Goal: Task Accomplishment & Management: Manage account settings

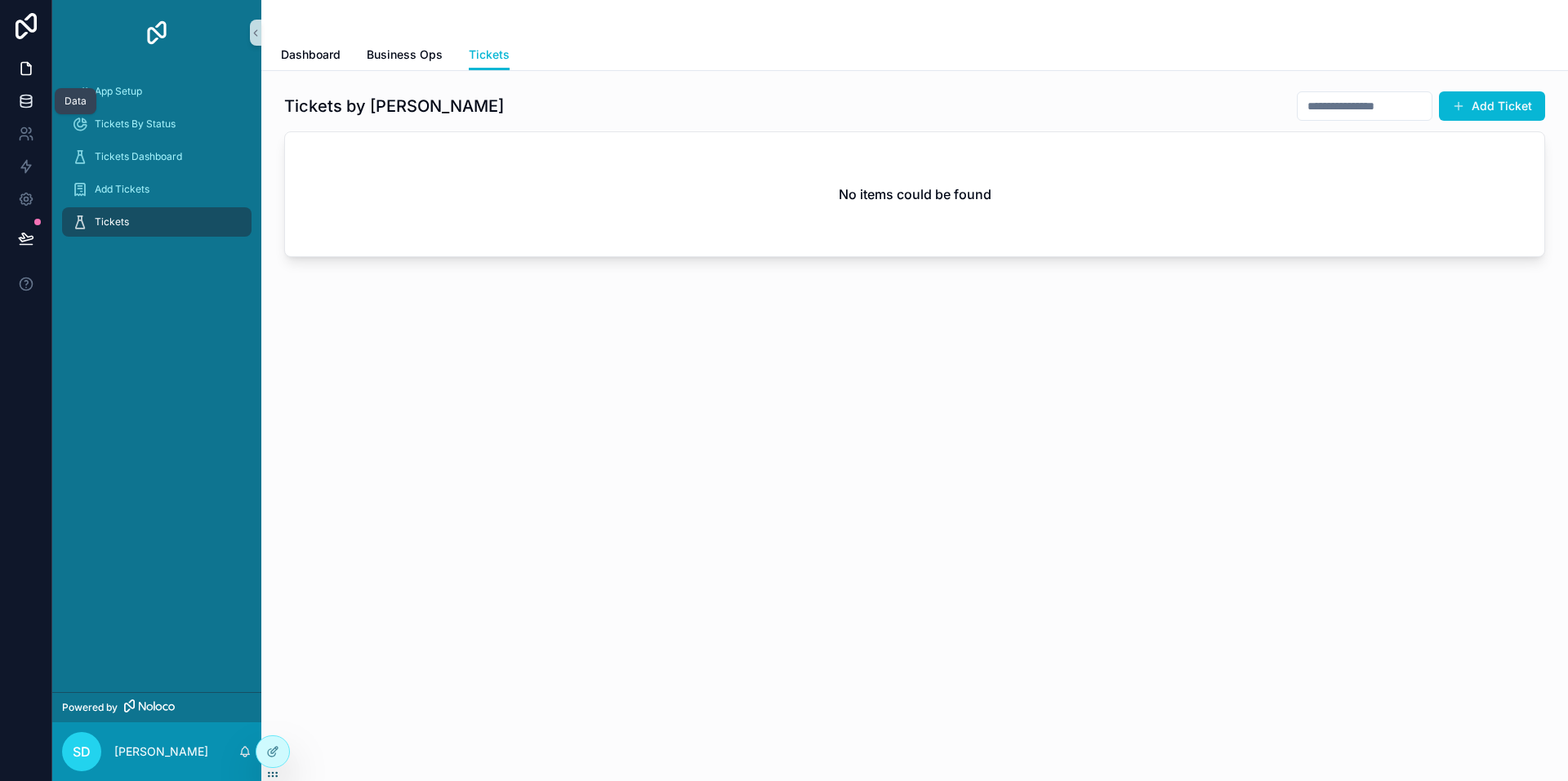
click at [36, 99] on link at bounding box center [25, 102] width 51 height 33
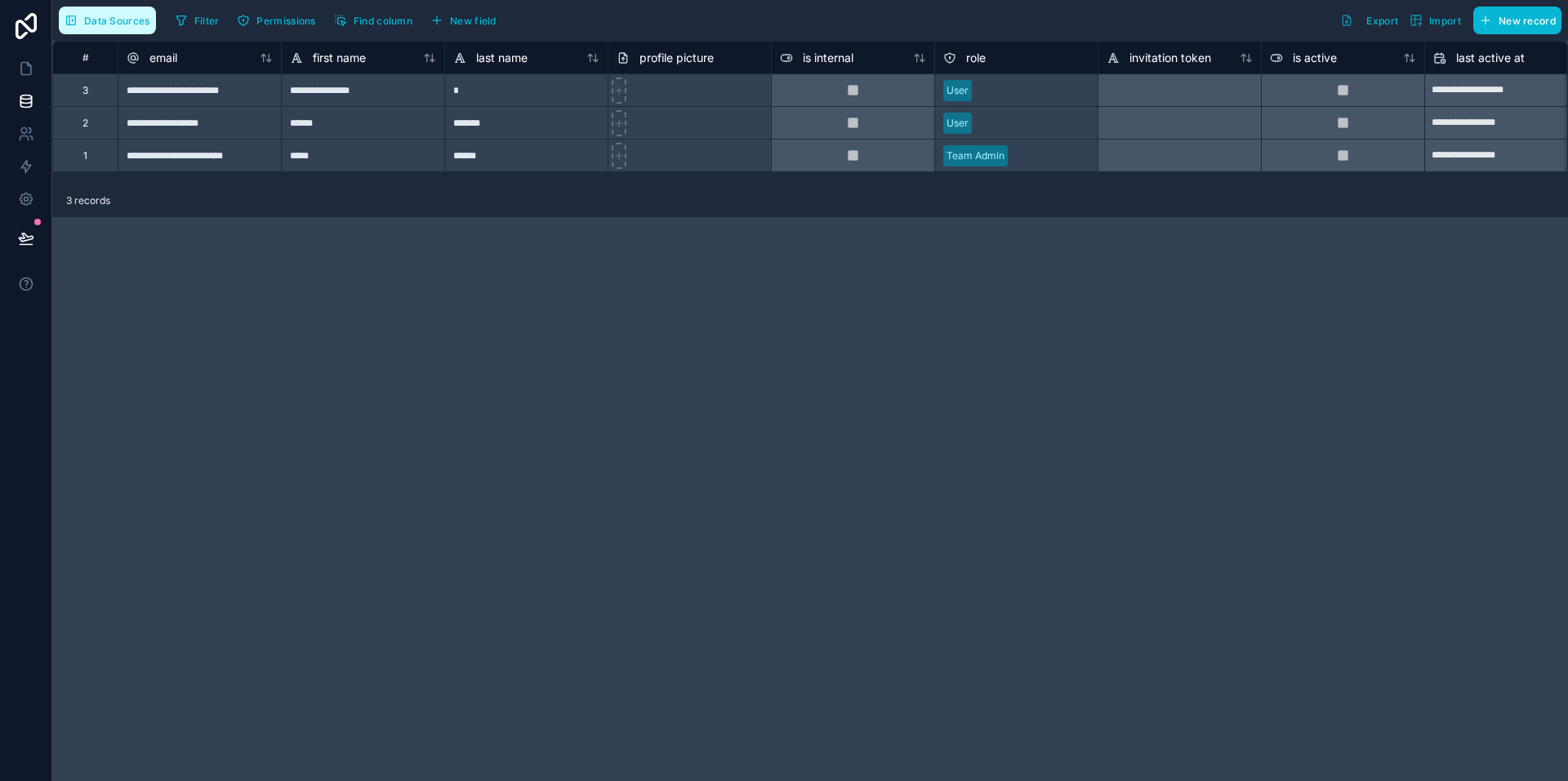
click at [66, 10] on button "Data Sources" at bounding box center [108, 21] width 97 height 28
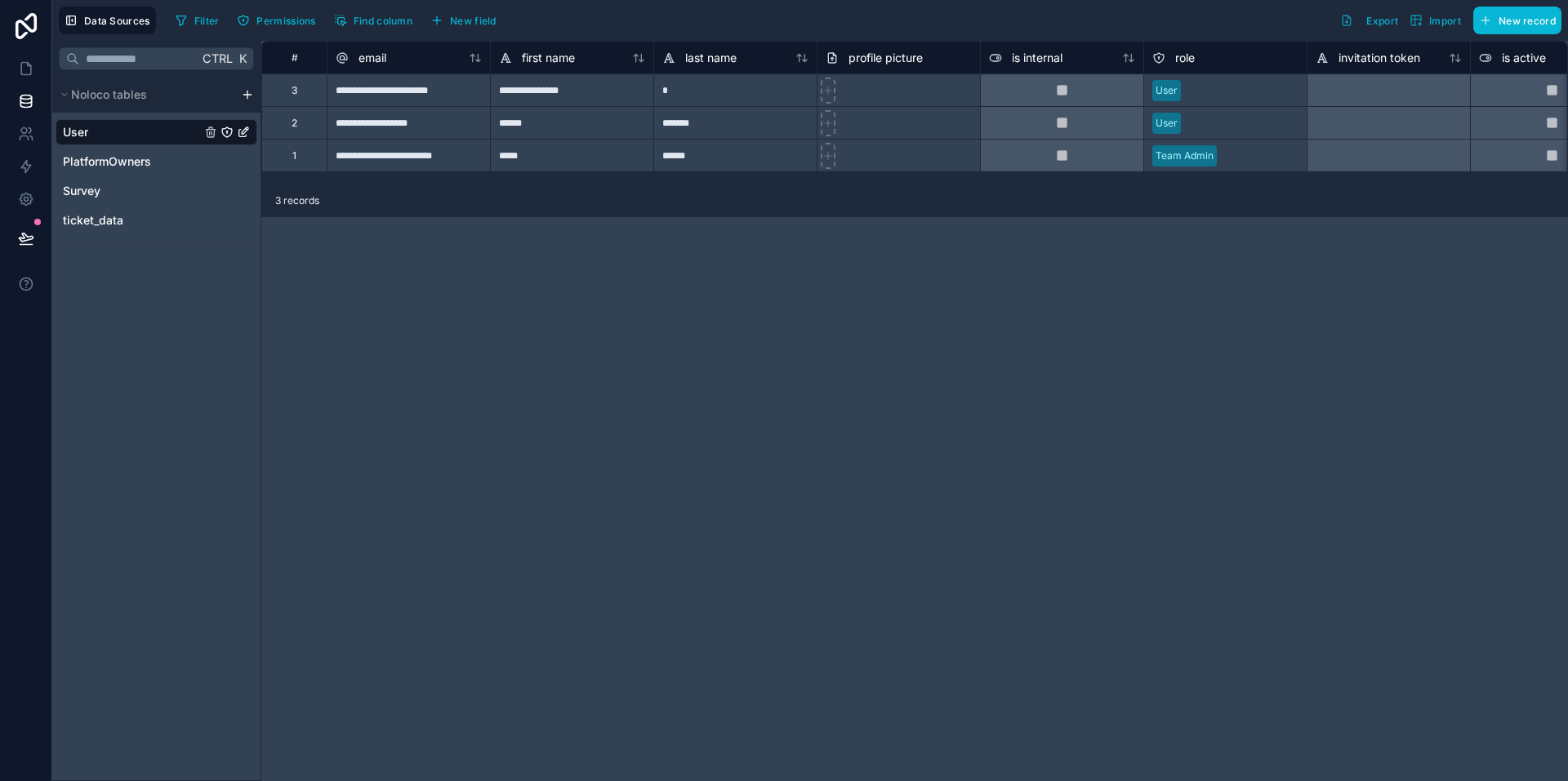
click at [147, 264] on div "Ctrl K Noloco tables User PlatformOwners Survey ticket_data" at bounding box center [156, 411] width 209 height 740
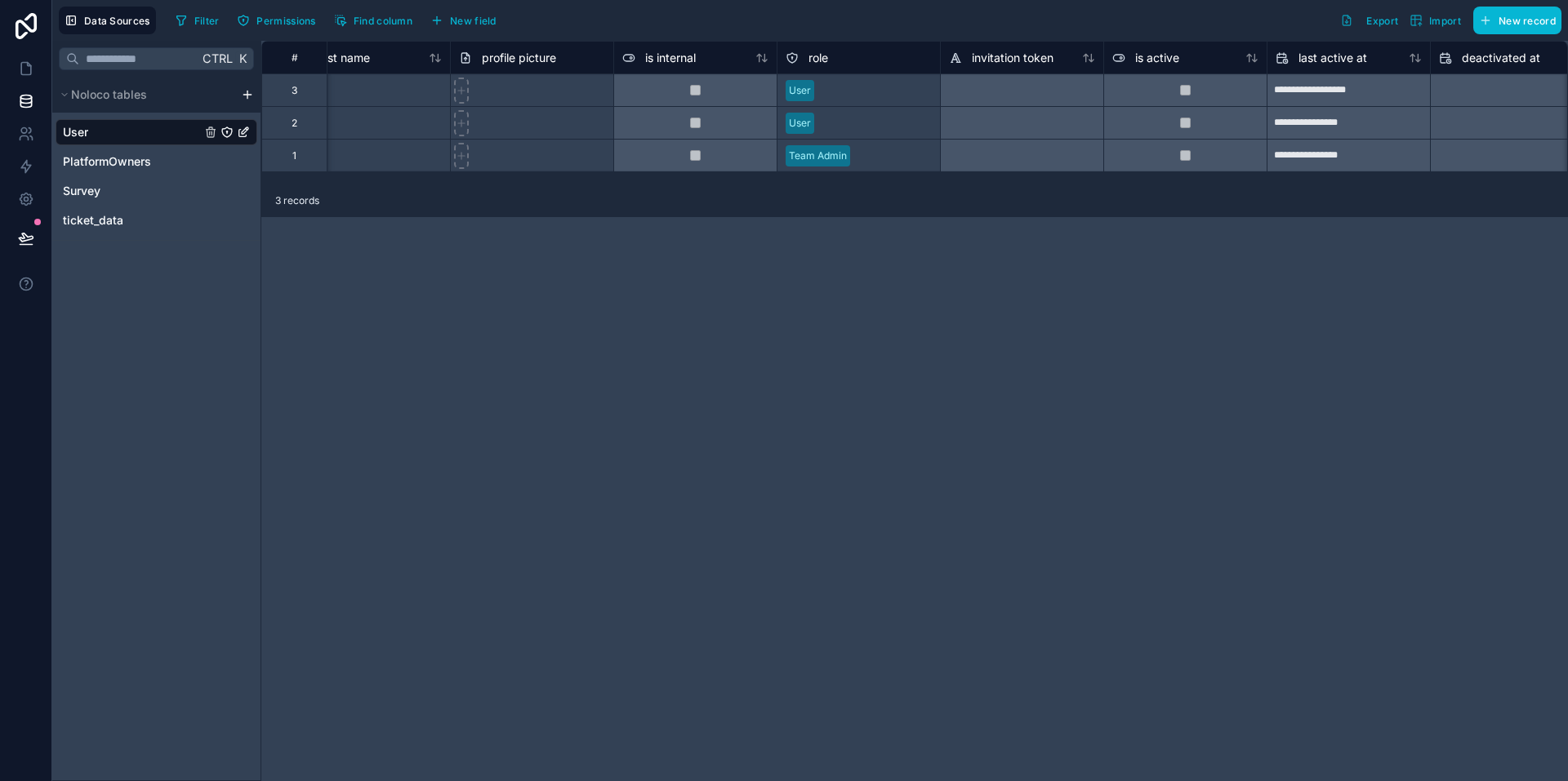
scroll to position [0, 408]
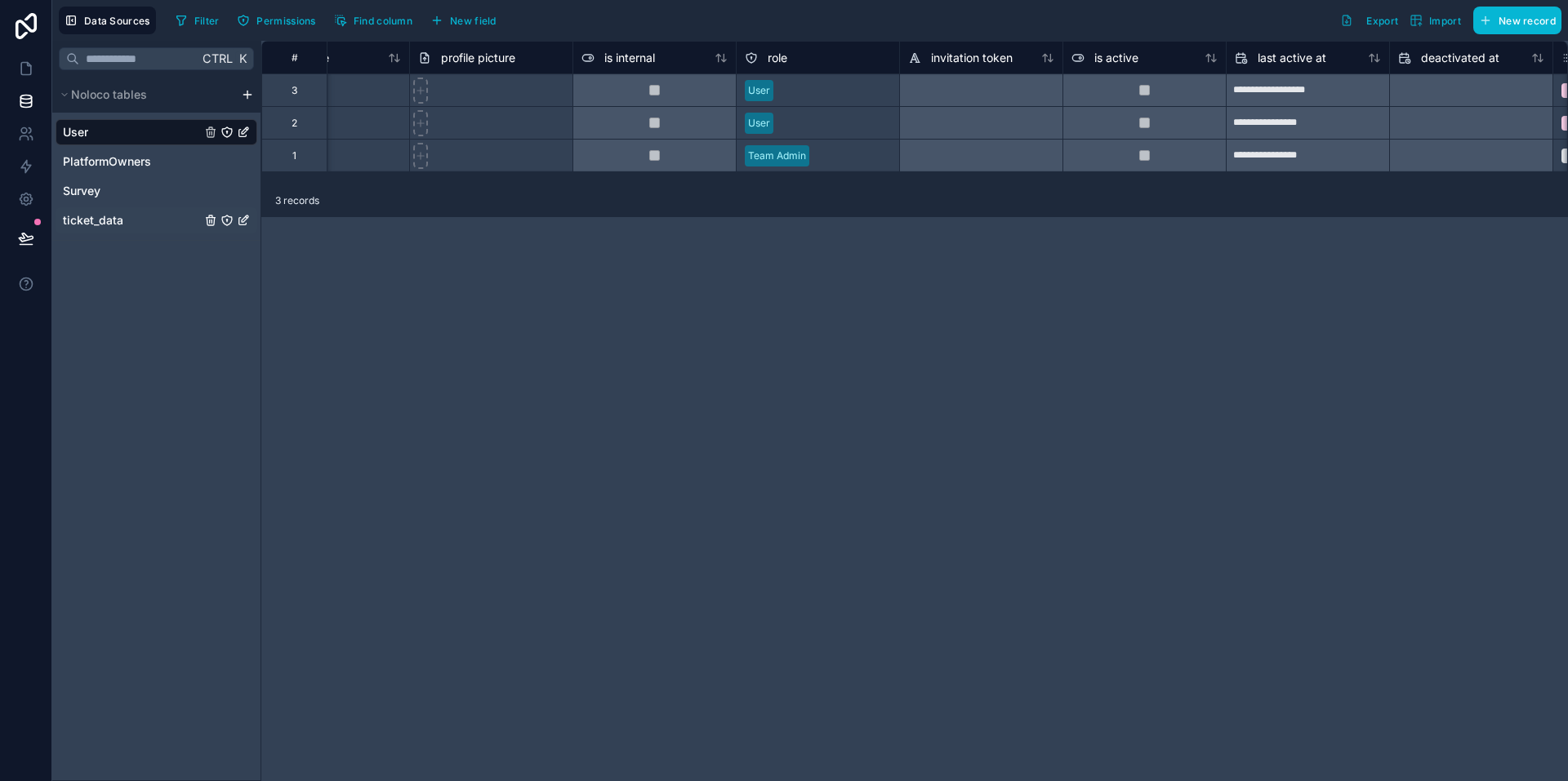
click at [143, 224] on div "ticket_data" at bounding box center [156, 221] width 202 height 26
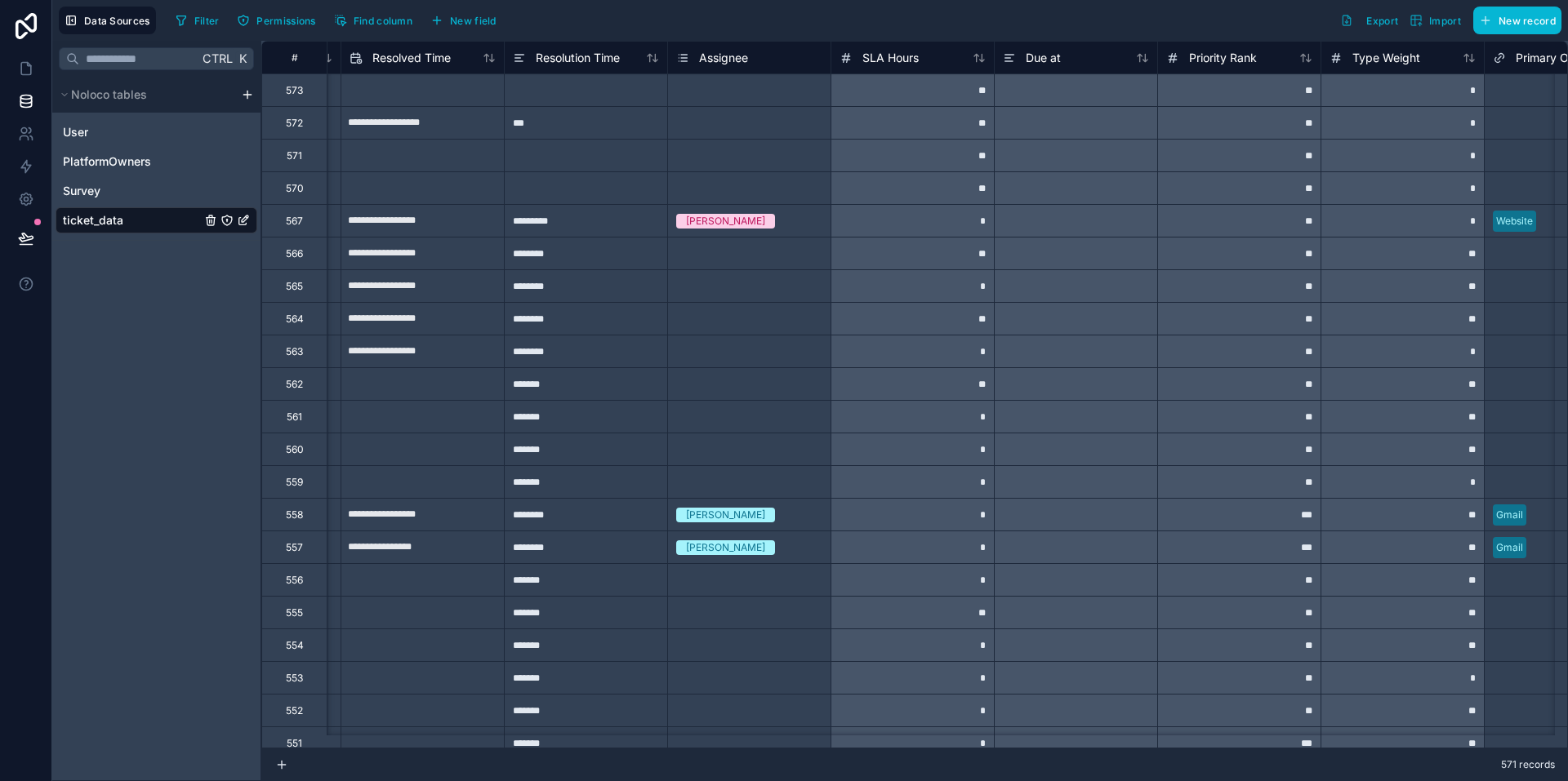
scroll to position [0, 1789]
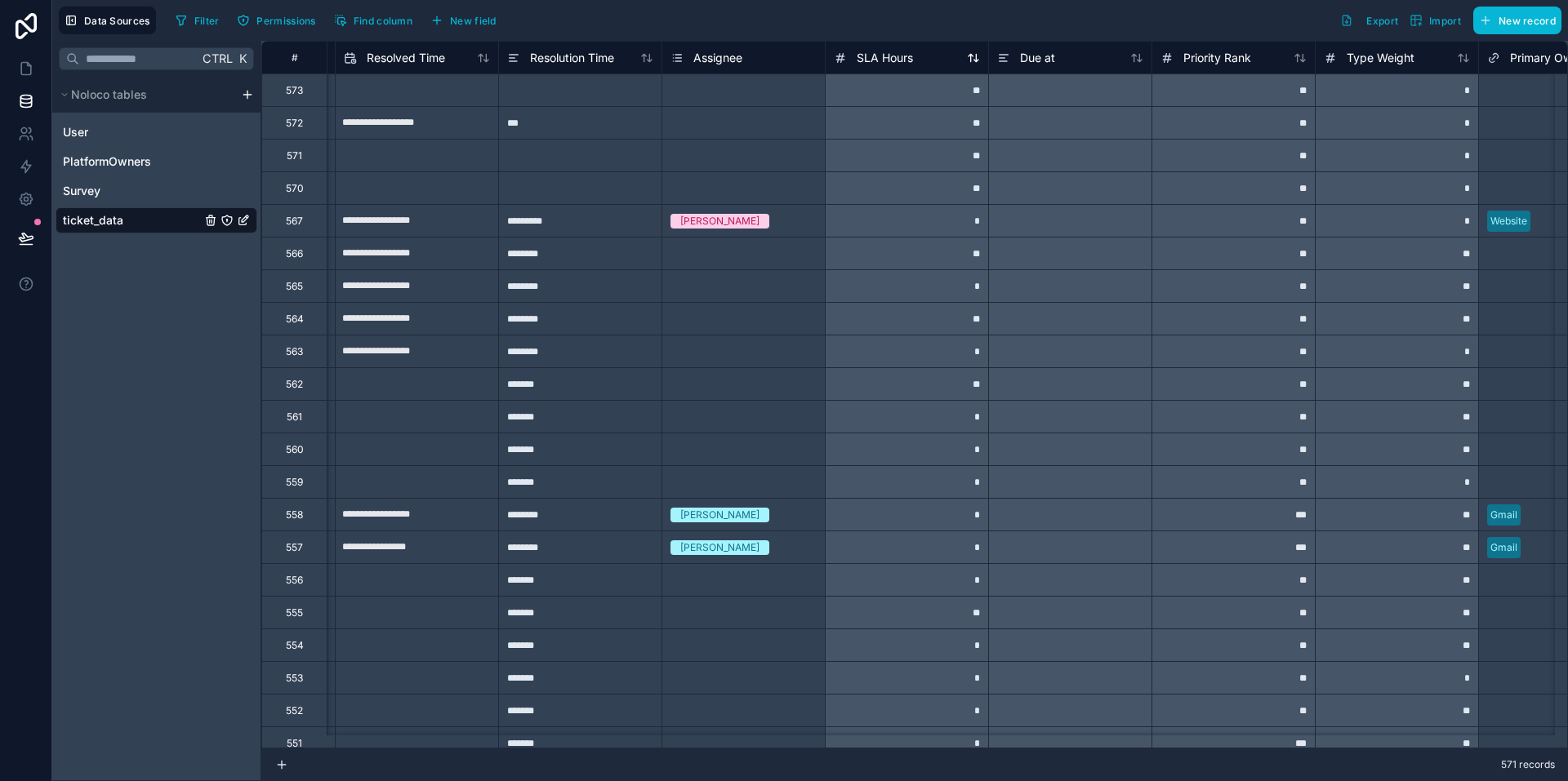
click at [918, 61] on div "SLA Hours" at bounding box center [907, 57] width 146 height 20
click at [909, 56] on span "SLA Hours" at bounding box center [885, 57] width 56 height 17
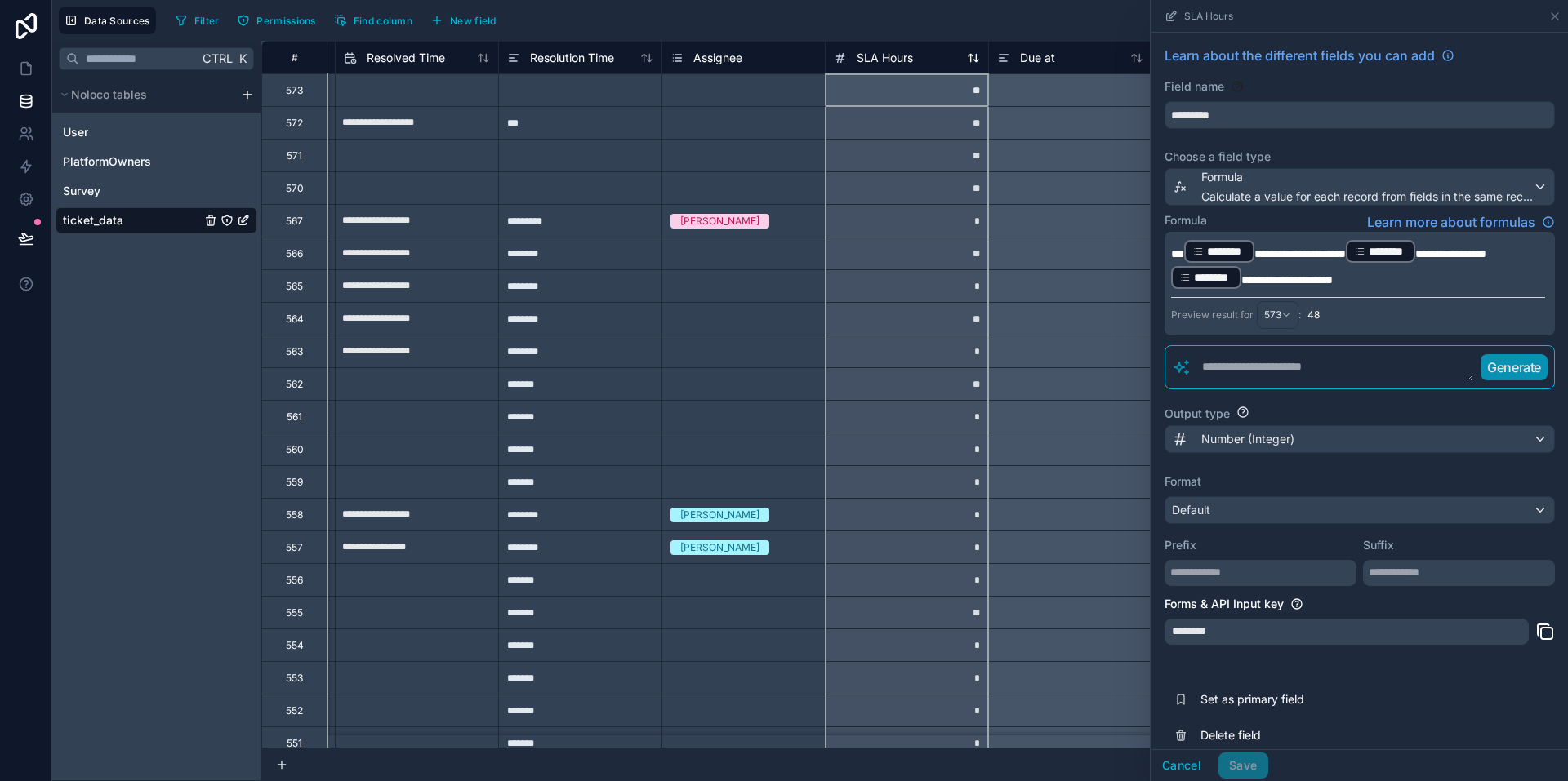
click at [866, 56] on span "SLA Hours" at bounding box center [885, 57] width 56 height 17
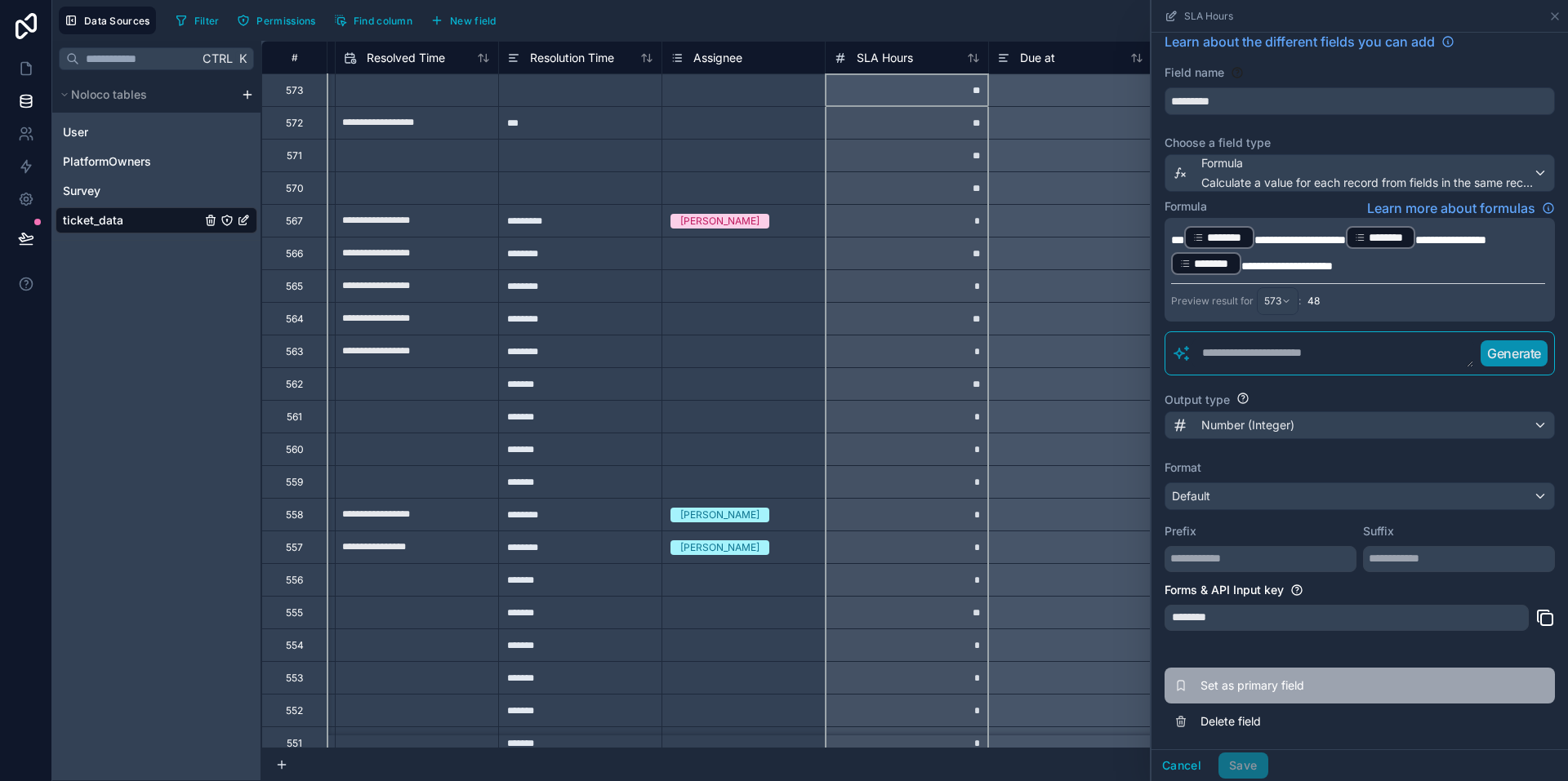
scroll to position [17, 0]
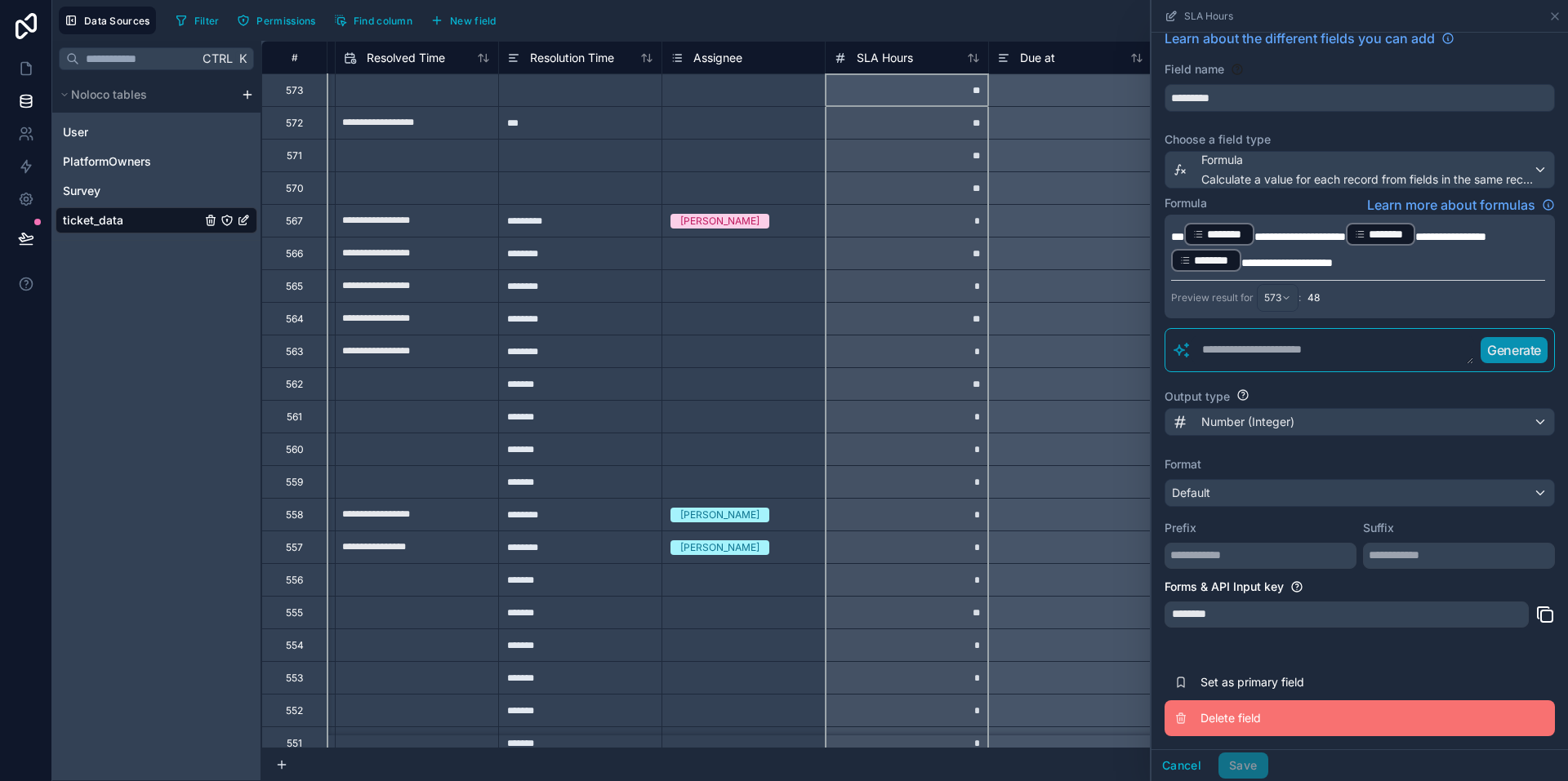
click at [1239, 712] on span "Delete field" at bounding box center [1318, 718] width 236 height 17
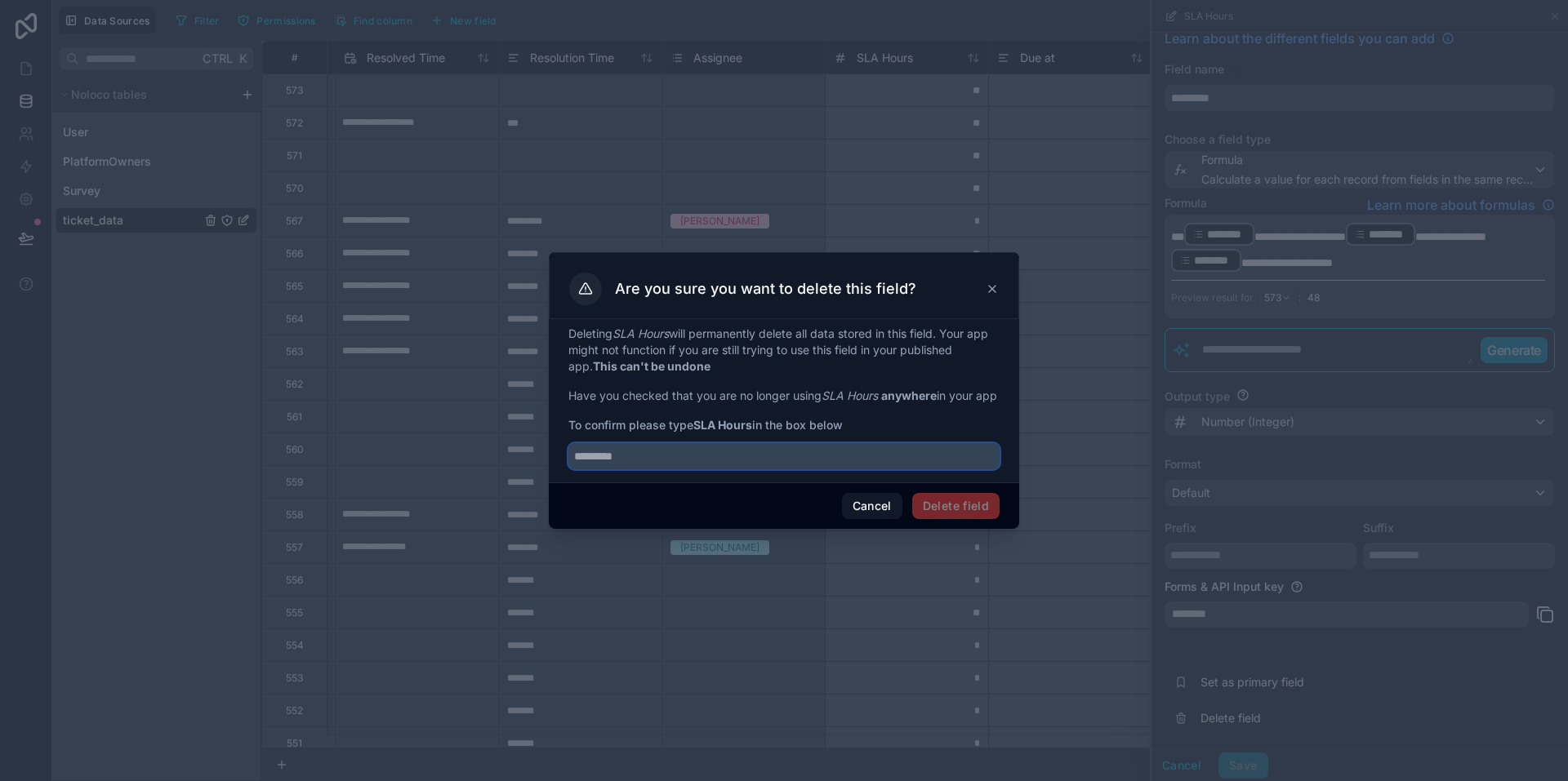
click at [667, 460] on input "text" at bounding box center [784, 456] width 431 height 26
click at [701, 432] on strong "SLA Hours" at bounding box center [723, 425] width 59 height 14
drag, startPoint x: 699, startPoint y: 434, endPoint x: 754, endPoint y: 438, distance: 55.1
click at [752, 432] on strong "SLA Hours" at bounding box center [723, 425] width 59 height 14
copy strong "SLA Hours"
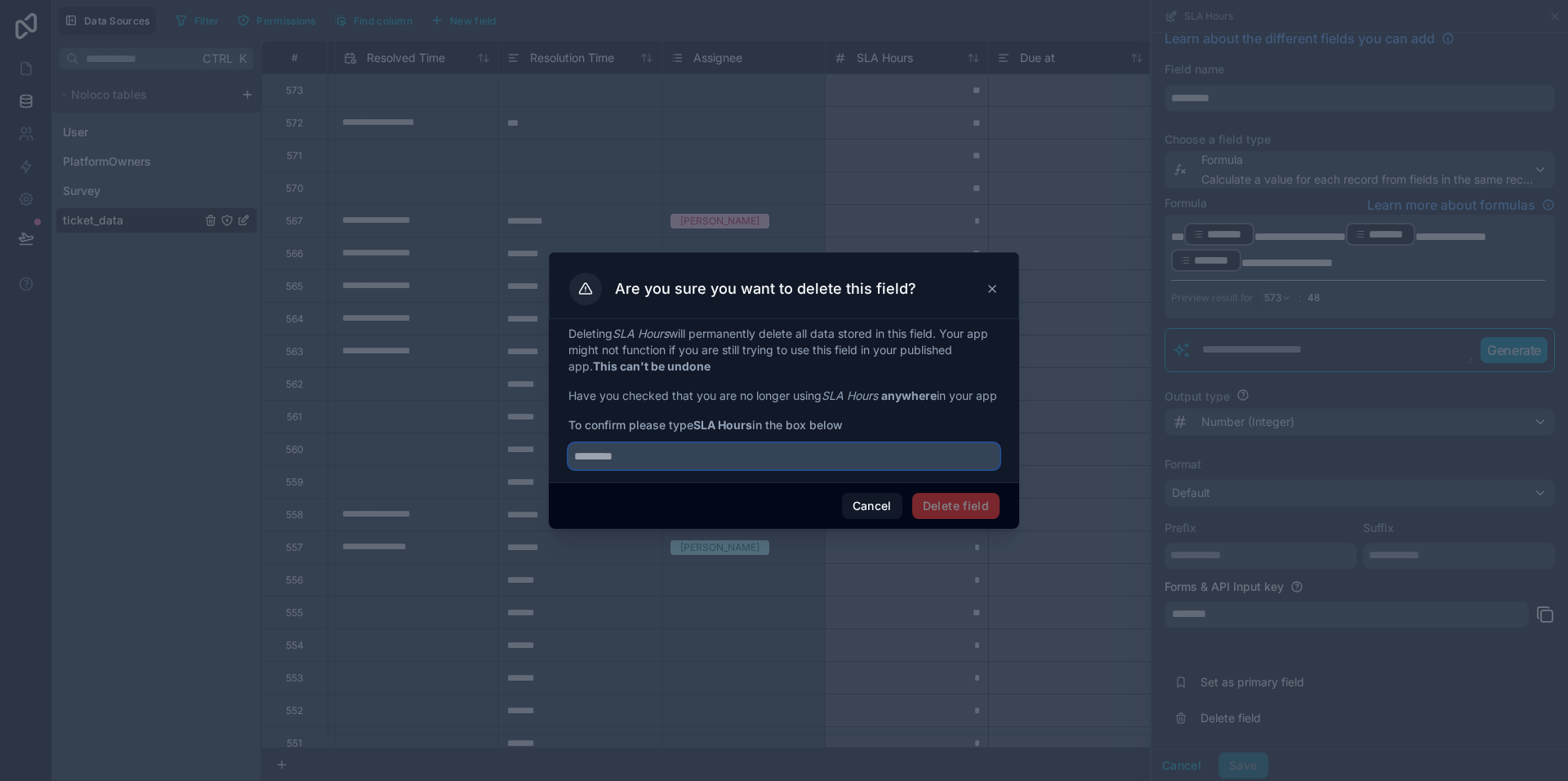
click at [693, 466] on input "text" at bounding box center [784, 456] width 431 height 26
paste input "*********"
type input "*********"
click at [961, 516] on button "Delete field" at bounding box center [956, 506] width 88 height 26
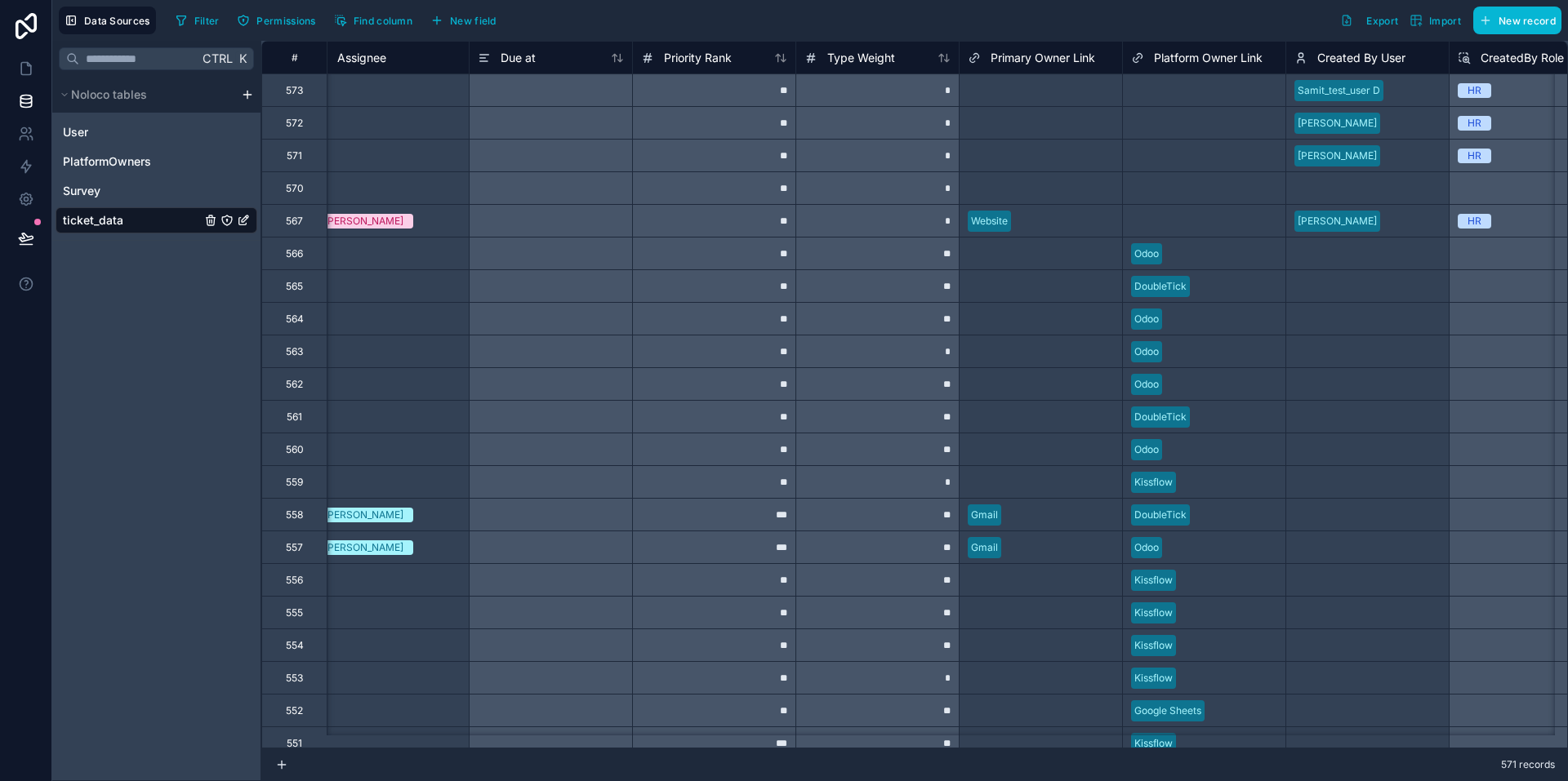
scroll to position [0, 2147]
click at [879, 56] on span "Type Weight" at bounding box center [859, 57] width 68 height 17
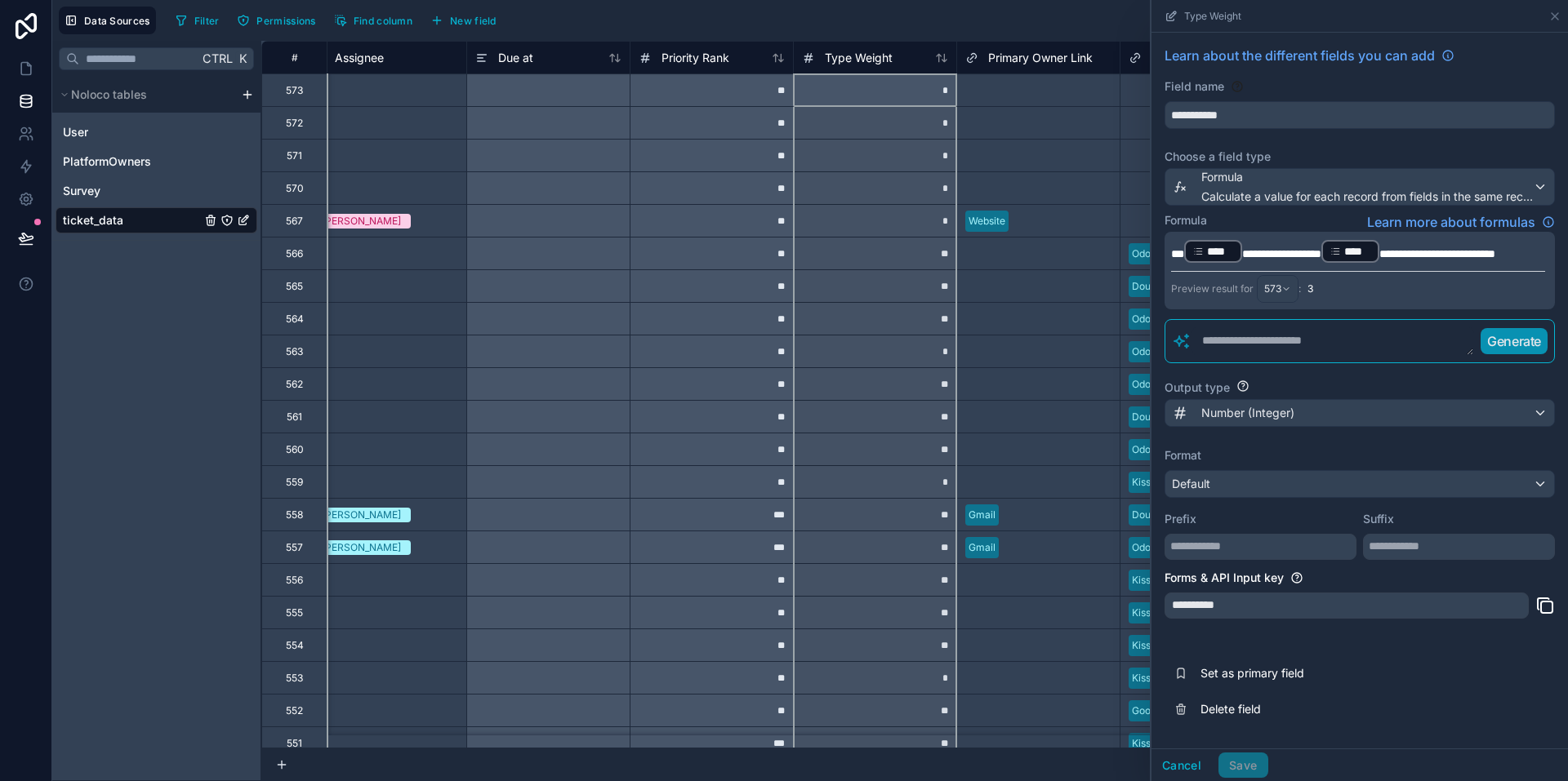
scroll to position [8, 0]
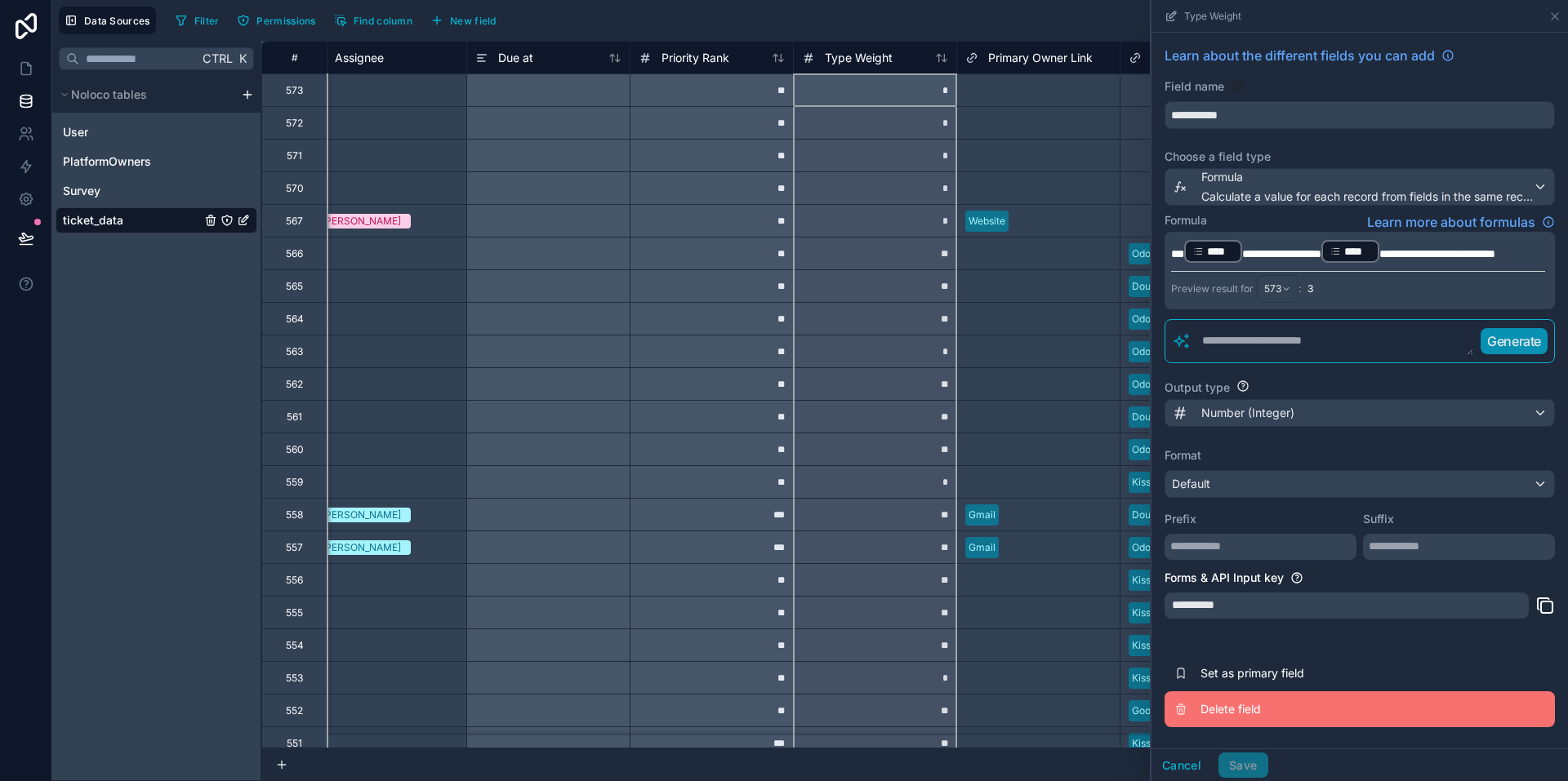
click at [1228, 712] on span "Delete field" at bounding box center [1318, 709] width 236 height 17
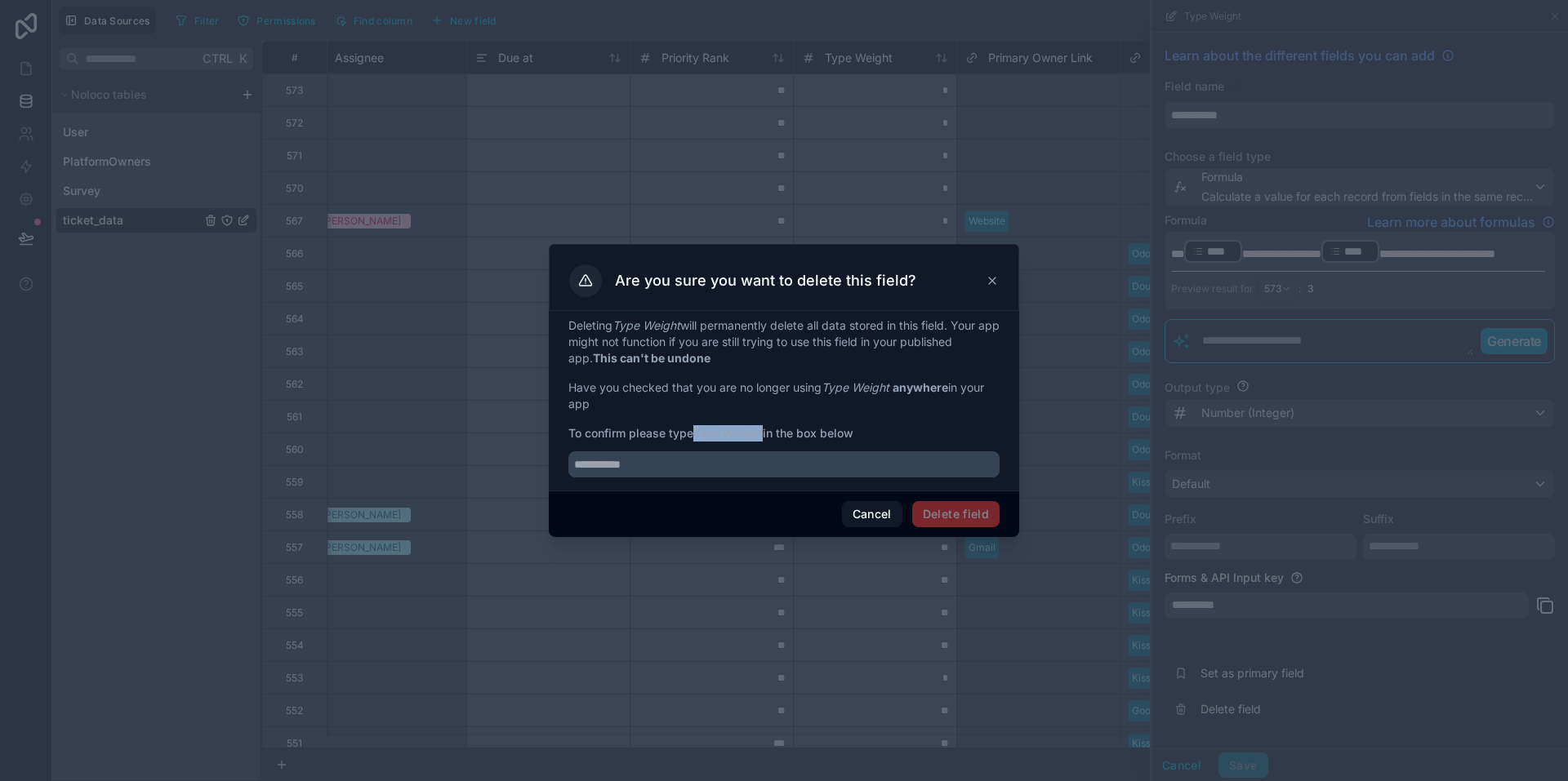
drag, startPoint x: 696, startPoint y: 433, endPoint x: 767, endPoint y: 433, distance: 71.0
click at [767, 433] on span "To confirm please type Type Weight in the box below" at bounding box center [784, 434] width 431 height 17
copy strong "Type Weight"
click at [674, 469] on input "text" at bounding box center [784, 465] width 431 height 26
paste input "**********"
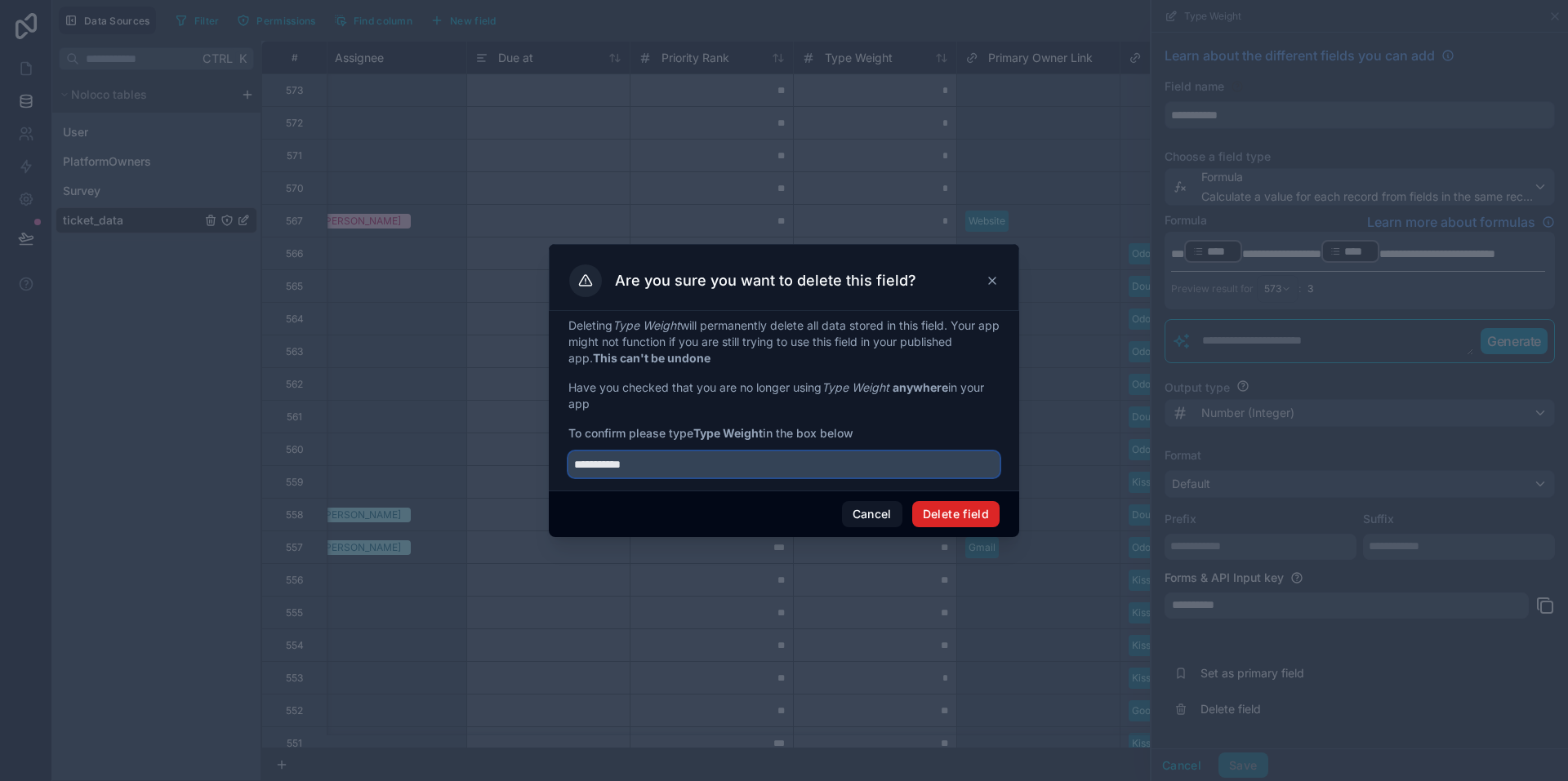
type input "**********"
click at [961, 519] on button "Delete field" at bounding box center [956, 514] width 88 height 26
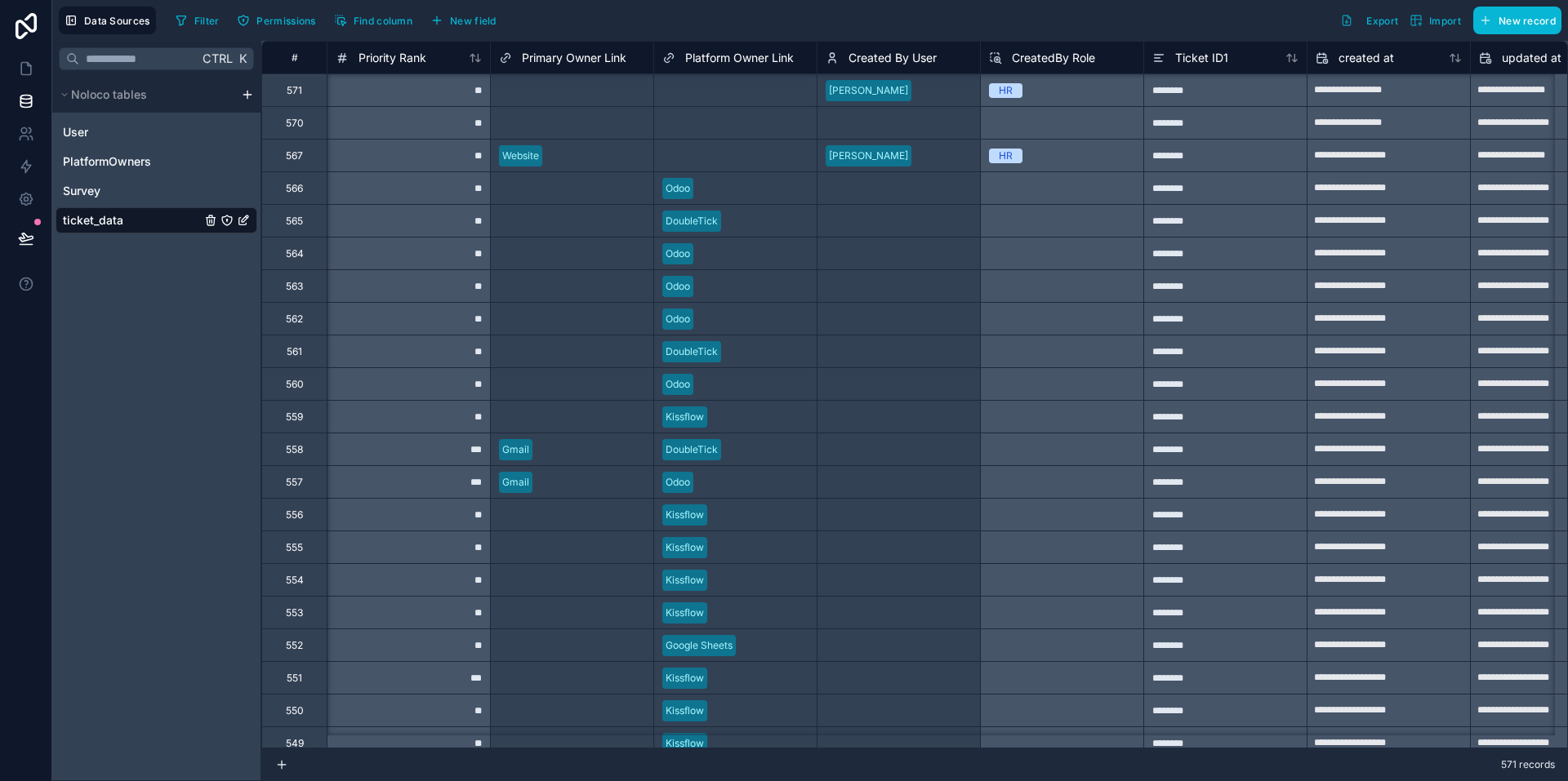
scroll to position [0, 2450]
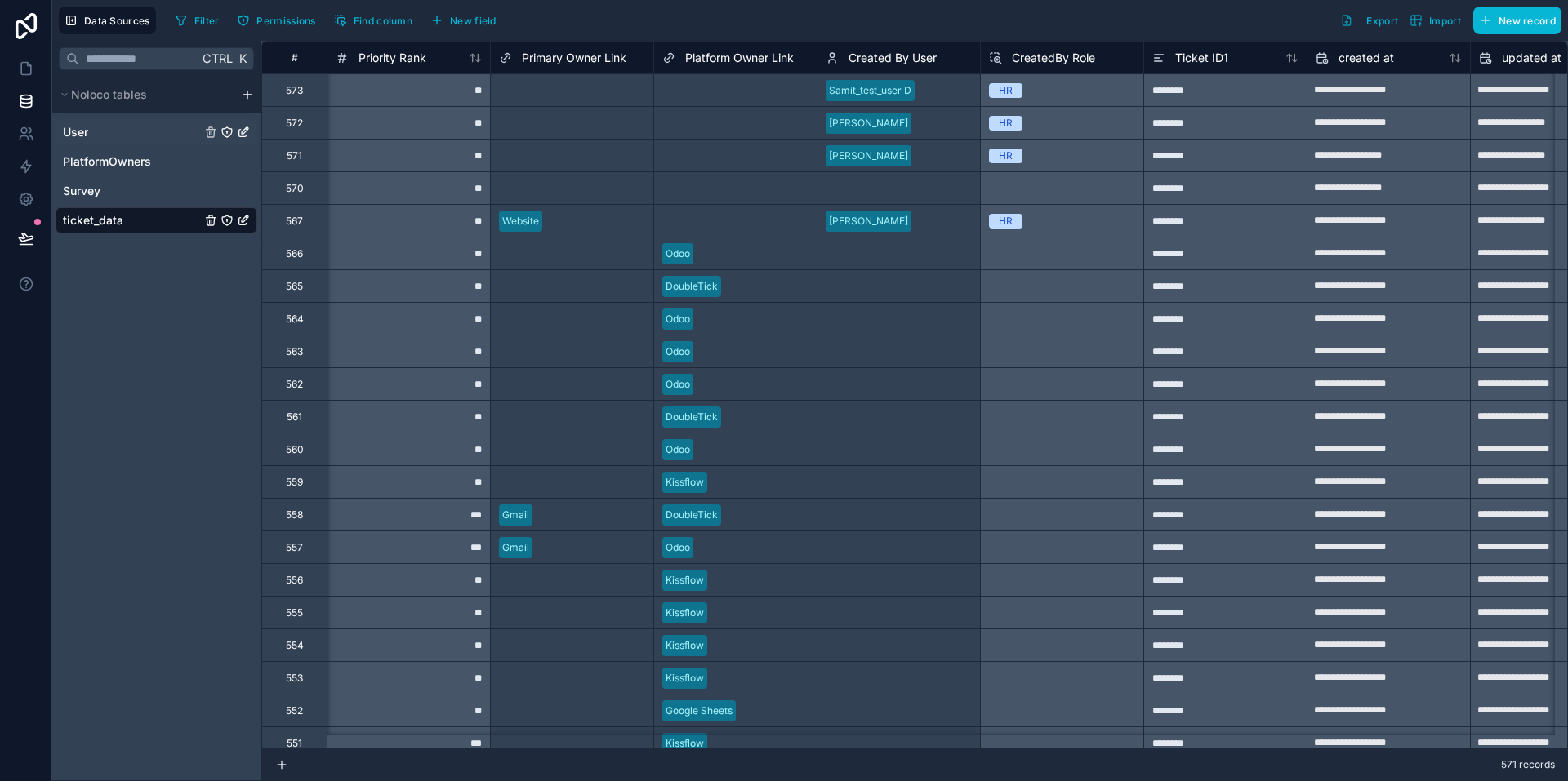
click at [94, 135] on div "User" at bounding box center [156, 132] width 202 height 26
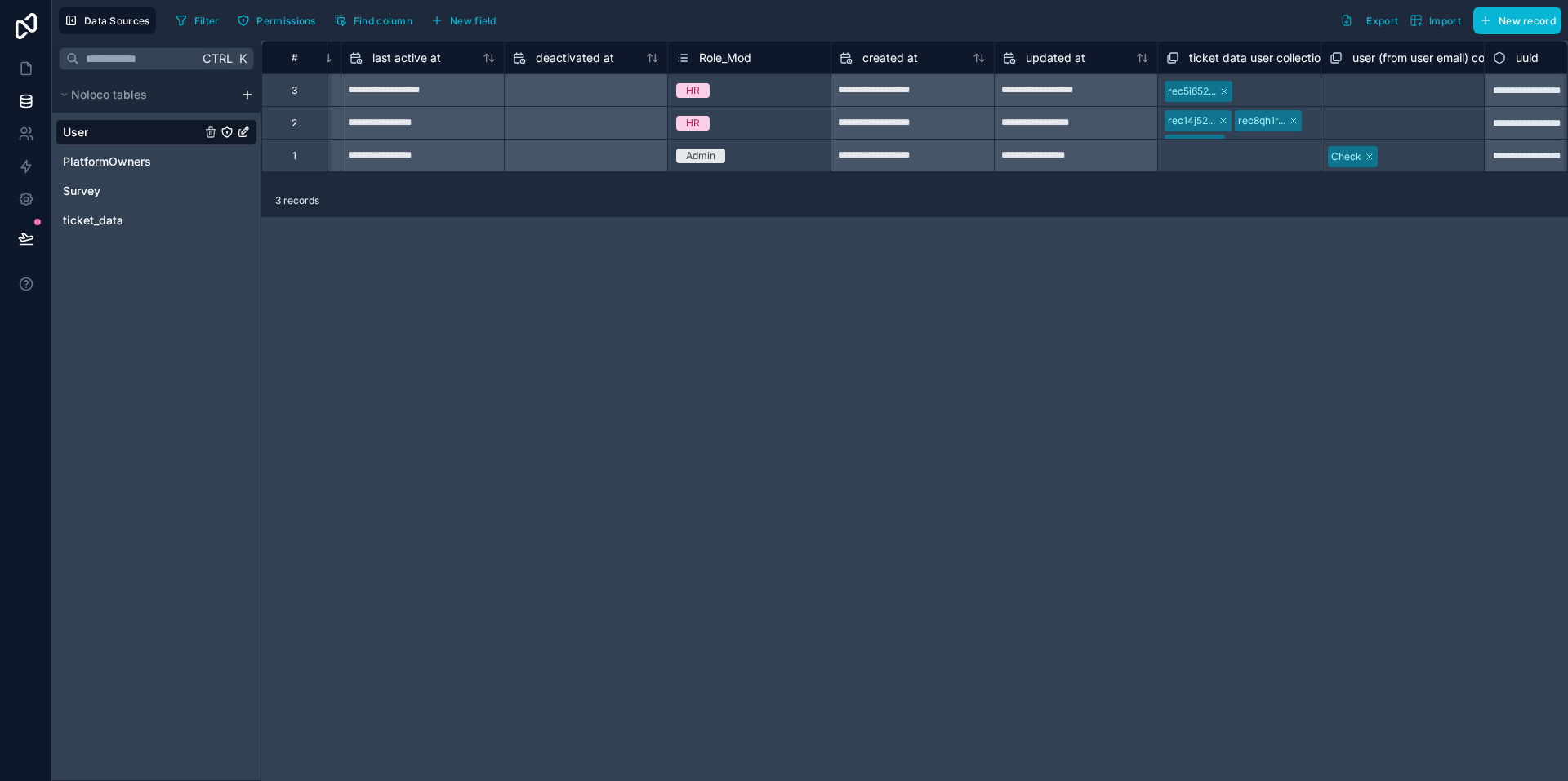
scroll to position [0, 1372]
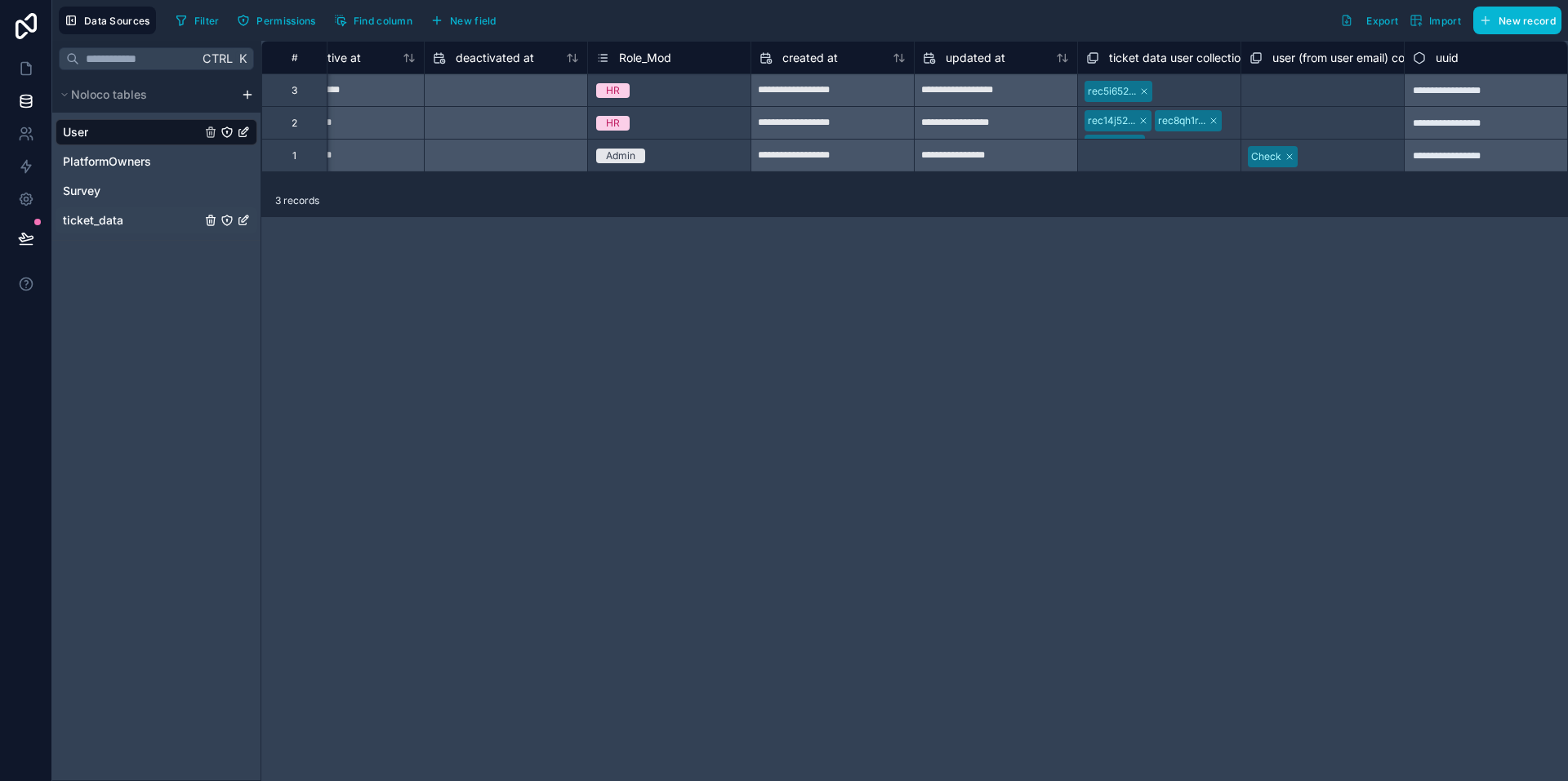
click at [99, 222] on span "ticket_data" at bounding box center [93, 220] width 61 height 17
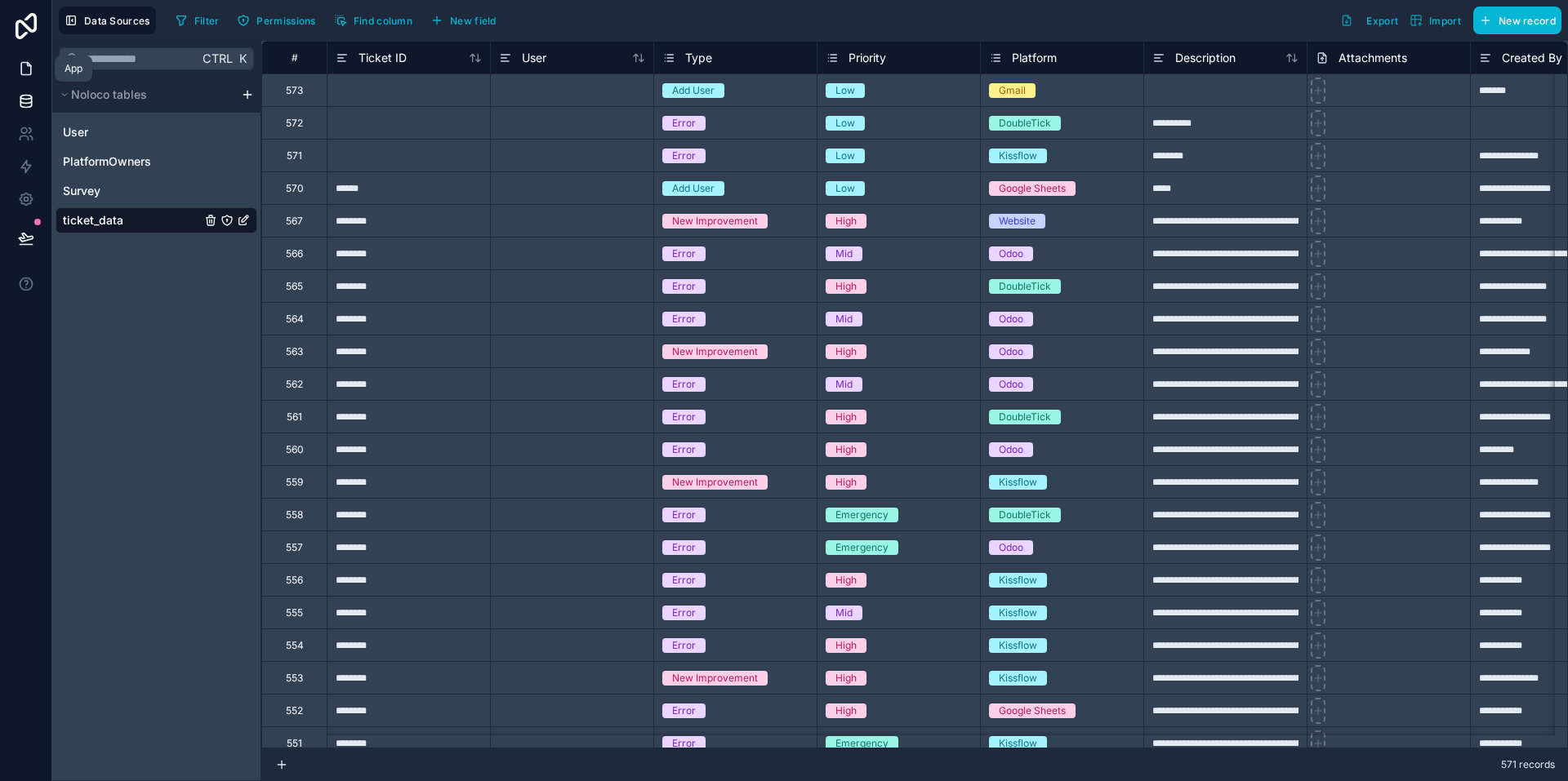
click at [23, 76] on link at bounding box center [25, 69] width 51 height 33
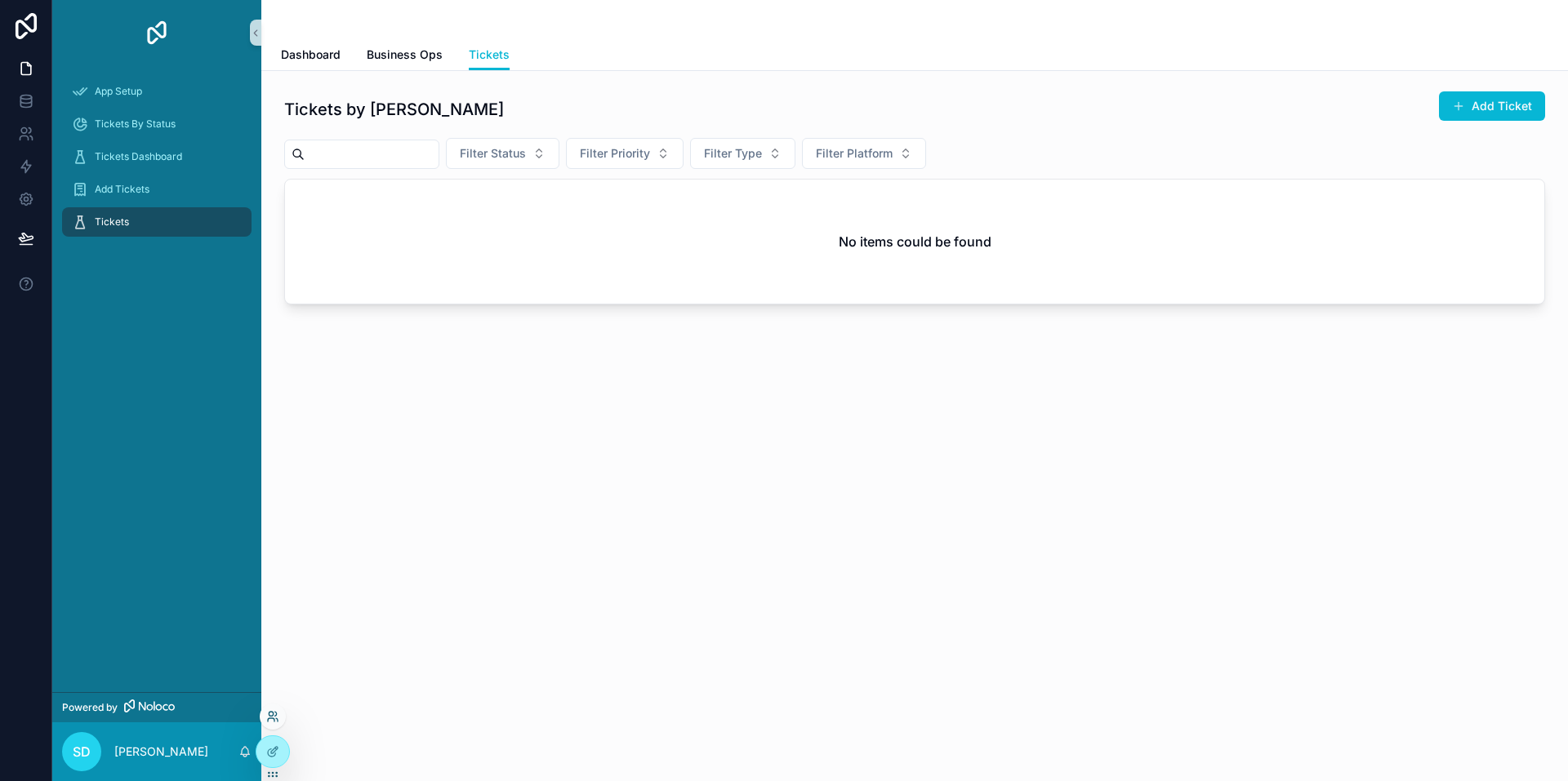
click at [271, 716] on icon at bounding box center [270, 713] width 4 height 4
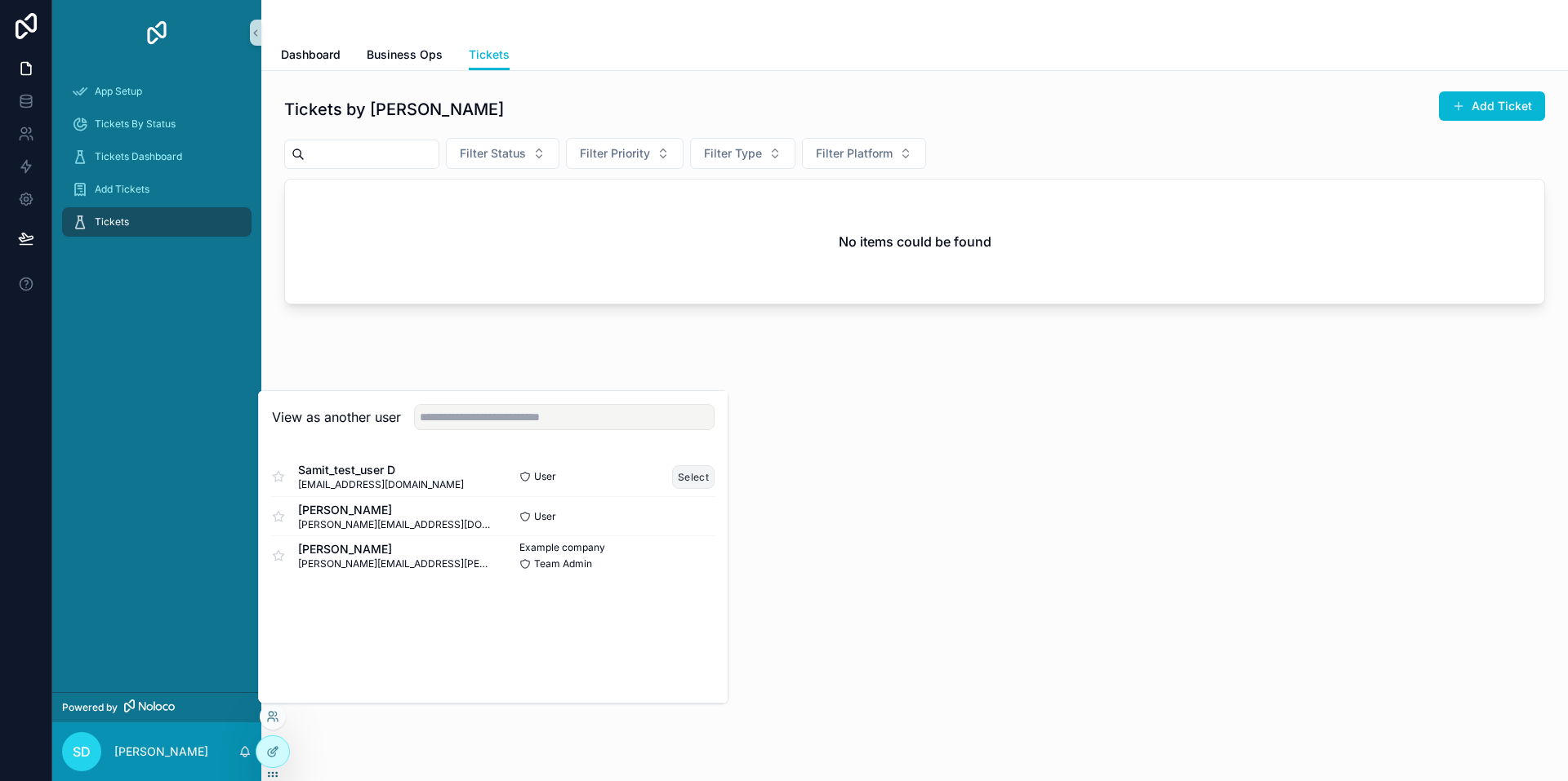
click at [701, 474] on button "Select" at bounding box center [693, 477] width 43 height 23
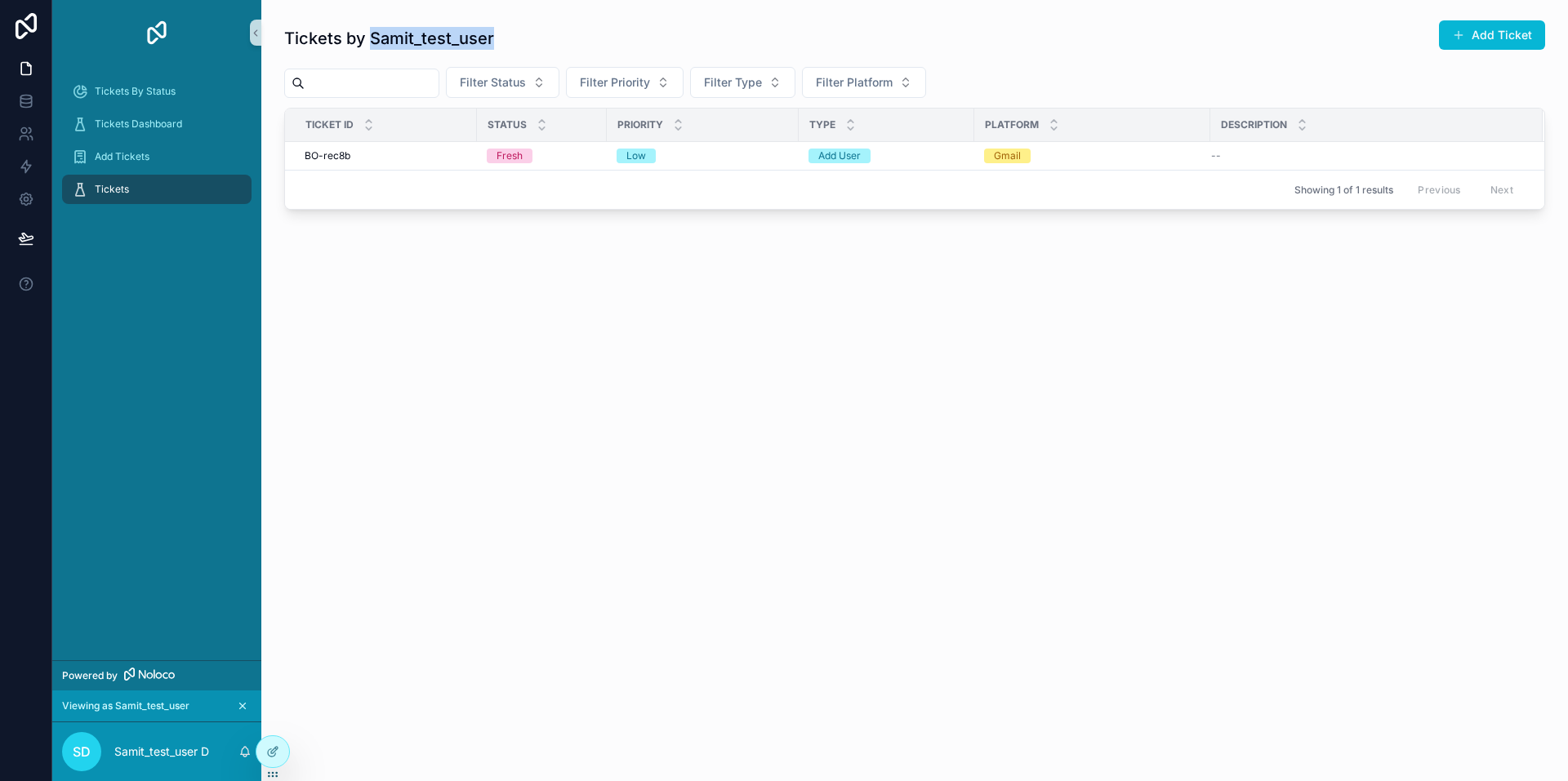
drag, startPoint x: 373, startPoint y: 39, endPoint x: 540, endPoint y: 38, distance: 167.0
click at [540, 38] on div "Tickets by Samit_test_user Add Ticket" at bounding box center [914, 38] width 1261 height 37
click at [541, 38] on div "Tickets by Samit_test_user Add Ticket" at bounding box center [914, 38] width 1261 height 37
click at [276, 720] on icon at bounding box center [272, 716] width 13 height 13
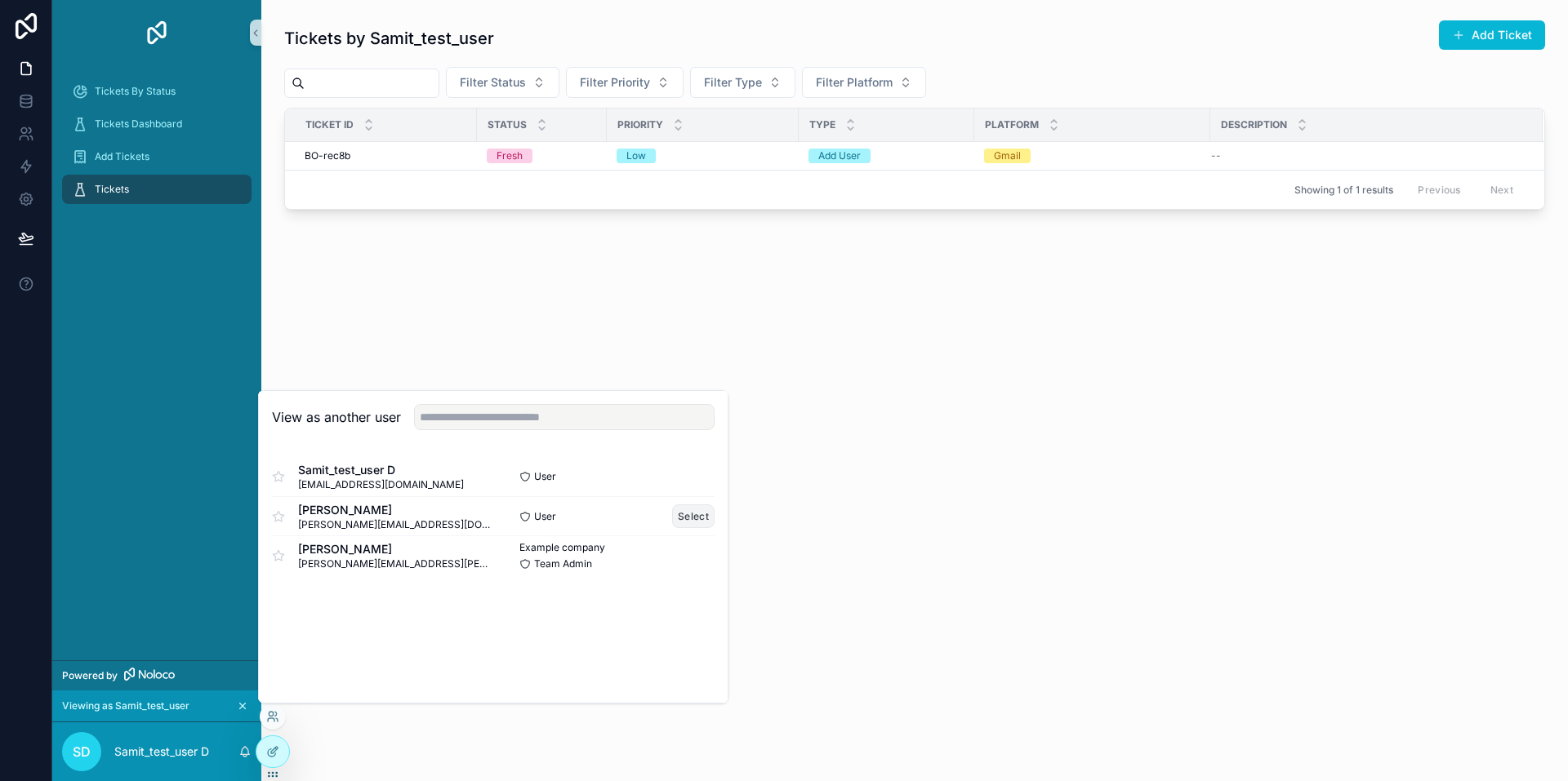
click at [701, 516] on button "Select" at bounding box center [693, 516] width 43 height 23
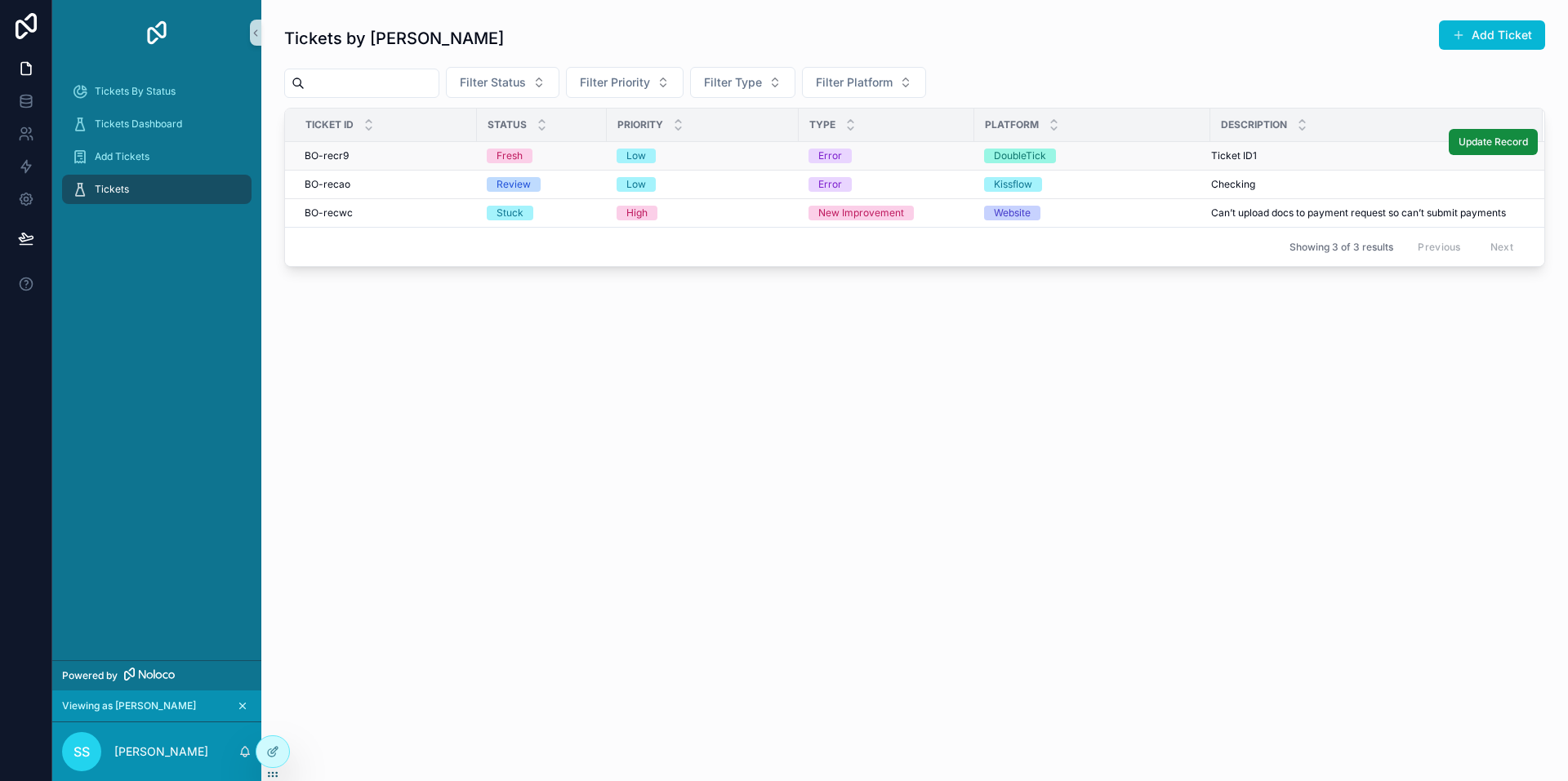
click at [887, 153] on div "Error" at bounding box center [886, 156] width 156 height 15
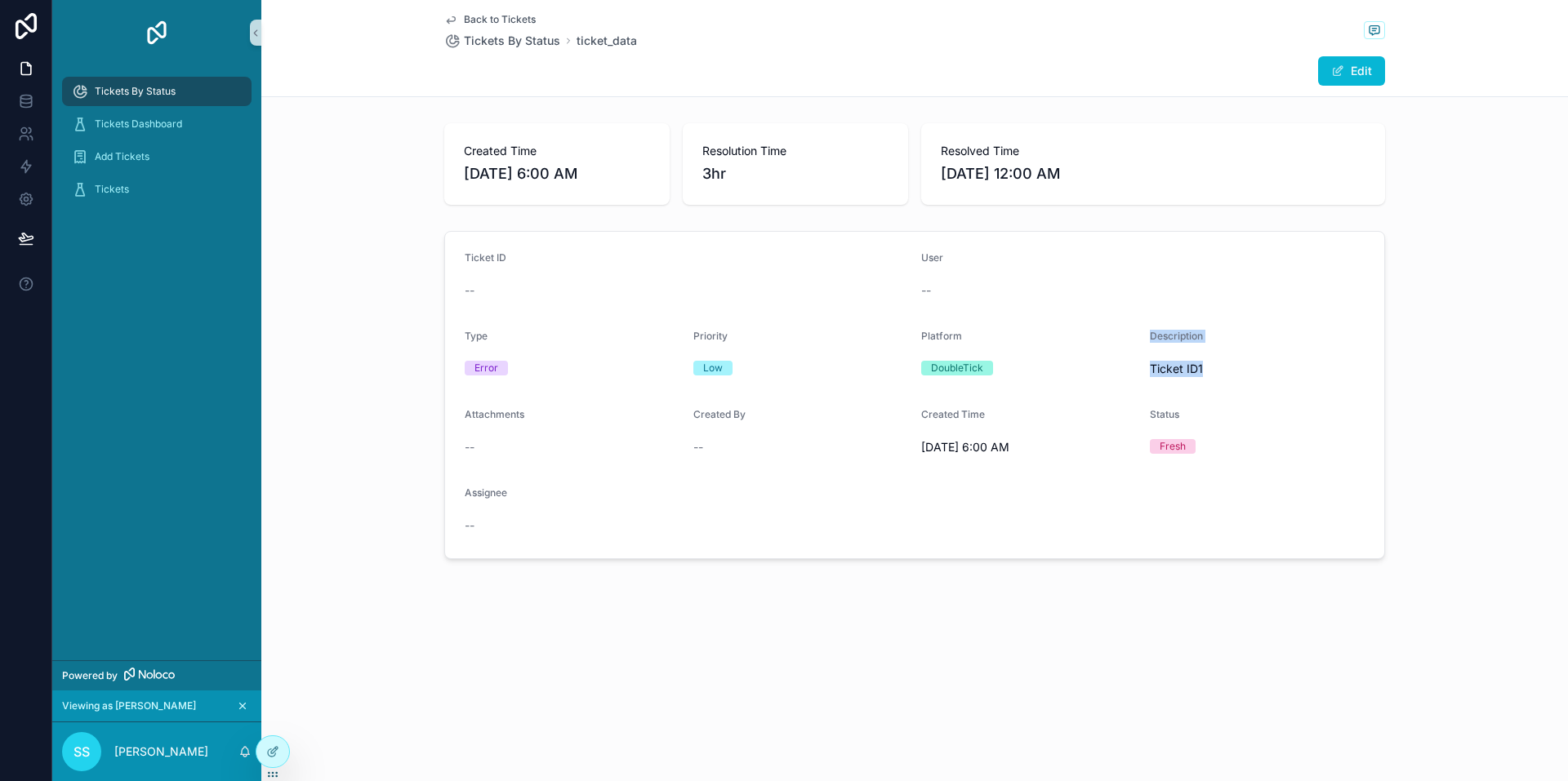
drag, startPoint x: 1151, startPoint y: 363, endPoint x: 1265, endPoint y: 370, distance: 114.2
click at [1265, 370] on form "Ticket ID -- User -- Type Error Priority Low Platform DoubleTick Description Ti…" at bounding box center [914, 395] width 940 height 327
click at [1250, 375] on span "Ticket ID1" at bounding box center [1258, 368] width 216 height 17
click at [160, 195] on div "Tickets" at bounding box center [156, 189] width 169 height 26
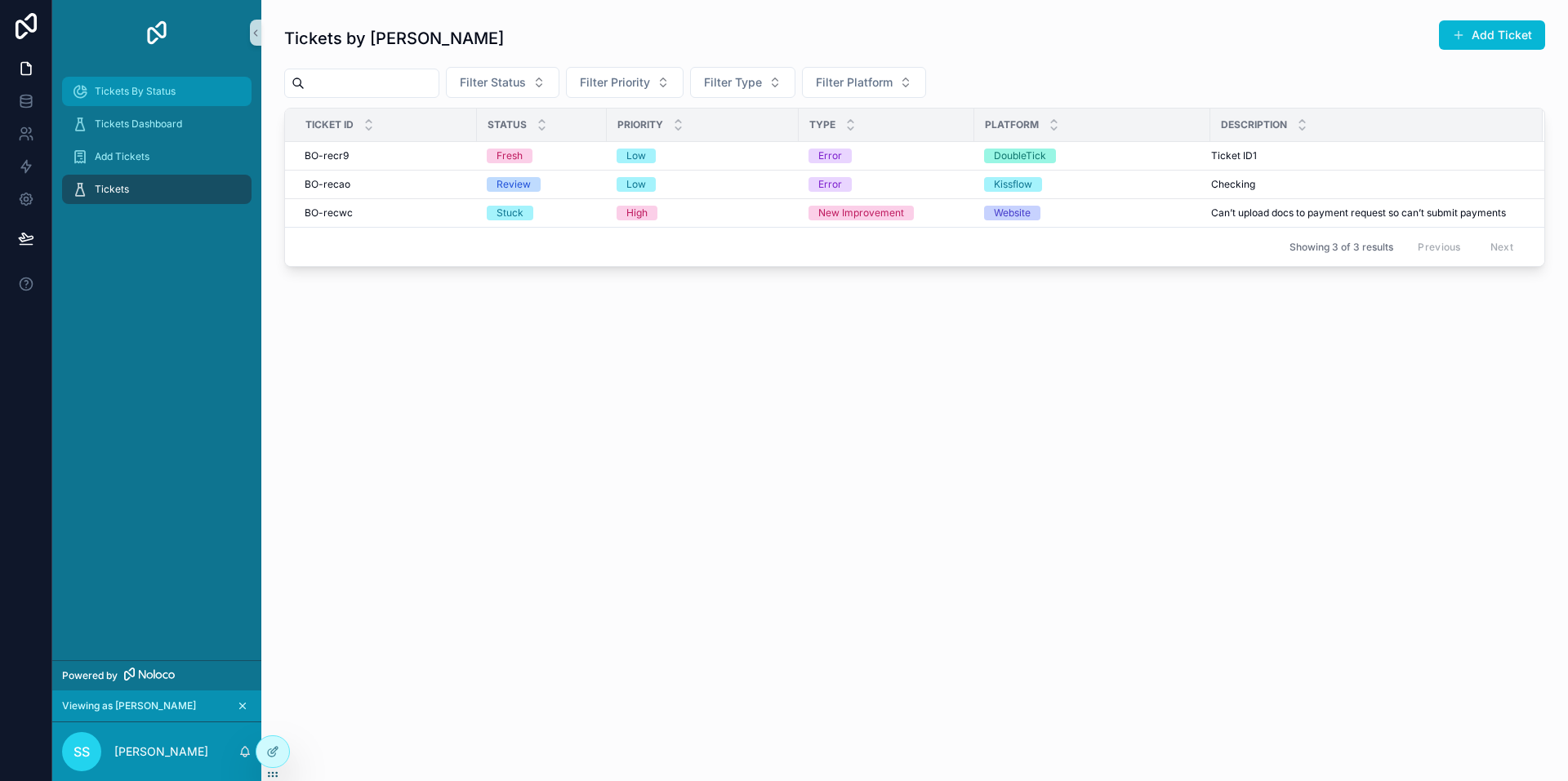
click at [156, 83] on div "Tickets By Status" at bounding box center [156, 91] width 169 height 26
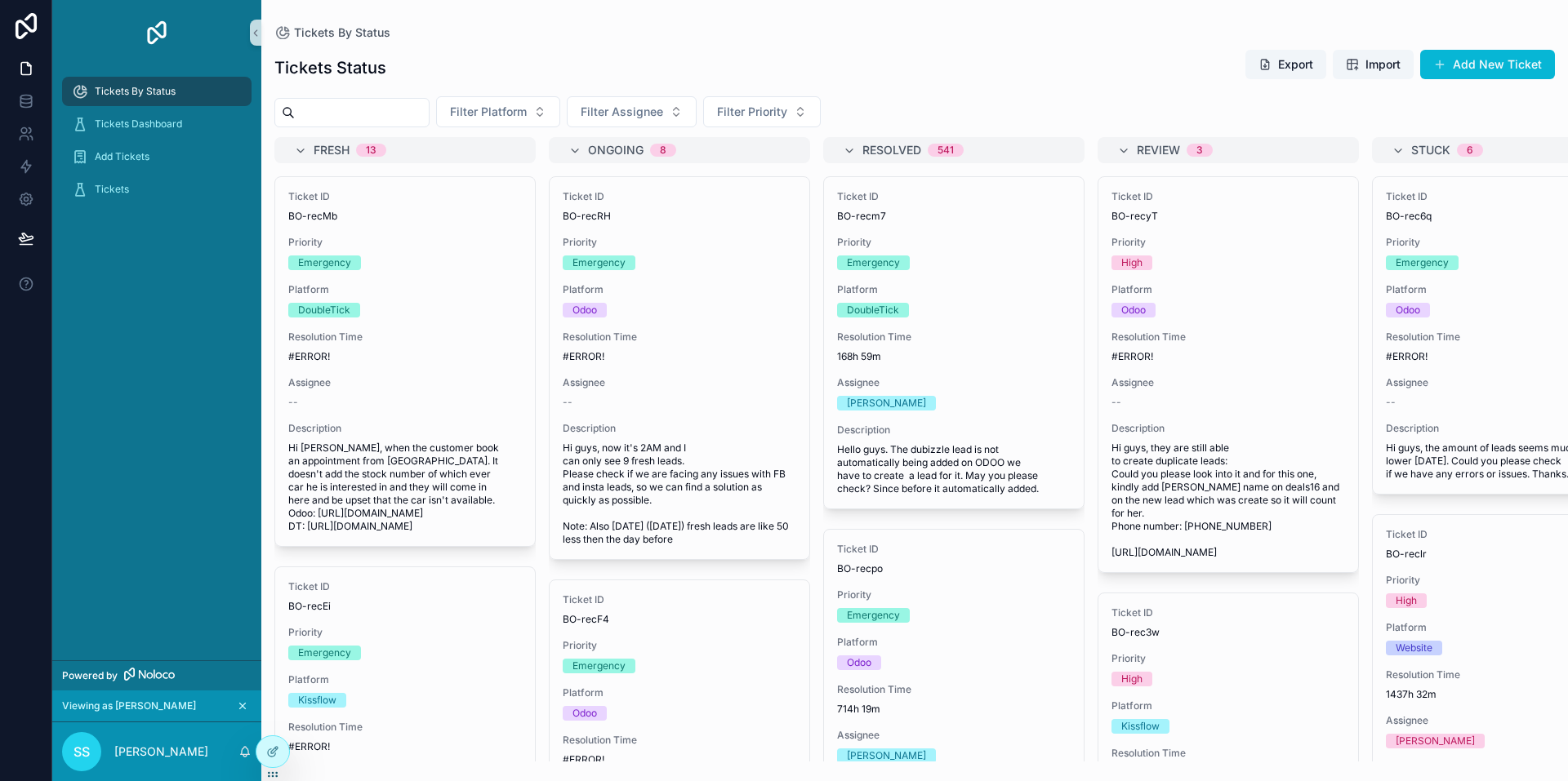
click at [240, 704] on icon "scrollable content" at bounding box center [243, 706] width 6 height 6
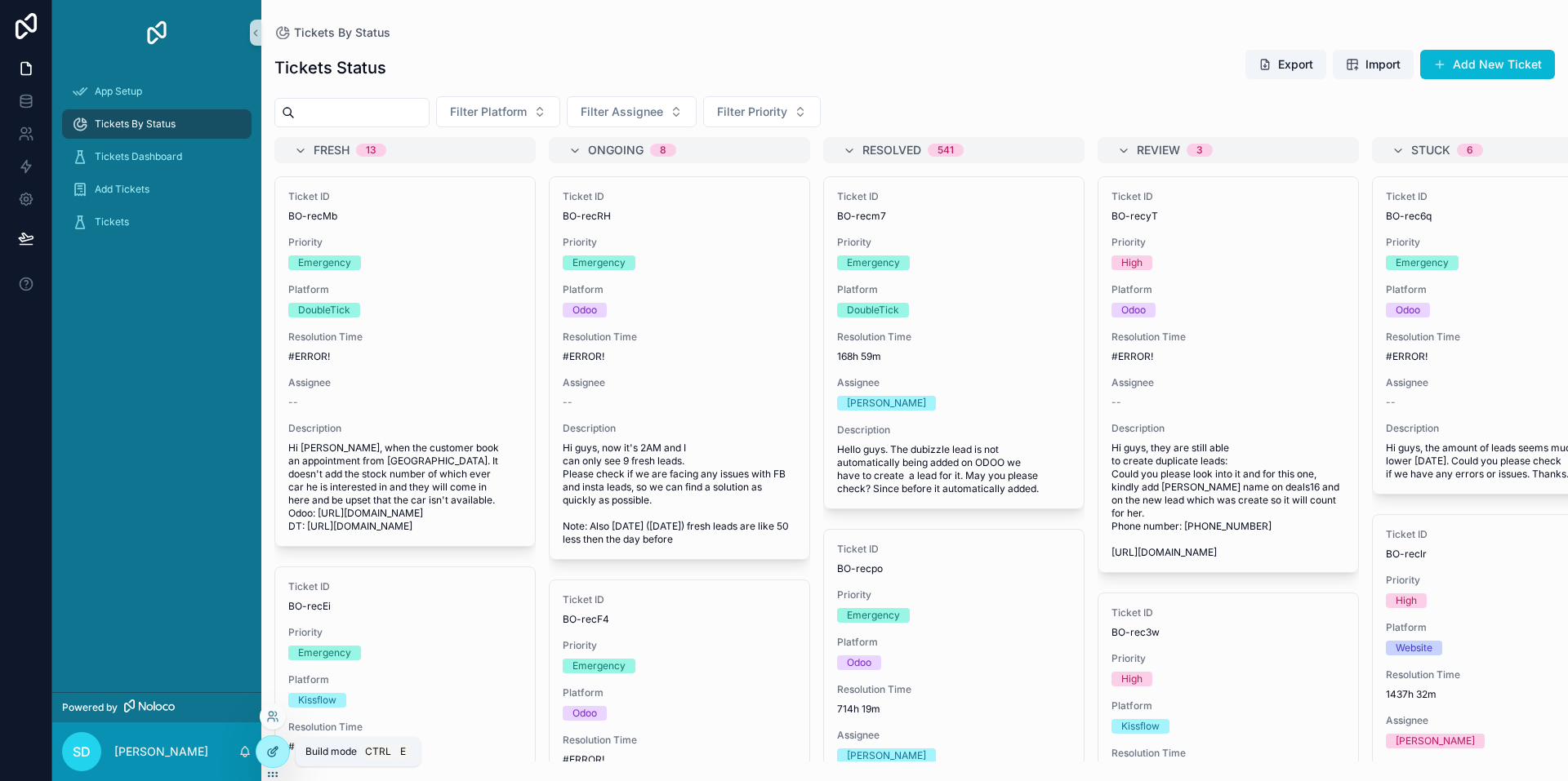
click at [273, 748] on icon at bounding box center [272, 751] width 13 height 13
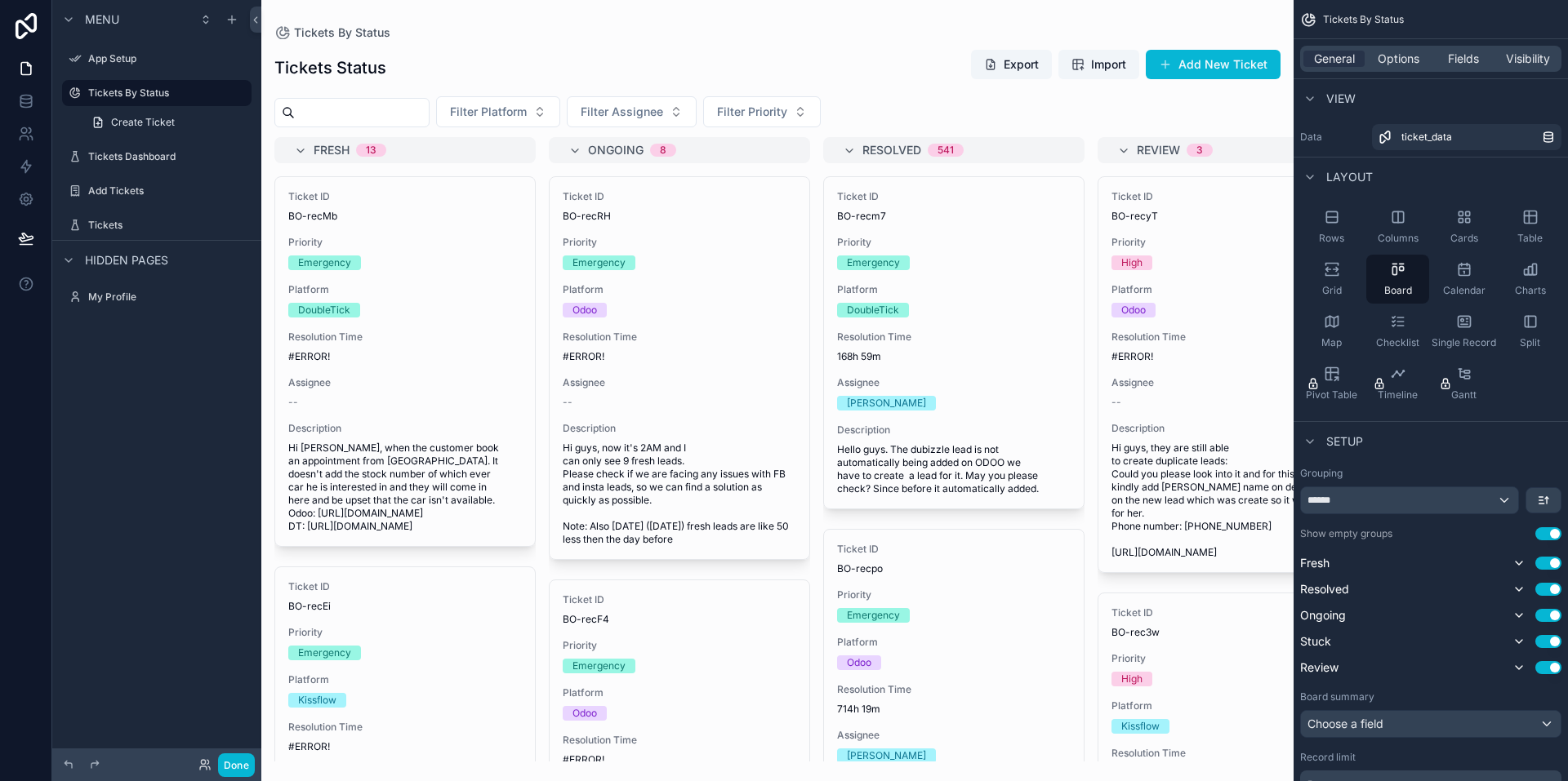
click at [1200, 61] on div "scrollable content" at bounding box center [778, 390] width 1033 height 781
click at [1198, 62] on button "Add New Ticket" at bounding box center [1213, 64] width 135 height 30
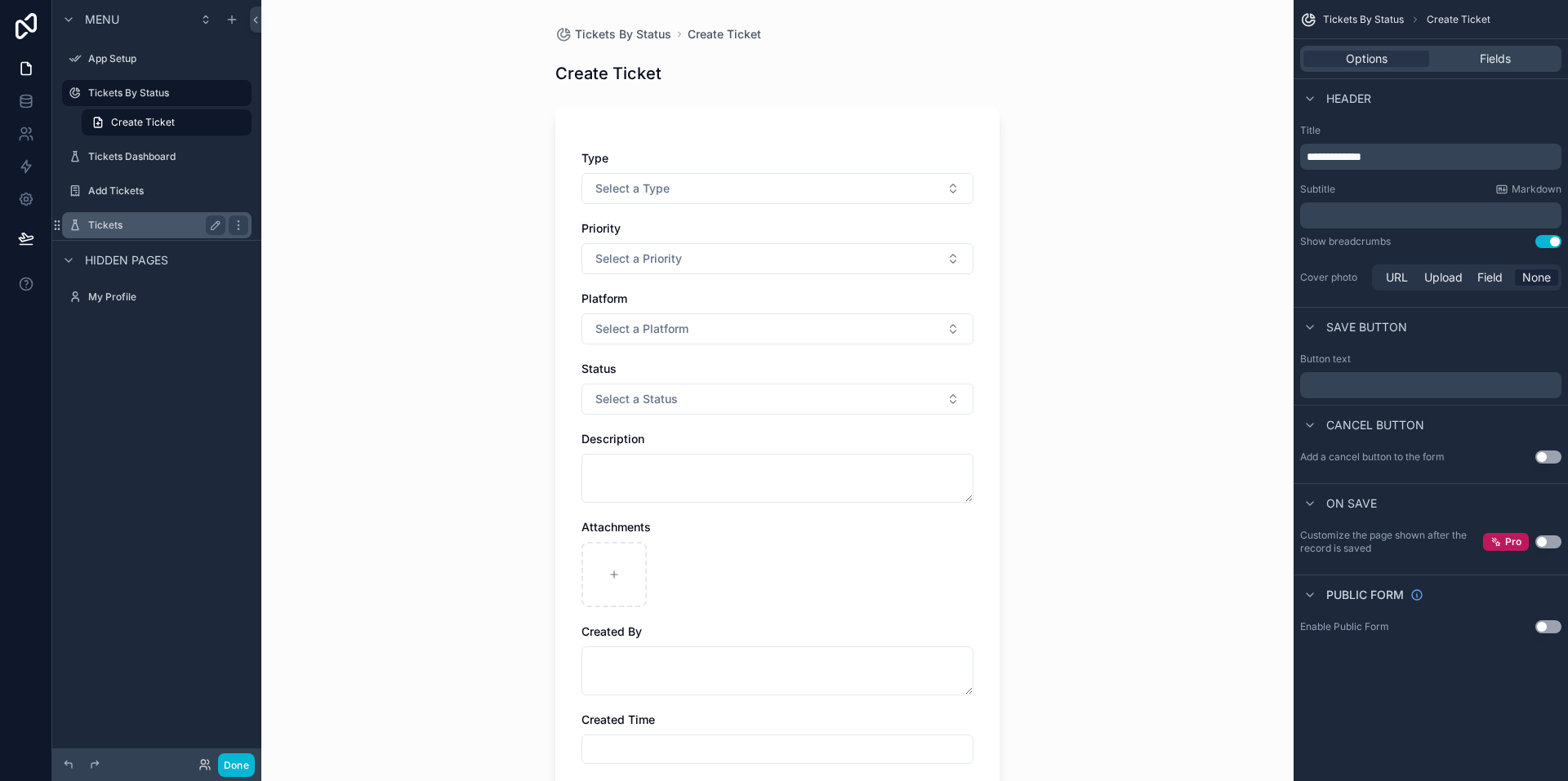
click at [135, 232] on div "Tickets" at bounding box center [156, 225] width 137 height 20
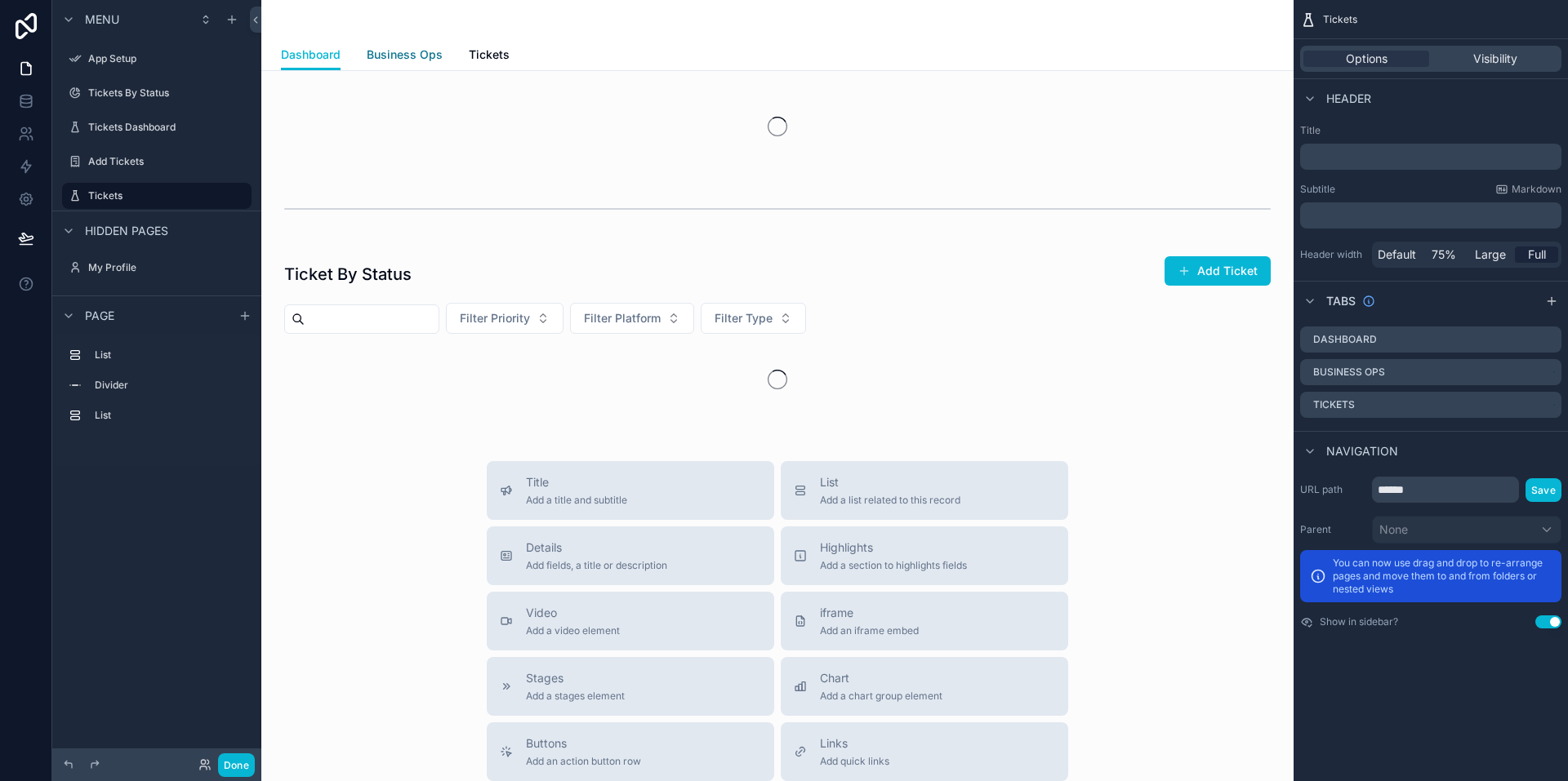
click at [382, 56] on span "Business Ops" at bounding box center [404, 55] width 76 height 17
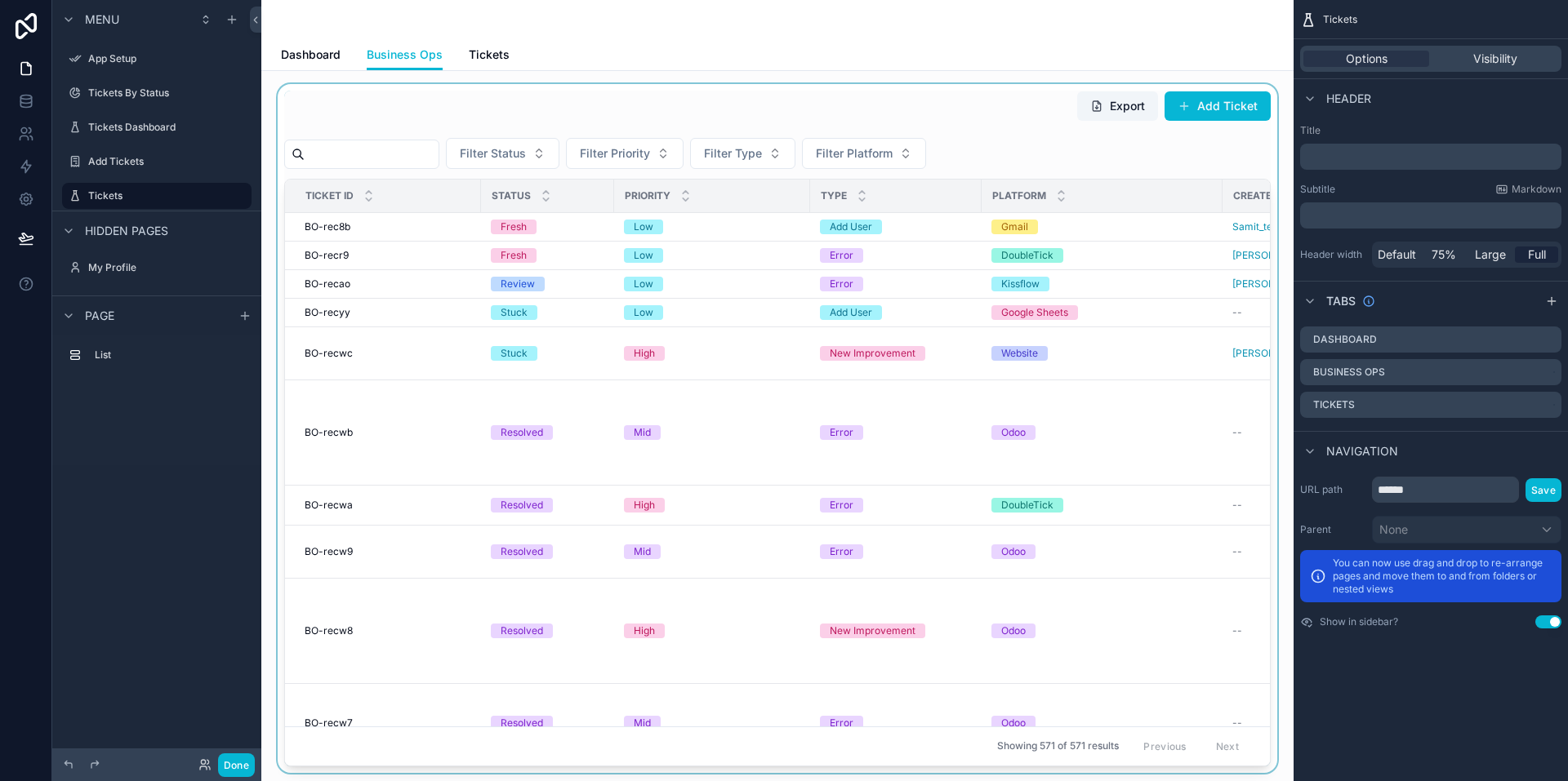
click at [724, 235] on div "scrollable content" at bounding box center [778, 428] width 1007 height 689
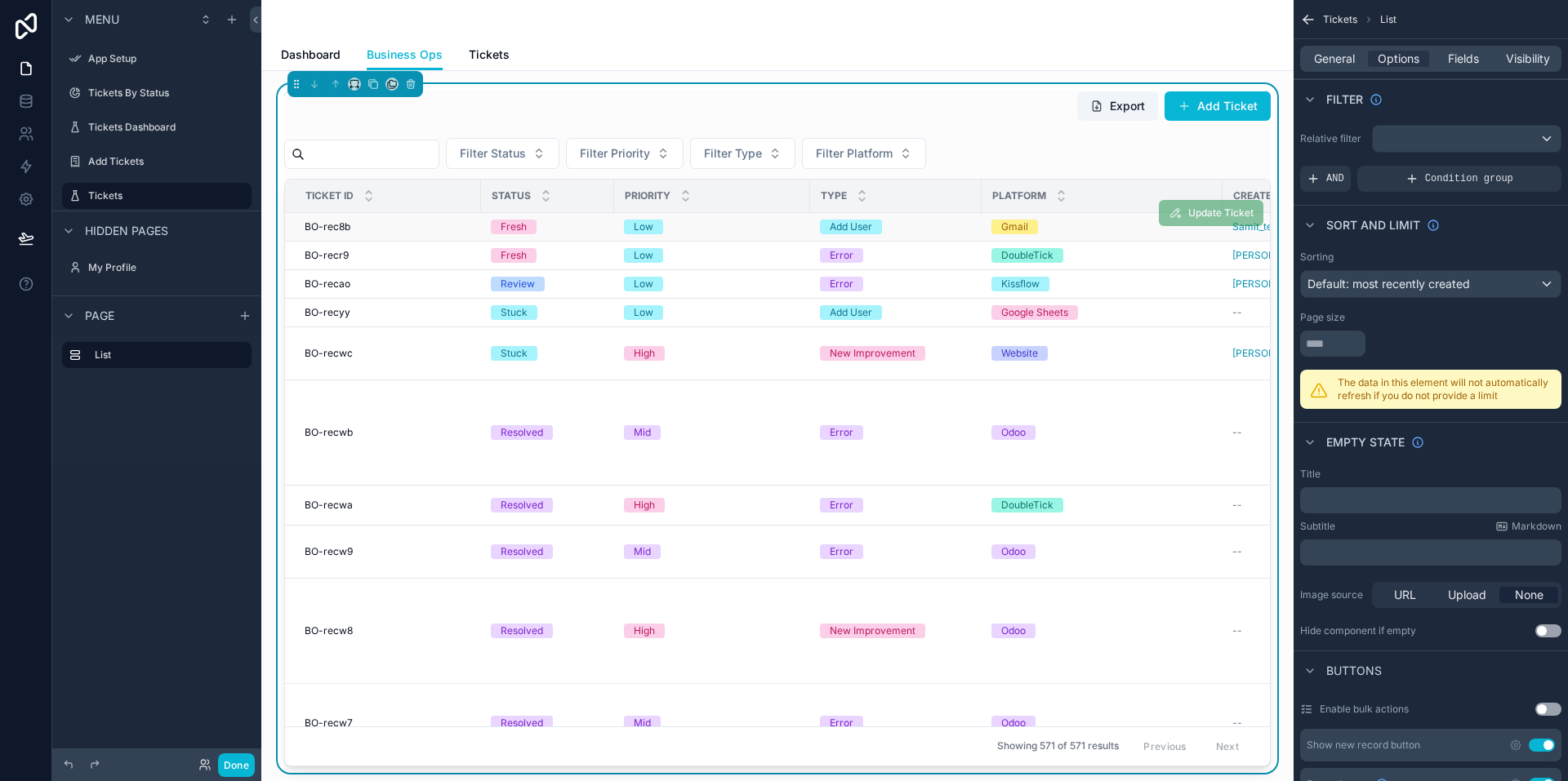
click at [740, 226] on div "Low" at bounding box center [712, 227] width 176 height 15
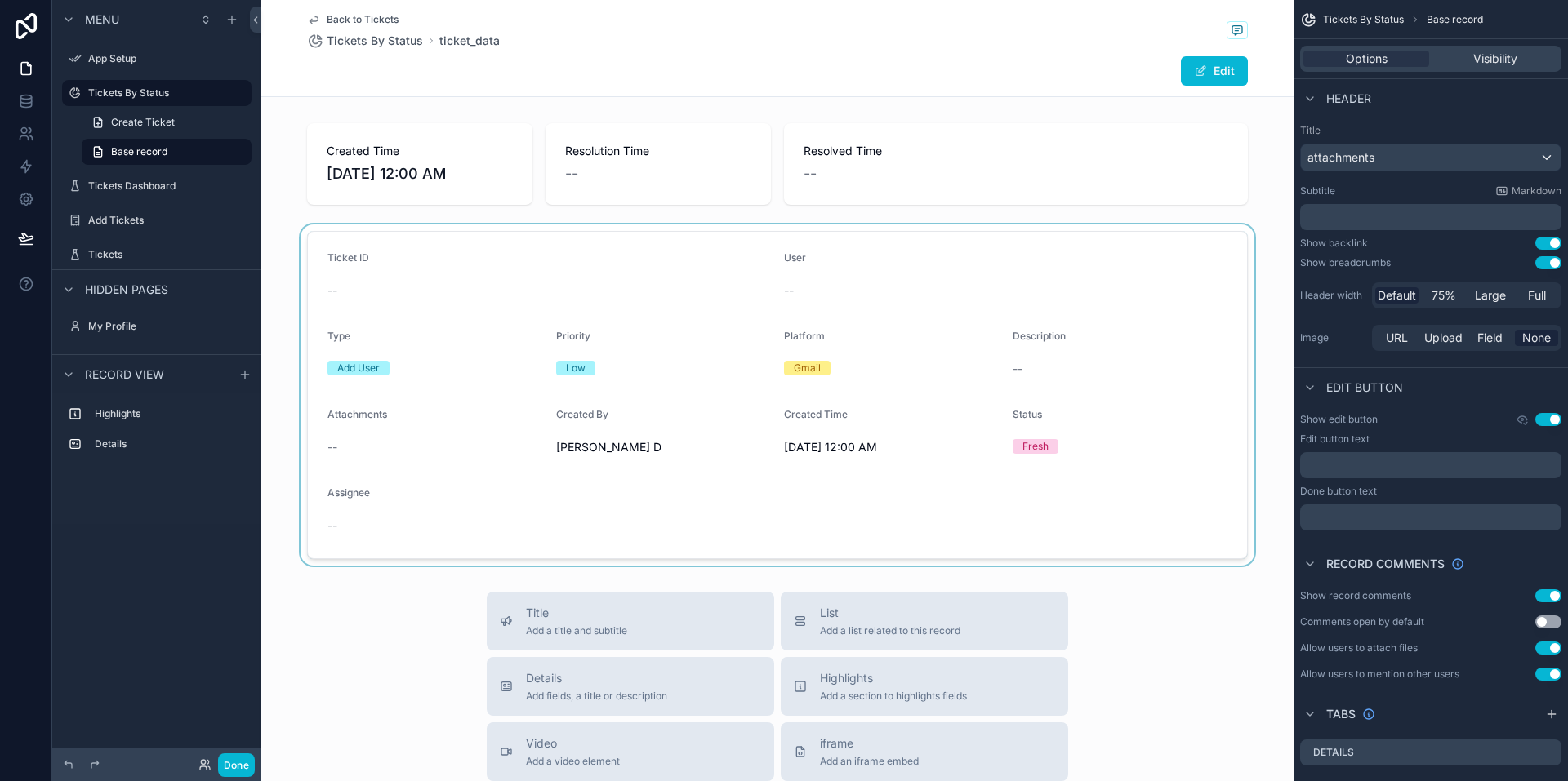
click at [501, 279] on div "scrollable content" at bounding box center [778, 394] width 1033 height 341
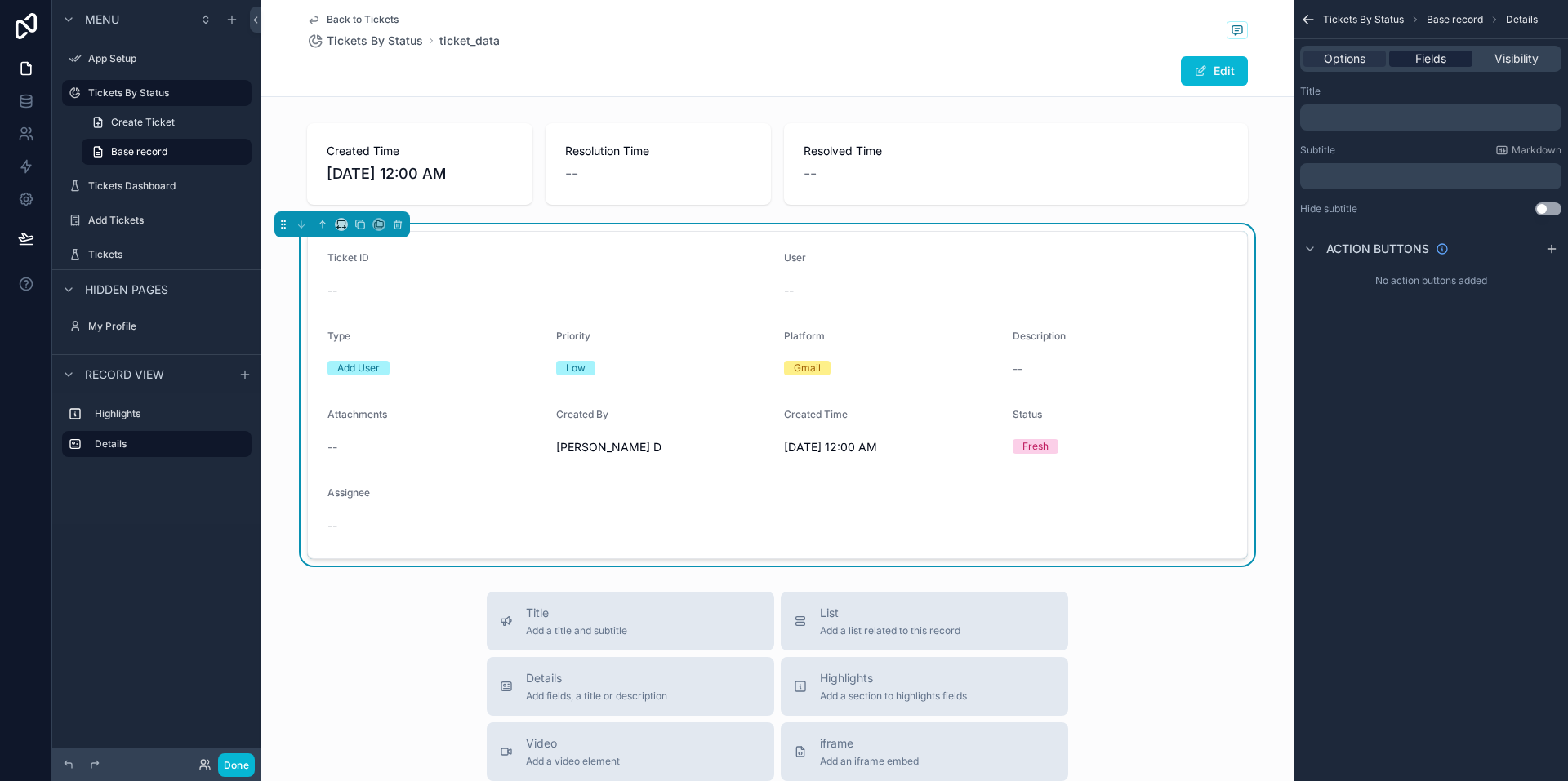
click at [1423, 61] on span "Fields" at bounding box center [1431, 58] width 31 height 17
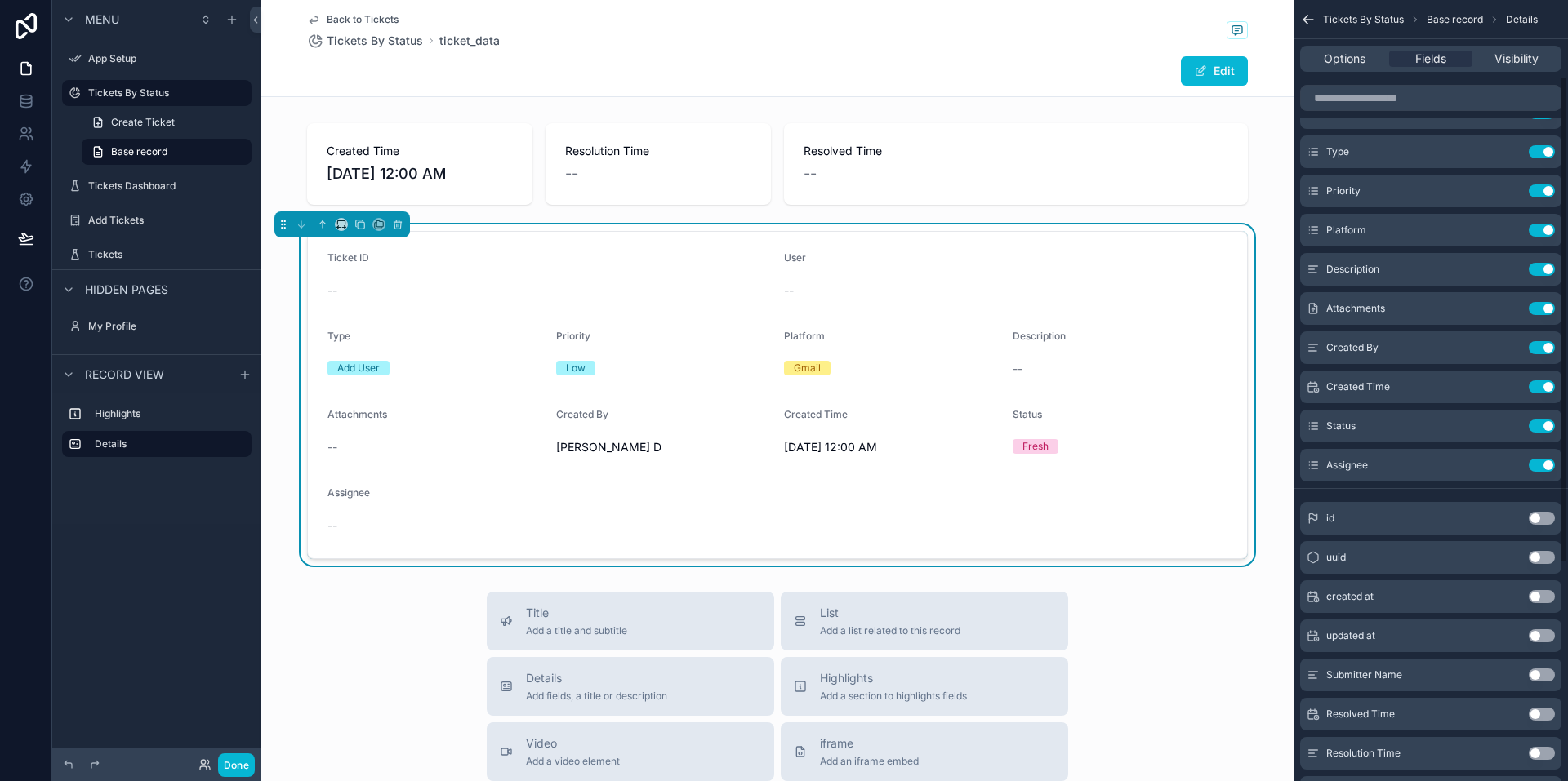
scroll to position [470, 0]
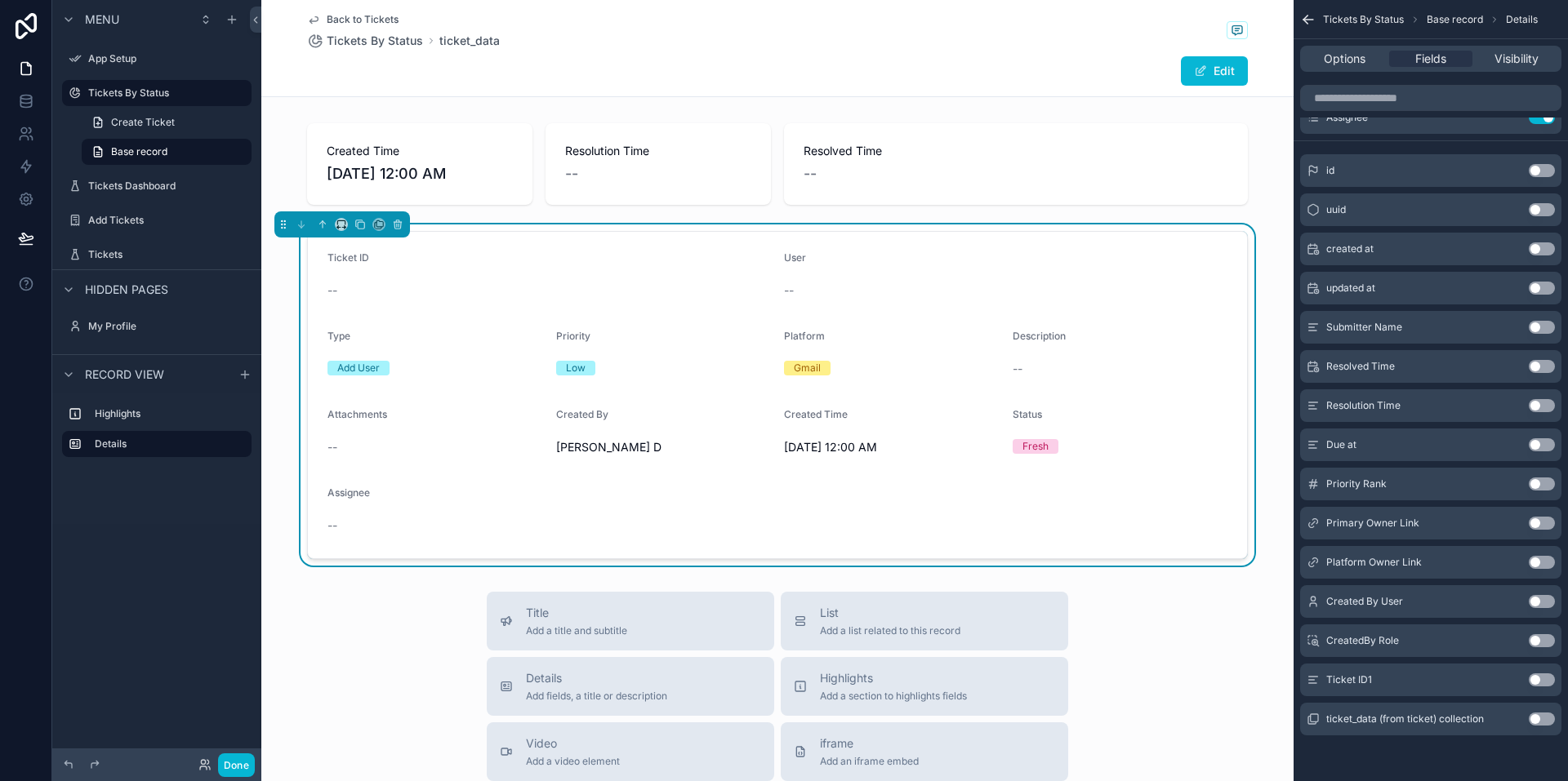
click at [1536, 678] on button "Use setting" at bounding box center [1542, 679] width 26 height 13
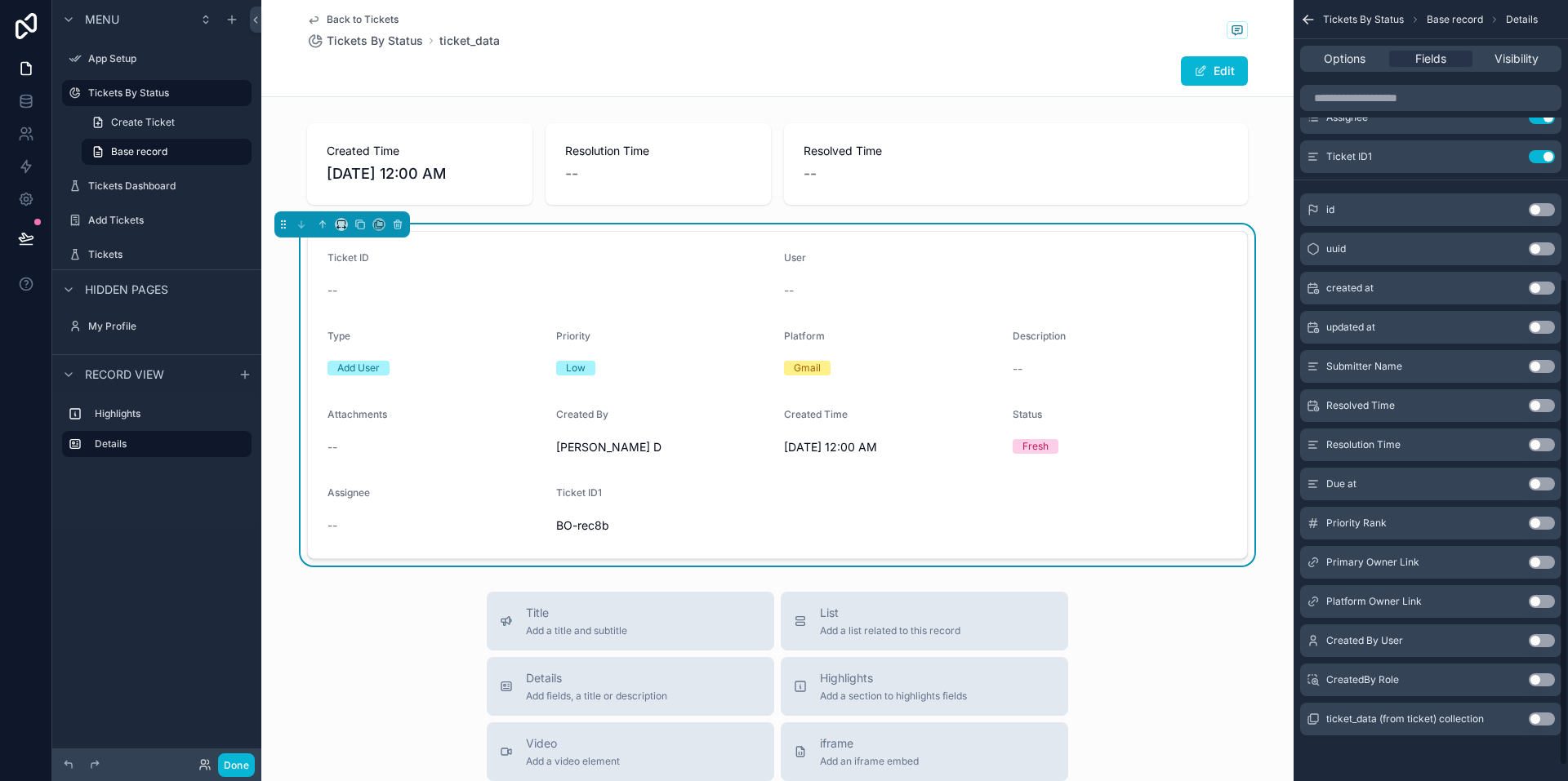
scroll to position [0, 0]
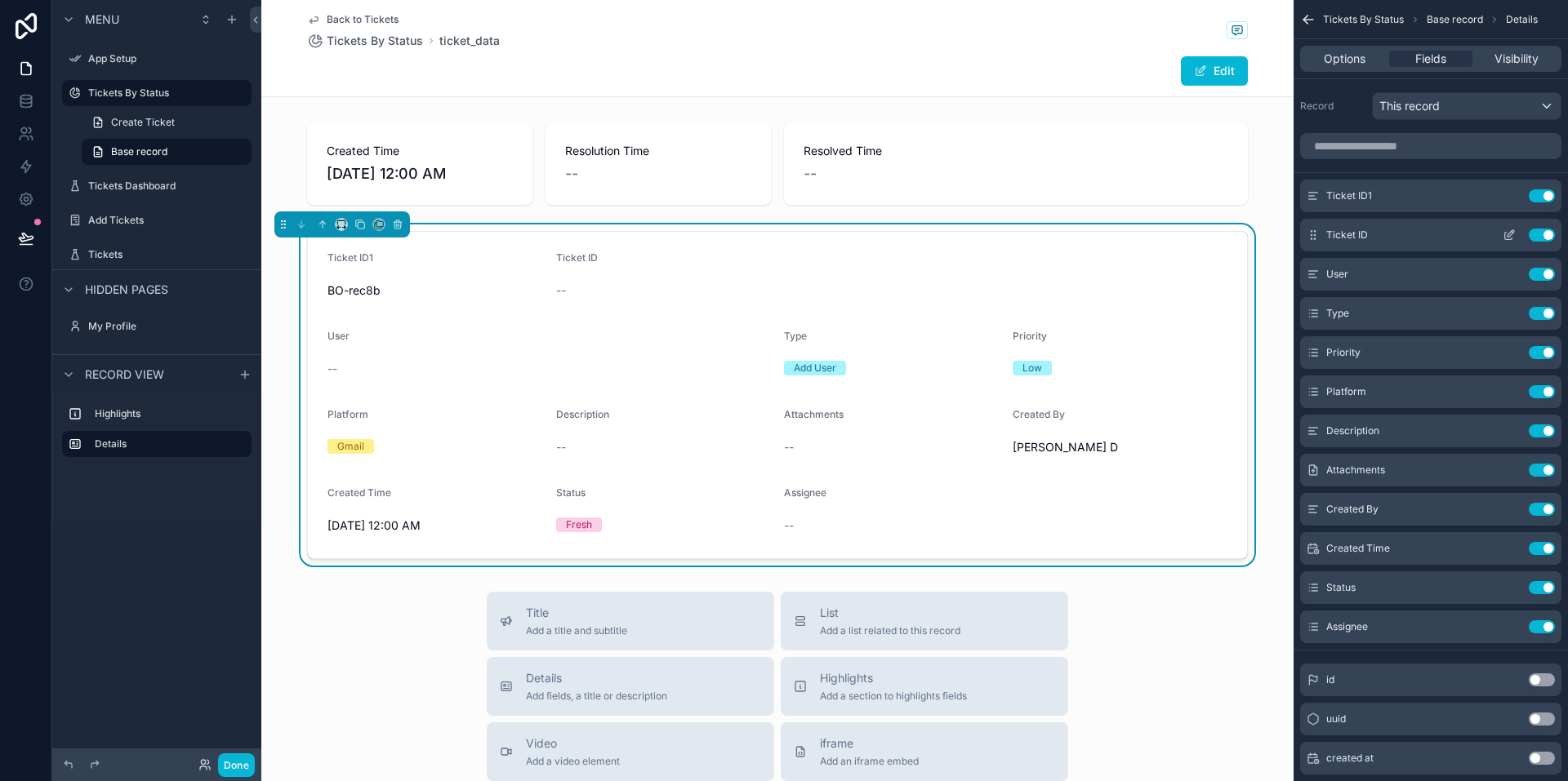
click at [1545, 233] on button "Use setting" at bounding box center [1542, 235] width 26 height 13
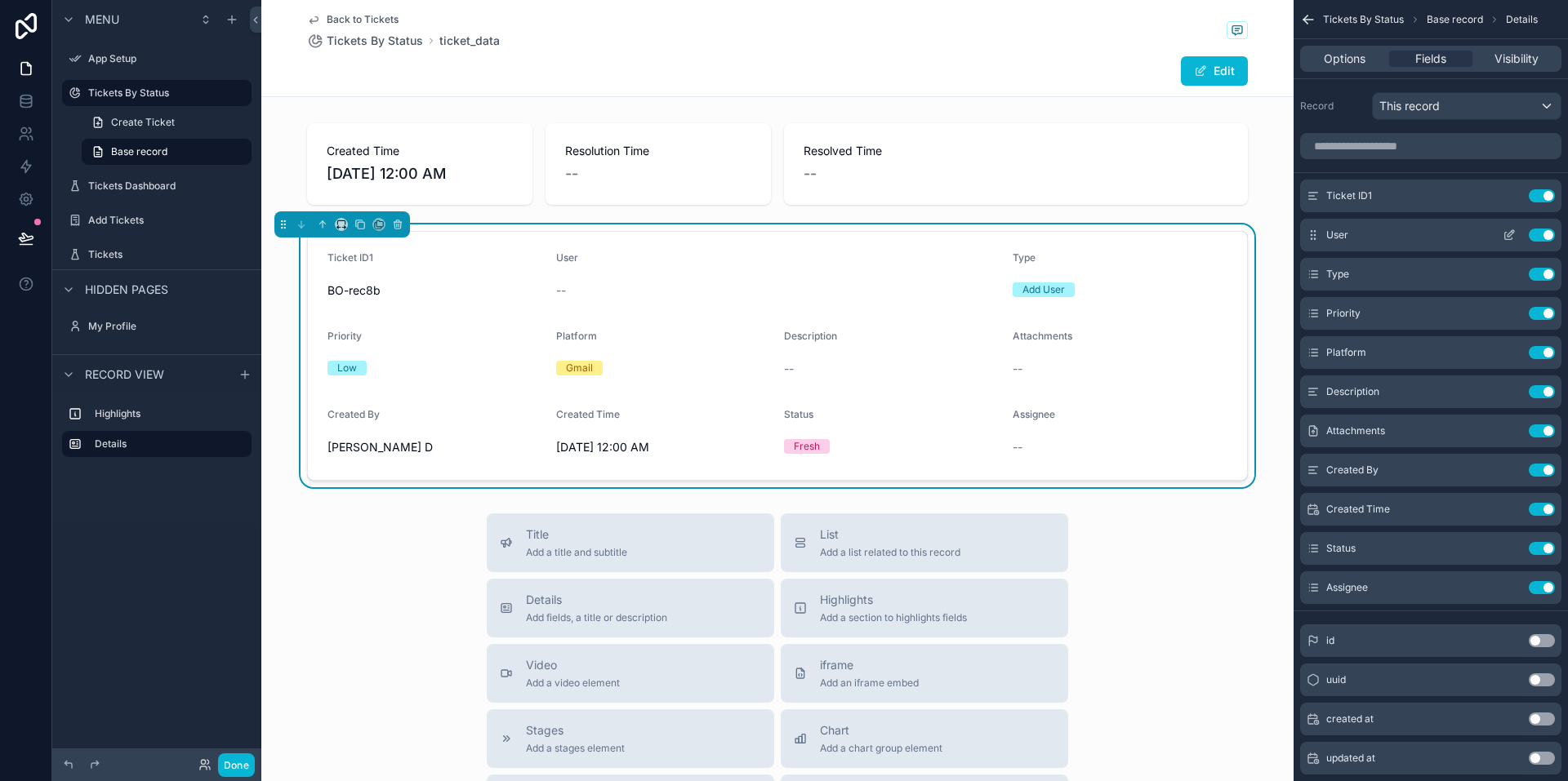
click at [1537, 232] on button "Use setting" at bounding box center [1542, 235] width 26 height 13
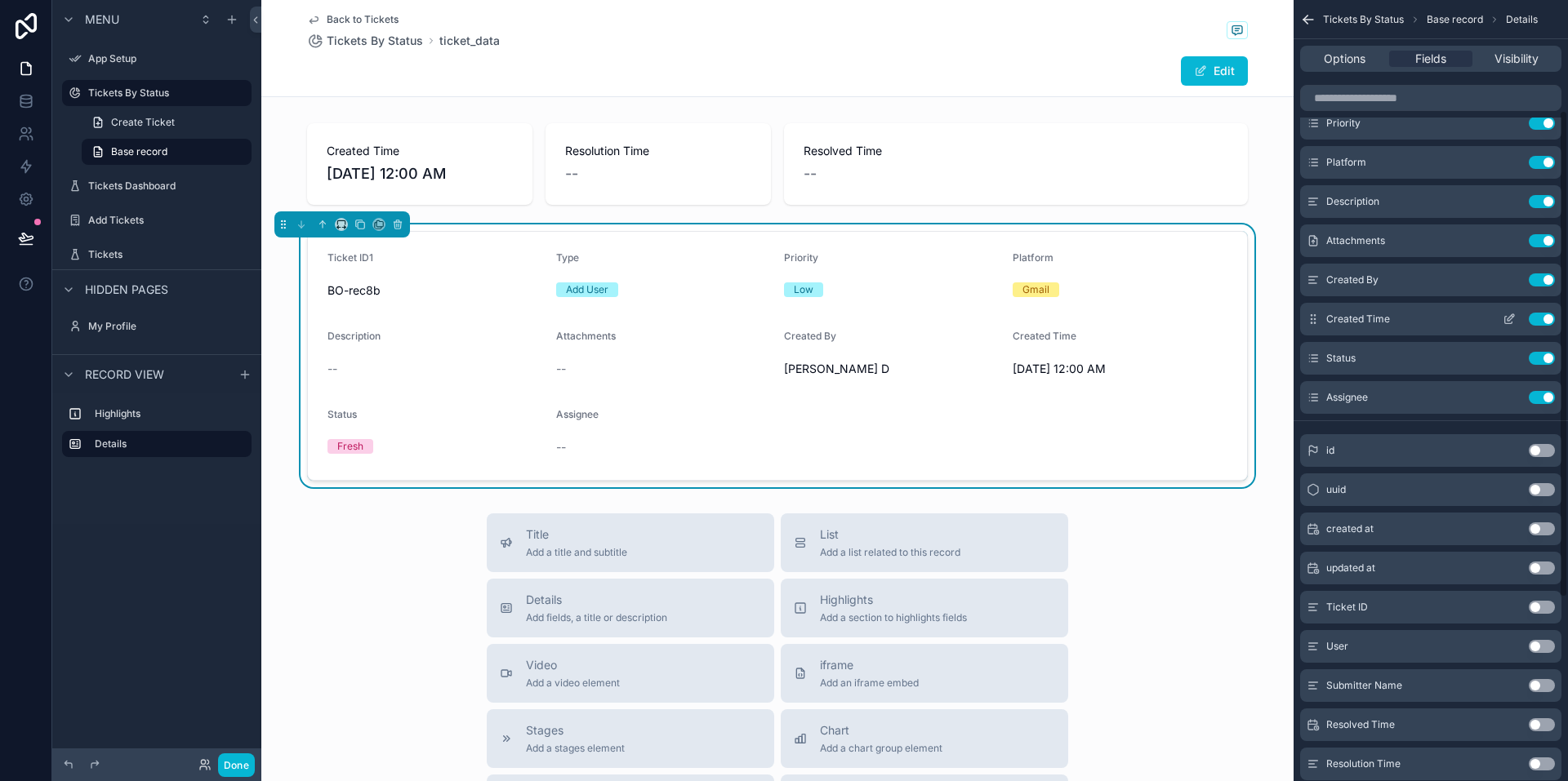
scroll to position [245, 0]
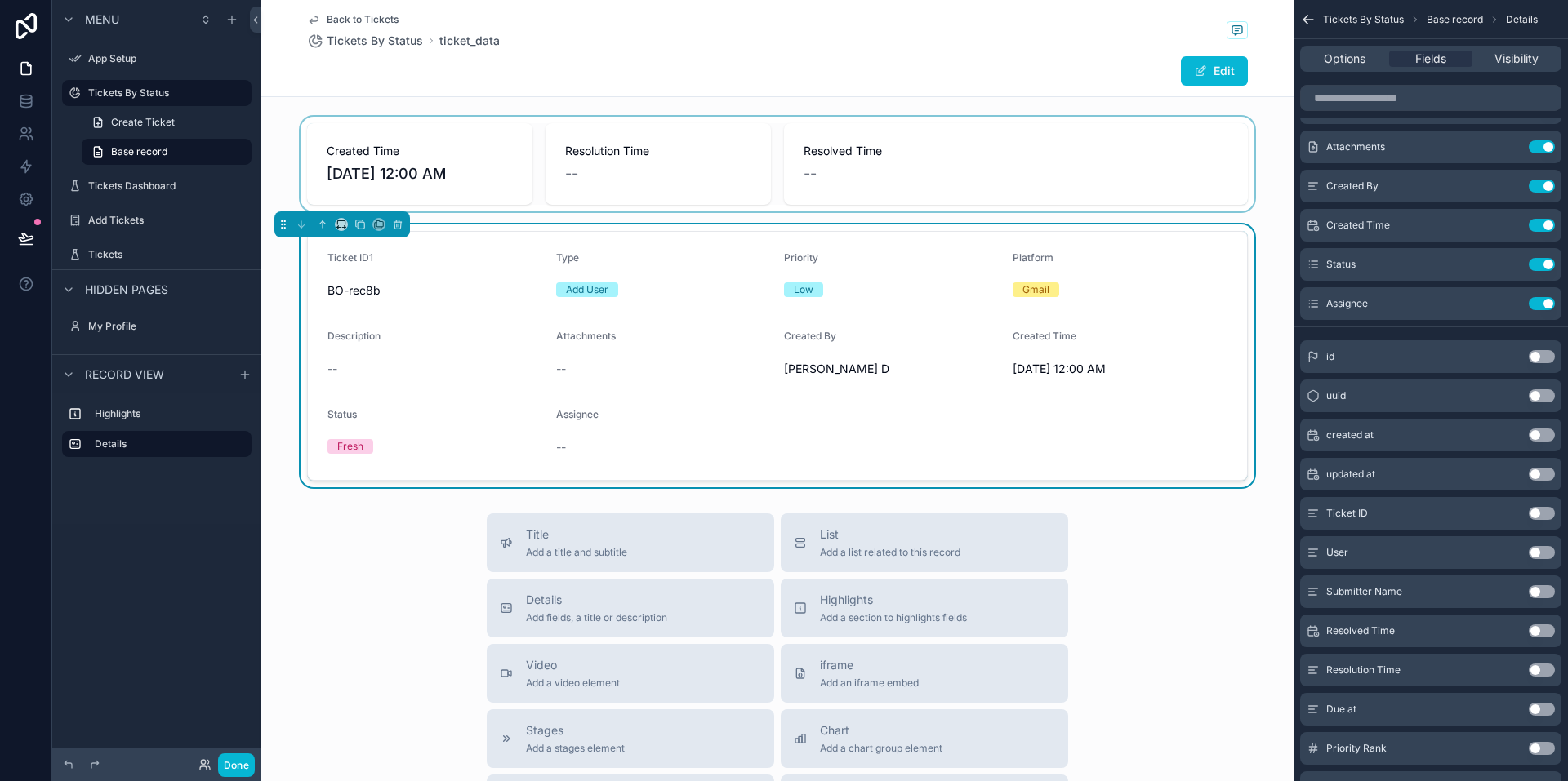
click at [907, 177] on div "scrollable content" at bounding box center [778, 163] width 1033 height 95
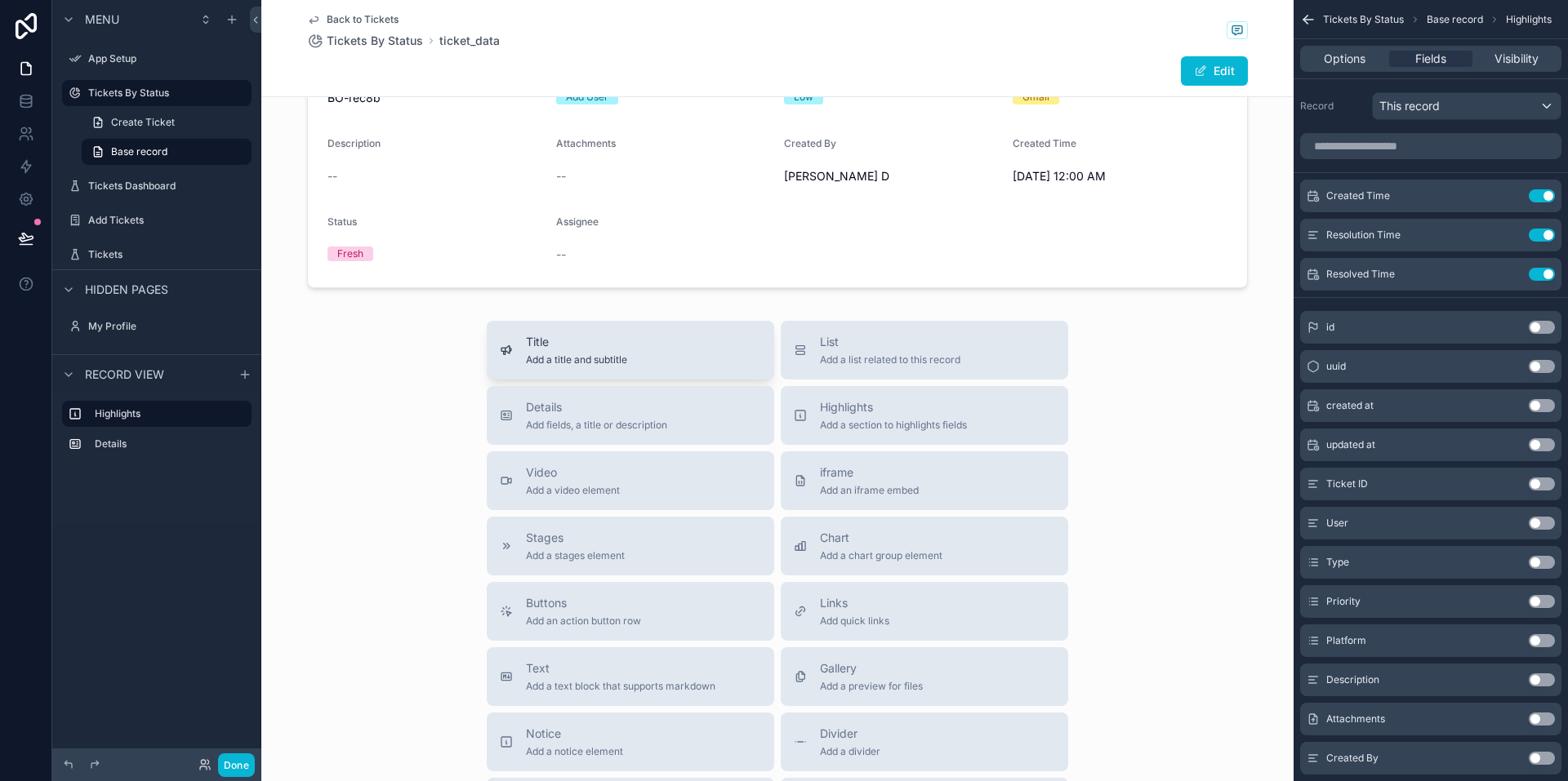
scroll to position [0, 0]
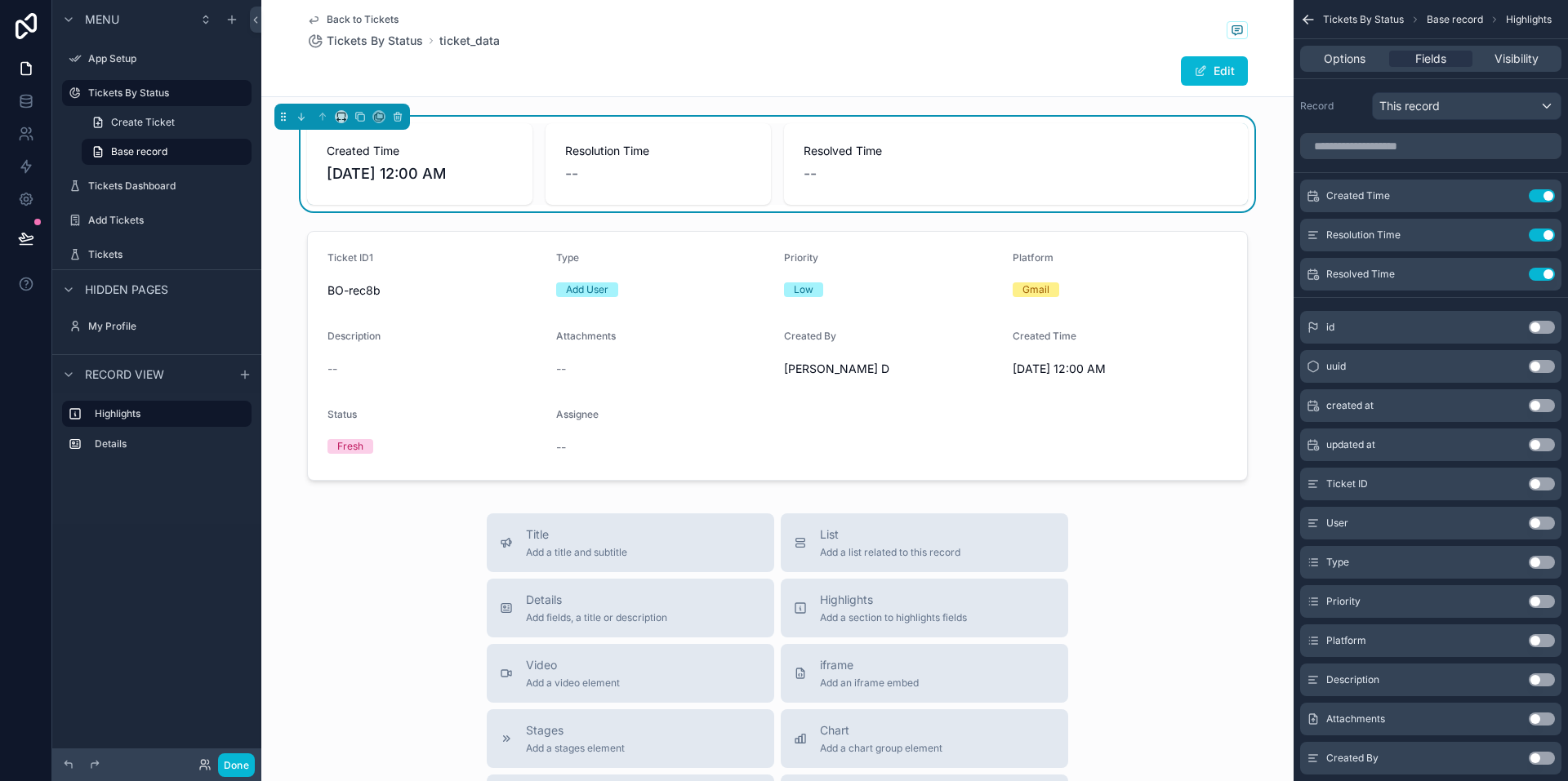
click at [375, 40] on span "Tickets By Status" at bounding box center [375, 41] width 96 height 17
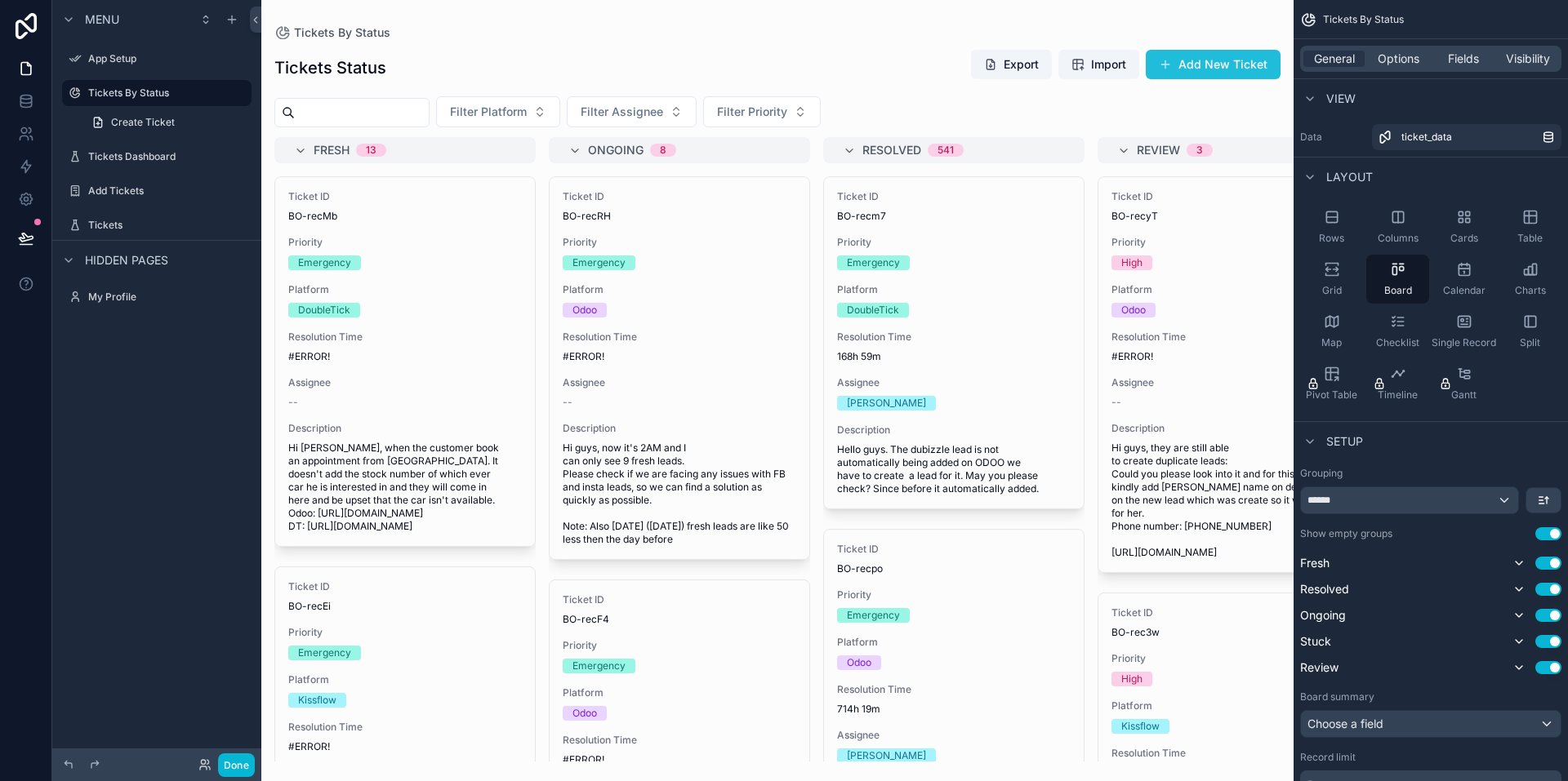
click at [1190, 70] on button "Add New Ticket" at bounding box center [1213, 64] width 135 height 30
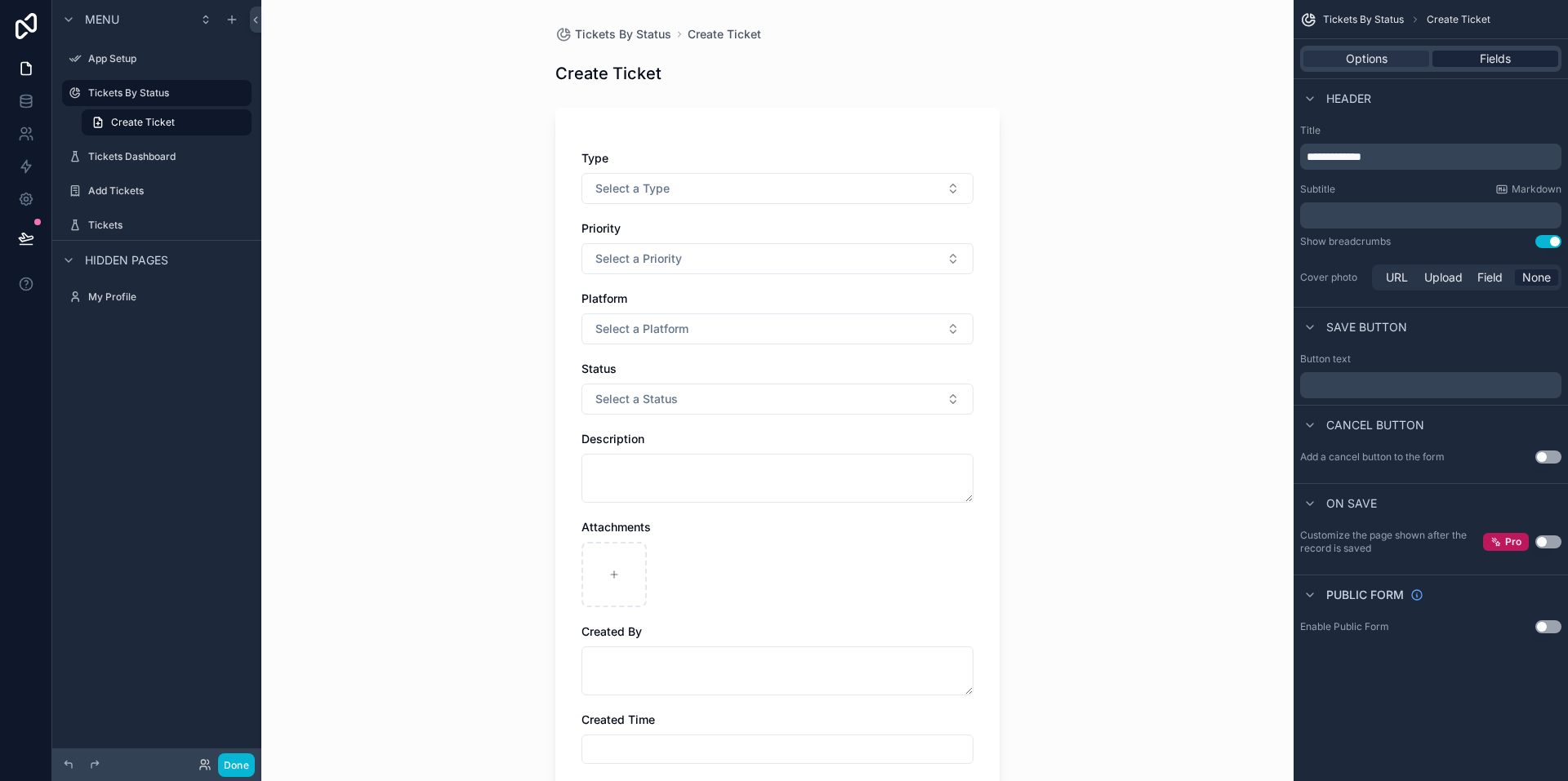
click at [1505, 62] on span "Fields" at bounding box center [1496, 58] width 31 height 17
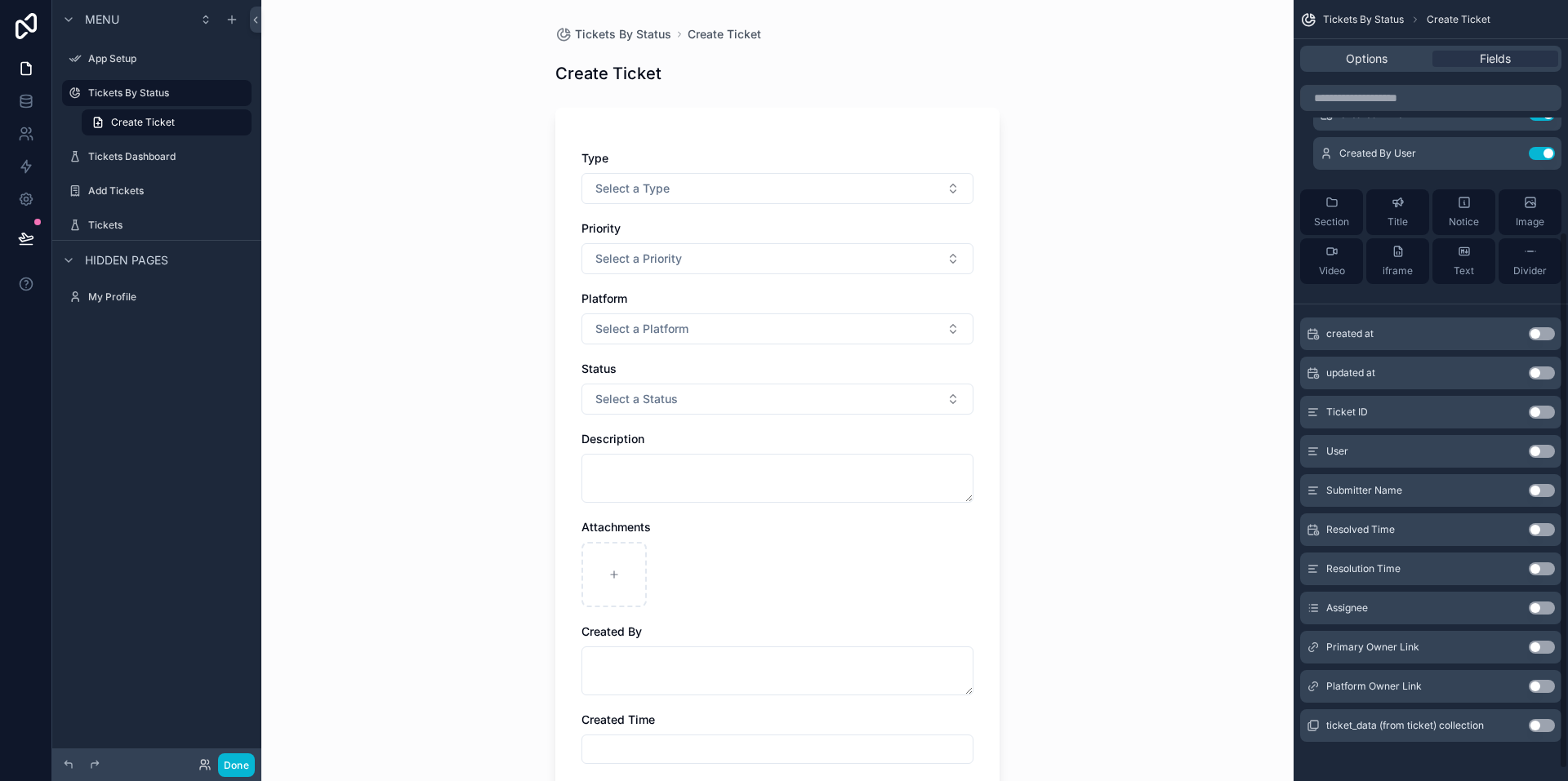
scroll to position [354, 0]
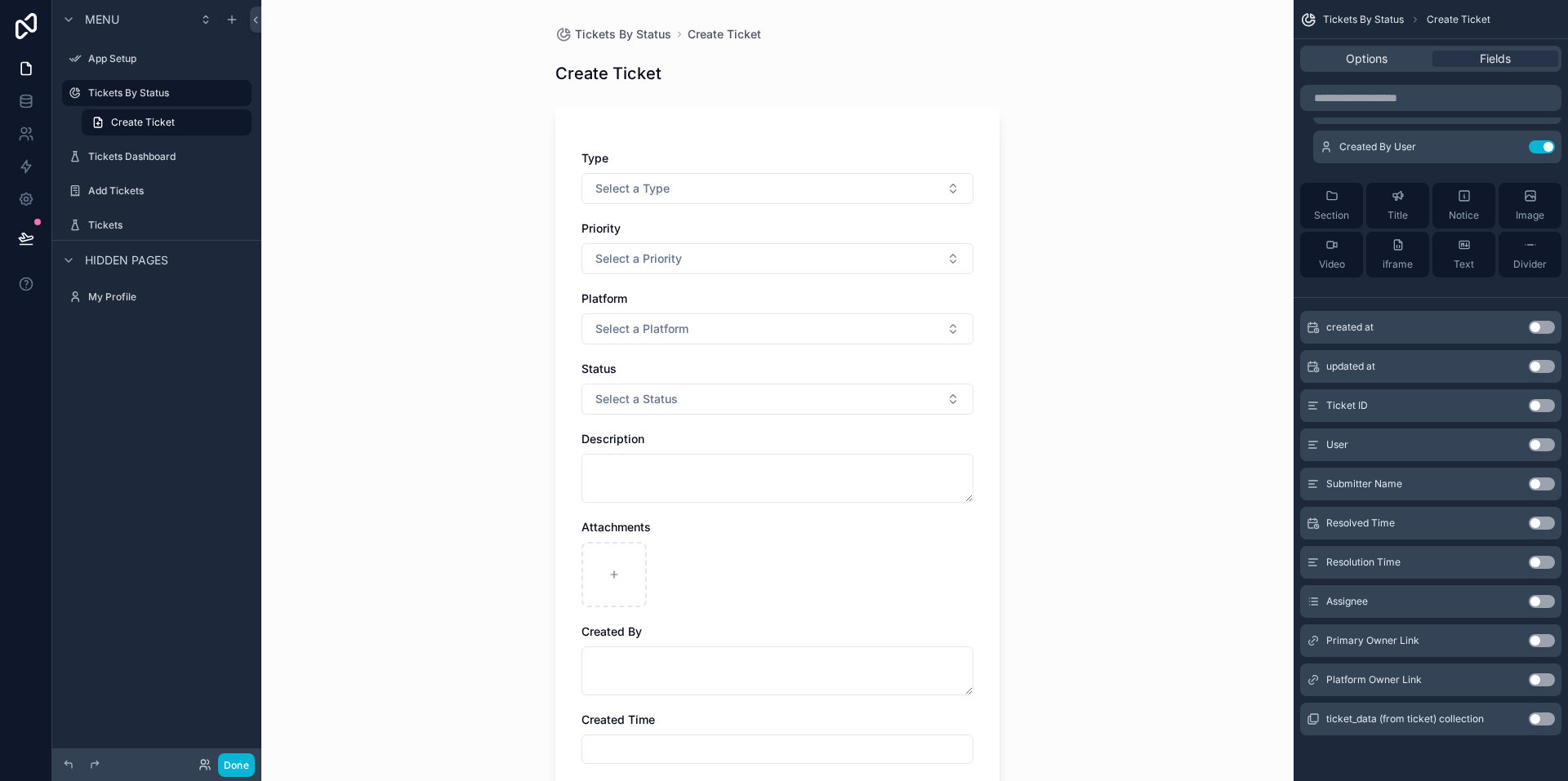
click at [1543, 522] on button "Use setting" at bounding box center [1542, 523] width 26 height 13
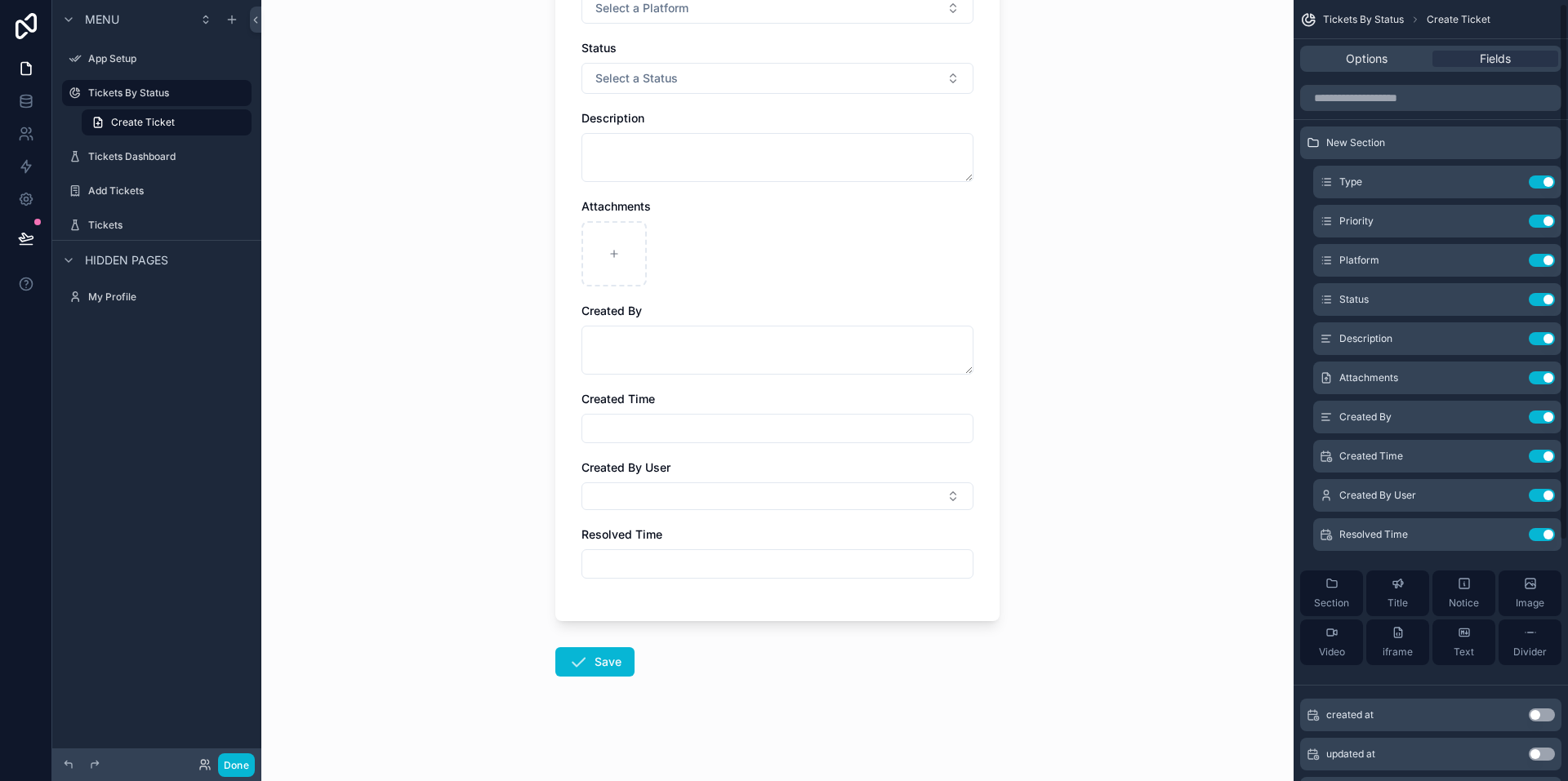
scroll to position [0, 0]
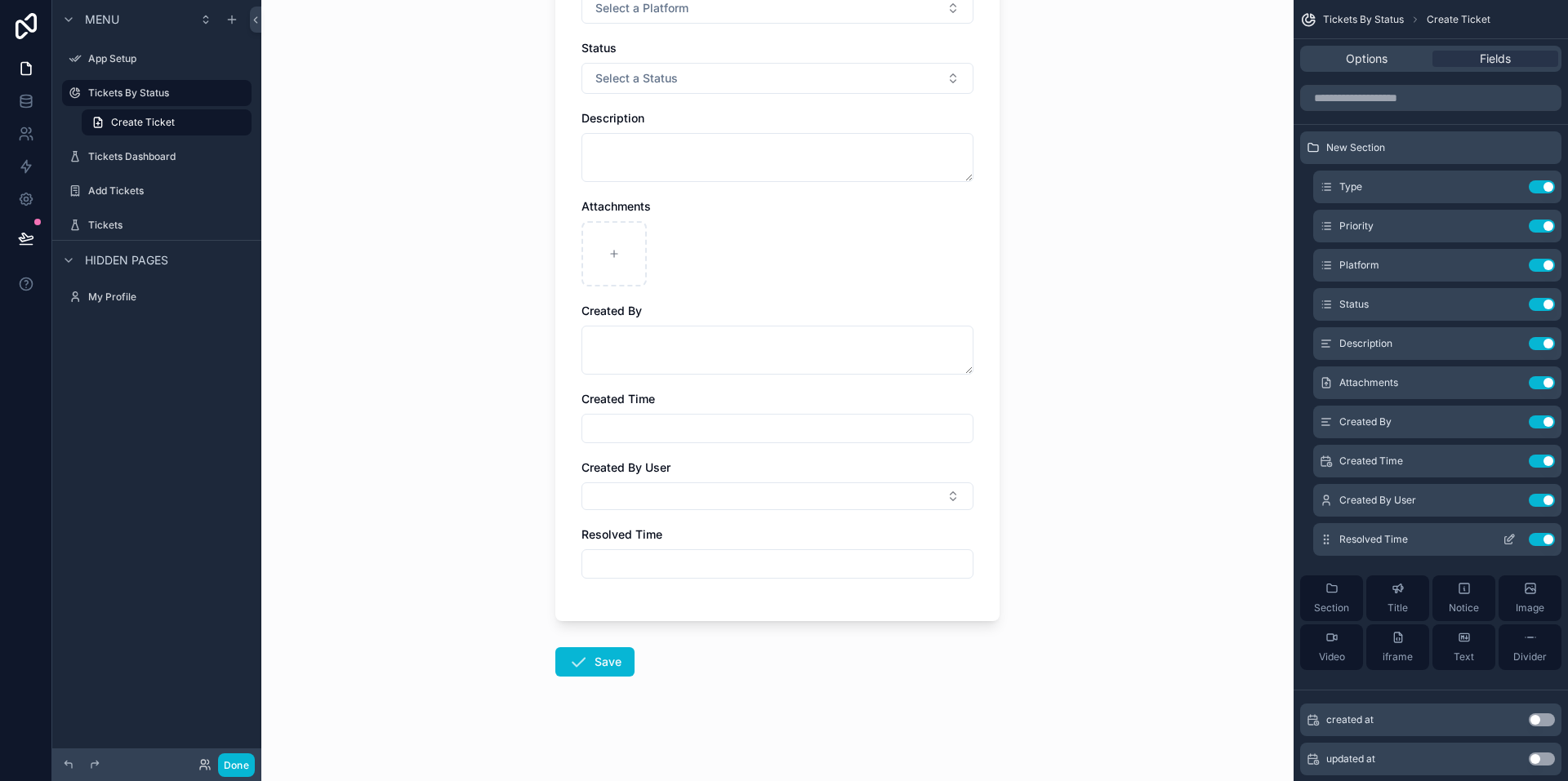
click at [1545, 540] on button "Use setting" at bounding box center [1542, 539] width 26 height 13
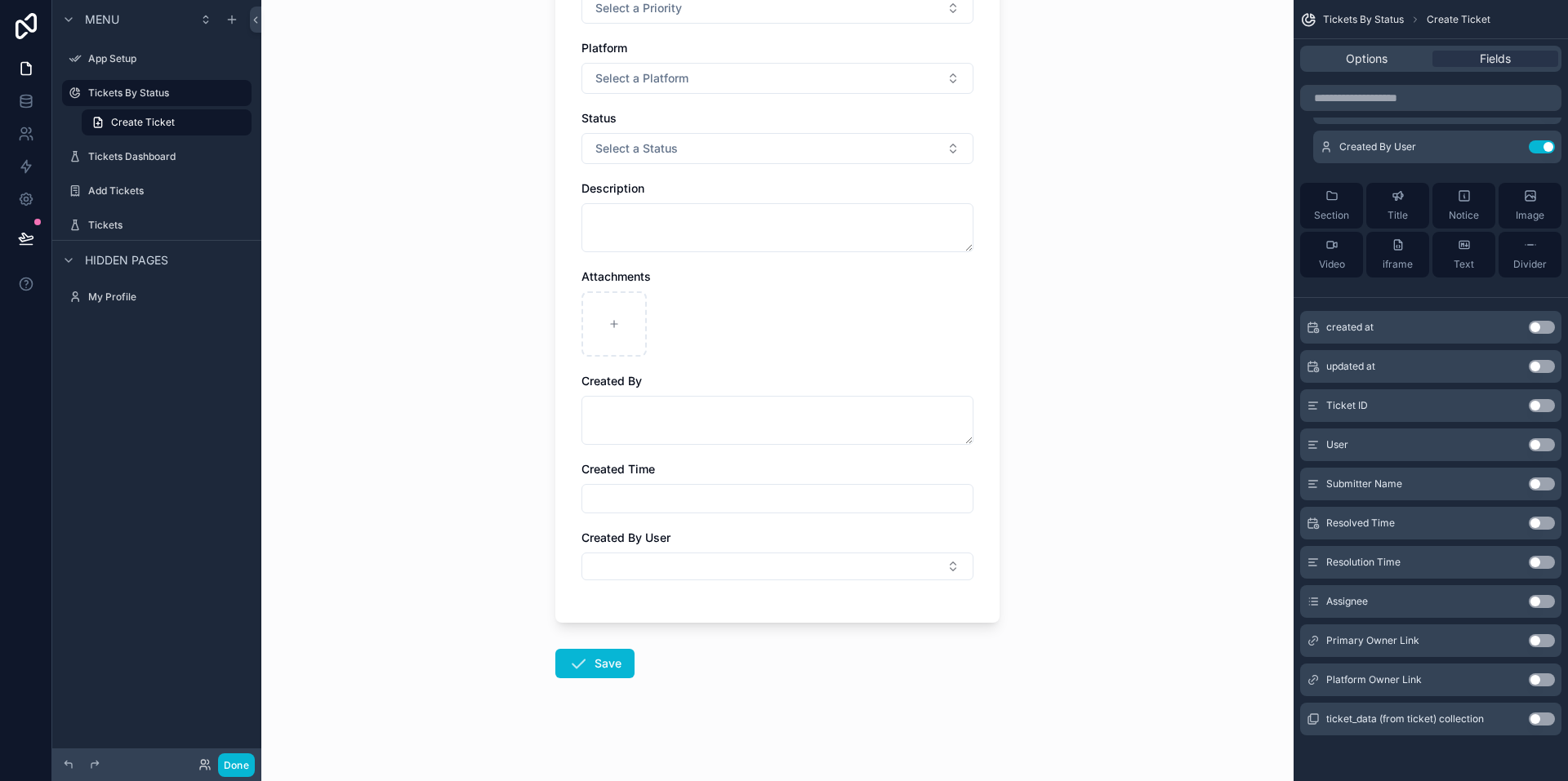
scroll to position [252, 0]
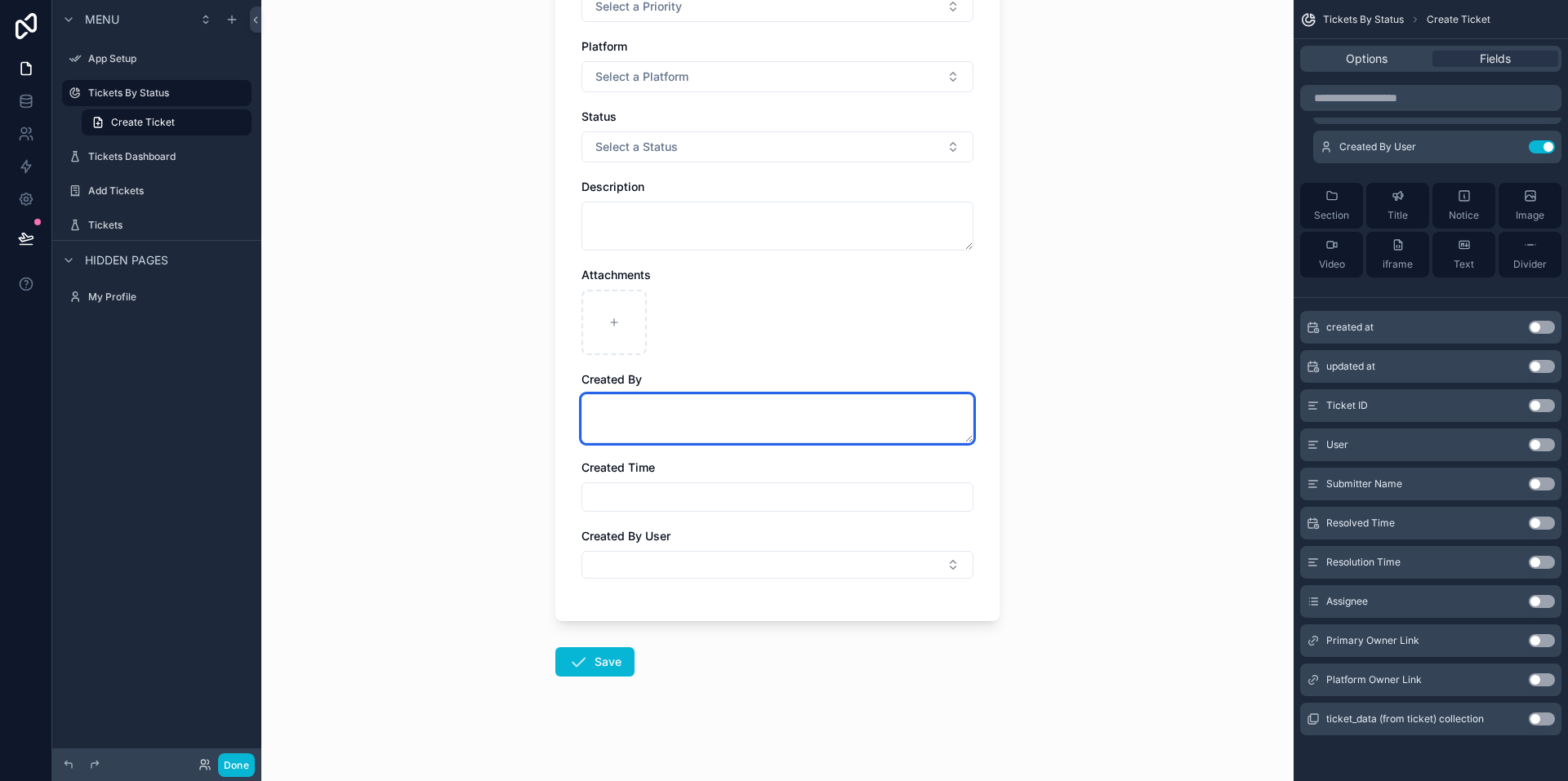
click at [666, 421] on textarea "scrollable content" at bounding box center [777, 419] width 392 height 49
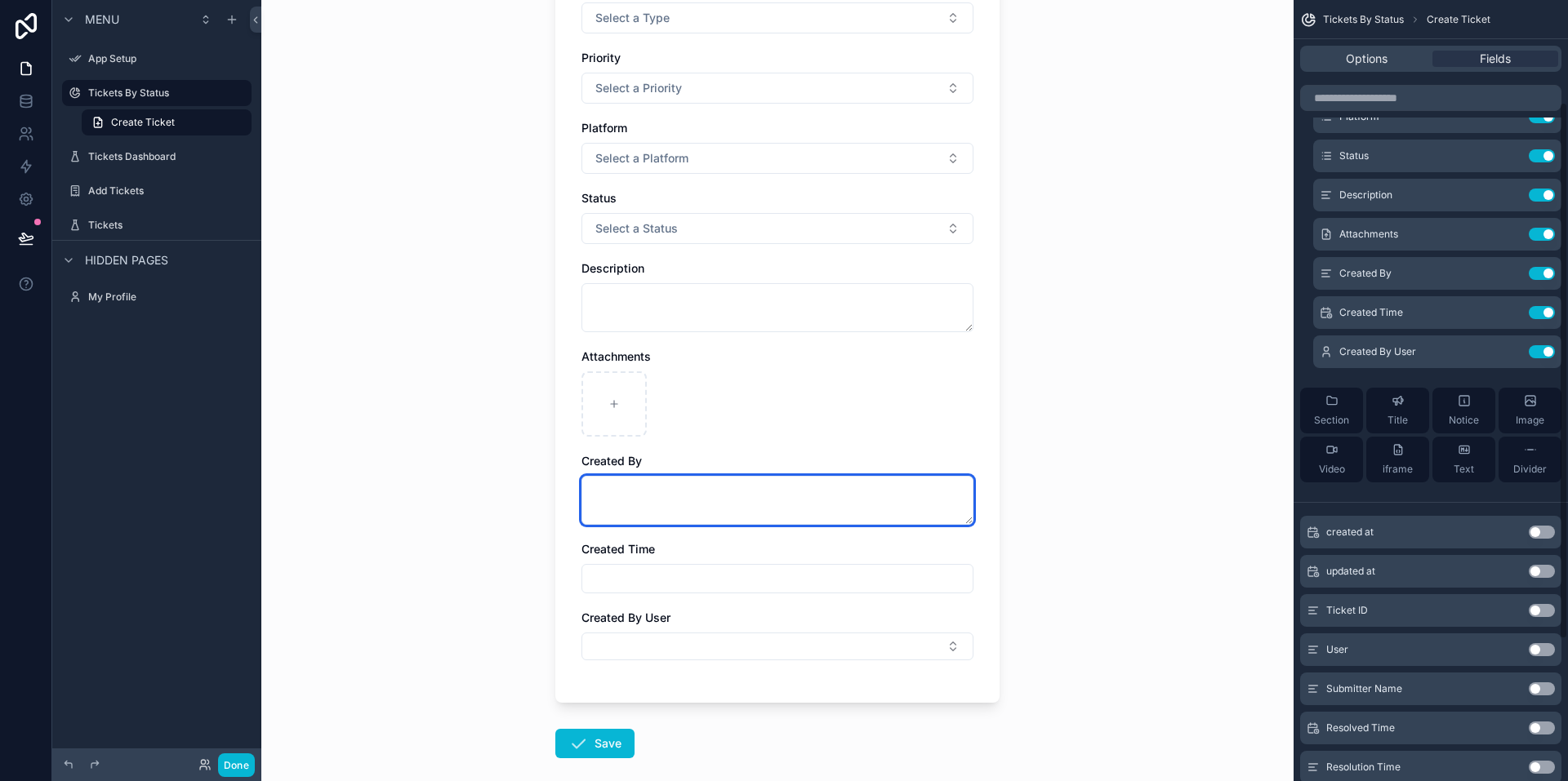
scroll to position [109, 0]
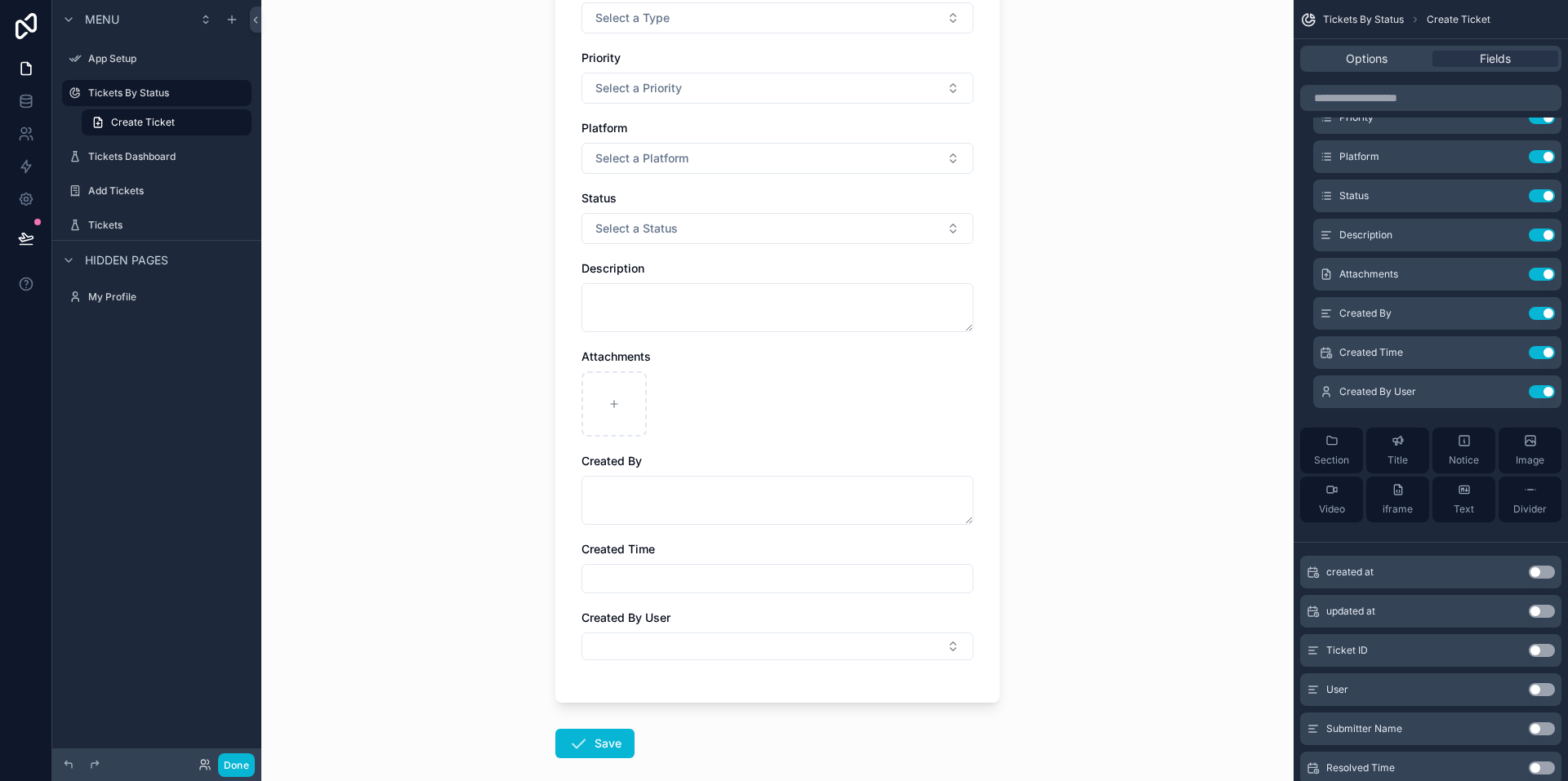
click at [714, 586] on input "scrollable content" at bounding box center [777, 579] width 390 height 23
click at [704, 632] on div "Created By User" at bounding box center [777, 635] width 392 height 50
click at [697, 643] on button "Select Button" at bounding box center [777, 646] width 392 height 28
click at [559, 560] on div "Type Select a Type Priority Select a Priority Platform Select a Platform Status…" at bounding box center [777, 320] width 444 height 765
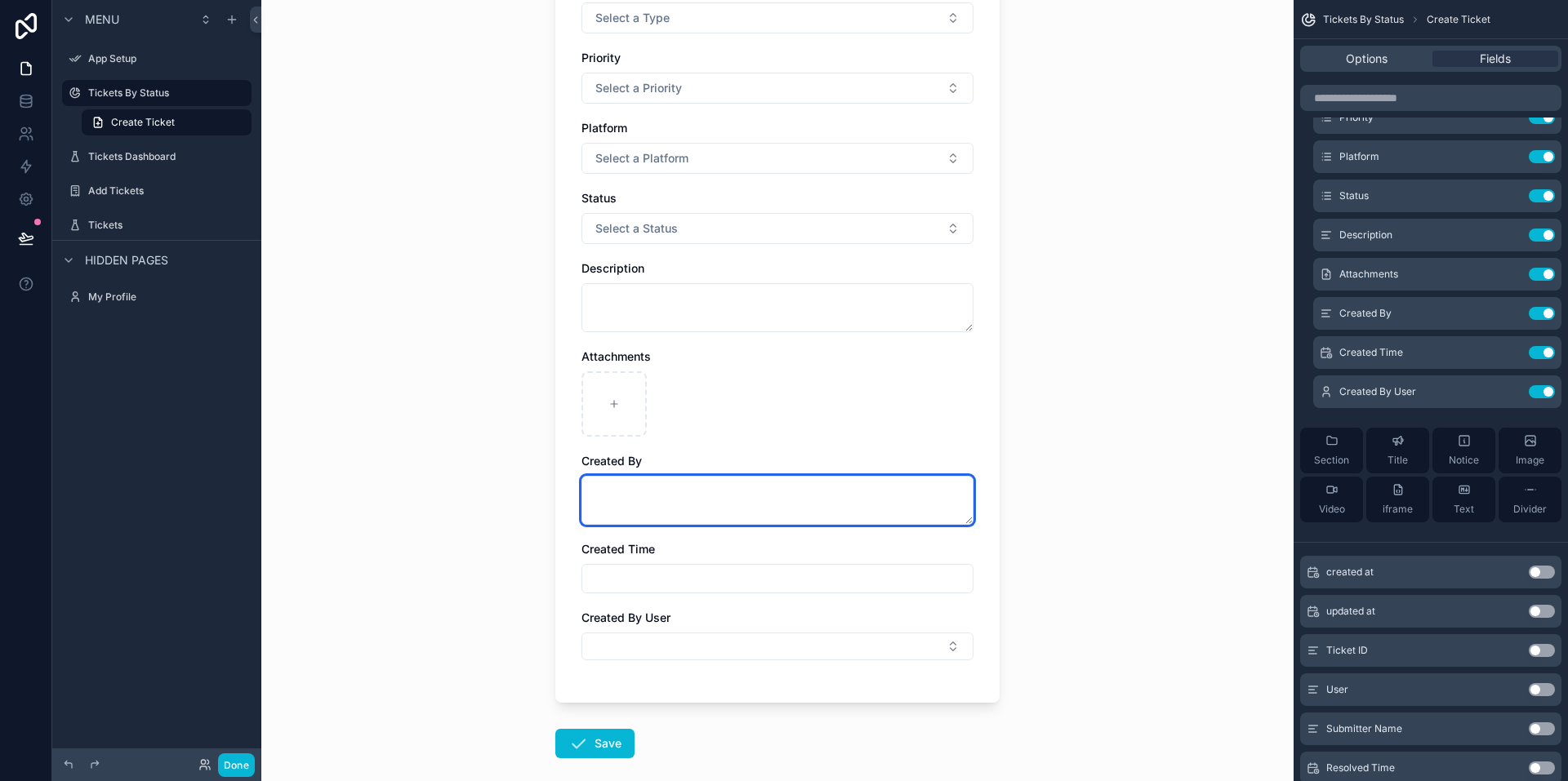
click at [679, 491] on textarea "scrollable content" at bounding box center [777, 500] width 392 height 49
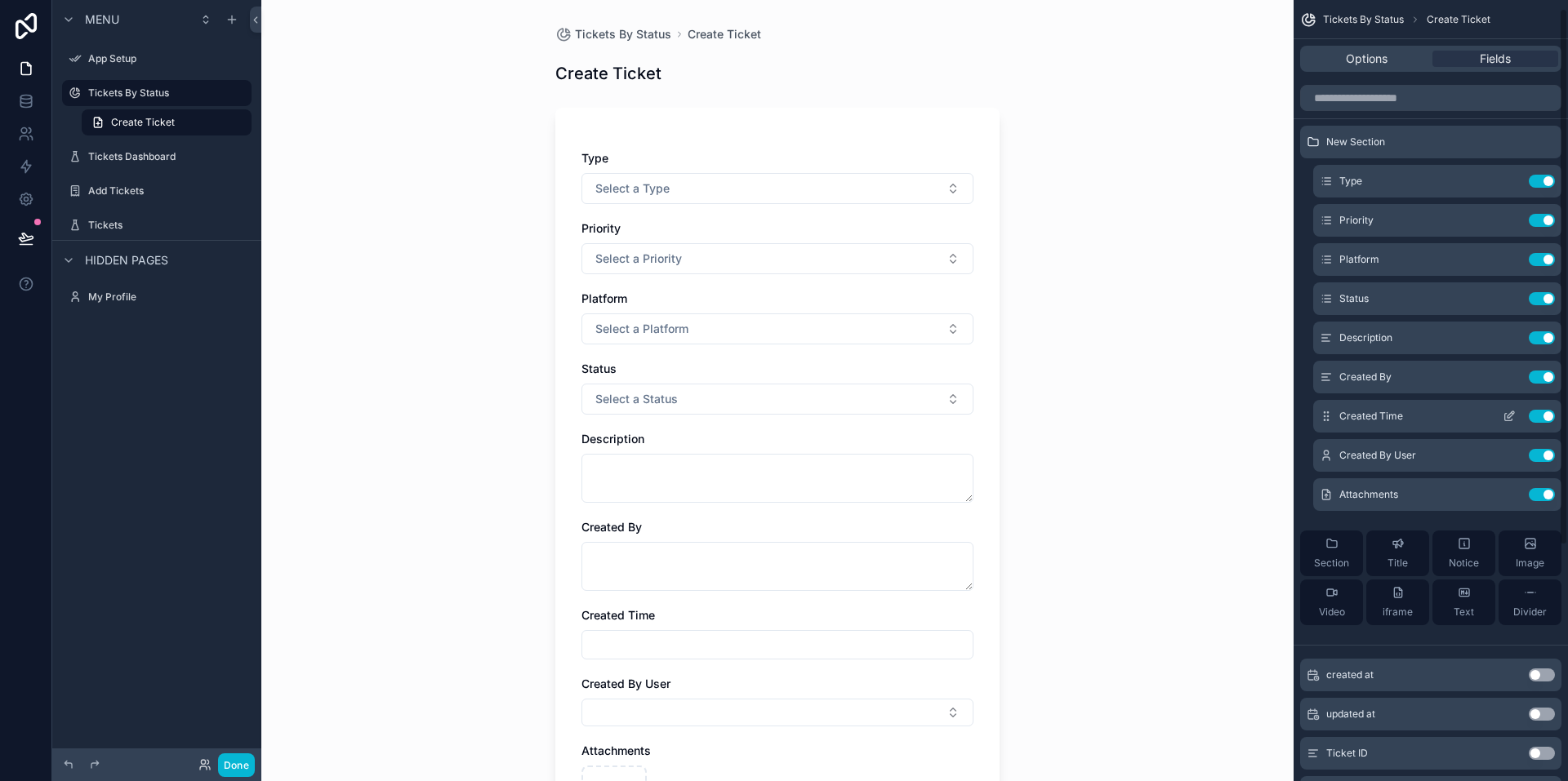
scroll to position [0, 0]
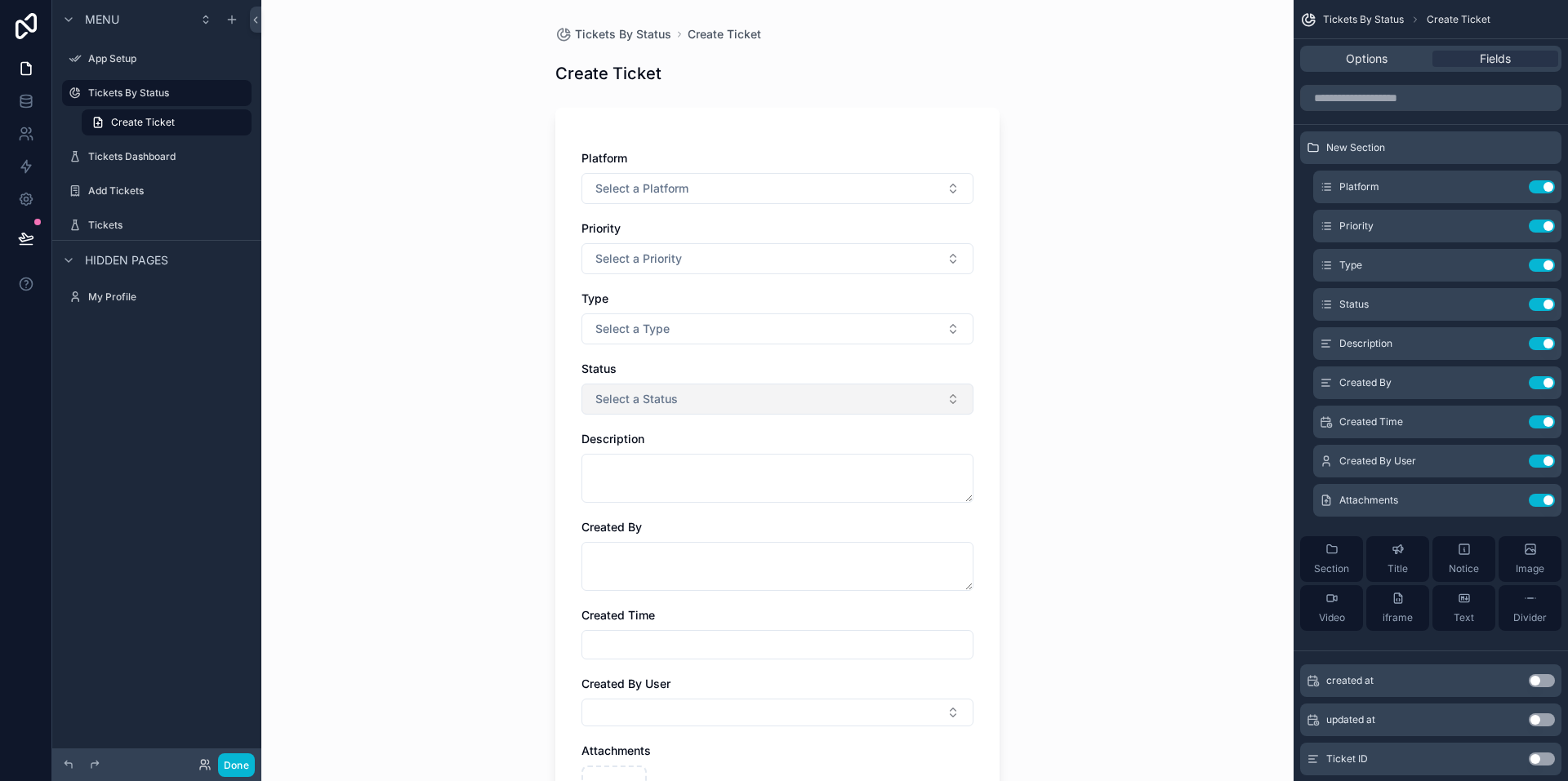
click at [624, 400] on span "Select a Status" at bounding box center [636, 399] width 83 height 17
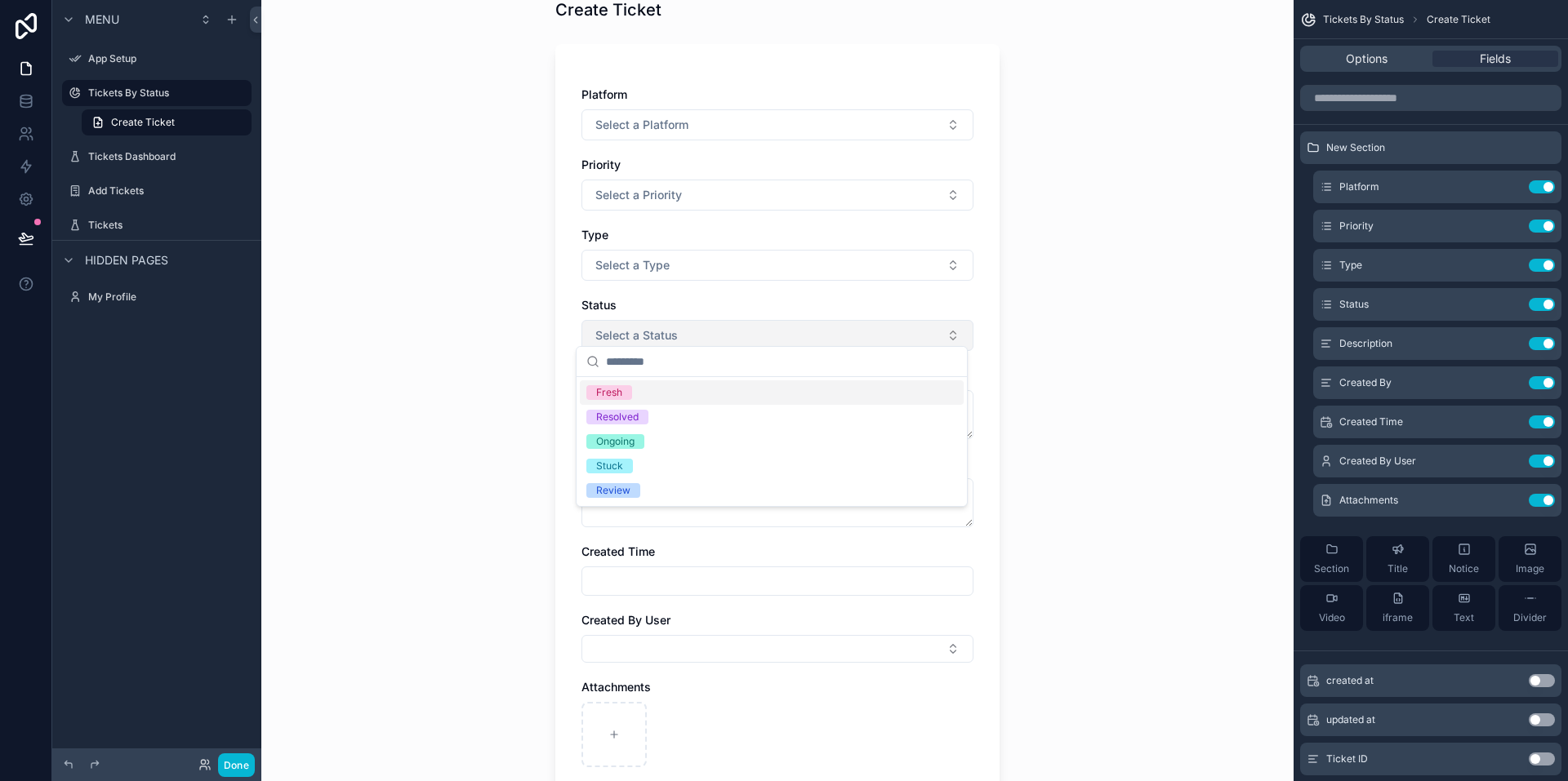
scroll to position [82, 0]
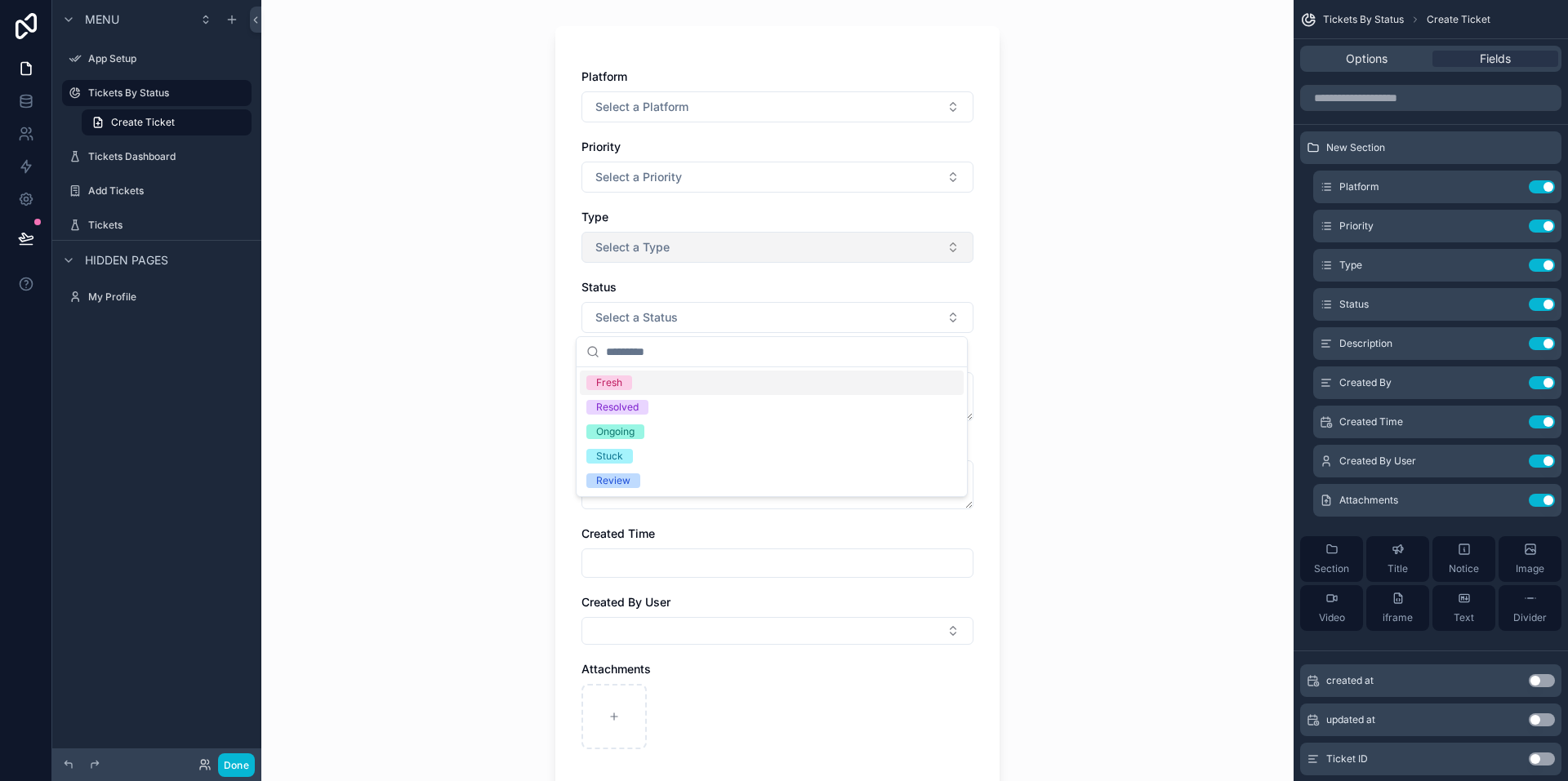
click at [635, 236] on button "Select a Type" at bounding box center [777, 248] width 392 height 31
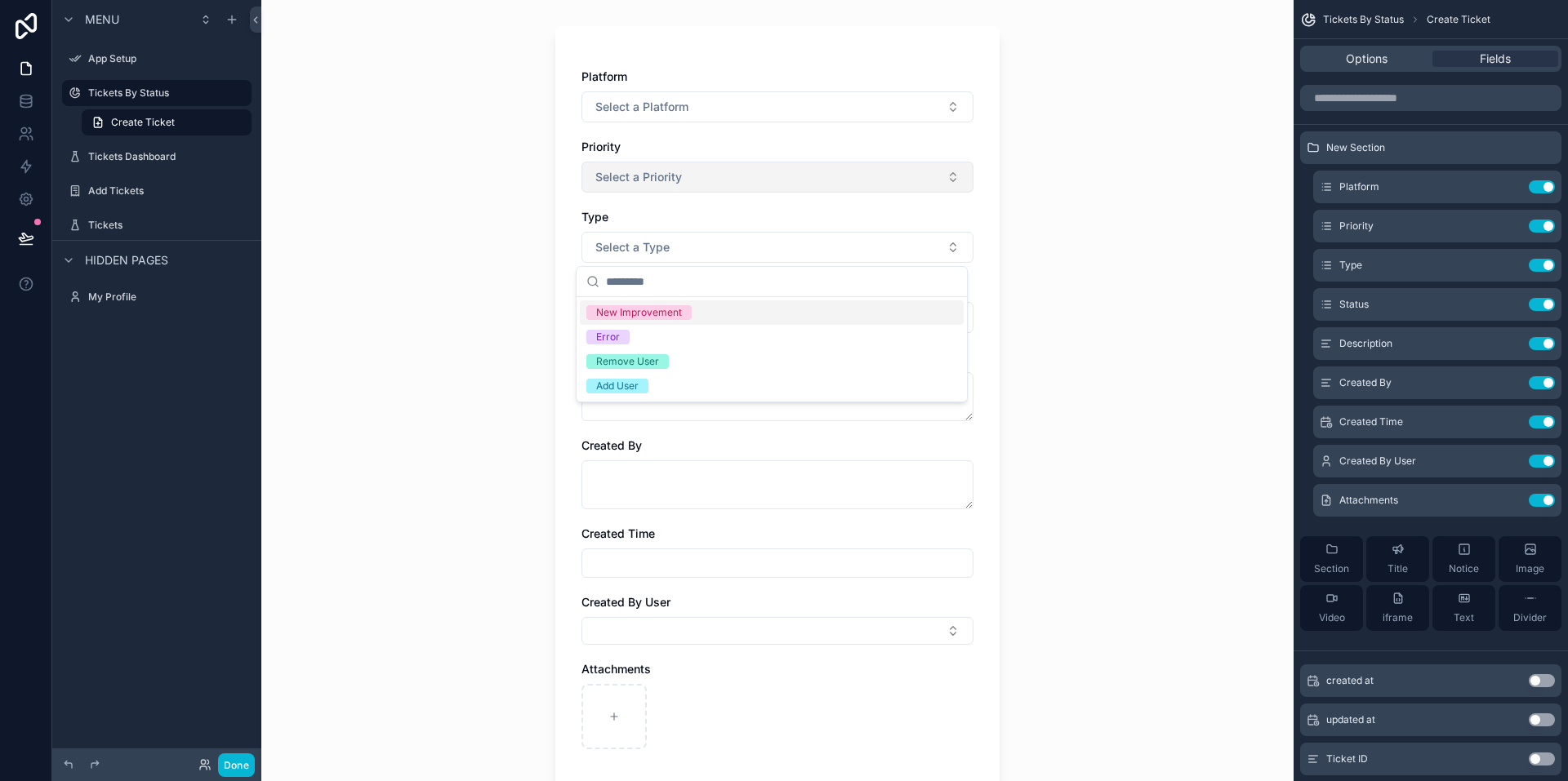
click at [667, 174] on span "Select a Priority" at bounding box center [639, 177] width 87 height 17
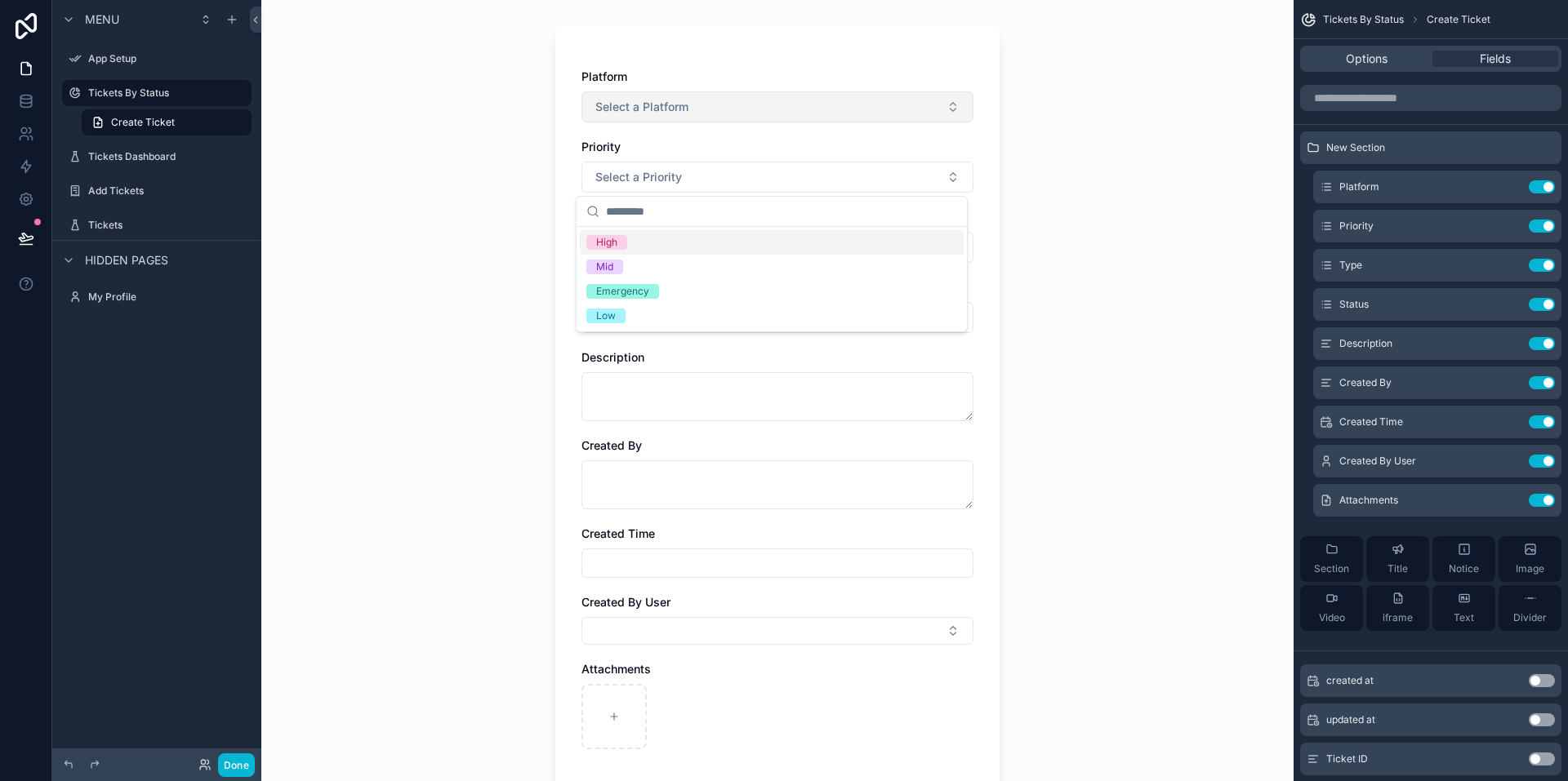
click at [703, 102] on button "Select a Platform" at bounding box center [777, 107] width 392 height 31
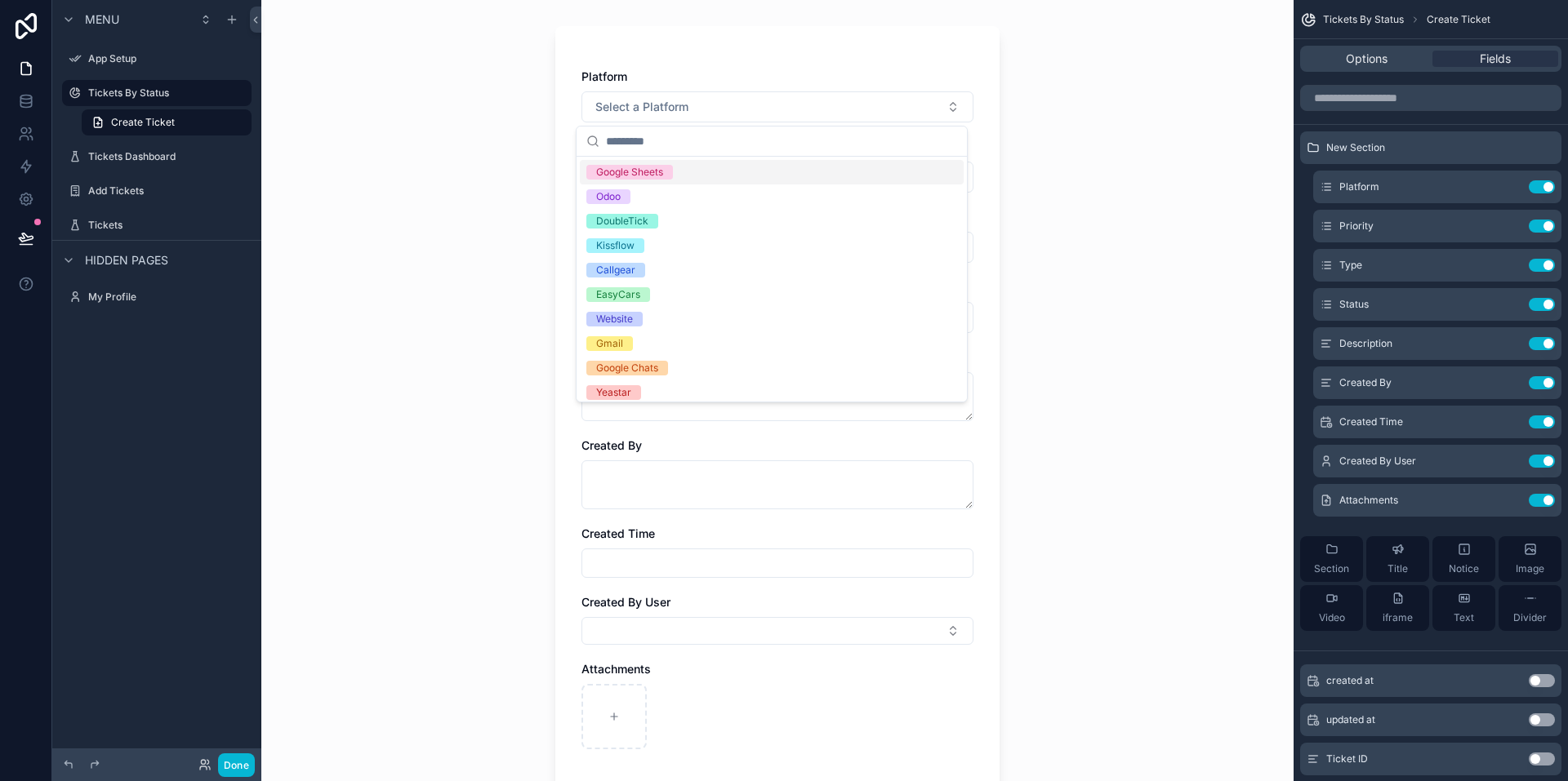
click at [810, 44] on div "Platform Select a Platform Priority Select a Priority Type Select a Type Status…" at bounding box center [777, 408] width 444 height 765
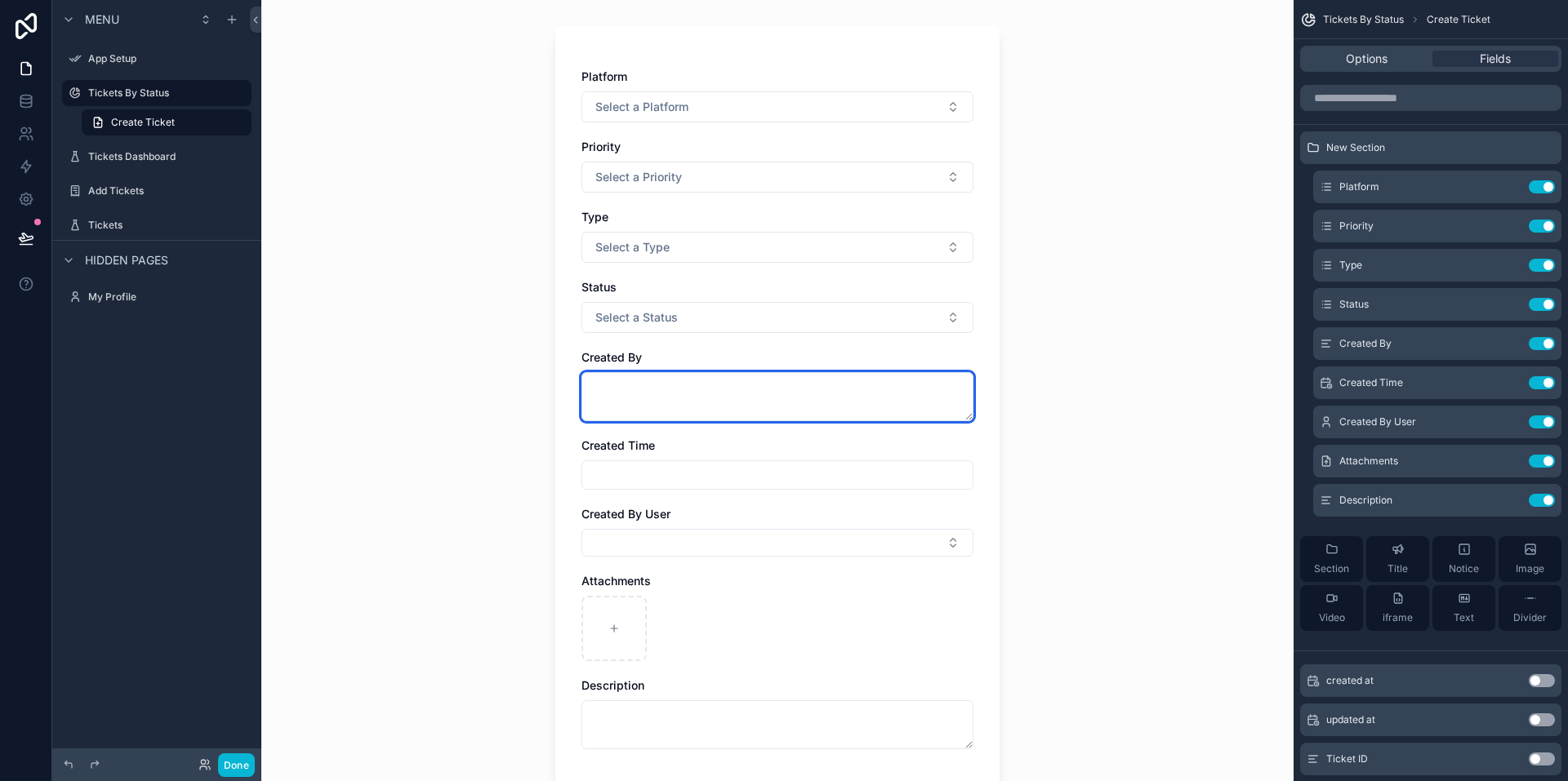
click at [704, 394] on textarea "scrollable content" at bounding box center [777, 396] width 392 height 49
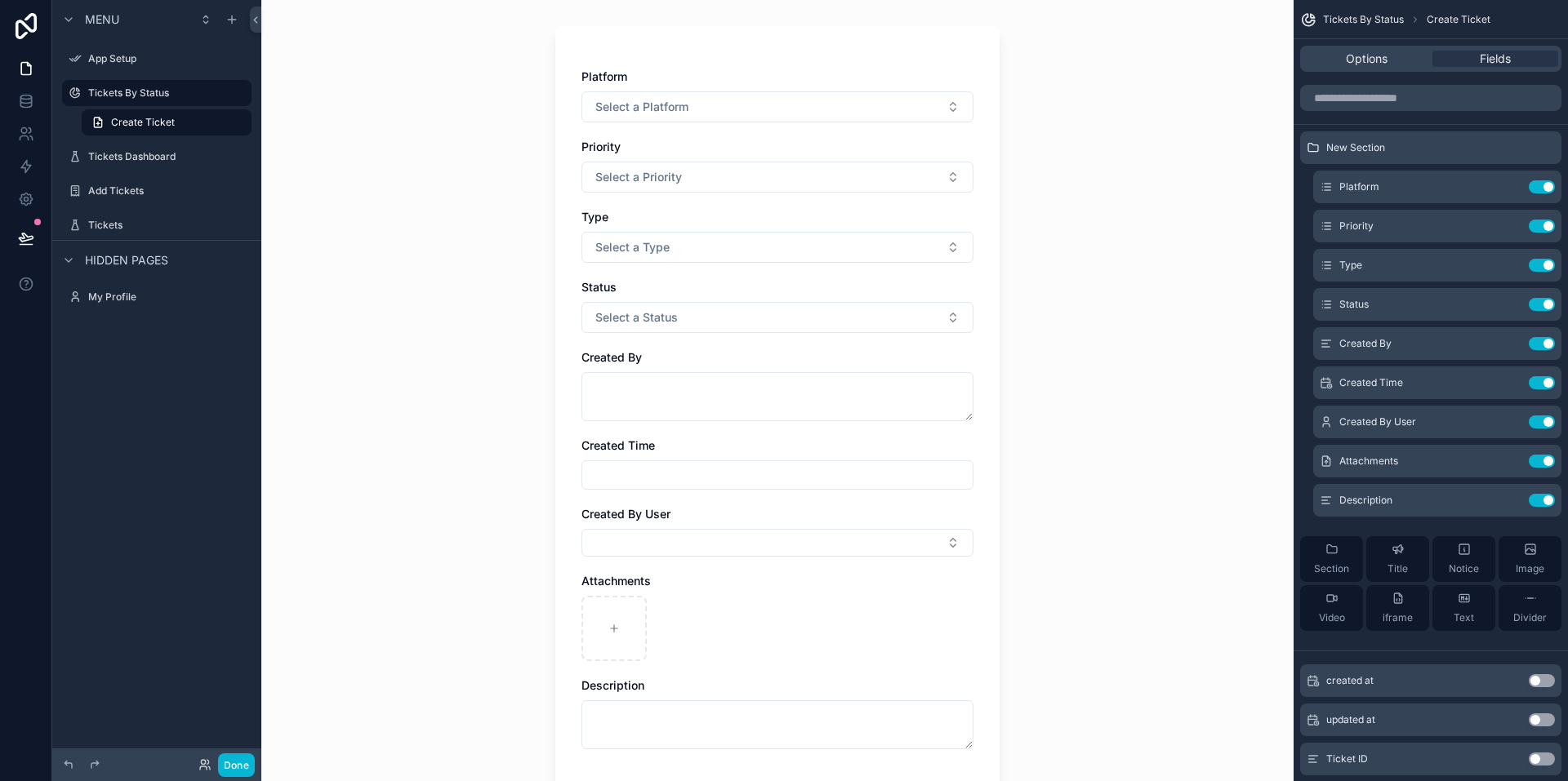
click at [987, 503] on div "Platform Select a Platform Priority Select a Priority Type Select a Type Status…" at bounding box center [777, 408] width 444 height 765
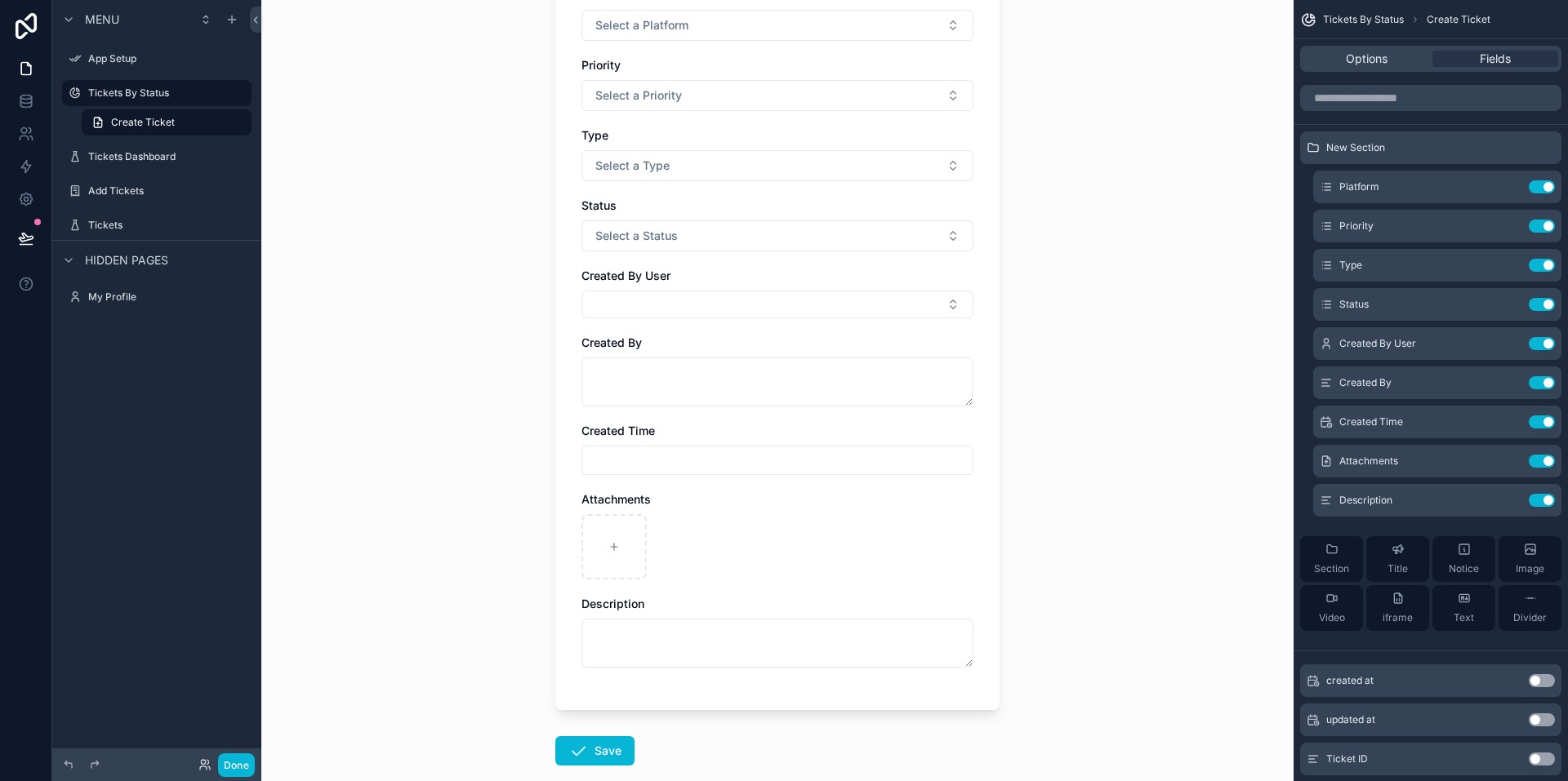
scroll to position [245, 0]
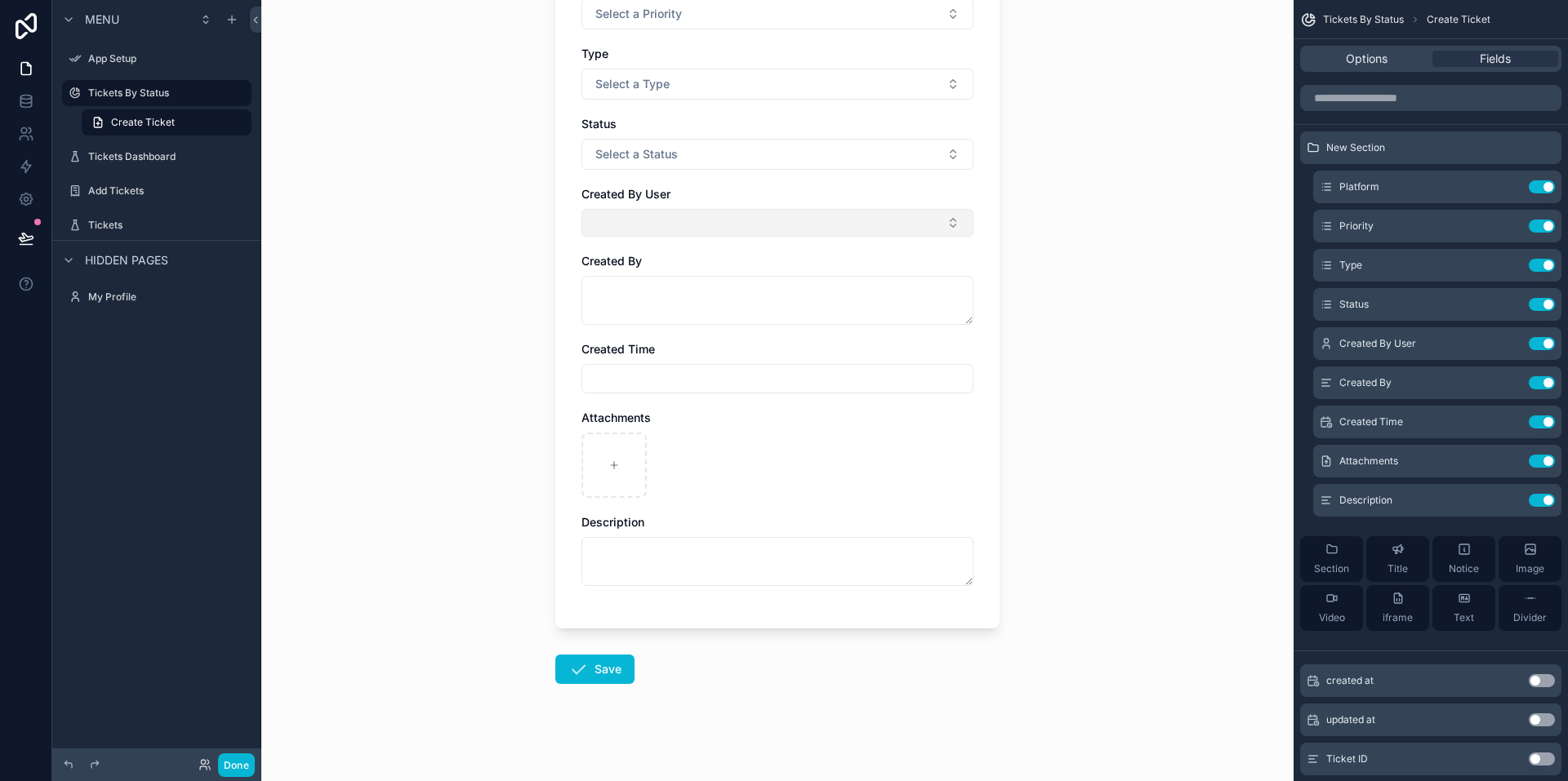
click at [767, 222] on button "Select Button" at bounding box center [777, 223] width 392 height 28
click at [982, 217] on div "Platform Select a Platform Priority Select a Priority Type Select a Type Status…" at bounding box center [777, 245] width 444 height 765
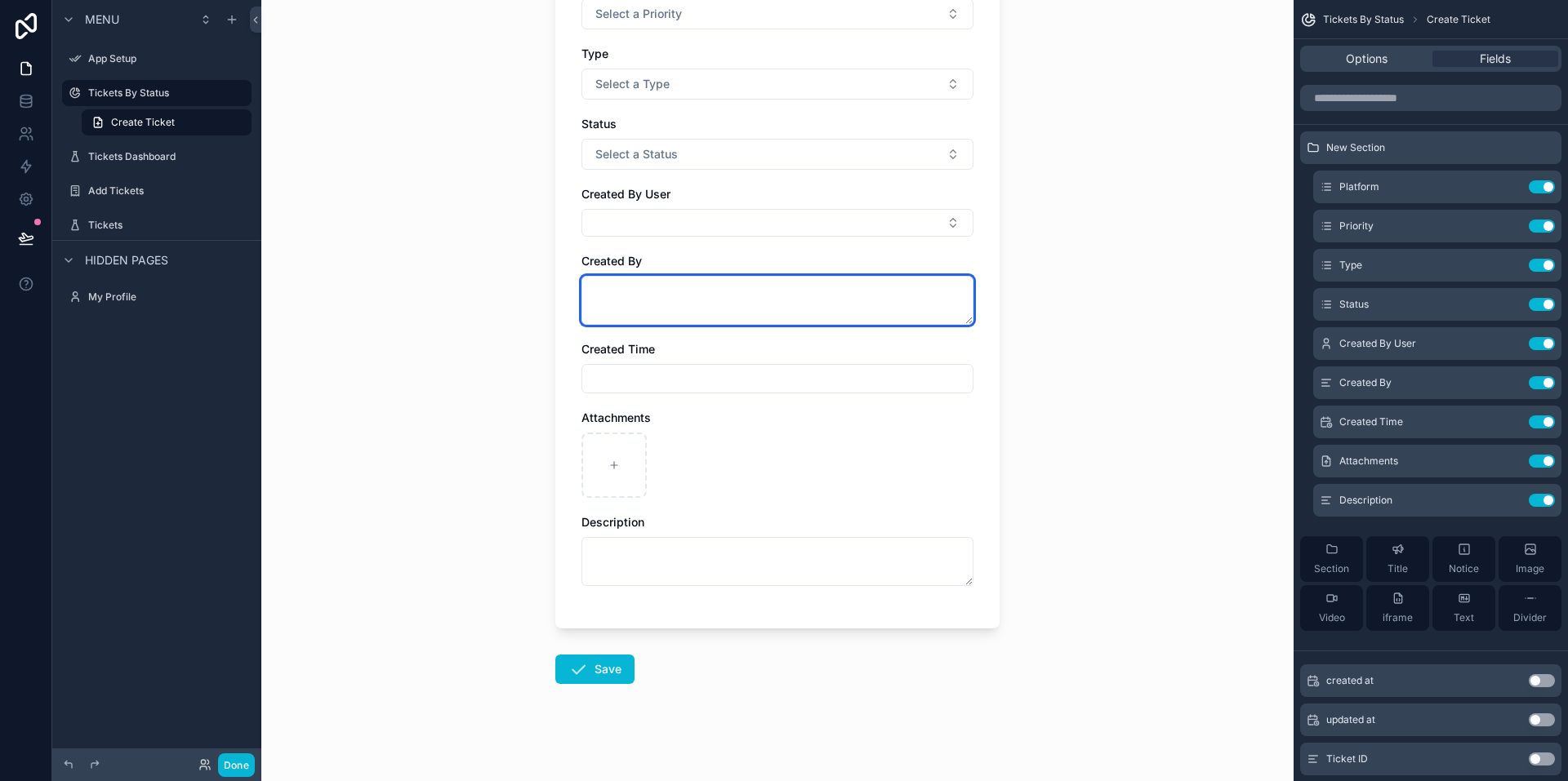
click at [694, 291] on textarea "scrollable content" at bounding box center [777, 301] width 392 height 49
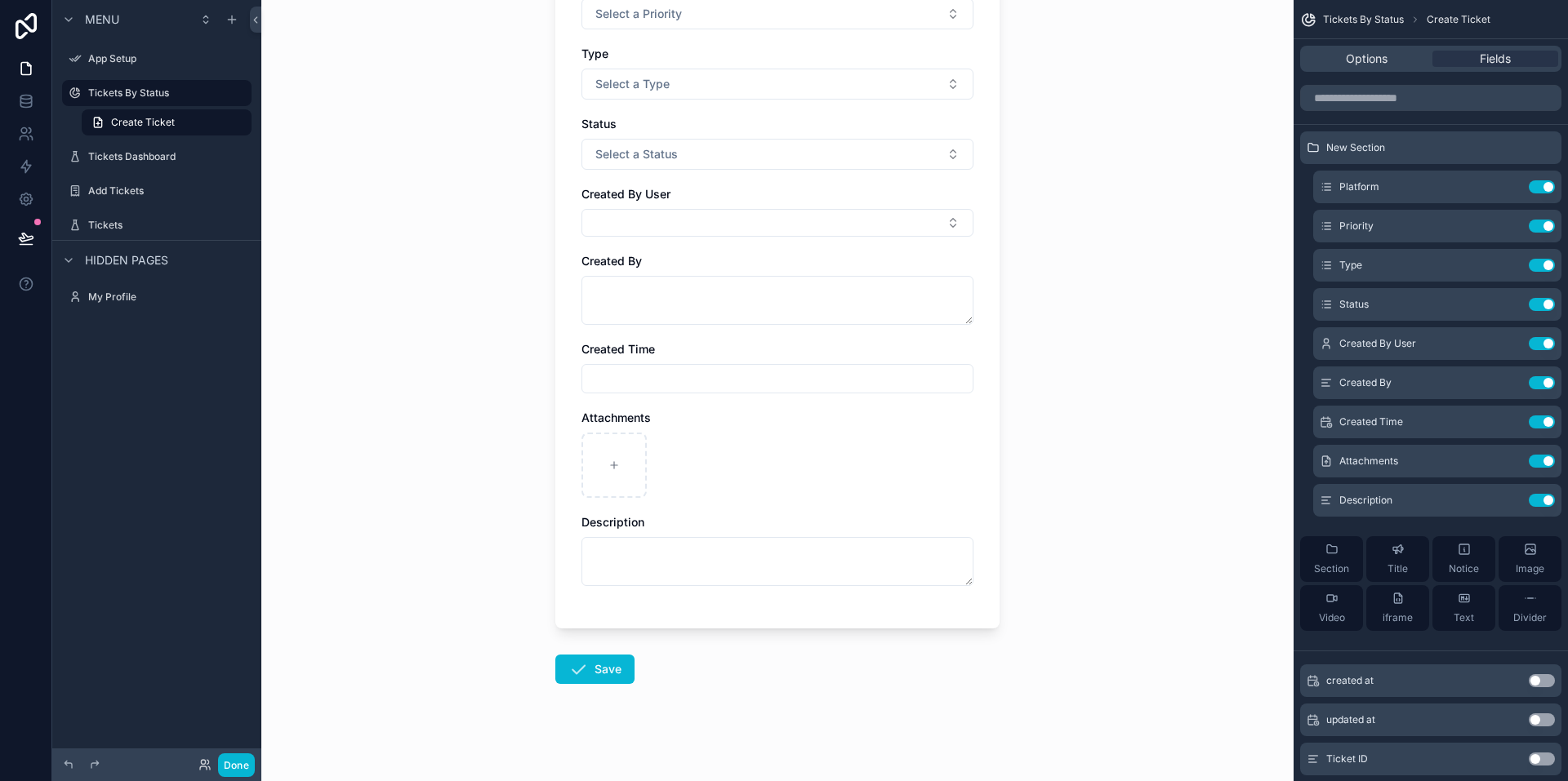
click at [555, 245] on div "Platform Select a Platform Priority Select a Priority Type Select a Type Status…" at bounding box center [777, 245] width 444 height 765
click at [610, 373] on input "scrollable content" at bounding box center [777, 379] width 390 height 23
click at [561, 329] on div "Platform Select a Platform Priority Select a Priority Type Select a Type Status…" at bounding box center [777, 245] width 444 height 765
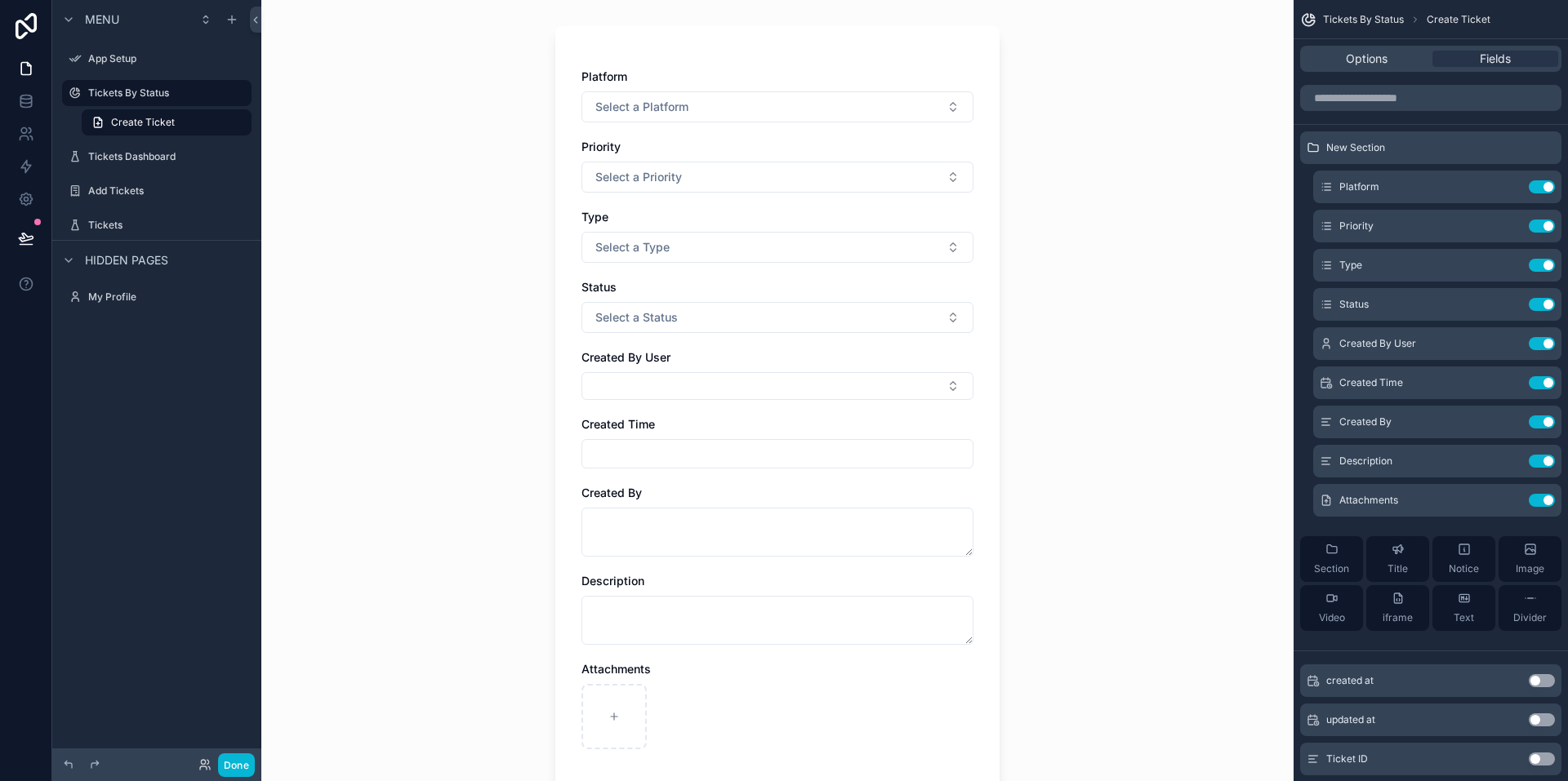
scroll to position [0, 0]
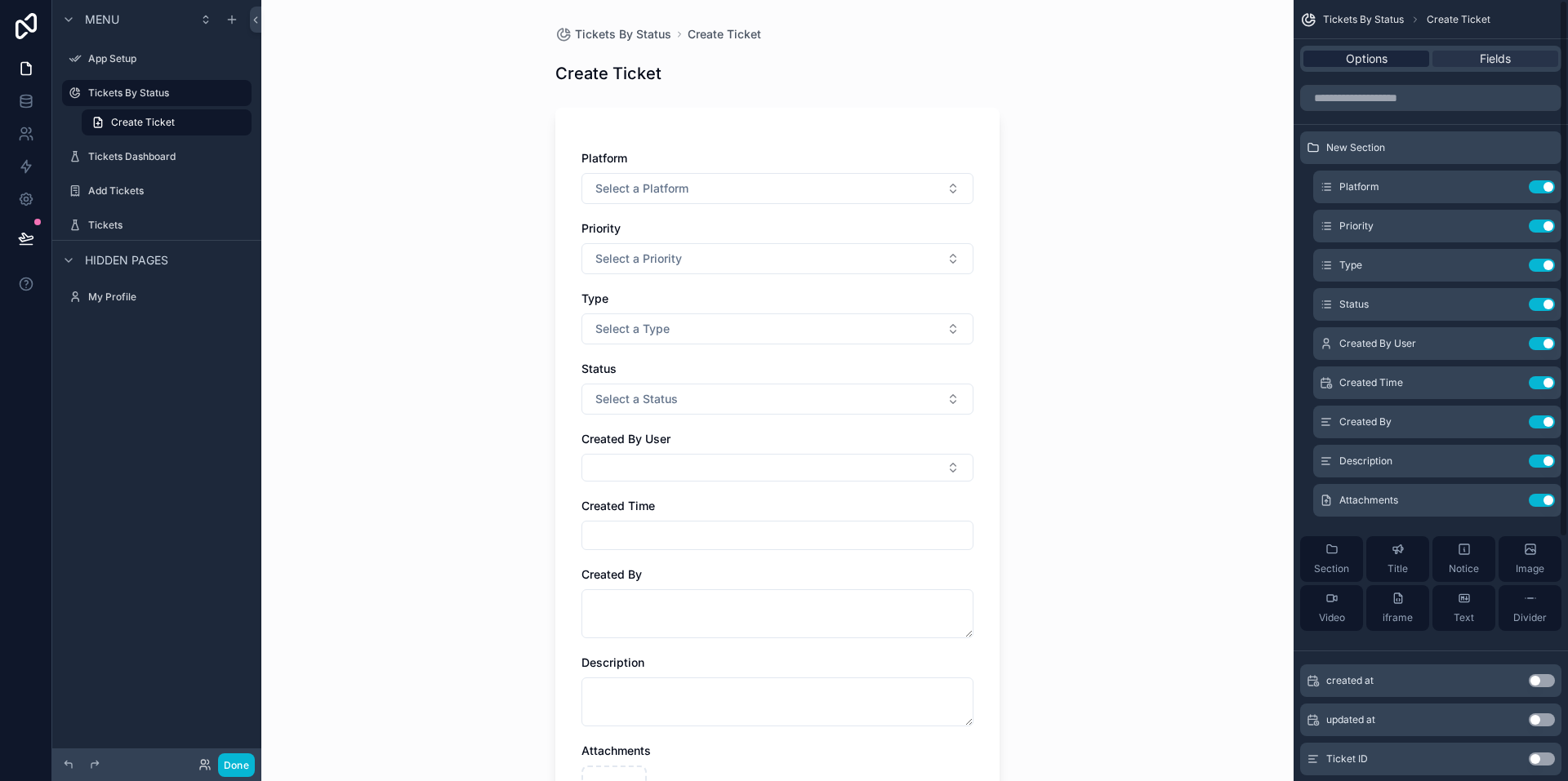
click at [1359, 56] on span "Options" at bounding box center [1366, 58] width 42 height 17
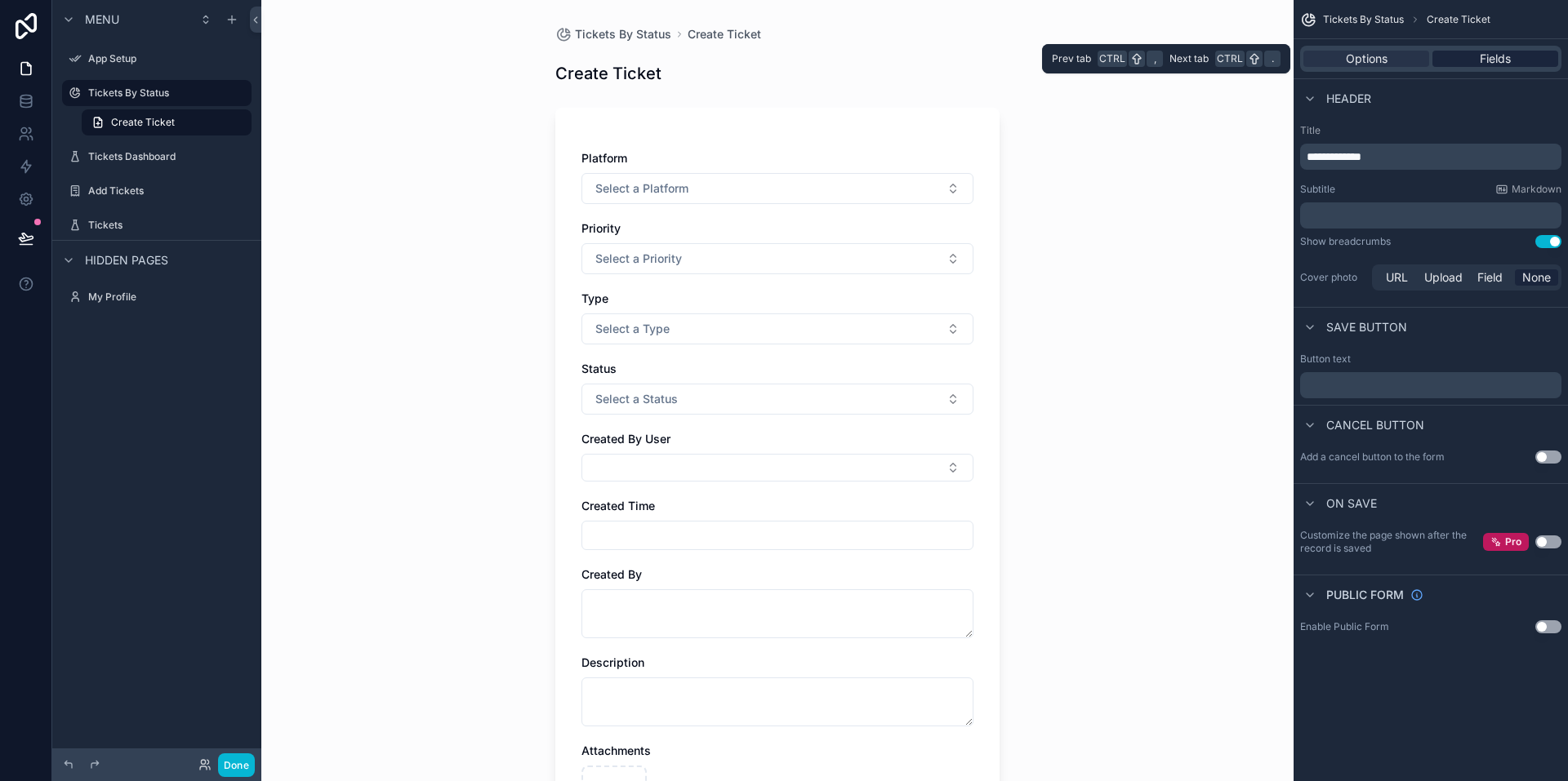
click at [1469, 56] on div "Fields" at bounding box center [1495, 58] width 126 height 17
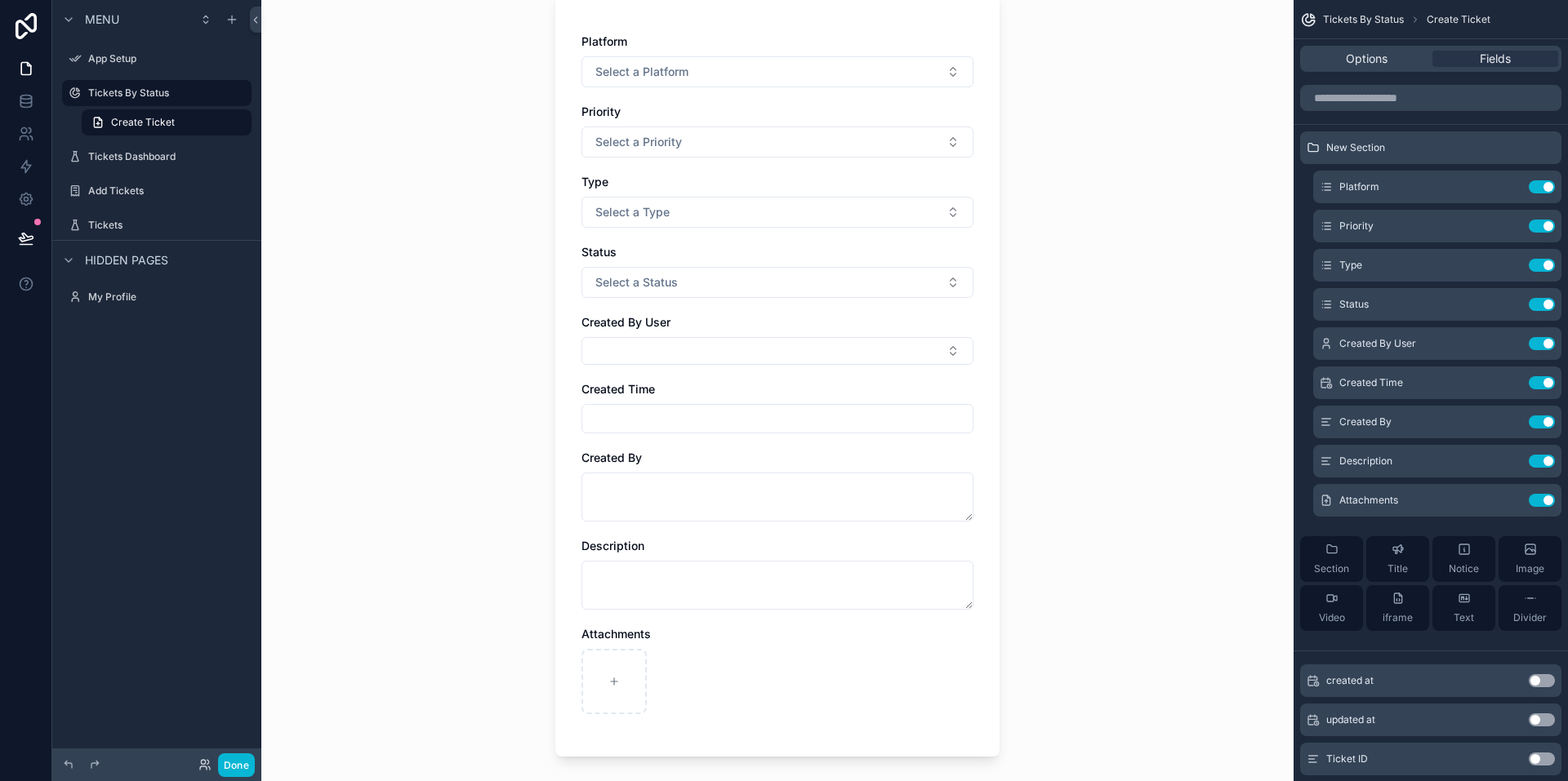
scroll to position [252, 0]
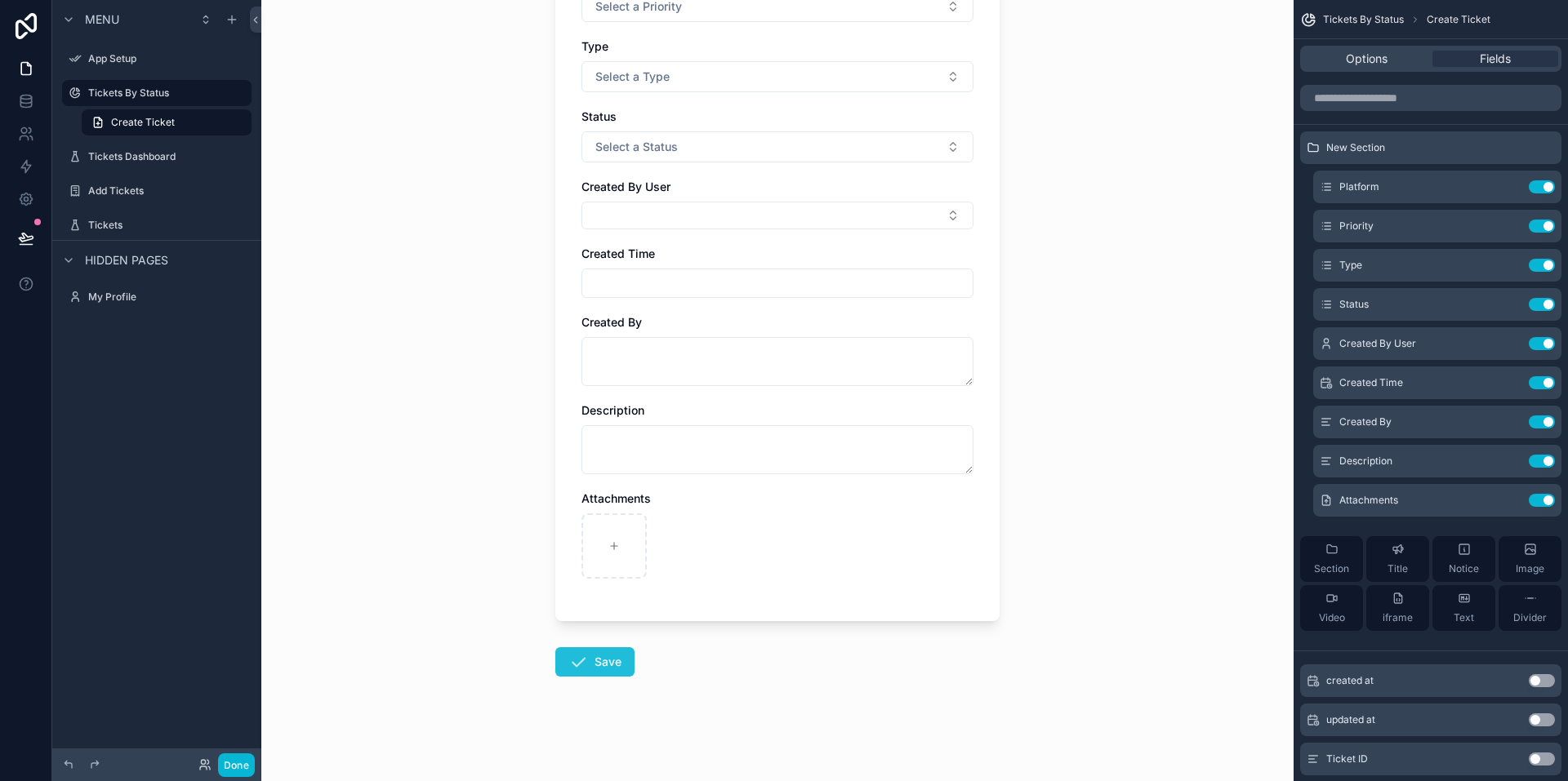
click at [588, 660] on button "Save" at bounding box center [595, 662] width 79 height 30
click at [583, 663] on button "Save" at bounding box center [595, 662] width 79 height 30
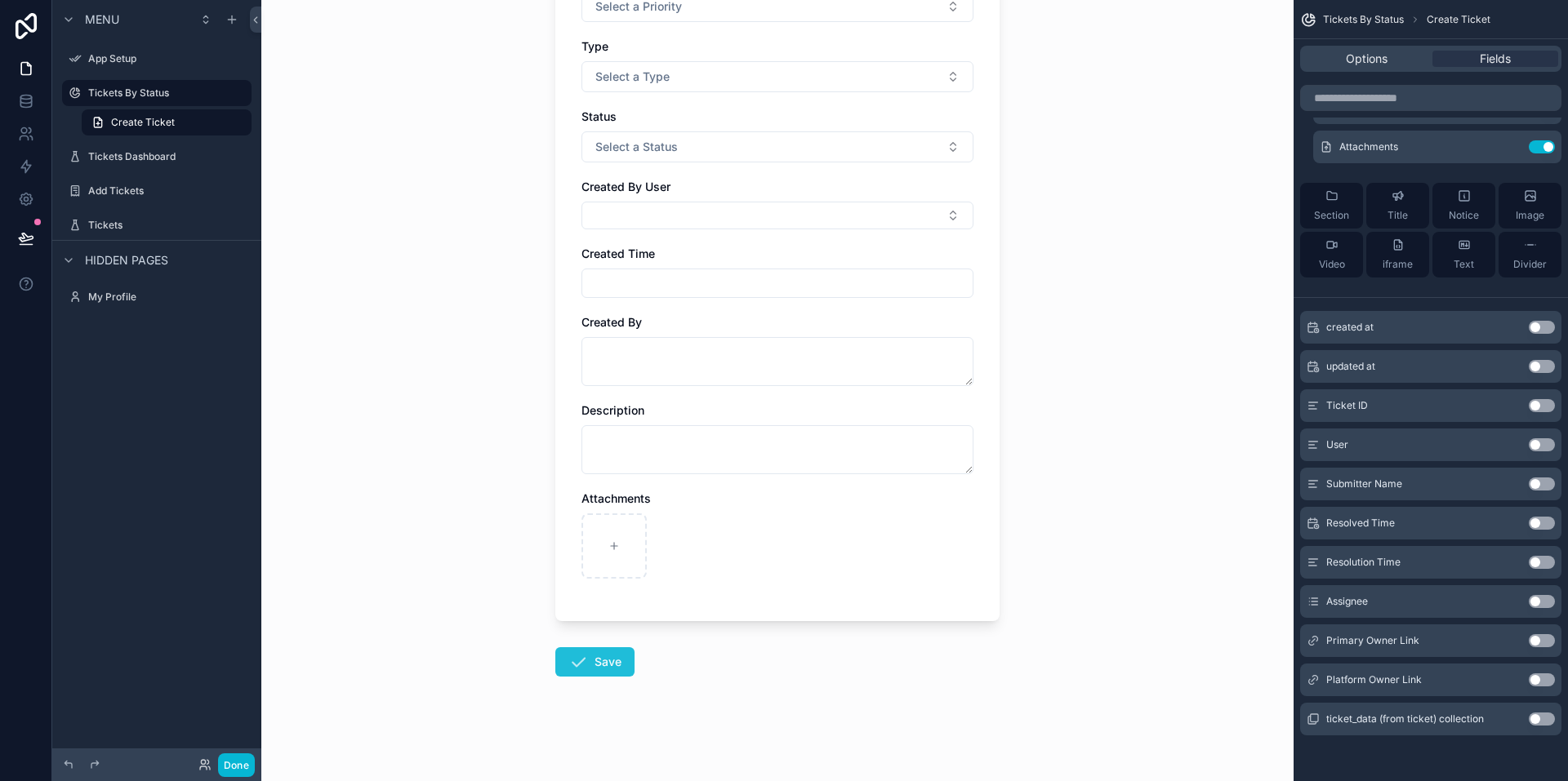
click at [571, 665] on icon "scrollable content" at bounding box center [578, 662] width 20 height 20
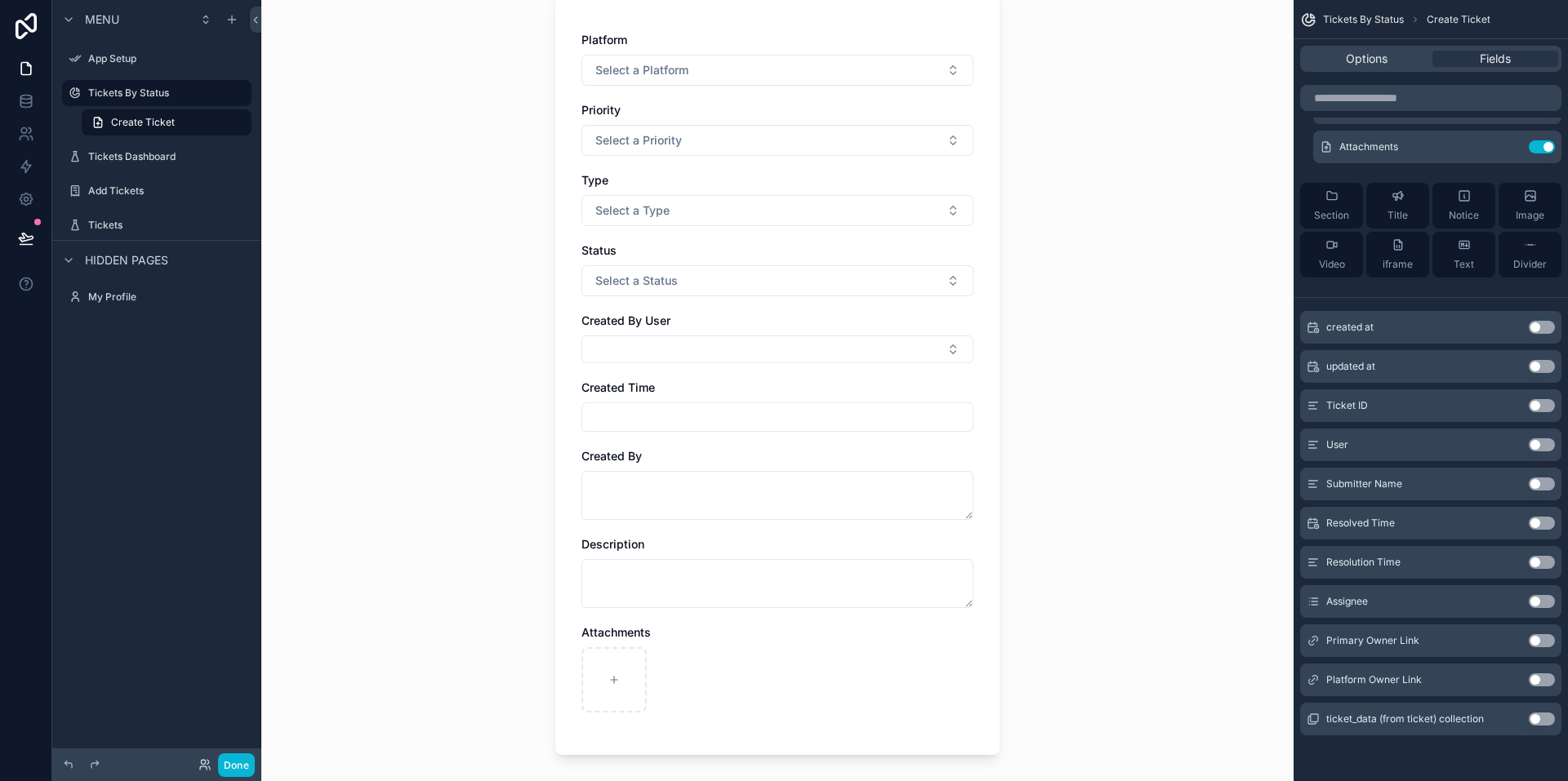
scroll to position [252, 0]
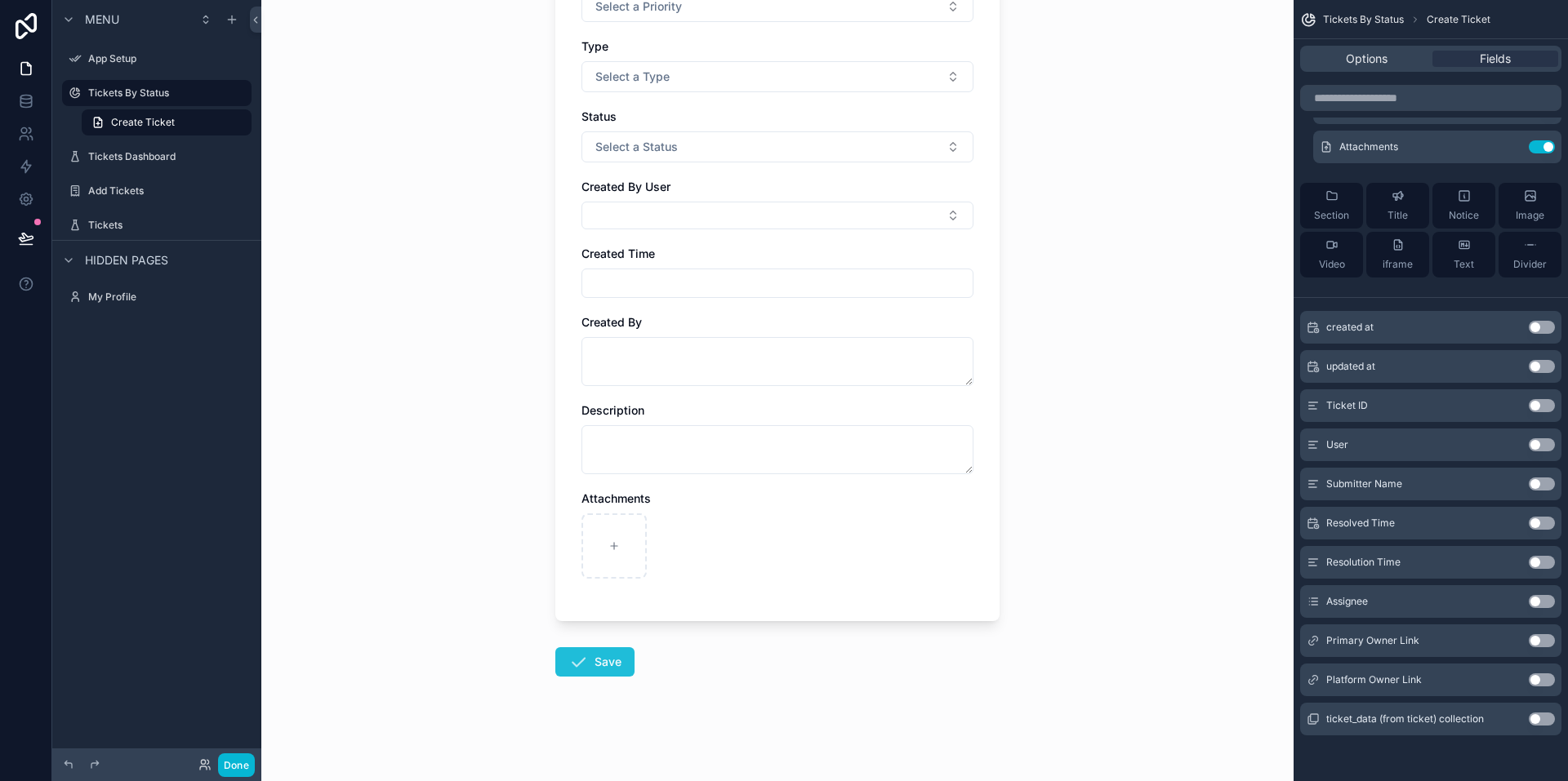
click at [598, 663] on button "Save" at bounding box center [595, 662] width 79 height 30
click at [597, 663] on button "Save" at bounding box center [595, 662] width 79 height 30
click at [242, 761] on button "Done" at bounding box center [236, 764] width 37 height 23
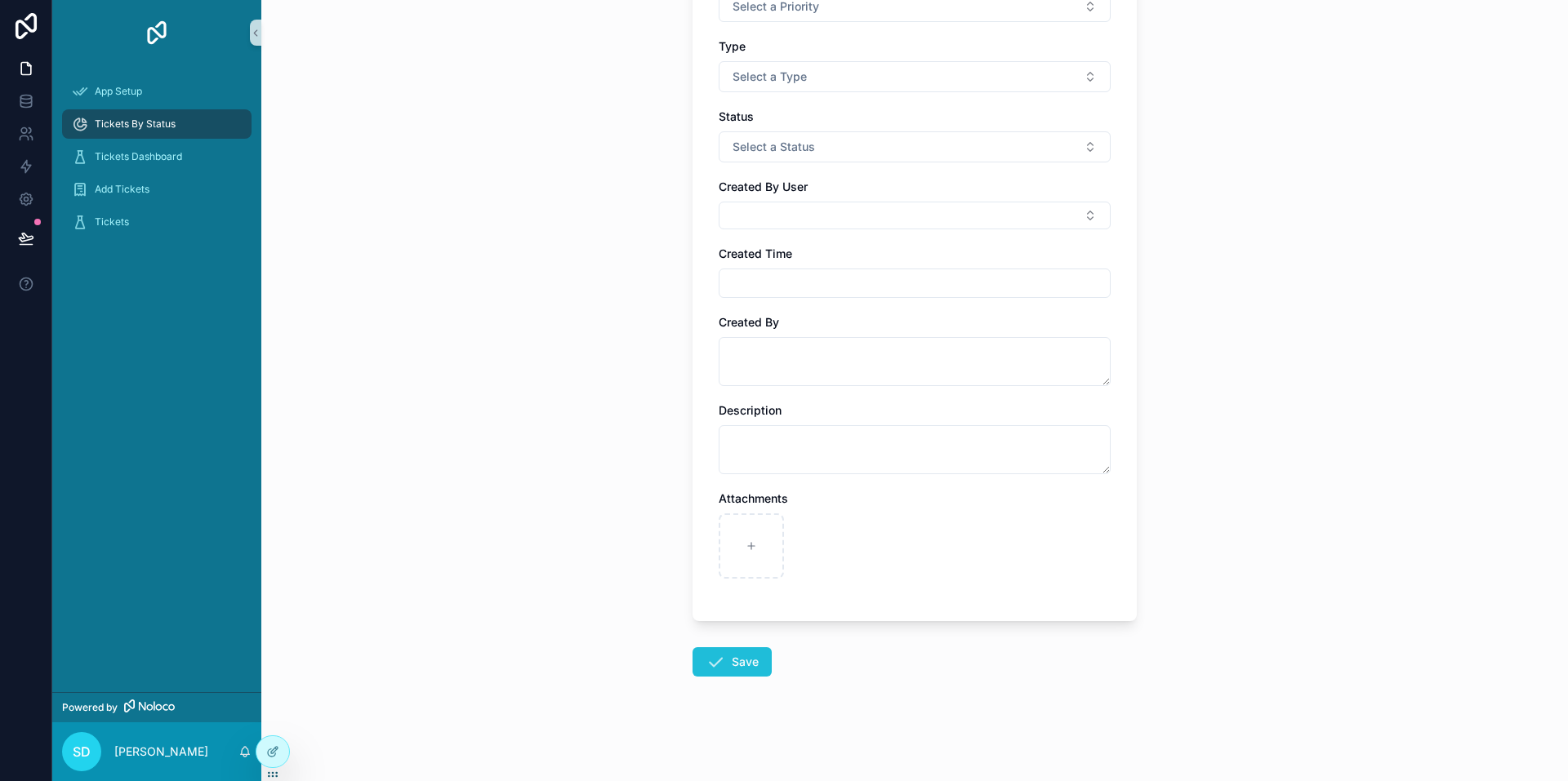
click at [723, 666] on button "Save" at bounding box center [732, 662] width 79 height 30
click at [120, 222] on span "Tickets" at bounding box center [111, 222] width 34 height 13
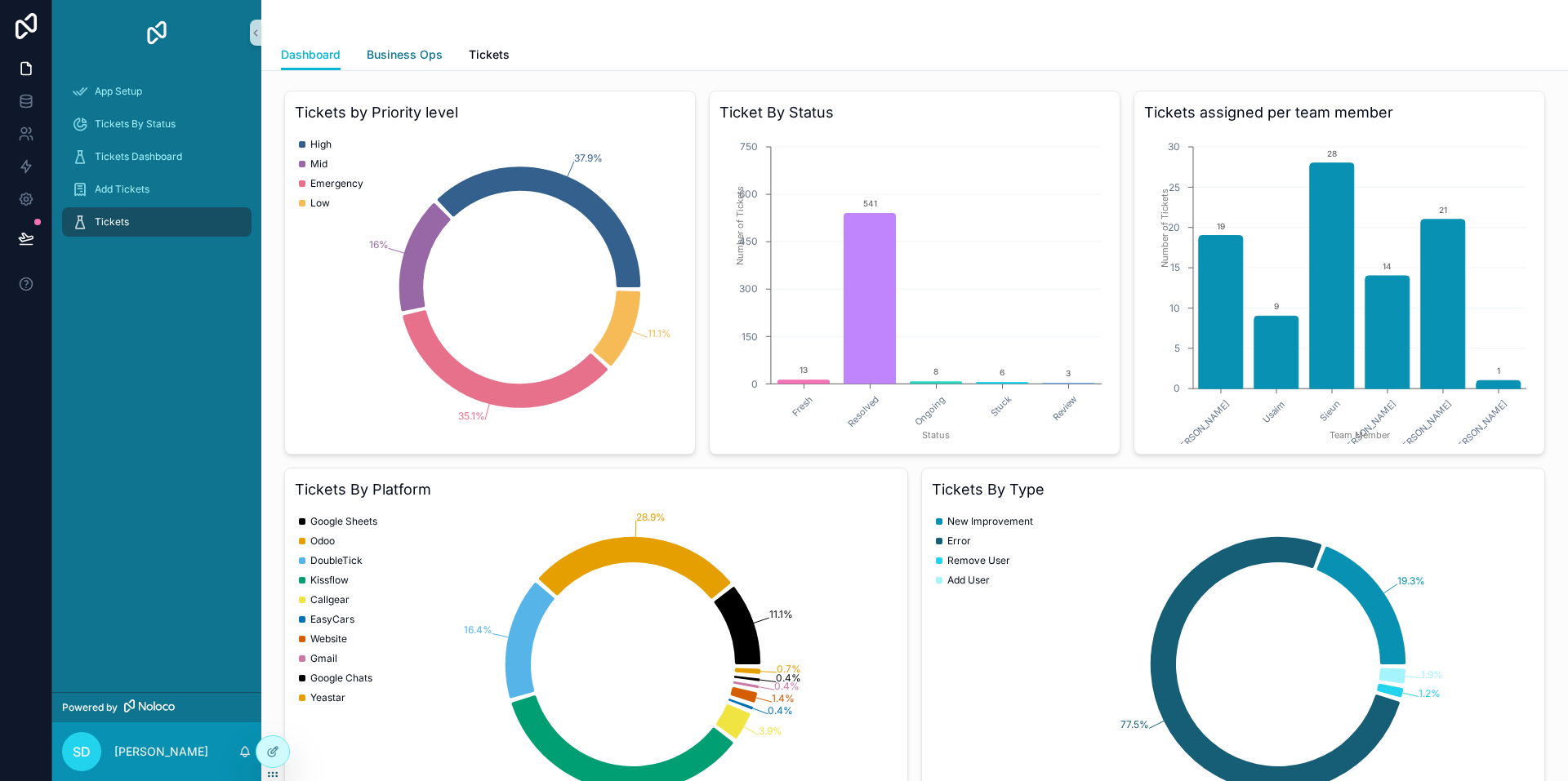
click at [416, 61] on span "Business Ops" at bounding box center [404, 55] width 76 height 17
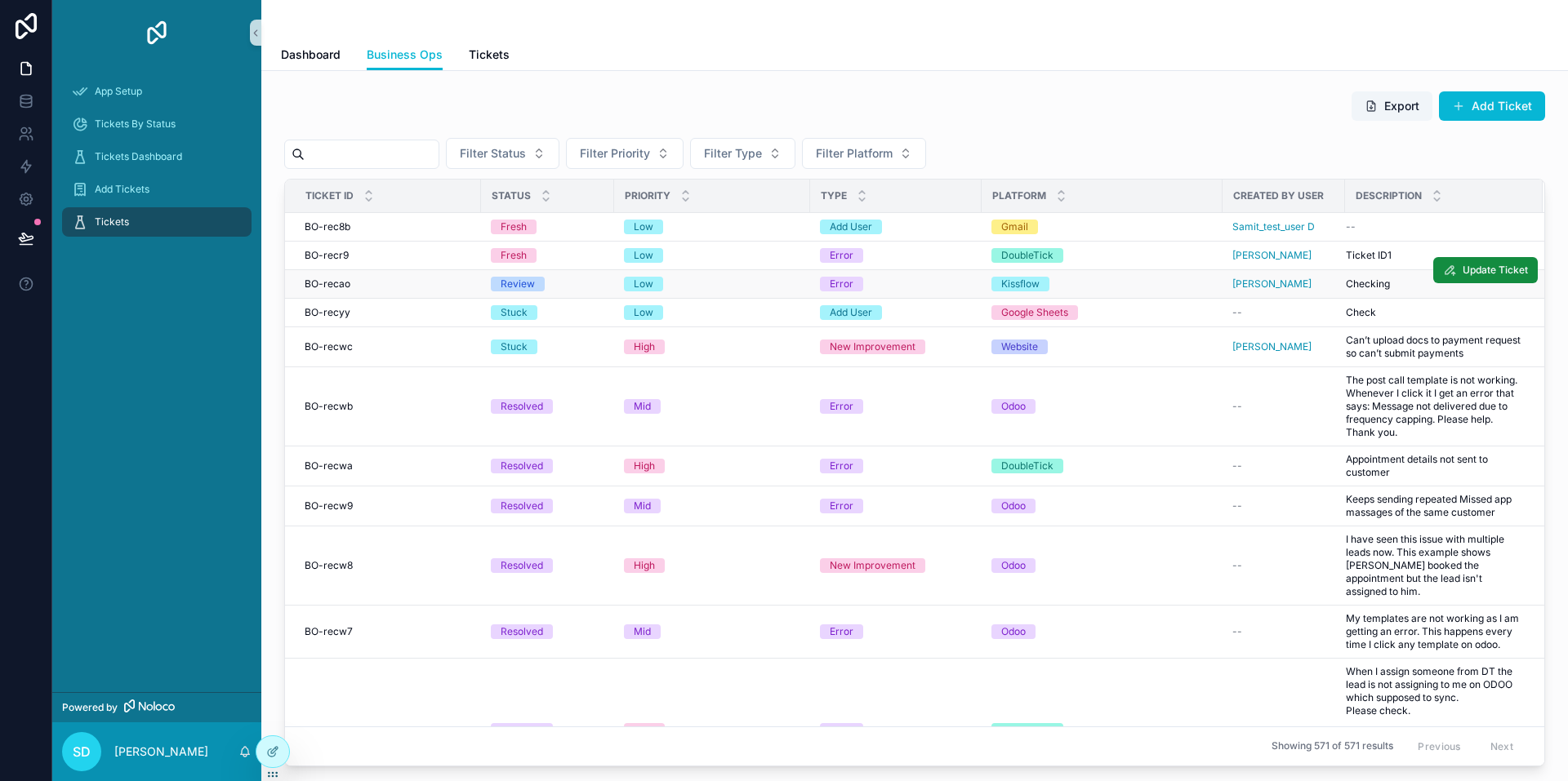
click at [741, 289] on div "Low" at bounding box center [712, 284] width 176 height 15
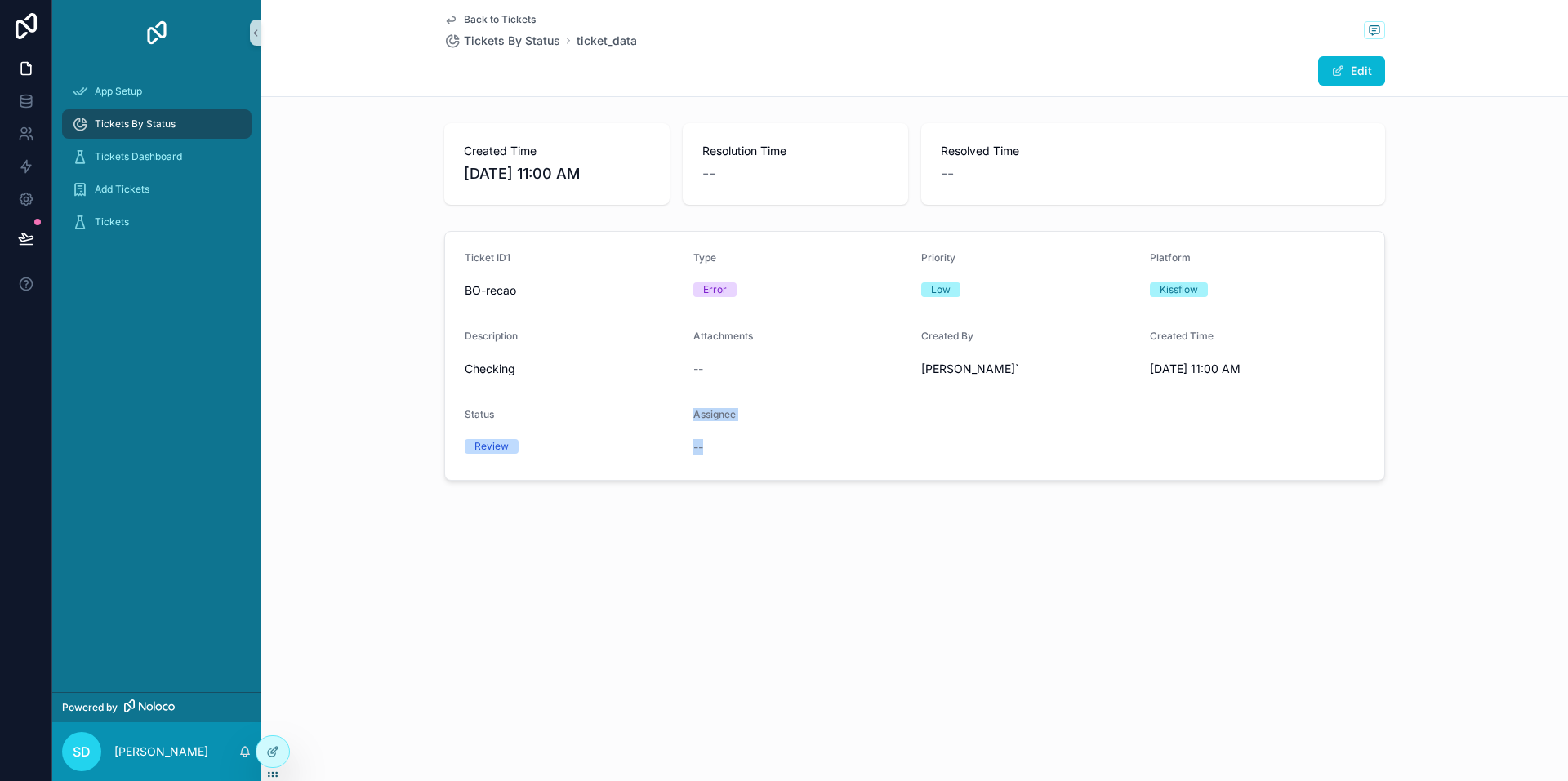
drag, startPoint x: 645, startPoint y: 444, endPoint x: 783, endPoint y: 455, distance: 138.4
click at [778, 455] on form "Ticket ID1 BO-recao Type Error Priority Low Platform Kissflow Description Check…" at bounding box center [914, 356] width 940 height 248
click at [798, 453] on div "--" at bounding box center [801, 447] width 216 height 17
click at [796, 413] on div "Assignee" at bounding box center [801, 418] width 216 height 20
drag, startPoint x: 161, startPoint y: 215, endPoint x: 169, endPoint y: 221, distance: 10.0
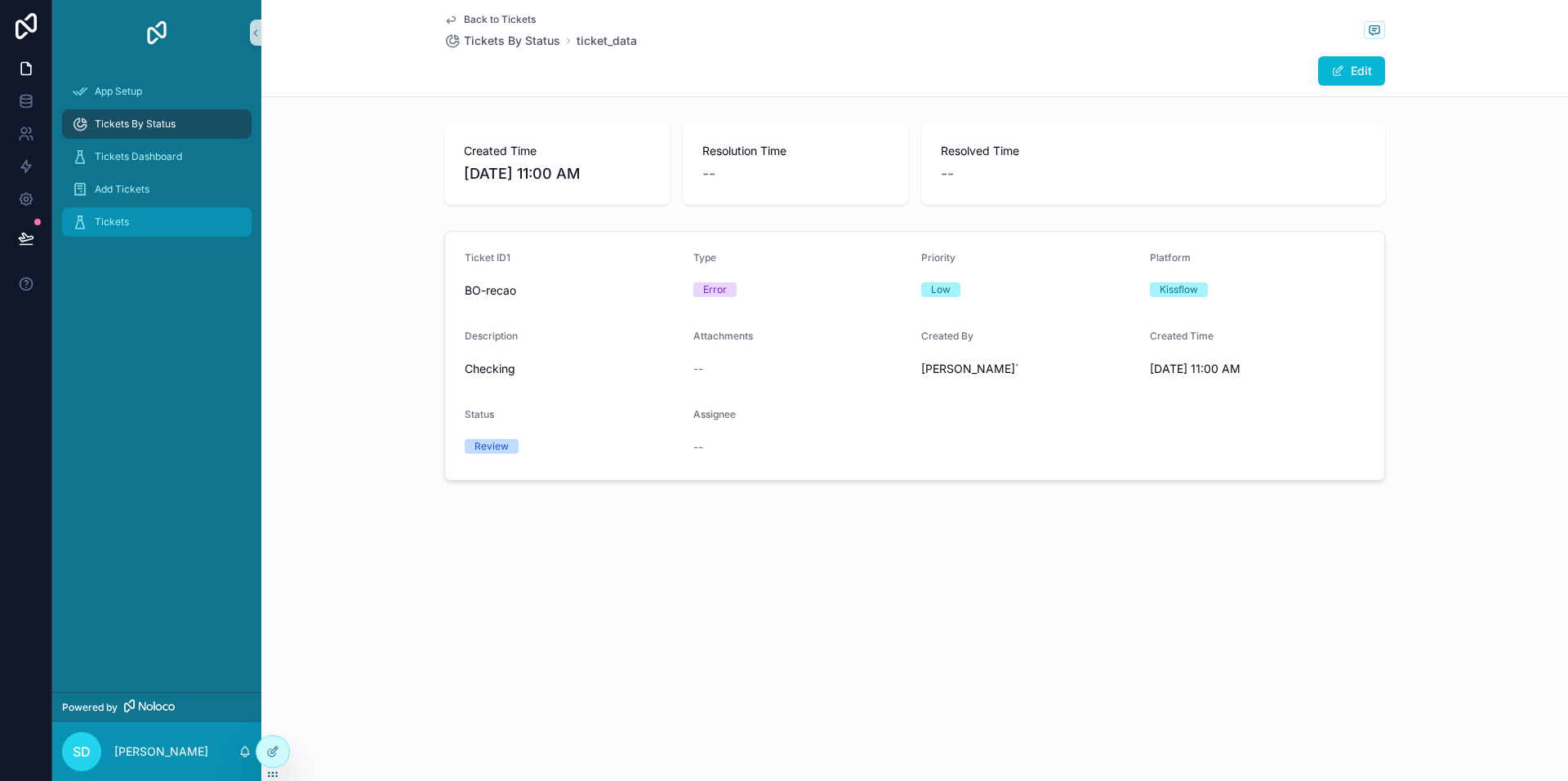
click at [161, 215] on div "Tickets" at bounding box center [156, 222] width 169 height 26
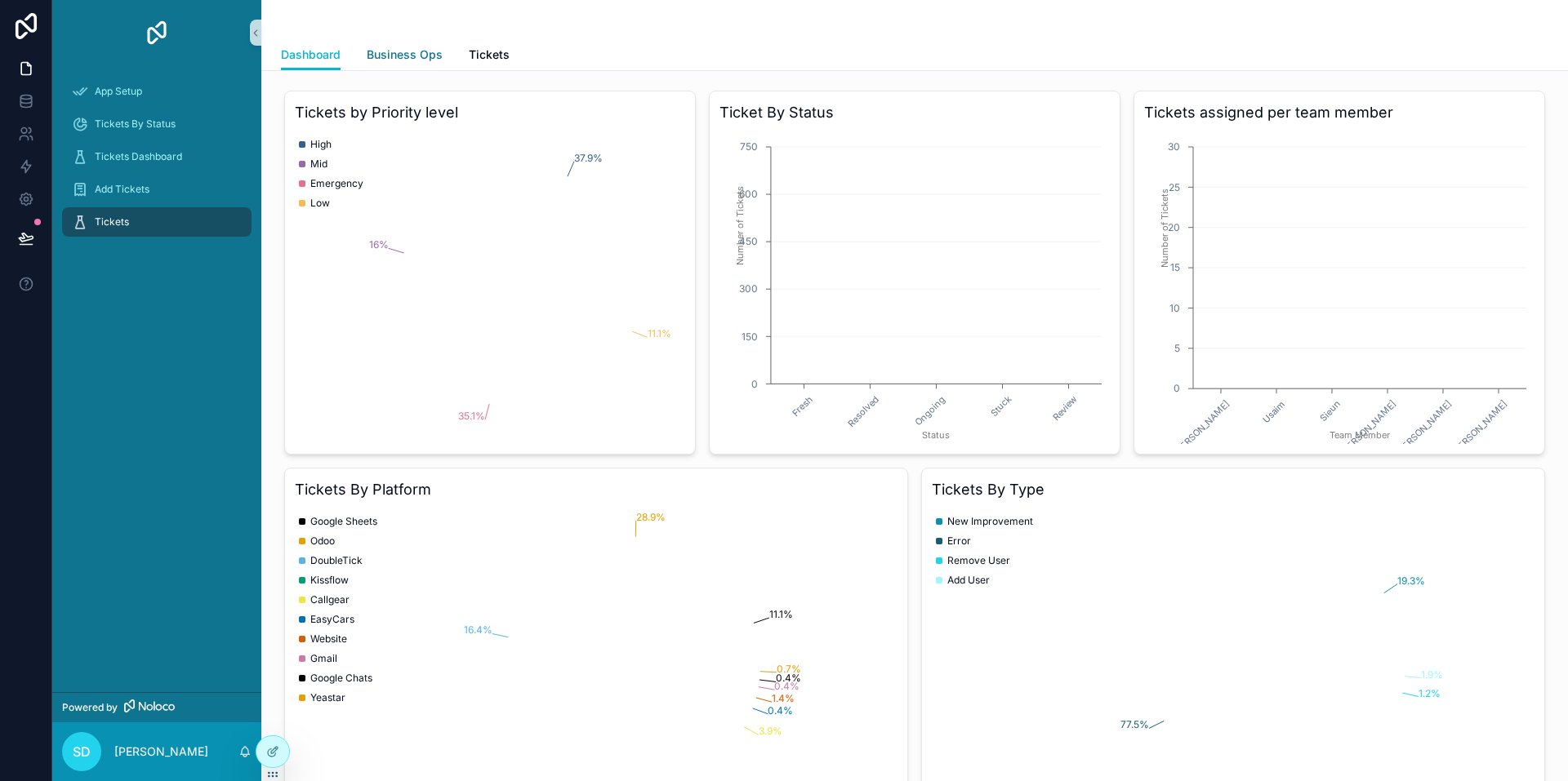
click at [429, 55] on span "Business Ops" at bounding box center [404, 55] width 76 height 17
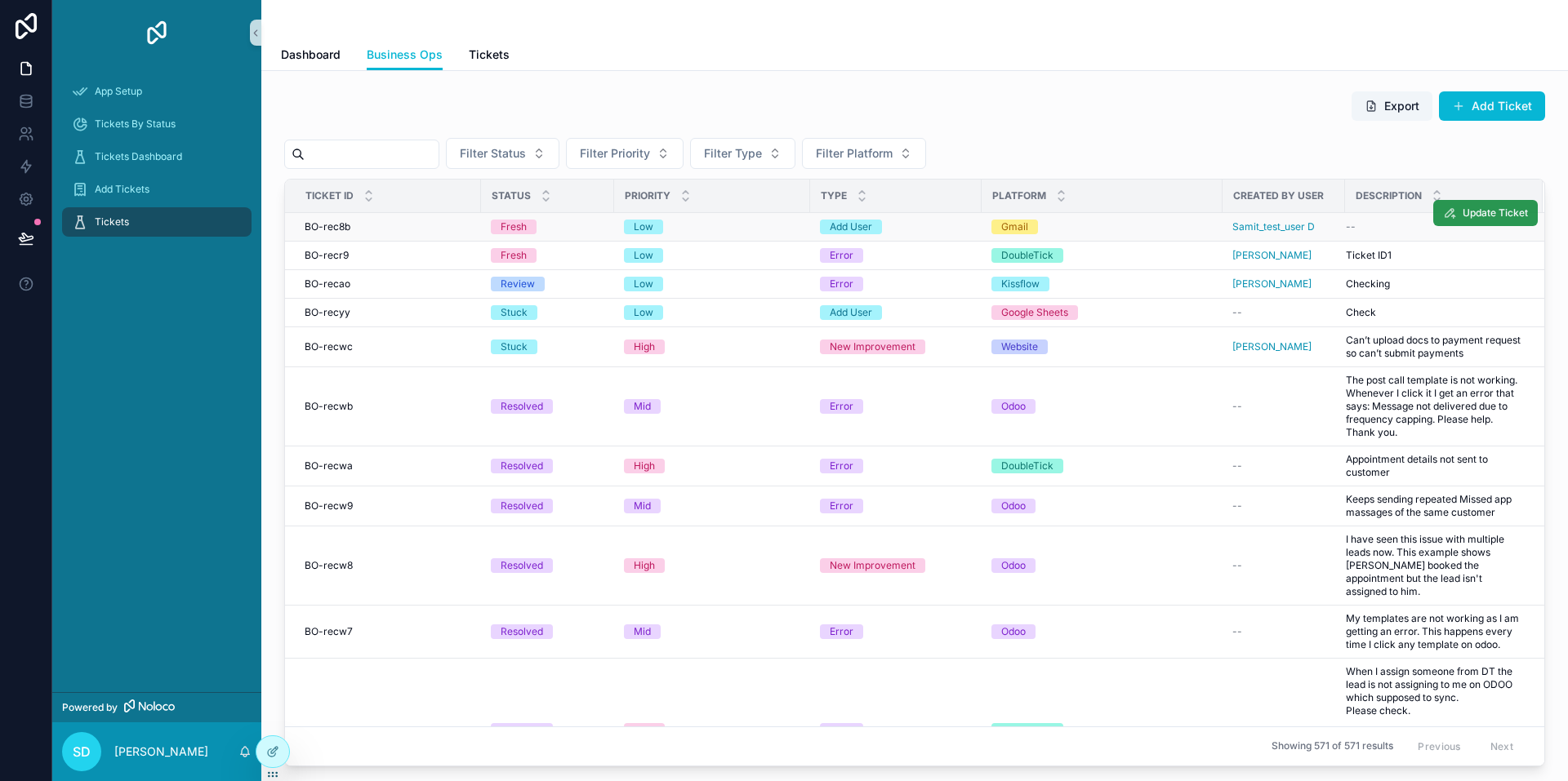
click at [1477, 214] on span "Update Ticket" at bounding box center [1495, 213] width 65 height 13
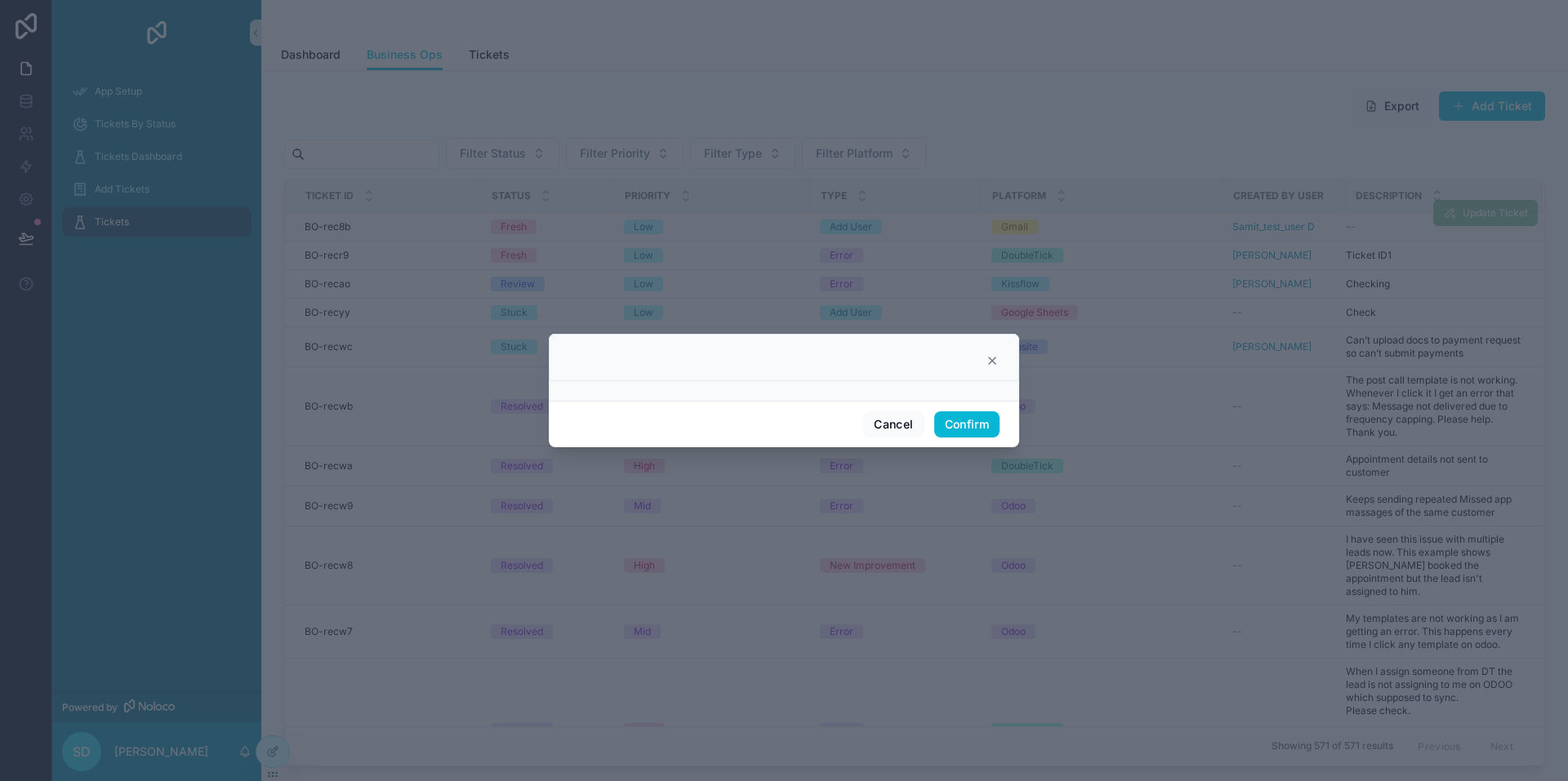
click at [985, 362] on div at bounding box center [784, 361] width 429 height 13
click at [993, 359] on icon at bounding box center [992, 361] width 13 height 13
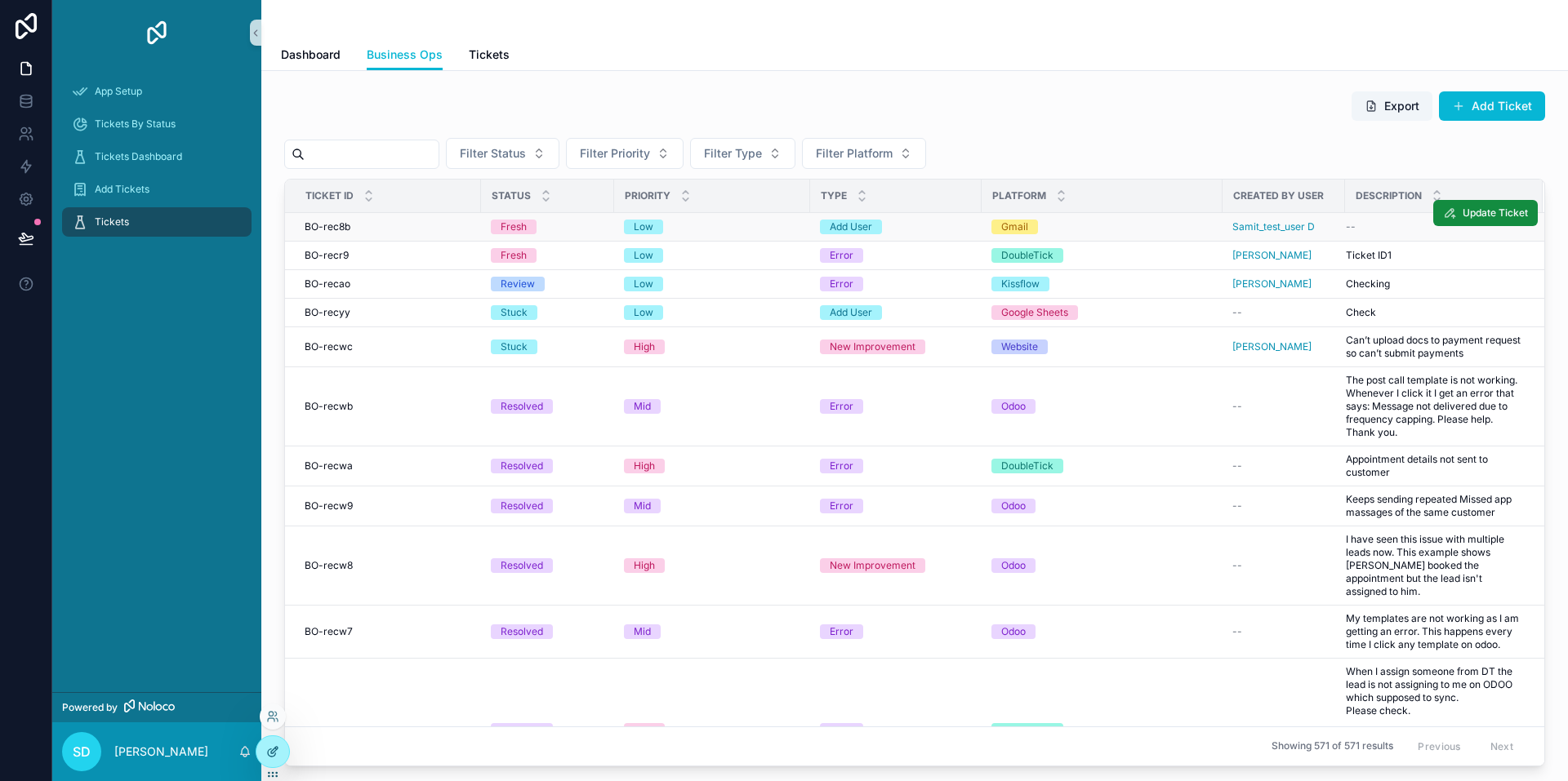
click at [269, 750] on icon at bounding box center [271, 753] width 7 height 7
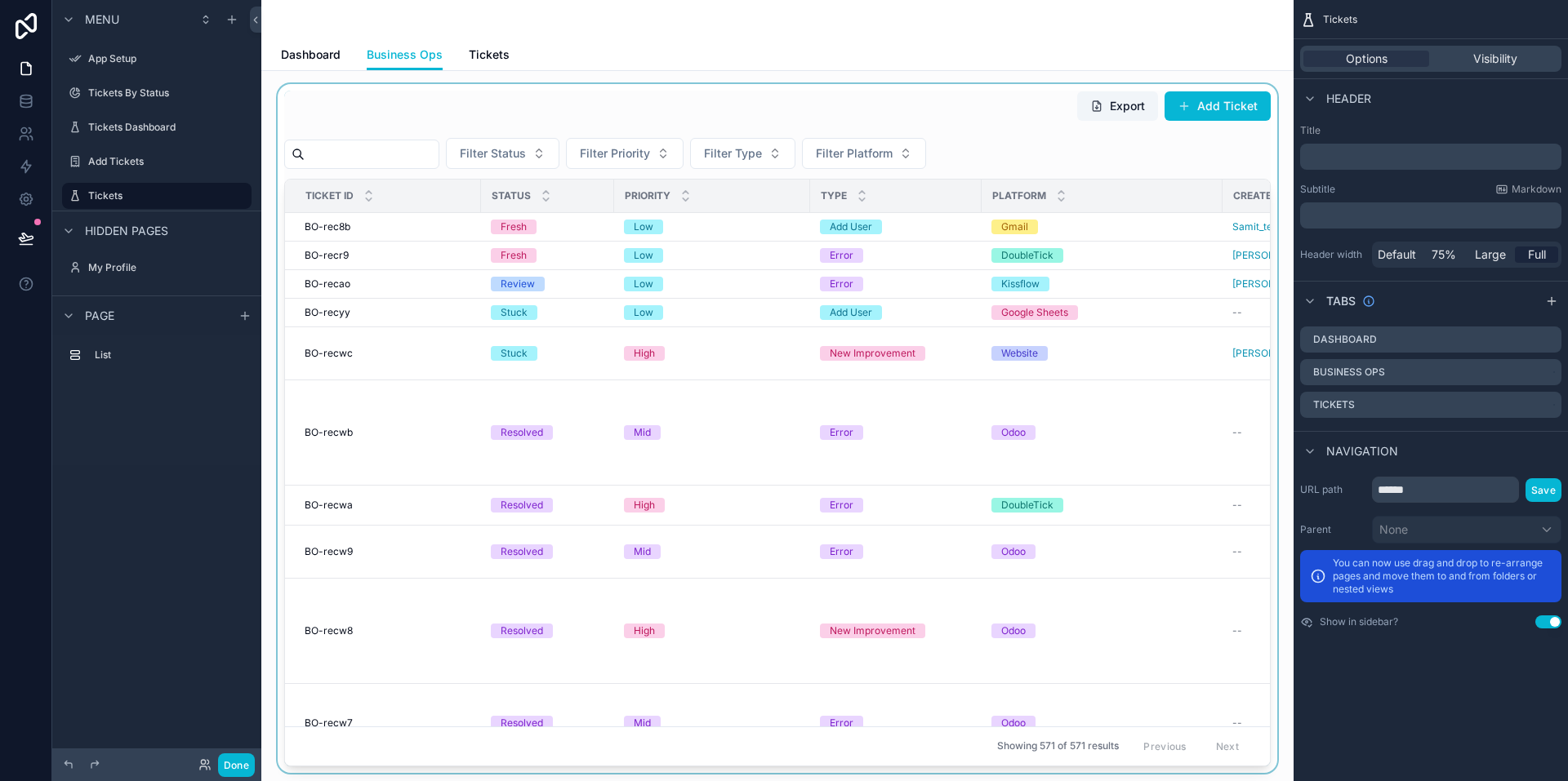
click at [764, 236] on div "scrollable content" at bounding box center [778, 428] width 1007 height 689
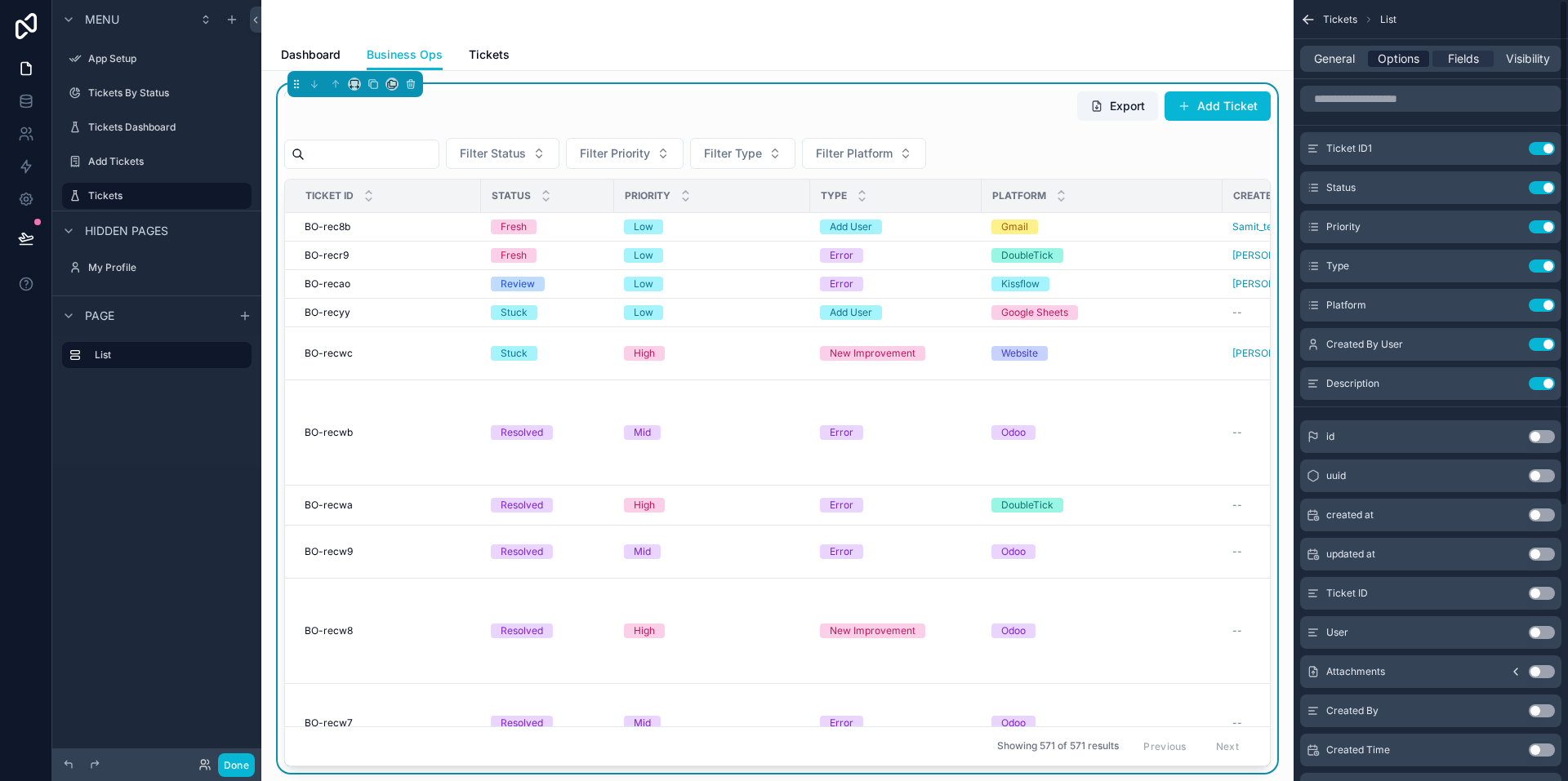
click at [1410, 50] on span "Options" at bounding box center [1399, 58] width 42 height 17
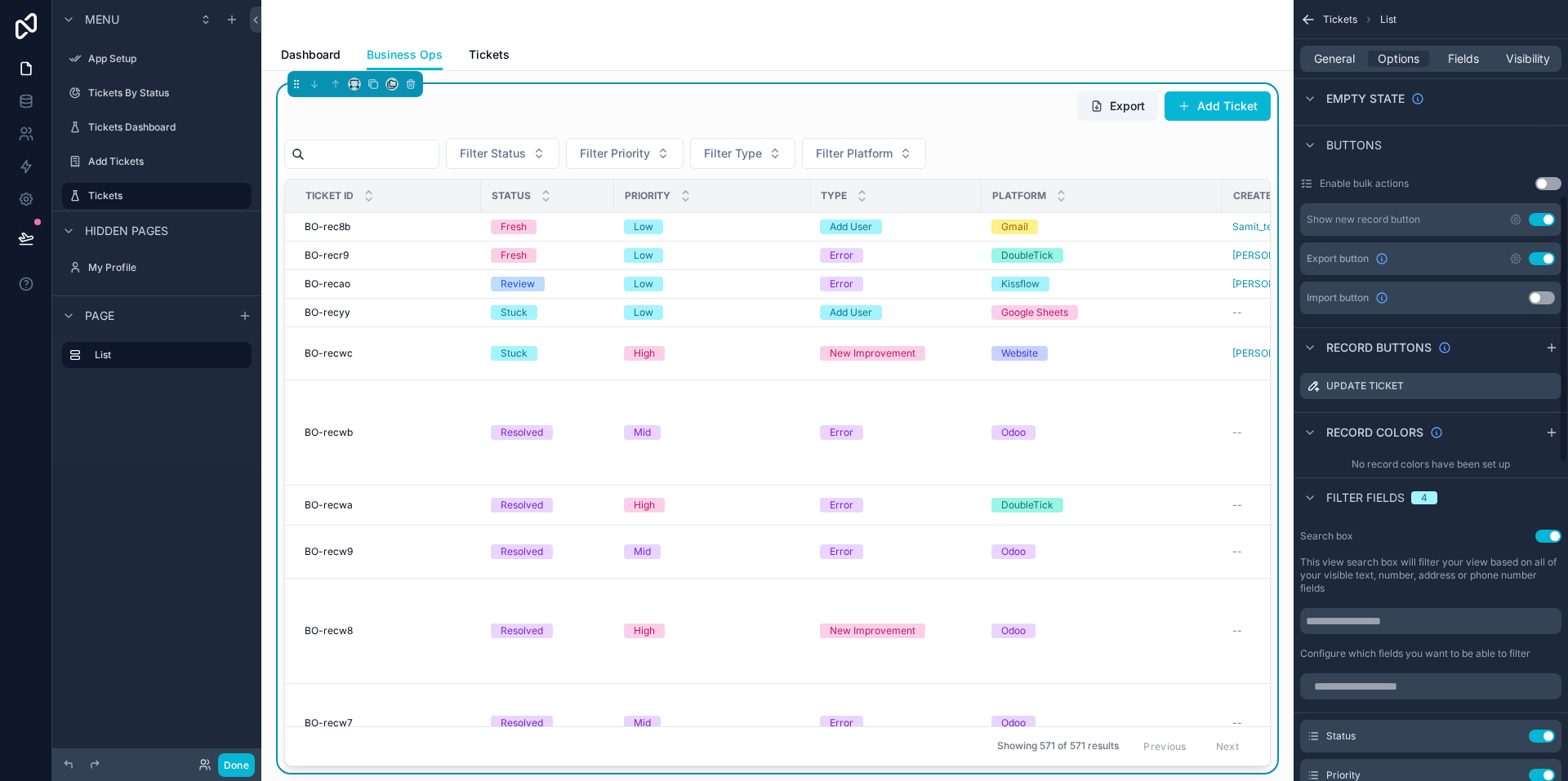
scroll to position [490, 0]
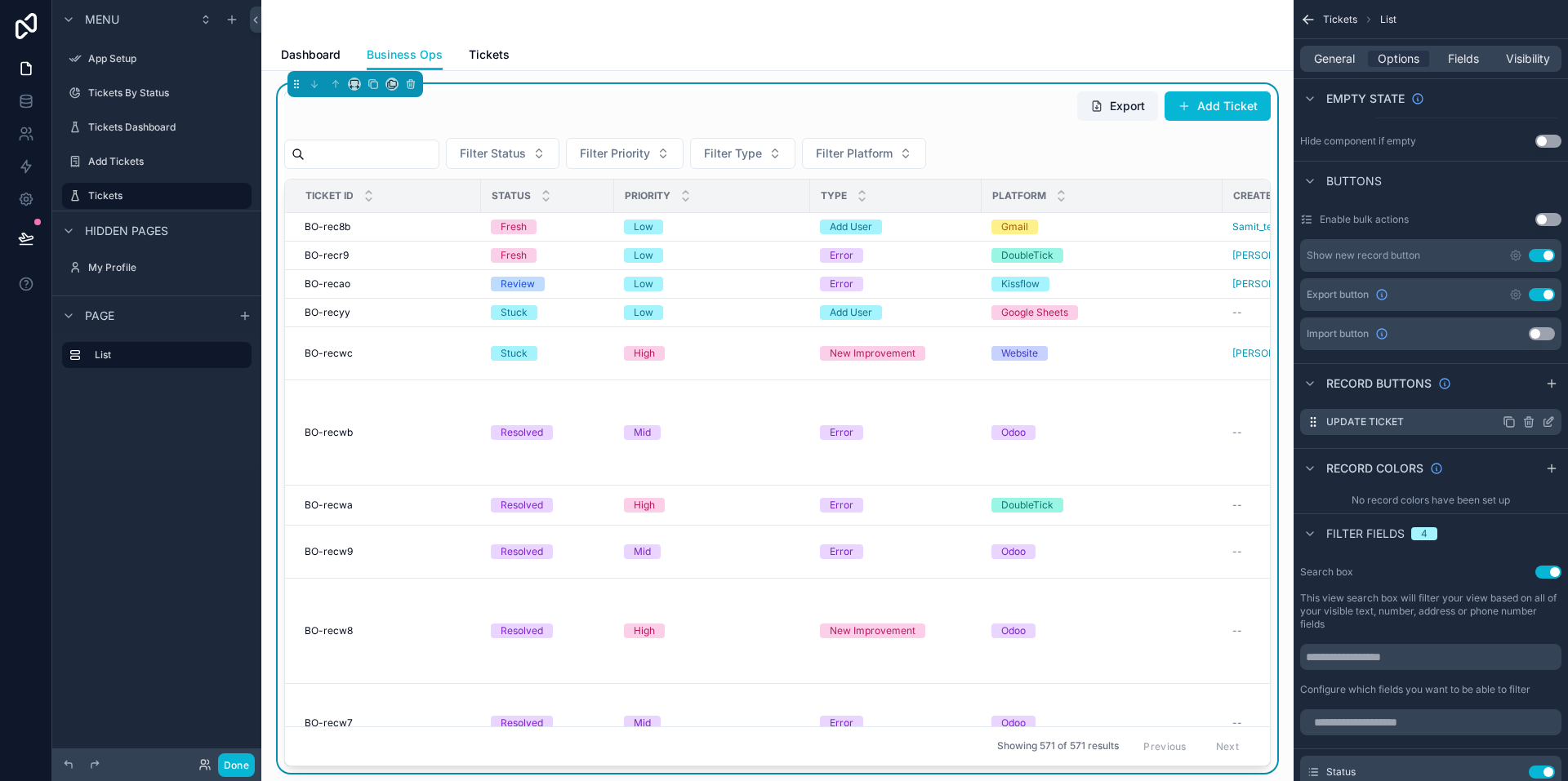
click at [1545, 420] on icon "scrollable content" at bounding box center [1548, 423] width 7 height 7
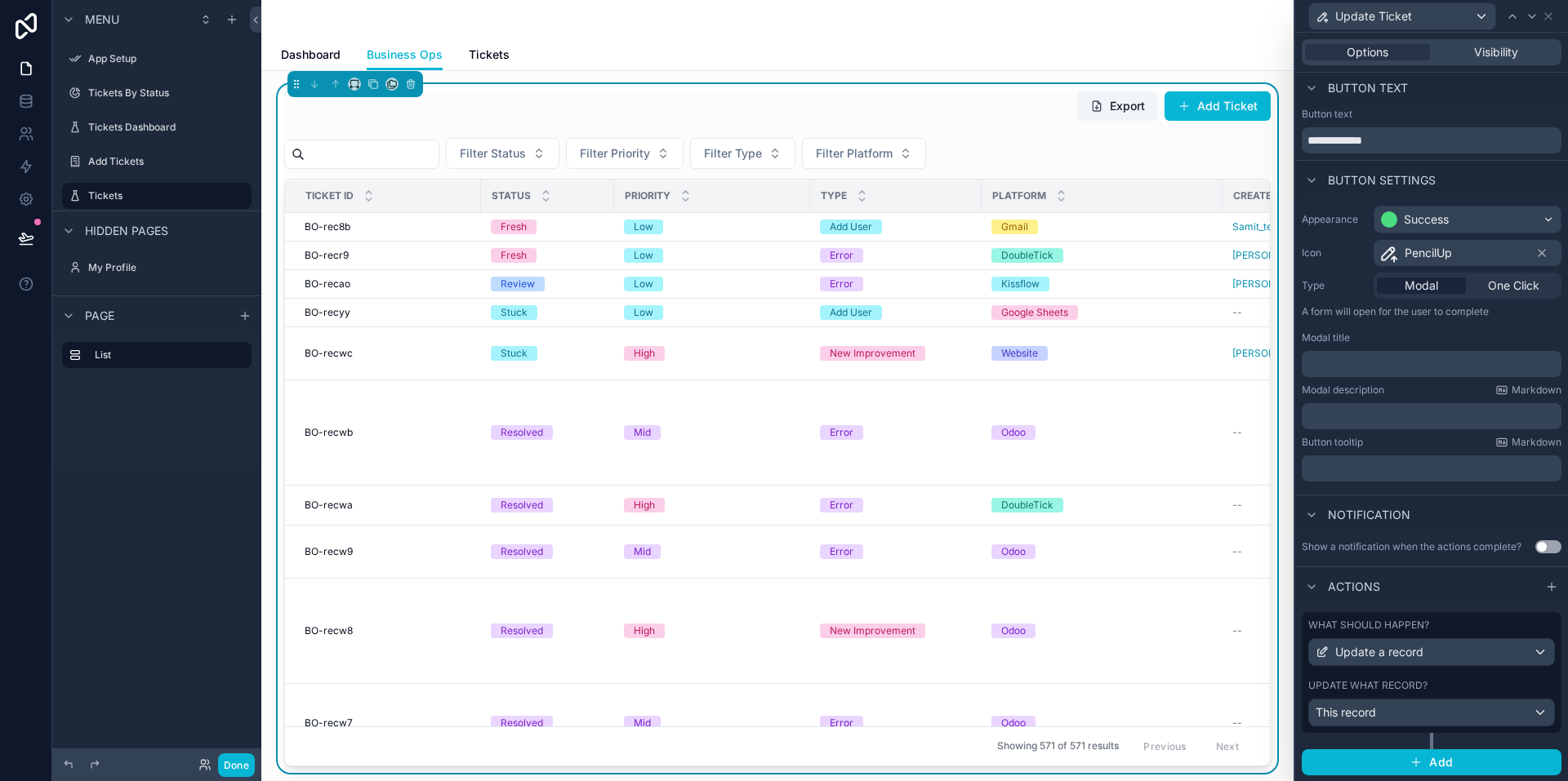
scroll to position [5, 0]
click at [1410, 755] on icon "button" at bounding box center [1416, 761] width 13 height 13
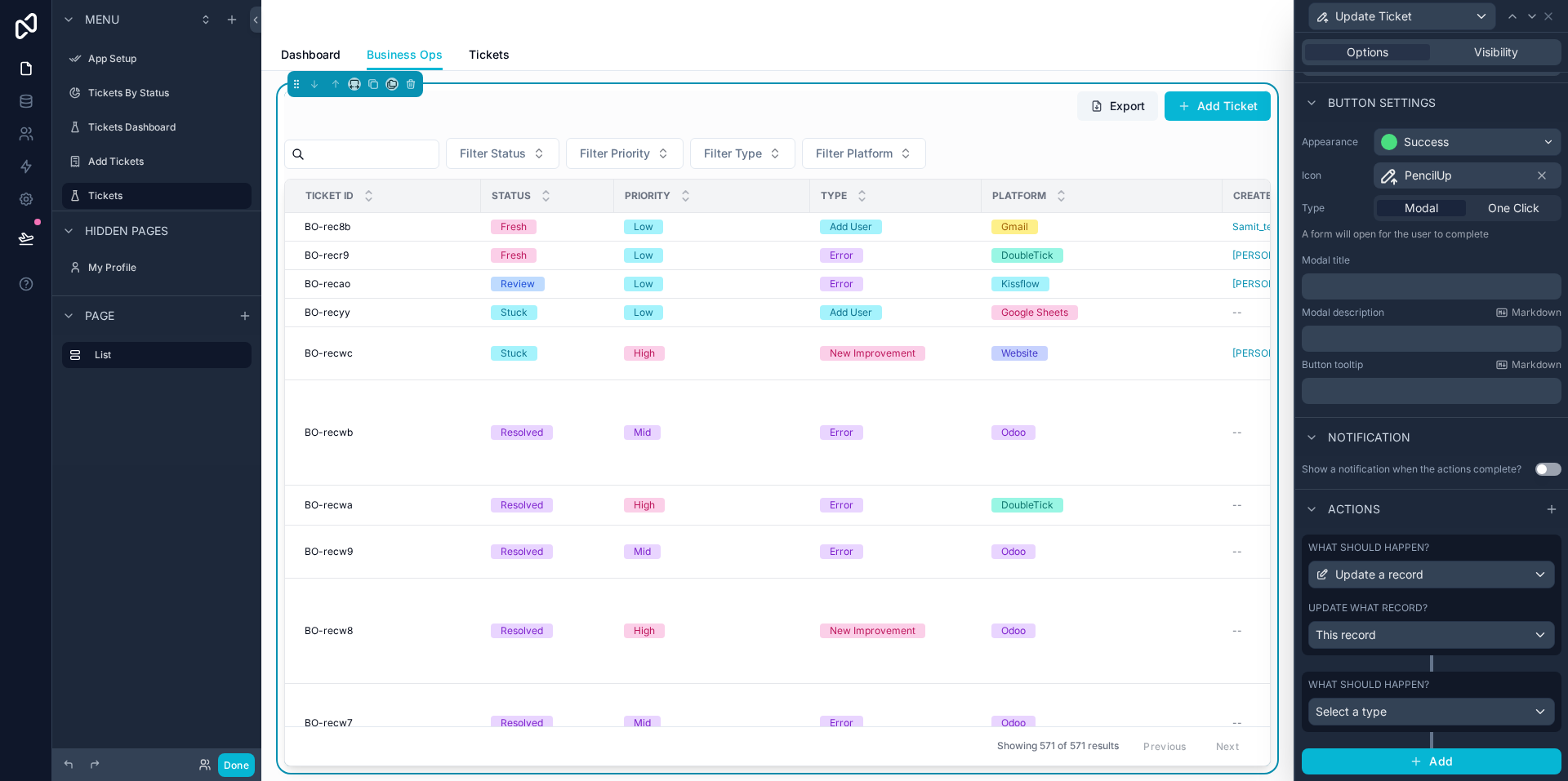
click at [1436, 513] on div "Actions" at bounding box center [1432, 508] width 273 height 39
click at [1505, 686] on div "What should happen?" at bounding box center [1432, 685] width 247 height 13
click at [1547, 755] on icon "button" at bounding box center [1547, 753] width 0 height 3
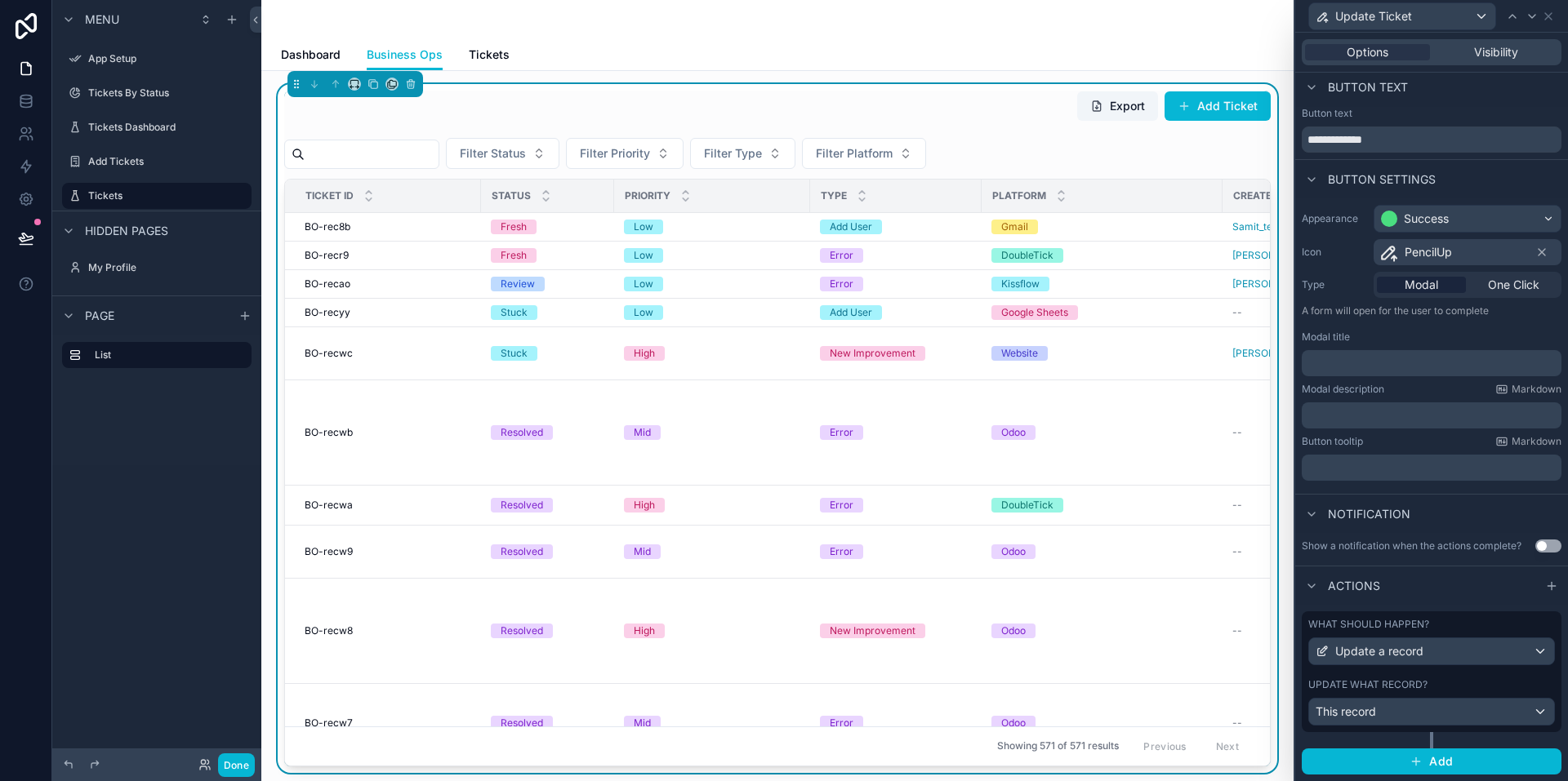
scroll to position [0, 0]
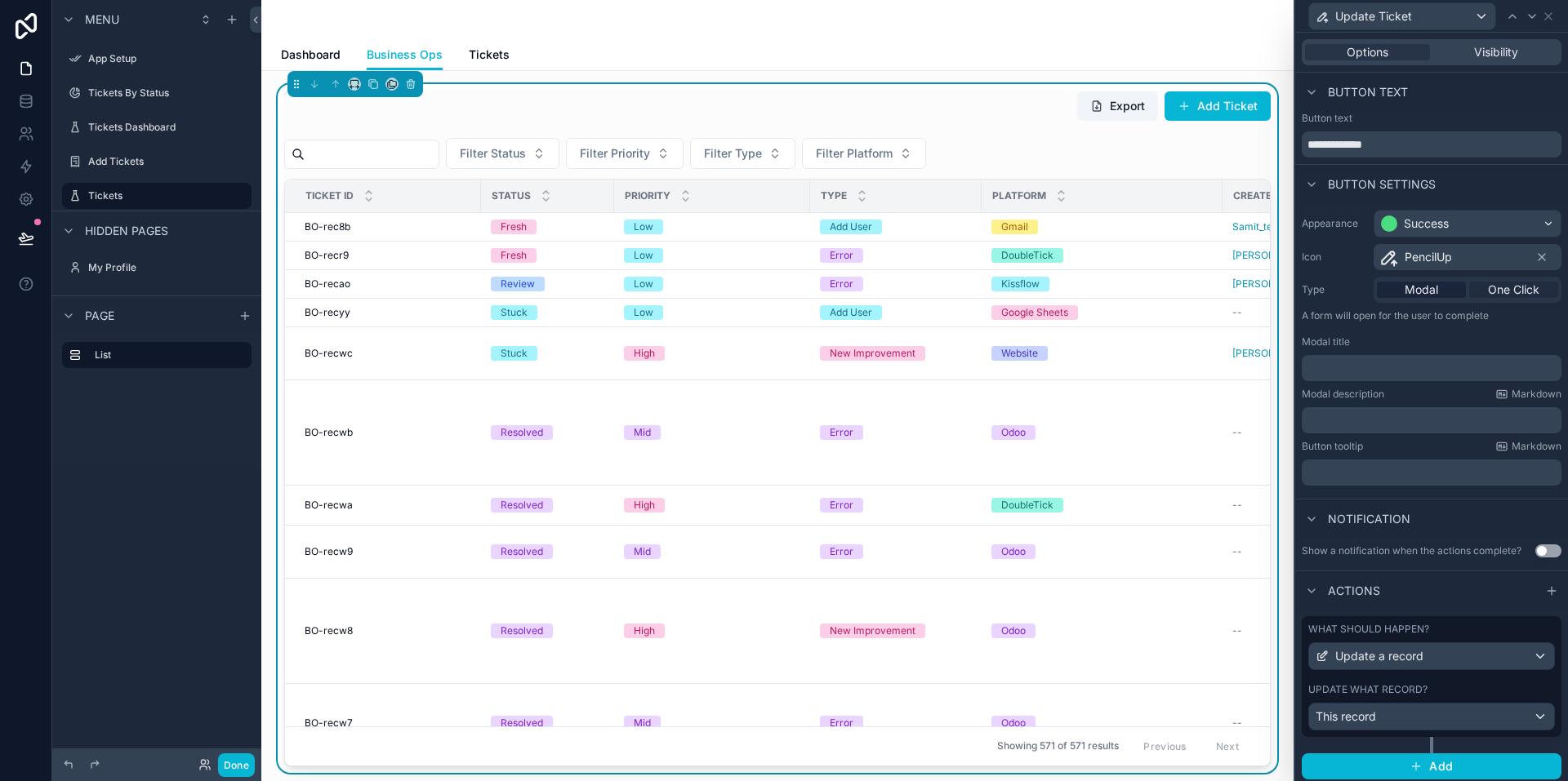
click at [1513, 286] on span "One Click" at bounding box center [1513, 289] width 51 height 17
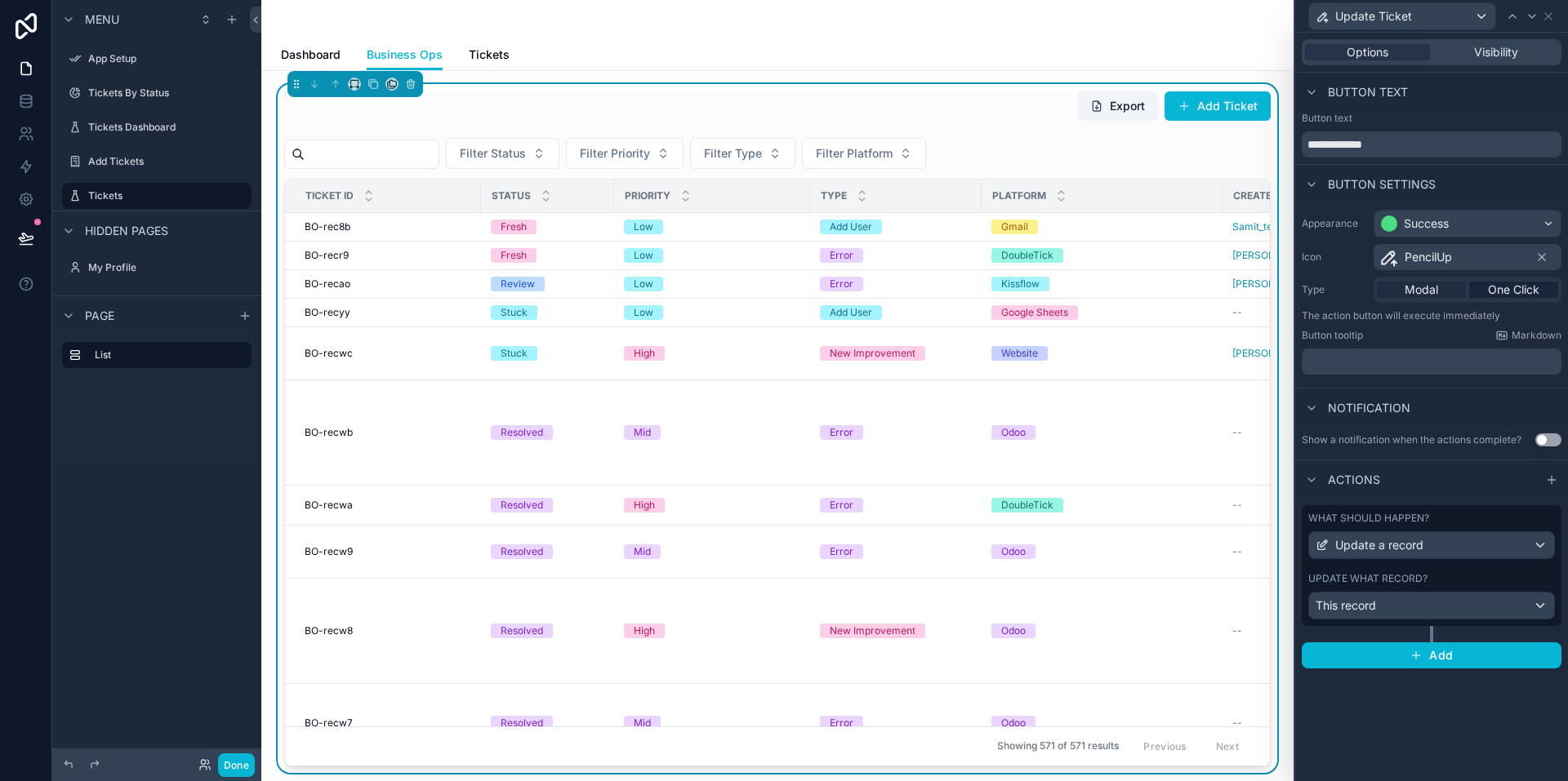
click at [1416, 292] on span "Modal" at bounding box center [1421, 289] width 34 height 17
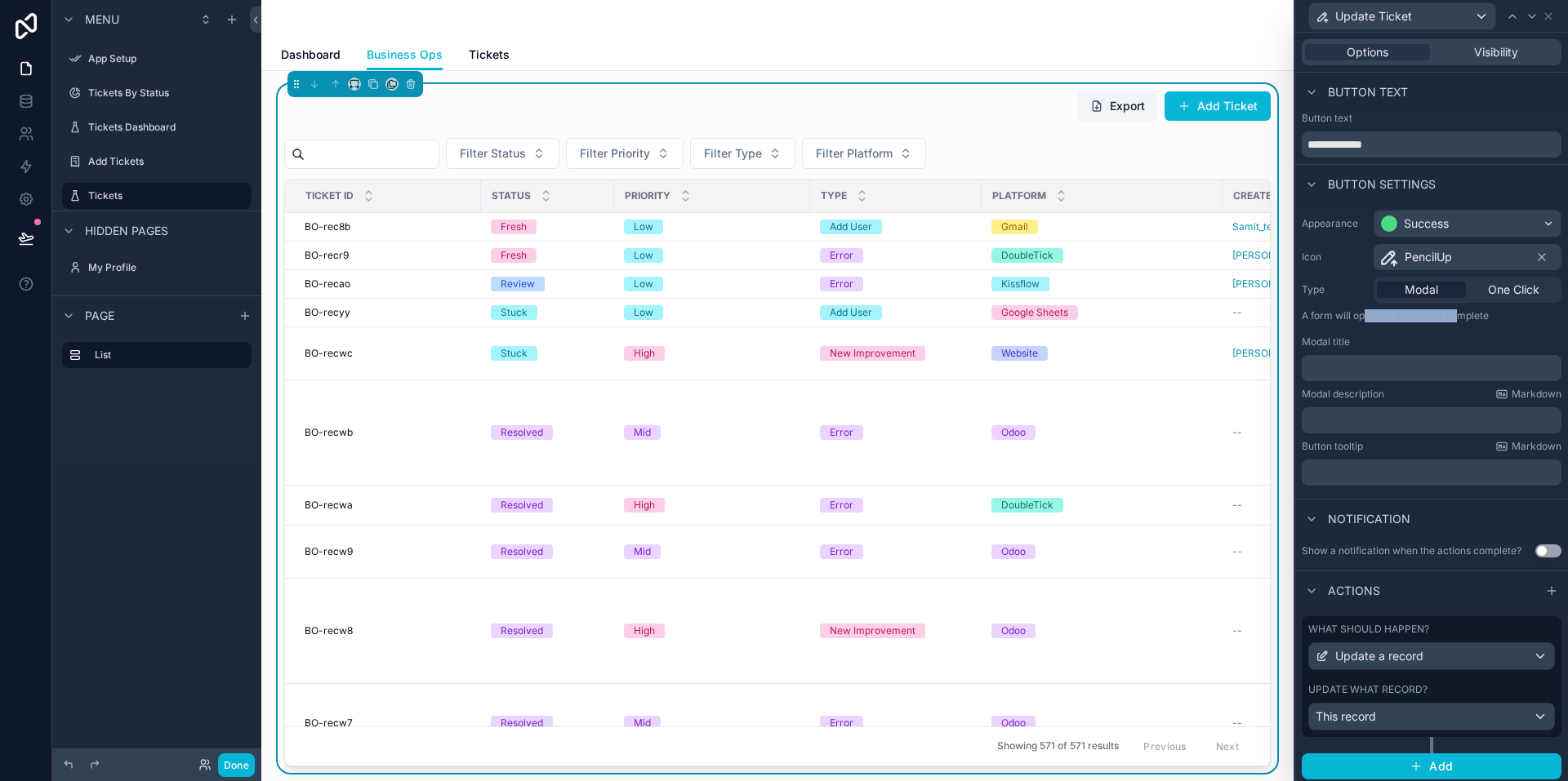
drag, startPoint x: 1385, startPoint y: 315, endPoint x: 1463, endPoint y: 321, distance: 78.2
click at [1463, 321] on p "A form will open for the user to complete" at bounding box center [1432, 319] width 260 height 20
click at [1490, 321] on p "A form will open for the user to complete" at bounding box center [1432, 319] width 260 height 20
click at [1337, 362] on p "﻿" at bounding box center [1433, 367] width 250 height 17
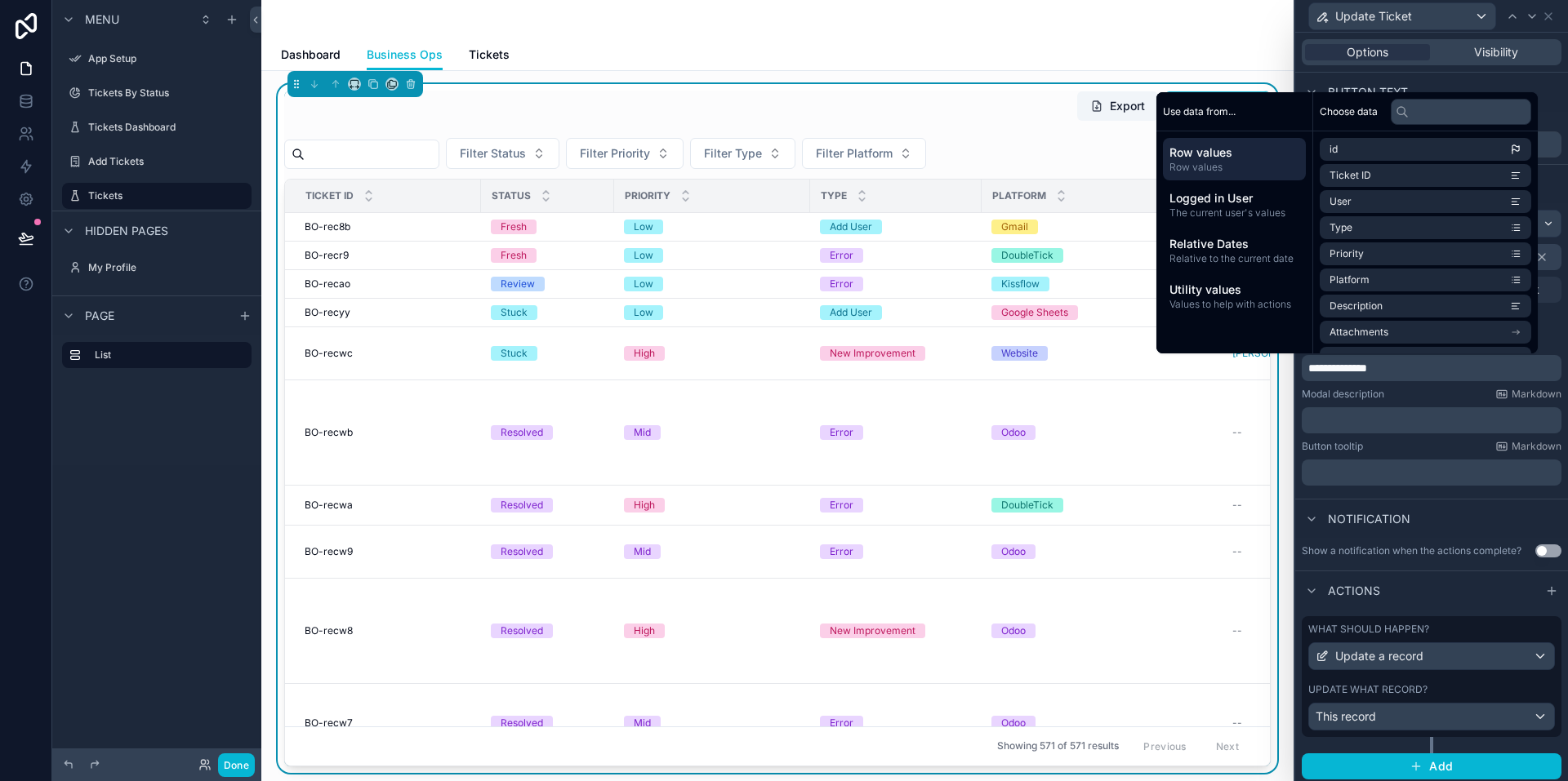
click at [1359, 419] on p "﻿" at bounding box center [1433, 420] width 250 height 17
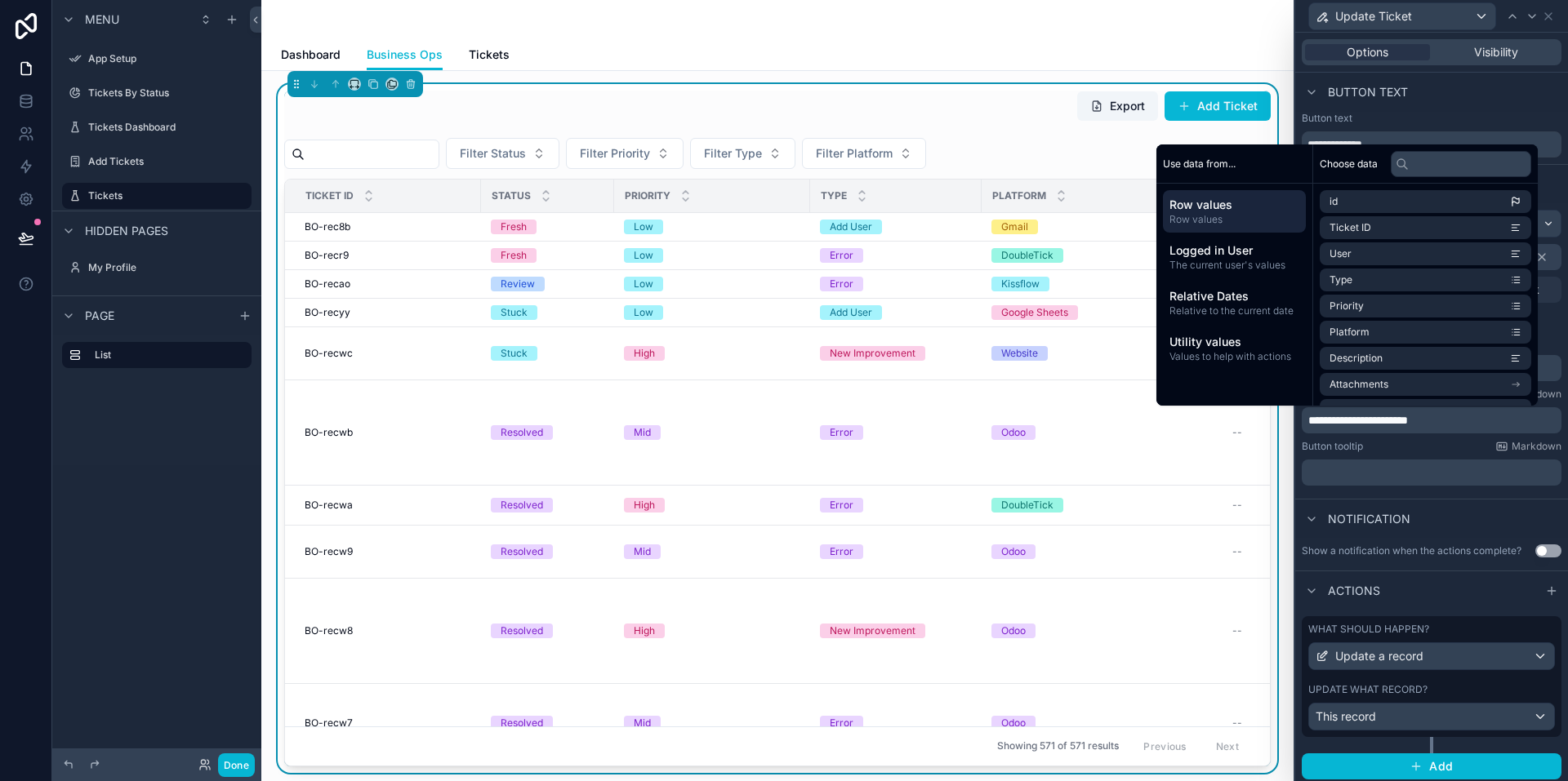
click at [1349, 468] on p "﻿" at bounding box center [1433, 473] width 250 height 17
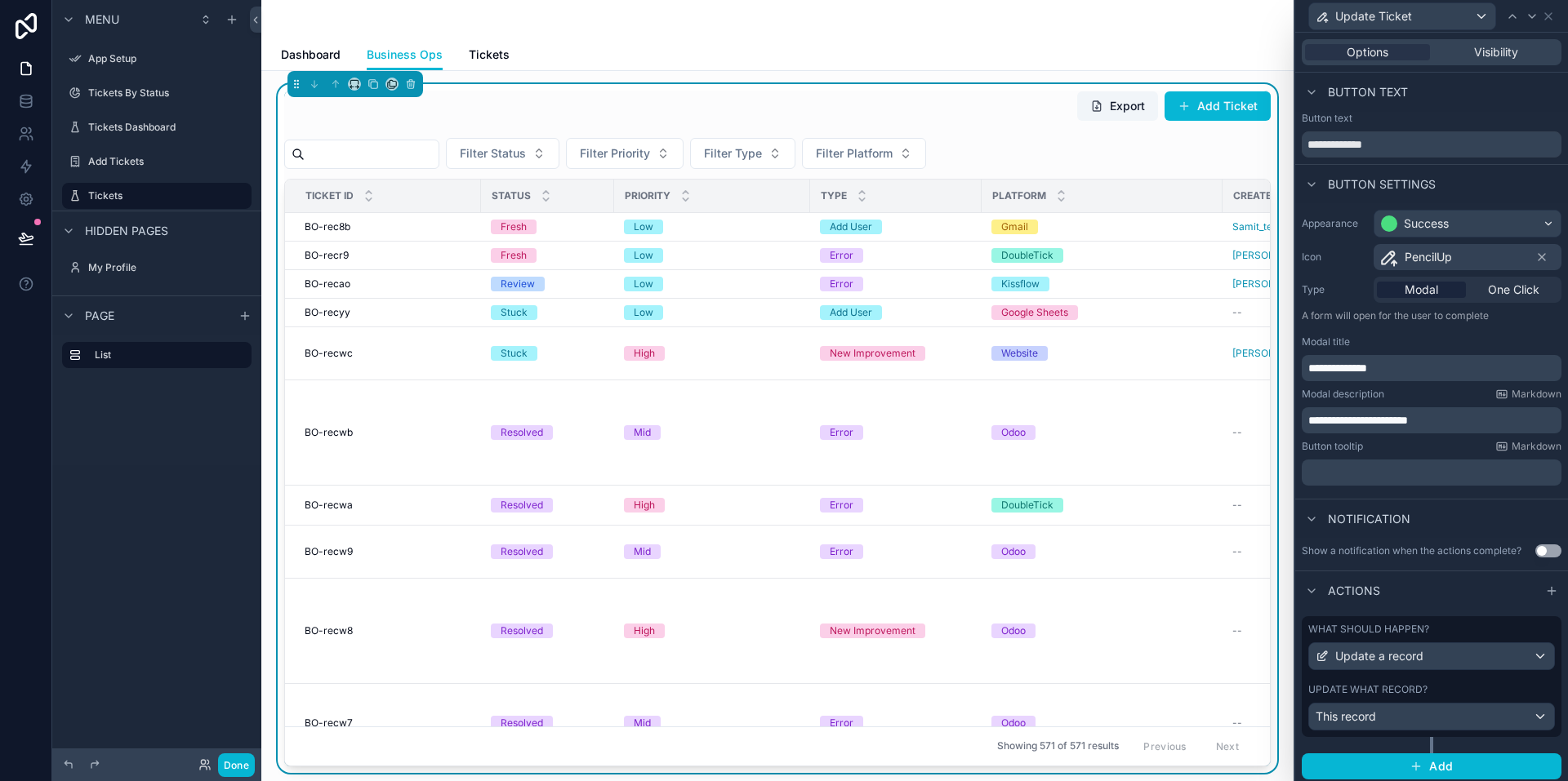
click at [1456, 509] on div "Notification" at bounding box center [1432, 518] width 273 height 39
click at [1492, 56] on span "Visibility" at bounding box center [1496, 52] width 44 height 17
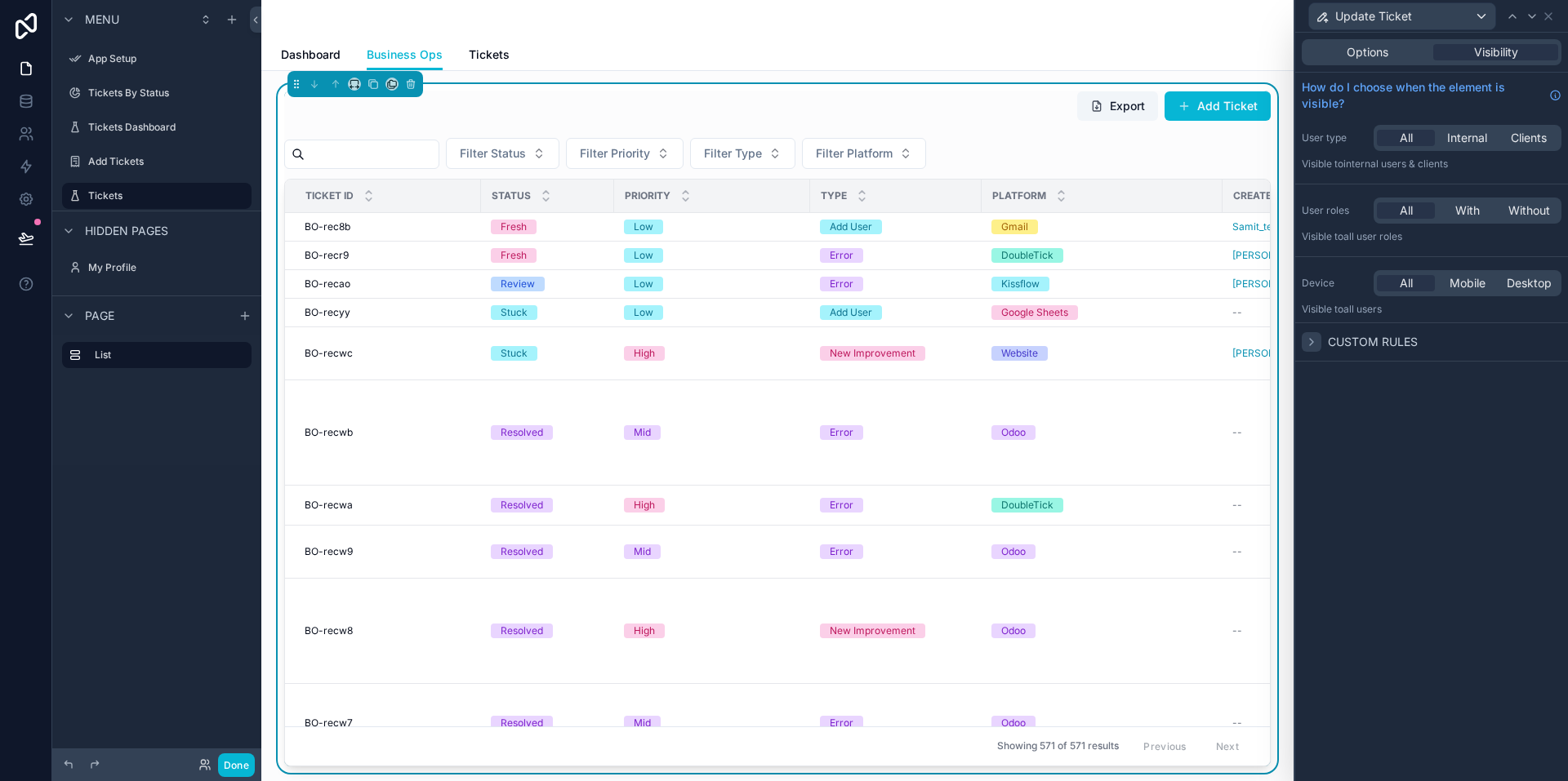
scroll to position [572, 0]
click at [1309, 345] on icon at bounding box center [1312, 341] width 13 height 13
click at [1545, 18] on icon at bounding box center [1548, 16] width 13 height 13
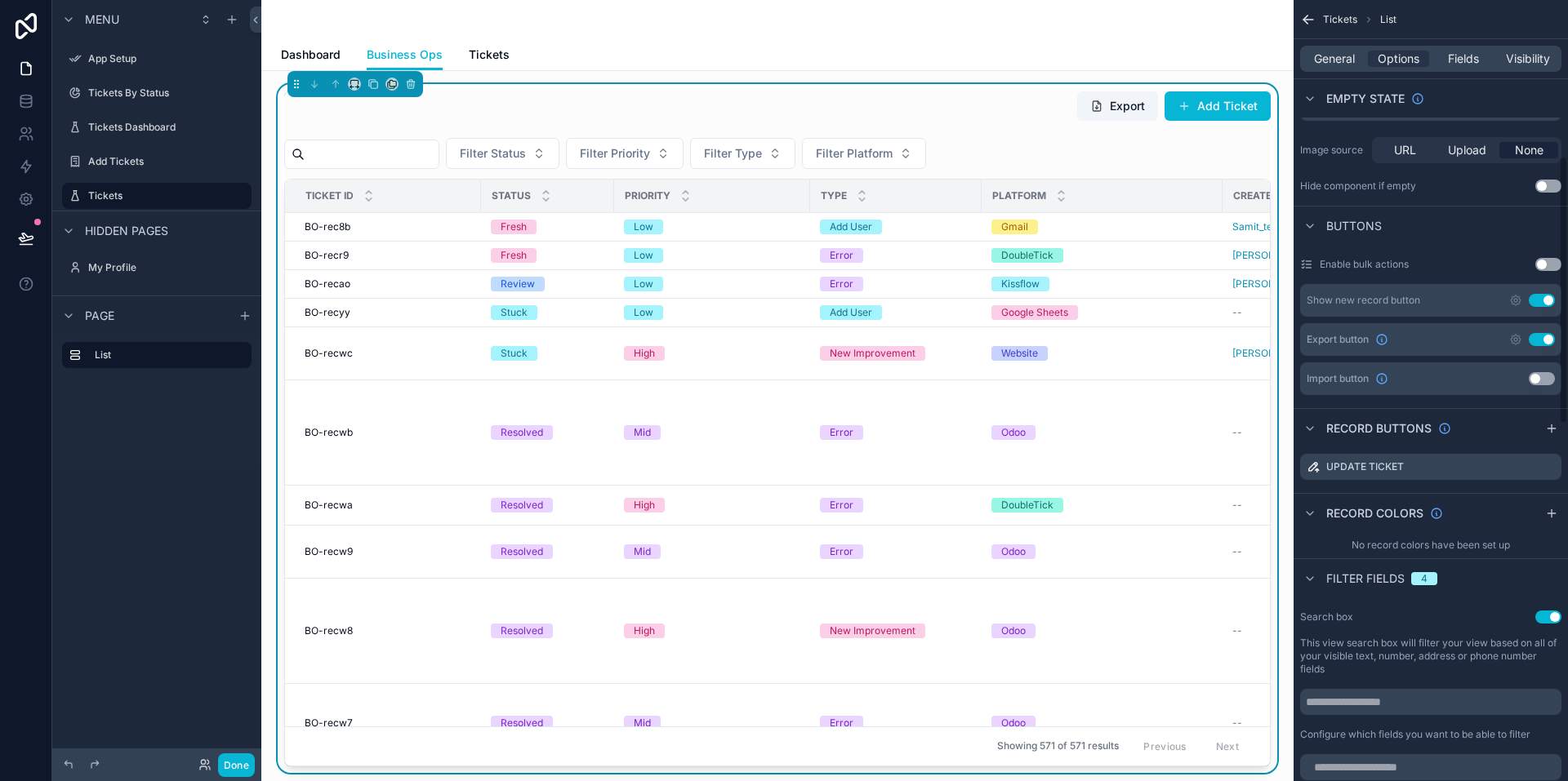
scroll to position [436, 0]
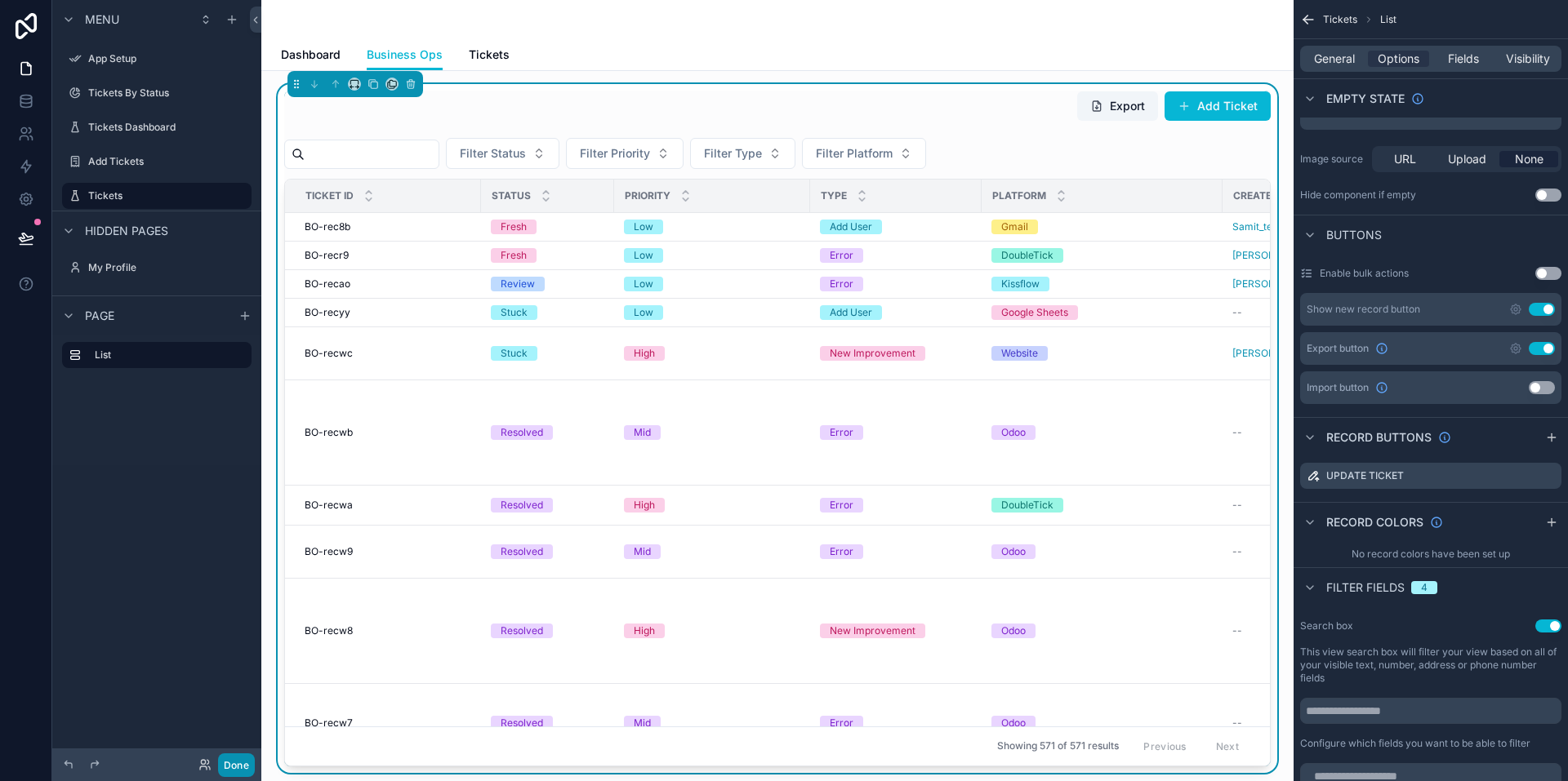
click at [243, 760] on button "Done" at bounding box center [236, 764] width 37 height 23
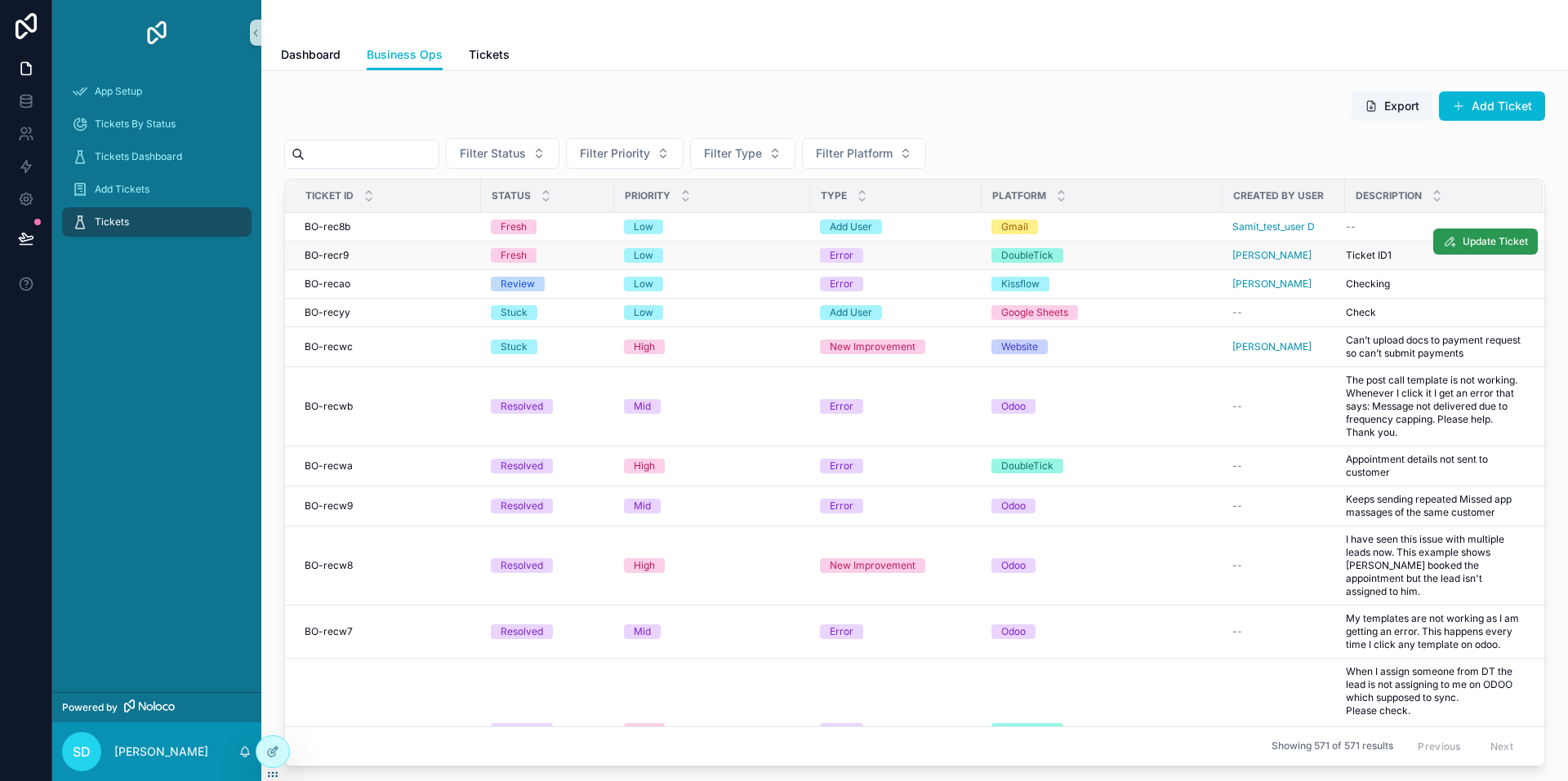
click at [1463, 240] on span "Update Ticket" at bounding box center [1495, 242] width 65 height 13
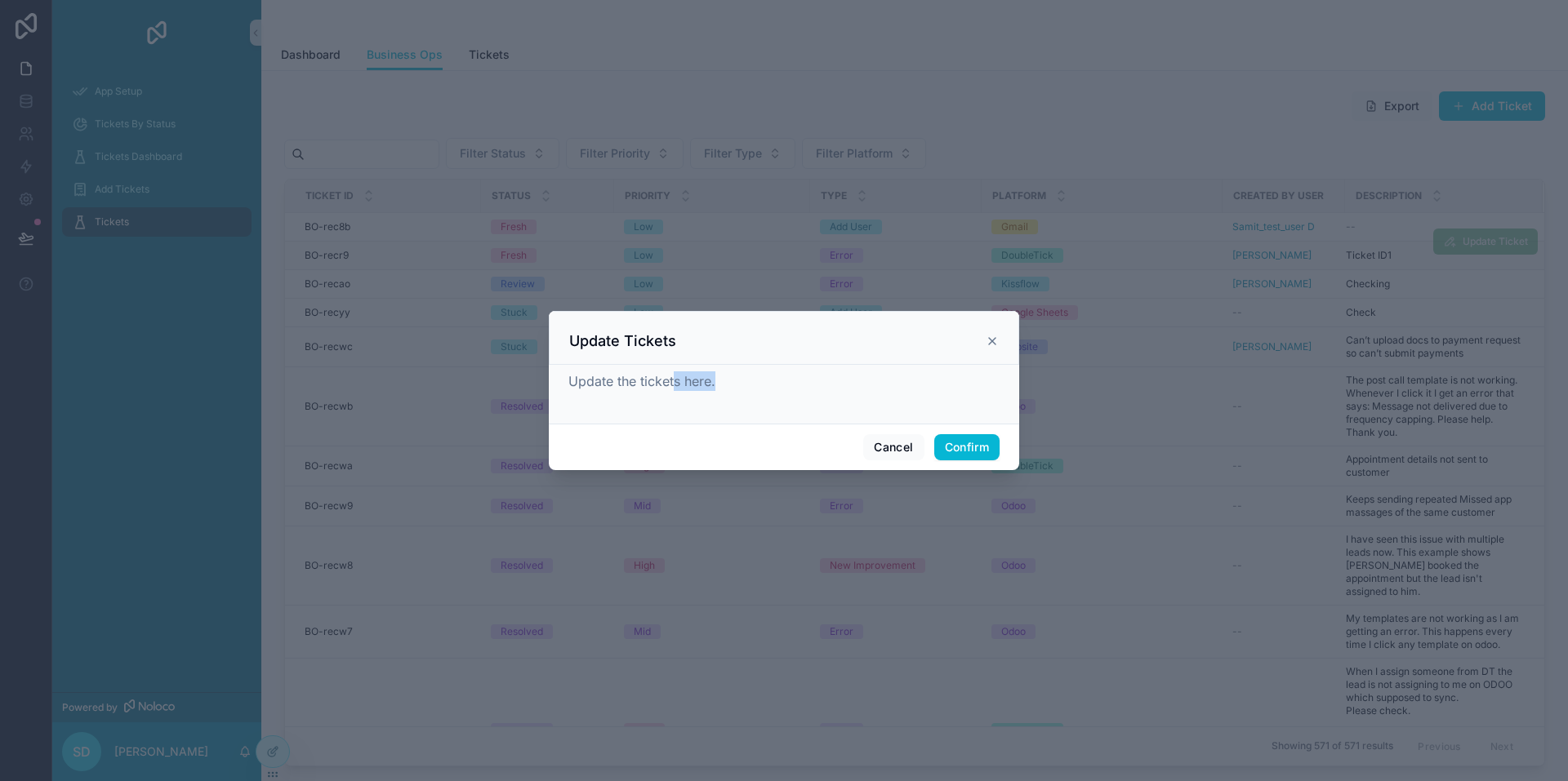
drag, startPoint x: 708, startPoint y: 383, endPoint x: 765, endPoint y: 389, distance: 57.3
click at [732, 383] on div "Update the tickets here." at bounding box center [784, 381] width 431 height 20
drag, startPoint x: 823, startPoint y: 390, endPoint x: 843, endPoint y: 390, distance: 20.0
click at [824, 390] on div "Update the tickets here." at bounding box center [784, 381] width 431 height 20
click at [987, 335] on icon at bounding box center [992, 341] width 13 height 13
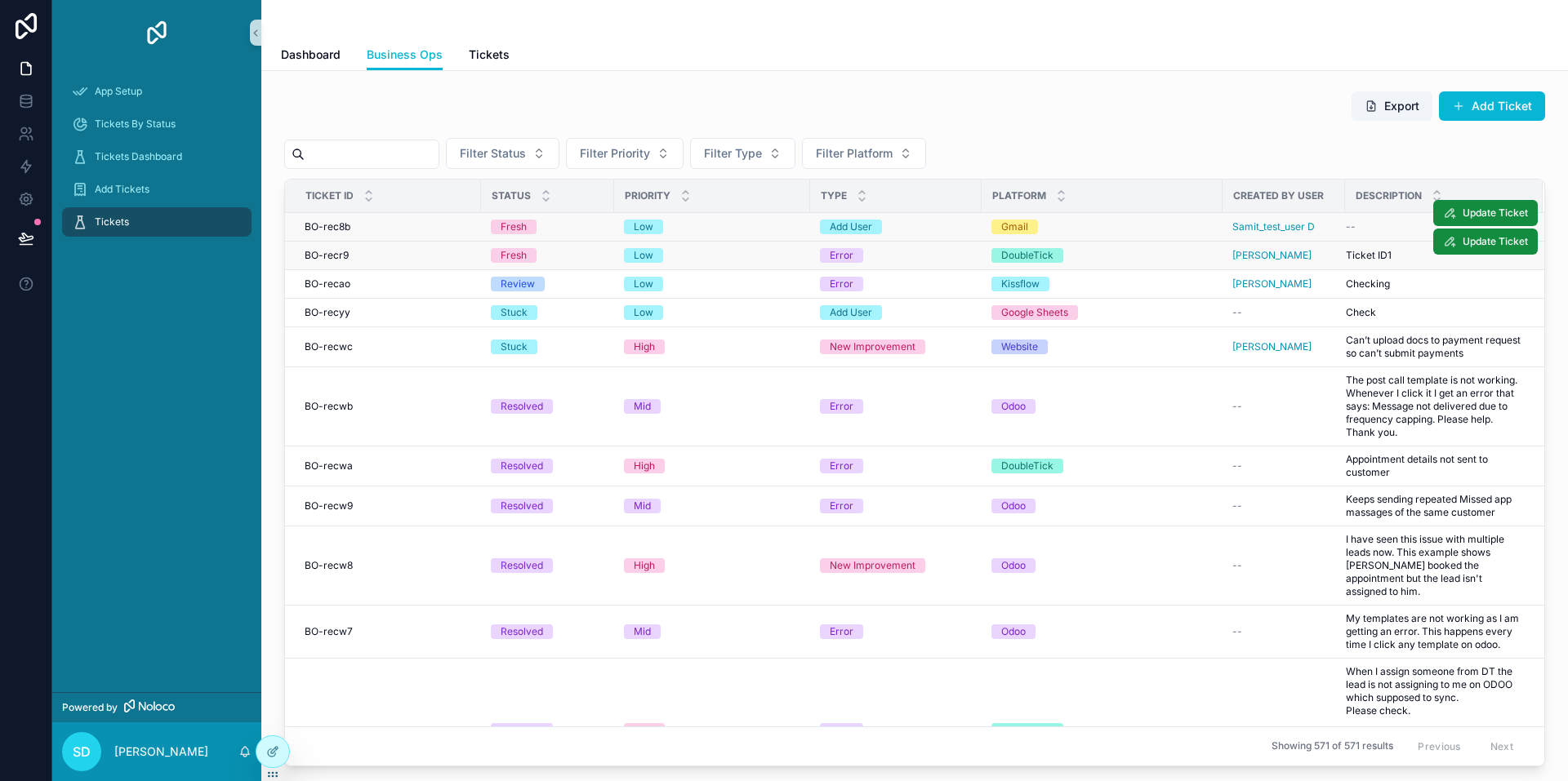
click at [916, 224] on div "Add User" at bounding box center [895, 227] width 152 height 15
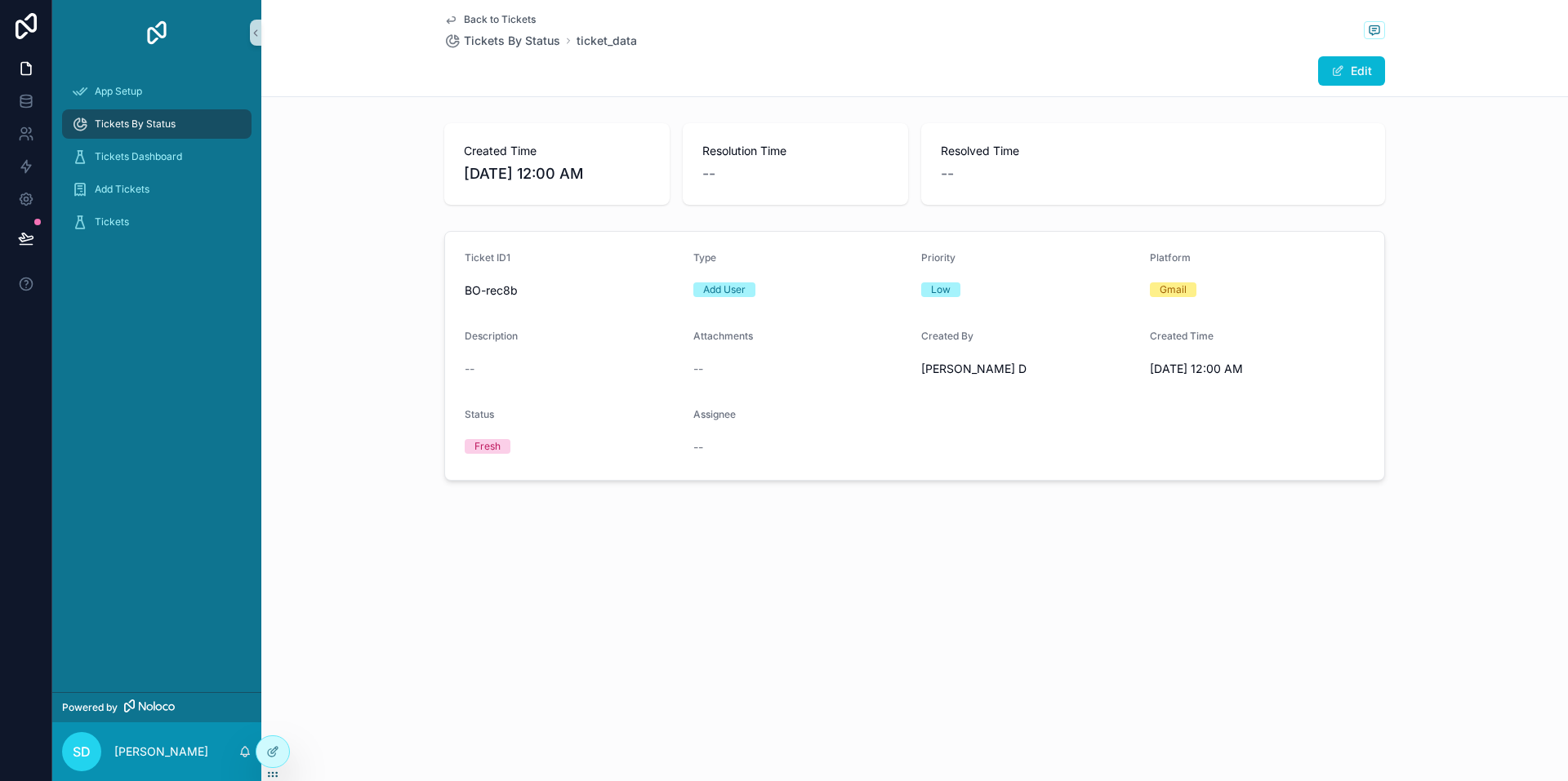
click at [611, 72] on div "Edit" at bounding box center [914, 71] width 940 height 31
click at [530, 169] on span "8/22/2025 12:00 AM" at bounding box center [557, 174] width 186 height 23
click at [520, 292] on span "BO-rec8b" at bounding box center [573, 290] width 216 height 17
click at [149, 228] on div "Tickets" at bounding box center [156, 222] width 169 height 26
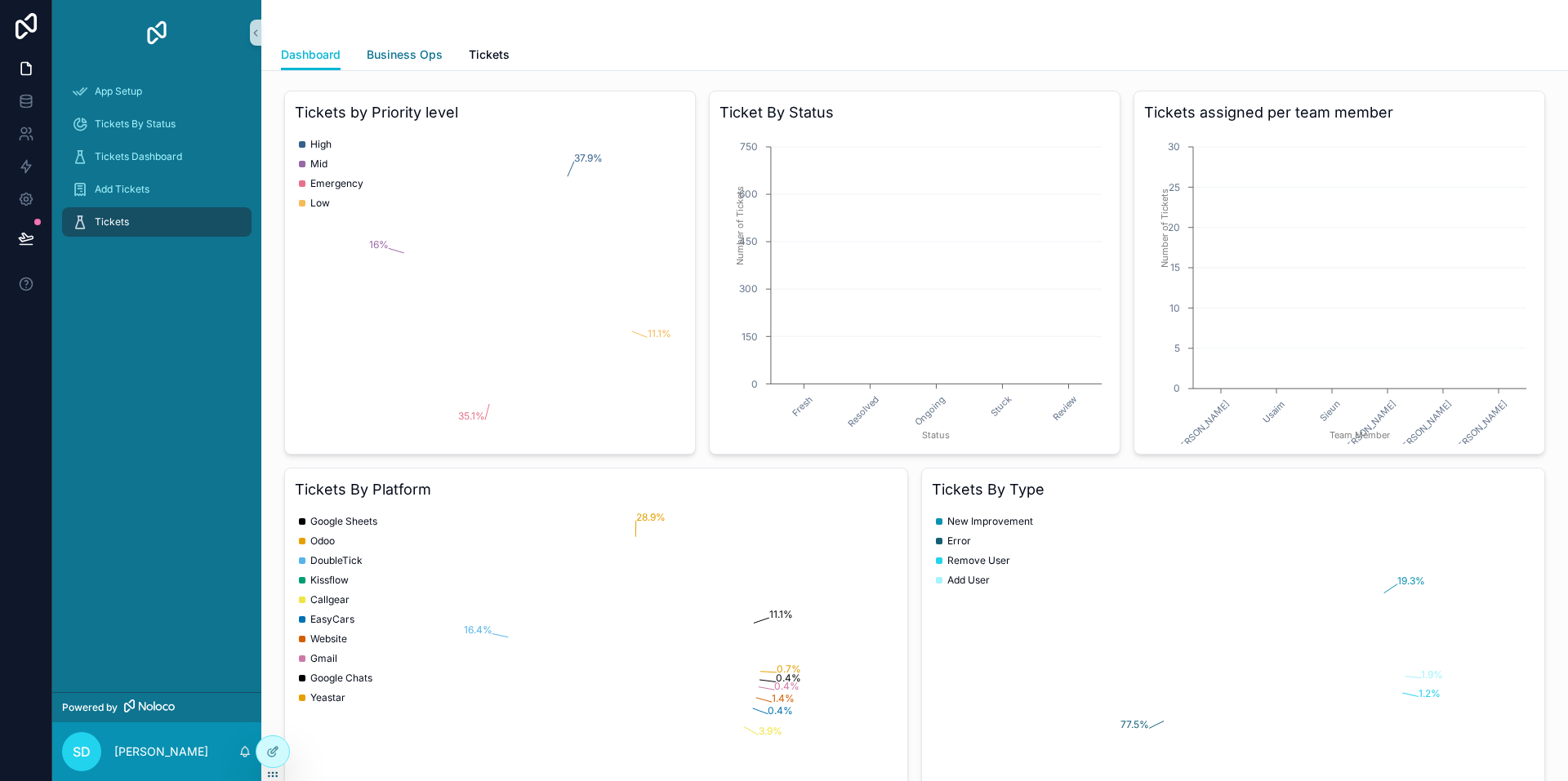
click at [385, 49] on span "Business Ops" at bounding box center [404, 55] width 76 height 17
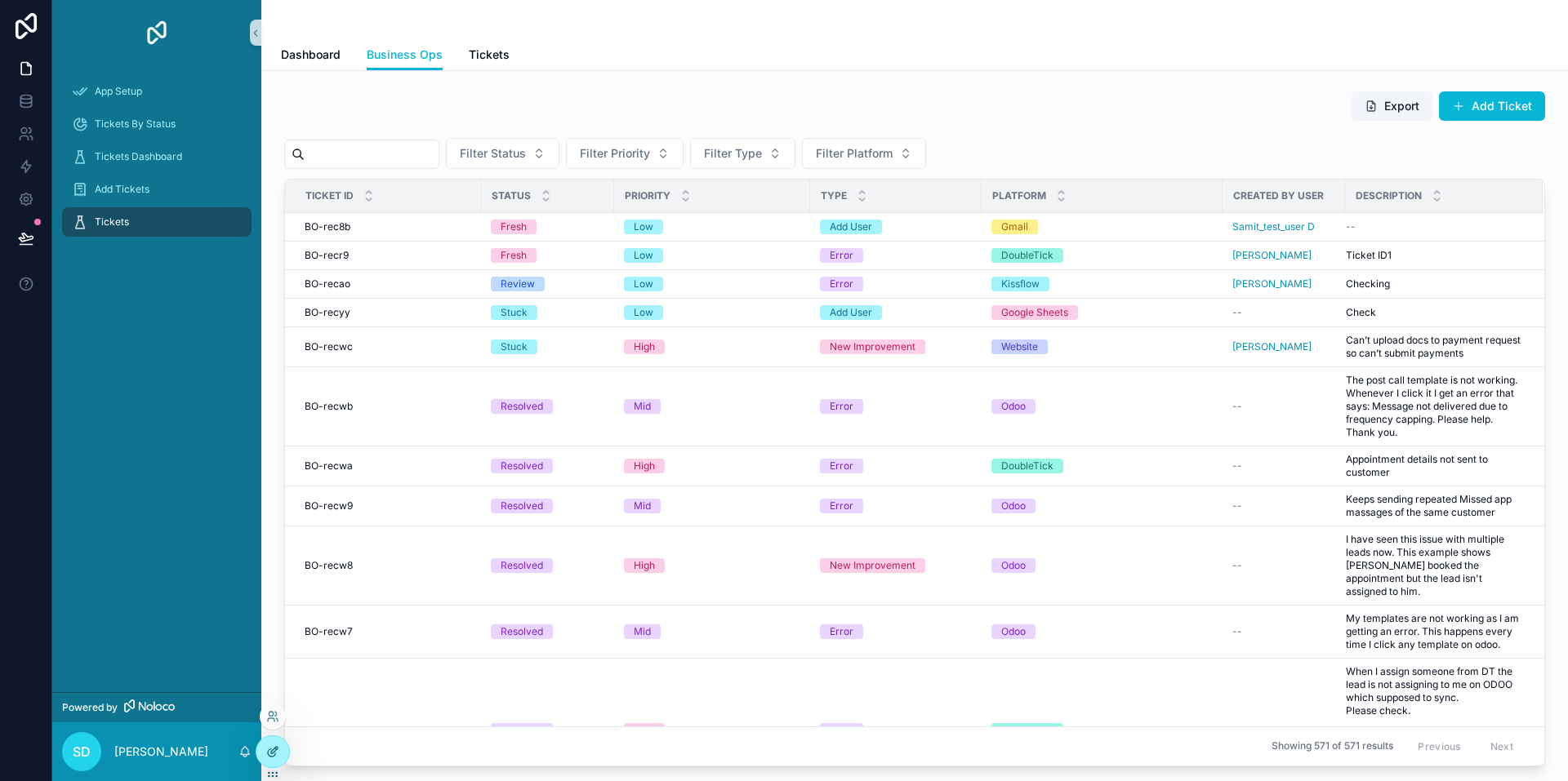
click at [275, 752] on icon at bounding box center [272, 751] width 13 height 13
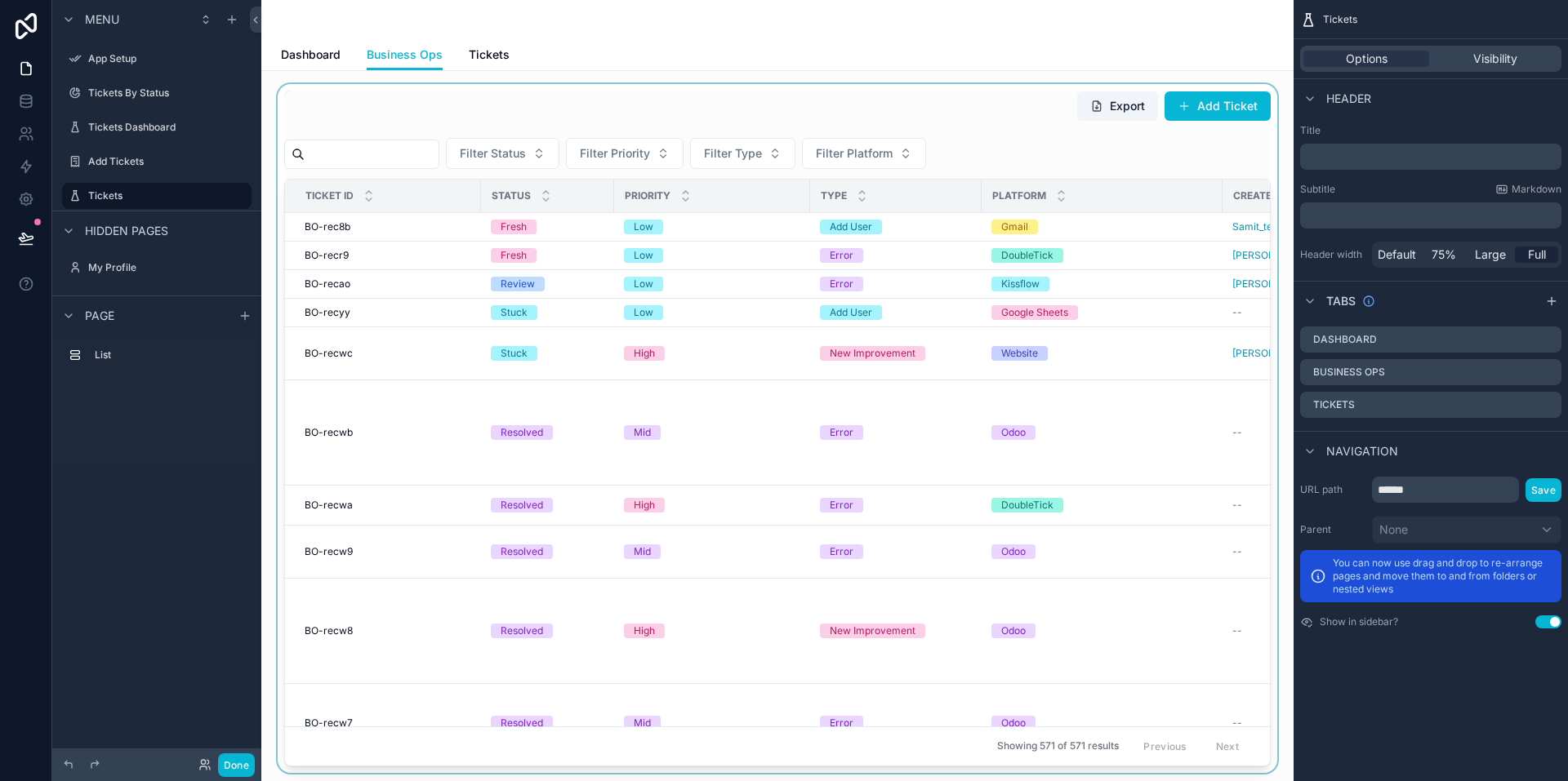
click at [1097, 367] on div "scrollable content" at bounding box center [778, 428] width 1007 height 689
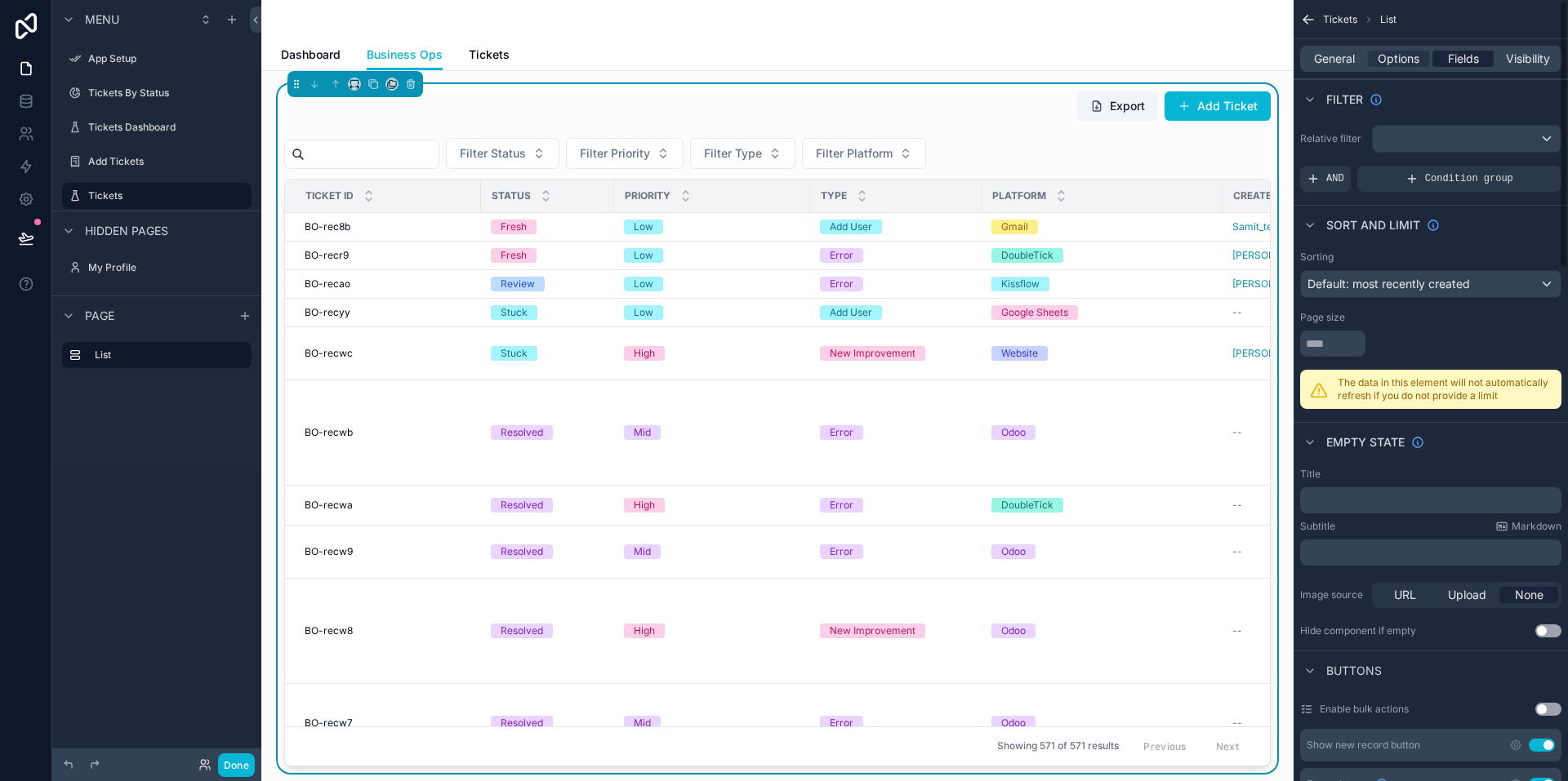
click at [1460, 58] on span "Fields" at bounding box center [1464, 58] width 31 height 17
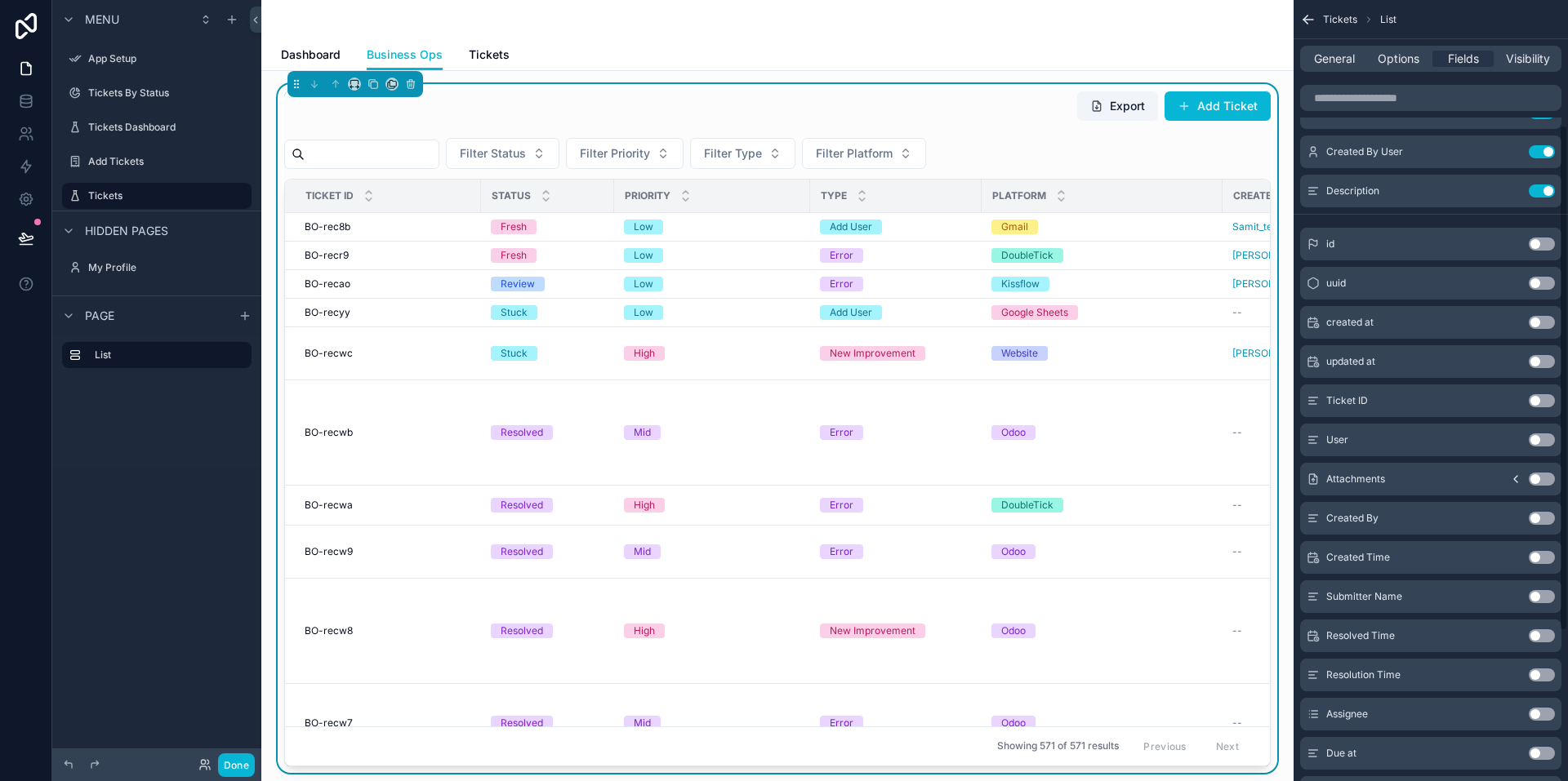
scroll to position [423, 0]
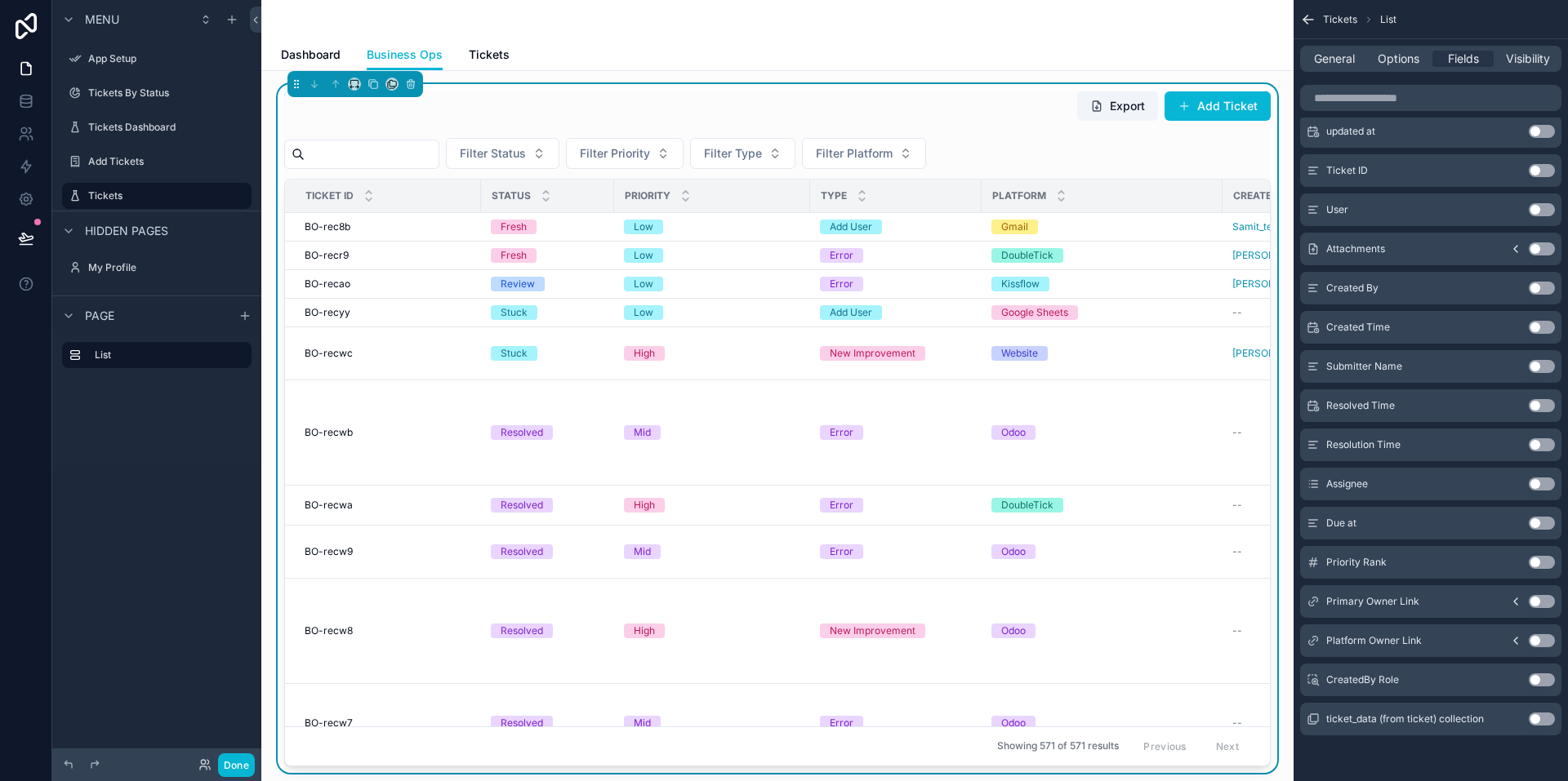
click at [1533, 482] on button "Use setting" at bounding box center [1542, 484] width 26 height 13
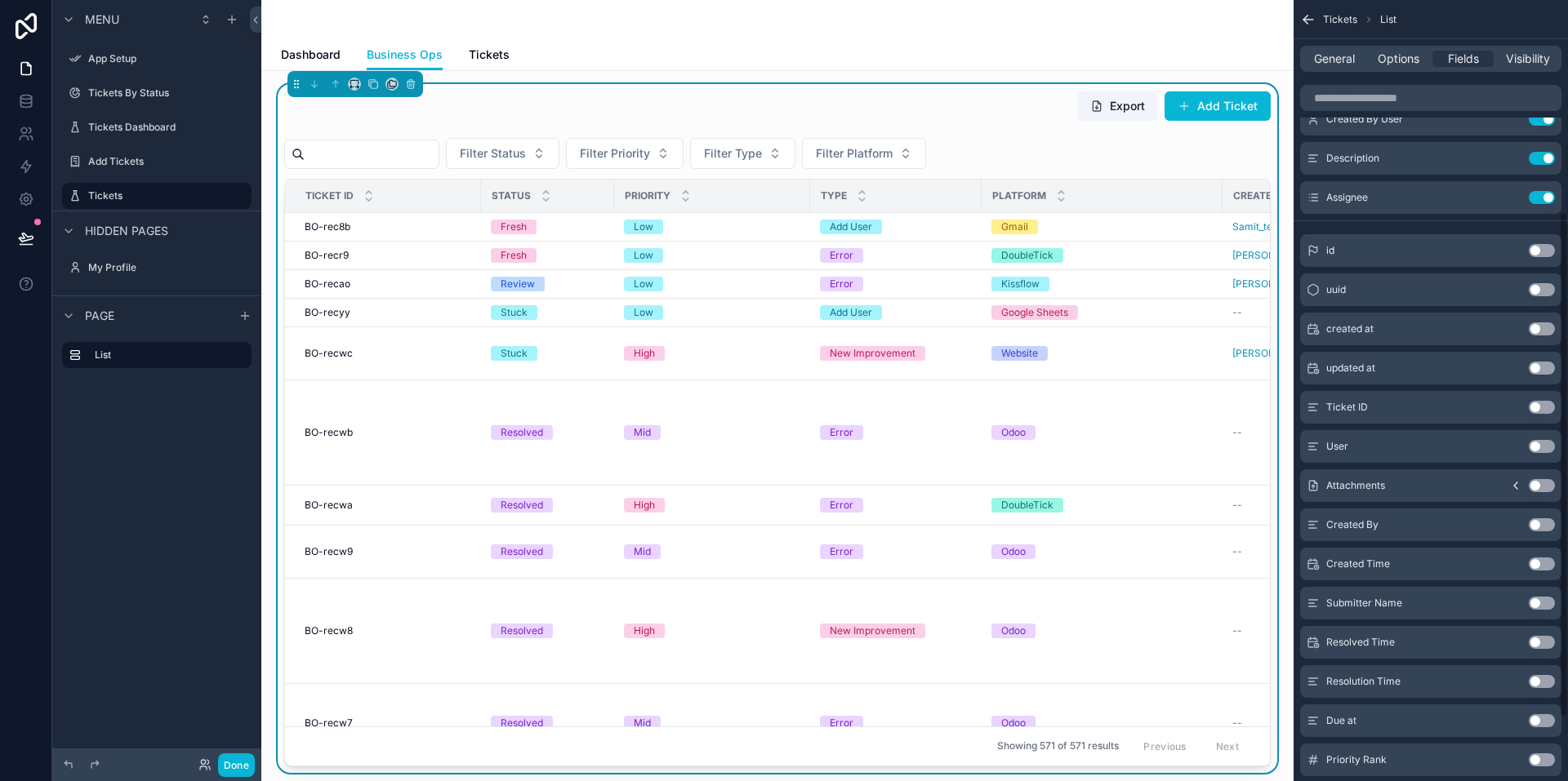
scroll to position [0, 0]
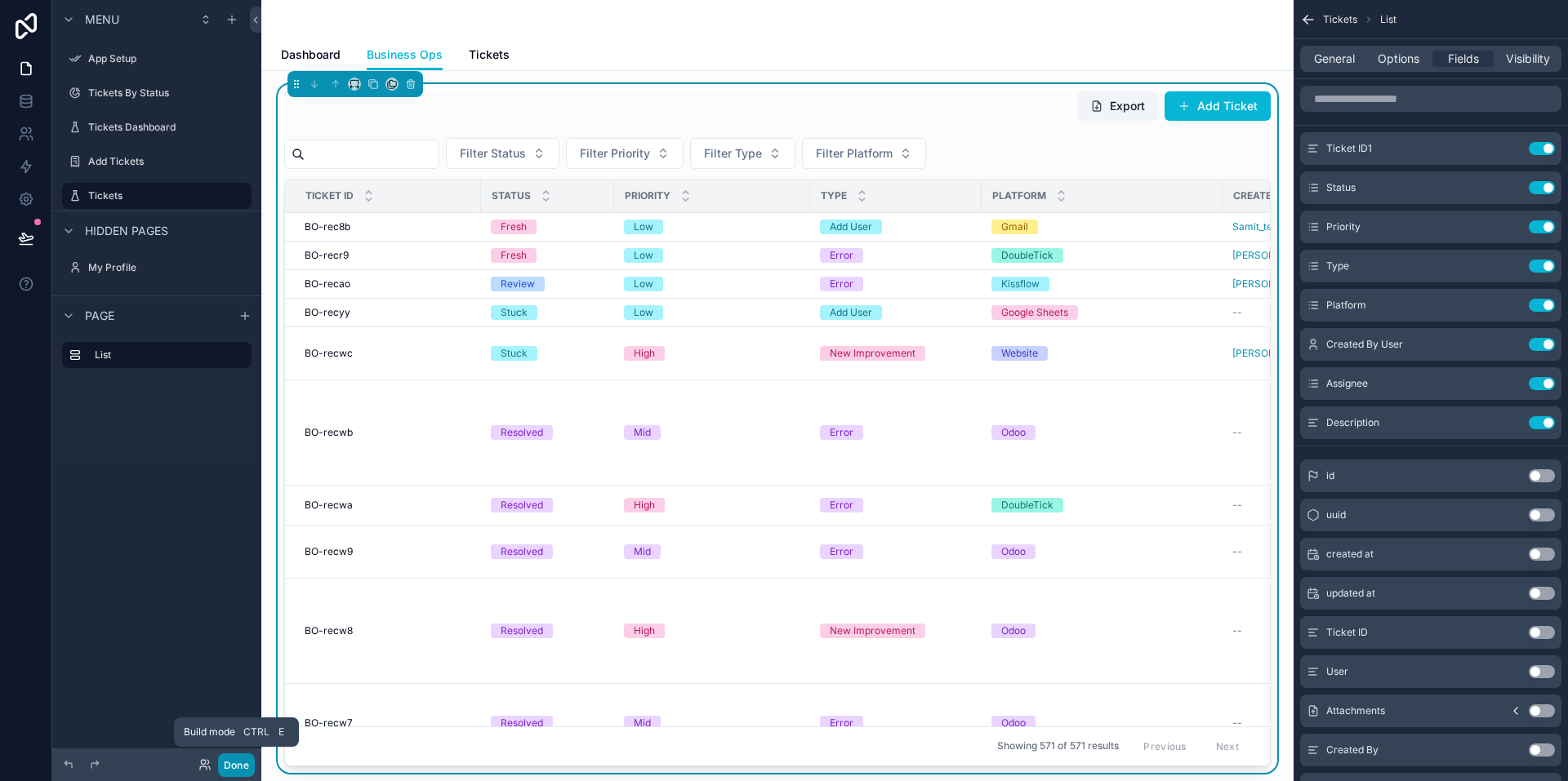
click at [239, 764] on button "Done" at bounding box center [236, 764] width 37 height 23
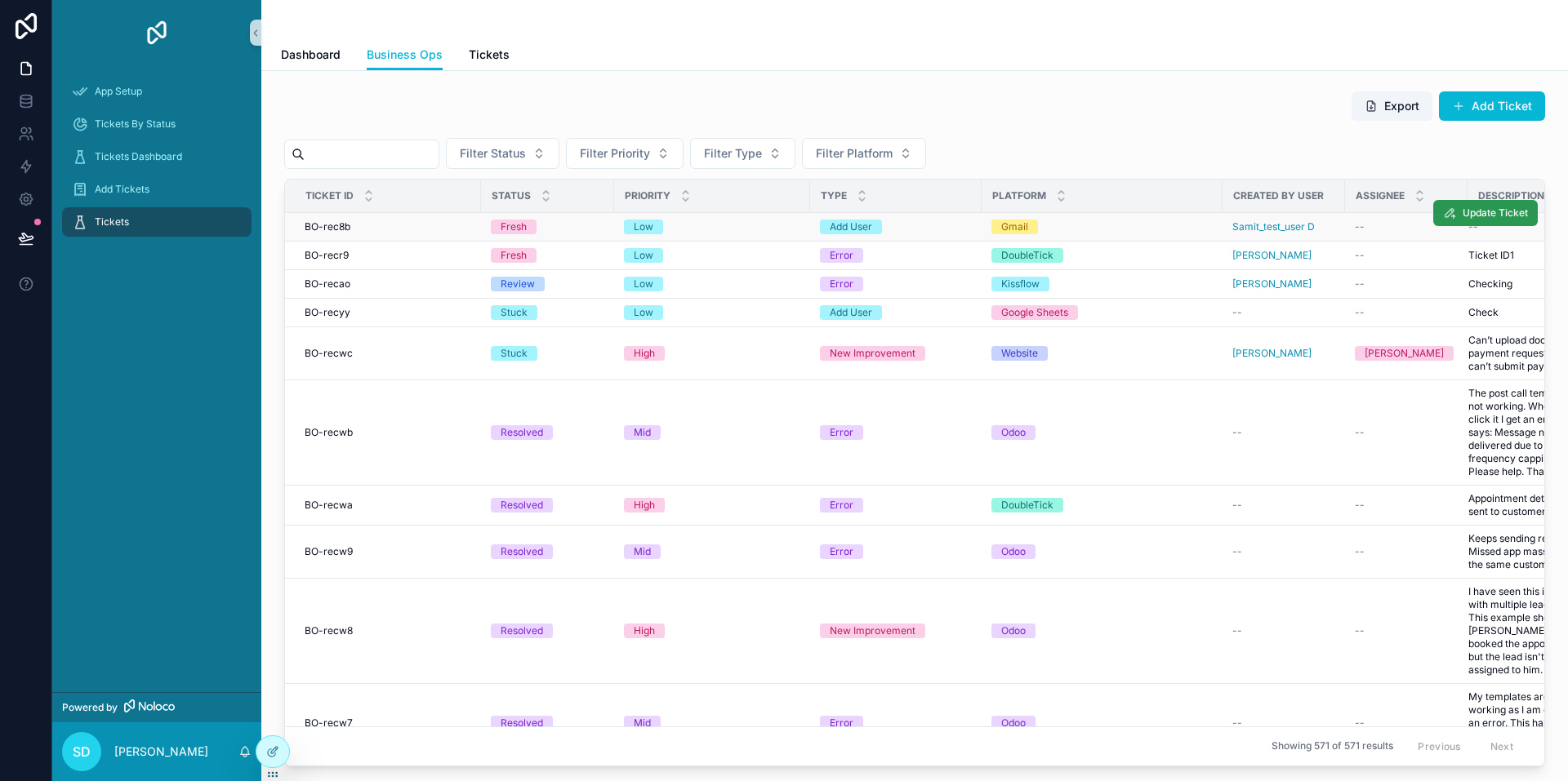
click at [1474, 212] on span "Update Ticket" at bounding box center [1495, 213] width 65 height 13
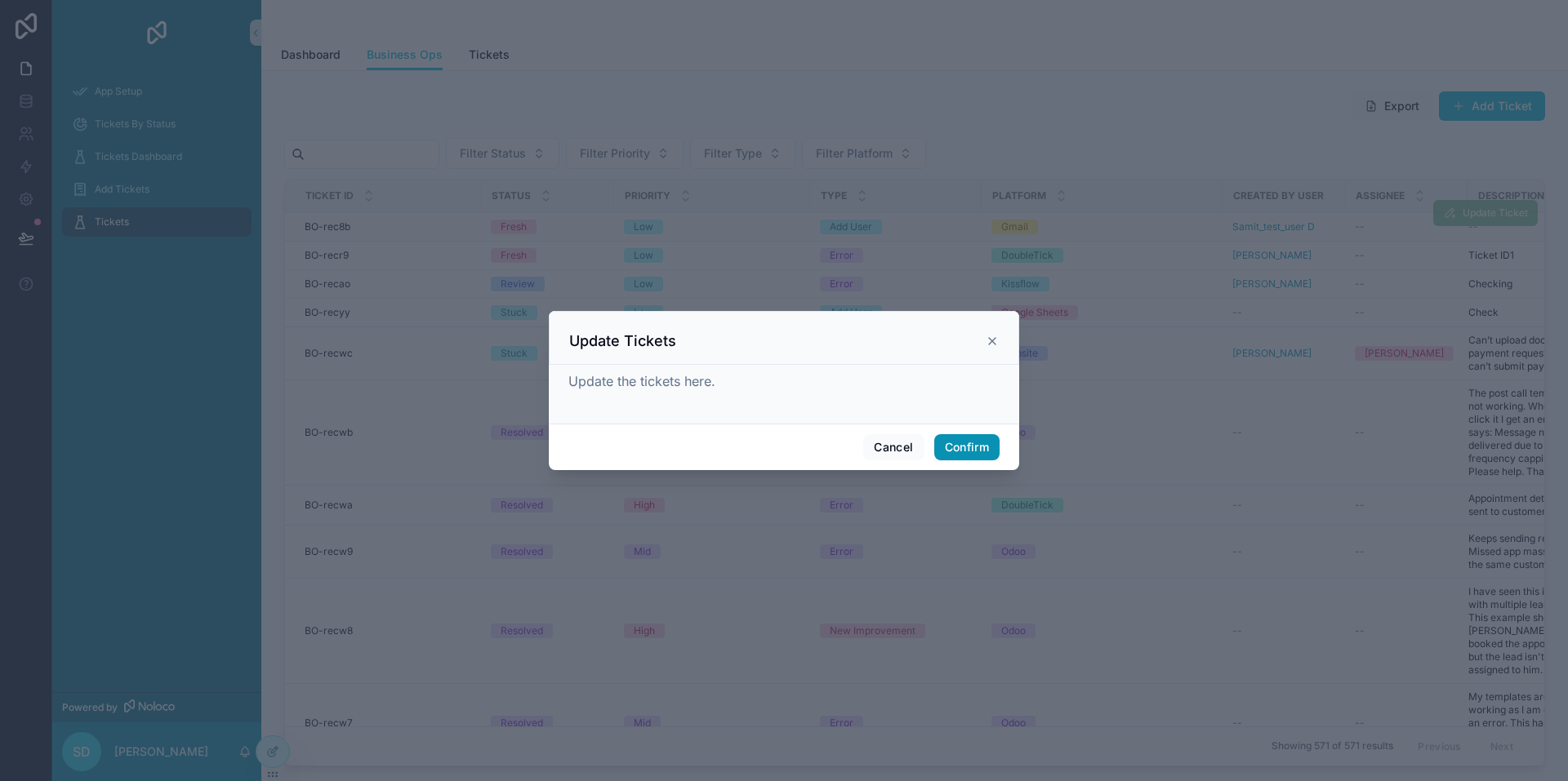
click at [954, 447] on button "Confirm" at bounding box center [967, 447] width 65 height 26
click at [957, 449] on button "Confirm" at bounding box center [967, 447] width 65 height 26
click at [988, 341] on icon at bounding box center [992, 341] width 13 height 13
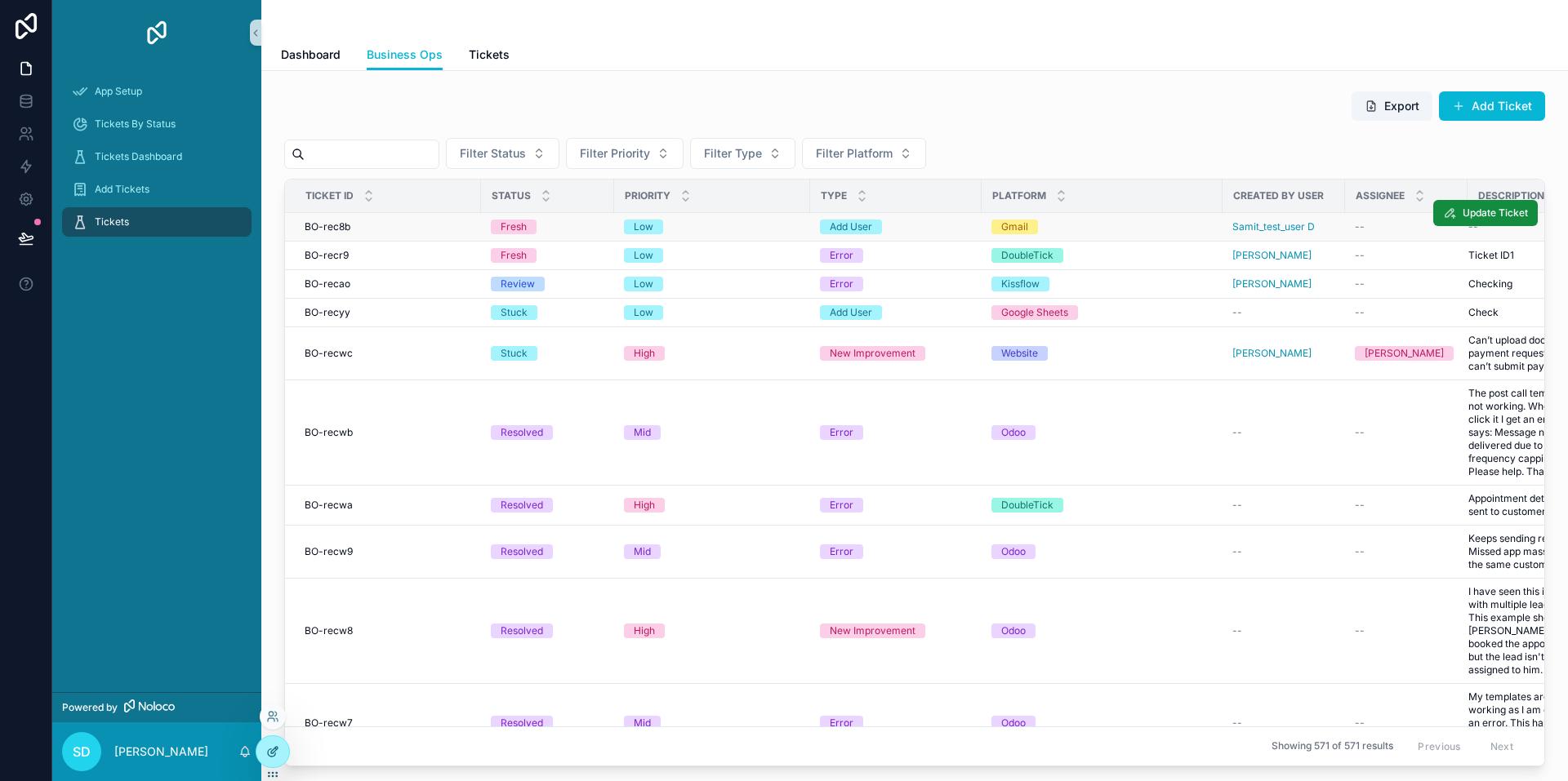
click at [271, 747] on icon at bounding box center [272, 751] width 13 height 13
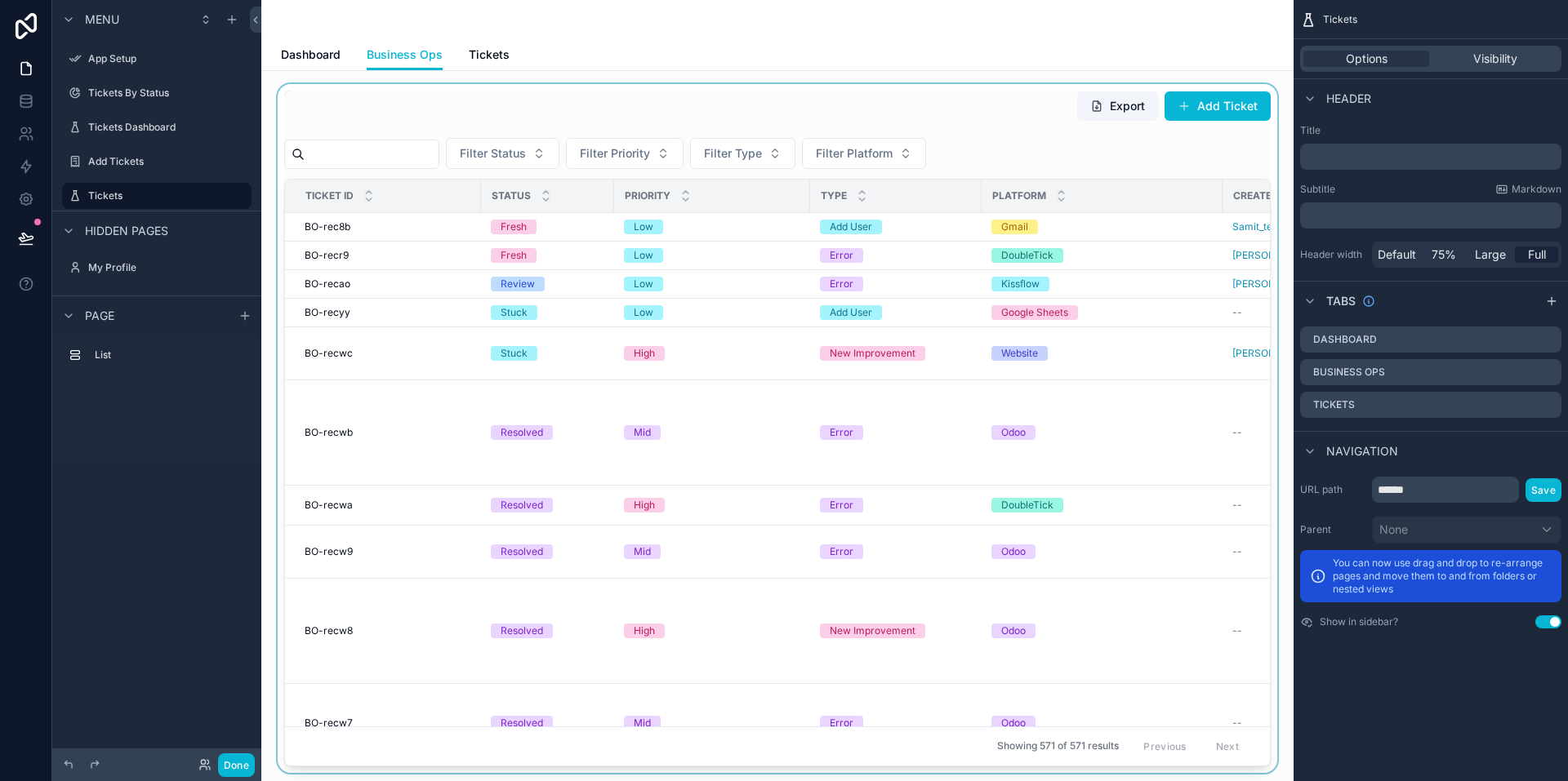
click at [1115, 233] on div "scrollable content" at bounding box center [778, 428] width 1007 height 689
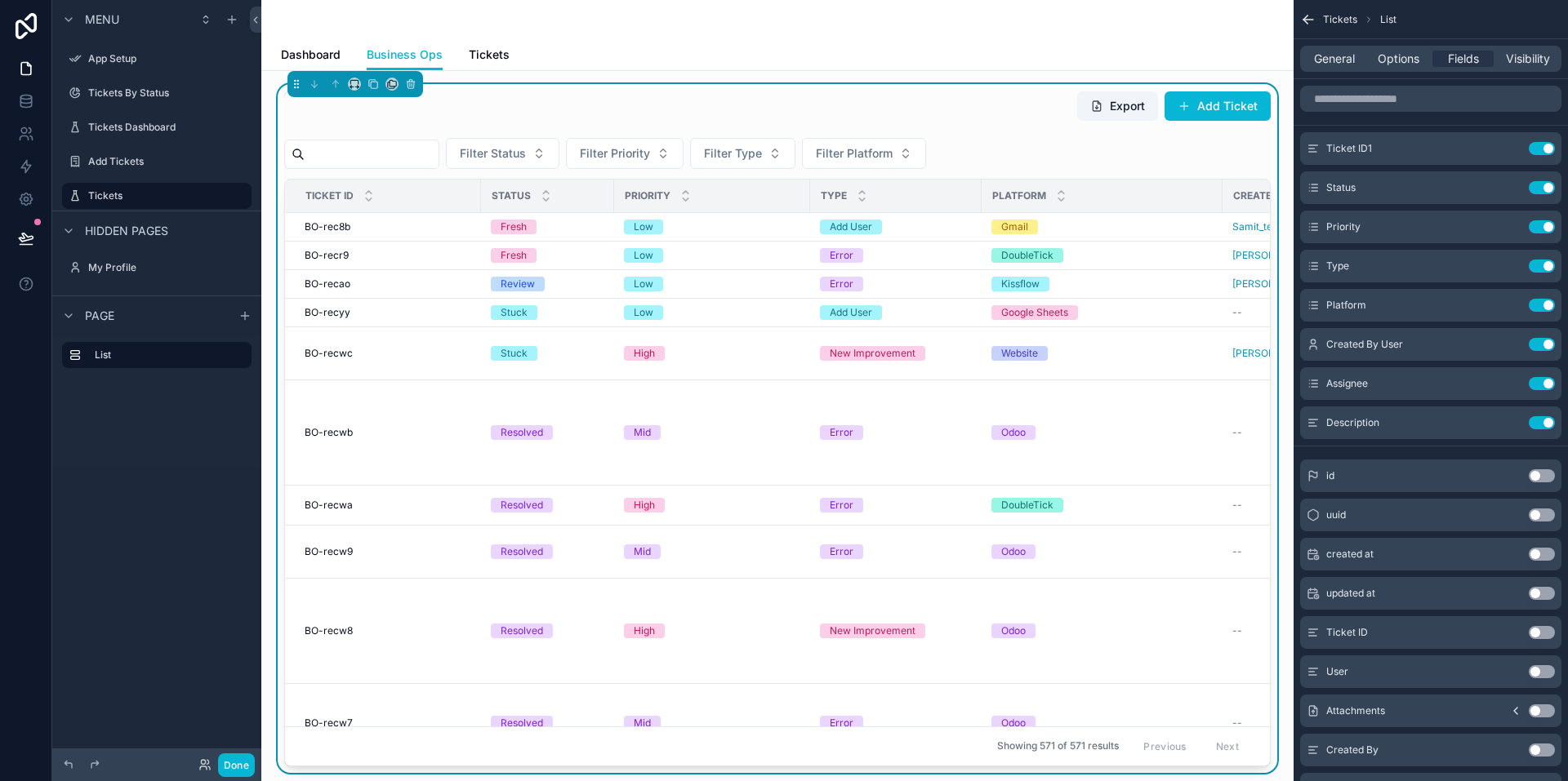
click at [1396, 49] on div "General Options Fields Visibility" at bounding box center [1431, 59] width 262 height 26
click at [1395, 49] on div "General Options Fields Visibility" at bounding box center [1431, 59] width 262 height 26
click at [1393, 53] on span "Options" at bounding box center [1399, 58] width 42 height 17
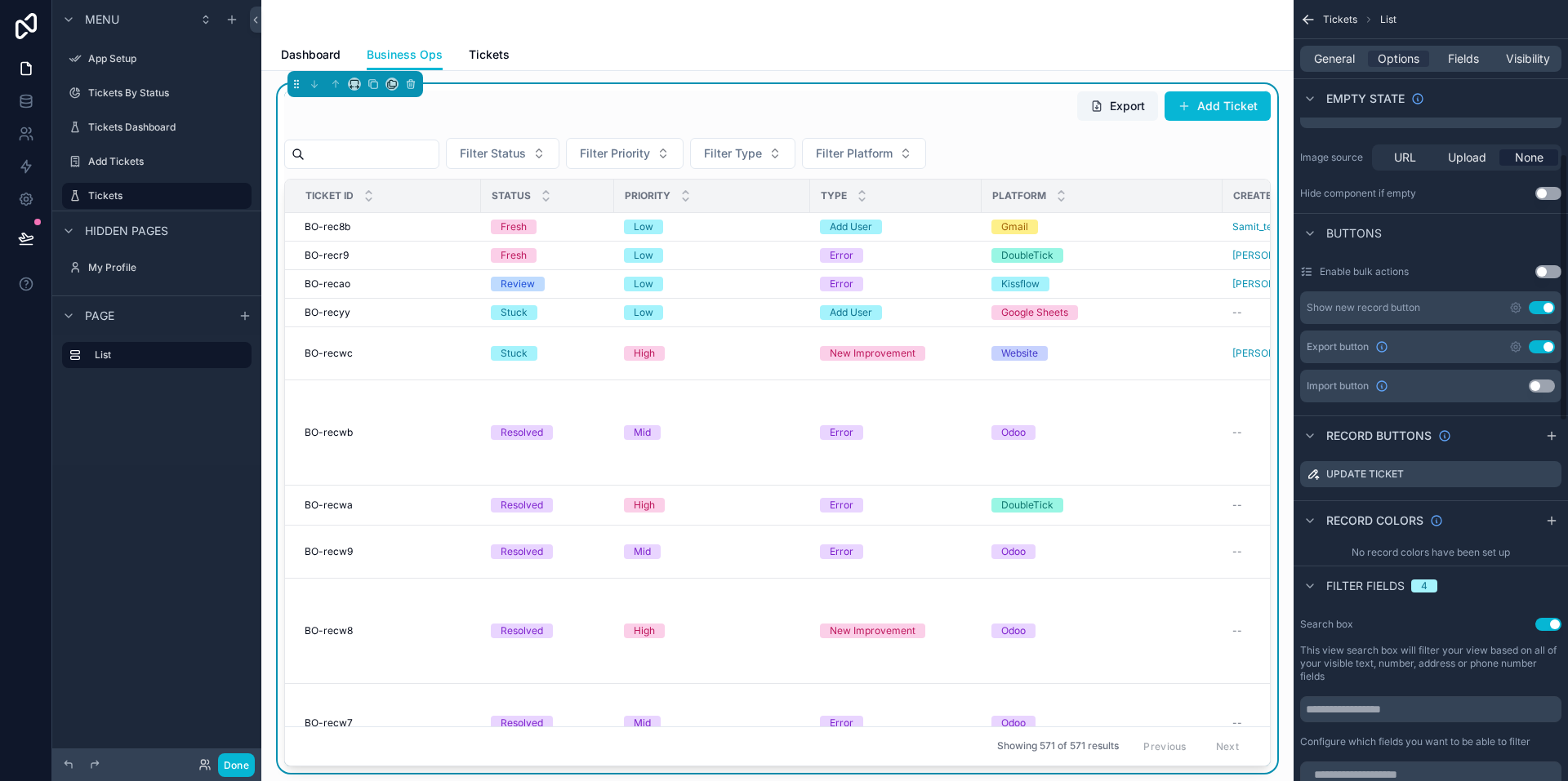
scroll to position [490, 0]
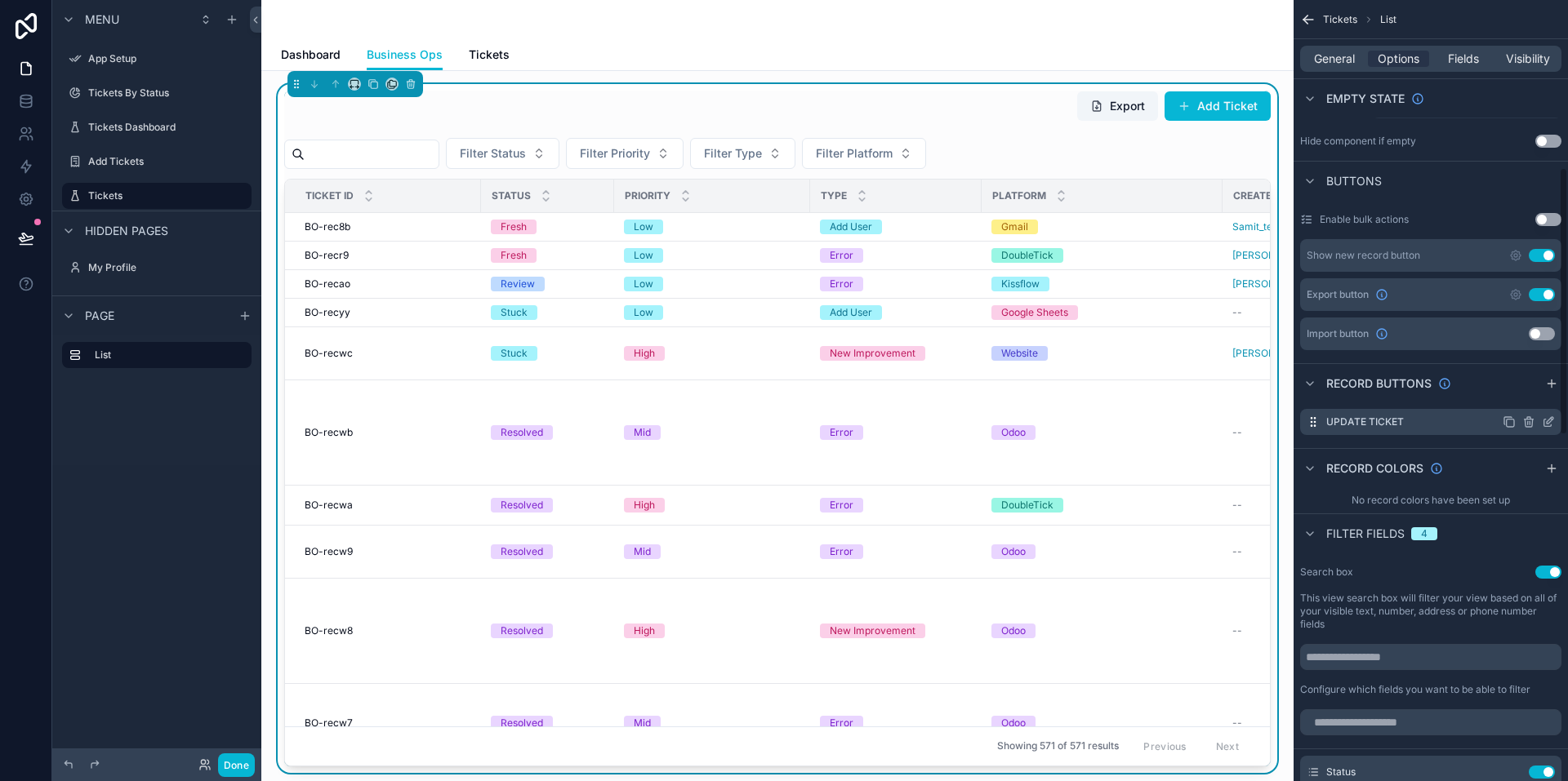
click at [1549, 420] on icon "scrollable content" at bounding box center [1551, 420] width 7 height 7
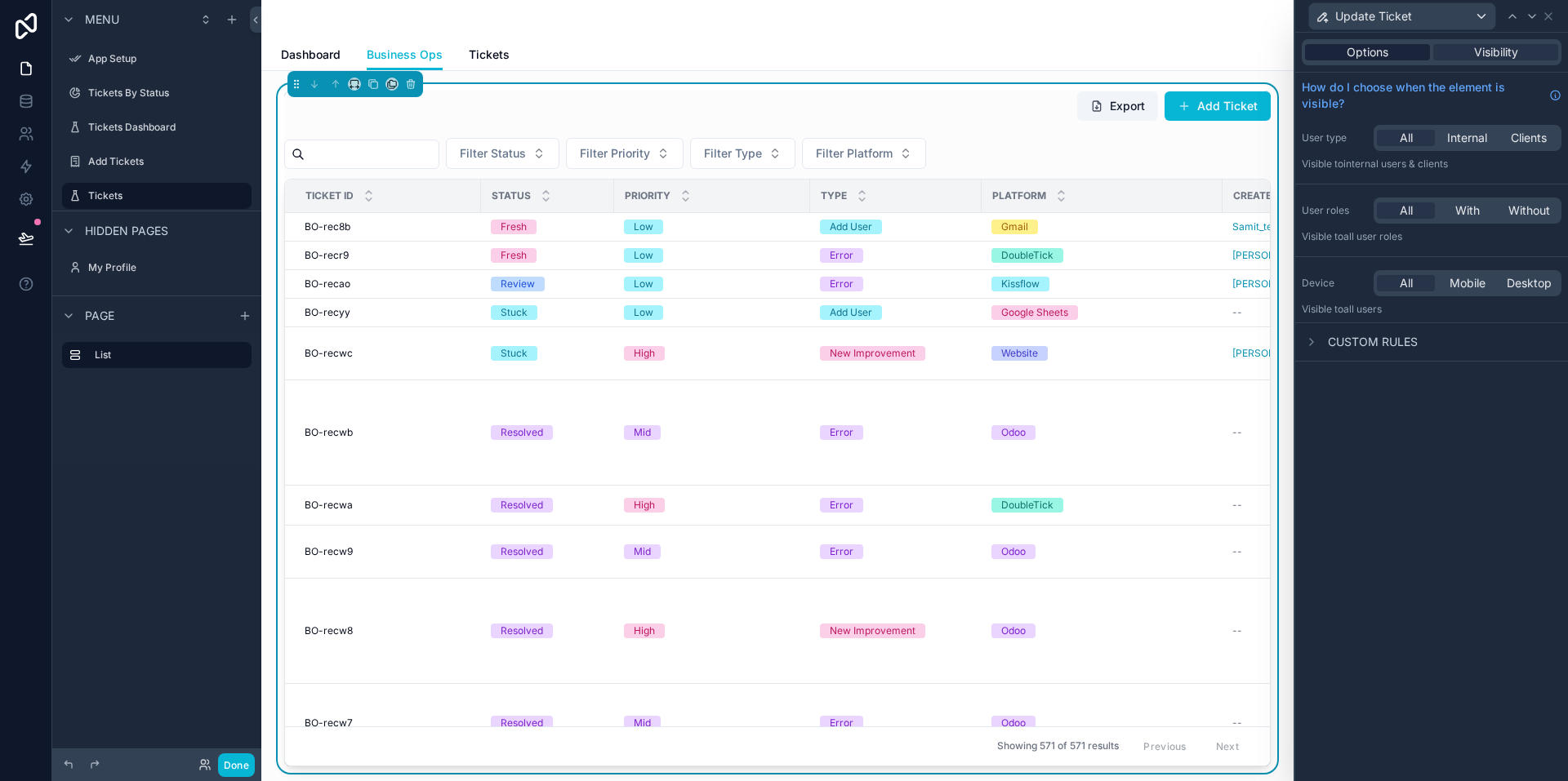
click at [1371, 49] on span "Options" at bounding box center [1367, 52] width 42 height 17
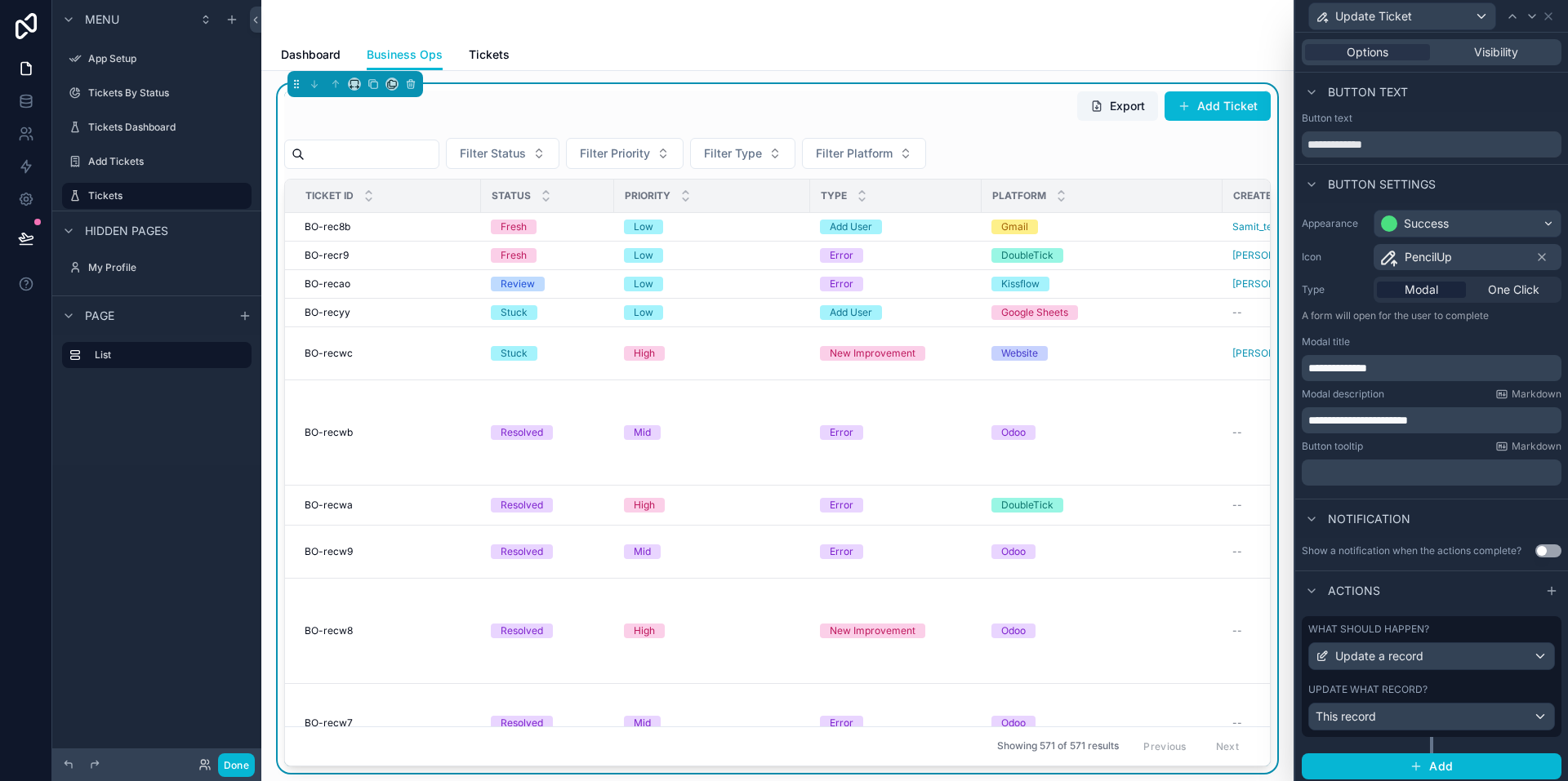
scroll to position [5, 0]
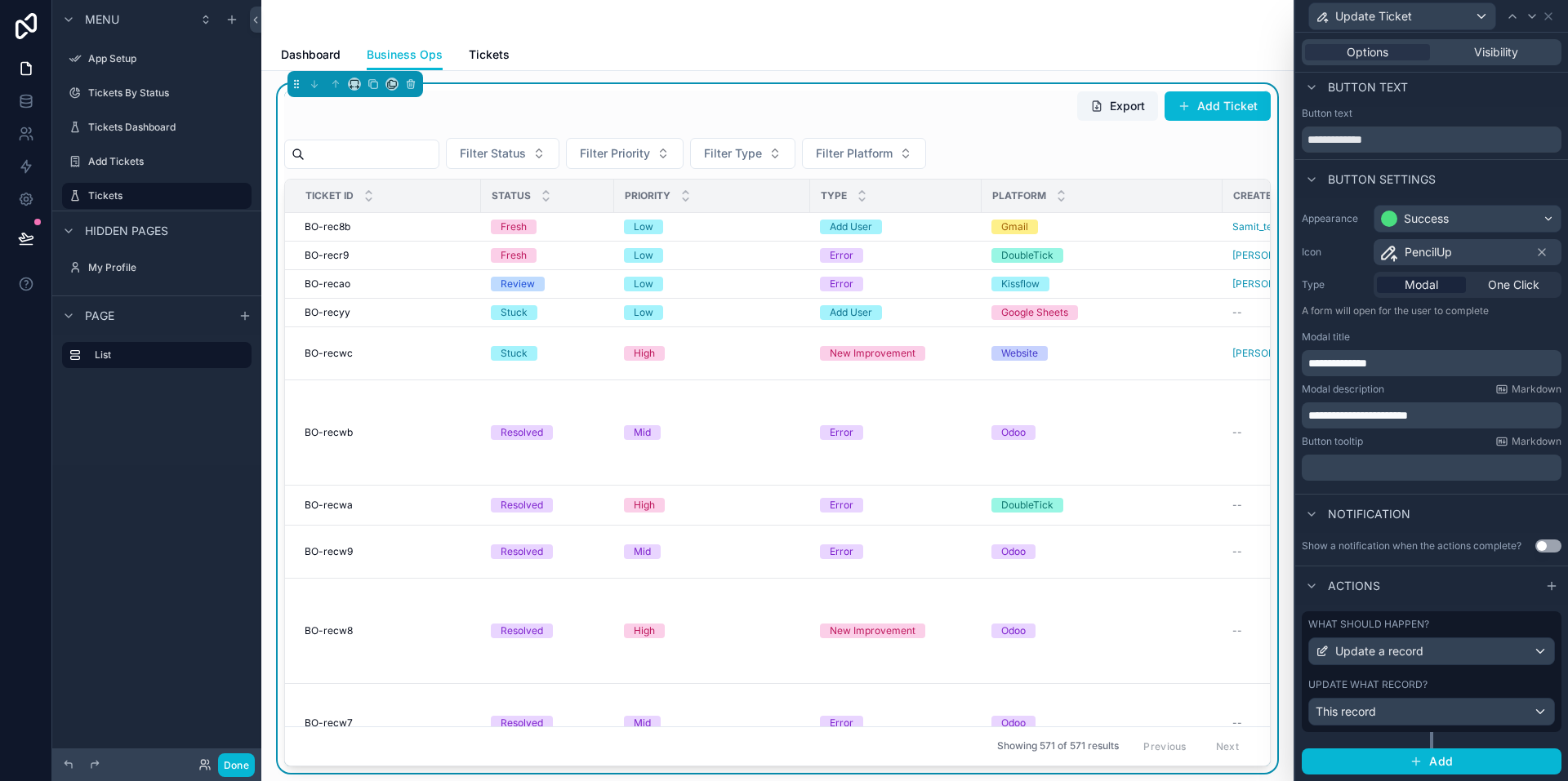
click at [1350, 469] on p "﻿" at bounding box center [1433, 467] width 250 height 17
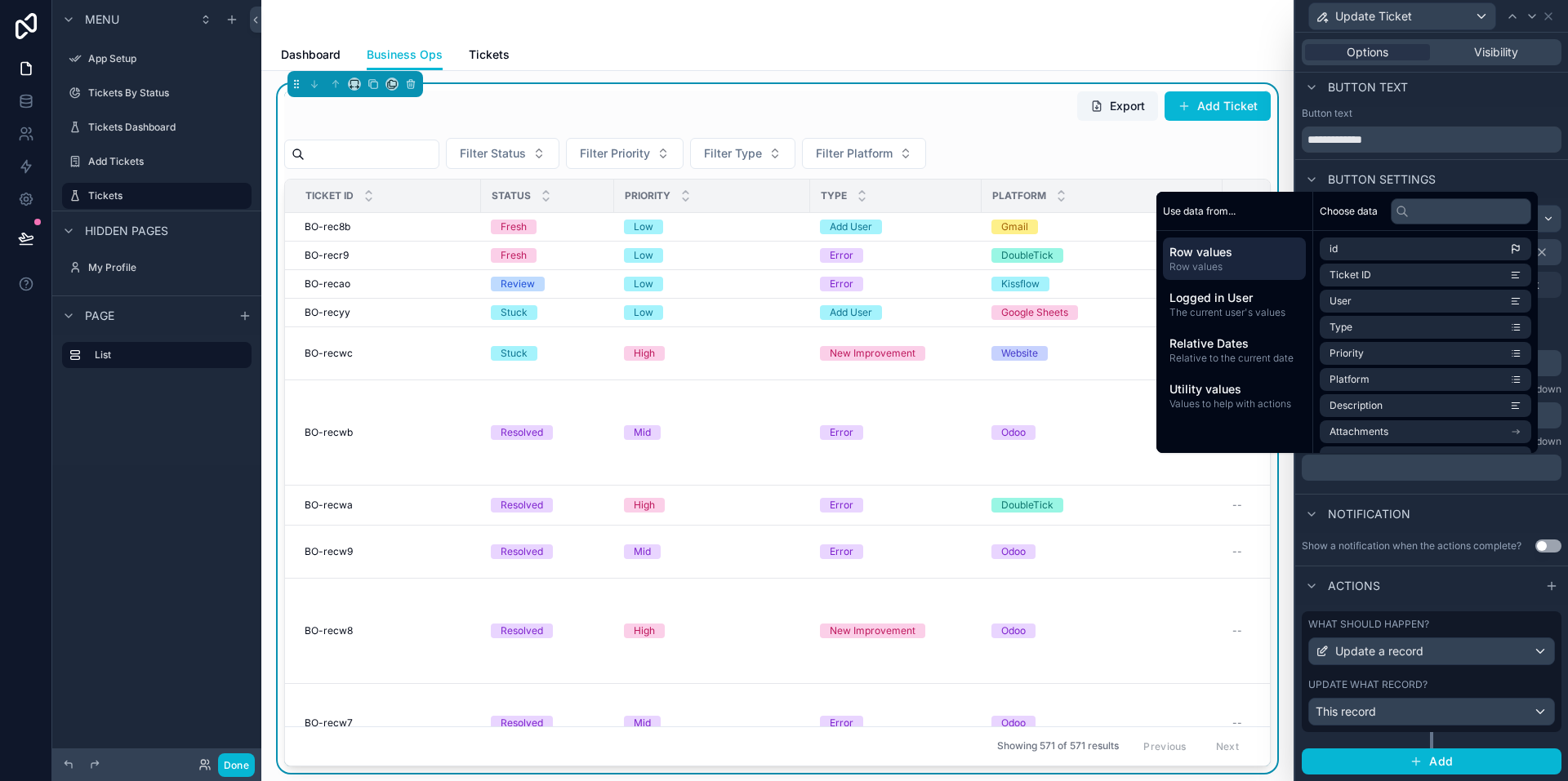
click at [1350, 469] on p "﻿" at bounding box center [1433, 467] width 250 height 17
click at [1450, 499] on div "Notification" at bounding box center [1432, 513] width 273 height 39
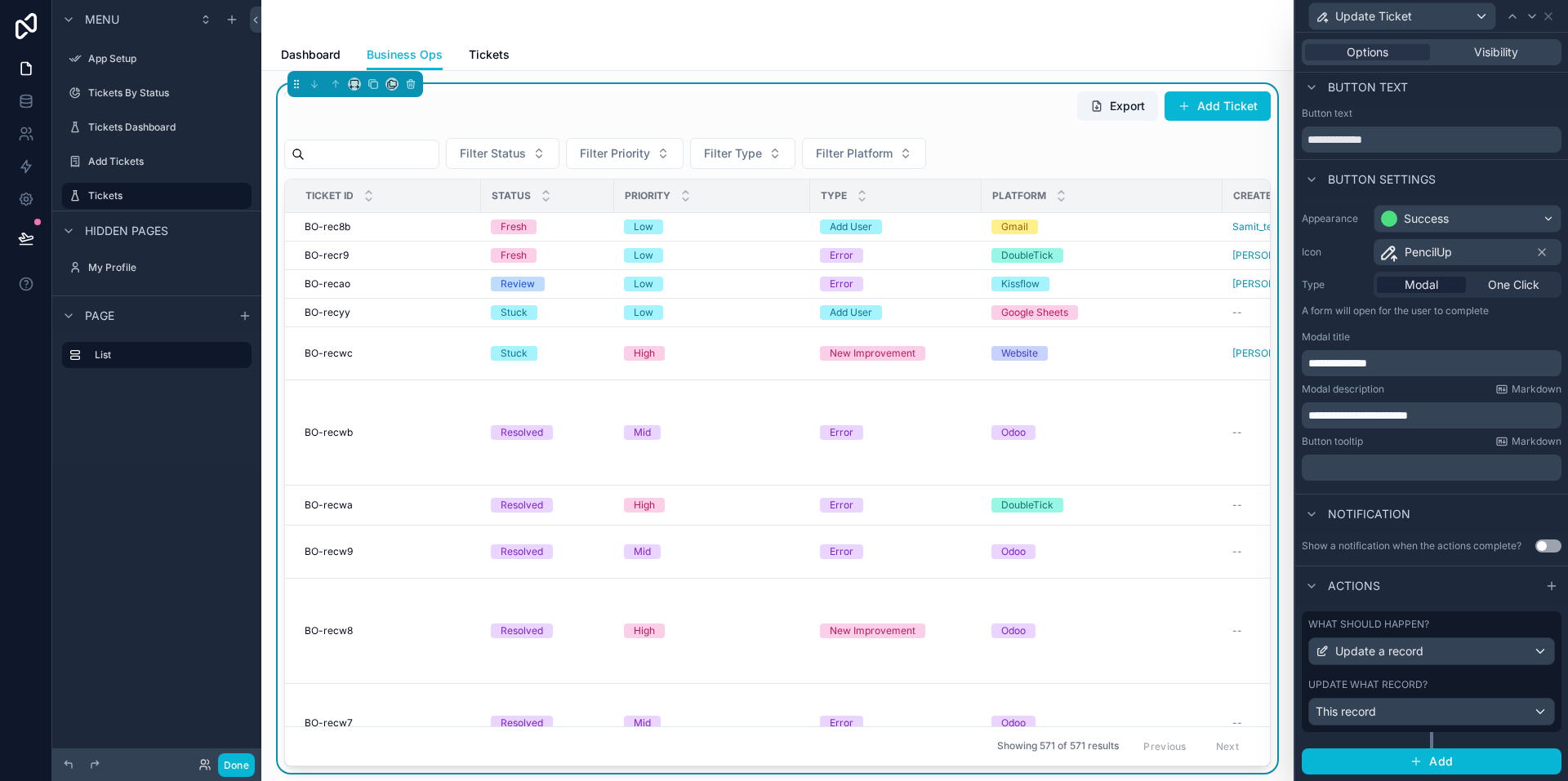
scroll to position [0, 0]
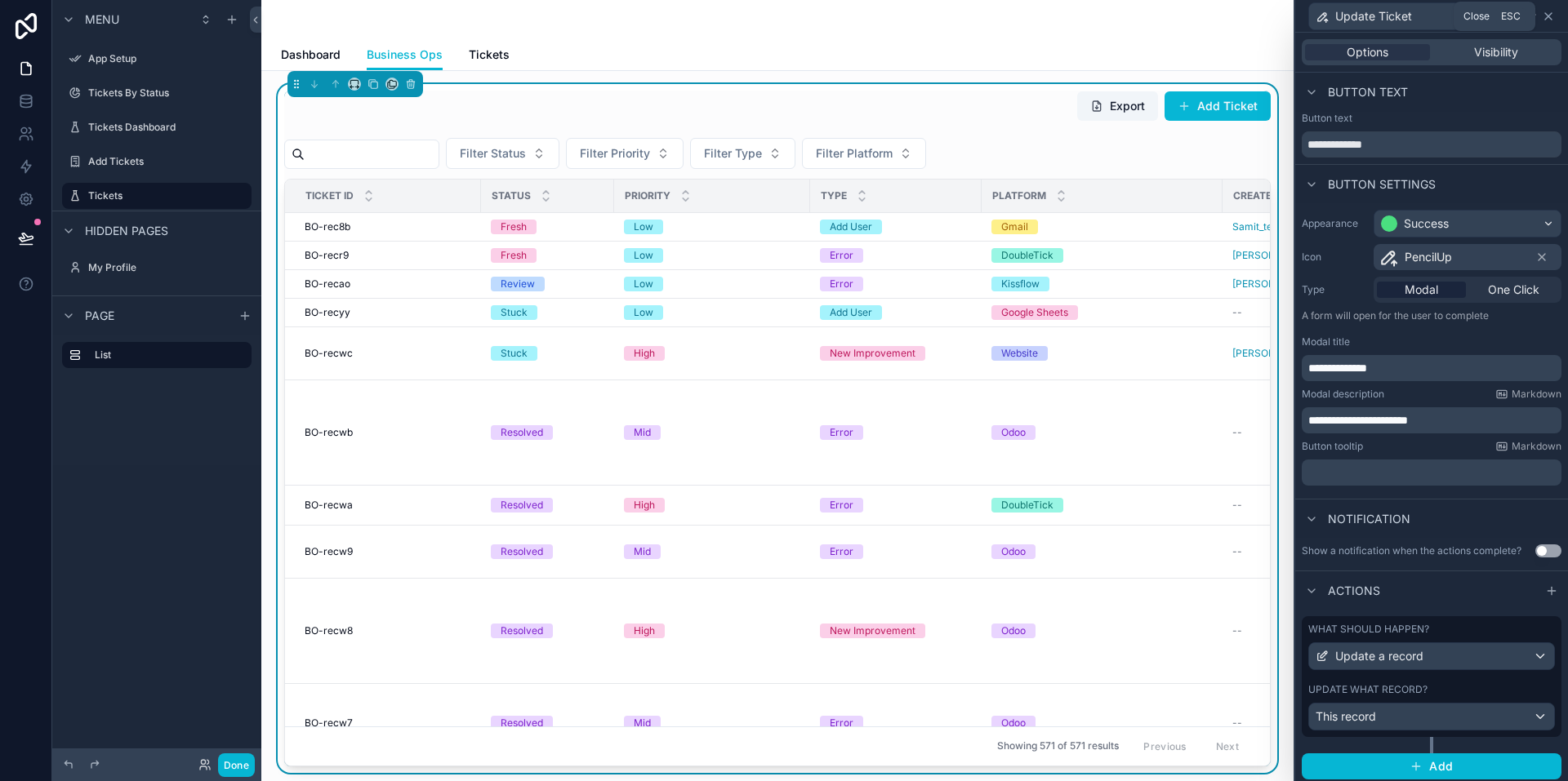
click at [1549, 17] on icon at bounding box center [1548, 16] width 13 height 13
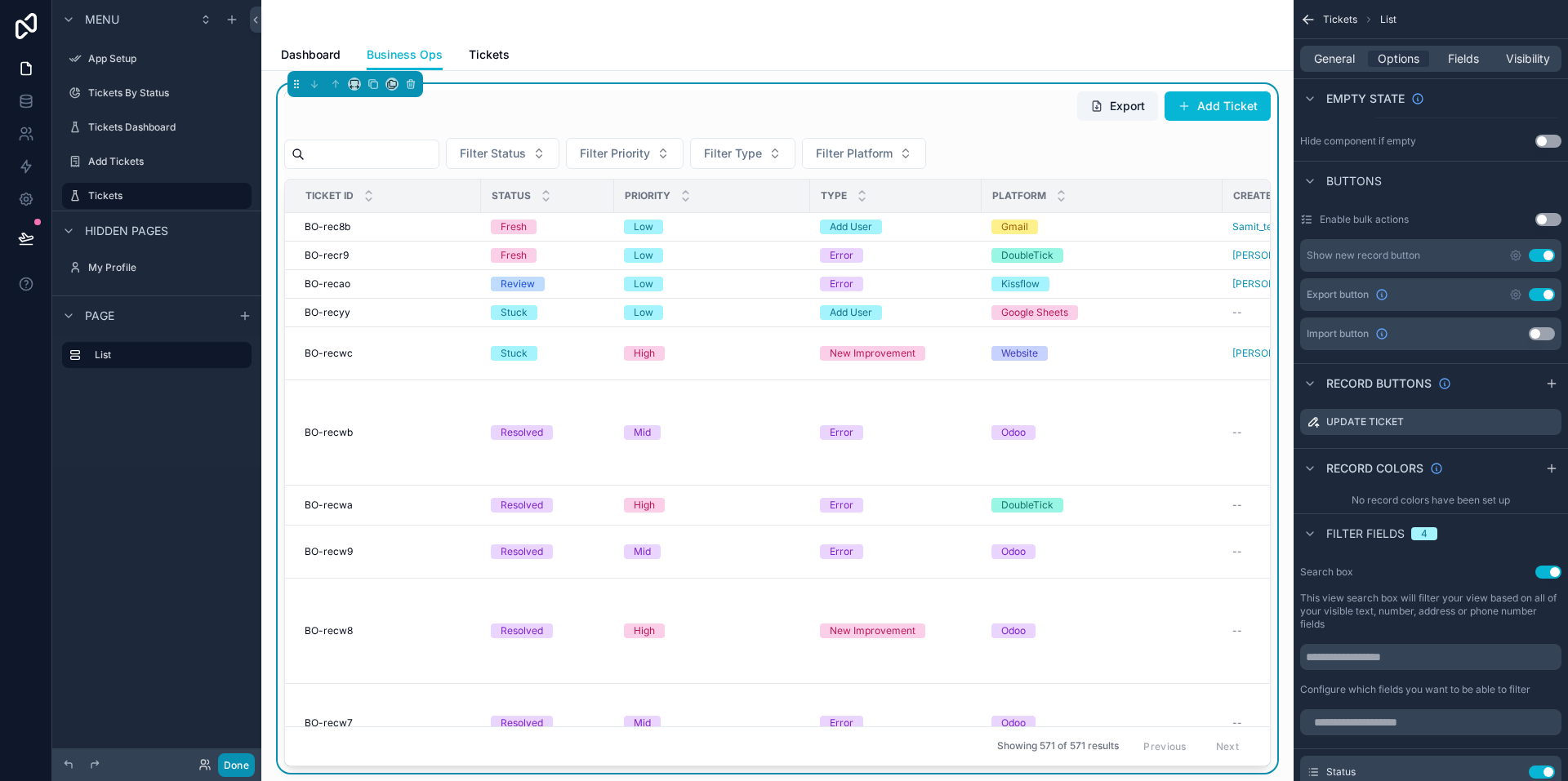
click at [236, 764] on button "Done" at bounding box center [236, 764] width 37 height 23
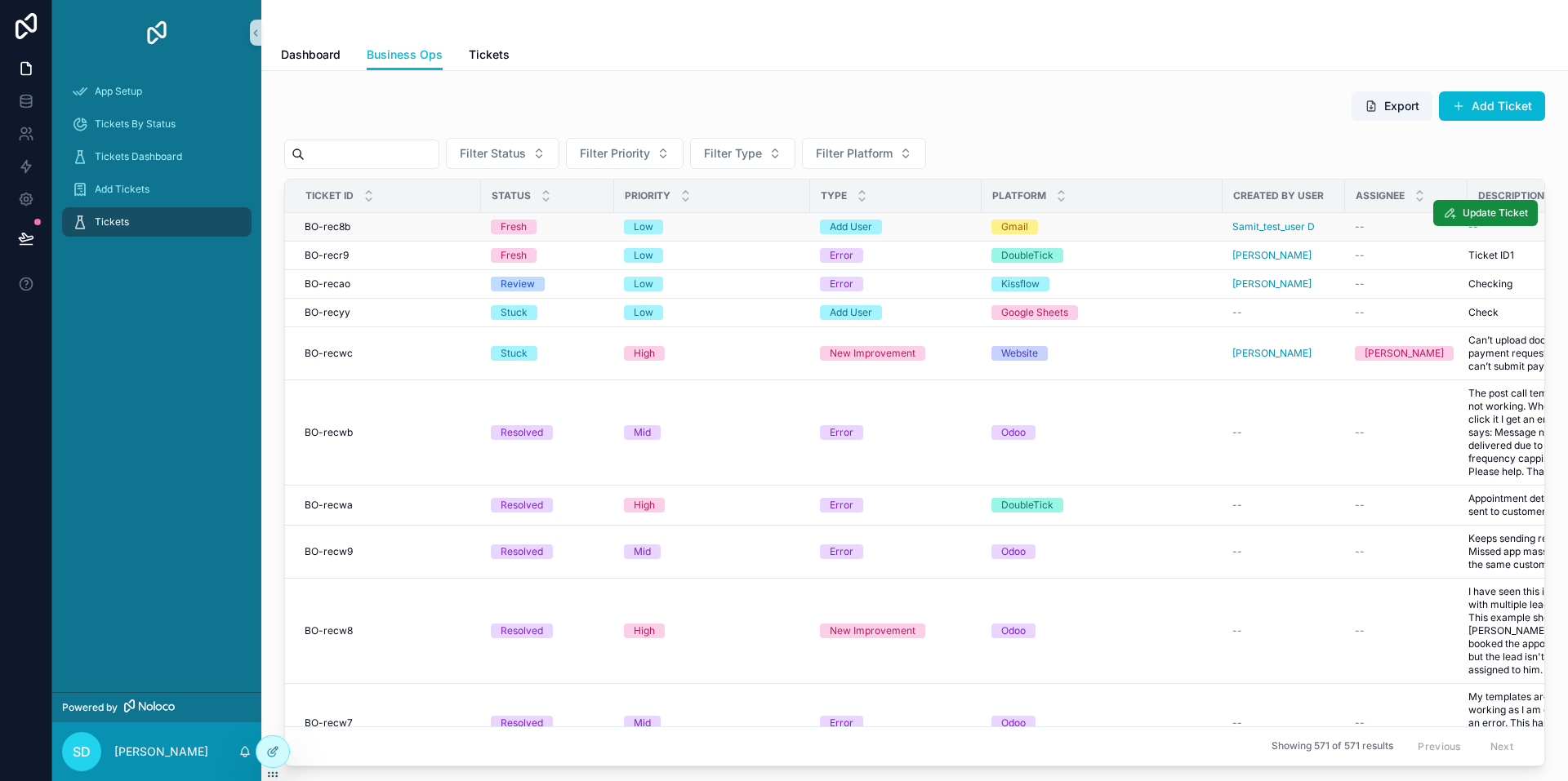
click at [1083, 229] on div "Gmail" at bounding box center [1102, 227] width 222 height 15
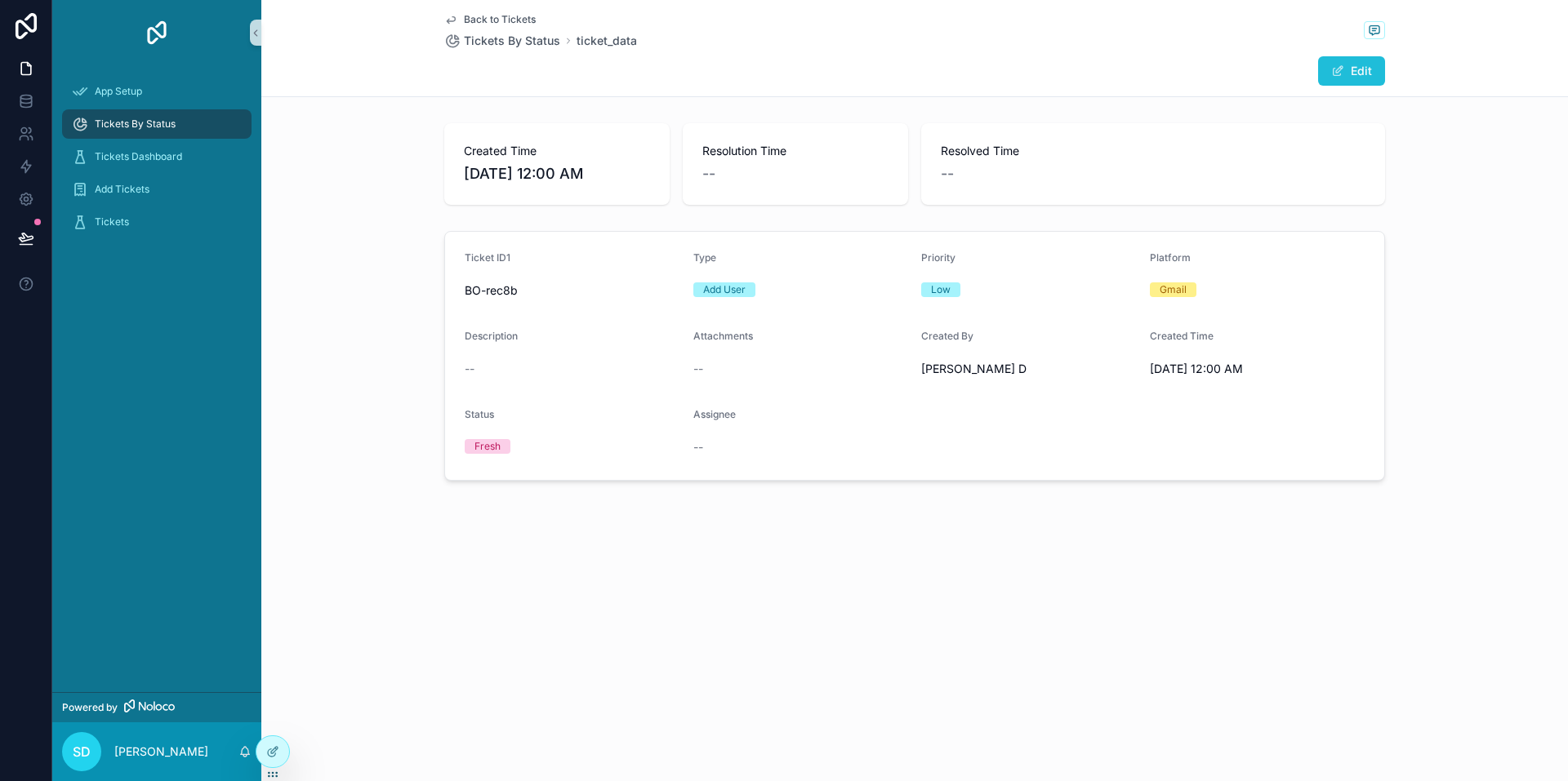
click at [1363, 71] on button "Edit" at bounding box center [1352, 71] width 67 height 30
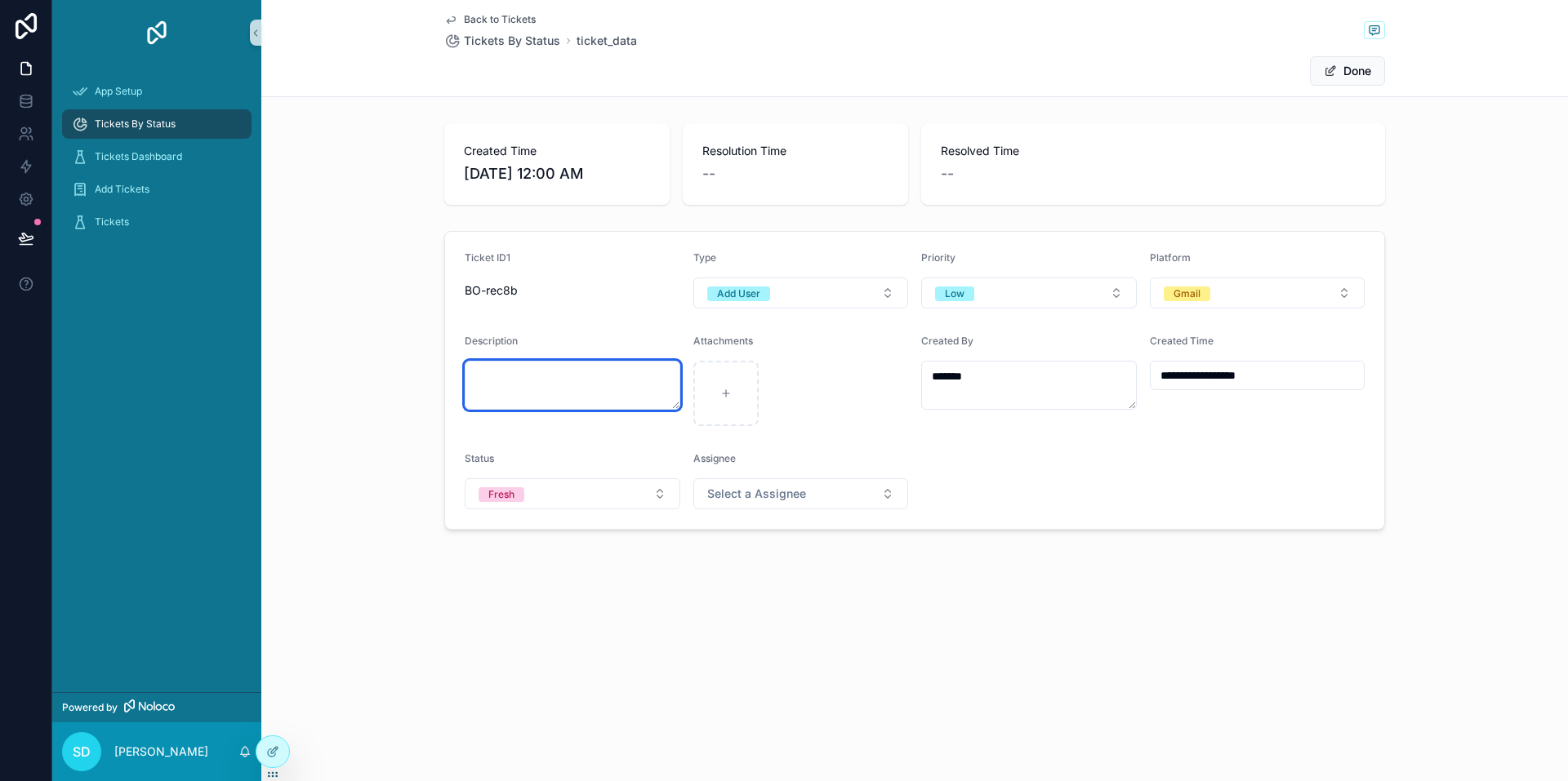
click at [626, 377] on textarea "scrollable content" at bounding box center [573, 385] width 216 height 49
click at [1030, 482] on form "**********" at bounding box center [914, 381] width 940 height 297
click at [1345, 66] on button "Done" at bounding box center [1347, 71] width 75 height 30
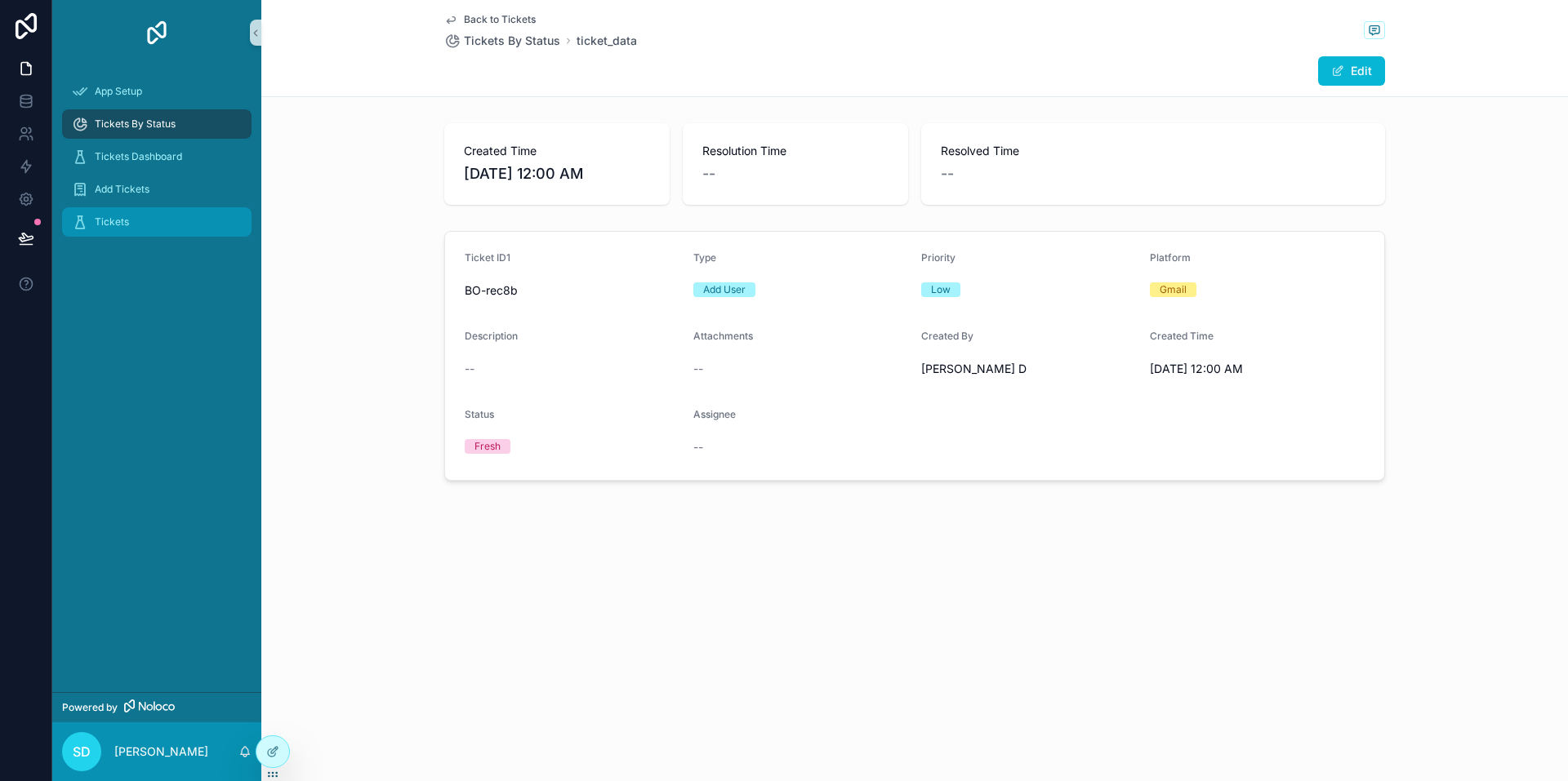
click at [143, 220] on div "Tickets" at bounding box center [156, 222] width 169 height 26
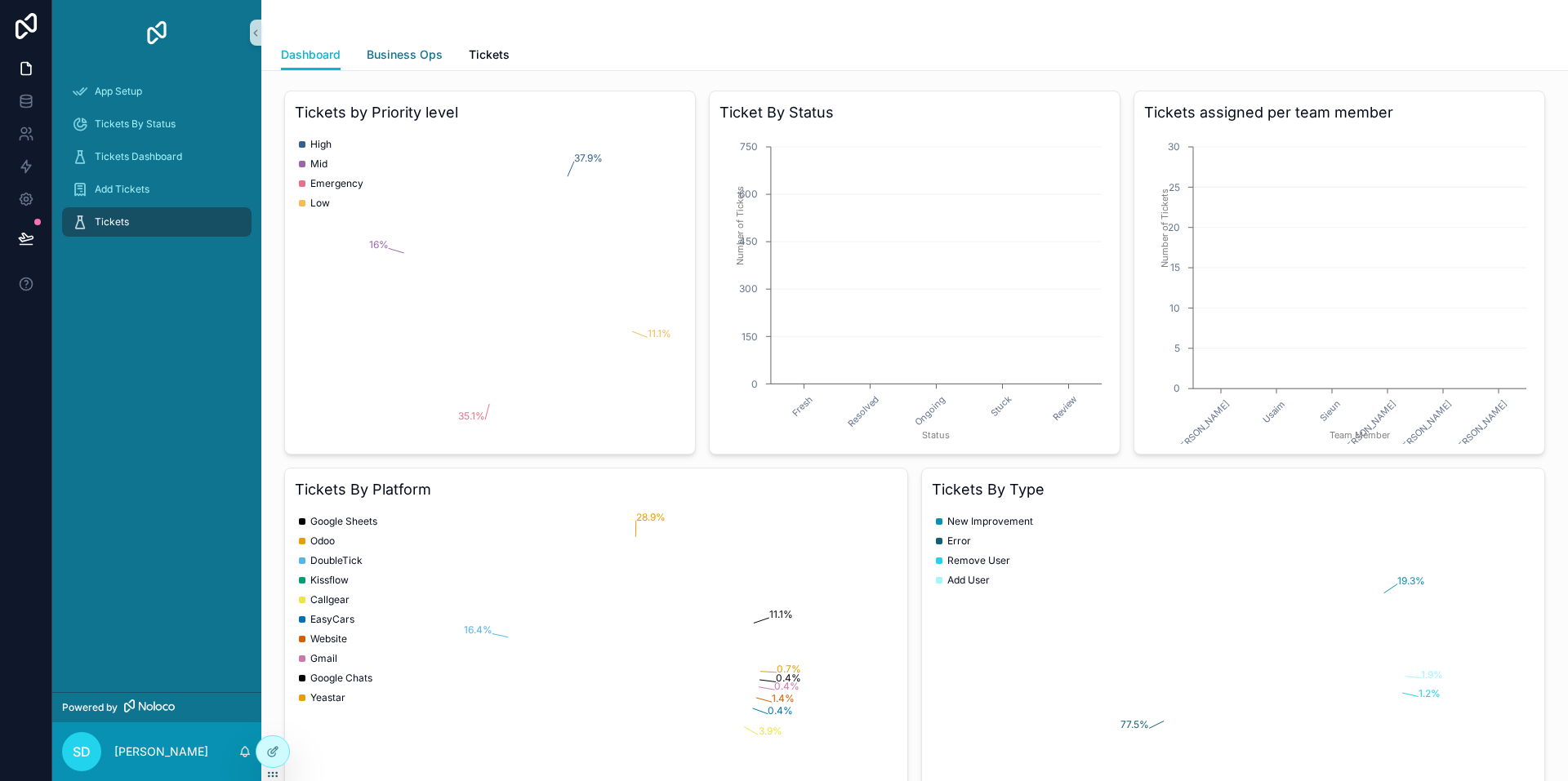
click at [389, 55] on span "Business Ops" at bounding box center [404, 55] width 76 height 17
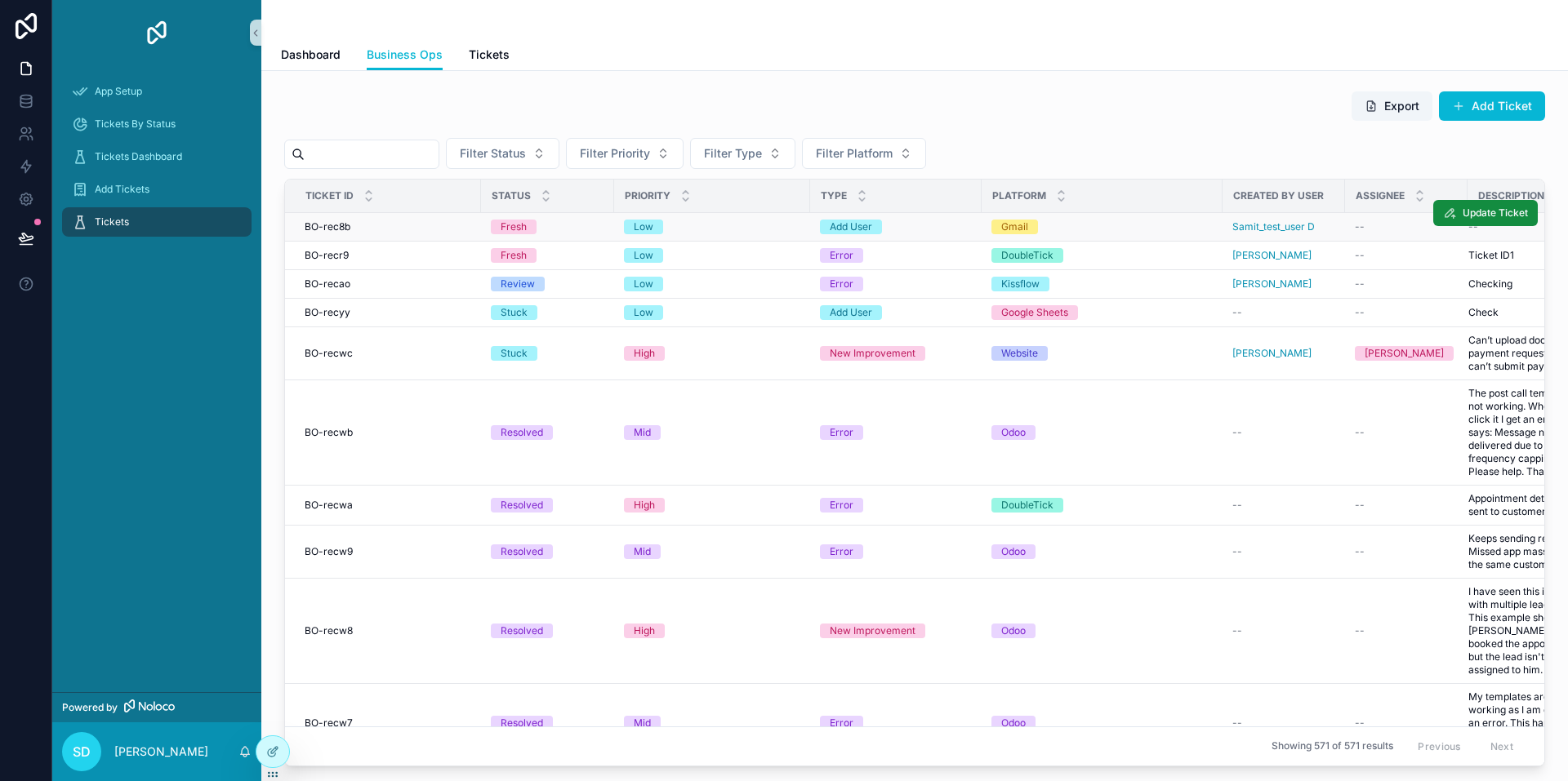
click at [787, 229] on div "Low" at bounding box center [712, 227] width 176 height 15
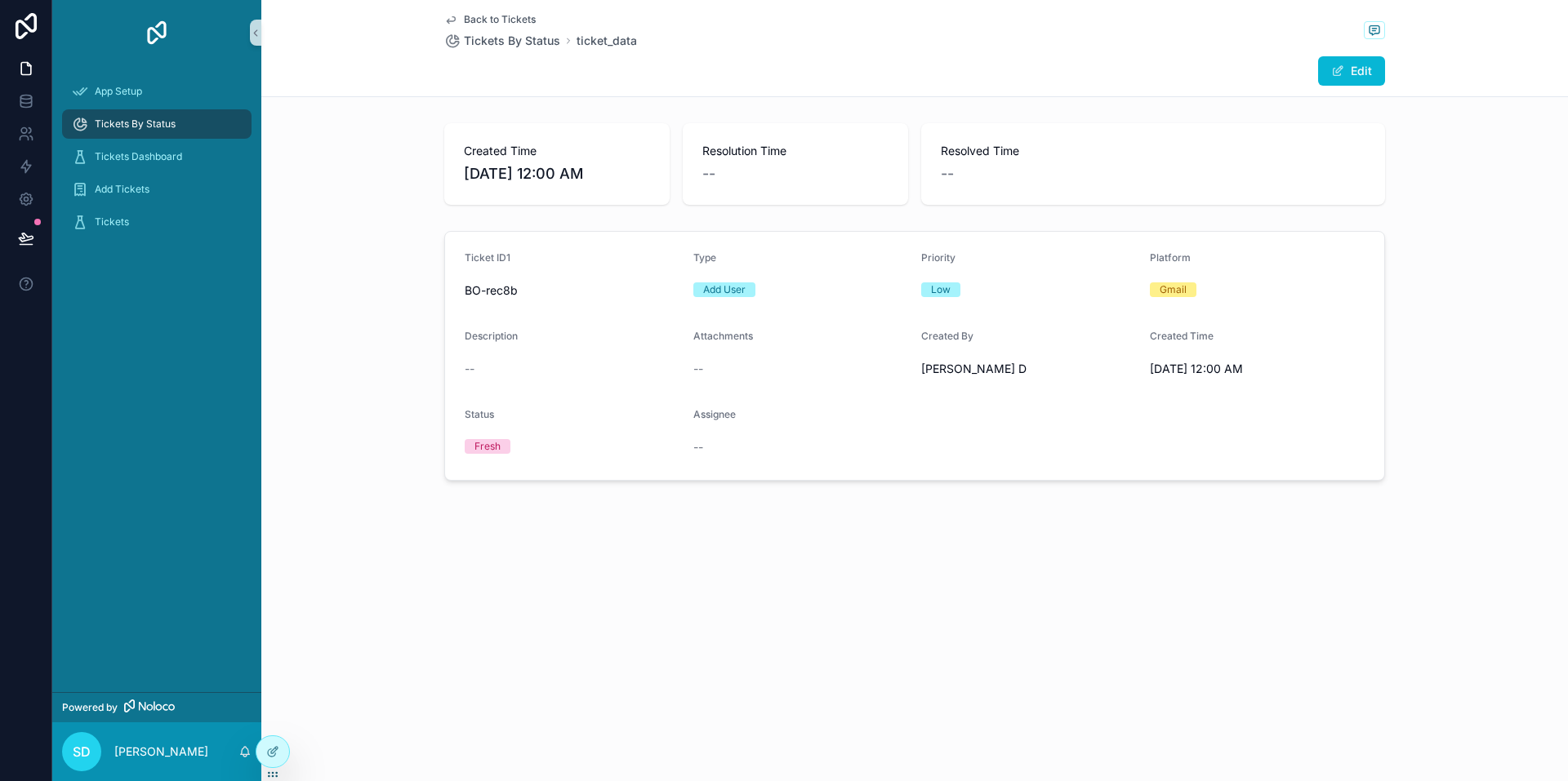
click at [623, 248] on form "Ticket ID1 BO-rec8b Type Add User Priority Low Platform Gmail Description -- At…" at bounding box center [914, 356] width 940 height 248
click at [148, 222] on div "Tickets" at bounding box center [156, 222] width 169 height 26
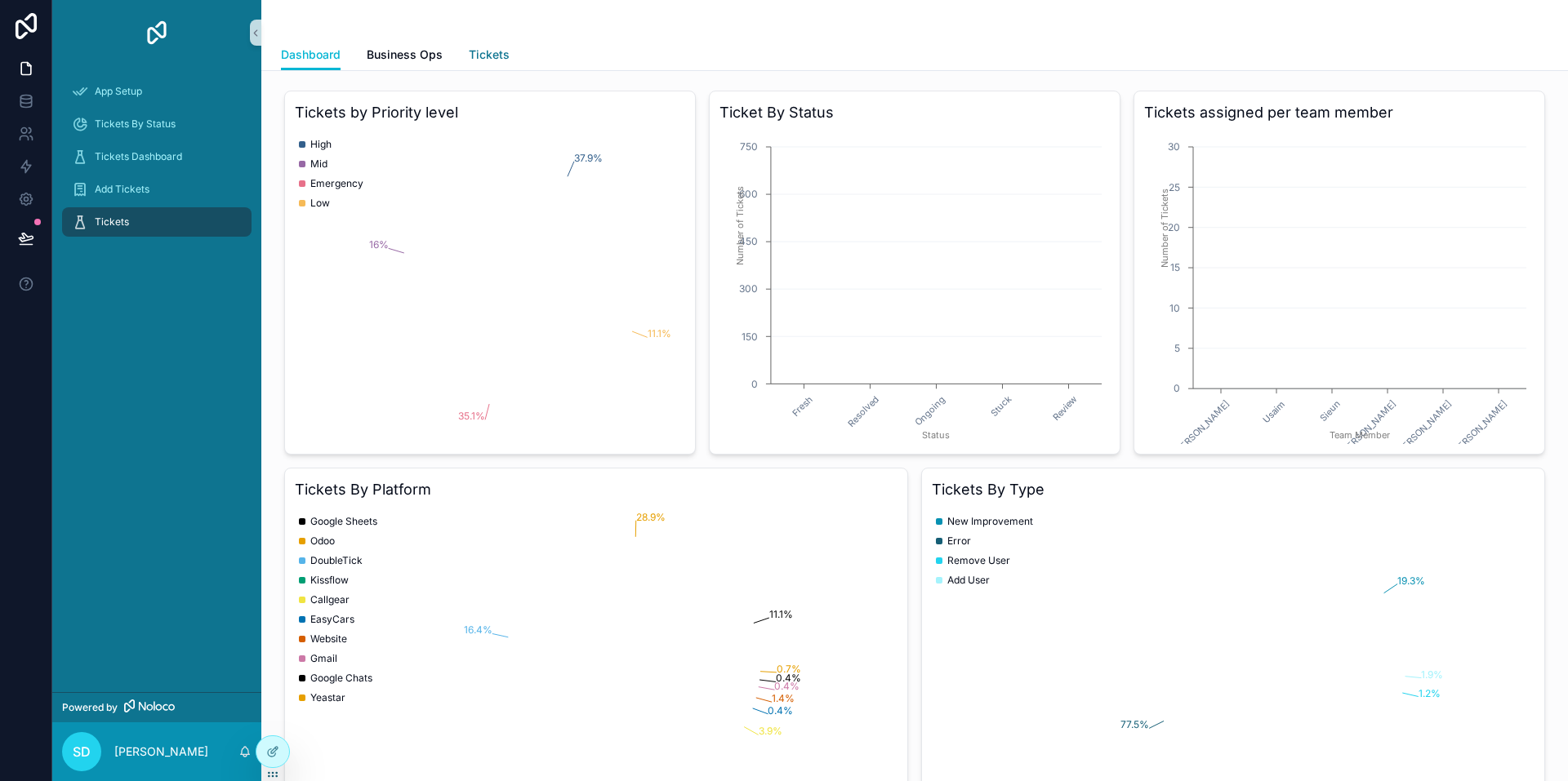
click at [483, 54] on span "Tickets" at bounding box center [488, 55] width 41 height 17
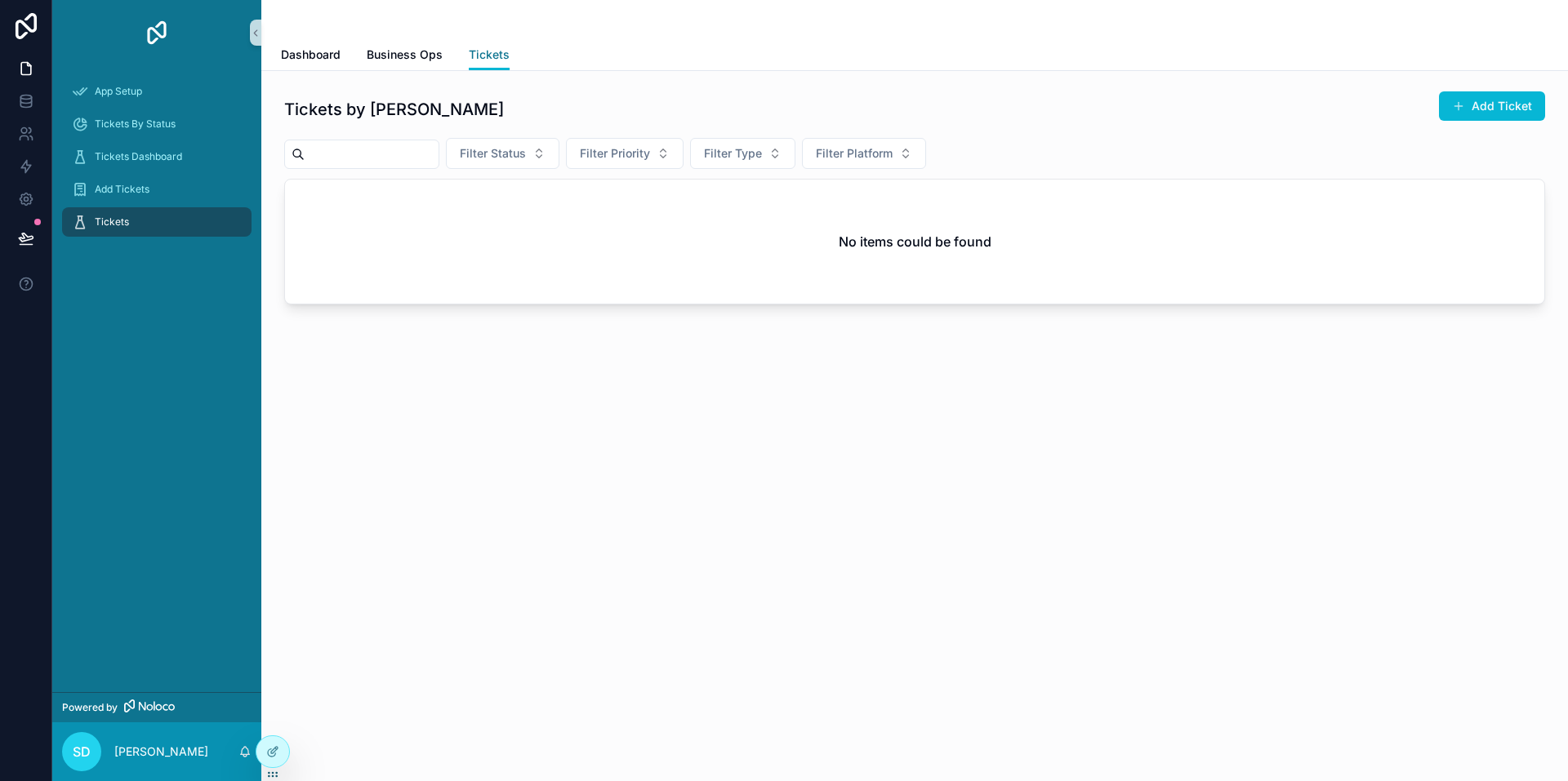
click at [485, 57] on span "Tickets" at bounding box center [488, 55] width 41 height 17
click at [272, 714] on icon at bounding box center [272, 716] width 13 height 13
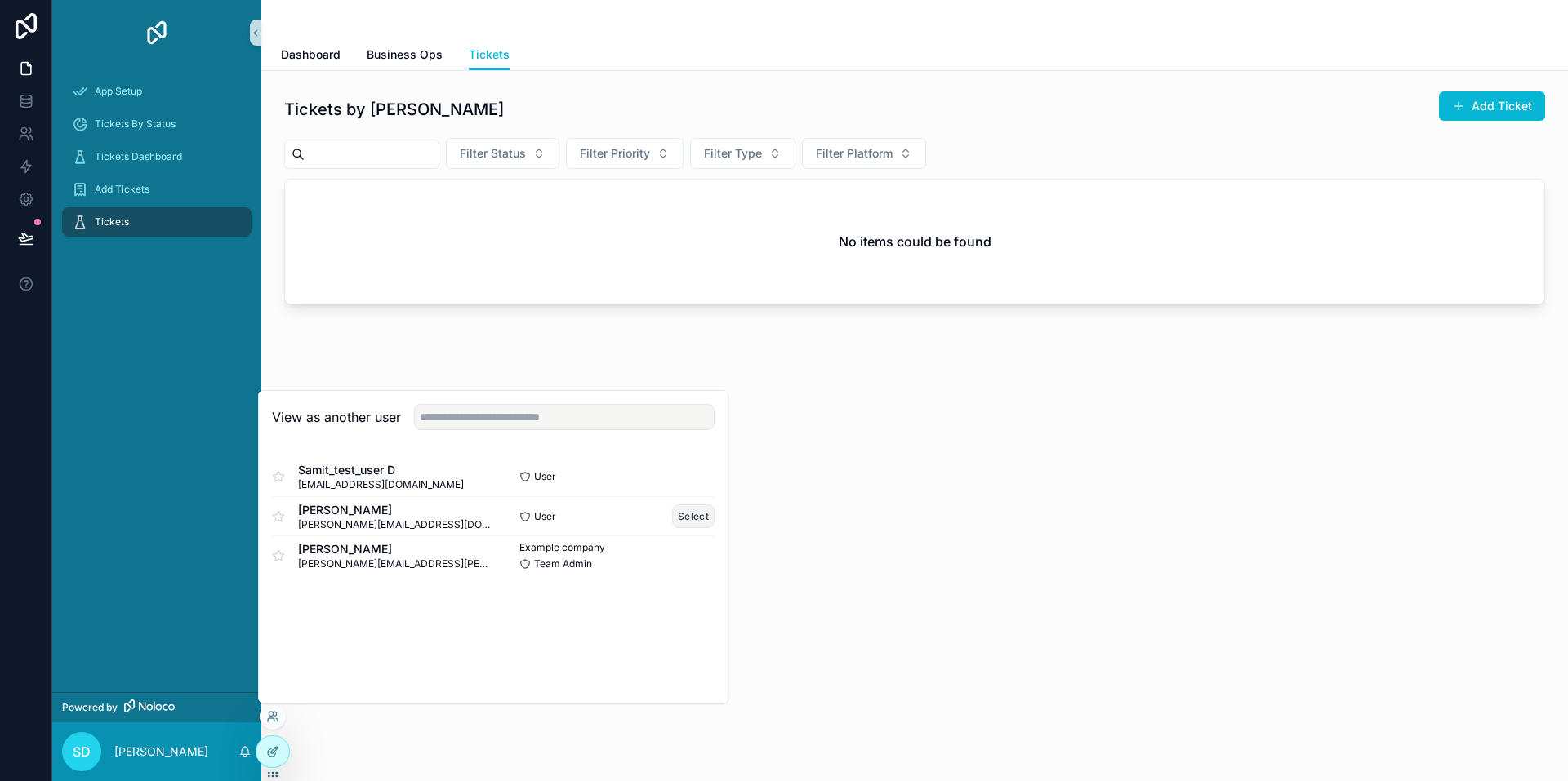
click at [683, 510] on button "Select" at bounding box center [693, 516] width 43 height 23
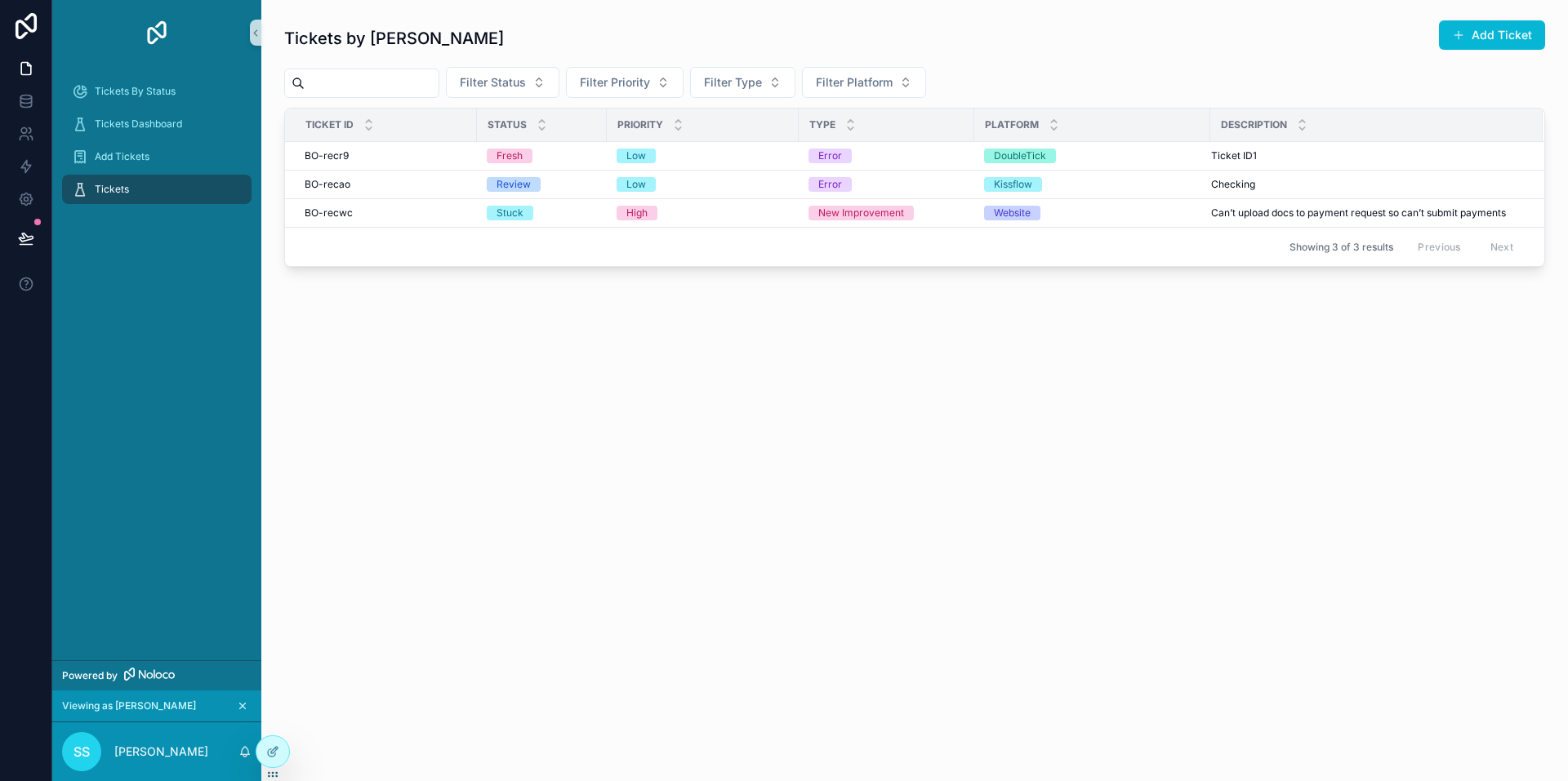
click at [934, 394] on div "Tickets by Shadab Add Ticket Filter Status Filter Priority Filter Type Filter P…" at bounding box center [914, 202] width 1306 height 404
click at [277, 751] on icon at bounding box center [272, 751] width 13 height 13
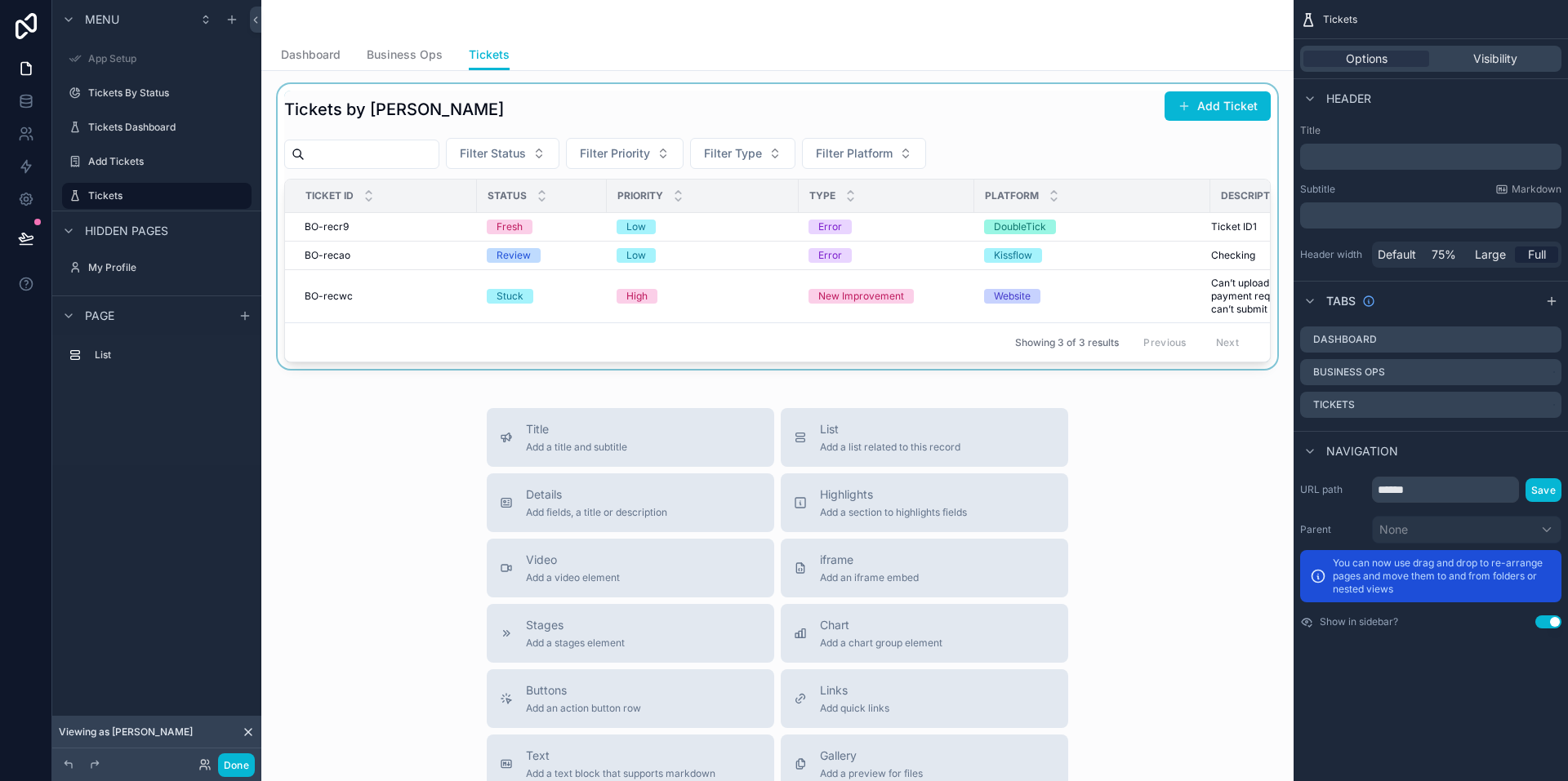
click at [734, 236] on div "scrollable content" at bounding box center [778, 227] width 1007 height 285
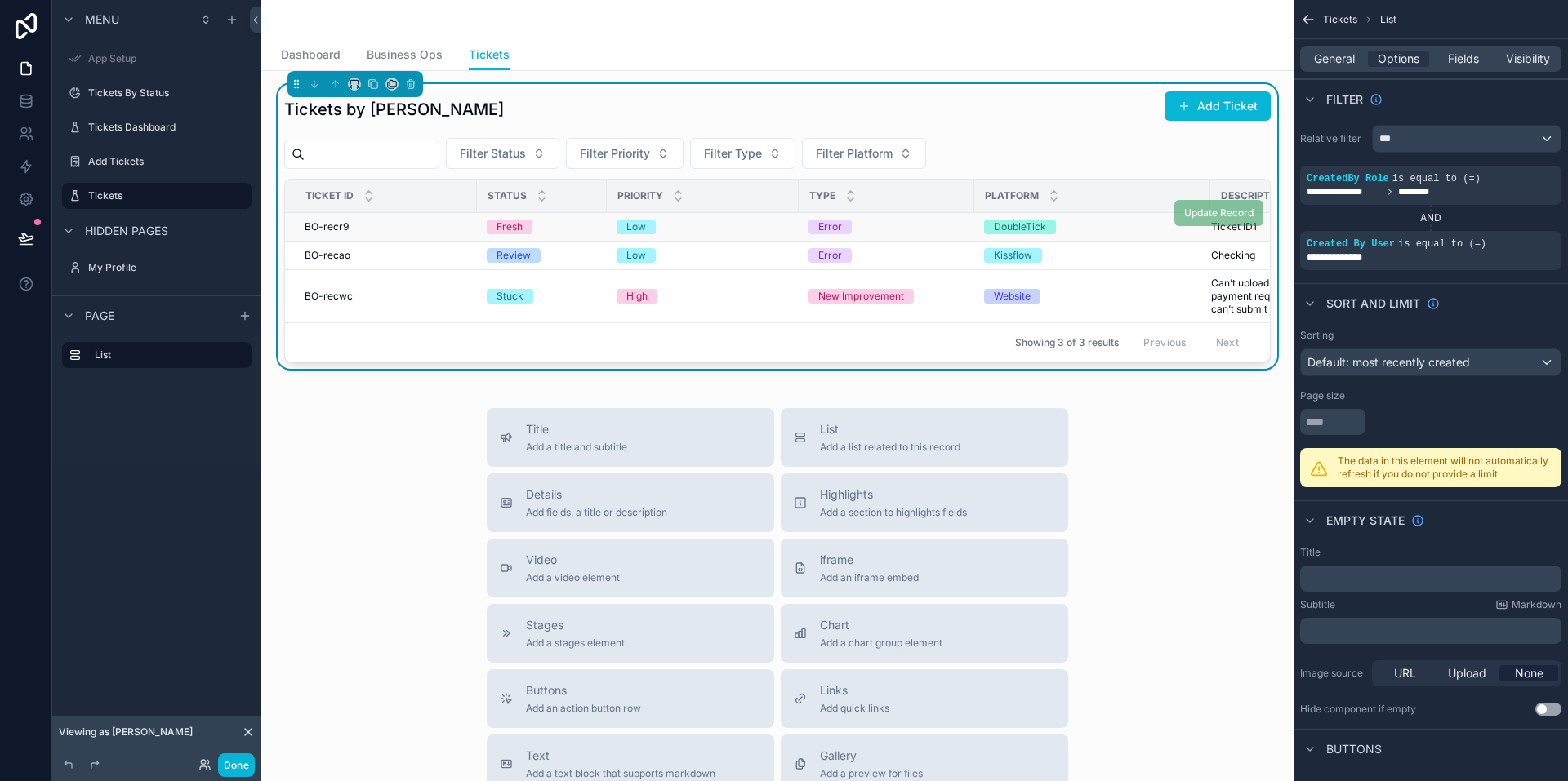
click at [734, 228] on div "Low" at bounding box center [702, 227] width 172 height 15
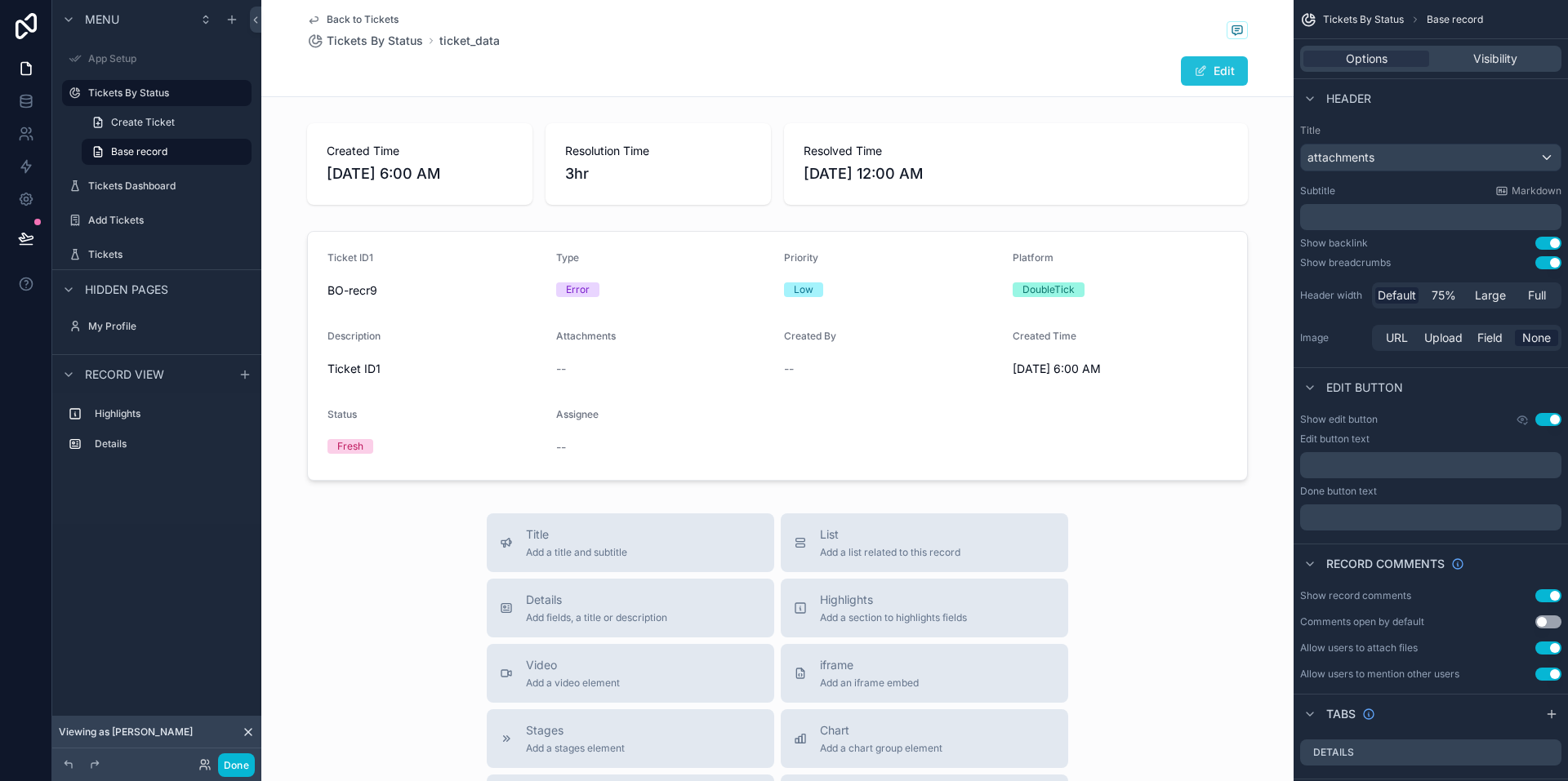
click at [1200, 63] on button "Edit" at bounding box center [1214, 71] width 67 height 30
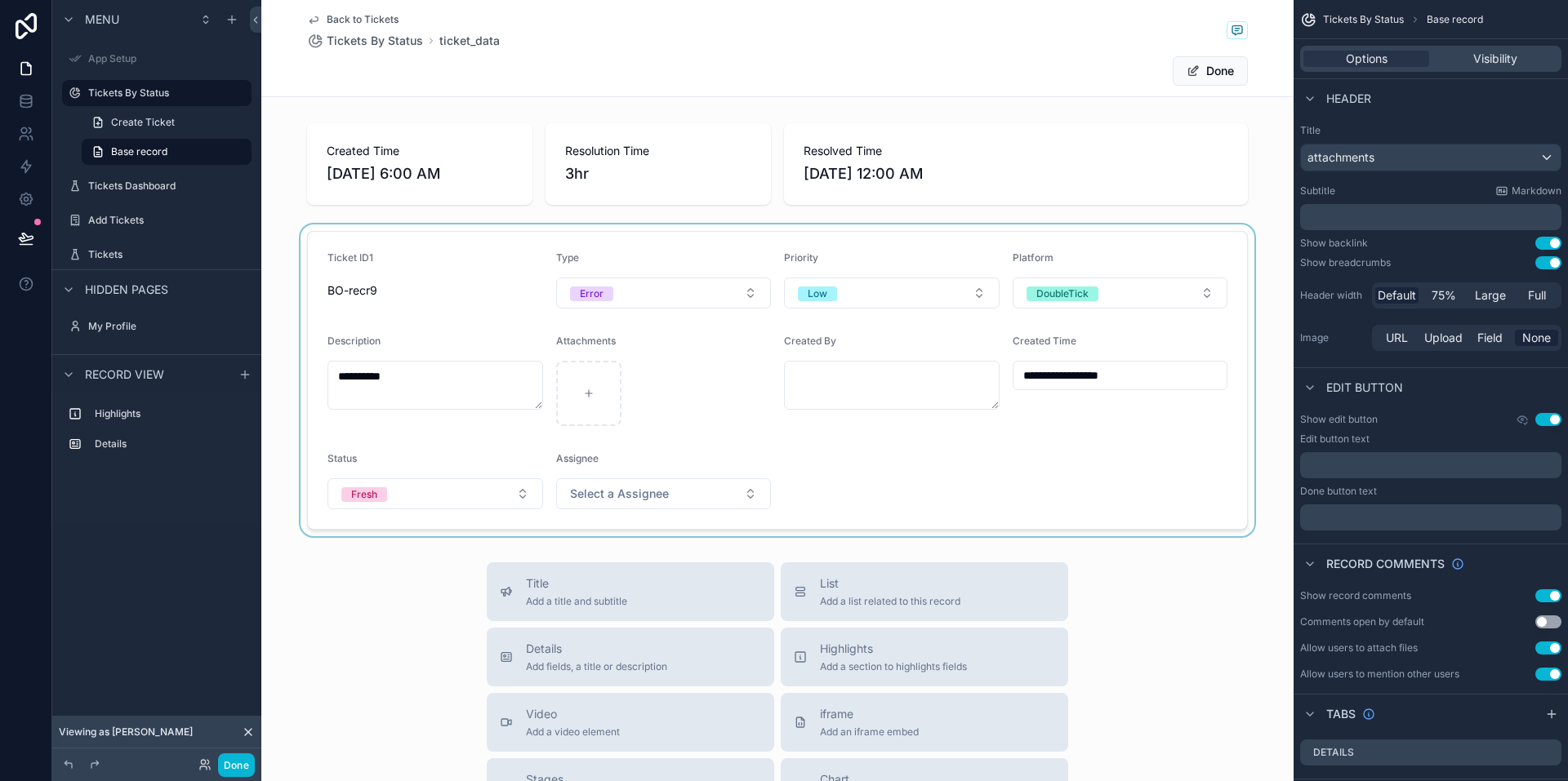
click at [629, 493] on div "scrollable content" at bounding box center [778, 380] width 1033 height 312
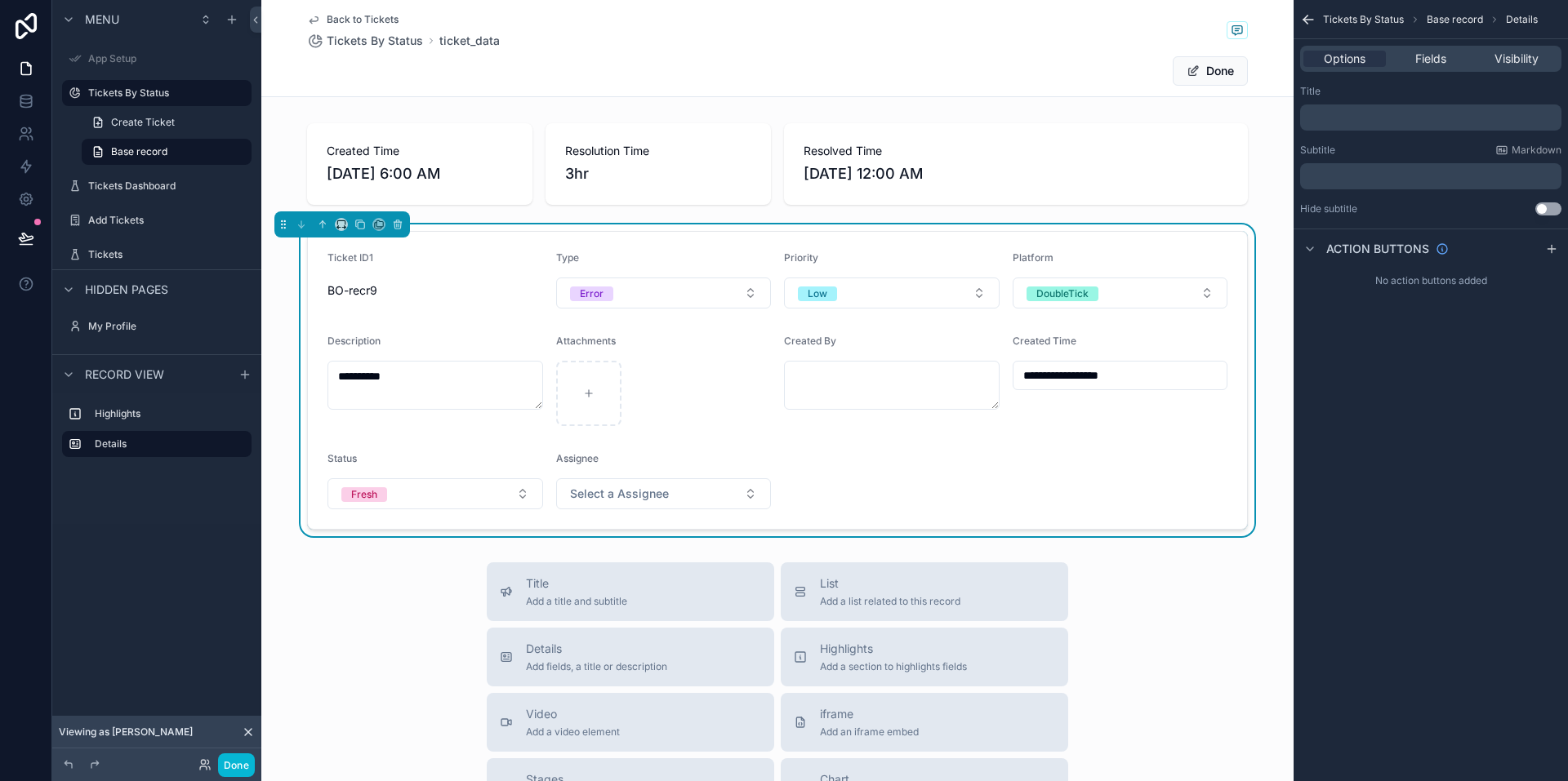
click at [842, 486] on form "**********" at bounding box center [777, 381] width 940 height 297
click at [704, 492] on button "Select a Assignee" at bounding box center [664, 494] width 216 height 31
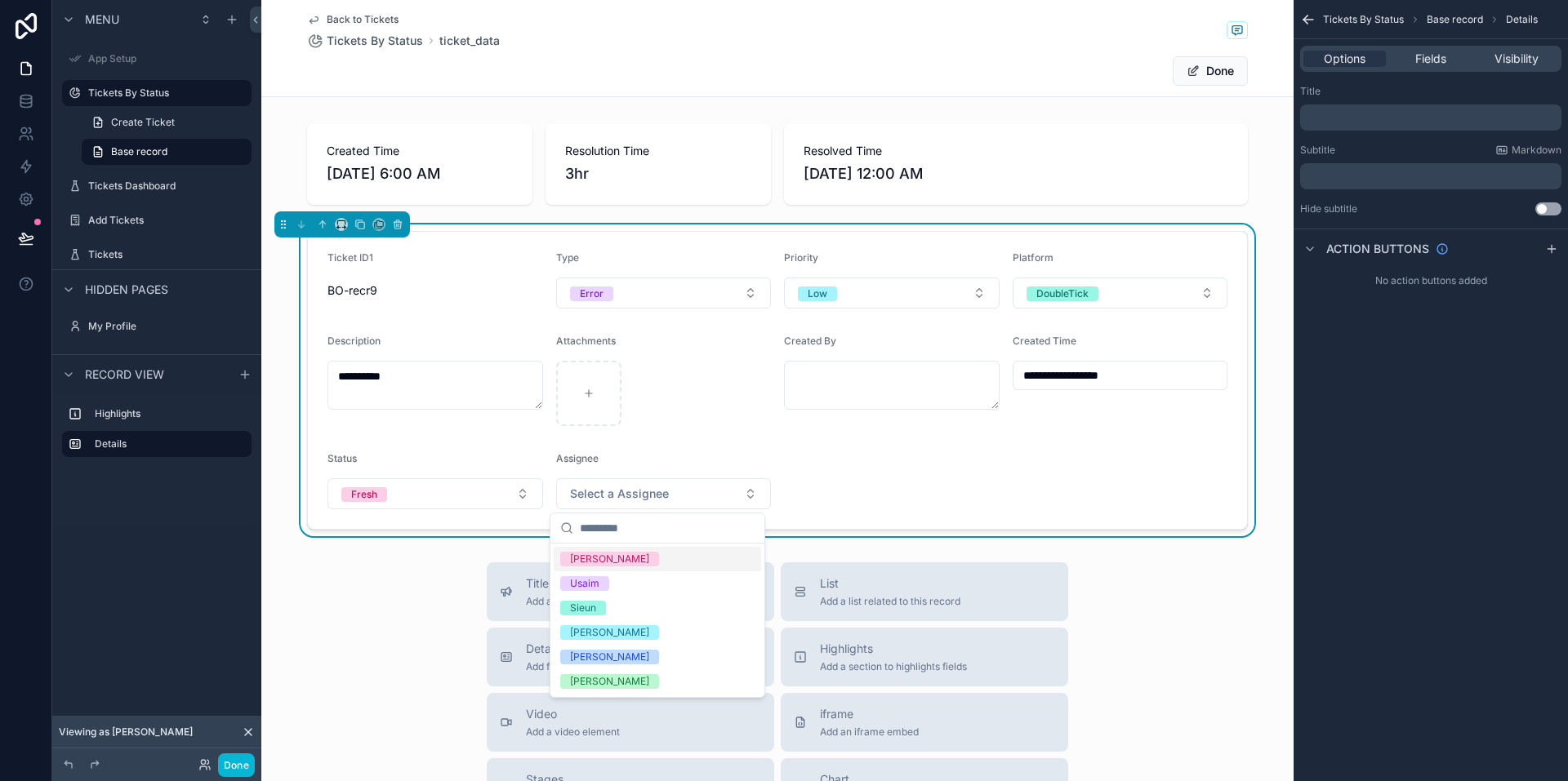
click at [840, 473] on form "**********" at bounding box center [777, 381] width 940 height 297
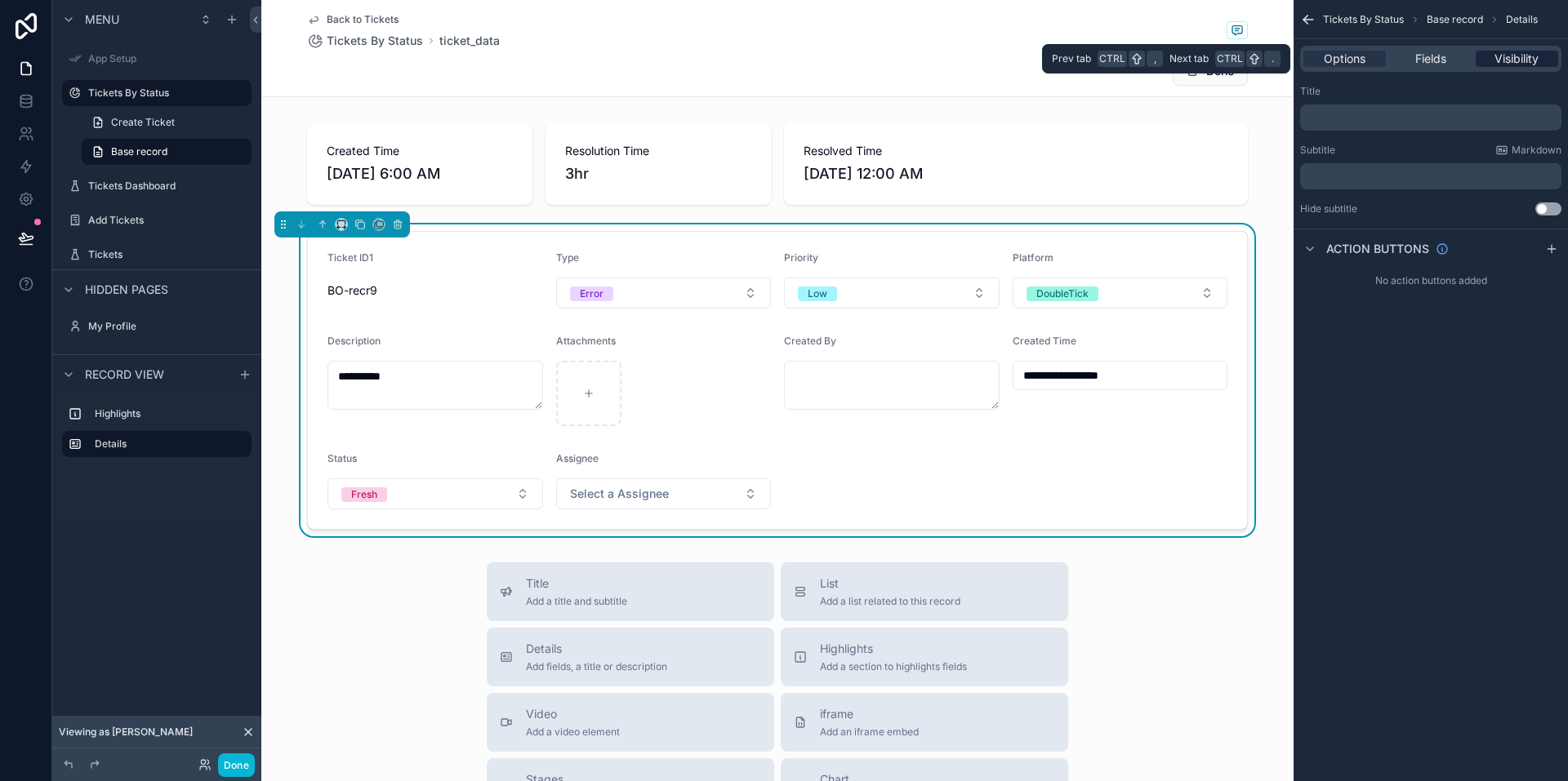
click at [1505, 58] on span "Visibility" at bounding box center [1517, 58] width 44 height 17
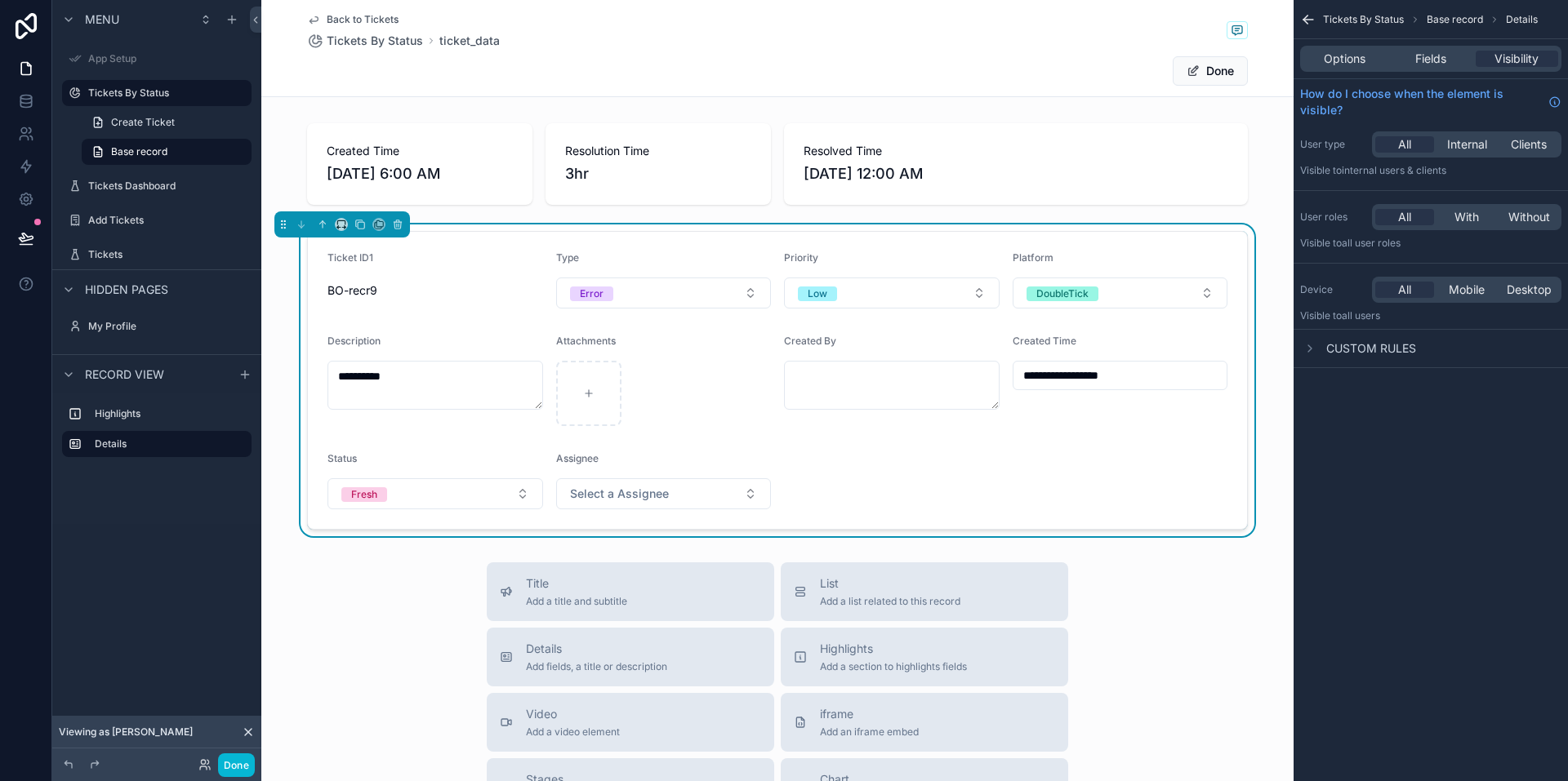
click at [809, 485] on form "**********" at bounding box center [777, 381] width 940 height 297
click at [1430, 51] on span "Fields" at bounding box center [1431, 58] width 31 height 17
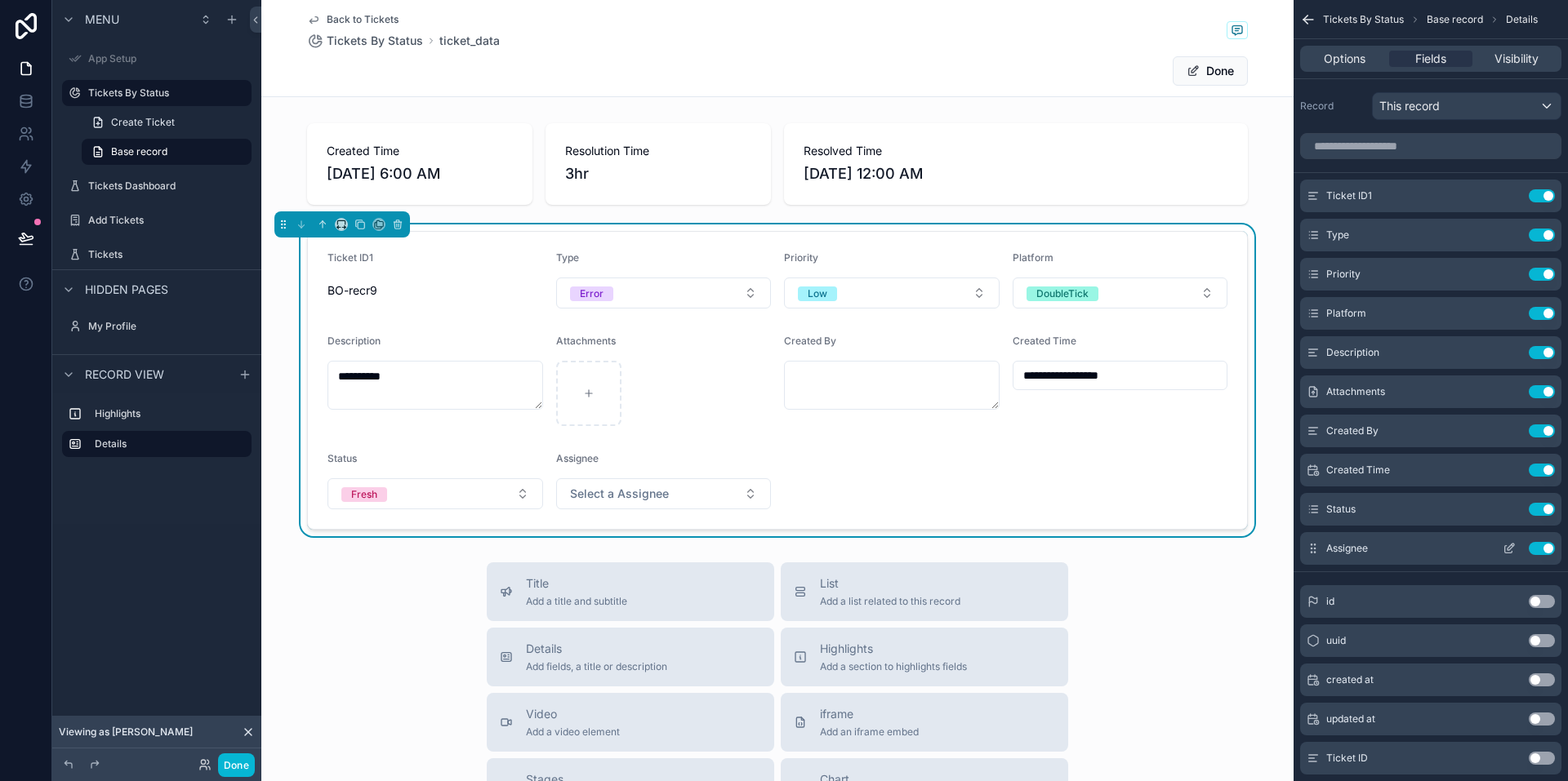
click at [1508, 549] on icon "scrollable content" at bounding box center [1509, 548] width 13 height 13
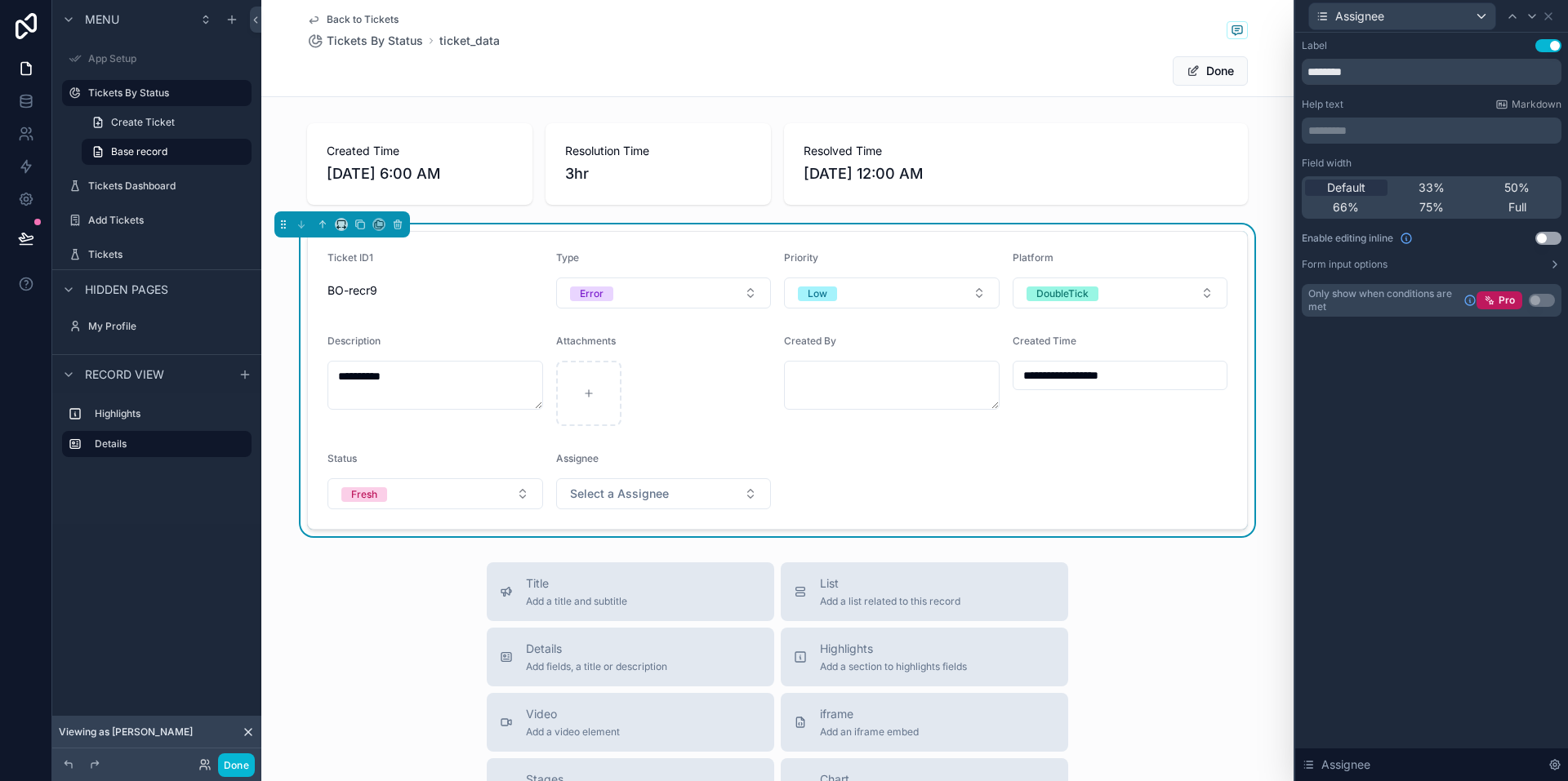
click at [1547, 238] on button "Use setting" at bounding box center [1548, 238] width 26 height 13
click at [1549, 239] on button "Use setting" at bounding box center [1548, 238] width 26 height 13
click at [669, 496] on button "Select a Assignee" at bounding box center [664, 494] width 216 height 31
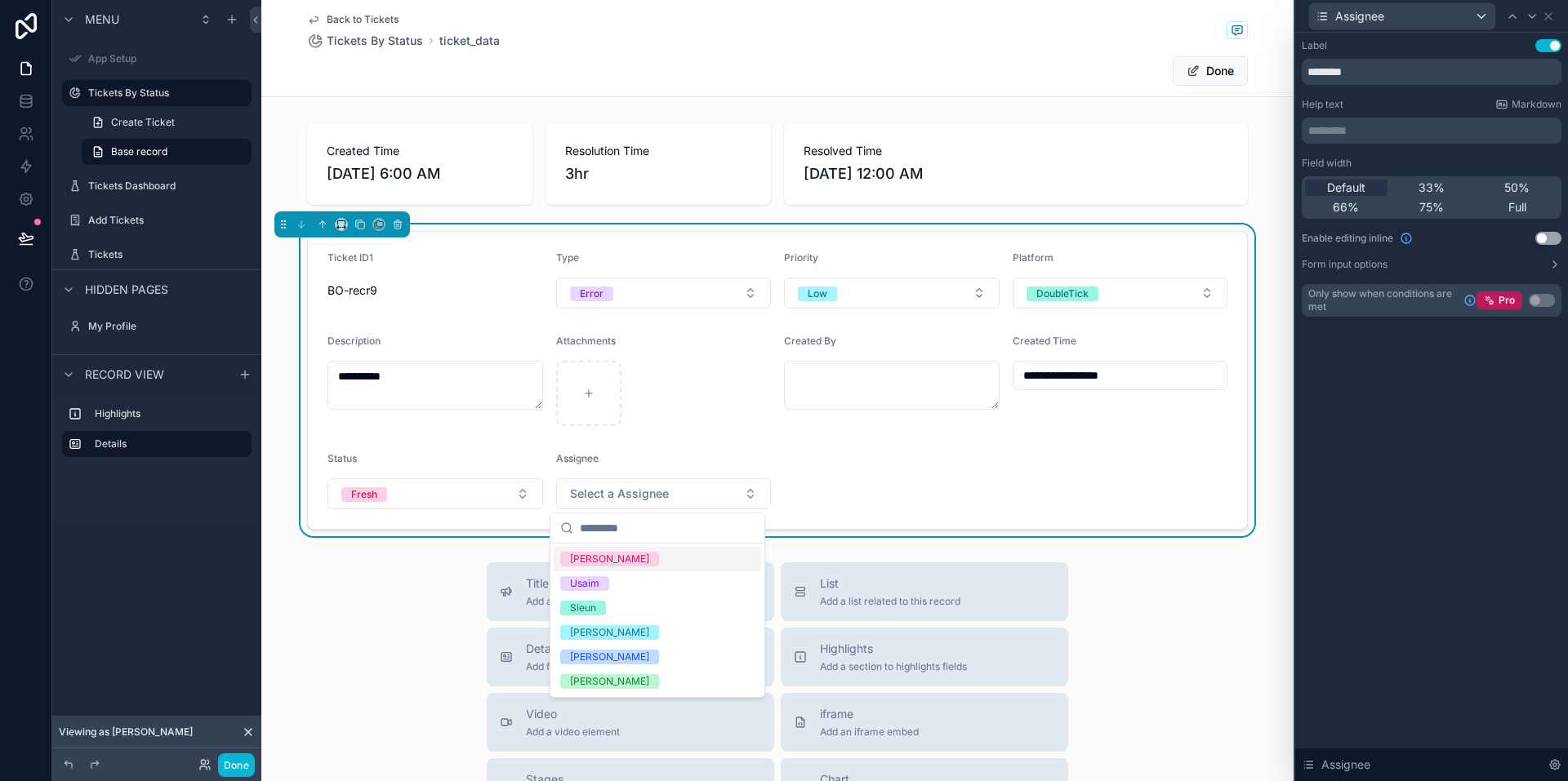
click at [630, 559] on div "Meenu" at bounding box center [657, 559] width 208 height 24
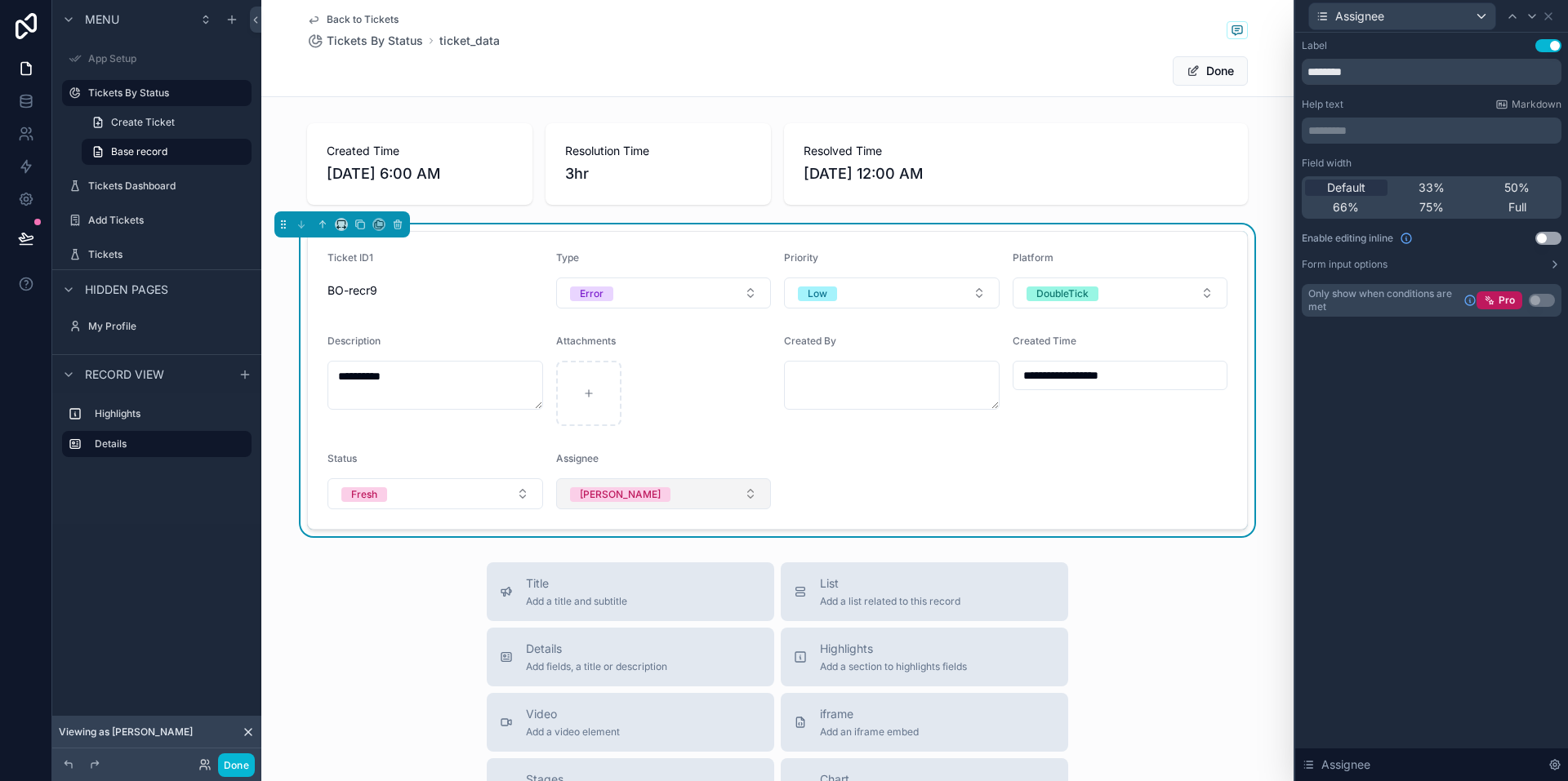
click at [651, 494] on button "Meenu" at bounding box center [664, 494] width 216 height 31
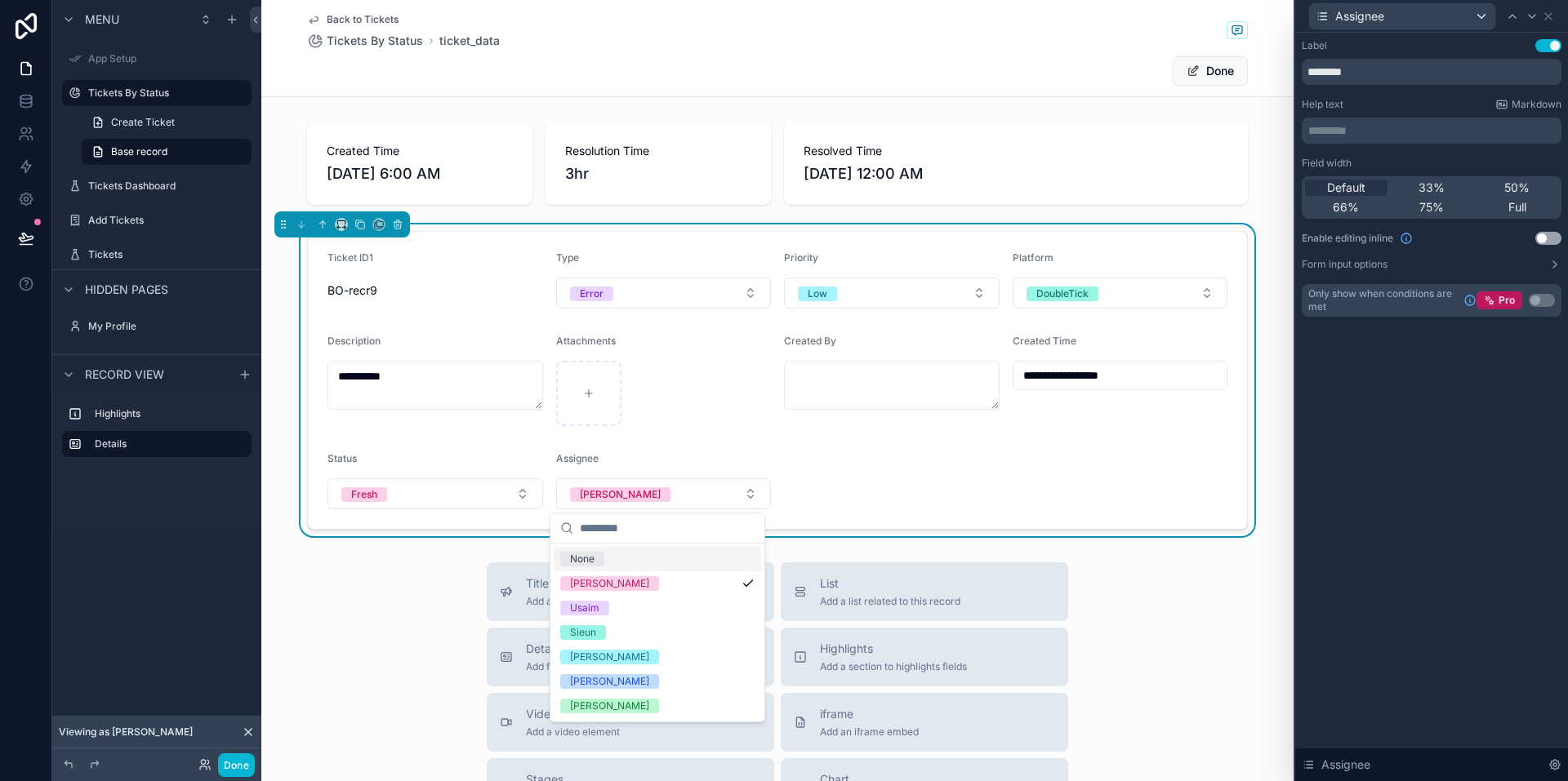
click at [619, 561] on div "None" at bounding box center [657, 559] width 208 height 24
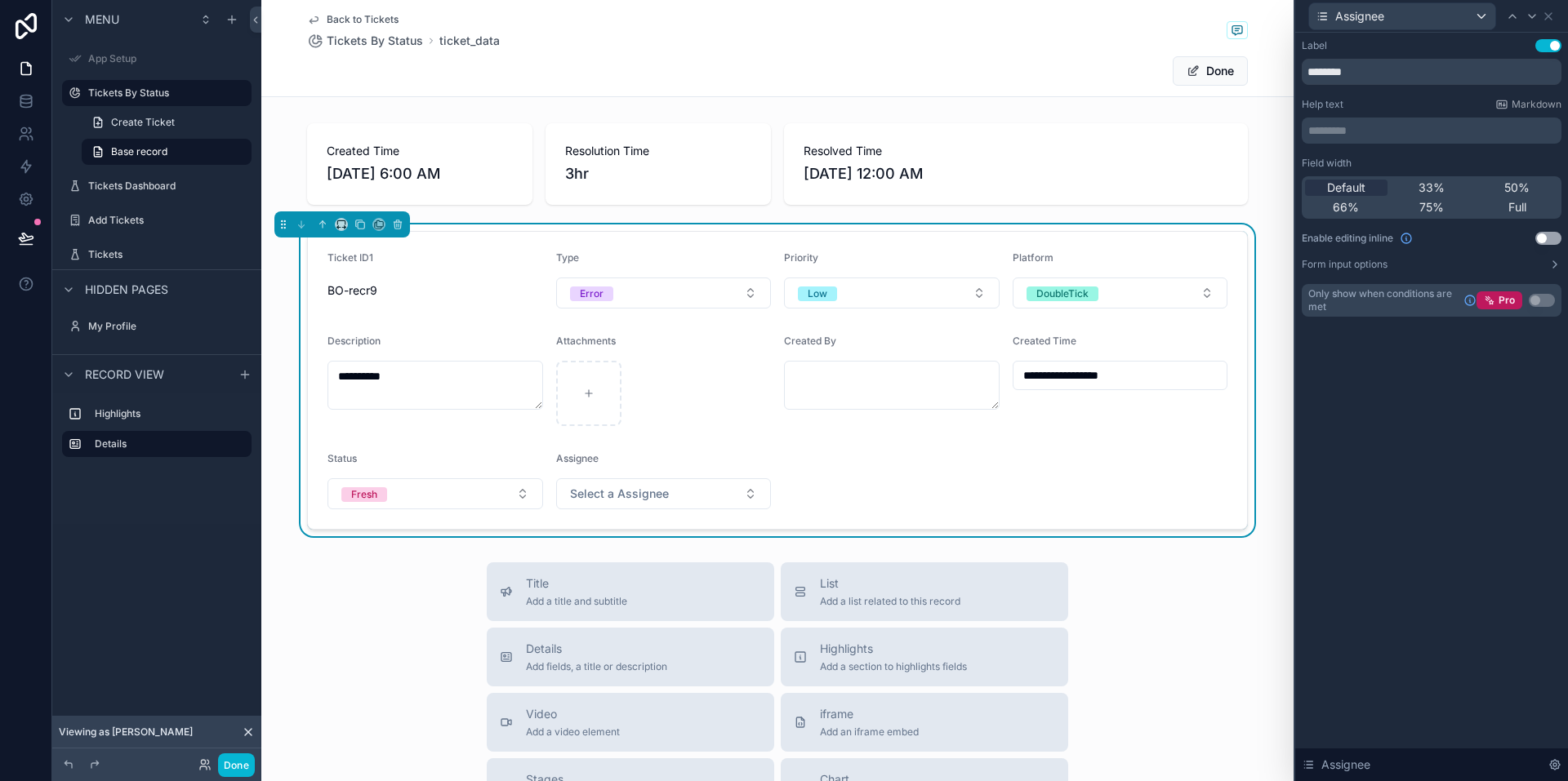
click at [823, 438] on form "**********" at bounding box center [777, 381] width 940 height 297
click at [1547, 18] on icon at bounding box center [1549, 17] width 7 height 7
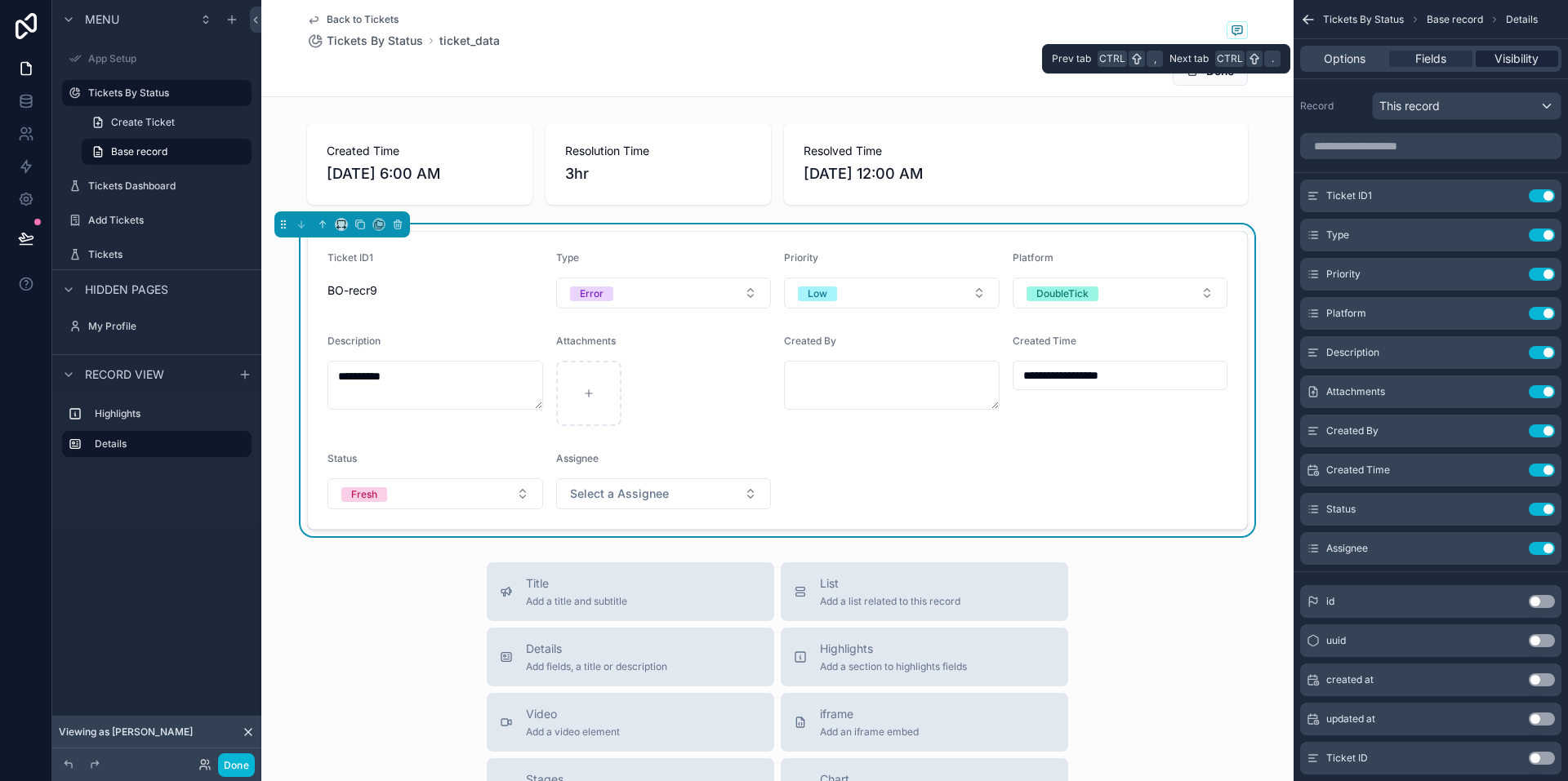
click at [1511, 58] on span "Visibility" at bounding box center [1517, 58] width 44 height 17
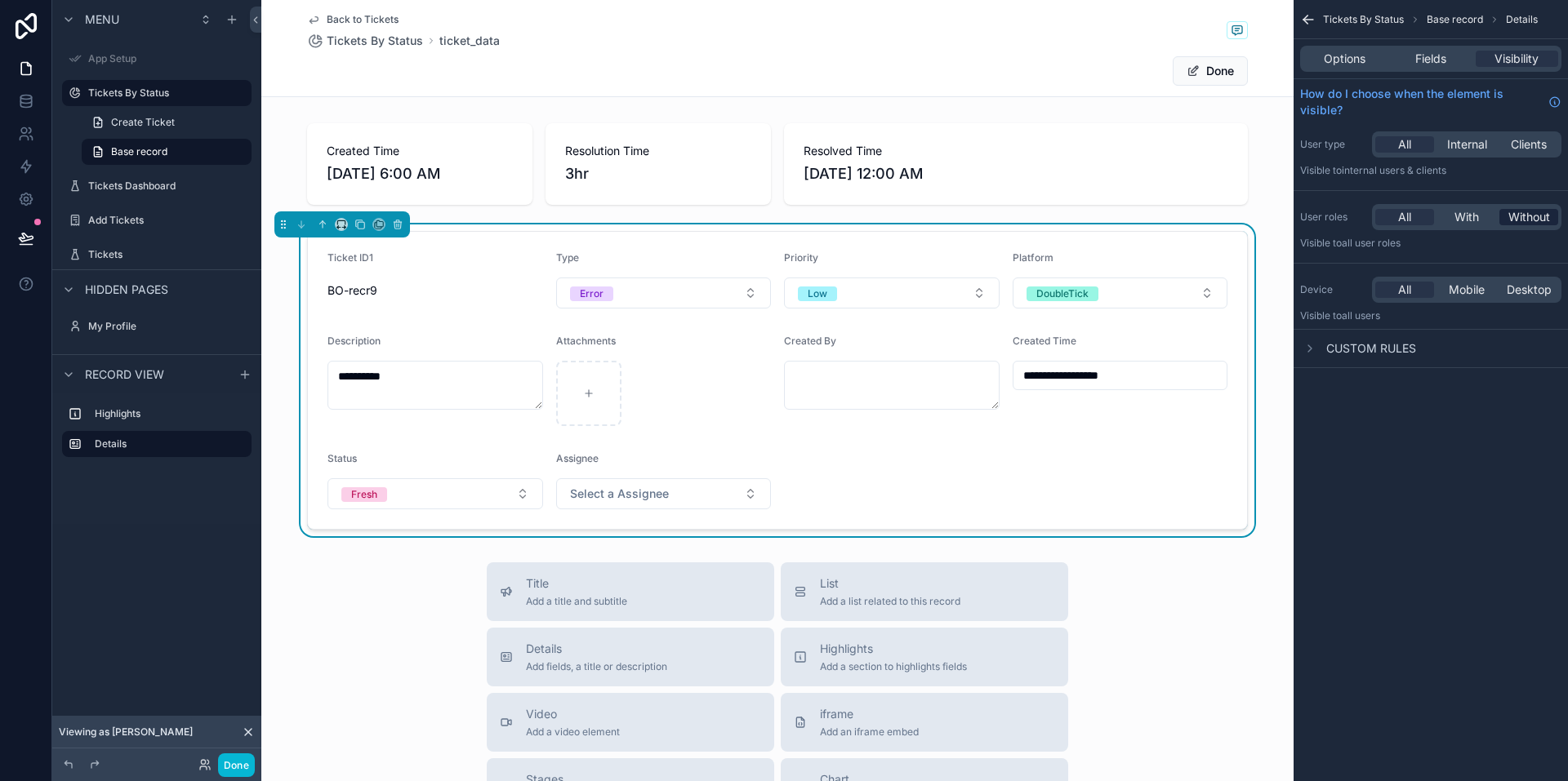
click at [1512, 215] on span "Without" at bounding box center [1529, 217] width 42 height 17
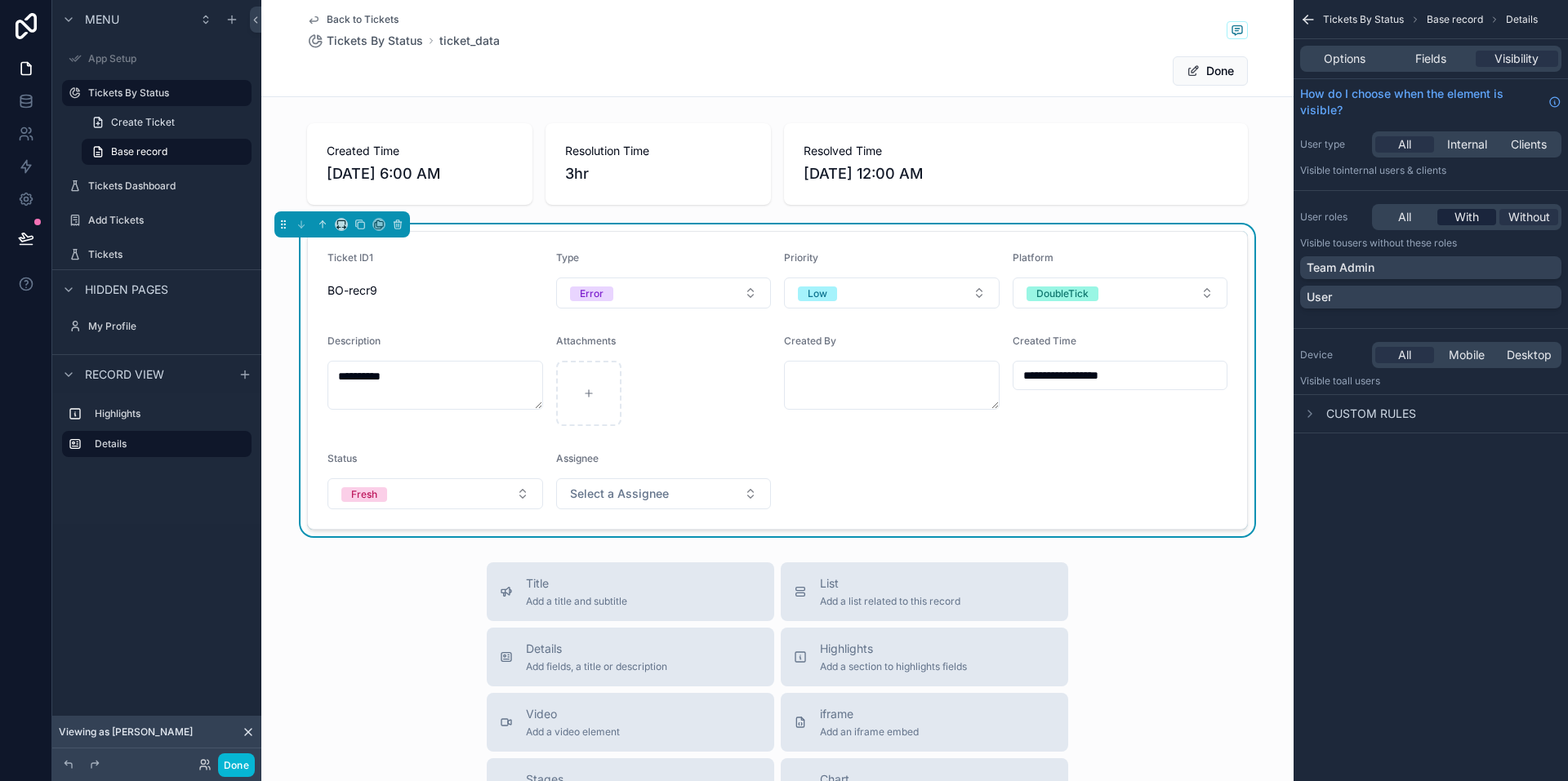
click at [1467, 217] on span "With" at bounding box center [1466, 217] width 24 height 17
click at [1456, 142] on span "Internal" at bounding box center [1467, 144] width 40 height 17
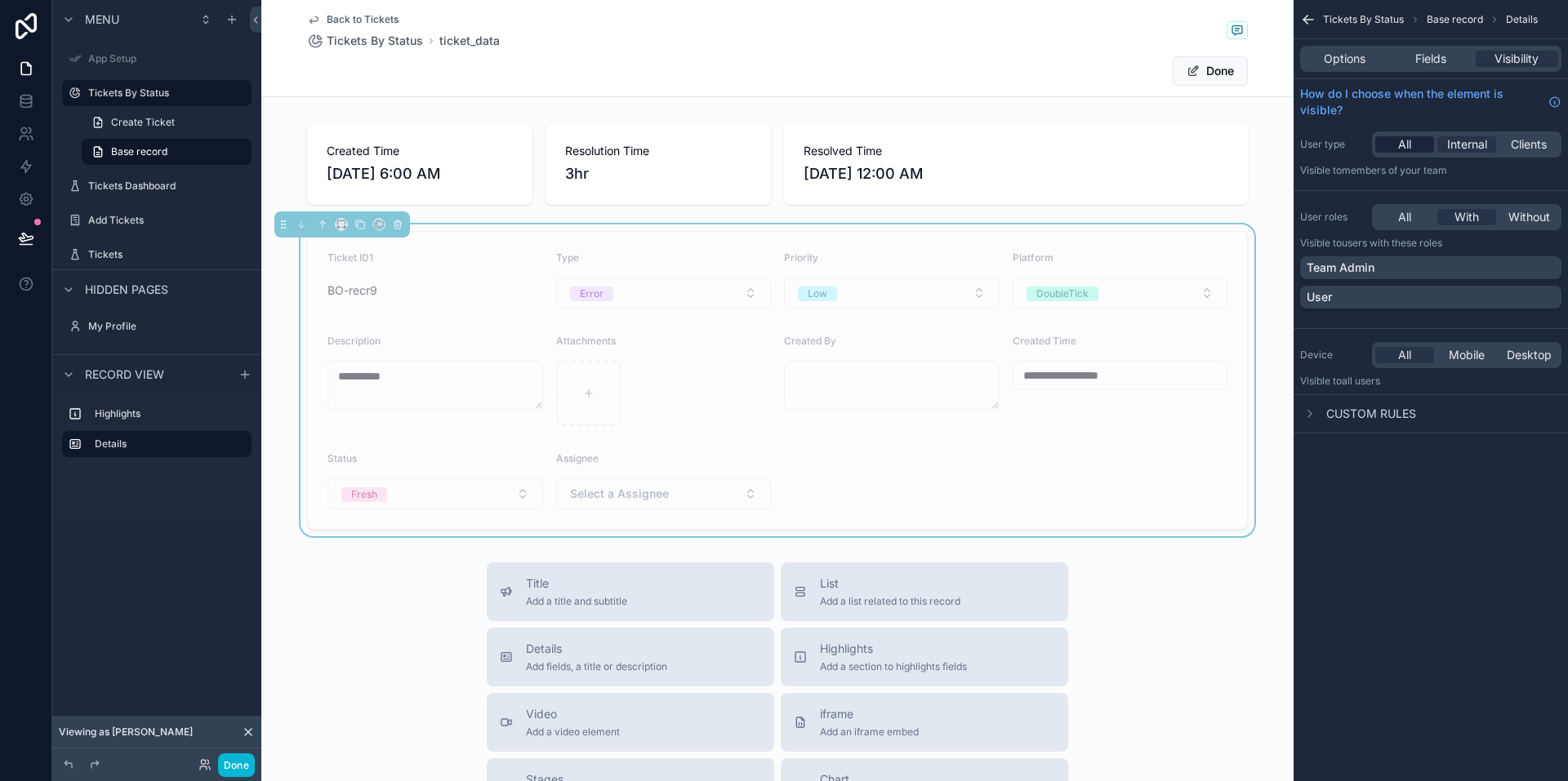
click at [1408, 149] on span "All" at bounding box center [1405, 144] width 13 height 17
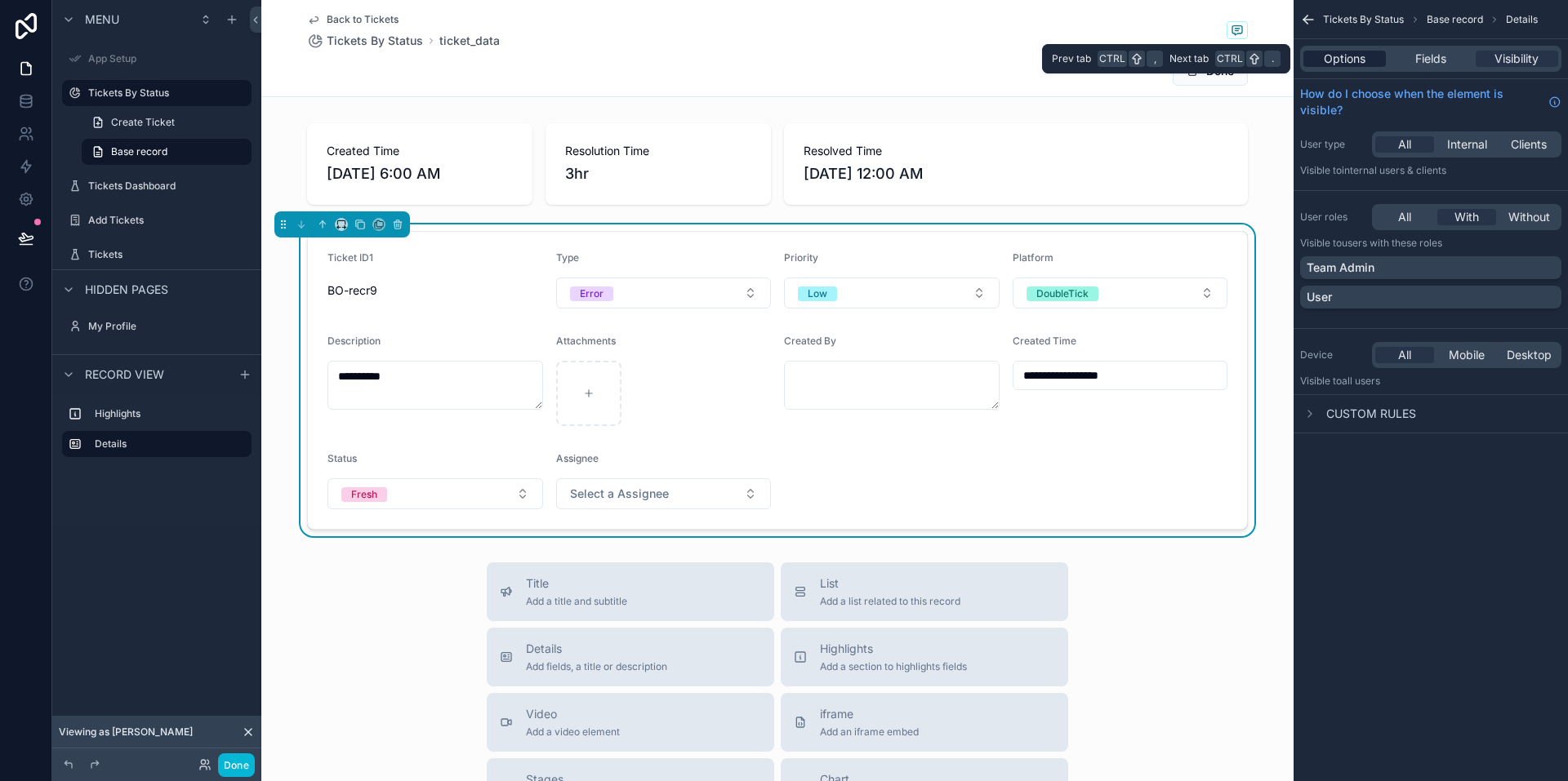
click at [1346, 60] on span "Options" at bounding box center [1345, 58] width 42 height 17
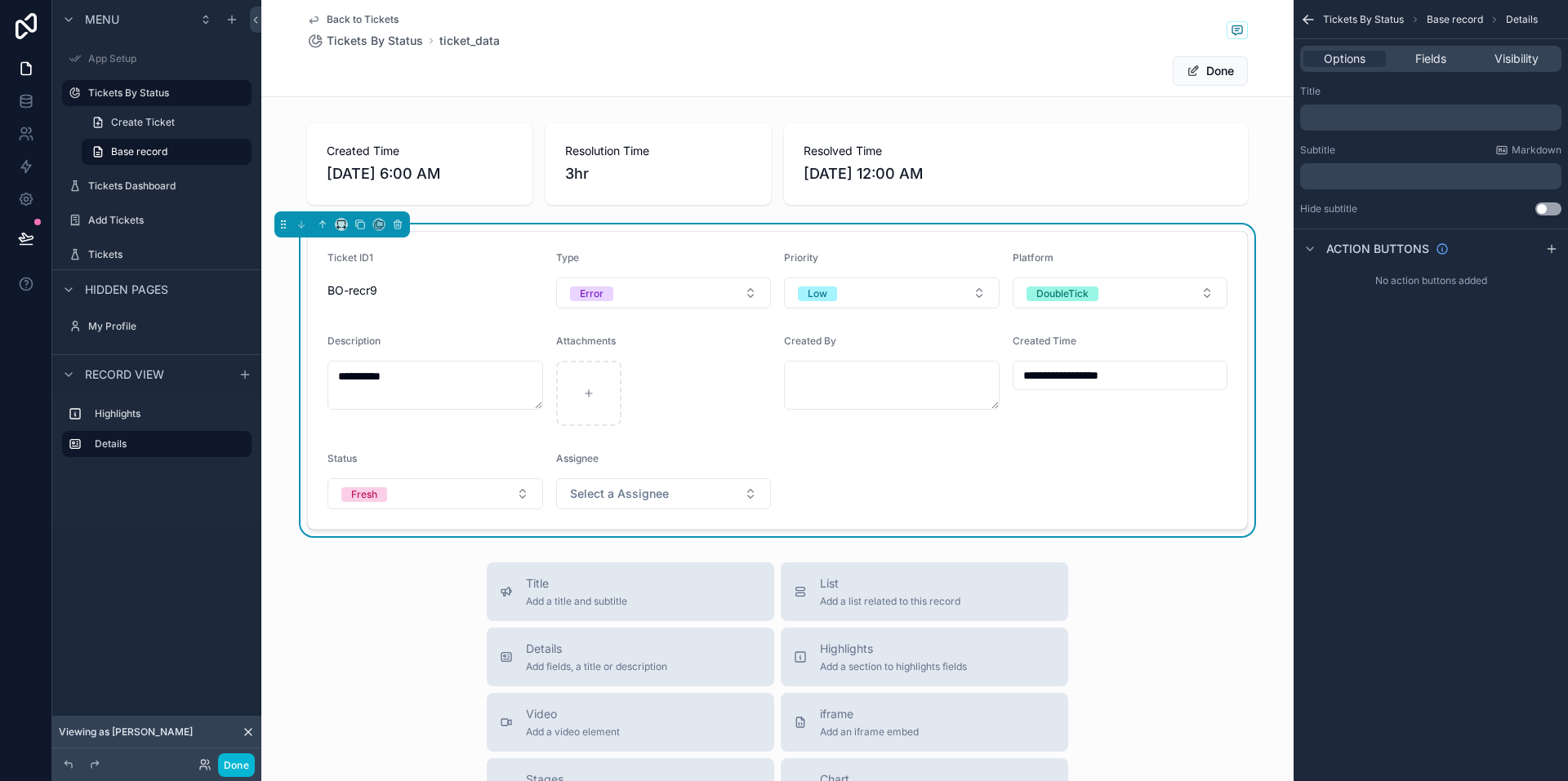
click at [1550, 210] on button "Use setting" at bounding box center [1548, 208] width 26 height 13
click at [1547, 250] on icon "scrollable content" at bounding box center [1551, 248] width 13 height 13
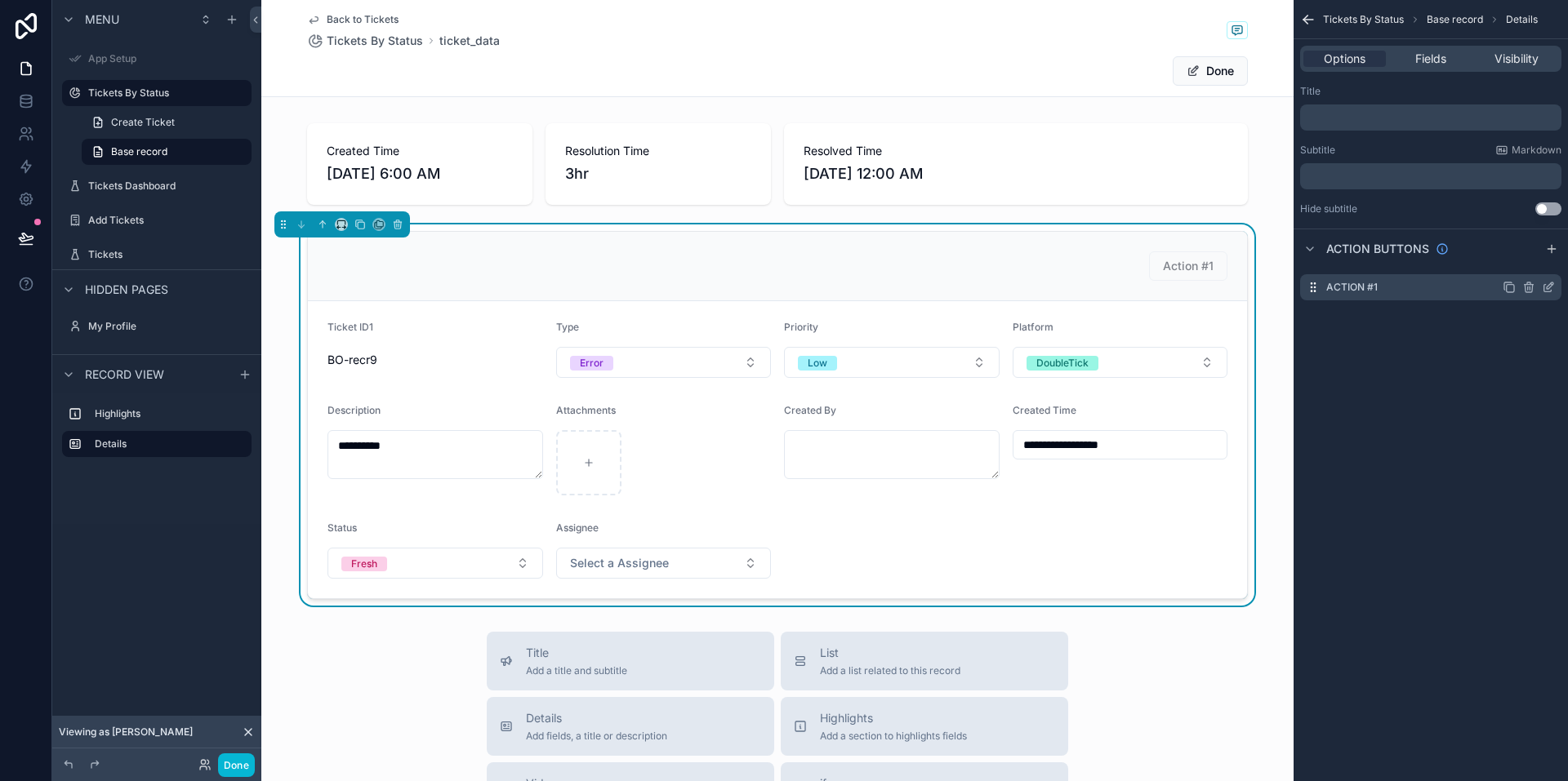
click at [1525, 288] on icon "scrollable content" at bounding box center [1528, 288] width 7 height 7
click at [1525, 261] on icon at bounding box center [1522, 262] width 7 height 7
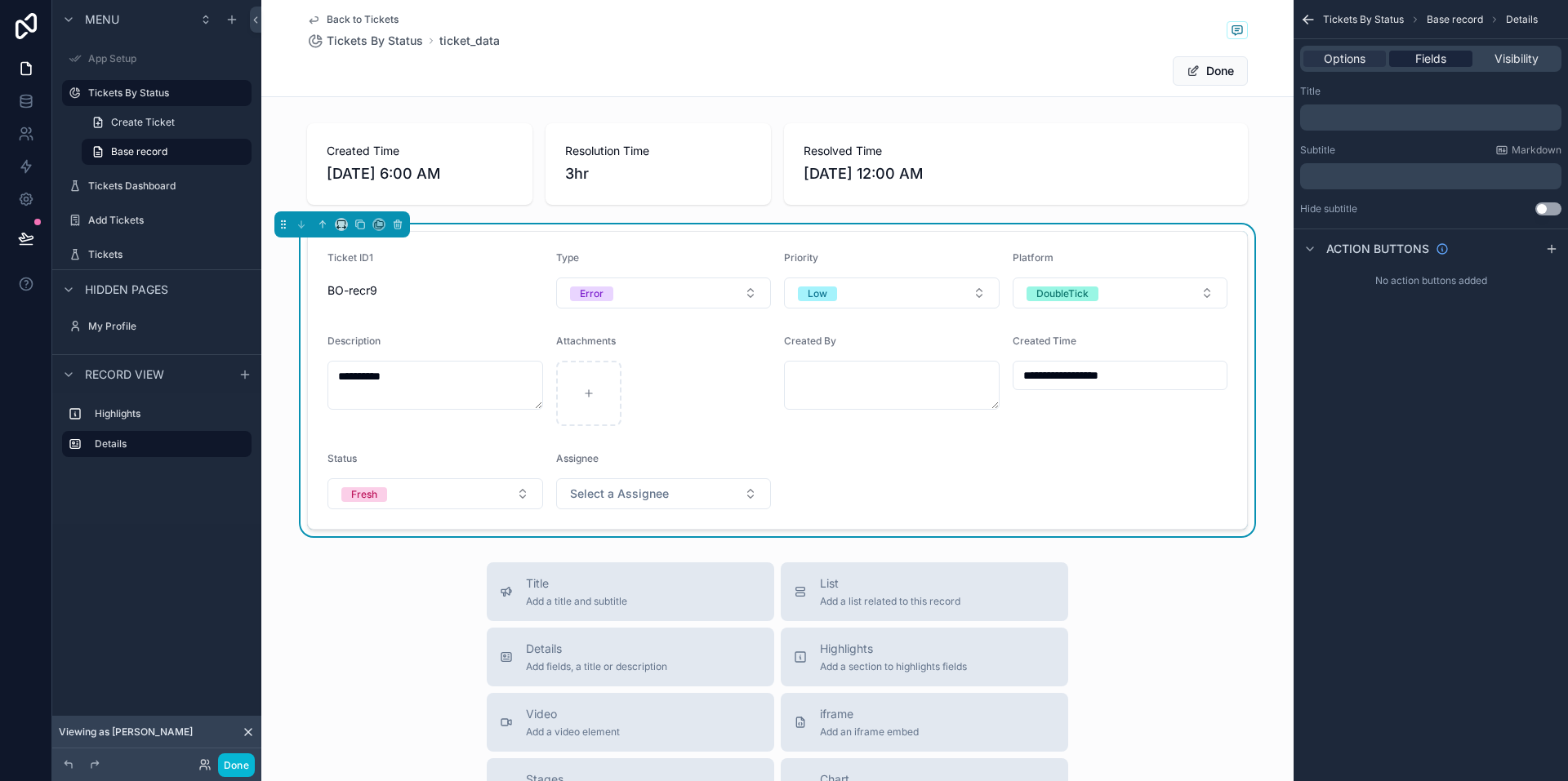
click at [1405, 56] on div "Fields" at bounding box center [1430, 58] width 83 height 17
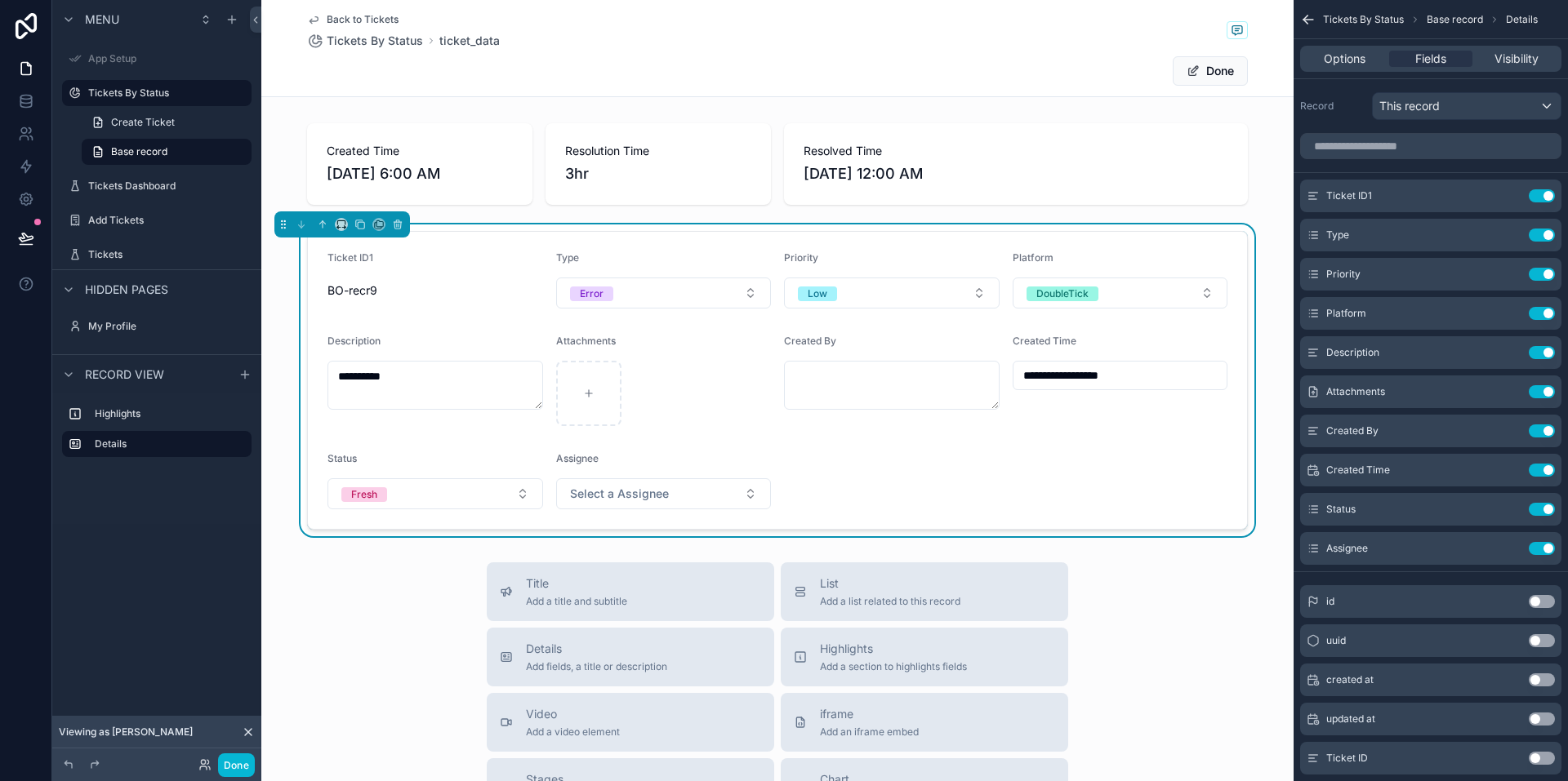
click at [787, 479] on form "**********" at bounding box center [777, 381] width 940 height 297
click at [789, 480] on form "**********" at bounding box center [777, 381] width 940 height 297
click at [1545, 548] on button "Use setting" at bounding box center [1542, 548] width 26 height 13
click at [1545, 470] on button "Use setting" at bounding box center [1542, 470] width 26 height 13
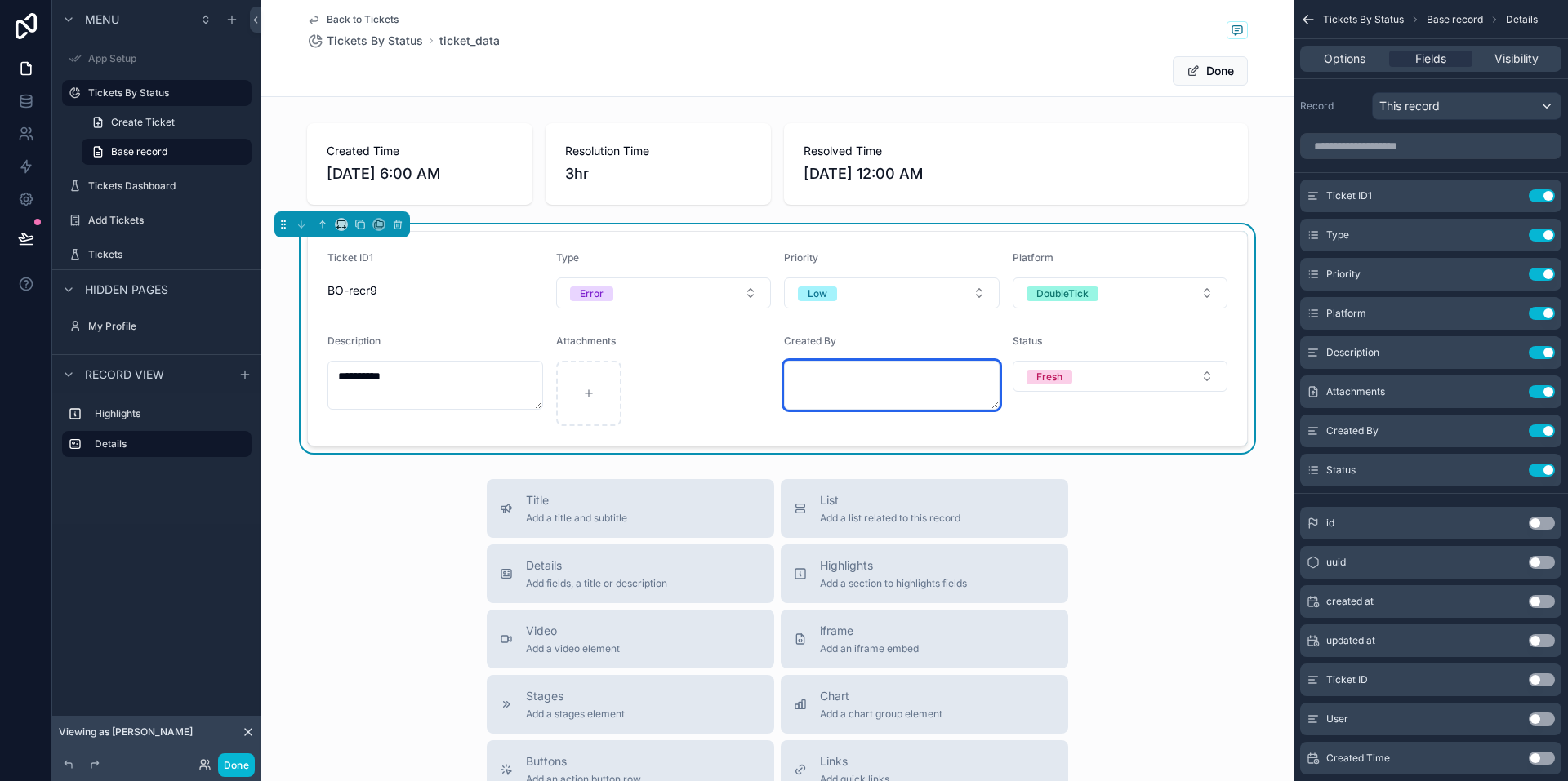
click at [835, 391] on textarea "scrollable content" at bounding box center [892, 385] width 216 height 49
click at [1070, 424] on div "Status Fresh" at bounding box center [1120, 380] width 216 height 91
click at [881, 378] on textarea "**********" at bounding box center [892, 385] width 216 height 49
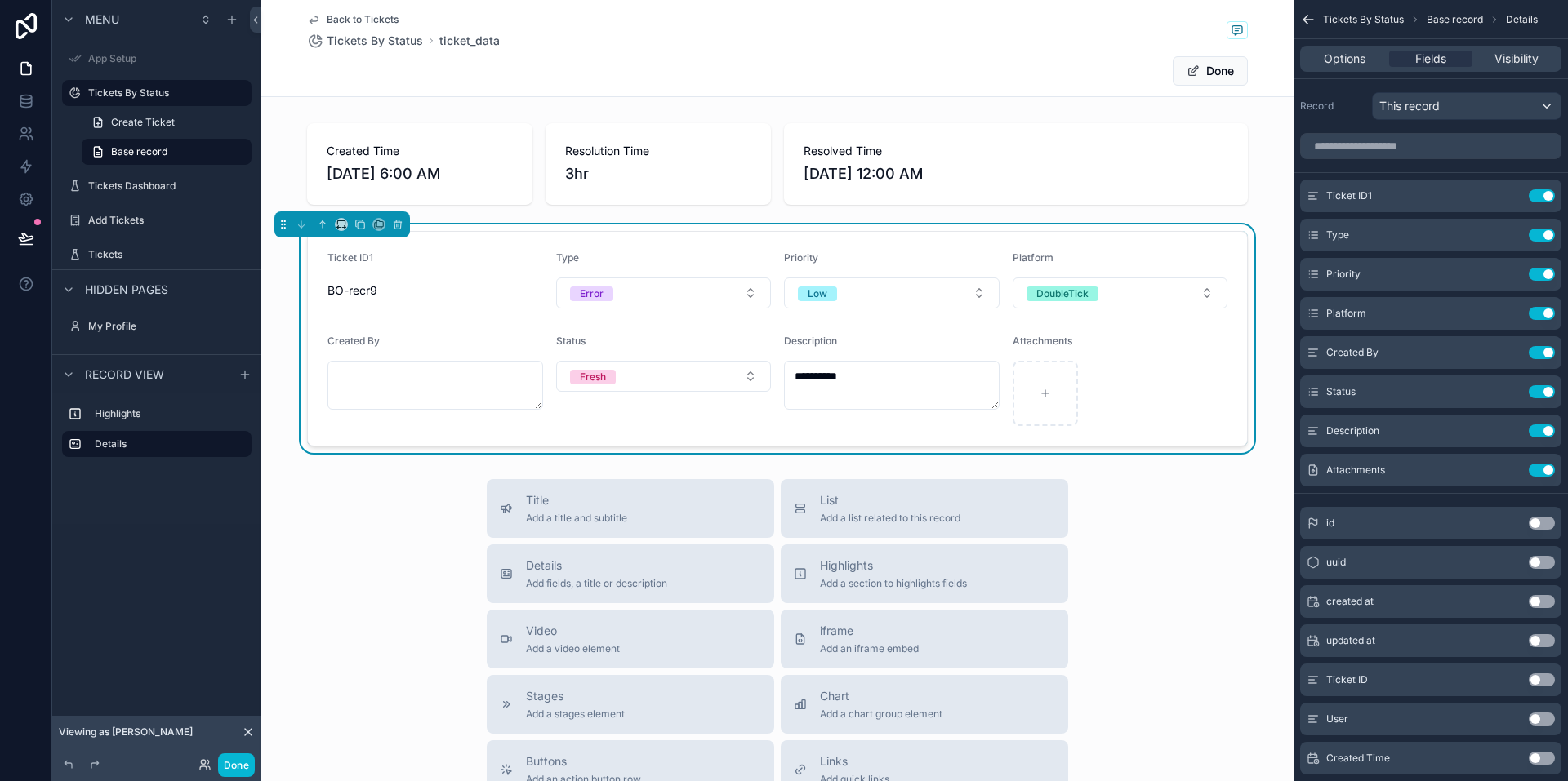
click at [907, 334] on div "Description" at bounding box center [892, 344] width 216 height 20
click at [1507, 196] on icon "scrollable content" at bounding box center [1509, 195] width 13 height 13
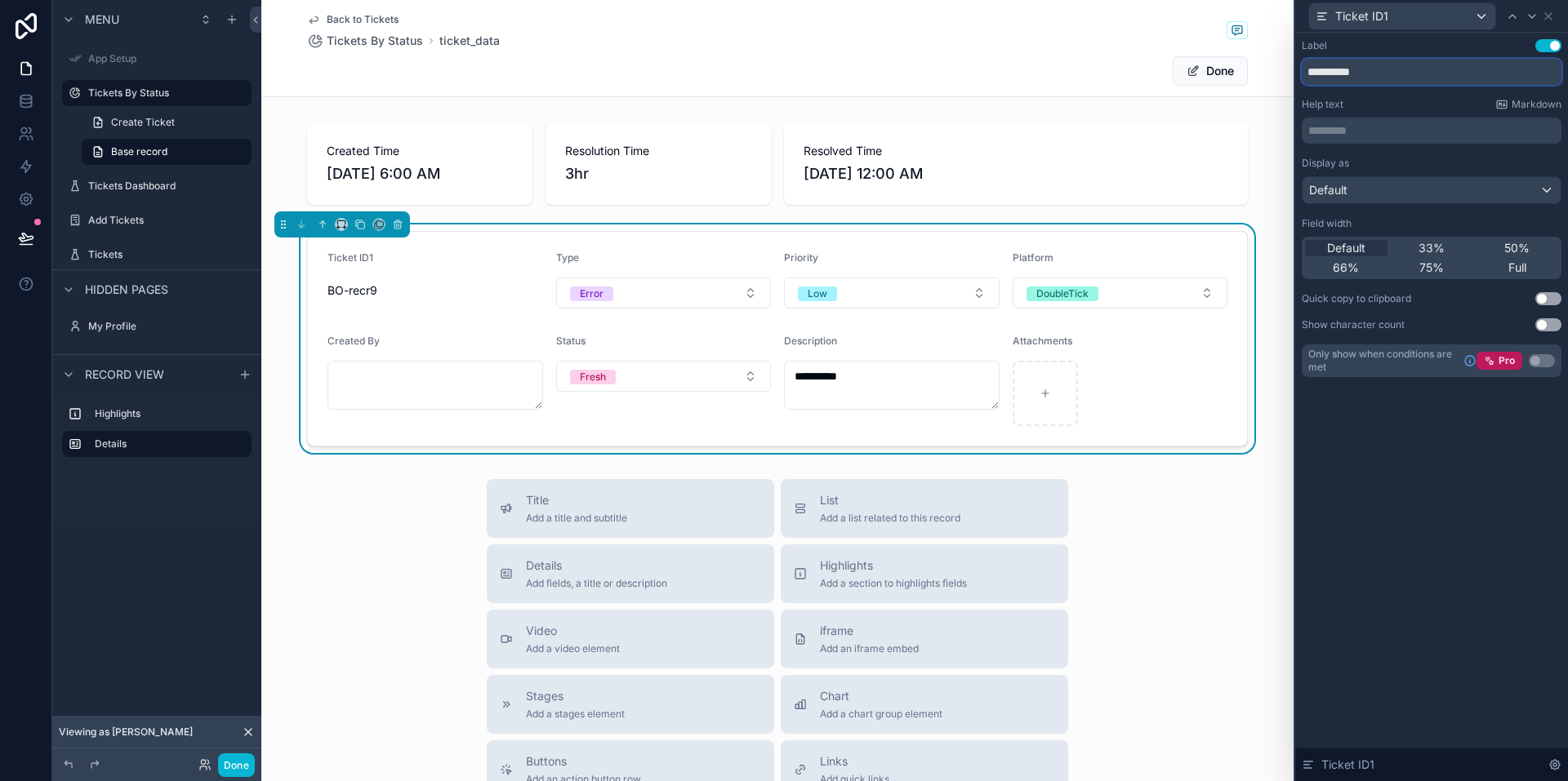
click at [1380, 75] on input "**********" at bounding box center [1432, 72] width 260 height 26
type input "*********"
click at [1392, 512] on div "Label Use setting ********* Help text Markdown ********* ﻿ Display as Default F…" at bounding box center [1432, 407] width 273 height 749
click at [1550, 10] on icon at bounding box center [1548, 16] width 13 height 13
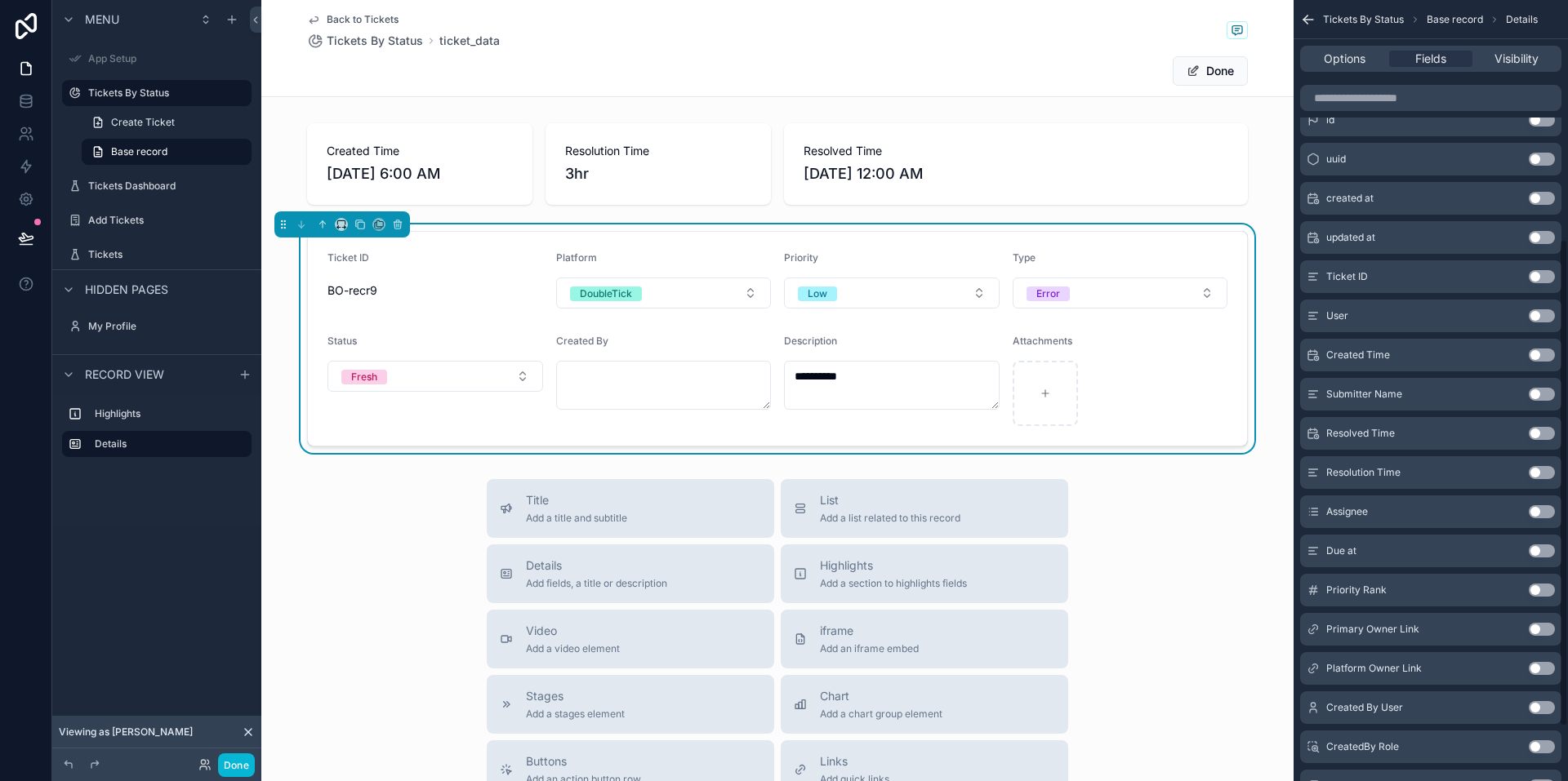
scroll to position [307, 0]
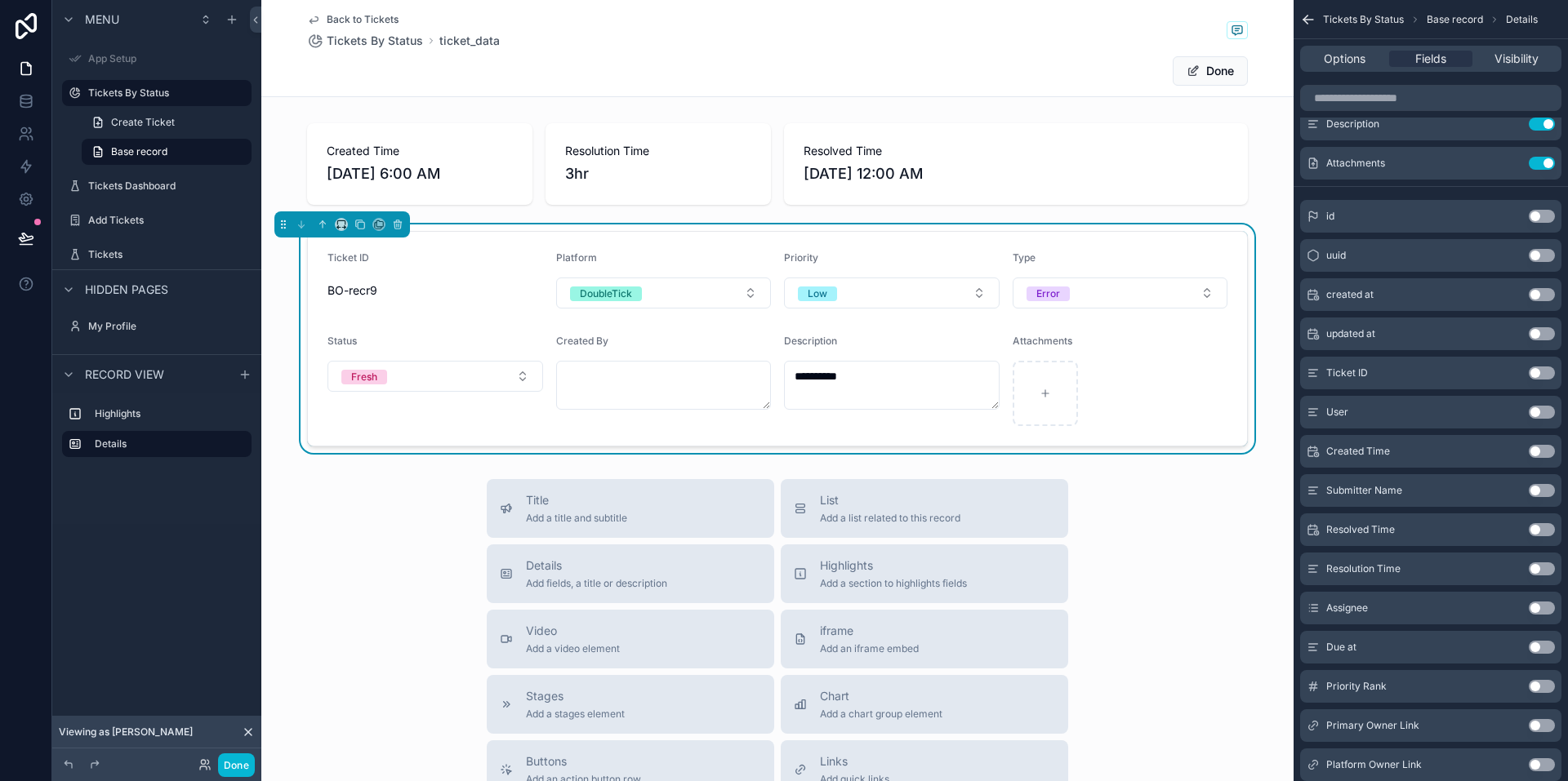
click at [1537, 531] on button "Use setting" at bounding box center [1542, 529] width 26 height 13
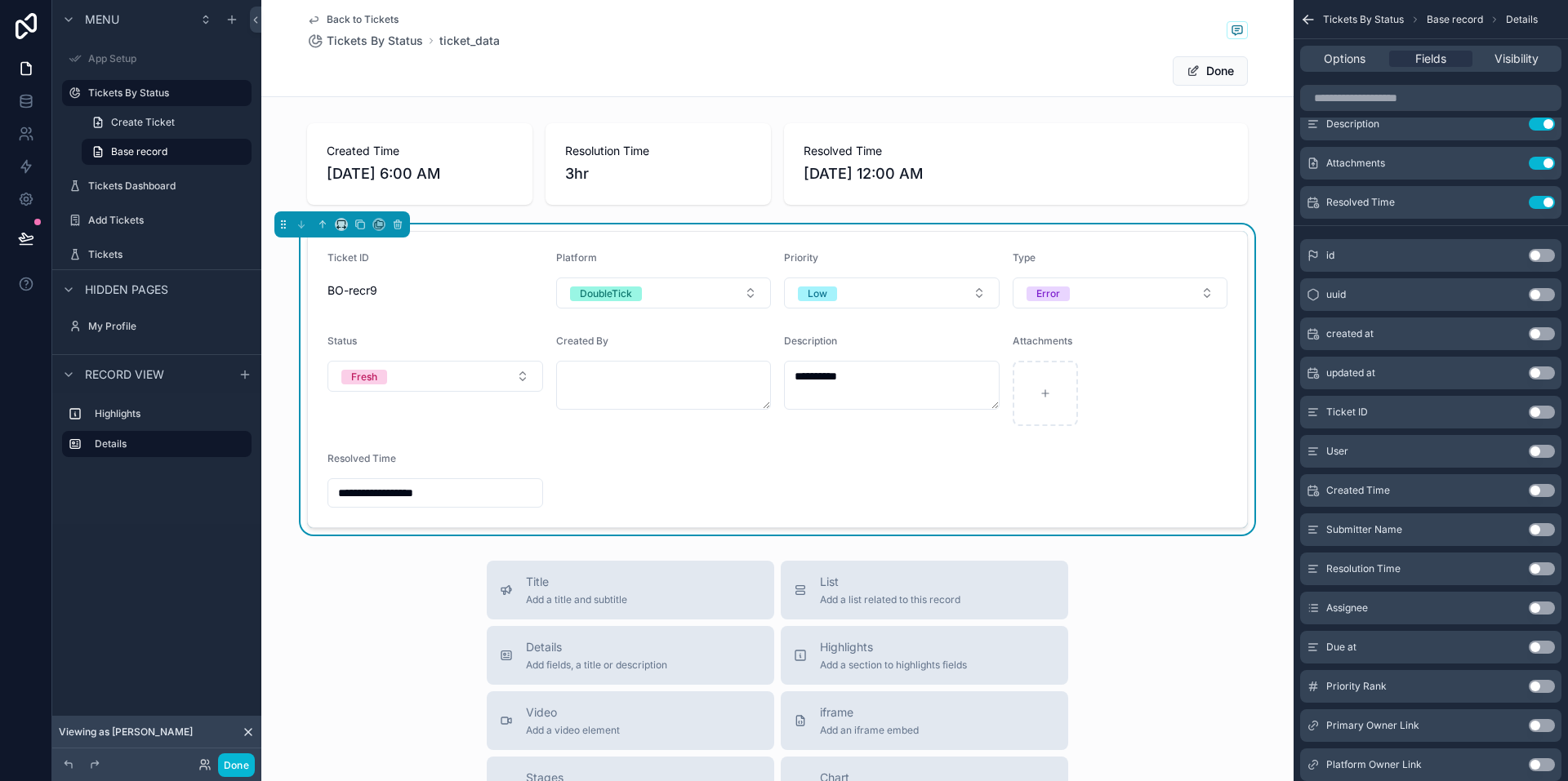
click at [886, 440] on form "**********" at bounding box center [777, 380] width 940 height 295
click at [243, 765] on button "Done" at bounding box center [236, 764] width 37 height 23
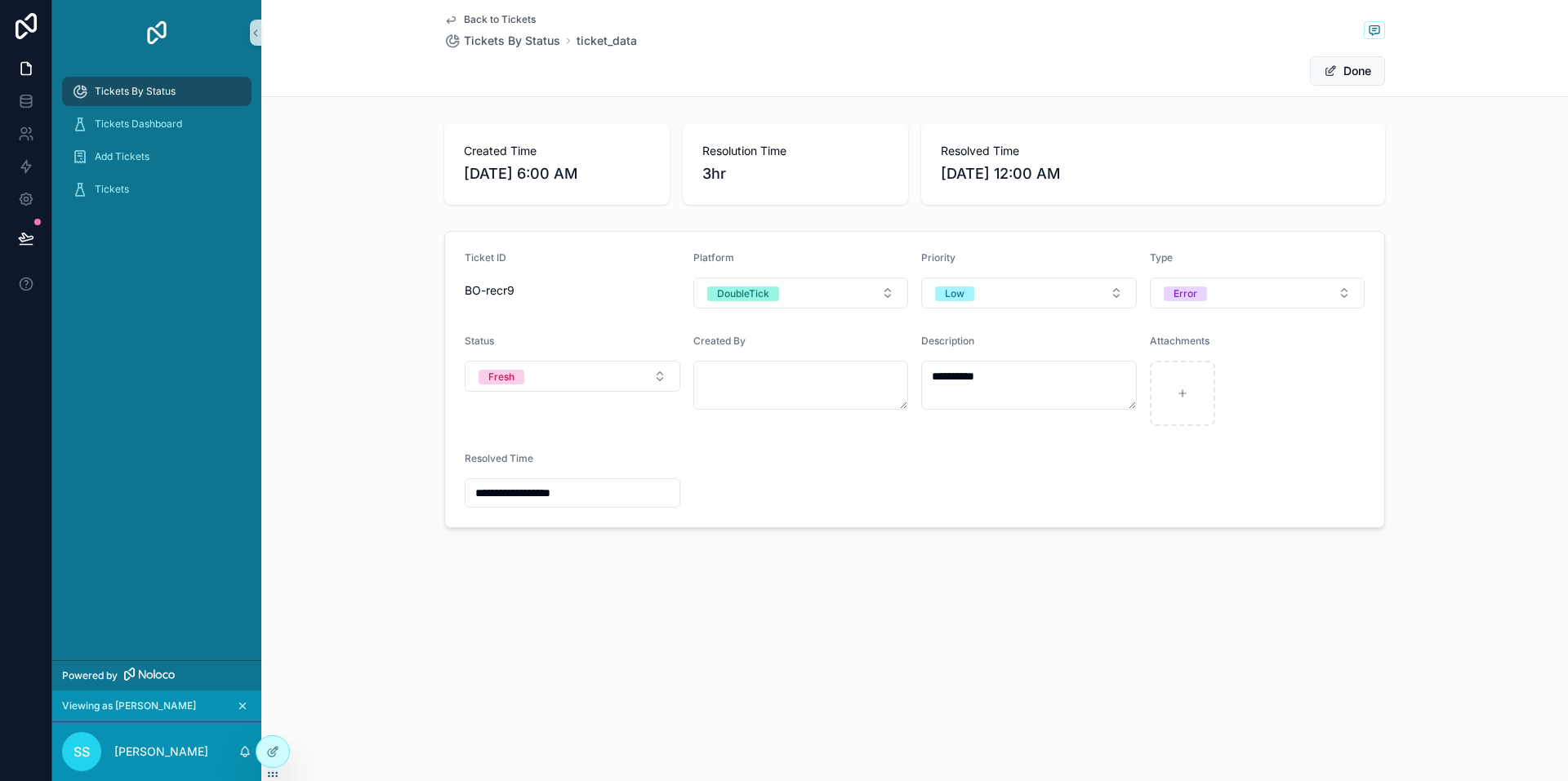
click at [241, 705] on icon "scrollable content" at bounding box center [242, 705] width 11 height 11
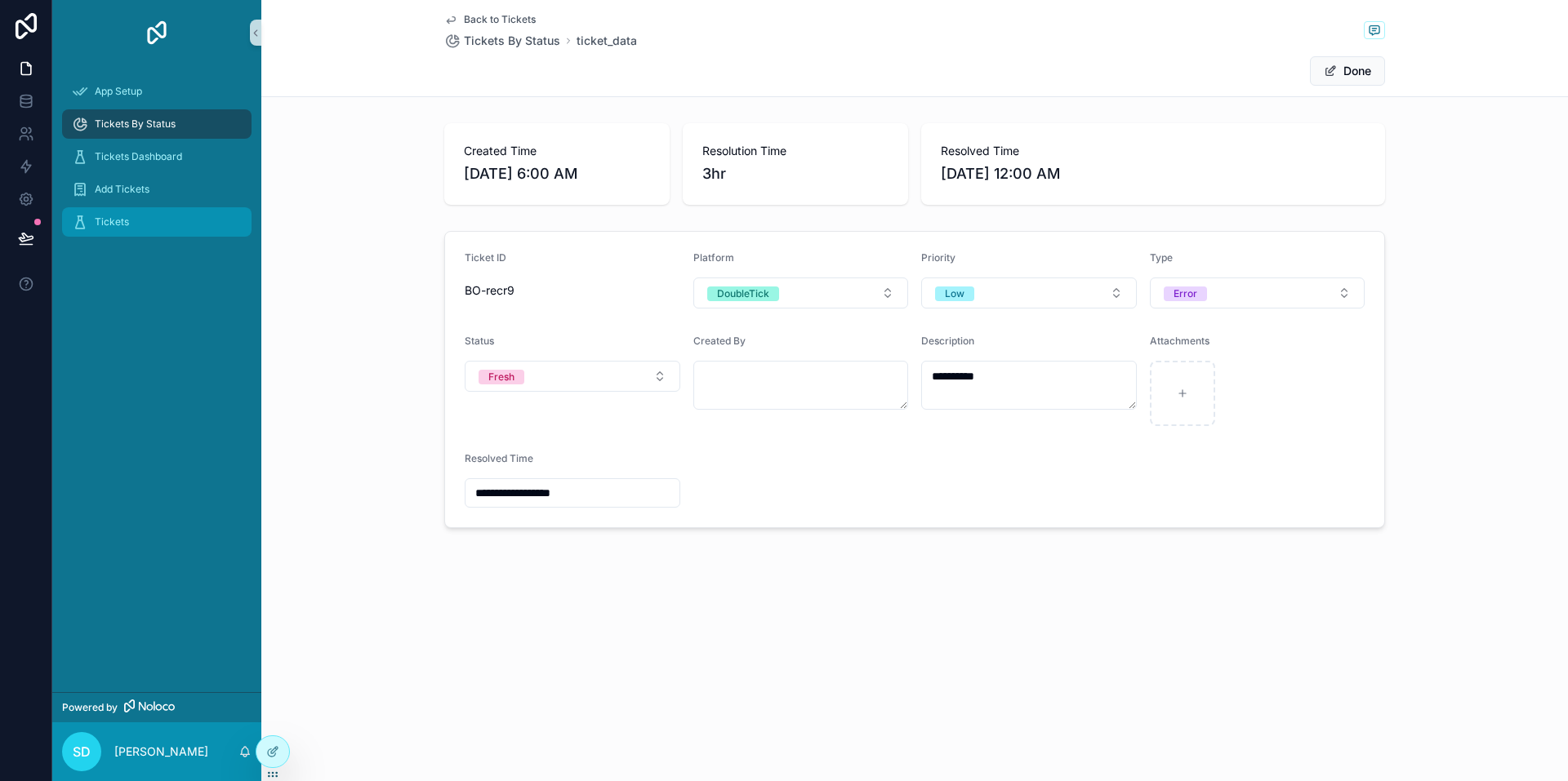
click at [132, 220] on div "Tickets" at bounding box center [156, 222] width 169 height 26
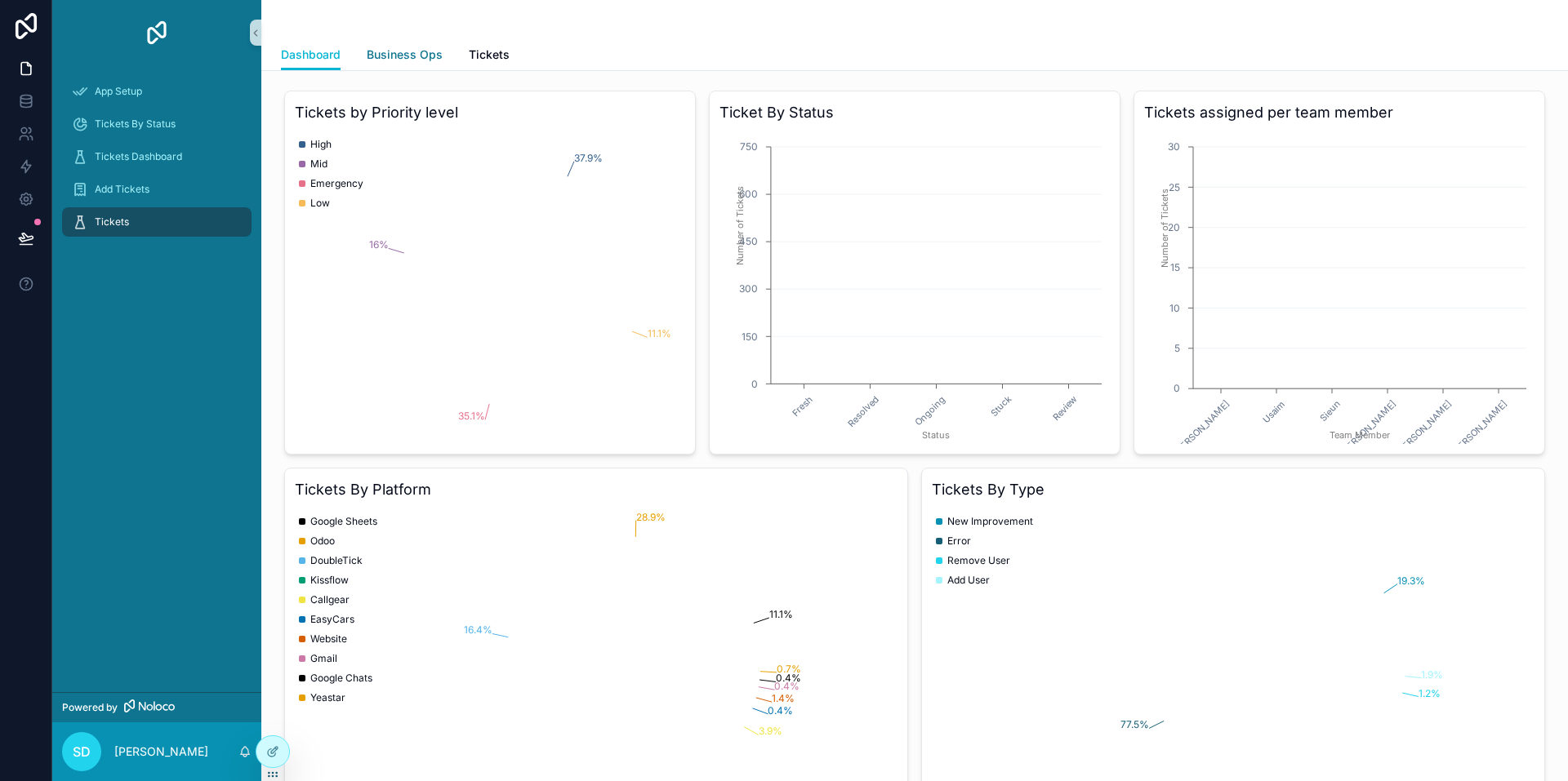
click at [387, 53] on span "Business Ops" at bounding box center [404, 55] width 76 height 17
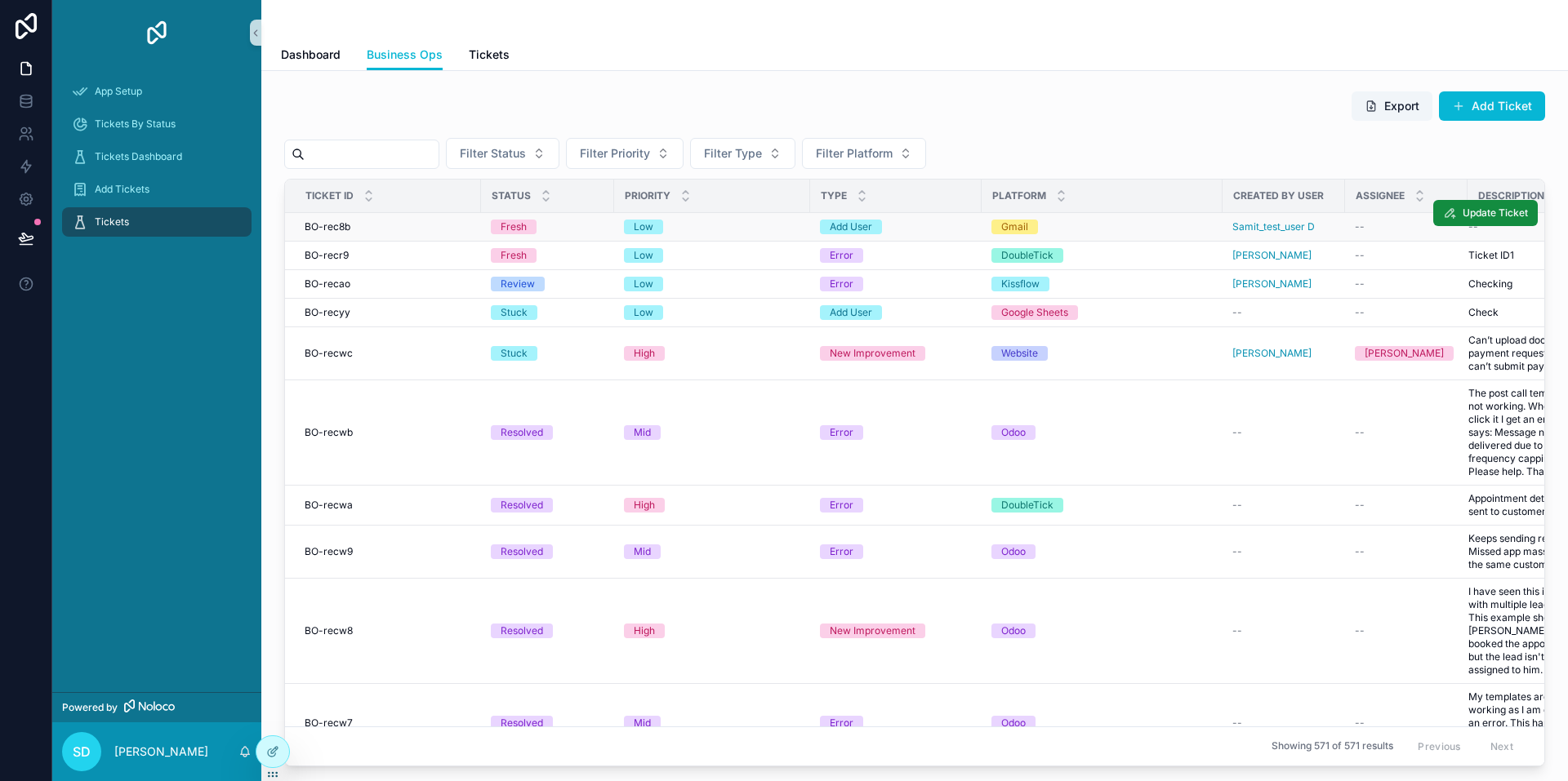
click at [759, 223] on div "Low" at bounding box center [712, 227] width 176 height 15
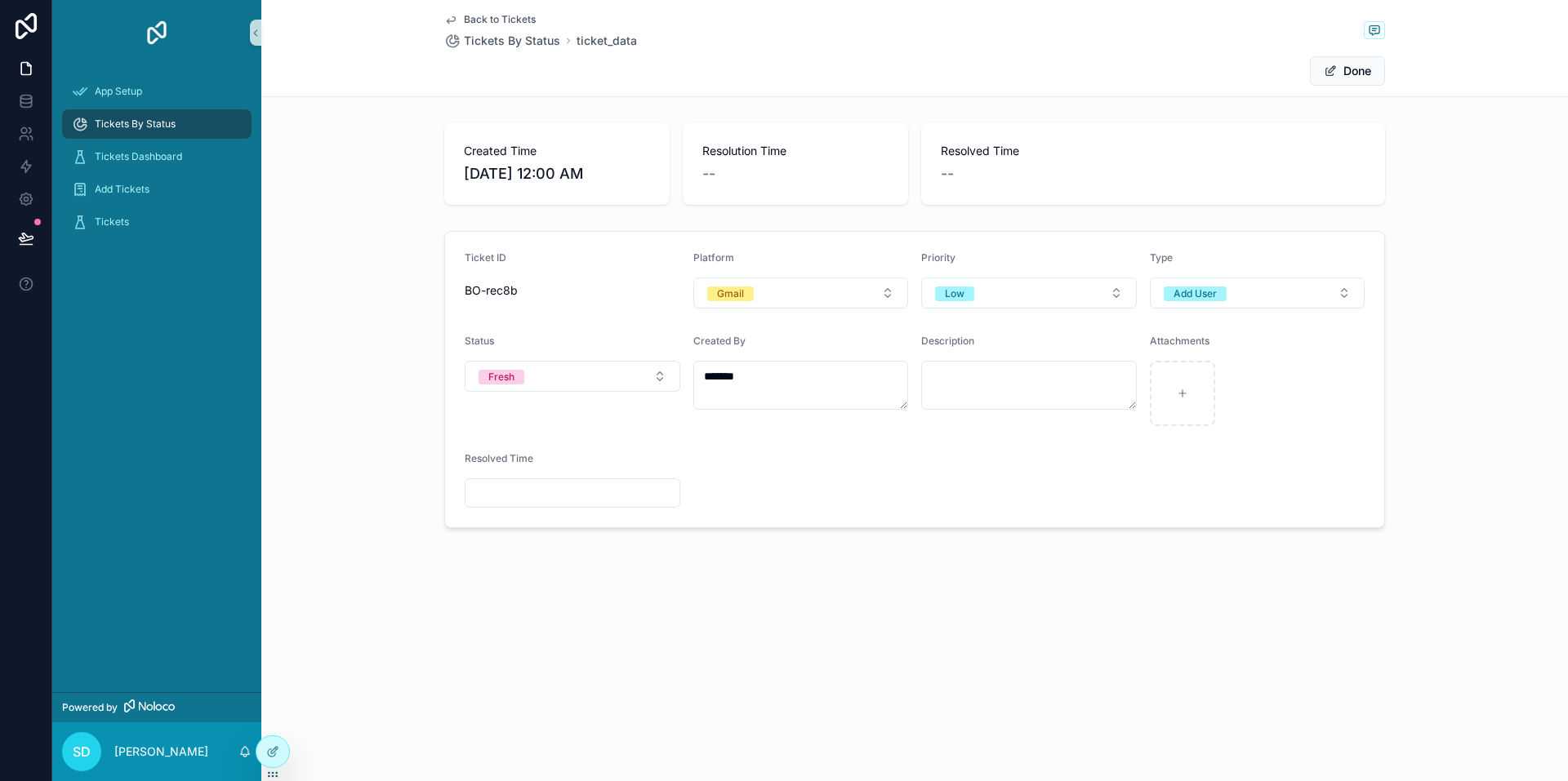
click at [764, 489] on form "Ticket ID BO-rec8b Platform Gmail Priority Low Type Add User Status Fresh Creat…" at bounding box center [914, 380] width 940 height 295
click at [164, 228] on div "Tickets" at bounding box center [156, 222] width 169 height 26
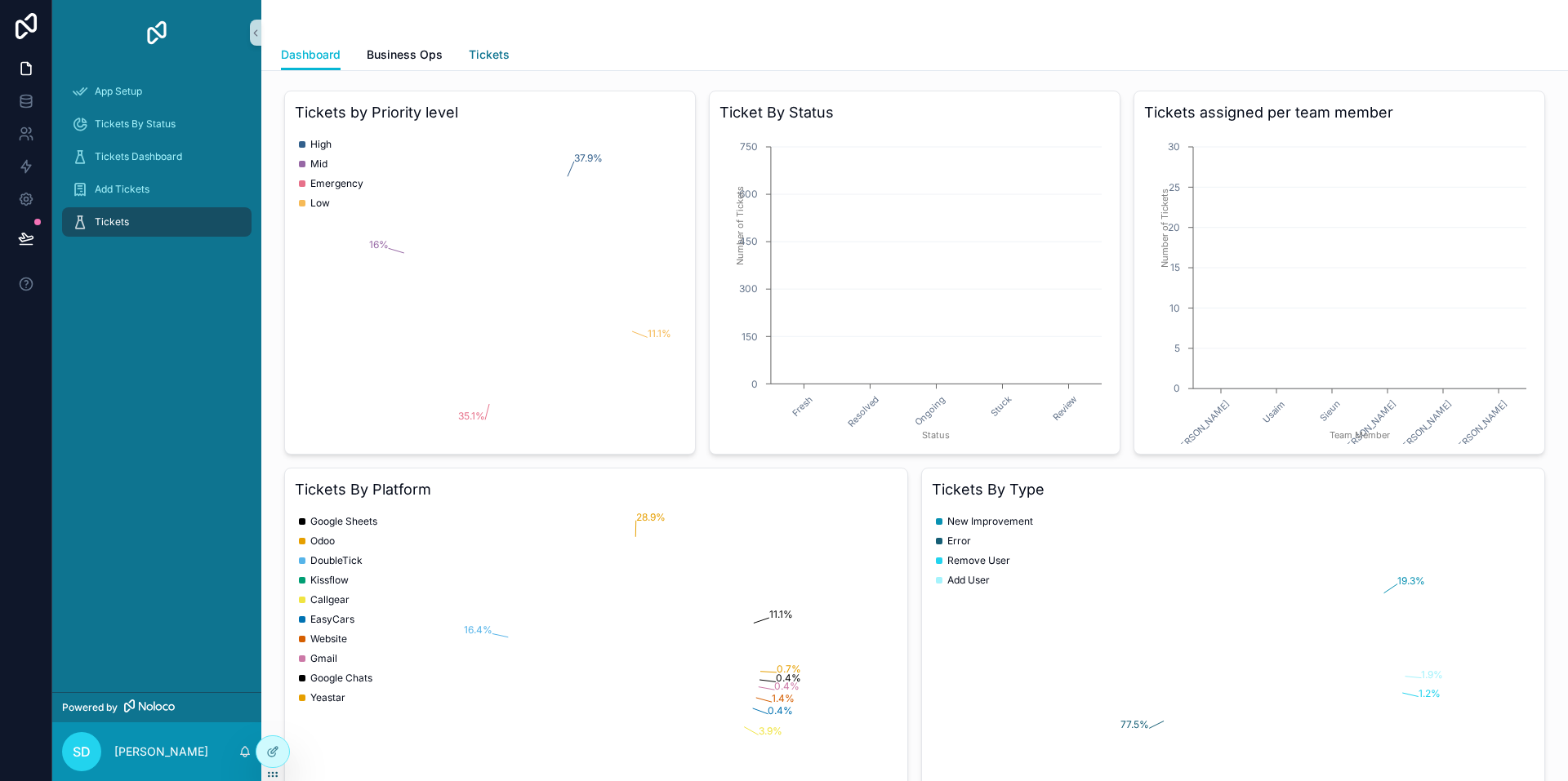
click at [487, 56] on span "Tickets" at bounding box center [488, 55] width 41 height 17
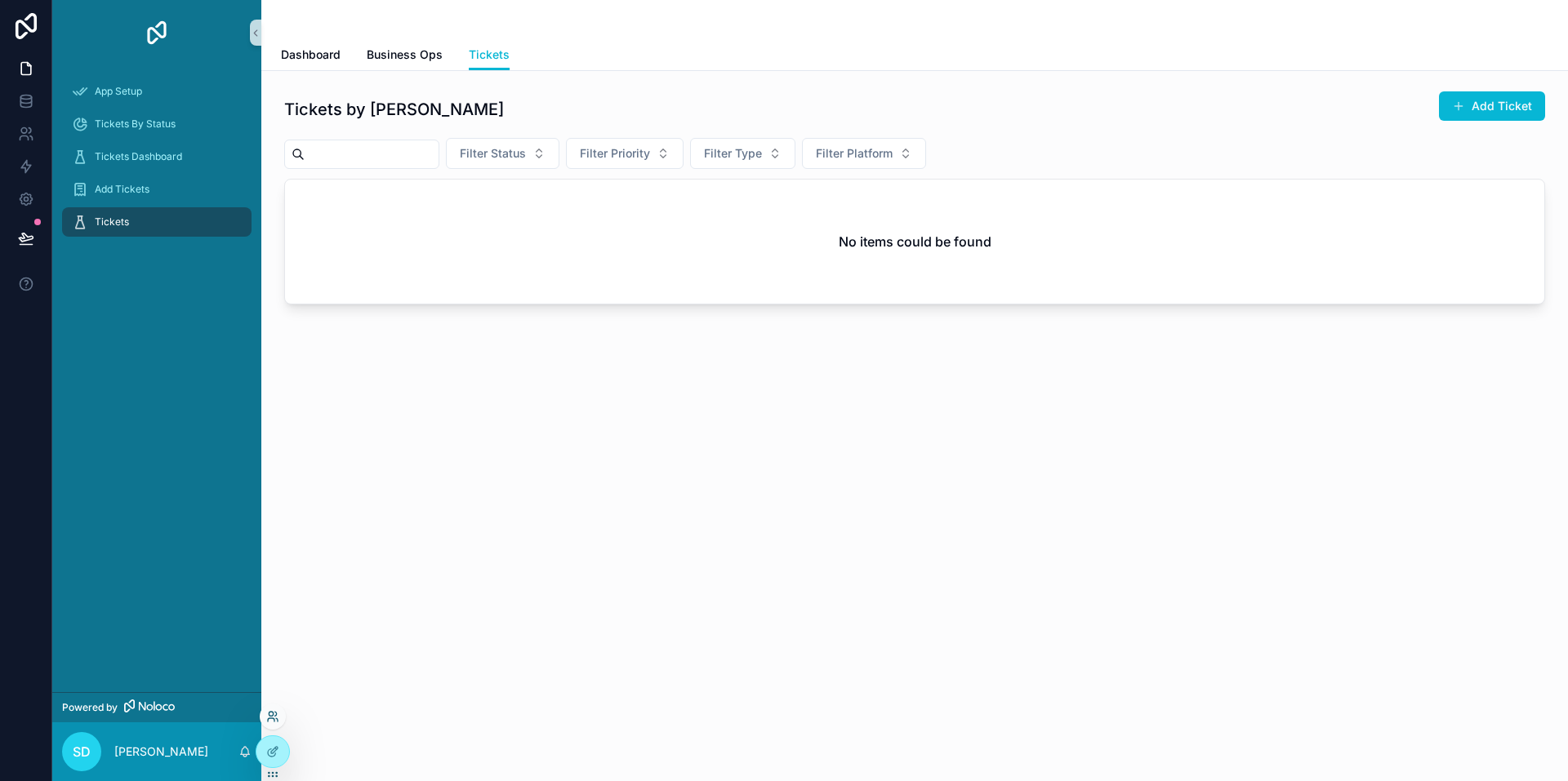
click at [271, 722] on icon at bounding box center [272, 716] width 13 height 13
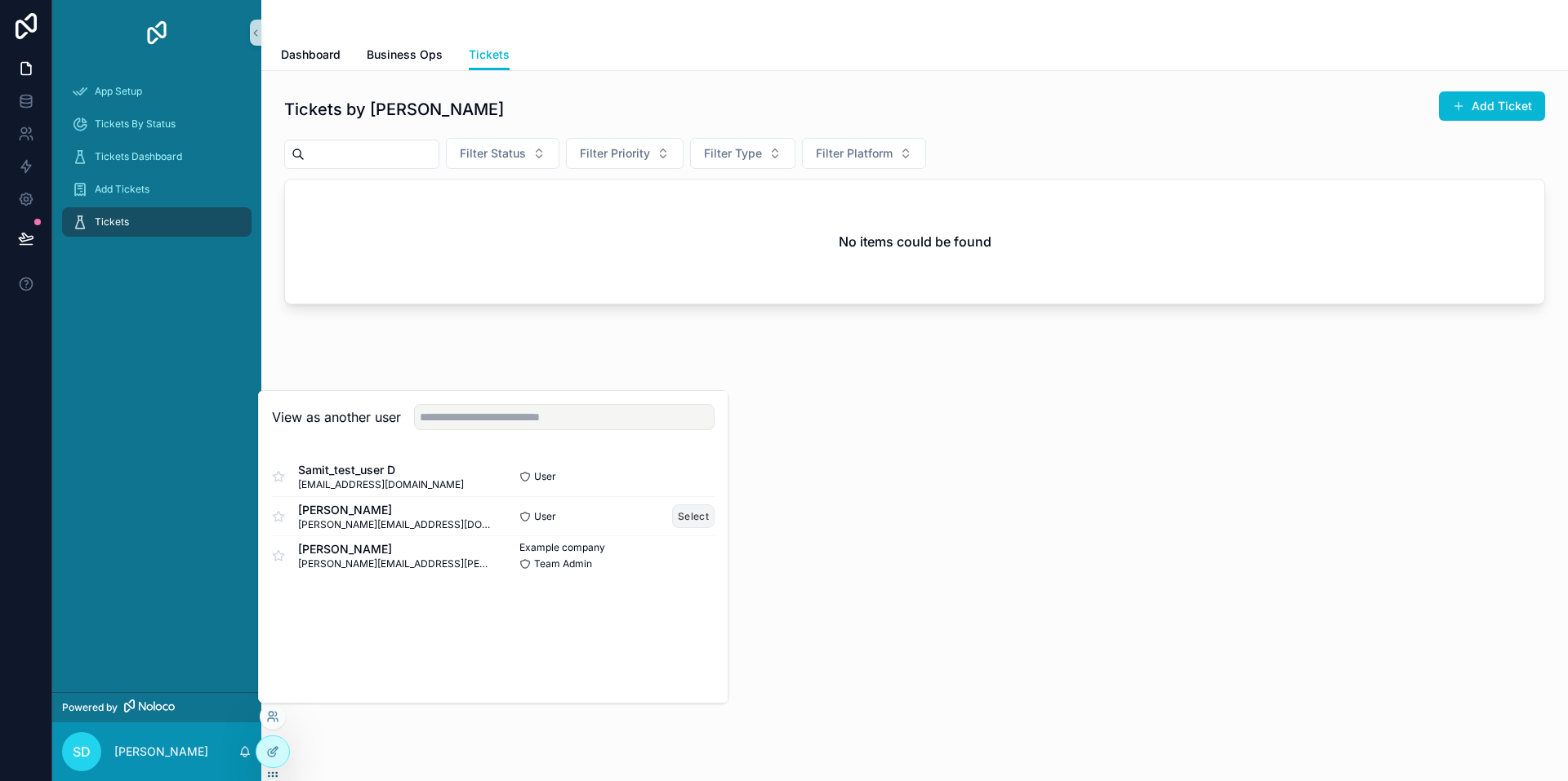
click at [693, 513] on button "Select" at bounding box center [693, 516] width 43 height 23
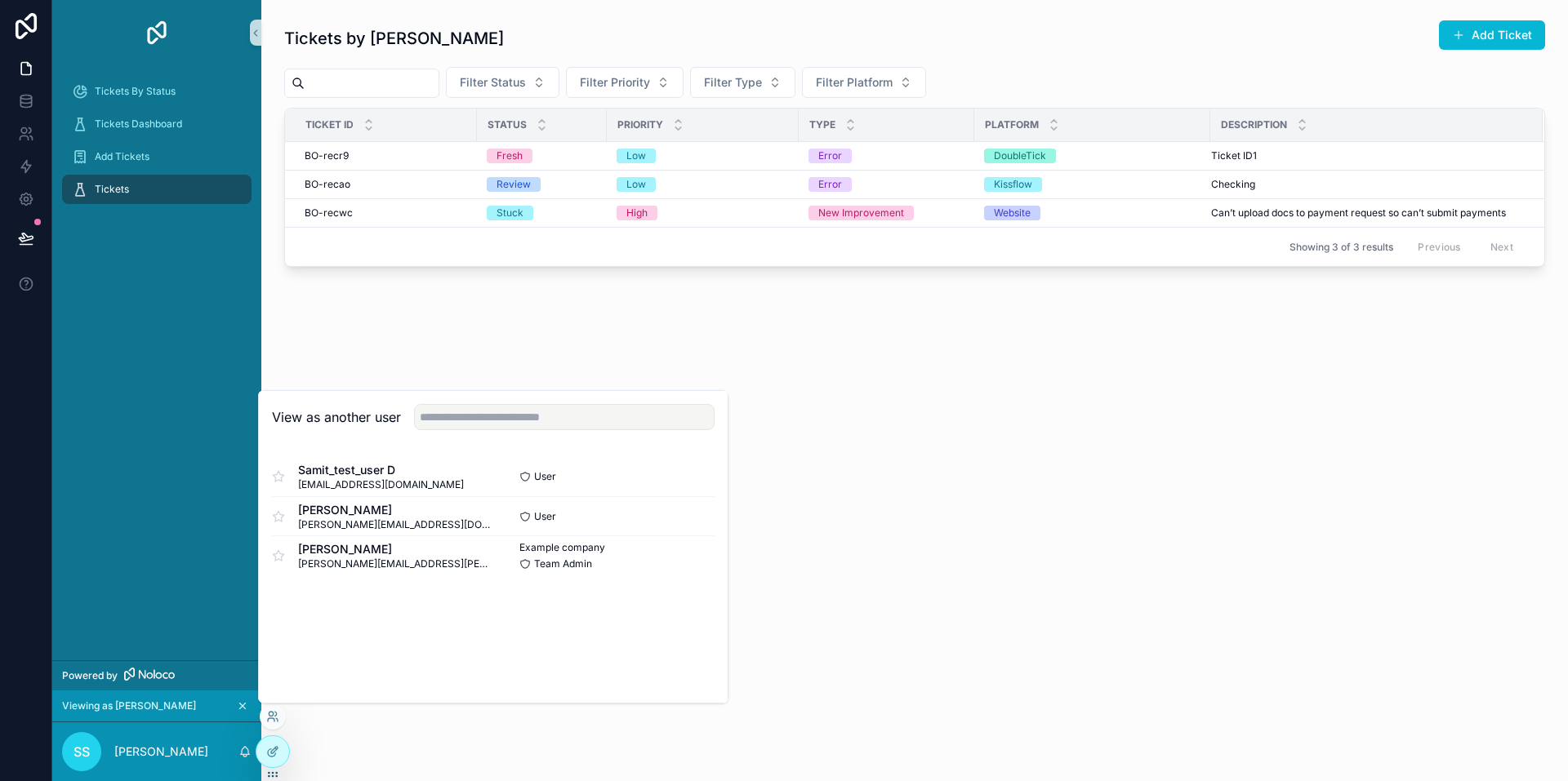
click at [875, 507] on div "Tickets by Shadab Add Ticket Filter Status Filter Priority Filter Type Filter P…" at bounding box center [914, 390] width 1306 height 781
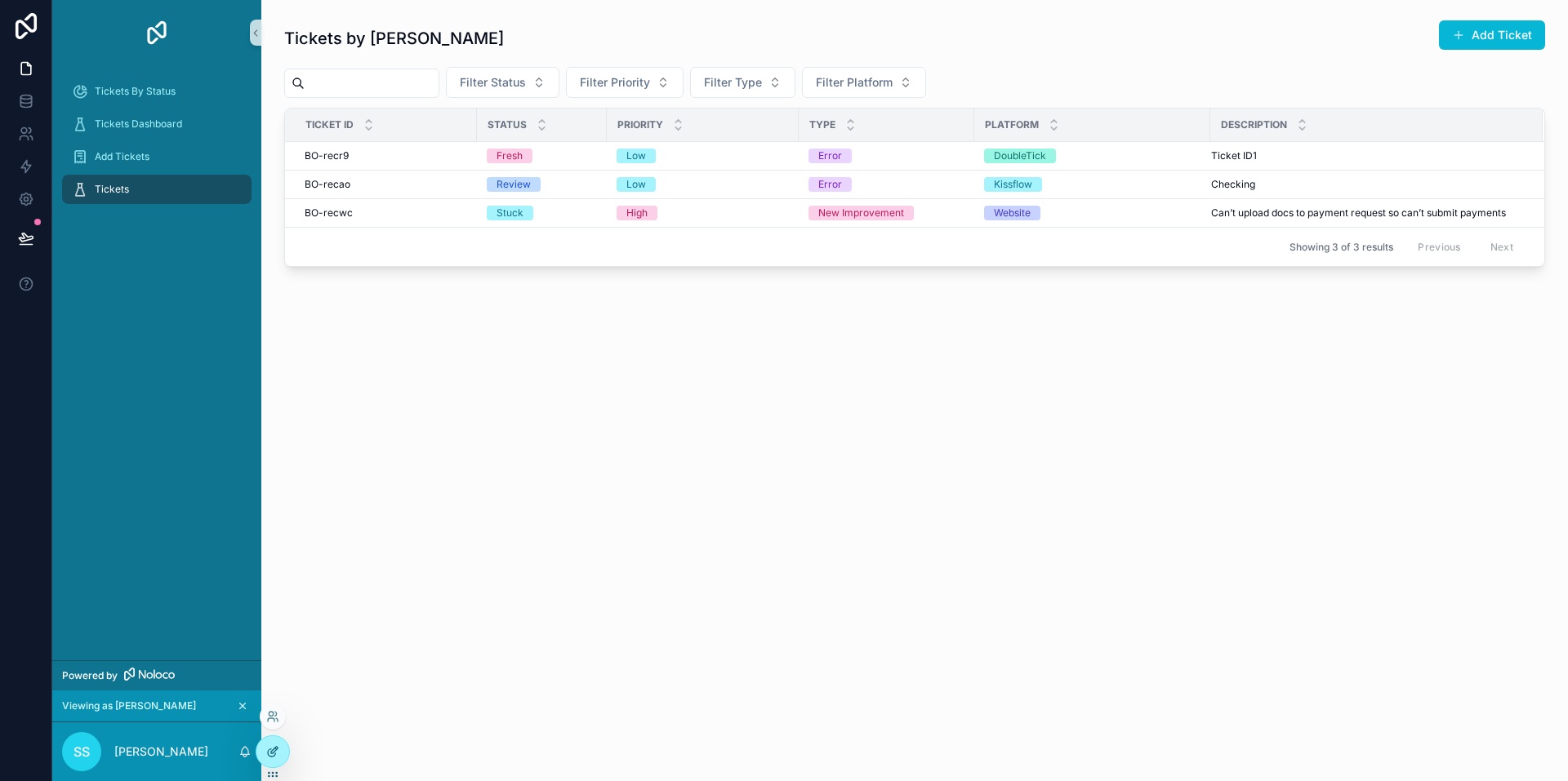
click at [278, 745] on div at bounding box center [273, 752] width 33 height 31
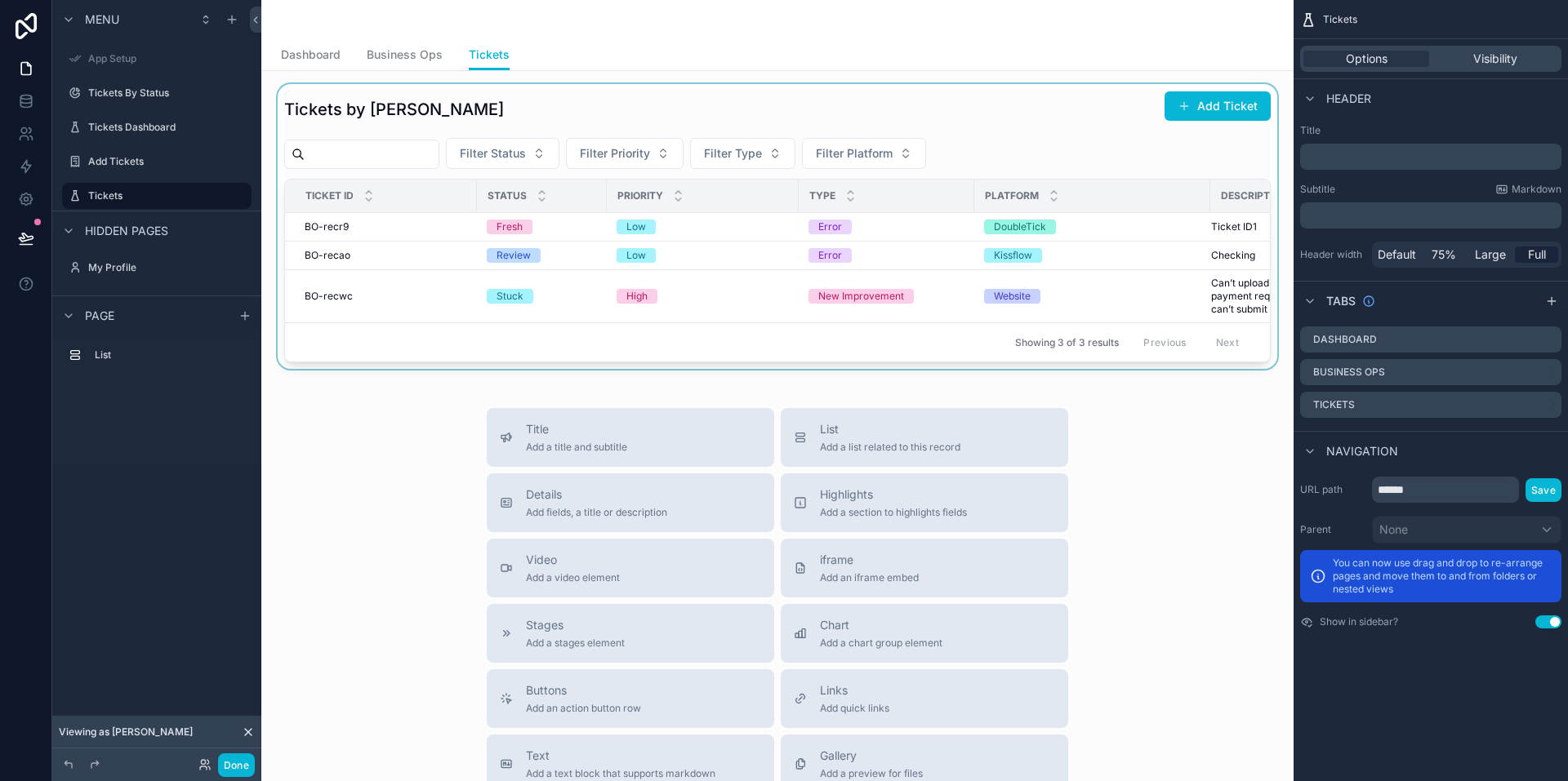
click at [1132, 252] on div "scrollable content" at bounding box center [778, 227] width 1007 height 285
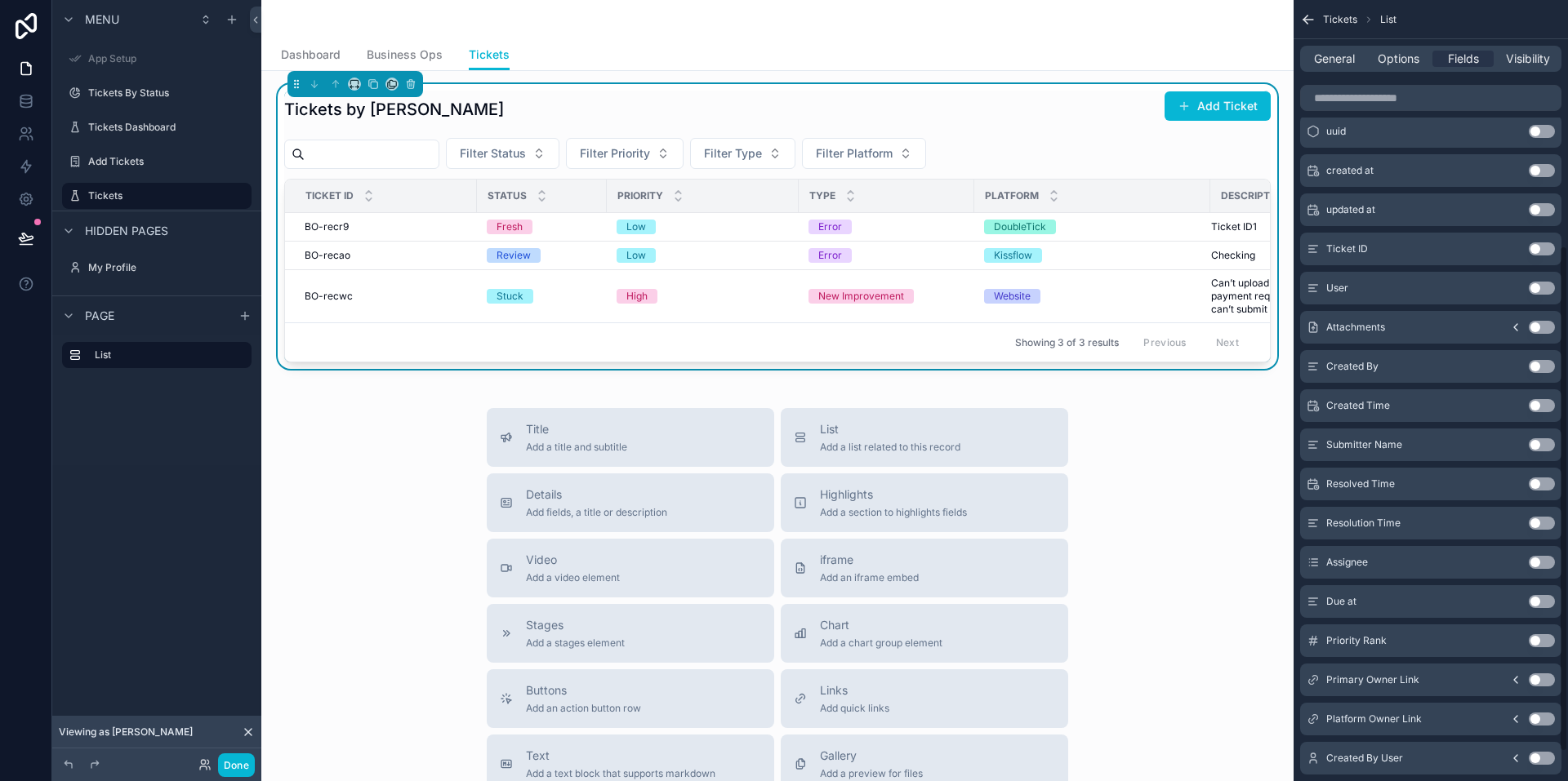
scroll to position [408, 0]
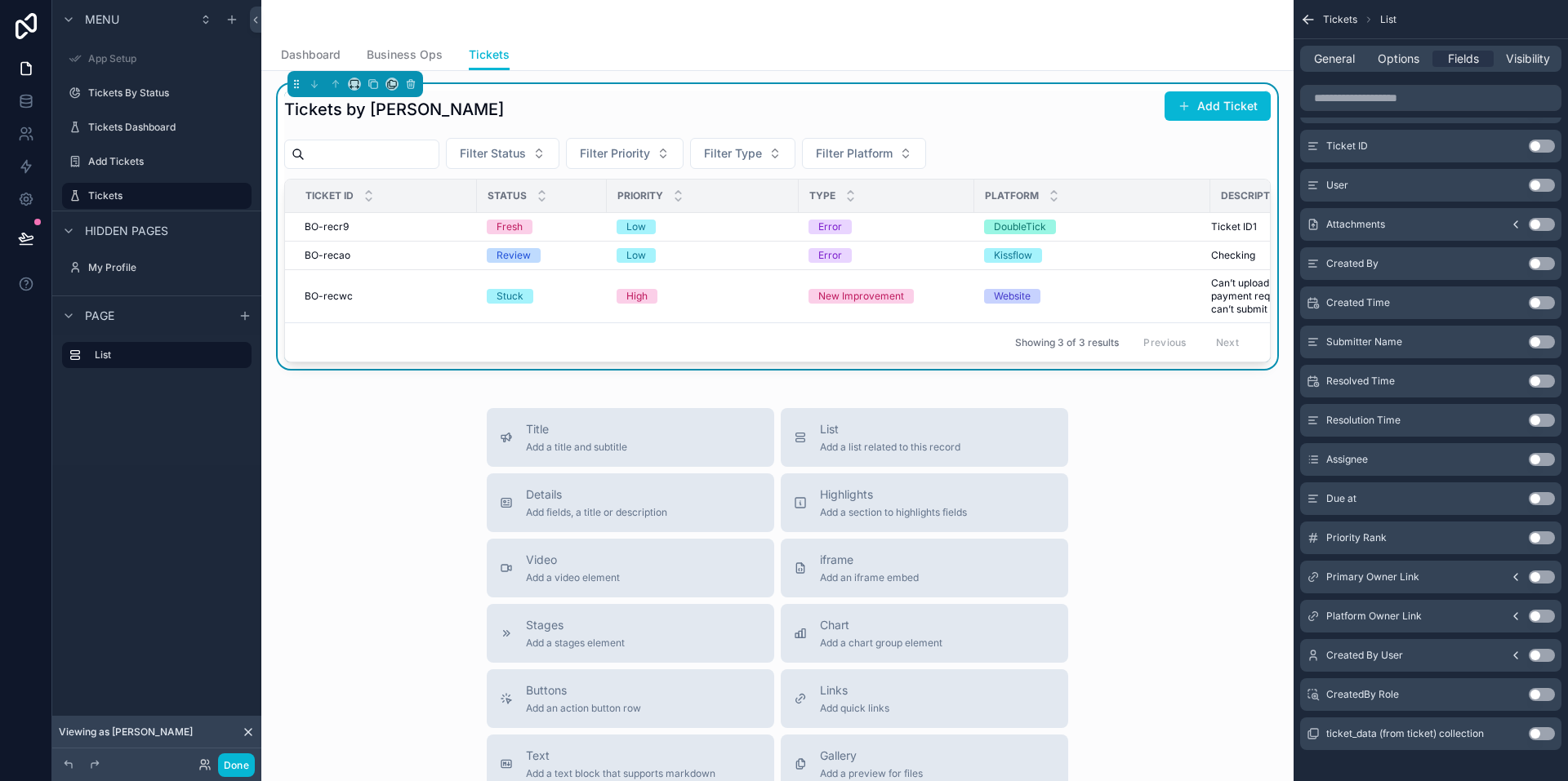
click at [1545, 458] on button "Use setting" at bounding box center [1542, 459] width 26 height 13
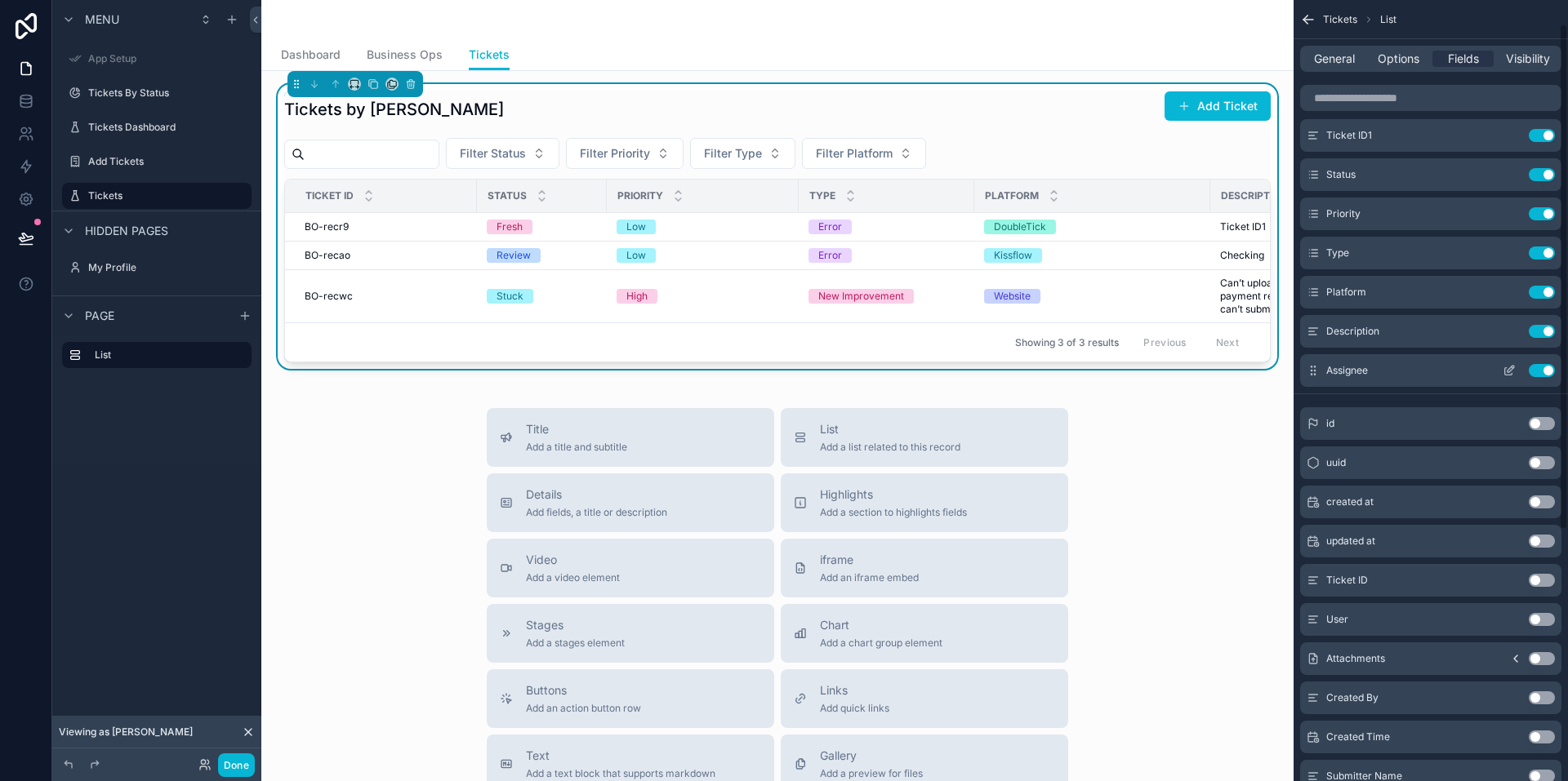
scroll to position [0, 0]
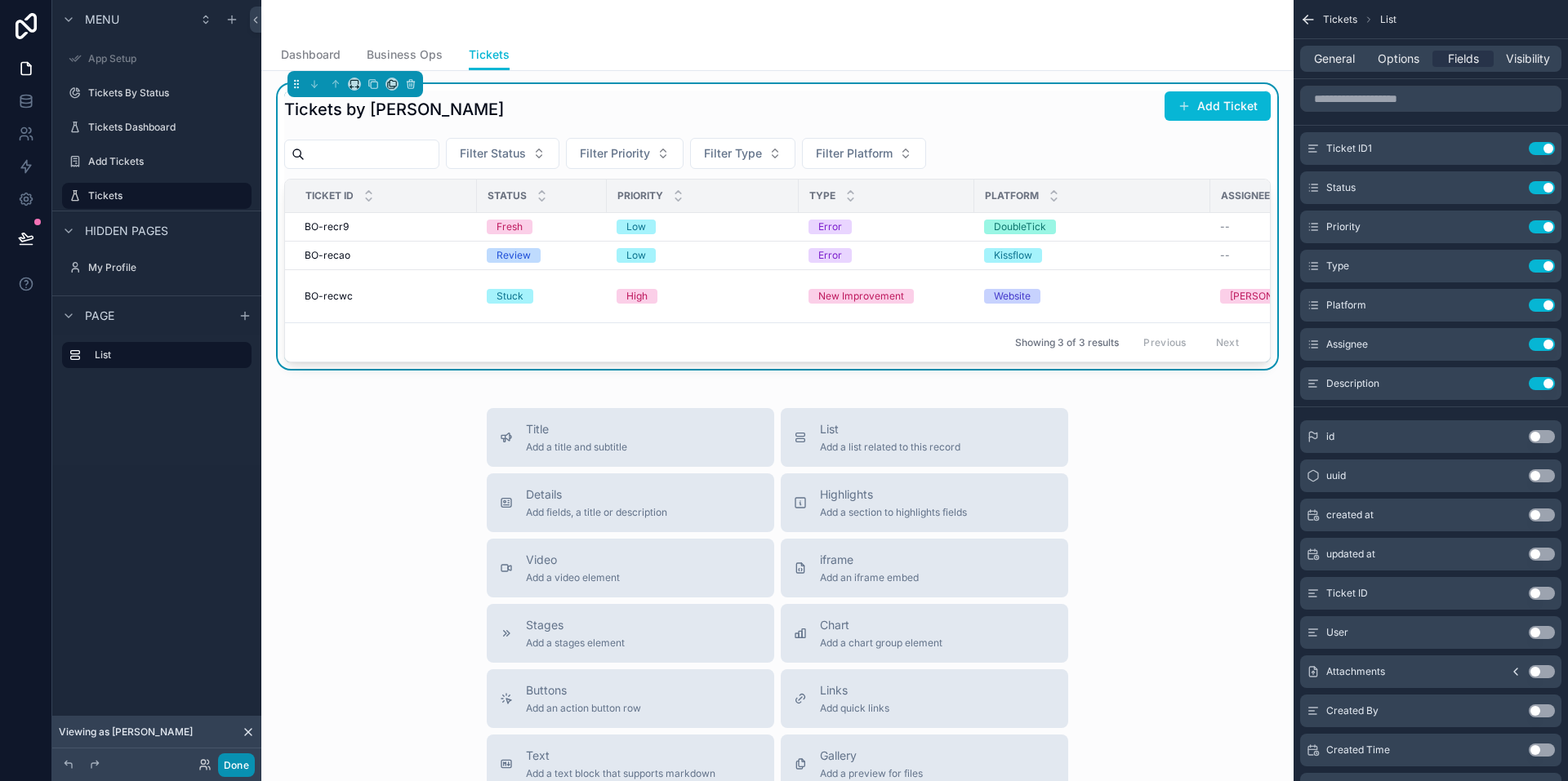
click at [241, 767] on button "Done" at bounding box center [236, 764] width 37 height 23
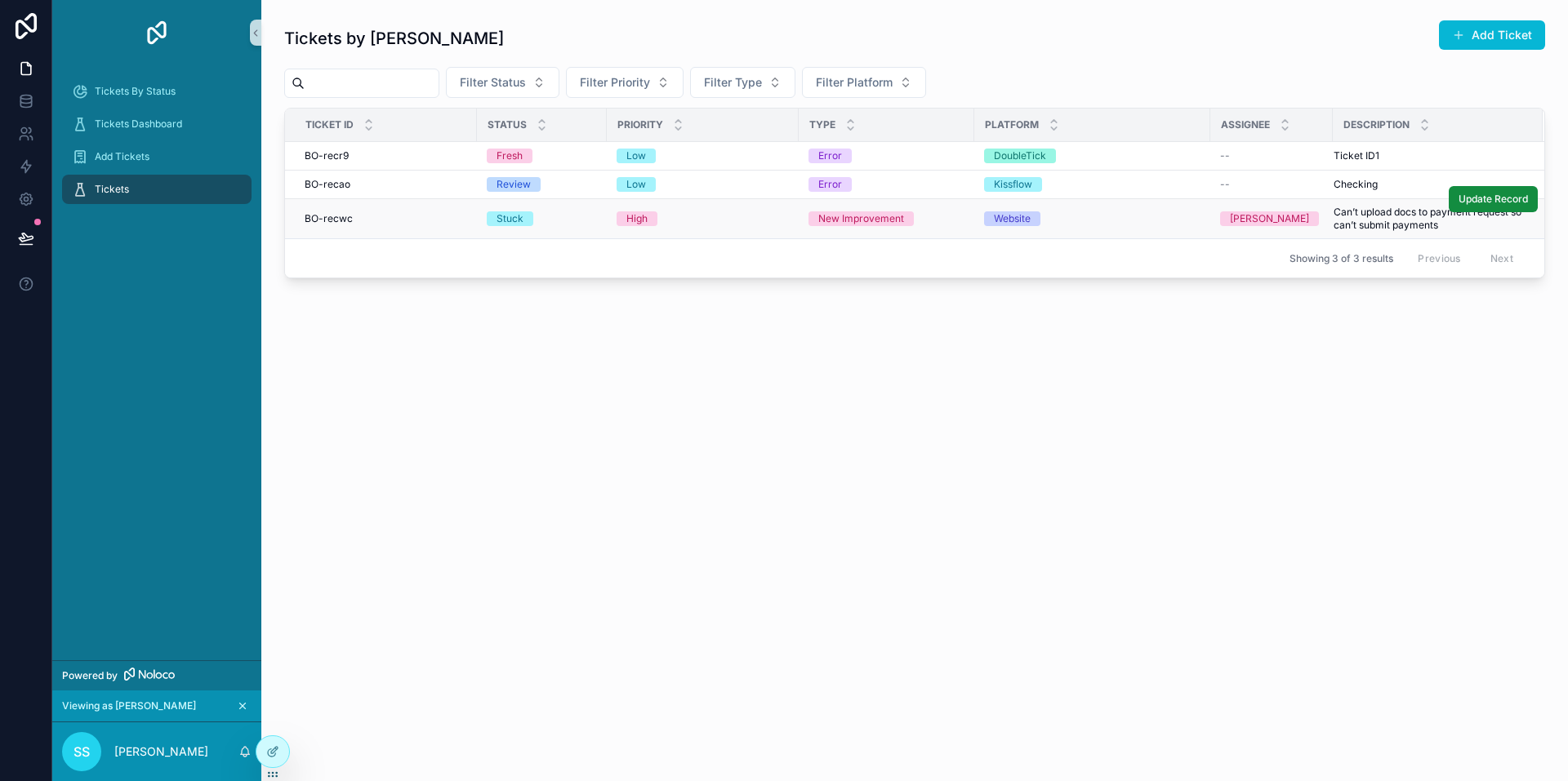
click at [1156, 229] on td "Website" at bounding box center [1093, 219] width 236 height 40
click at [1142, 223] on div "Website" at bounding box center [1092, 218] width 216 height 15
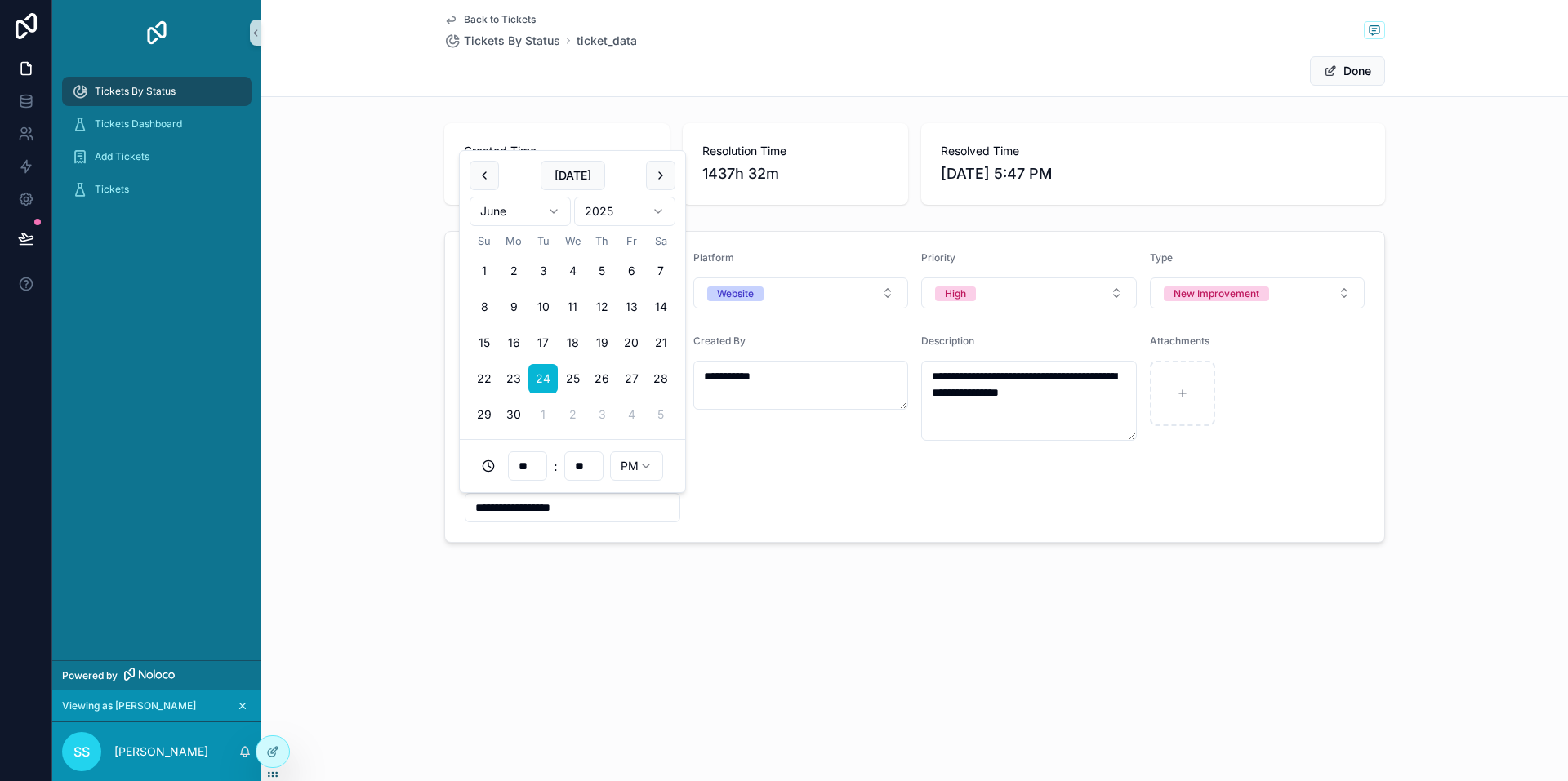
click at [581, 506] on input "**********" at bounding box center [573, 507] width 214 height 23
click at [793, 504] on form "**********" at bounding box center [914, 387] width 940 height 310
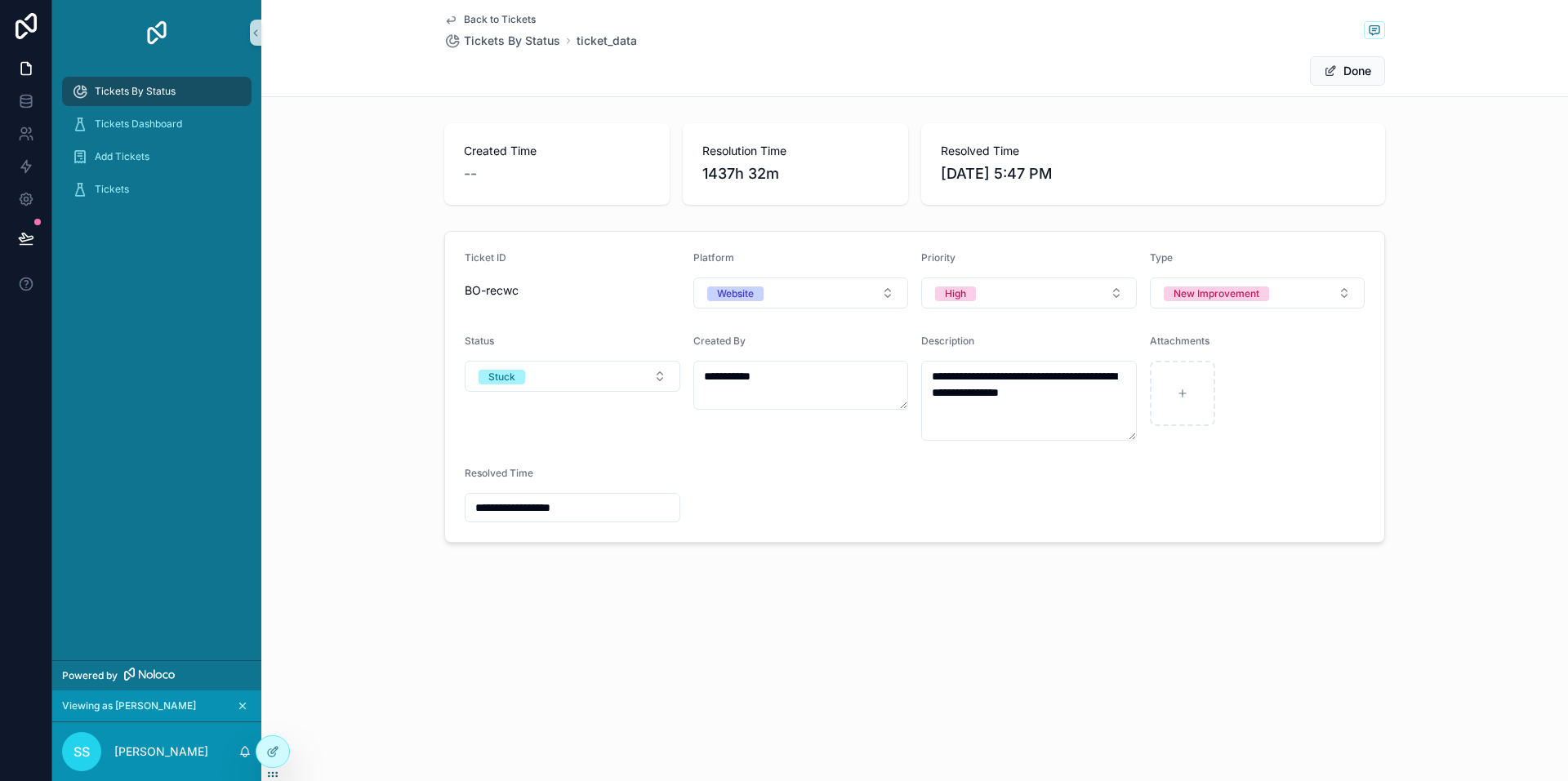
click at [669, 428] on div "Status Stuck" at bounding box center [573, 387] width 216 height 106
click at [1357, 69] on button "Done" at bounding box center [1347, 71] width 75 height 30
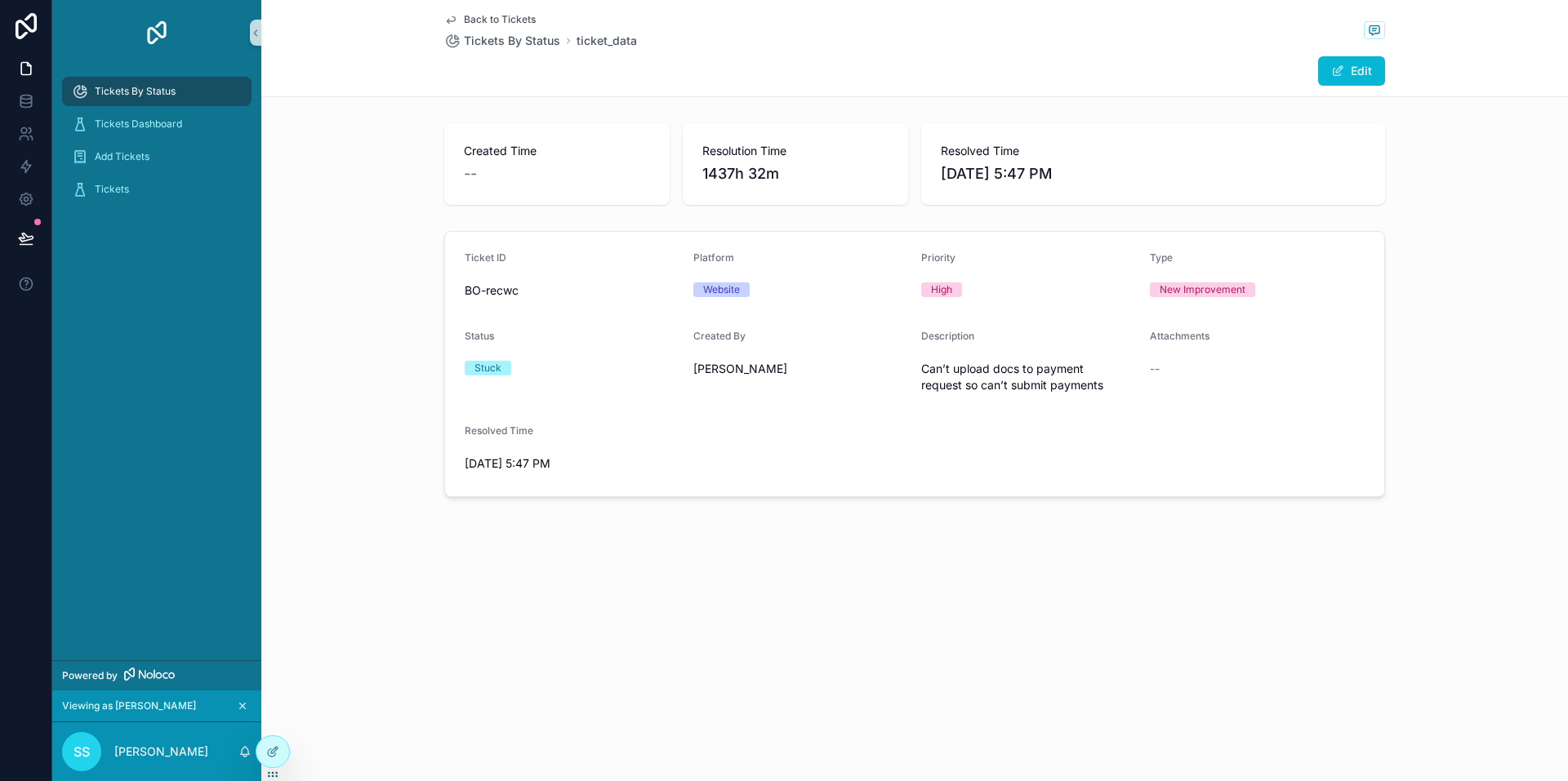
click at [1534, 334] on div "Ticket ID BO-recwc Platform Website Priority High Type New Improvement Status S…" at bounding box center [914, 363] width 1306 height 279
drag, startPoint x: 522, startPoint y: 463, endPoint x: 413, endPoint y: 440, distance: 111.4
click at [413, 440] on div "Ticket ID BO-recwc Platform Website Priority High Type New Improvement Status S…" at bounding box center [914, 363] width 1306 height 279
click at [667, 440] on div "Resolved Time" at bounding box center [573, 434] width 216 height 20
drag, startPoint x: 457, startPoint y: 243, endPoint x: 656, endPoint y: 470, distance: 301.9
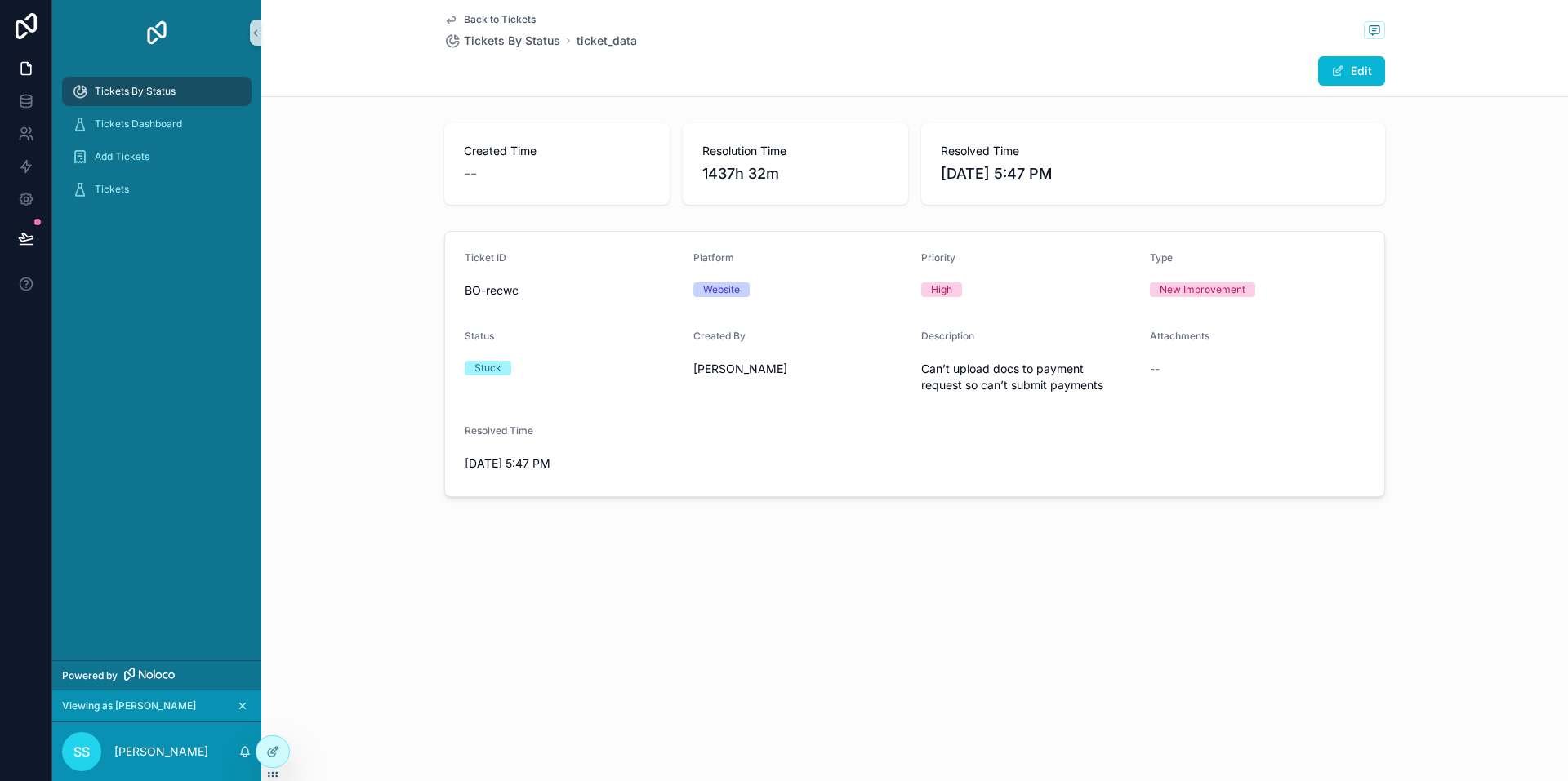
click at [656, 470] on form "Ticket ID BO-recwc Platform Website Priority High Type New Improvement Status S…" at bounding box center [914, 364] width 940 height 264
click at [656, 470] on span "6/24/2025 5:47 PM" at bounding box center [573, 463] width 216 height 17
drag, startPoint x: 648, startPoint y: 470, endPoint x: 463, endPoint y: 259, distance: 280.6
click at [463, 259] on form "Ticket ID BO-recwc Platform Website Priority High Type New Improvement Status S…" at bounding box center [914, 364] width 940 height 264
click at [640, 332] on div "Status" at bounding box center [573, 340] width 216 height 20
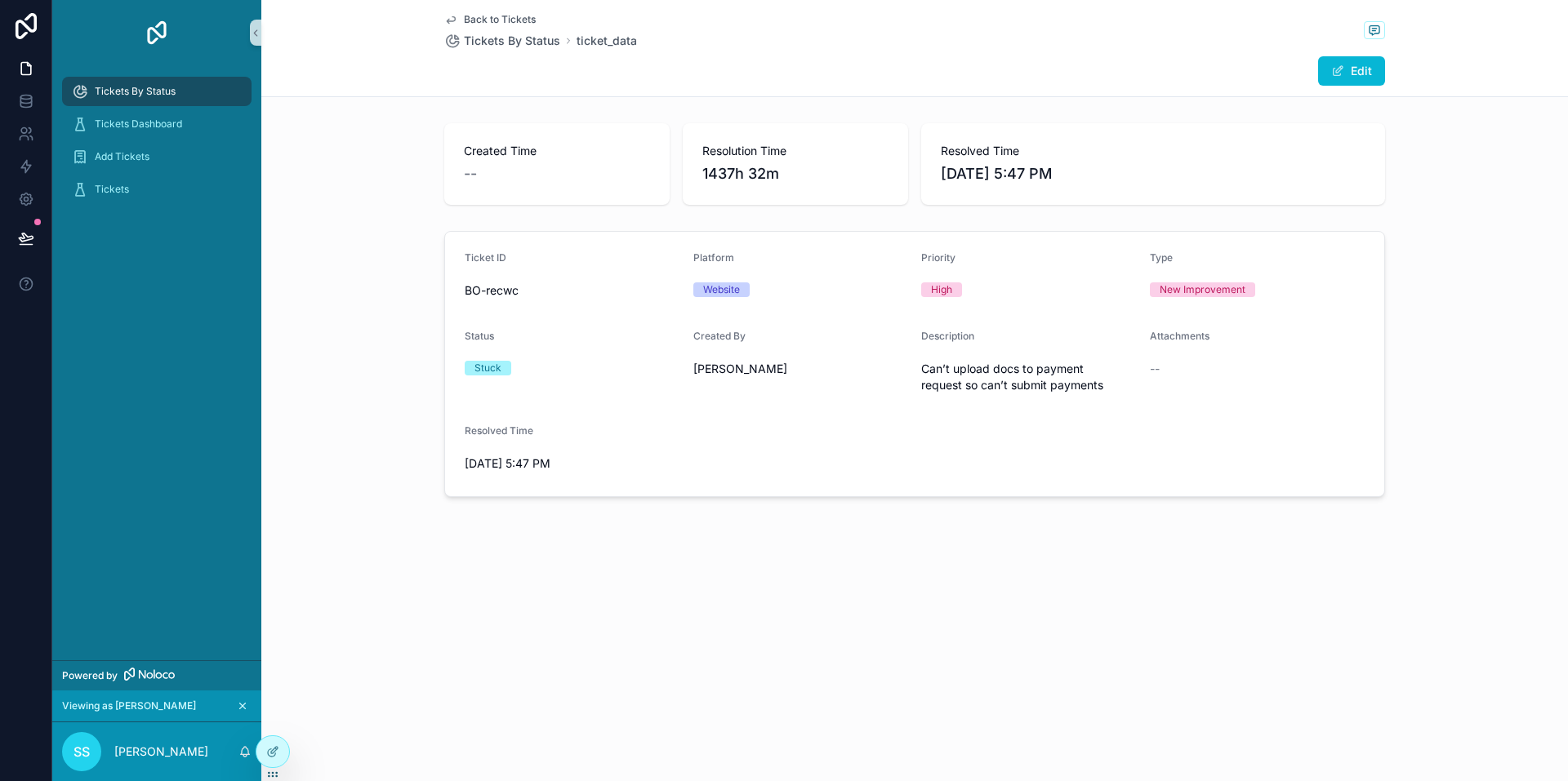
click at [547, 182] on div "--" at bounding box center [557, 174] width 186 height 23
drag, startPoint x: 774, startPoint y: 165, endPoint x: 787, endPoint y: 166, distance: 13.0
click at [787, 166] on span "1437h 32m" at bounding box center [795, 174] width 186 height 23
click at [906, 172] on div "Resolution Time 1437h 32m" at bounding box center [795, 164] width 225 height 82
drag, startPoint x: 1063, startPoint y: 163, endPoint x: 1136, endPoint y: 169, distance: 73.2
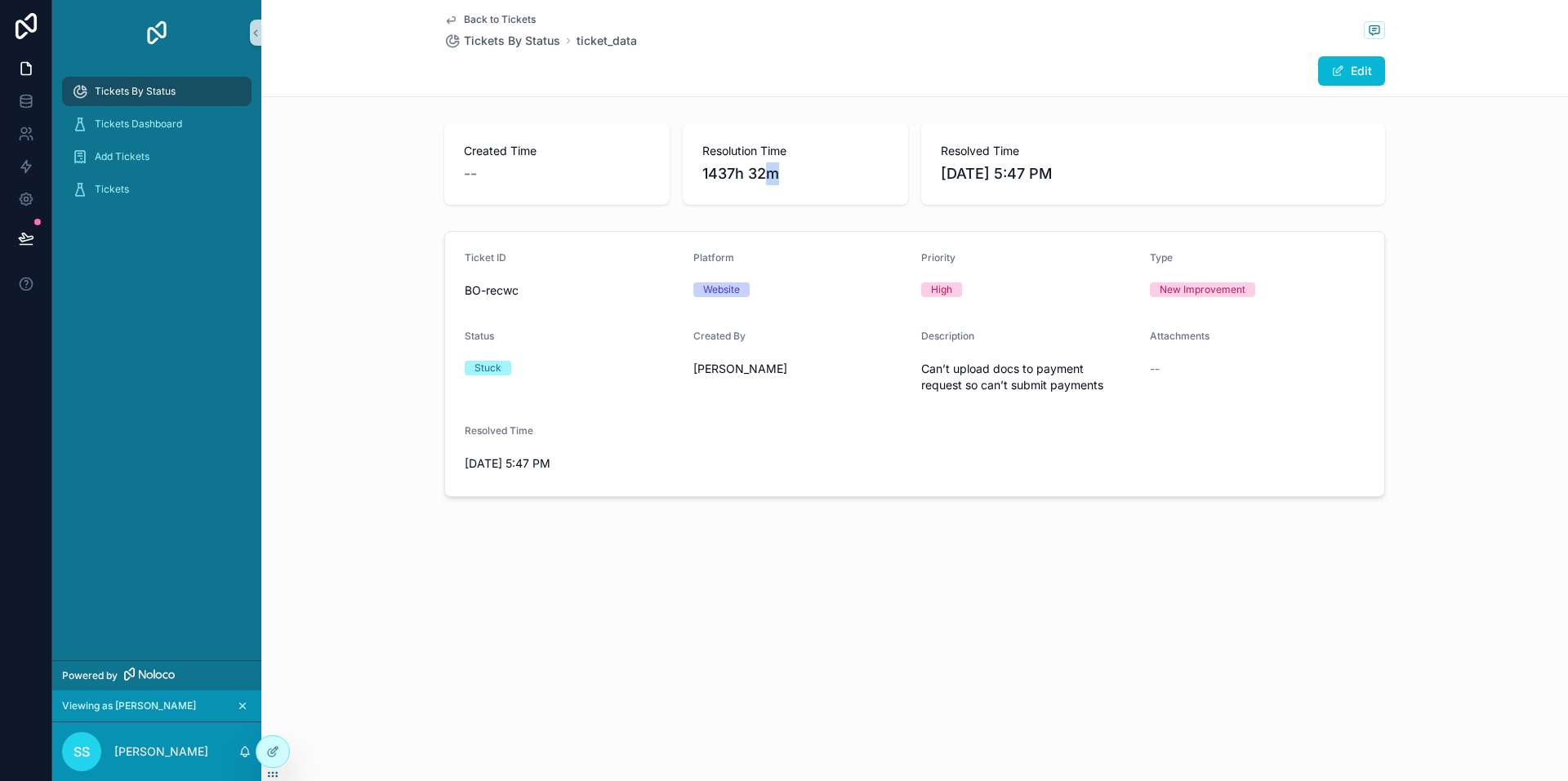
click at [1135, 169] on div "Resolved Time 6/24/2025 5:47 PM" at bounding box center [1153, 163] width 425 height 43
click at [1165, 210] on div "Created Time -- Resolution Time 1437h 32m Resolved Time 6/24/2025 5:47 PM" at bounding box center [914, 163] width 1306 height 95
click at [523, 39] on span "Tickets By Status" at bounding box center [512, 41] width 96 height 17
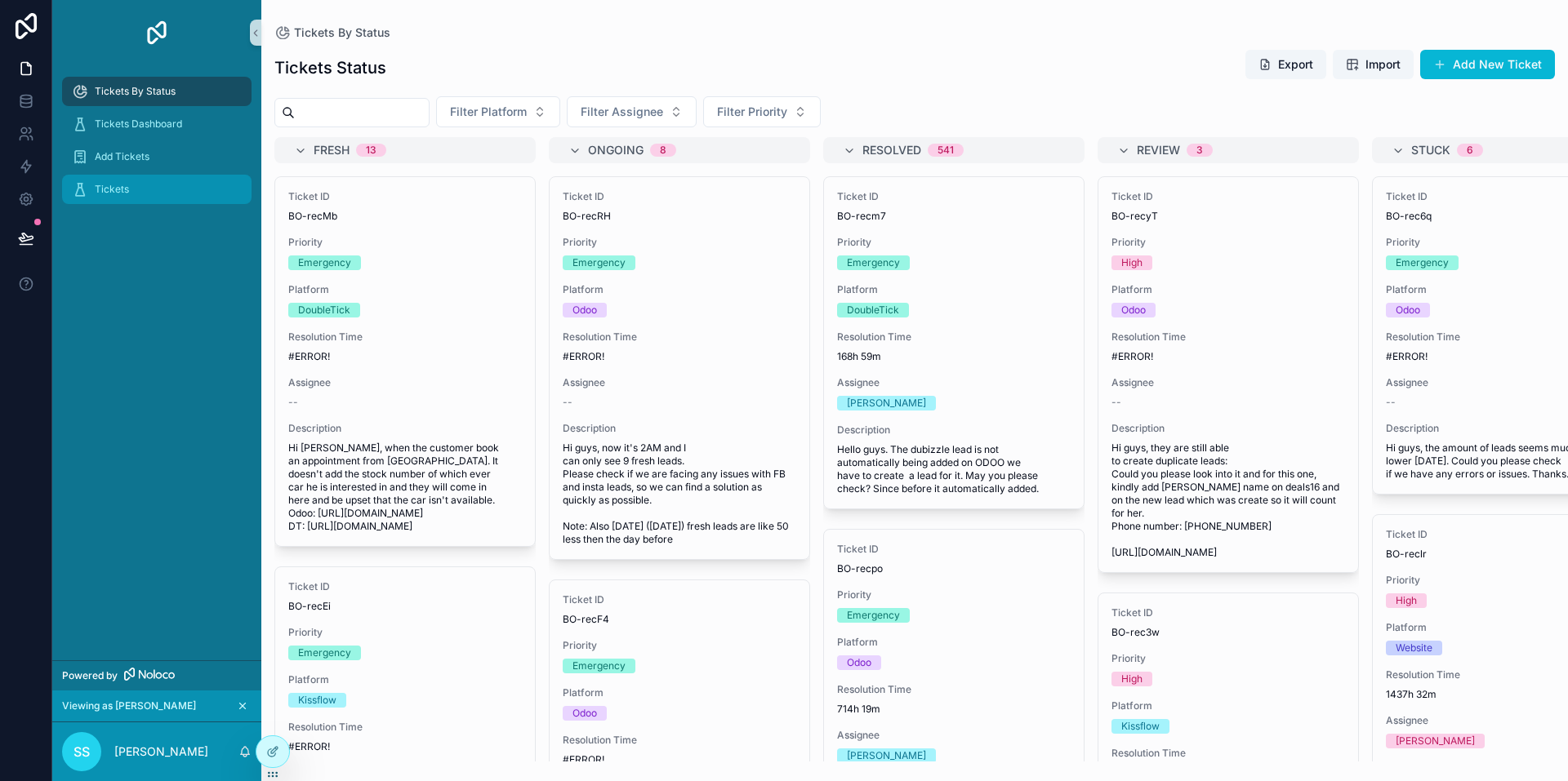
click at [135, 192] on div "Tickets" at bounding box center [156, 189] width 169 height 26
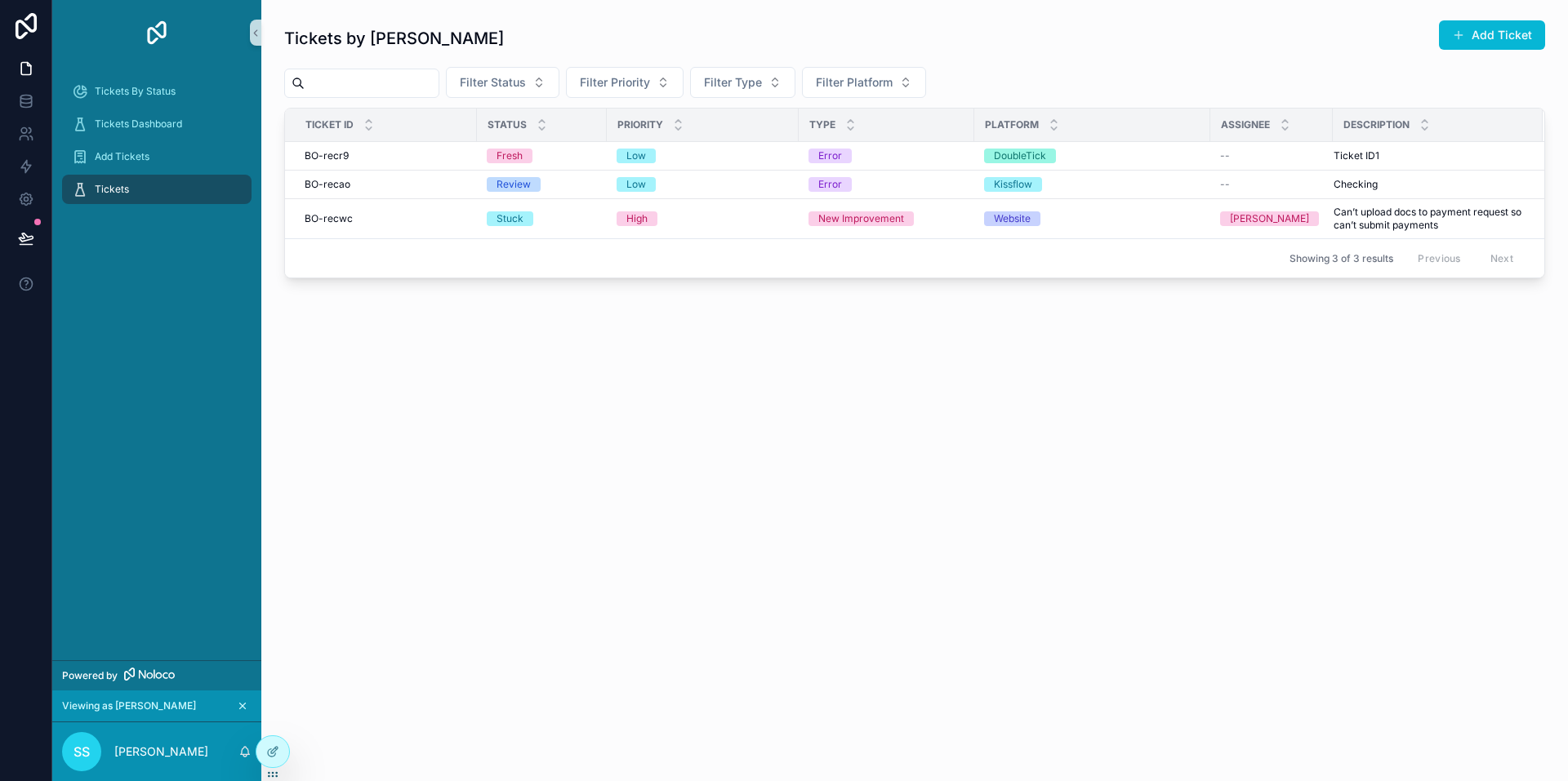
click at [244, 707] on icon "scrollable content" at bounding box center [242, 705] width 11 height 11
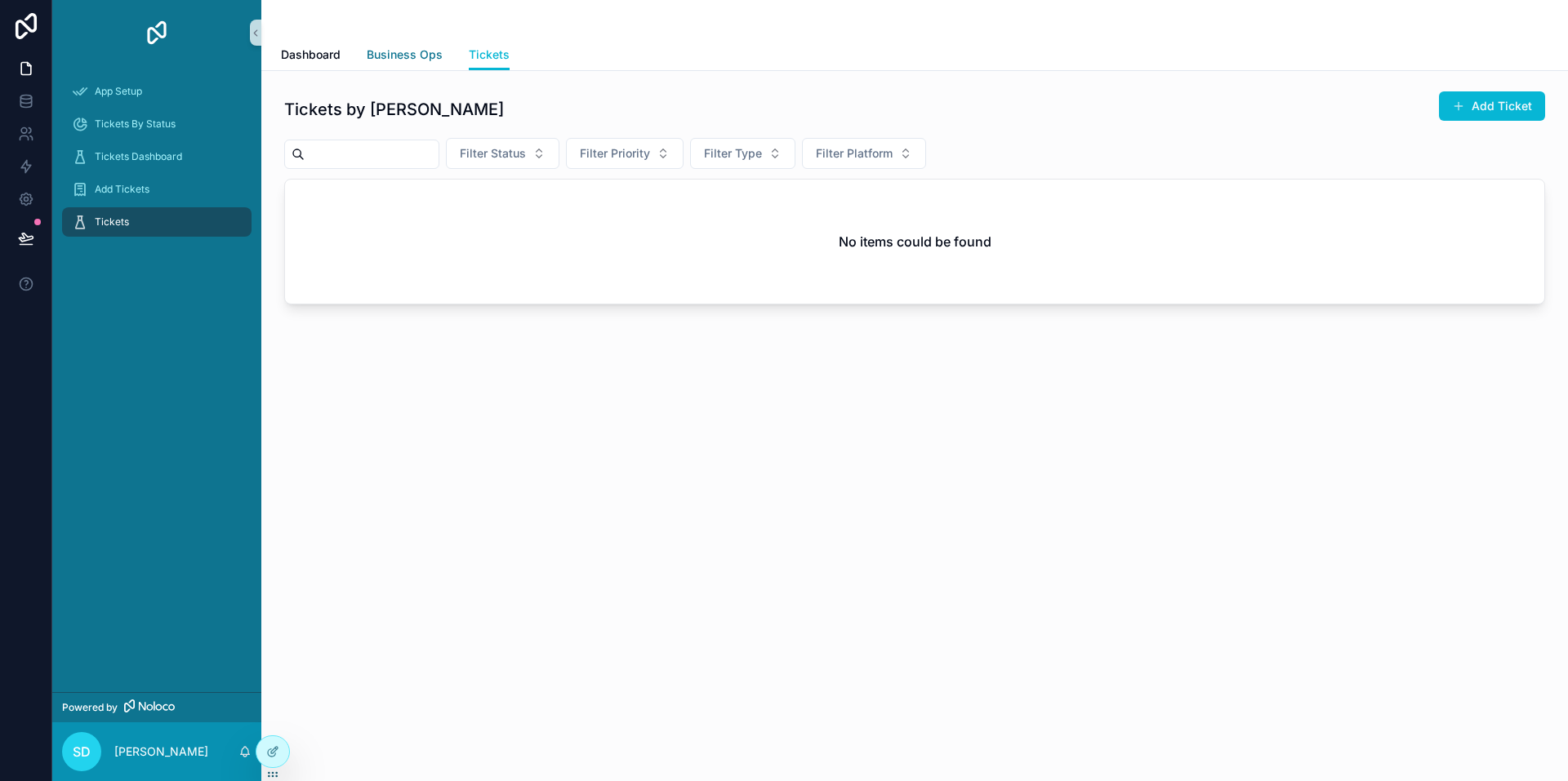
click at [411, 48] on span "Business Ops" at bounding box center [404, 55] width 76 height 17
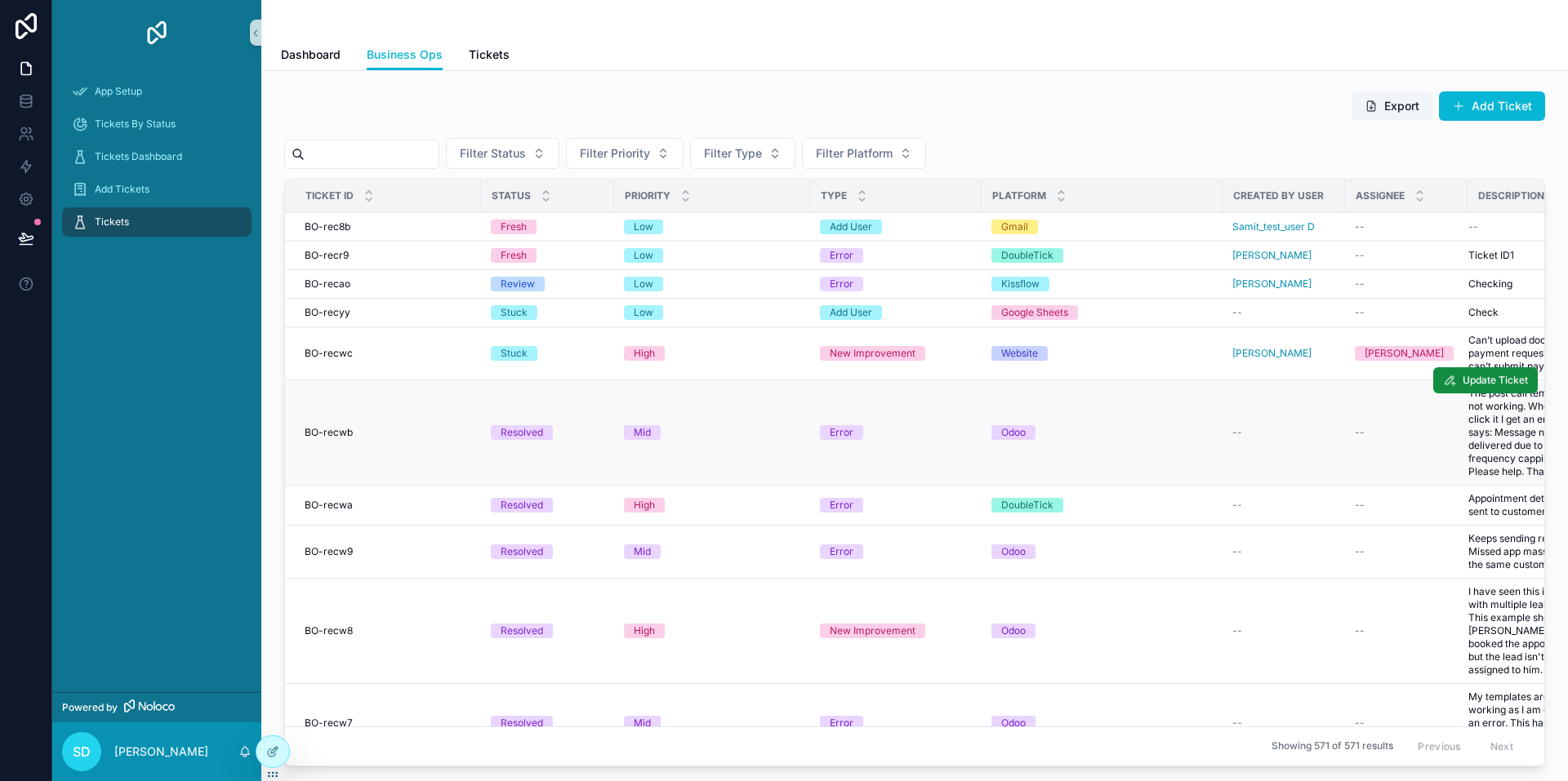
click at [1129, 413] on td "Odoo" at bounding box center [1101, 433] width 241 height 105
click at [876, 413] on td "Error" at bounding box center [895, 433] width 171 height 105
click at [615, 411] on tr "BO-recwb BO-recwb Resolved Mid Error Odoo -- -- The post call template is not w…" at bounding box center [945, 433] width 1319 height 105
click at [461, 440] on td "BO-recwb BO-recwb" at bounding box center [383, 433] width 196 height 105
click at [486, 432] on td "Resolved" at bounding box center [547, 433] width 133 height 105
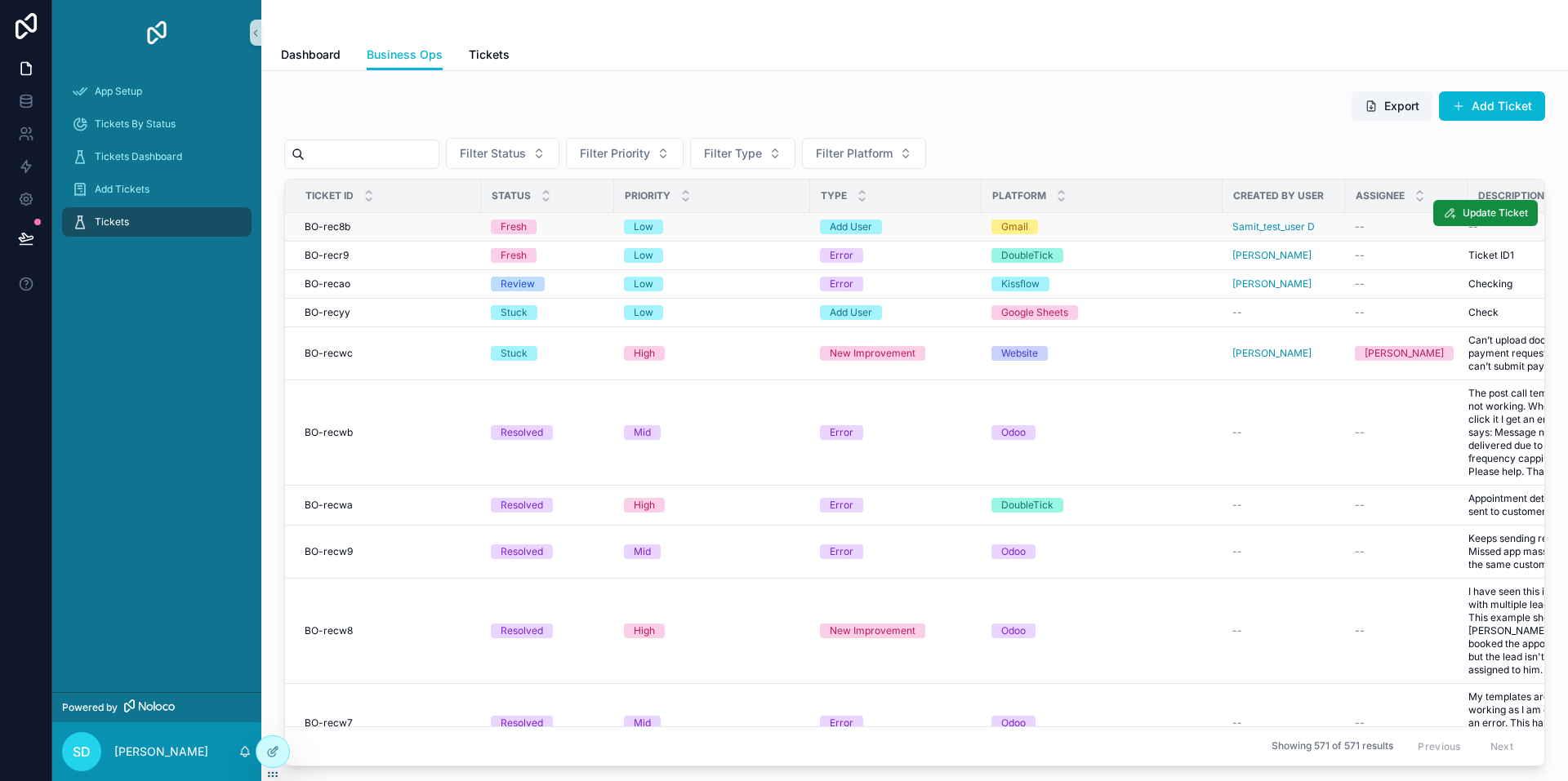
click at [593, 230] on div "Fresh" at bounding box center [548, 227] width 114 height 15
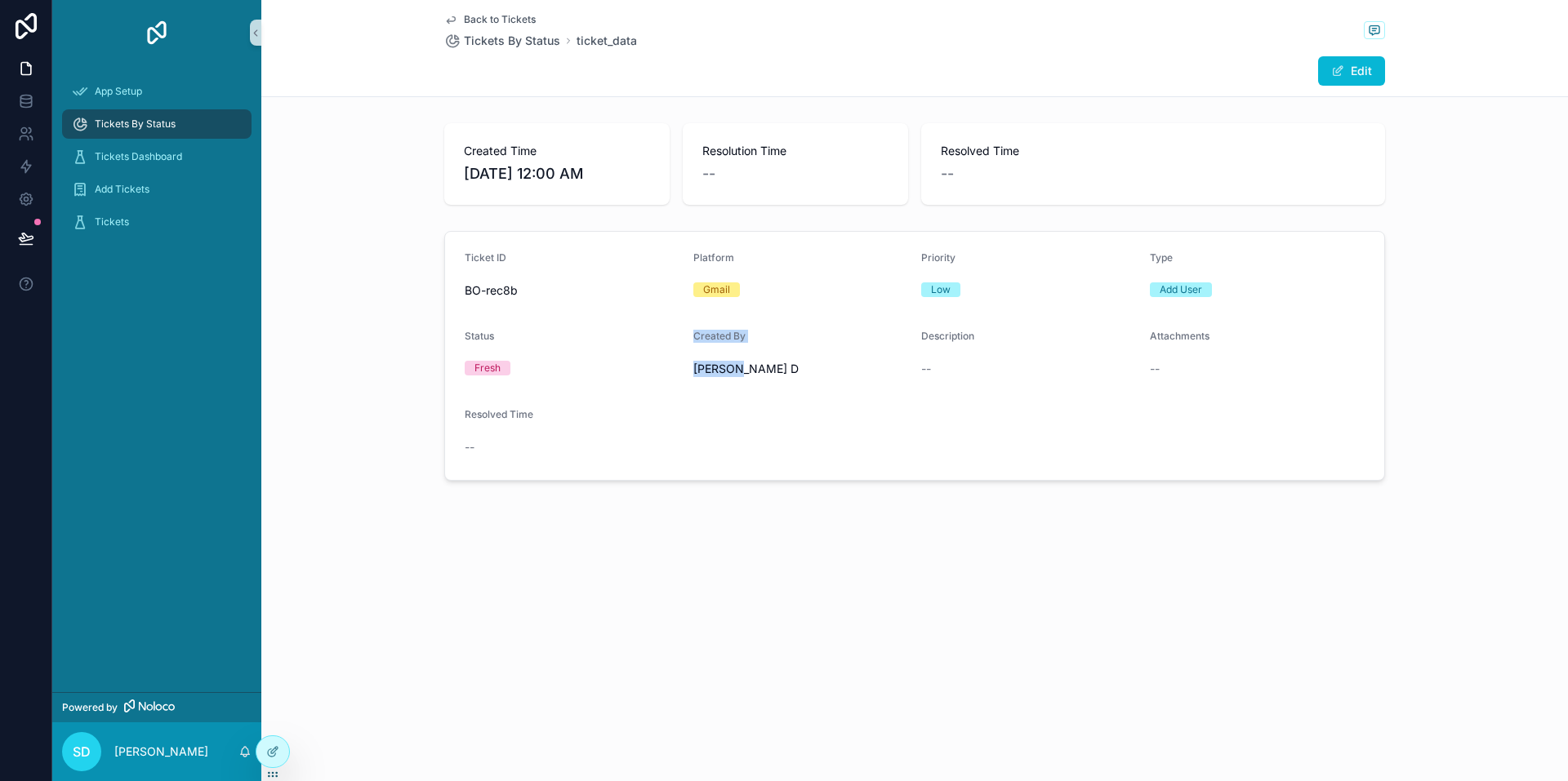
drag, startPoint x: 677, startPoint y: 370, endPoint x: 796, endPoint y: 370, distance: 119.0
click at [795, 370] on form "Ticket ID BO-rec8b Platform Gmail Priority Low Type Add User Status Fresh Creat…" at bounding box center [914, 356] width 940 height 248
click at [818, 413] on form "Ticket ID BO-rec8b Platform Gmail Priority Low Type Add User Status Fresh Creat…" at bounding box center [914, 356] width 940 height 248
drag, startPoint x: 701, startPoint y: 381, endPoint x: 762, endPoint y: 391, distance: 61.8
click at [762, 391] on form "Ticket ID BO-rec8b Platform Gmail Priority Low Type Add User Status Fresh Creat…" at bounding box center [914, 356] width 940 height 248
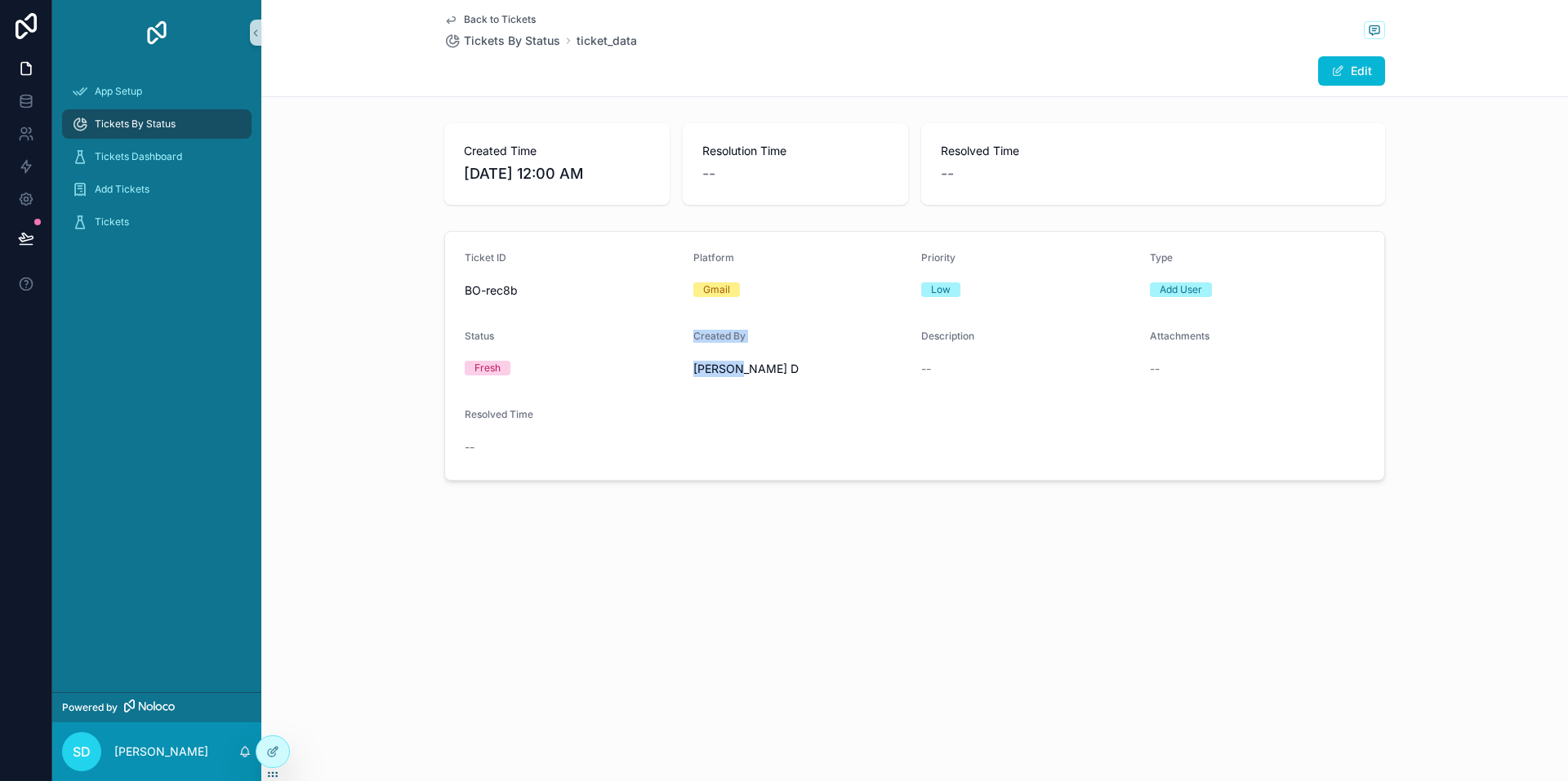
click at [762, 394] on form "Ticket ID BO-rec8b Platform Gmail Priority Low Type Add User Status Fresh Creat…" at bounding box center [914, 356] width 940 height 248
click at [1369, 64] on button "Edit" at bounding box center [1352, 71] width 67 height 30
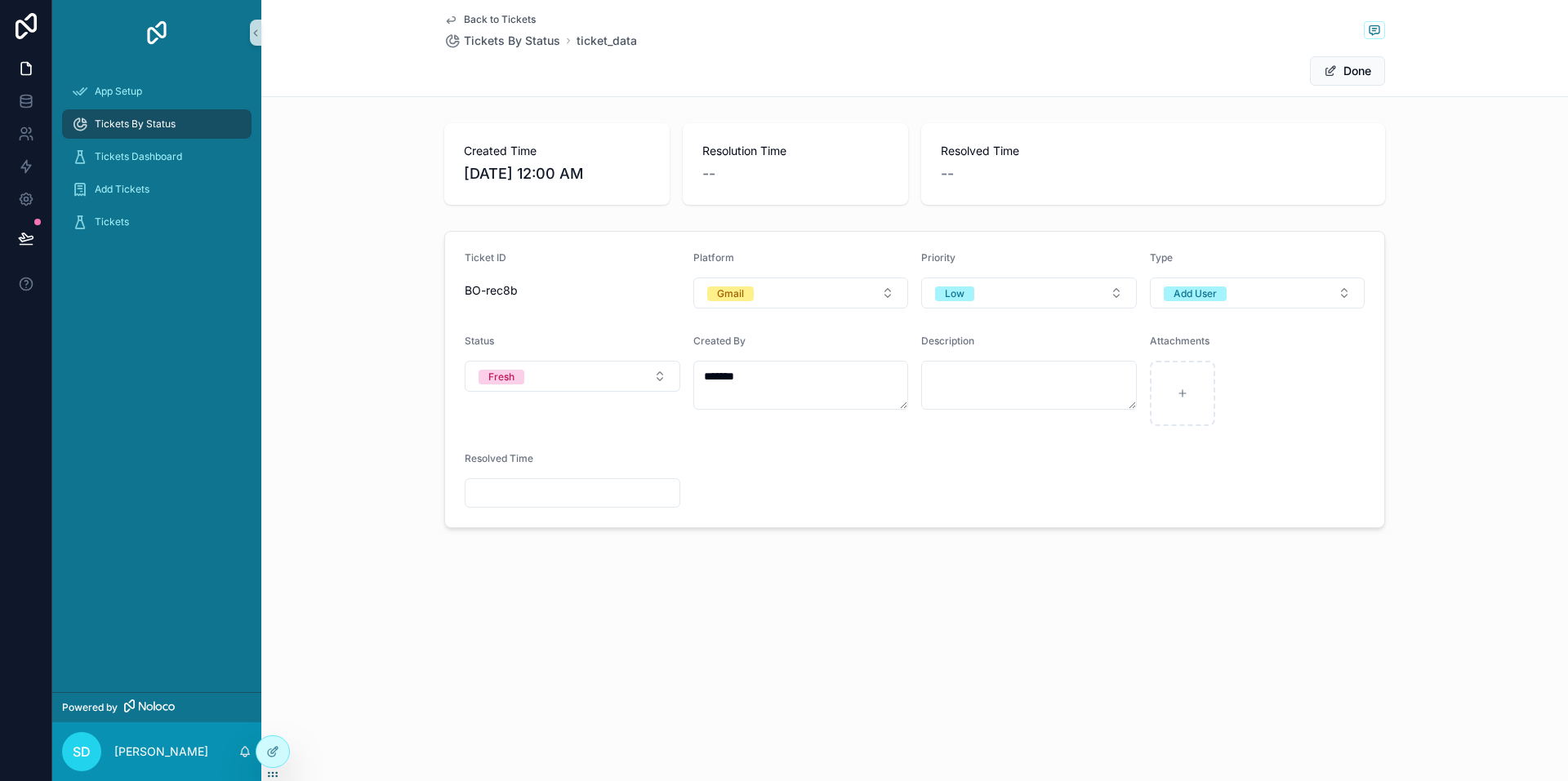
click at [730, 462] on form "Ticket ID BO-rec8b Platform Gmail Priority Low Type Add User Status Fresh Creat…" at bounding box center [914, 380] width 940 height 295
click at [1373, 74] on button "Done" at bounding box center [1347, 71] width 75 height 30
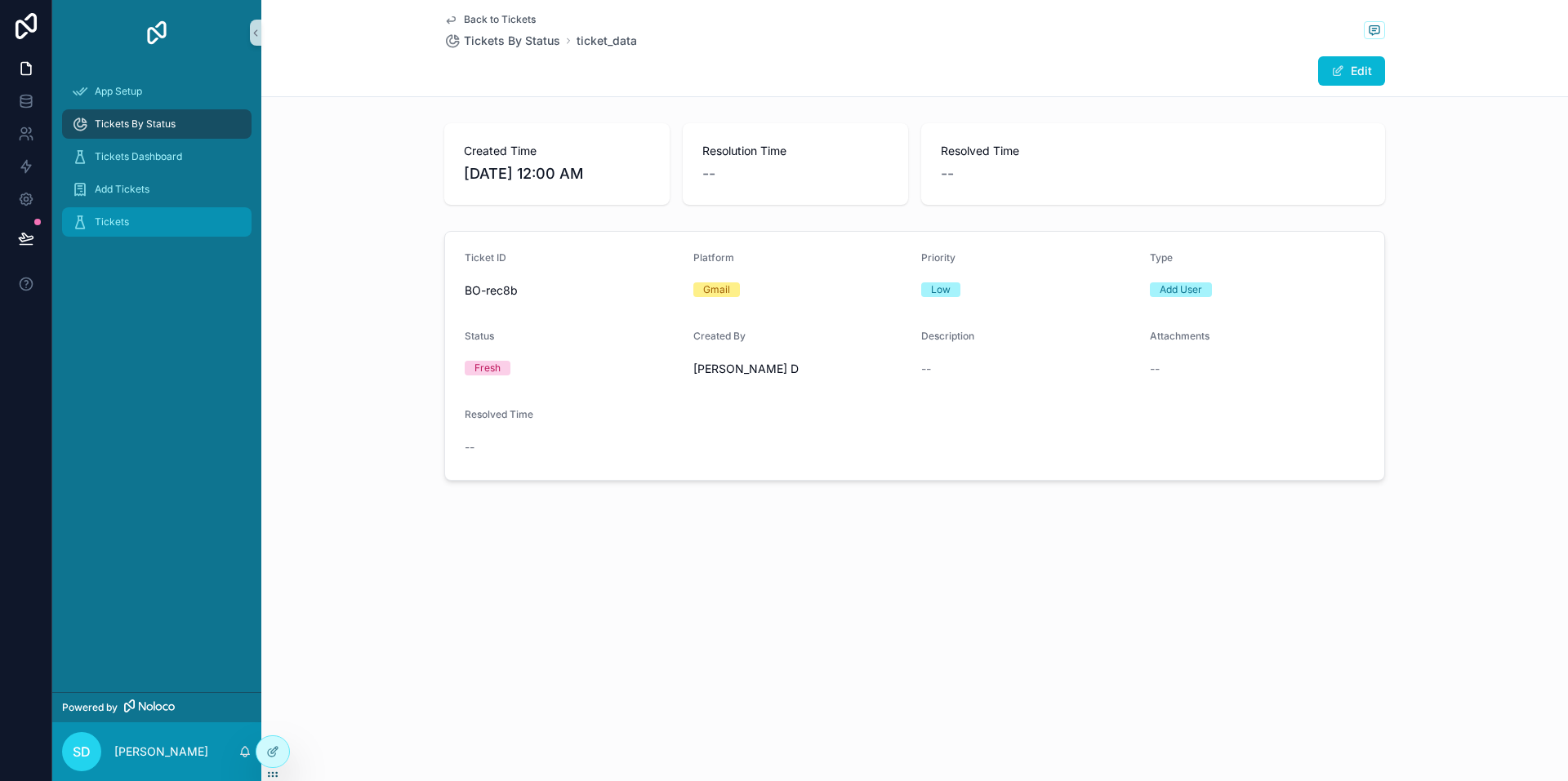
click at [129, 227] on div "Tickets" at bounding box center [156, 222] width 169 height 26
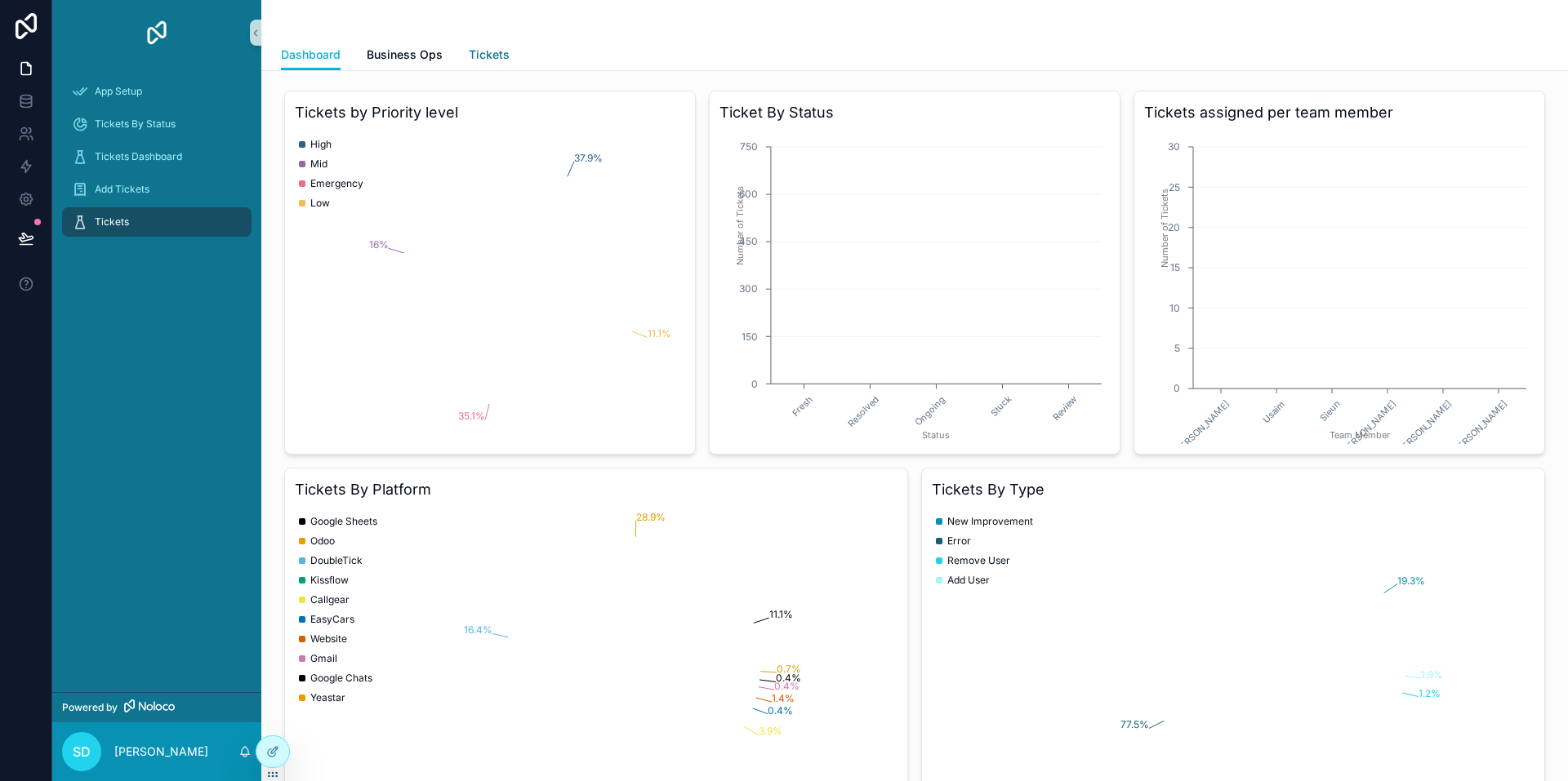
click at [491, 54] on span "Tickets" at bounding box center [488, 55] width 41 height 17
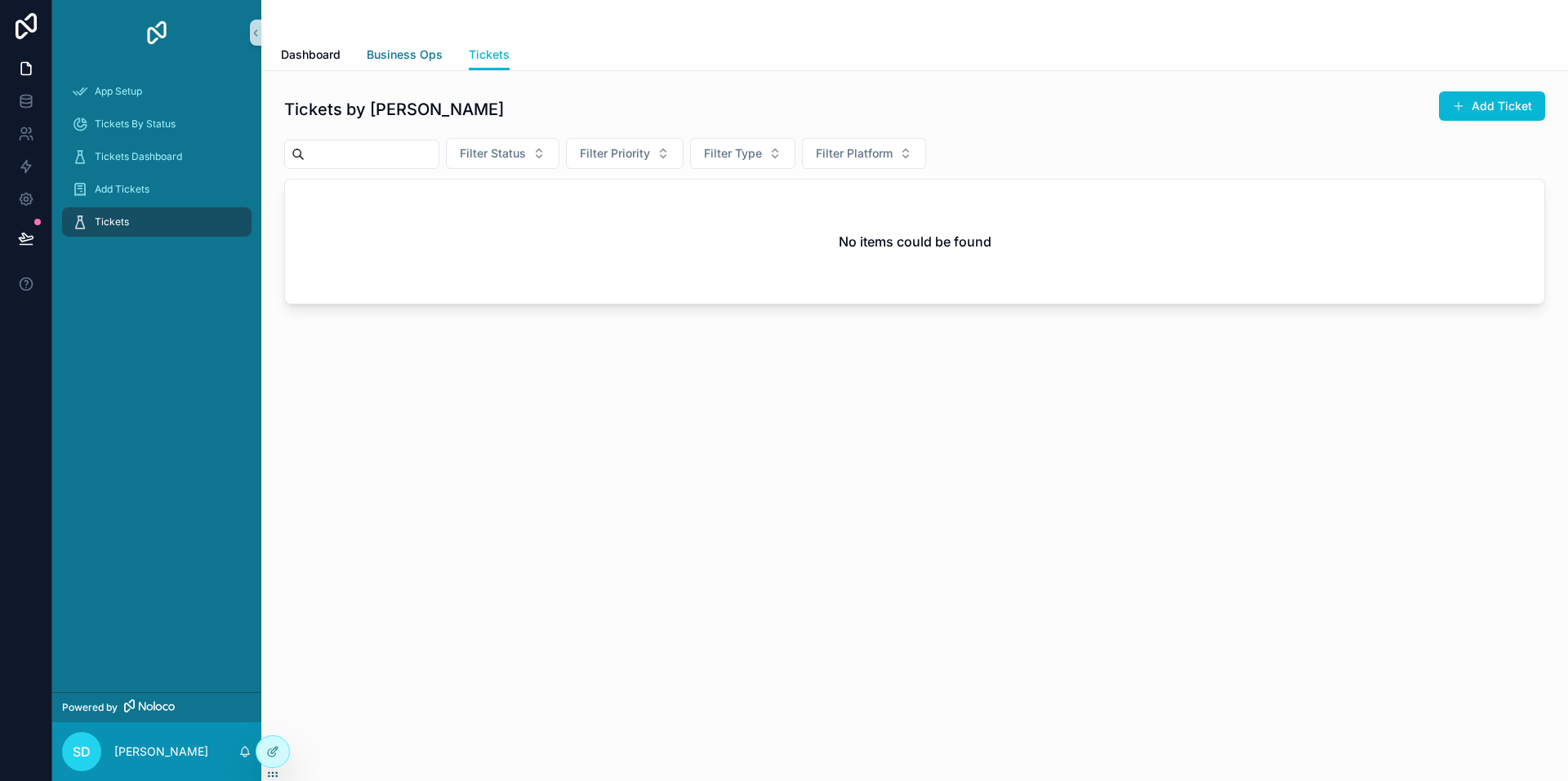
click at [423, 61] on span "Business Ops" at bounding box center [404, 55] width 76 height 17
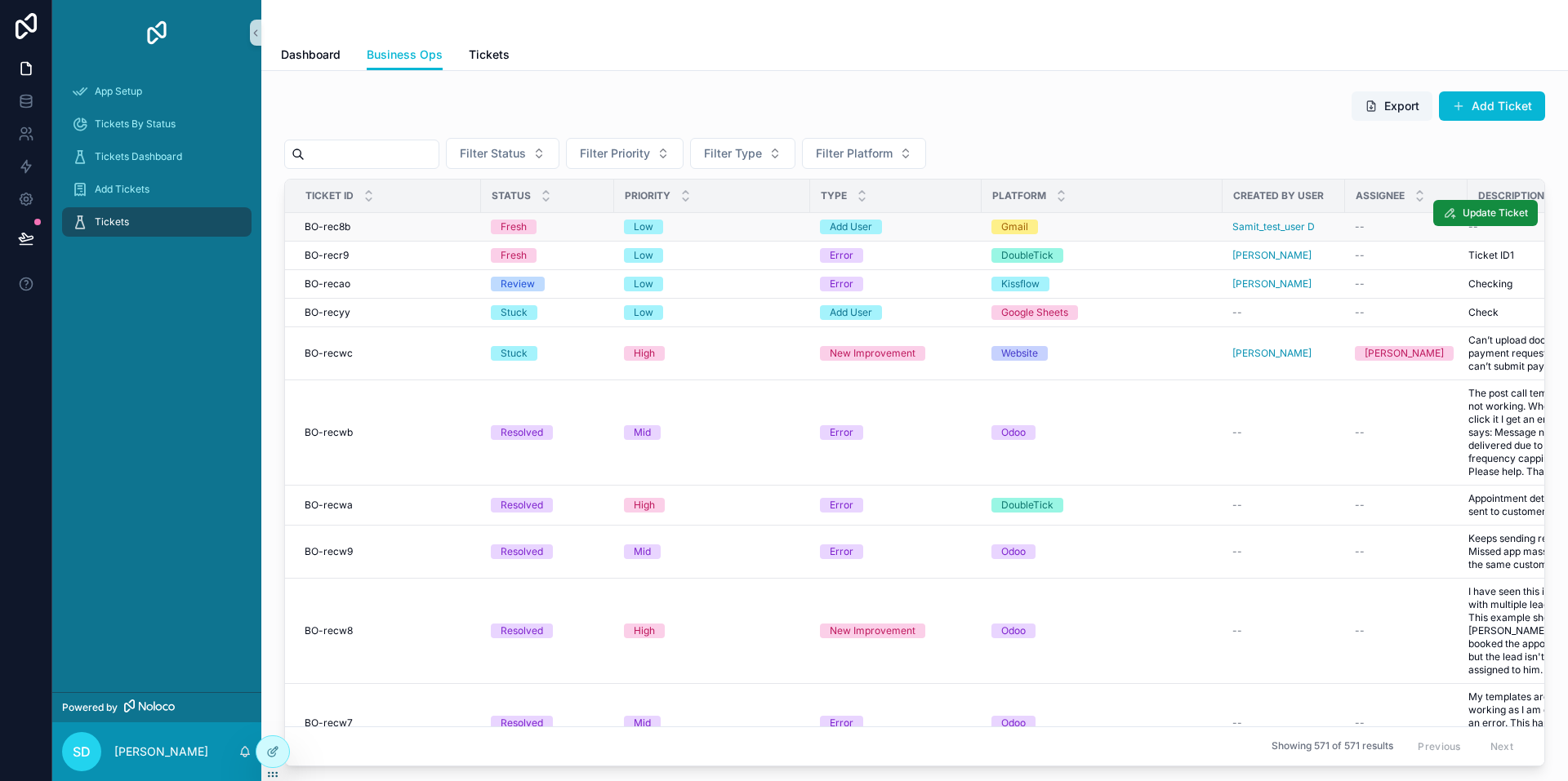
click at [1157, 227] on div "Gmail" at bounding box center [1102, 227] width 222 height 15
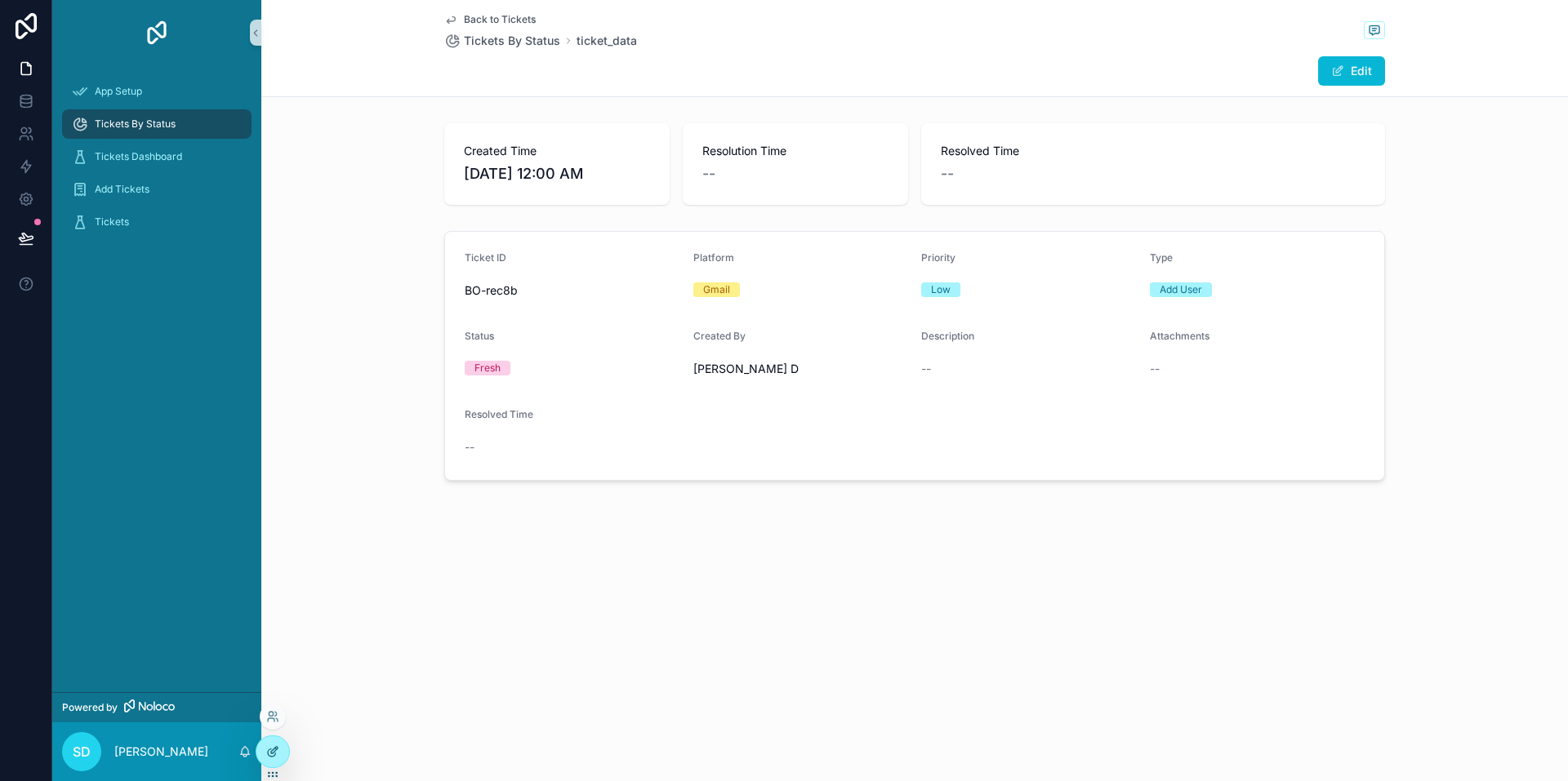
click at [281, 741] on div at bounding box center [273, 752] width 33 height 31
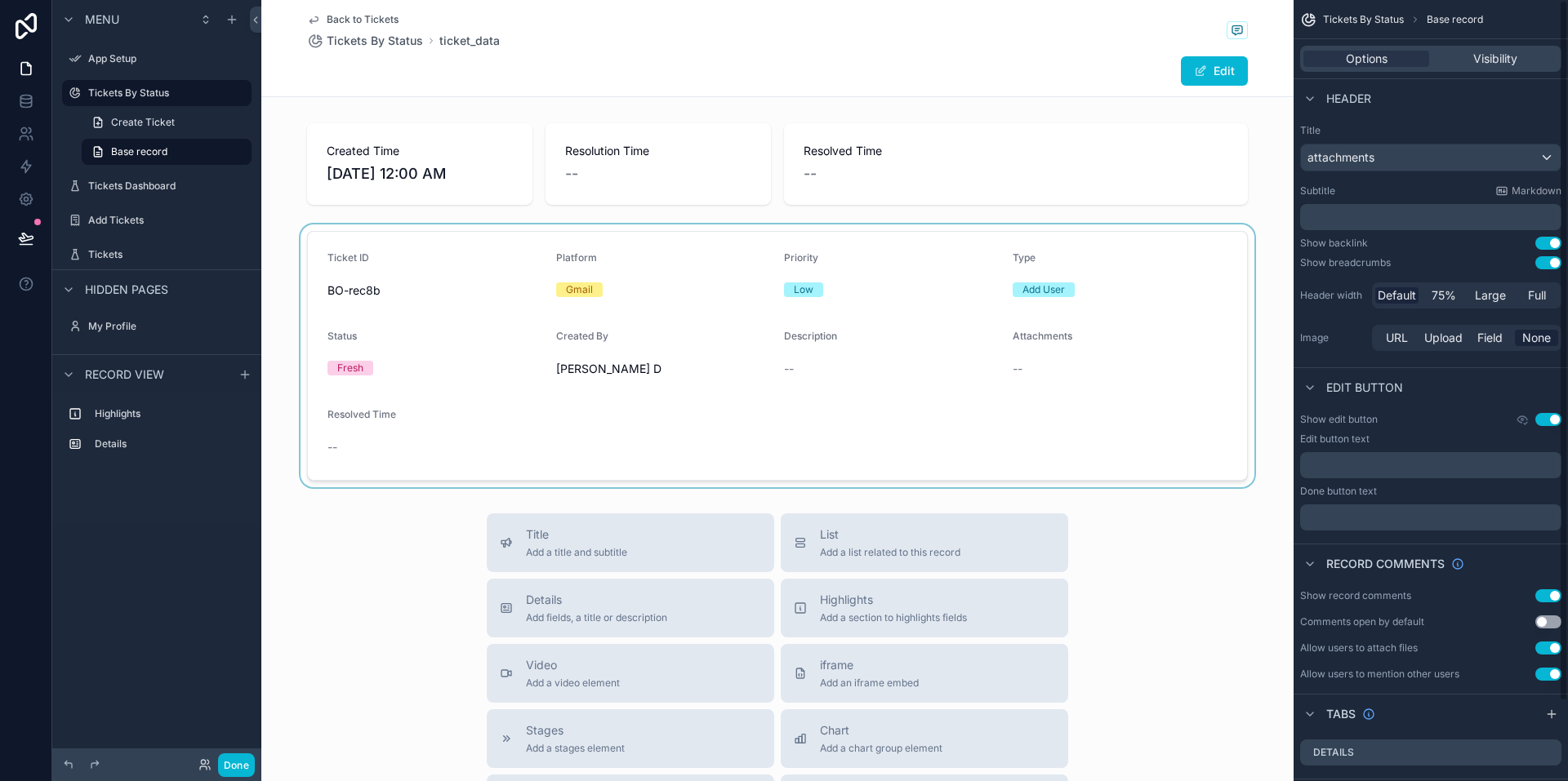
click at [957, 367] on div "scrollable content" at bounding box center [778, 355] width 1033 height 263
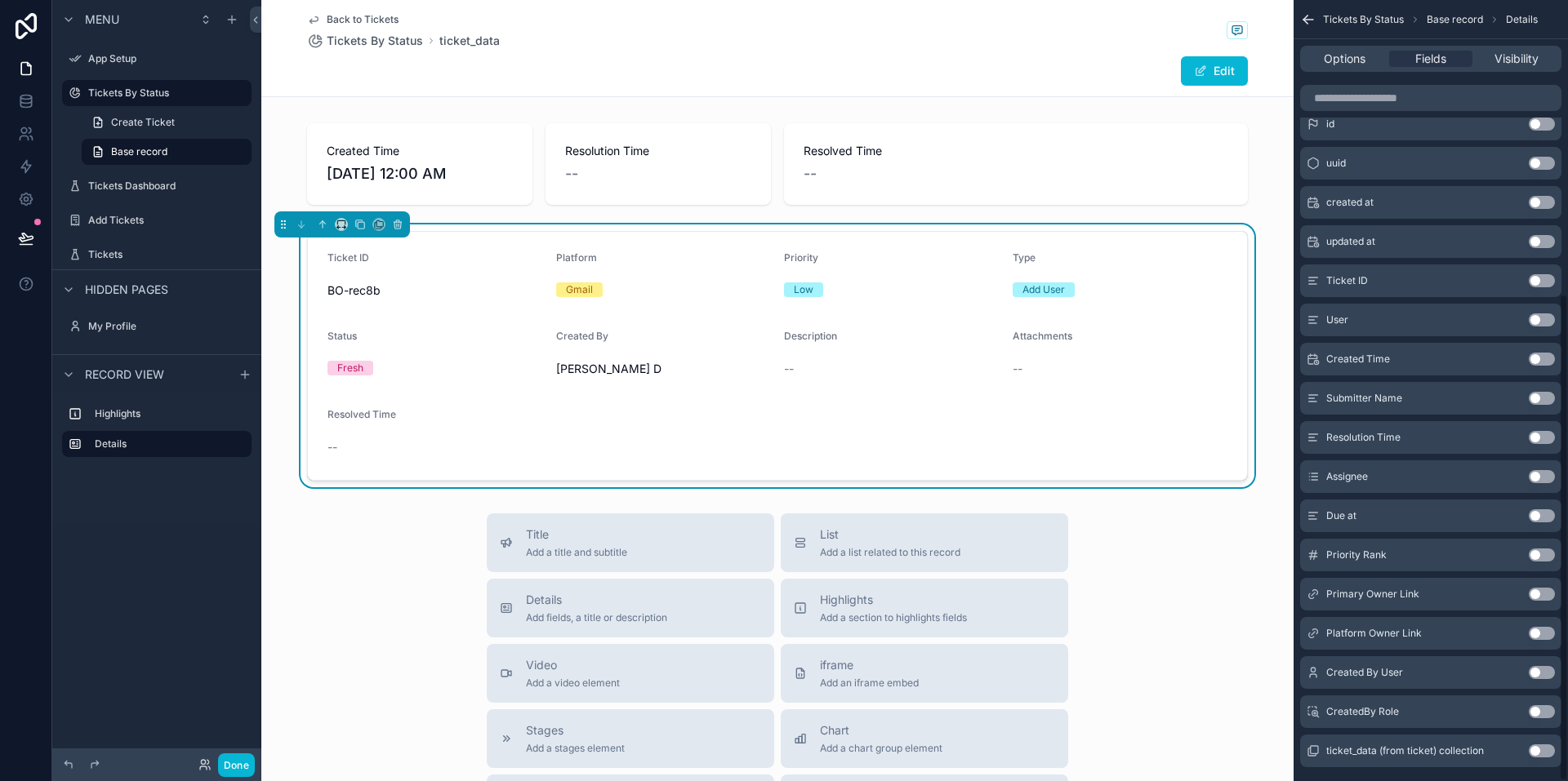
scroll to position [470, 0]
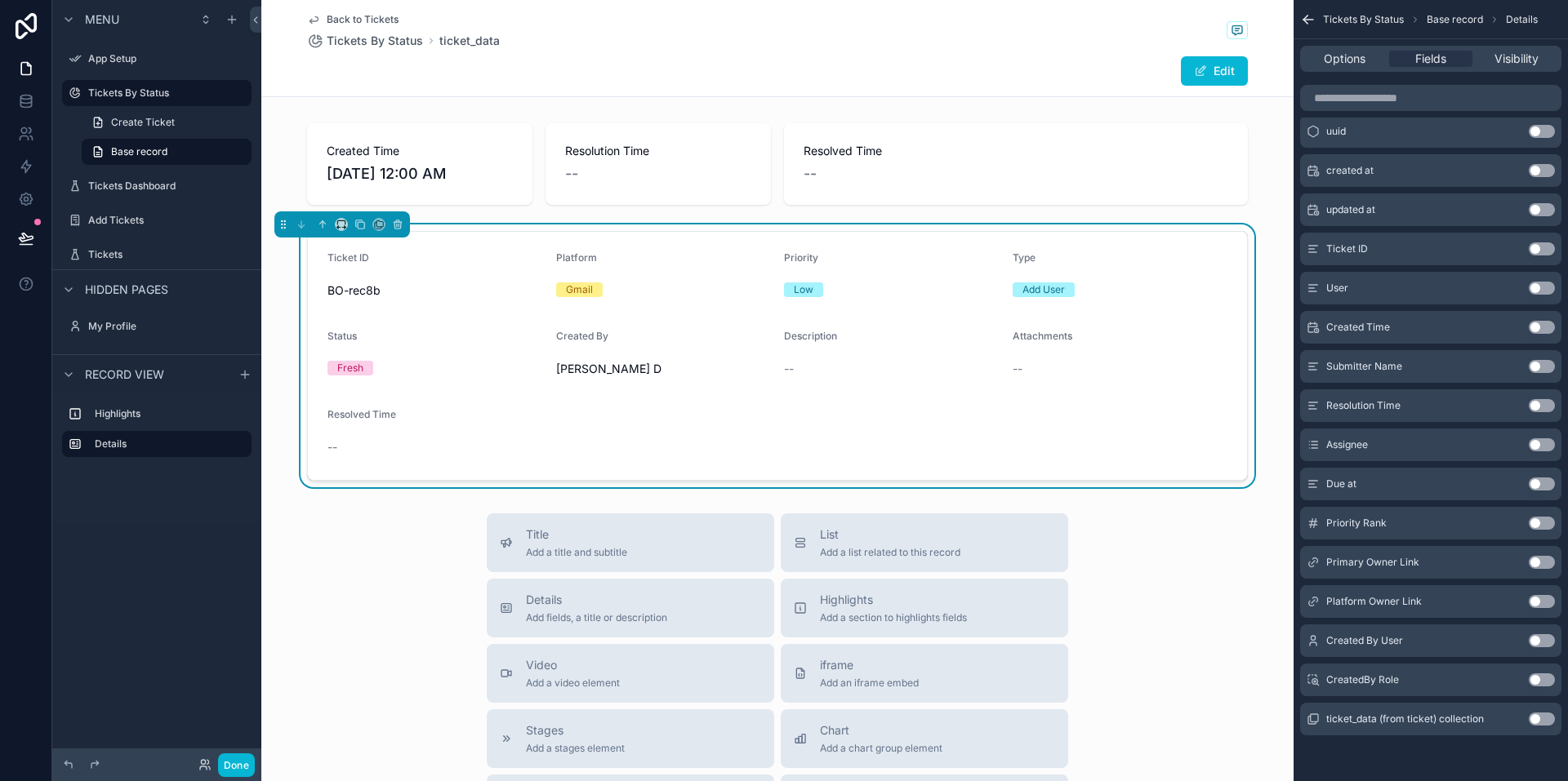
click at [1538, 442] on button "Use setting" at bounding box center [1542, 445] width 26 height 13
click at [244, 761] on button "Done" at bounding box center [236, 764] width 37 height 23
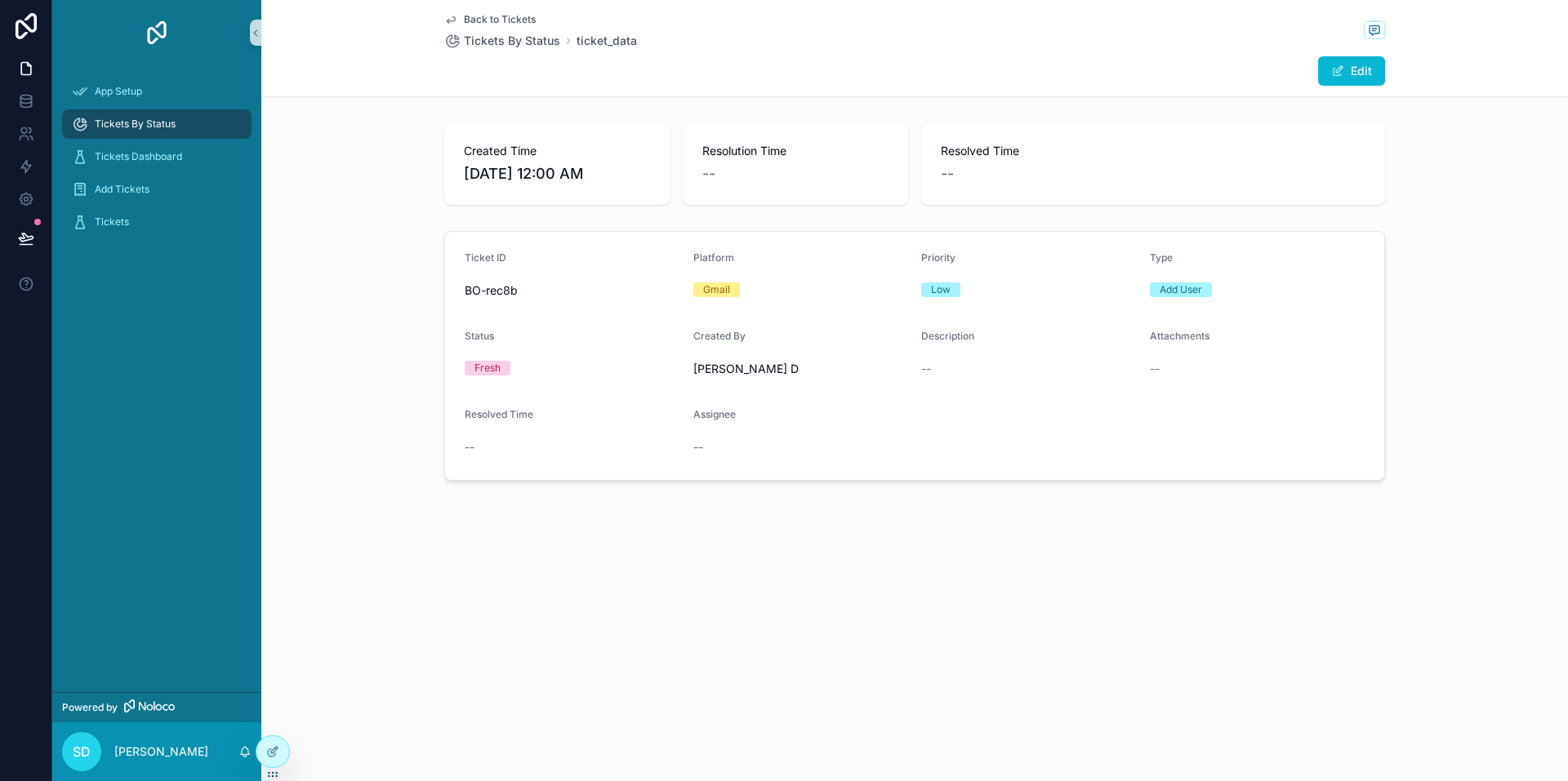
click at [704, 423] on div "Assignee" at bounding box center [801, 418] width 216 height 20
click at [1354, 69] on button "Edit" at bounding box center [1352, 71] width 67 height 30
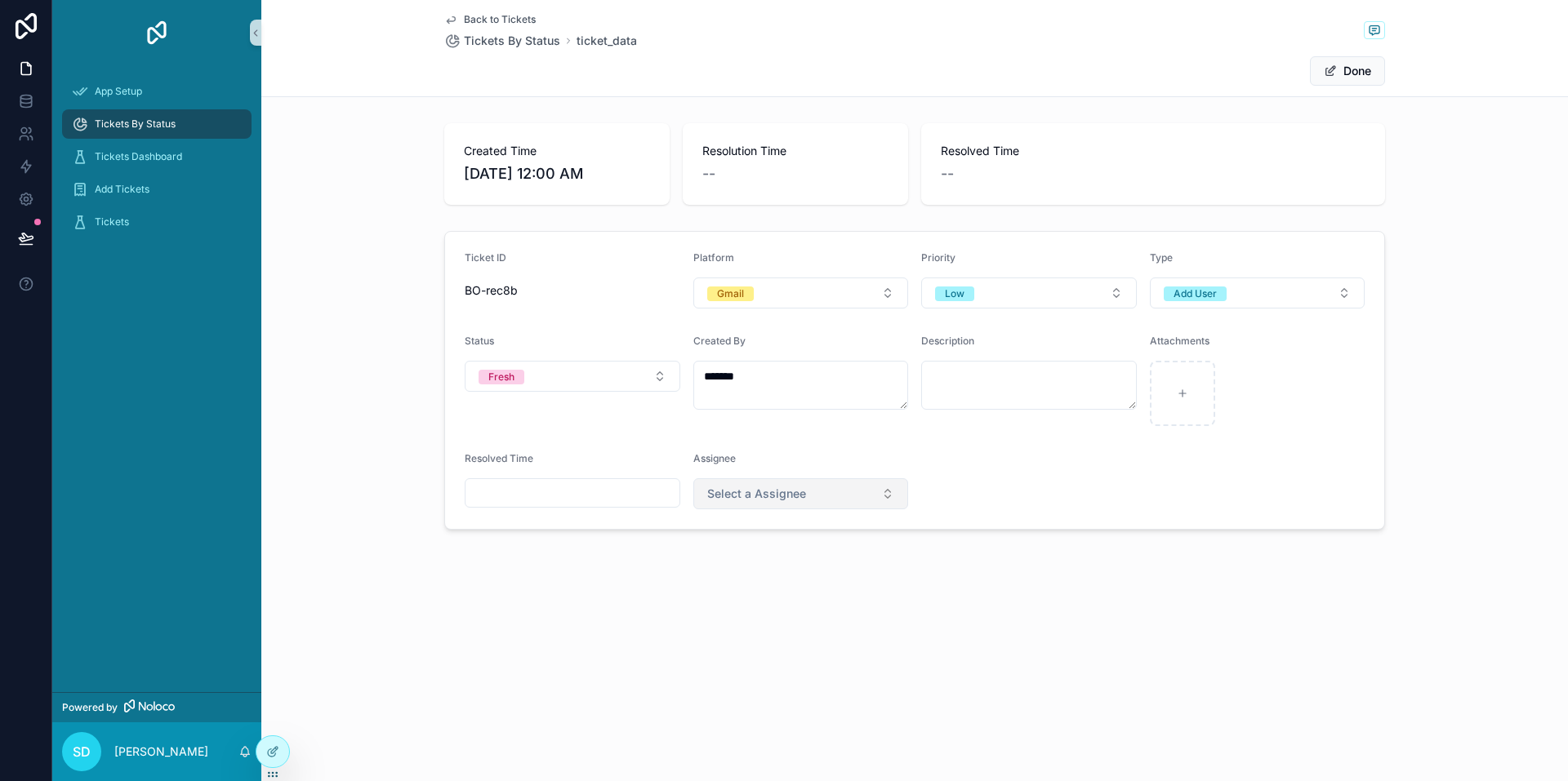
click at [795, 496] on span "Select a Assignee" at bounding box center [757, 493] width 99 height 17
click at [747, 612] on span "Sieun" at bounding box center [727, 608] width 46 height 15
click at [983, 492] on form "Ticket ID BO-rec8b Platform Gmail Priority Low Type Add User Status Fresh Creat…" at bounding box center [914, 381] width 940 height 297
click at [1362, 79] on button "Done" at bounding box center [1347, 71] width 75 height 30
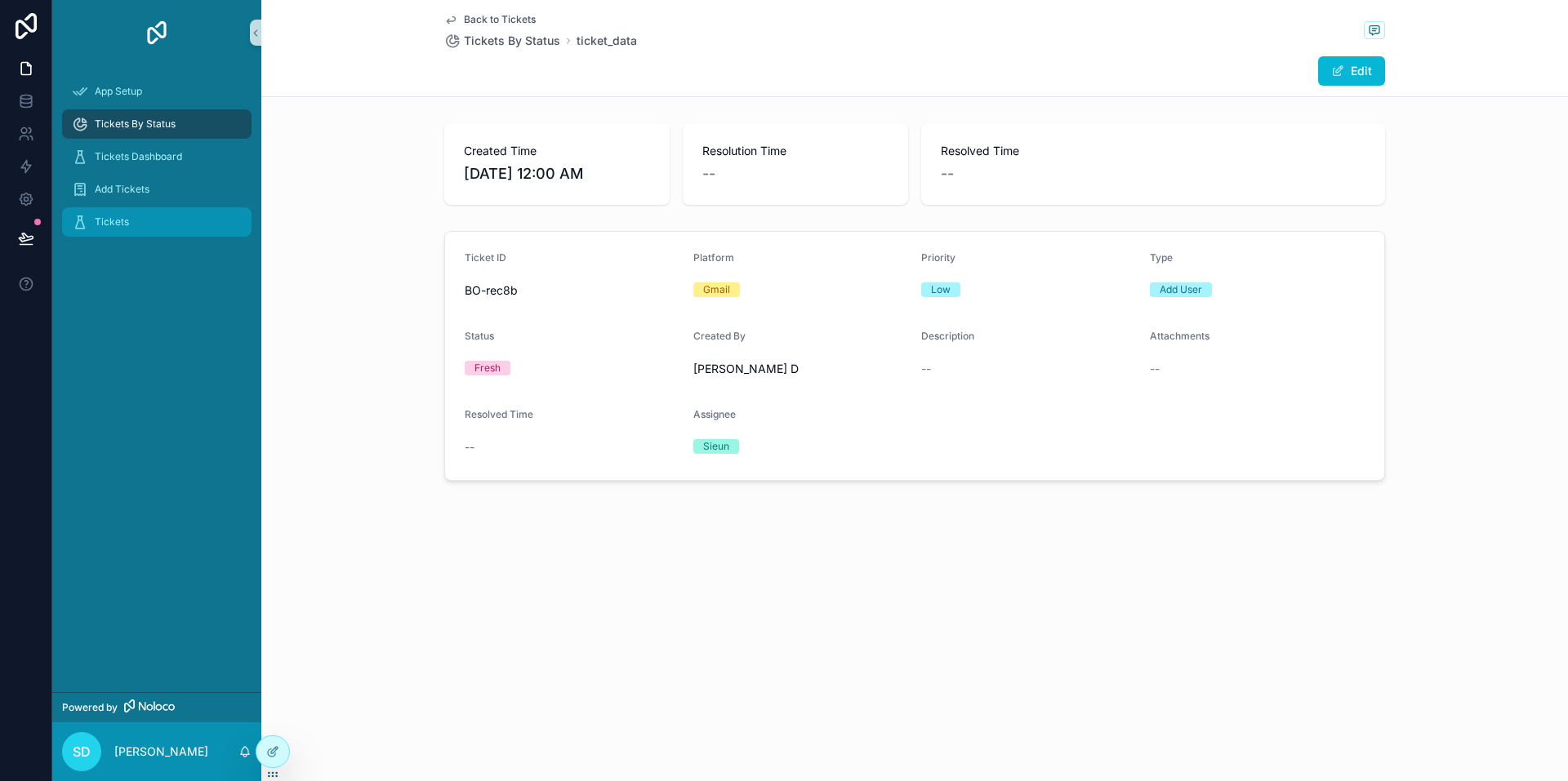
click at [169, 229] on div "Tickets" at bounding box center [156, 222] width 169 height 26
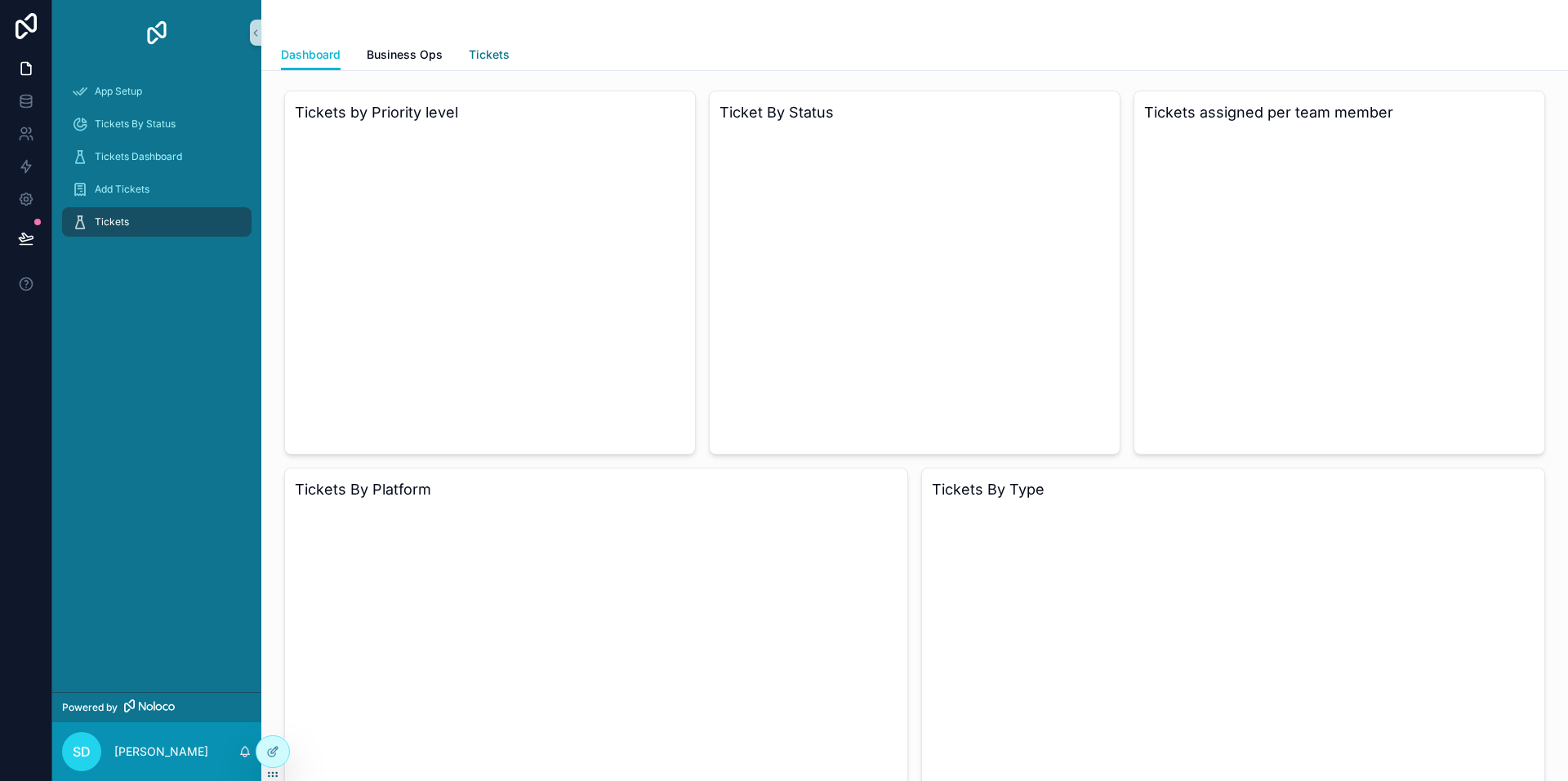
click at [486, 53] on span "Tickets" at bounding box center [488, 55] width 41 height 17
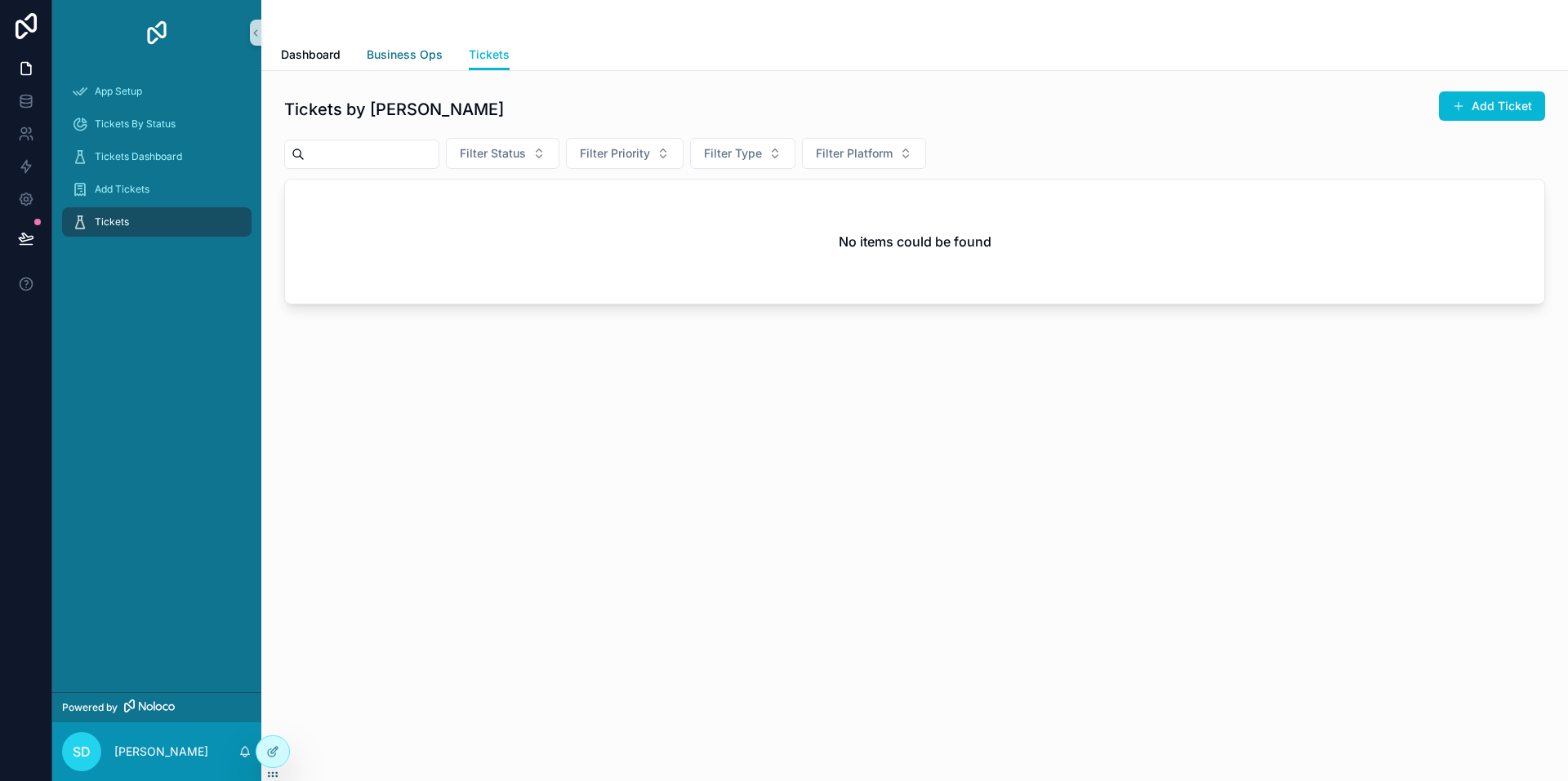
click at [399, 63] on link "Business Ops" at bounding box center [404, 56] width 76 height 33
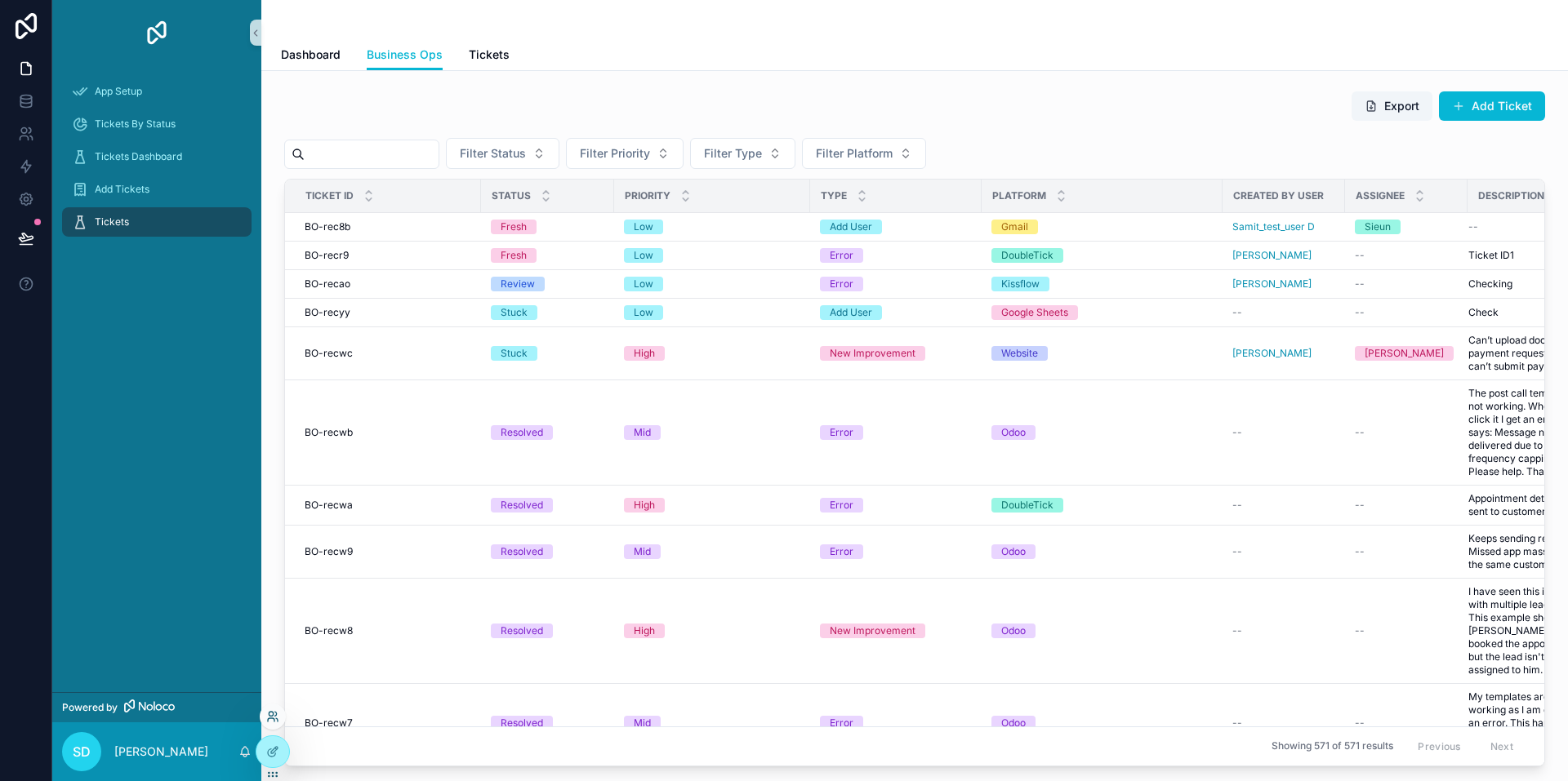
click at [270, 718] on icon at bounding box center [271, 720] width 7 height 3
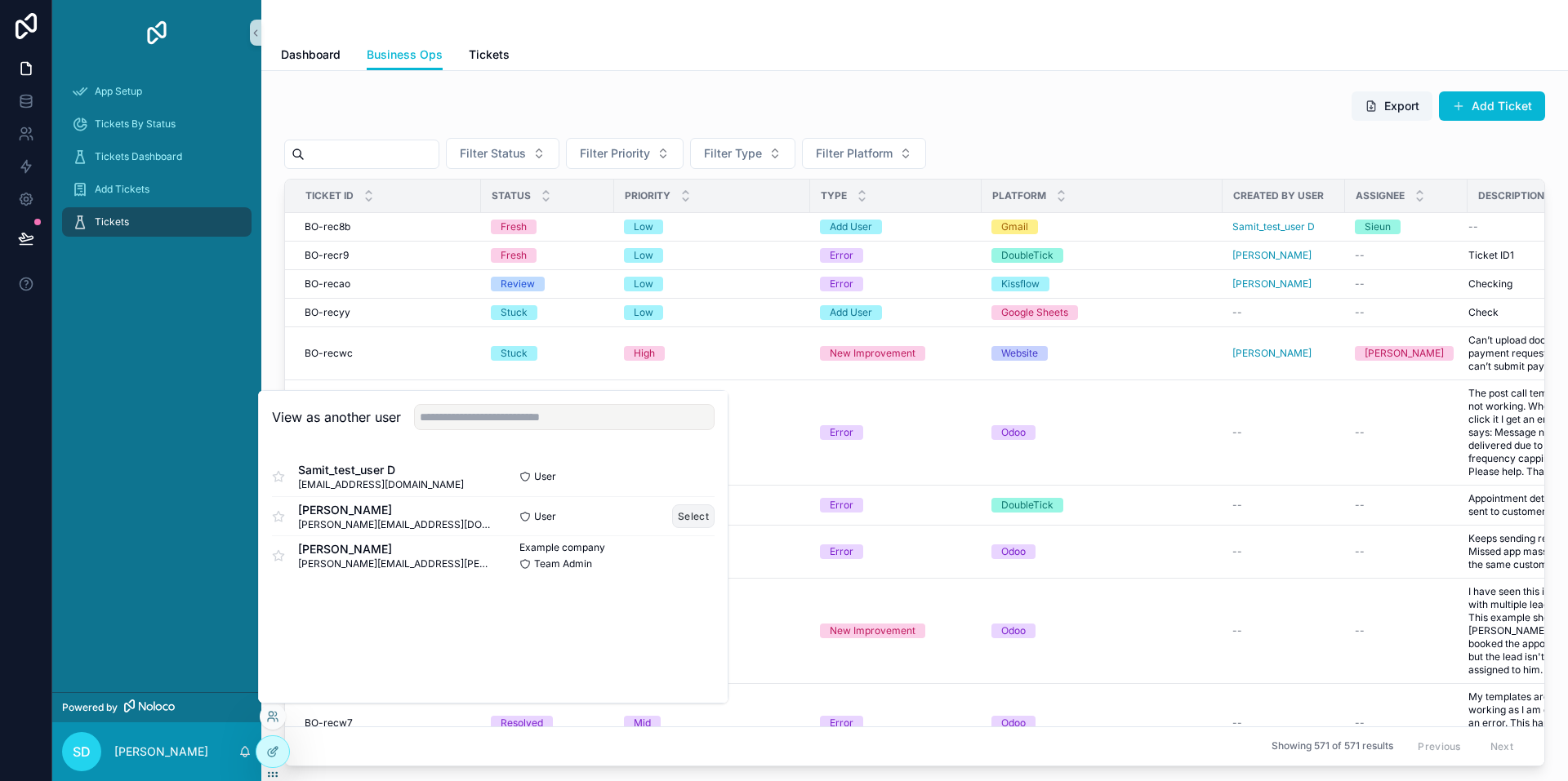
click at [694, 519] on button "Select" at bounding box center [693, 516] width 43 height 23
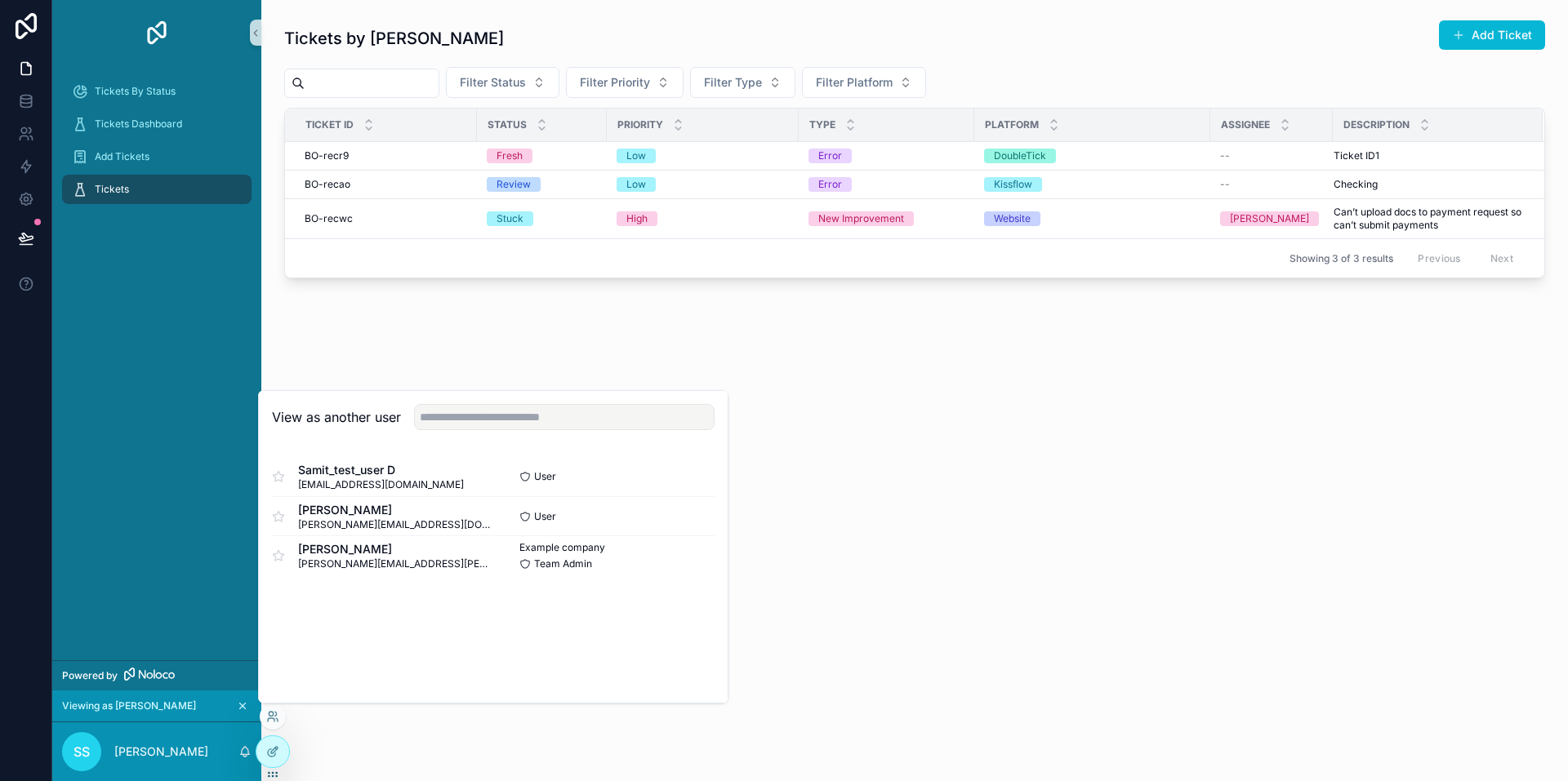
click at [420, 263] on div "Showing 3 of 3 results Previous Next" at bounding box center [914, 257] width 1259 height 39
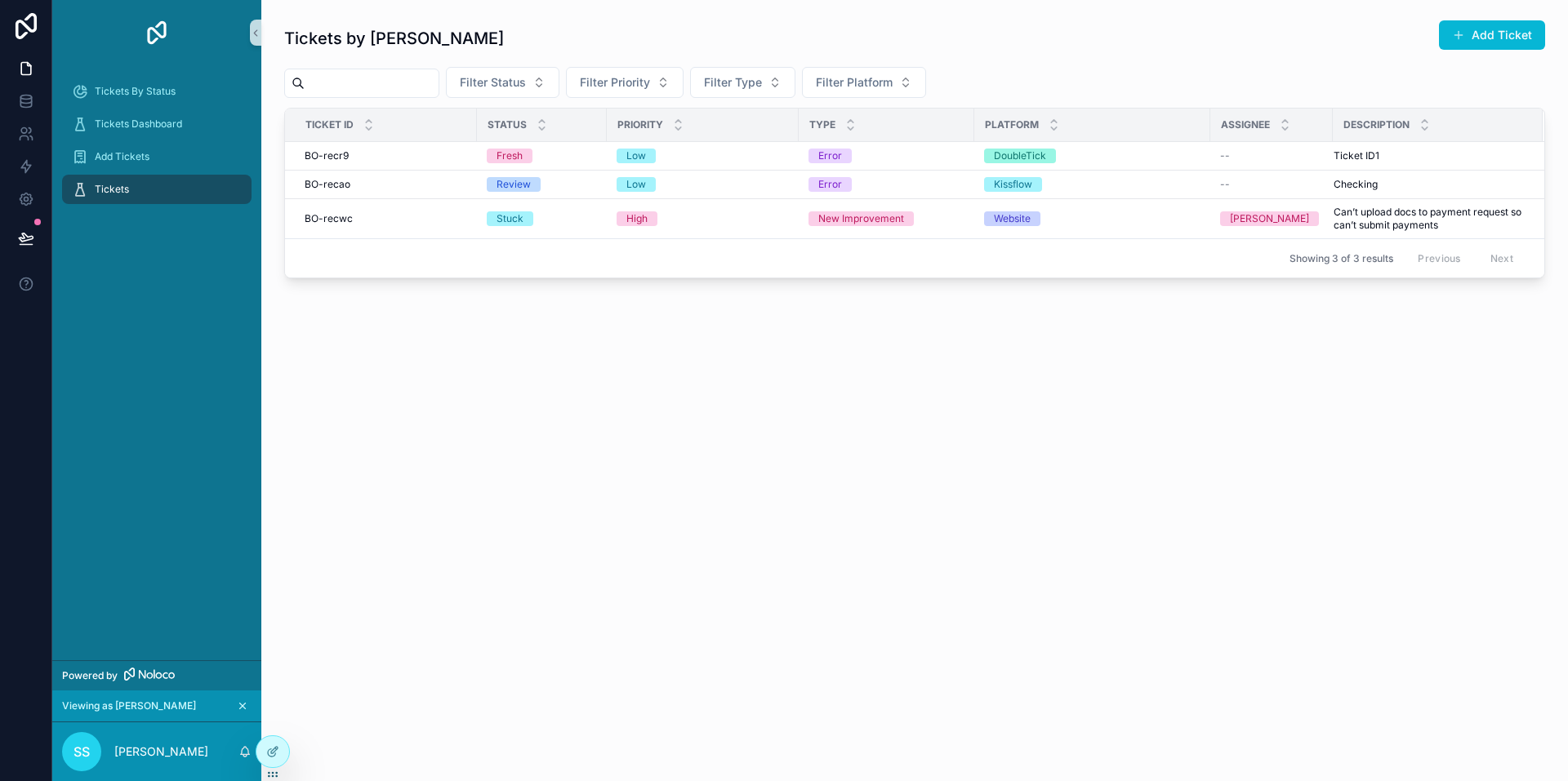
click at [245, 705] on icon "scrollable content" at bounding box center [242, 705] width 11 height 11
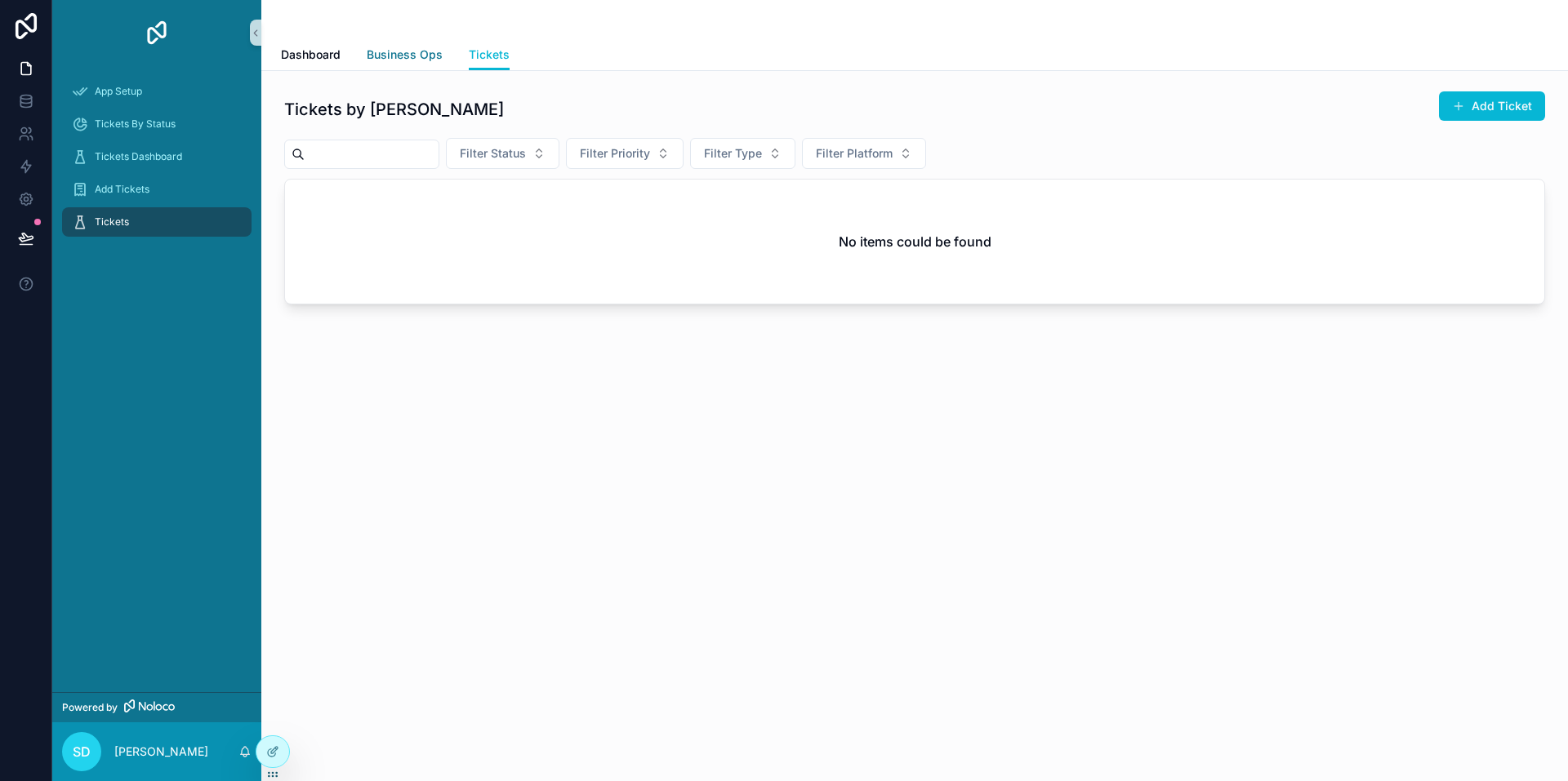
click at [389, 50] on span "Business Ops" at bounding box center [404, 55] width 76 height 17
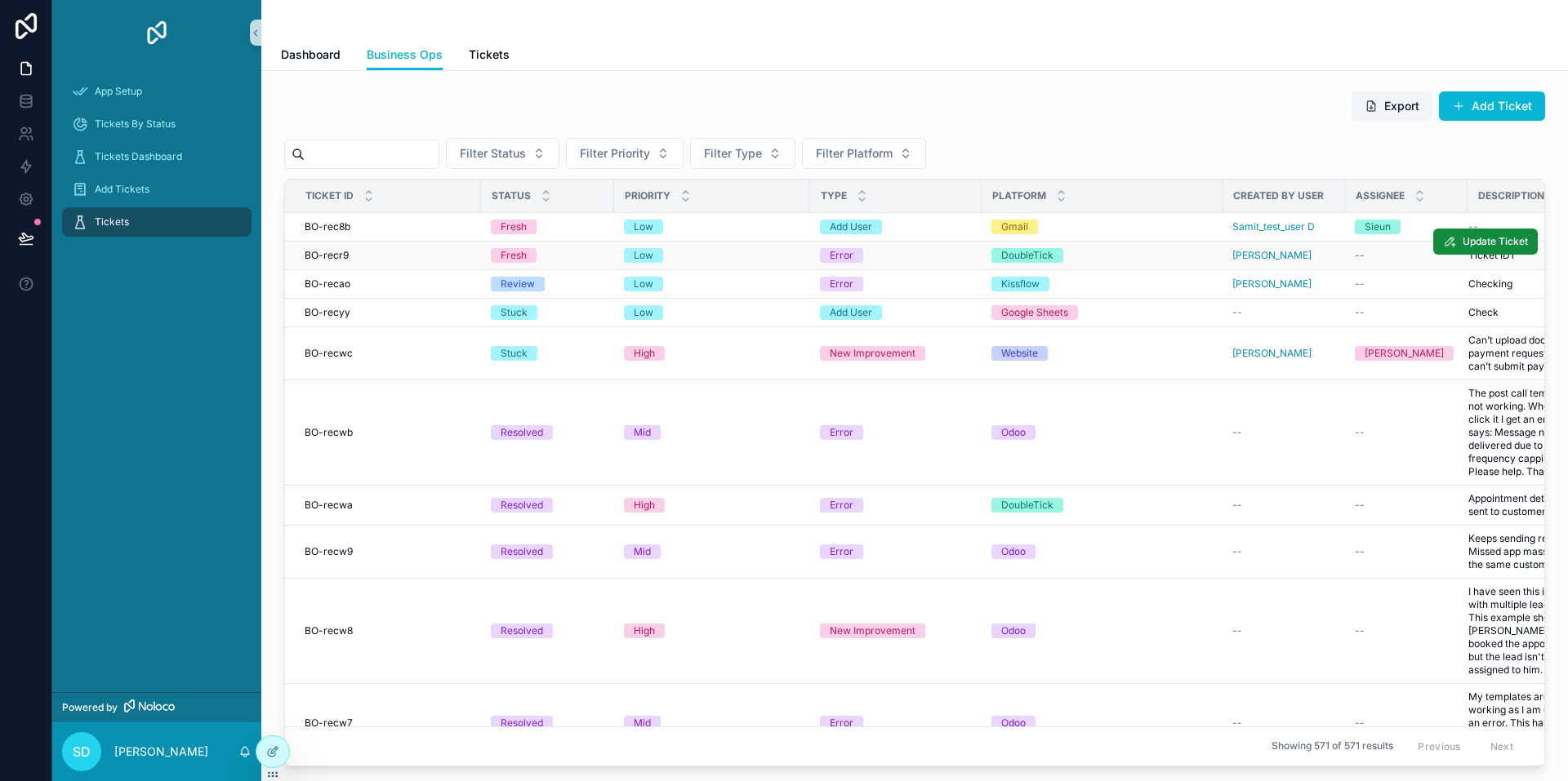
click at [458, 255] on div "BO-recr9 BO-recr9" at bounding box center [388, 255] width 167 height 13
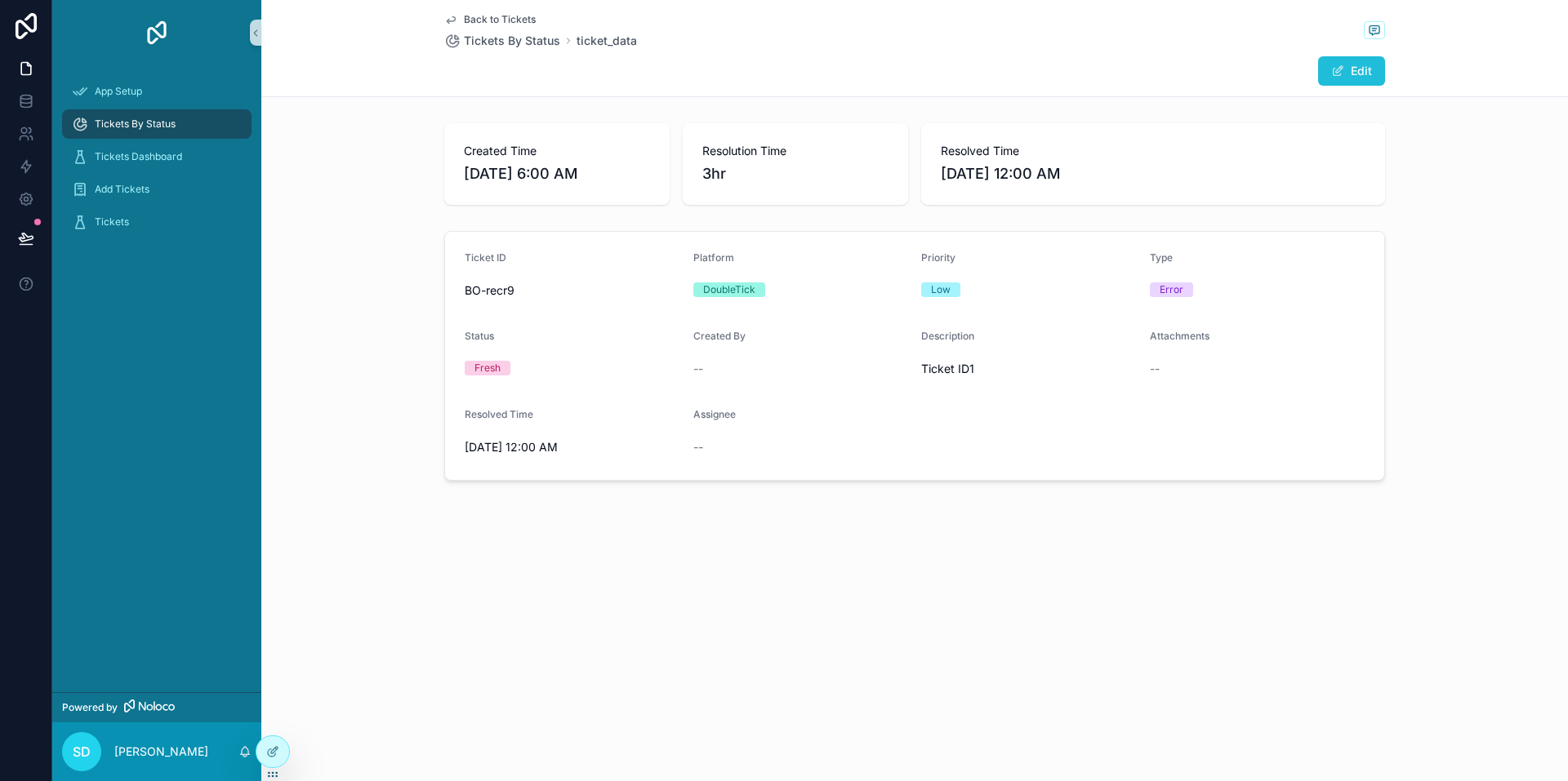
drag, startPoint x: 1371, startPoint y: 68, endPoint x: 1362, endPoint y: 70, distance: 9.2
click at [1370, 68] on button "Edit" at bounding box center [1352, 71] width 67 height 30
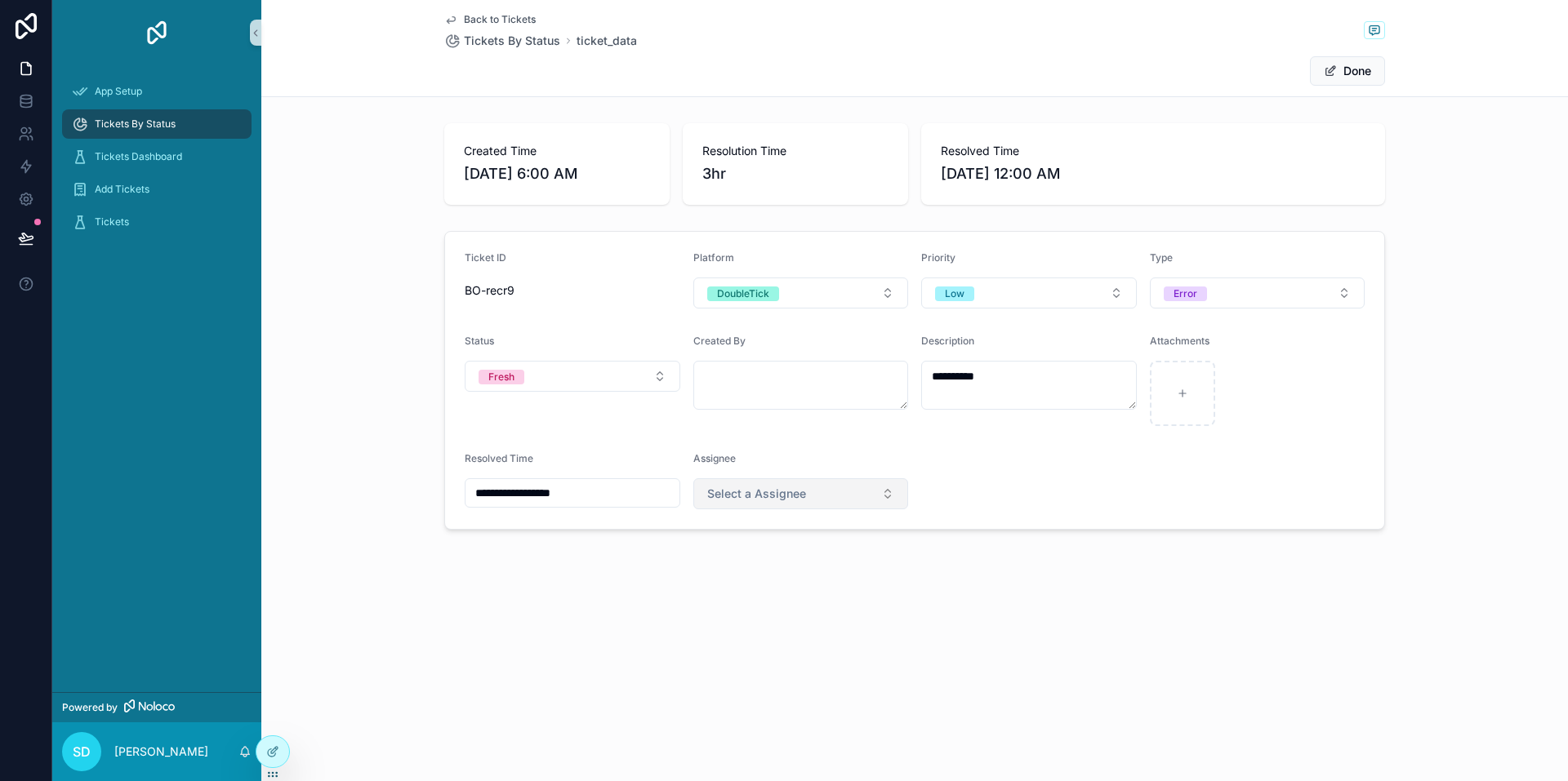
click at [798, 493] on span "Select a Assignee" at bounding box center [757, 493] width 99 height 17
click at [749, 662] on span "Divraj" at bounding box center [754, 657] width 99 height 15
click at [1365, 73] on button "Done" at bounding box center [1347, 71] width 75 height 30
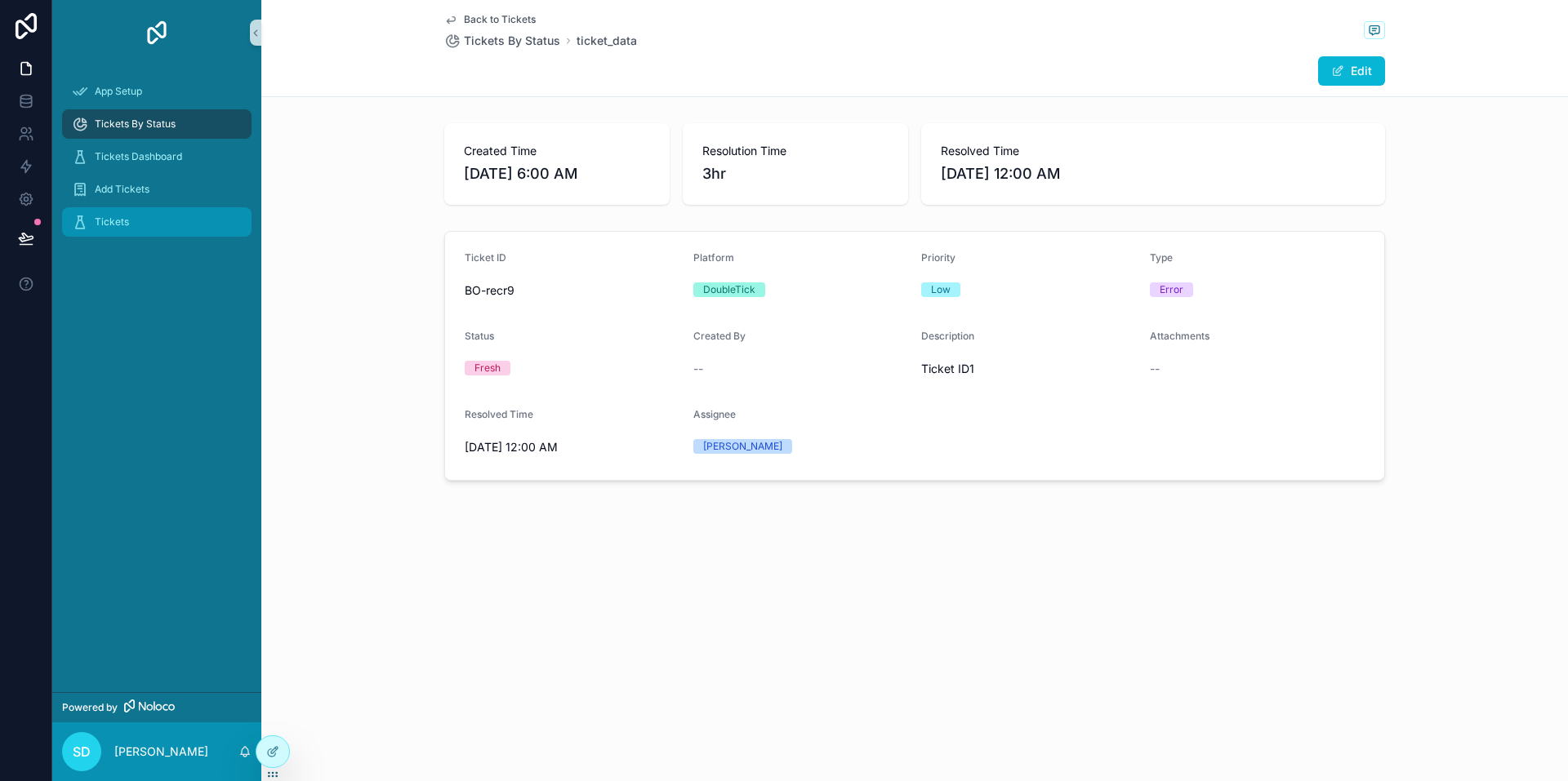
click at [152, 220] on div "Tickets" at bounding box center [156, 222] width 169 height 26
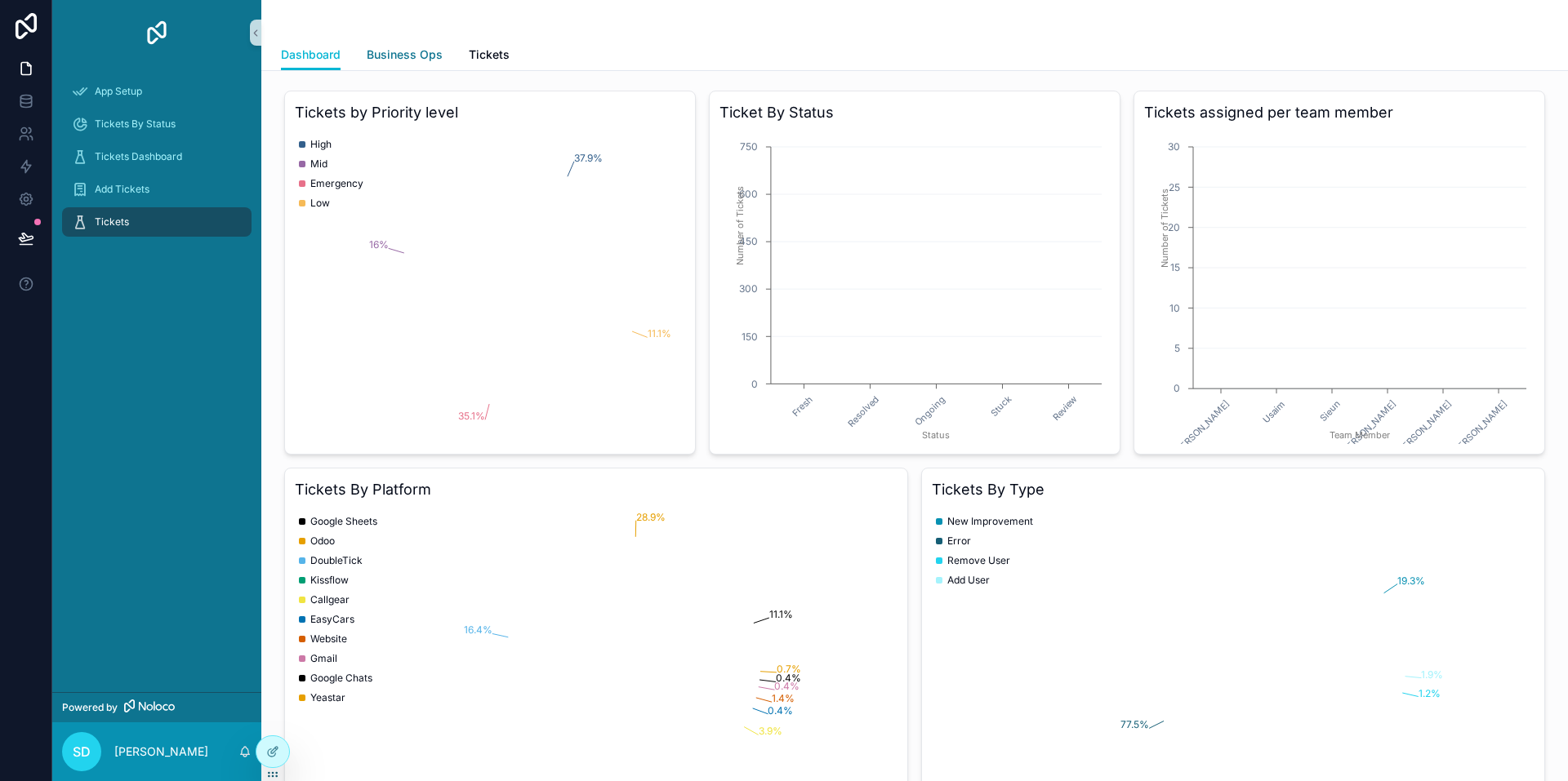
click at [416, 59] on span "Business Ops" at bounding box center [404, 55] width 76 height 17
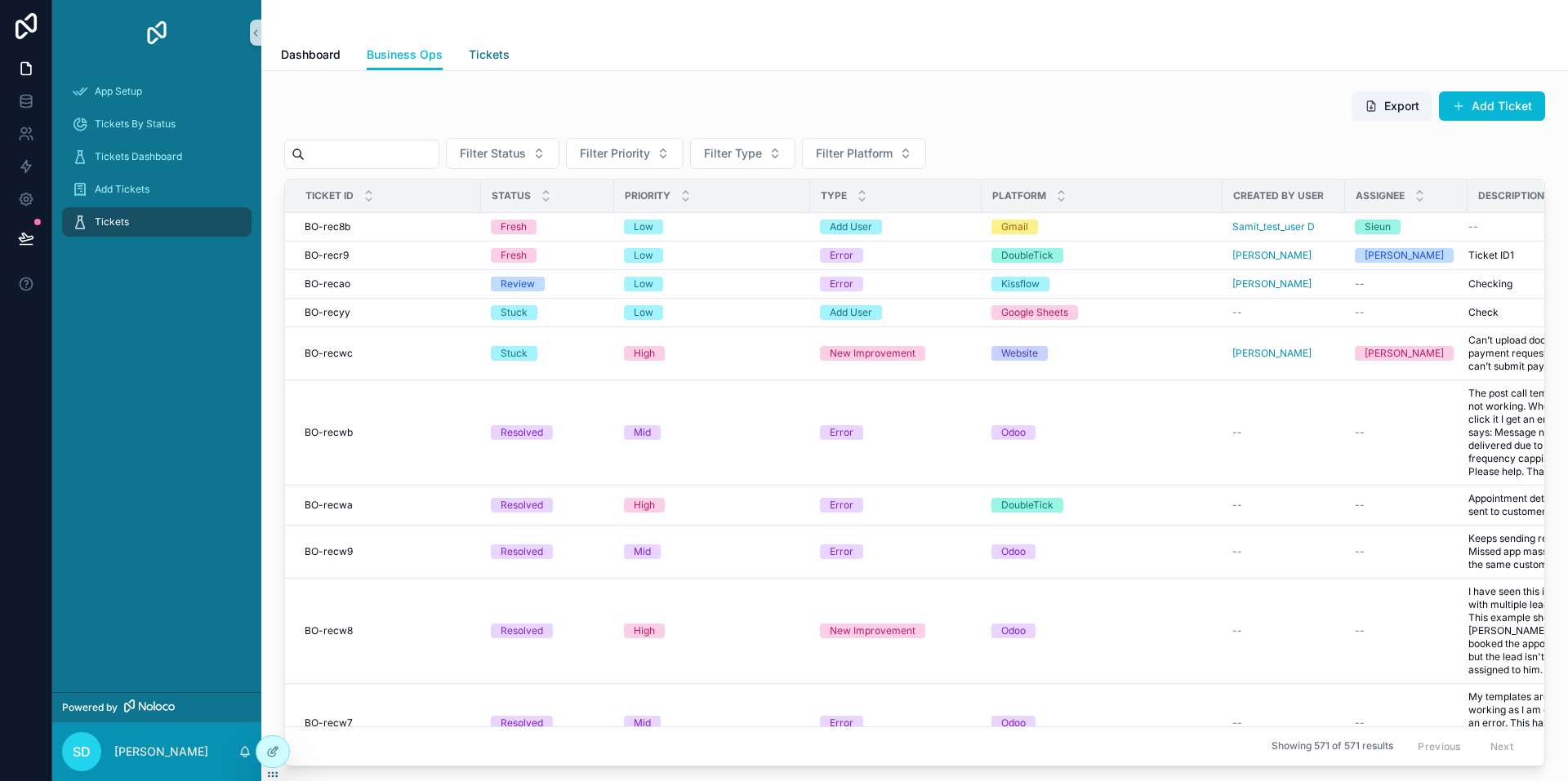
click at [484, 61] on span "Tickets" at bounding box center [488, 55] width 41 height 17
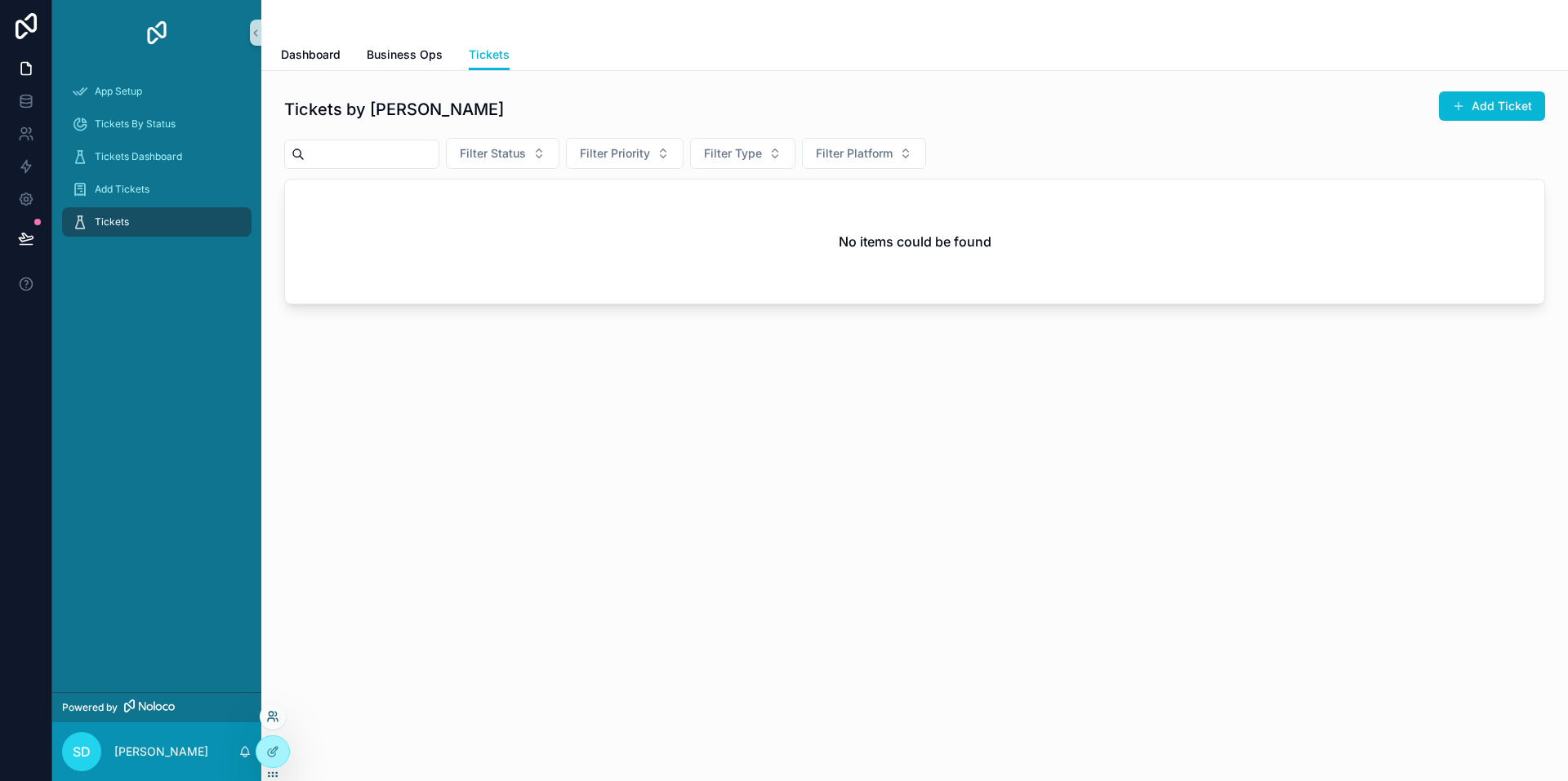
click at [273, 714] on icon at bounding box center [270, 713] width 4 height 4
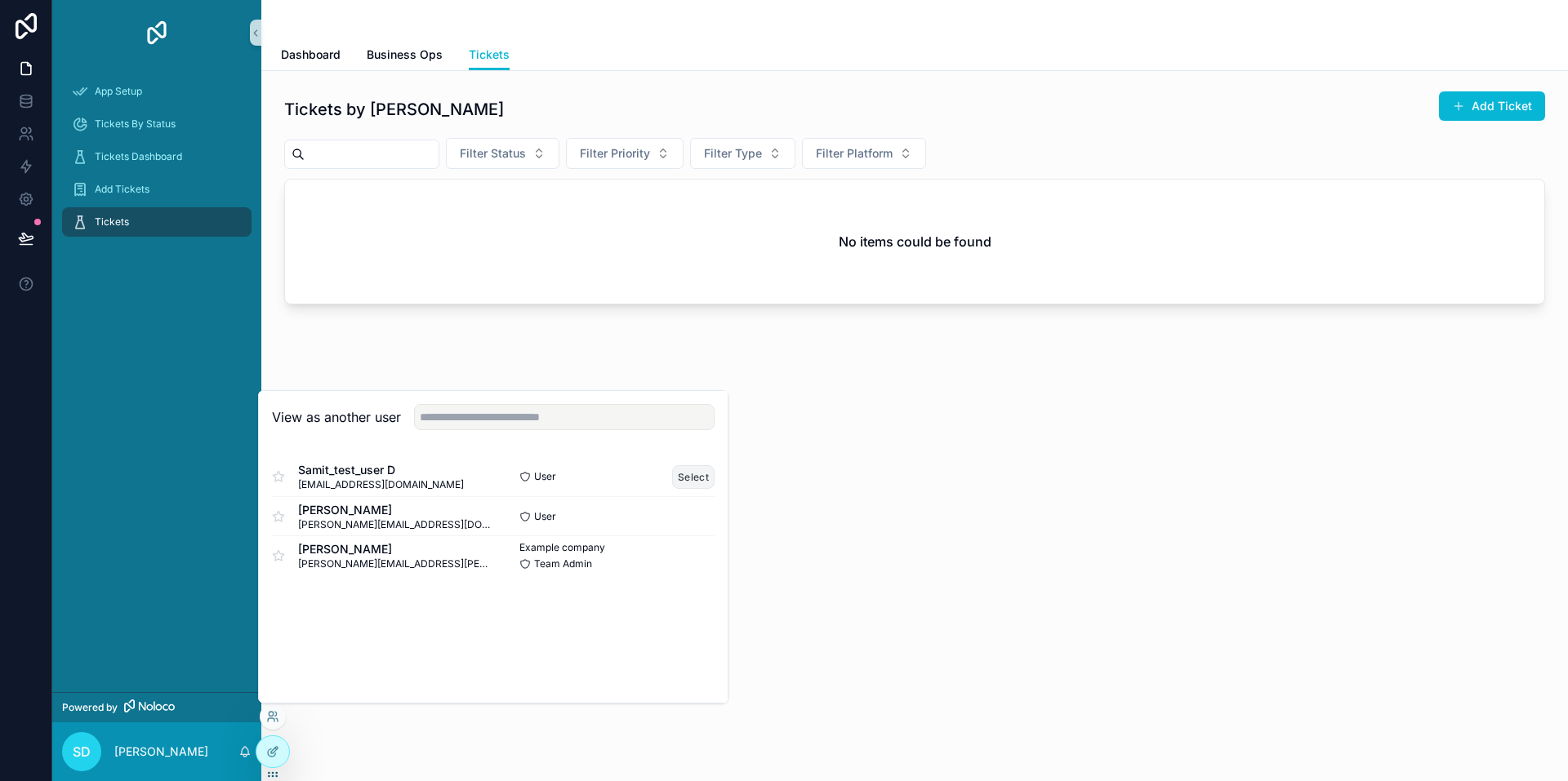
click at [695, 476] on button "Select" at bounding box center [693, 477] width 43 height 23
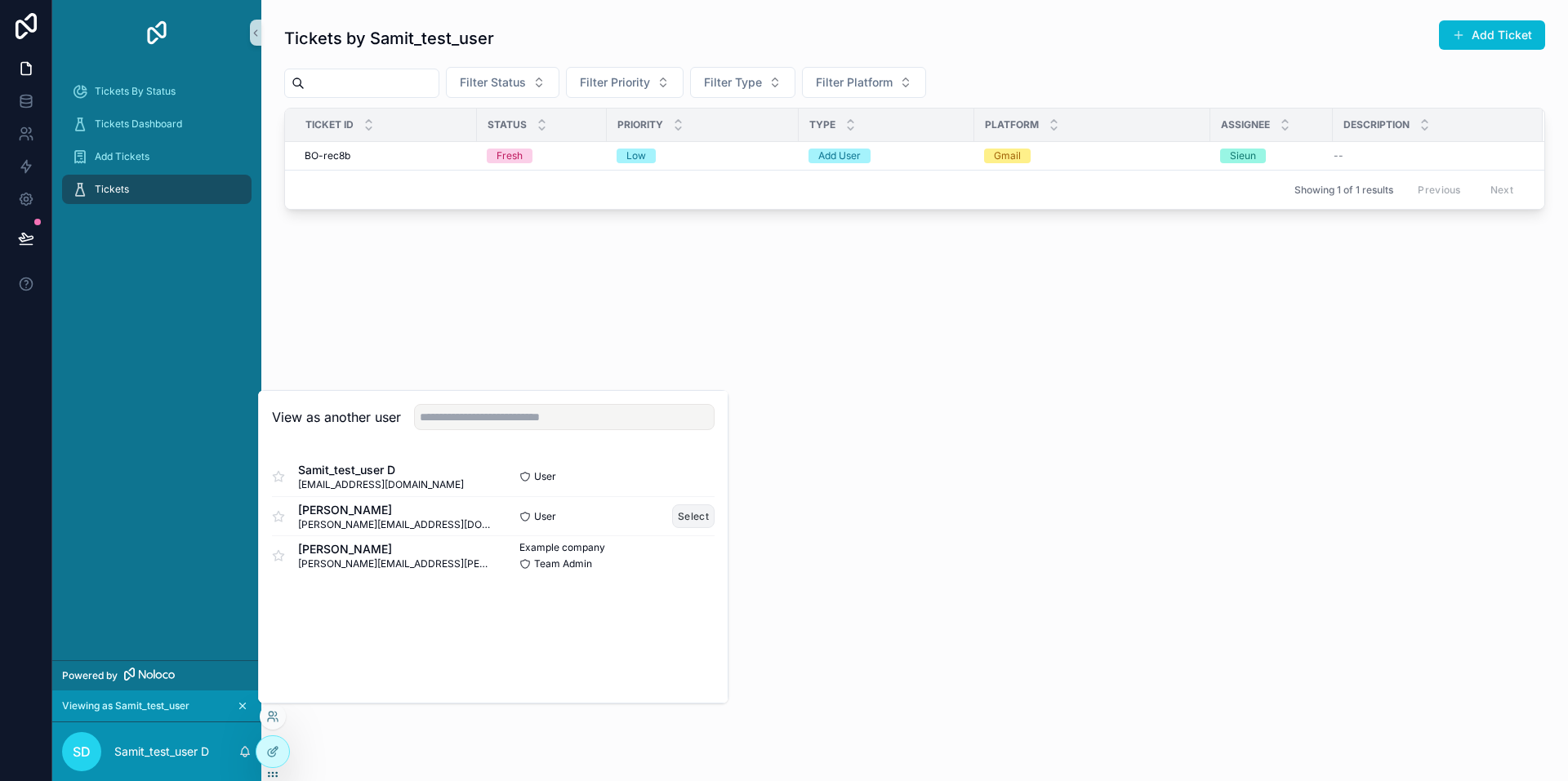
click at [688, 516] on button "Select" at bounding box center [693, 516] width 43 height 23
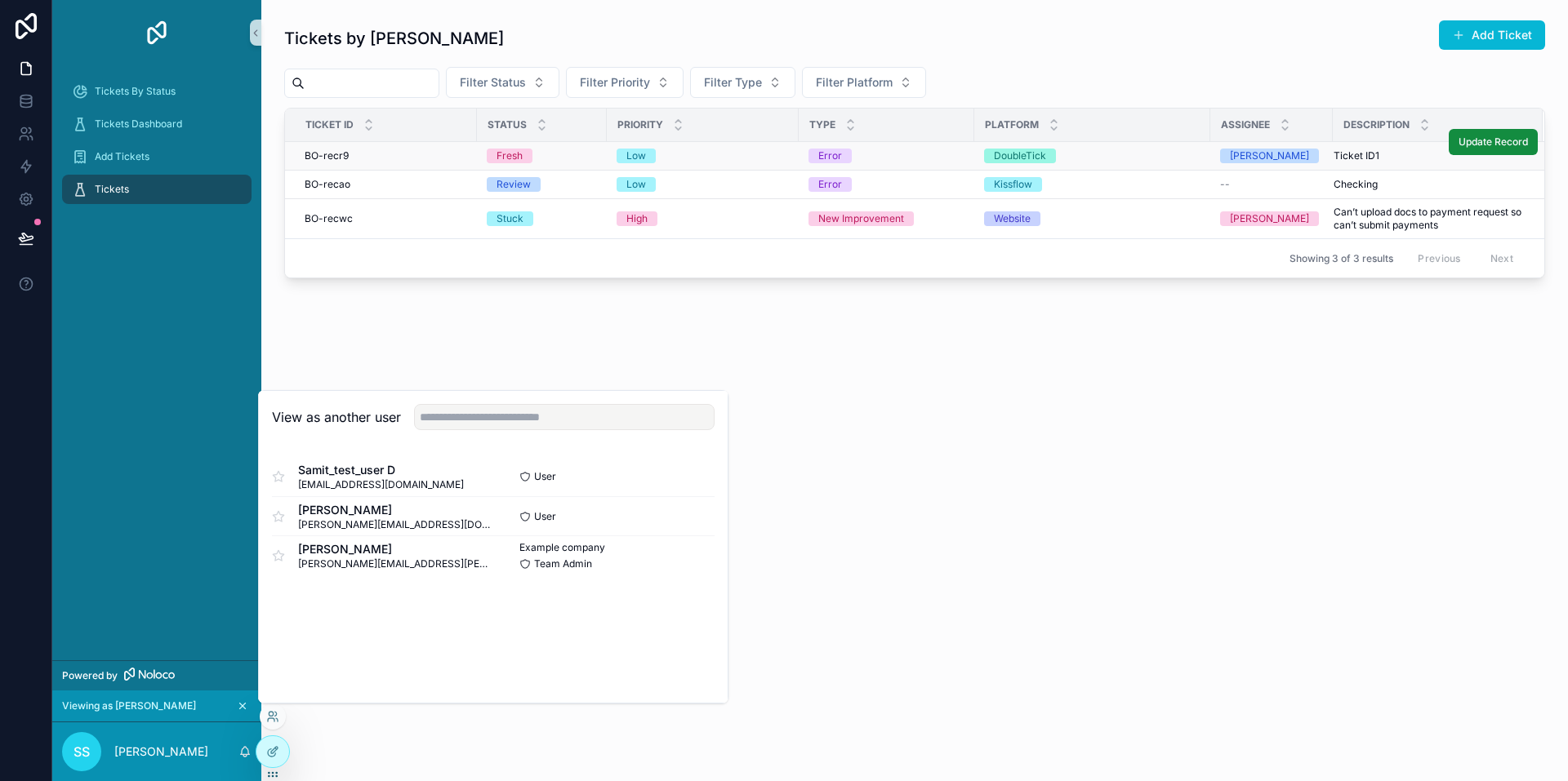
click at [1140, 156] on div "DoubleTick" at bounding box center [1092, 156] width 216 height 15
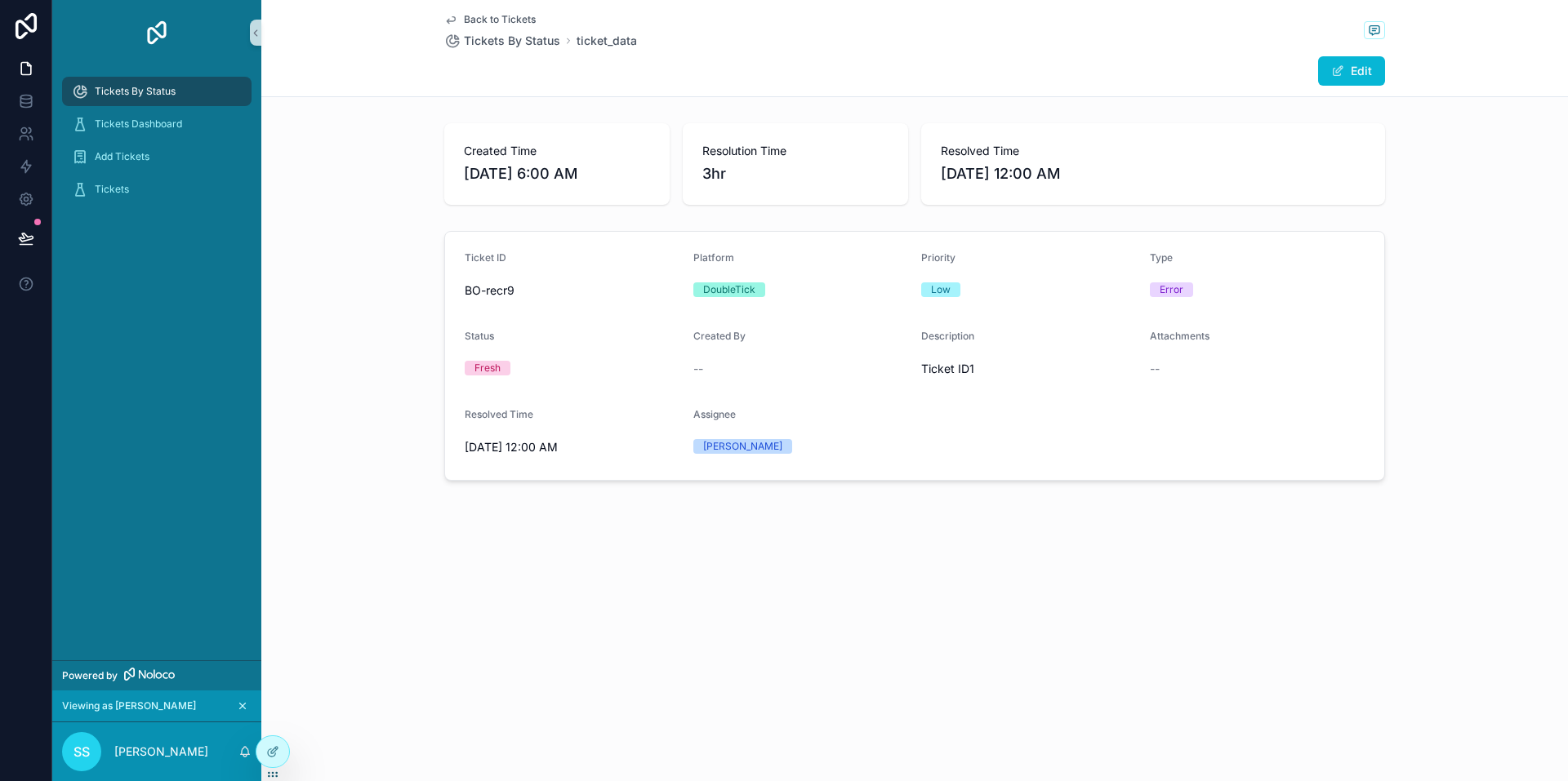
drag, startPoint x: 754, startPoint y: 446, endPoint x: 728, endPoint y: 448, distance: 26.1
click at [730, 448] on div "Divraj" at bounding box center [801, 447] width 216 height 15
click at [771, 443] on div "Divraj" at bounding box center [801, 447] width 216 height 15
drag, startPoint x: 736, startPoint y: 432, endPoint x: 767, endPoint y: 463, distance: 43.8
click at [767, 463] on form "Ticket ID BO-recr9 Platform DoubleTick Priority Low Type Error Status Fresh Cre…" at bounding box center [914, 356] width 940 height 248
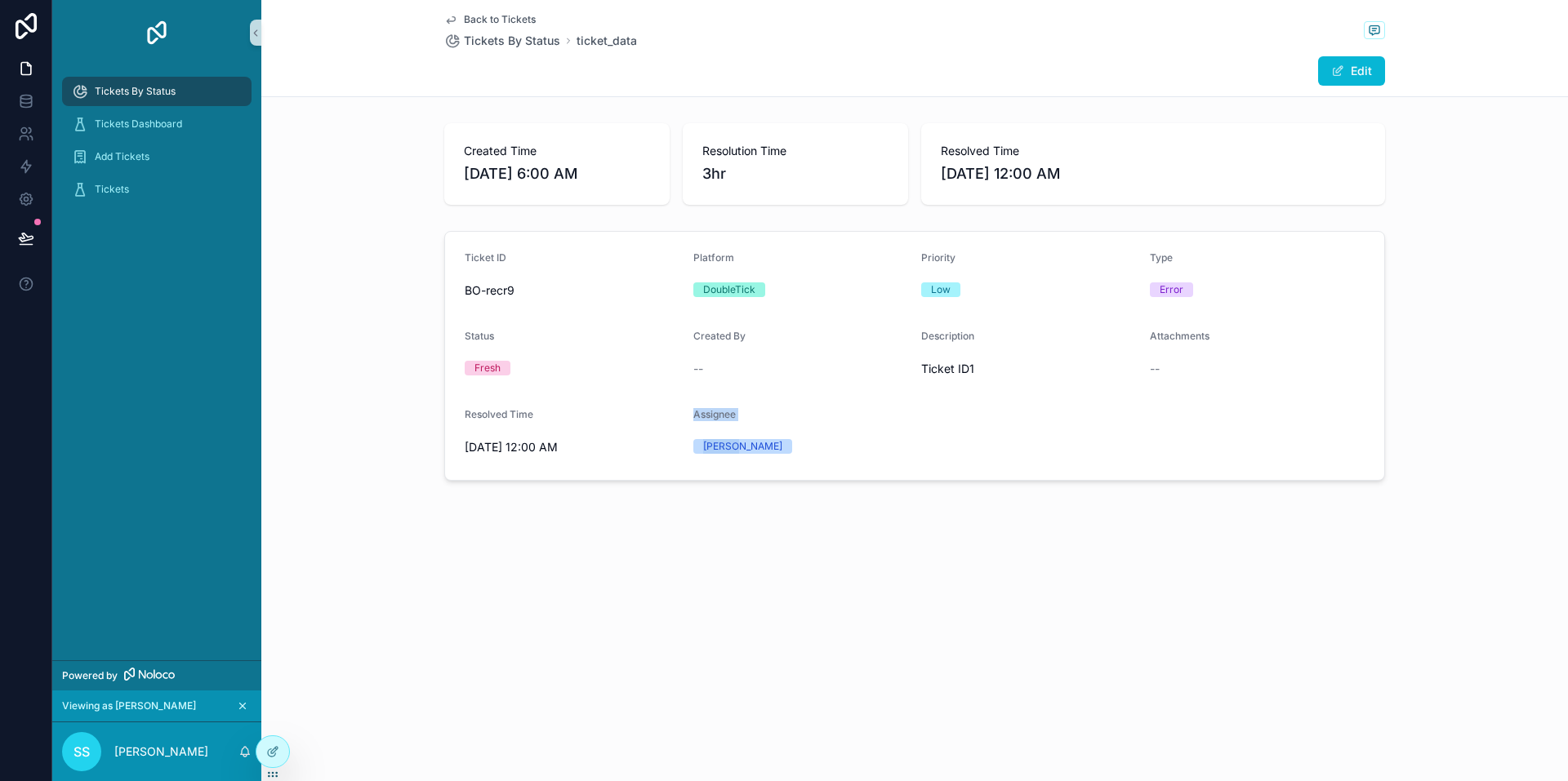
click at [767, 463] on form "Ticket ID BO-recr9 Platform DoubleTick Priority Low Type Error Status Fresh Cre…" at bounding box center [914, 356] width 940 height 248
click at [269, 745] on icon at bounding box center [272, 751] width 13 height 13
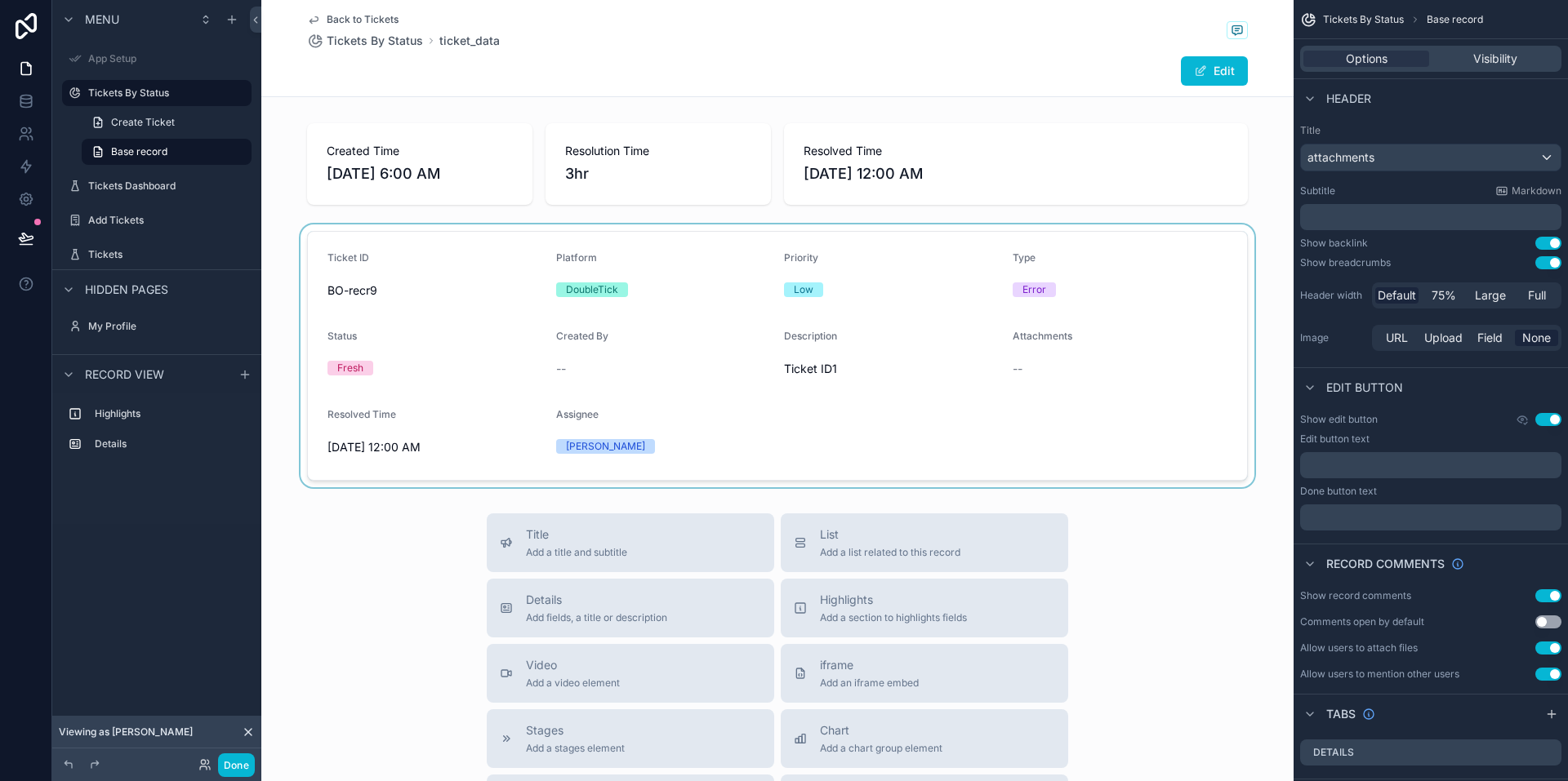
click at [798, 390] on div "scrollable content" at bounding box center [778, 355] width 1033 height 263
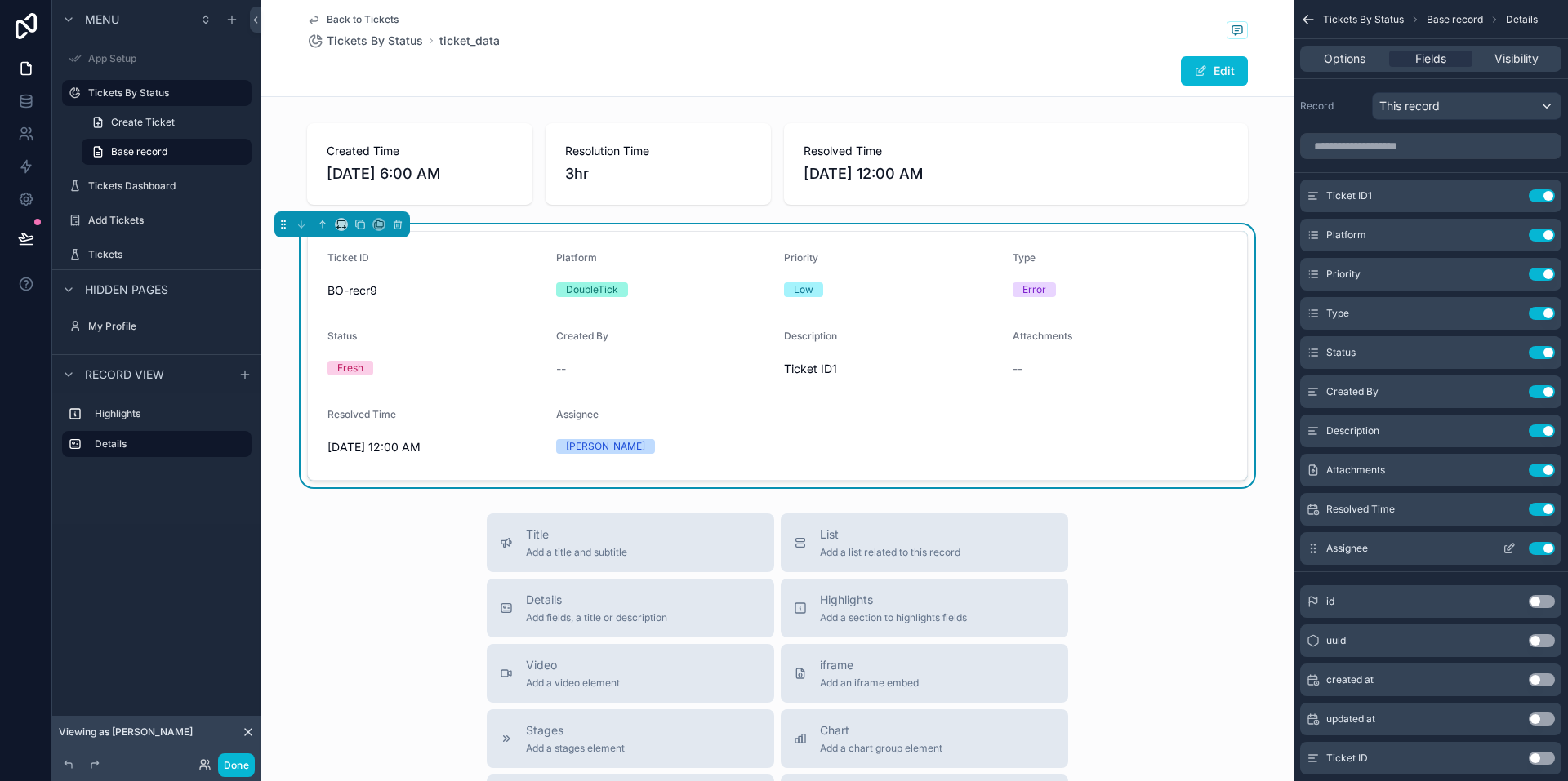
click at [1508, 547] on icon "scrollable content" at bounding box center [1509, 548] width 13 height 13
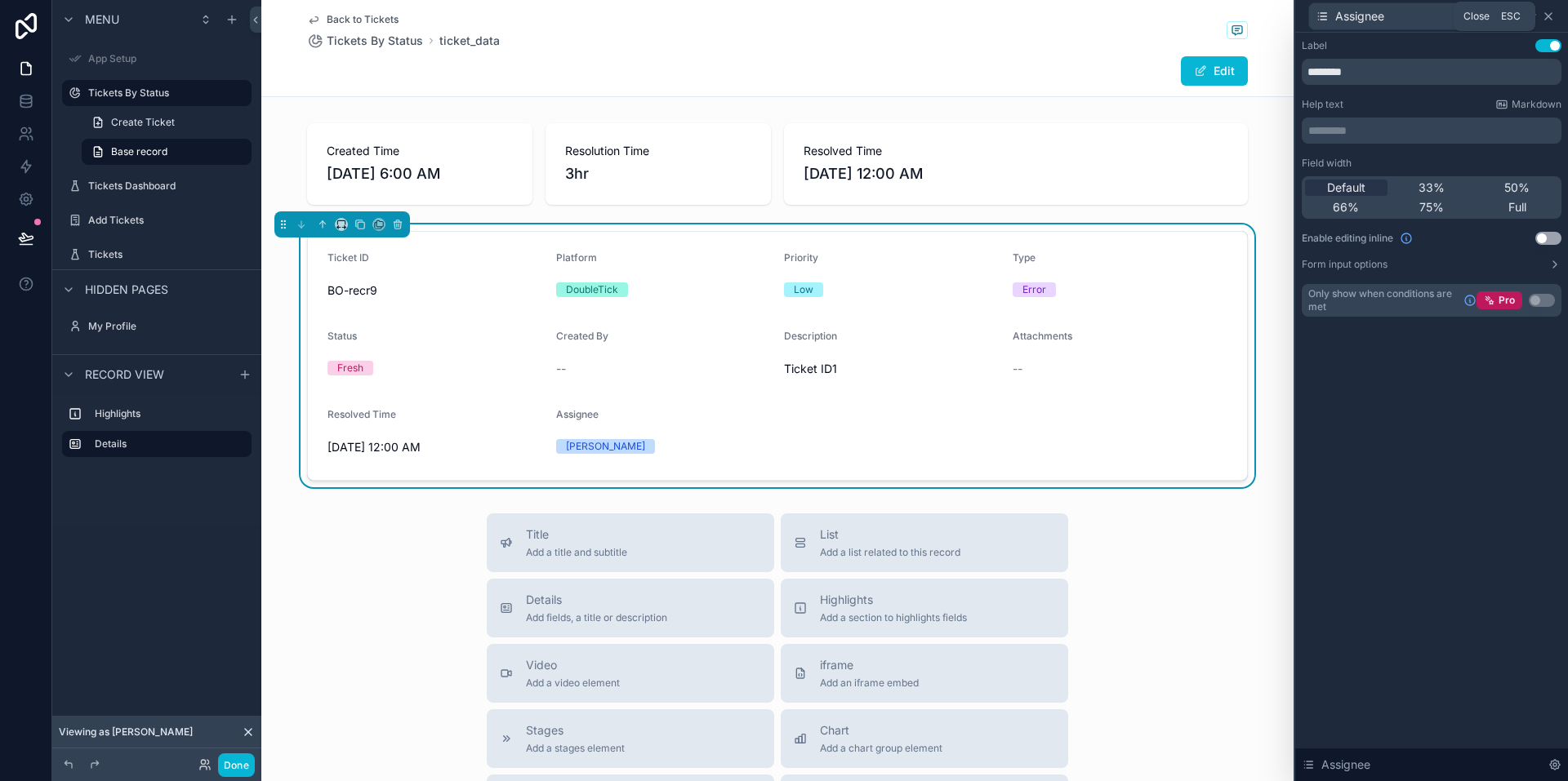
click at [1549, 19] on icon at bounding box center [1548, 16] width 13 height 13
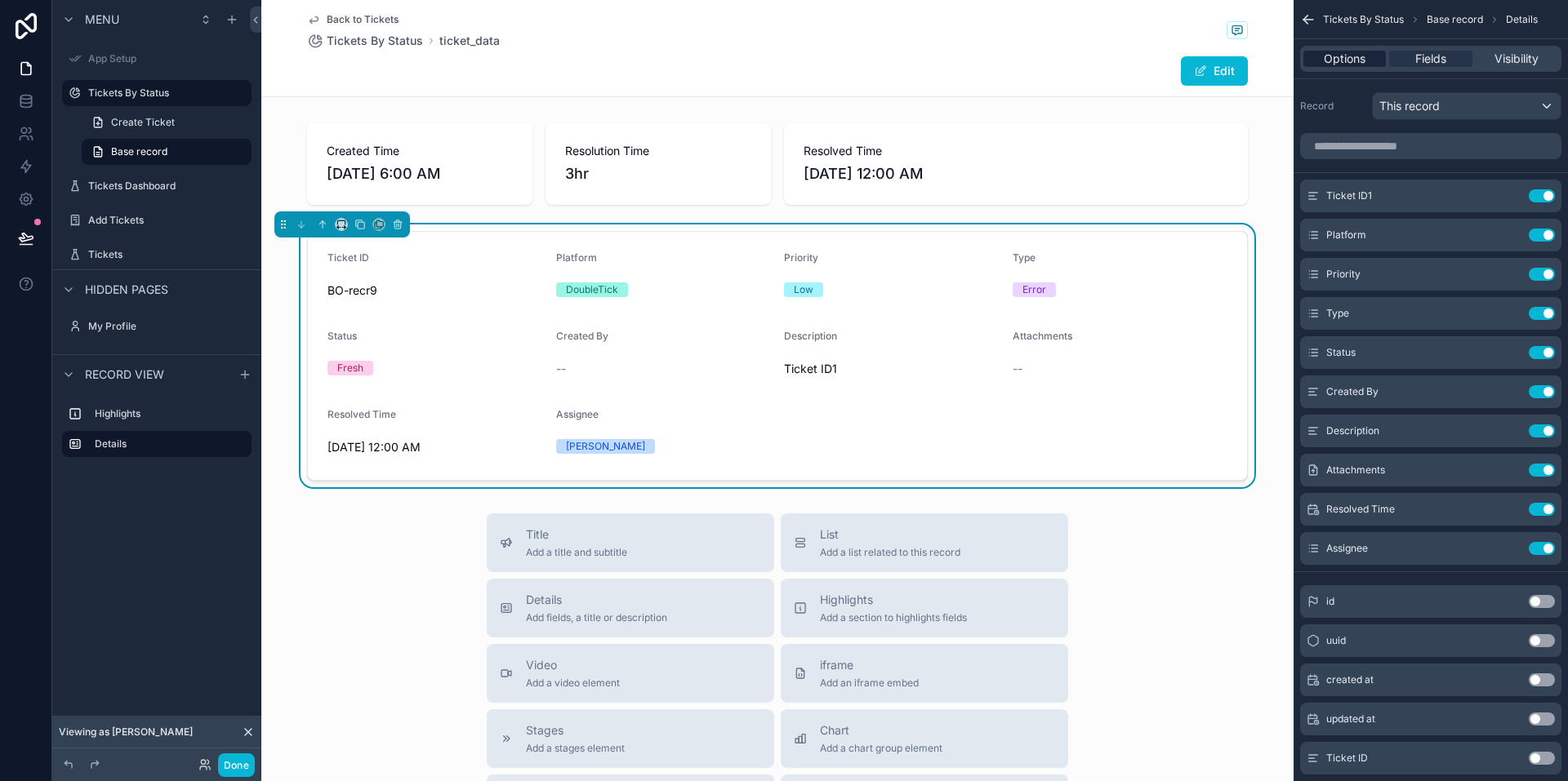
click at [1345, 62] on span "Options" at bounding box center [1345, 58] width 42 height 17
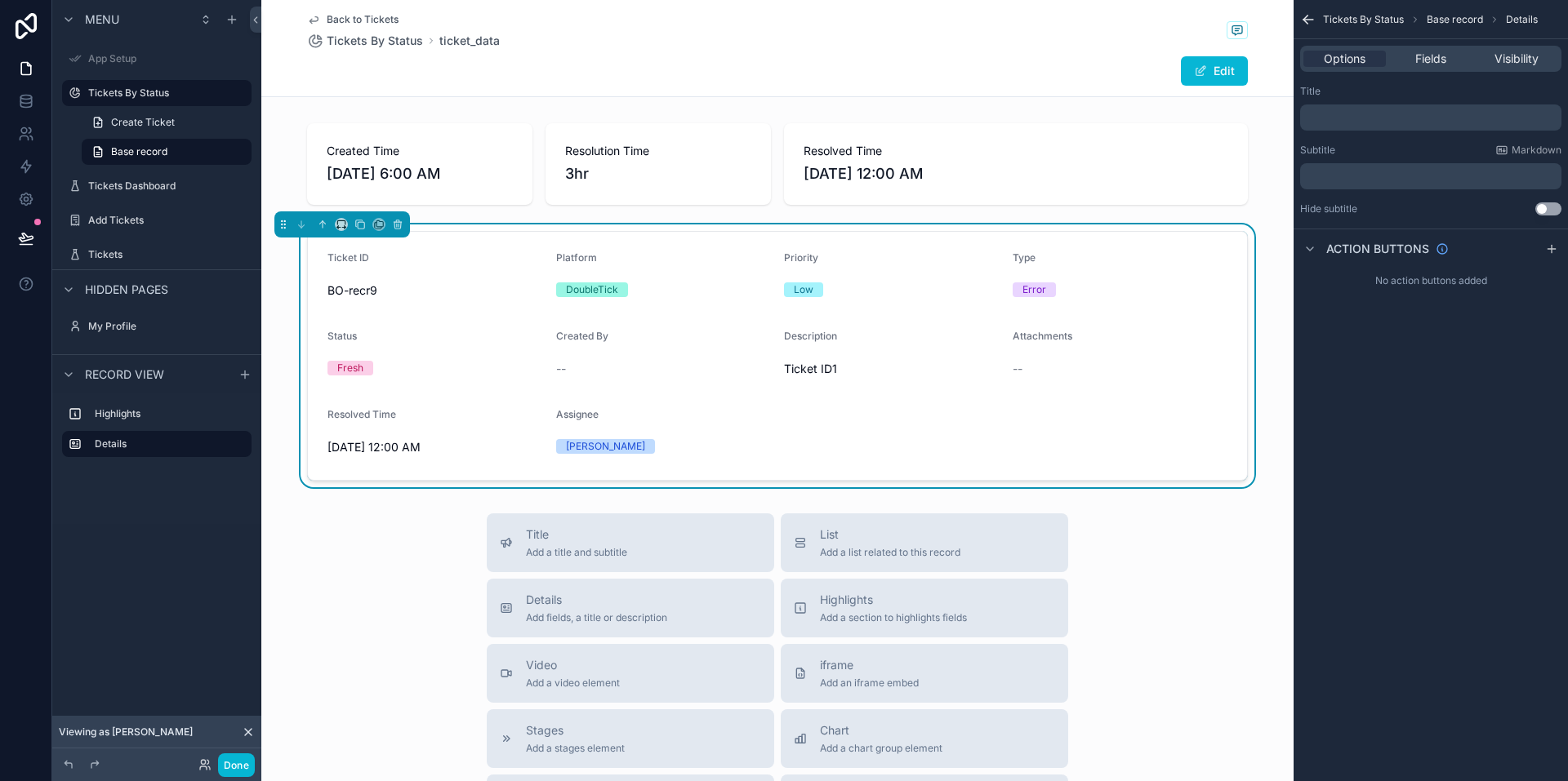
click at [967, 431] on form "Ticket ID BO-recr9 Platform DoubleTick Priority Low Type Error Status Fresh Cre…" at bounding box center [777, 356] width 940 height 248
click at [1522, 58] on span "Visibility" at bounding box center [1517, 58] width 44 height 17
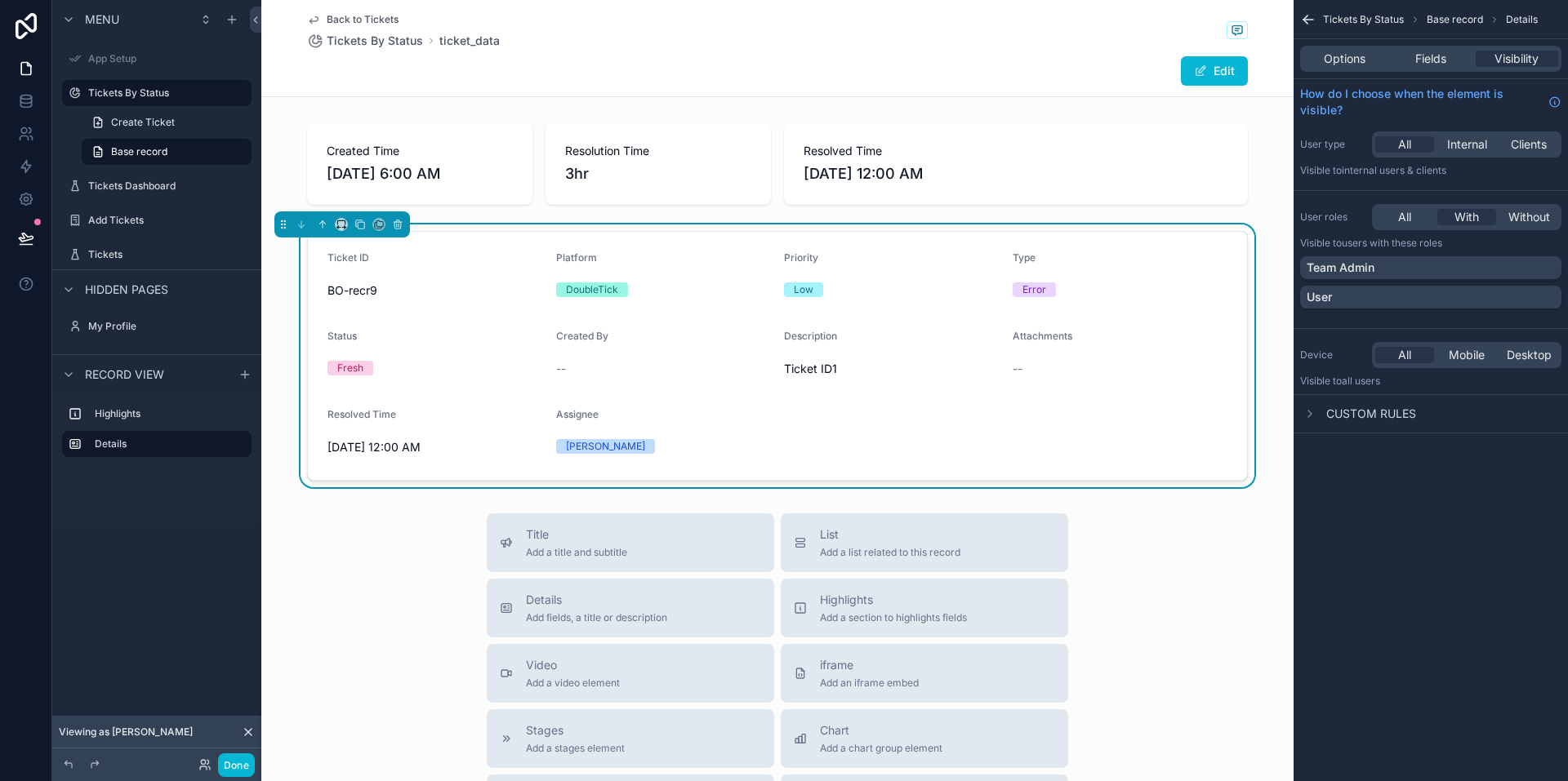
click at [901, 409] on form "Ticket ID BO-recr9 Platform DoubleTick Priority Low Type Error Status Fresh Cre…" at bounding box center [777, 356] width 940 height 248
click at [1436, 56] on span "Fields" at bounding box center [1431, 58] width 31 height 17
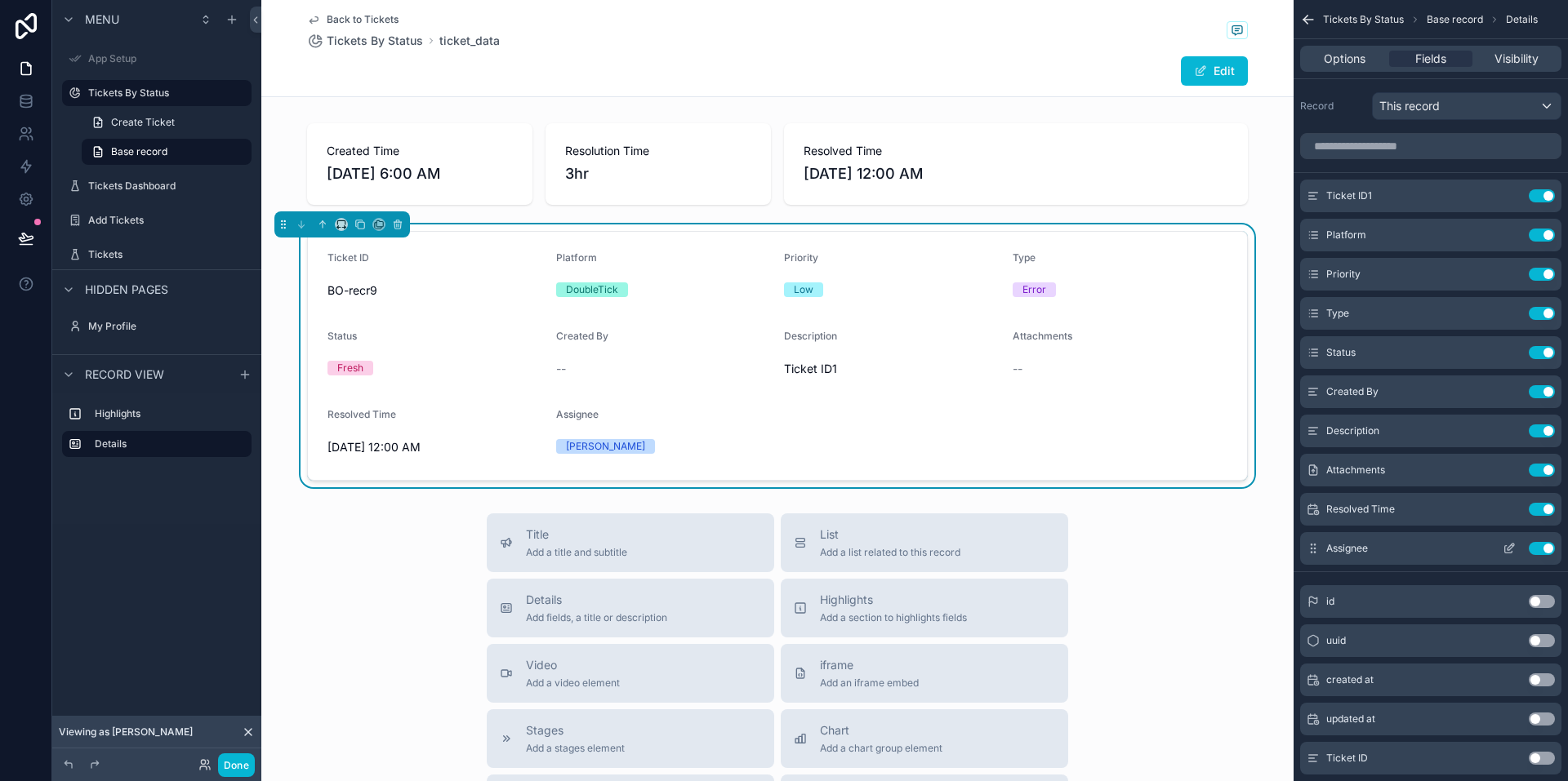
click at [1506, 547] on icon "scrollable content" at bounding box center [1509, 548] width 13 height 13
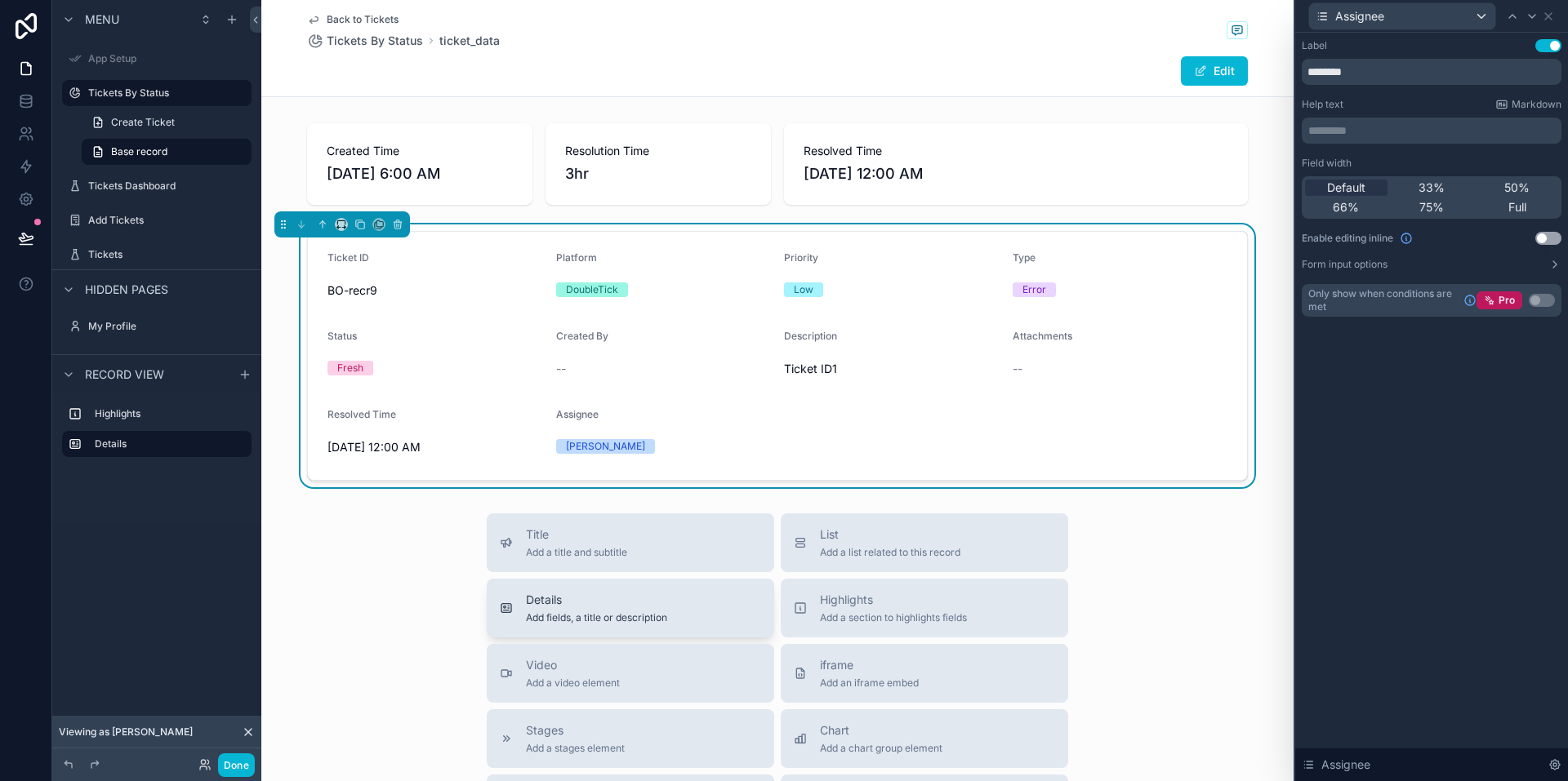
click at [632, 612] on span "Add fields, a title or description" at bounding box center [596, 618] width 142 height 13
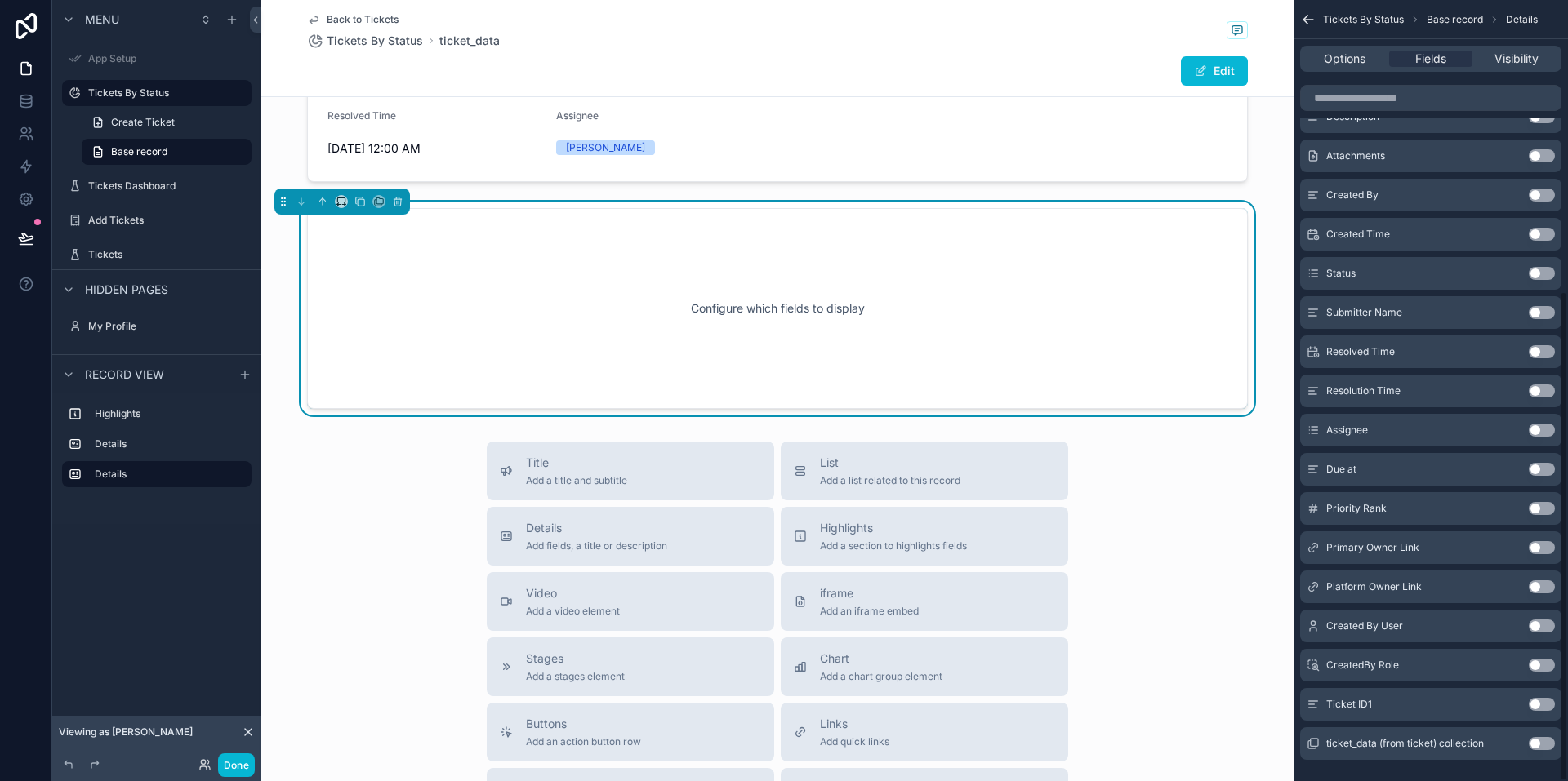
scroll to position [463, 0]
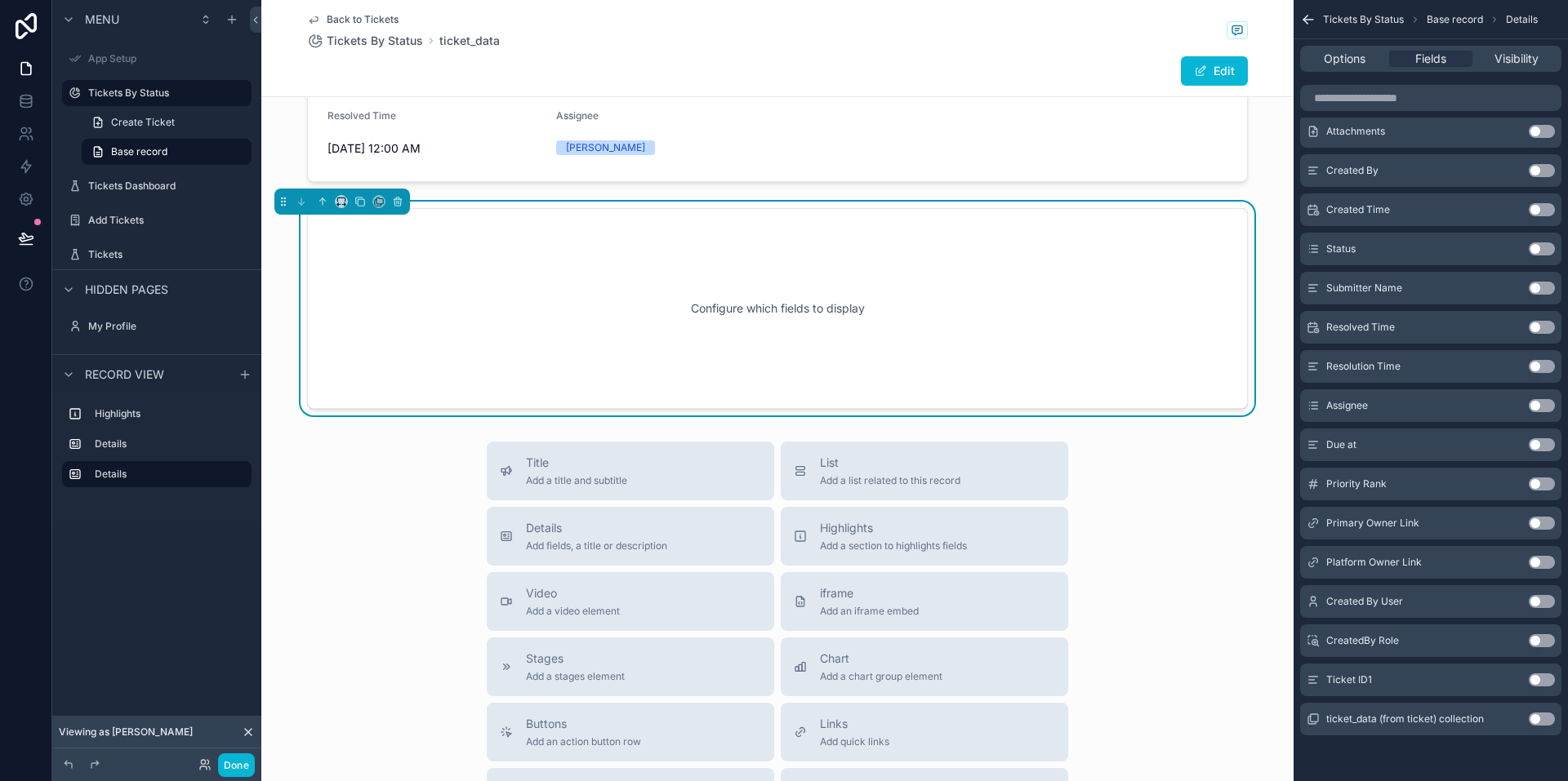
click at [1540, 404] on button "Use setting" at bounding box center [1542, 405] width 26 height 13
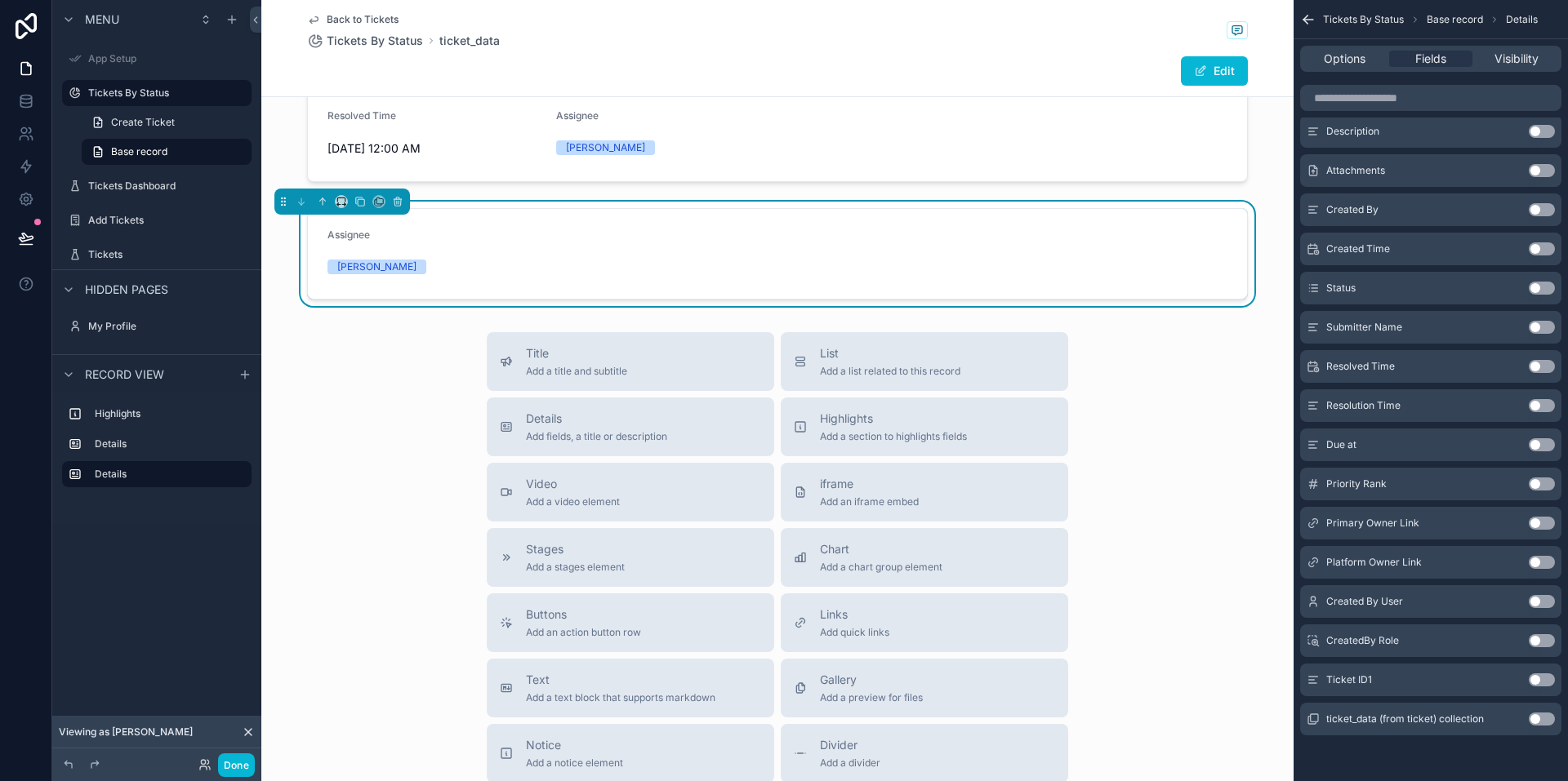
click at [356, 268] on div "Divraj" at bounding box center [376, 267] width 79 height 15
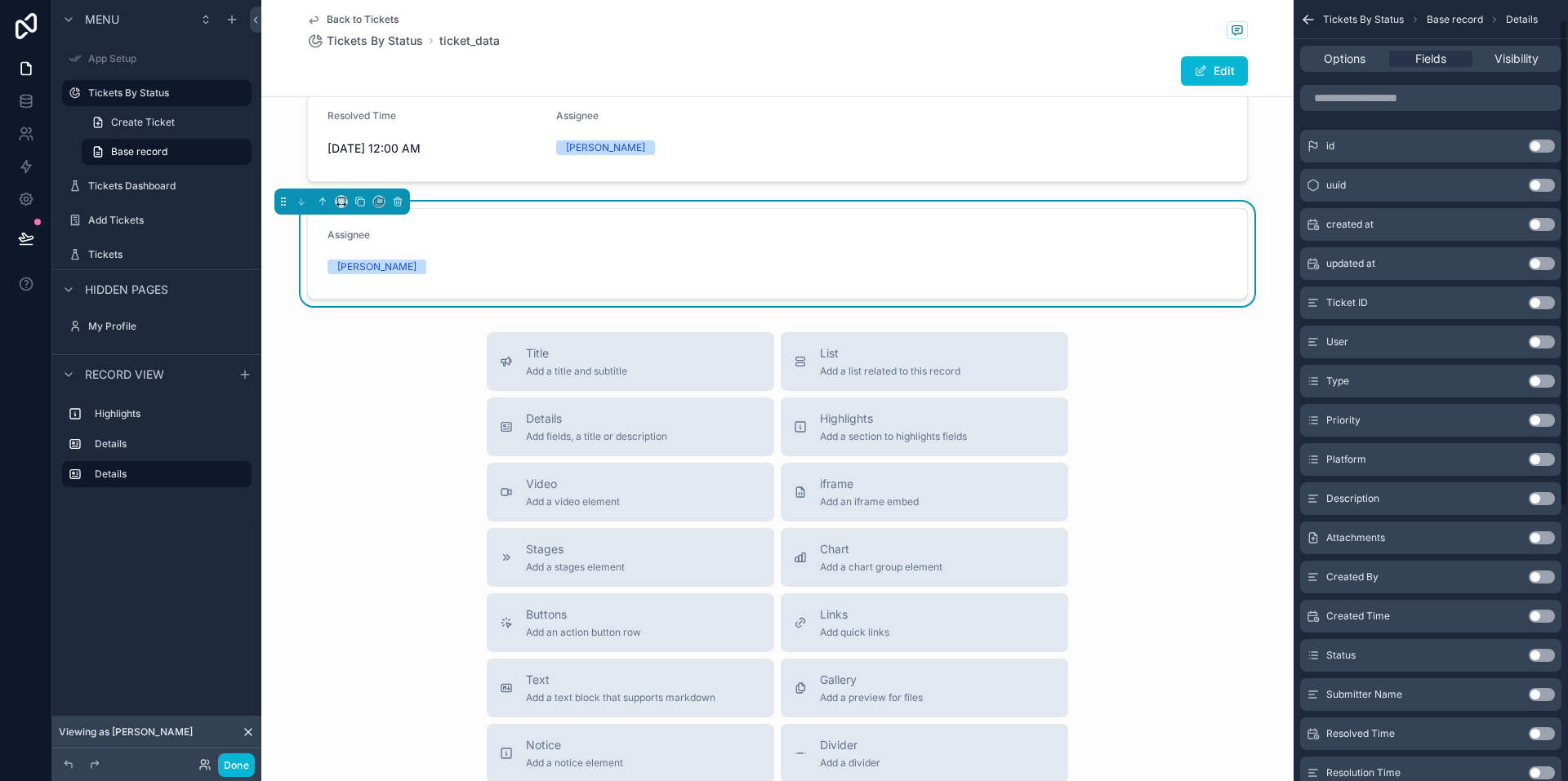
scroll to position [0, 0]
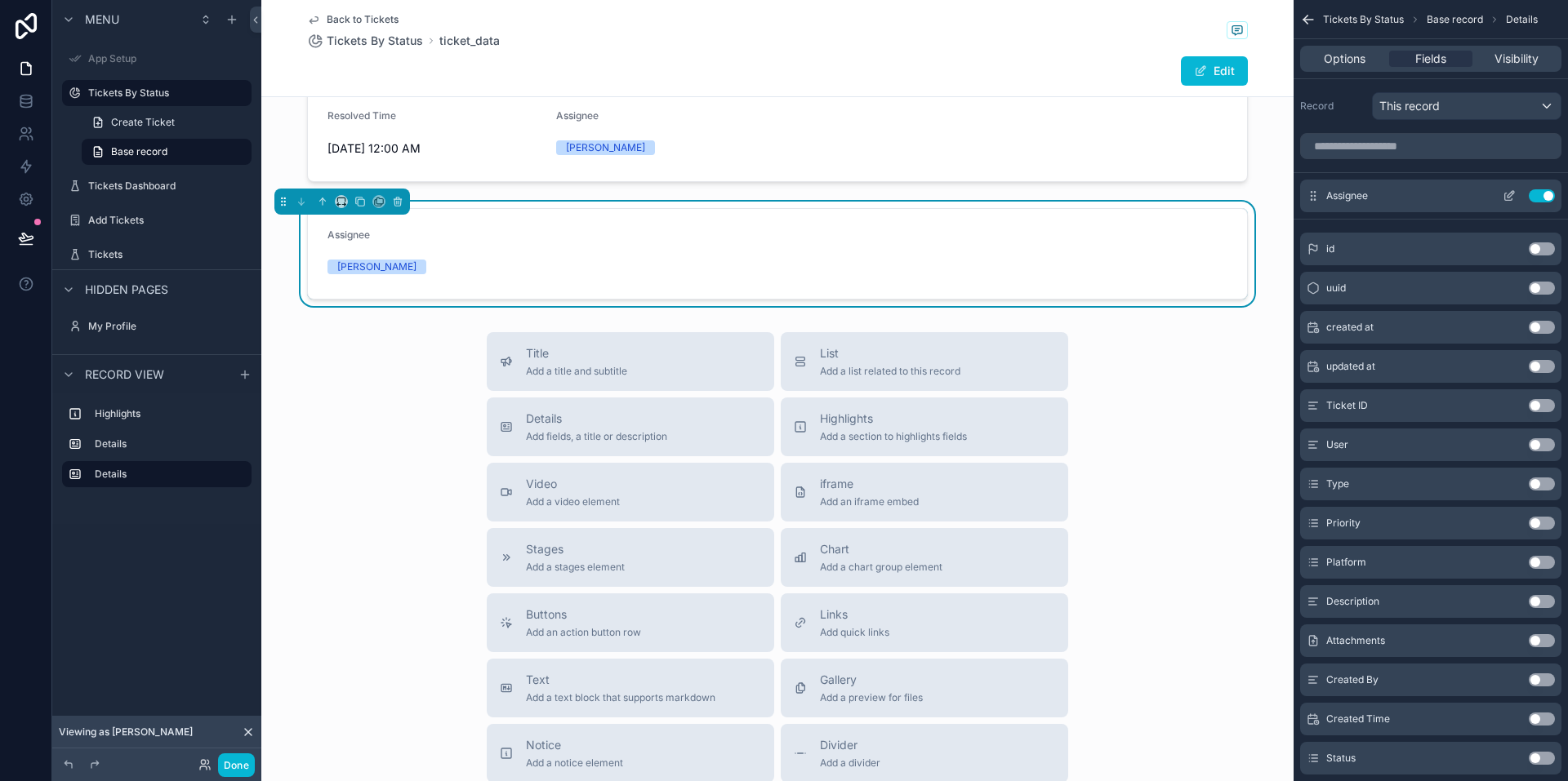
click at [1508, 196] on icon "scrollable content" at bounding box center [1509, 195] width 13 height 13
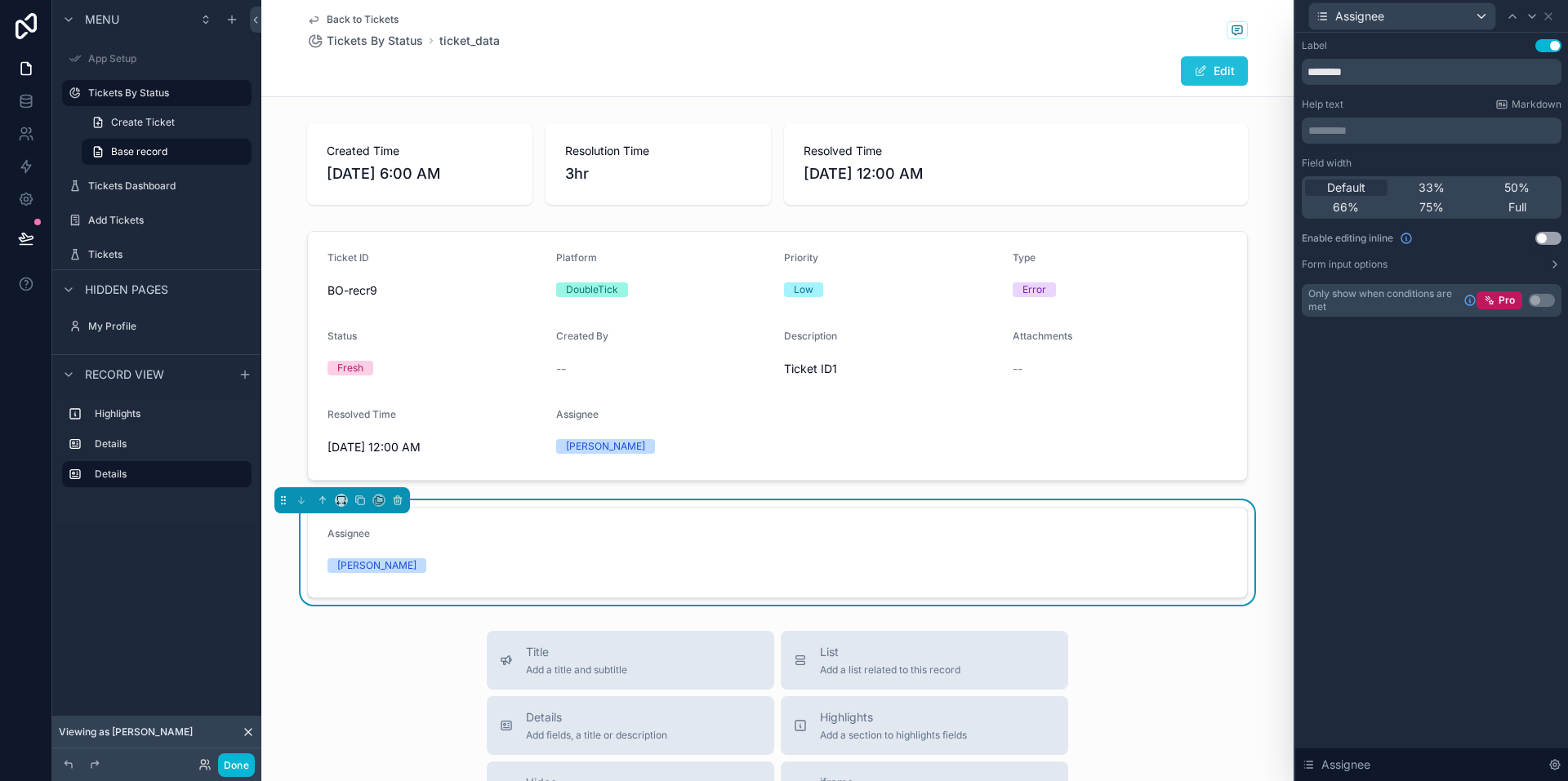
click at [1210, 67] on button "Edit" at bounding box center [1214, 71] width 67 height 30
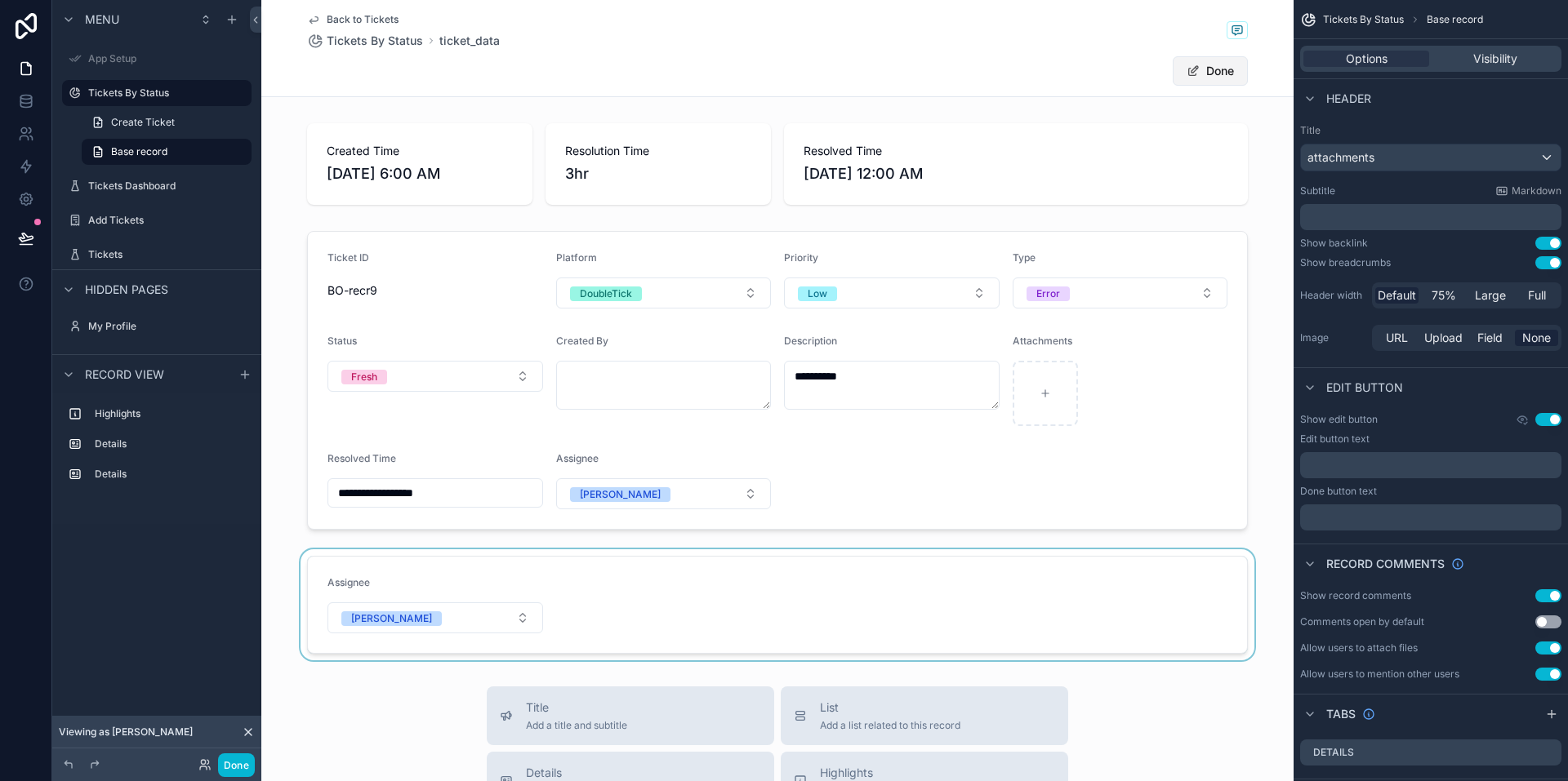
click at [1210, 67] on button "Done" at bounding box center [1210, 71] width 75 height 30
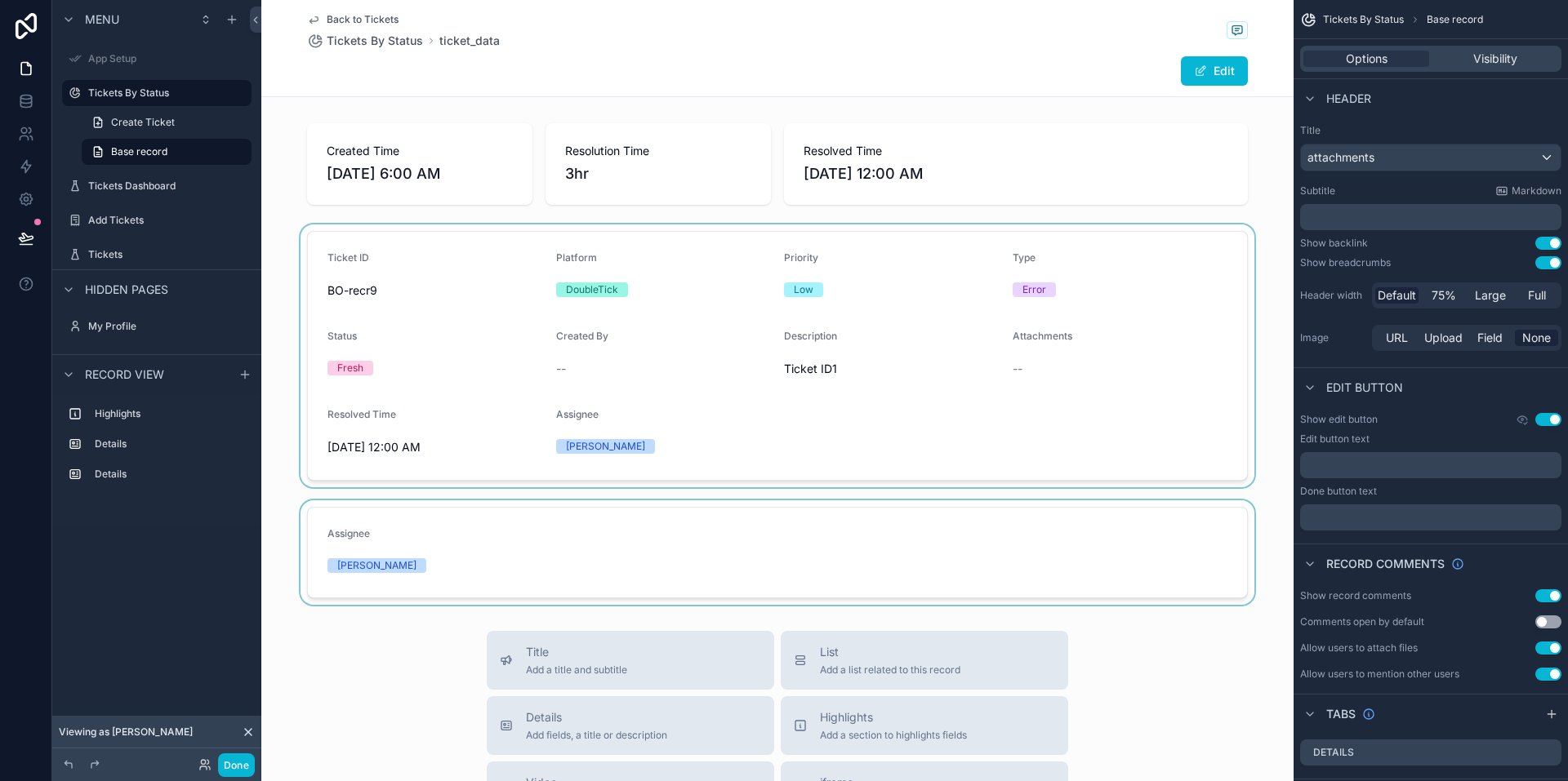
click at [1135, 382] on div "scrollable content" at bounding box center [778, 355] width 1033 height 263
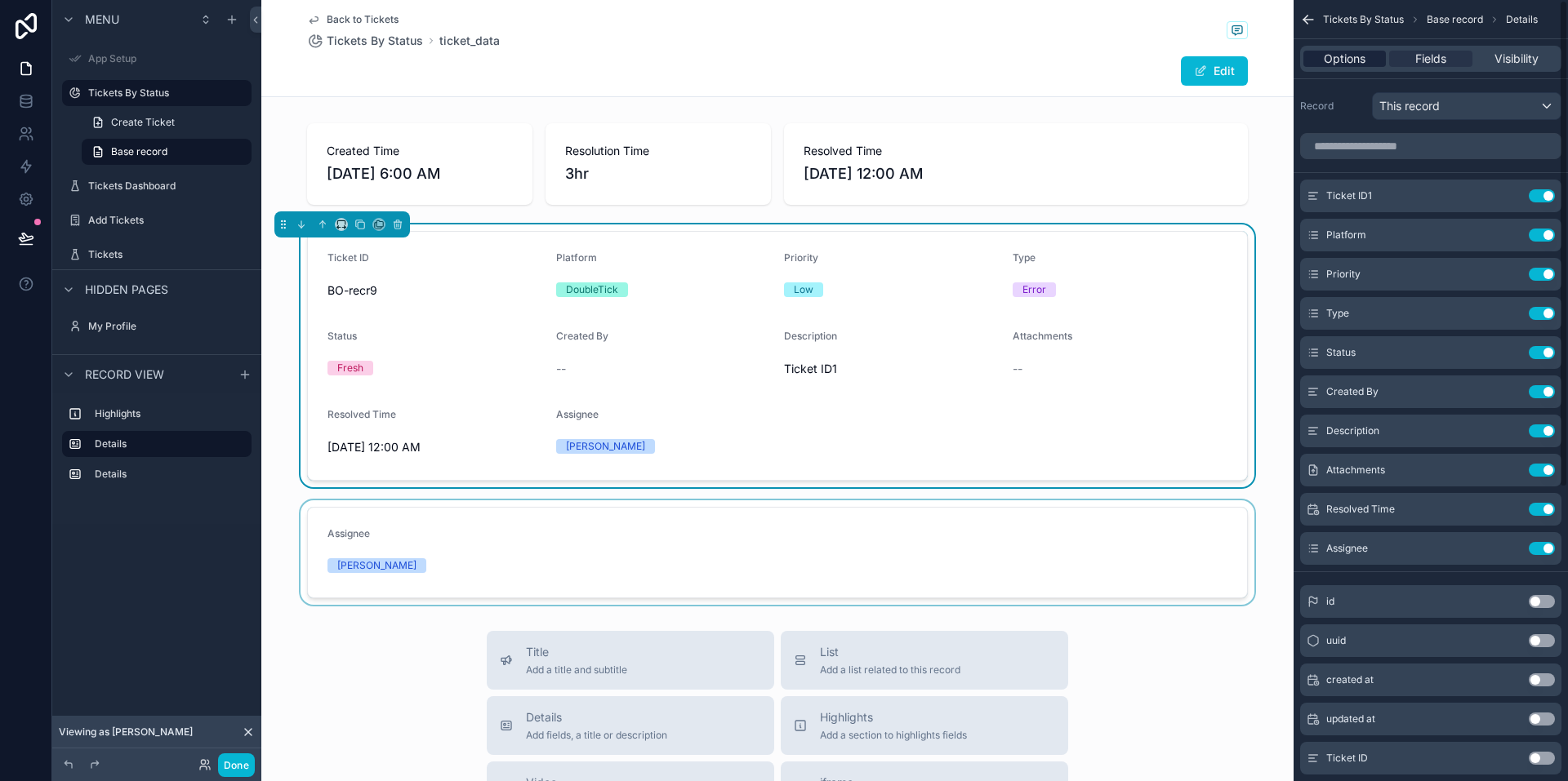
click at [1355, 61] on span "Options" at bounding box center [1345, 58] width 42 height 17
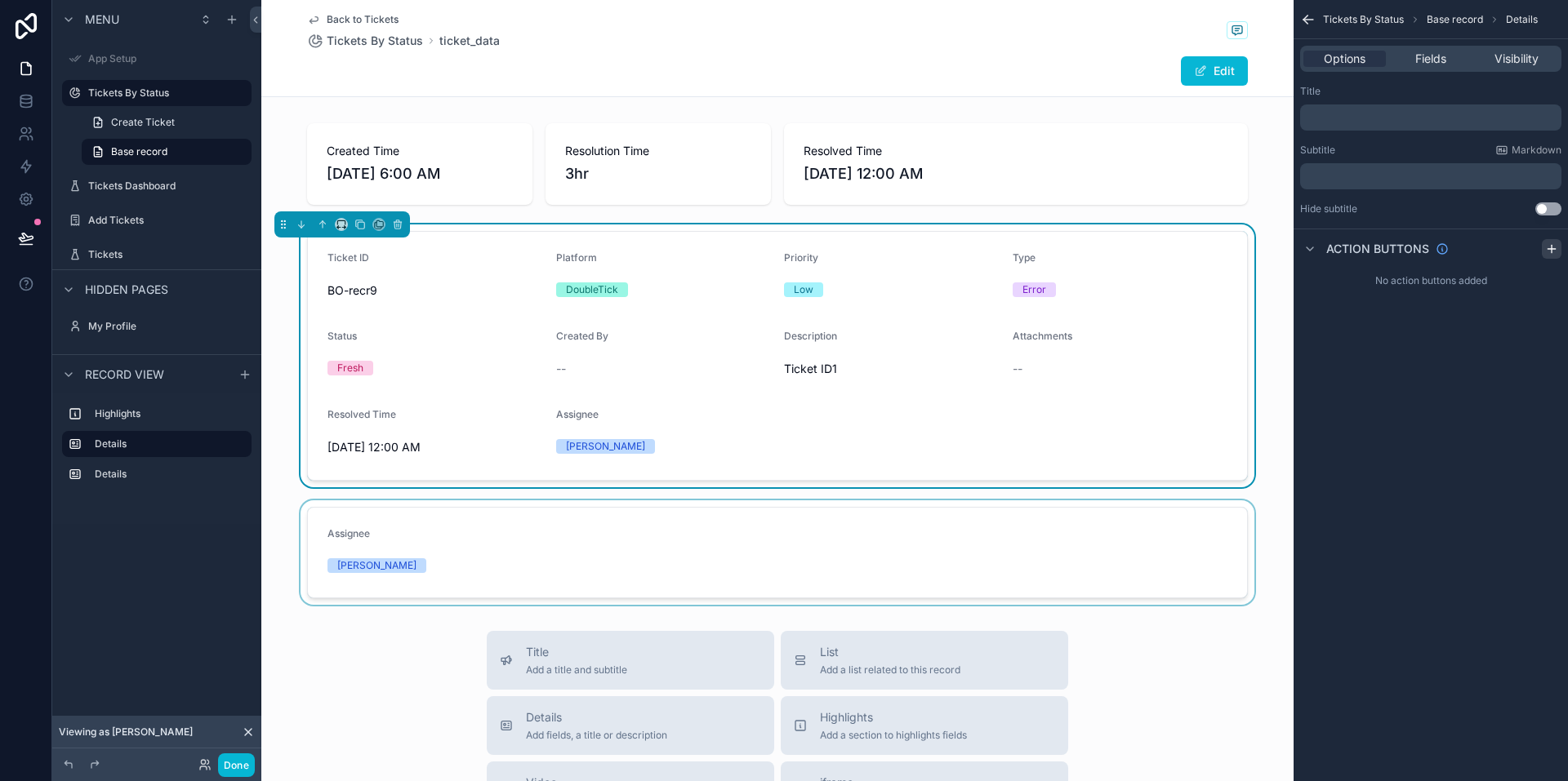
click at [1558, 248] on icon "scrollable content" at bounding box center [1551, 248] width 13 height 13
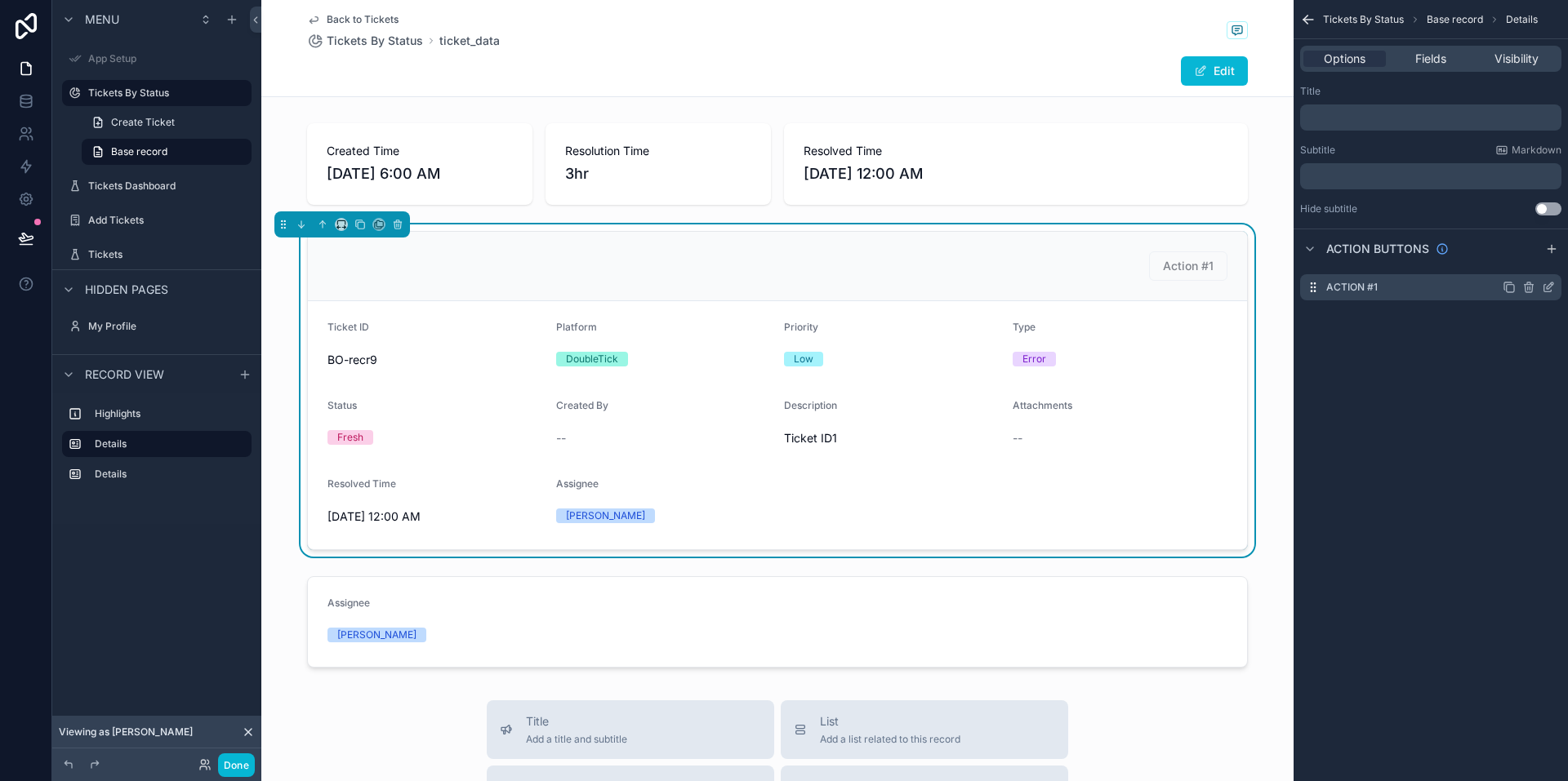
click at [1552, 287] on icon "scrollable content" at bounding box center [1548, 287] width 13 height 13
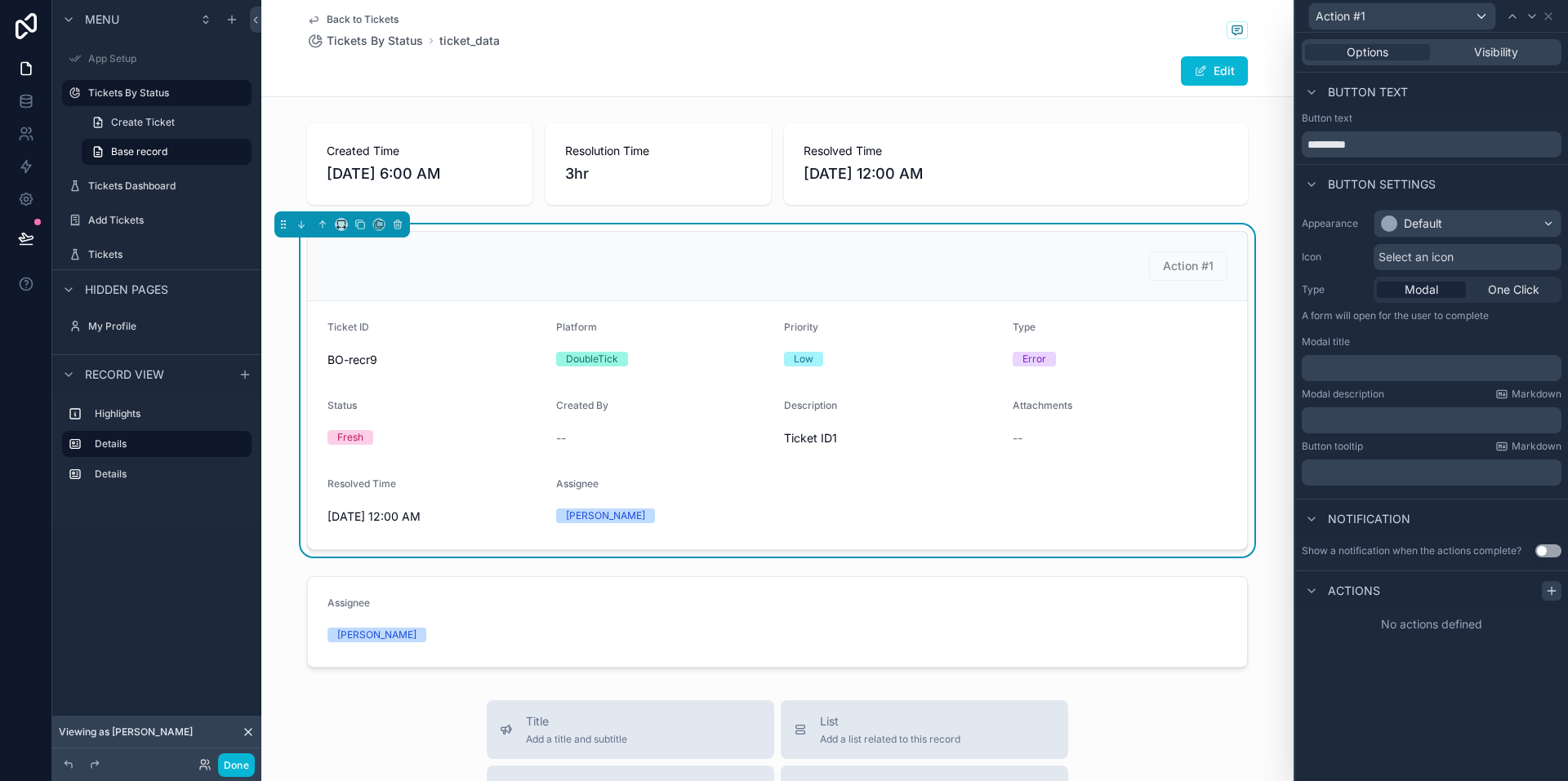
click at [1548, 586] on icon at bounding box center [1551, 591] width 13 height 13
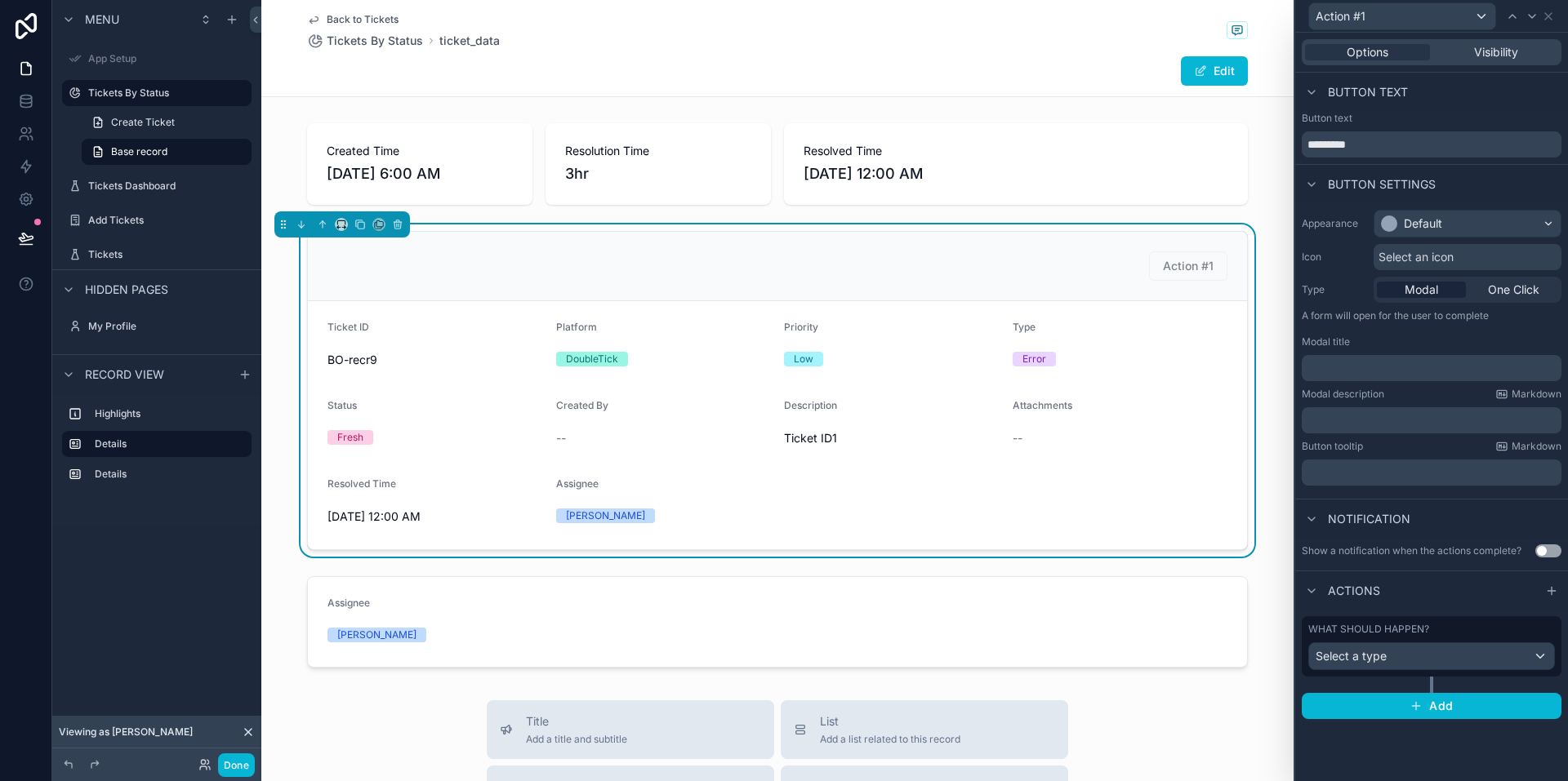
click at [1498, 669] on div "What should happen? Select a type" at bounding box center [1432, 646] width 260 height 61
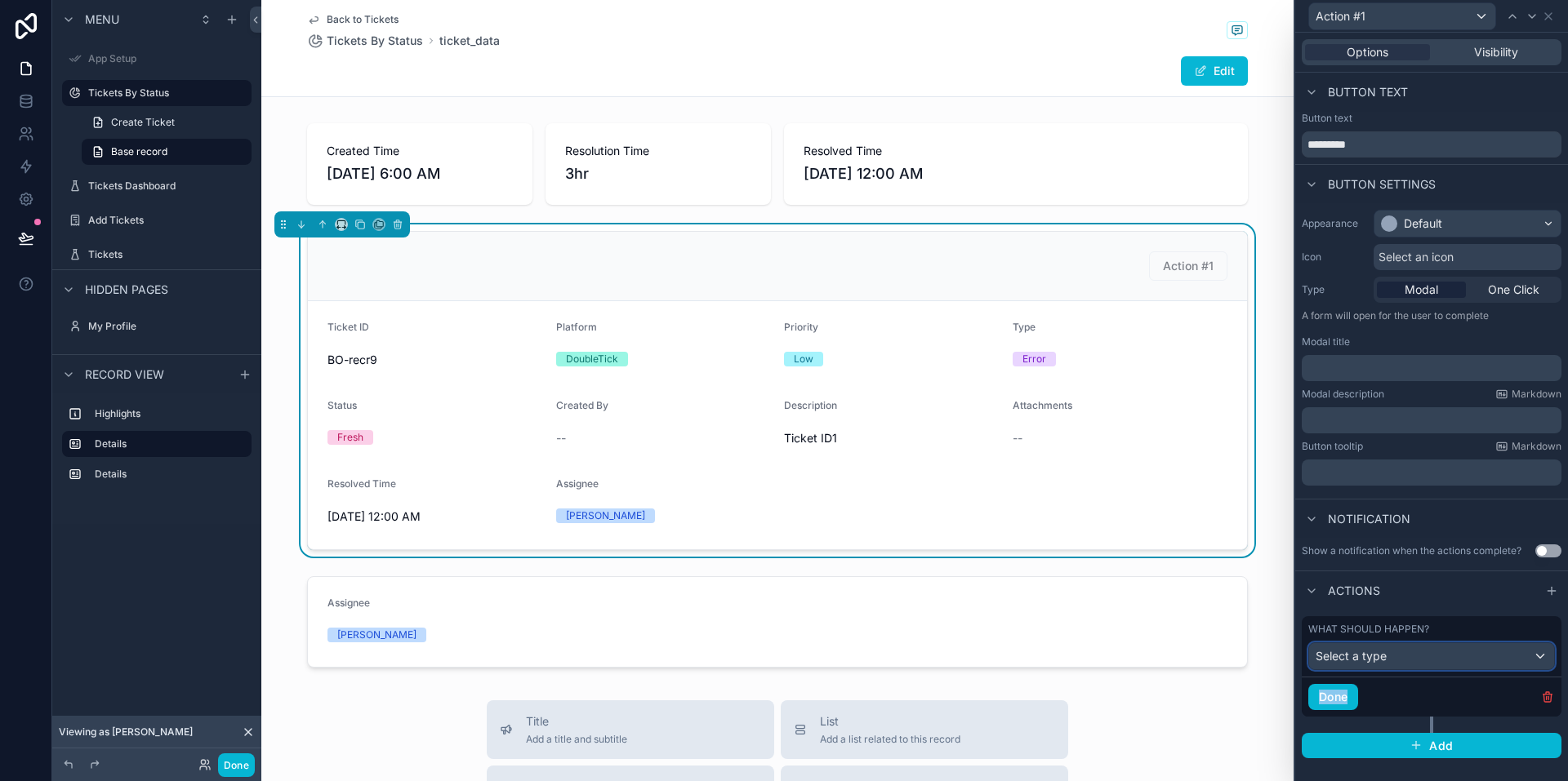
click at [1503, 652] on div "Select a type" at bounding box center [1432, 656] width 245 height 26
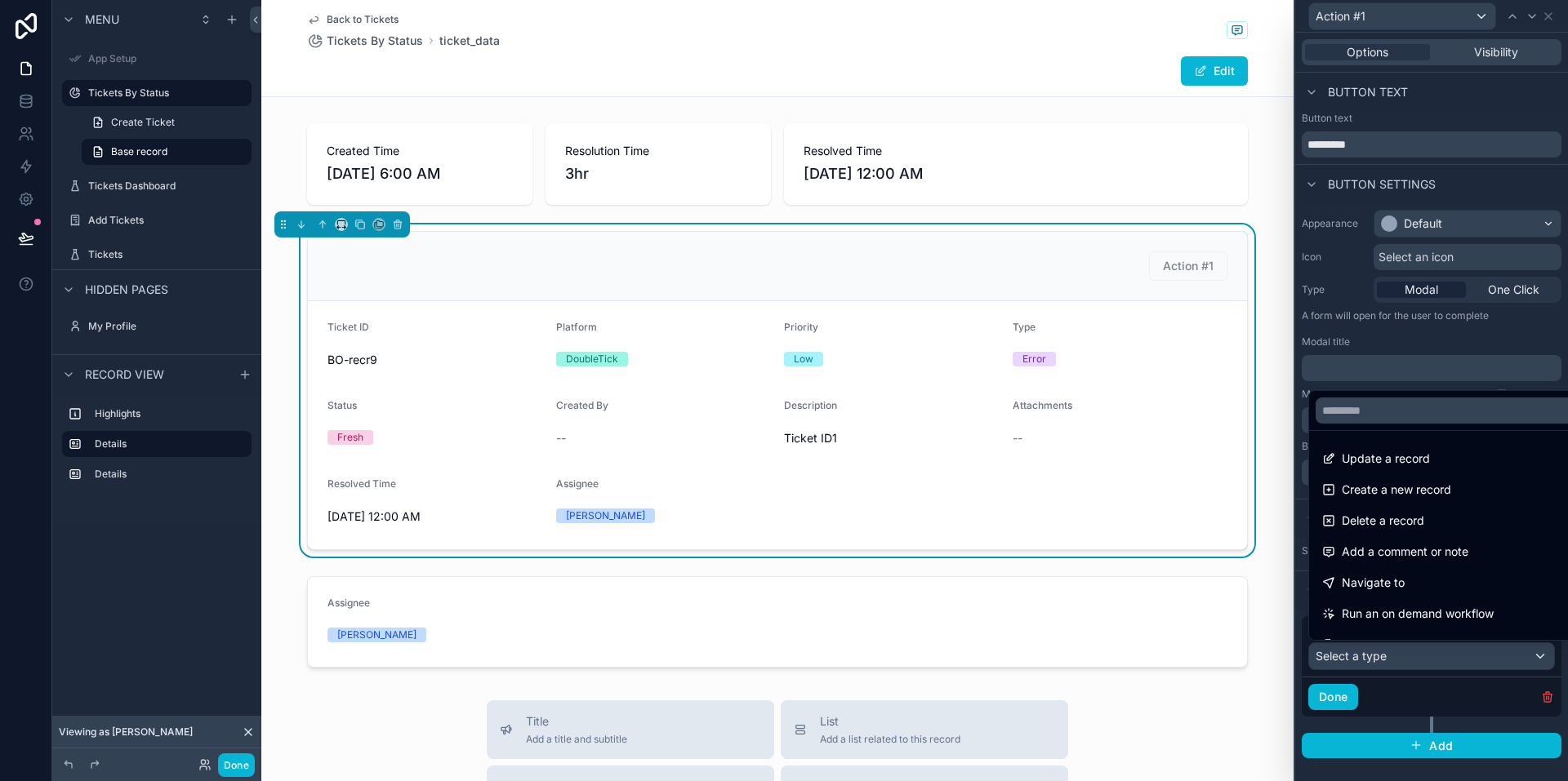
click at [1551, 20] on div at bounding box center [1432, 390] width 273 height 781
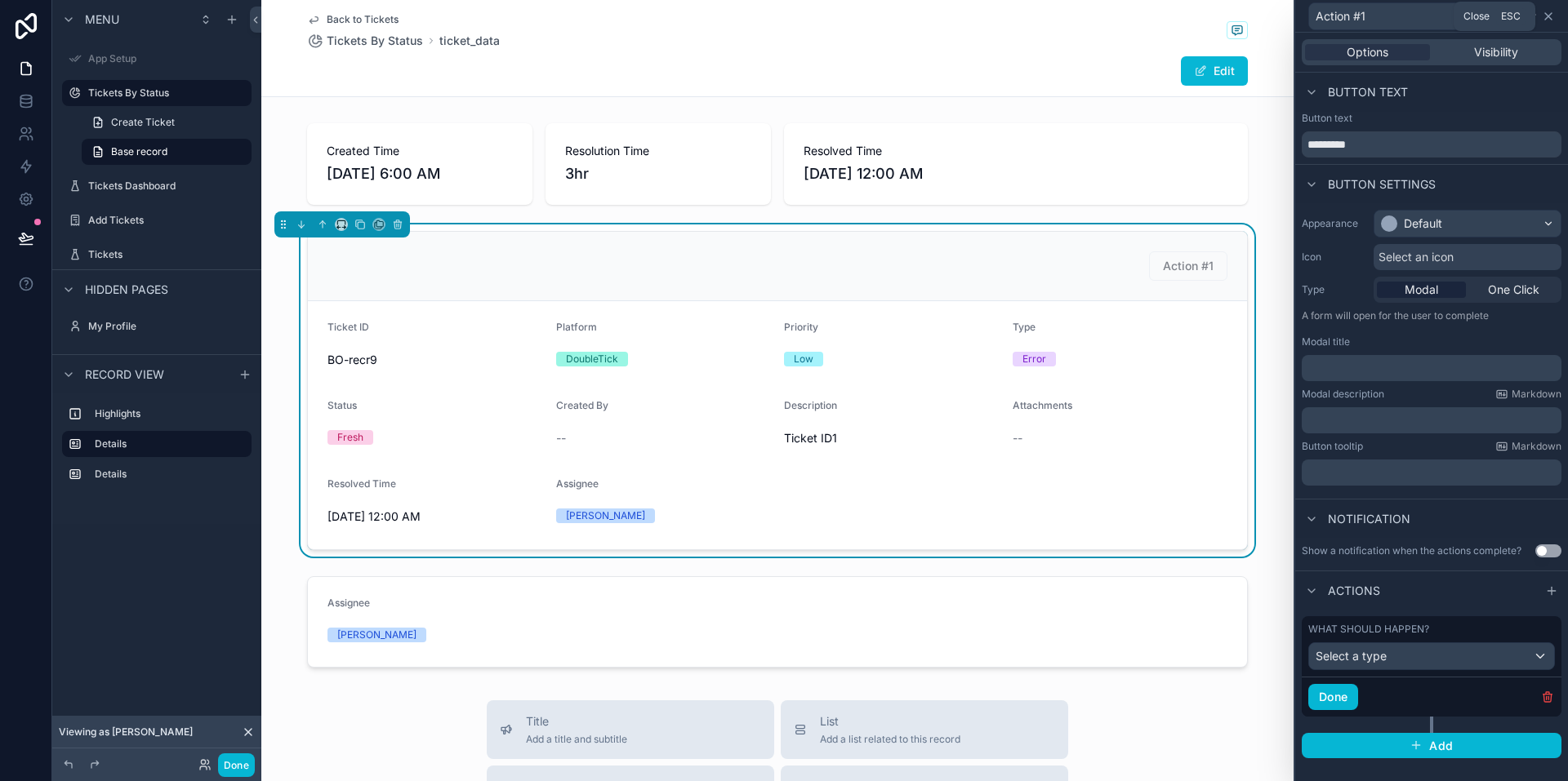
click at [1549, 17] on icon at bounding box center [1549, 17] width 7 height 7
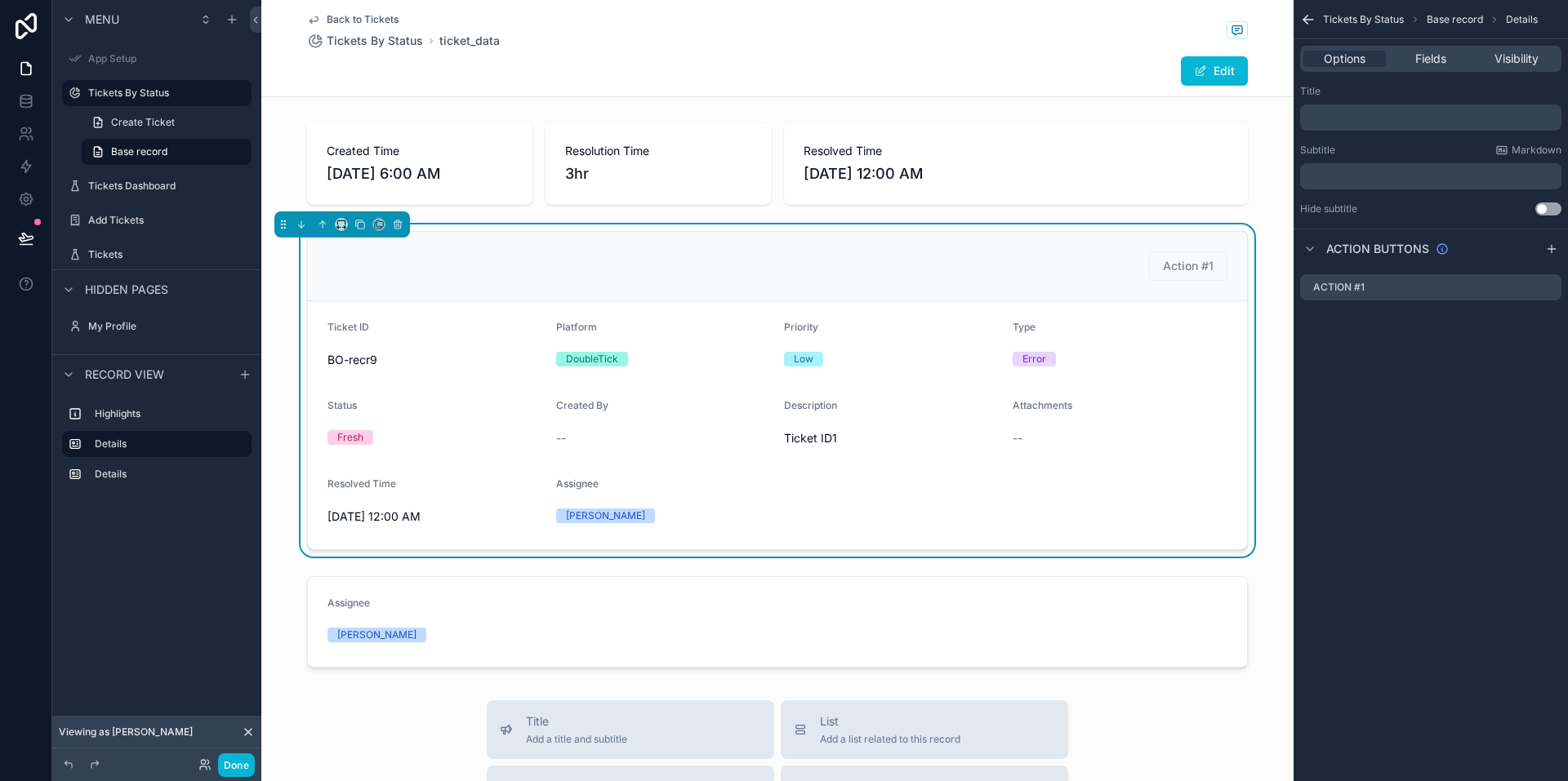
click at [1113, 52] on div "Back to Tickets Tickets By Status ticket_data Edit" at bounding box center [777, 48] width 940 height 96
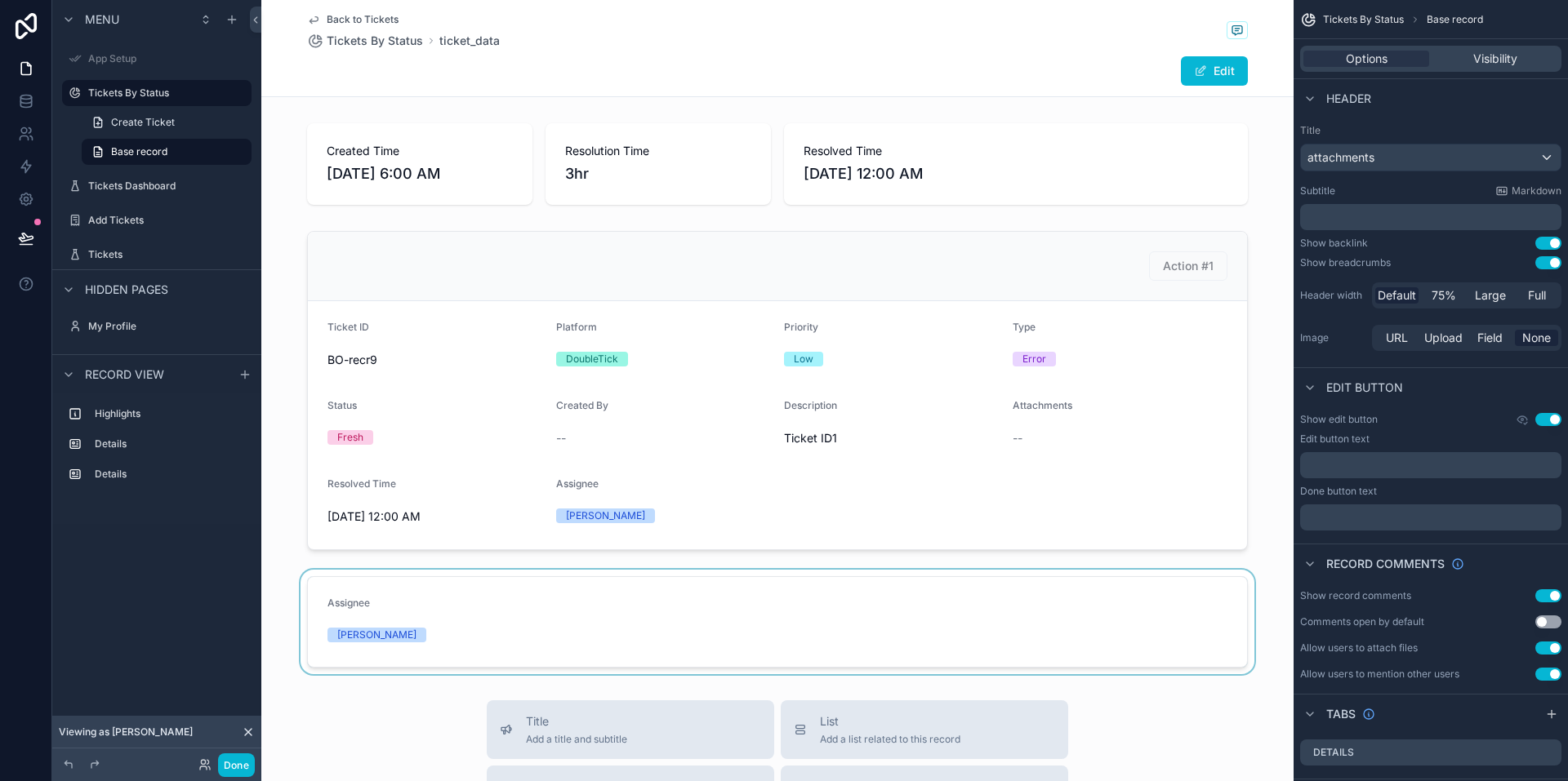
click at [731, 612] on div "scrollable content" at bounding box center [778, 622] width 1033 height 104
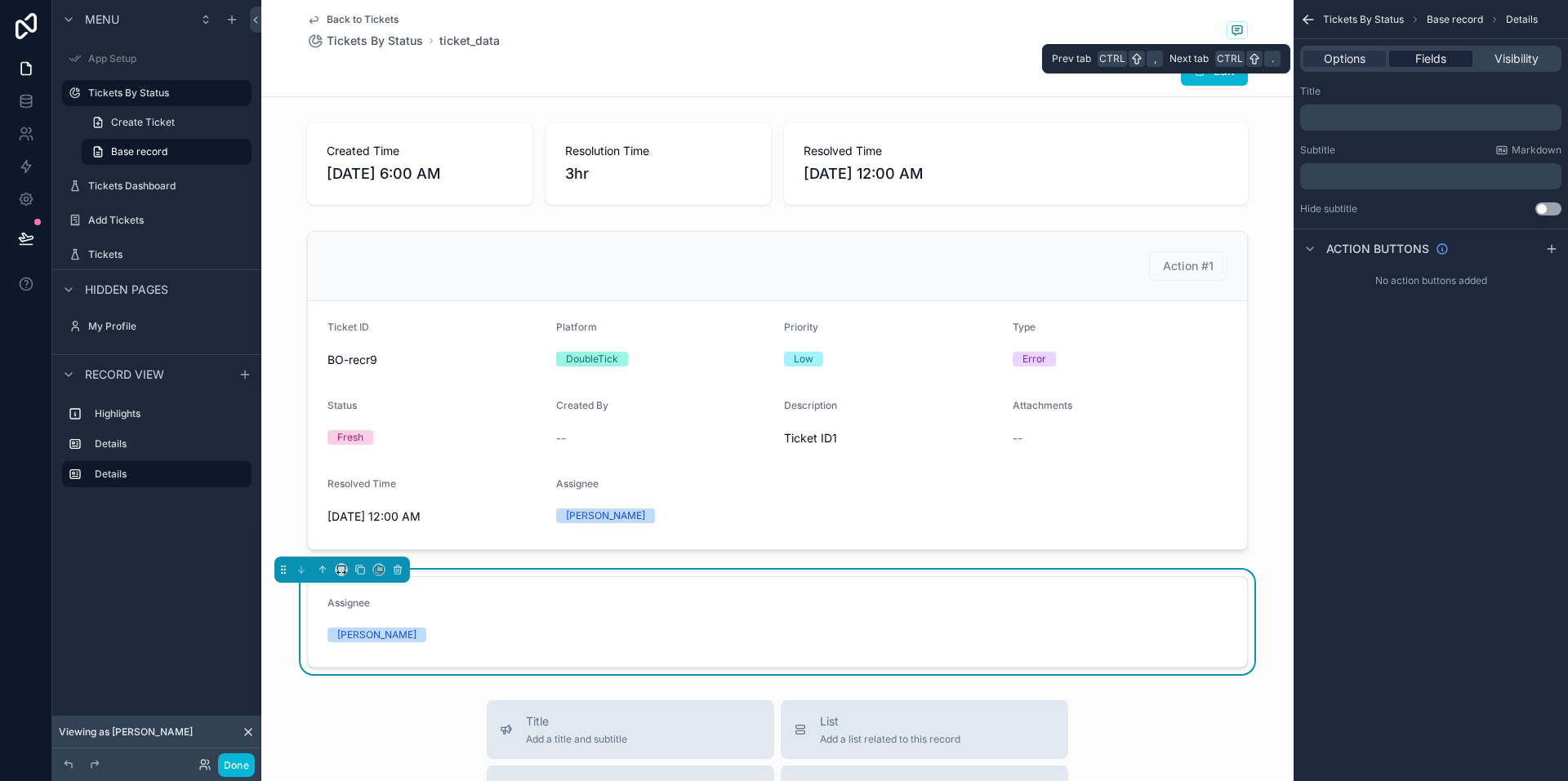
click at [1415, 50] on span "Fields" at bounding box center [1431, 58] width 31 height 17
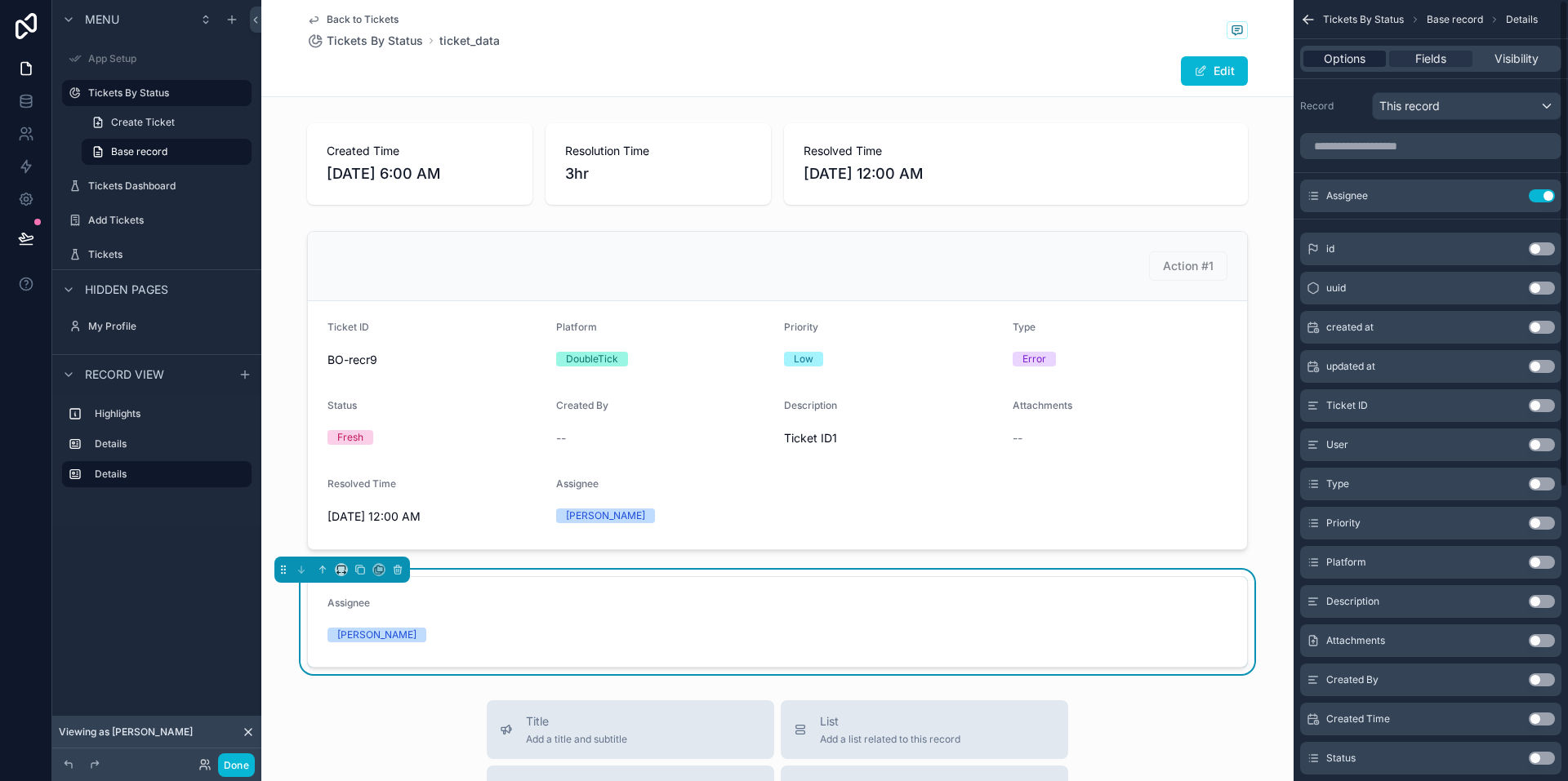
click at [1357, 56] on span "Options" at bounding box center [1345, 58] width 42 height 17
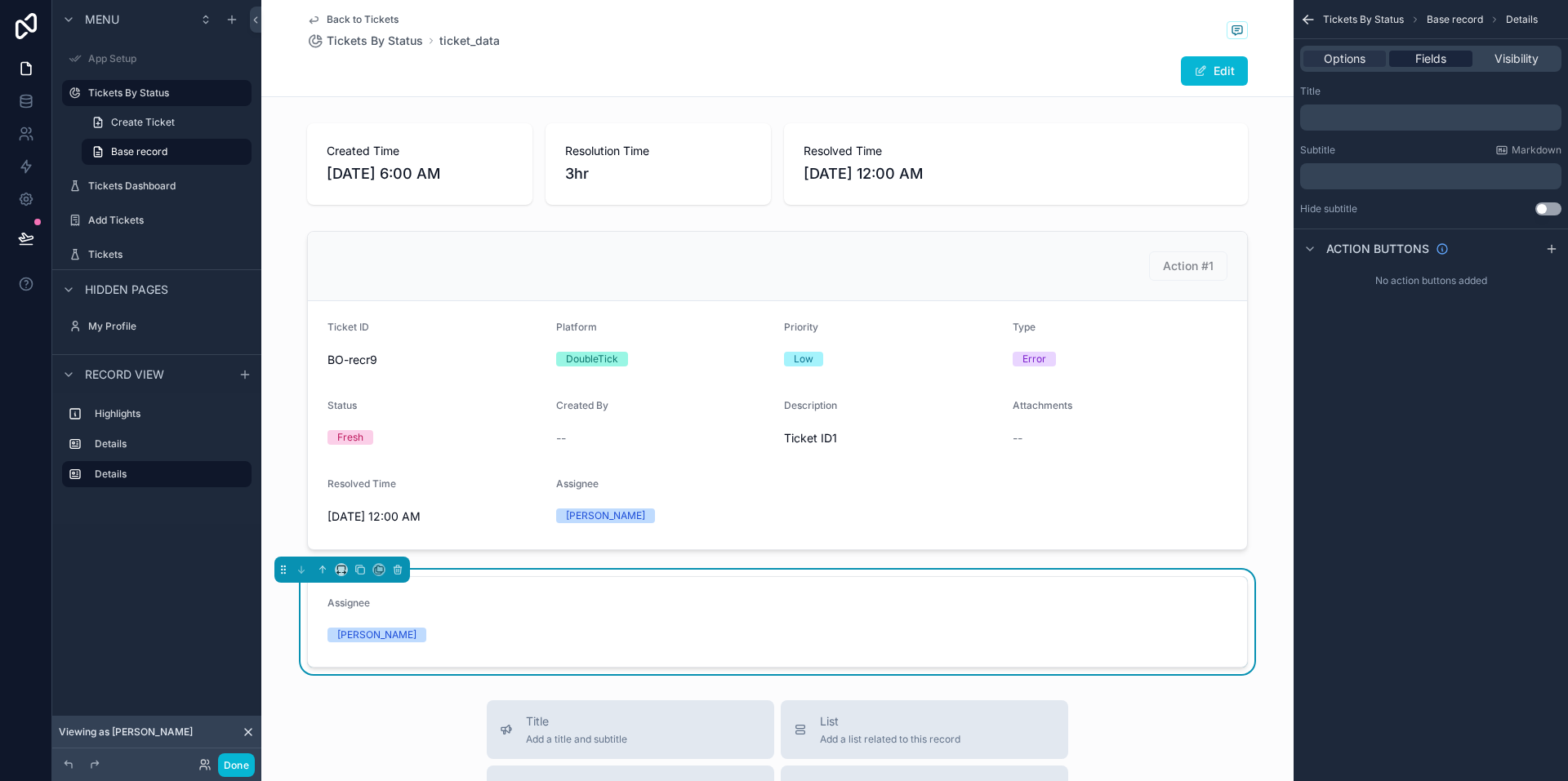
click at [1458, 59] on div "Fields" at bounding box center [1430, 58] width 83 height 17
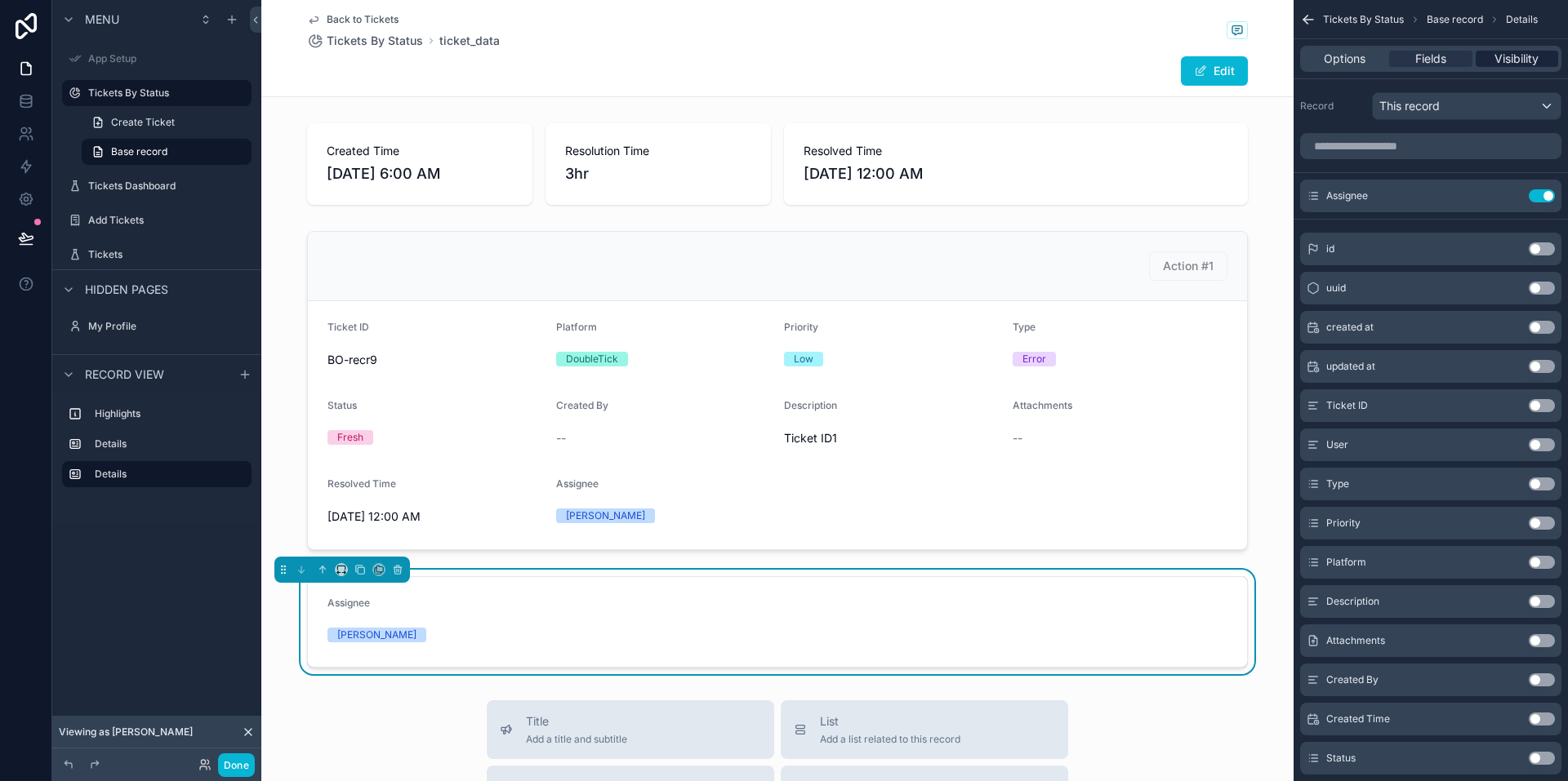
click at [1507, 59] on span "Visibility" at bounding box center [1517, 58] width 44 height 17
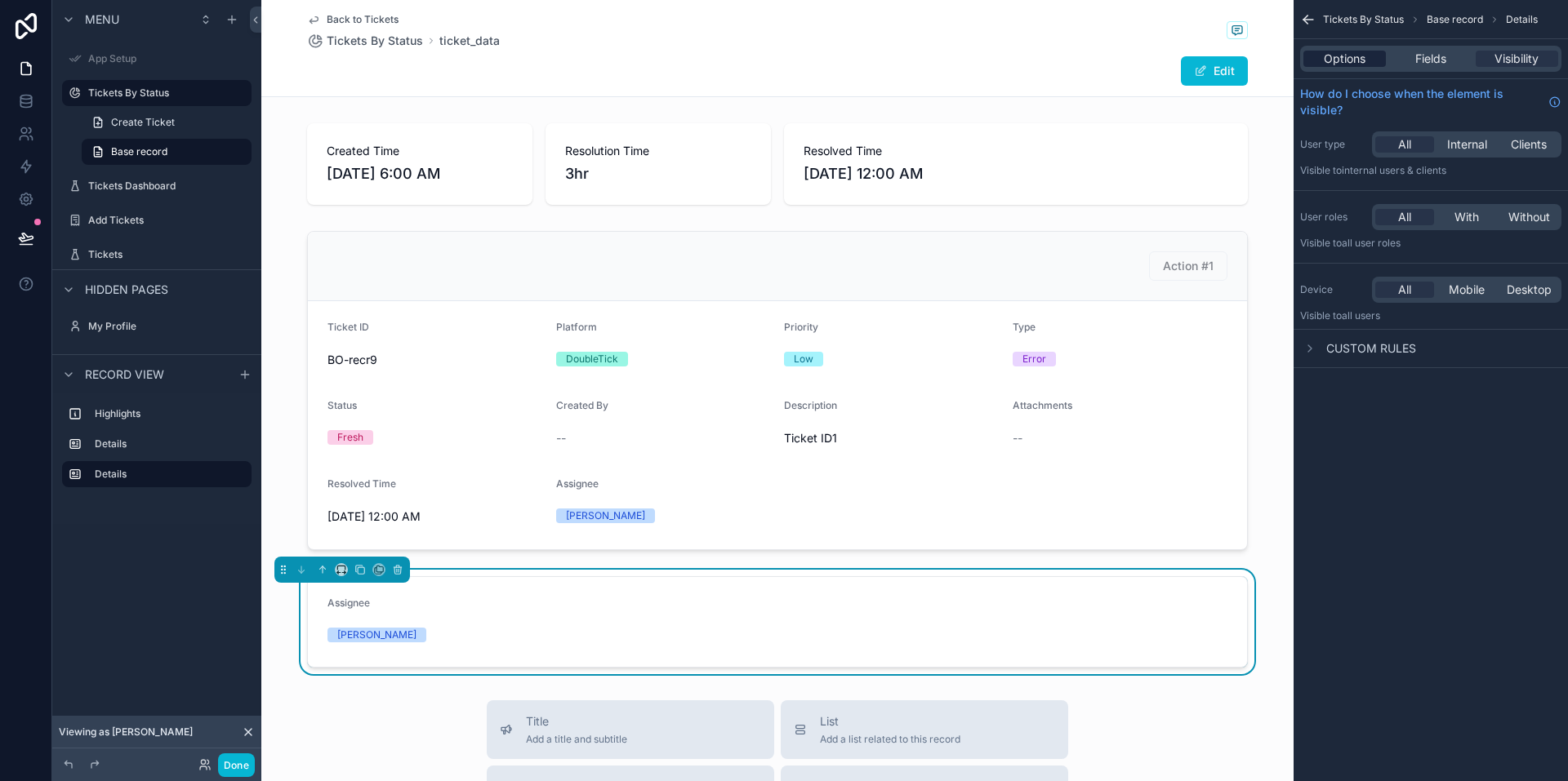
click at [1316, 55] on div "Options" at bounding box center [1345, 58] width 83 height 17
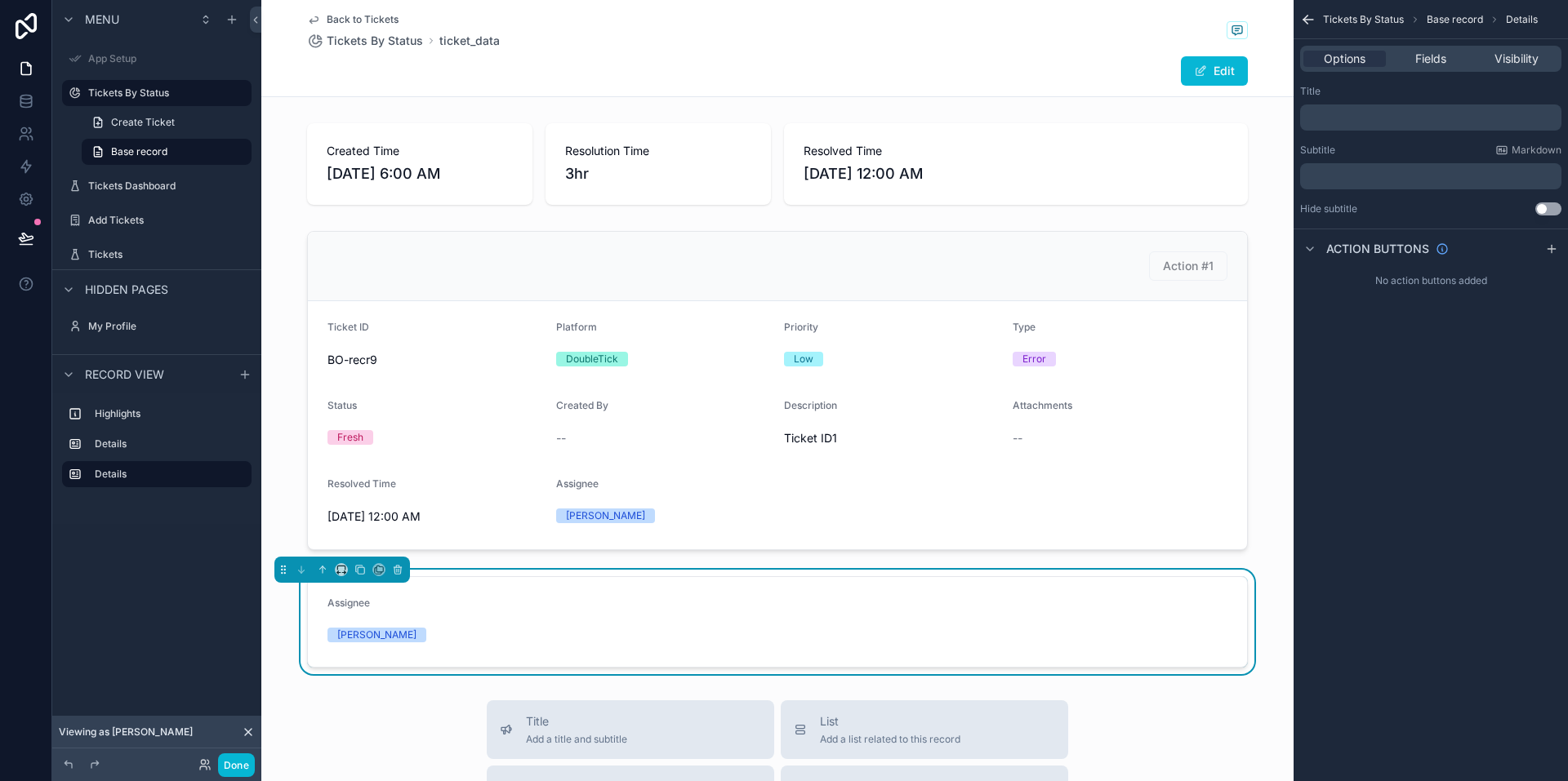
click at [1313, 13] on icon "scrollable content" at bounding box center [1308, 19] width 17 height 17
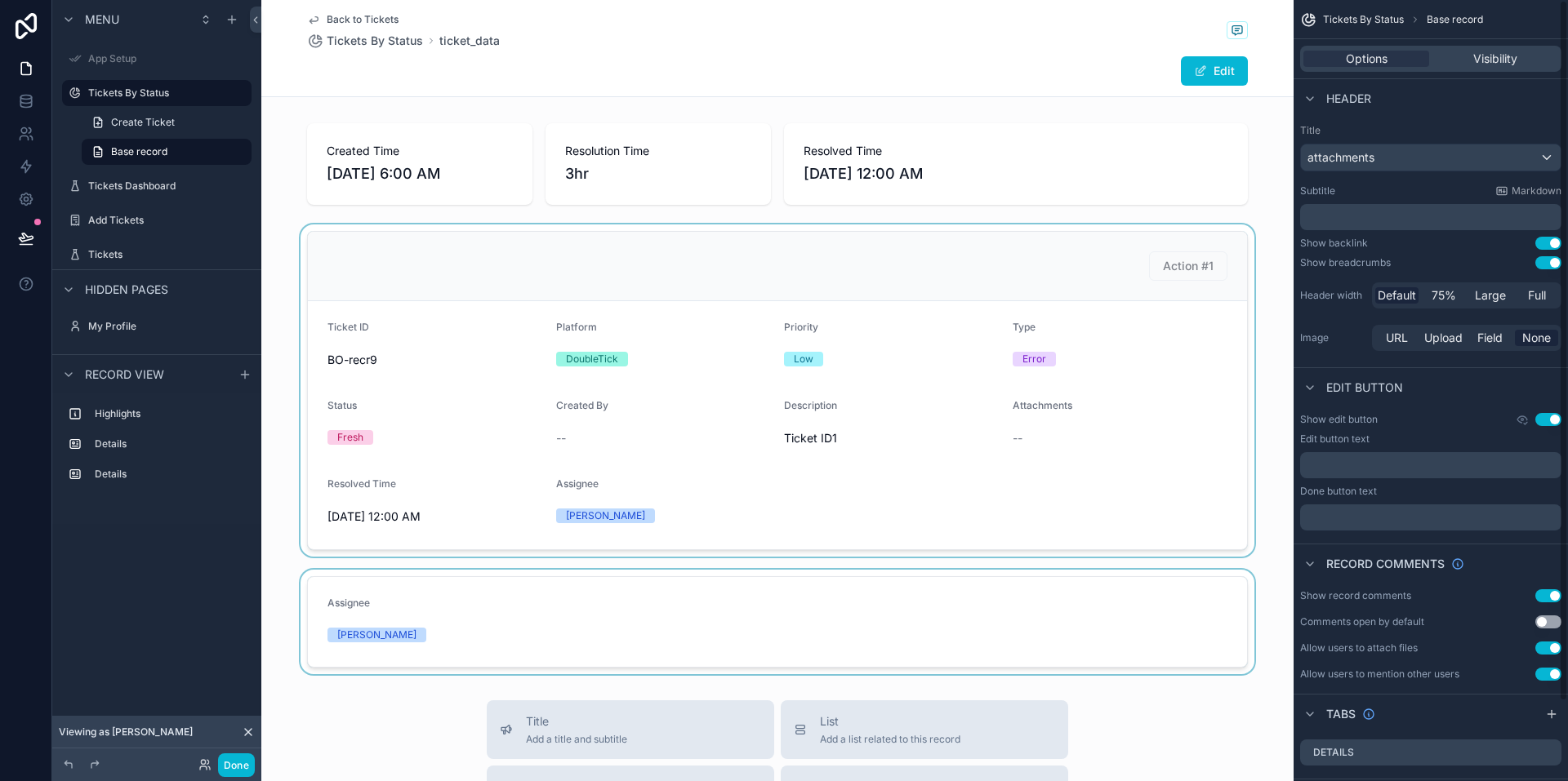
click at [840, 513] on div "scrollable content" at bounding box center [778, 390] width 1033 height 332
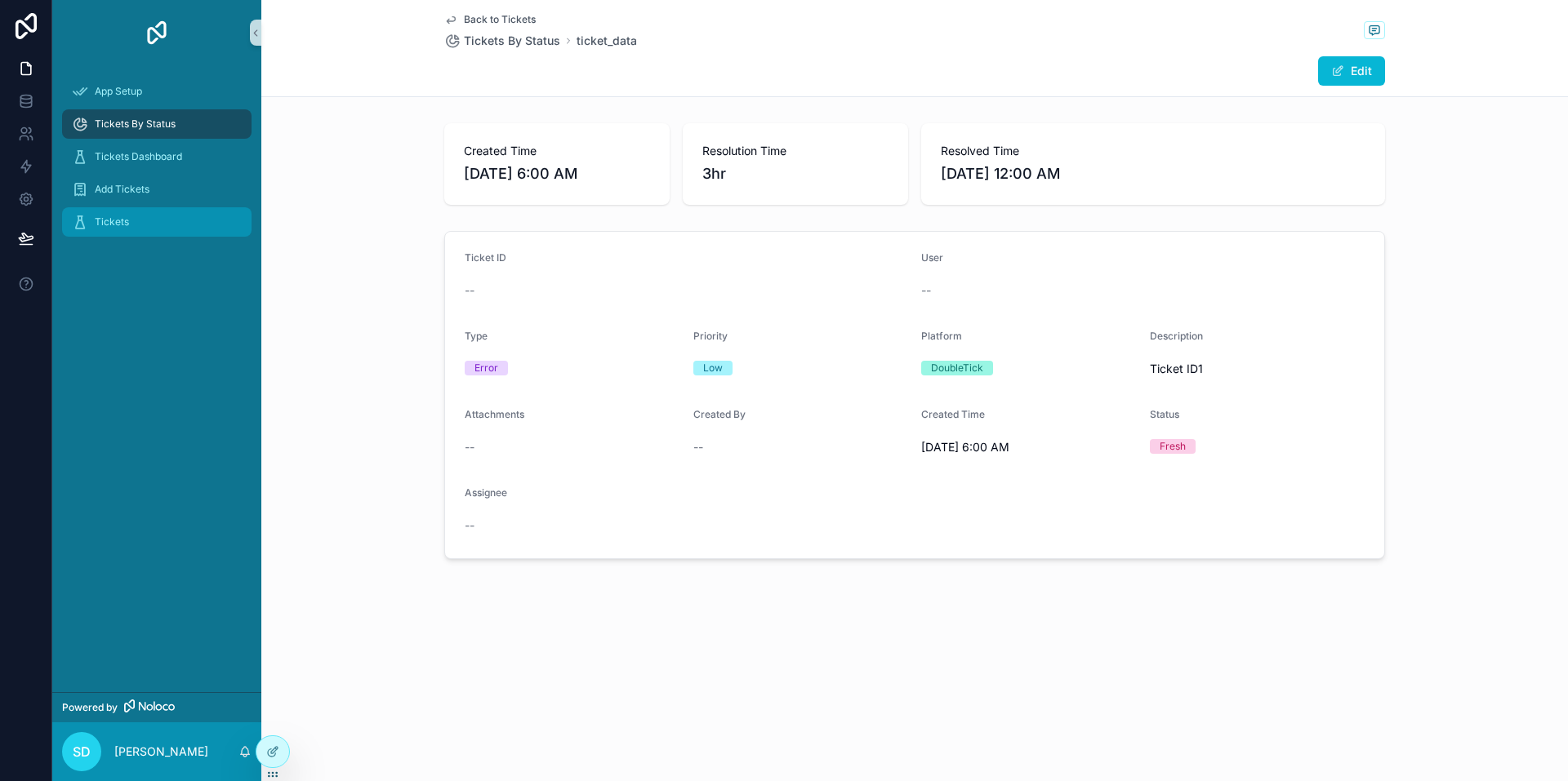
click at [143, 223] on div "Tickets" at bounding box center [156, 222] width 169 height 26
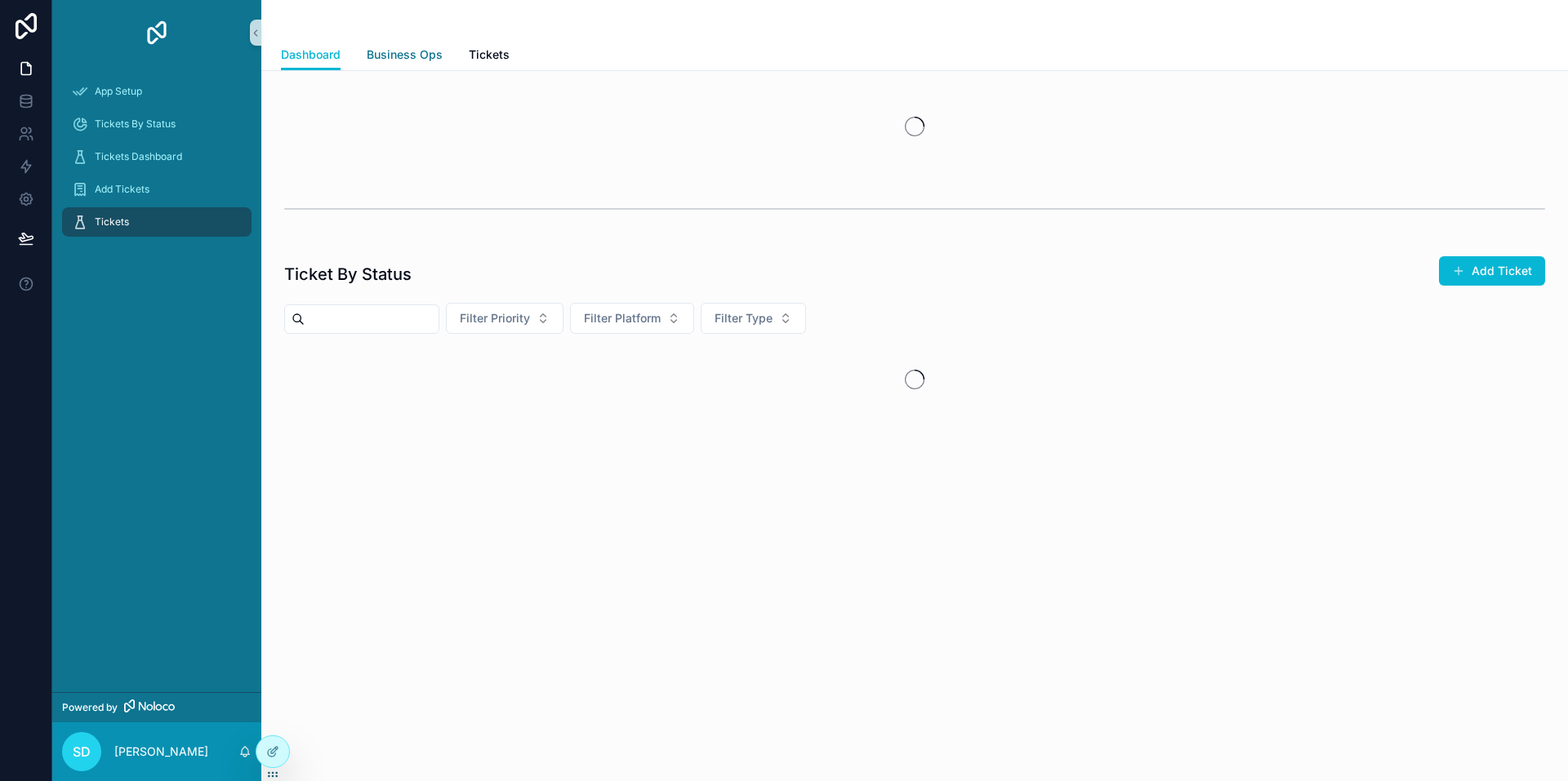
click at [390, 61] on span "Business Ops" at bounding box center [404, 55] width 76 height 17
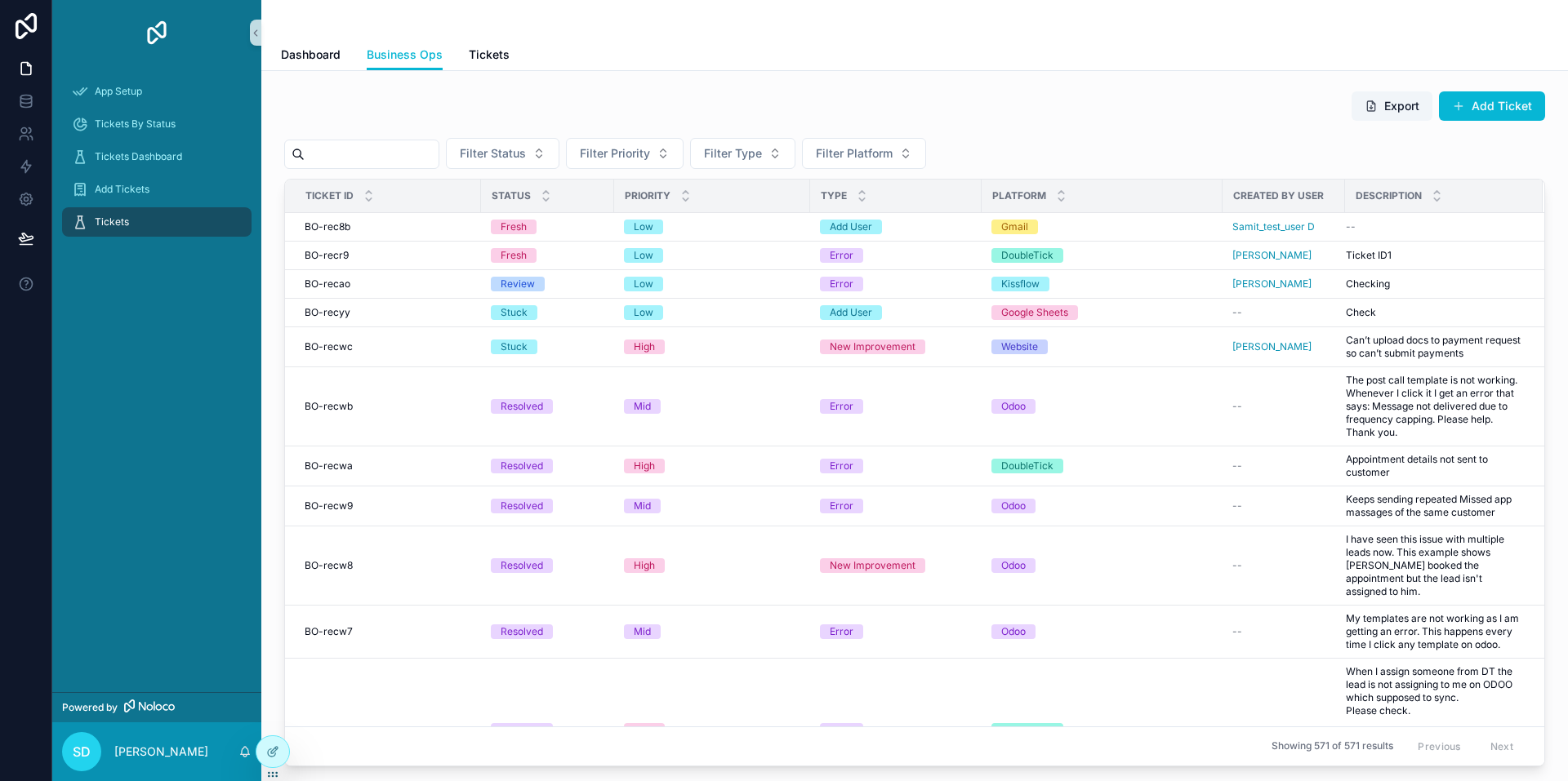
click at [849, 109] on div "Export Add Ticket" at bounding box center [914, 109] width 1261 height 37
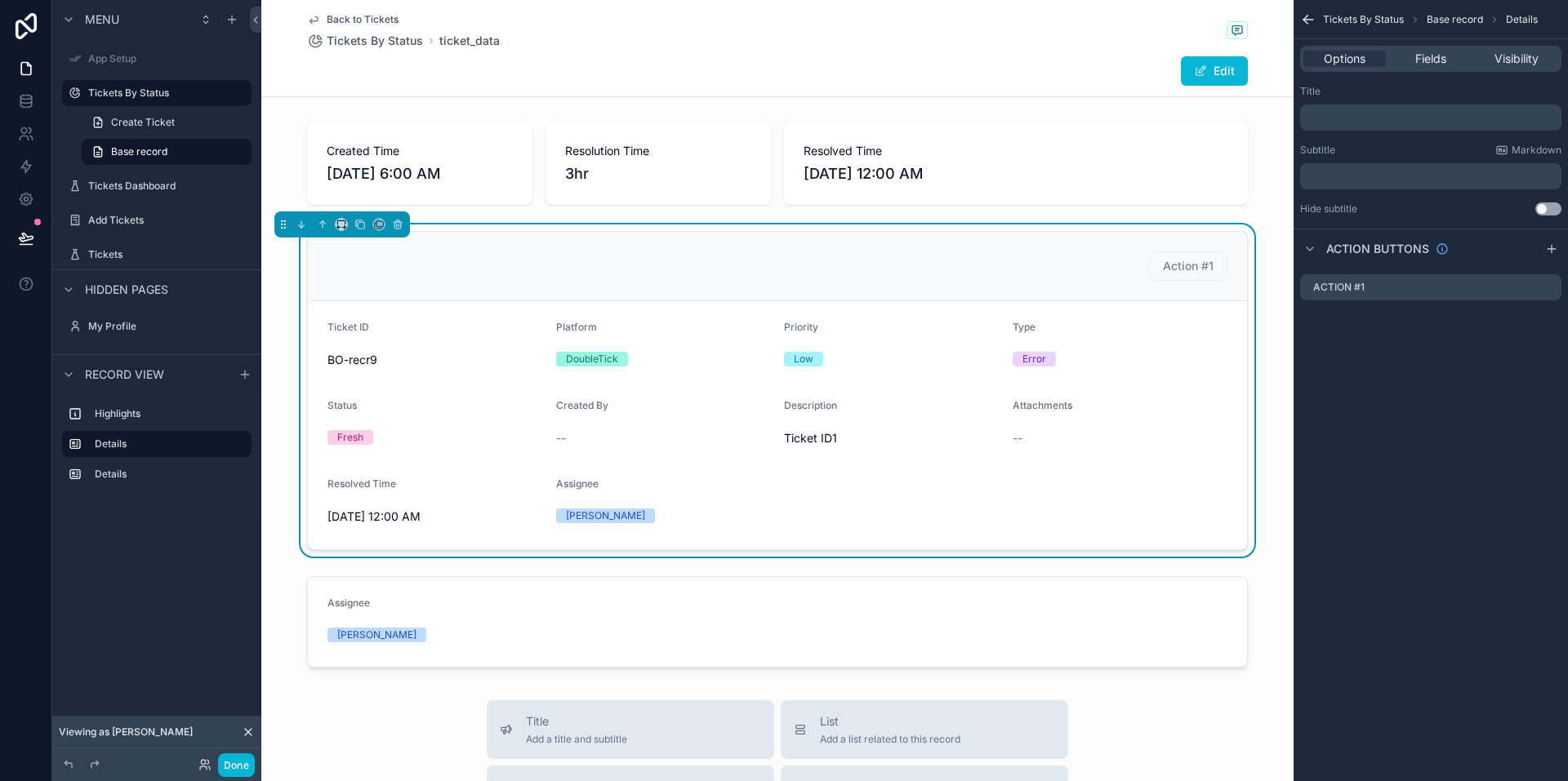
click at [1436, 47] on div "Options Fields Visibility" at bounding box center [1431, 59] width 262 height 26
click at [1505, 50] on div "Options Fields Visibility" at bounding box center [1431, 59] width 262 height 26
drag, startPoint x: 1511, startPoint y: 62, endPoint x: 1498, endPoint y: 188, distance: 126.7
click at [1511, 63] on span "Visibility" at bounding box center [1517, 58] width 44 height 17
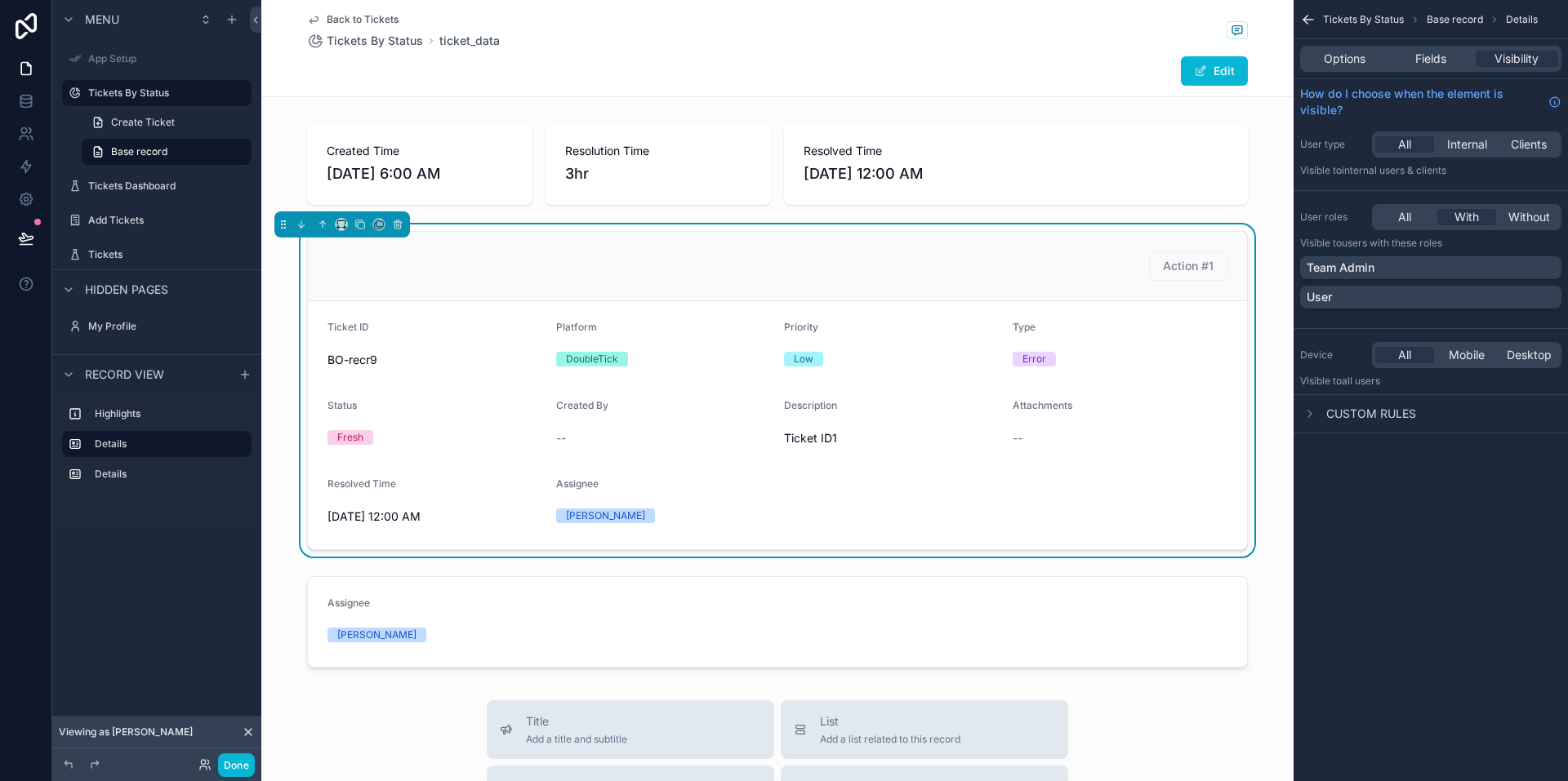
click at [1466, 49] on div "Options Fields Visibility" at bounding box center [1431, 59] width 262 height 26
click at [1458, 56] on div "Fields" at bounding box center [1430, 58] width 83 height 17
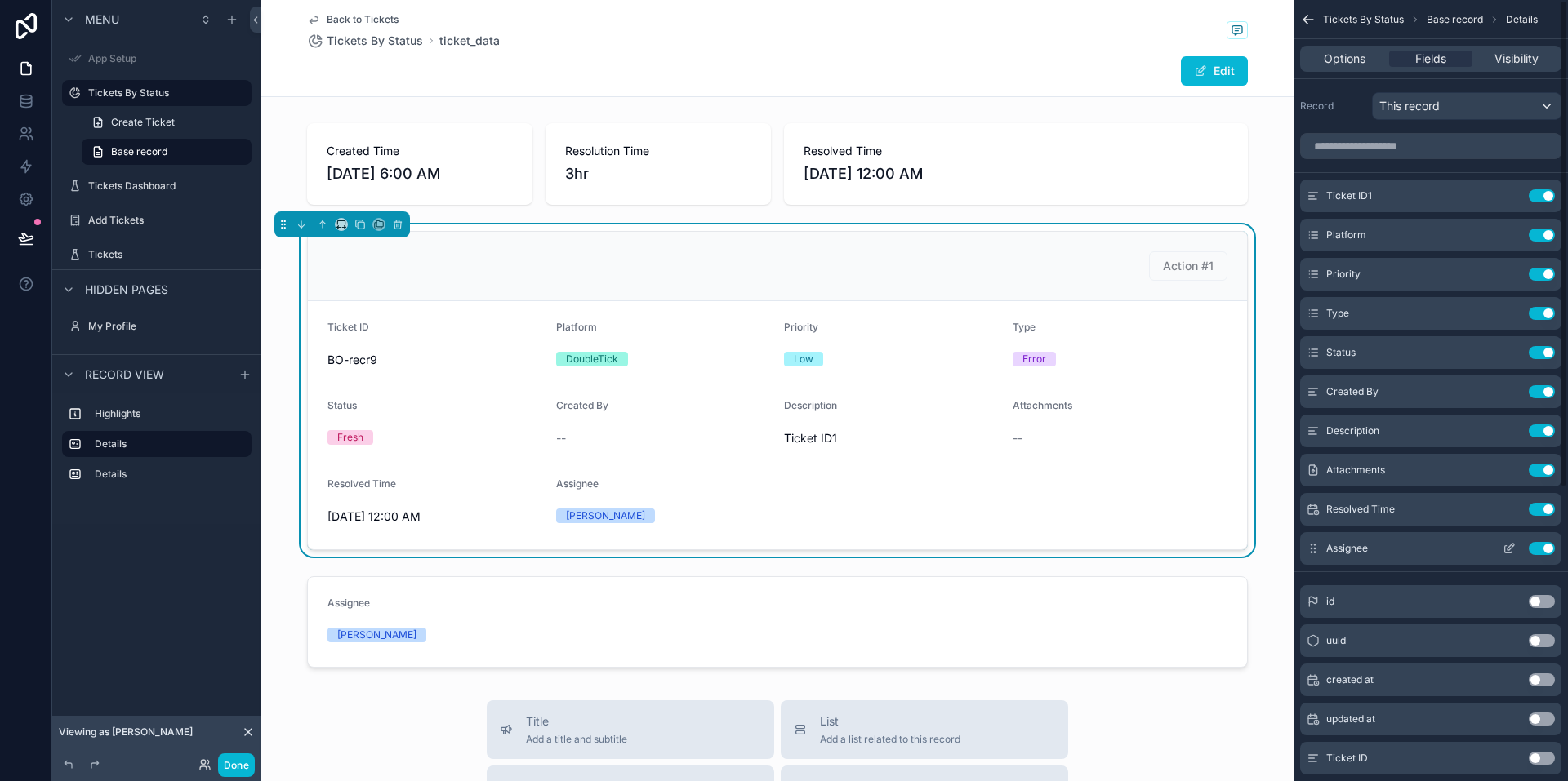
click at [1512, 537] on div "Assignee Use setting" at bounding box center [1431, 549] width 262 height 33
click at [1512, 542] on icon "scrollable content" at bounding box center [1509, 548] width 13 height 13
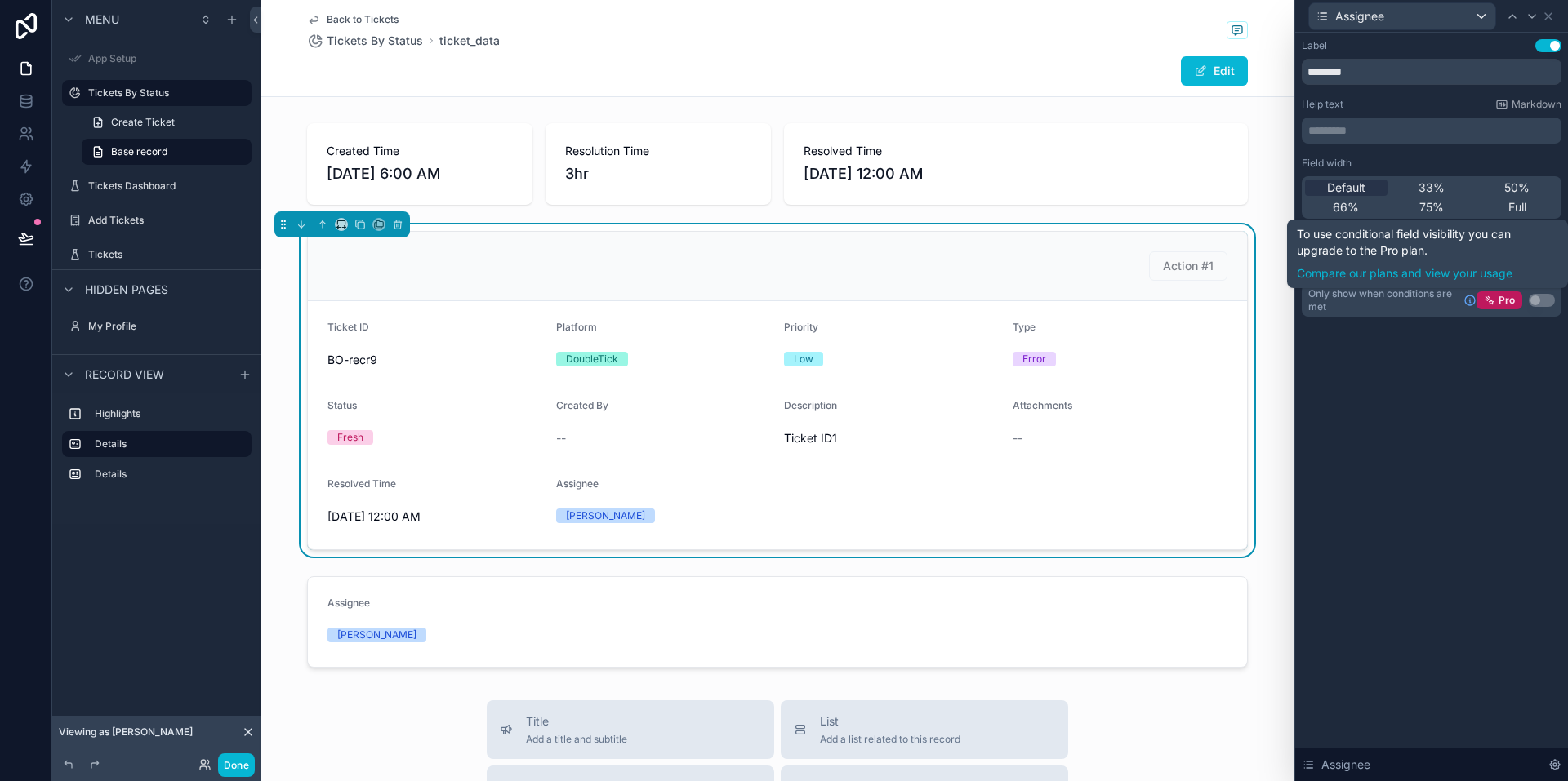
click at [1544, 295] on button "Use setting" at bounding box center [1542, 300] width 26 height 13
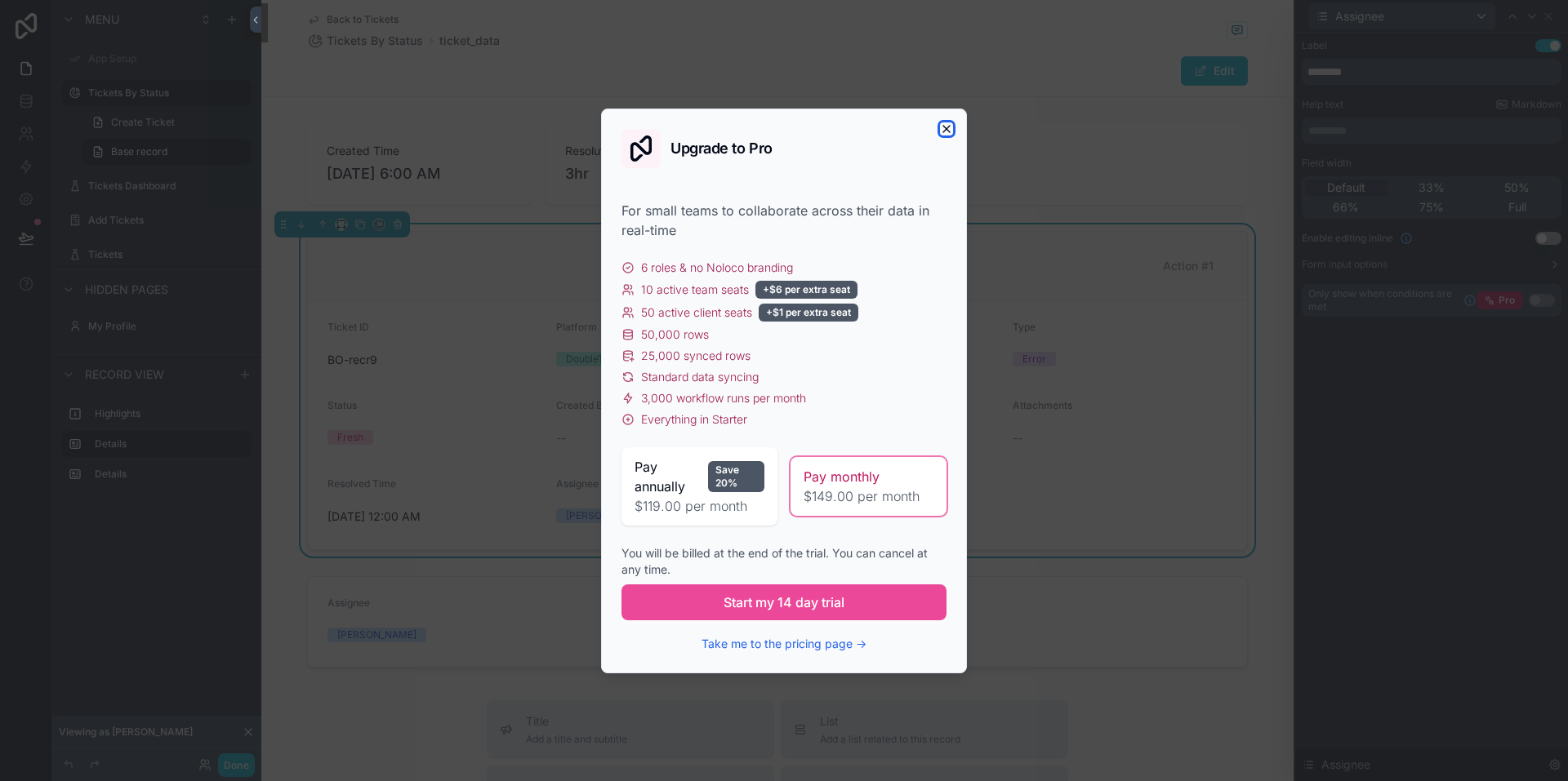
click at [949, 129] on icon "button" at bounding box center [946, 129] width 13 height 13
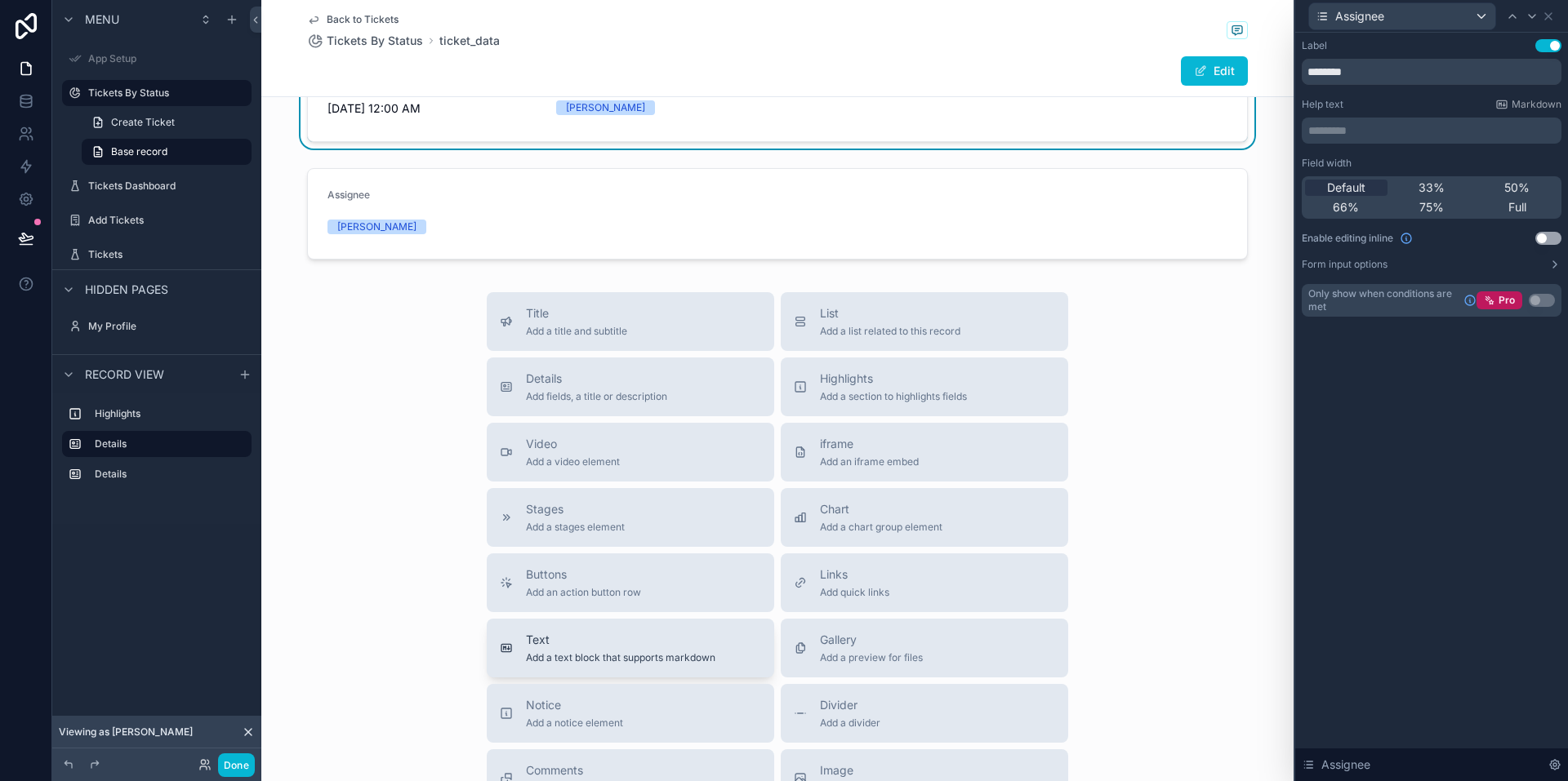
scroll to position [490, 0]
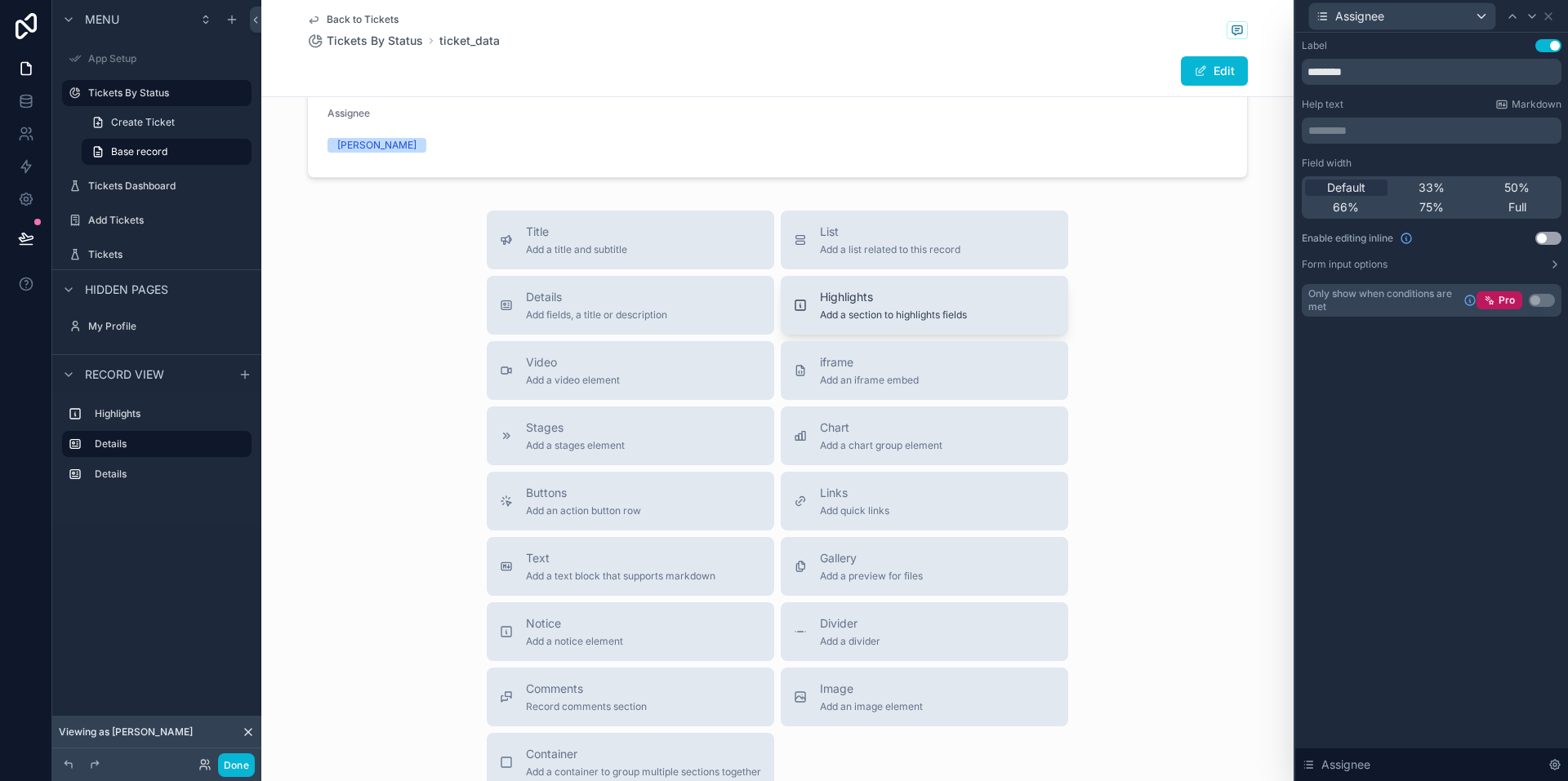
click at [820, 314] on span "Add a section to highlights fields" at bounding box center [893, 314] width 147 height 13
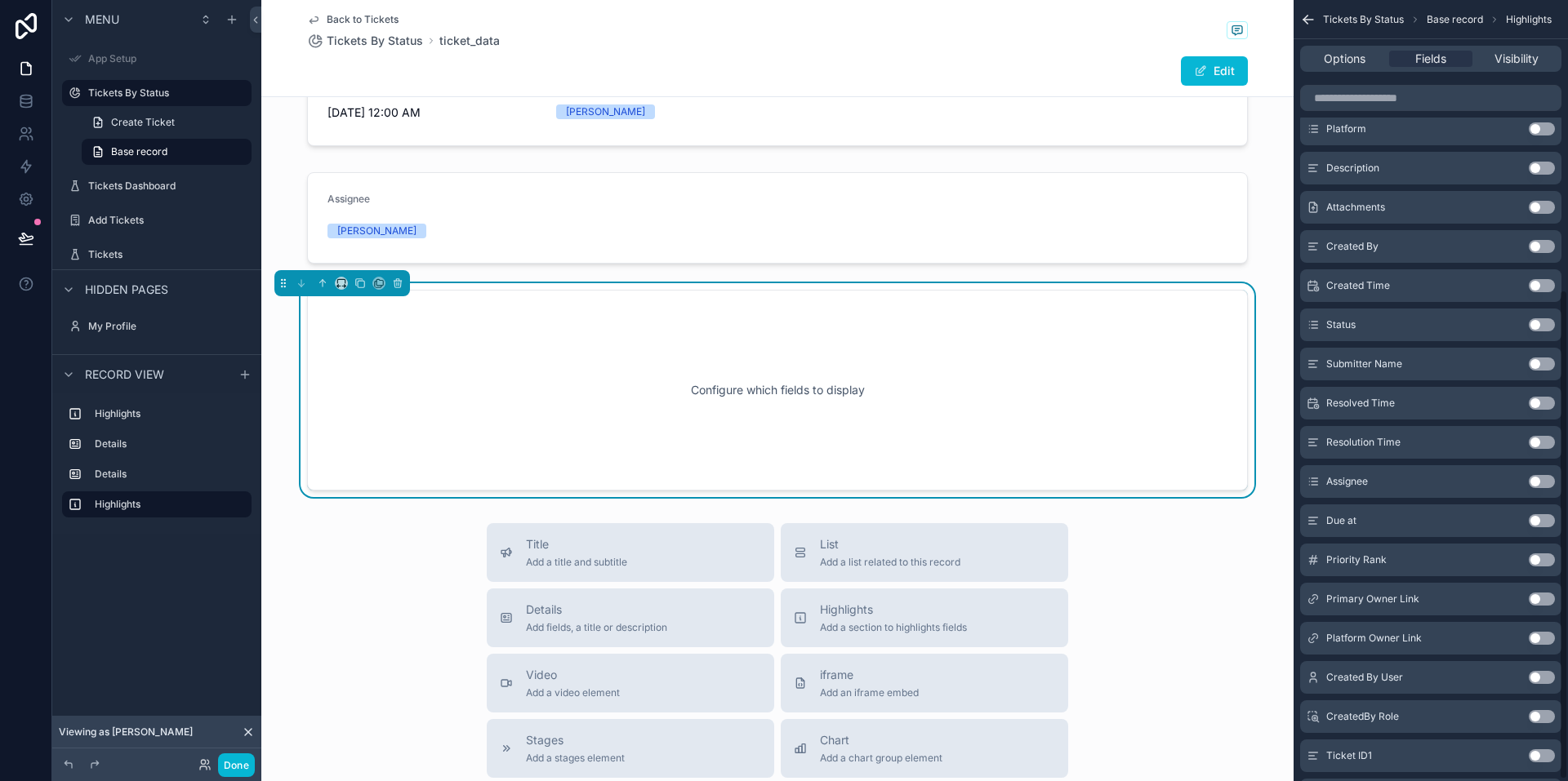
scroll to position [463, 0]
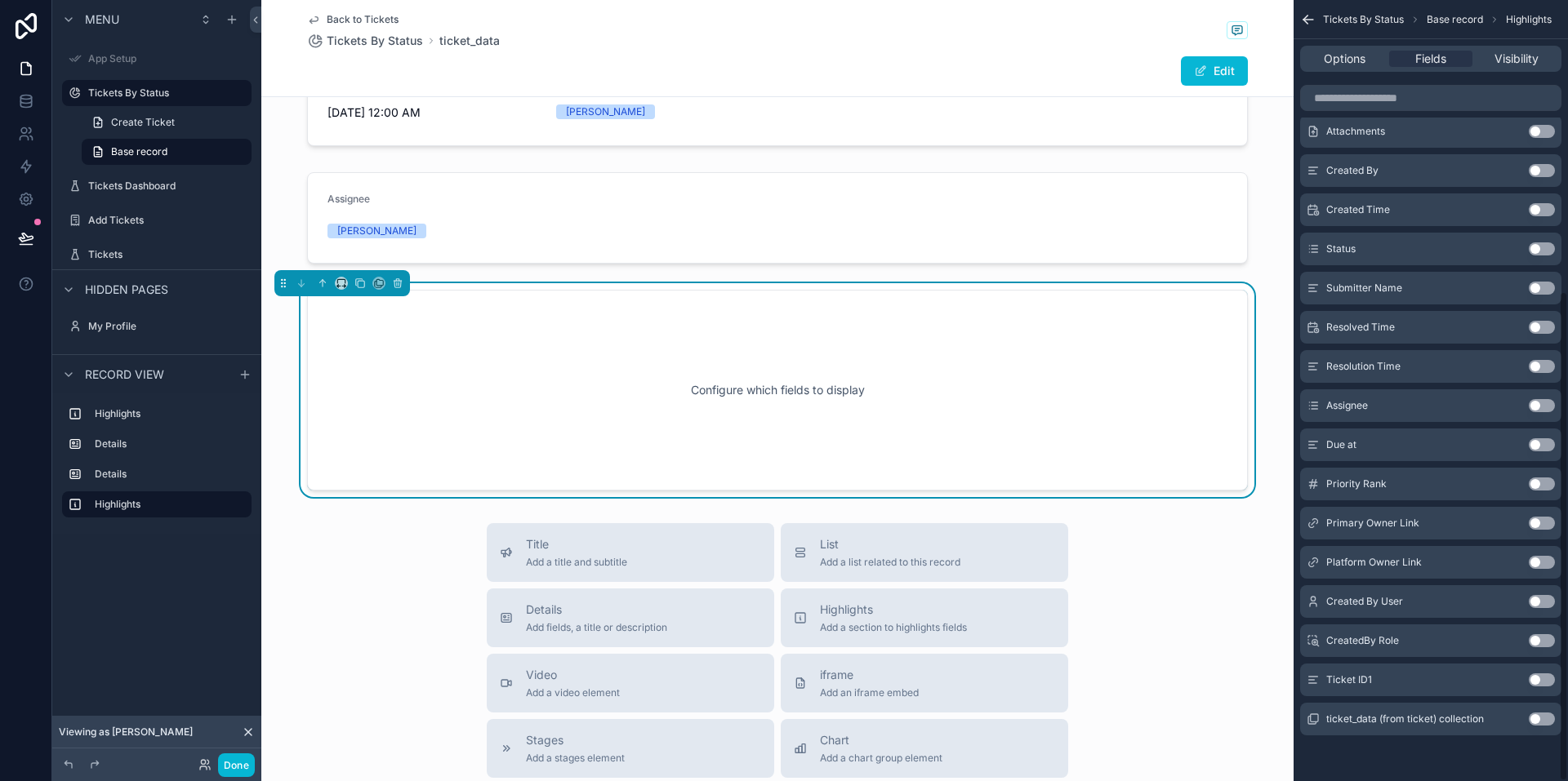
click at [1533, 398] on div "Assignee Use setting" at bounding box center [1431, 406] width 262 height 33
click at [1539, 405] on button "Use setting" at bounding box center [1542, 405] width 26 height 13
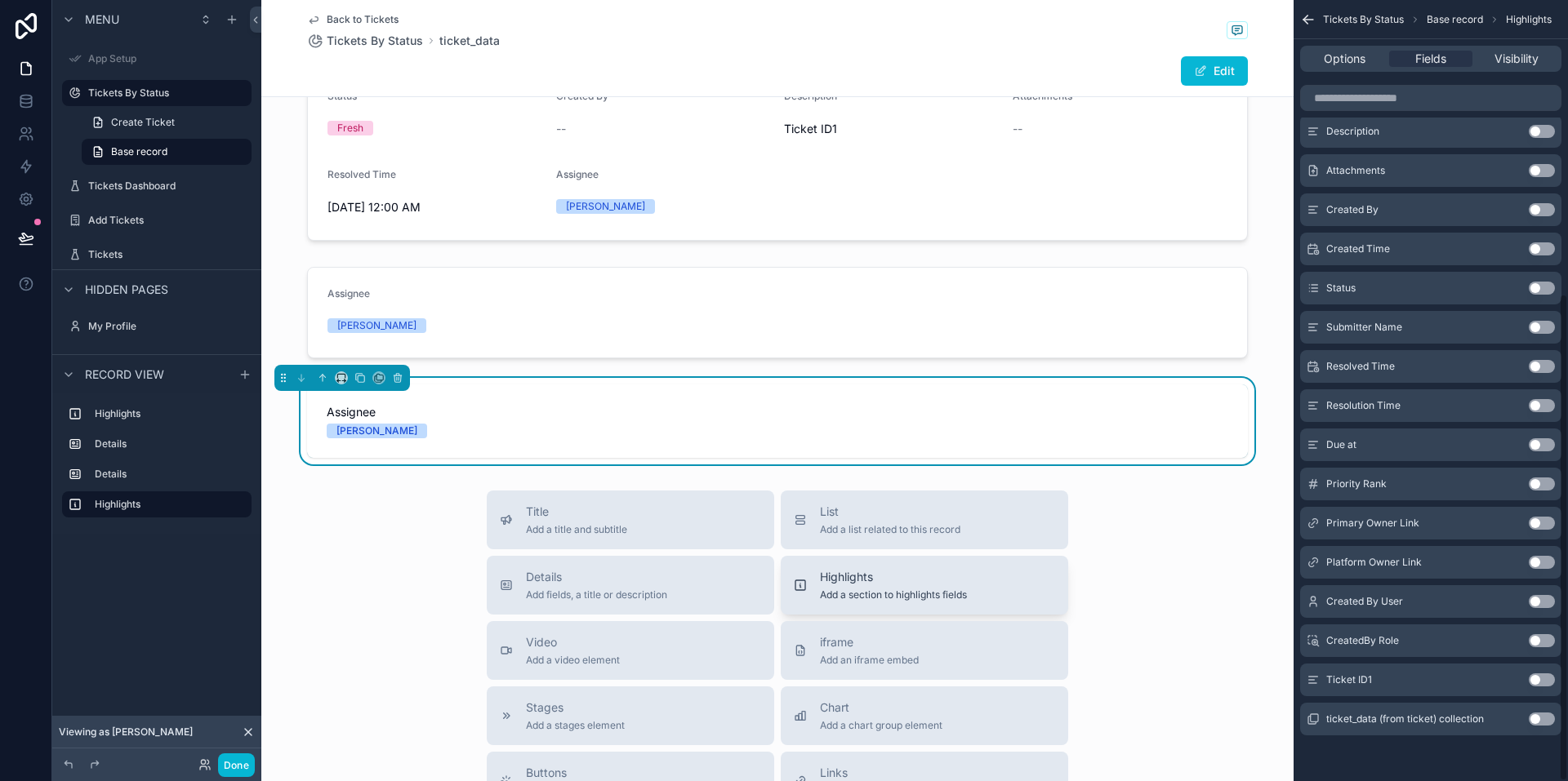
scroll to position [159, 0]
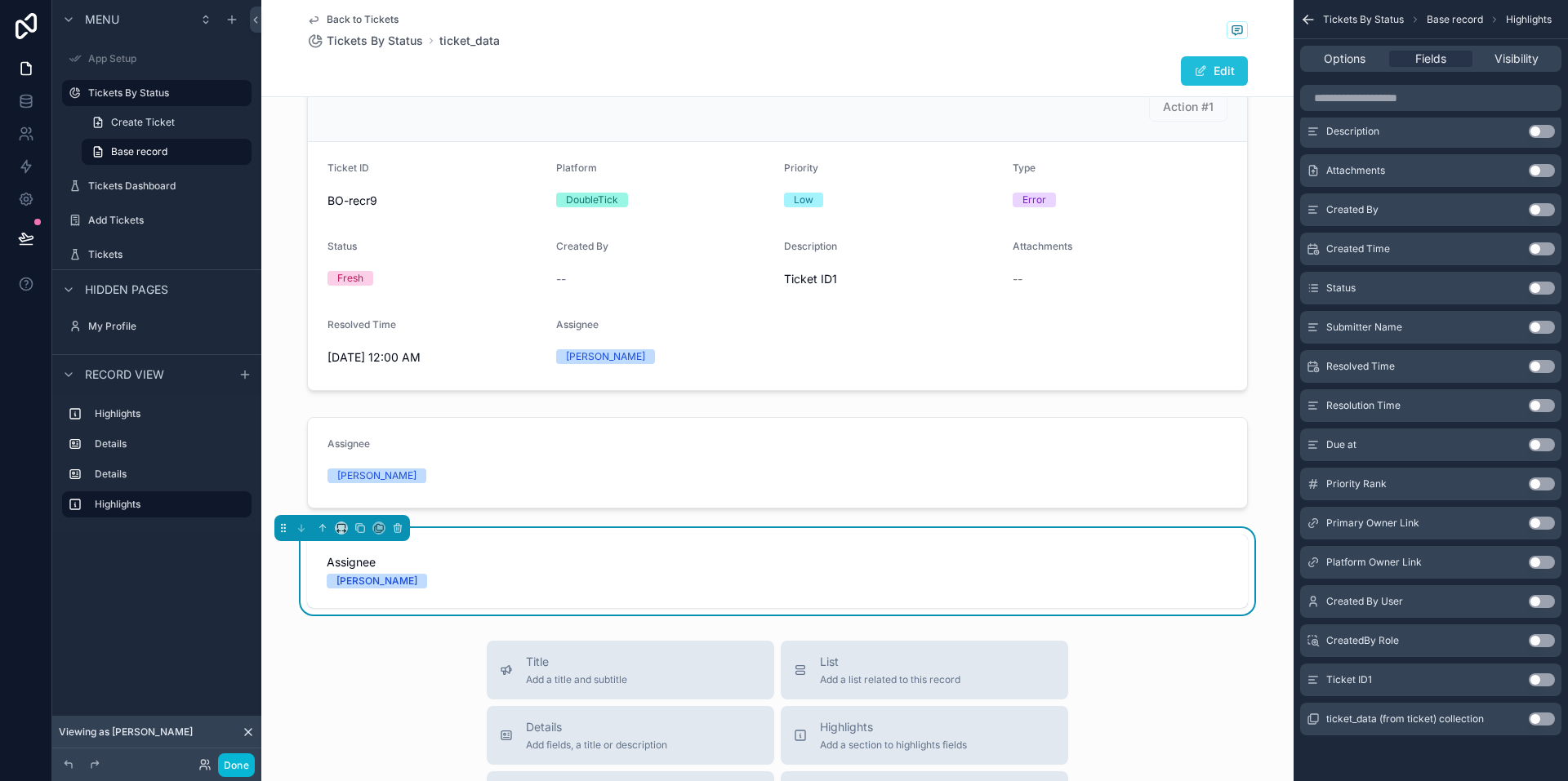
click at [1198, 70] on span "scrollable content" at bounding box center [1200, 70] width 13 height 13
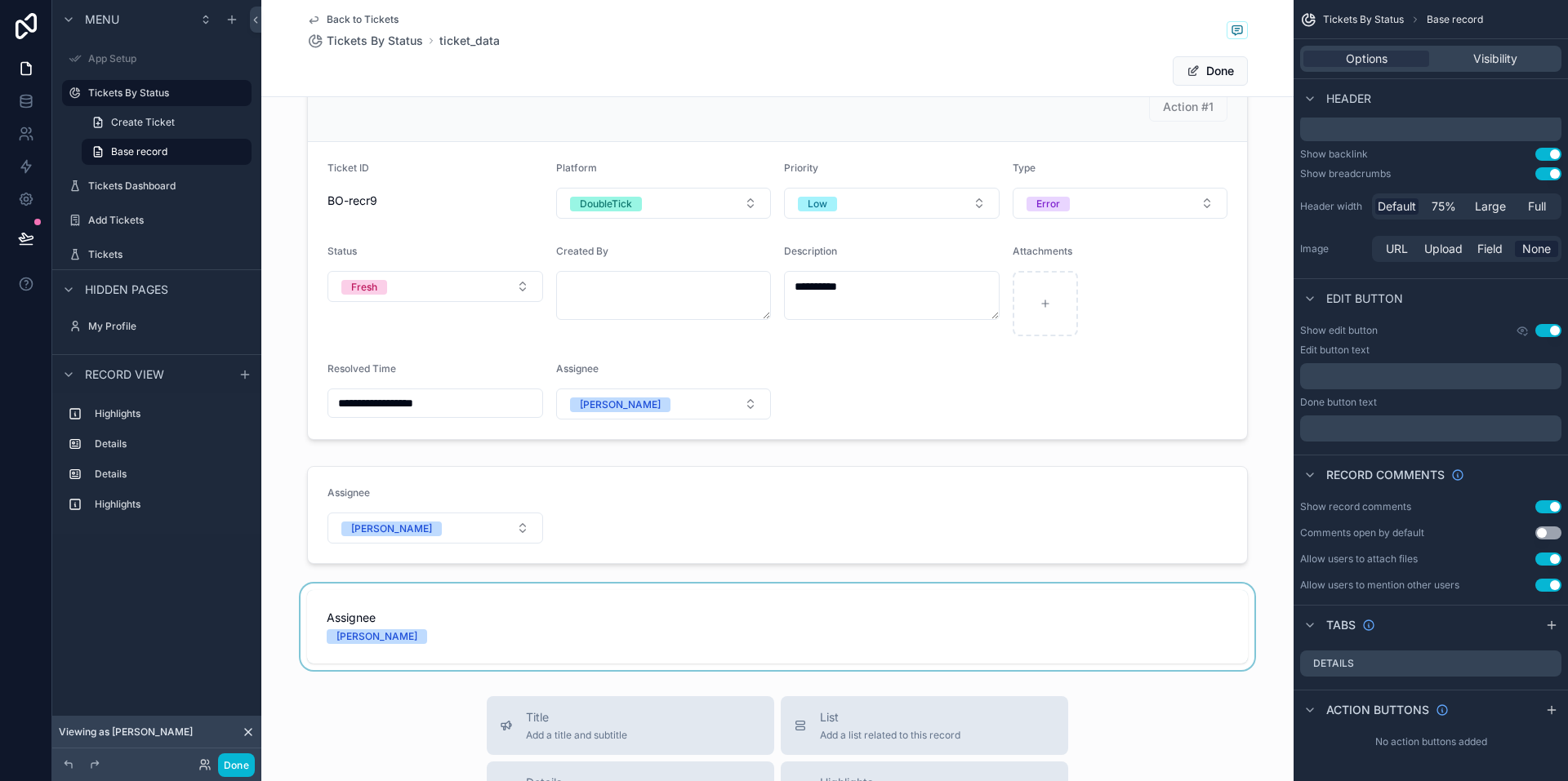
click at [367, 624] on div "scrollable content" at bounding box center [778, 627] width 1033 height 87
click at [367, 624] on span "Assignee" at bounding box center [777, 618] width 901 height 17
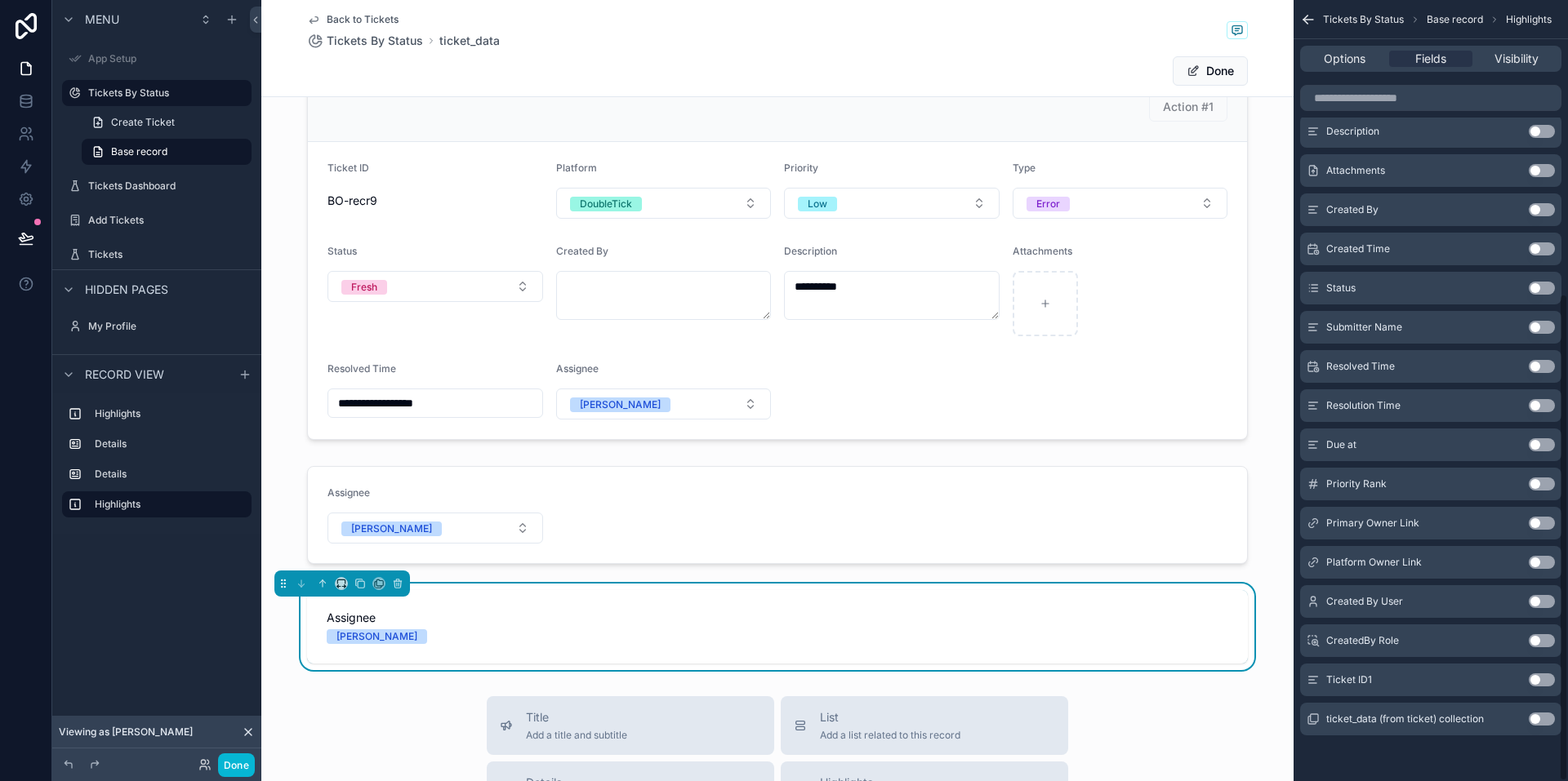
click at [367, 624] on span "Assignee" at bounding box center [777, 618] width 901 height 17
click at [327, 581] on icon "scrollable content" at bounding box center [322, 583] width 11 height 11
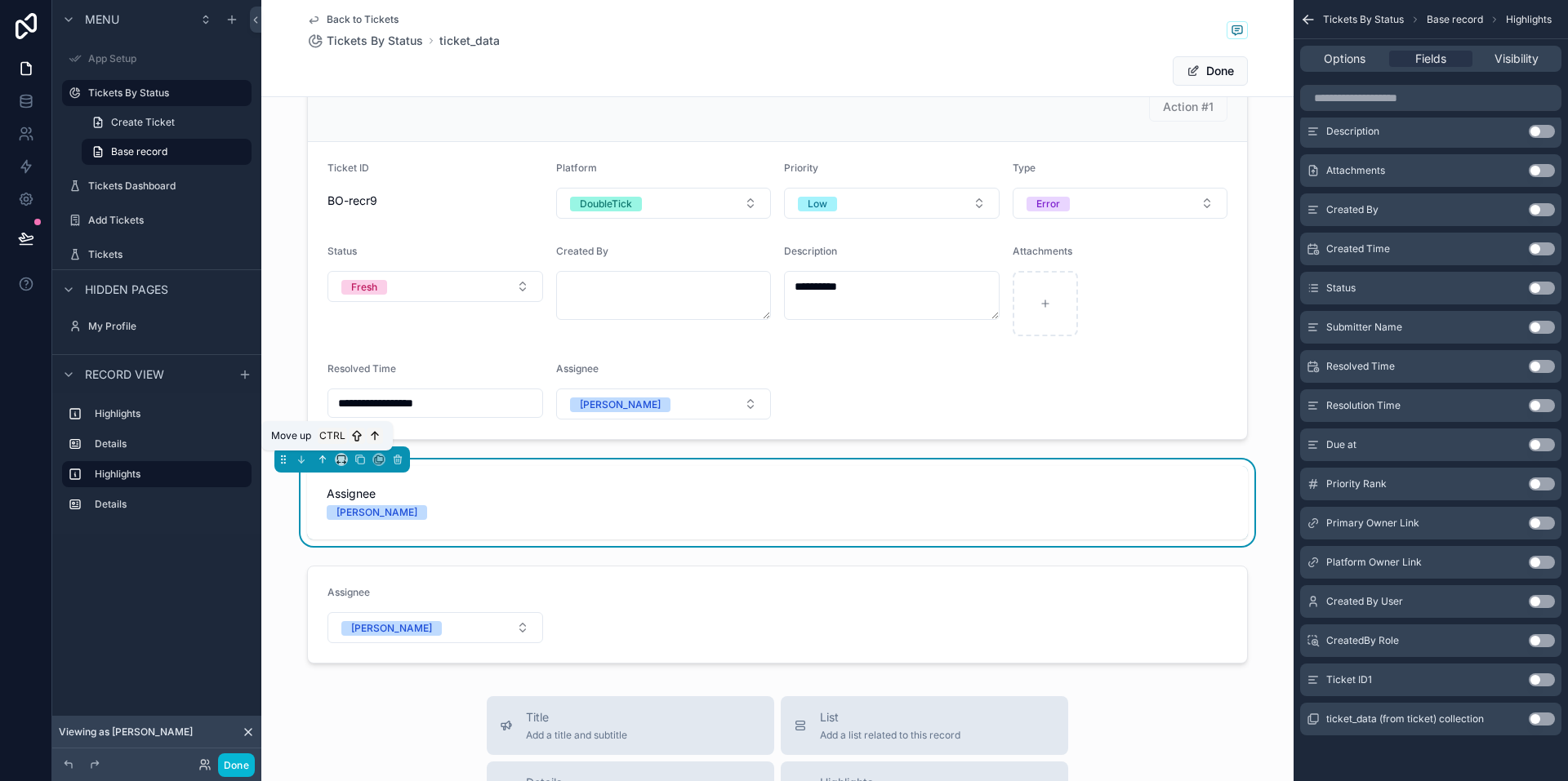
click at [316, 463] on button "scrollable content" at bounding box center [322, 460] width 18 height 18
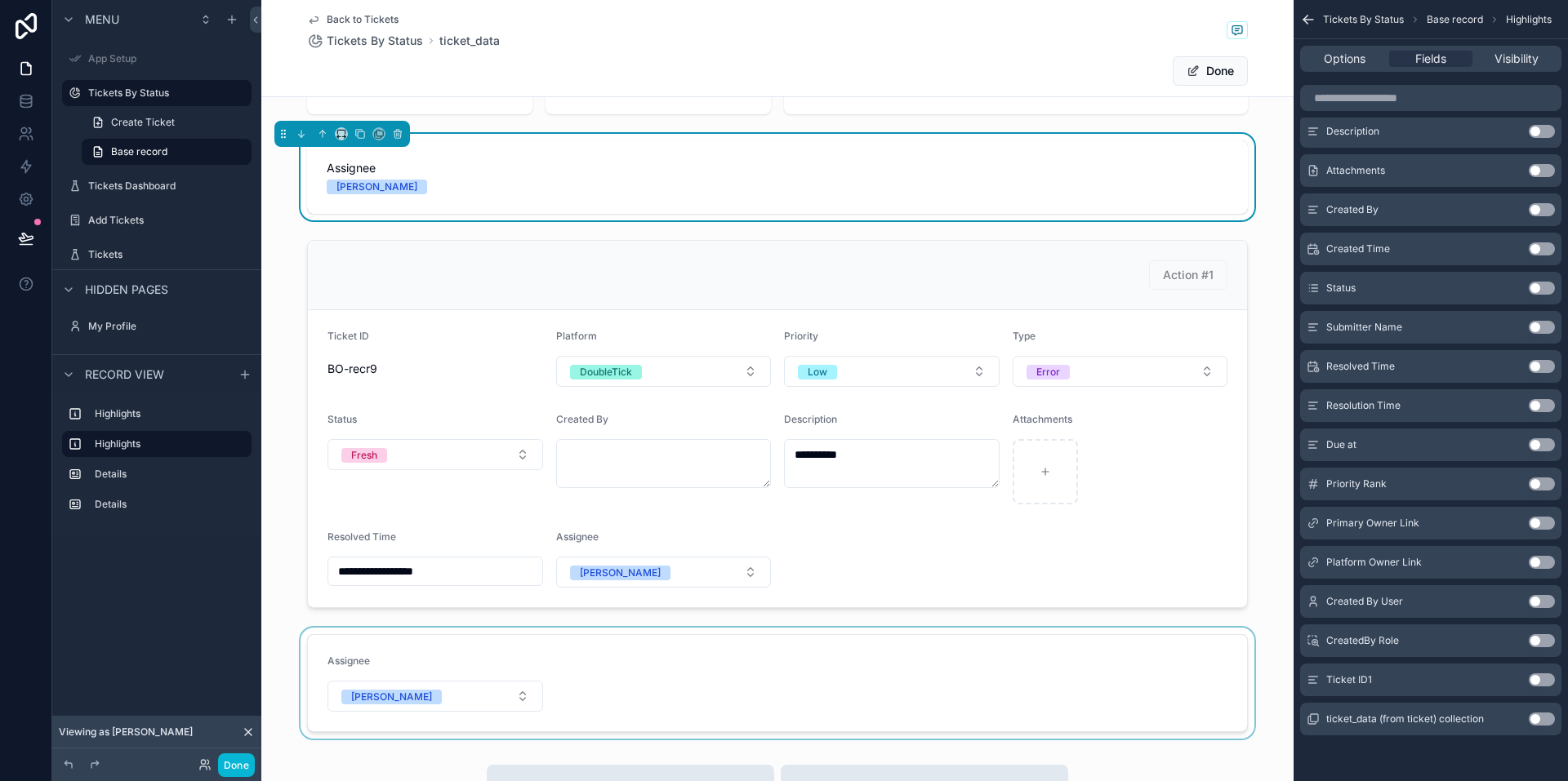
scroll to position [0, 0]
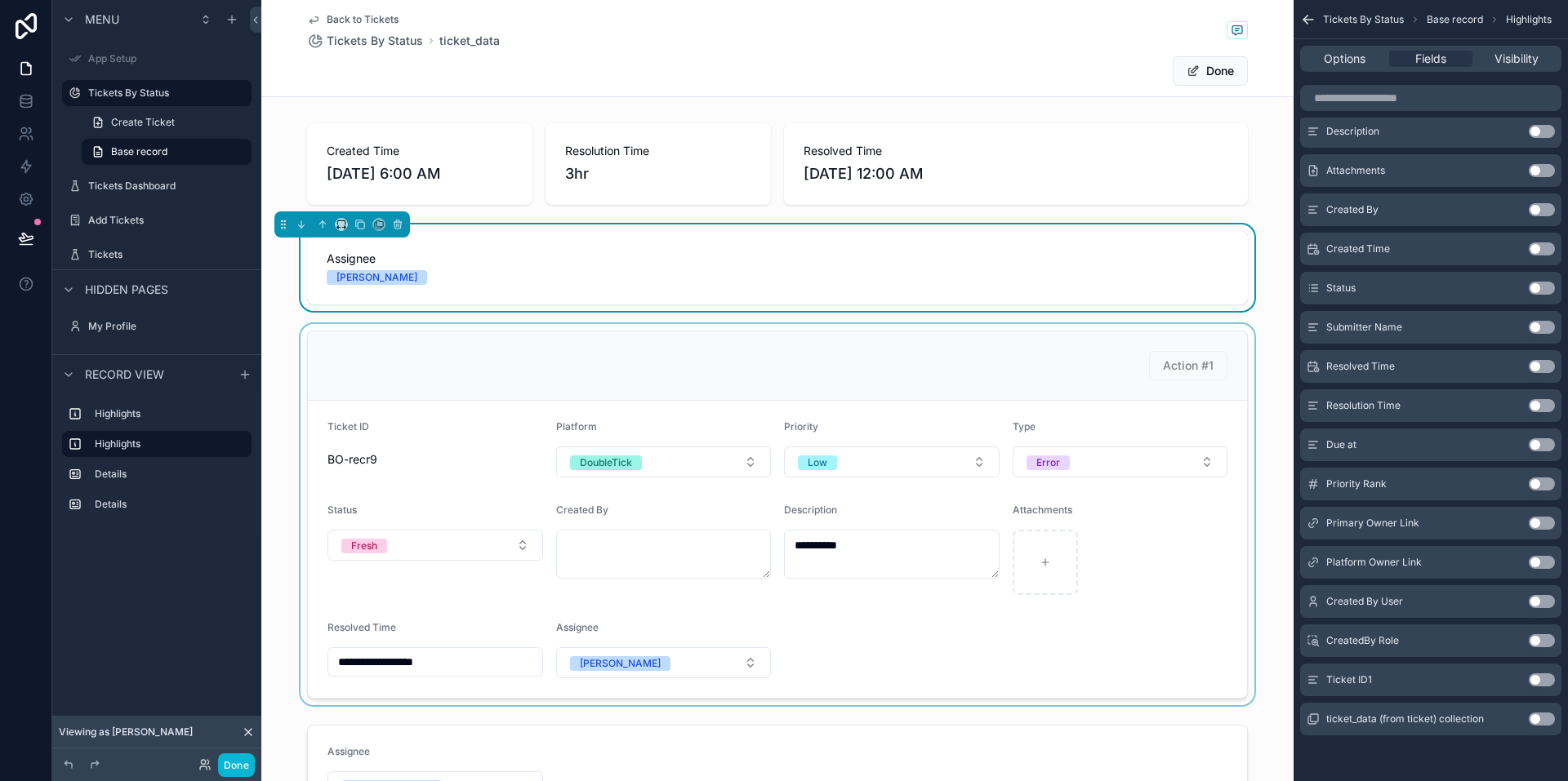
click at [662, 634] on div "scrollable content" at bounding box center [778, 514] width 1033 height 381
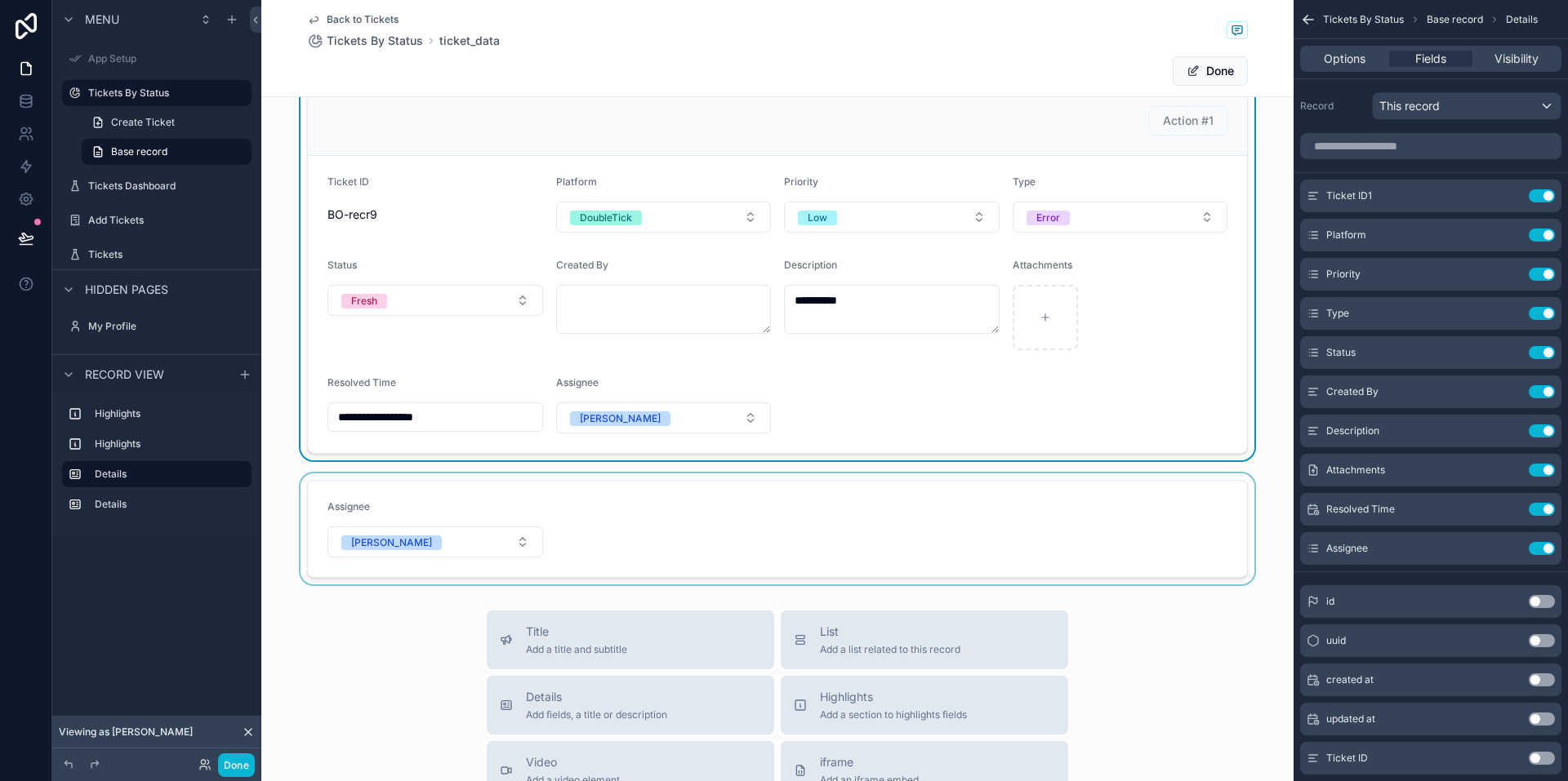
click at [320, 540] on div "scrollable content" at bounding box center [778, 529] width 1033 height 111
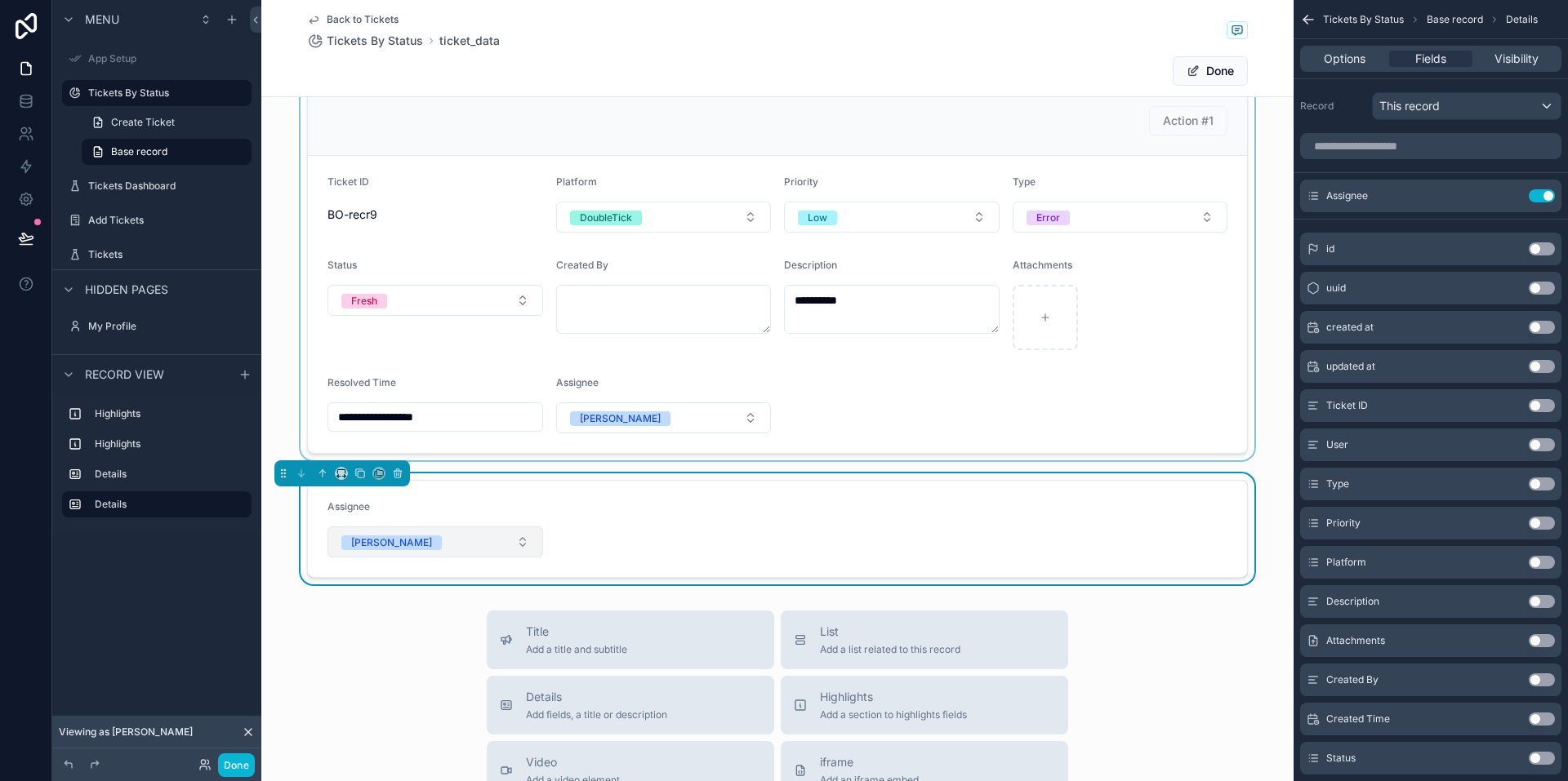
click at [382, 545] on button "Divraj" at bounding box center [435, 542] width 216 height 31
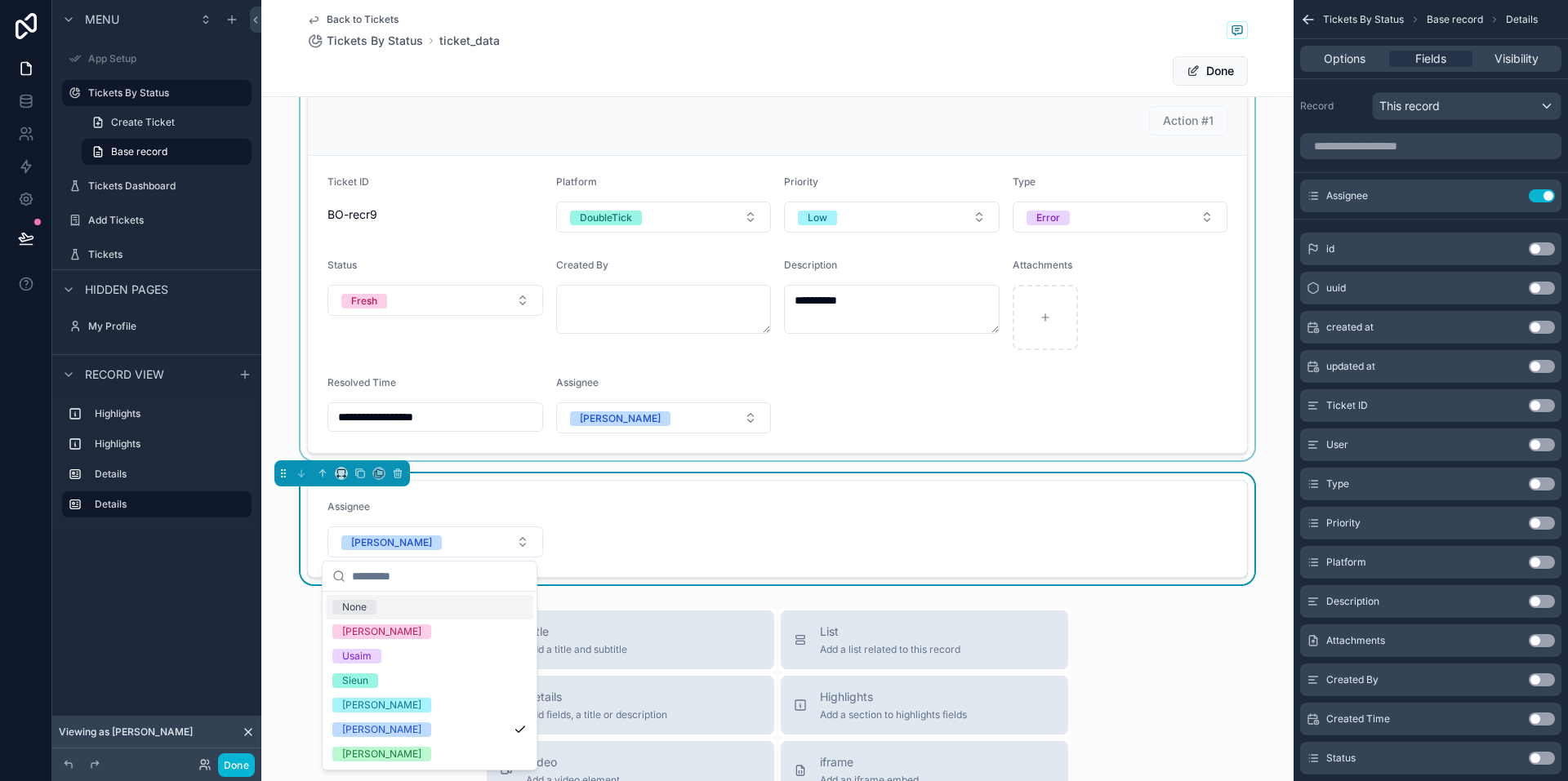
click at [641, 524] on form "Assignee Divraj" at bounding box center [777, 528] width 940 height 96
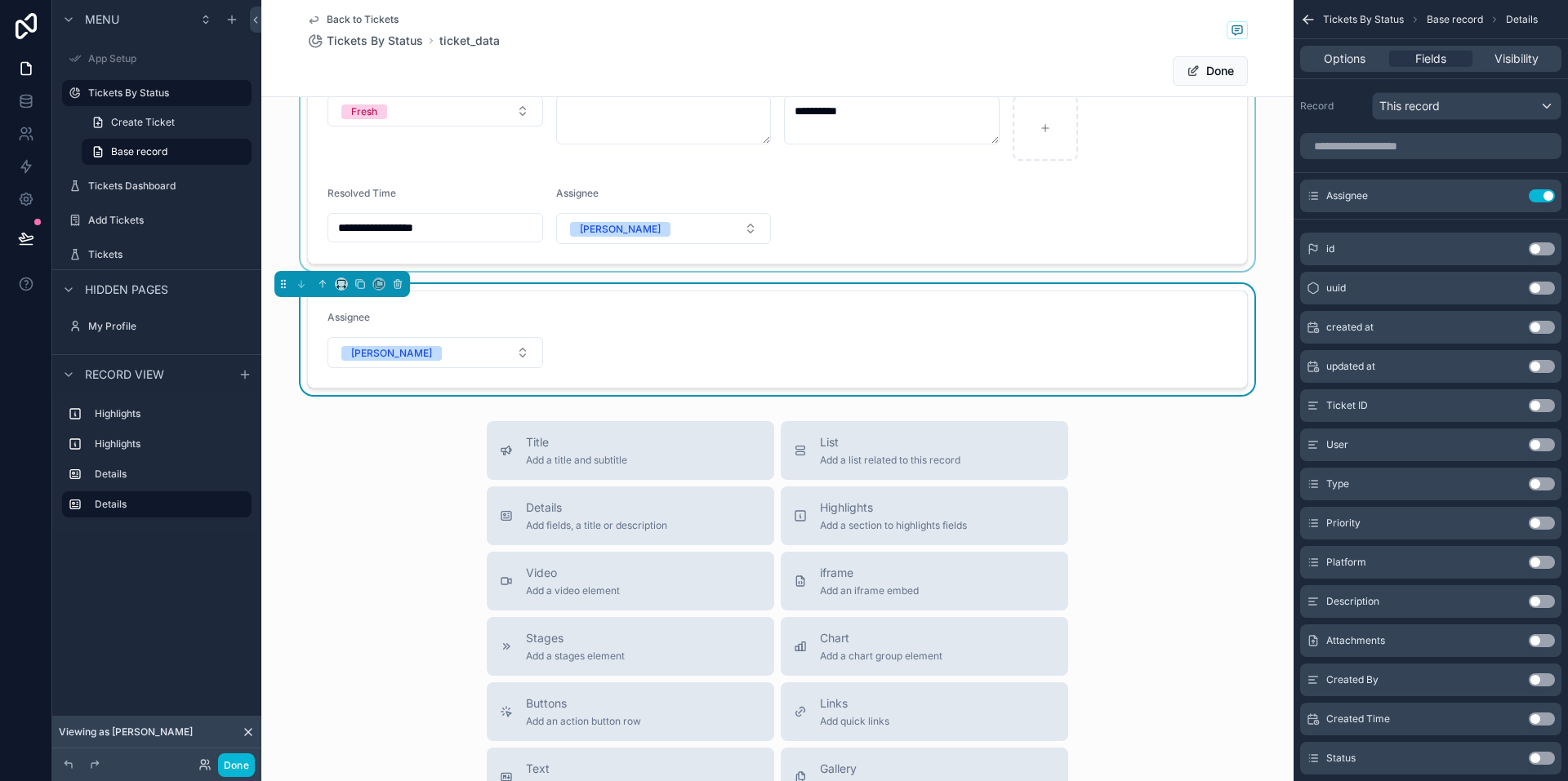
scroll to position [572, 0]
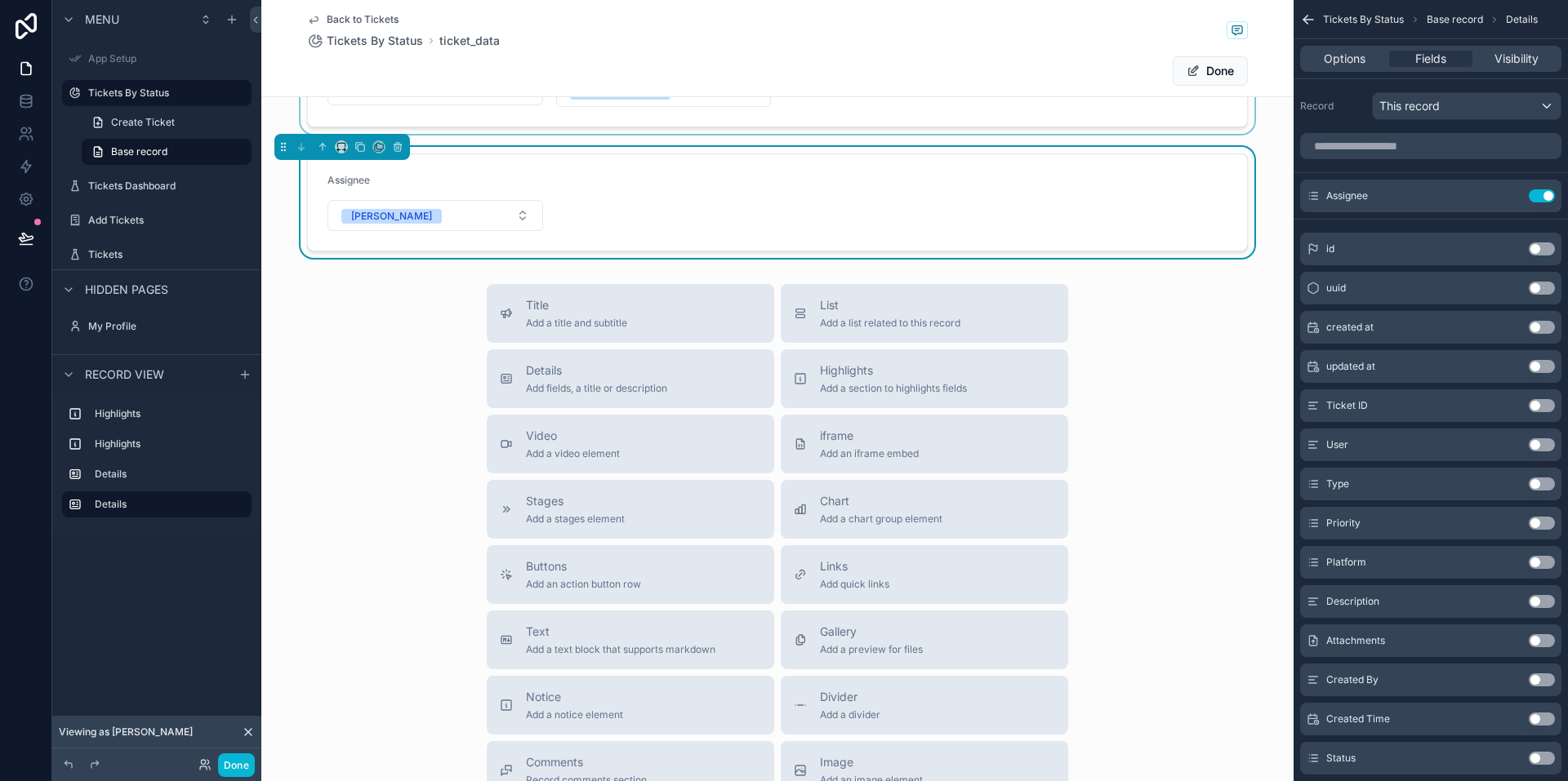
click at [654, 200] on form "Assignee Divraj" at bounding box center [777, 202] width 940 height 96
click at [859, 385] on span "Add a section to highlights fields" at bounding box center [893, 388] width 147 height 13
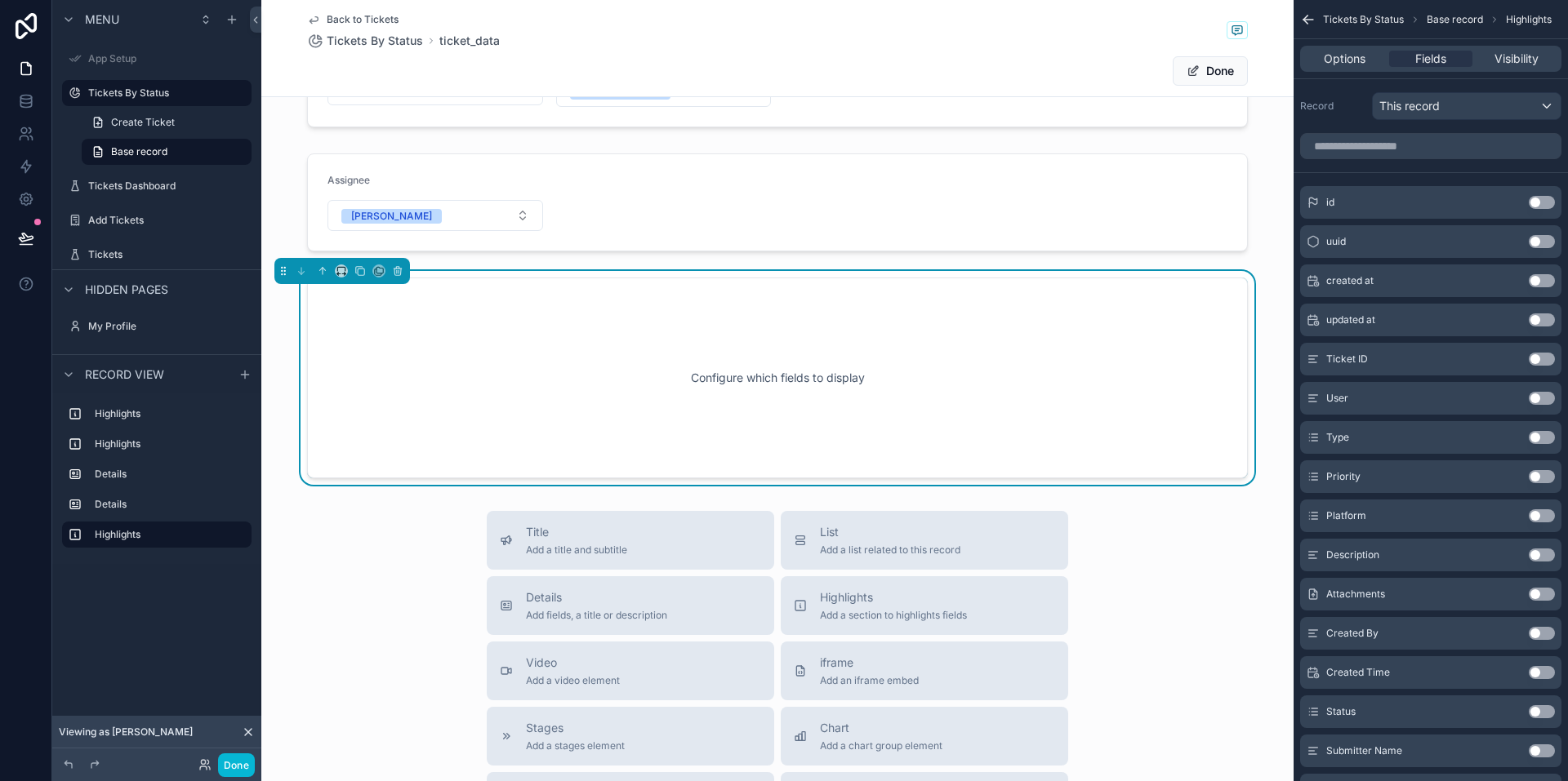
scroll to position [559, 0]
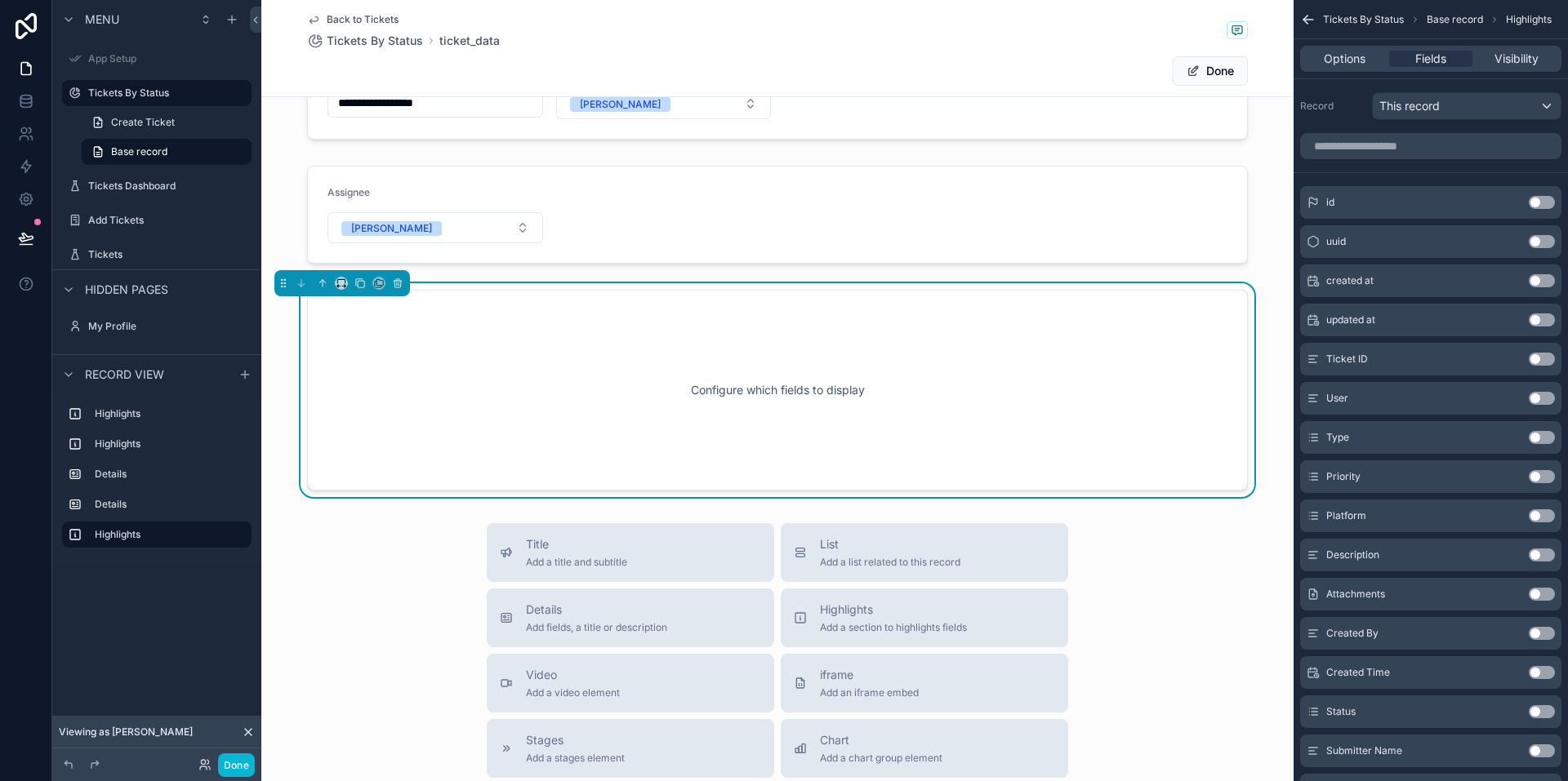
click at [593, 394] on div "Configure which fields to display" at bounding box center [777, 390] width 887 height 147
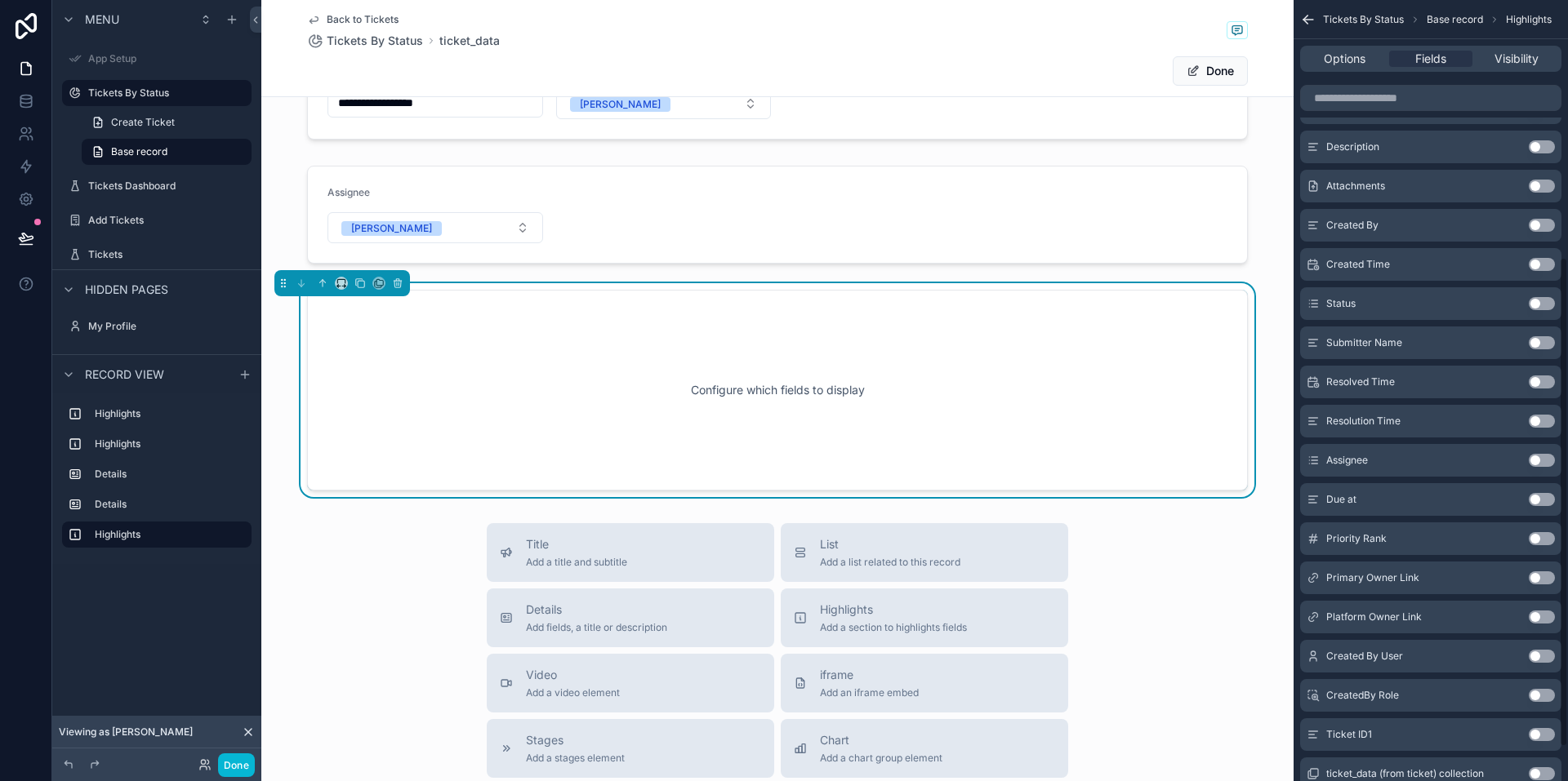
scroll to position [463, 0]
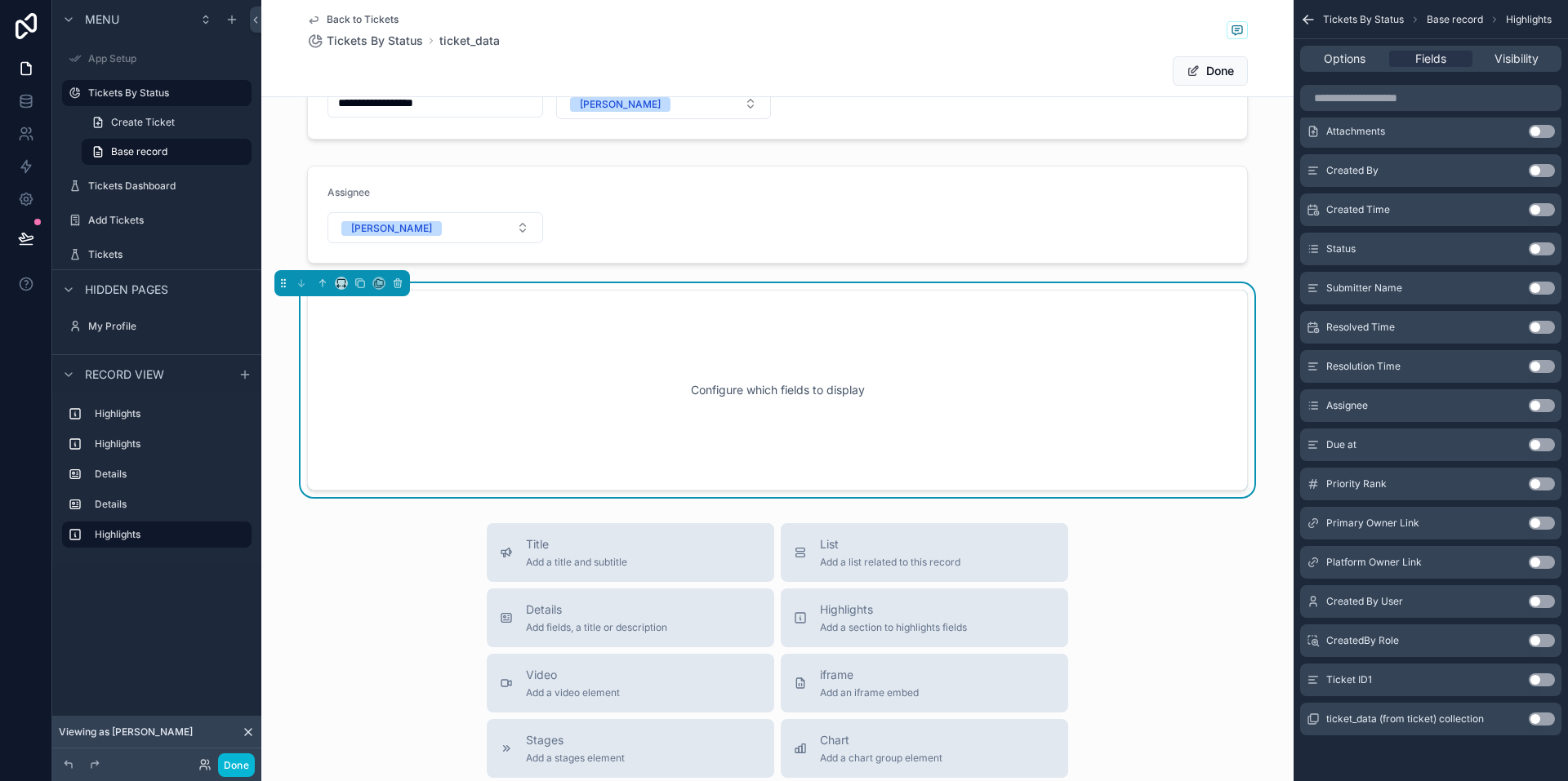
click at [1540, 401] on button "Use setting" at bounding box center [1542, 405] width 26 height 13
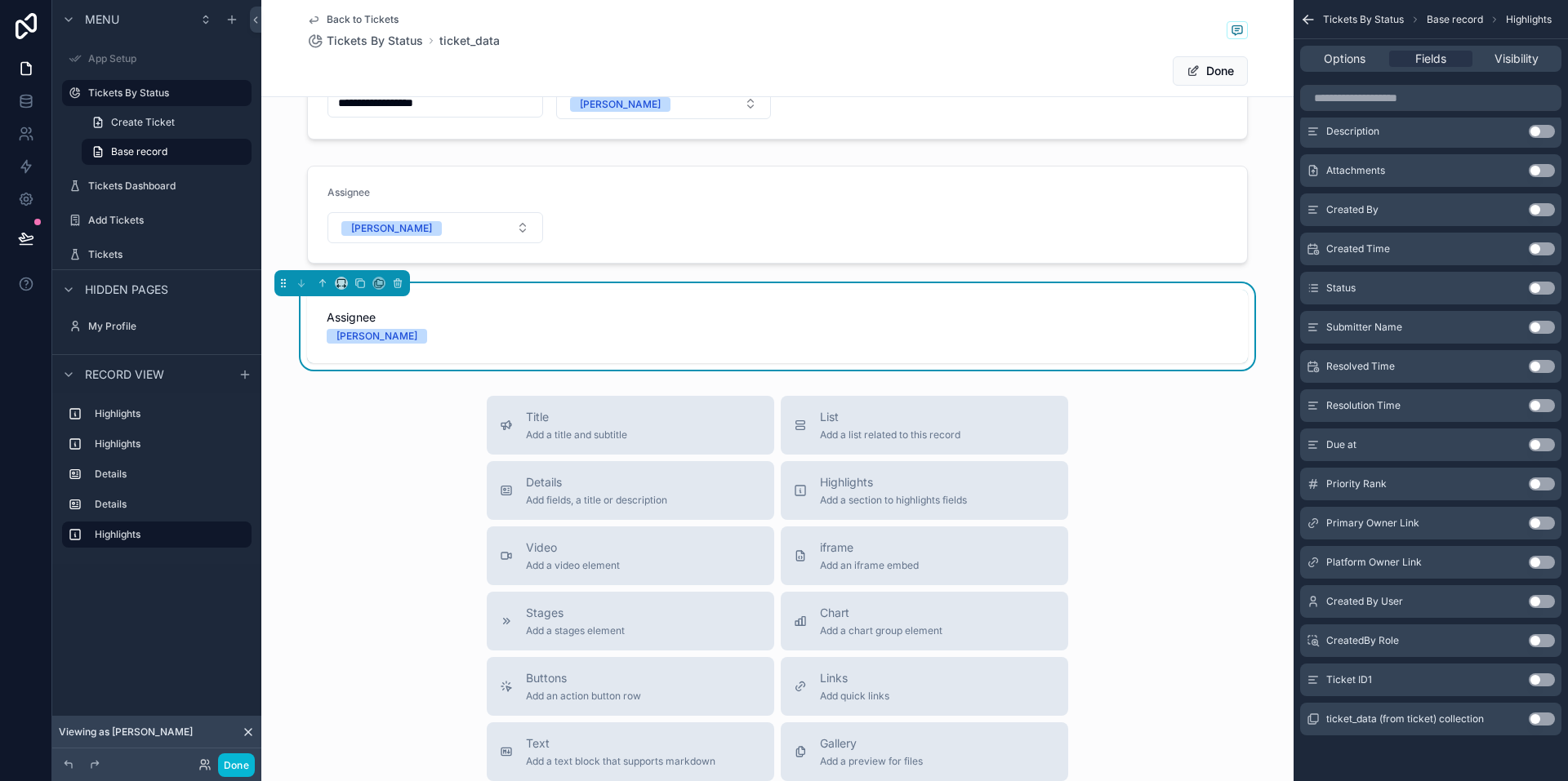
click at [394, 328] on div "Assignee Divraj" at bounding box center [777, 326] width 901 height 34
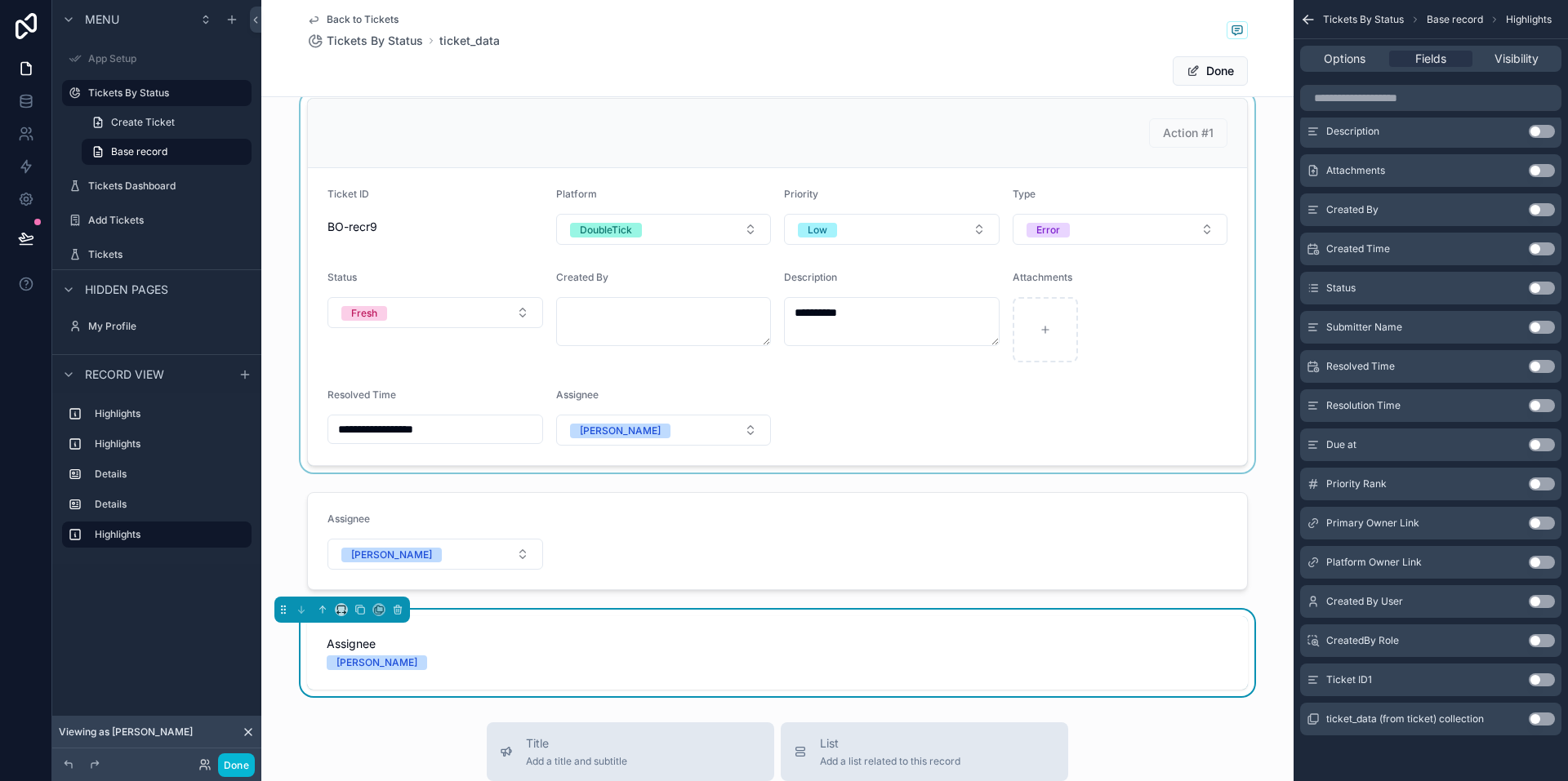
scroll to position [314, 0]
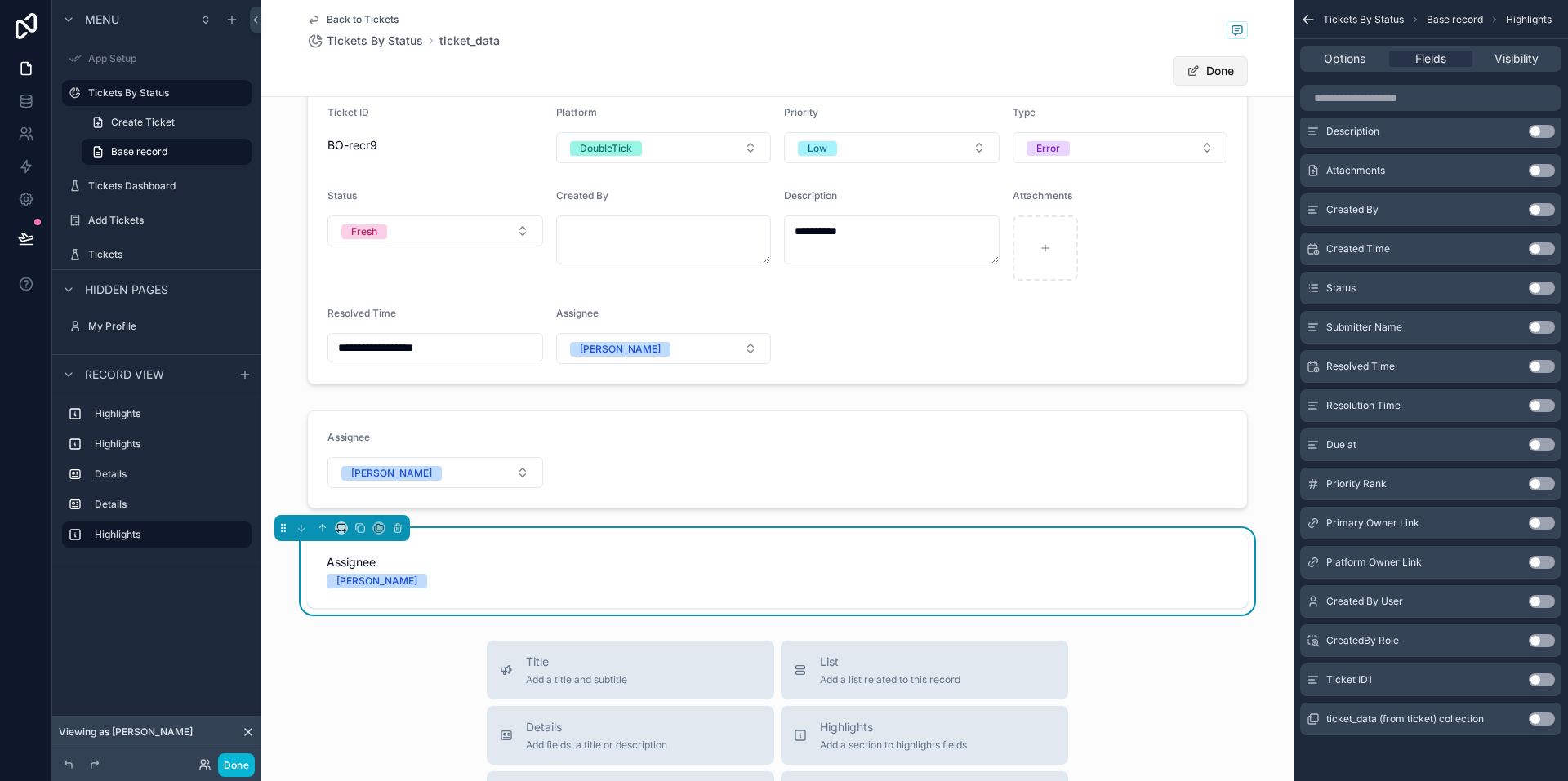
click at [1215, 68] on button "Done" at bounding box center [1210, 71] width 75 height 30
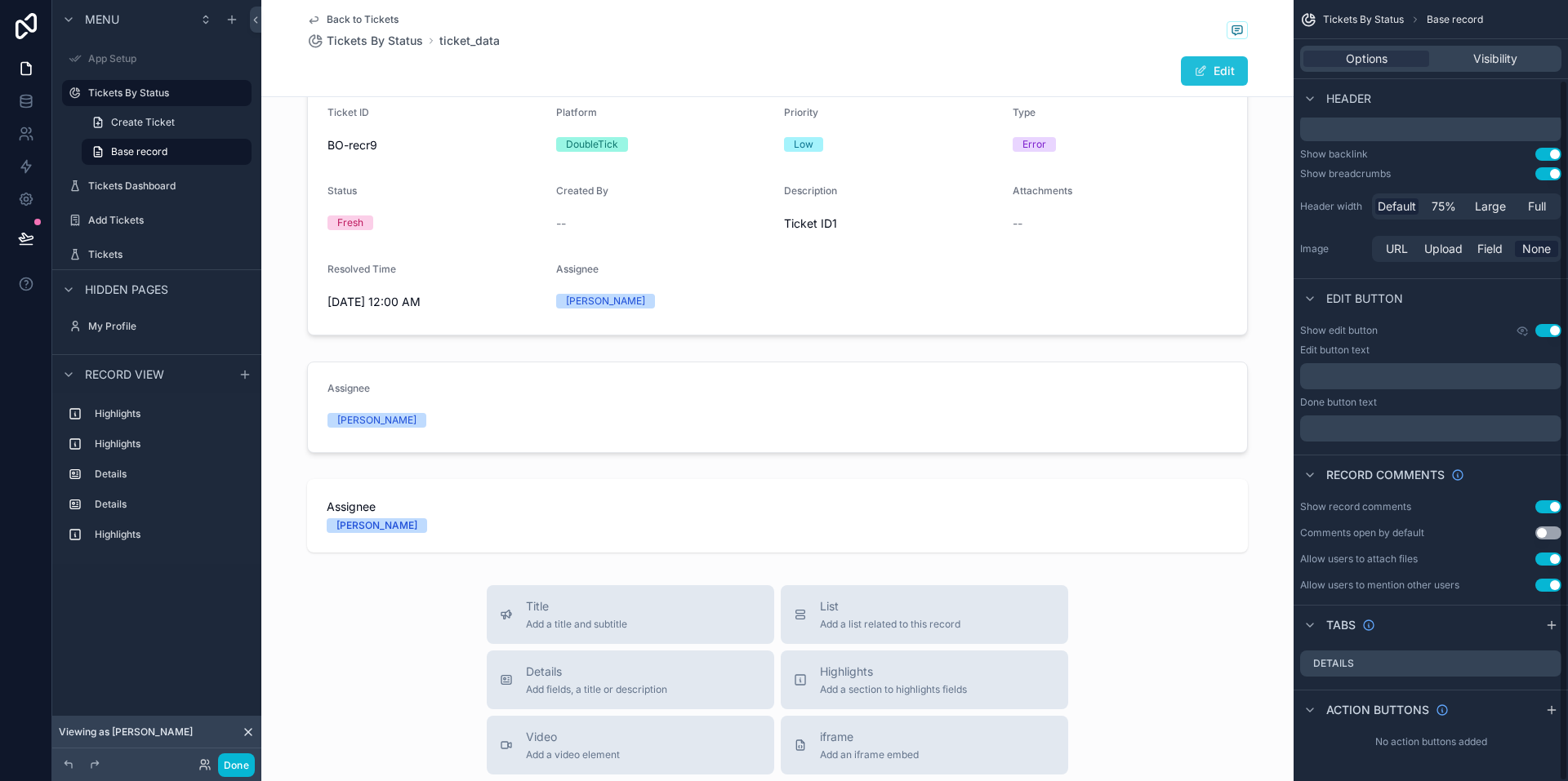
scroll to position [89, 0]
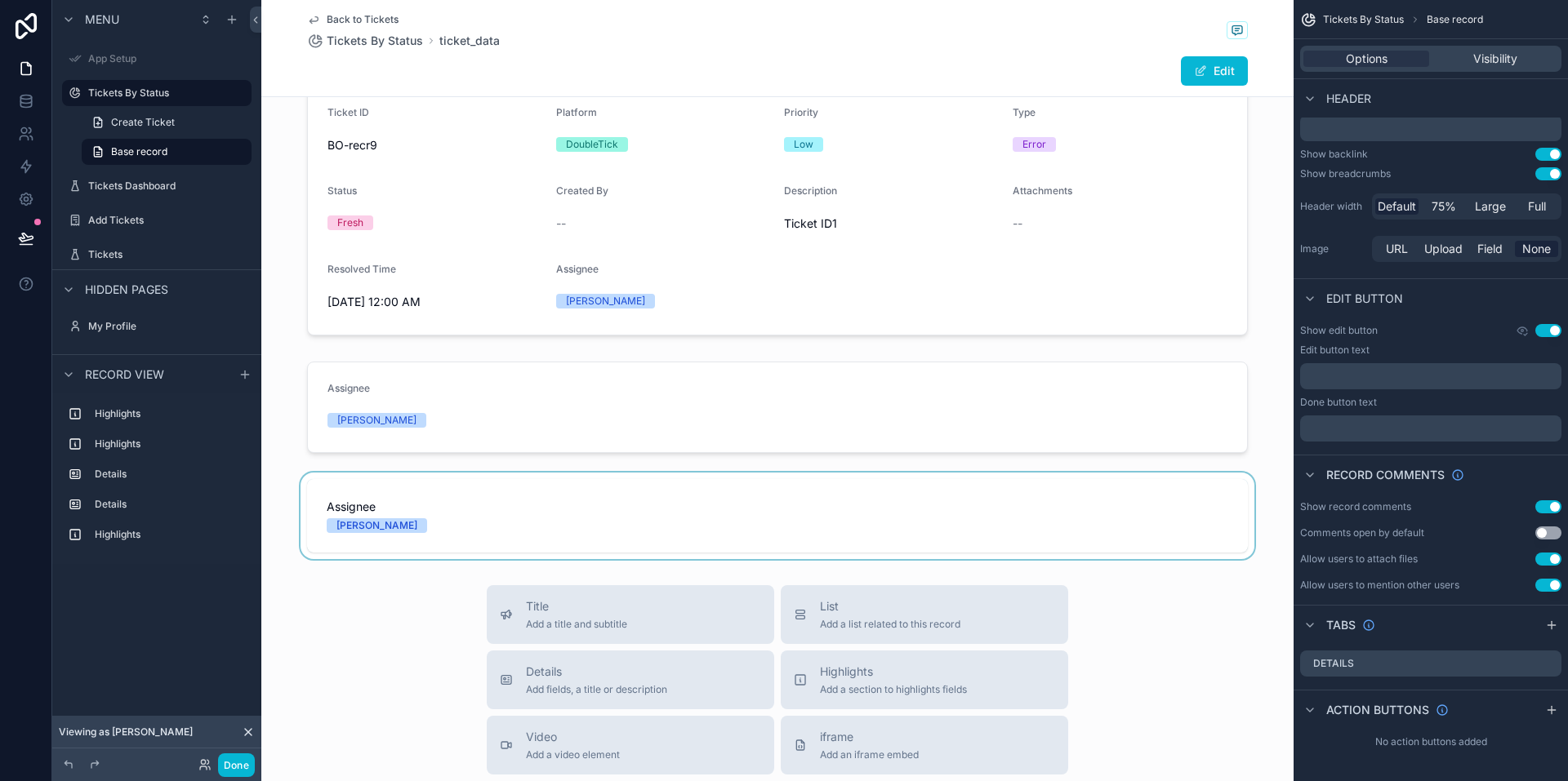
click at [399, 528] on div "scrollable content" at bounding box center [778, 516] width 1033 height 87
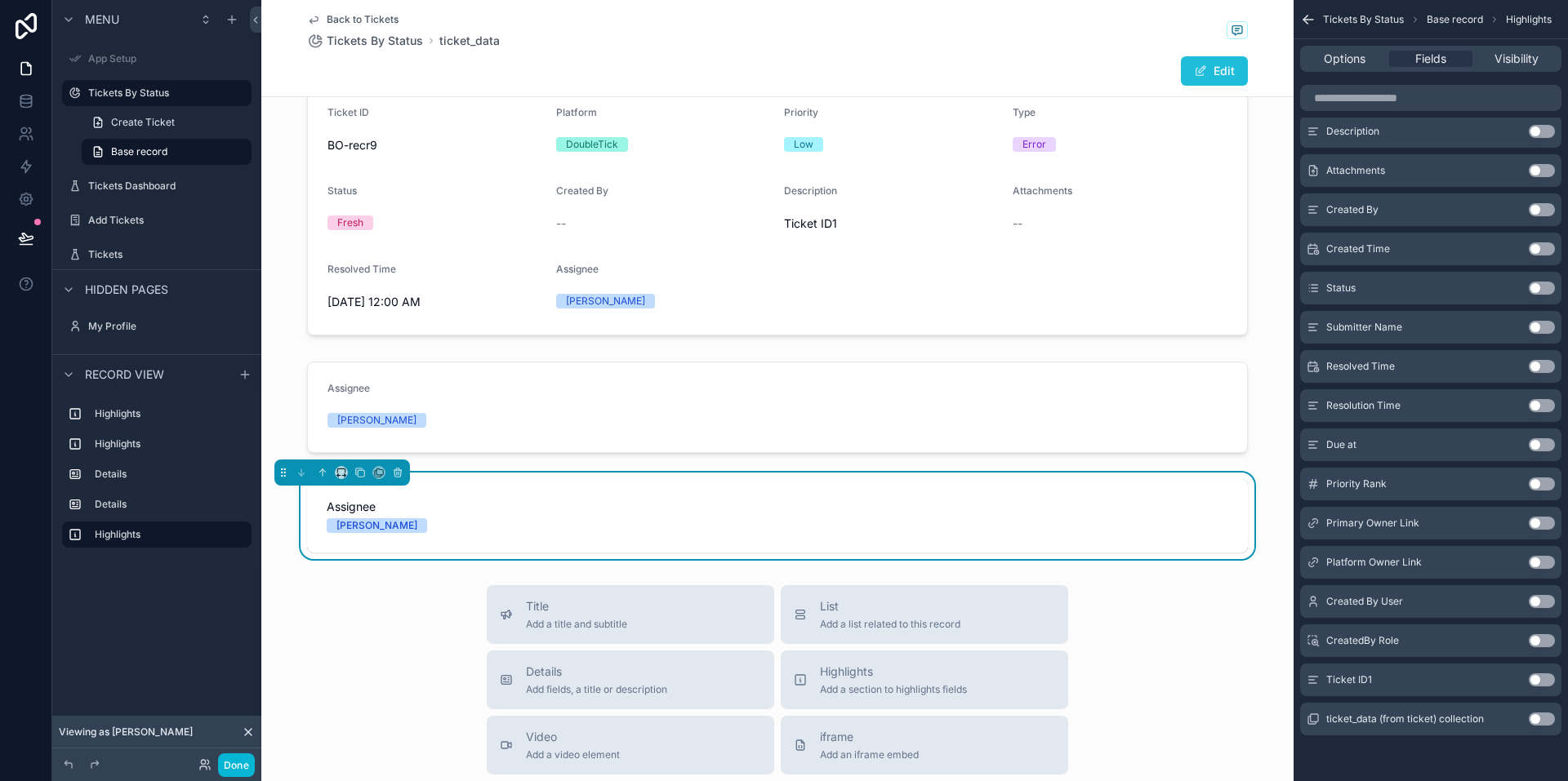
click at [1210, 70] on button "Edit" at bounding box center [1214, 71] width 67 height 30
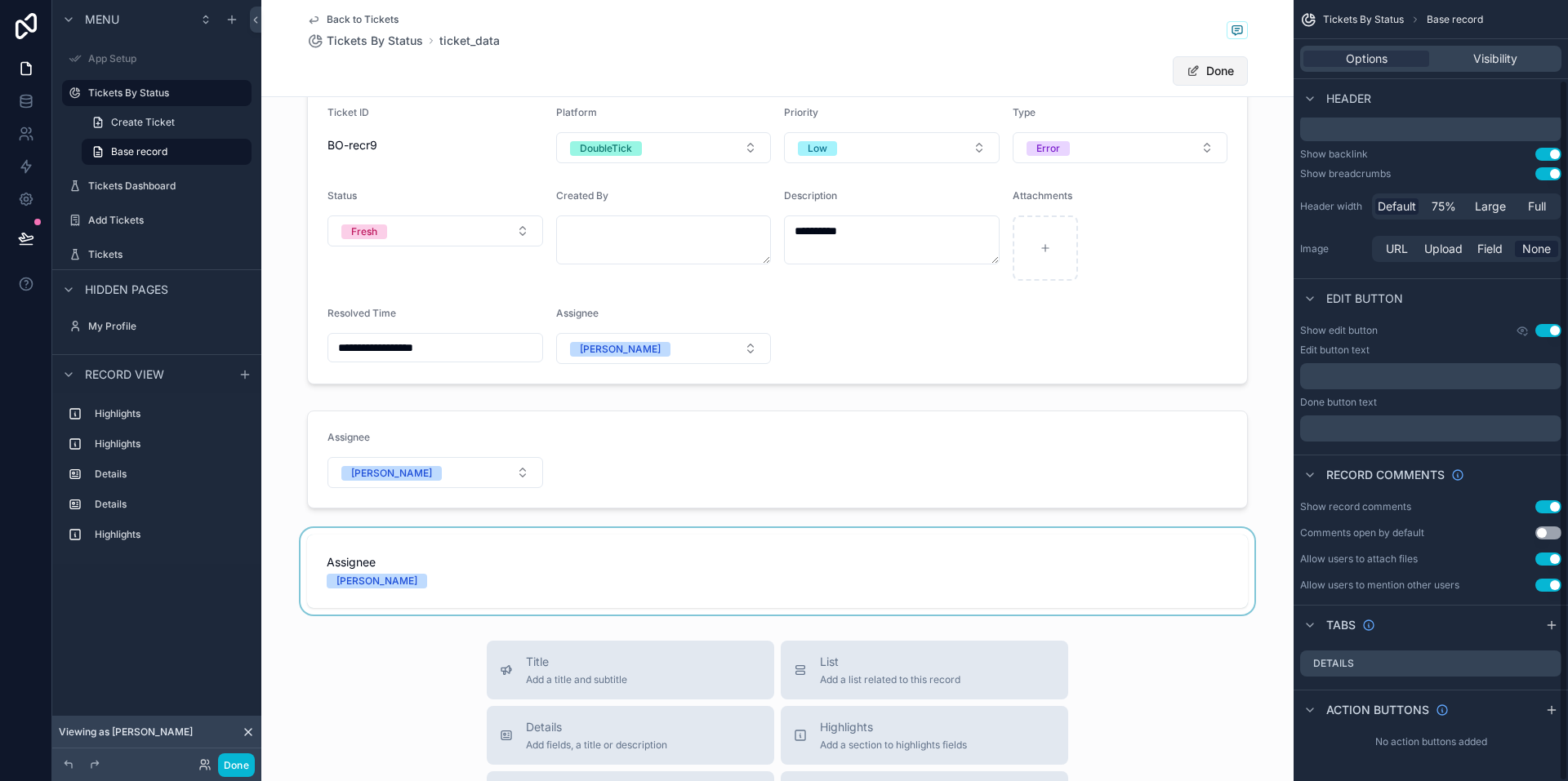
scroll to position [89, 0]
click at [440, 592] on div "scrollable content" at bounding box center [778, 572] width 1033 height 87
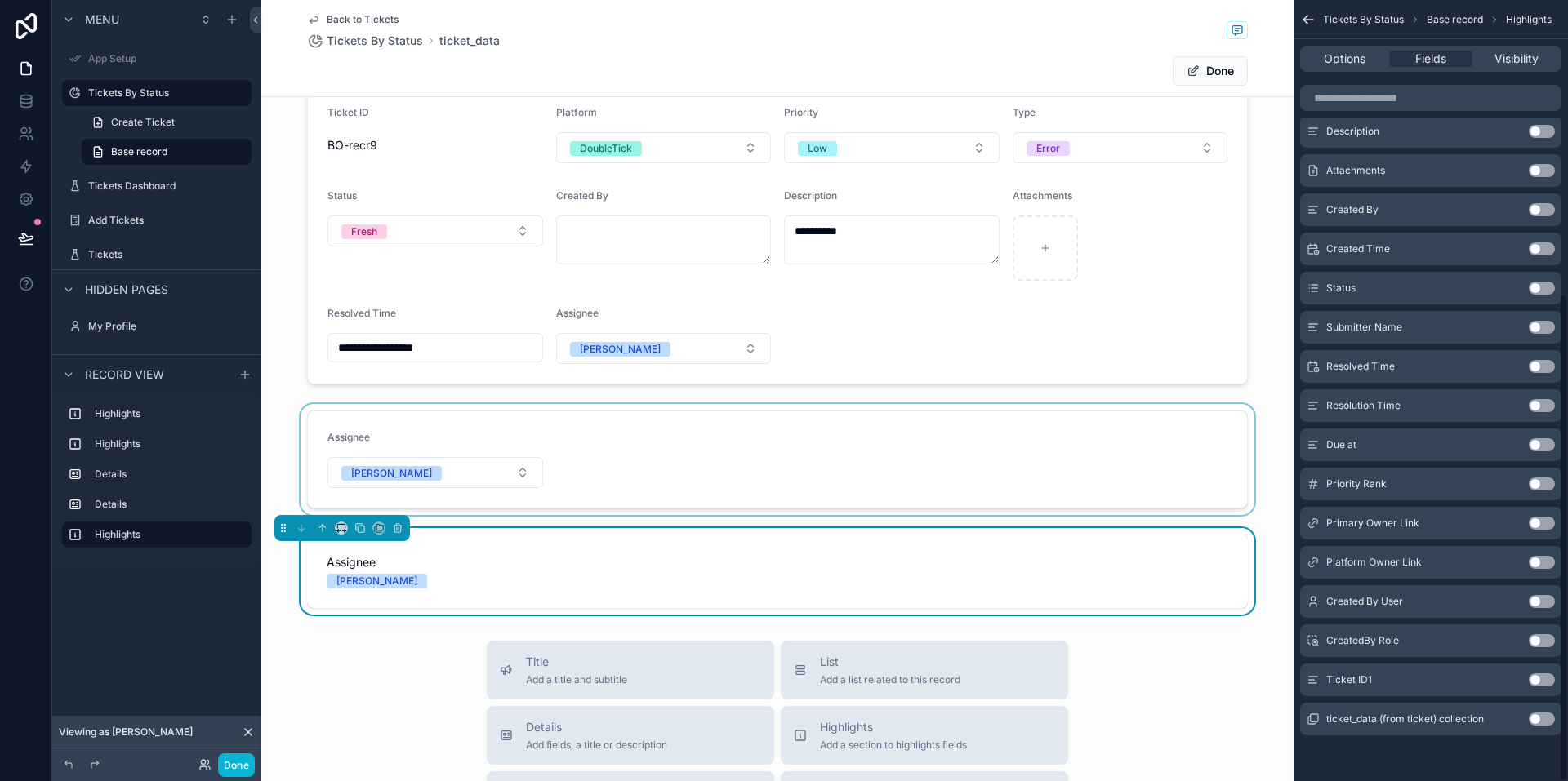
click at [654, 475] on div "scrollable content" at bounding box center [778, 460] width 1033 height 111
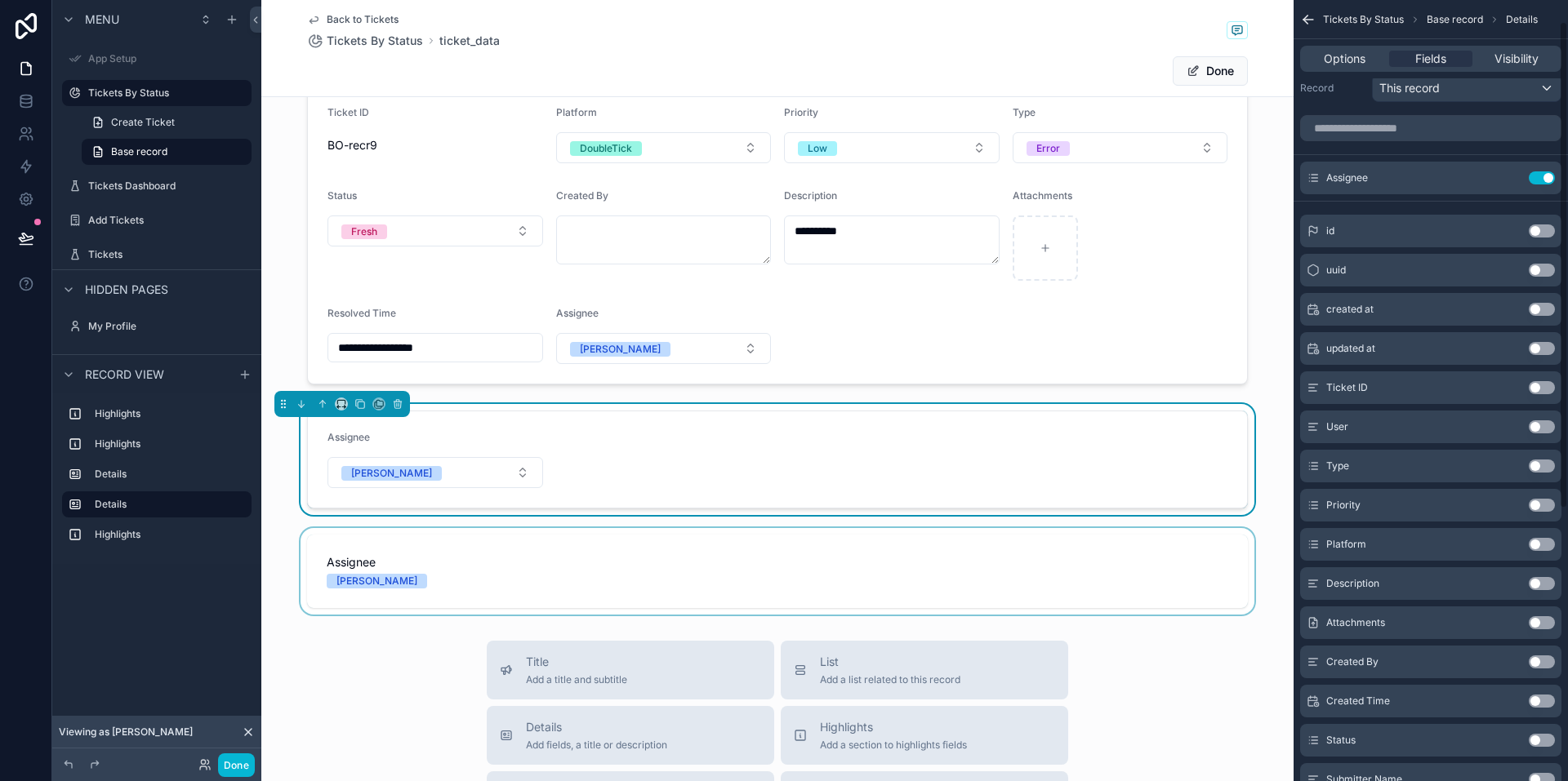
scroll to position [0, 0]
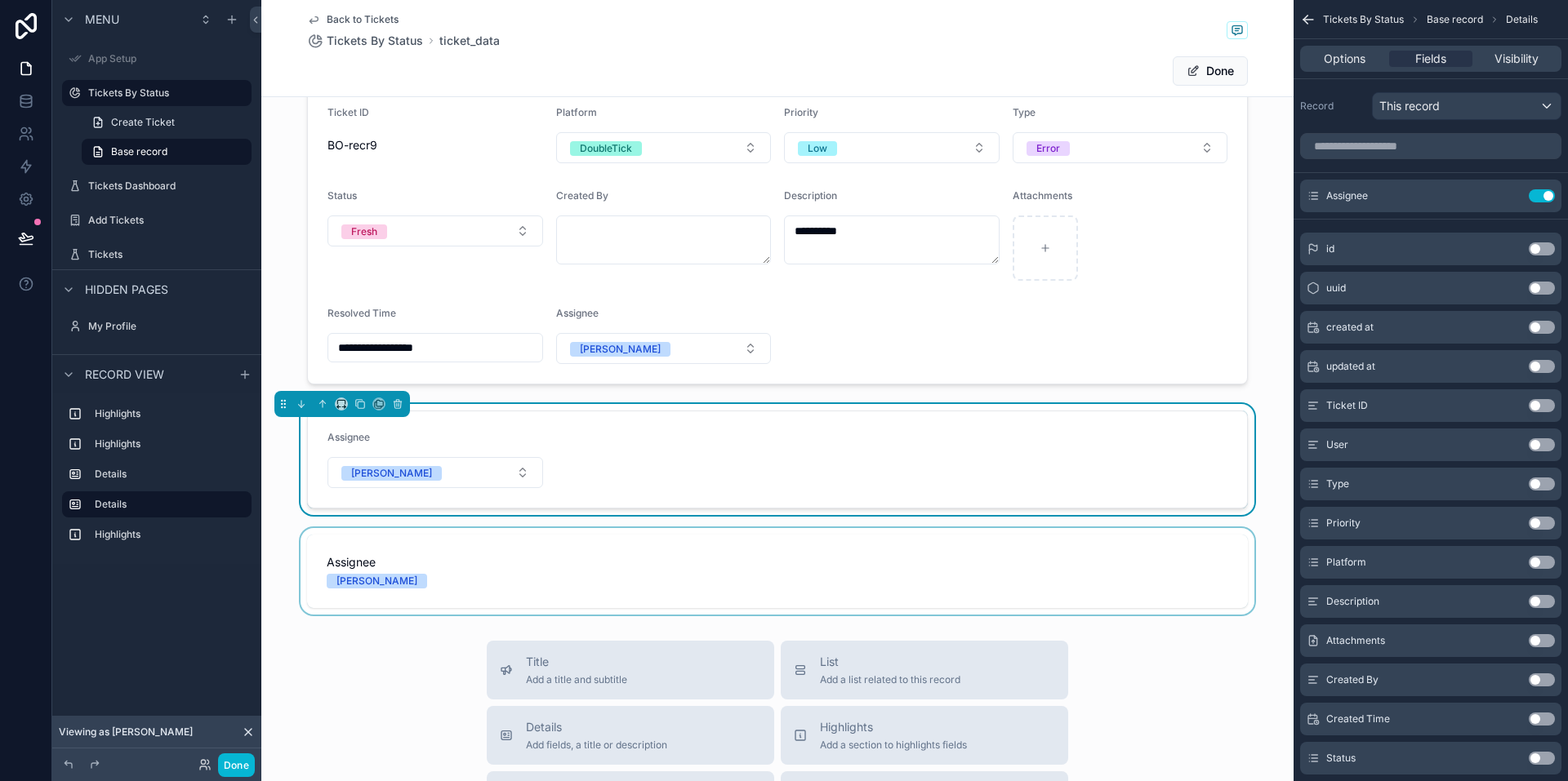
click at [425, 568] on div "scrollable content" at bounding box center [778, 572] width 1033 height 87
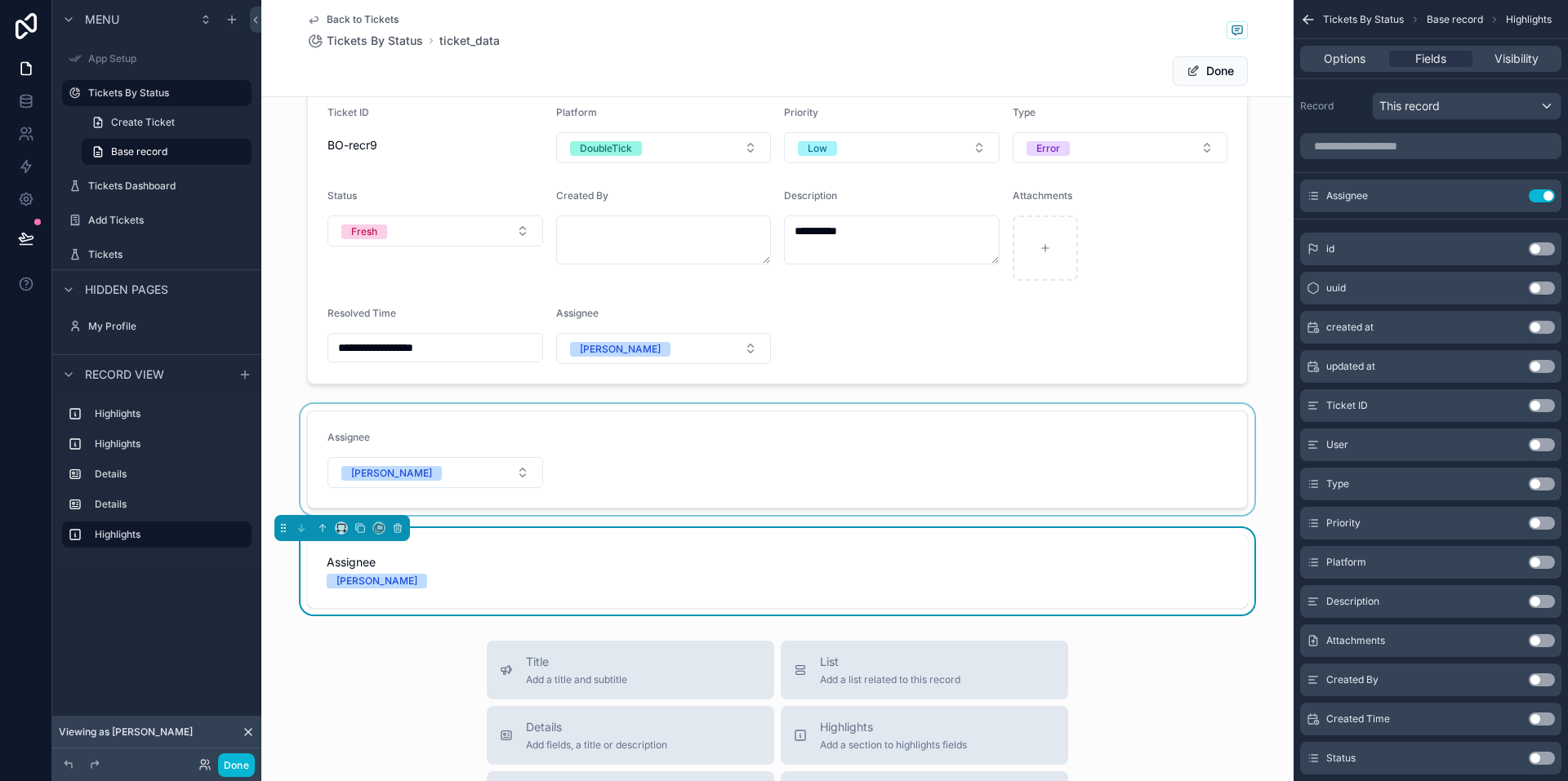
click at [588, 457] on div "scrollable content" at bounding box center [778, 460] width 1033 height 111
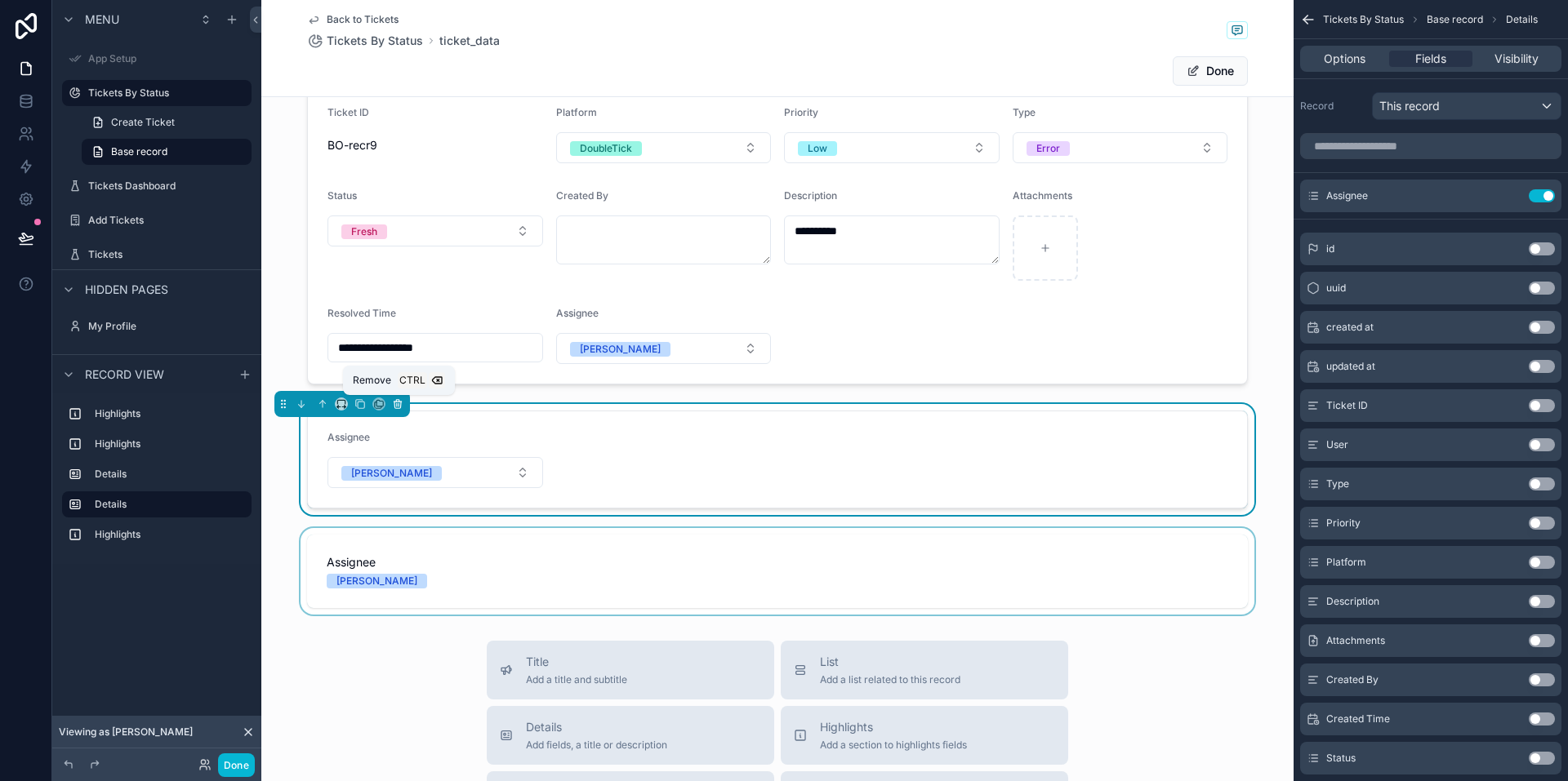
click at [402, 407] on icon "scrollable content" at bounding box center [397, 404] width 11 height 11
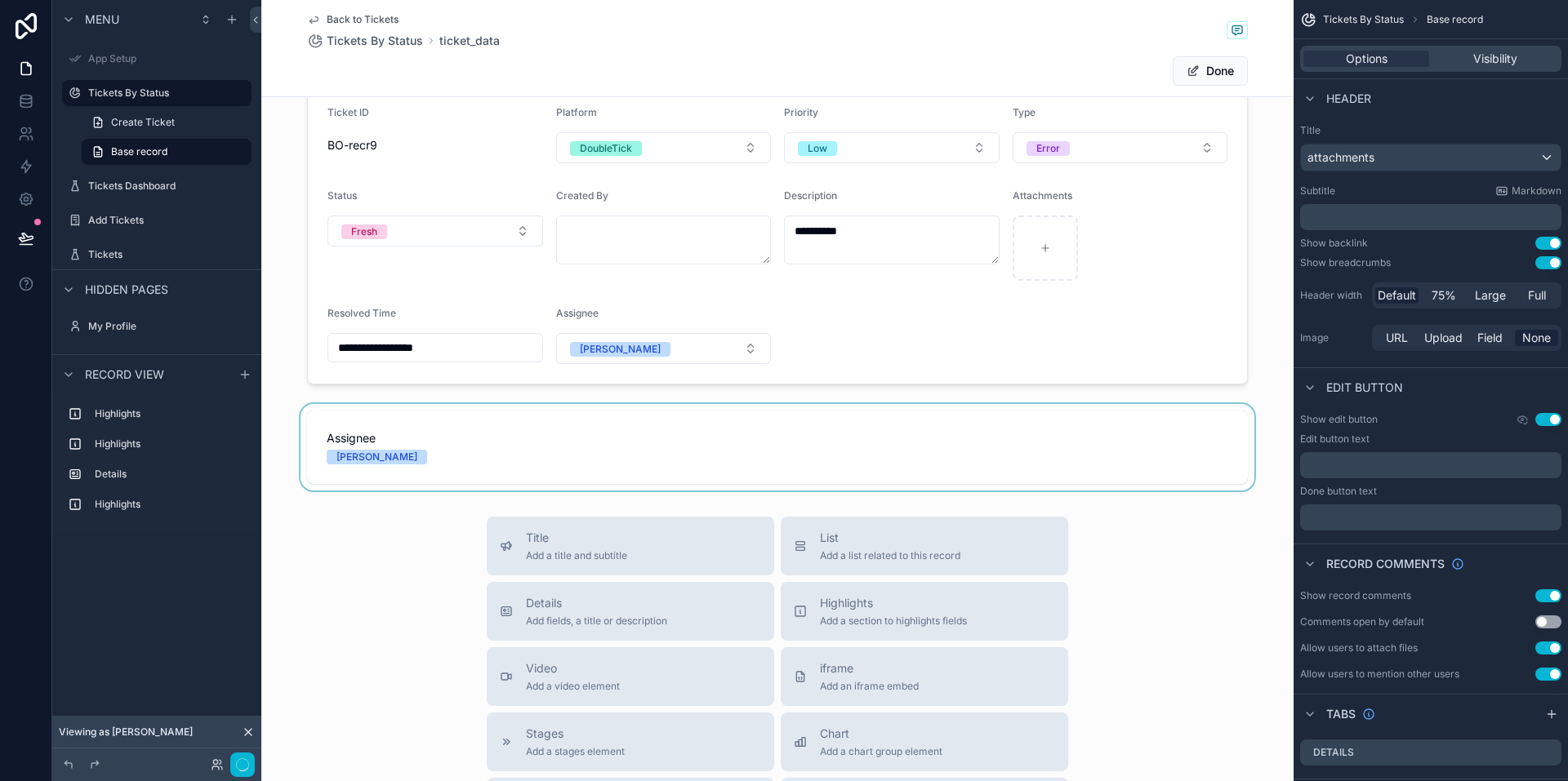
click at [506, 441] on div "scrollable content" at bounding box center [778, 447] width 1033 height 87
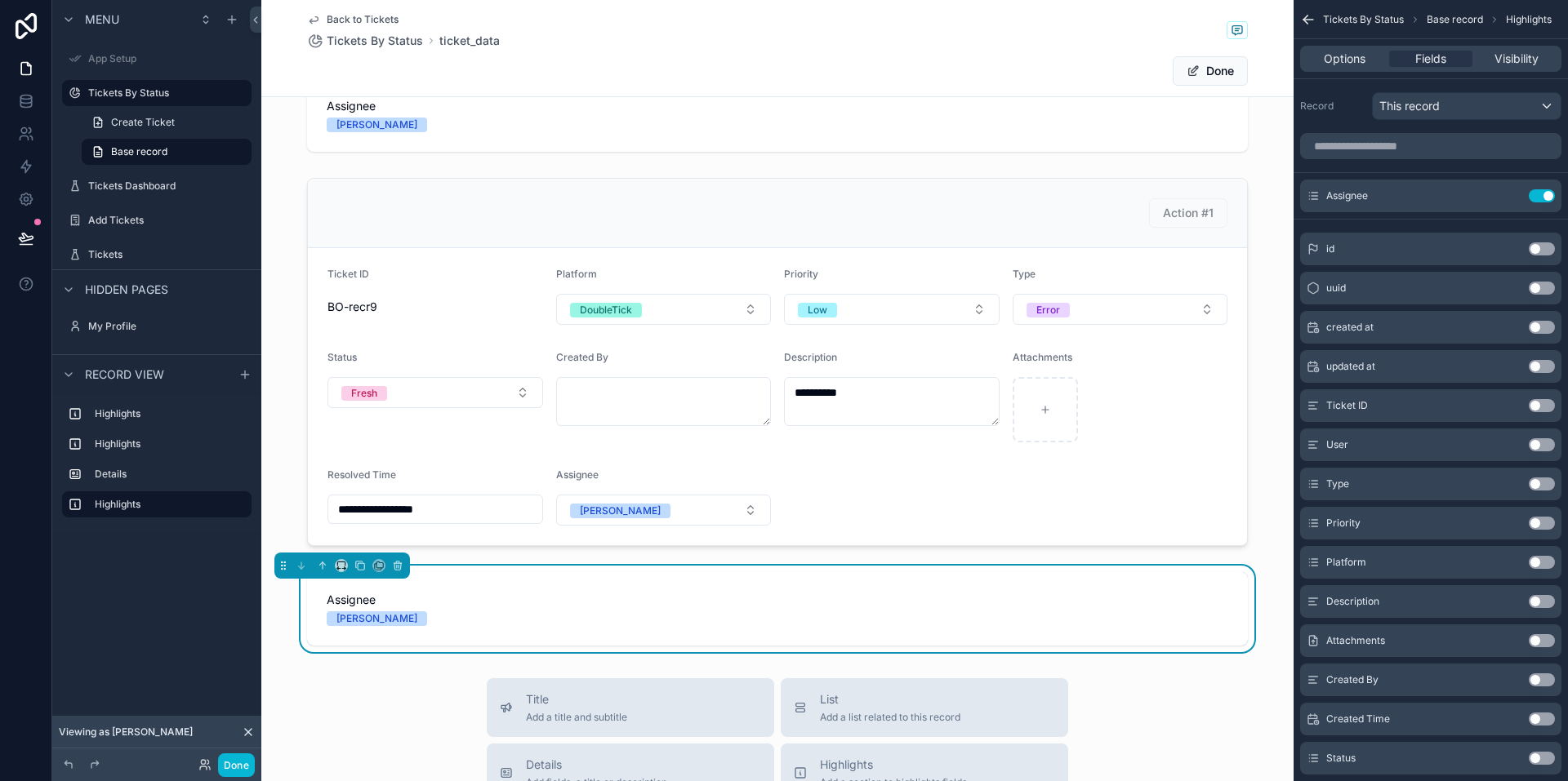
scroll to position [151, 0]
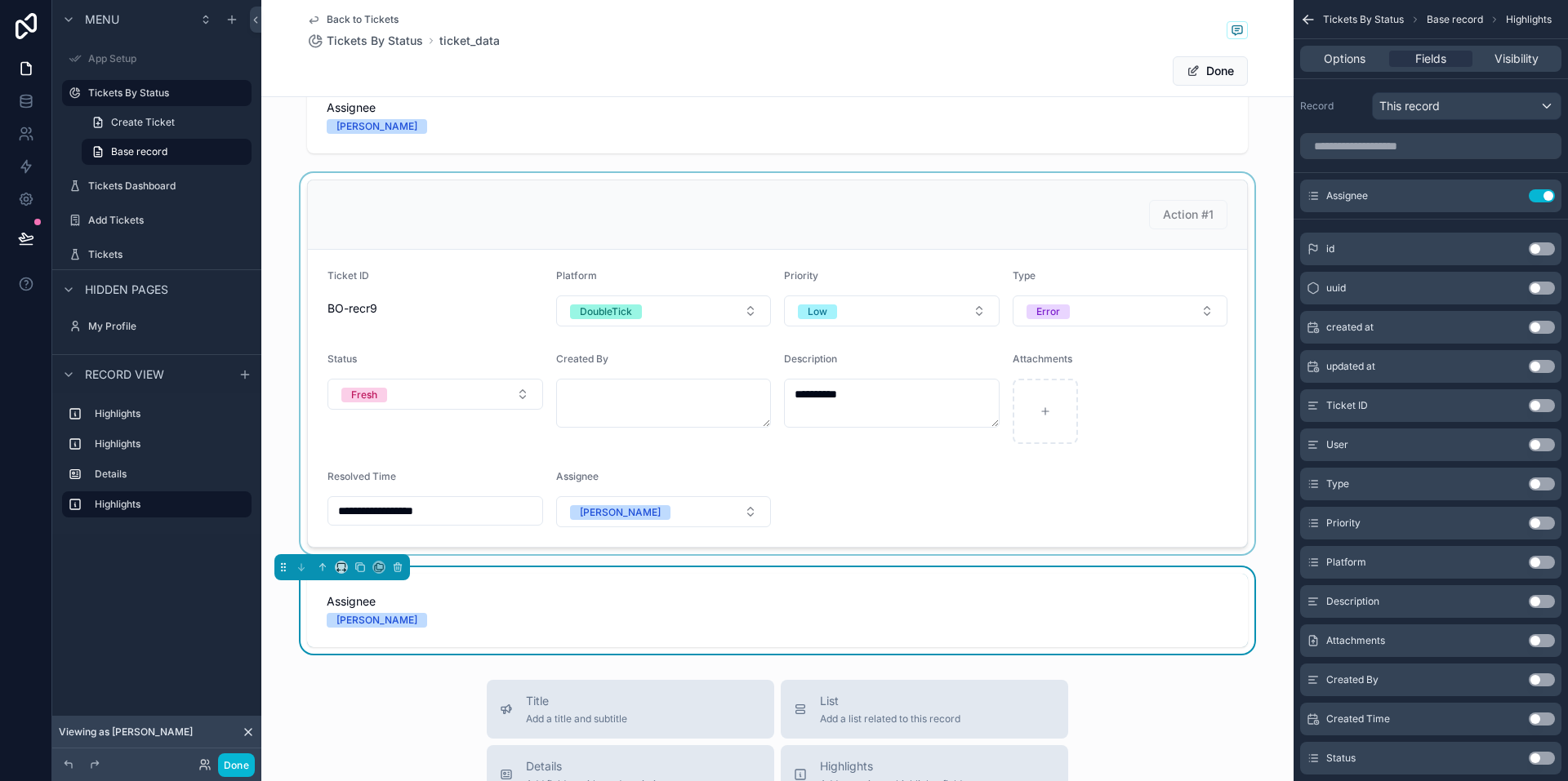
click at [800, 457] on div "scrollable content" at bounding box center [778, 363] width 1033 height 381
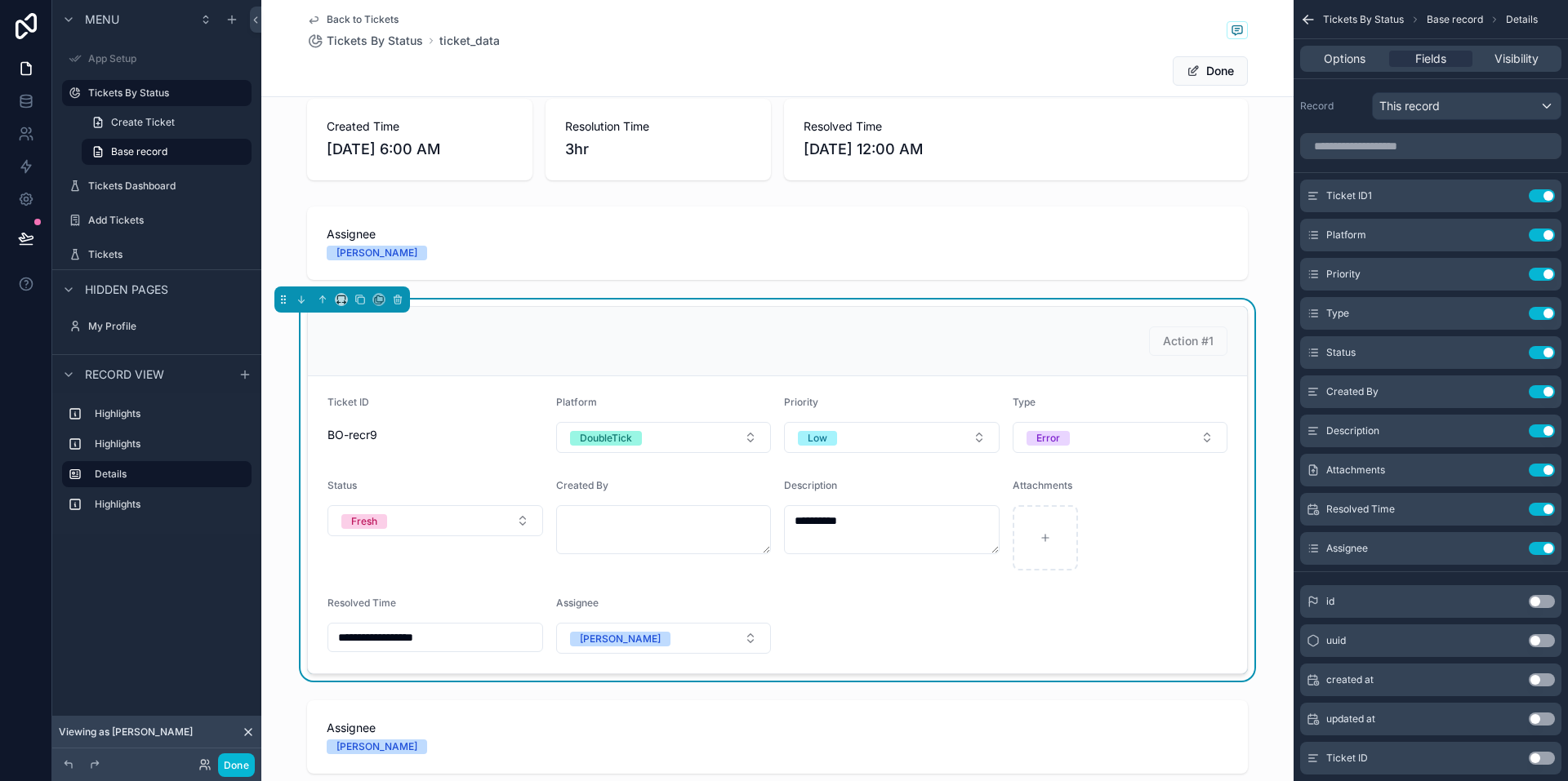
scroll to position [0, 0]
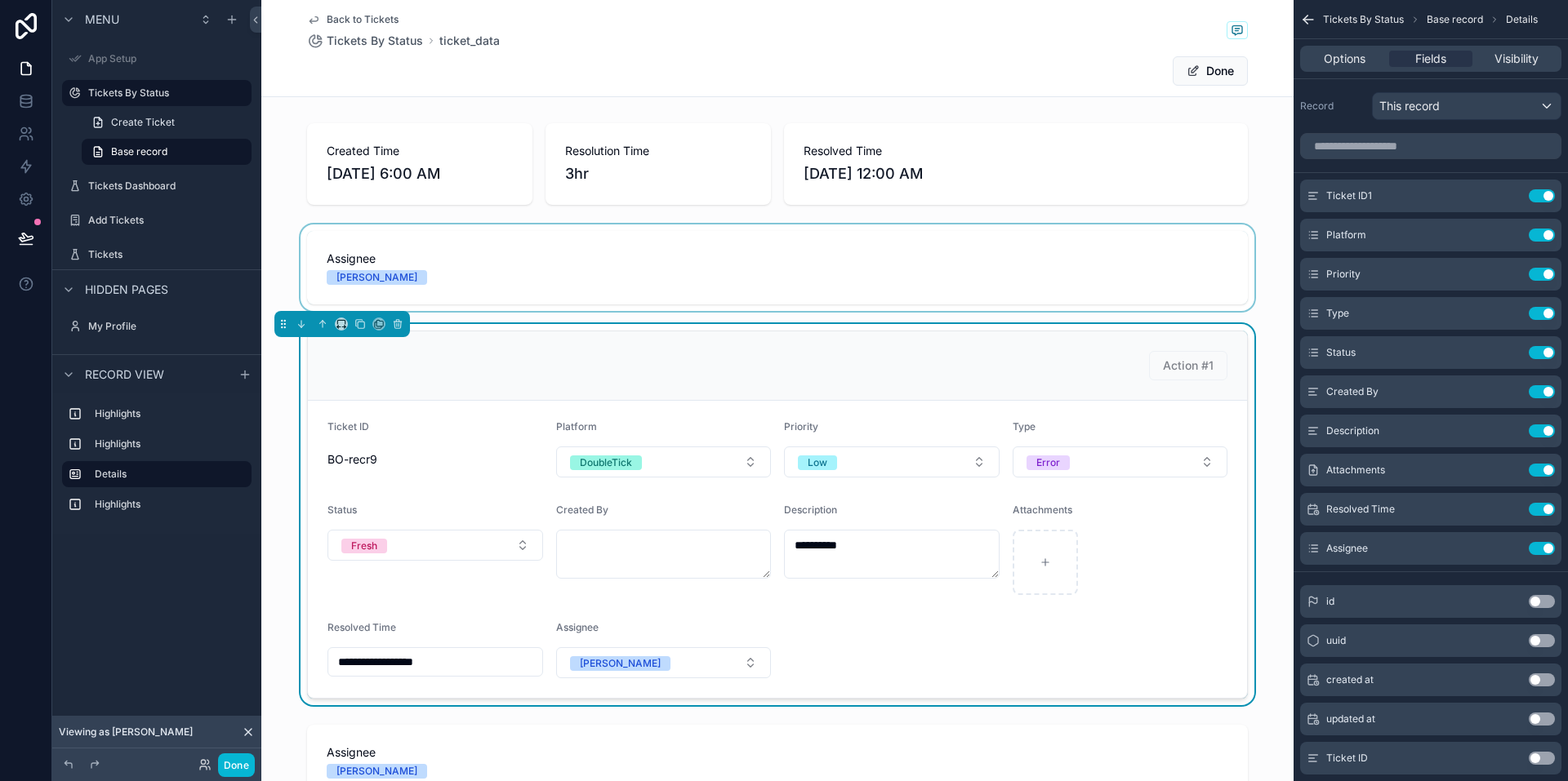
click at [701, 254] on div "scrollable content" at bounding box center [778, 268] width 1033 height 87
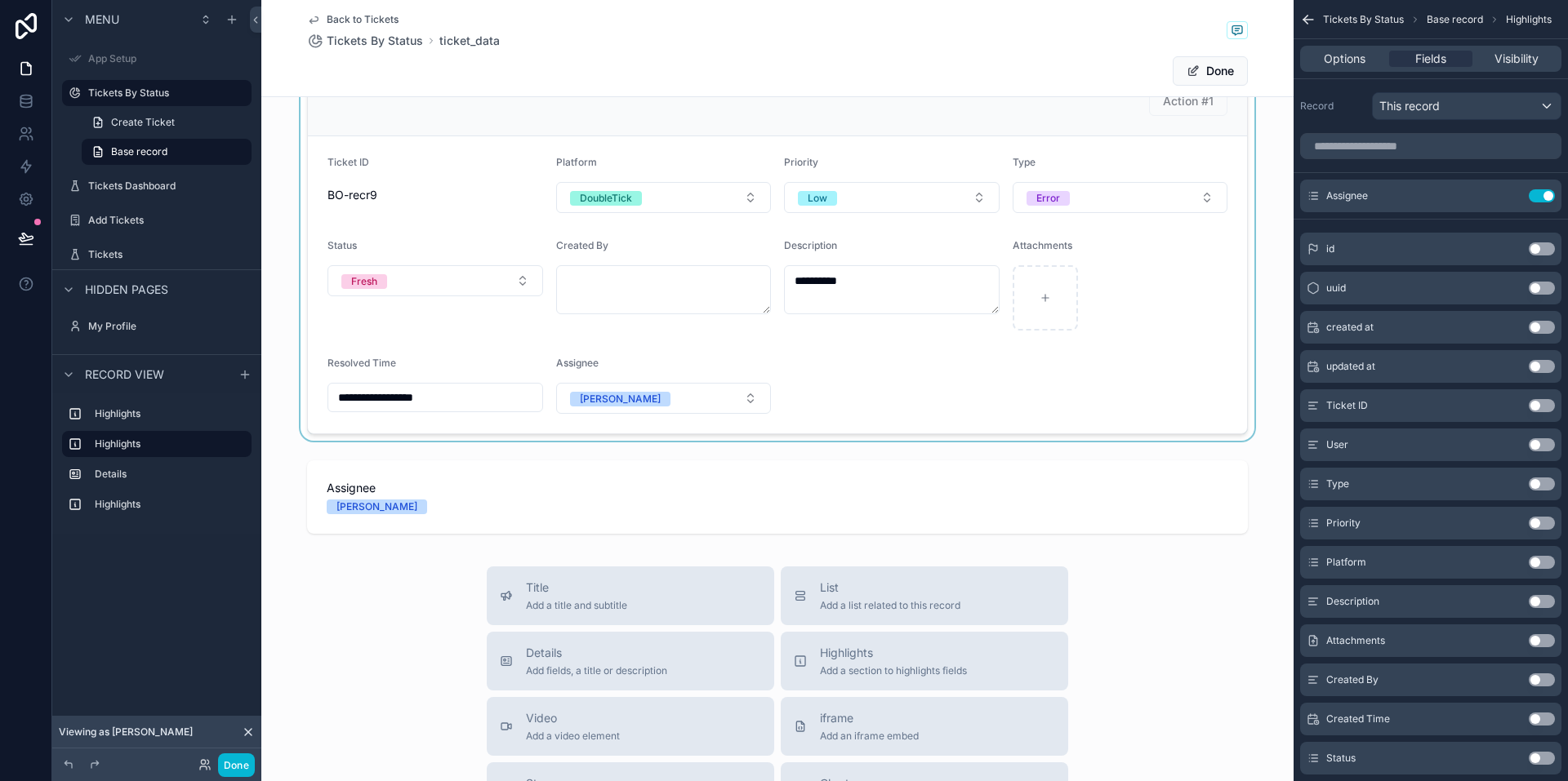
scroll to position [327, 0]
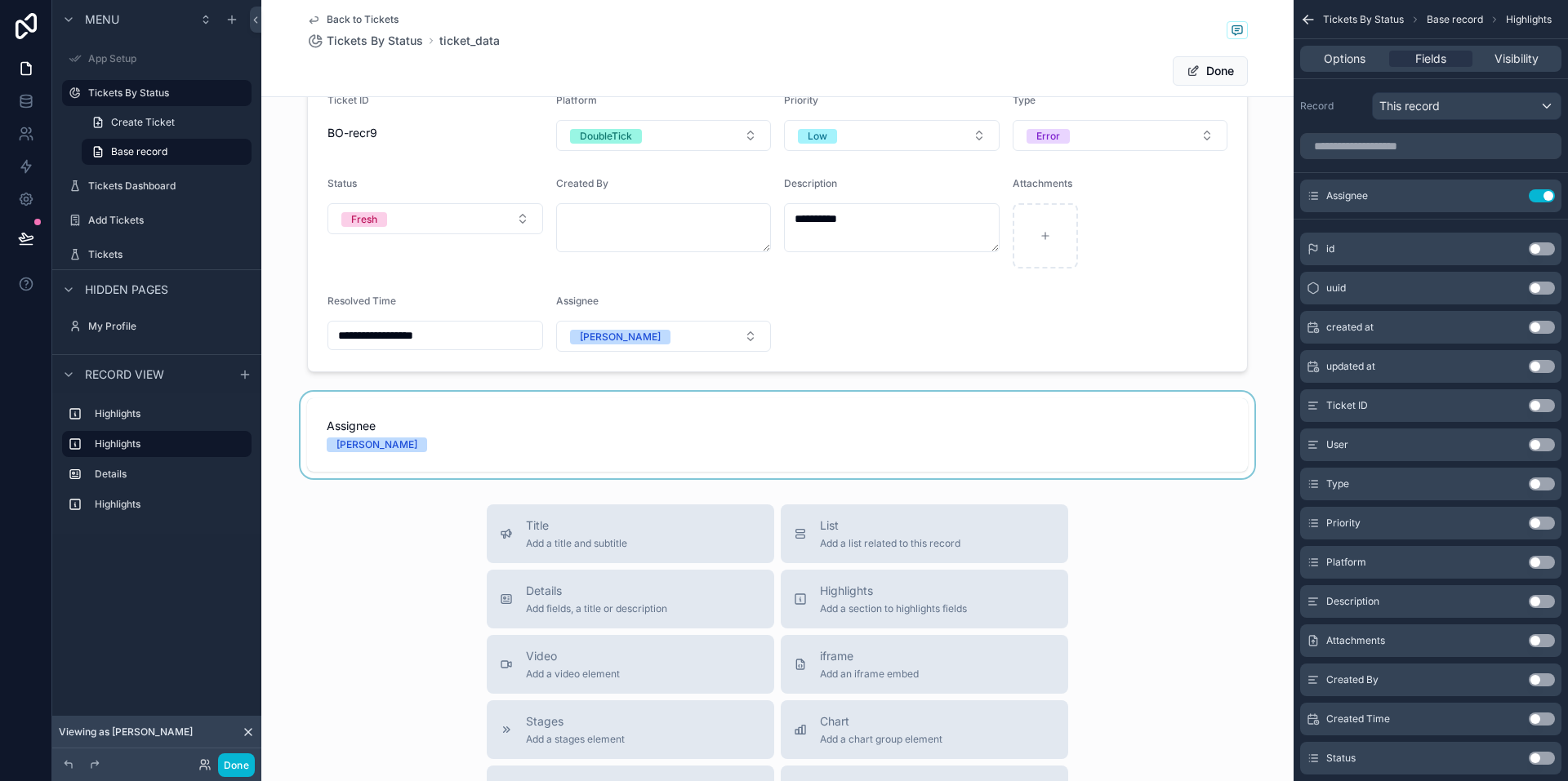
click at [805, 422] on div "scrollable content" at bounding box center [778, 435] width 1033 height 87
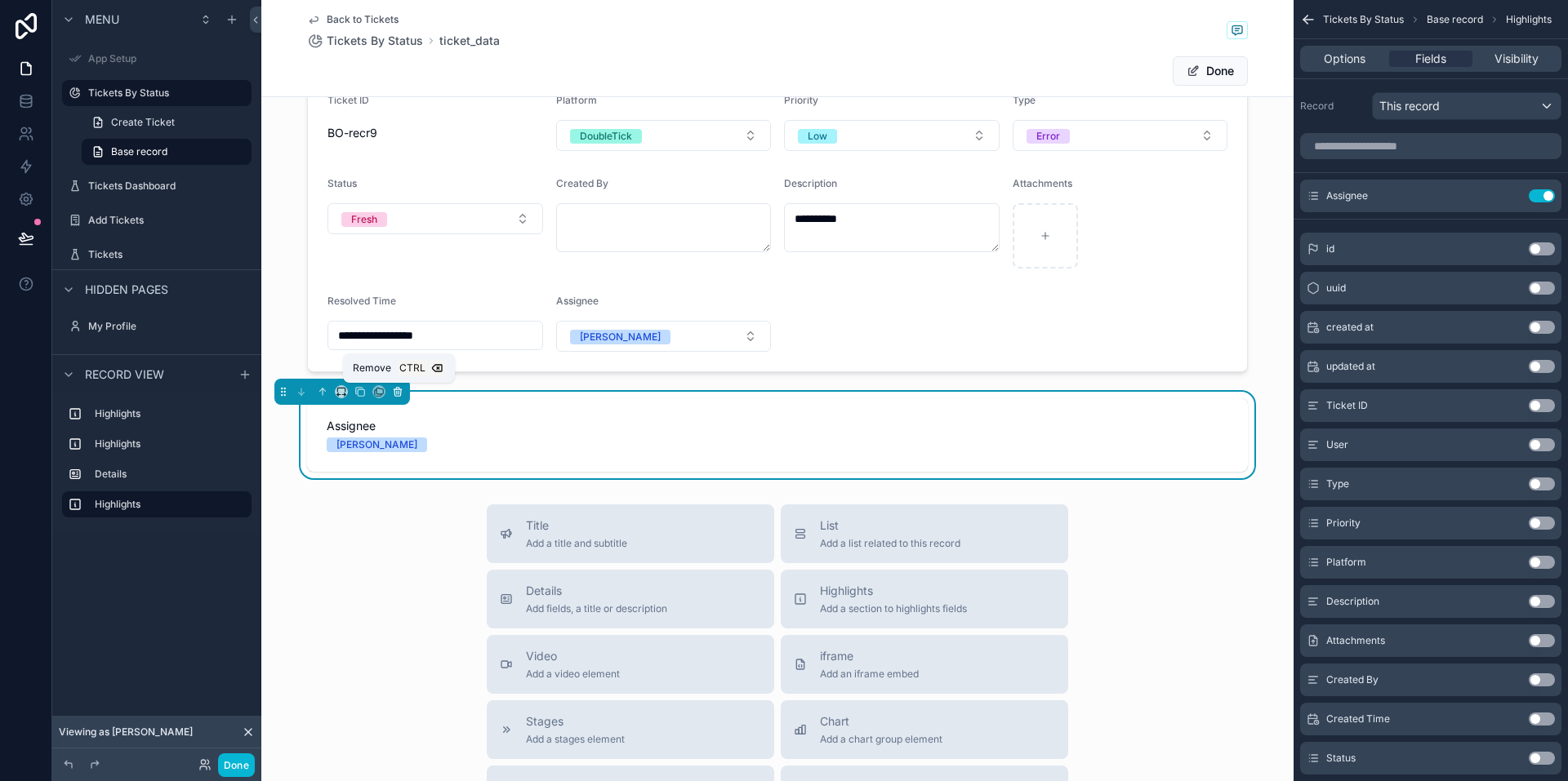
click at [397, 393] on icon "scrollable content" at bounding box center [397, 393] width 0 height 3
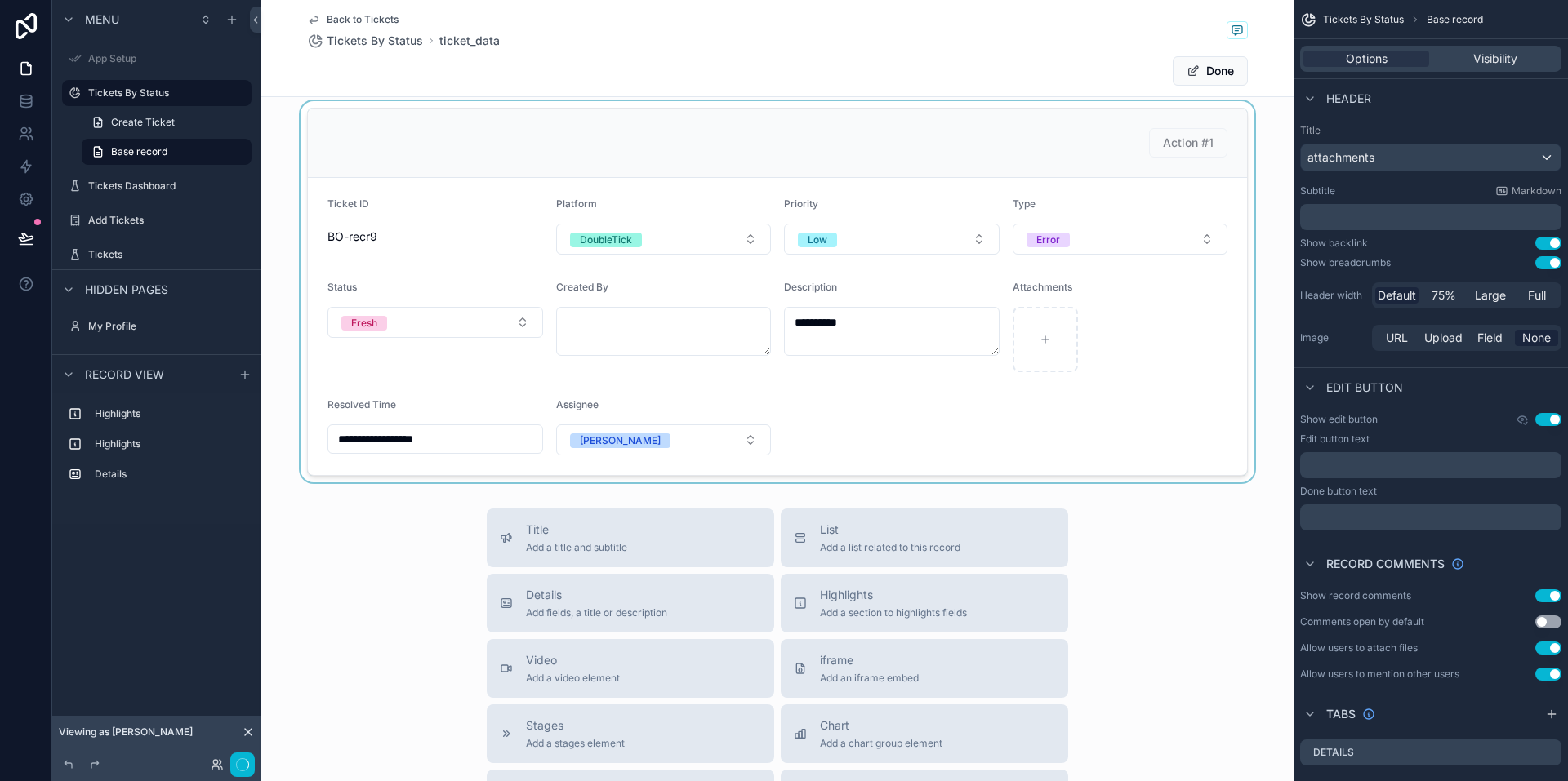
scroll to position [0, 0]
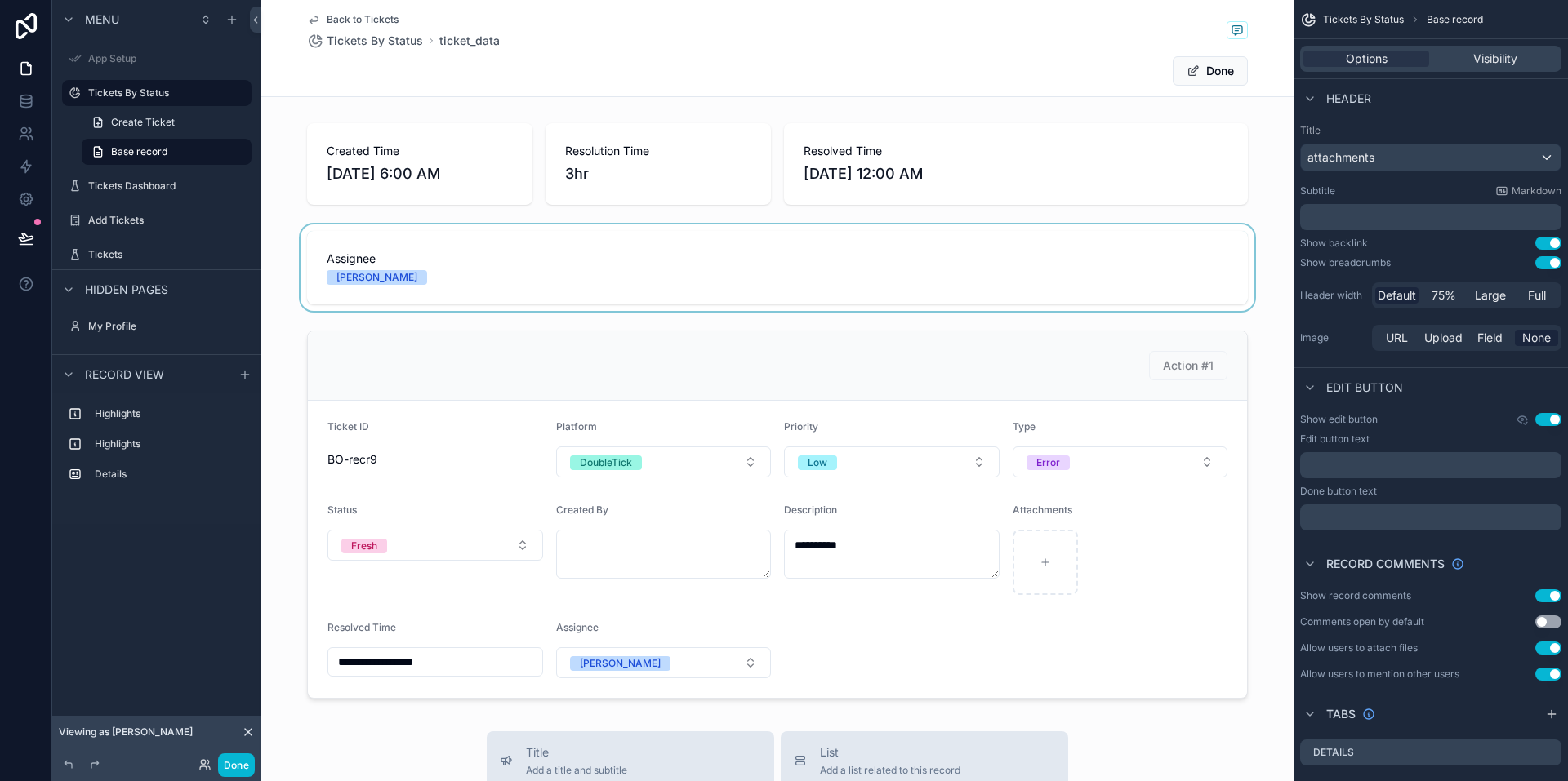
click at [674, 258] on div "scrollable content" at bounding box center [778, 268] width 1033 height 87
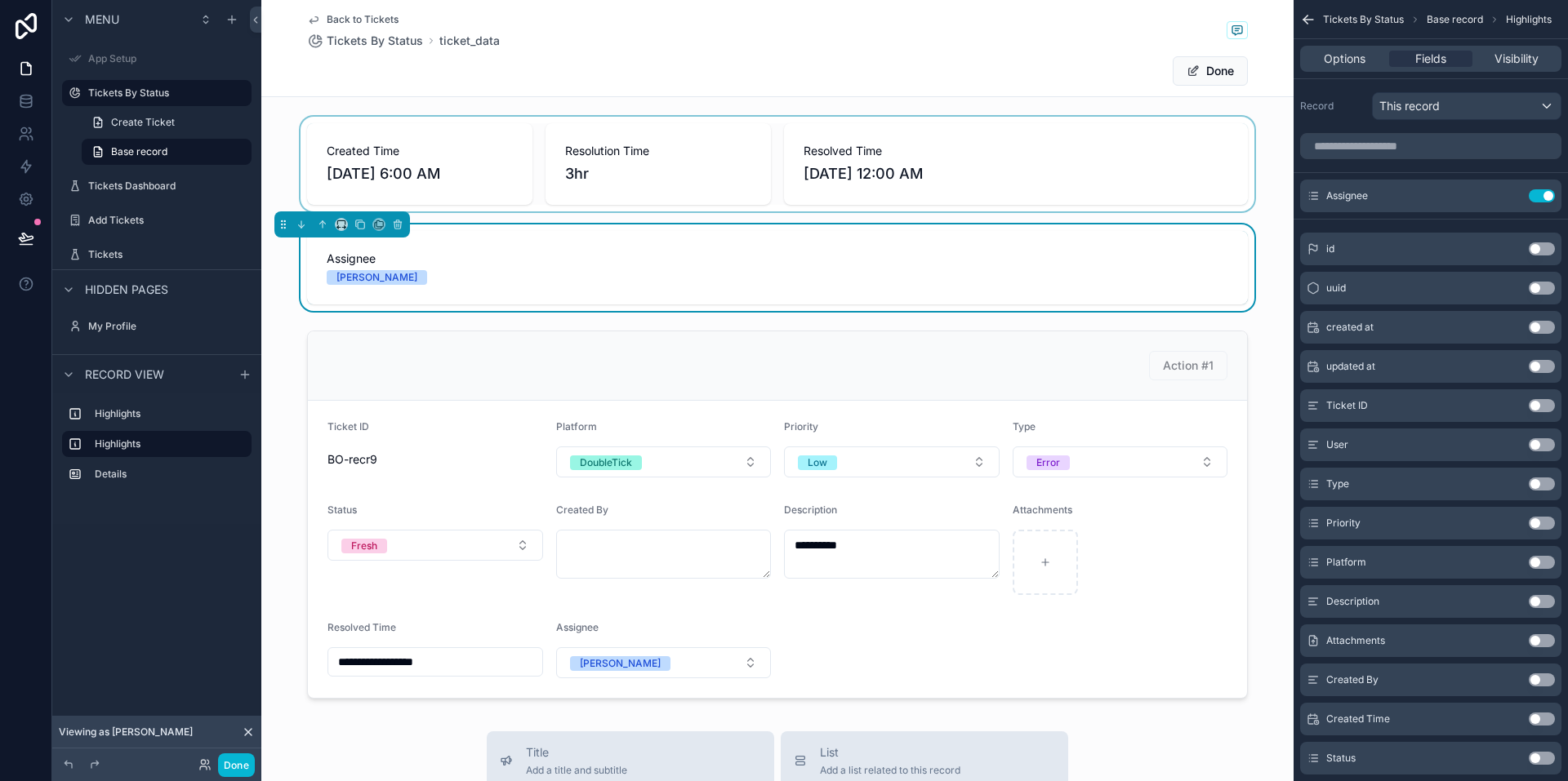
click at [1022, 142] on div "scrollable content" at bounding box center [778, 163] width 1033 height 95
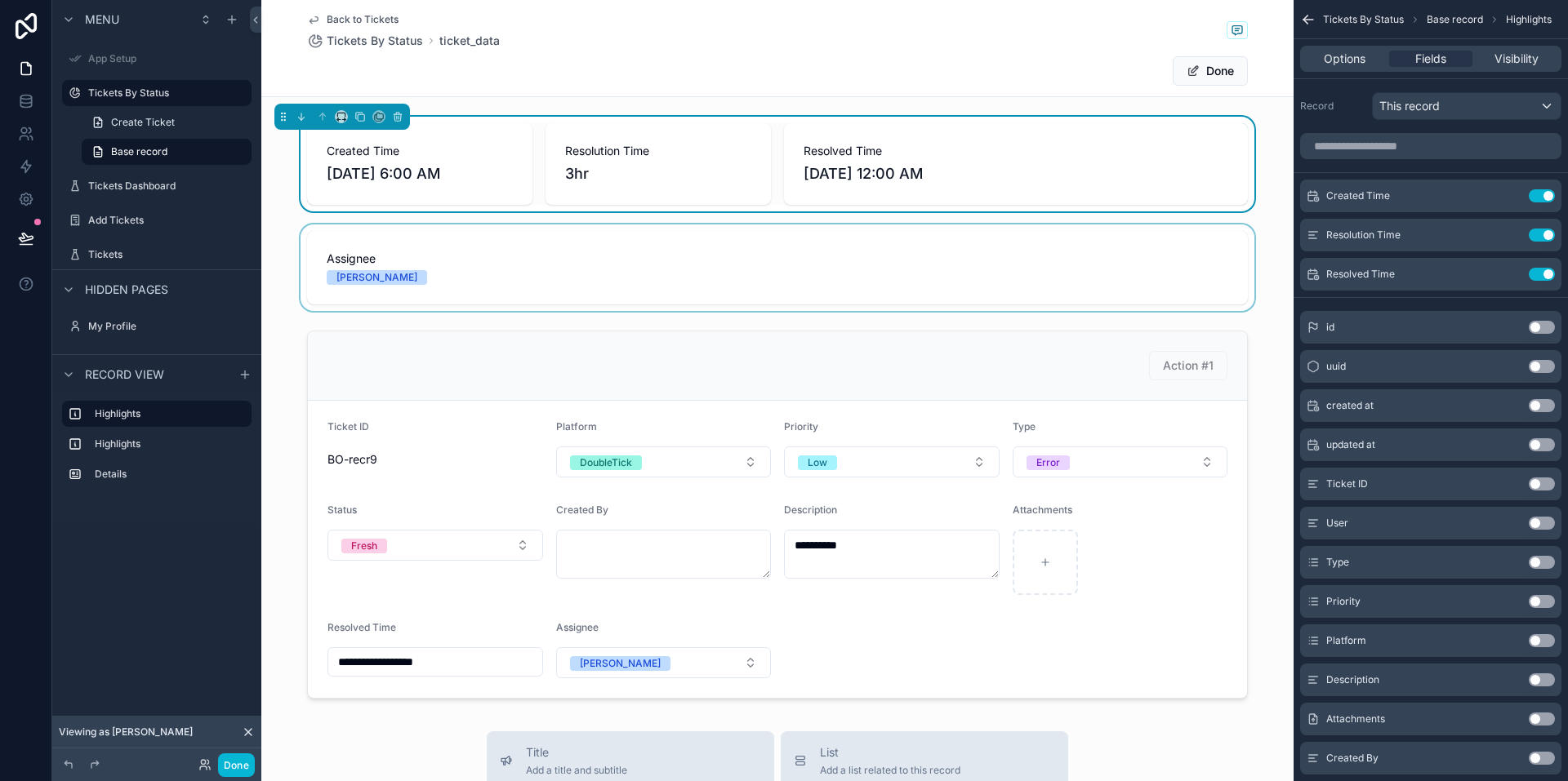
click at [712, 266] on div "scrollable content" at bounding box center [778, 268] width 1033 height 87
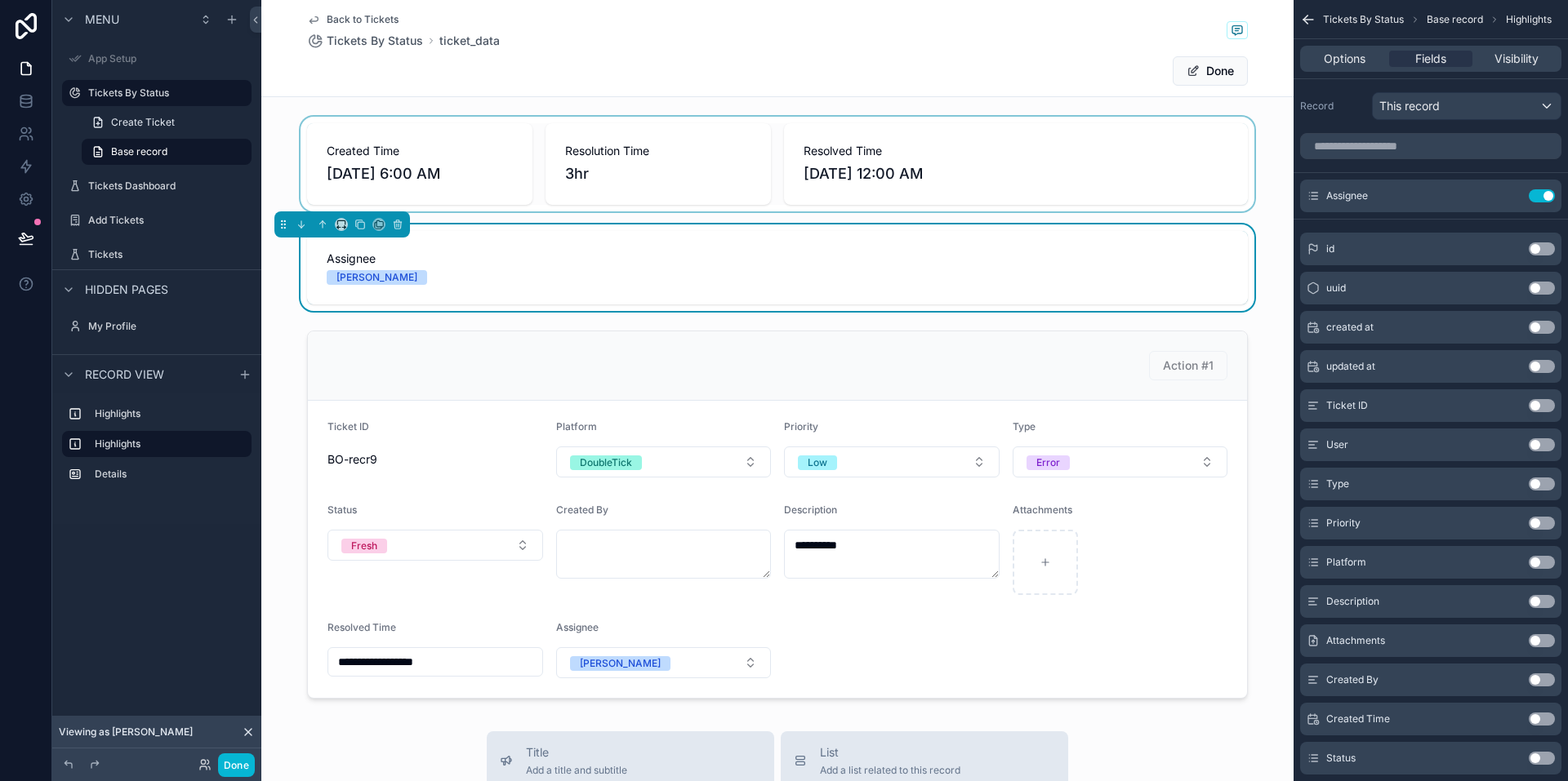
click at [508, 254] on span "Assignee" at bounding box center [777, 258] width 901 height 17
click at [796, 264] on span "Assignee" at bounding box center [777, 258] width 901 height 17
click at [812, 414] on div "scrollable content" at bounding box center [778, 514] width 1033 height 381
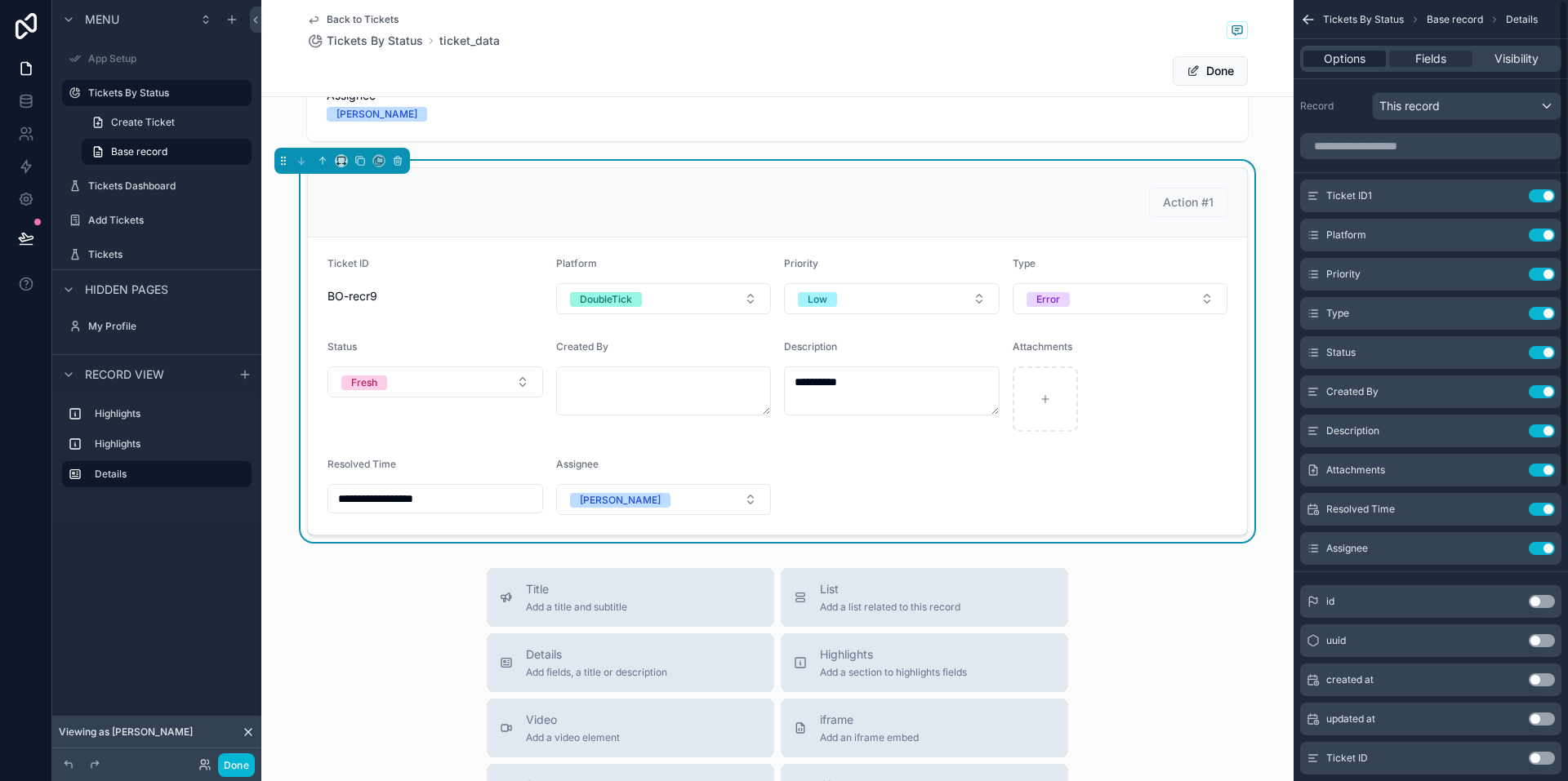
click at [1333, 56] on span "Options" at bounding box center [1345, 58] width 42 height 17
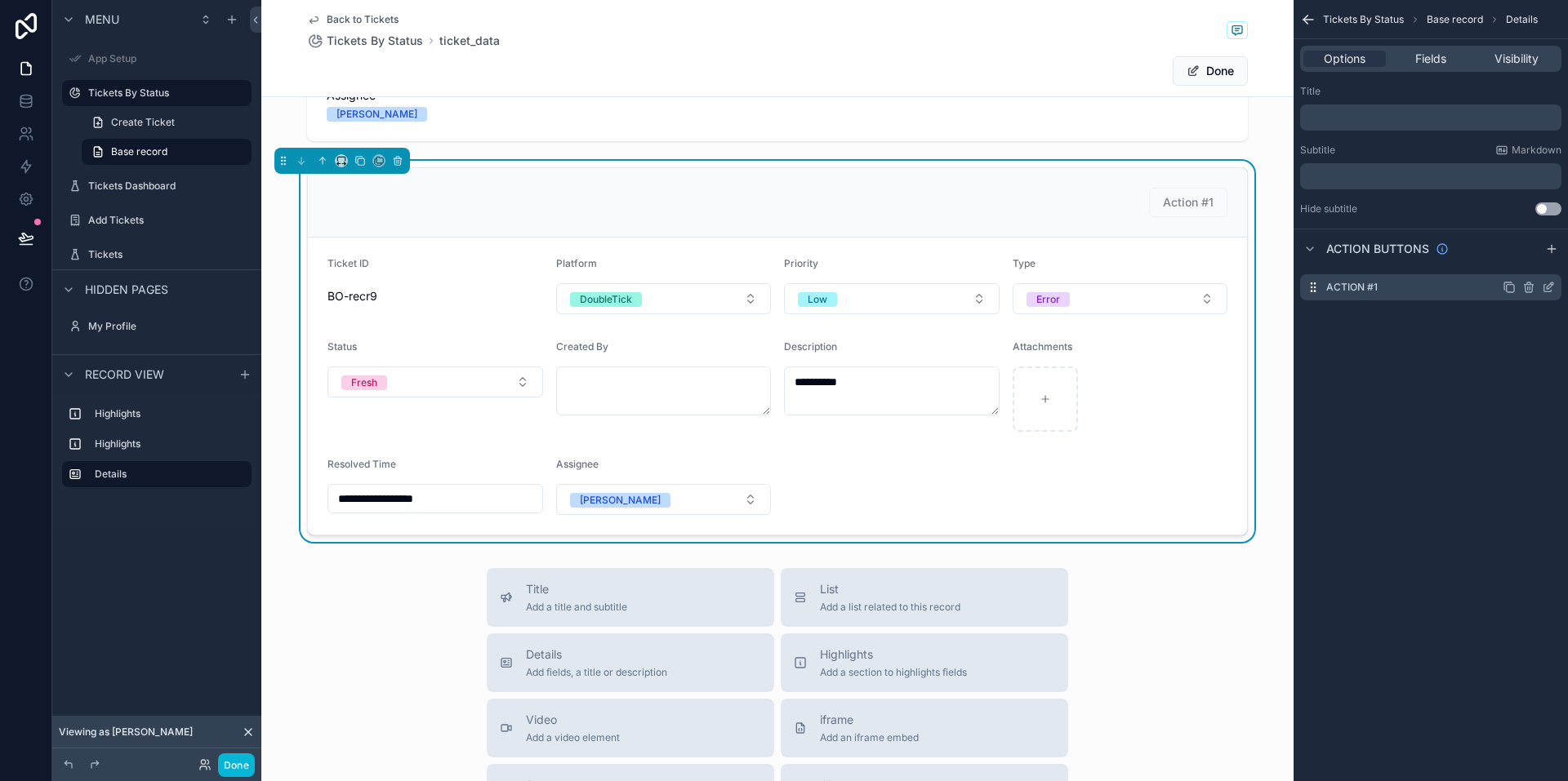
click at [1461, 281] on div "Action #1" at bounding box center [1431, 288] width 262 height 26
click at [1531, 287] on icon "scrollable content" at bounding box center [1528, 287] width 13 height 13
click at [1525, 255] on icon at bounding box center [1522, 261] width 13 height 13
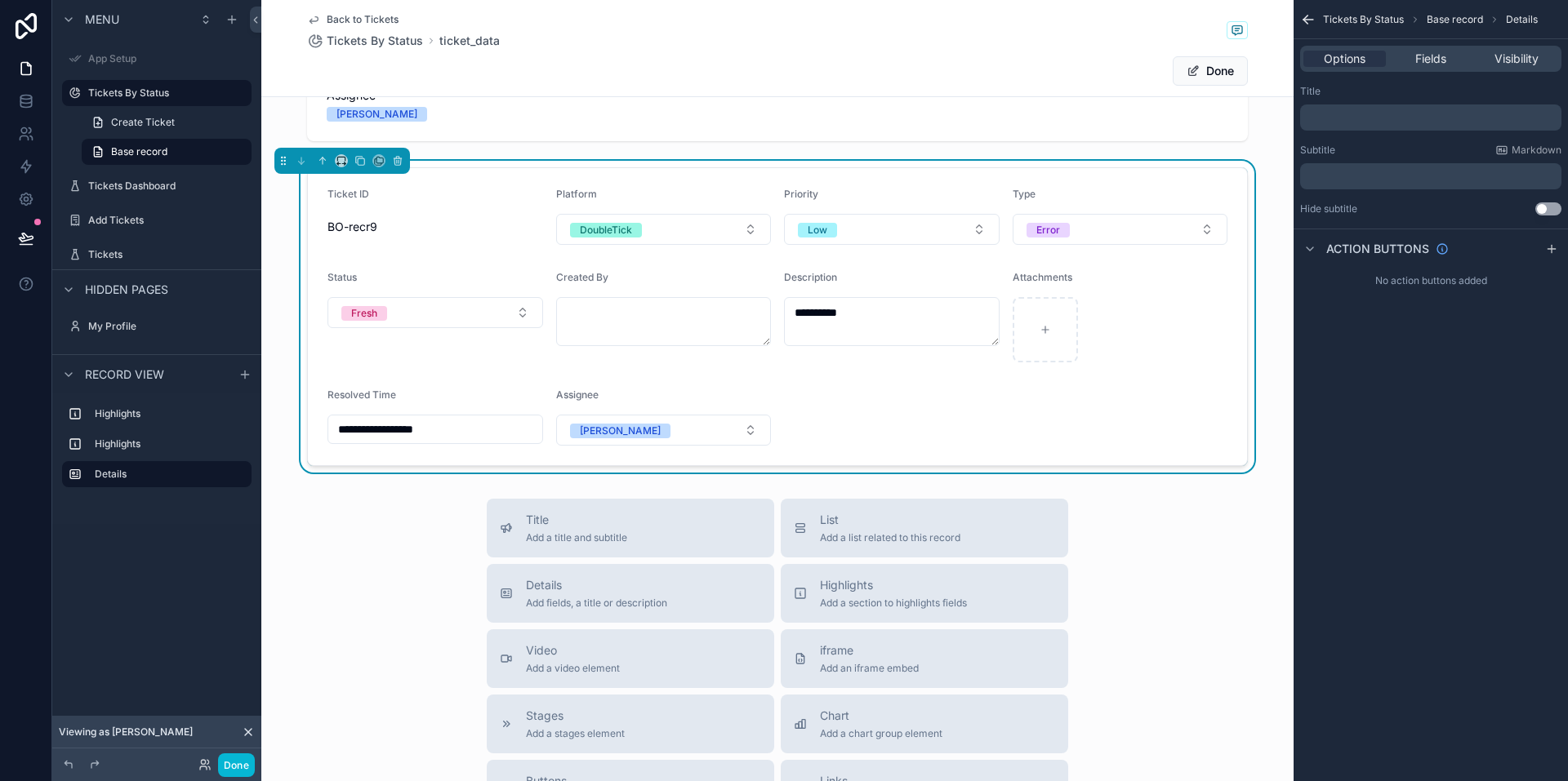
click at [993, 421] on form "**********" at bounding box center [777, 317] width 940 height 297
click at [243, 763] on button "Done" at bounding box center [236, 764] width 37 height 23
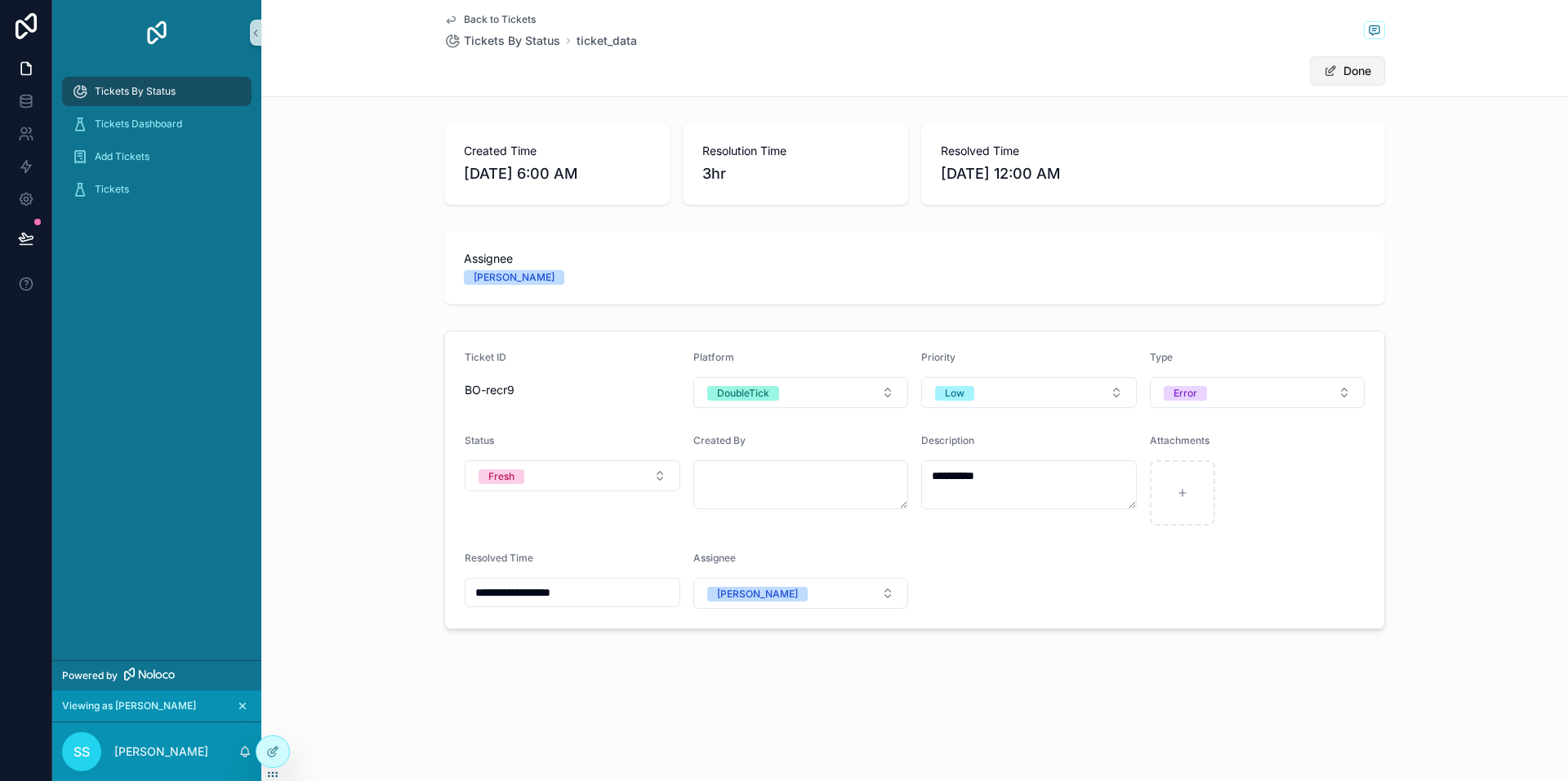
click at [1367, 79] on button "Done" at bounding box center [1347, 71] width 75 height 30
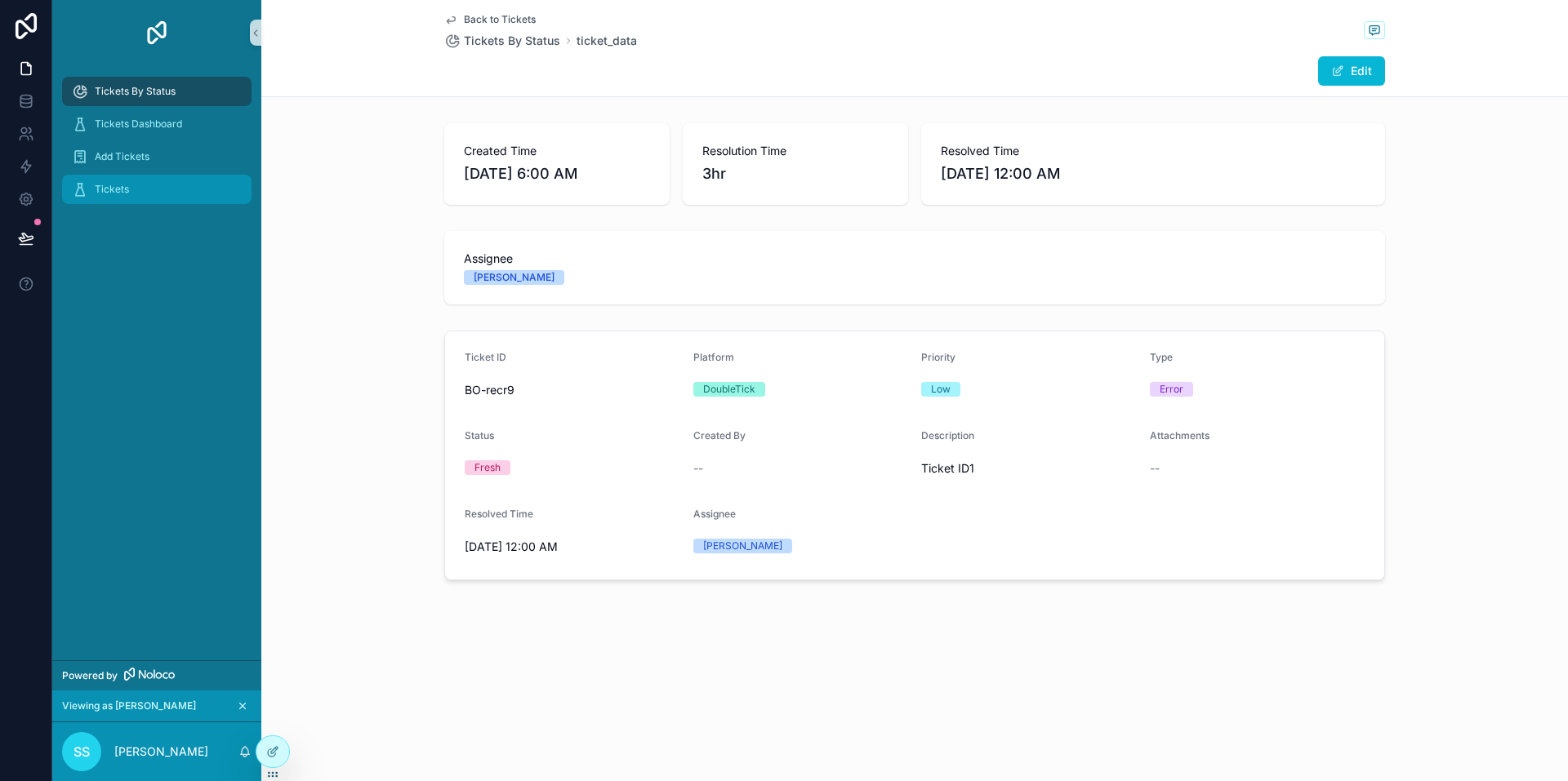
click at [137, 177] on div "Tickets" at bounding box center [156, 189] width 169 height 26
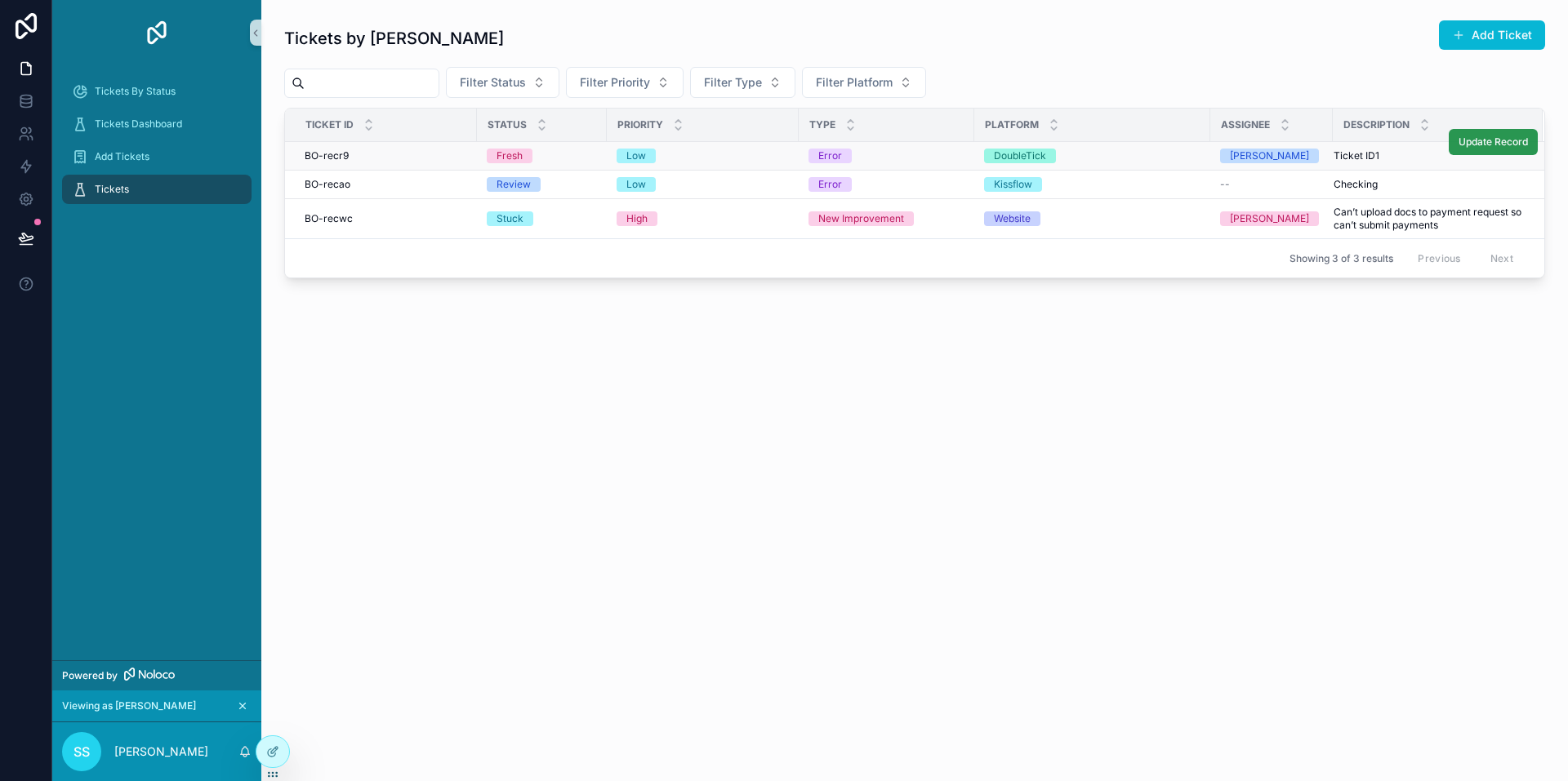
click at [1492, 147] on span "Update Record" at bounding box center [1493, 142] width 70 height 13
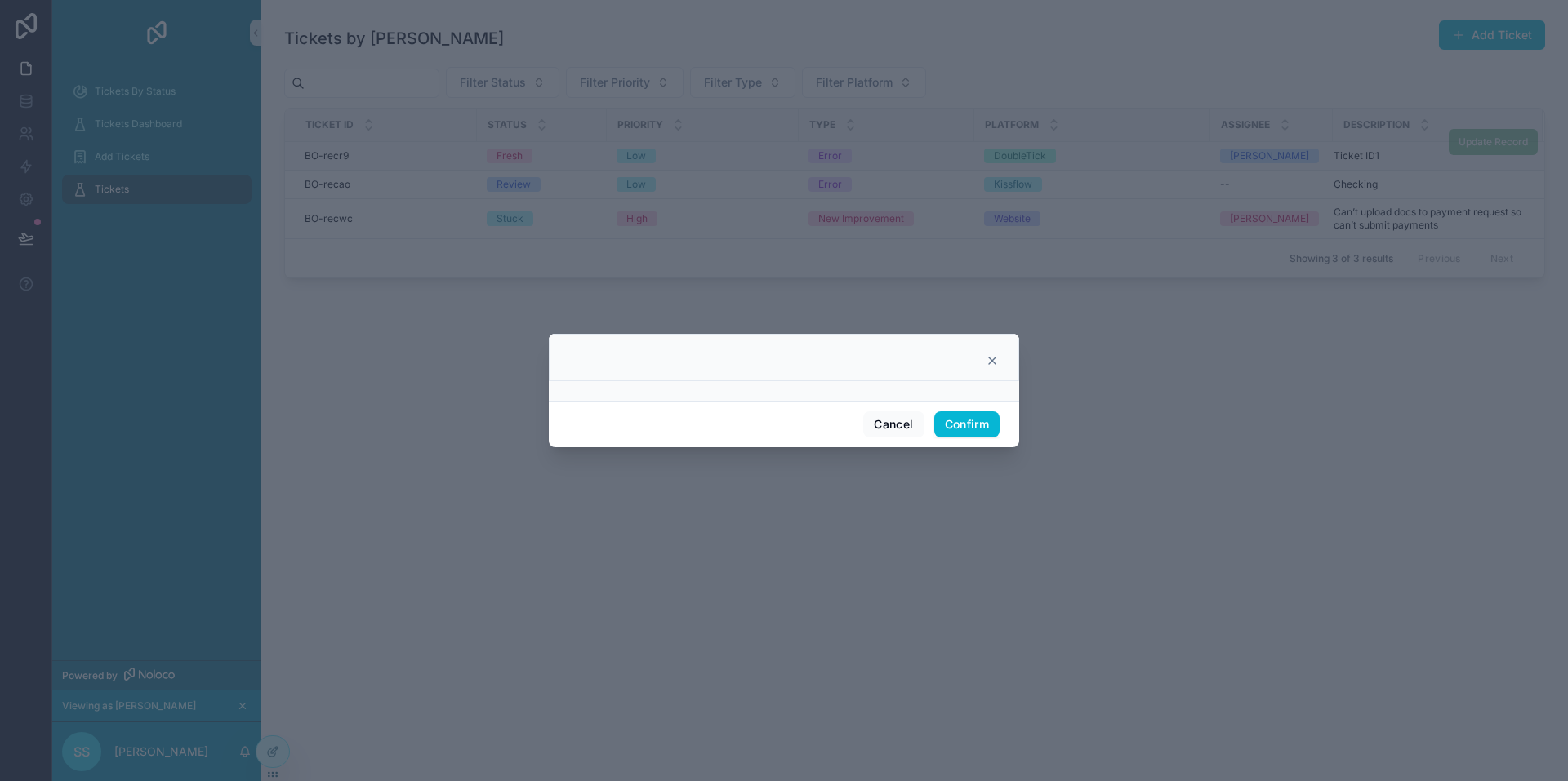
click at [988, 362] on icon at bounding box center [992, 361] width 13 height 13
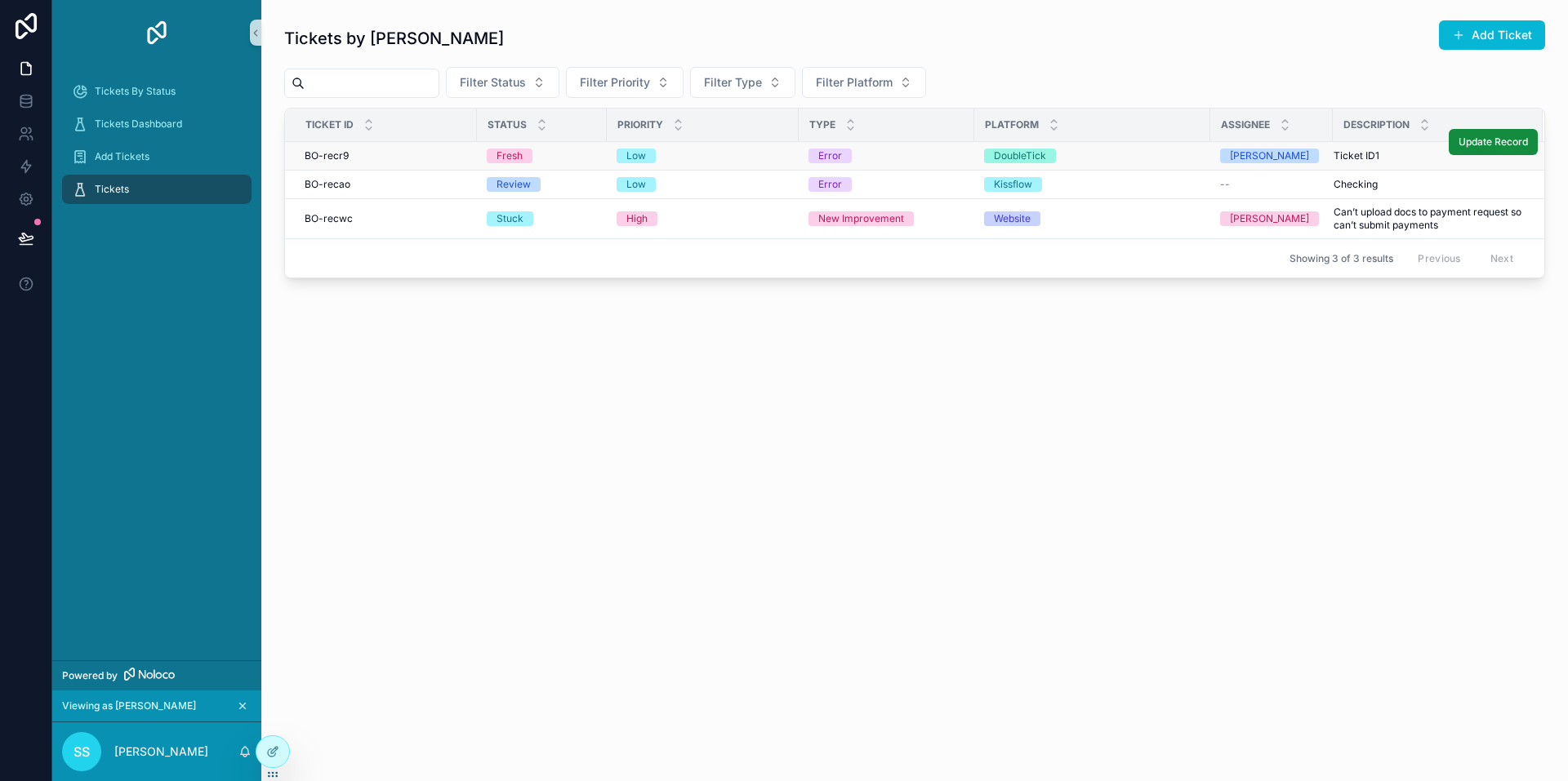
click at [243, 707] on icon "scrollable content" at bounding box center [242, 705] width 11 height 11
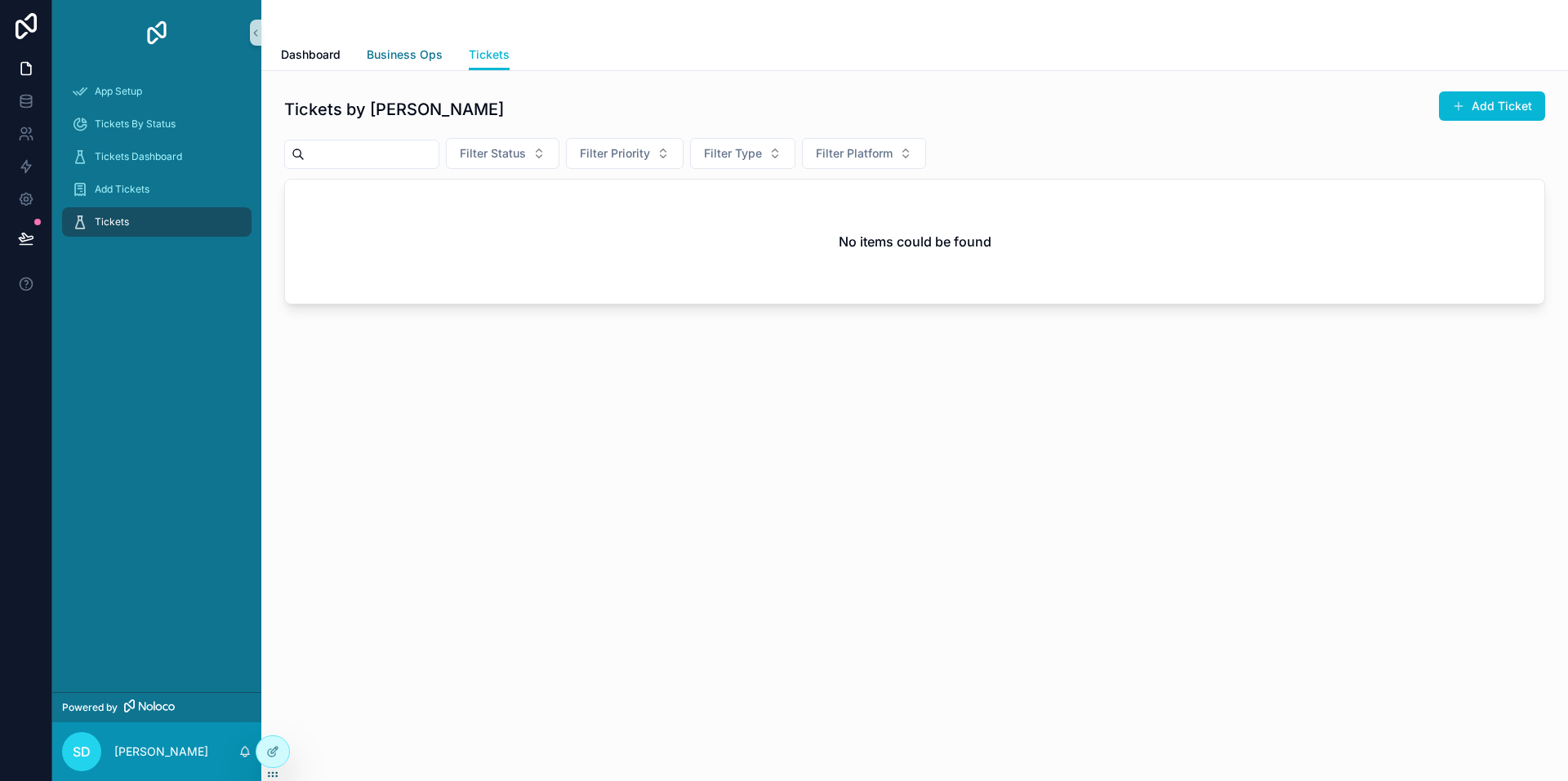
click at [408, 56] on span "Business Ops" at bounding box center [404, 55] width 76 height 17
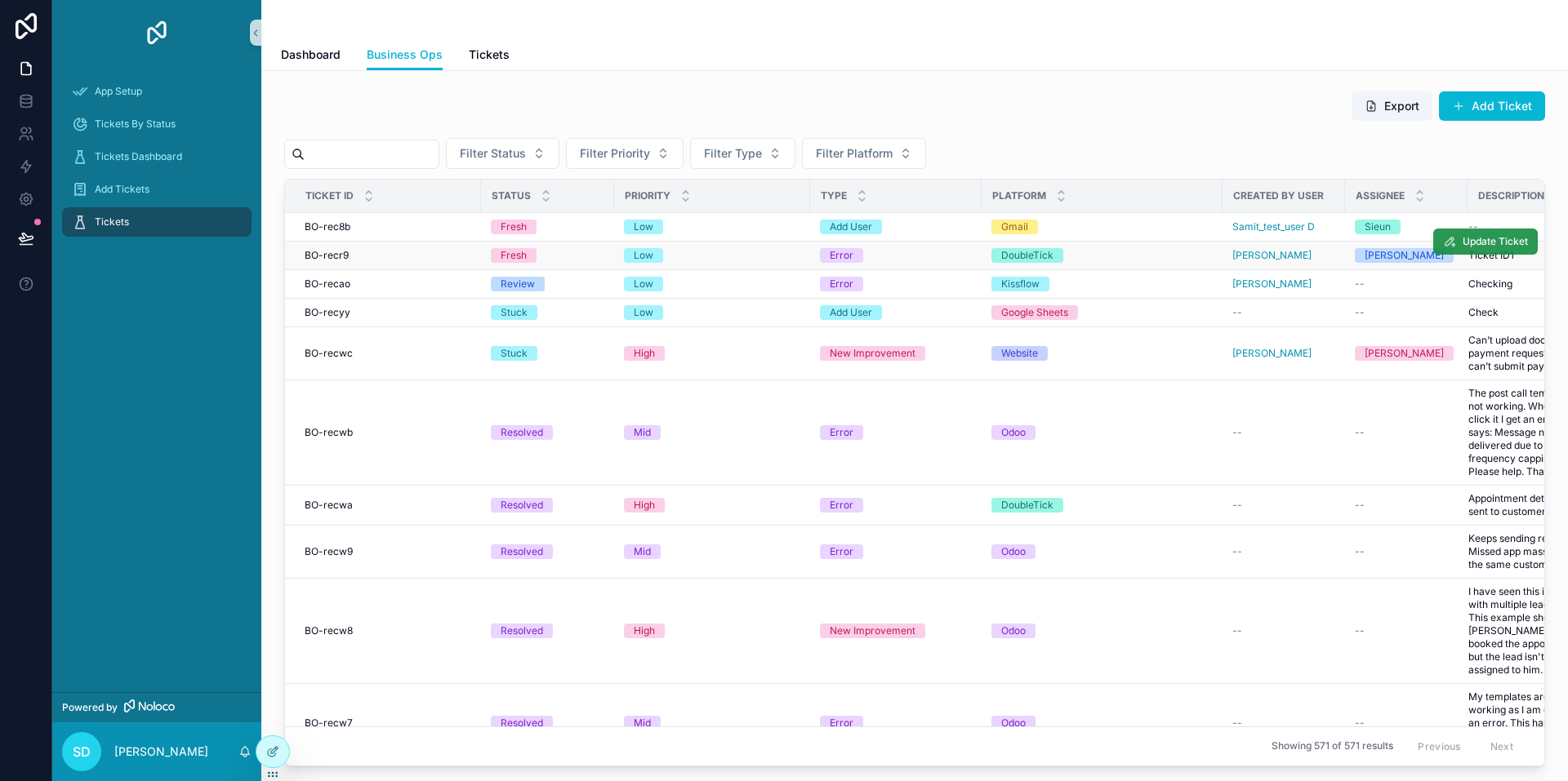
click at [1480, 240] on span "Update Ticket" at bounding box center [1495, 242] width 65 height 13
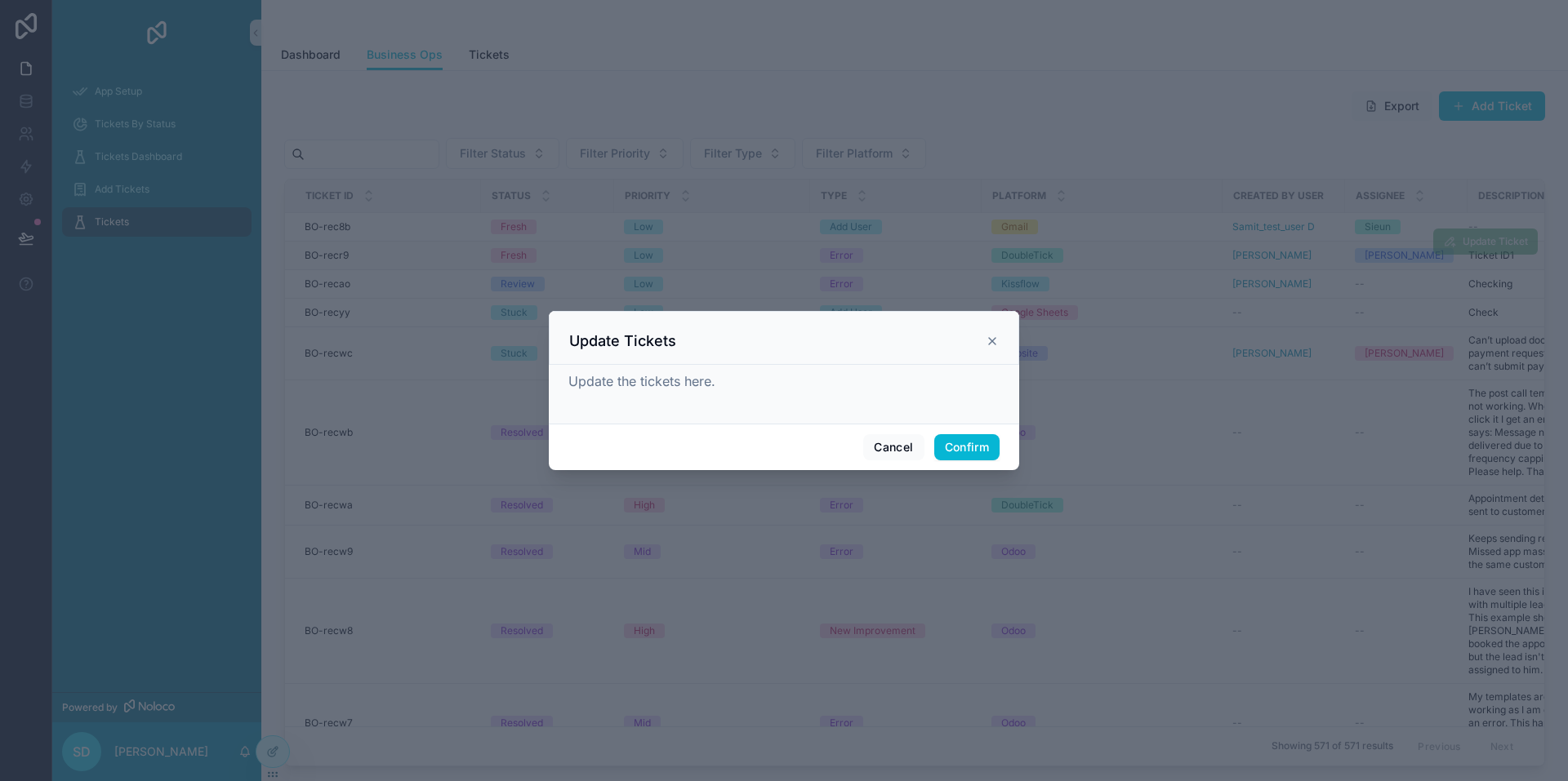
click at [988, 346] on icon at bounding box center [992, 341] width 13 height 13
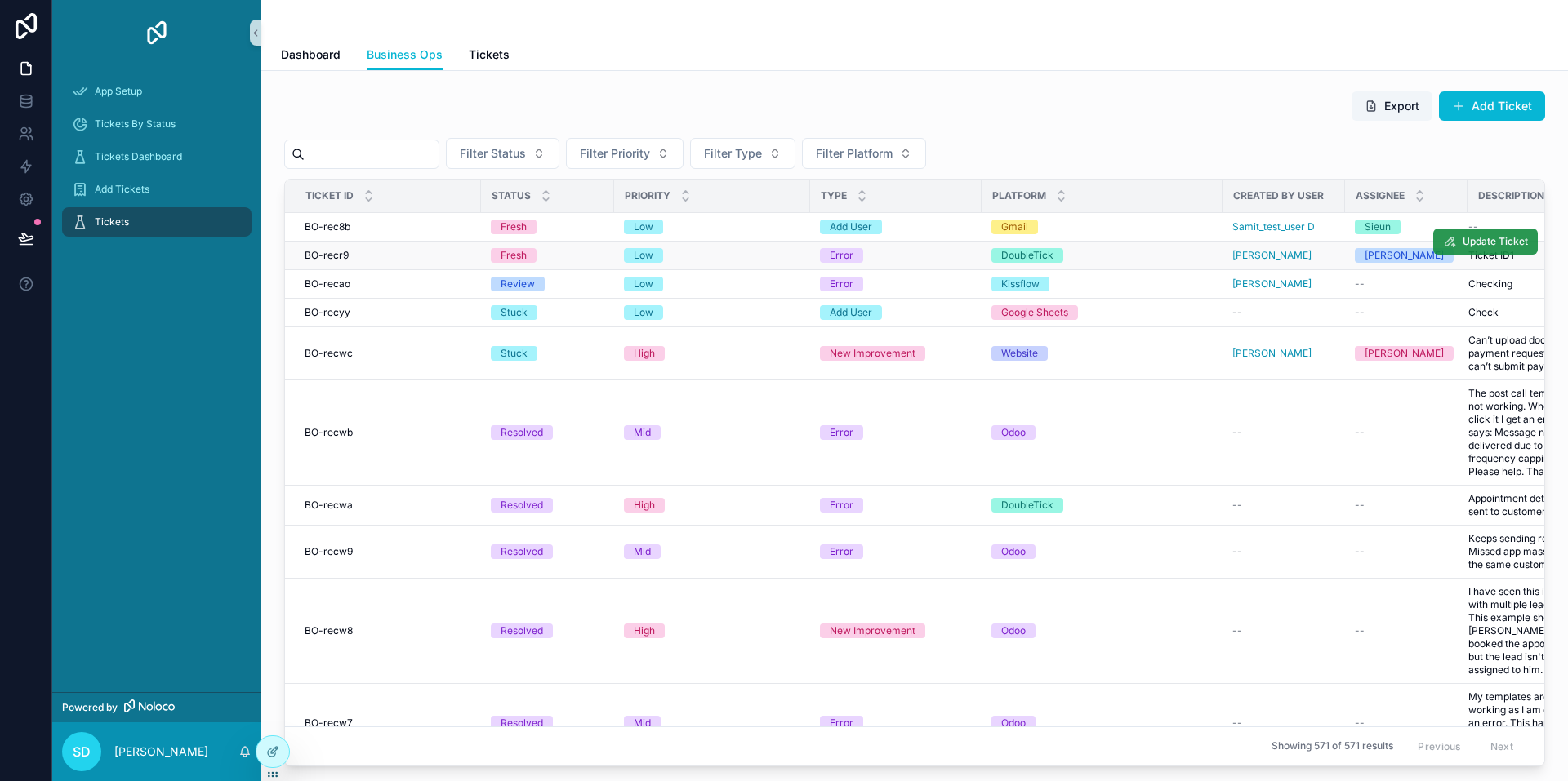
click at [1463, 243] on span "Update Ticket" at bounding box center [1495, 242] width 65 height 13
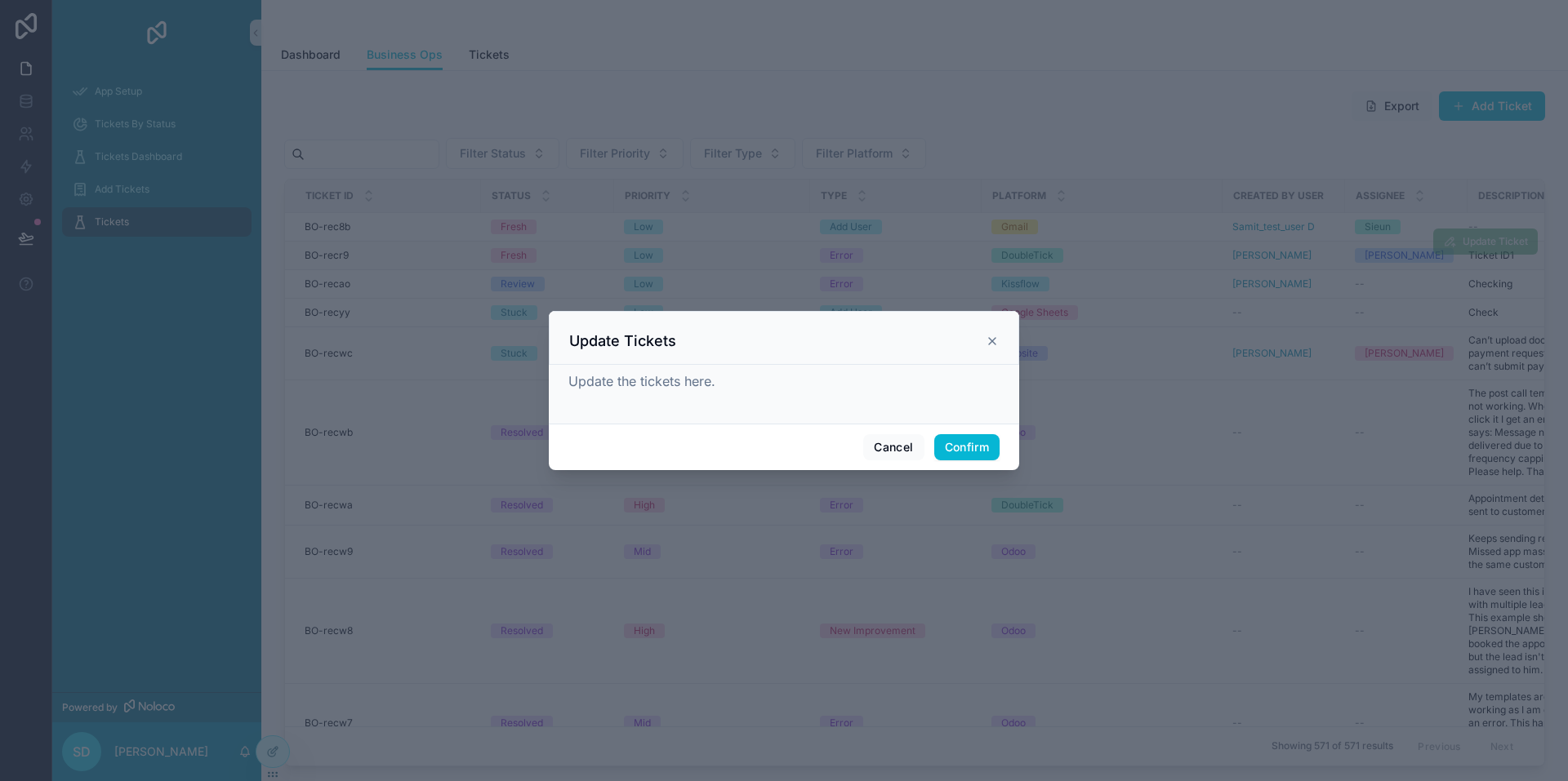
click at [990, 334] on icon at bounding box center [992, 341] width 13 height 13
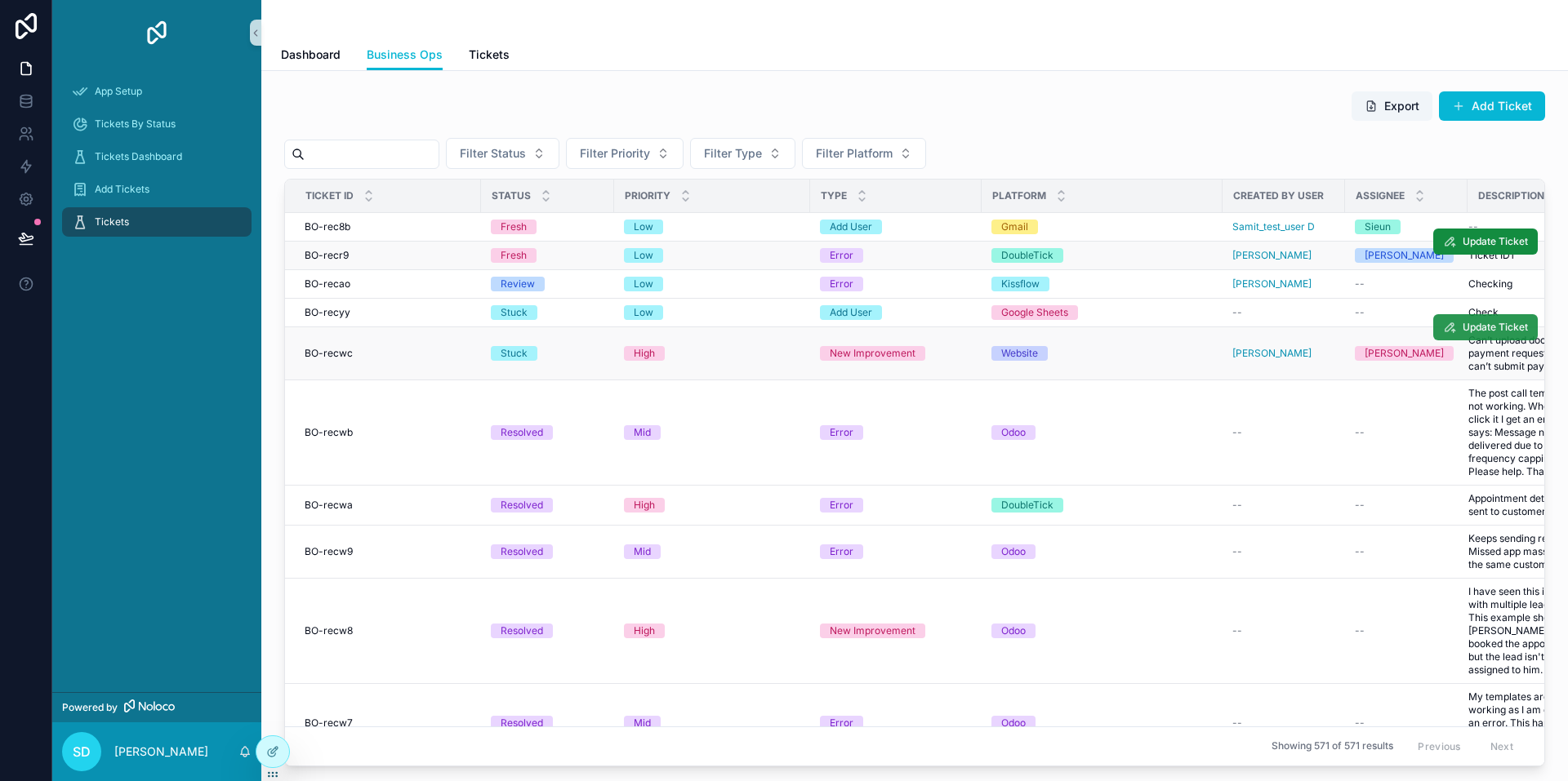
click at [1463, 321] on span "Update Ticket" at bounding box center [1495, 327] width 65 height 13
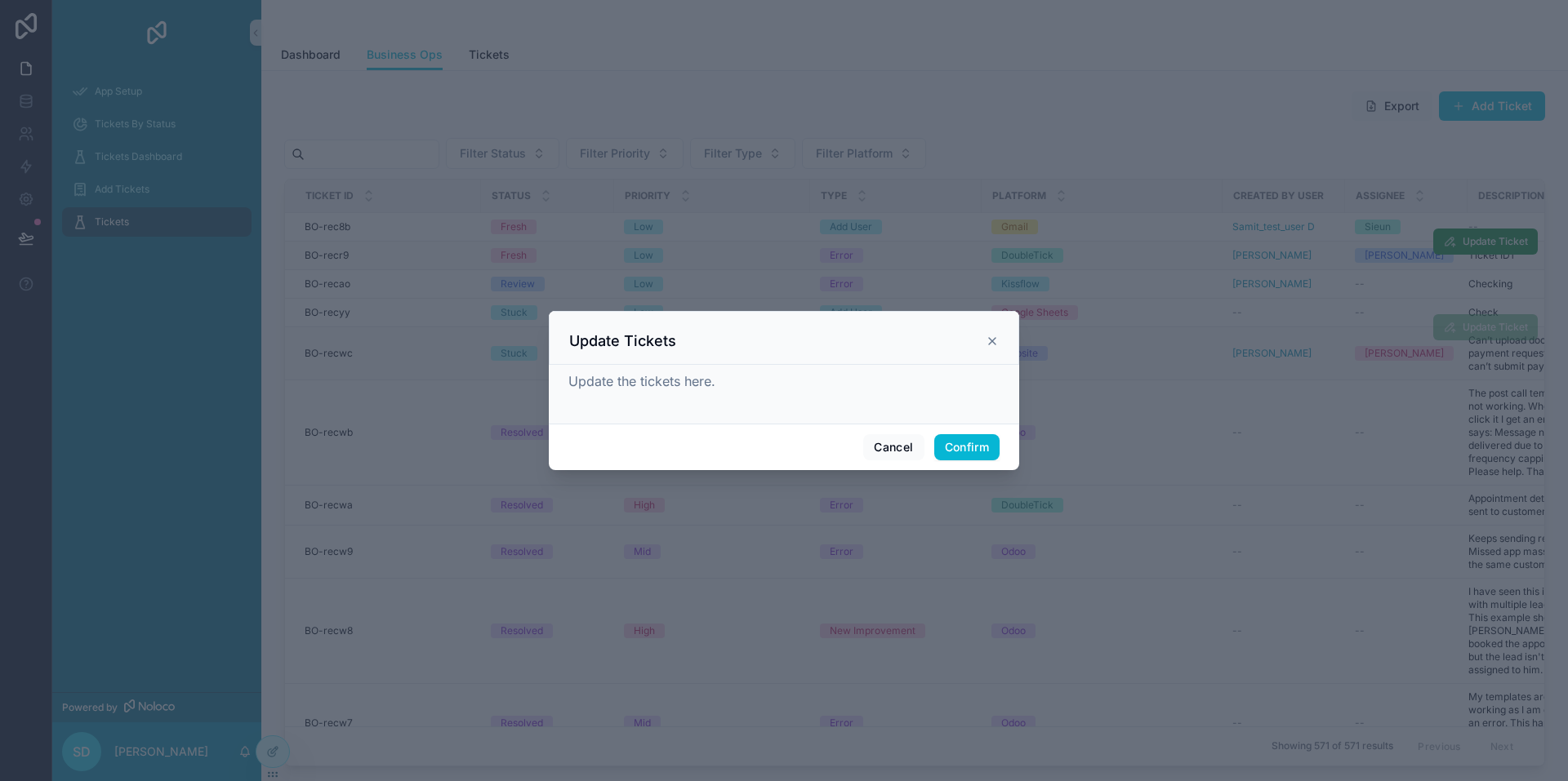
click at [994, 338] on icon at bounding box center [992, 341] width 13 height 13
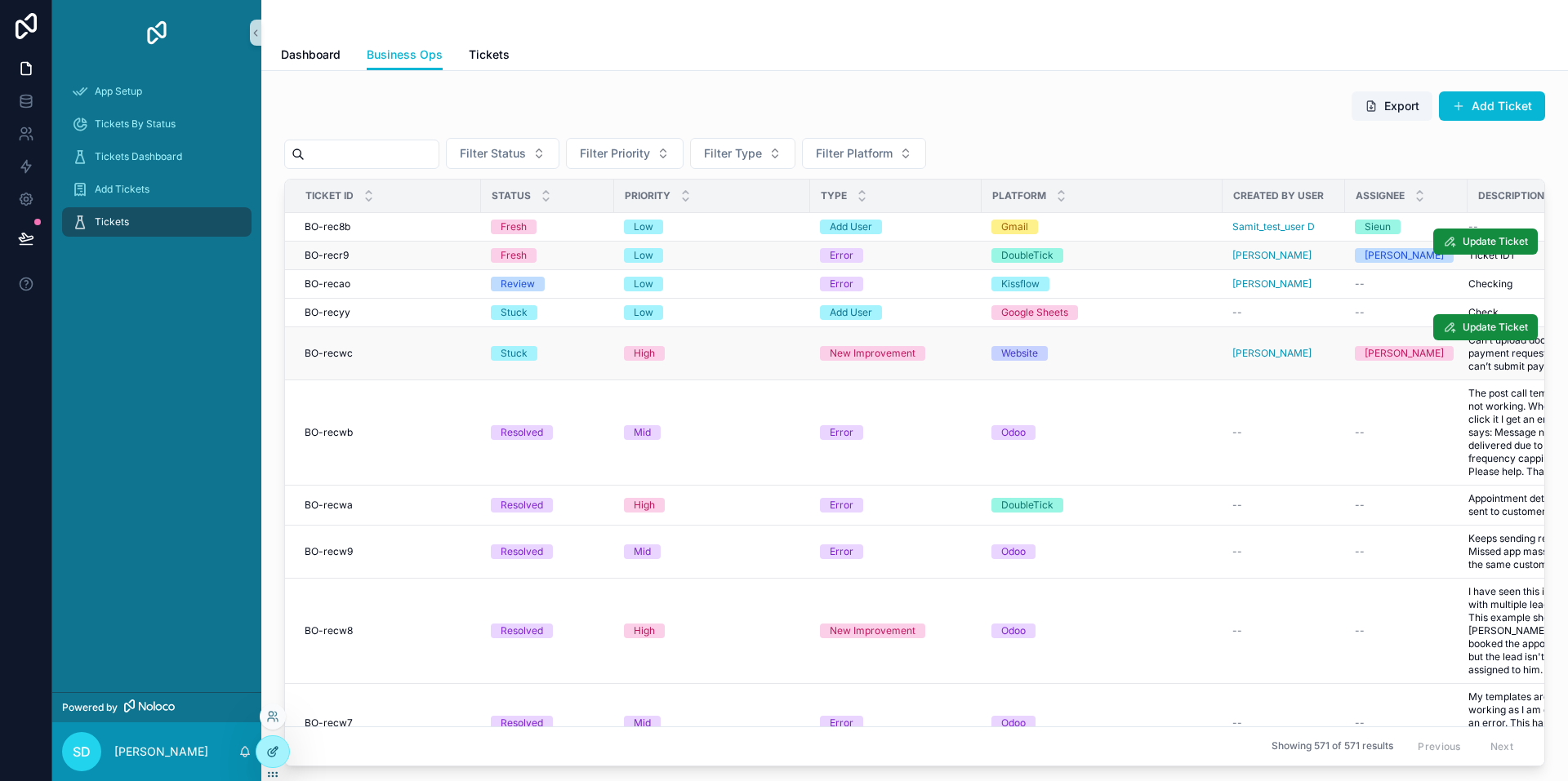
click at [261, 754] on div at bounding box center [273, 752] width 33 height 31
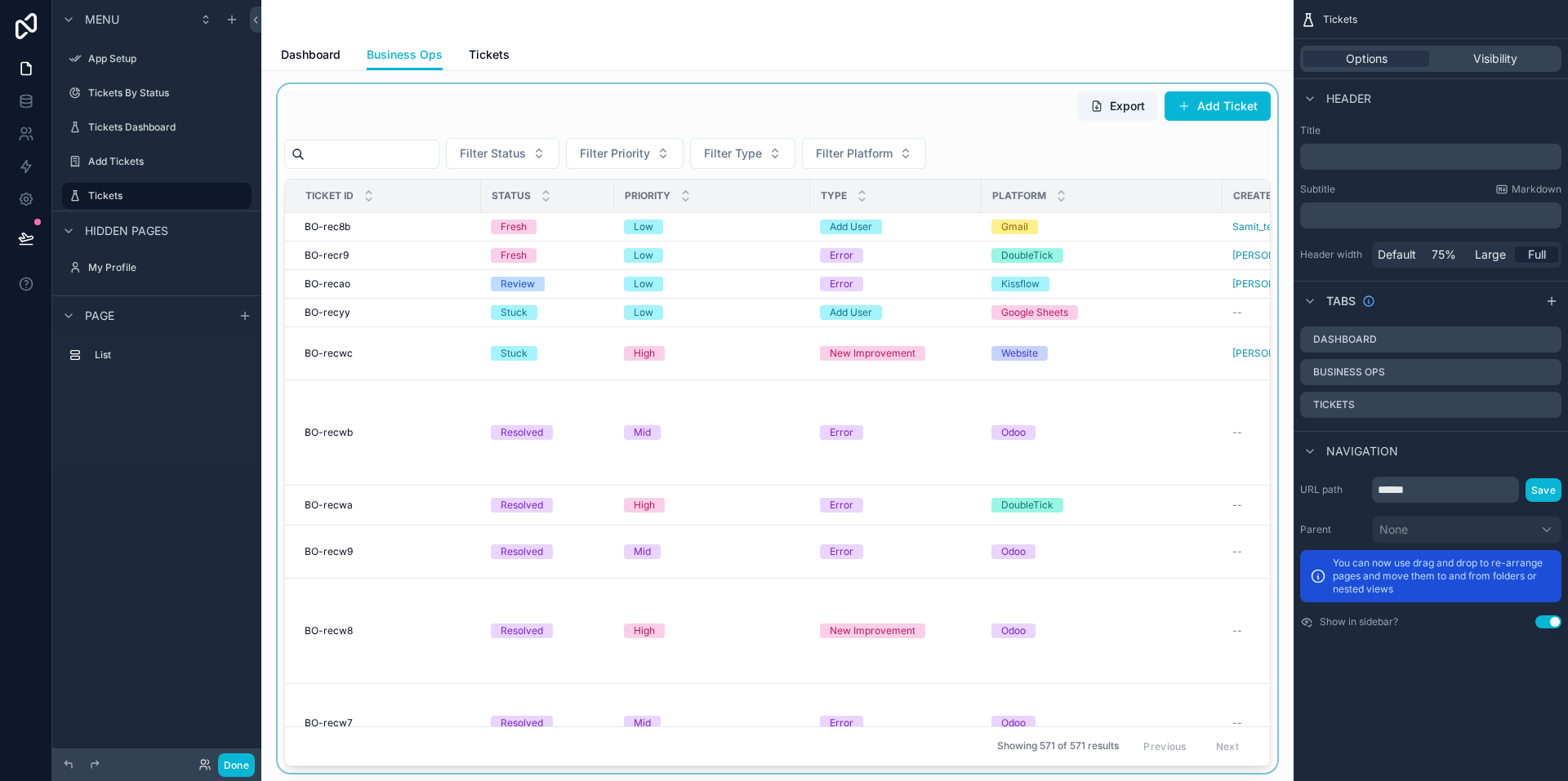
click at [1153, 315] on div "scrollable content" at bounding box center [778, 428] width 1007 height 689
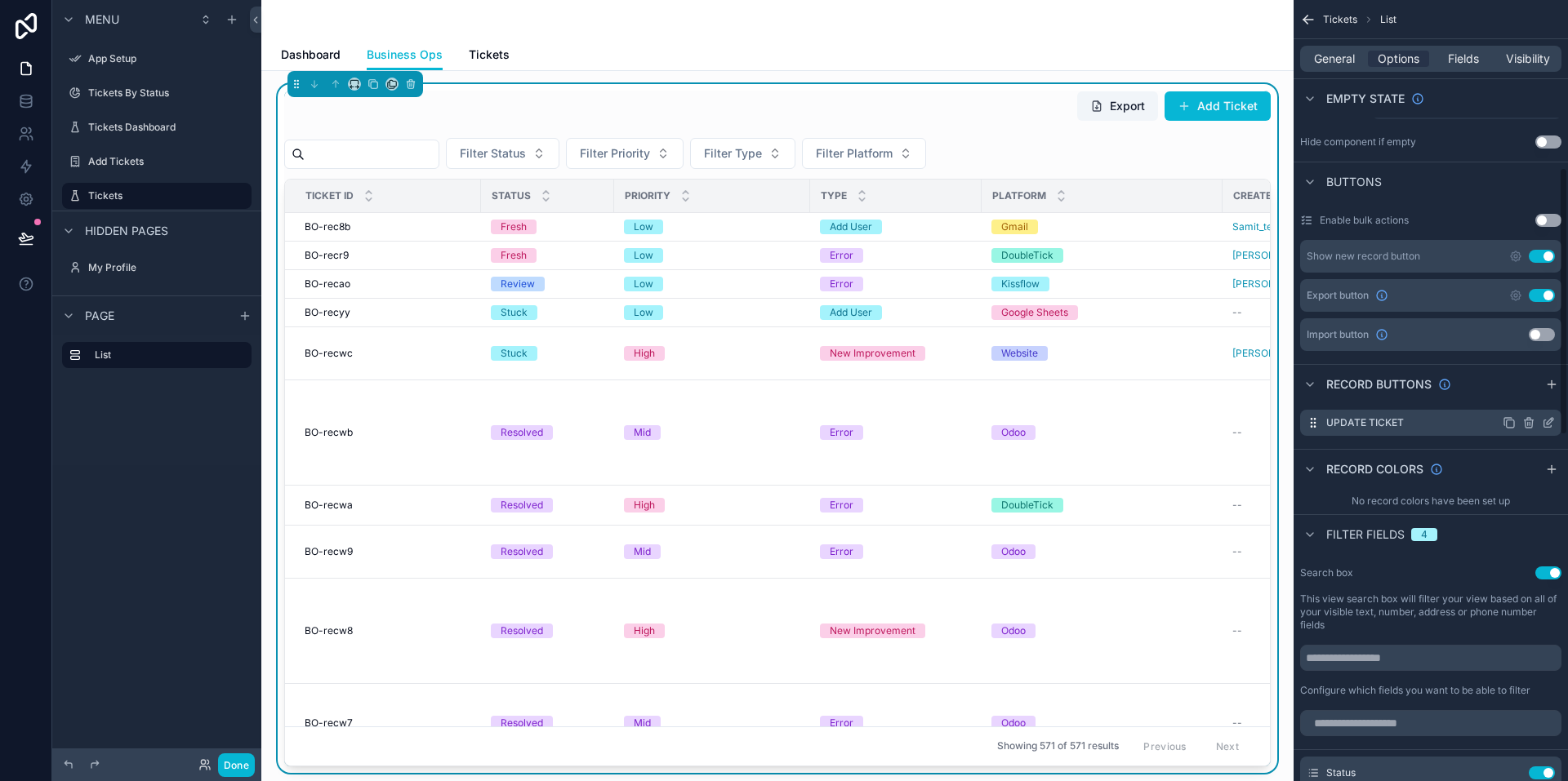
scroll to position [490, 0]
click at [1547, 422] on icon "scrollable content" at bounding box center [1551, 420] width 7 height 7
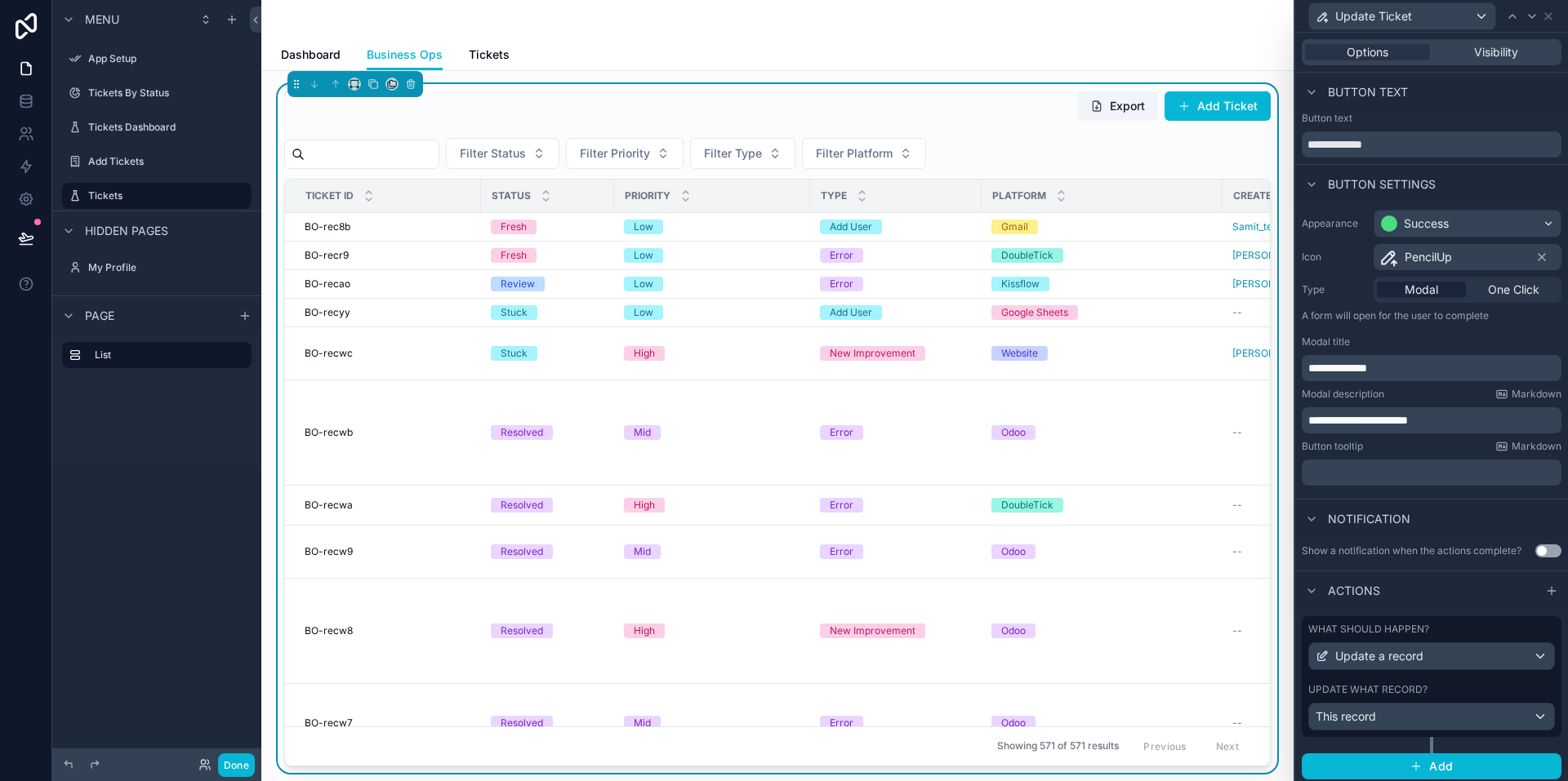
scroll to position [5, 0]
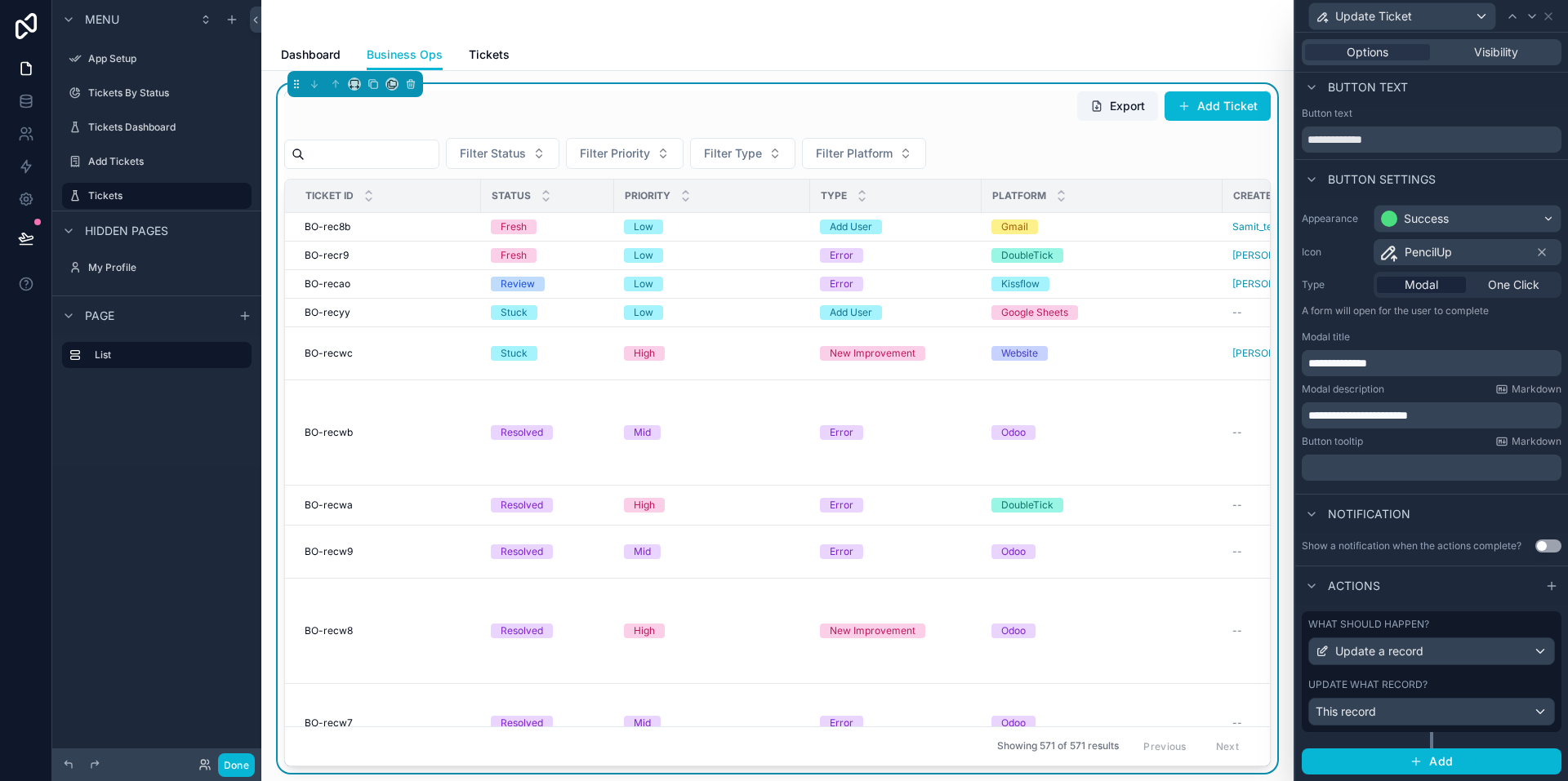
click at [1443, 686] on div "Update what record?" at bounding box center [1432, 685] width 247 height 13
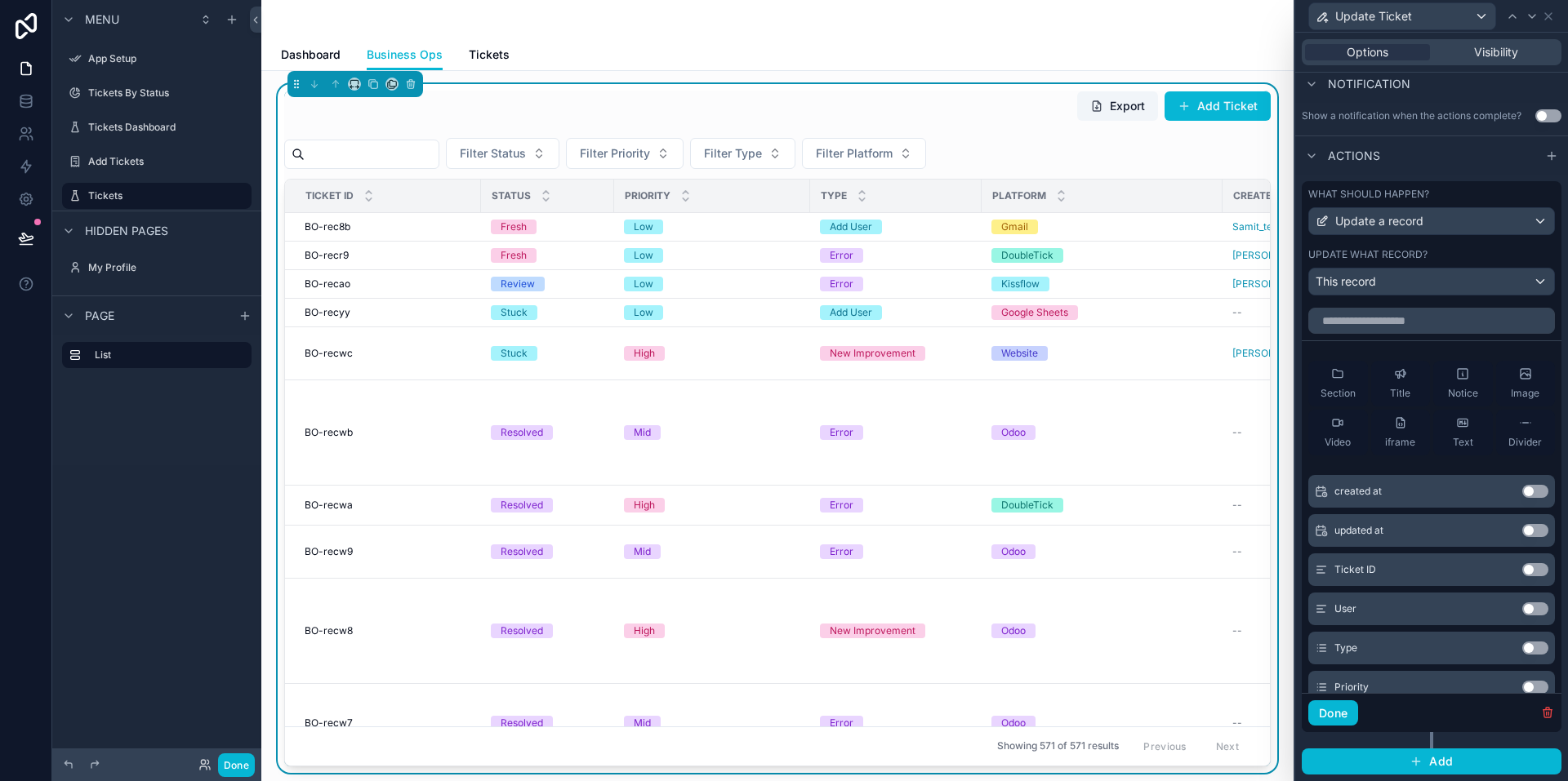
scroll to position [0, 0]
click at [1479, 242] on div "What should happen? Update a record Update what record? This record" at bounding box center [1432, 242] width 260 height 121
click at [1513, 252] on div "Update what record?" at bounding box center [1432, 255] width 247 height 13
click at [1462, 283] on div "This record" at bounding box center [1432, 281] width 245 height 26
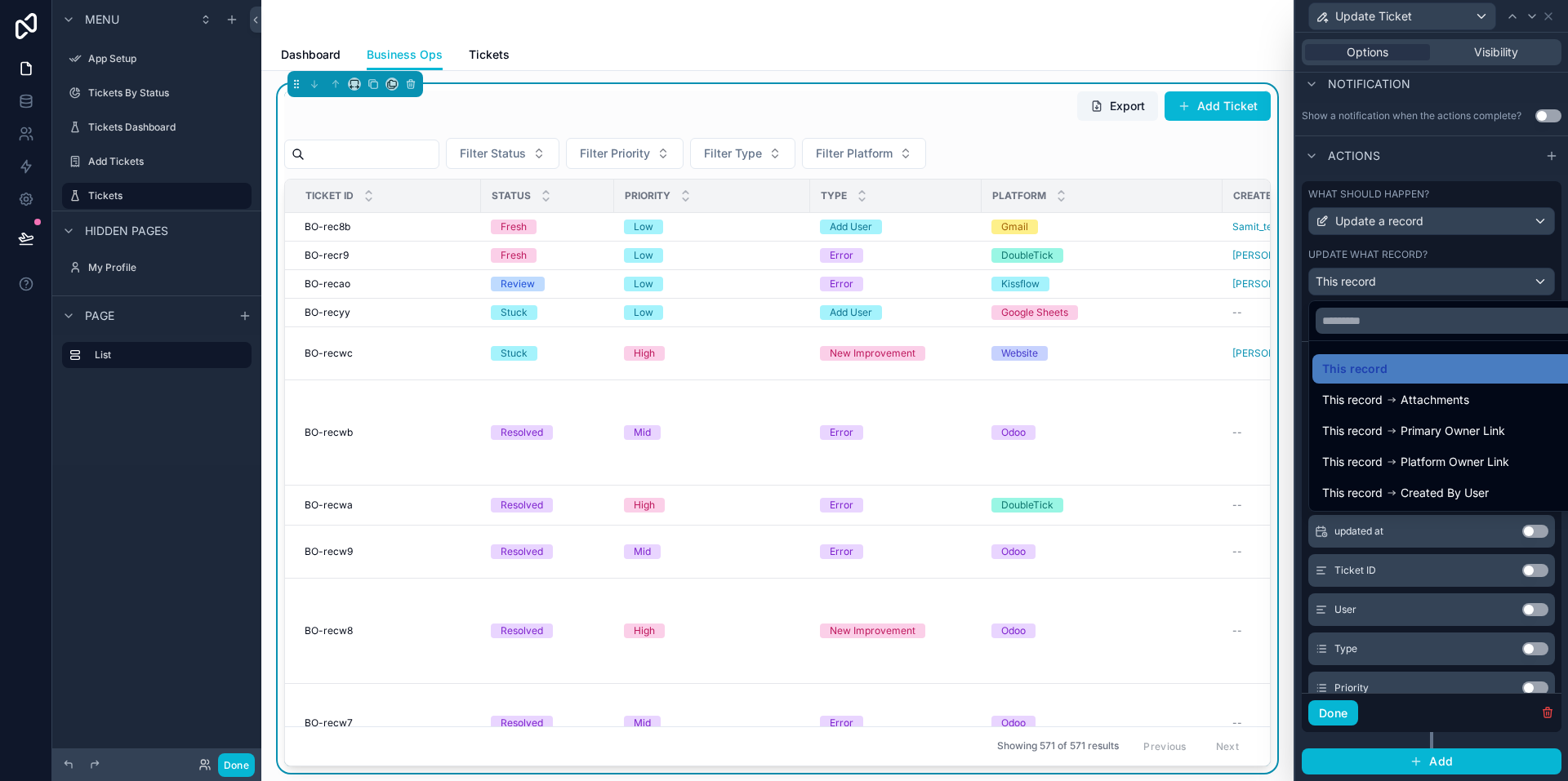
click at [1462, 283] on div at bounding box center [1432, 390] width 273 height 781
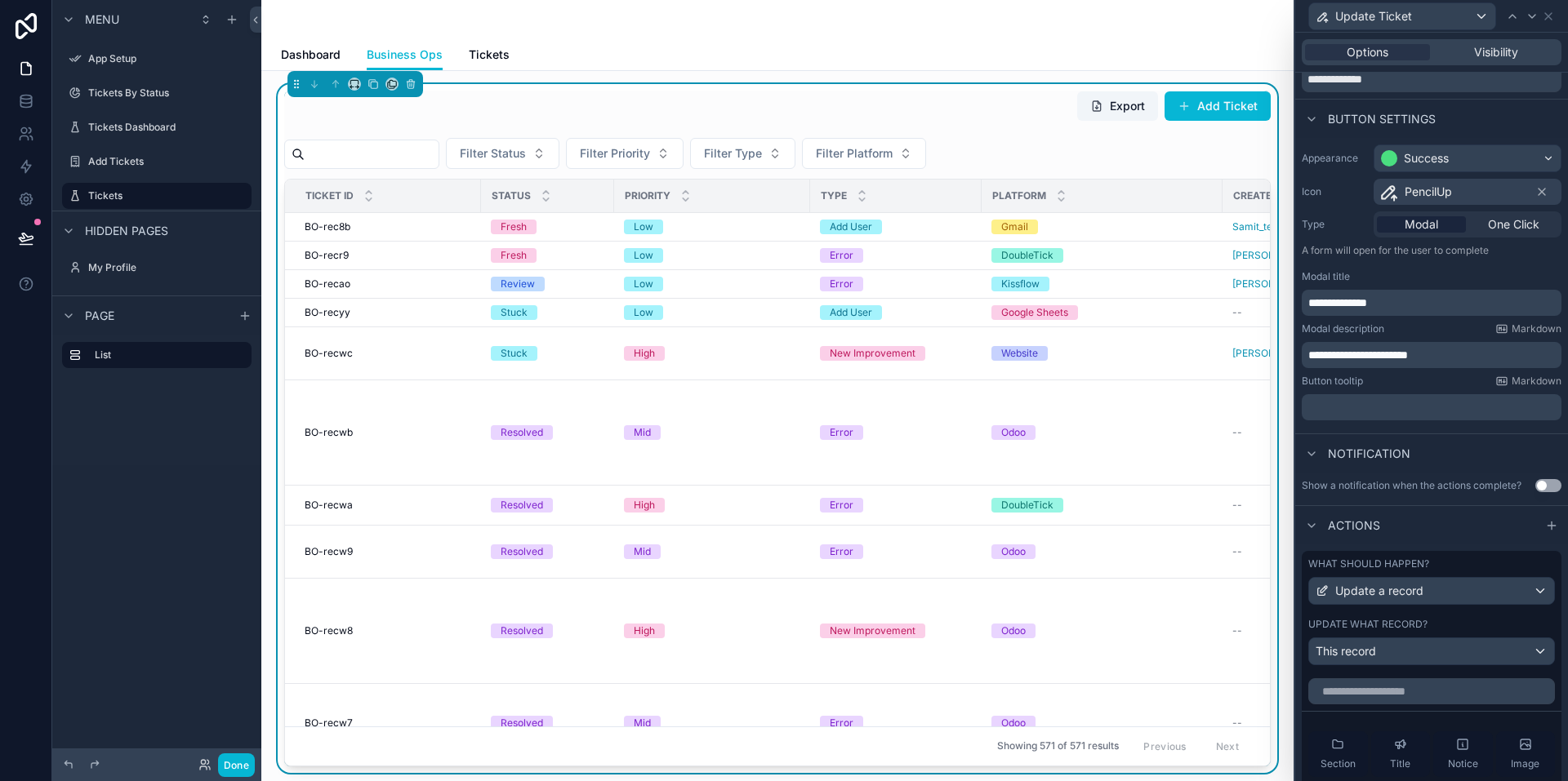
scroll to position [27, 0]
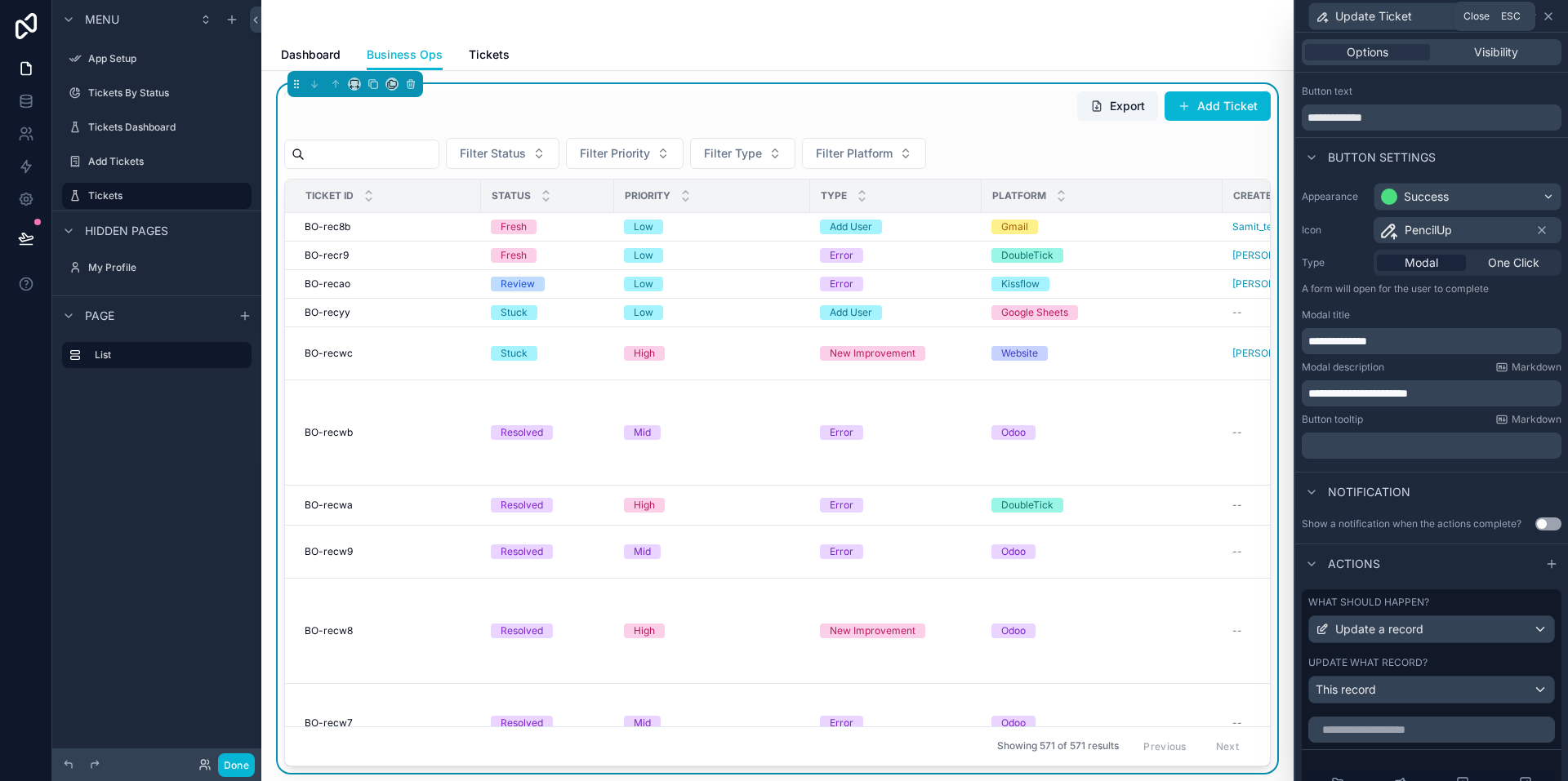
click at [1544, 20] on icon at bounding box center [1548, 16] width 13 height 13
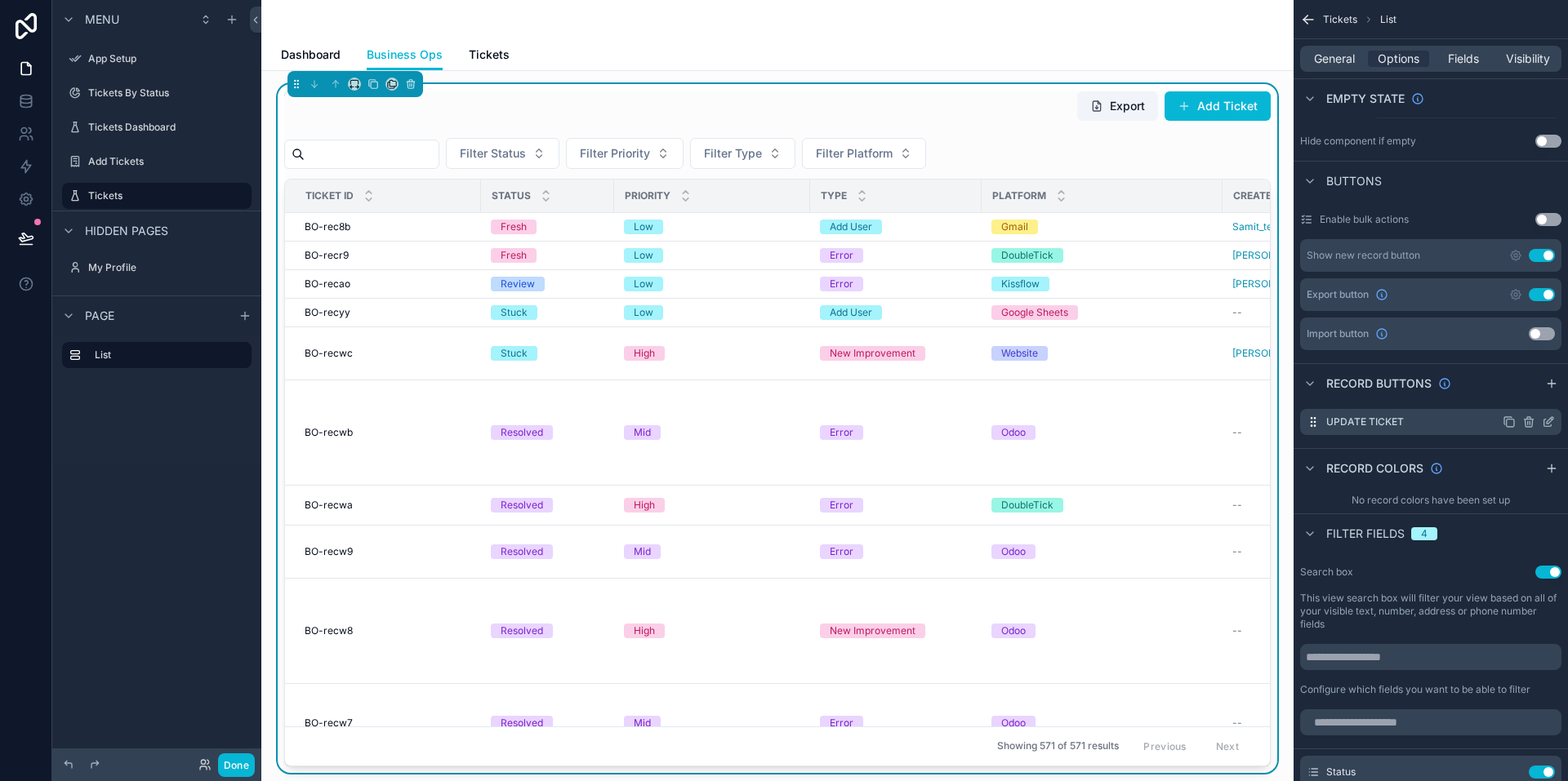
click at [1543, 421] on icon "scrollable content" at bounding box center [1548, 421] width 13 height 13
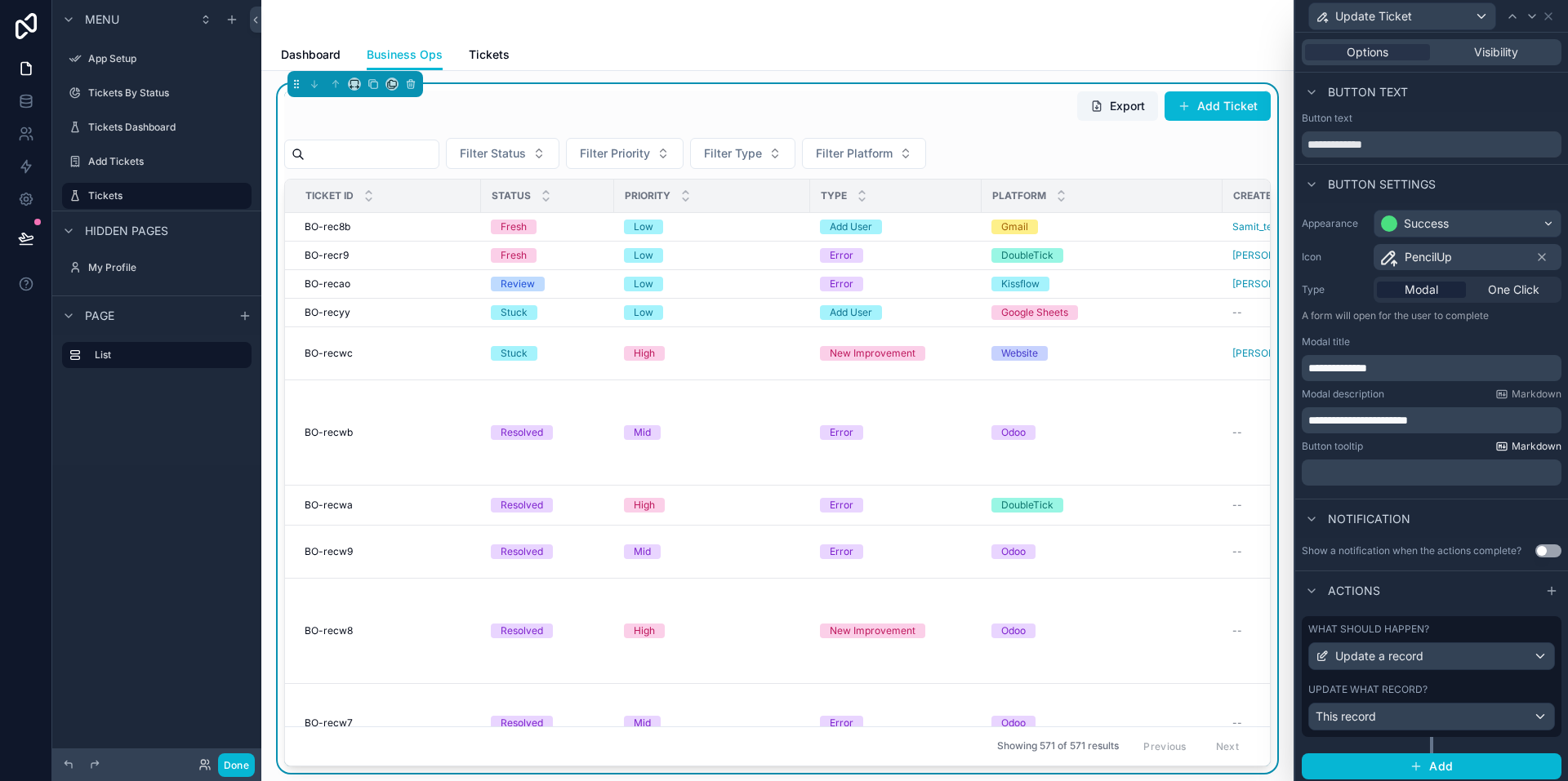
scroll to position [5, 0]
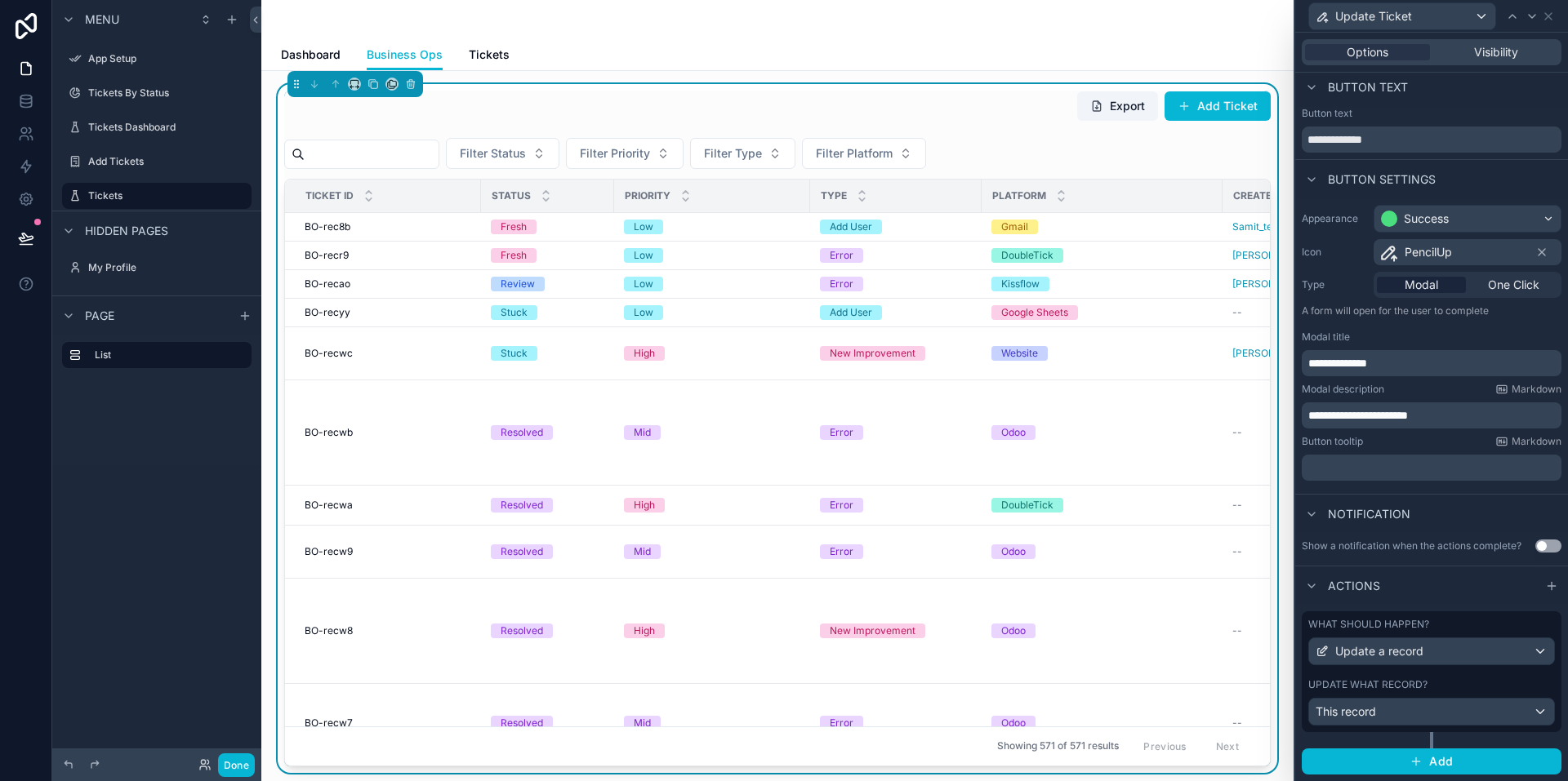
click at [1438, 678] on div "What should happen? Update a record Update what record? This record" at bounding box center [1432, 672] width 260 height 121
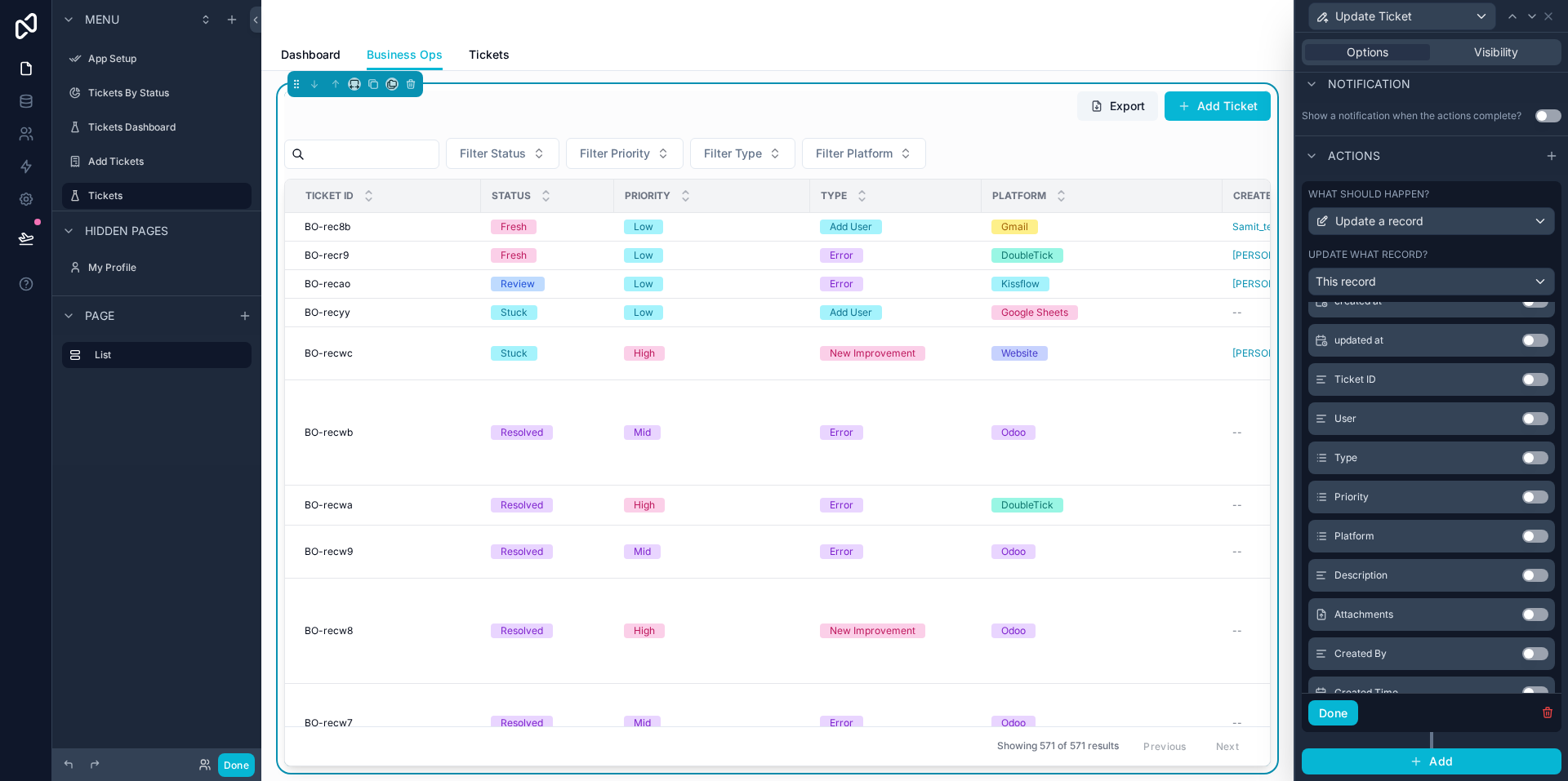
scroll to position [163, 0]
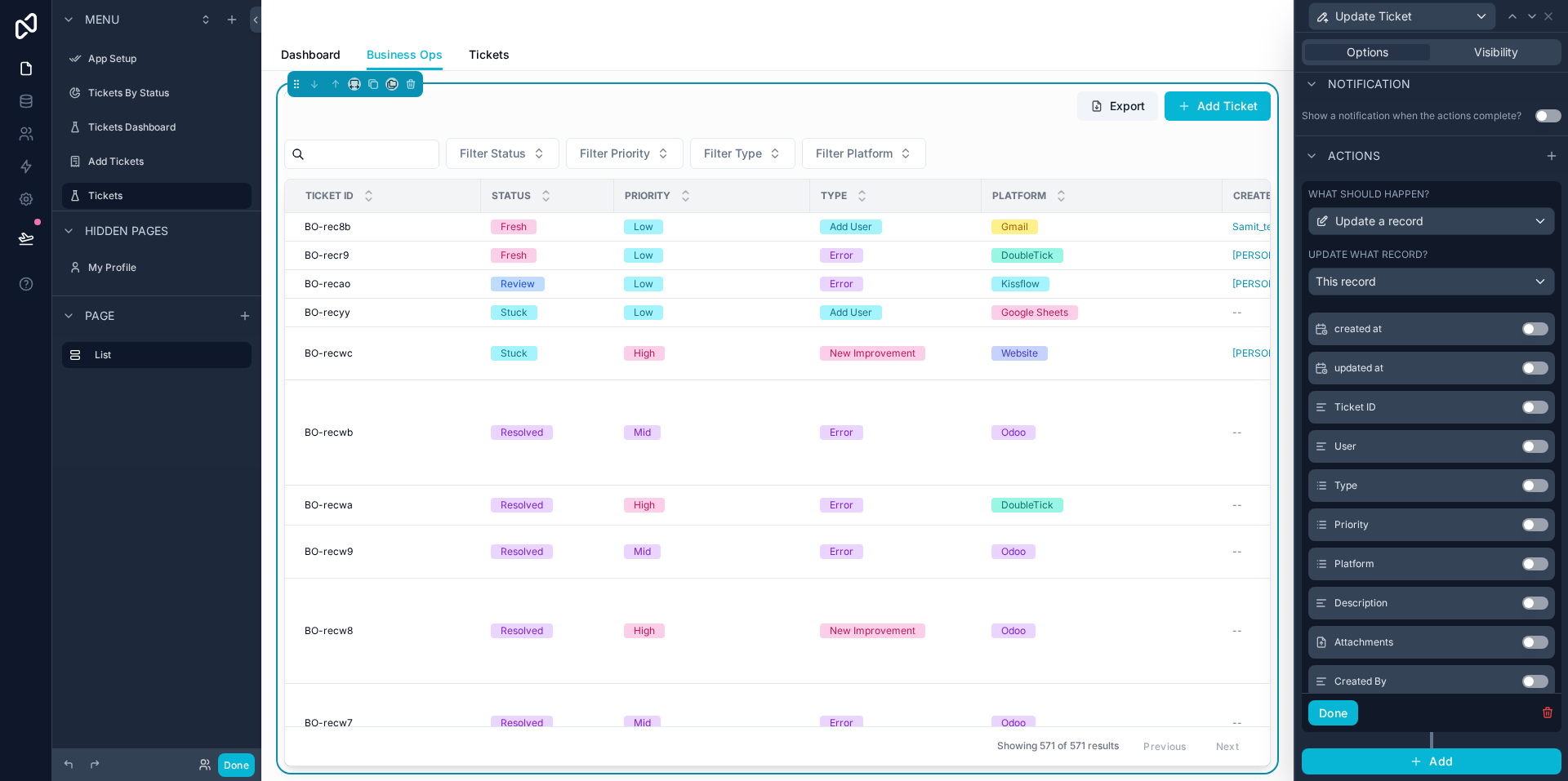
click at [1522, 527] on button "Use setting" at bounding box center [1535, 525] width 26 height 13
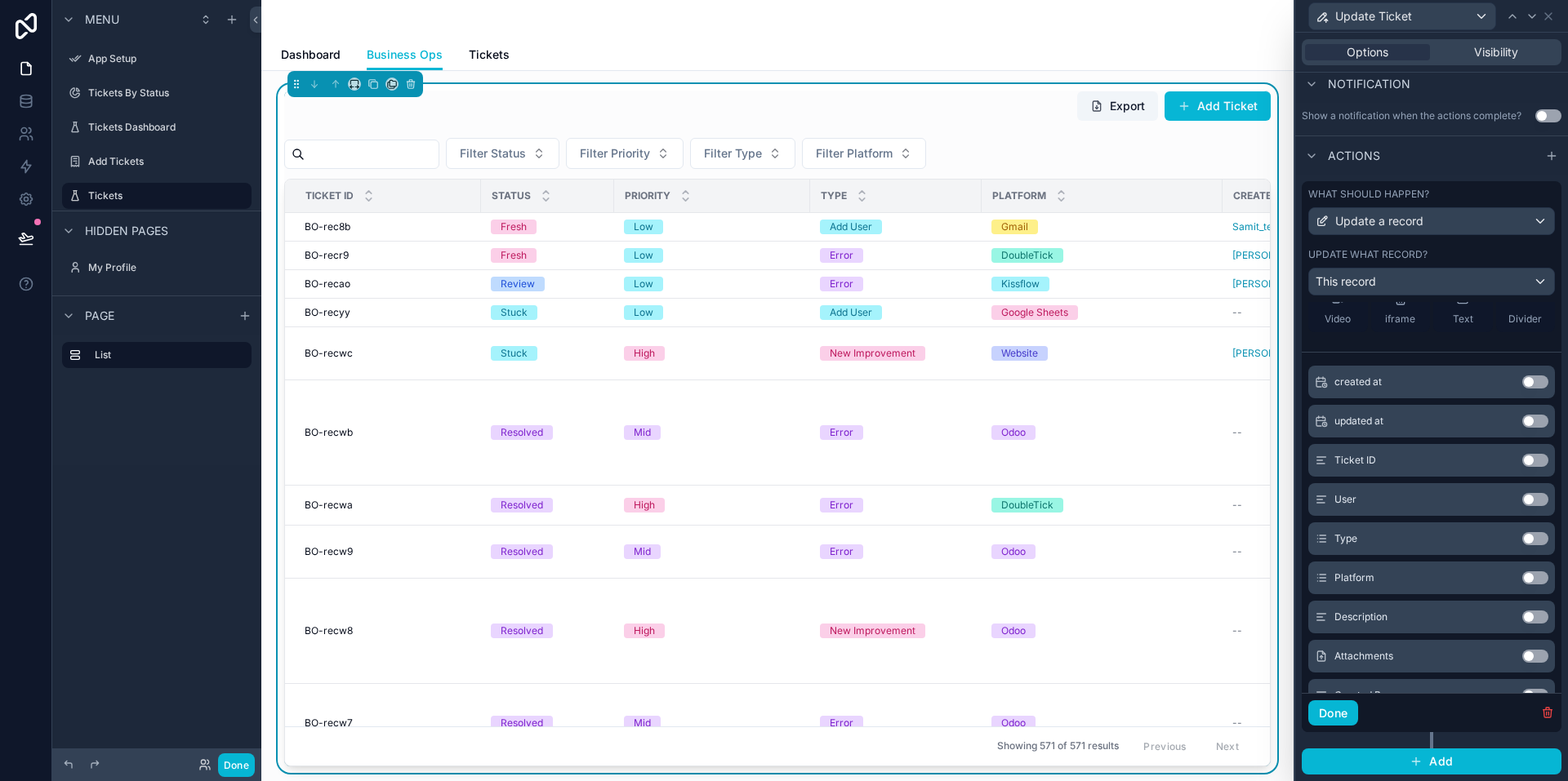
click at [1522, 535] on button "Use setting" at bounding box center [1535, 539] width 26 height 13
click at [1522, 536] on button "Use setting" at bounding box center [1535, 539] width 26 height 13
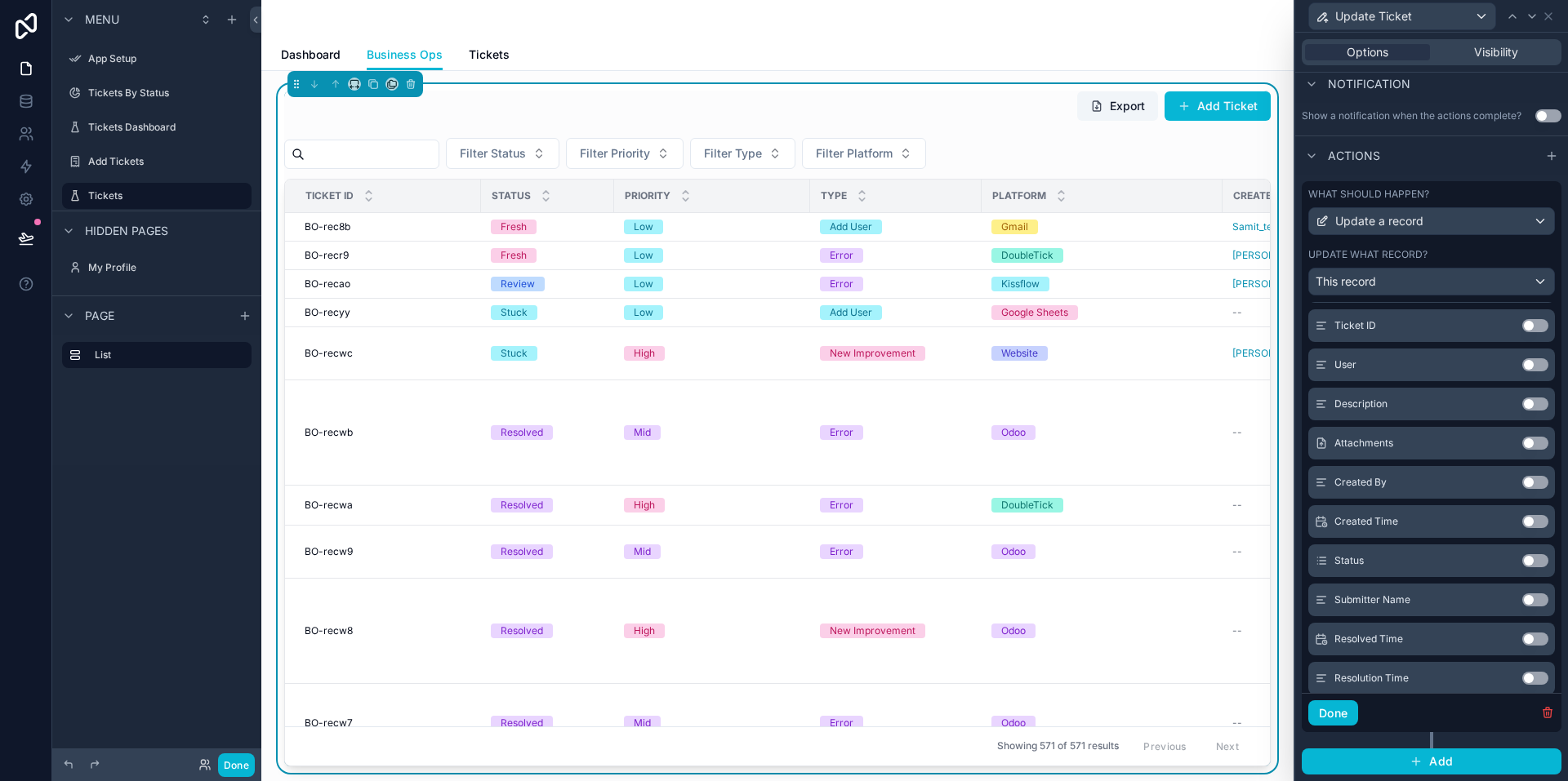
scroll to position [405, 0]
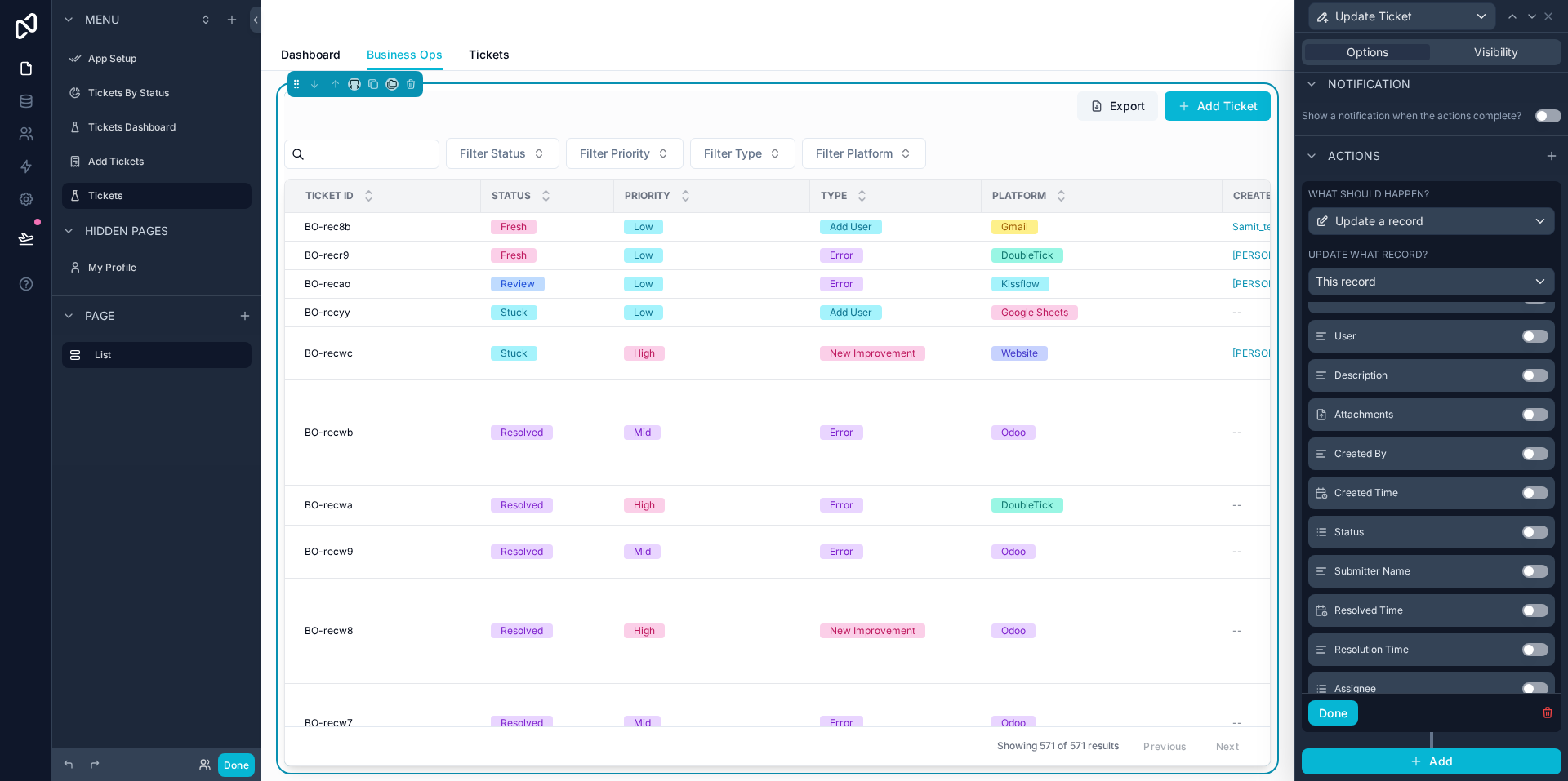
click at [1522, 531] on button "Use setting" at bounding box center [1535, 532] width 26 height 13
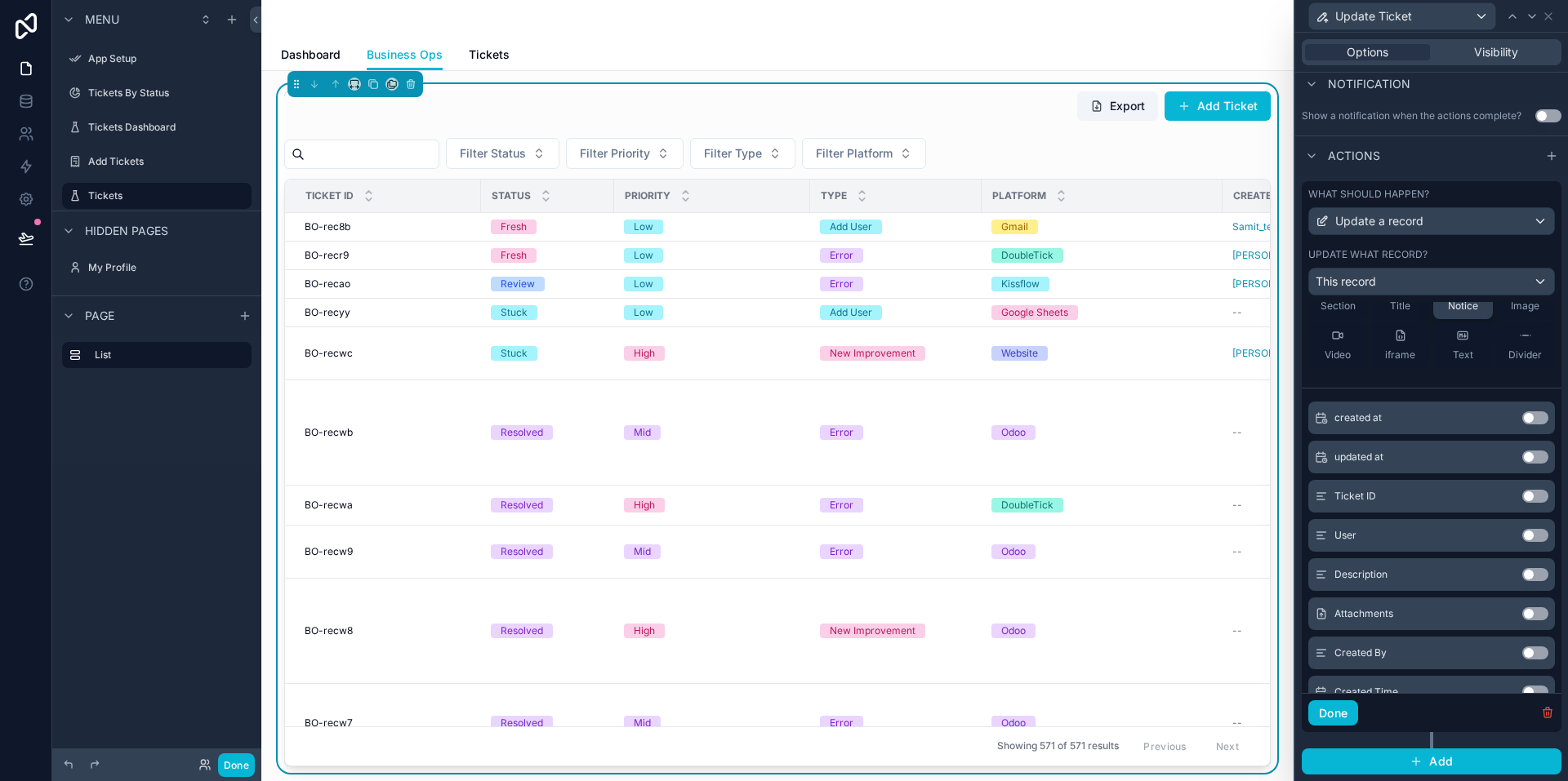
scroll to position [327, 0]
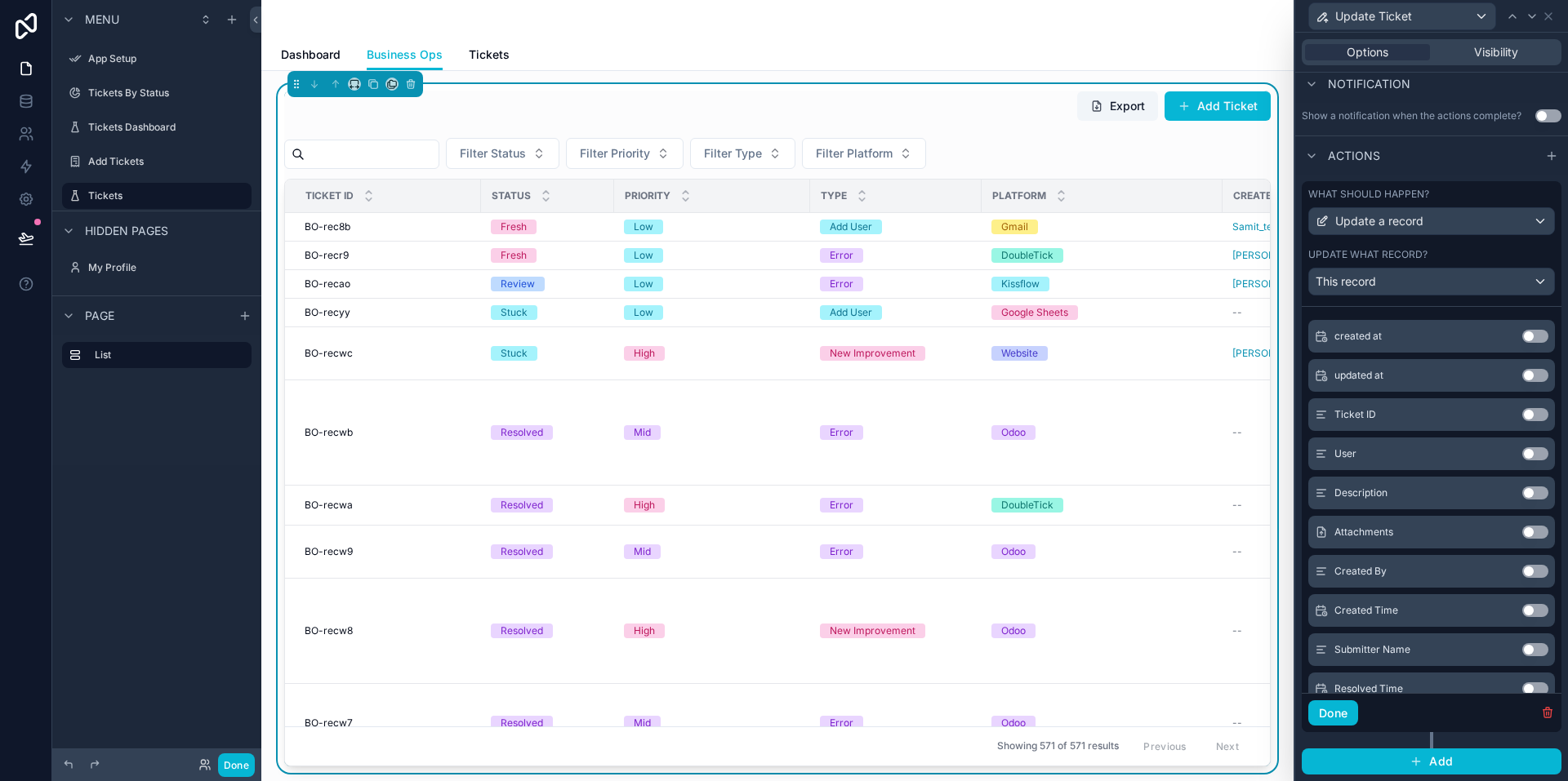
click at [1522, 494] on button "Use setting" at bounding box center [1535, 493] width 26 height 13
click at [1522, 493] on button "Use setting" at bounding box center [1535, 493] width 26 height 13
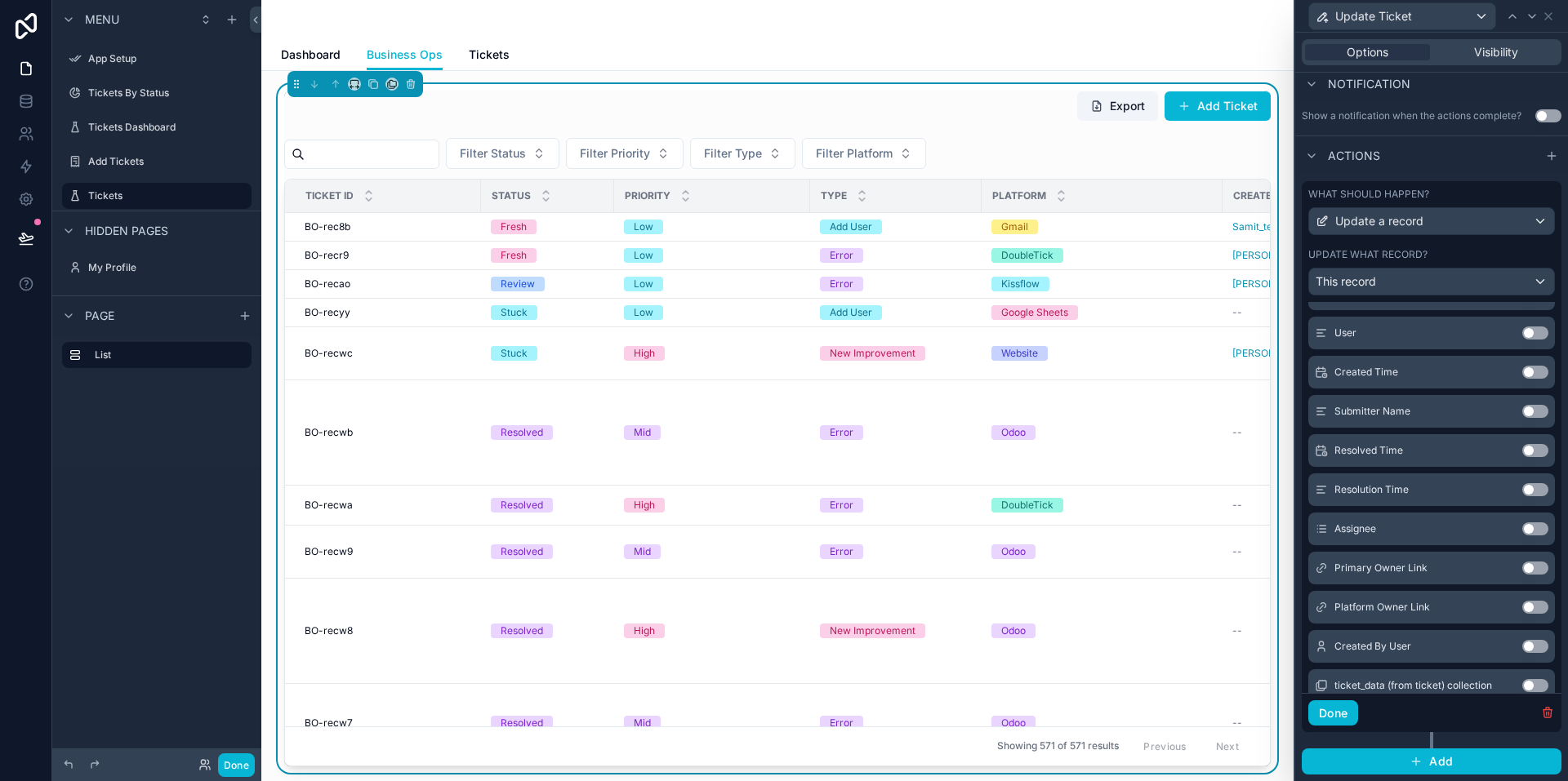
scroll to position [593, 0]
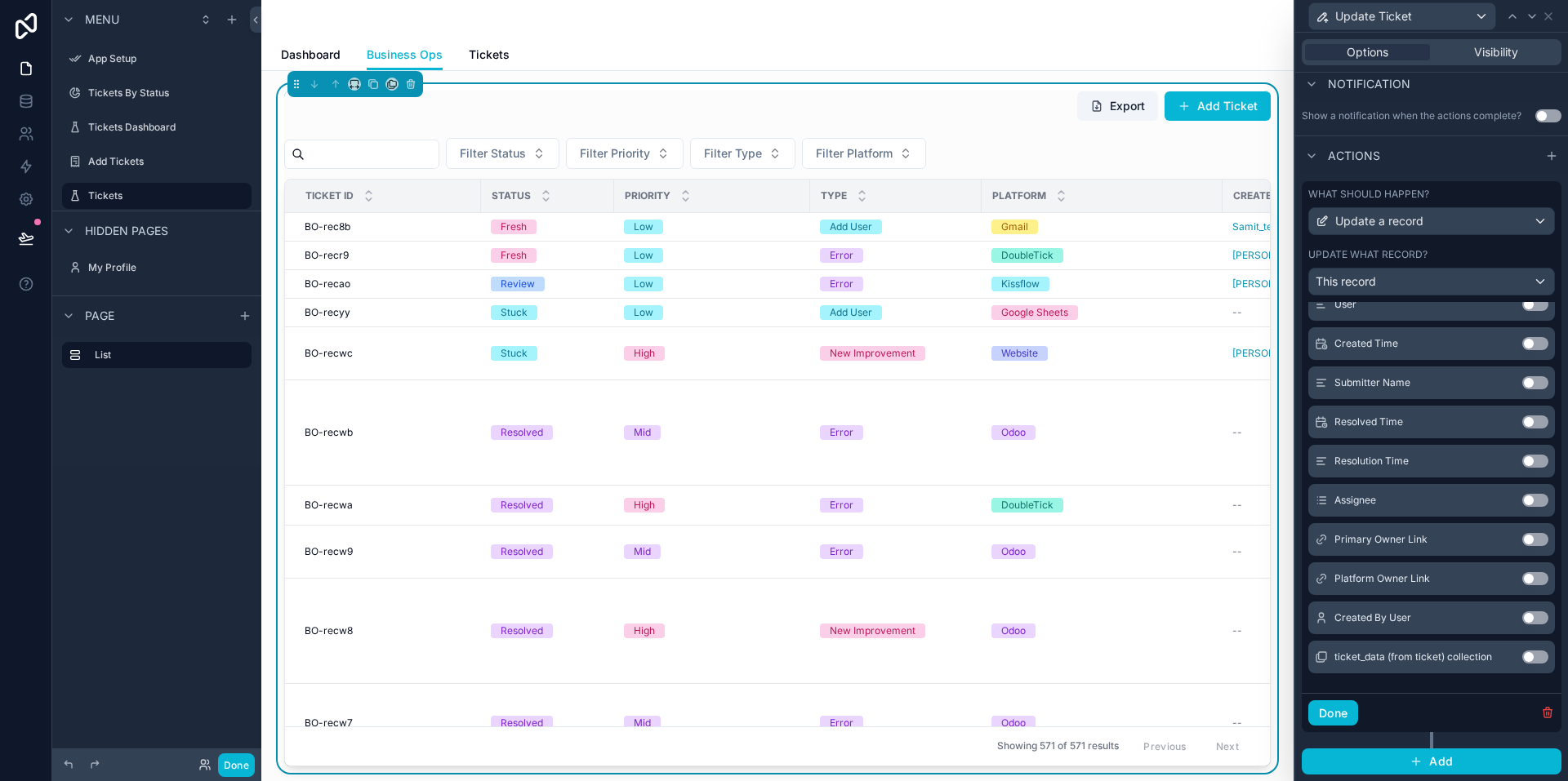
click at [1522, 502] on button "Use setting" at bounding box center [1535, 500] width 26 height 13
click at [1522, 618] on button "Use setting" at bounding box center [1535, 618] width 26 height 13
click at [1341, 713] on button "Done" at bounding box center [1332, 713] width 50 height 26
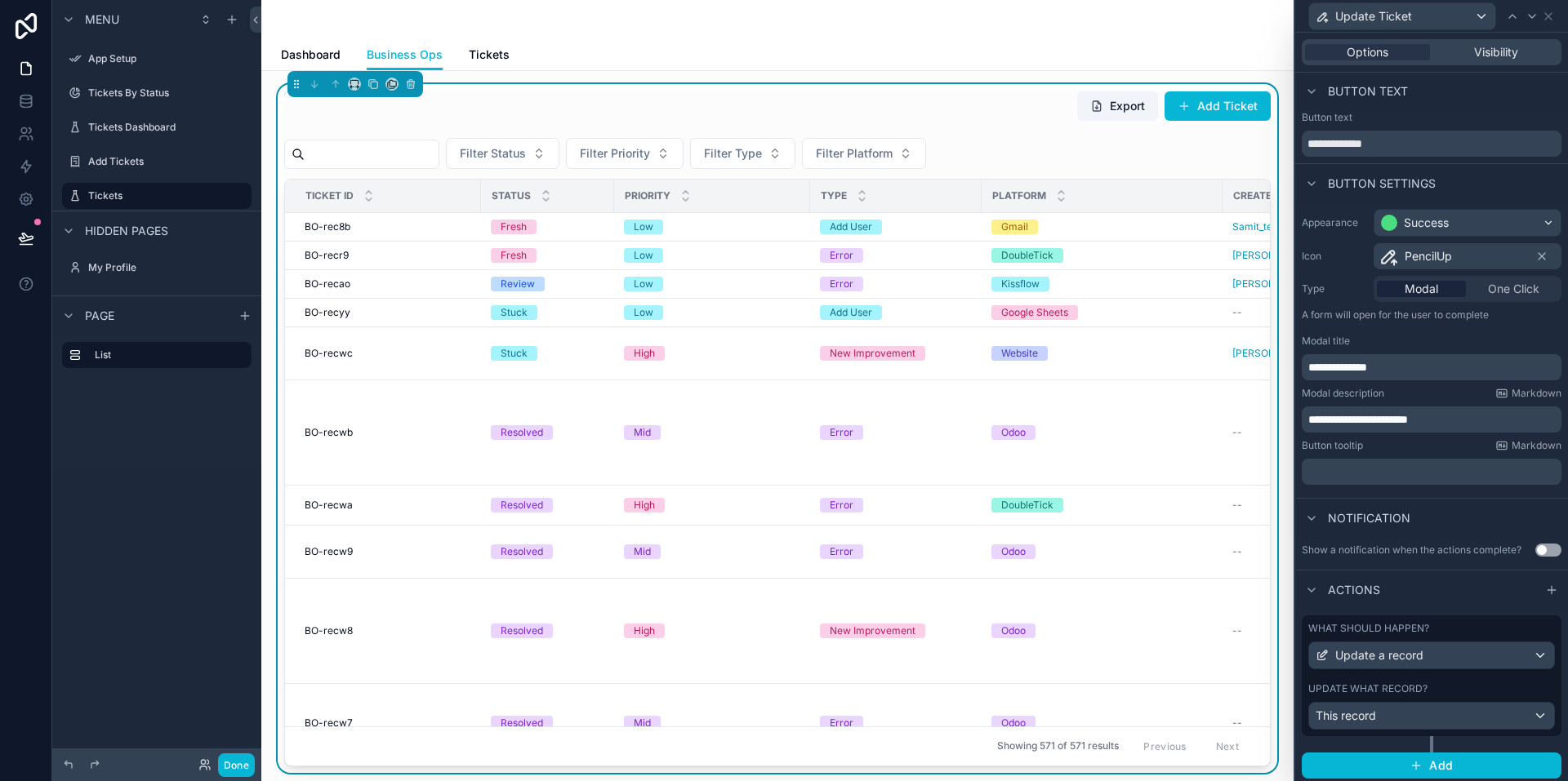
scroll to position [0, 0]
click at [244, 759] on button "Done" at bounding box center [236, 764] width 37 height 23
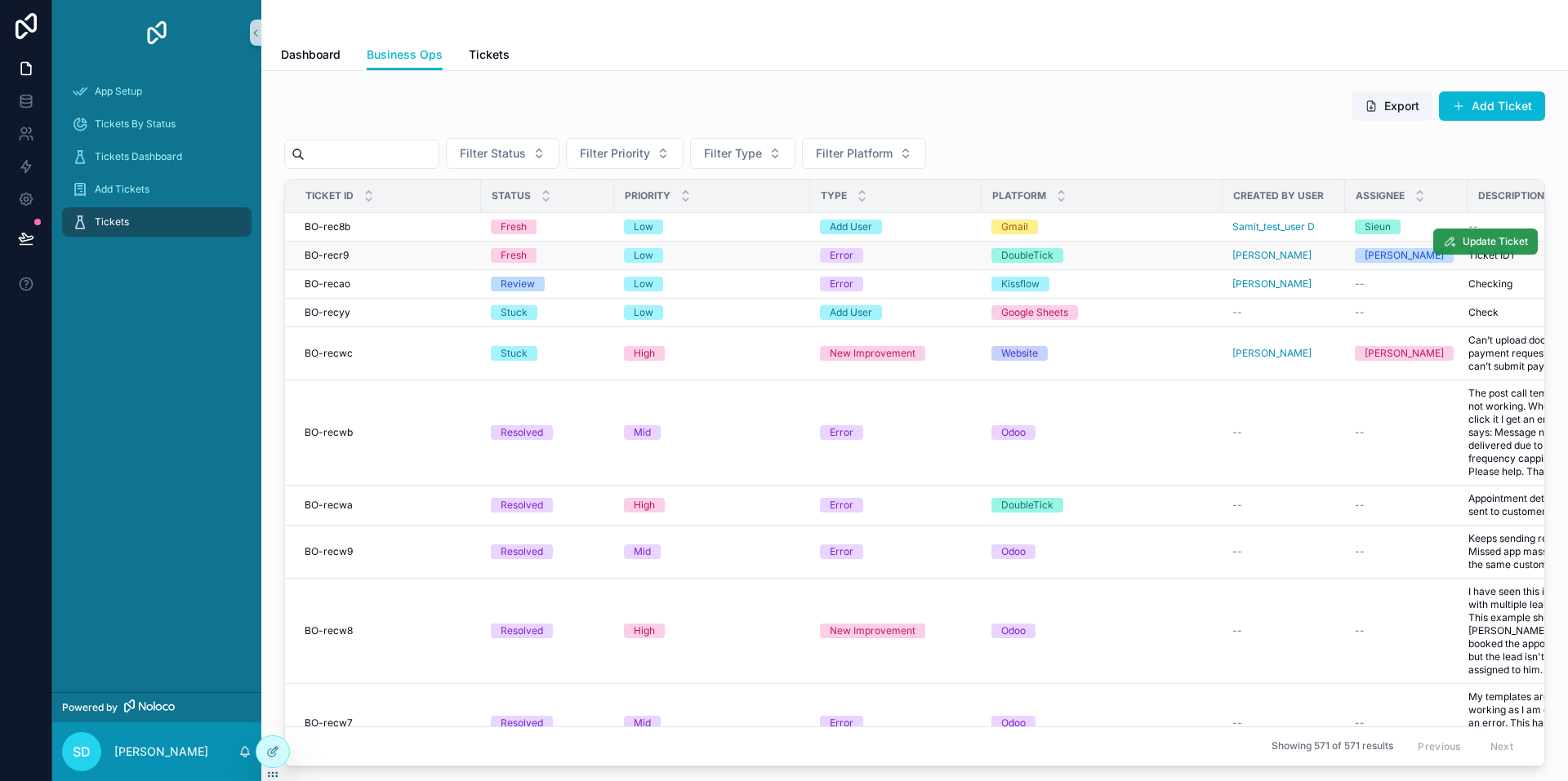
click at [1463, 241] on span "Update Ticket" at bounding box center [1495, 242] width 65 height 13
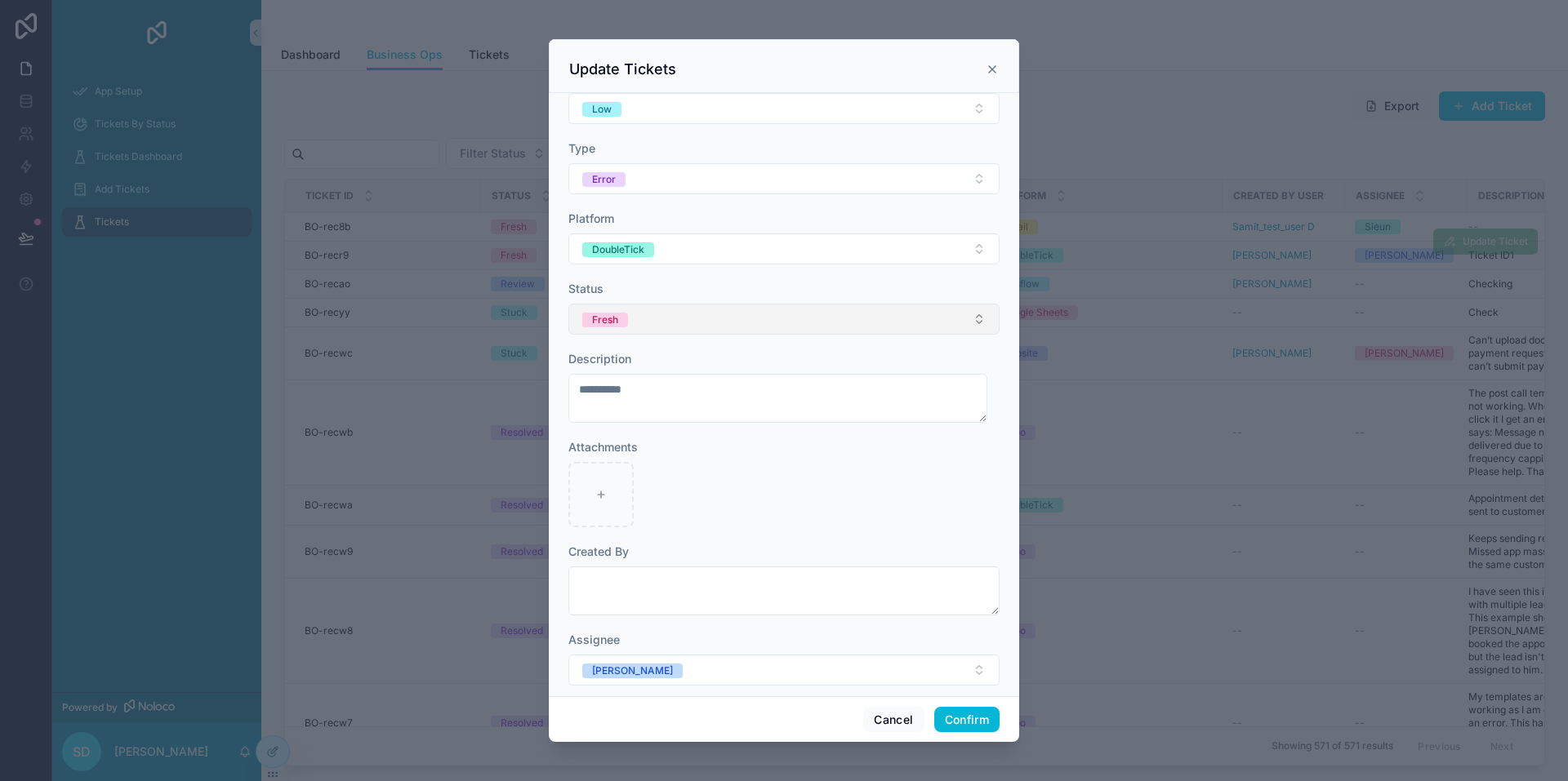
scroll to position [174, 0]
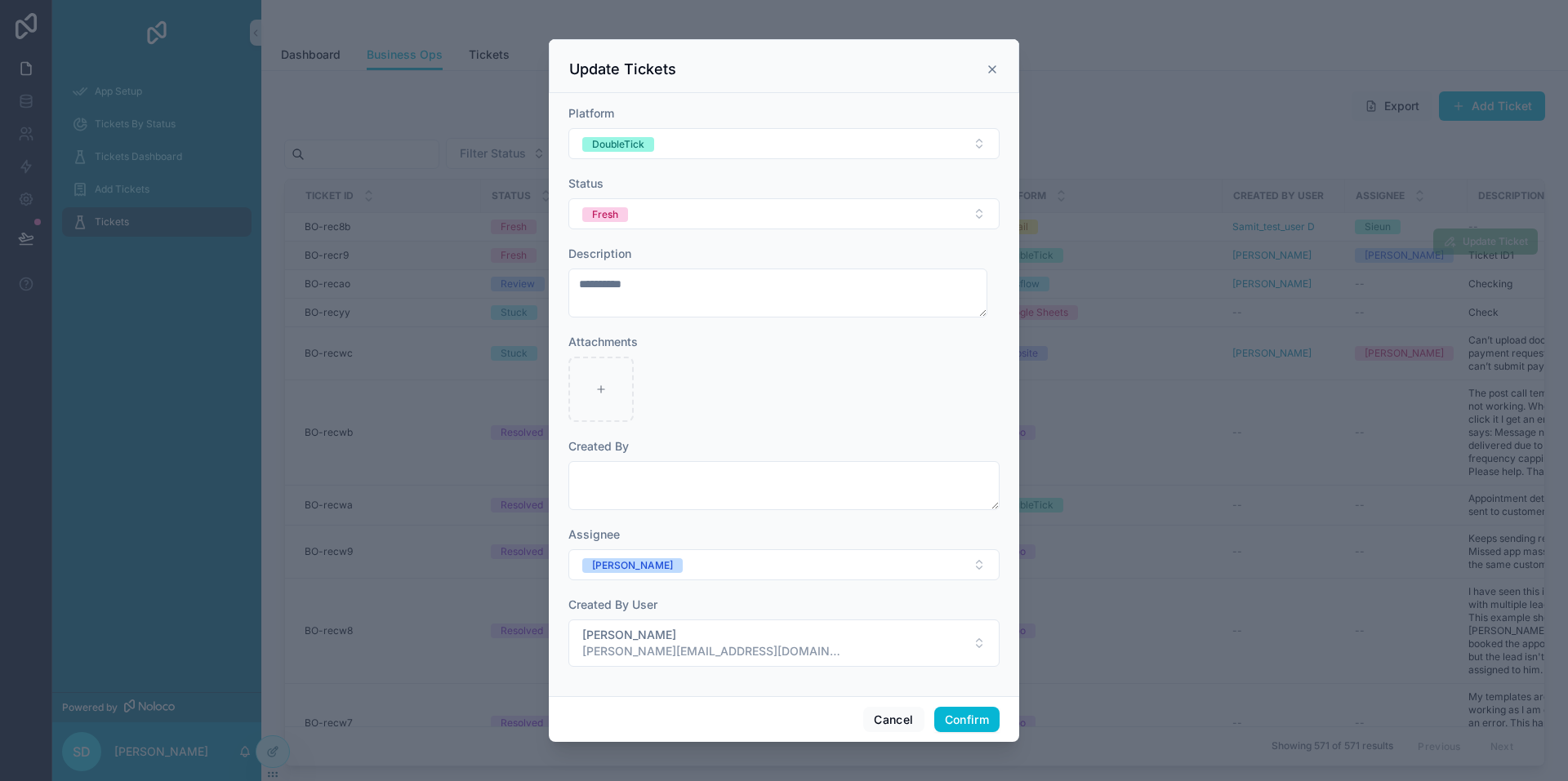
click at [698, 534] on div "Assignee" at bounding box center [784, 534] width 431 height 17
click at [963, 712] on button "Confirm" at bounding box center [967, 720] width 65 height 26
click at [967, 719] on button "Confirm" at bounding box center [967, 720] width 65 height 26
click at [994, 70] on icon at bounding box center [993, 69] width 7 height 7
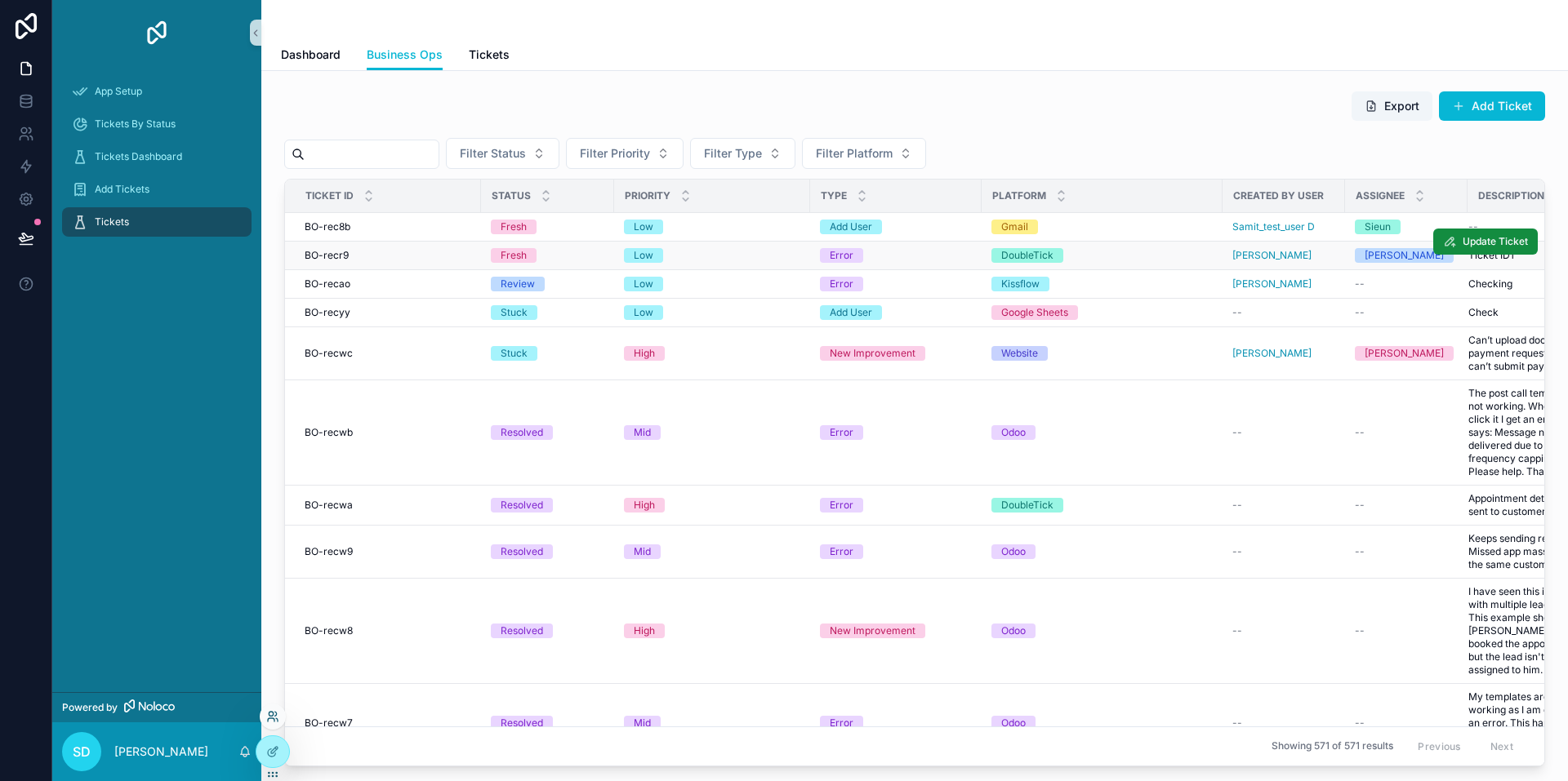
click at [269, 722] on icon at bounding box center [272, 716] width 13 height 13
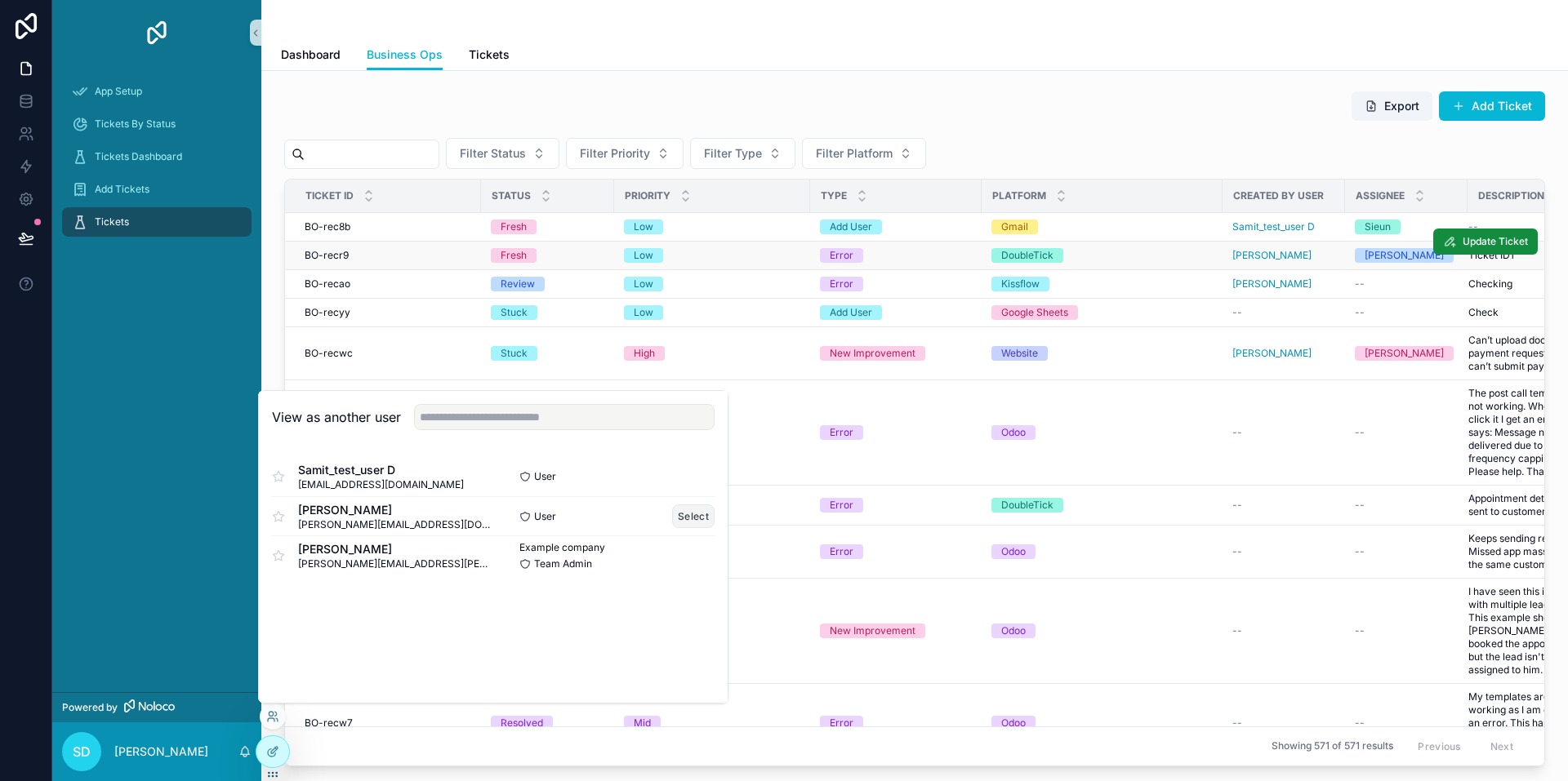
click at [694, 514] on button "Select" at bounding box center [693, 516] width 43 height 23
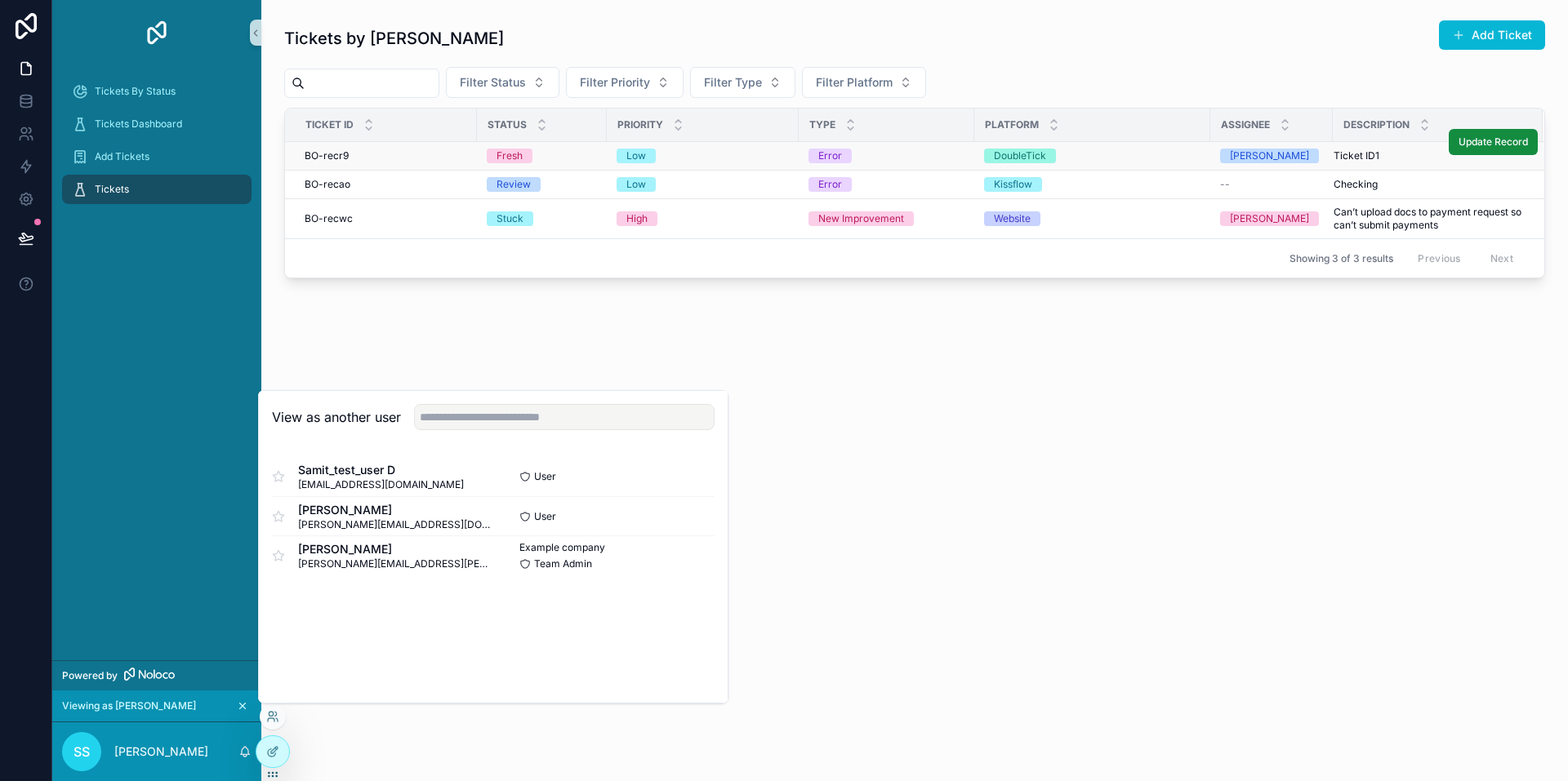
click at [794, 154] on td "Low" at bounding box center [702, 156] width 192 height 29
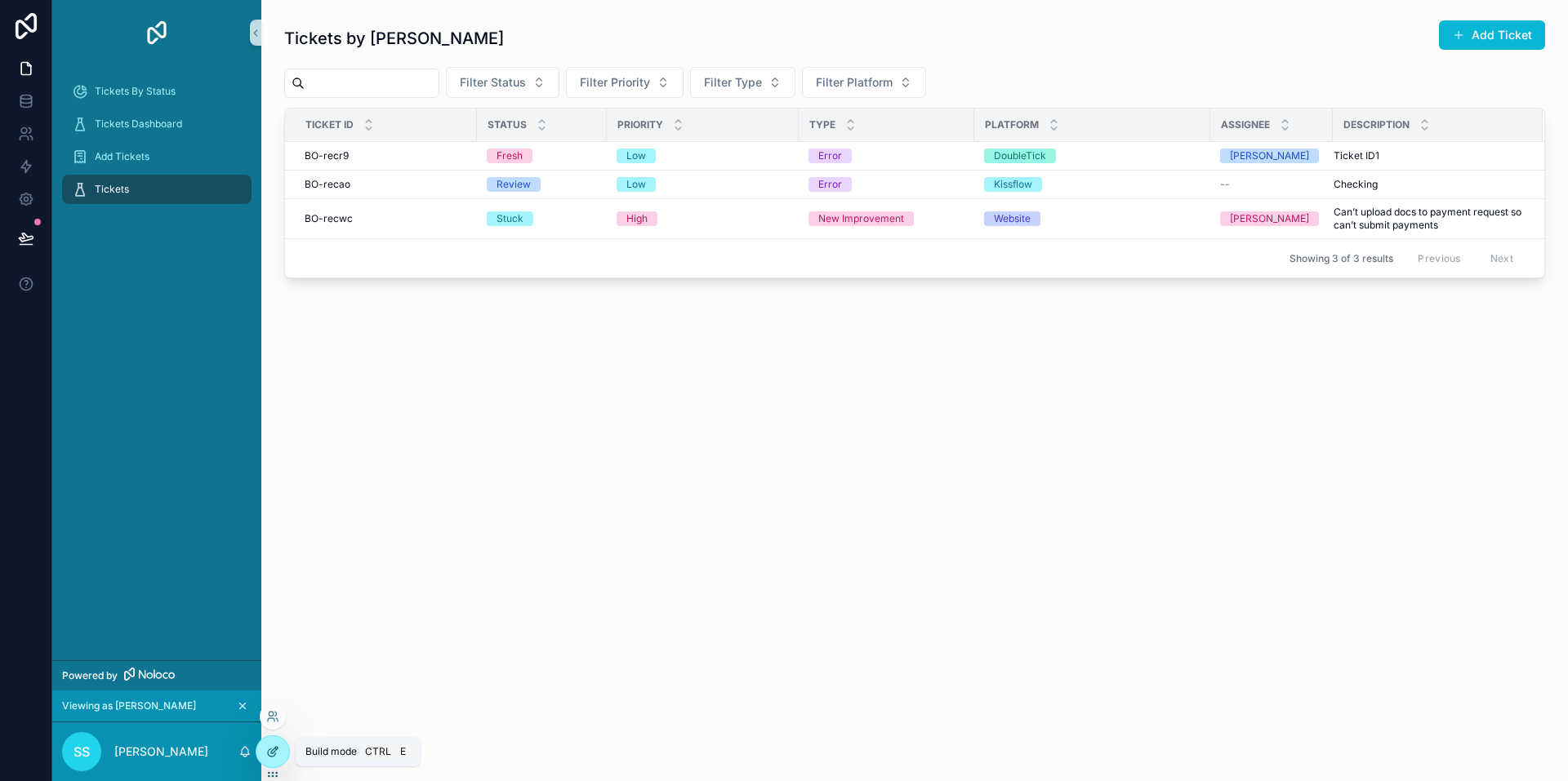
click at [269, 746] on icon at bounding box center [272, 751] width 13 height 13
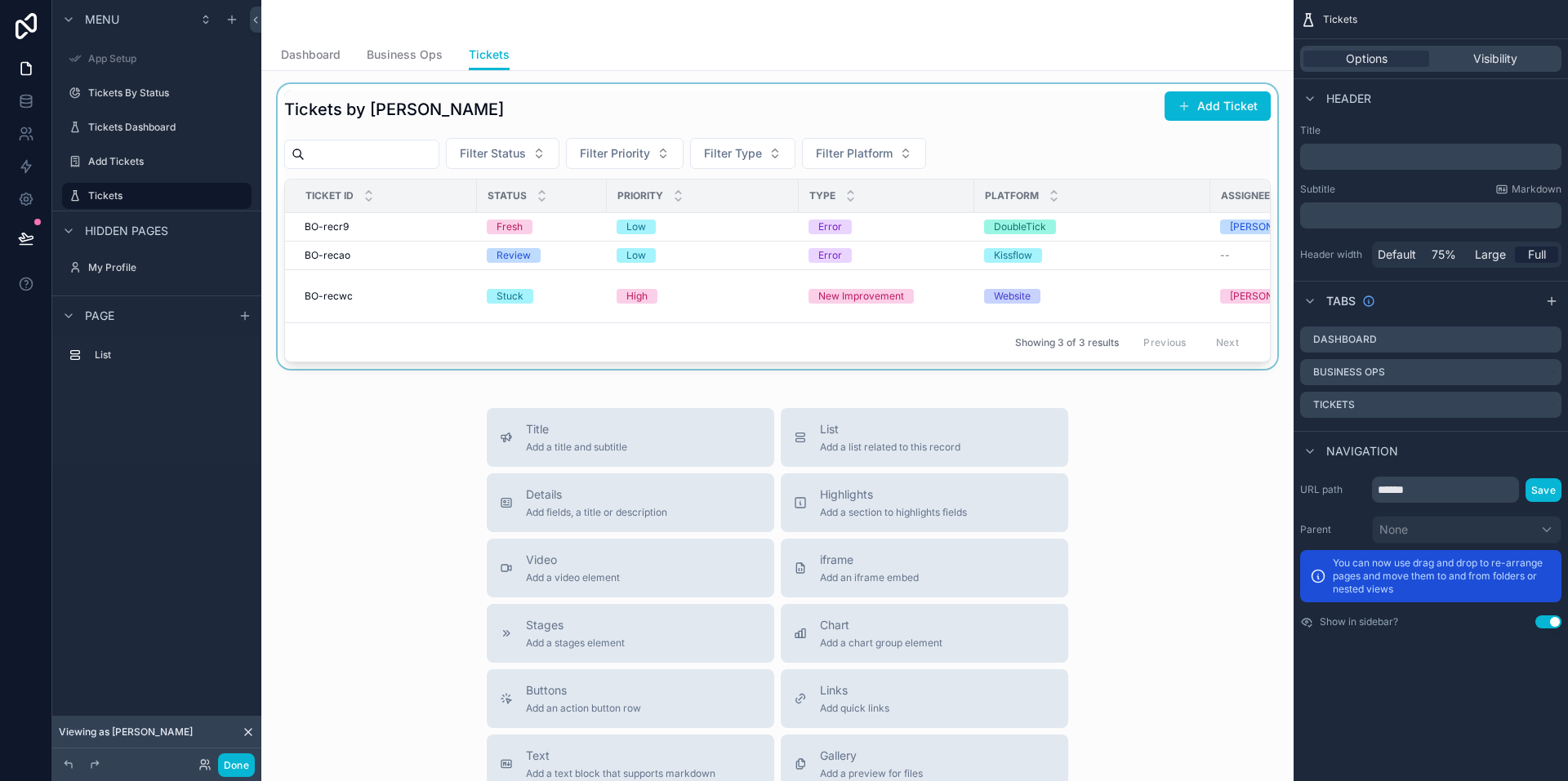
click at [771, 235] on div "scrollable content" at bounding box center [778, 227] width 1007 height 285
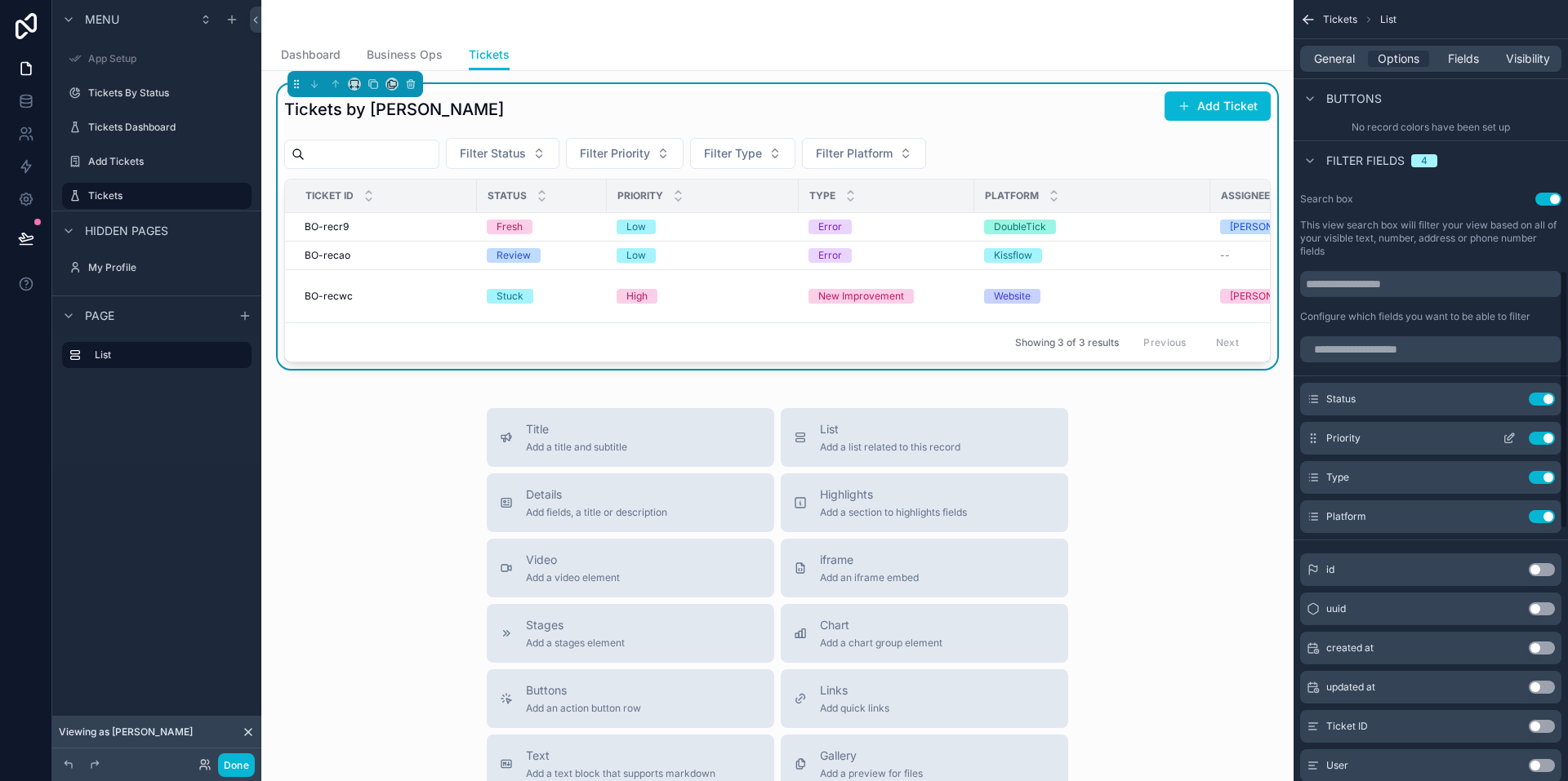
scroll to position [980, 0]
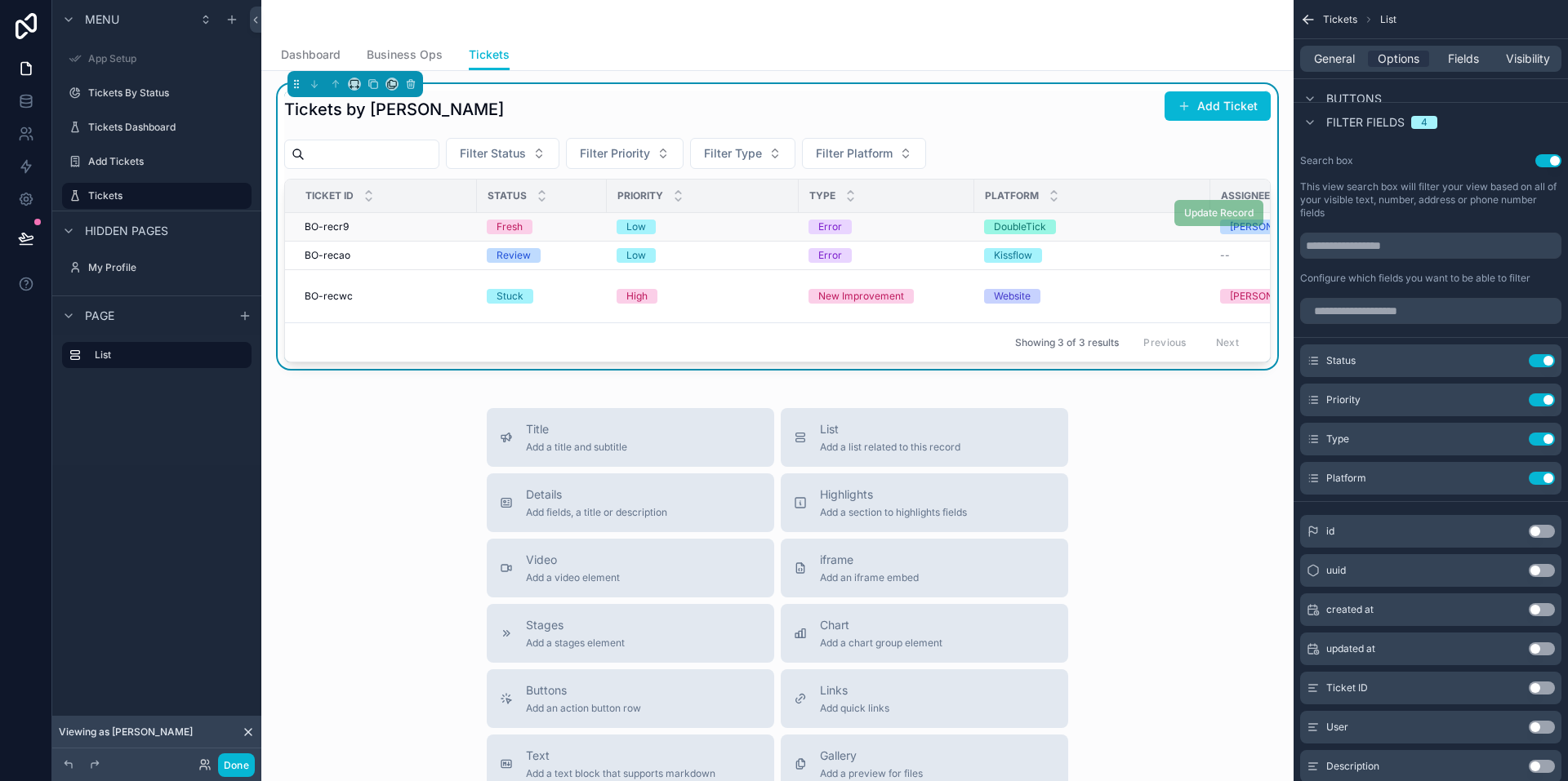
click at [919, 227] on div "Error" at bounding box center [886, 227] width 156 height 15
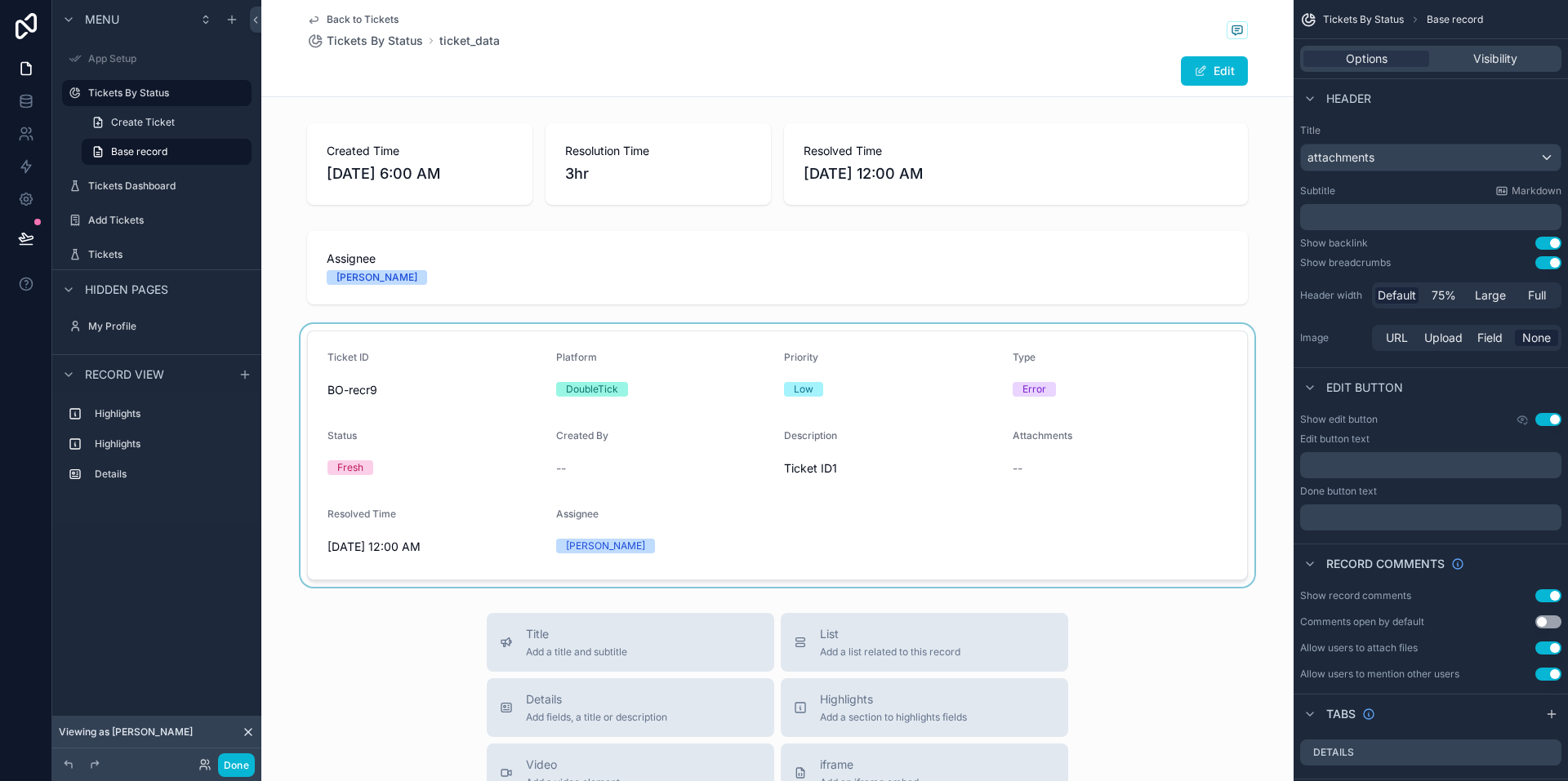
click at [729, 431] on div "scrollable content" at bounding box center [778, 455] width 1033 height 263
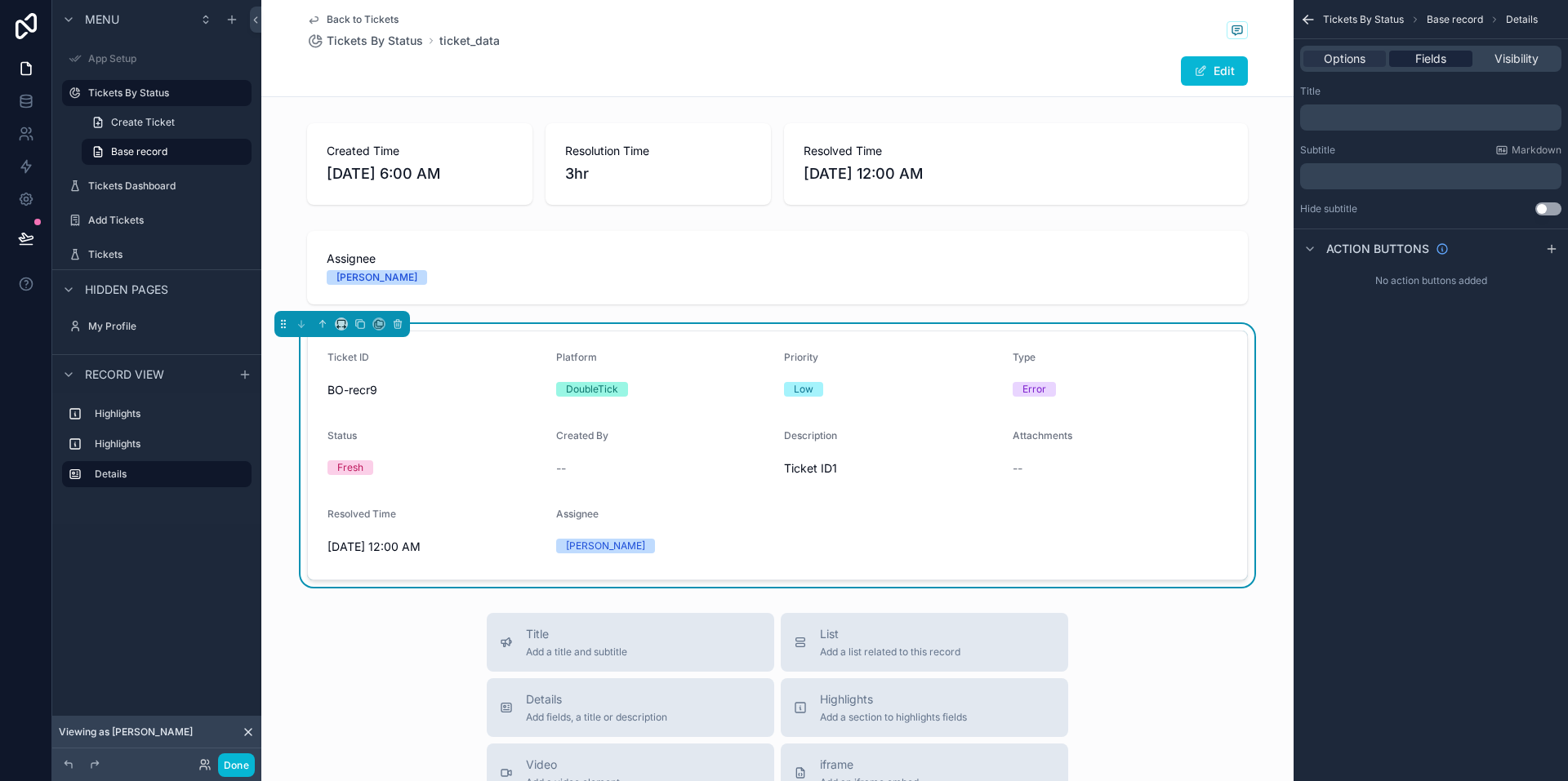
click at [1420, 56] on span "Fields" at bounding box center [1431, 58] width 31 height 17
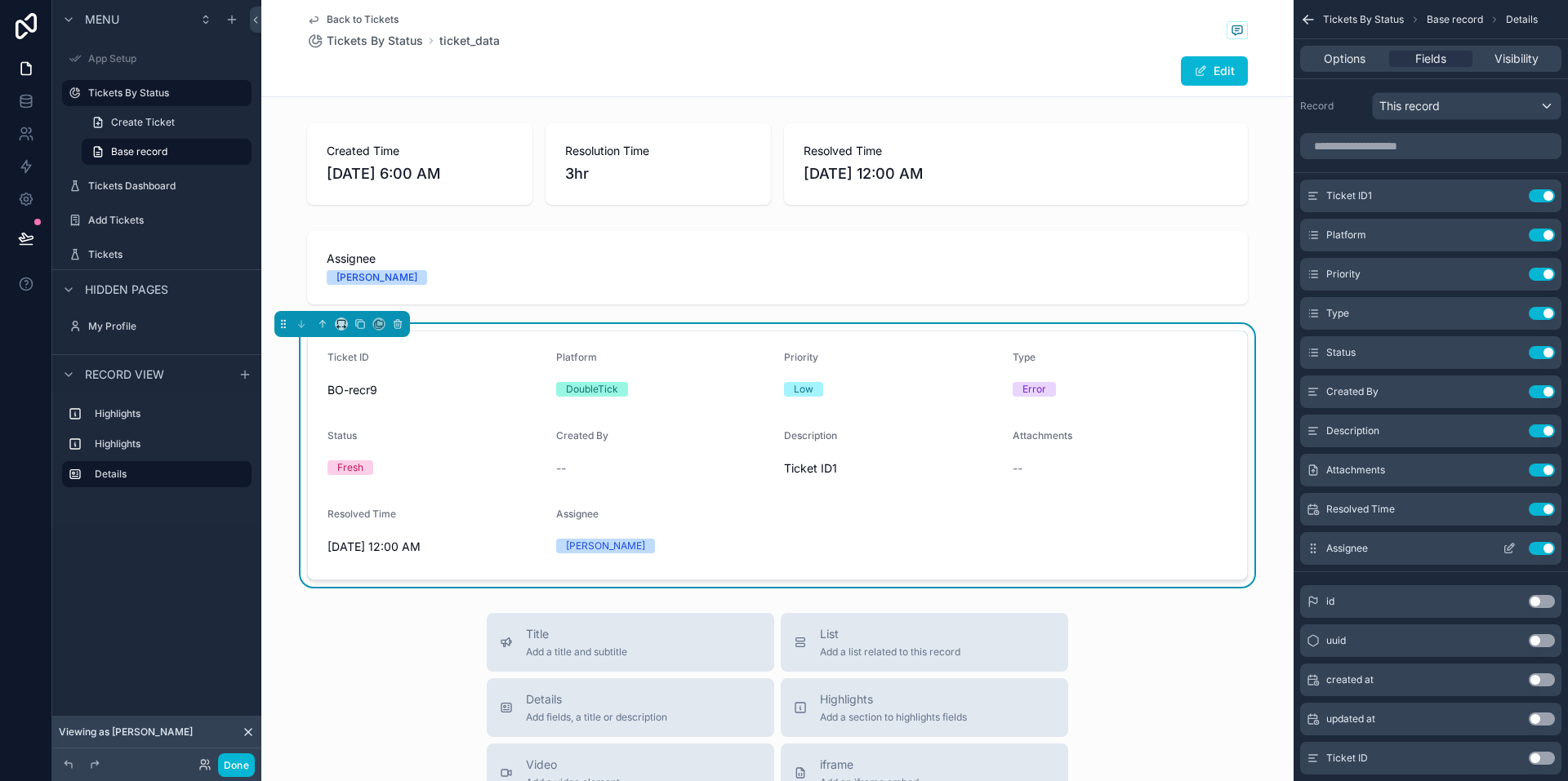
click at [1542, 549] on button "Use setting" at bounding box center [1542, 548] width 26 height 13
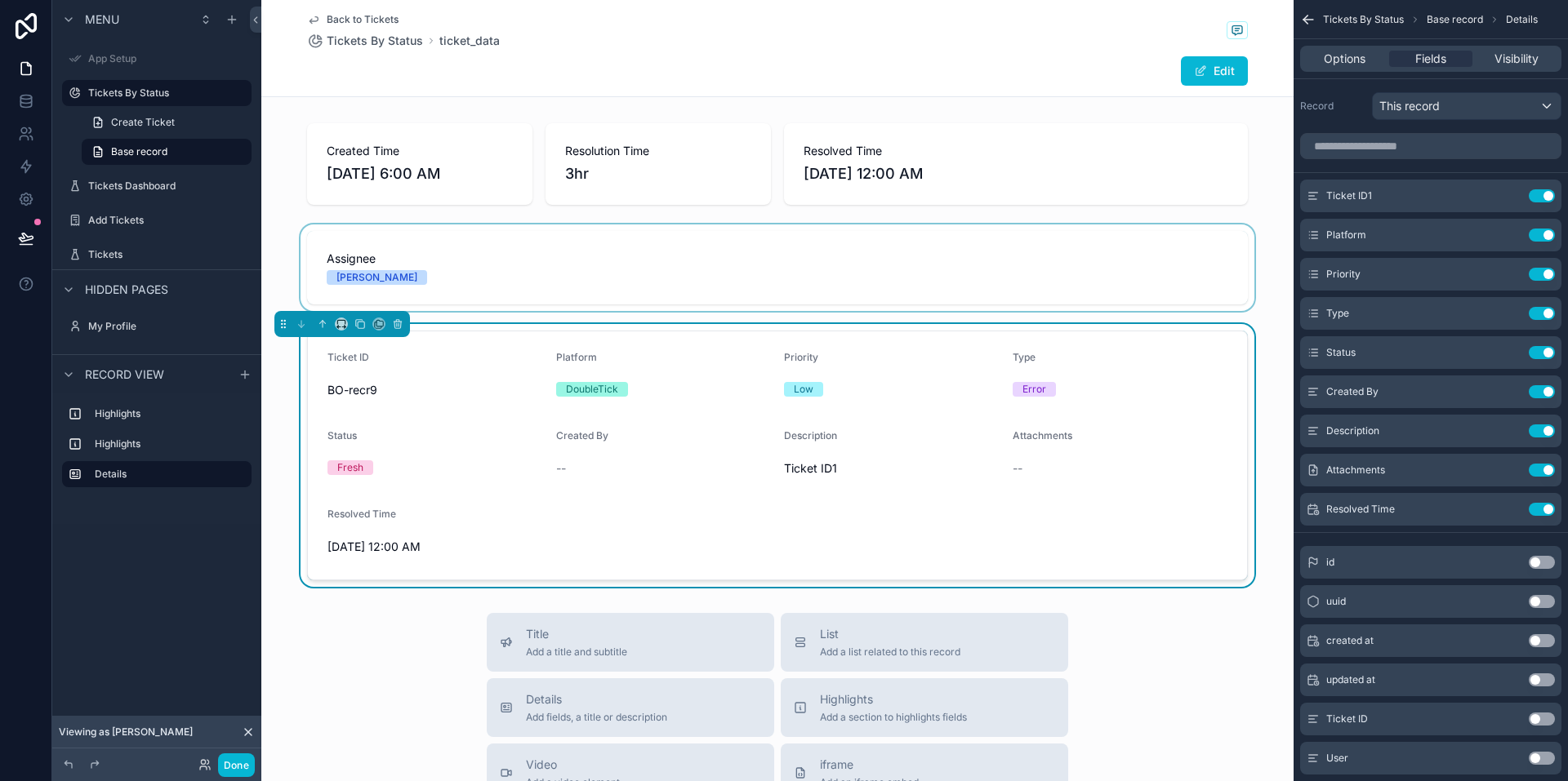
click at [488, 277] on div "scrollable content" at bounding box center [778, 268] width 1033 height 87
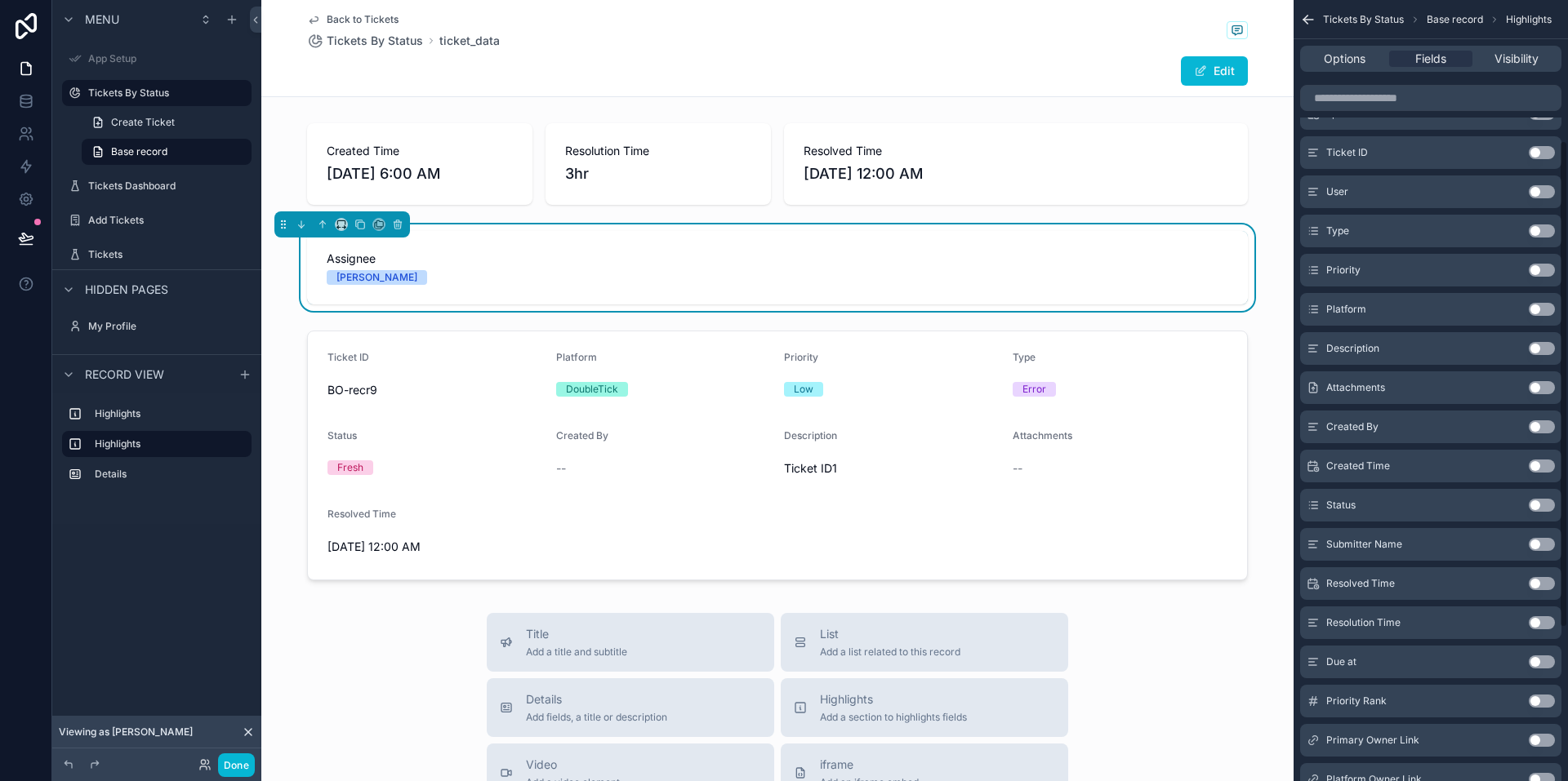
scroll to position [225, 0]
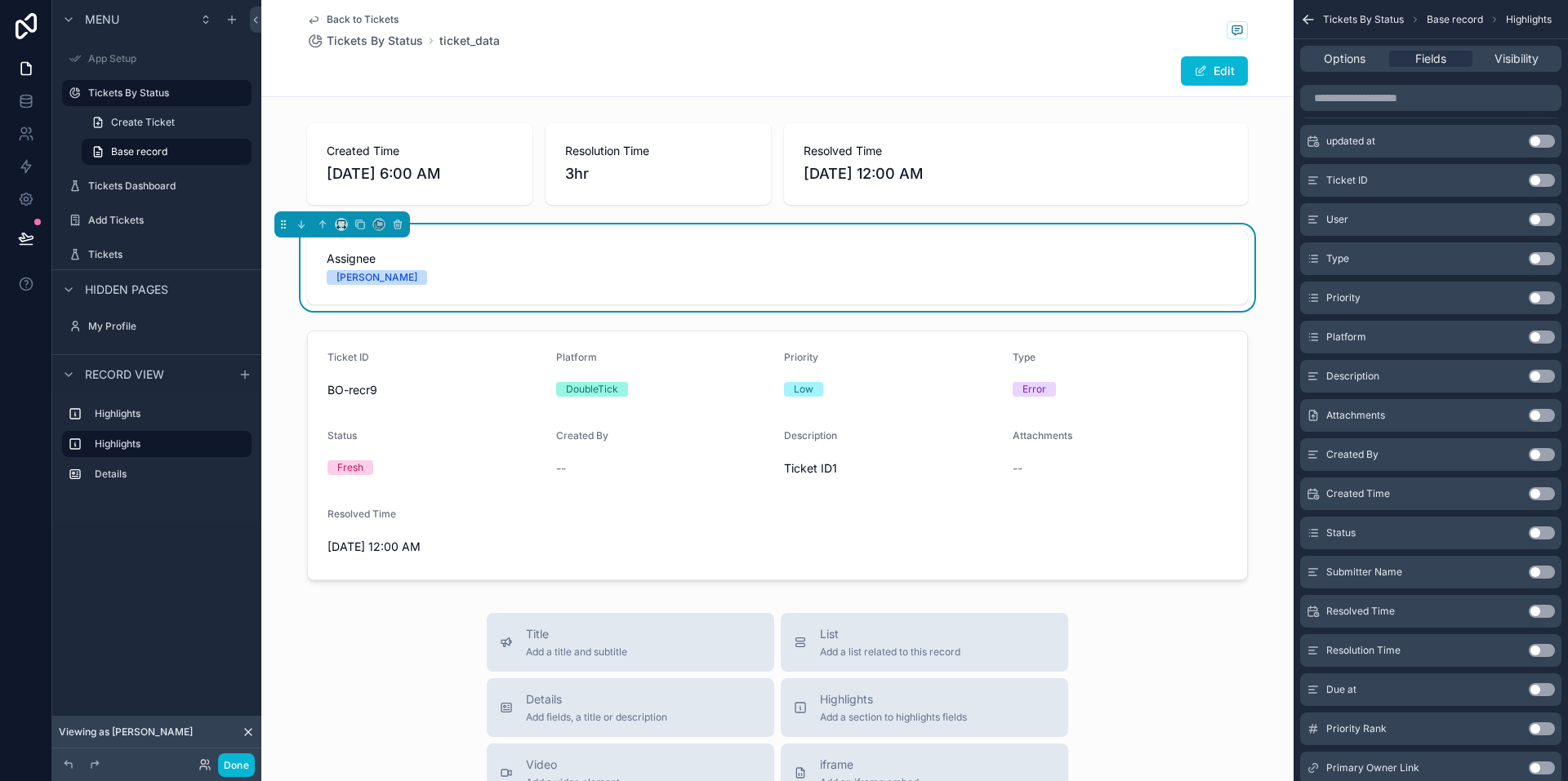
click at [1545, 492] on button "Use setting" at bounding box center [1542, 493] width 26 height 13
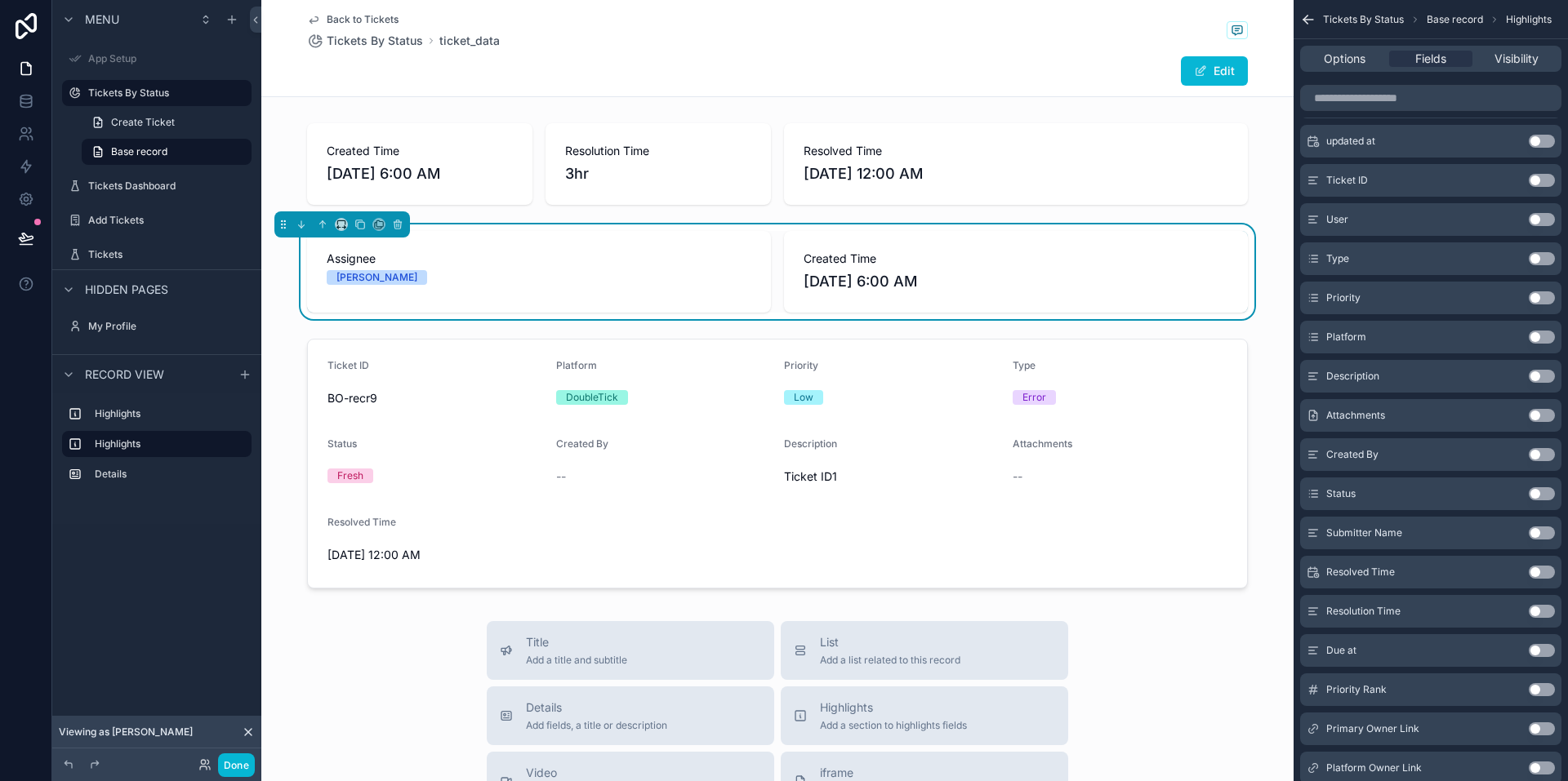
click at [1534, 495] on button "Use setting" at bounding box center [1542, 493] width 26 height 13
click at [1538, 454] on button "Use setting" at bounding box center [1542, 454] width 26 height 13
click at [1538, 374] on button "Use setting" at bounding box center [1542, 376] width 26 height 13
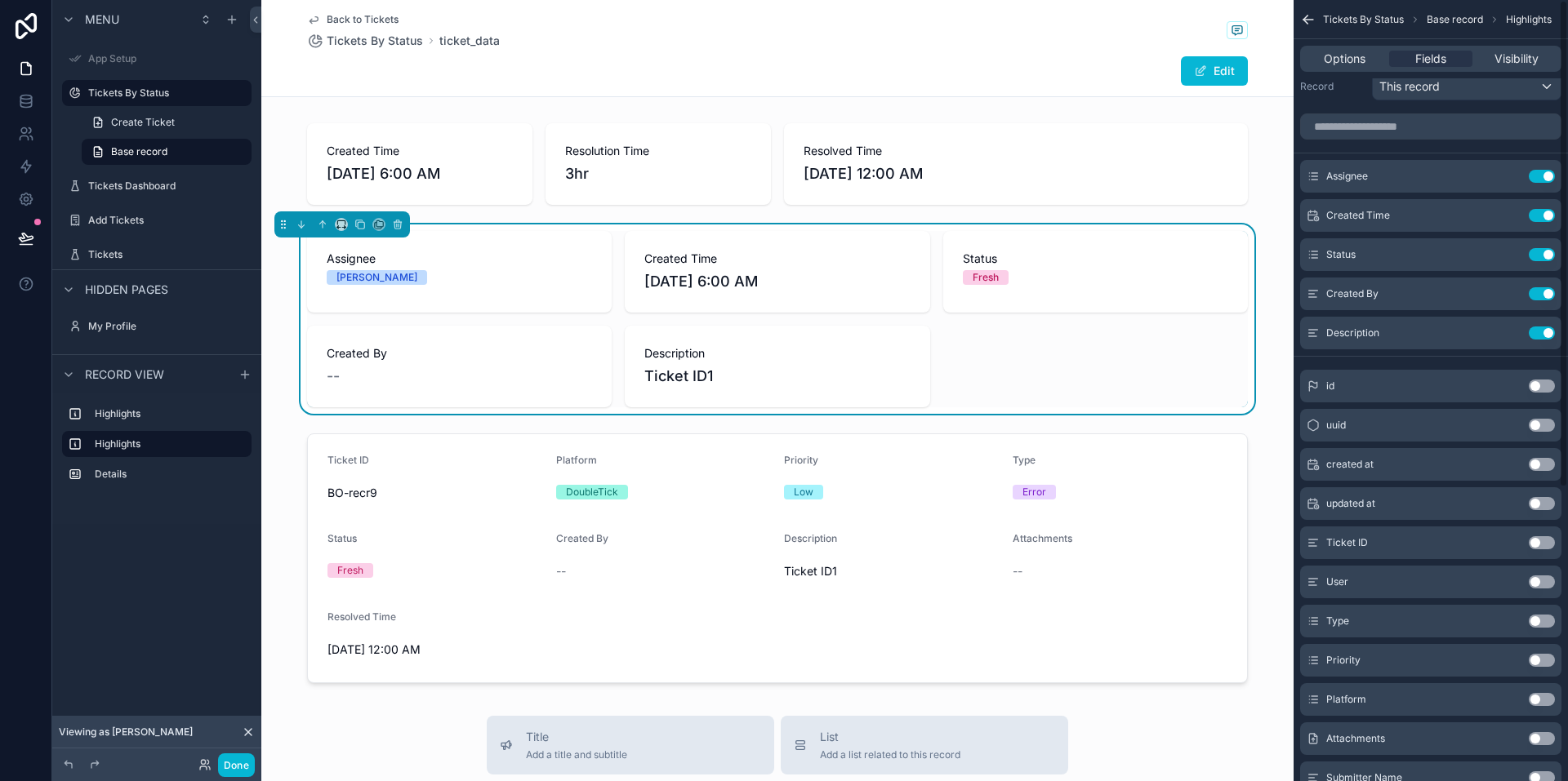
scroll to position [0, 0]
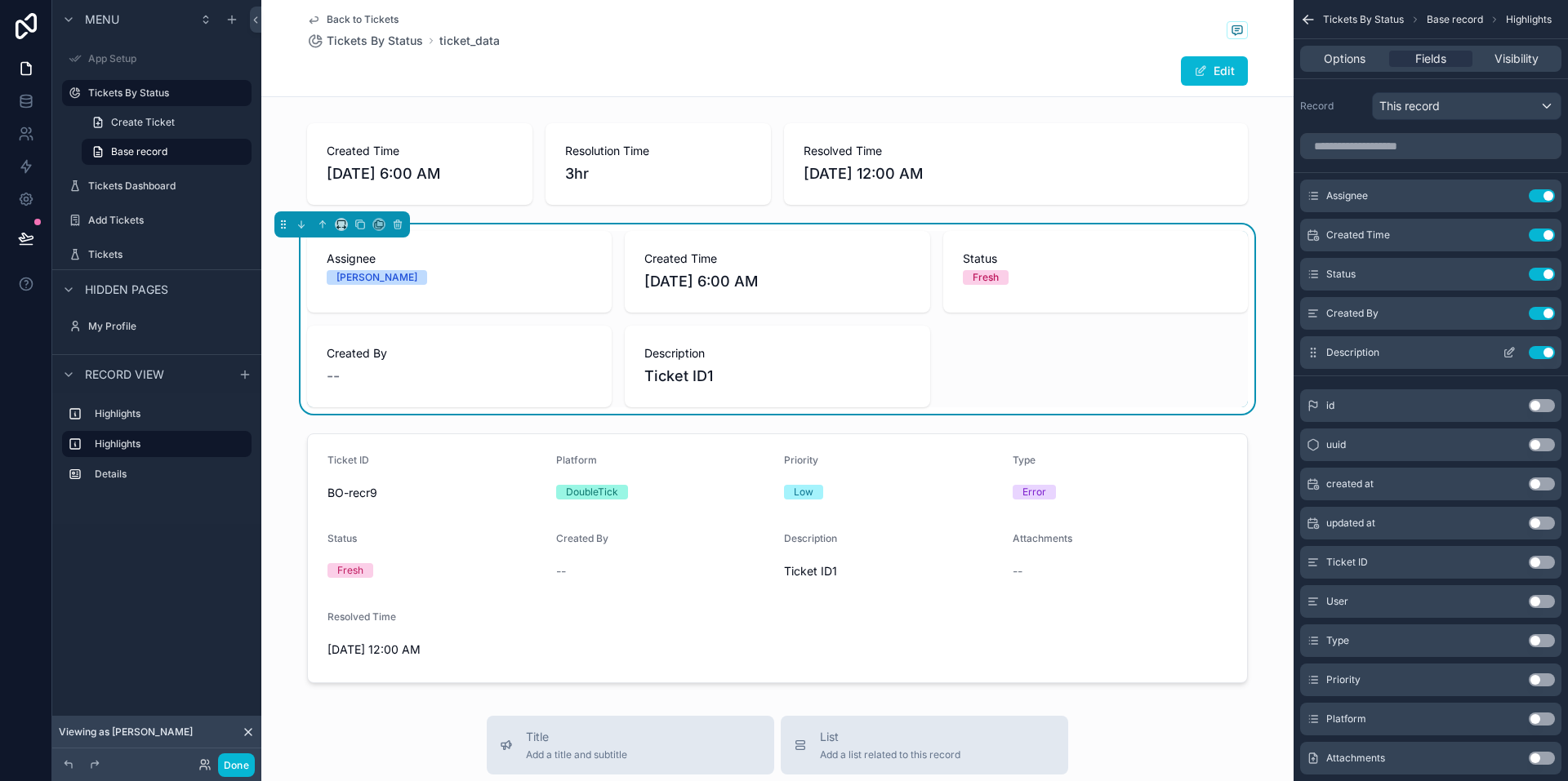
click at [1540, 350] on button "Use setting" at bounding box center [1542, 352] width 26 height 13
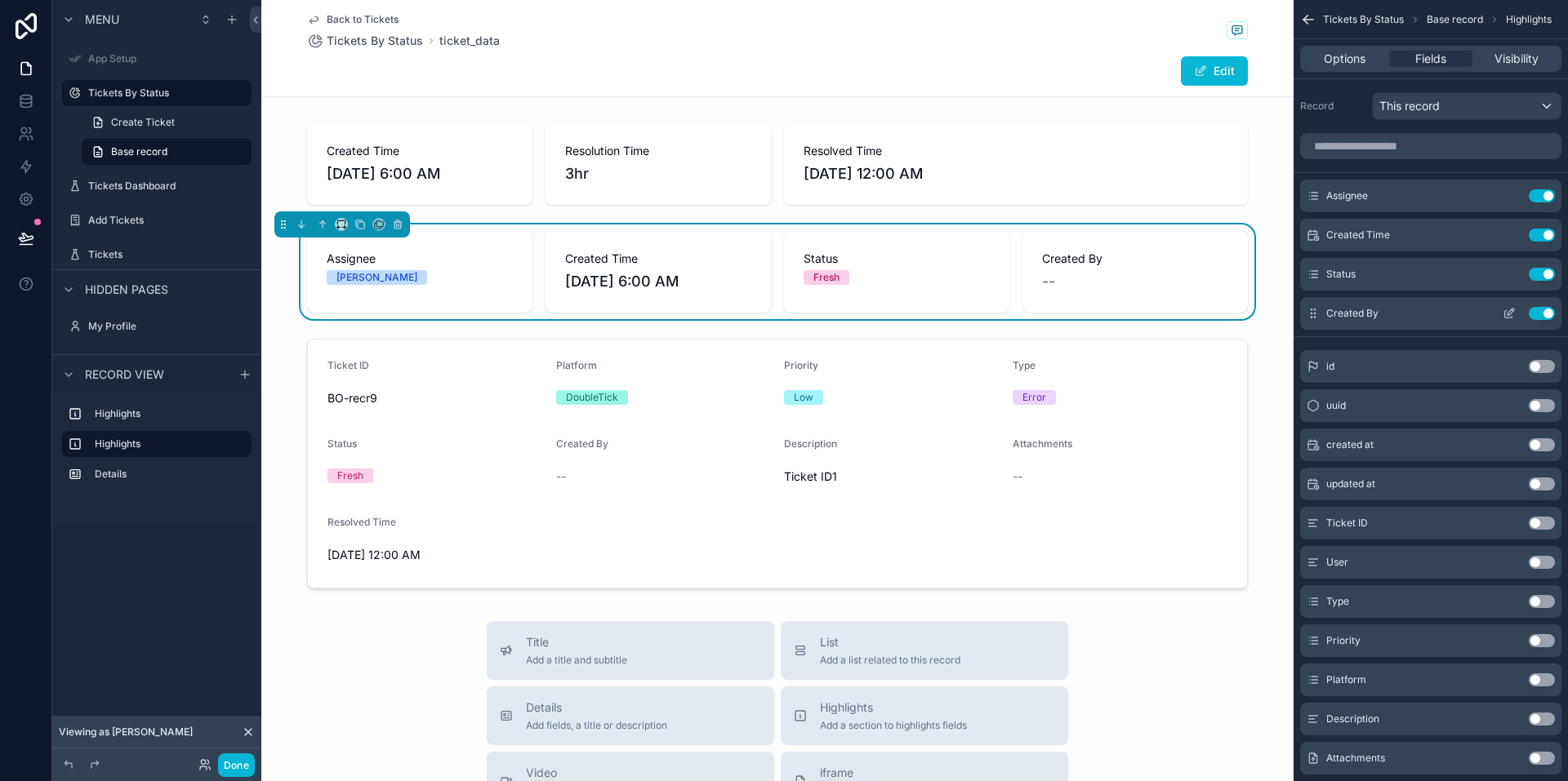
click at [1540, 314] on button "Use setting" at bounding box center [1542, 313] width 26 height 13
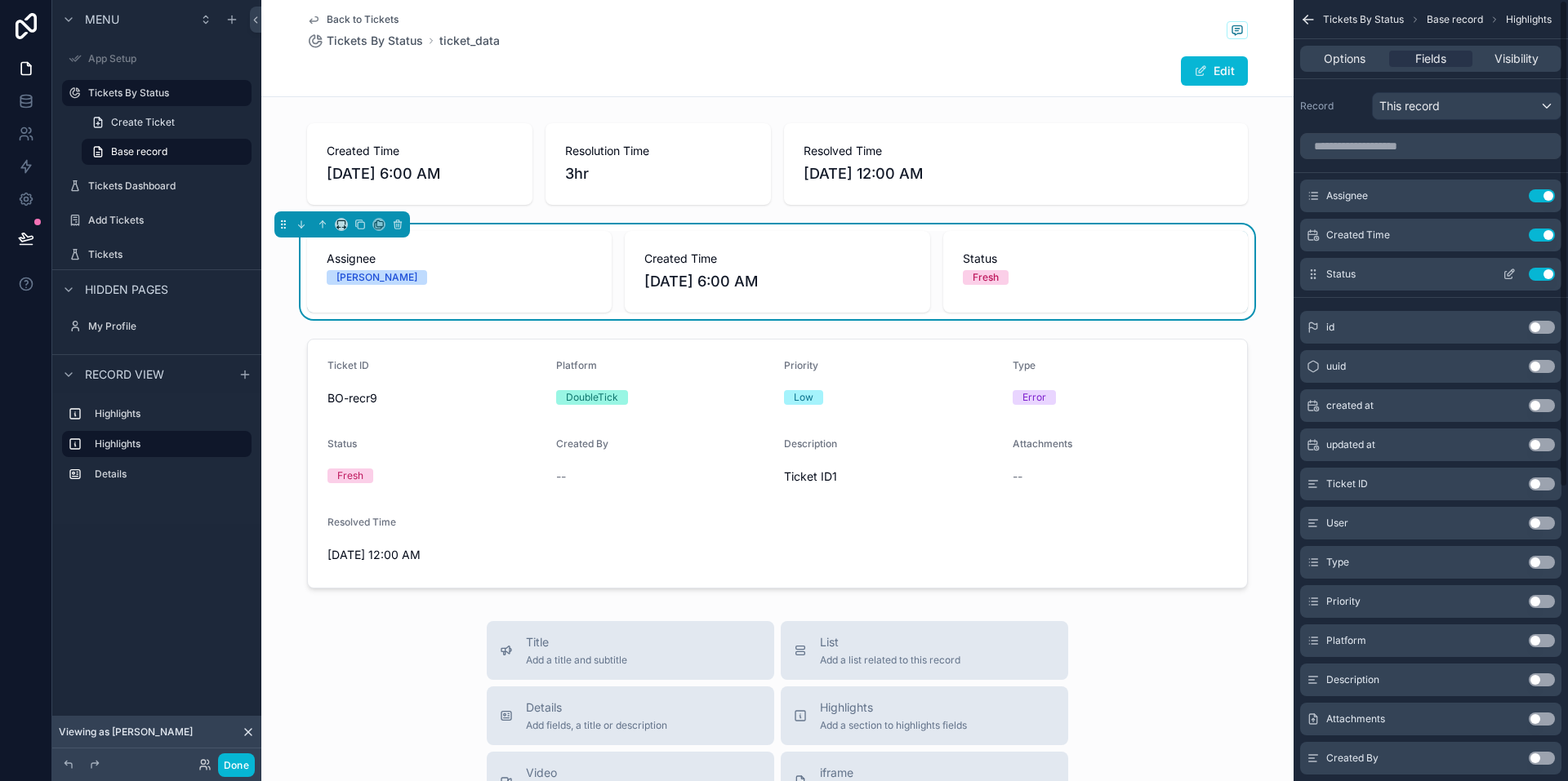
click at [1546, 274] on button "Use setting" at bounding box center [1542, 274] width 26 height 13
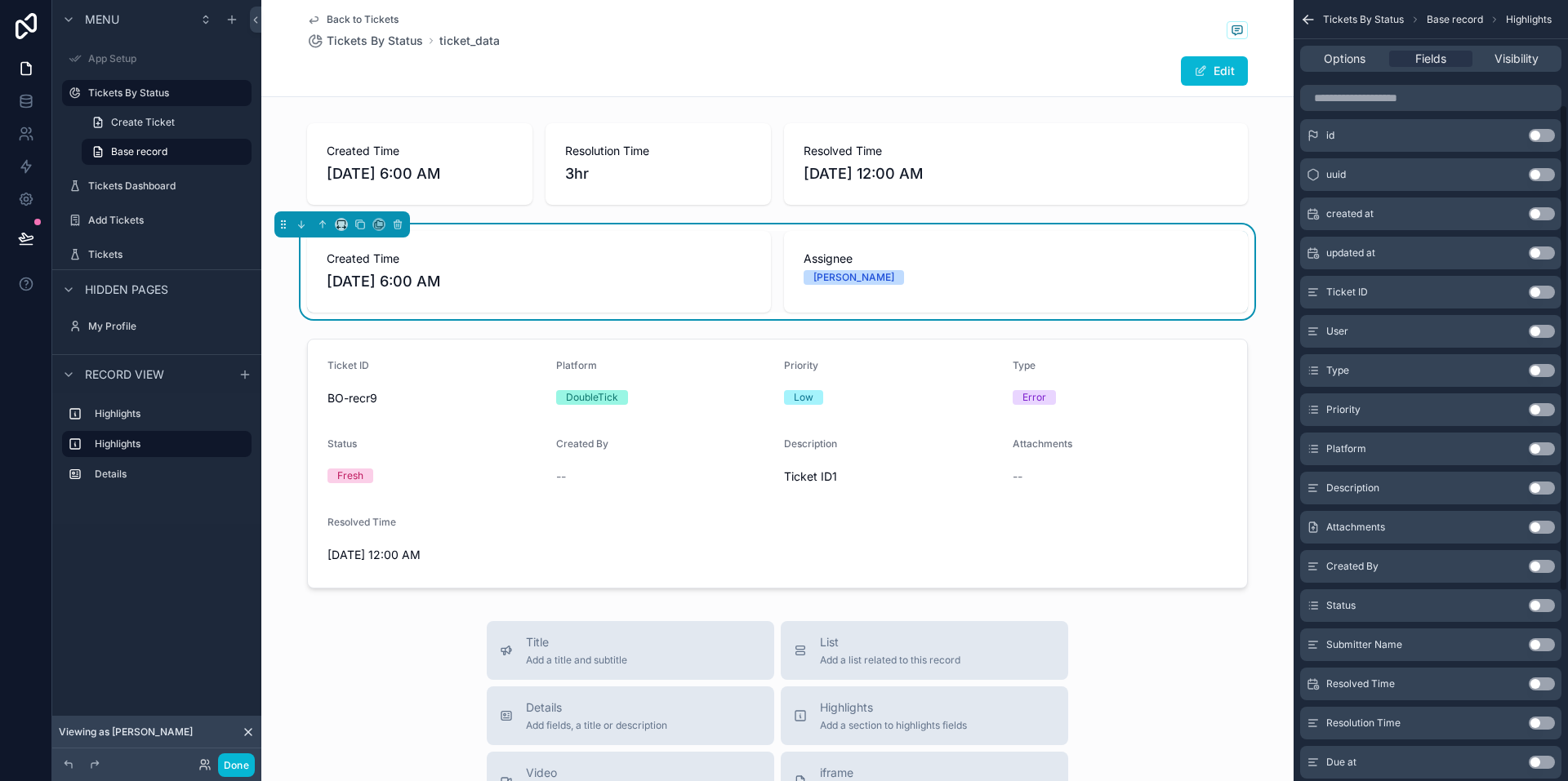
scroll to position [245, 0]
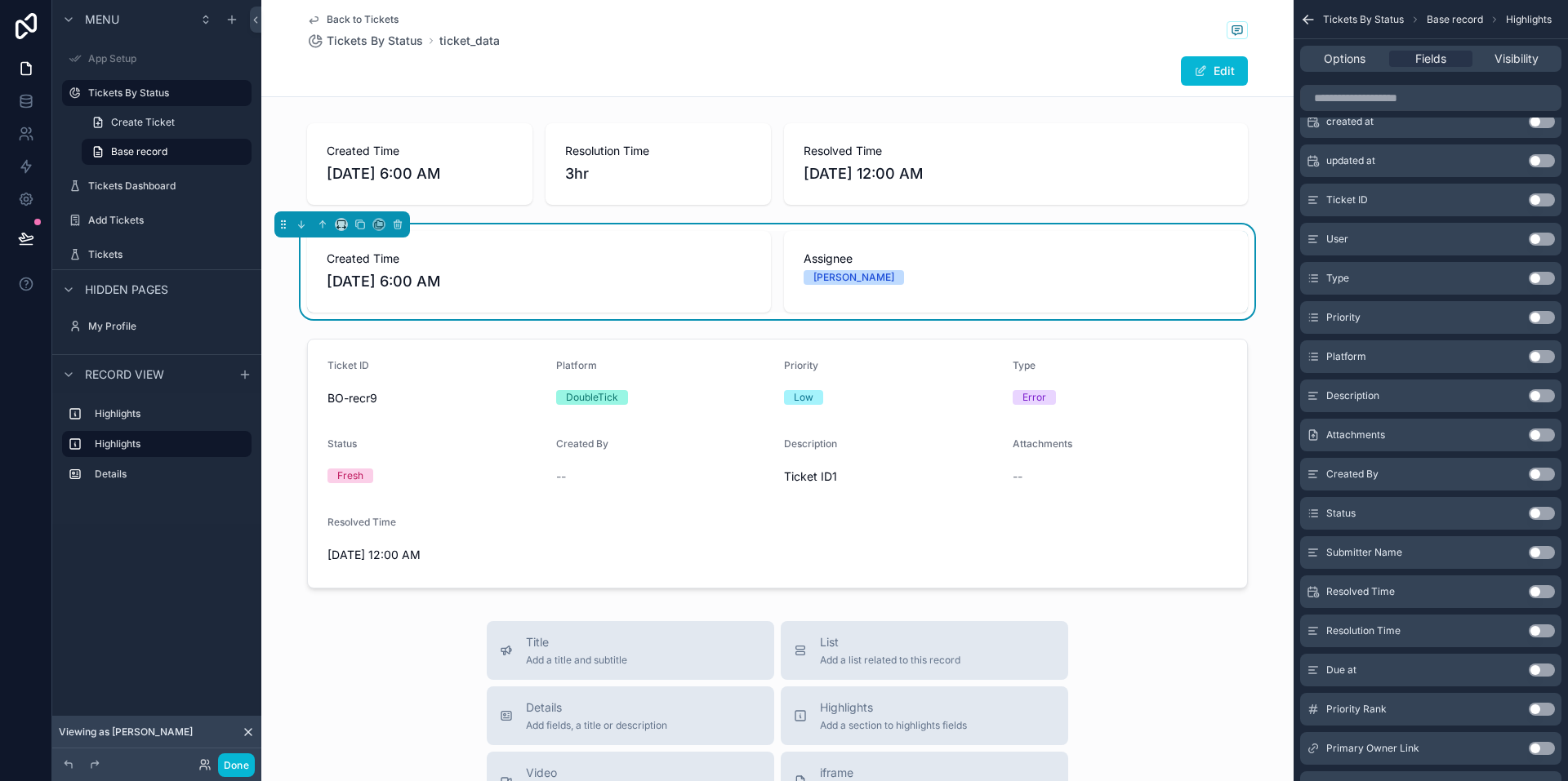
click at [1539, 631] on button "Use setting" at bounding box center [1542, 631] width 26 height 13
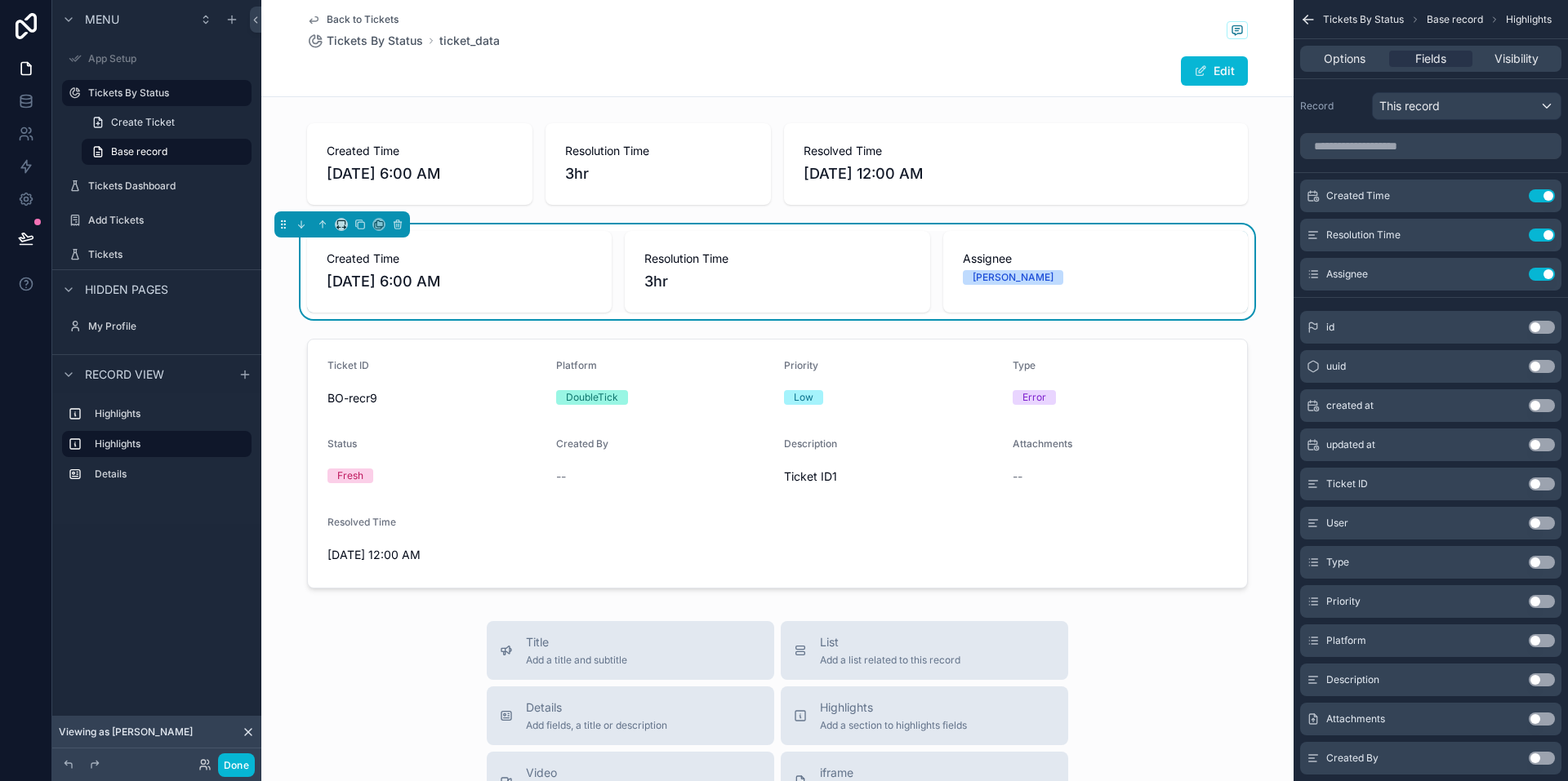
click at [1541, 482] on button "Use setting" at bounding box center [1542, 484] width 26 height 13
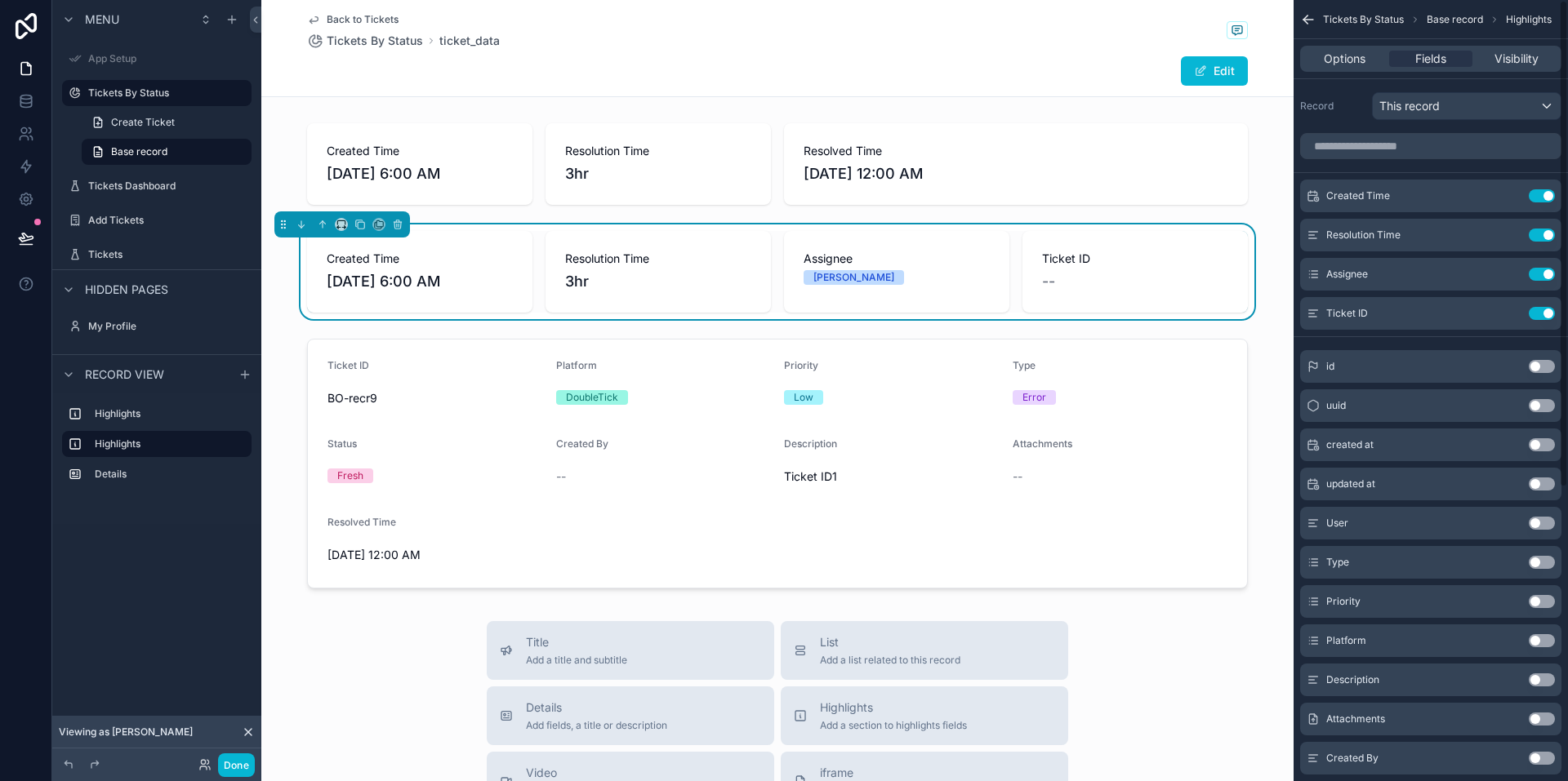
click at [1541, 522] on button "Use setting" at bounding box center [1542, 523] width 26 height 13
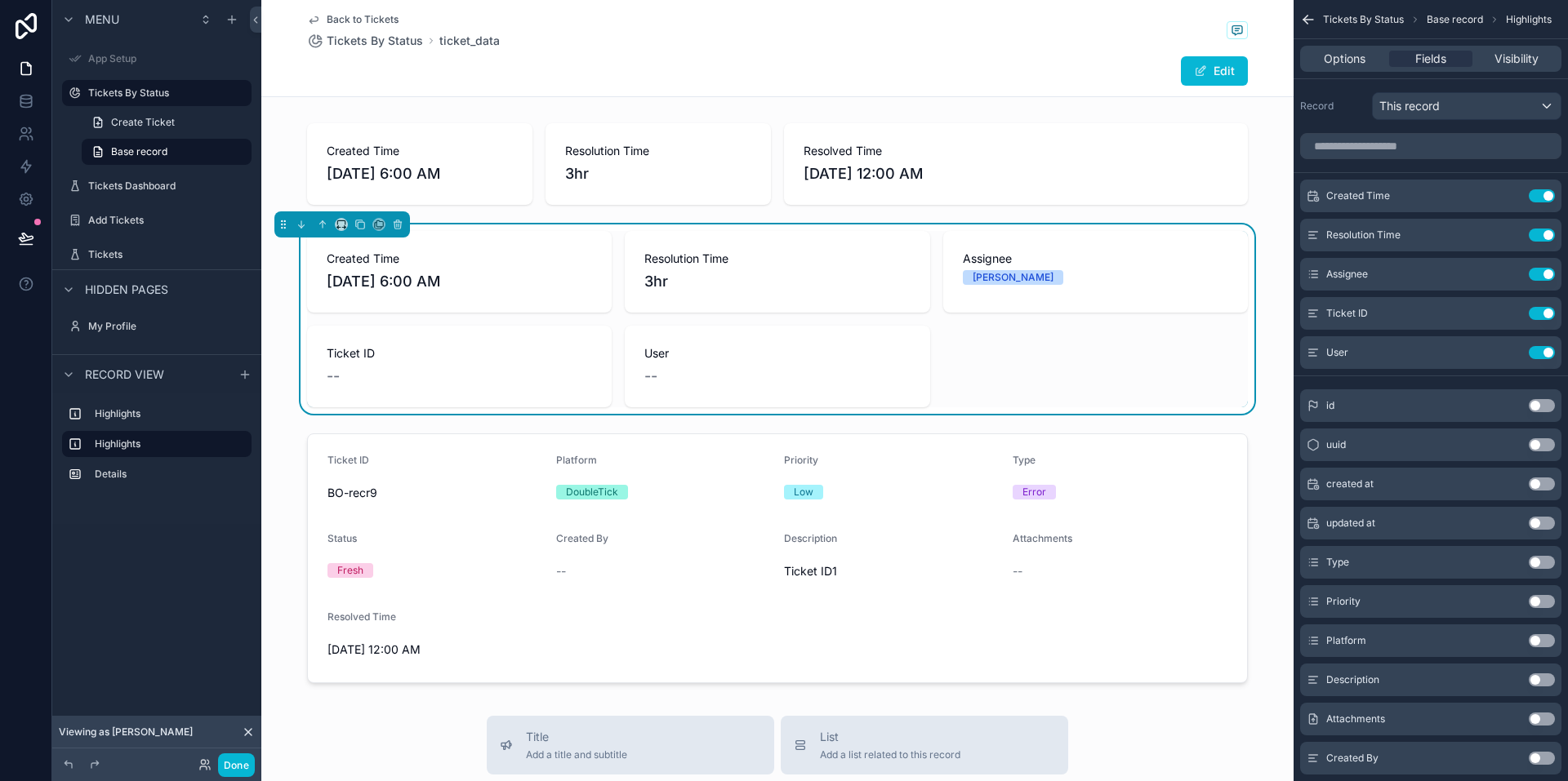
click at [1541, 562] on button "Use setting" at bounding box center [1542, 562] width 26 height 13
click at [1542, 642] on button "Use setting" at bounding box center [1542, 640] width 26 height 13
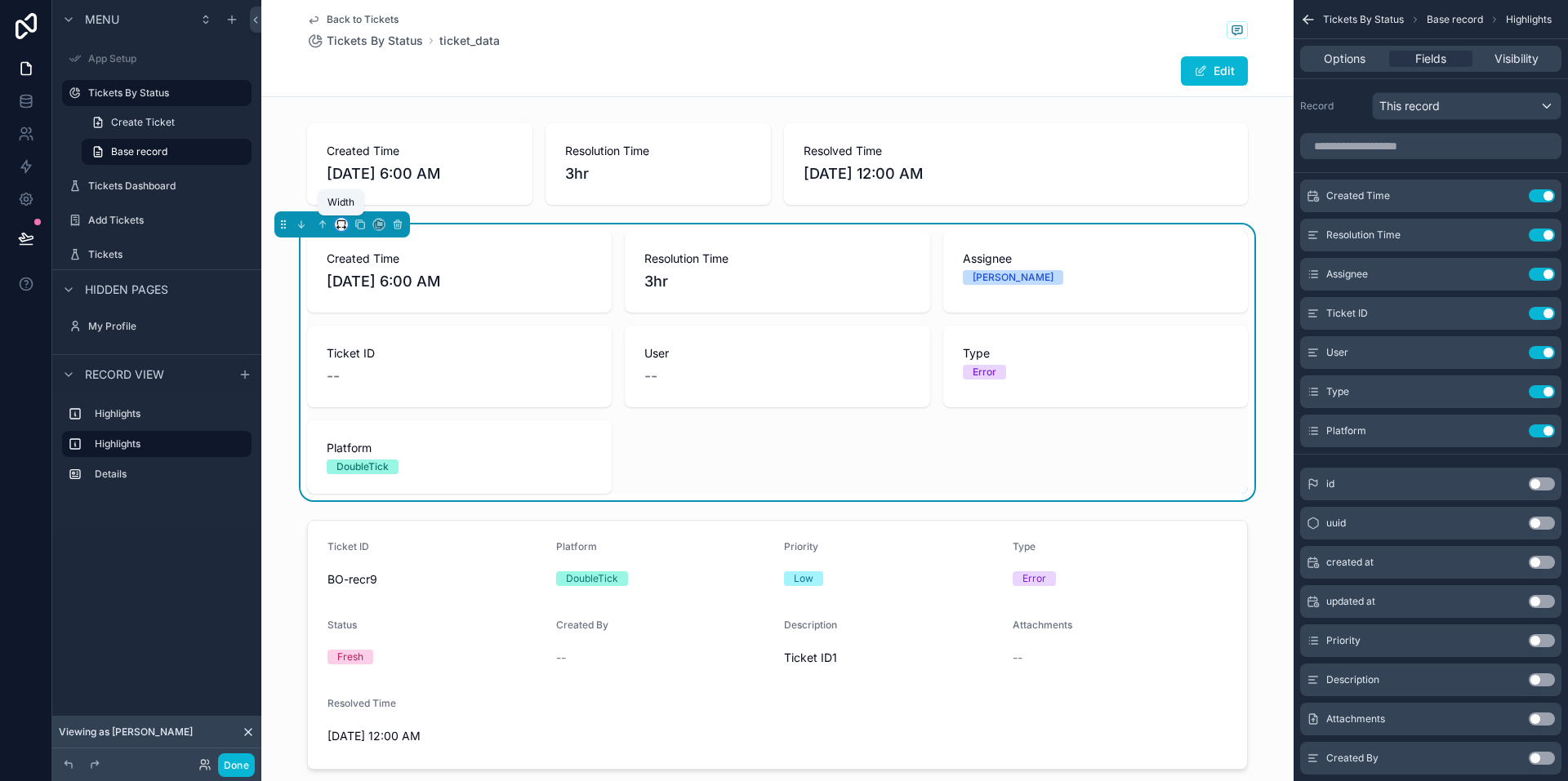
click at [342, 228] on icon "scrollable content" at bounding box center [344, 228] width 3 height 0
click at [375, 291] on div "25%" at bounding box center [374, 286] width 50 height 20
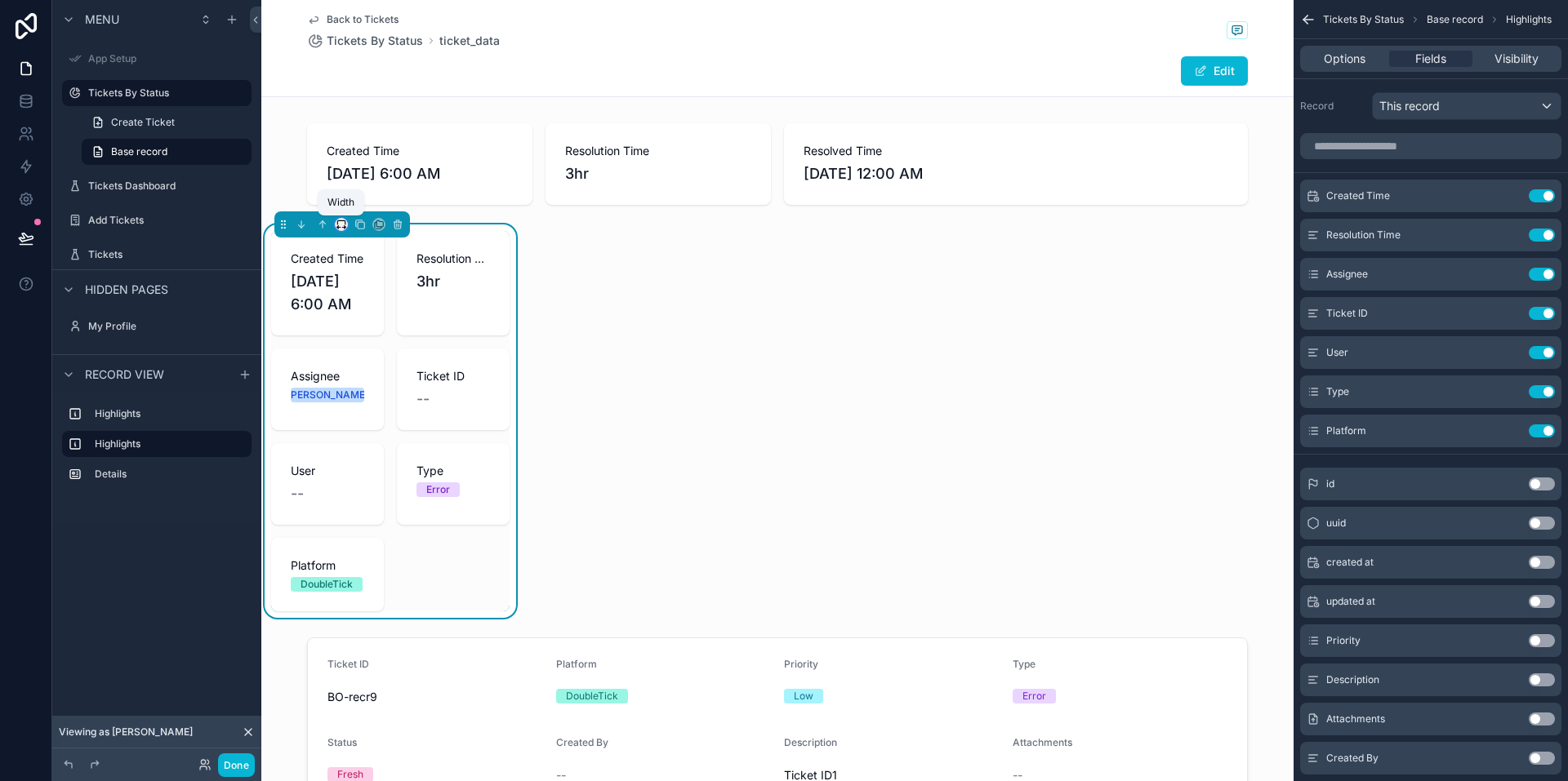
click at [340, 222] on icon "scrollable content" at bounding box center [341, 224] width 11 height 11
click at [377, 251] on span "Default" at bounding box center [368, 255] width 38 height 20
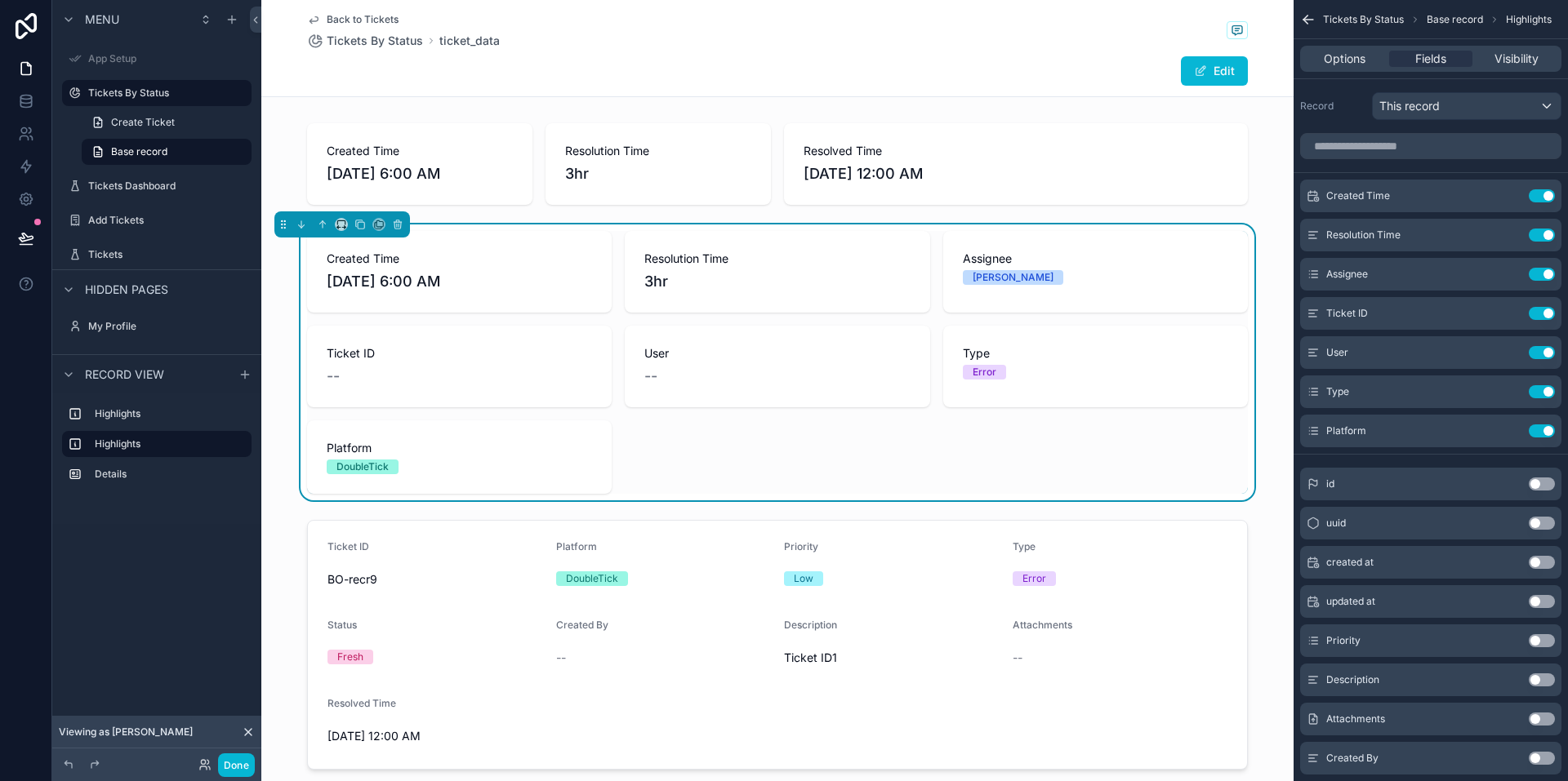
click at [895, 450] on div "Created Time 8/30/2025 6:00 AM Resolution Time 3hr Assignee Divraj Ticket ID --…" at bounding box center [777, 362] width 940 height 263
click at [1358, 58] on span "Options" at bounding box center [1345, 58] width 42 height 17
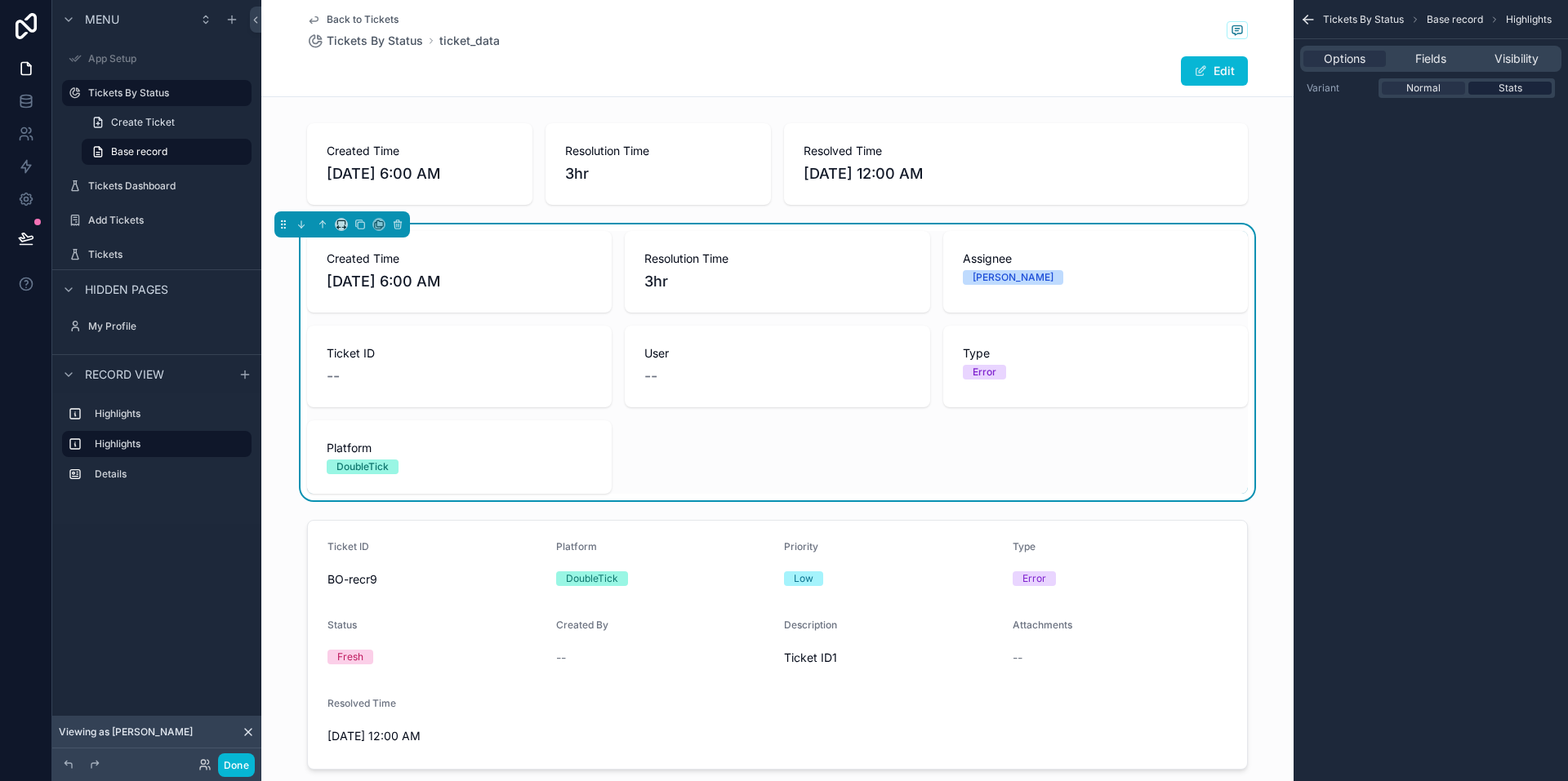
click at [1507, 87] on span "Stats" at bounding box center [1510, 88] width 23 height 13
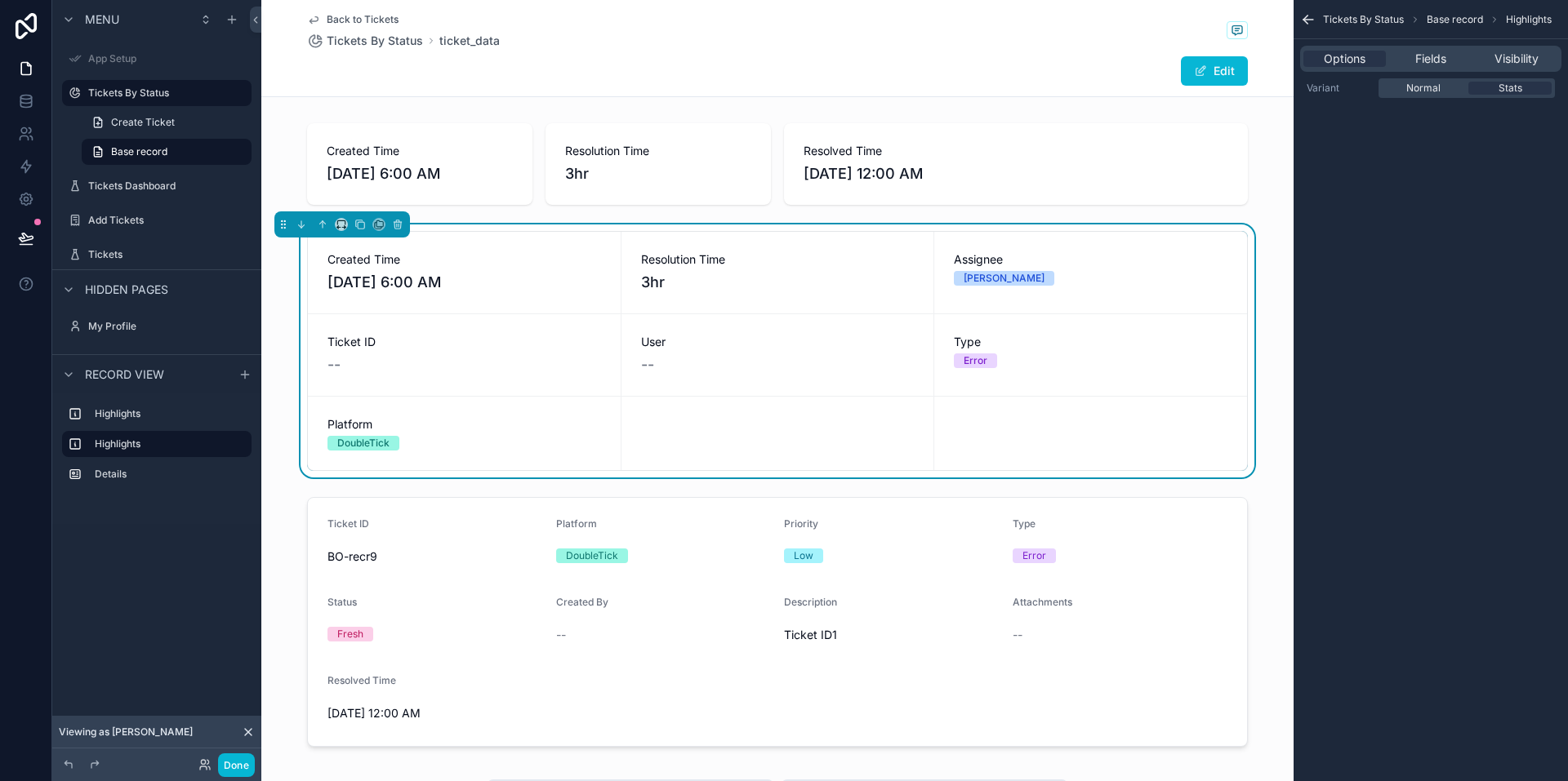
click at [1335, 88] on label "Variant" at bounding box center [1339, 88] width 65 height 13
click at [1428, 86] on span "Normal" at bounding box center [1423, 88] width 34 height 13
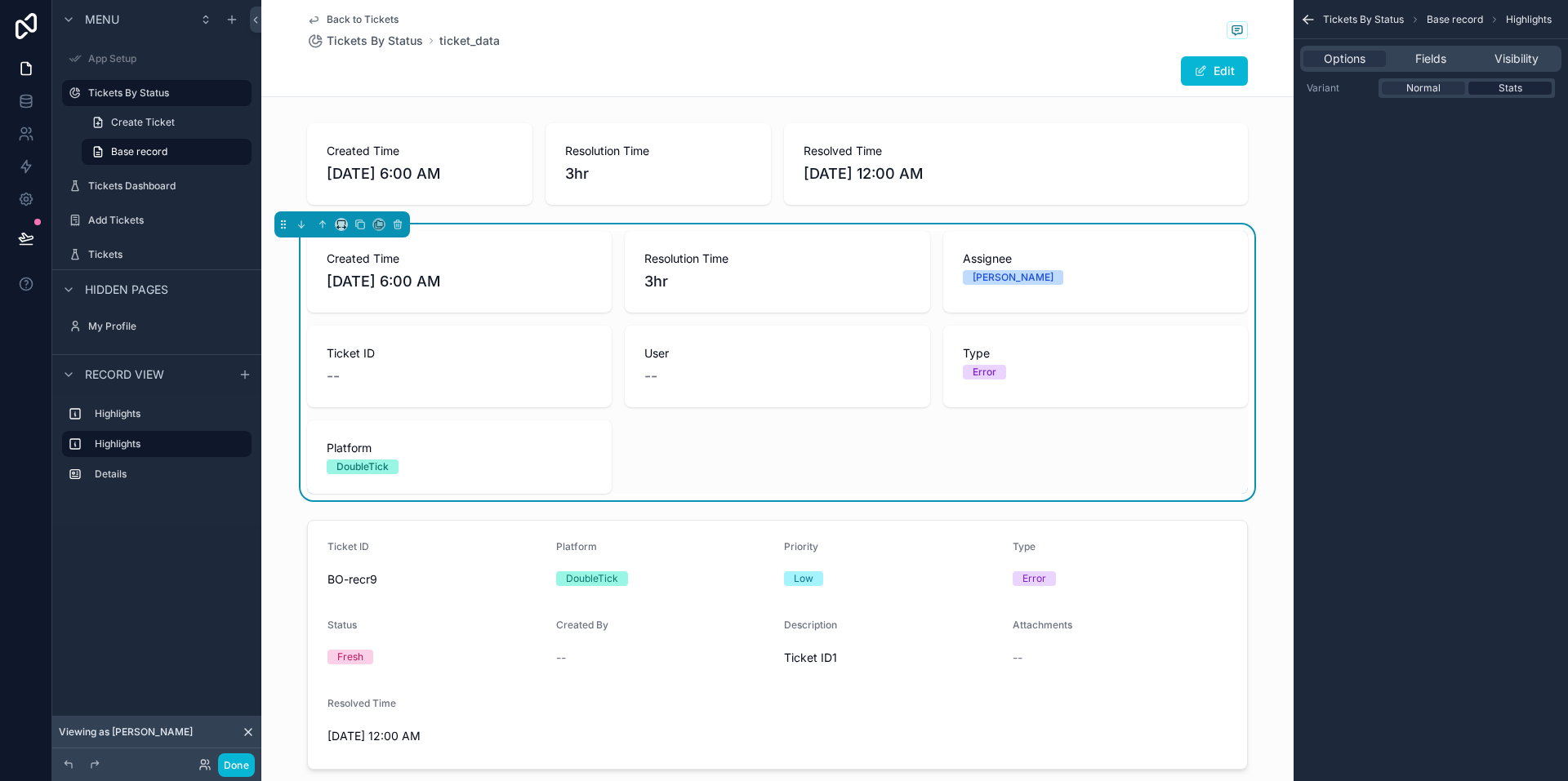
click at [1501, 85] on span "Stats" at bounding box center [1510, 88] width 23 height 13
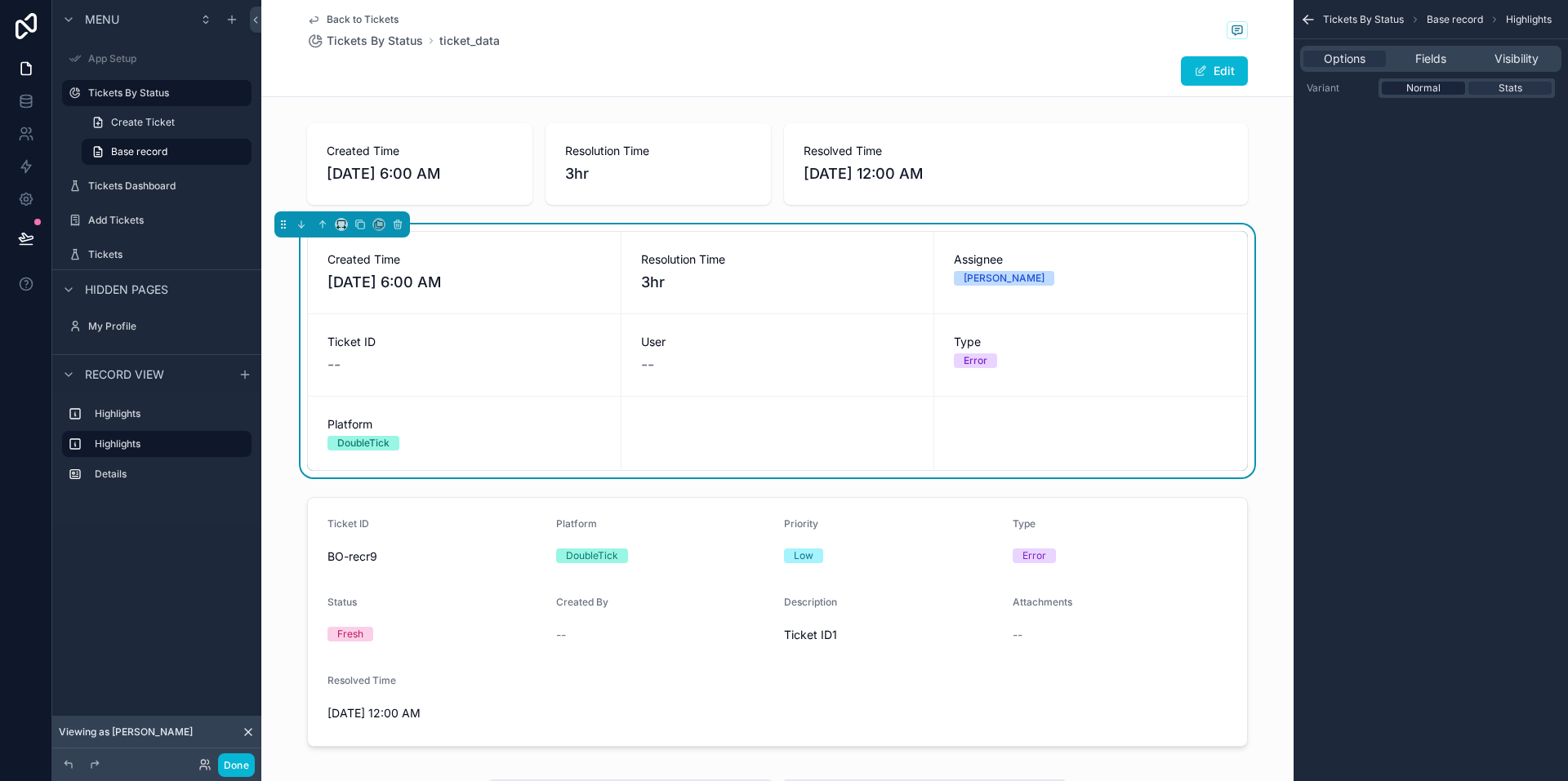
click at [1418, 90] on span "Normal" at bounding box center [1423, 88] width 34 height 13
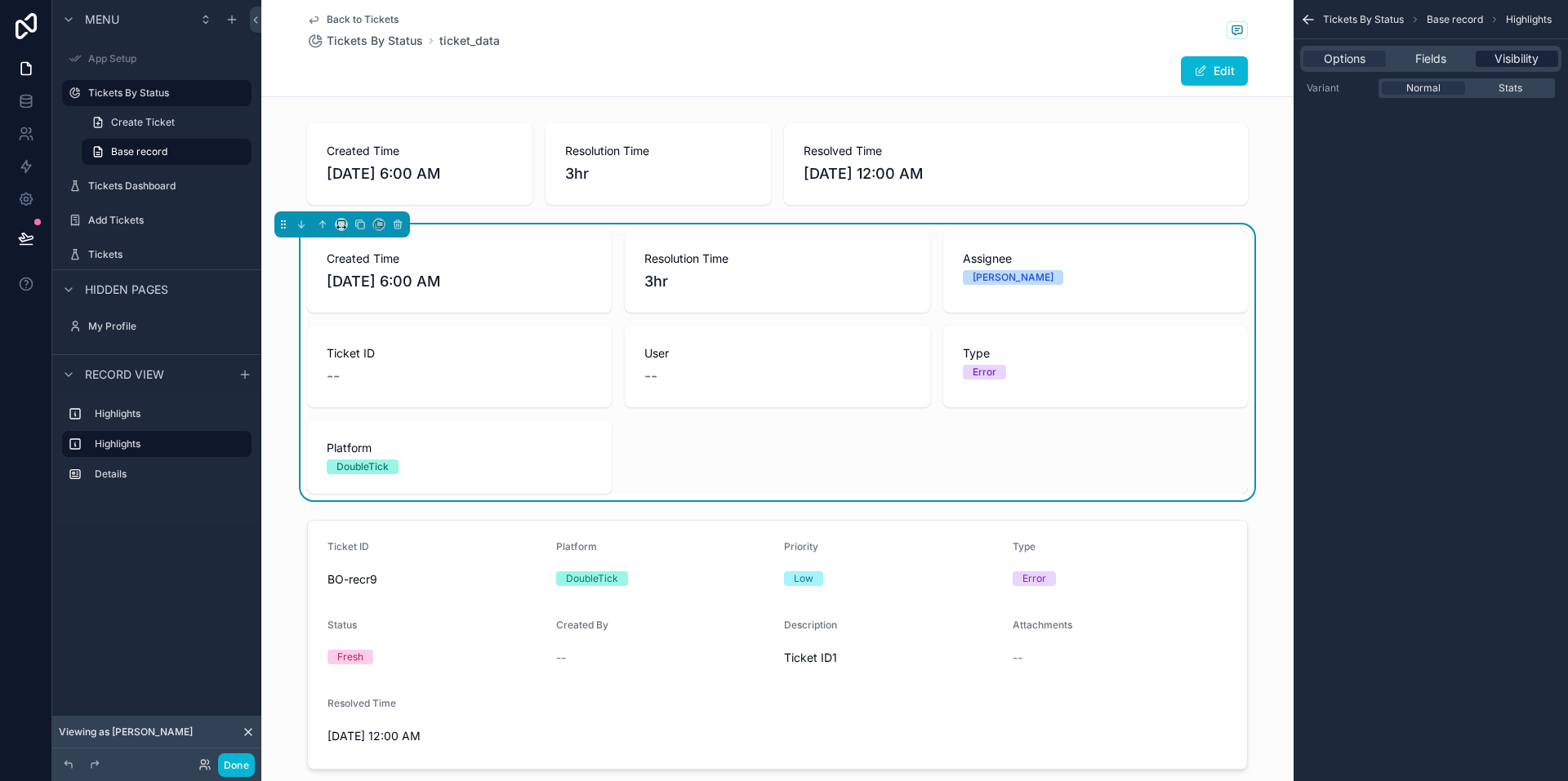
click at [1490, 56] on div "Visibility" at bounding box center [1517, 58] width 83 height 17
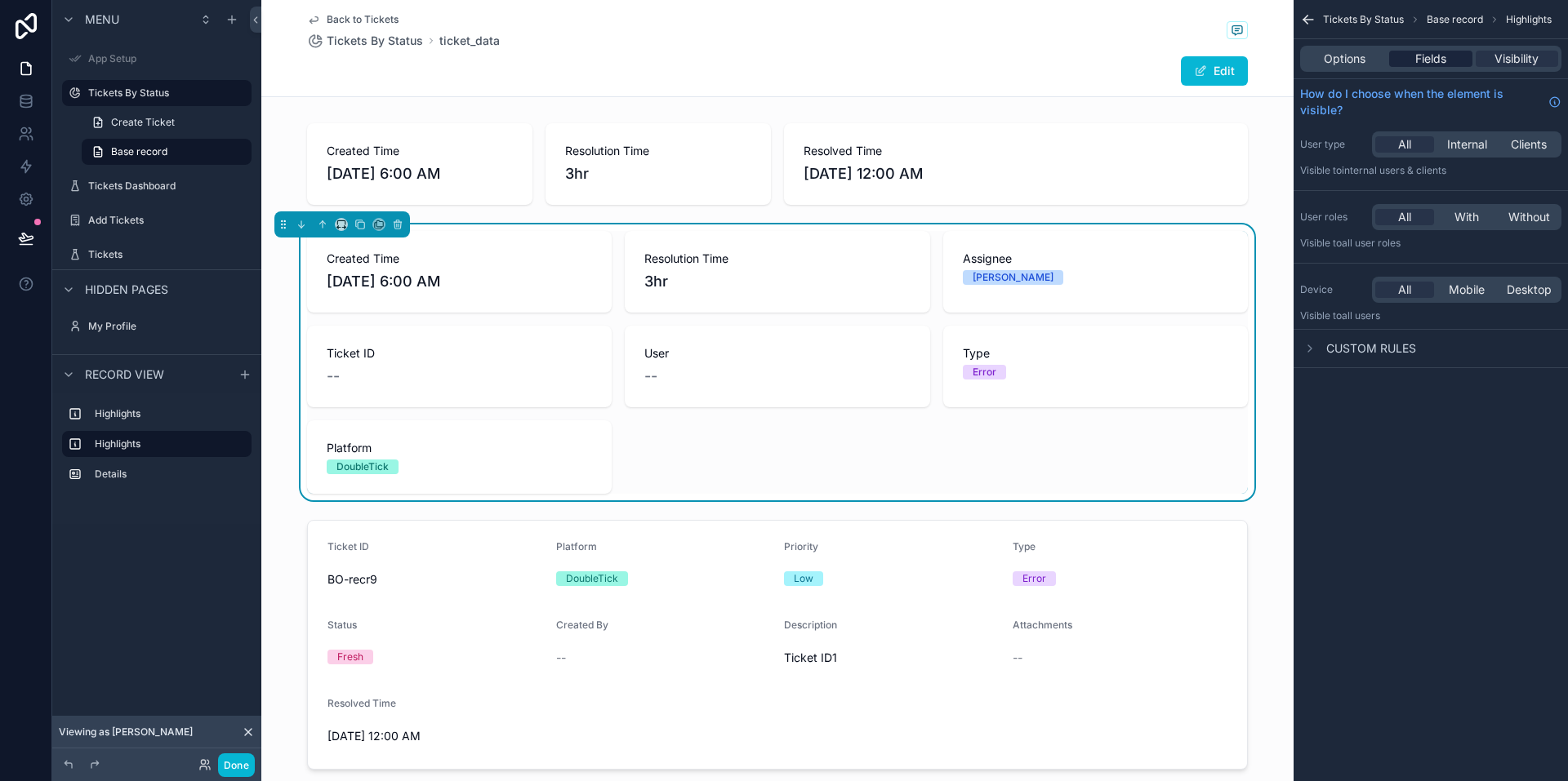
click at [1413, 59] on div "Fields" at bounding box center [1430, 58] width 83 height 17
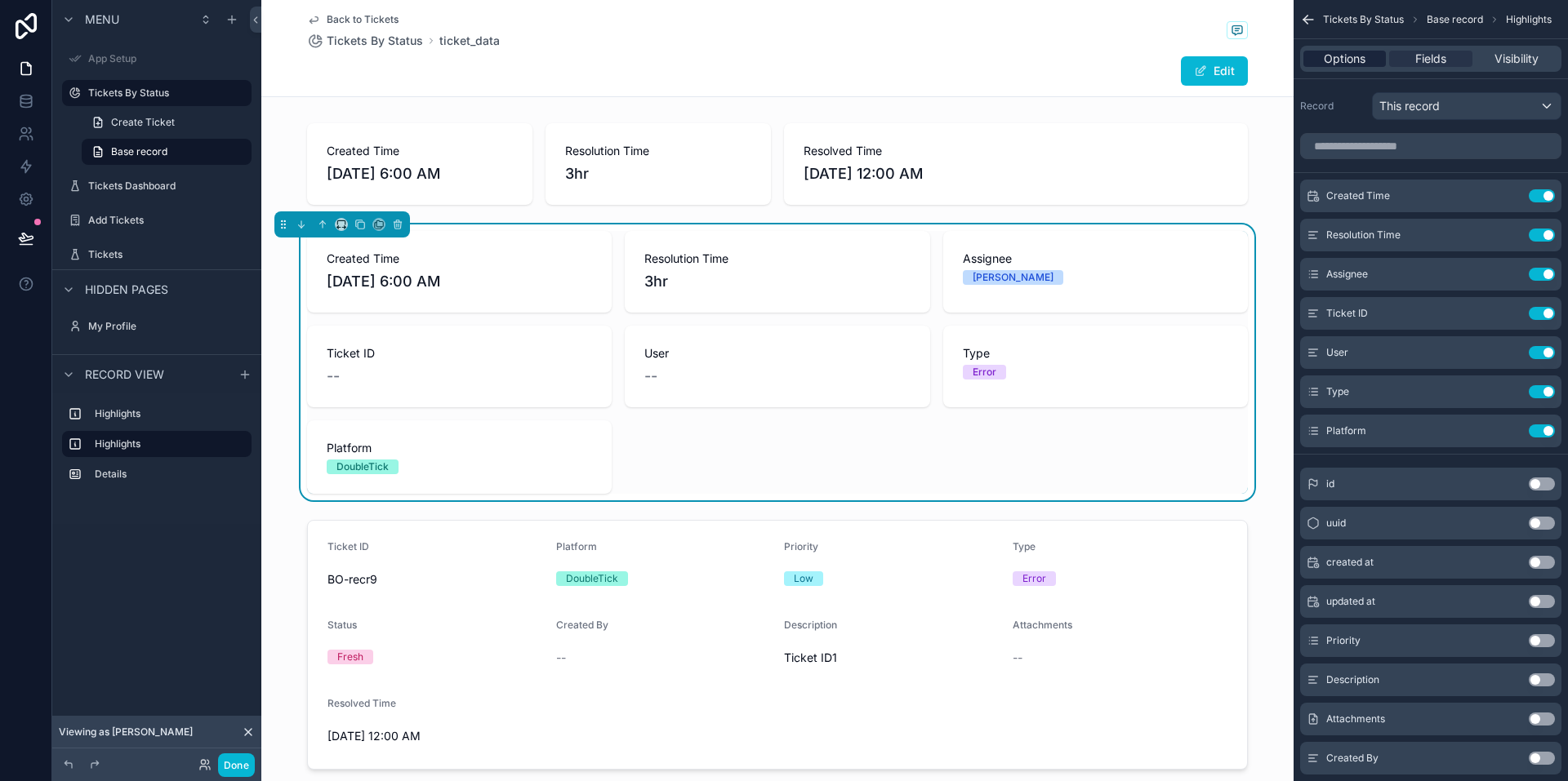
click at [1345, 60] on span "Options" at bounding box center [1345, 58] width 42 height 17
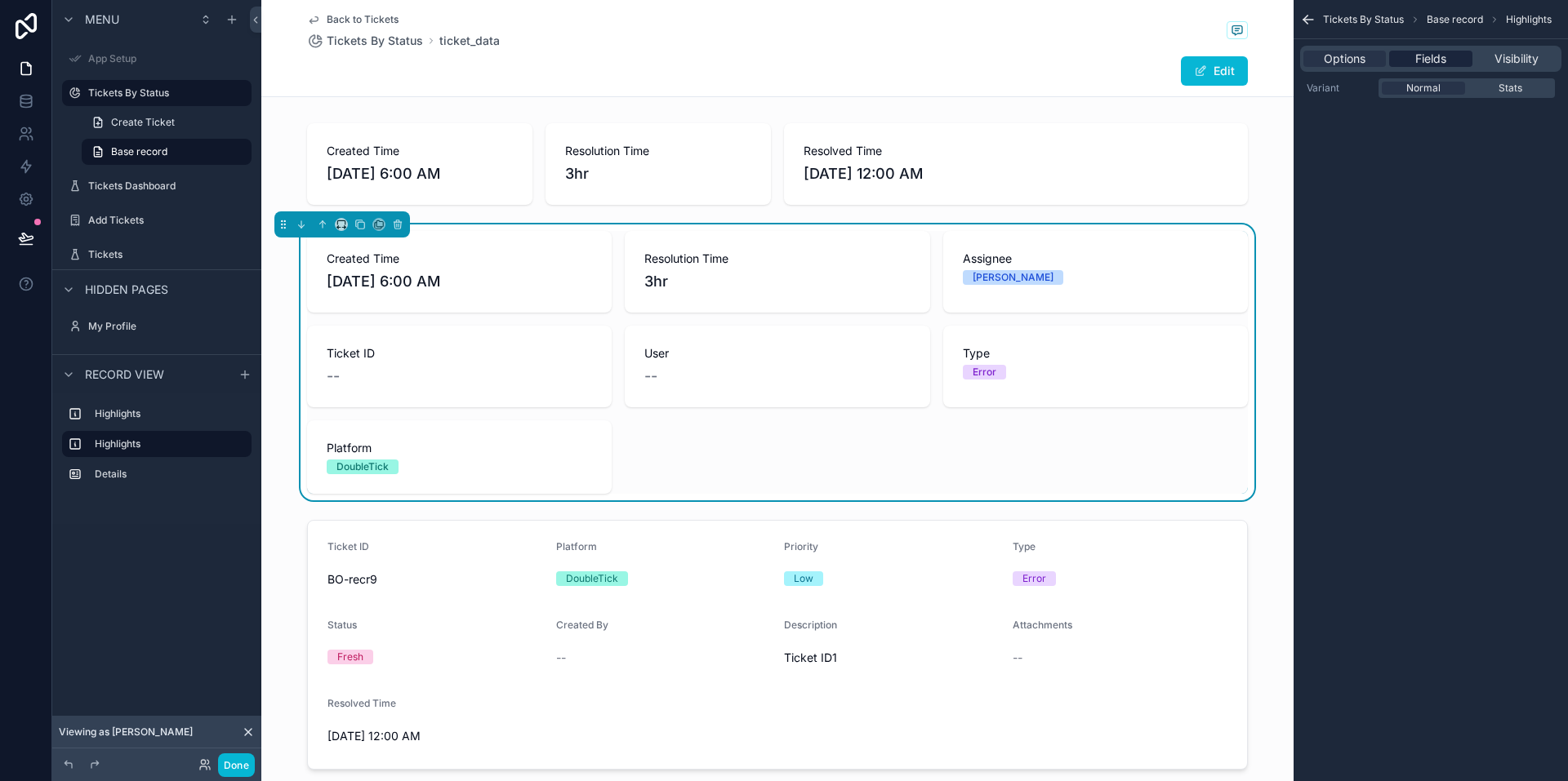
click at [1432, 56] on span "Fields" at bounding box center [1431, 58] width 31 height 17
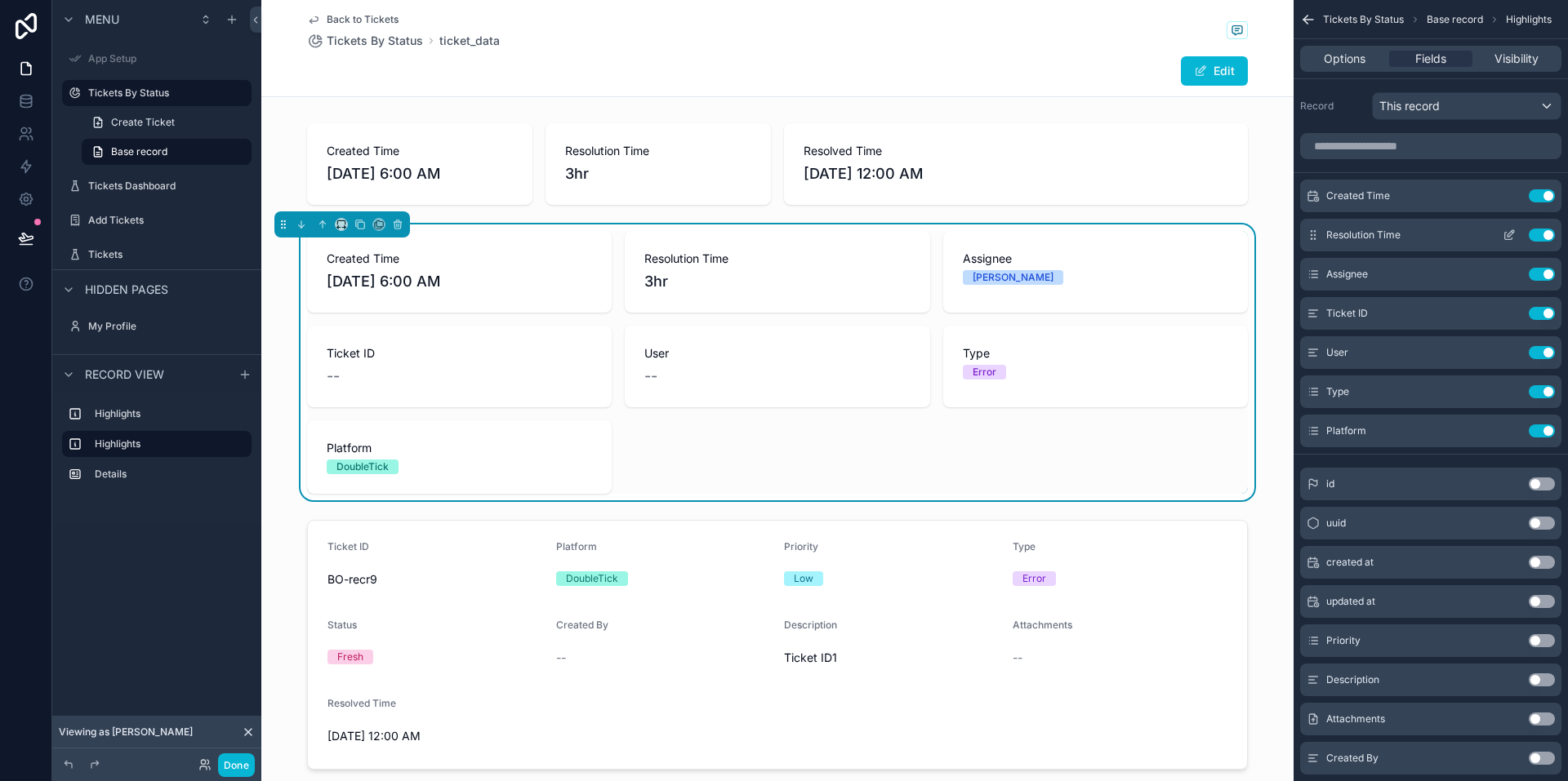
click at [1505, 234] on icon "scrollable content" at bounding box center [1509, 236] width 7 height 7
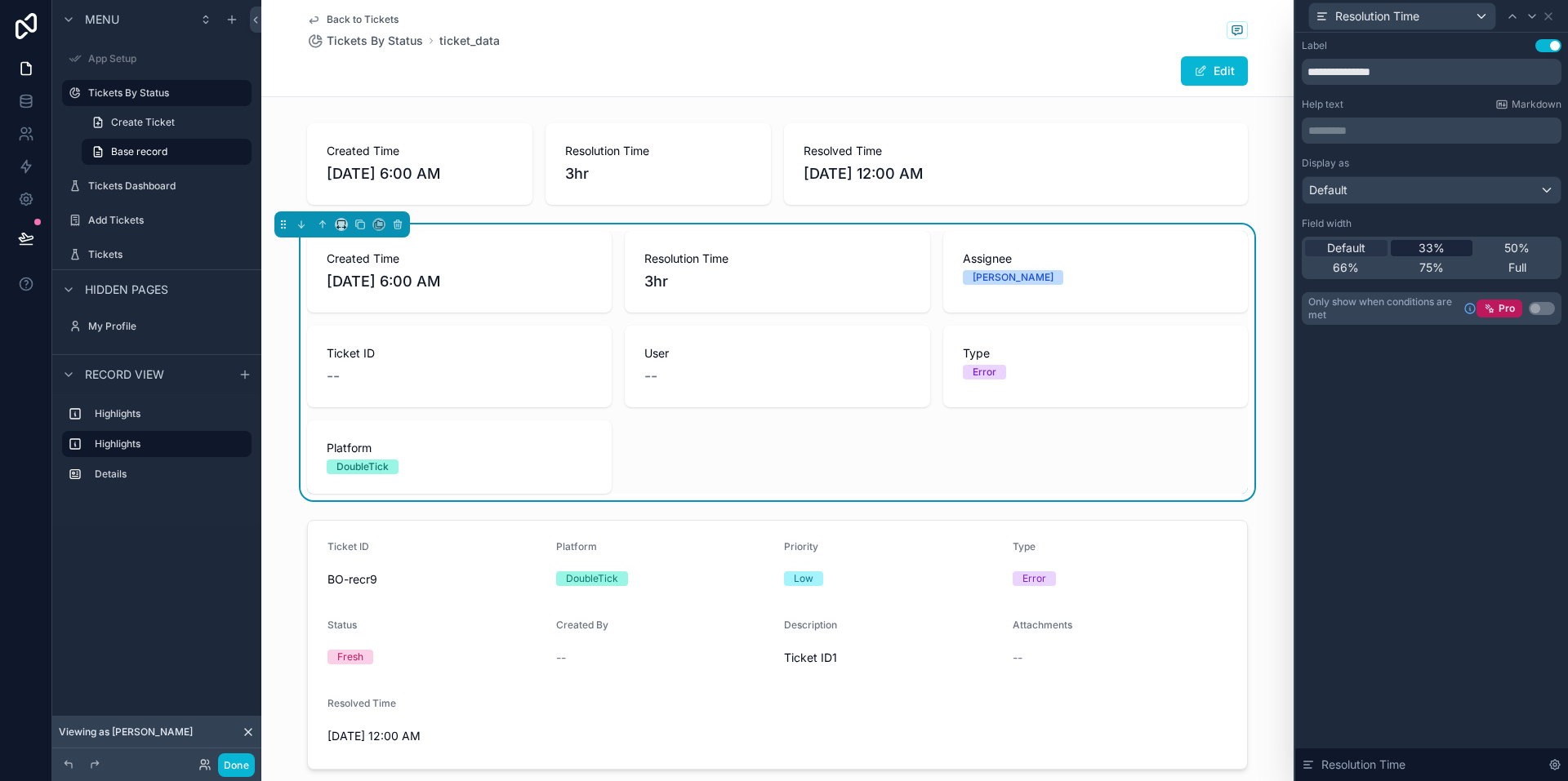
click at [1430, 247] on span "33%" at bounding box center [1432, 248] width 26 height 17
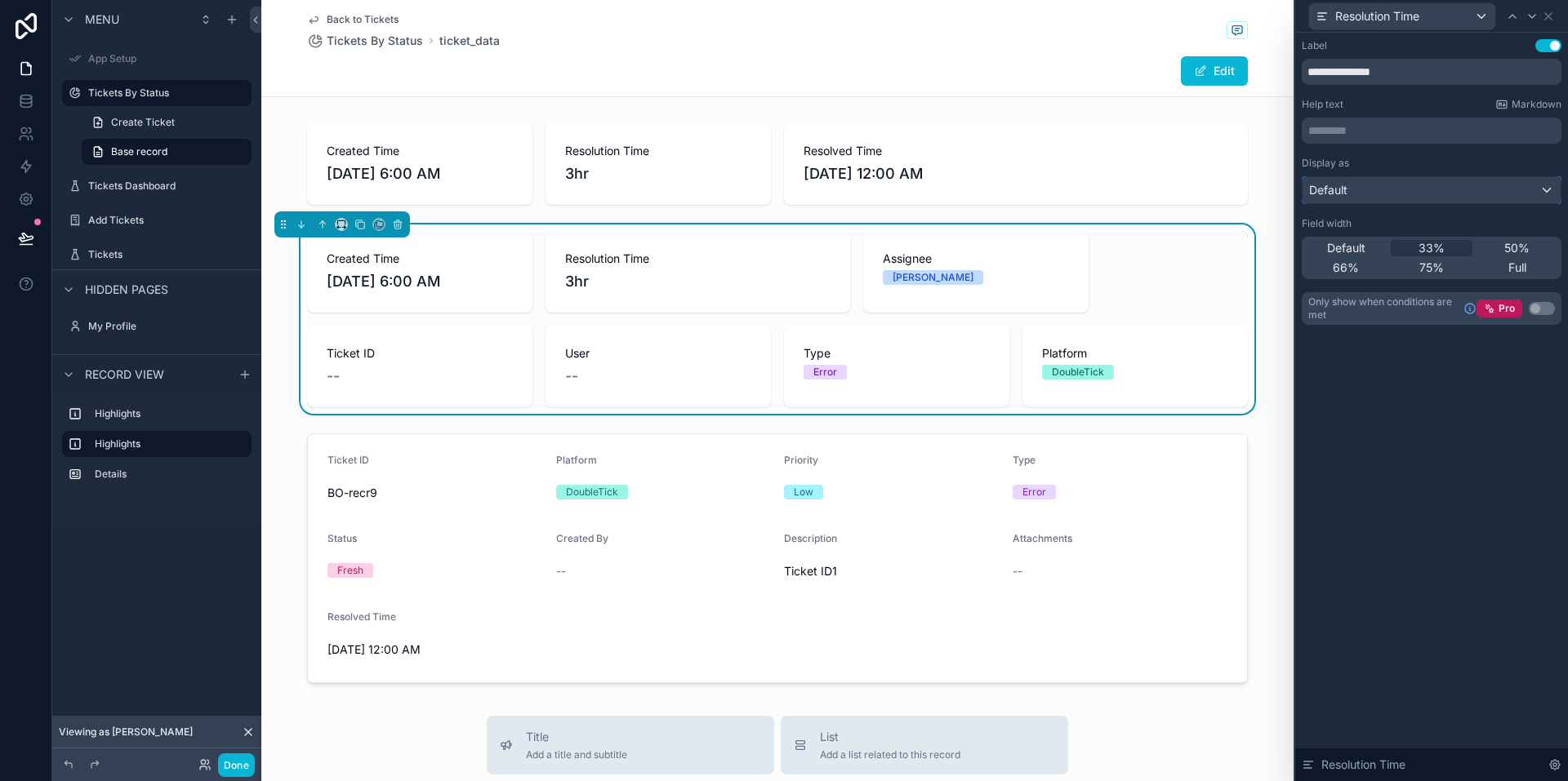
click at [1358, 179] on div "Default" at bounding box center [1432, 190] width 258 height 26
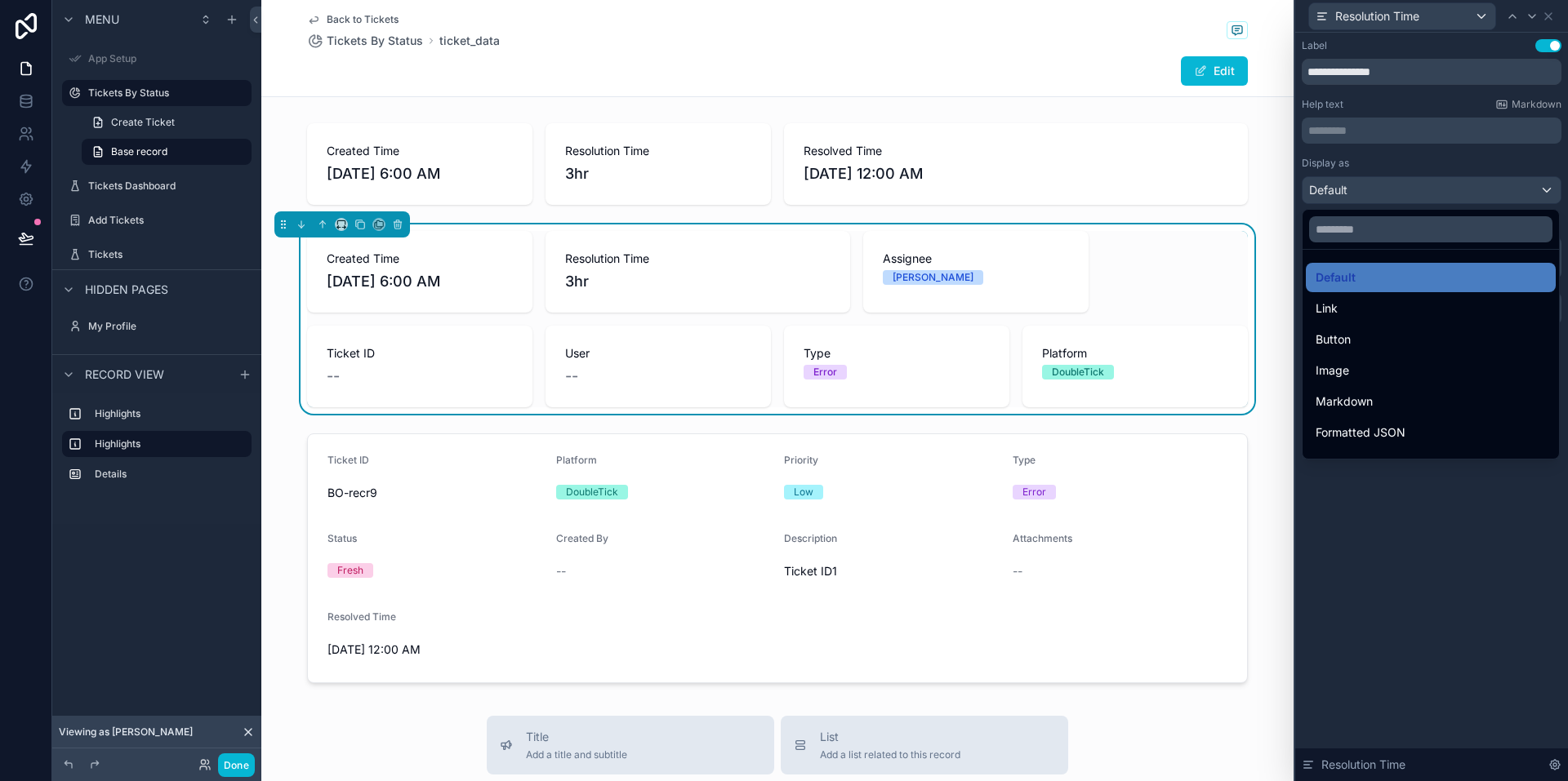
click at [1444, 163] on div at bounding box center [1432, 390] width 273 height 781
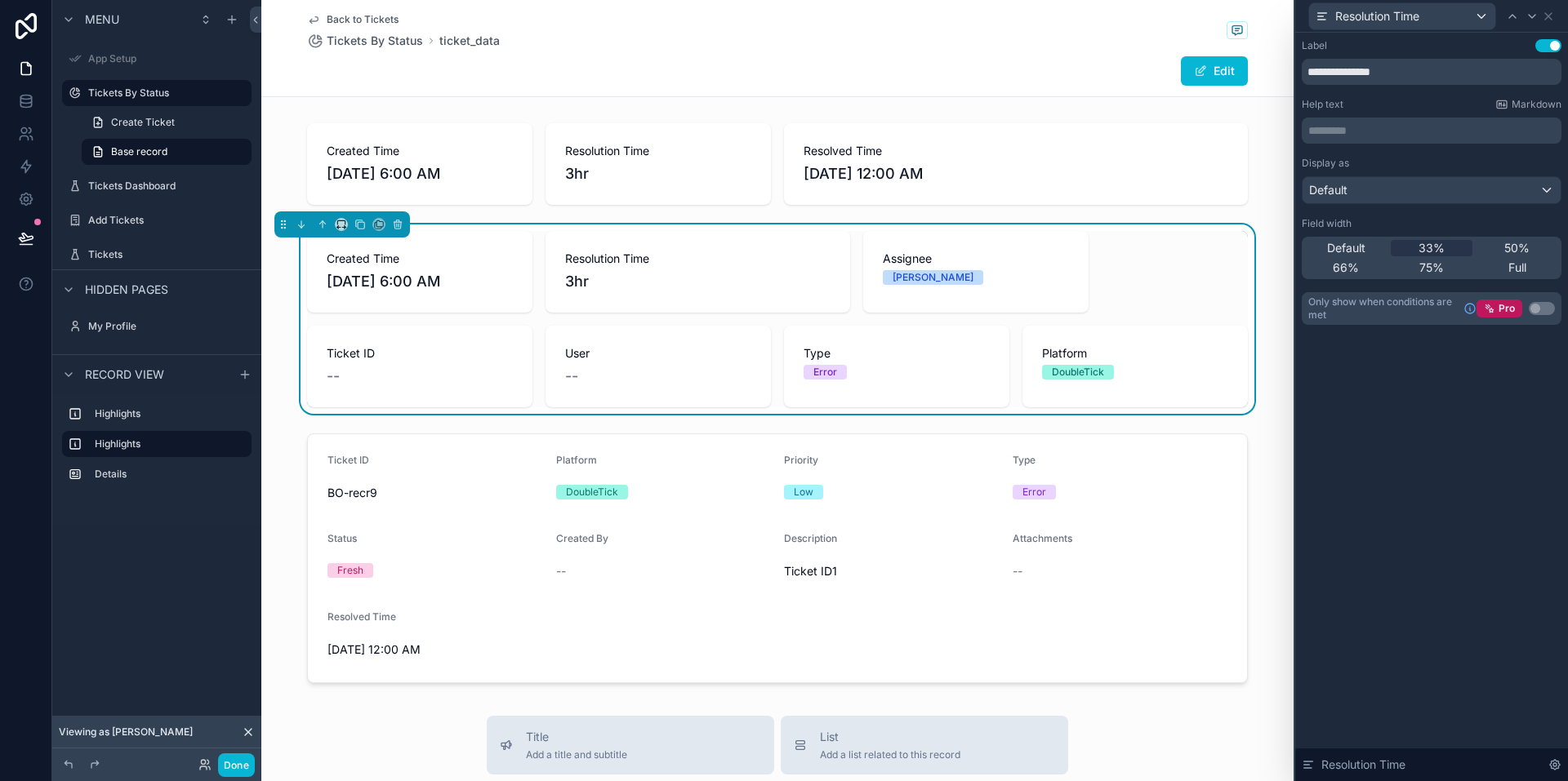
click at [770, 263] on span "Resolution Time" at bounding box center [697, 258] width 265 height 17
click at [827, 265] on div "Resolution Time 3hr" at bounding box center [698, 272] width 304 height 82
click at [1352, 250] on span "Default" at bounding box center [1346, 248] width 38 height 17
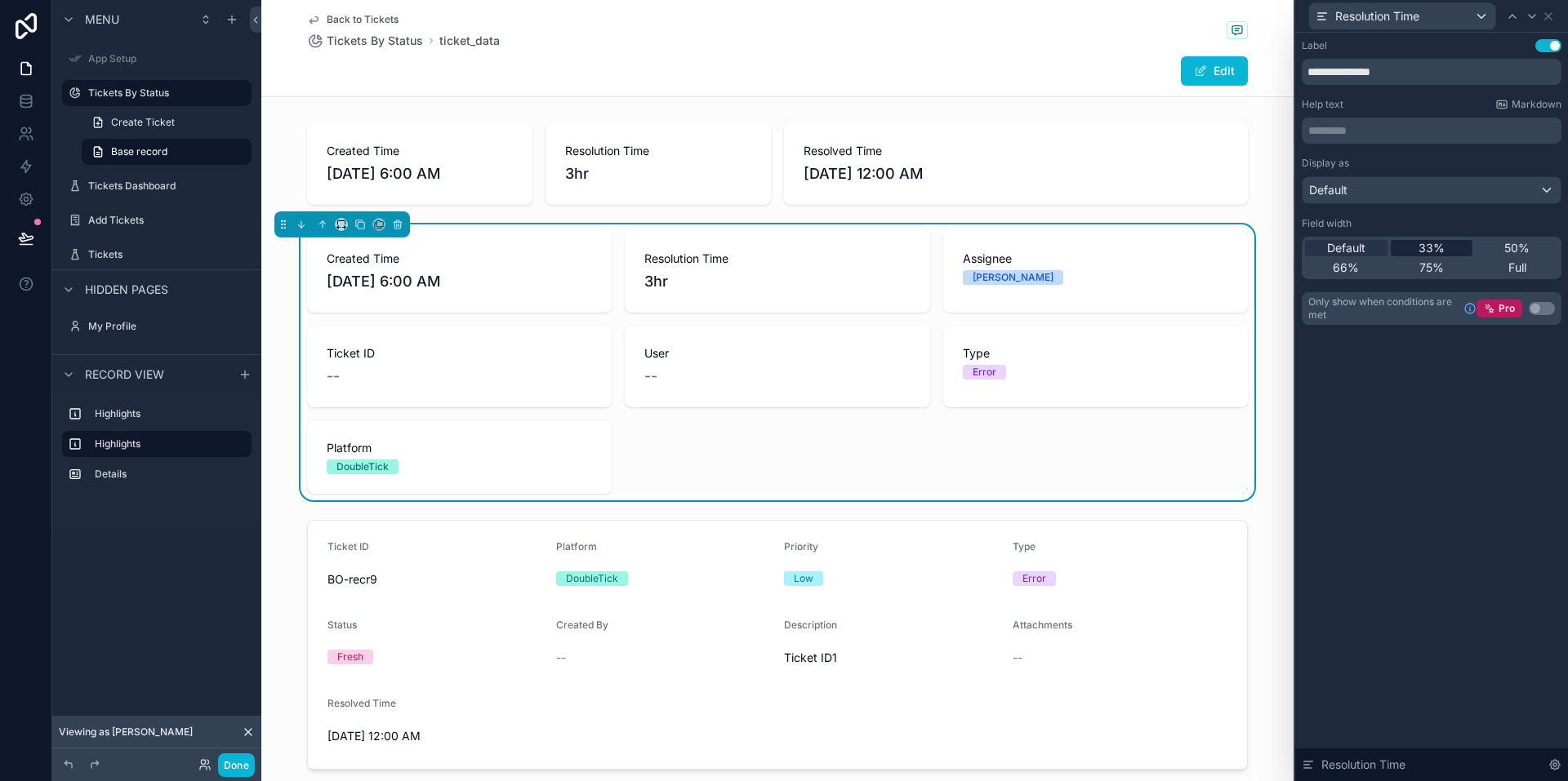
click at [1424, 249] on span "33%" at bounding box center [1432, 248] width 26 height 17
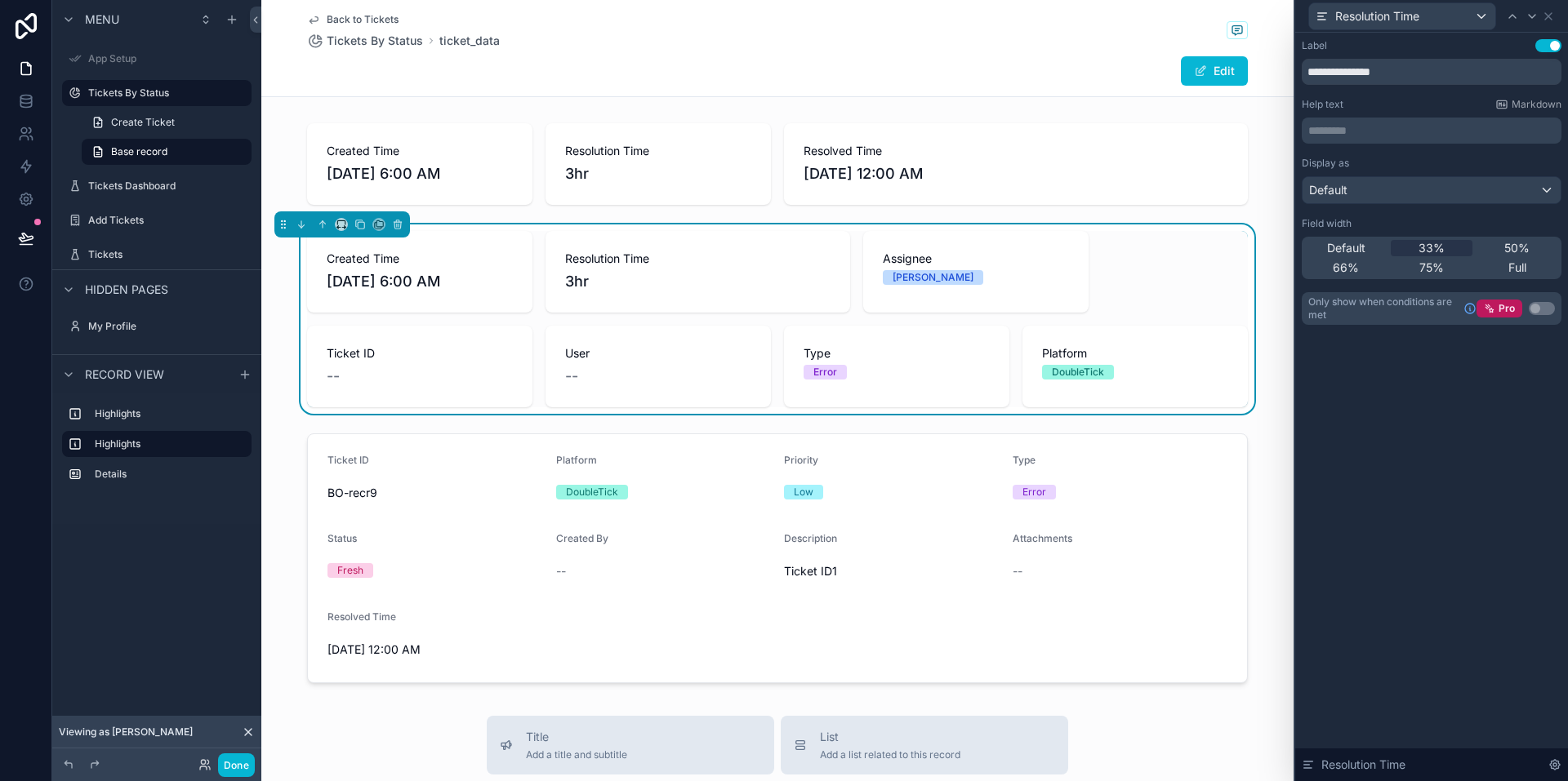
click at [1102, 304] on div "Created Time 8/30/2025 6:00 AM Resolution Time 3hr Assignee Divraj Ticket ID --…" at bounding box center [777, 319] width 940 height 176
click at [1551, 17] on icon at bounding box center [1548, 16] width 13 height 13
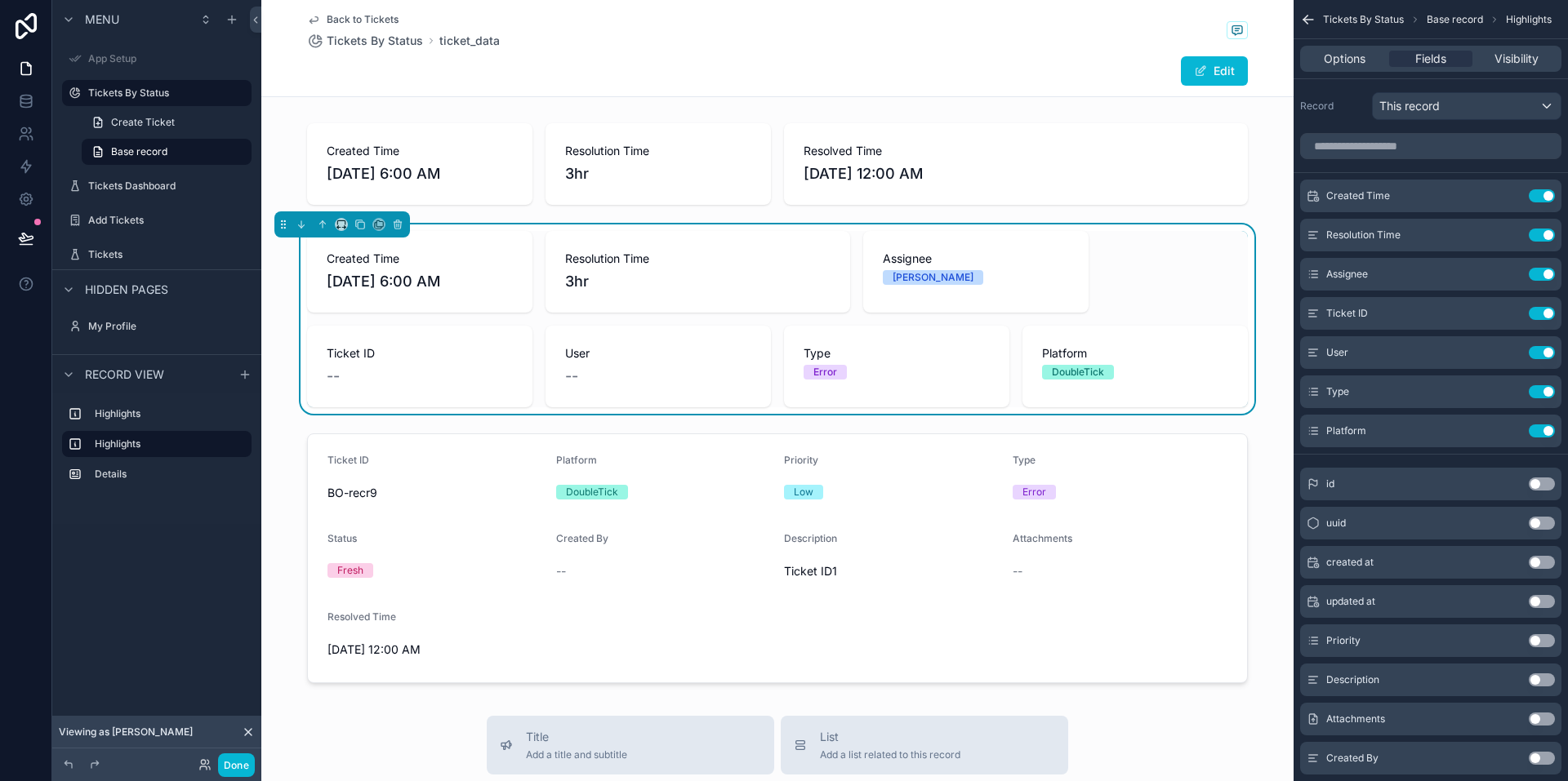
click at [1543, 563] on button "Use setting" at bounding box center [1542, 562] width 26 height 13
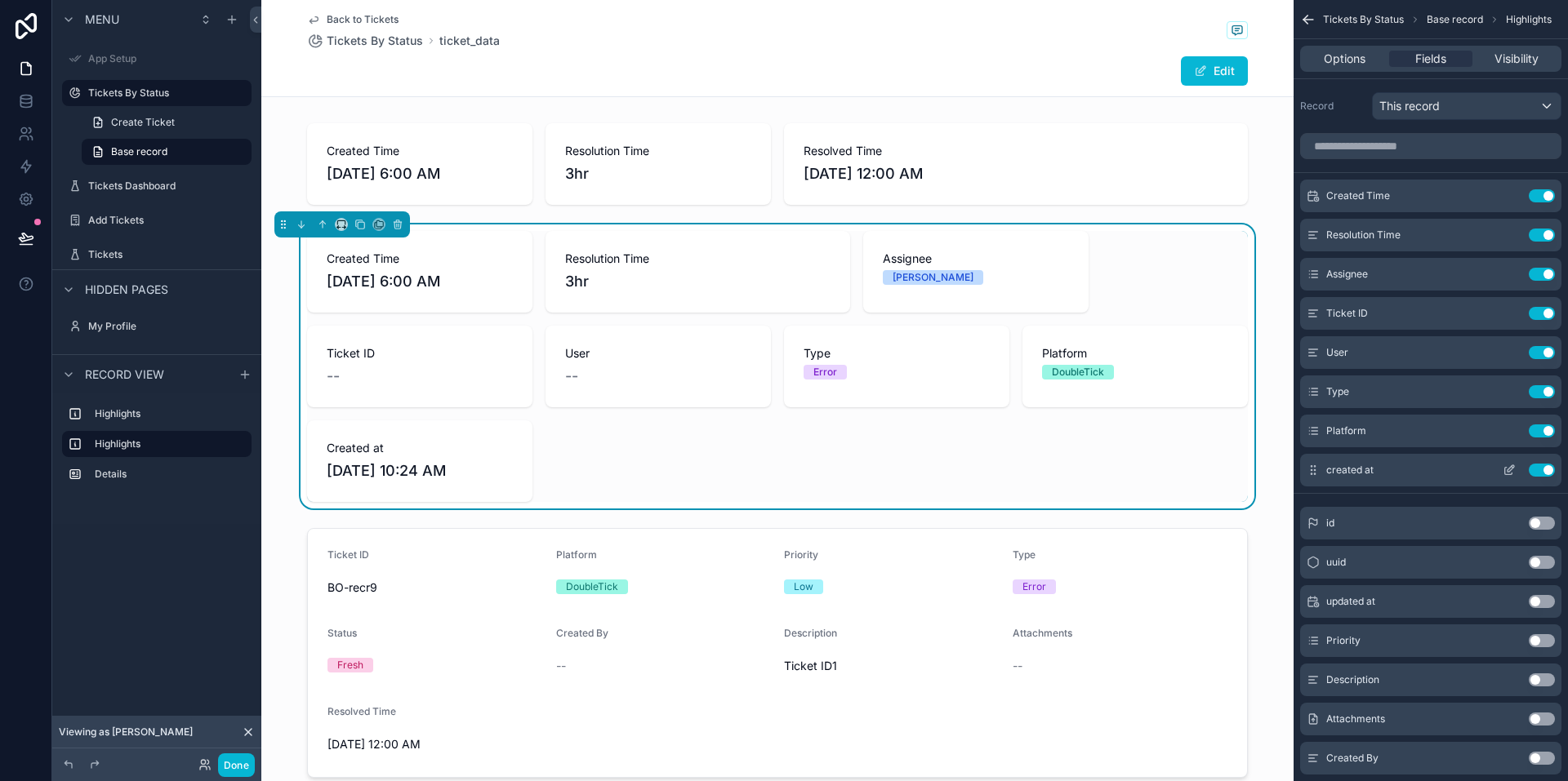
click at [1539, 470] on button "Use setting" at bounding box center [1542, 470] width 26 height 13
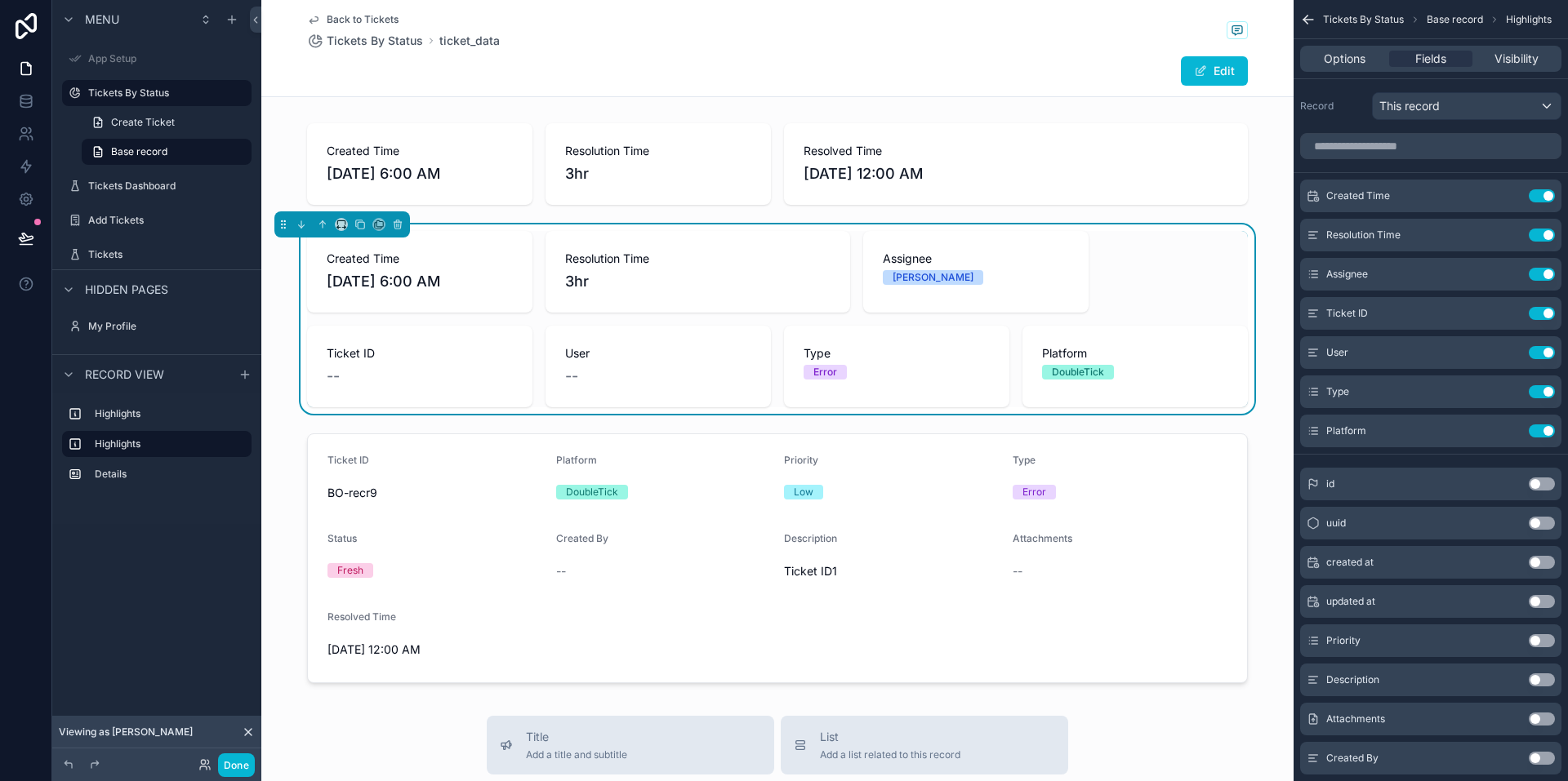
click at [710, 268] on div "Resolution Time 3hr" at bounding box center [697, 271] width 265 height 43
click at [1508, 234] on icon "scrollable content" at bounding box center [1509, 235] width 13 height 13
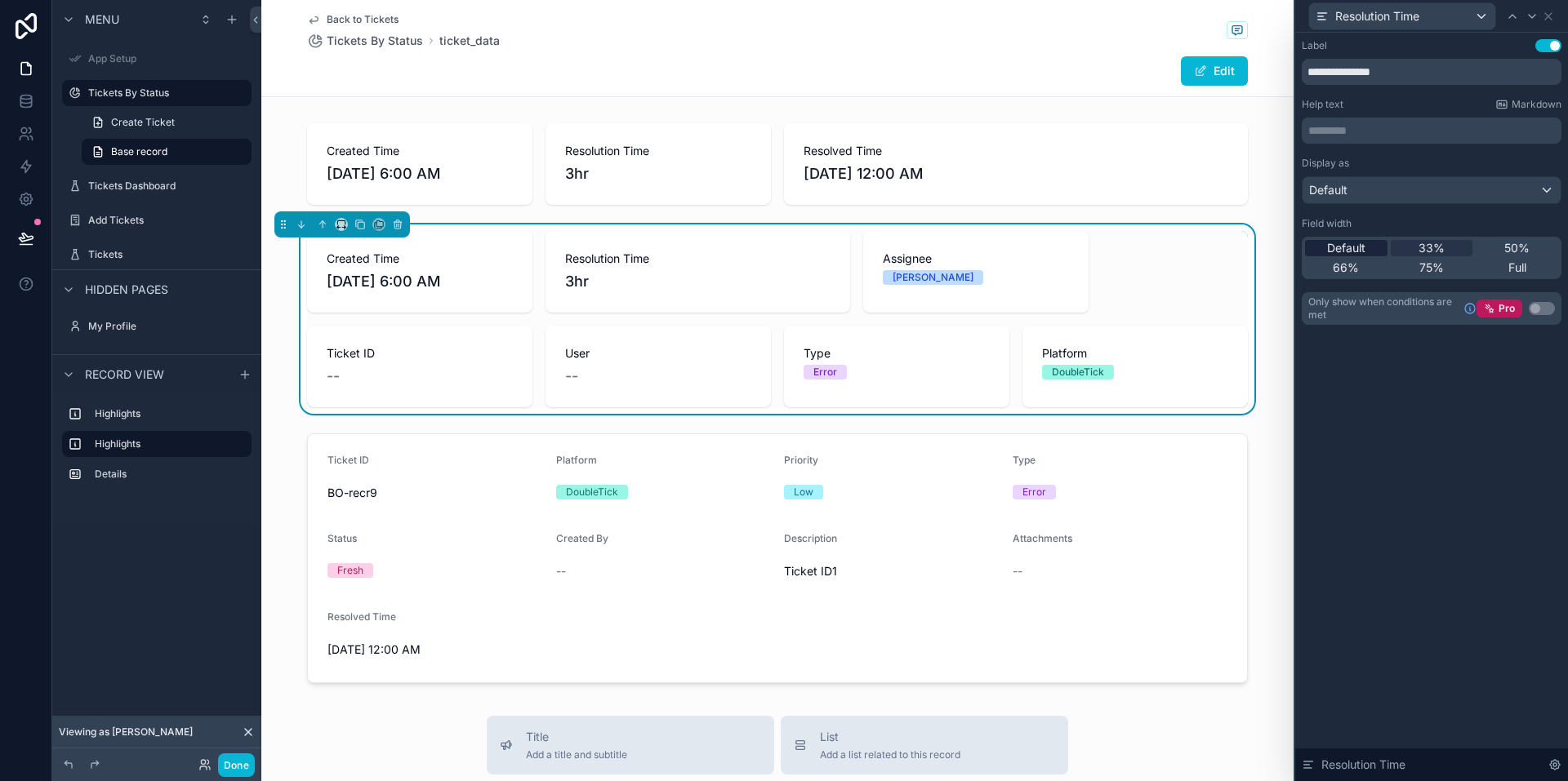
click at [1342, 248] on span "Default" at bounding box center [1346, 248] width 38 height 17
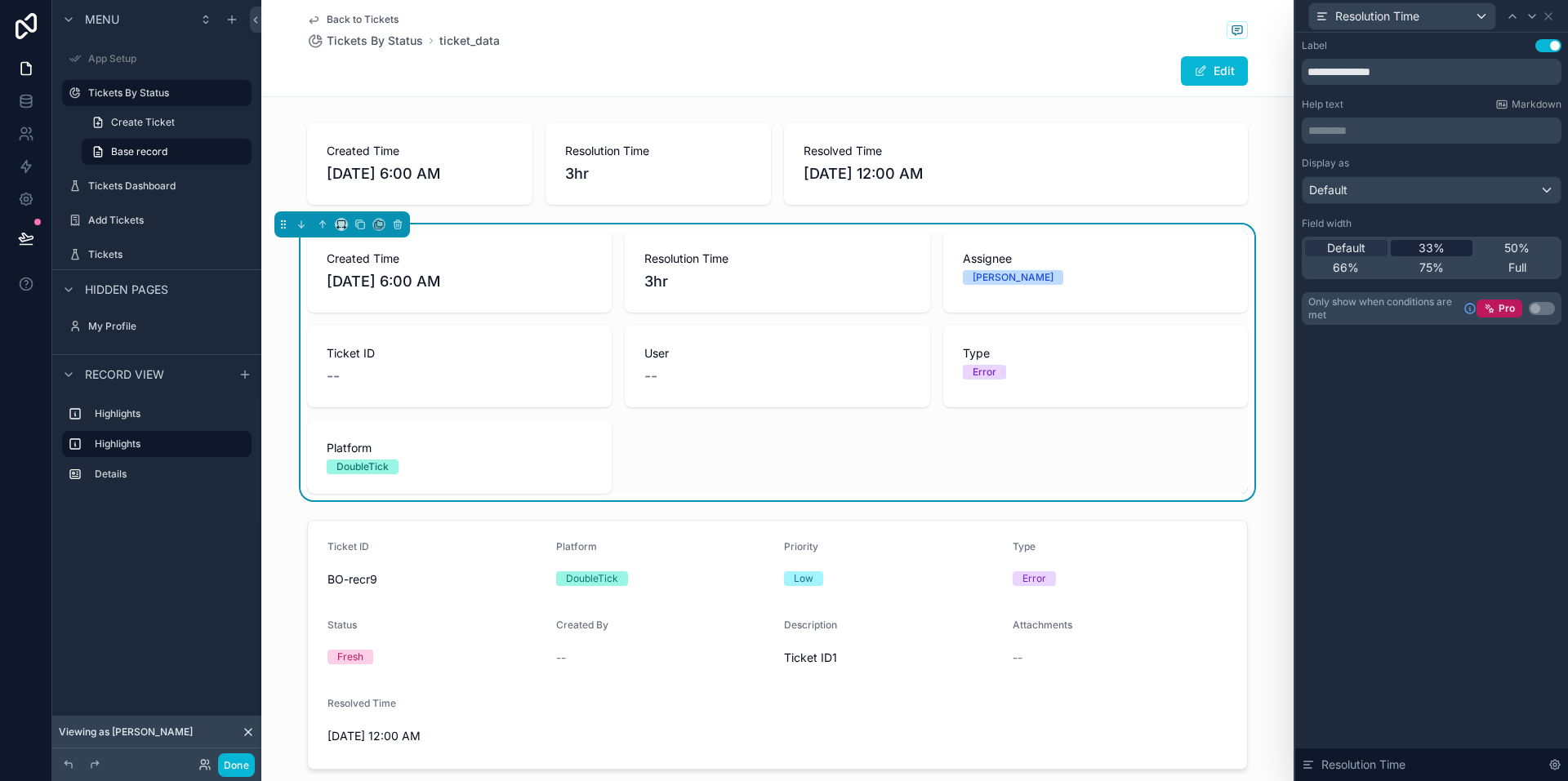
click at [1430, 247] on span "33%" at bounding box center [1432, 248] width 26 height 17
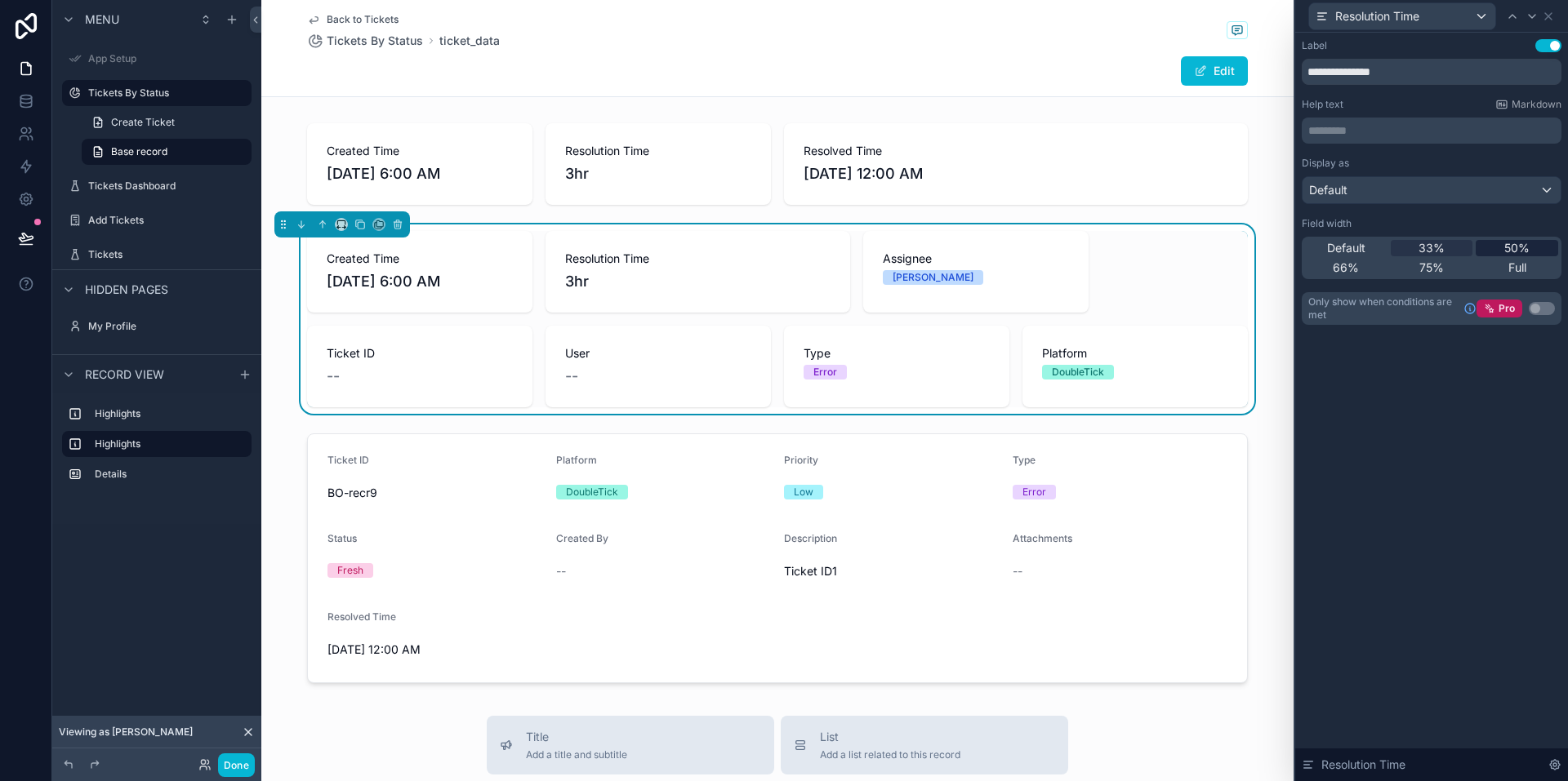
click at [1512, 248] on span "50%" at bounding box center [1517, 248] width 25 height 17
click at [1432, 247] on span "33%" at bounding box center [1432, 248] width 26 height 17
click at [1347, 246] on span "Default" at bounding box center [1346, 248] width 38 height 17
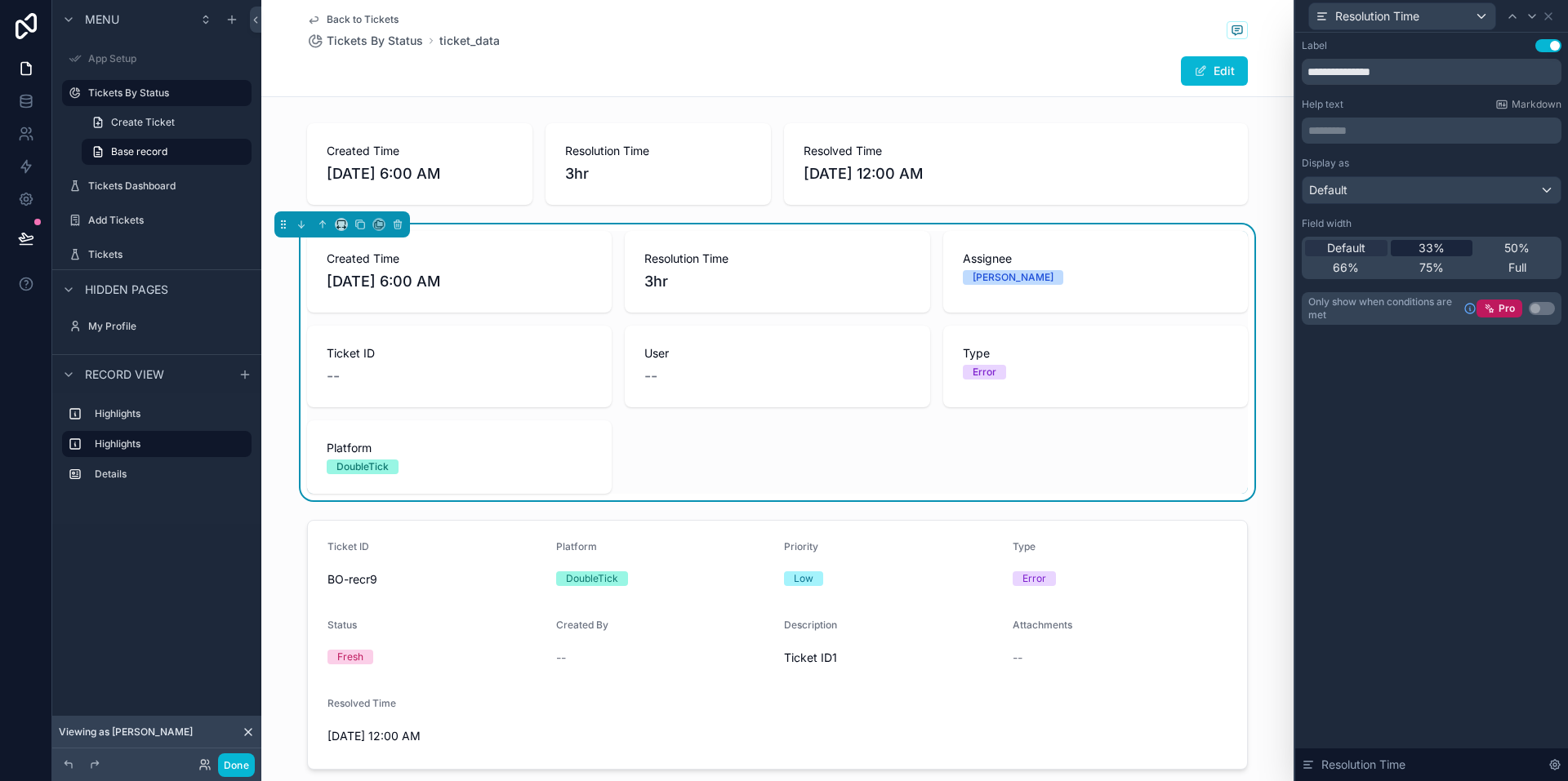
click at [1413, 246] on div "33%" at bounding box center [1432, 248] width 83 height 17
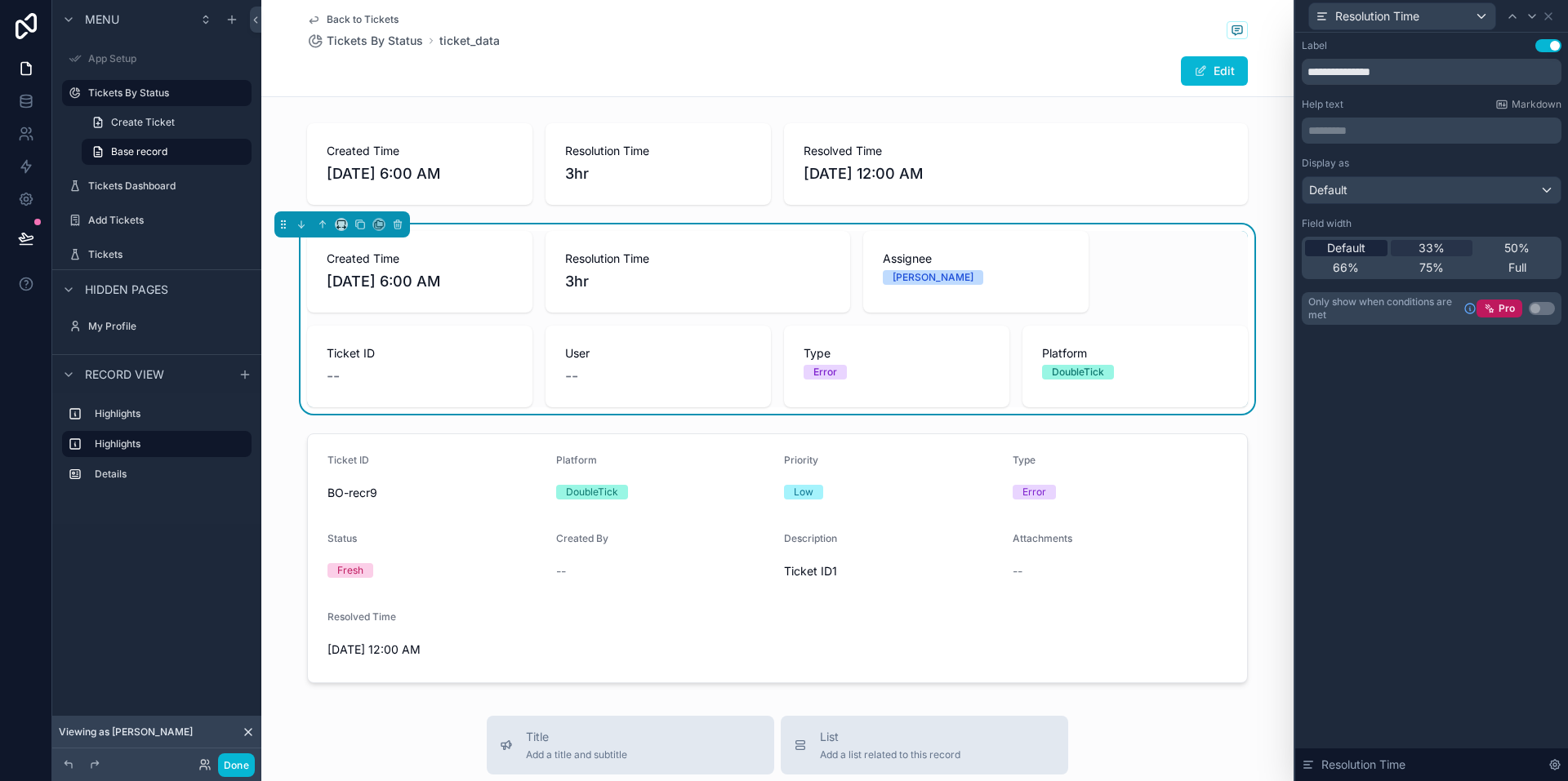
click at [1332, 255] on span "Default" at bounding box center [1346, 248] width 38 height 17
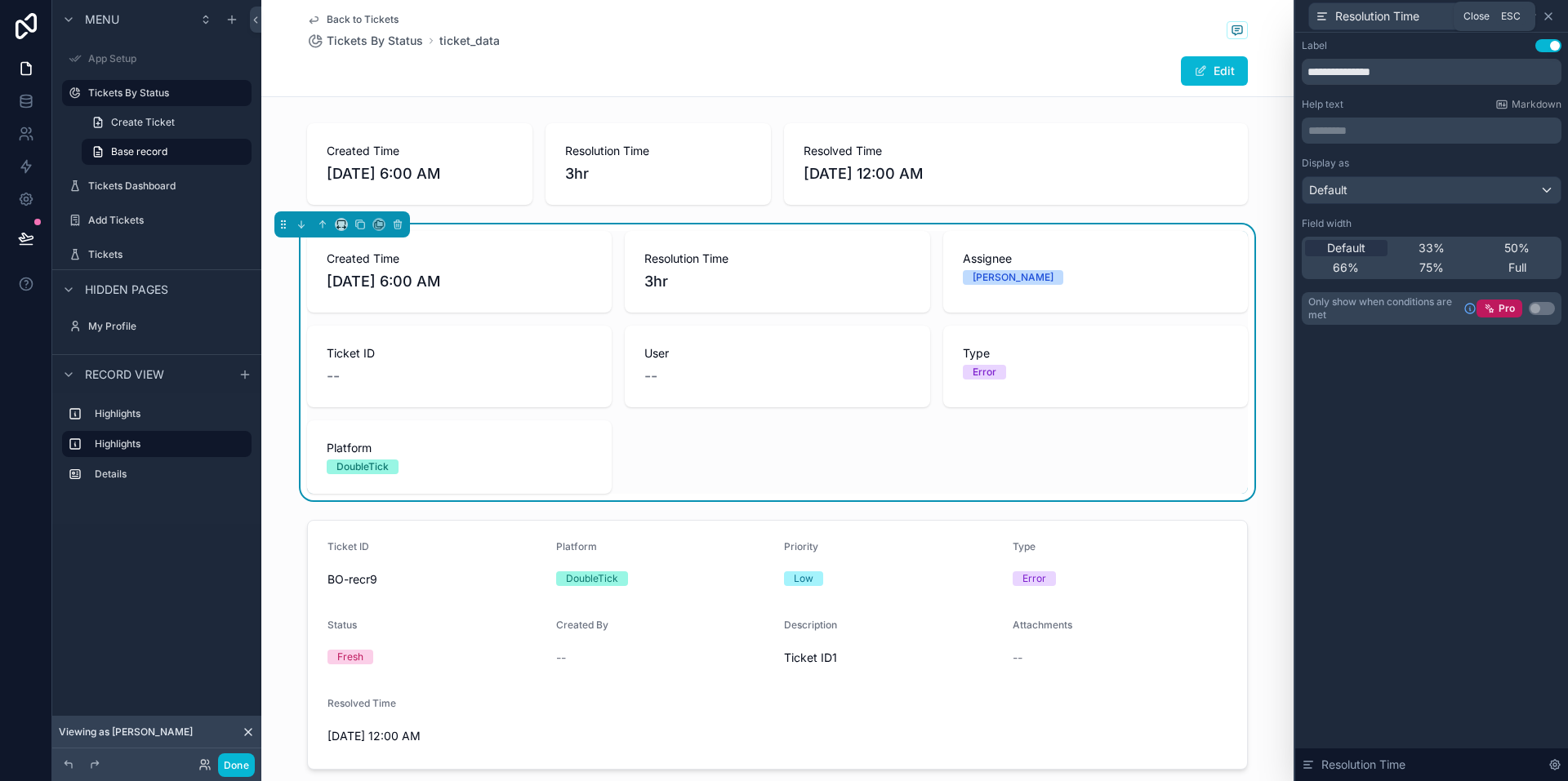
click at [1551, 13] on icon at bounding box center [1549, 17] width 7 height 7
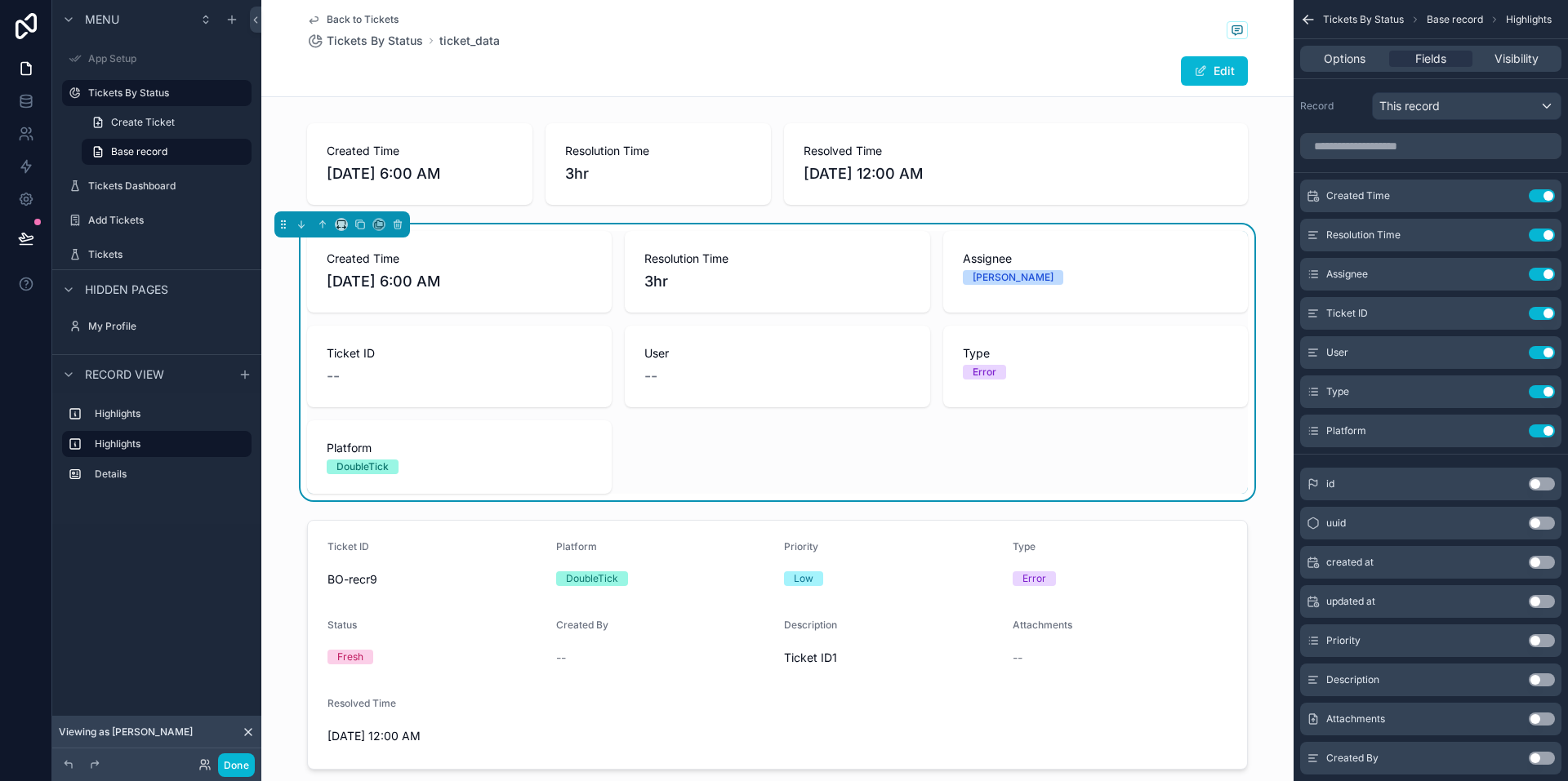
click at [1025, 305] on div "Assignee Divraj" at bounding box center [1095, 272] width 304 height 82
click at [1337, 60] on span "Options" at bounding box center [1345, 58] width 42 height 17
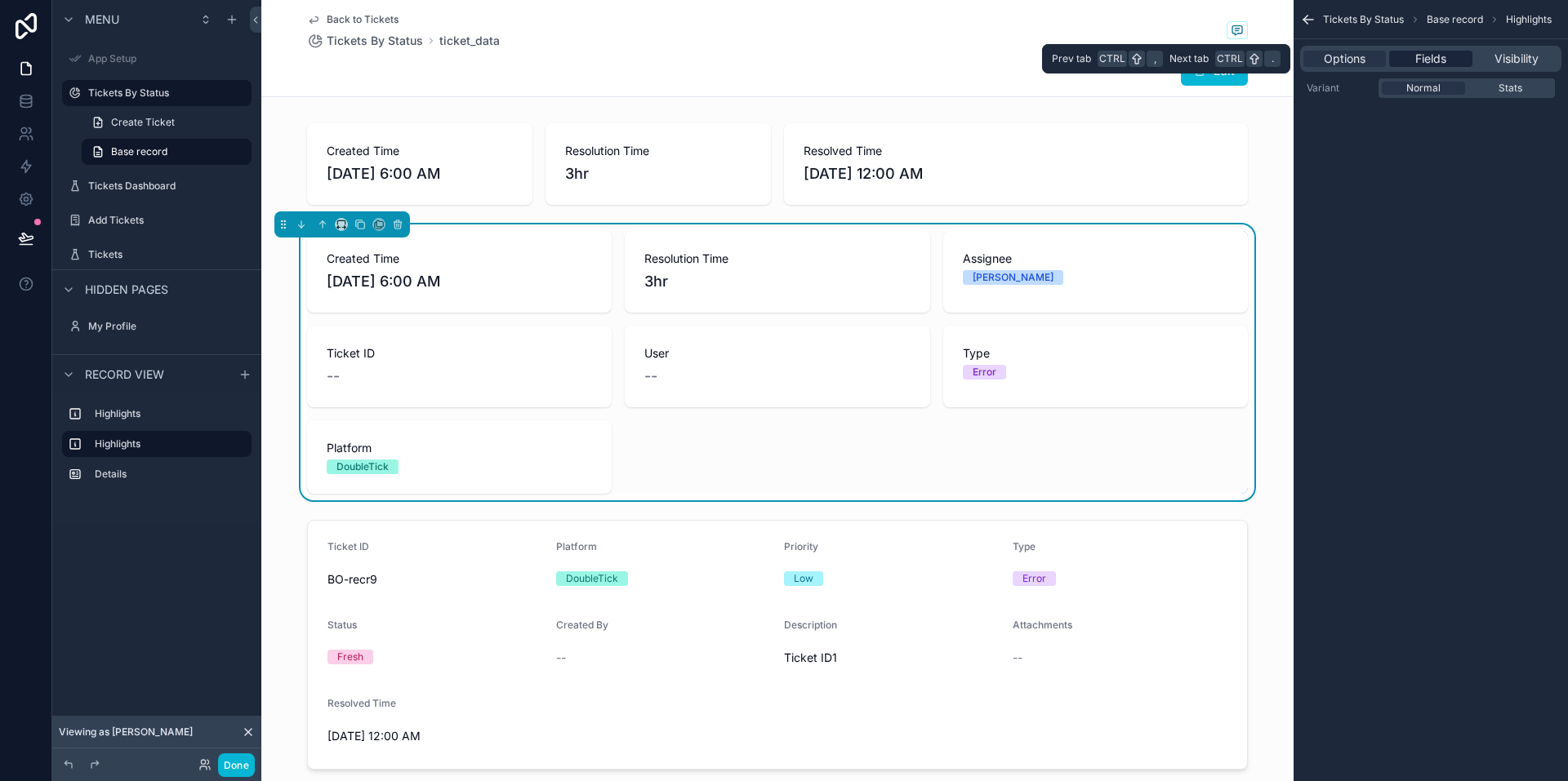
click at [1419, 57] on span "Fields" at bounding box center [1431, 58] width 31 height 17
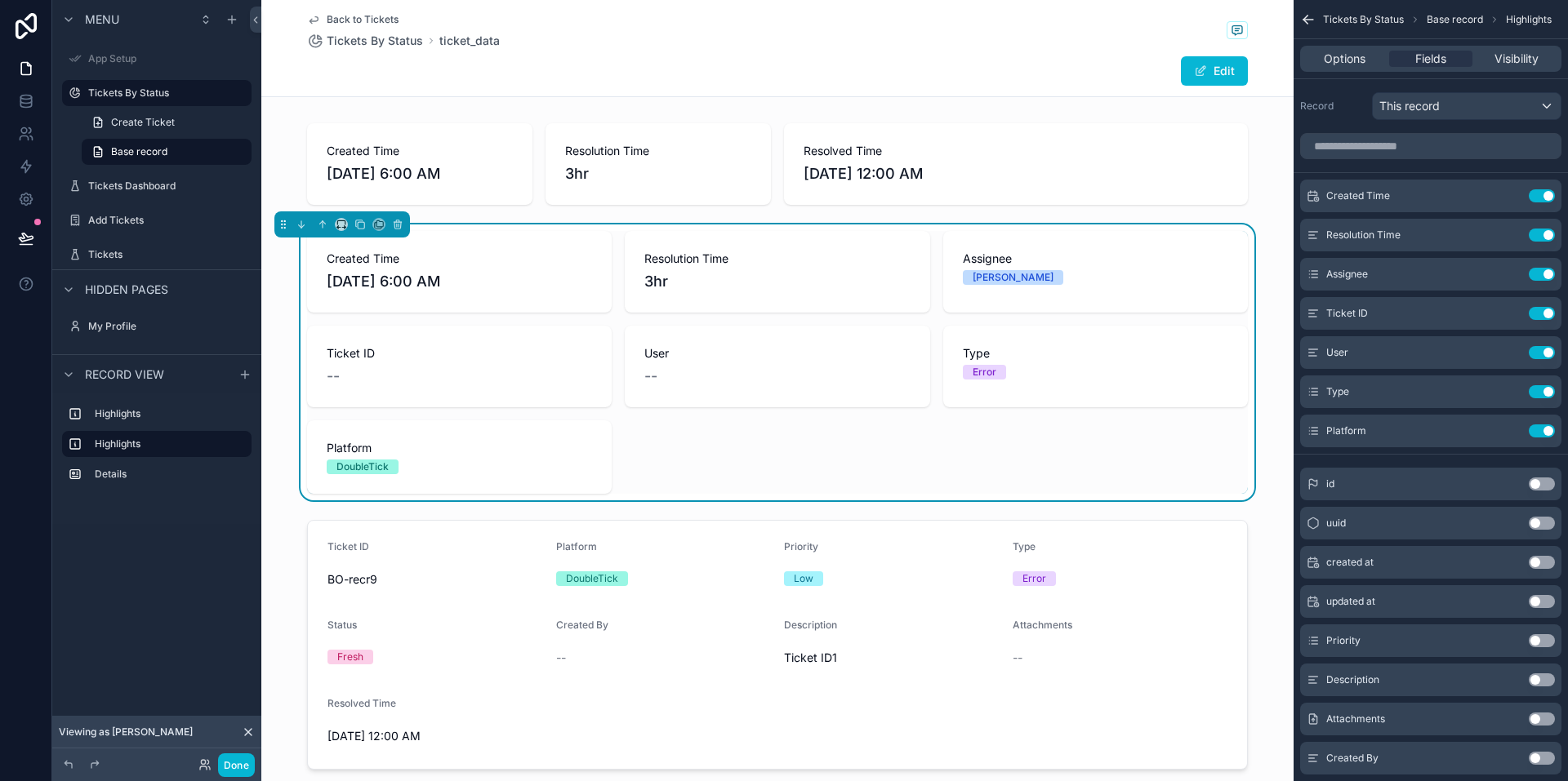
click at [864, 334] on div "User --" at bounding box center [777, 367] width 304 height 82
click at [1355, 59] on span "Options" at bounding box center [1345, 58] width 42 height 17
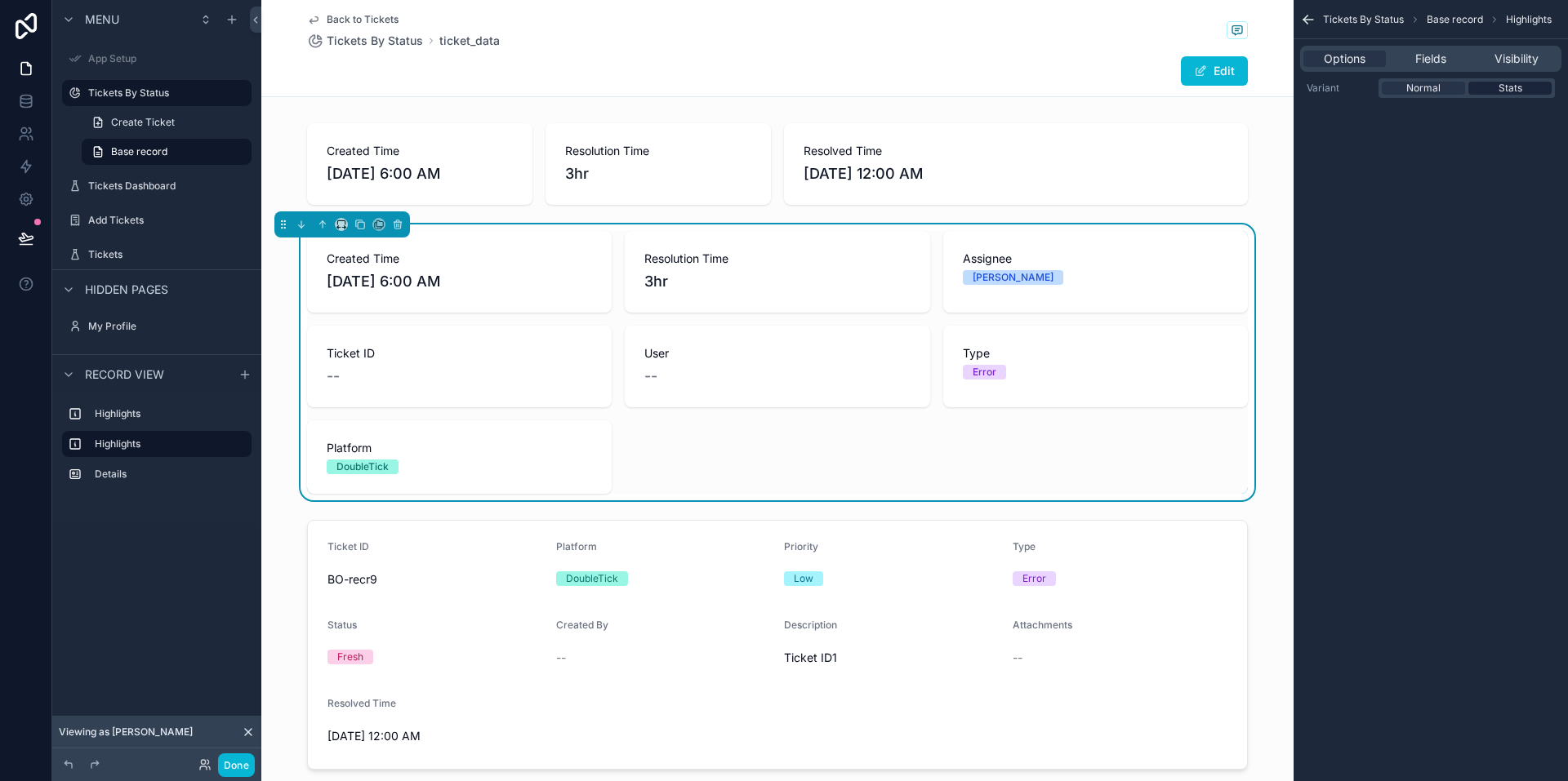
click at [1493, 89] on div "Stats" at bounding box center [1510, 88] width 83 height 13
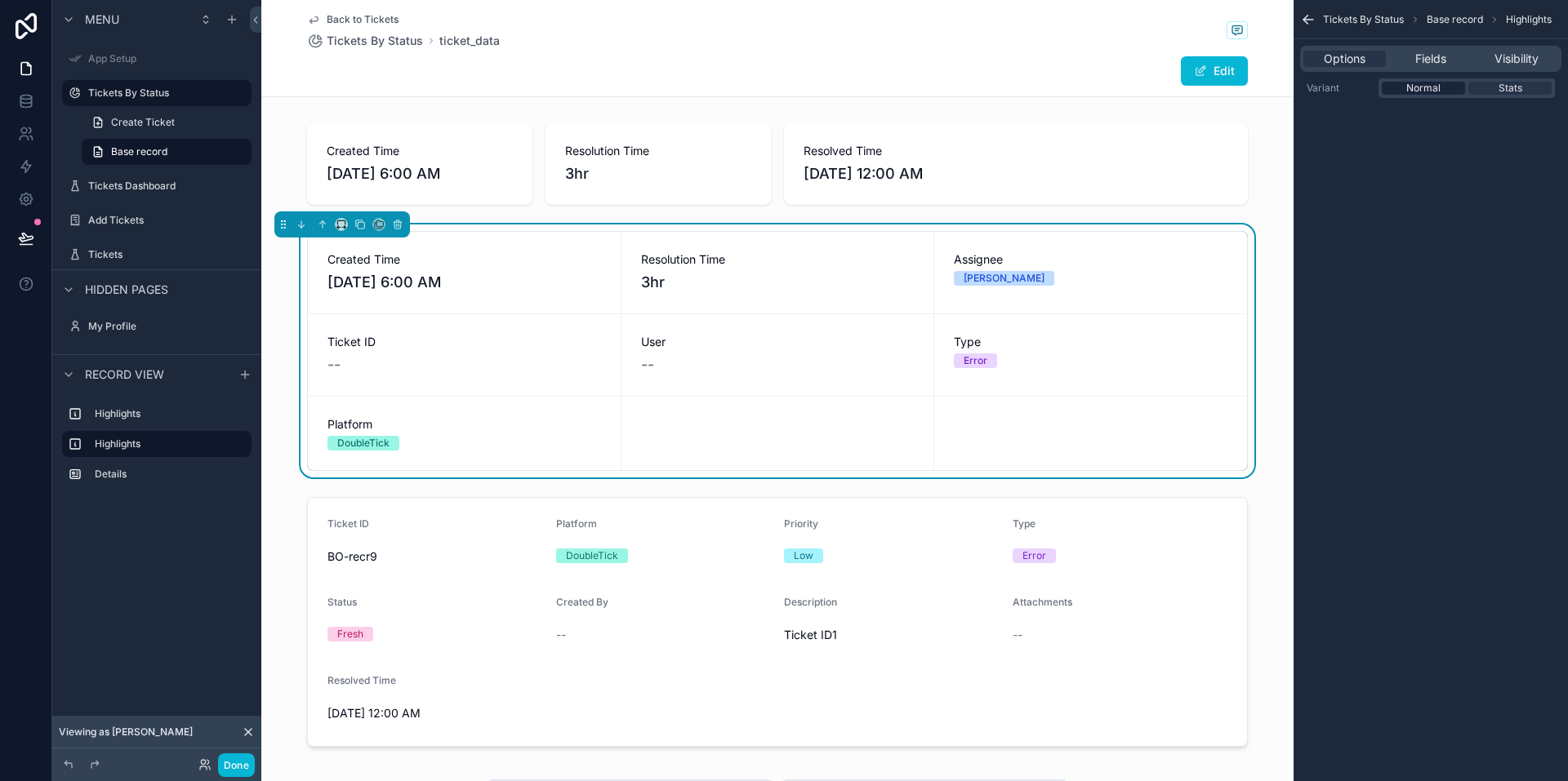
click at [1429, 90] on span "Normal" at bounding box center [1423, 88] width 34 height 13
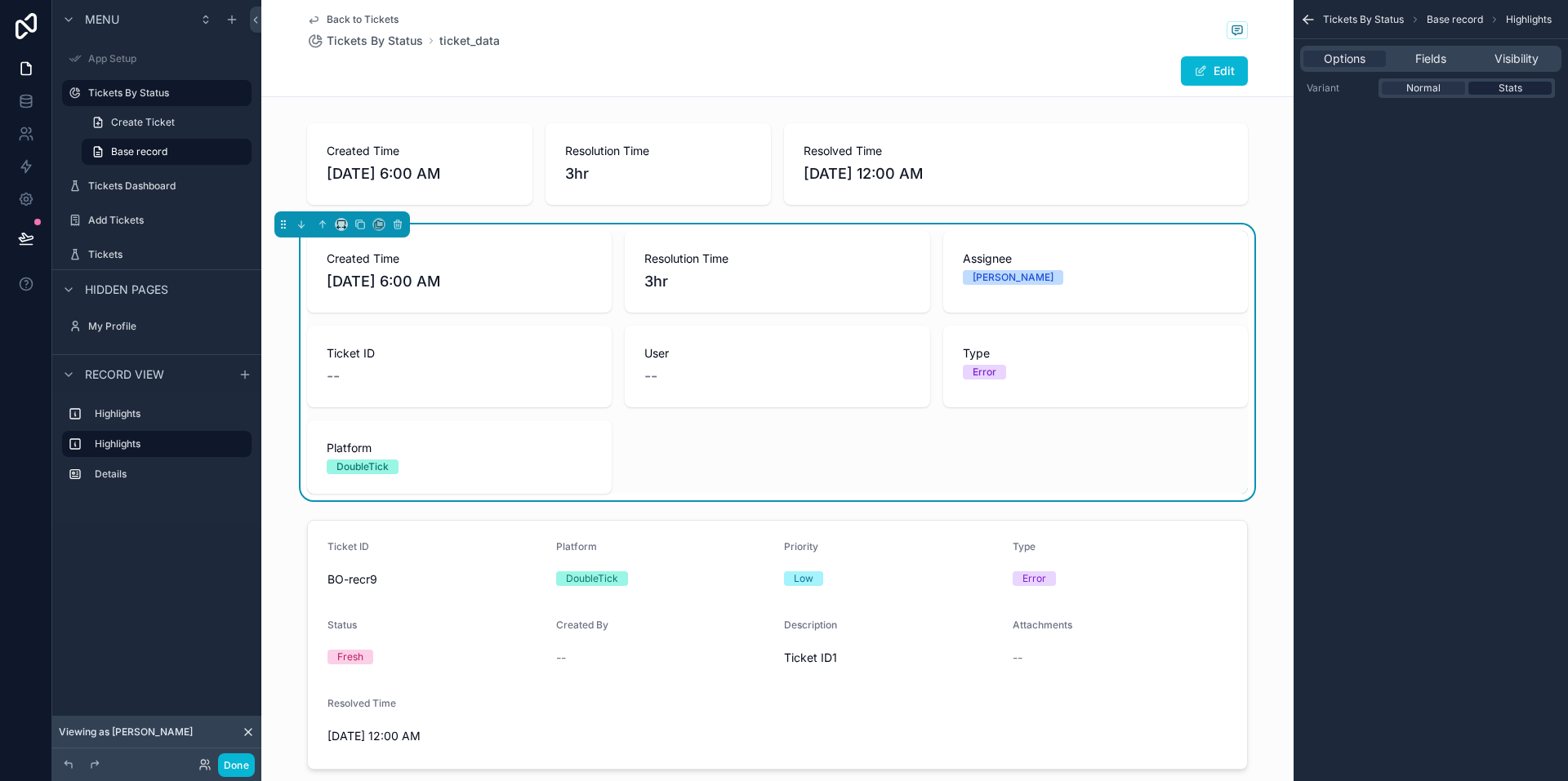
click at [1502, 92] on span "Stats" at bounding box center [1510, 88] width 23 height 13
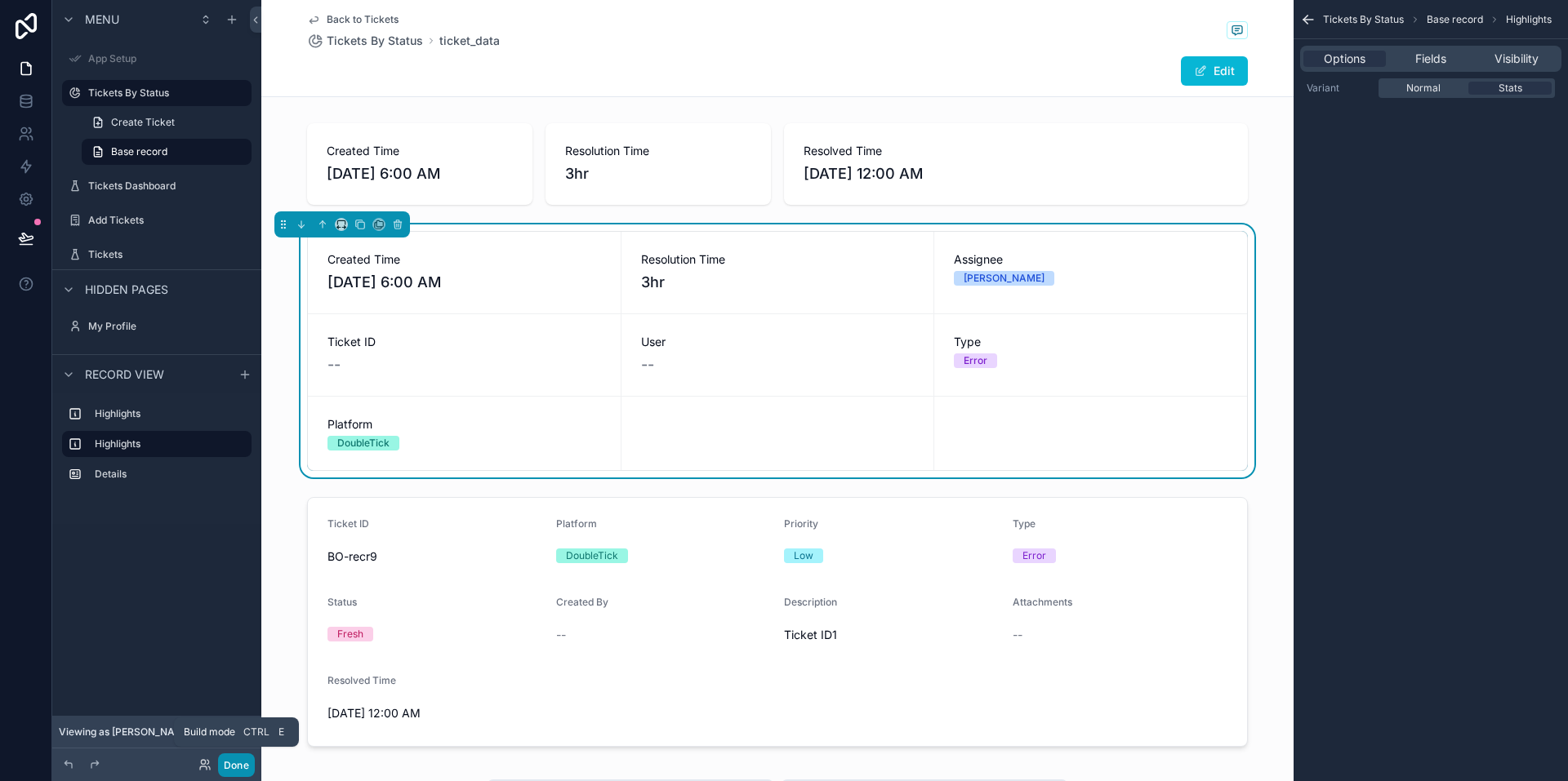
click at [237, 772] on button "Done" at bounding box center [236, 764] width 37 height 23
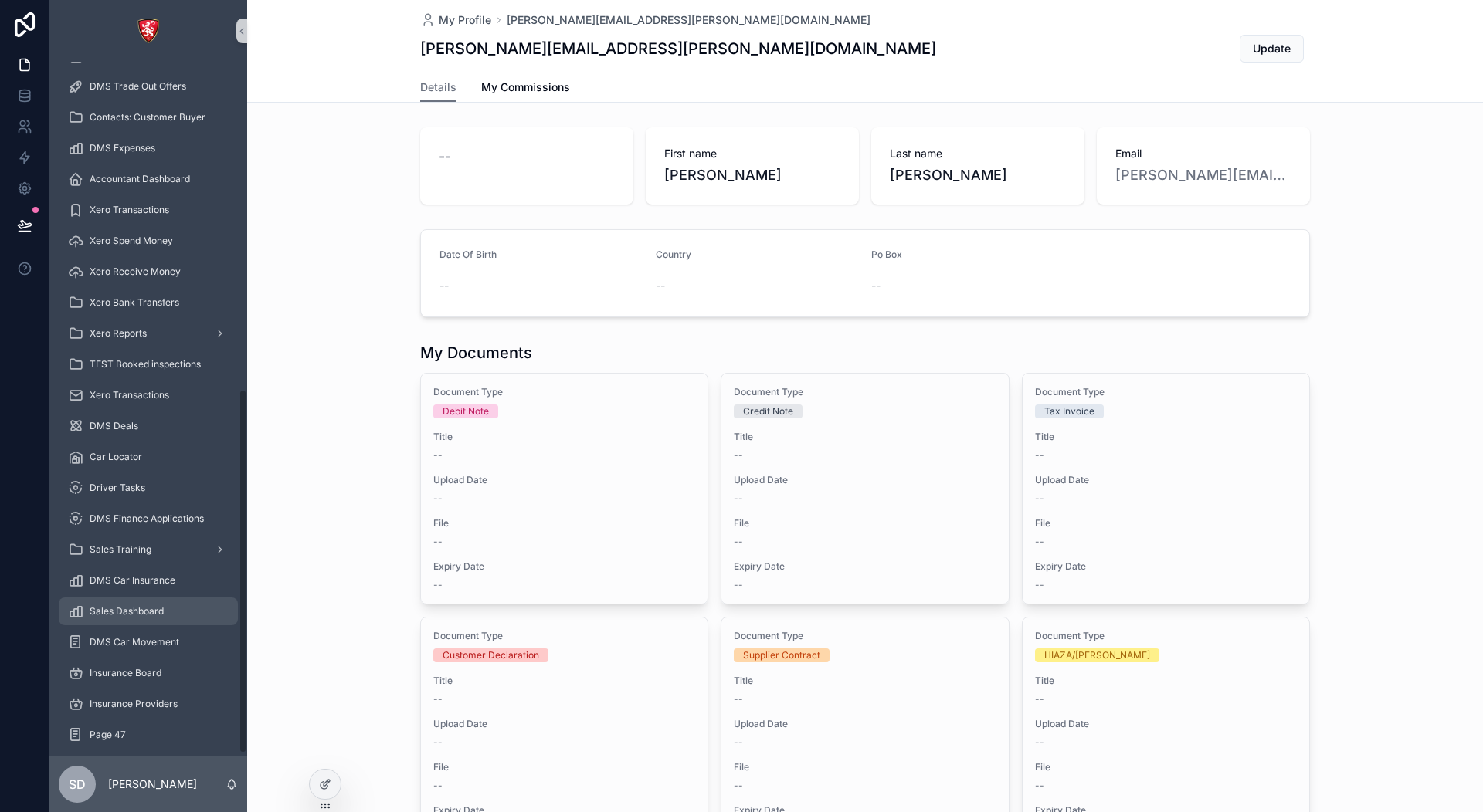
scroll to position [630, 0]
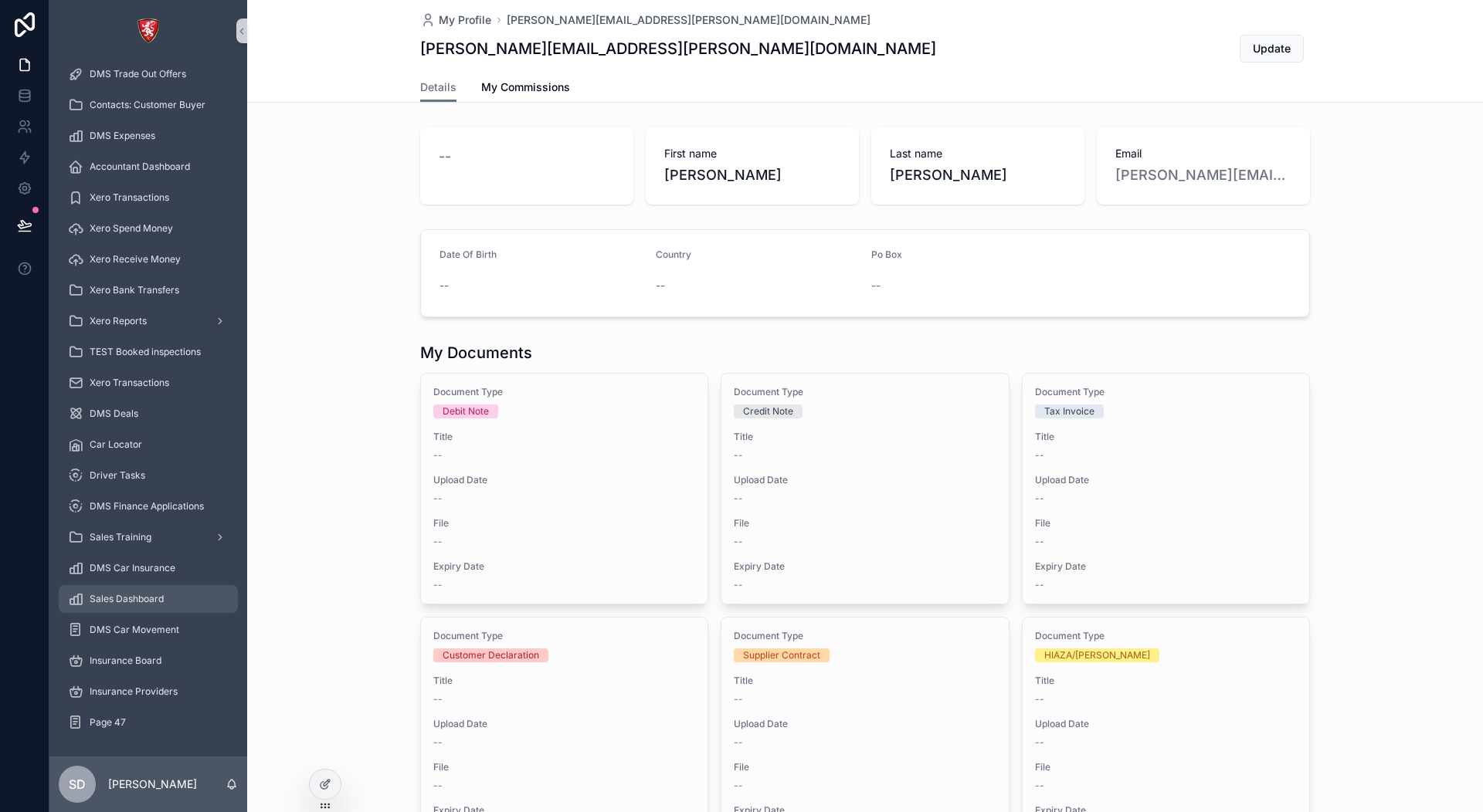
click at [169, 607] on div "Sales Dashboard" at bounding box center [148, 599] width 160 height 25
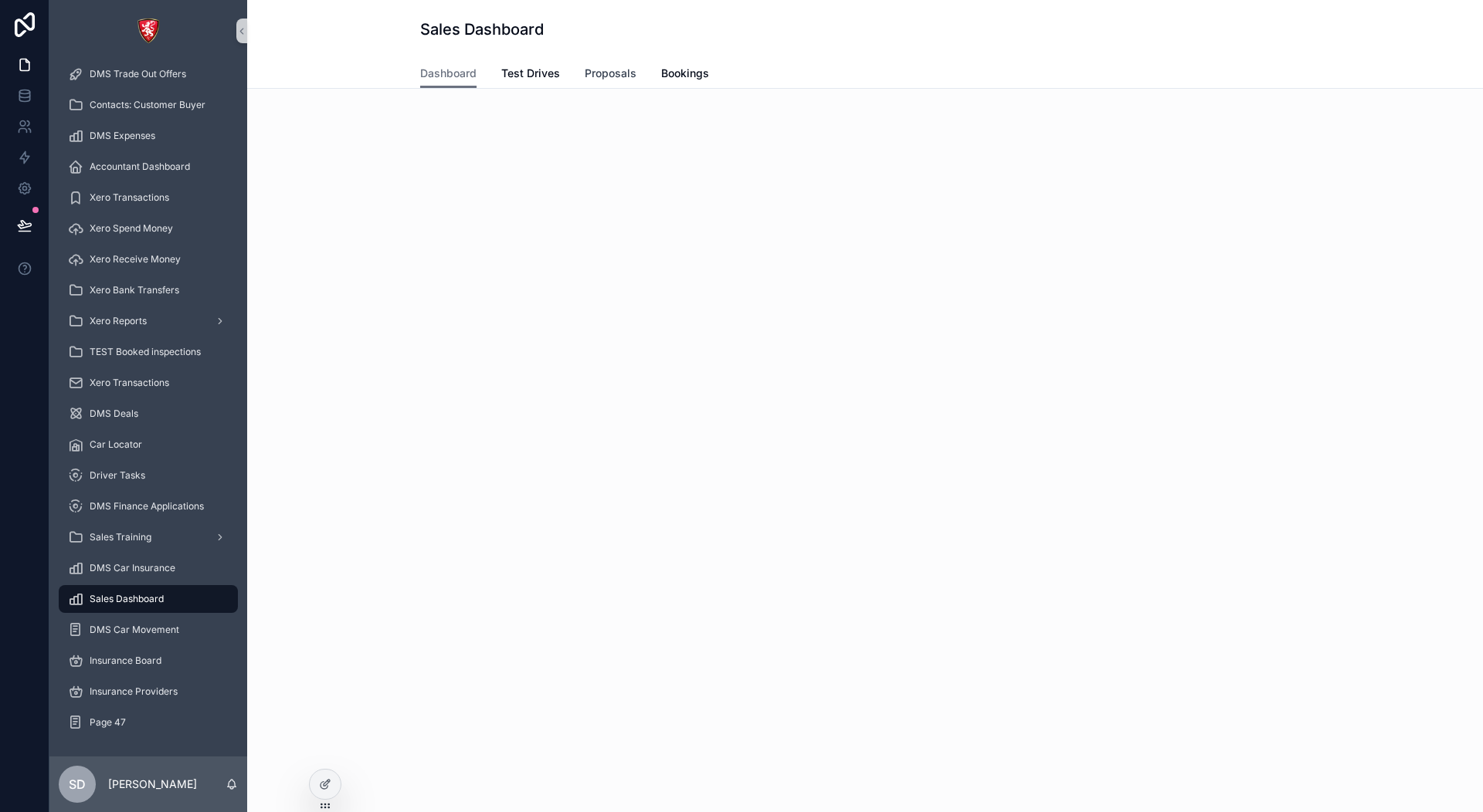
click at [608, 78] on span "Proposals" at bounding box center [610, 73] width 52 height 16
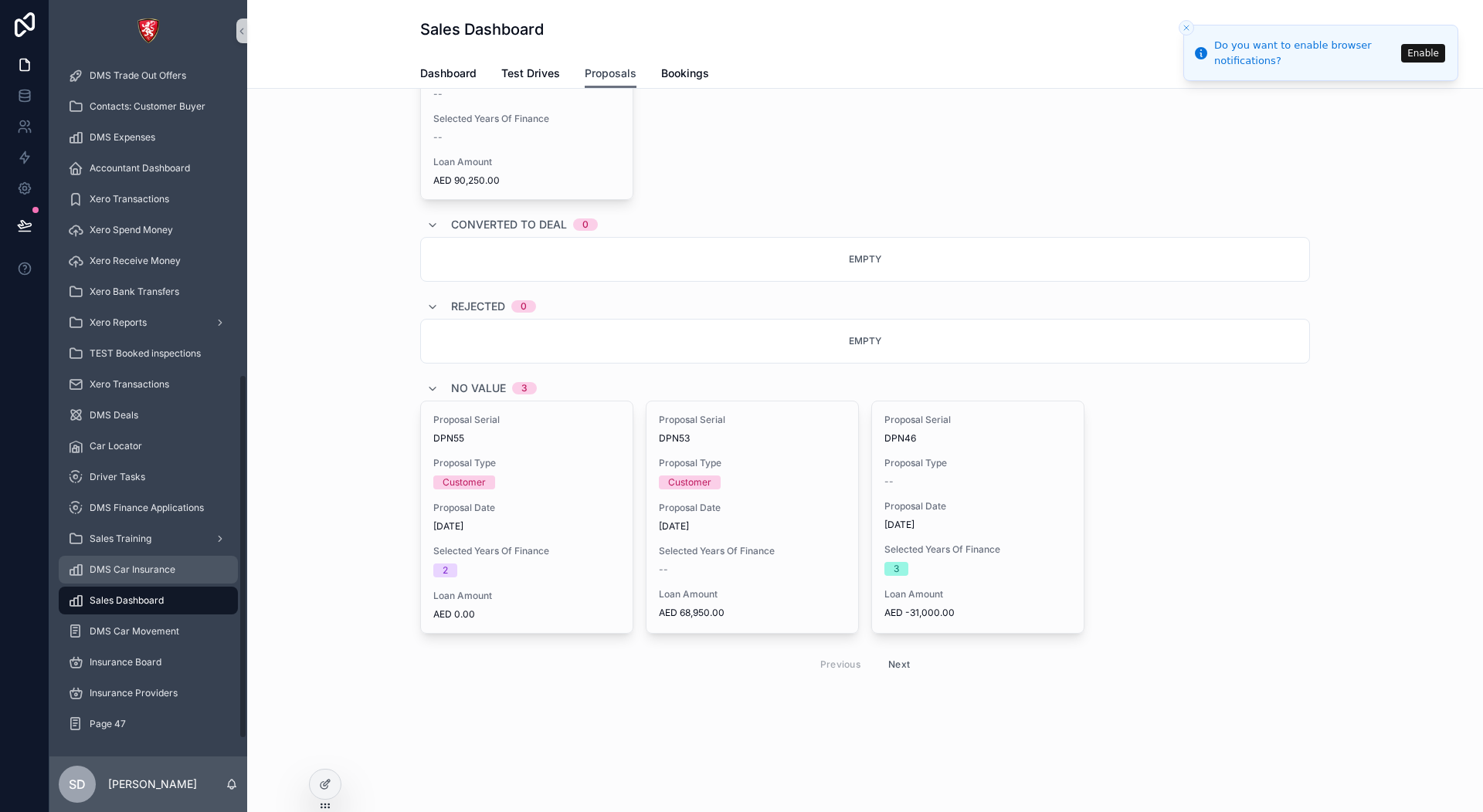
scroll to position [630, 0]
click at [679, 74] on span "Bookings" at bounding box center [685, 73] width 48 height 16
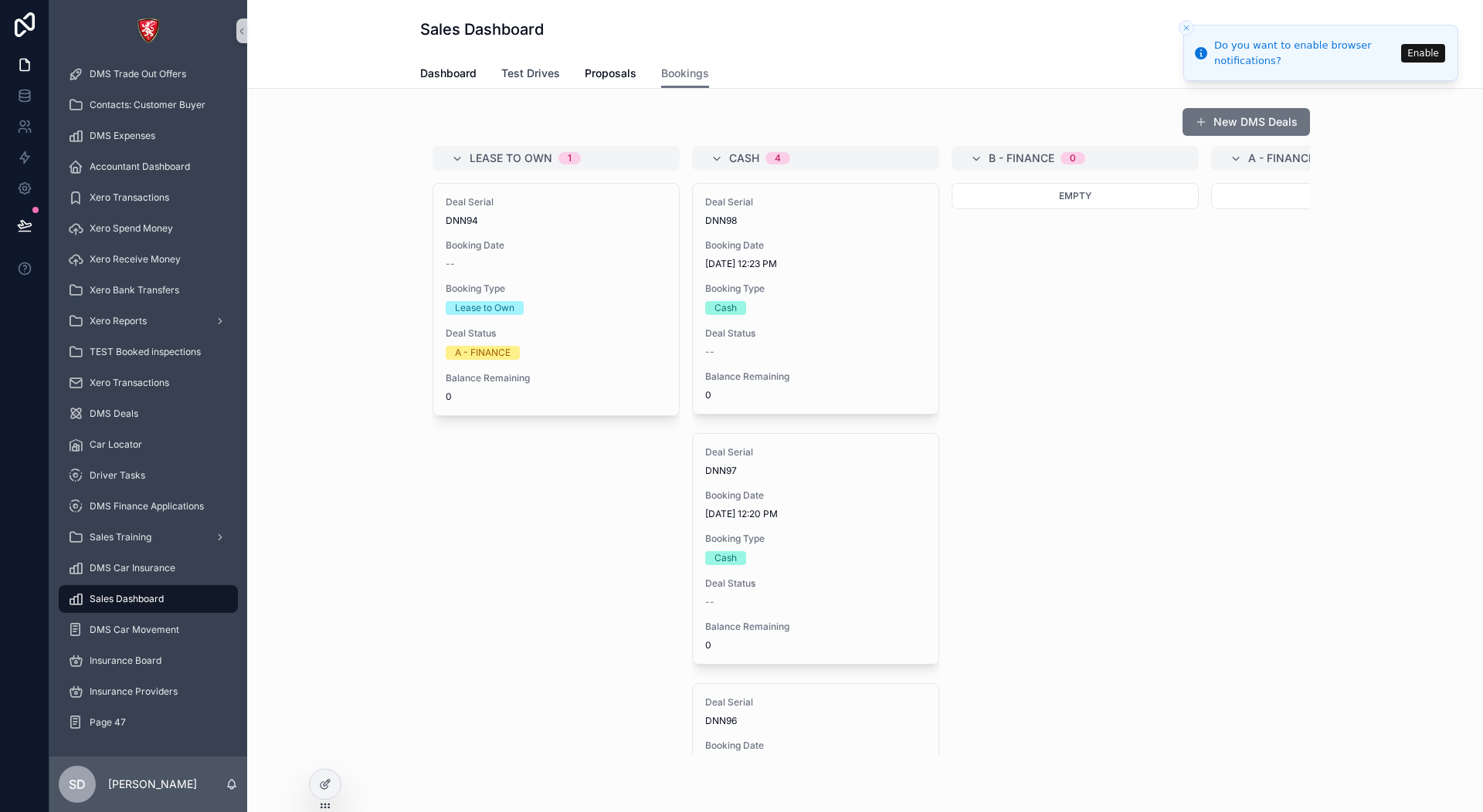
click at [524, 79] on span "Test Drives" at bounding box center [530, 73] width 58 height 16
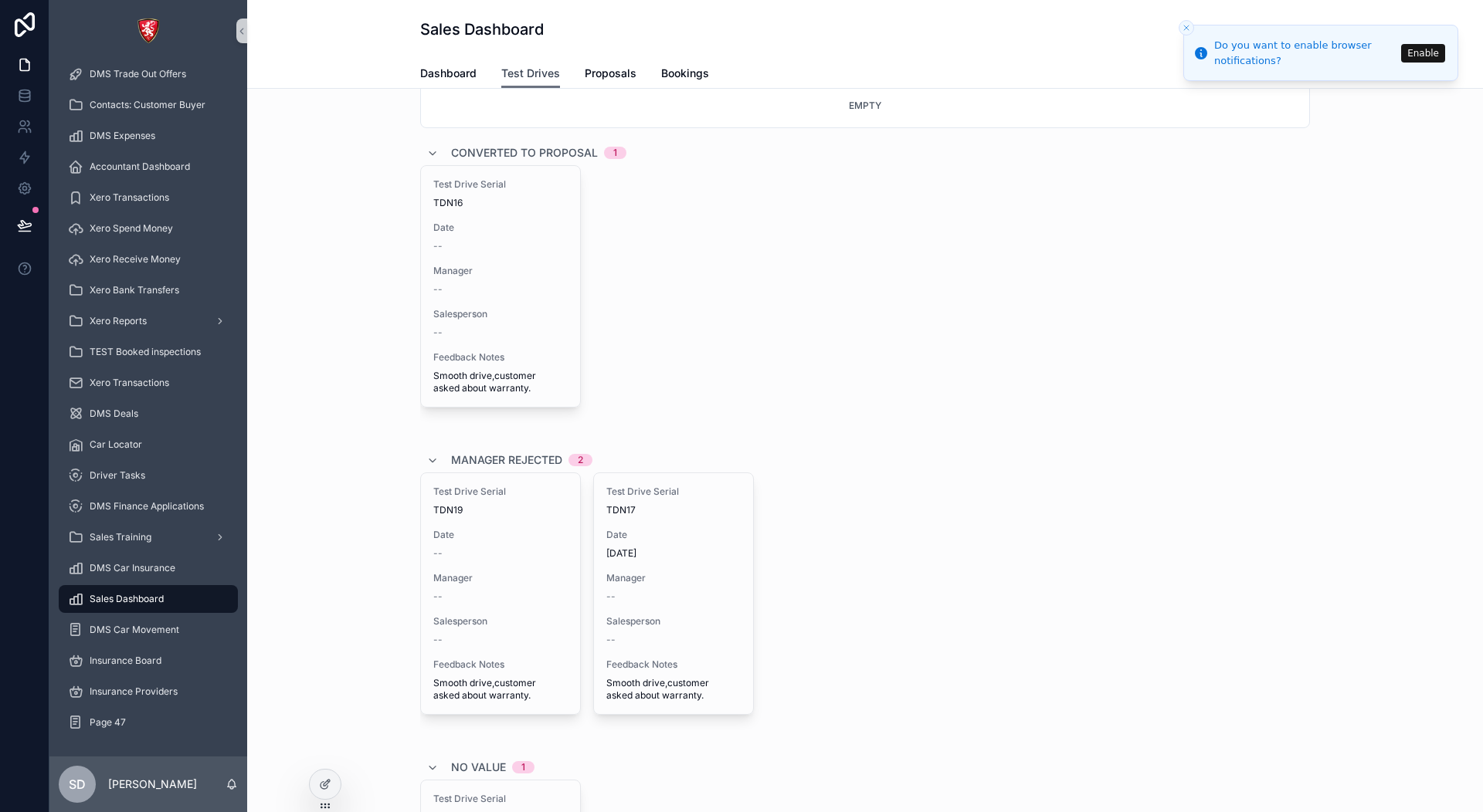
scroll to position [476, 0]
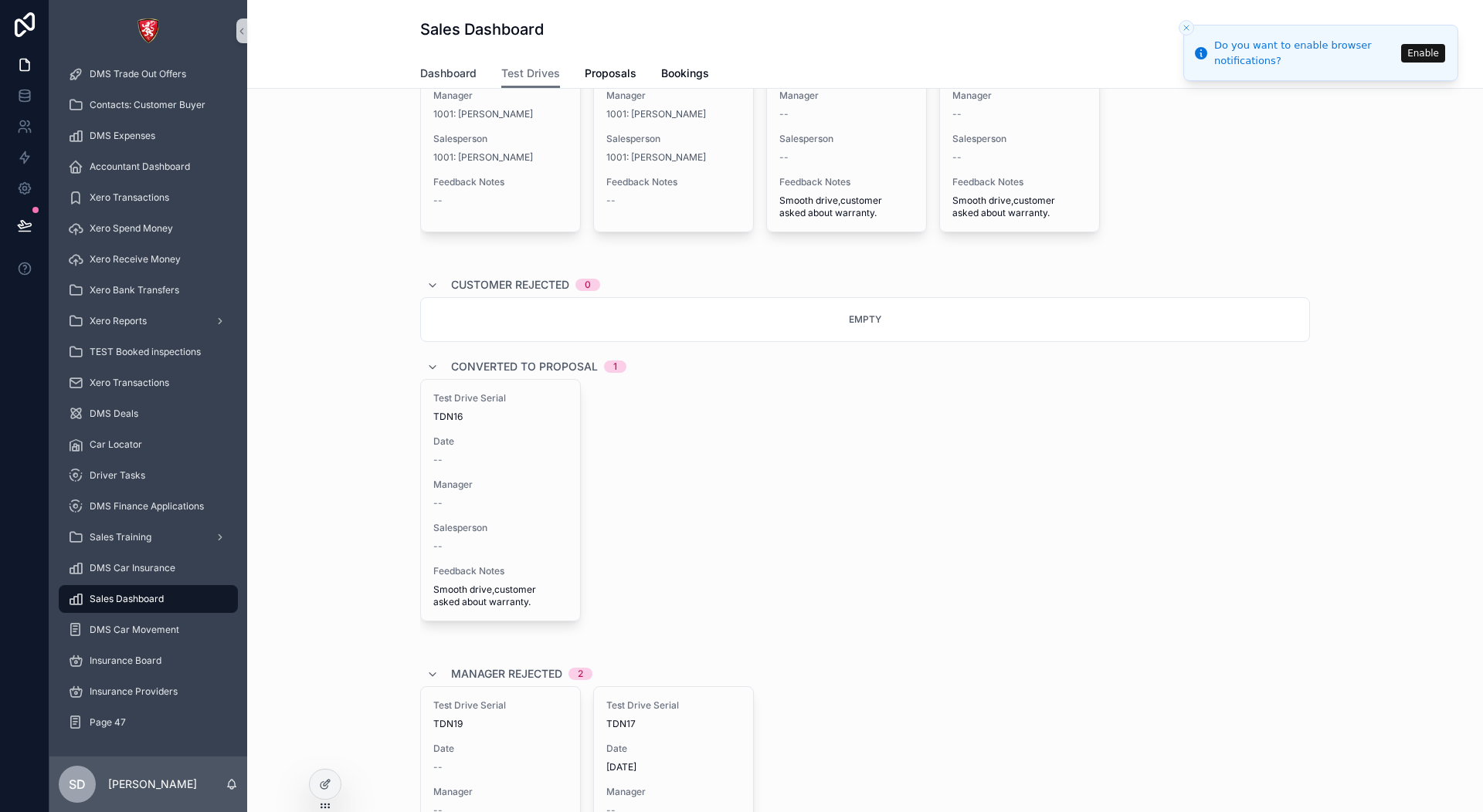
click at [452, 75] on span "Dashboard" at bounding box center [448, 73] width 57 height 16
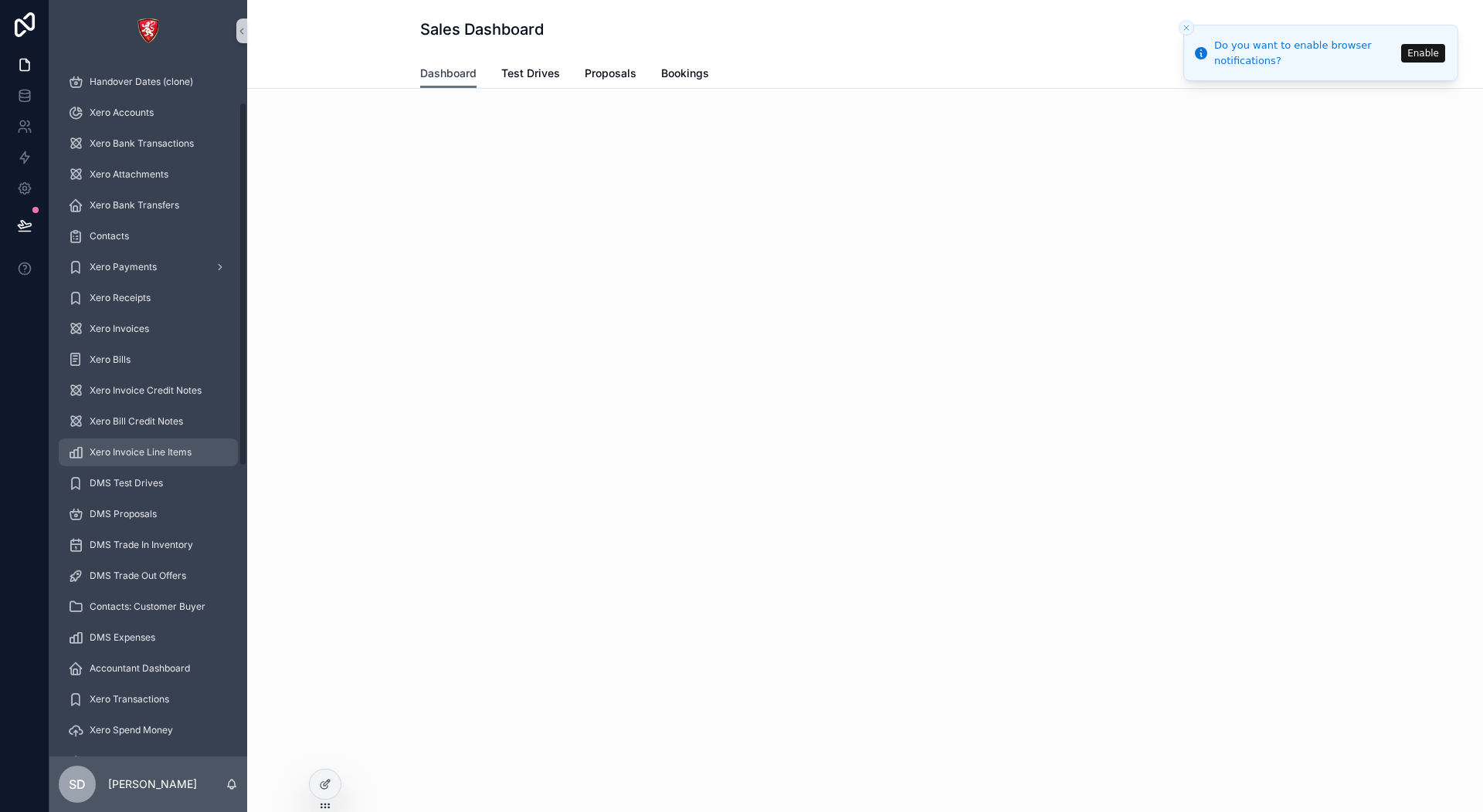
scroll to position [155, 0]
click at [157, 490] on div "DMS Proposals" at bounding box center [148, 488] width 160 height 25
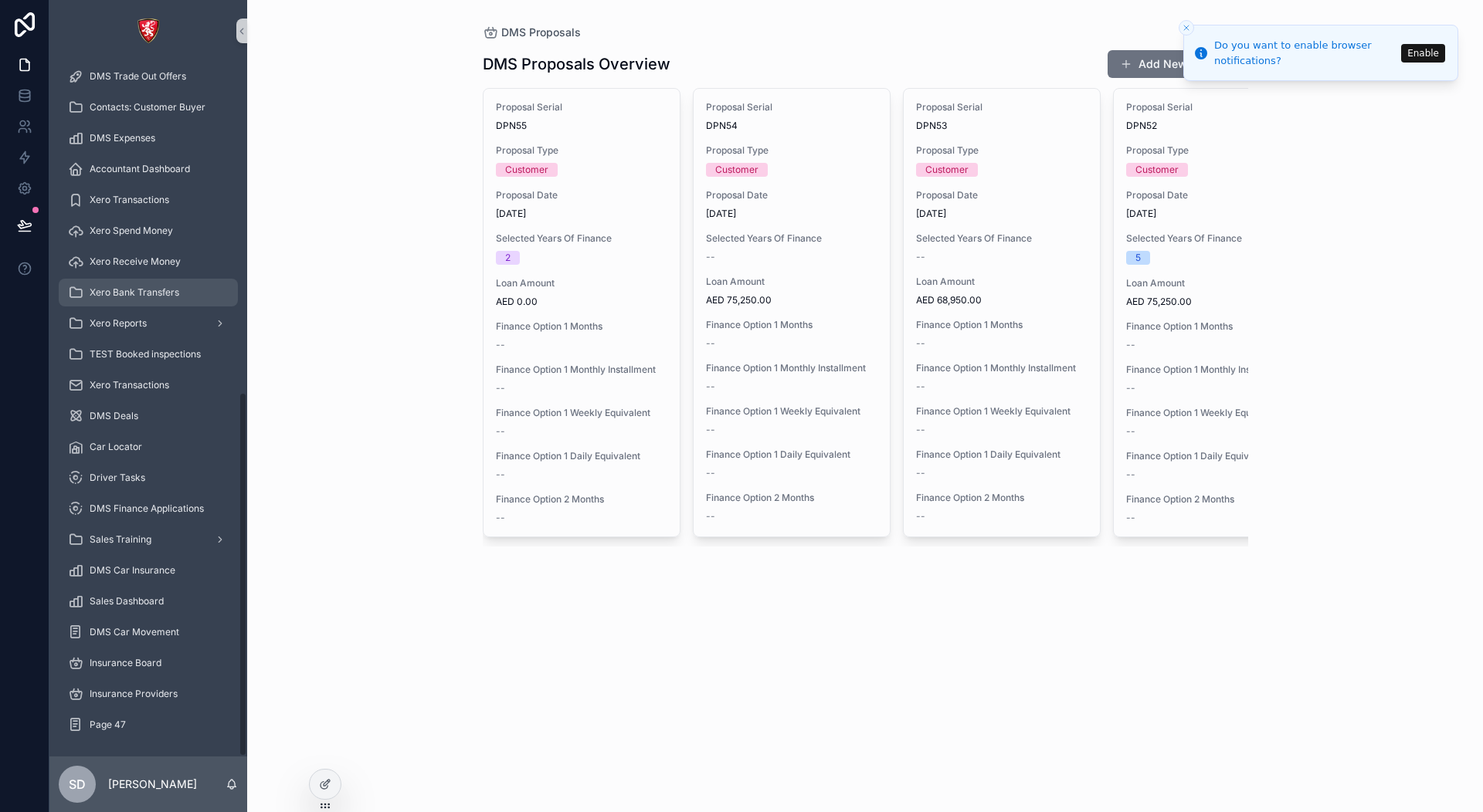
scroll to position [630, 0]
click at [152, 596] on span "Sales Dashboard" at bounding box center [127, 599] width 74 height 12
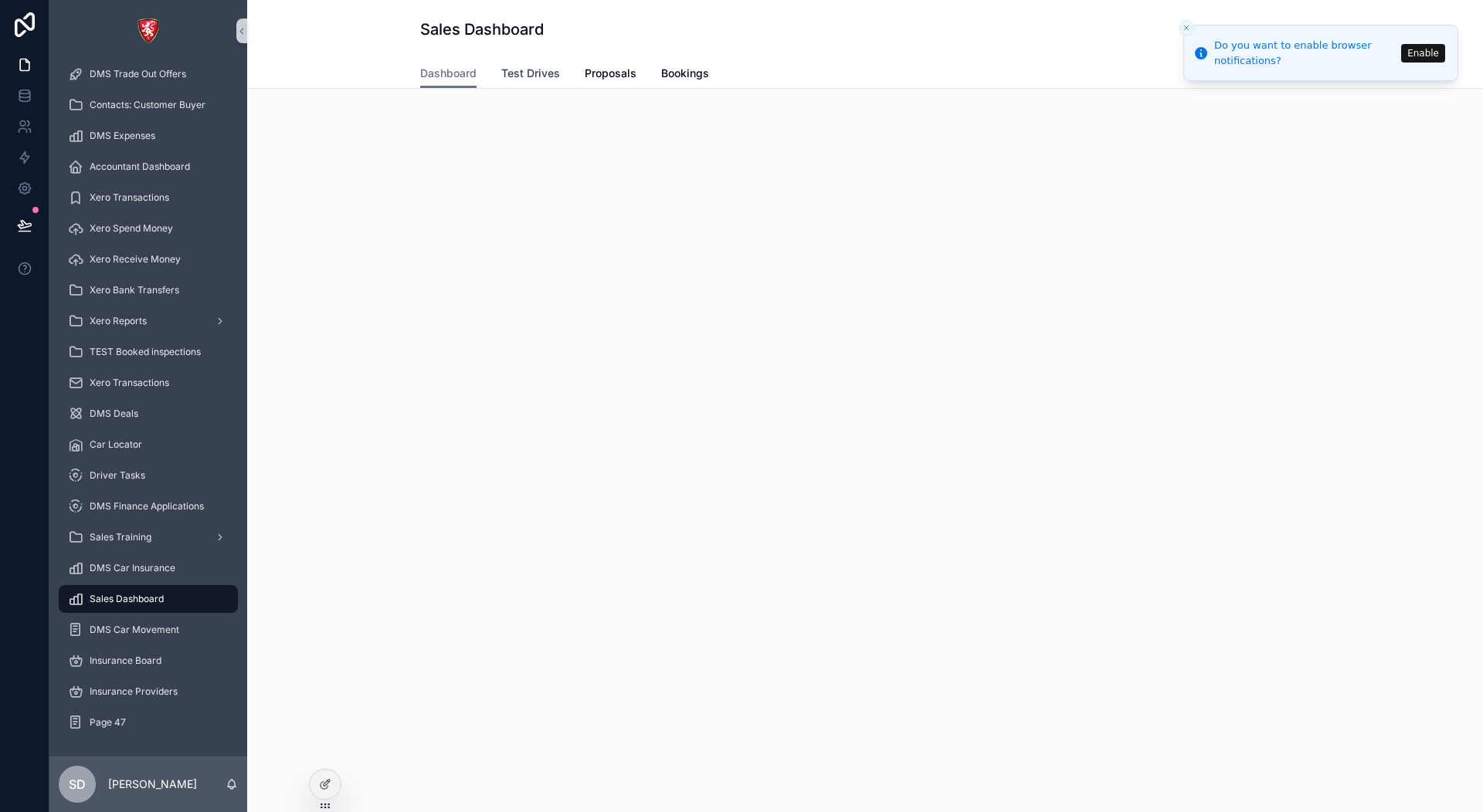
click at [517, 78] on span "Test Drives" at bounding box center [530, 73] width 58 height 16
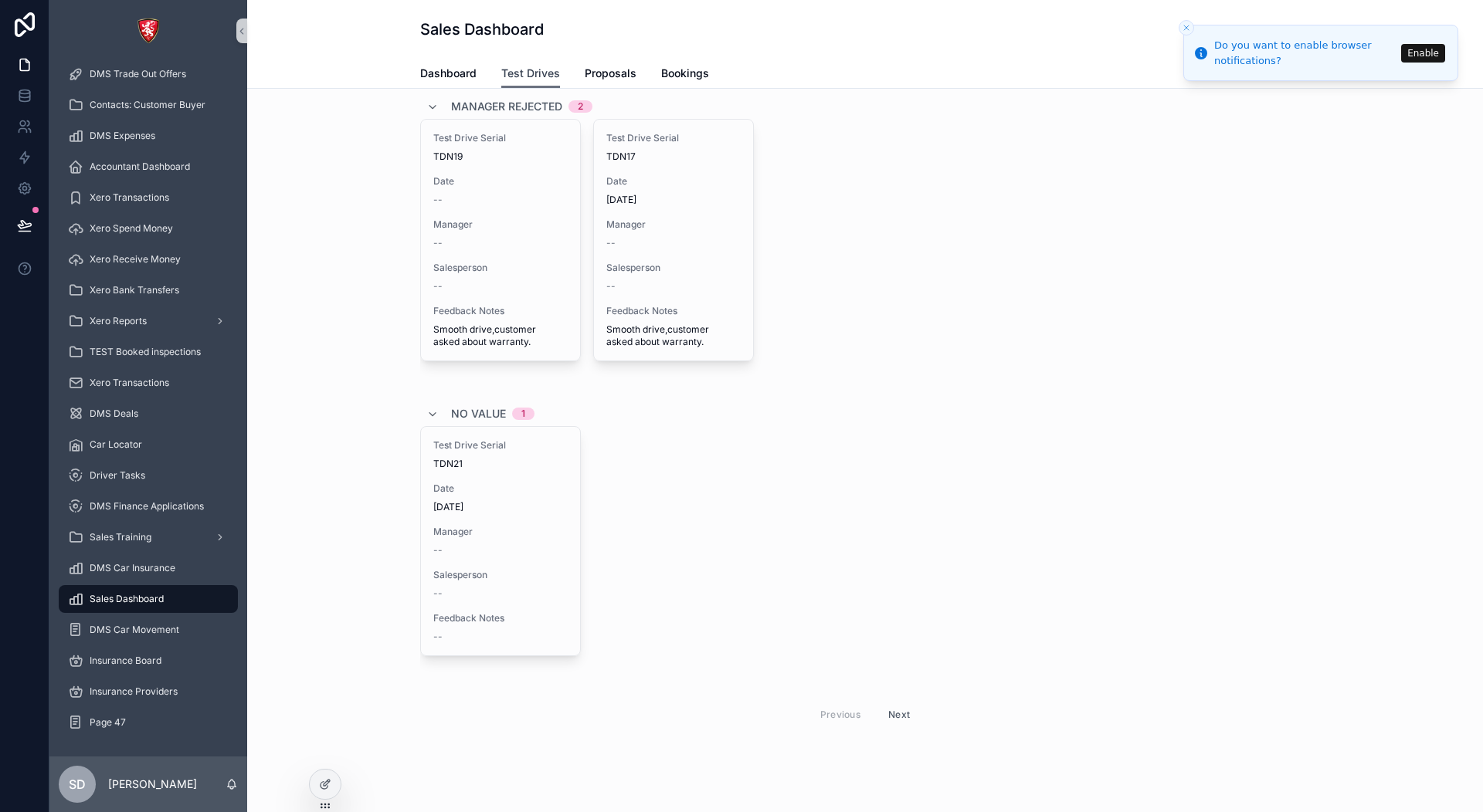
scroll to position [1017, 0]
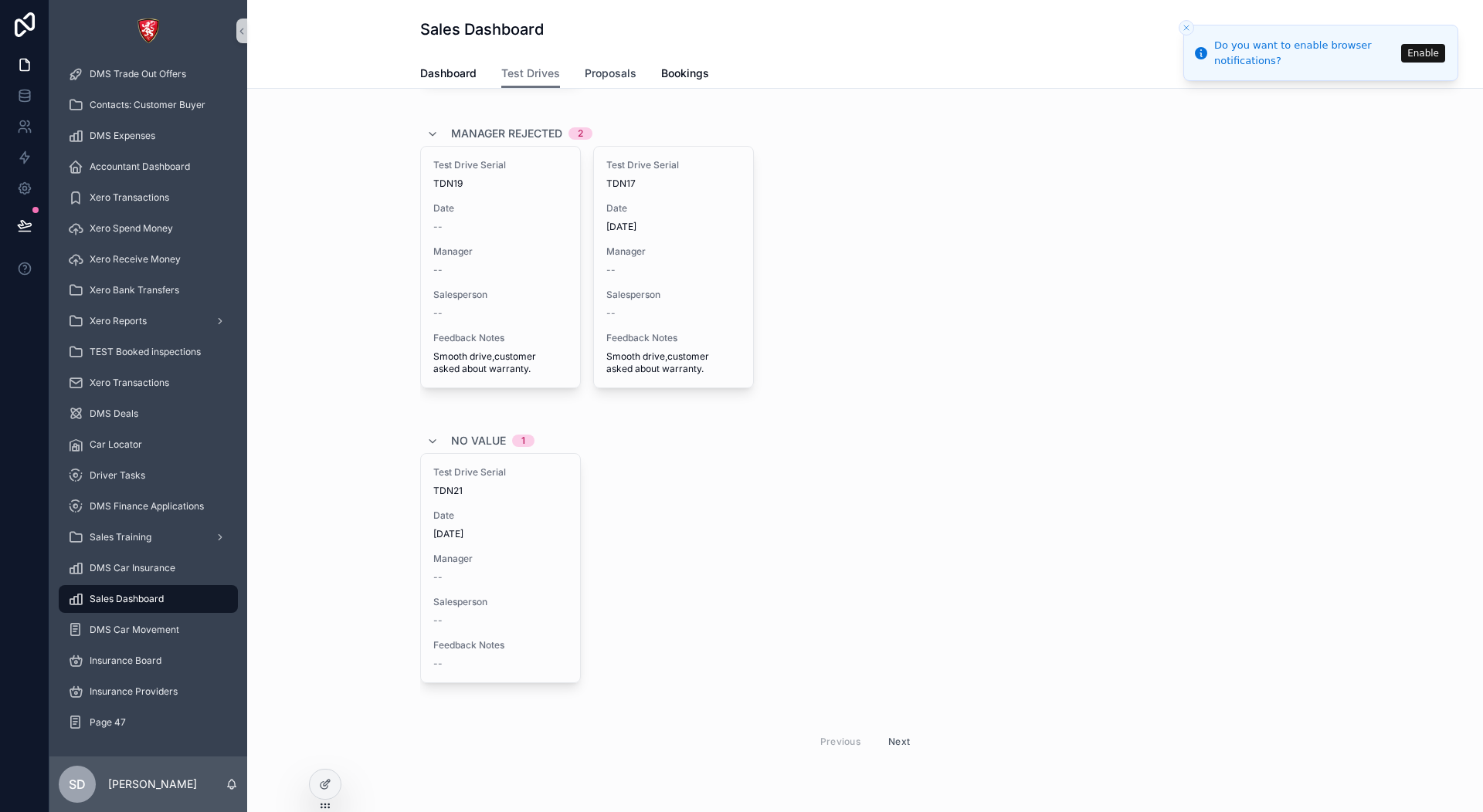
click at [598, 72] on span "Proposals" at bounding box center [610, 73] width 52 height 16
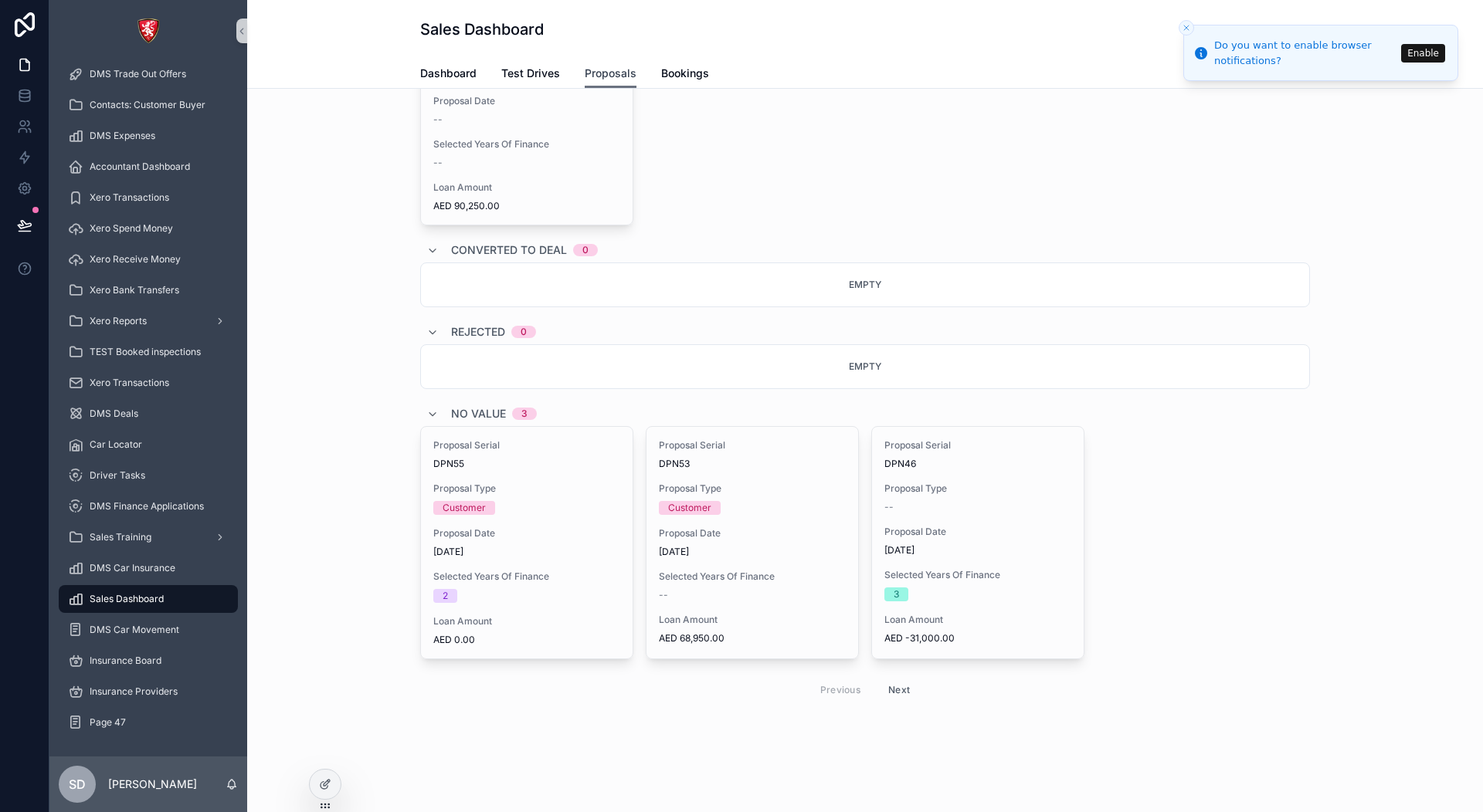
scroll to position [1231, 0]
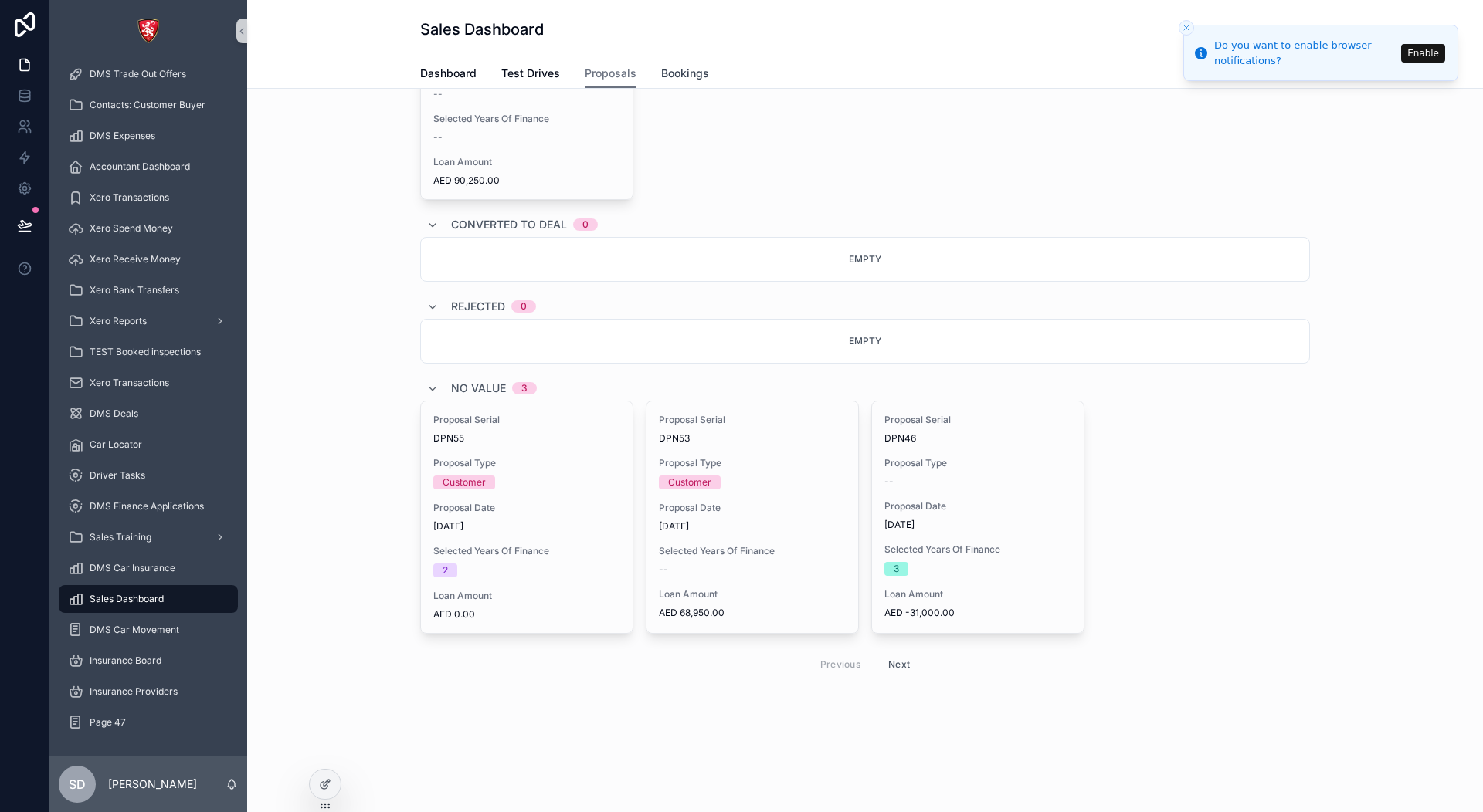
click at [697, 62] on link "Bookings" at bounding box center [685, 75] width 48 height 31
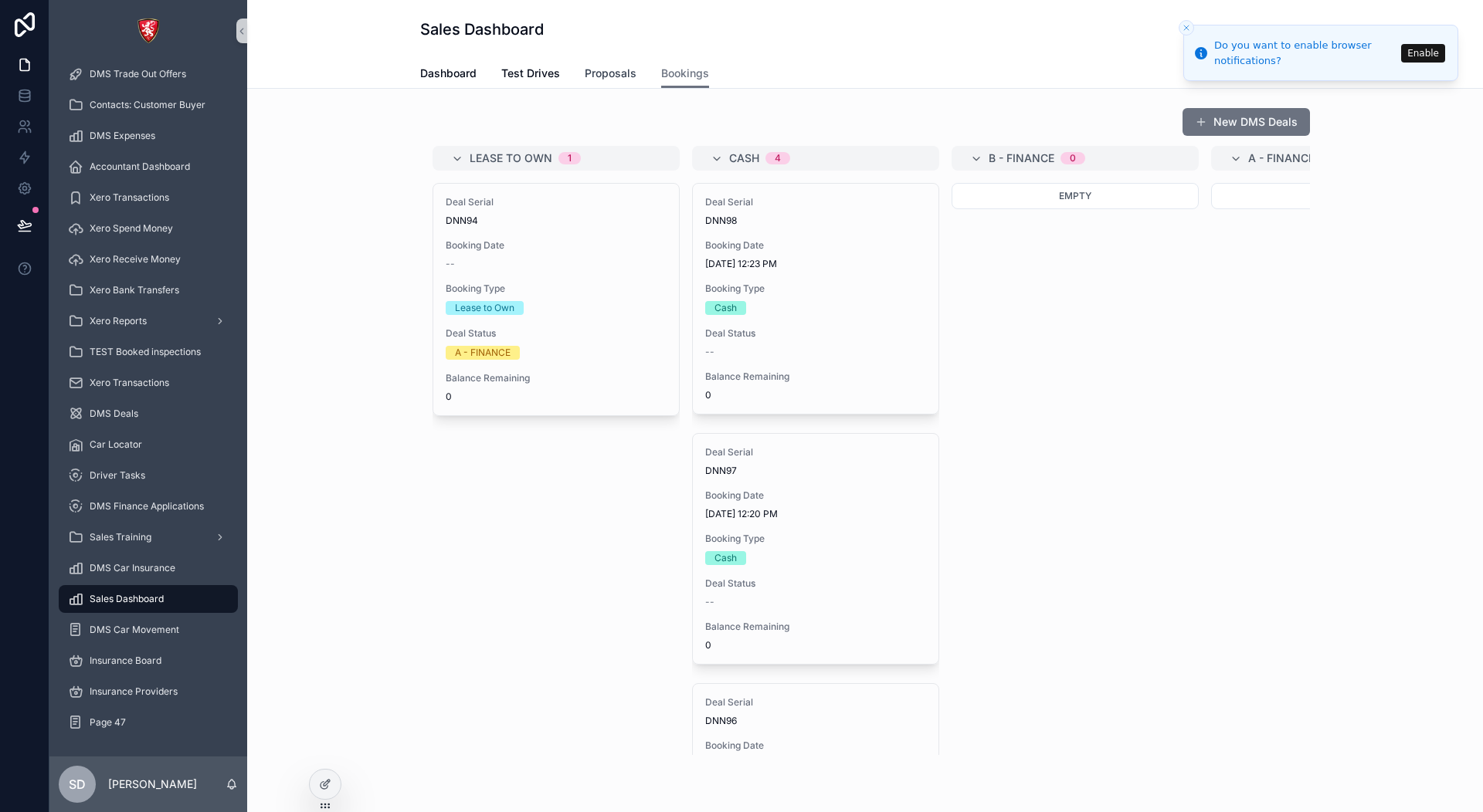
click at [599, 63] on link "Proposals" at bounding box center [610, 75] width 52 height 31
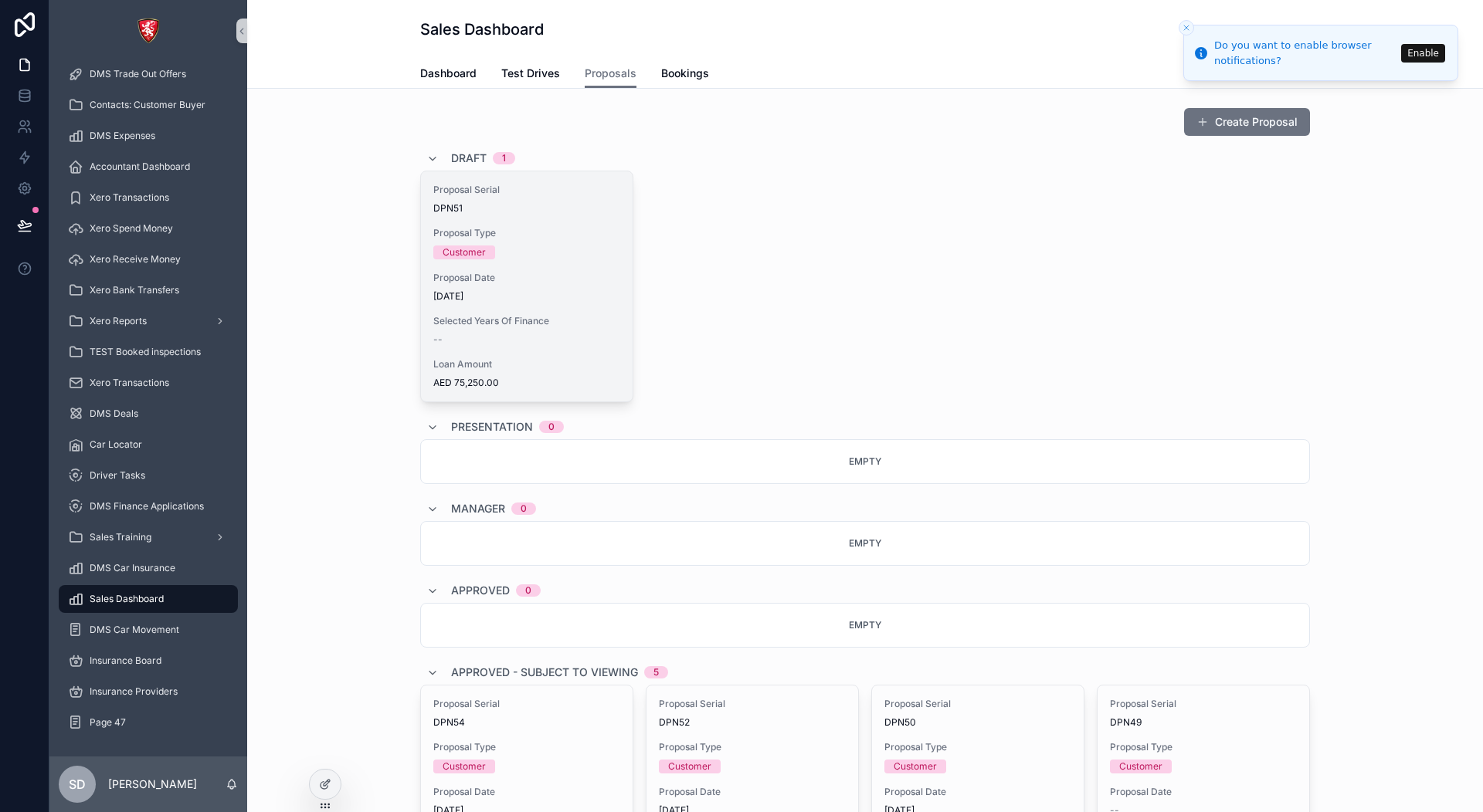
click at [531, 302] on div "Proposal Serial DPN51 Proposal Type Customer Proposal Date [DATE] Selected Year…" at bounding box center [526, 287] width 211 height 230
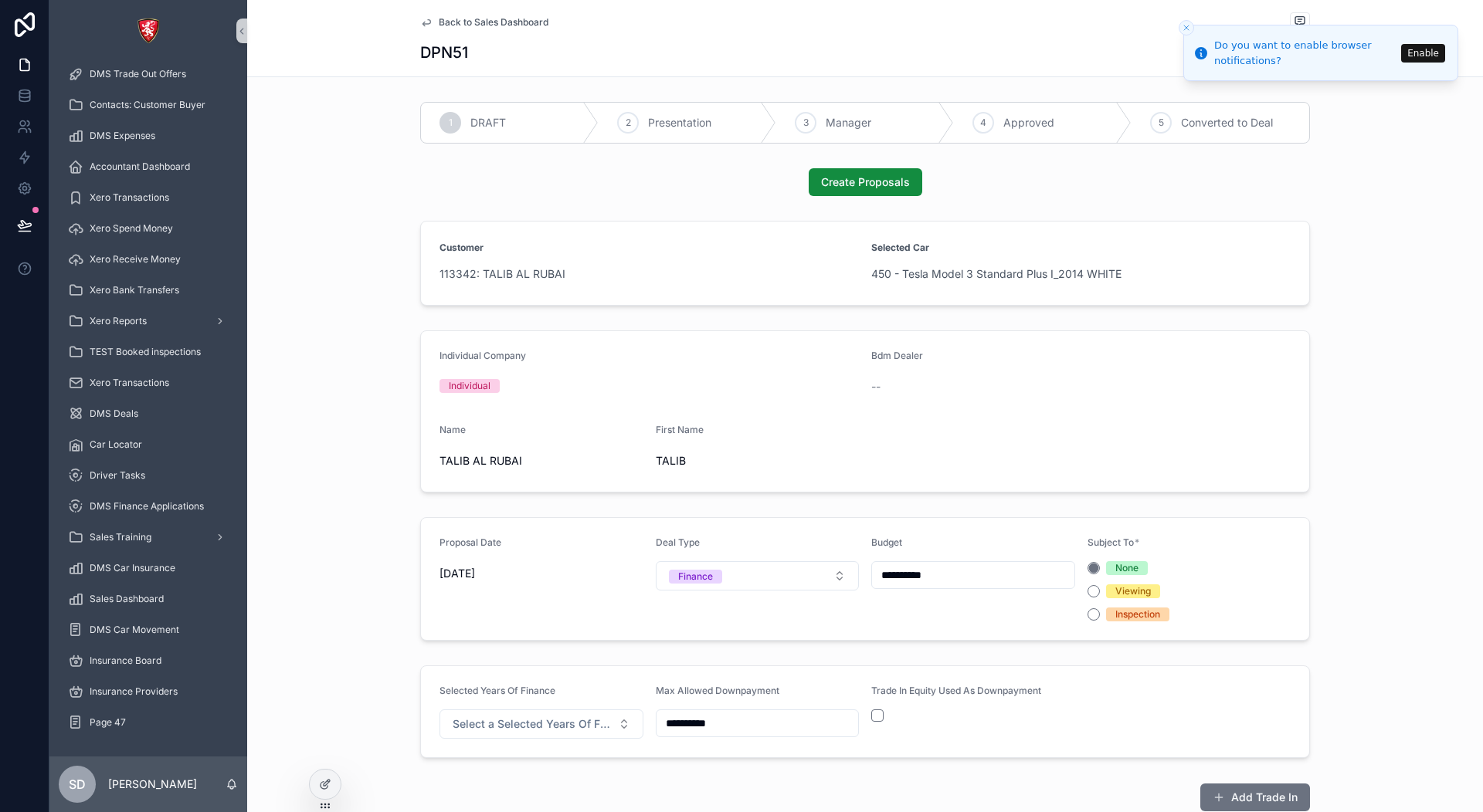
click at [690, 261] on div "Customer 113342: TALIB AL RUBAI" at bounding box center [649, 263] width 419 height 46
click at [753, 329] on div "Individual Company Individual Bdm Dealer -- Name [PERSON_NAME] First Name TALIB" at bounding box center [865, 412] width 1236 height 174
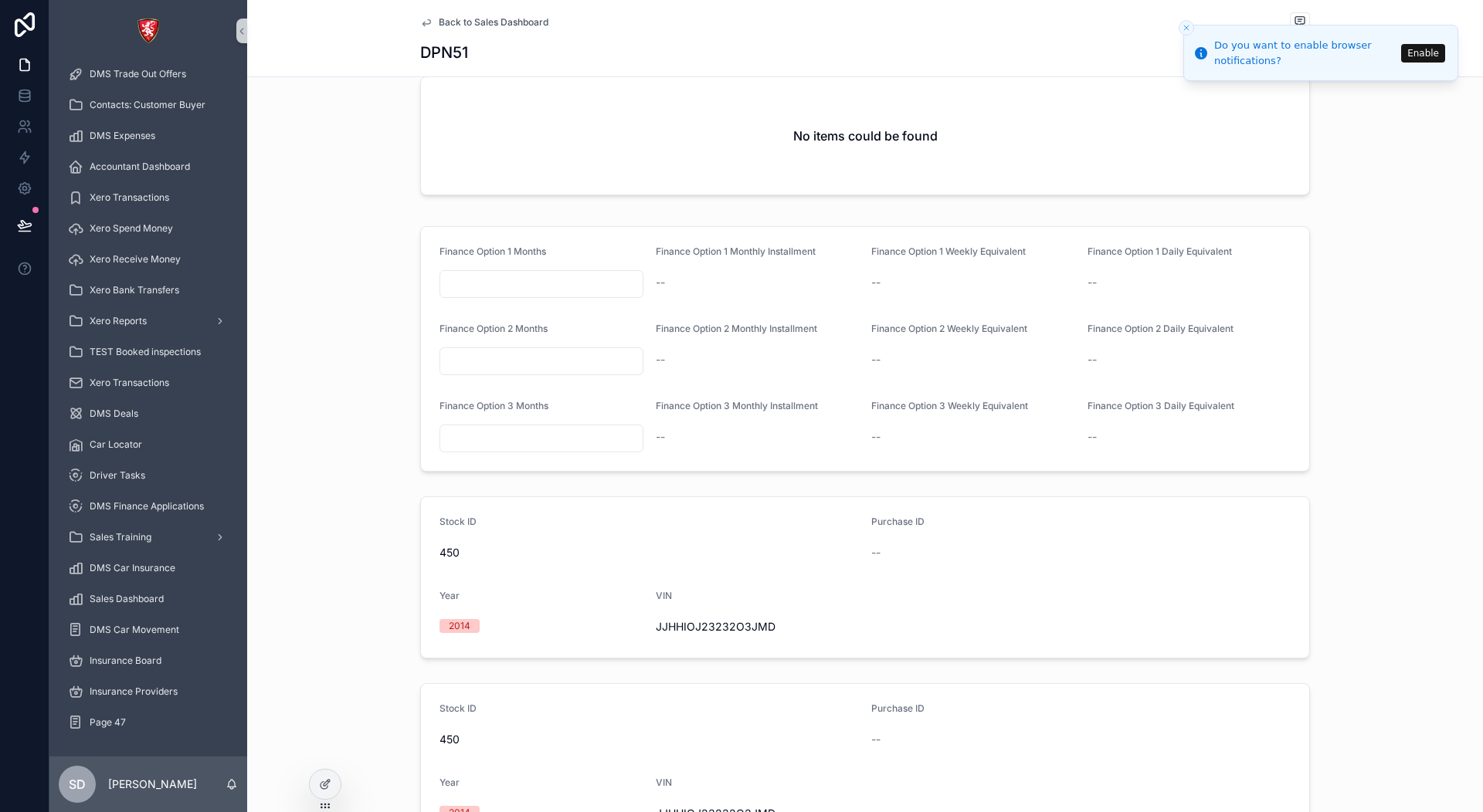
scroll to position [1382, 0]
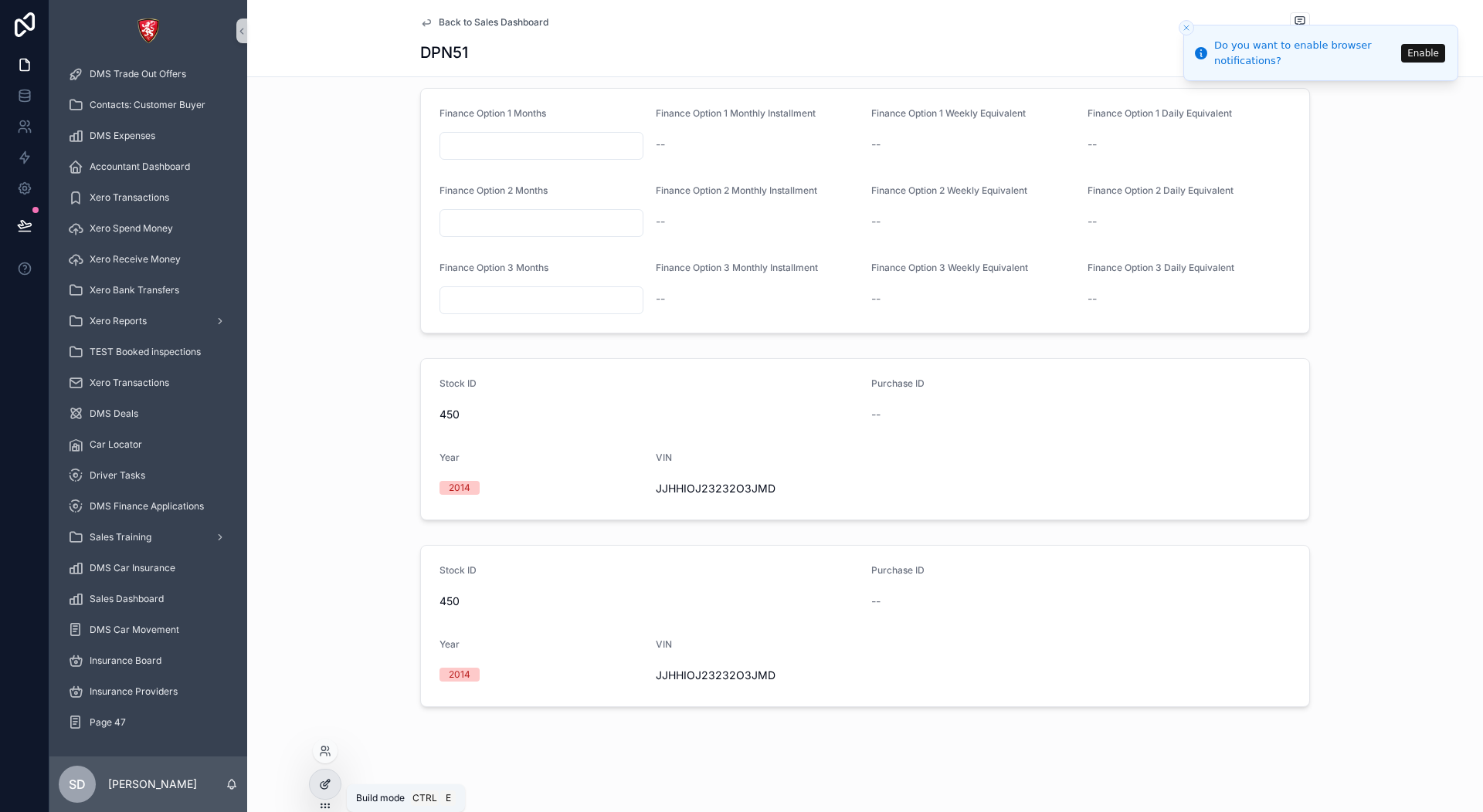
click at [326, 777] on div at bounding box center [326, 785] width 31 height 30
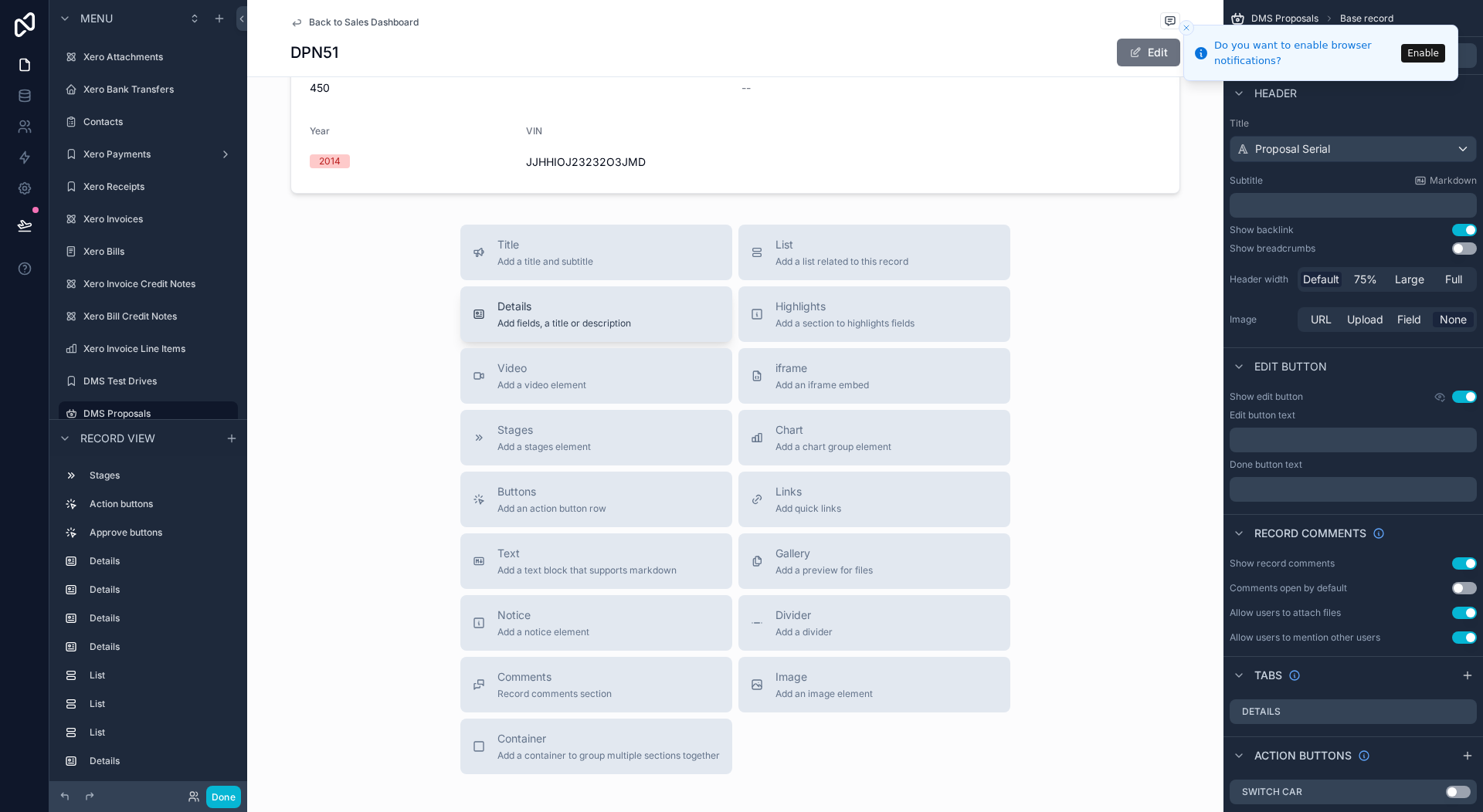
scroll to position [2098, 0]
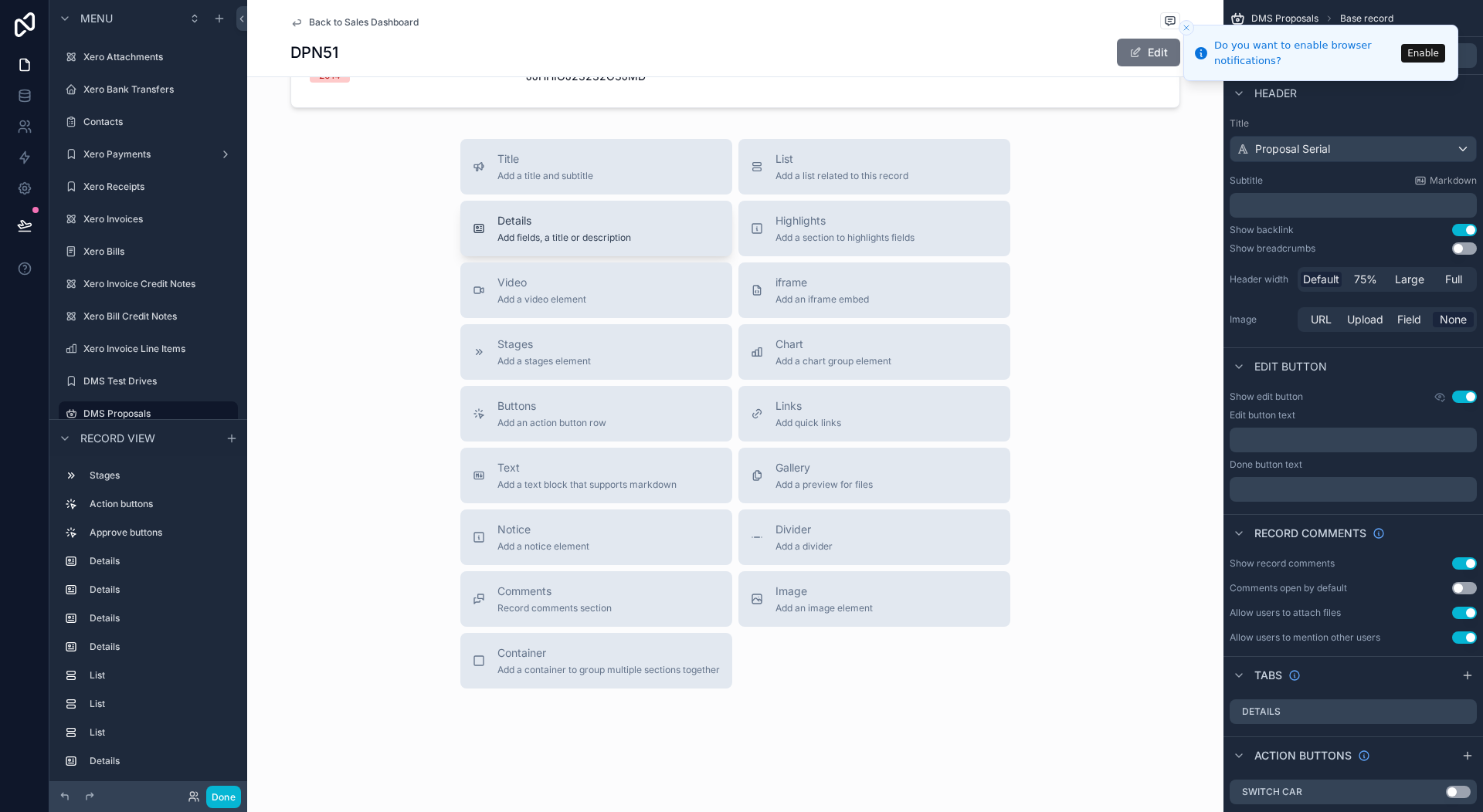
click at [545, 212] on button "Details Add fields, a title or description" at bounding box center [596, 228] width 272 height 56
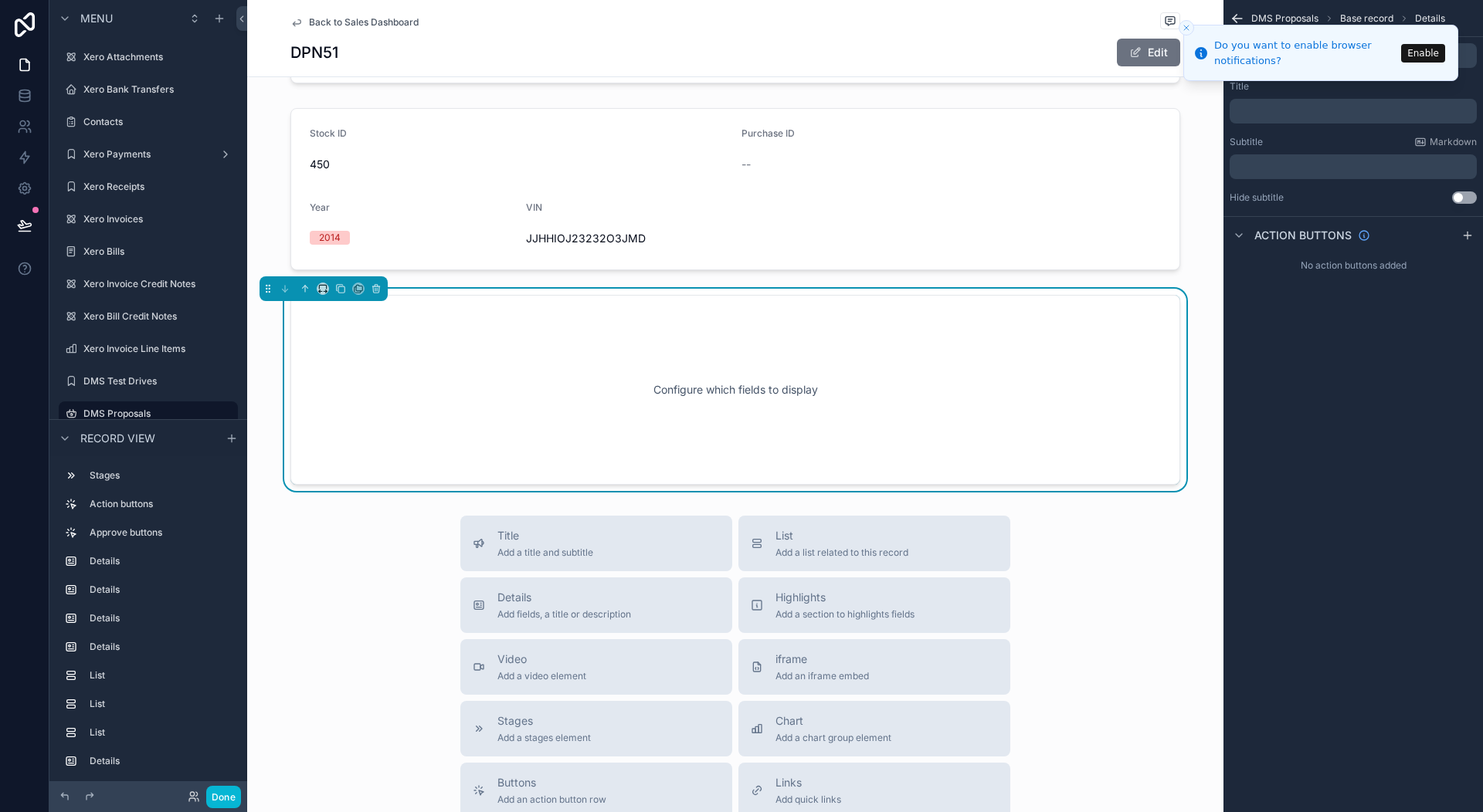
scroll to position [1920, 0]
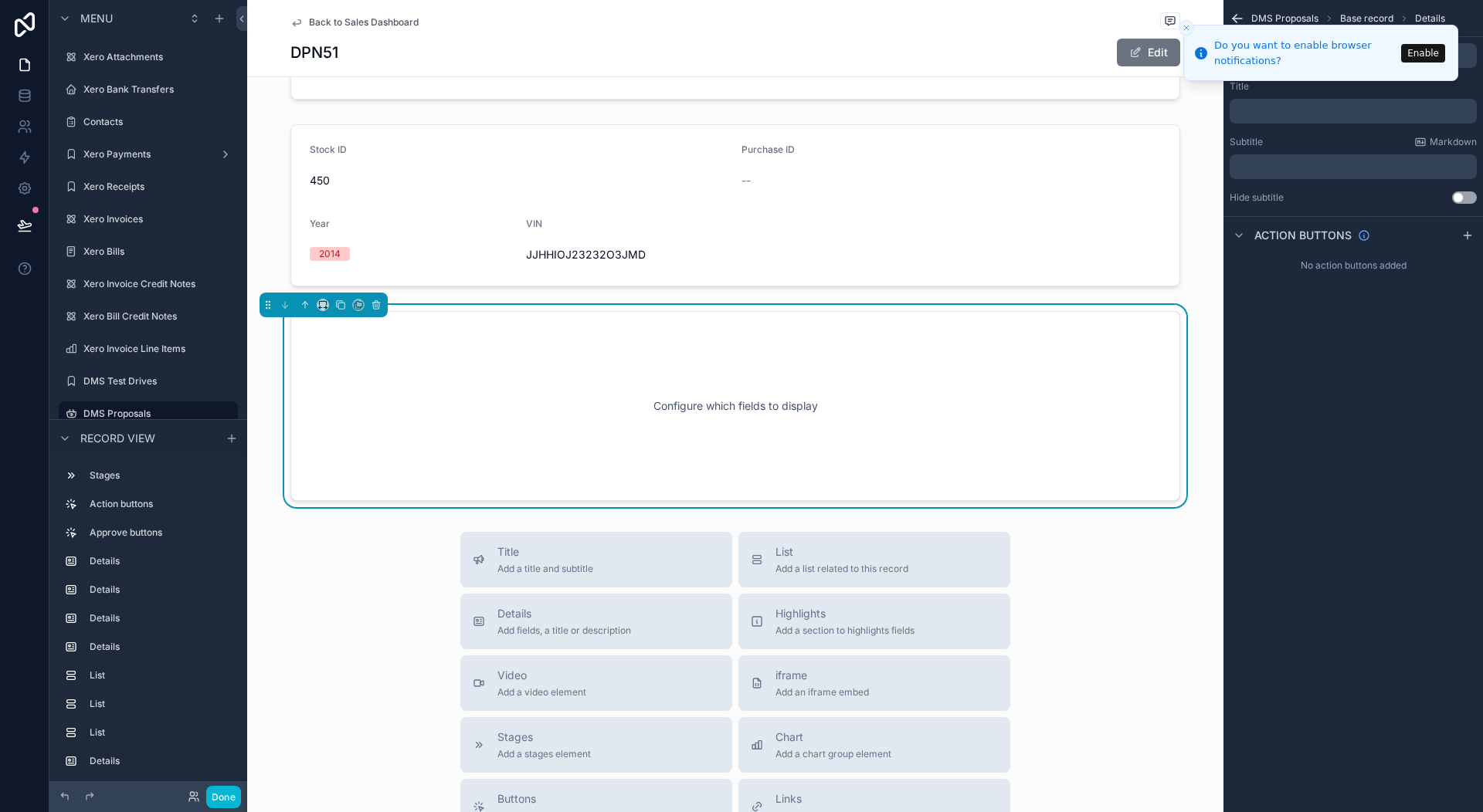
click at [1183, 27] on icon "Close toast" at bounding box center [1186, 27] width 9 height 9
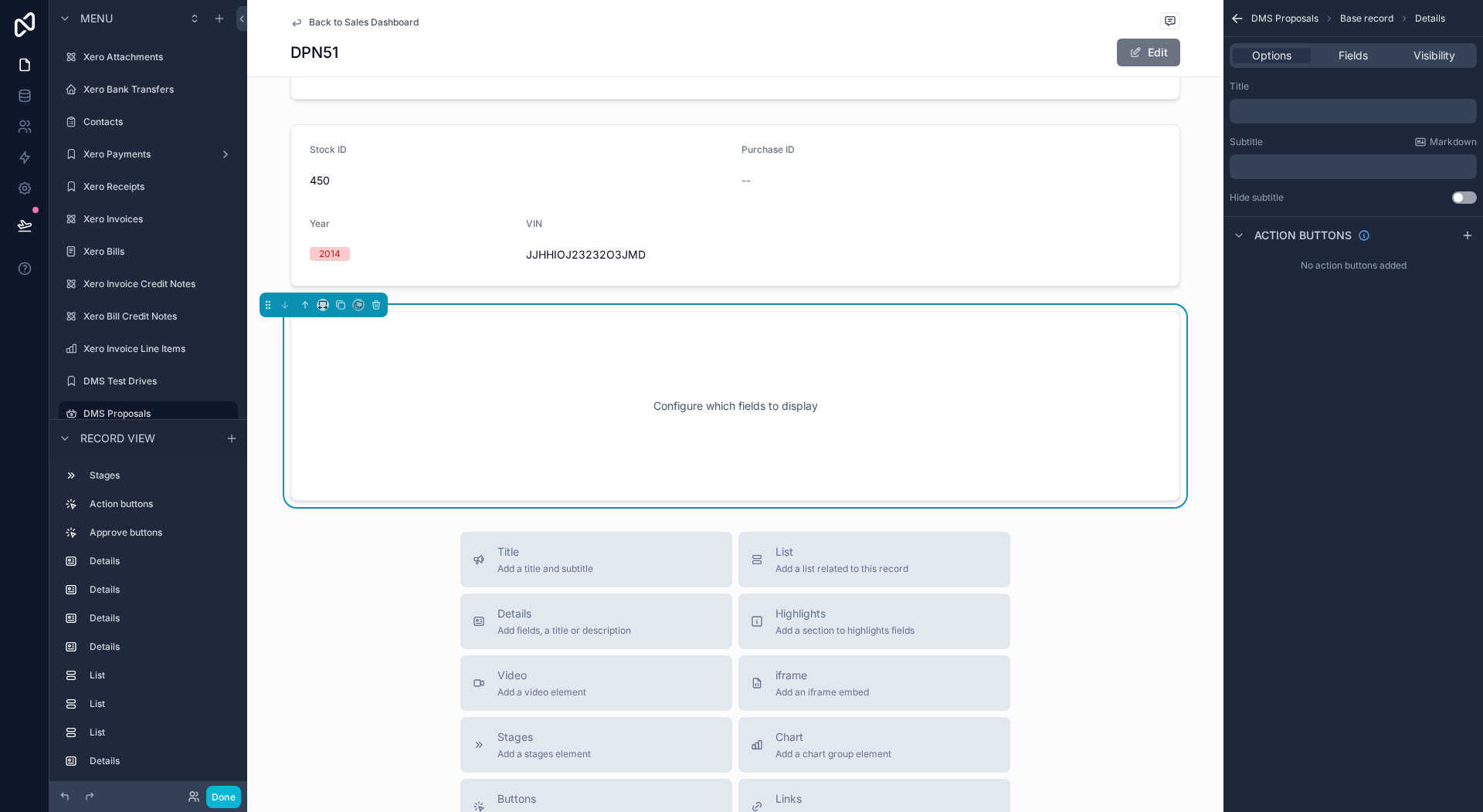
click at [580, 379] on div "Configure which fields to display" at bounding box center [735, 406] width 839 height 139
click at [1264, 118] on div "﻿" at bounding box center [1353, 111] width 247 height 25
click at [1261, 112] on p "﻿" at bounding box center [1354, 111] width 238 height 12
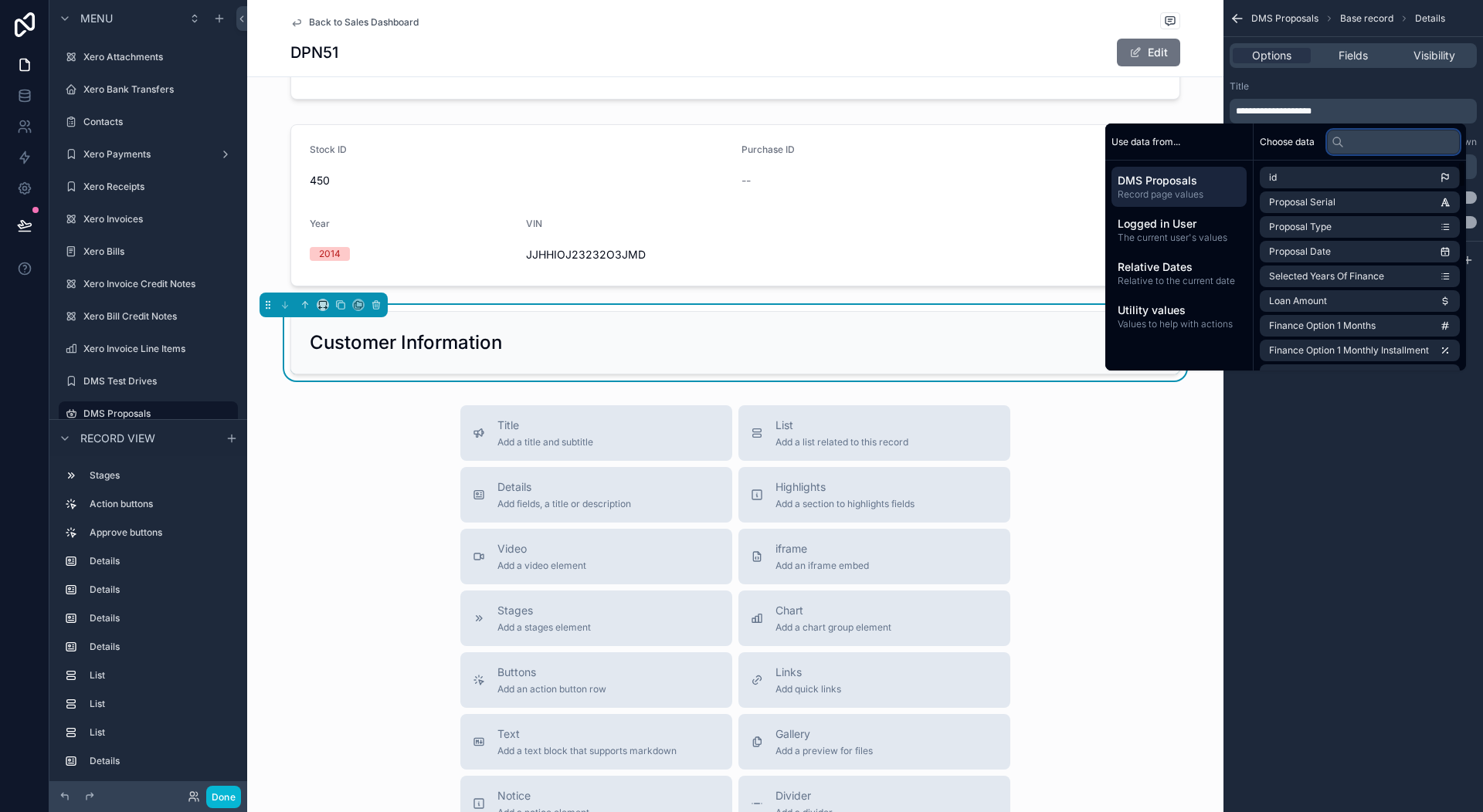
click at [1349, 139] on input "text" at bounding box center [1393, 142] width 133 height 25
click at [1317, 462] on div "**********" at bounding box center [1353, 406] width 260 height 812
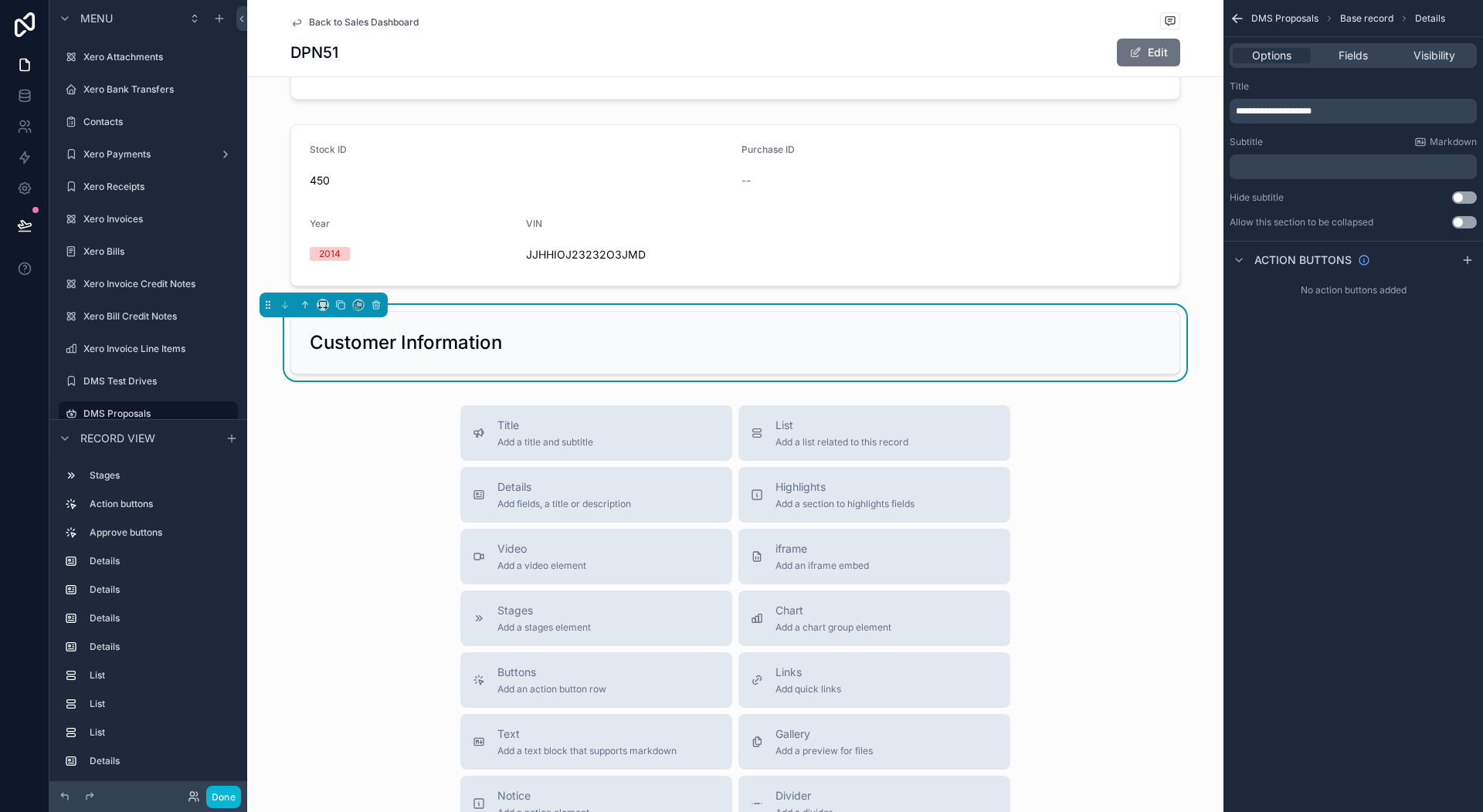
click at [785, 348] on div "Customer Information" at bounding box center [735, 343] width 851 height 25
drag, startPoint x: 1351, startPoint y: 107, endPoint x: 1222, endPoint y: 114, distance: 129.2
click at [1222, 114] on div "Page Stock Inventory 1,987 Handover Dates Xero tracking categories Handover Dat…" at bounding box center [865, 406] width 1236 height 812
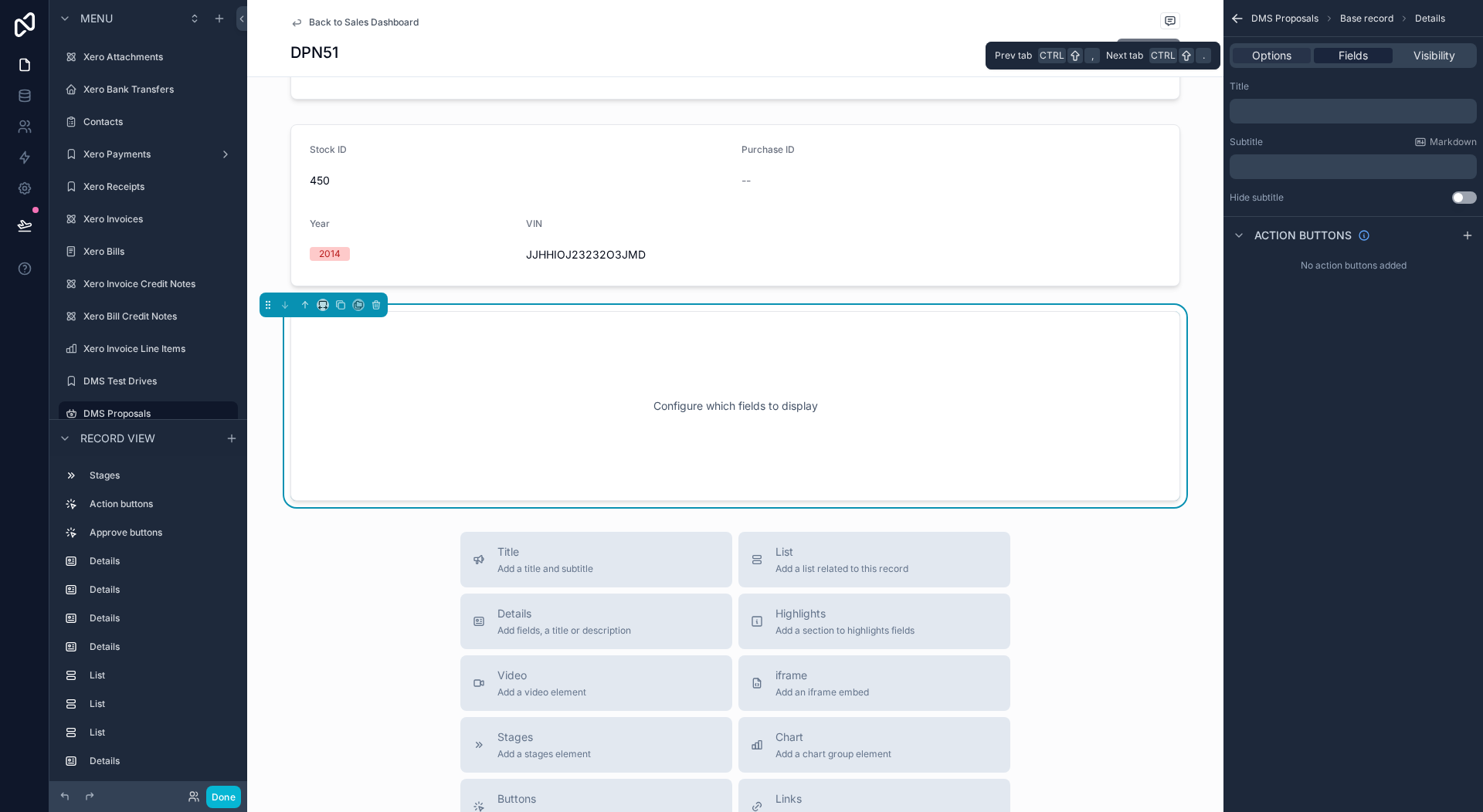
click at [1365, 54] on span "Fields" at bounding box center [1353, 55] width 30 height 16
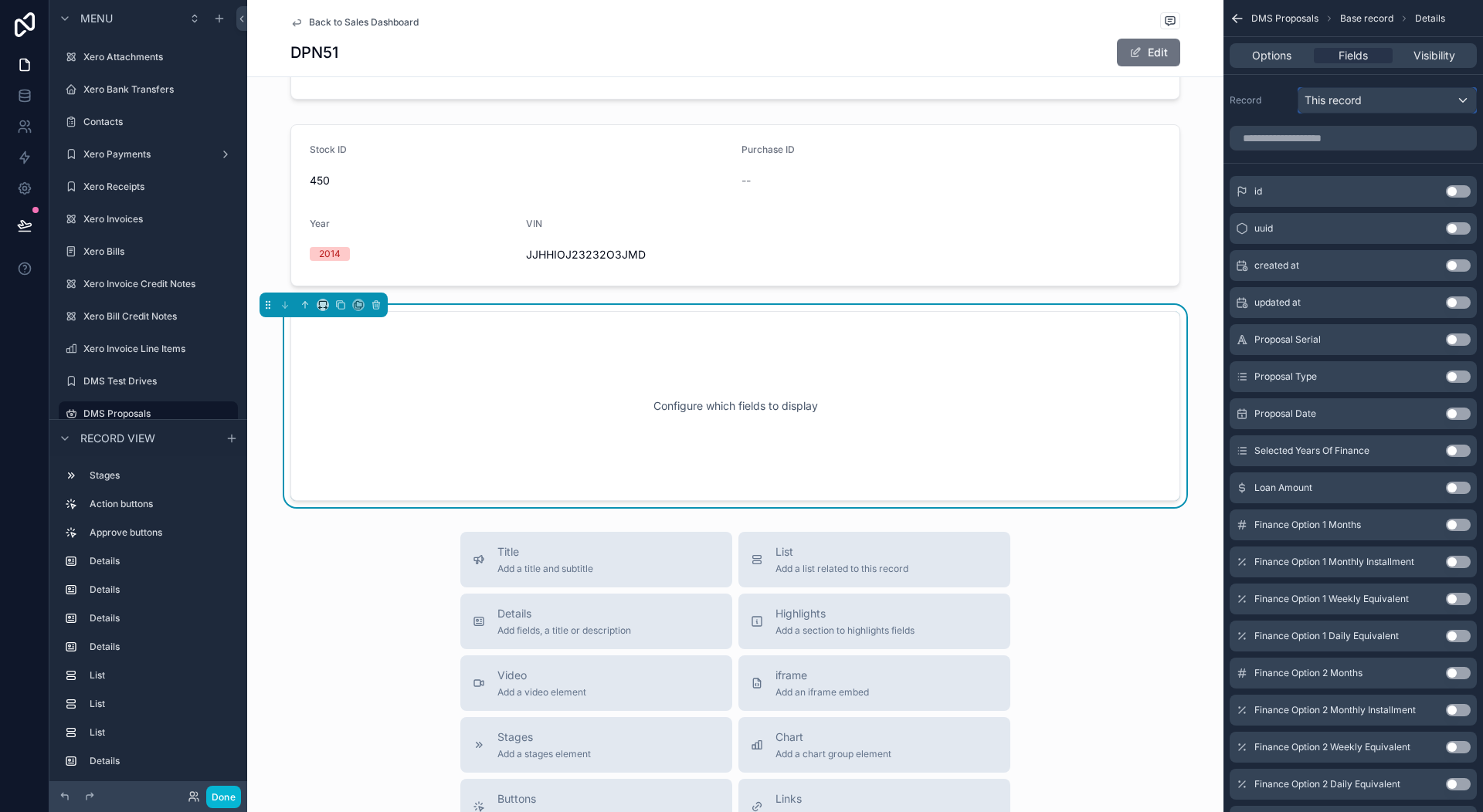
click at [1352, 99] on span "This record" at bounding box center [1333, 100] width 58 height 16
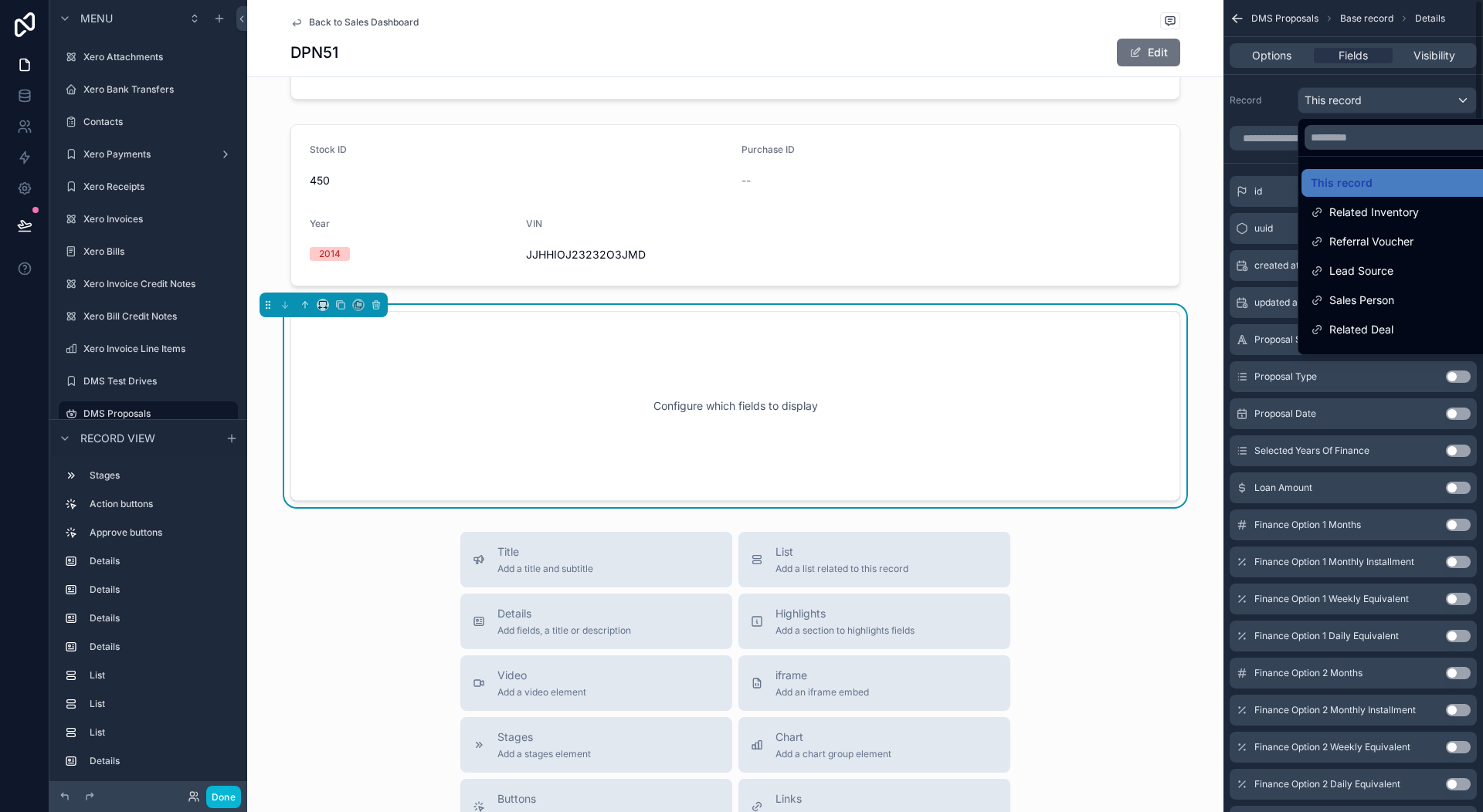
click at [1275, 57] on div "scrollable content" at bounding box center [742, 406] width 1483 height 812
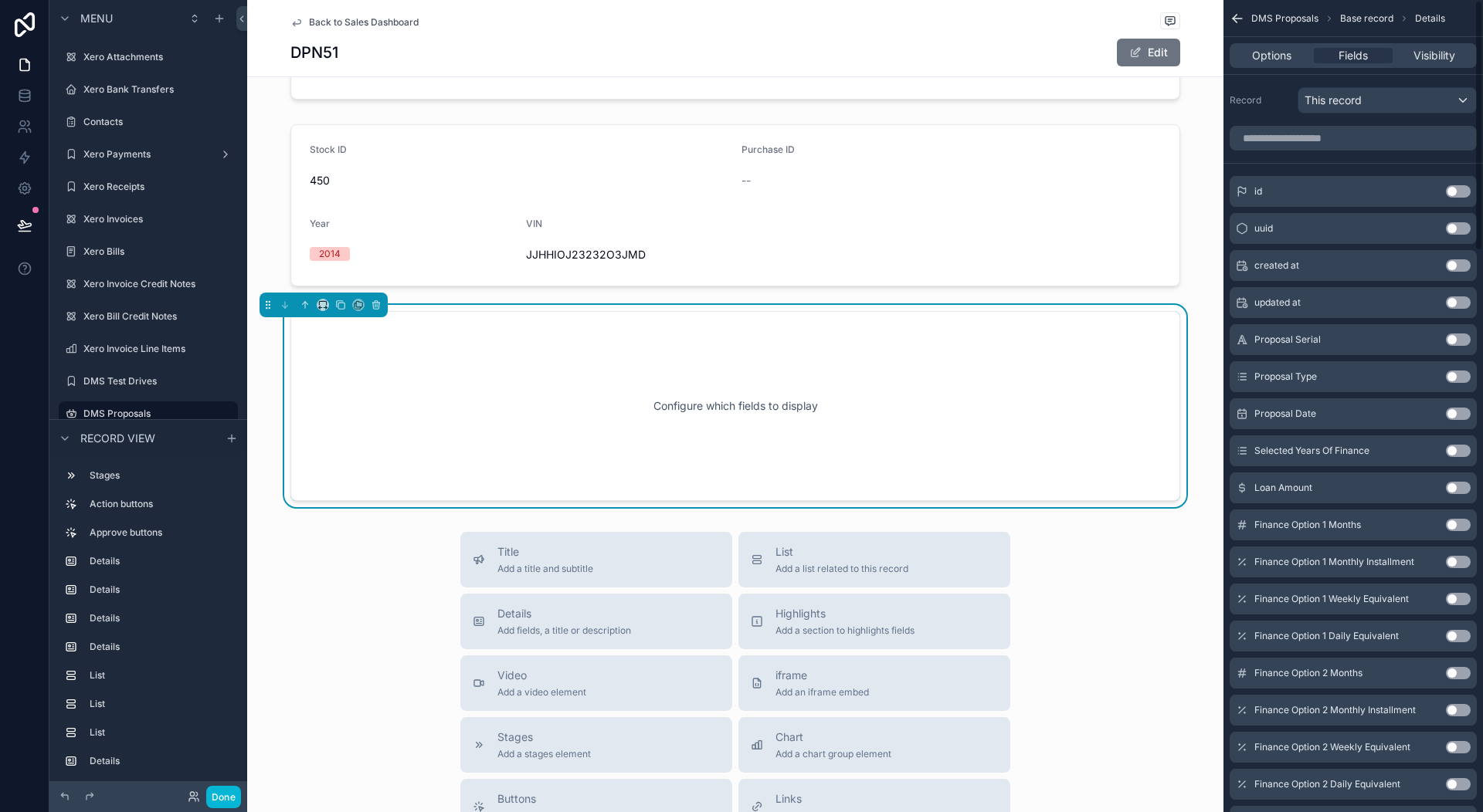
click at [1275, 57] on span "Options" at bounding box center [1272, 55] width 39 height 16
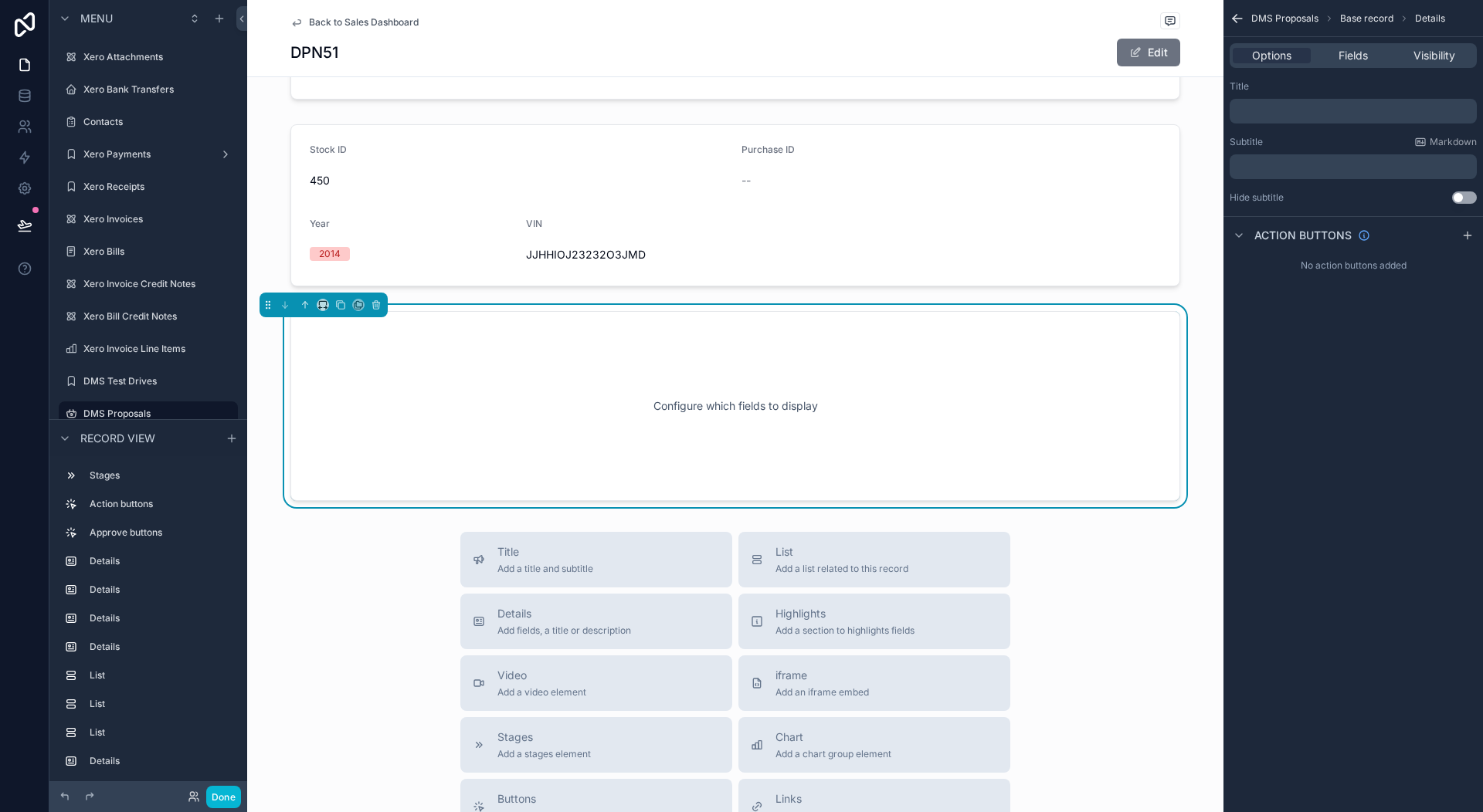
click at [1291, 110] on p "﻿" at bounding box center [1354, 111] width 238 height 12
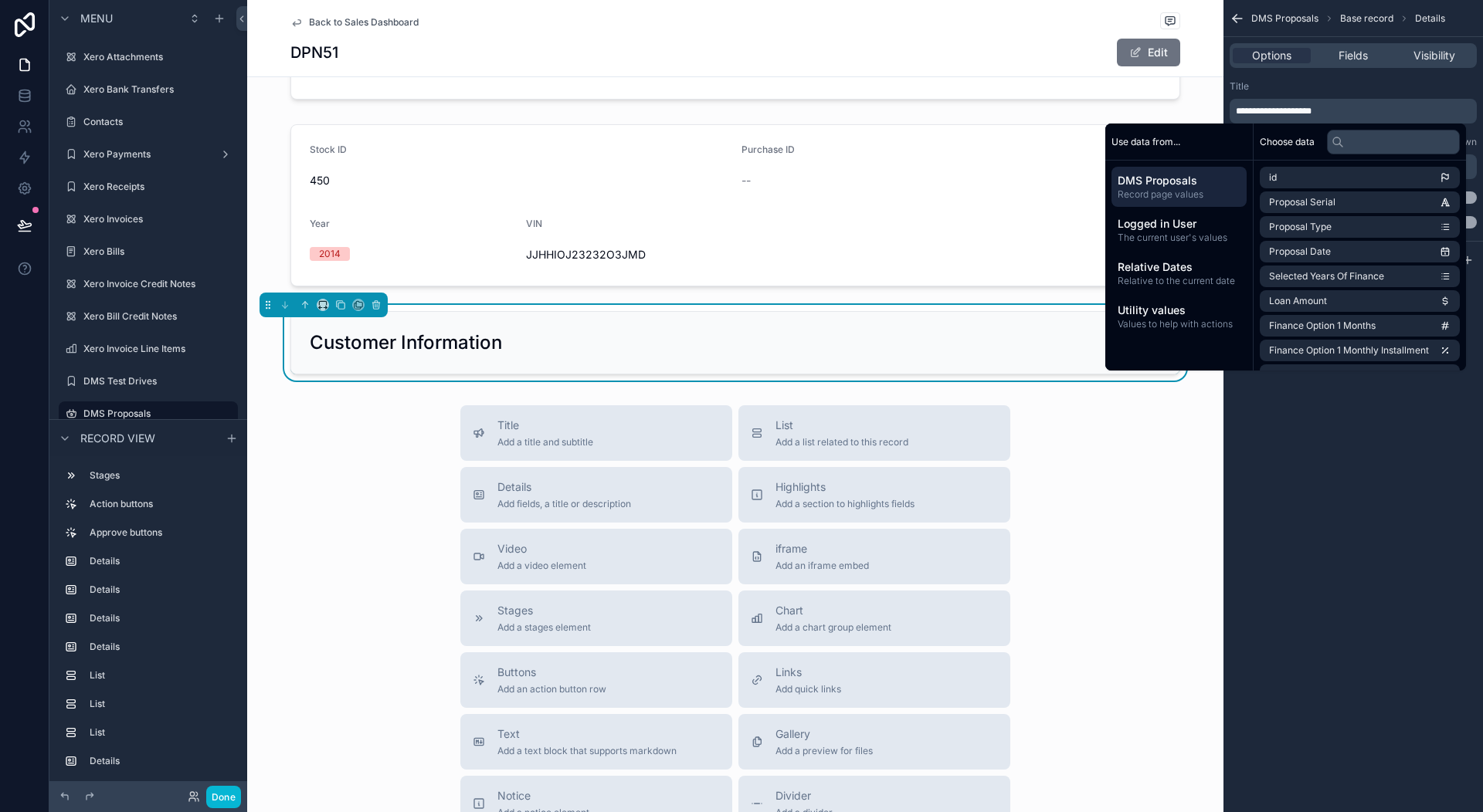
click at [1342, 88] on div "Title" at bounding box center [1353, 86] width 247 height 12
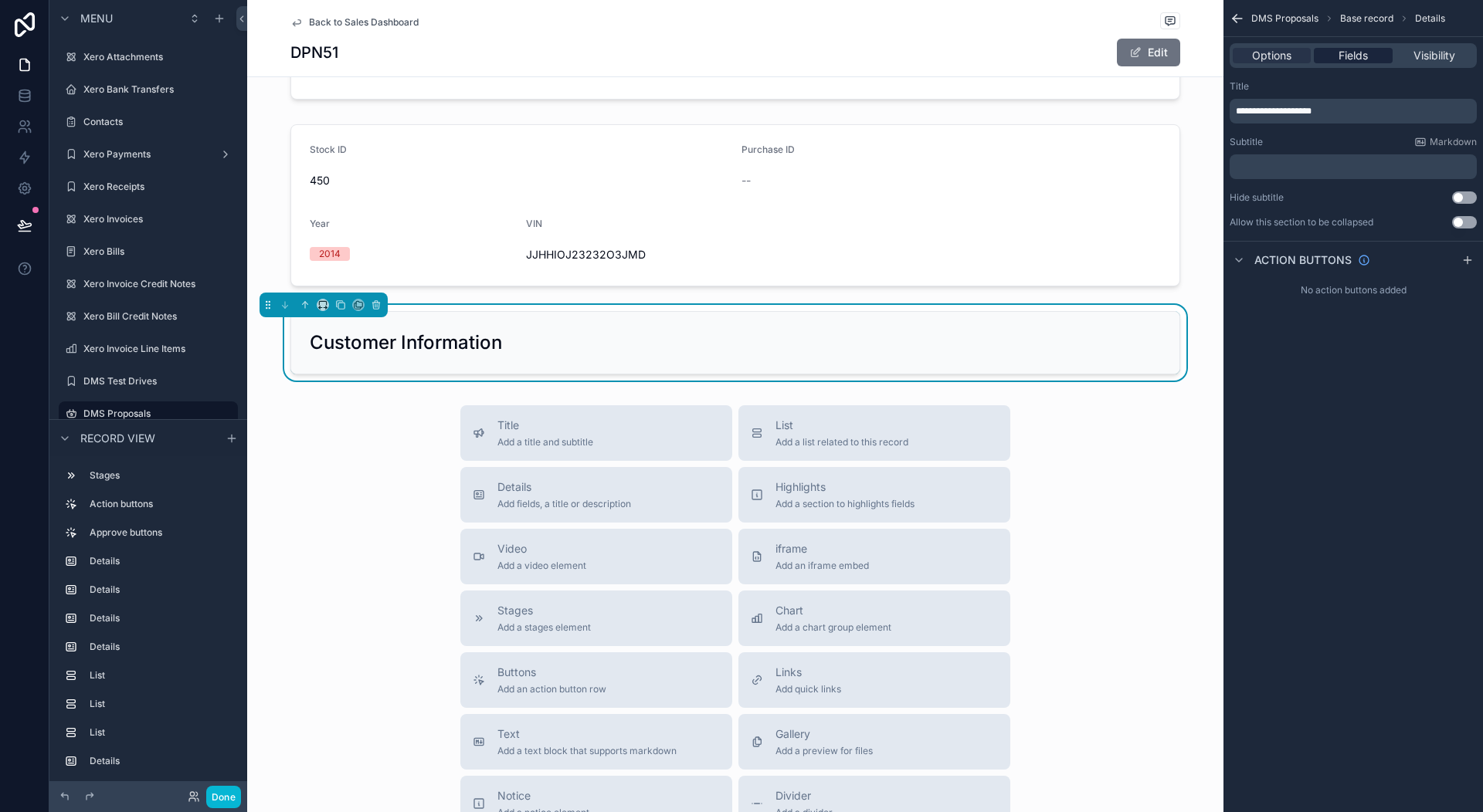
click at [1357, 58] on span "Fields" at bounding box center [1353, 55] width 30 height 16
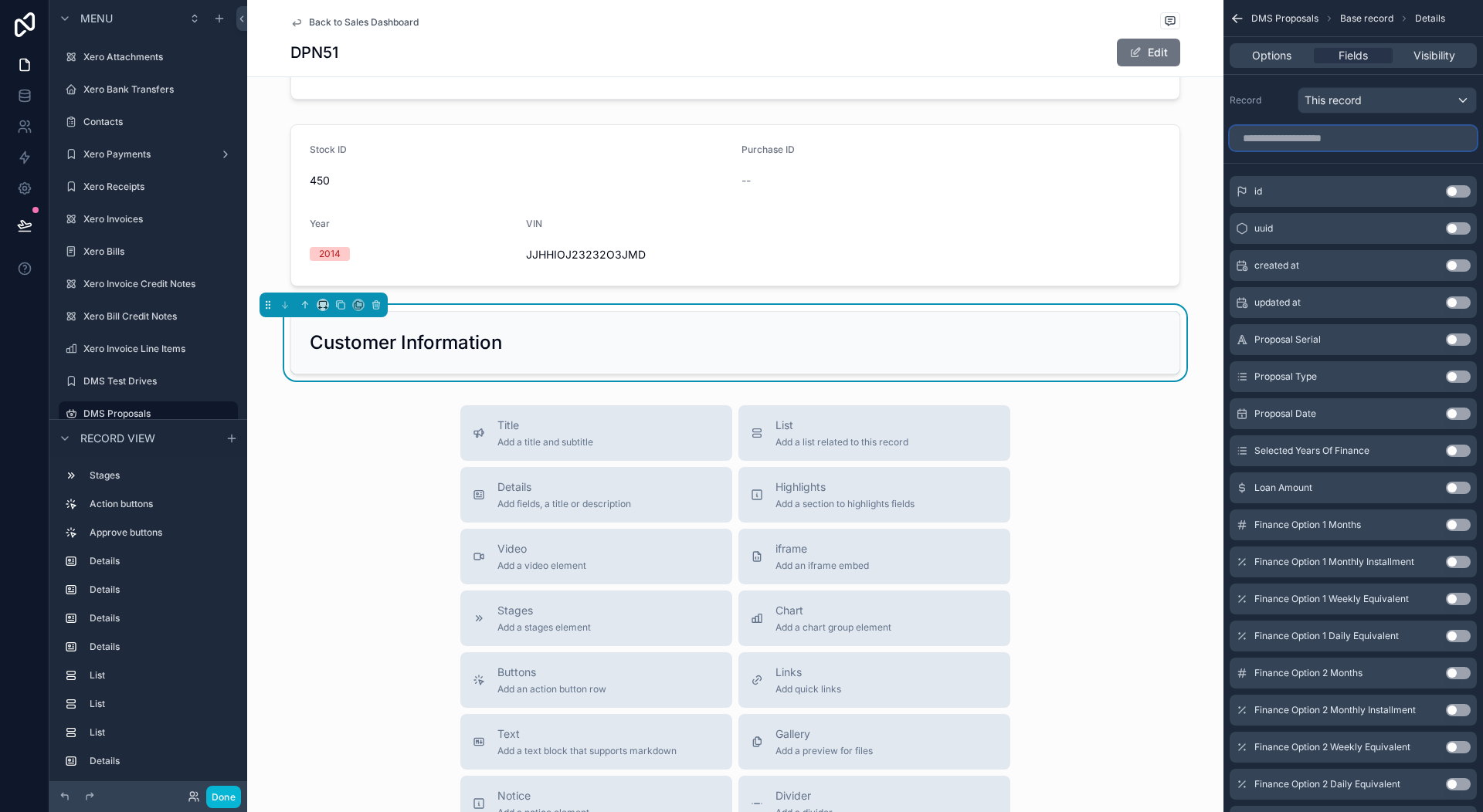
click at [1320, 136] on input "scrollable content" at bounding box center [1353, 138] width 247 height 25
click at [1382, 102] on div "This record" at bounding box center [1387, 100] width 178 height 25
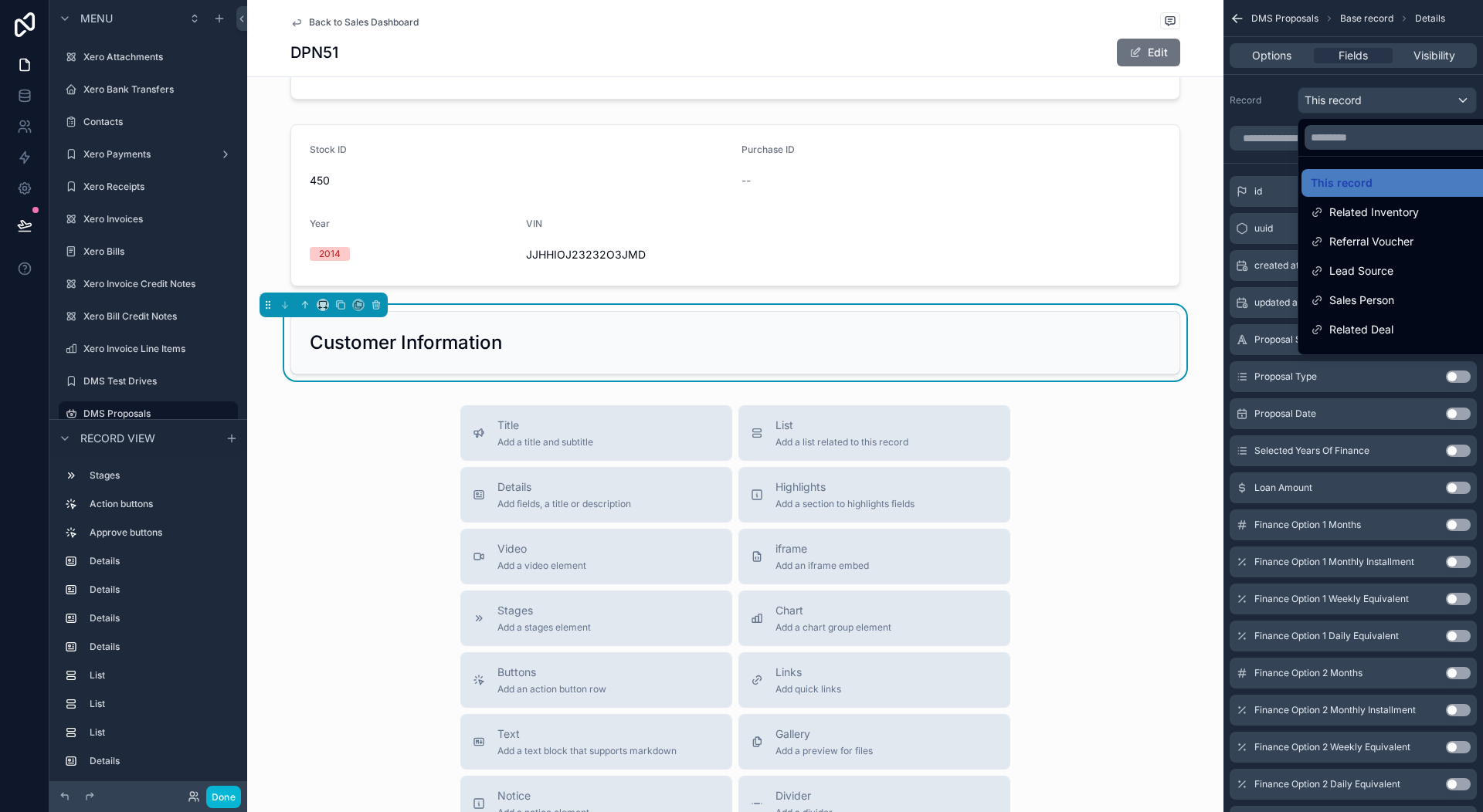
click at [1344, 151] on div at bounding box center [1404, 137] width 213 height 37
click at [1349, 145] on input "text" at bounding box center [1405, 137] width 201 height 25
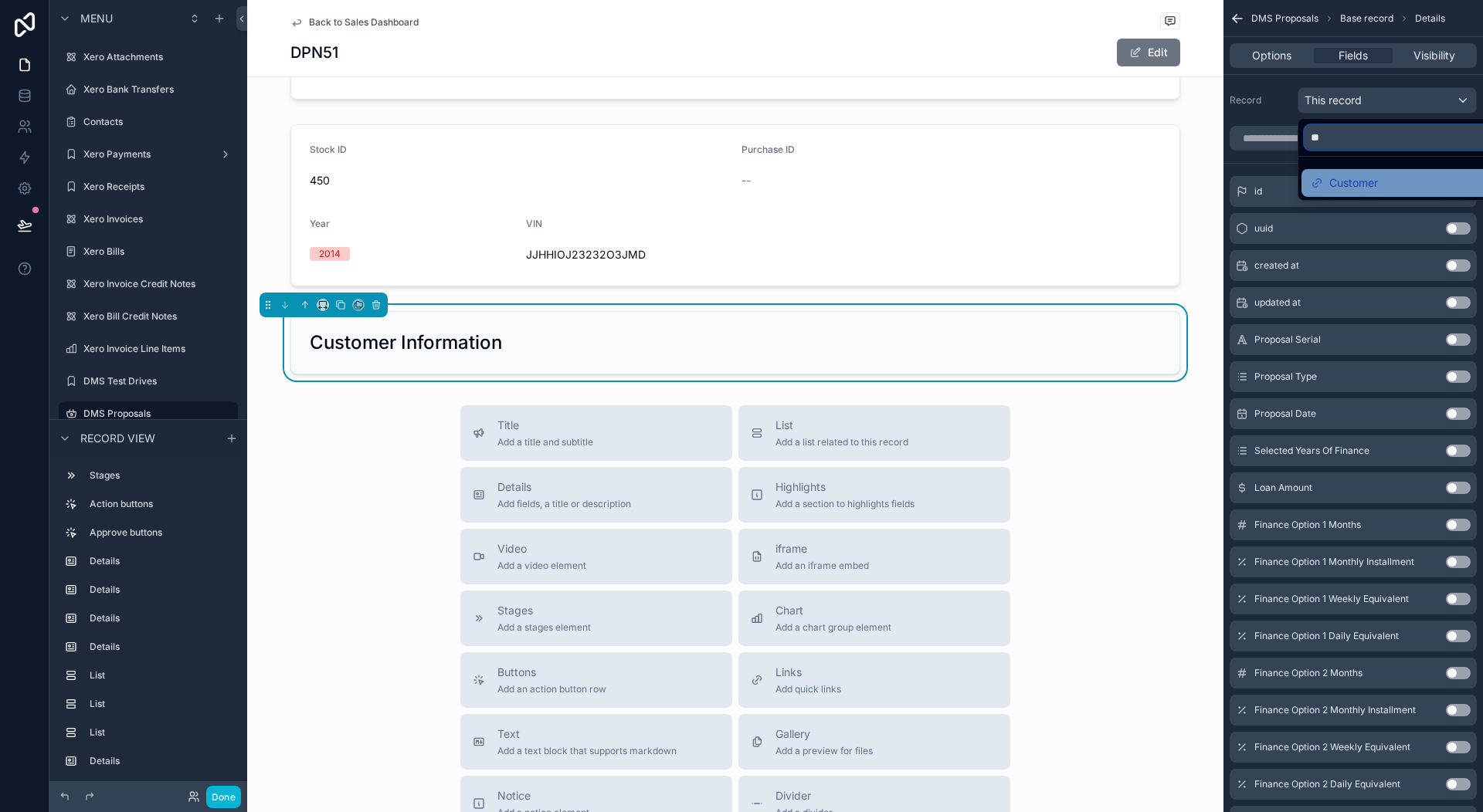
type input "**"
click at [1359, 180] on span "Customer" at bounding box center [1353, 182] width 49 height 19
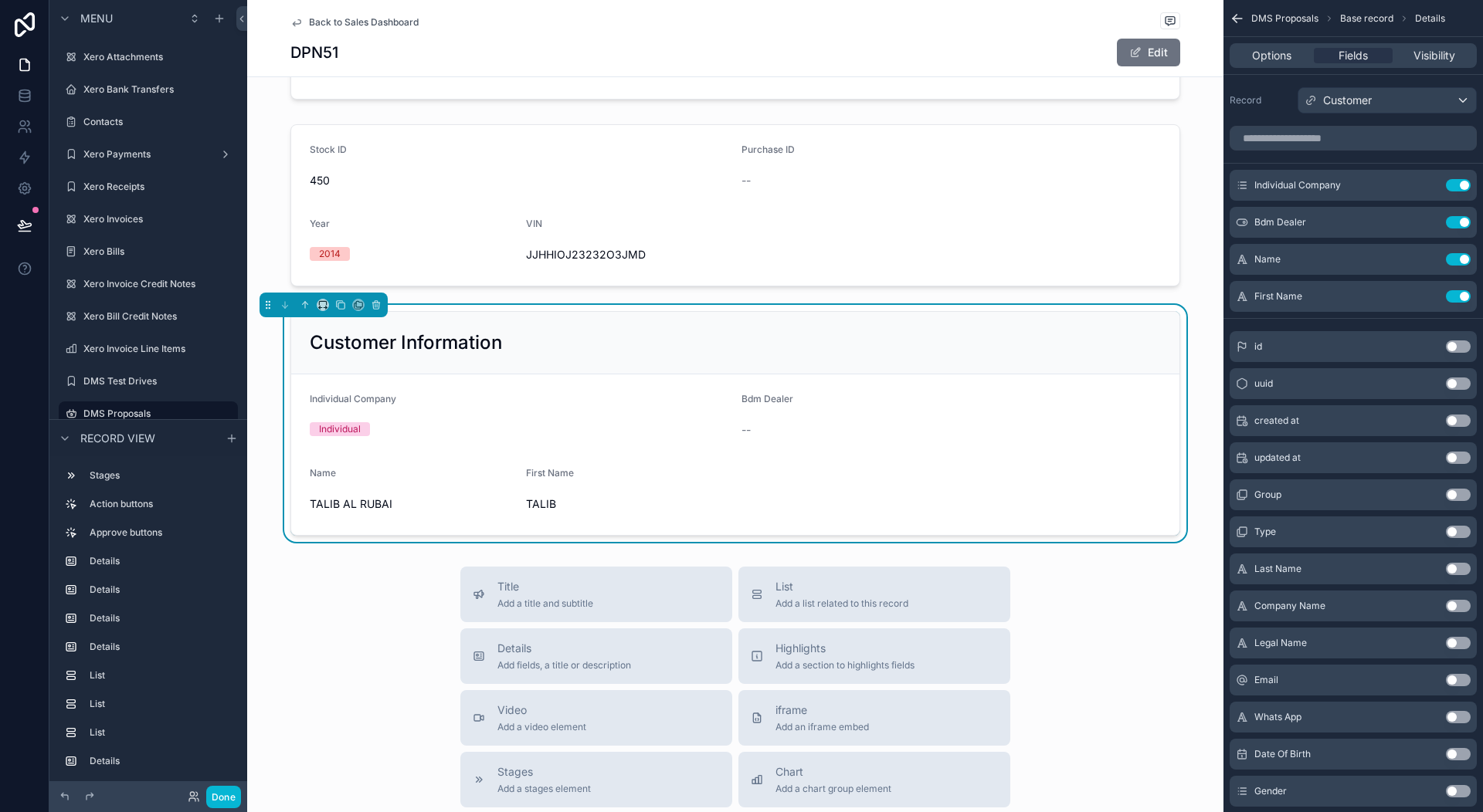
click at [470, 418] on div "Individual" at bounding box center [520, 429] width 419 height 23
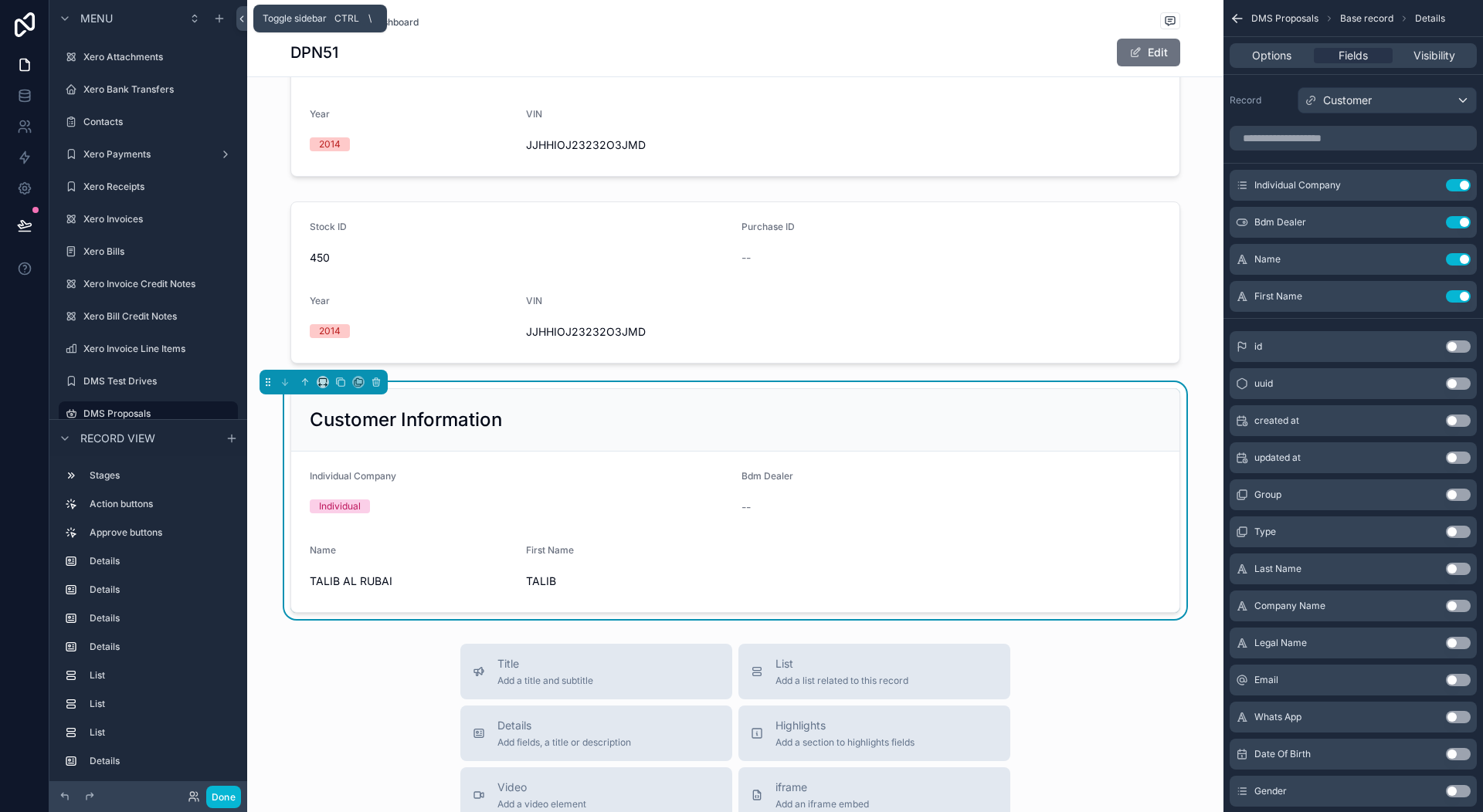
click at [239, 19] on icon at bounding box center [242, 19] width 11 height 12
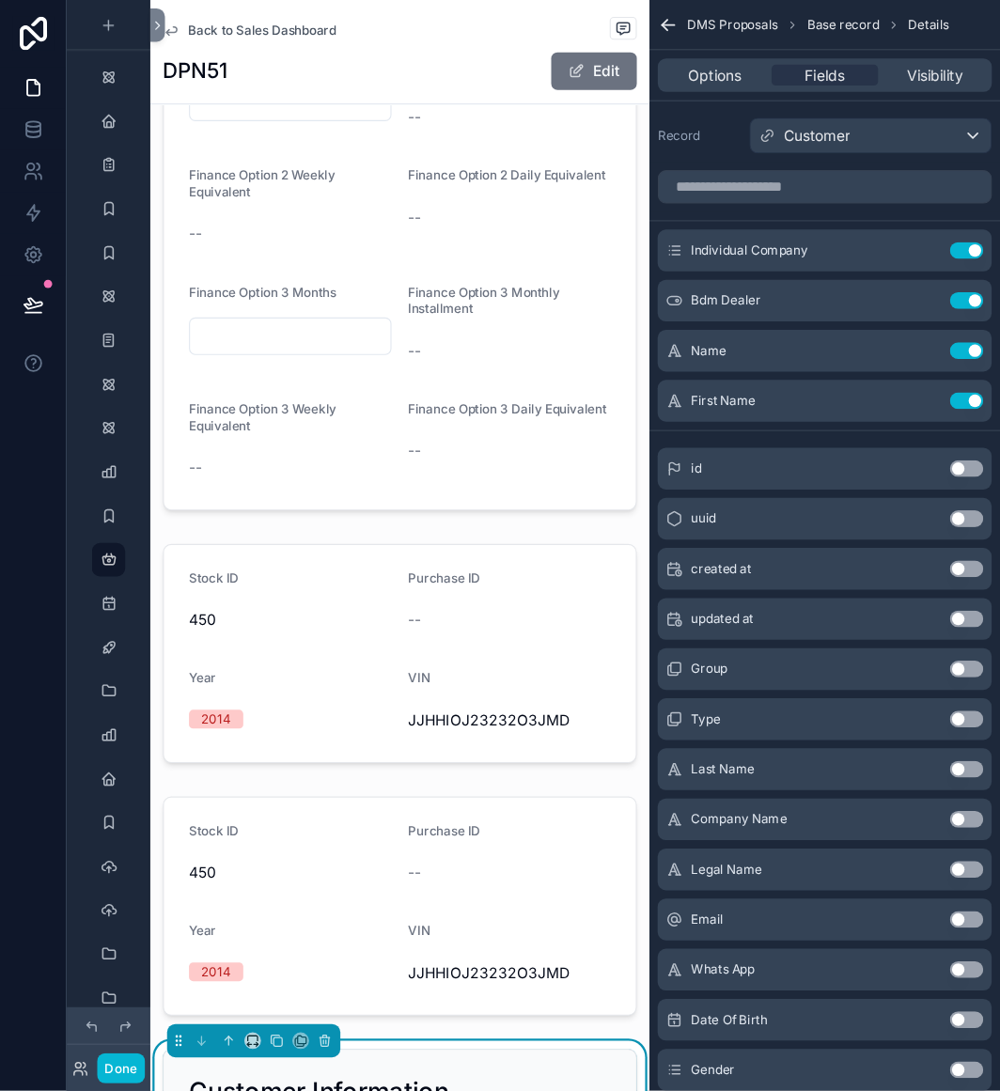
scroll to position [3104, 0]
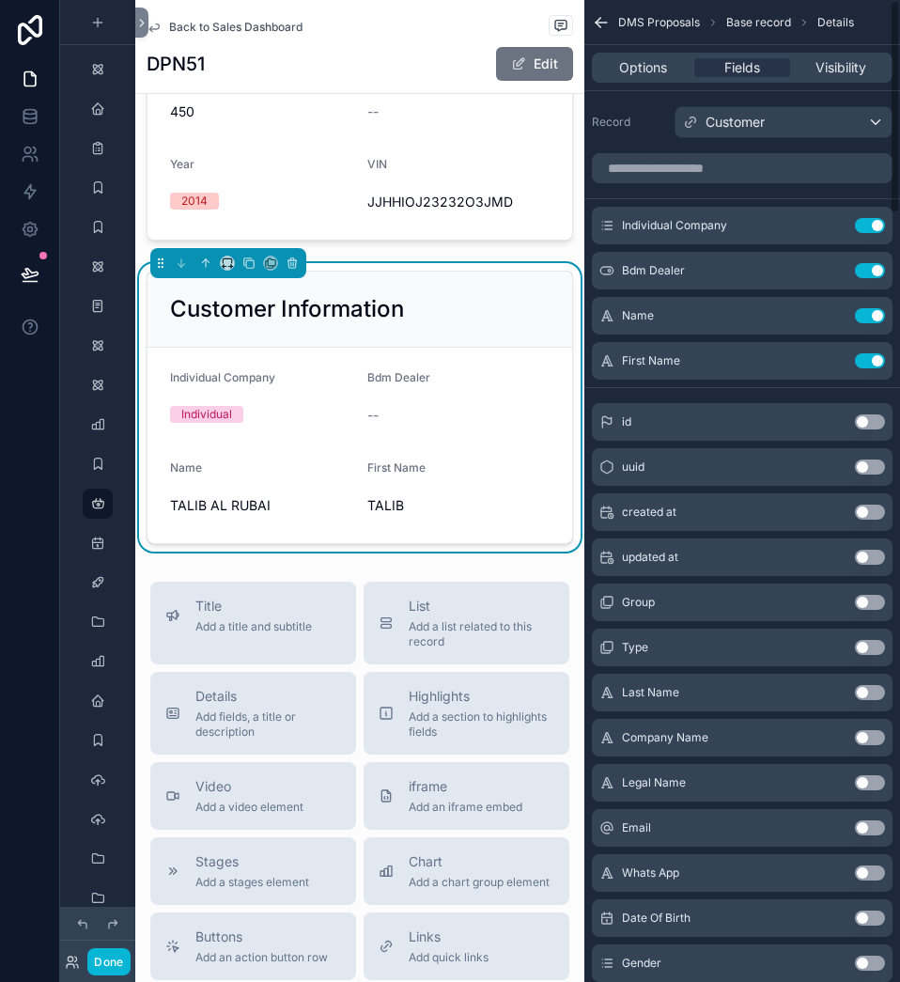
click at [470, 464] on form "Individual Company Individual Bdm Dealer -- Name TALIB AL RUBAI First Name TALIB" at bounding box center [360, 445] width 425 height 195
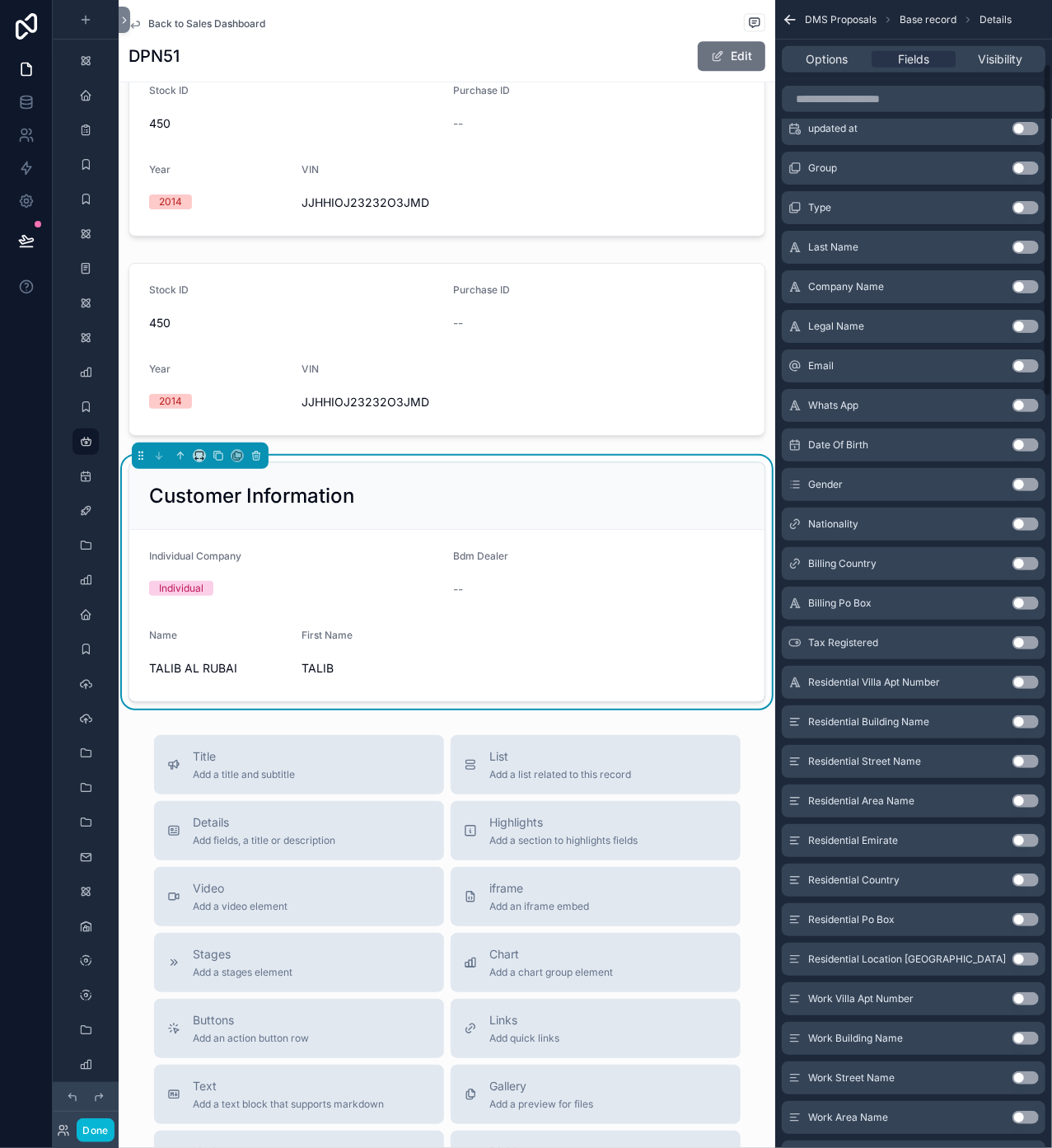
scroll to position [0, 0]
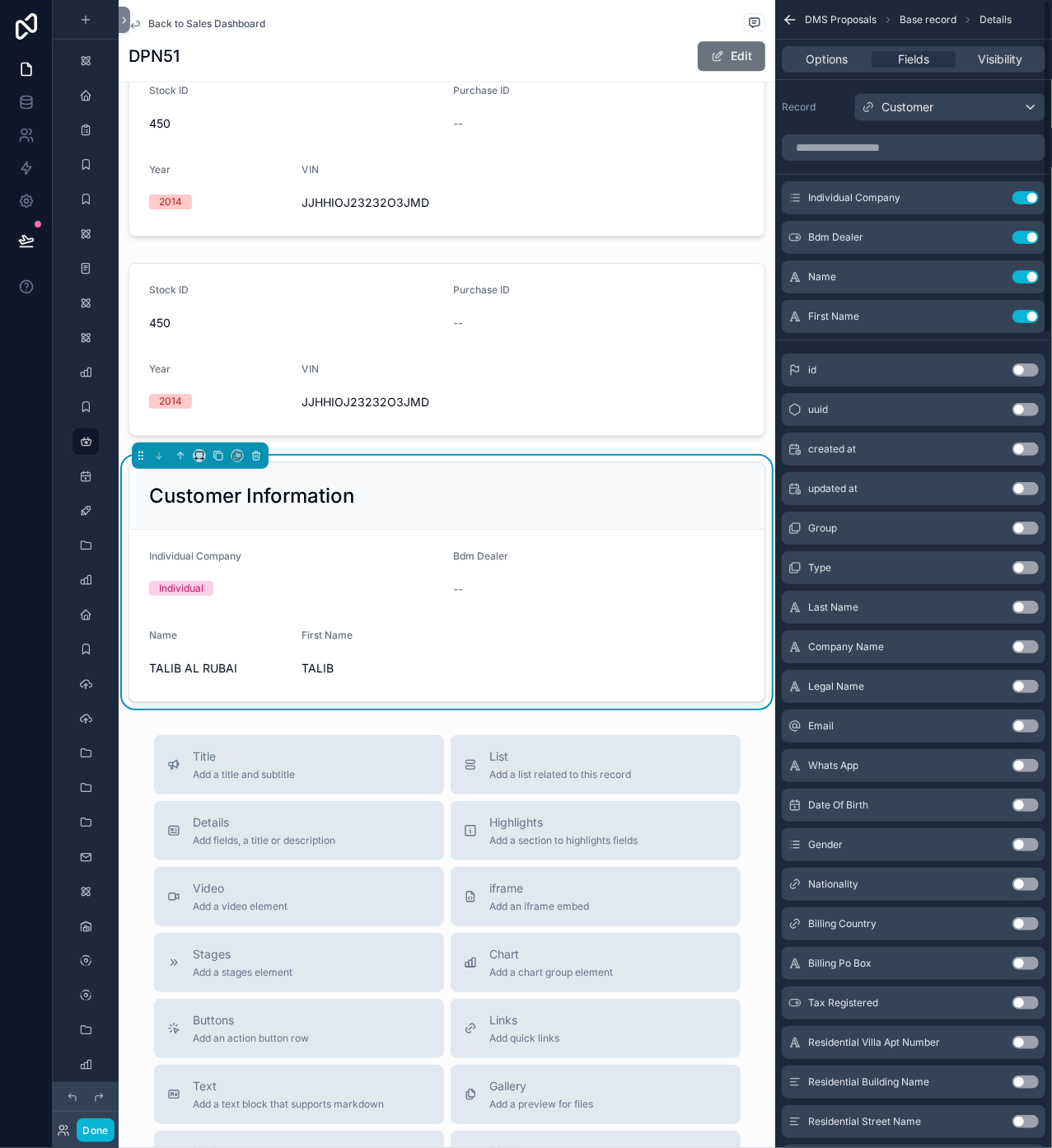
click at [425, 645] on form "Individual Company Individual Bdm Dealer -- Name TALIB AL RUBAI First Name TALIB" at bounding box center [447, 615] width 635 height 171
click at [1025, 605] on button "Use setting" at bounding box center [1026, 607] width 26 height 13
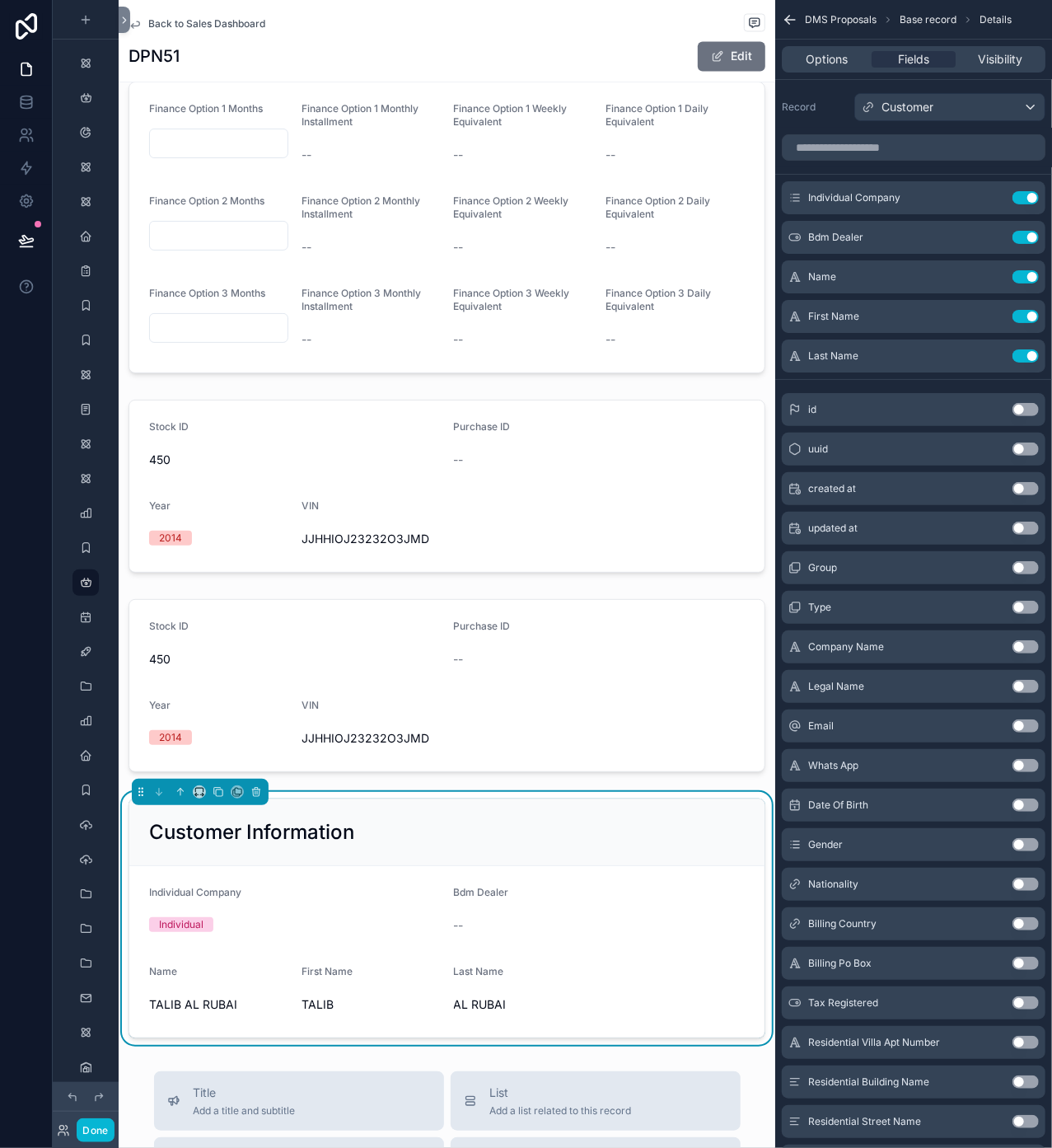
scroll to position [2307, 0]
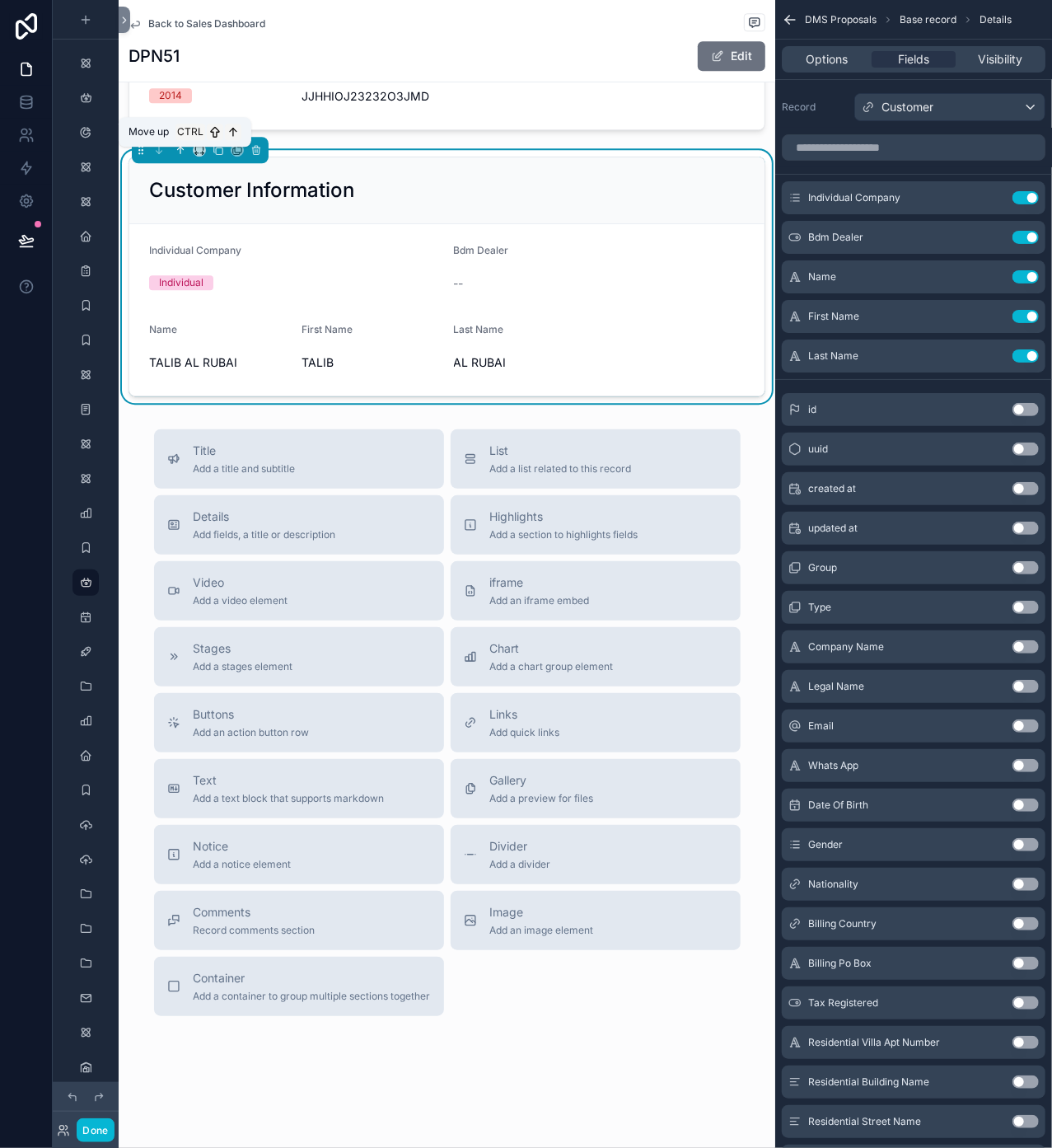
click at [179, 155] on icon "scrollable content" at bounding box center [180, 149] width 11 height 11
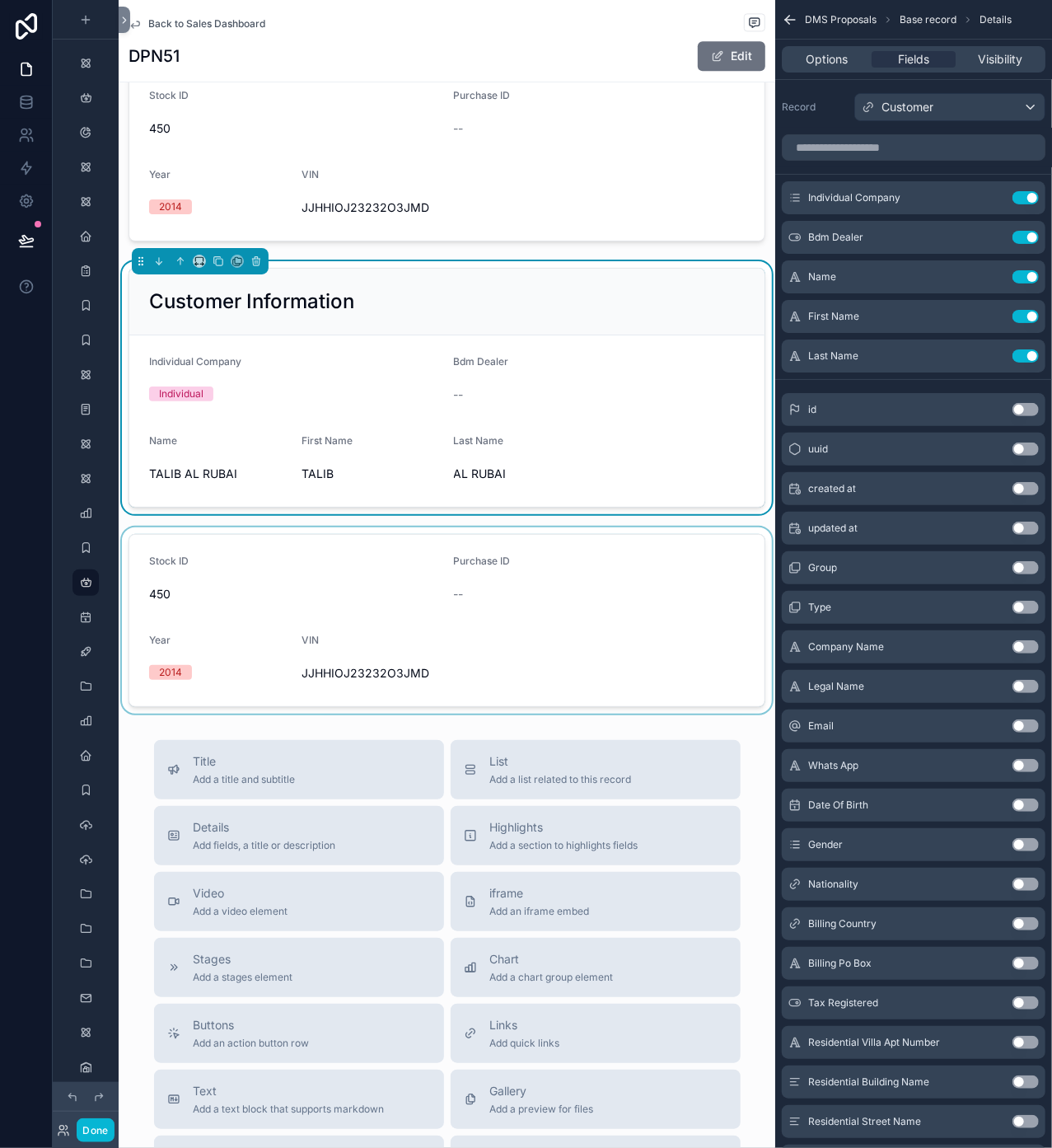
scroll to position [1867, 0]
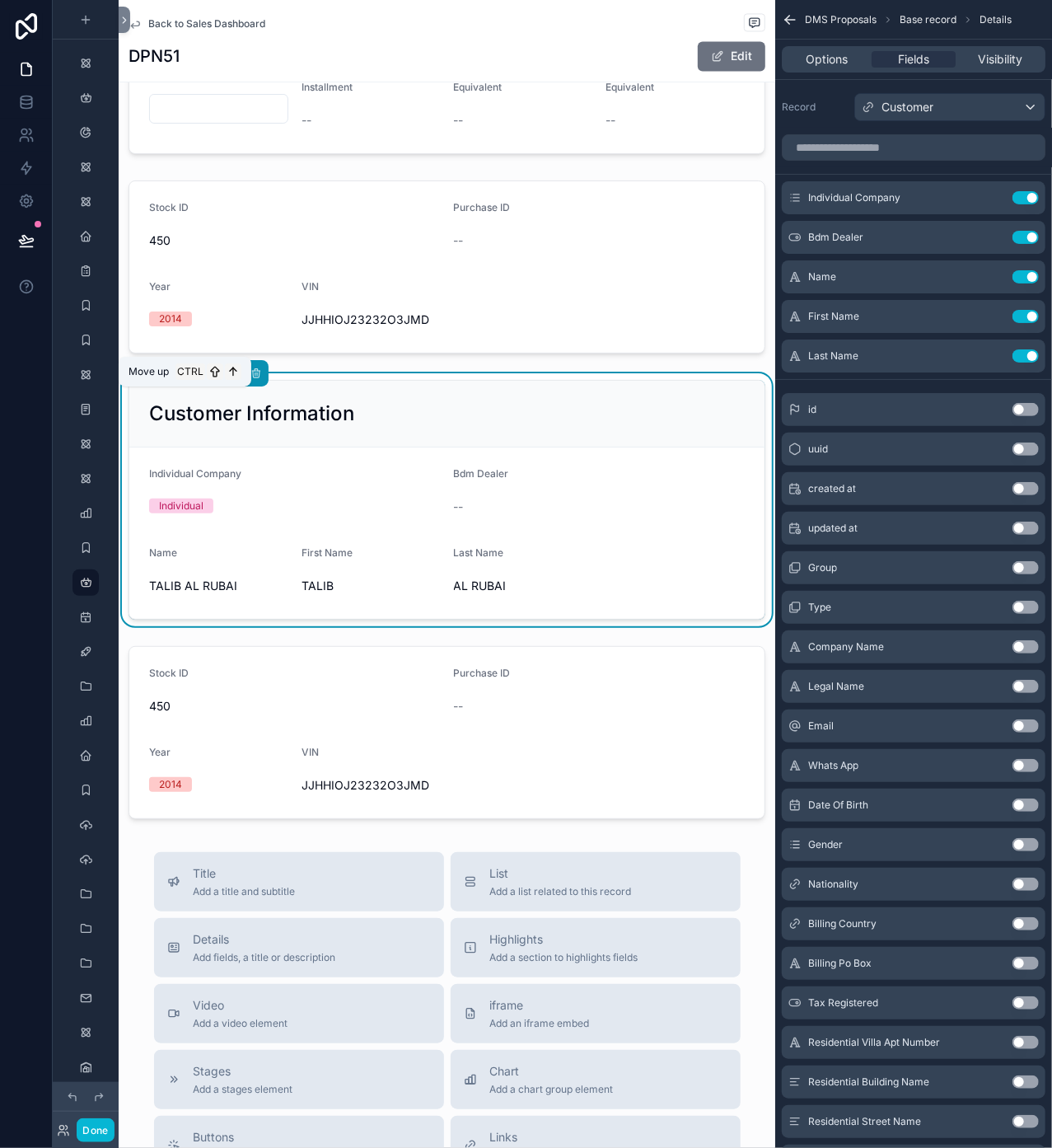
click at [183, 379] on icon "scrollable content" at bounding box center [180, 373] width 11 height 11
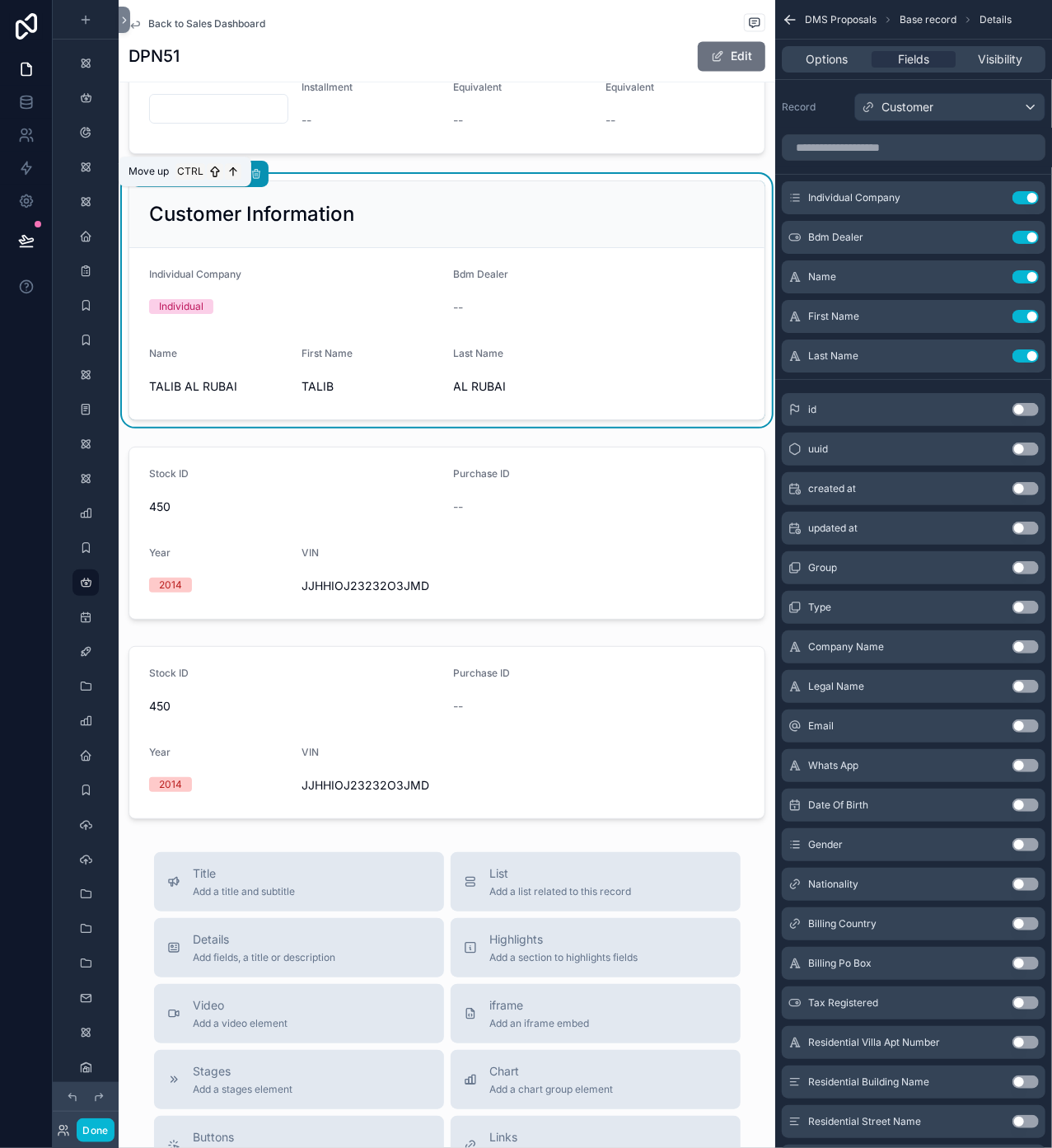
click at [184, 180] on icon "scrollable content" at bounding box center [180, 174] width 11 height 11
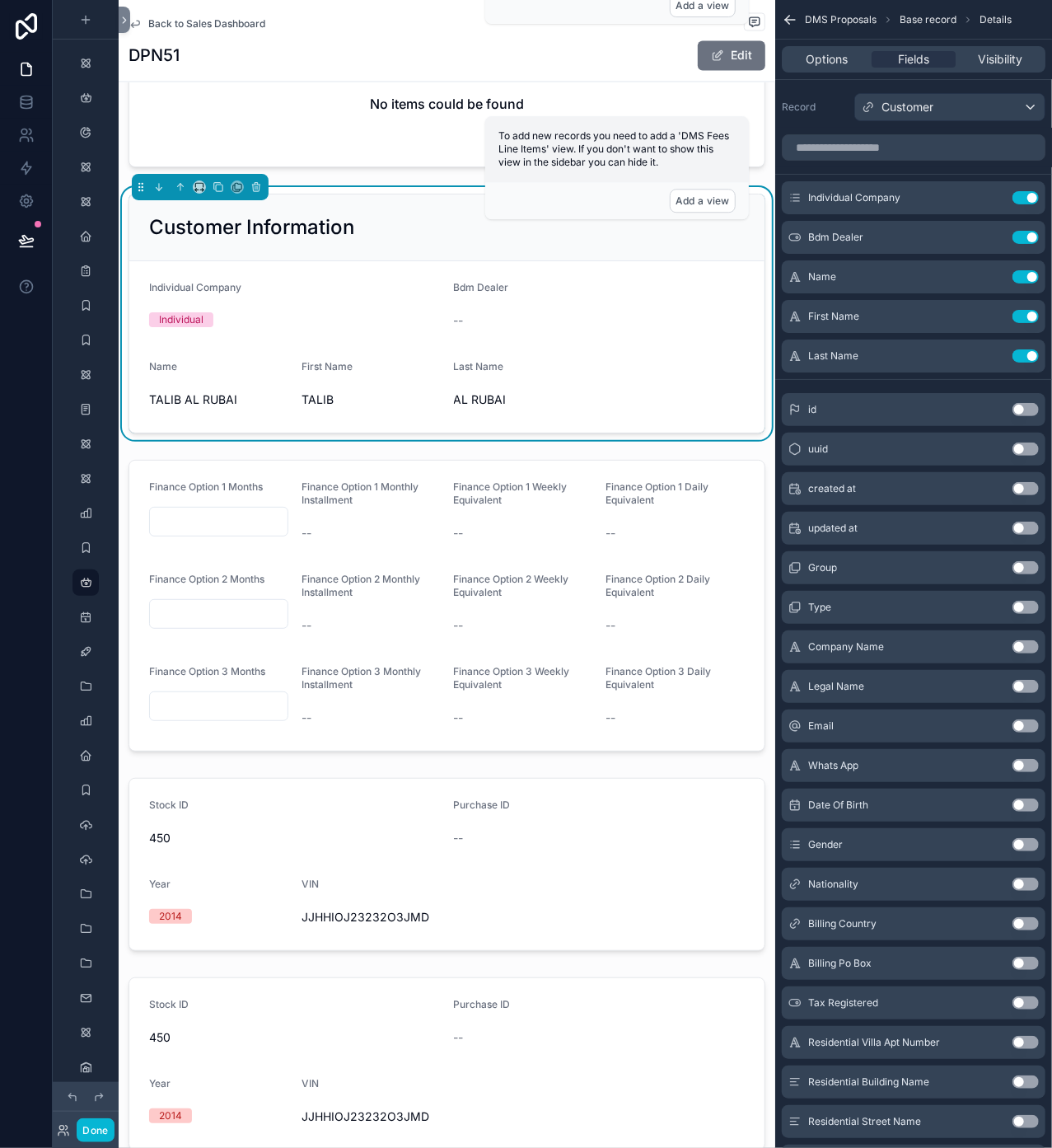
scroll to position [1428, 0]
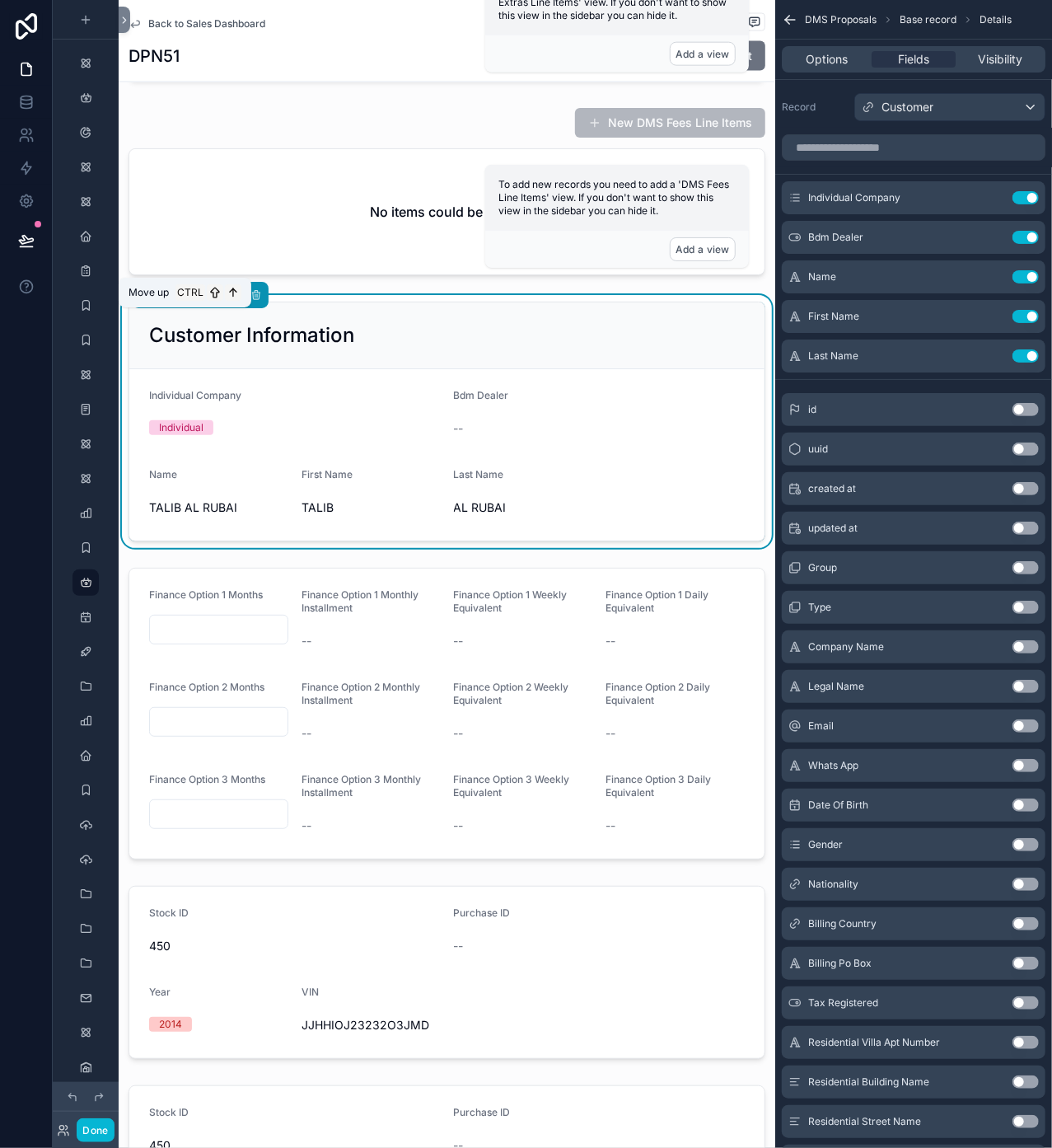
click at [180, 301] on icon "scrollable content" at bounding box center [180, 295] width 11 height 11
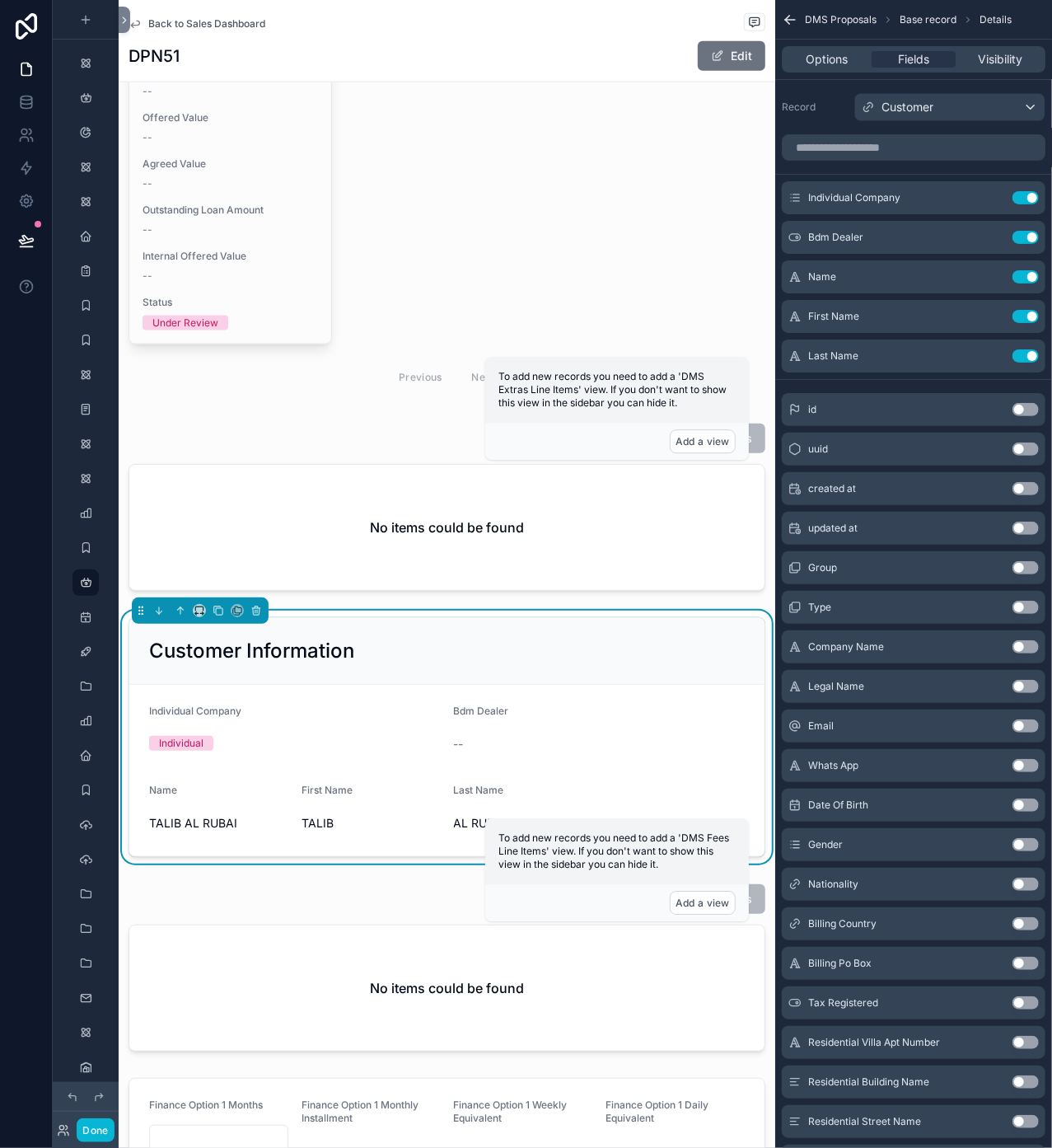
scroll to position [879, 0]
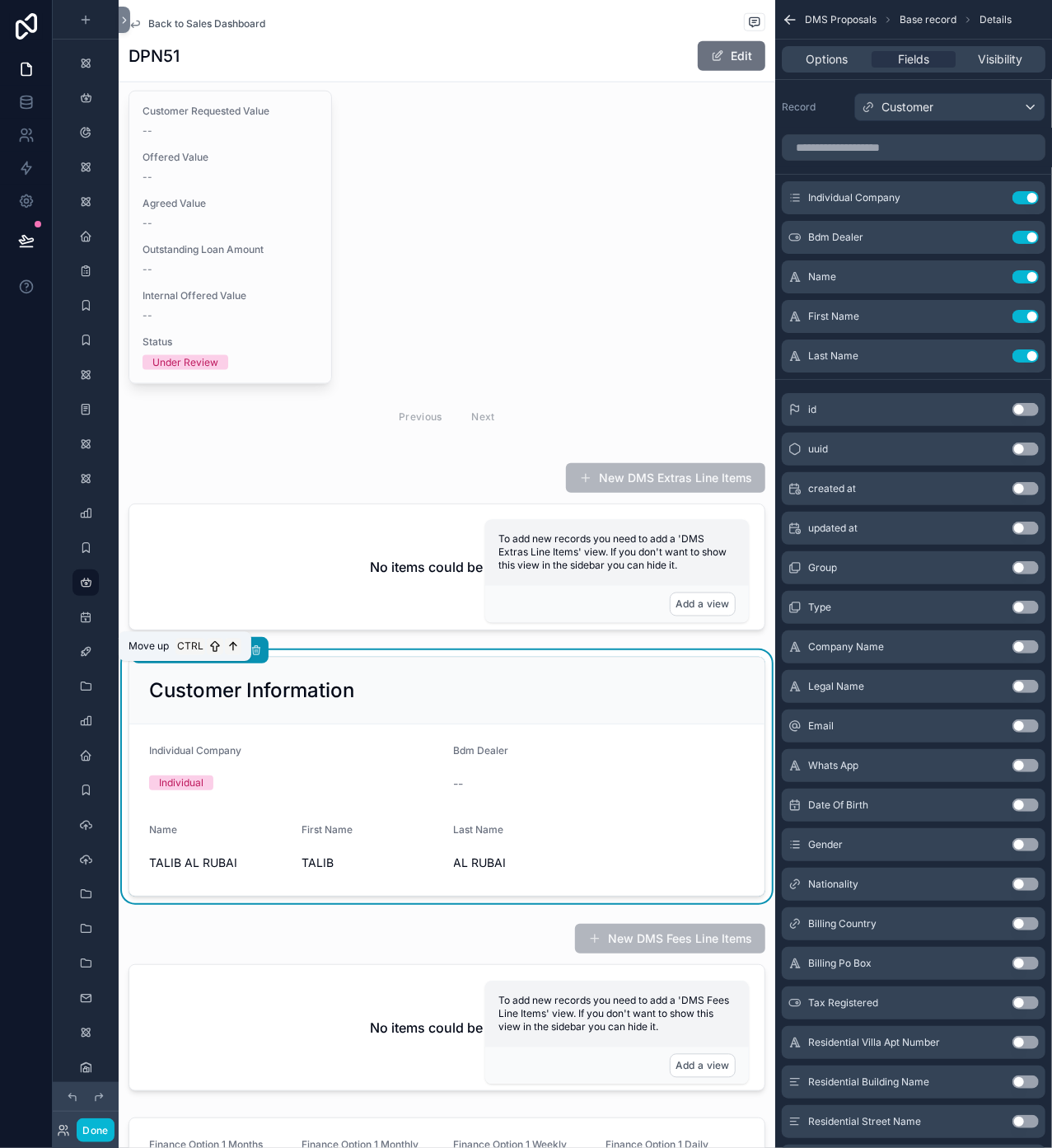
click at [176, 656] on icon "scrollable content" at bounding box center [180, 650] width 11 height 11
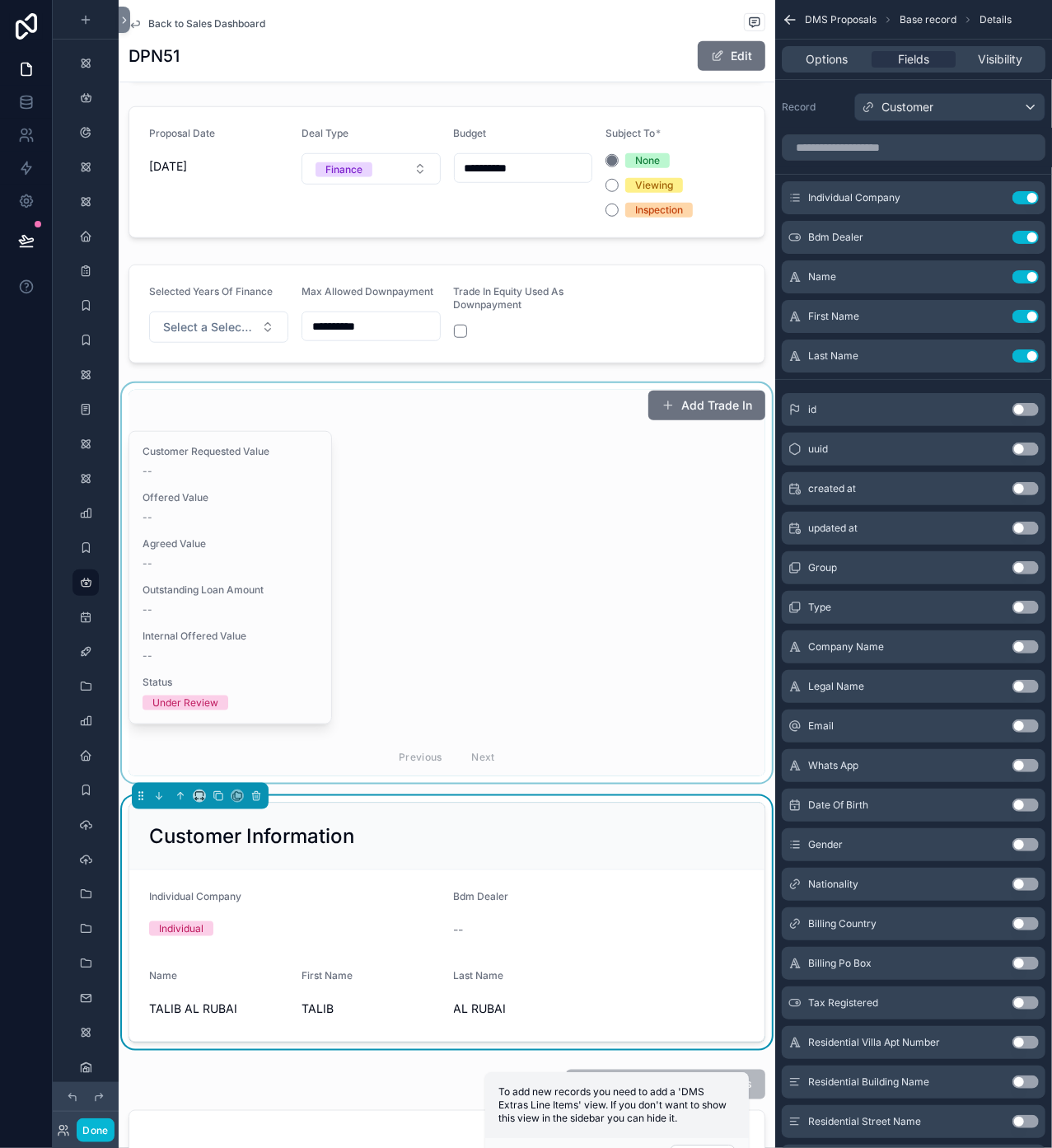
scroll to position [439, 0]
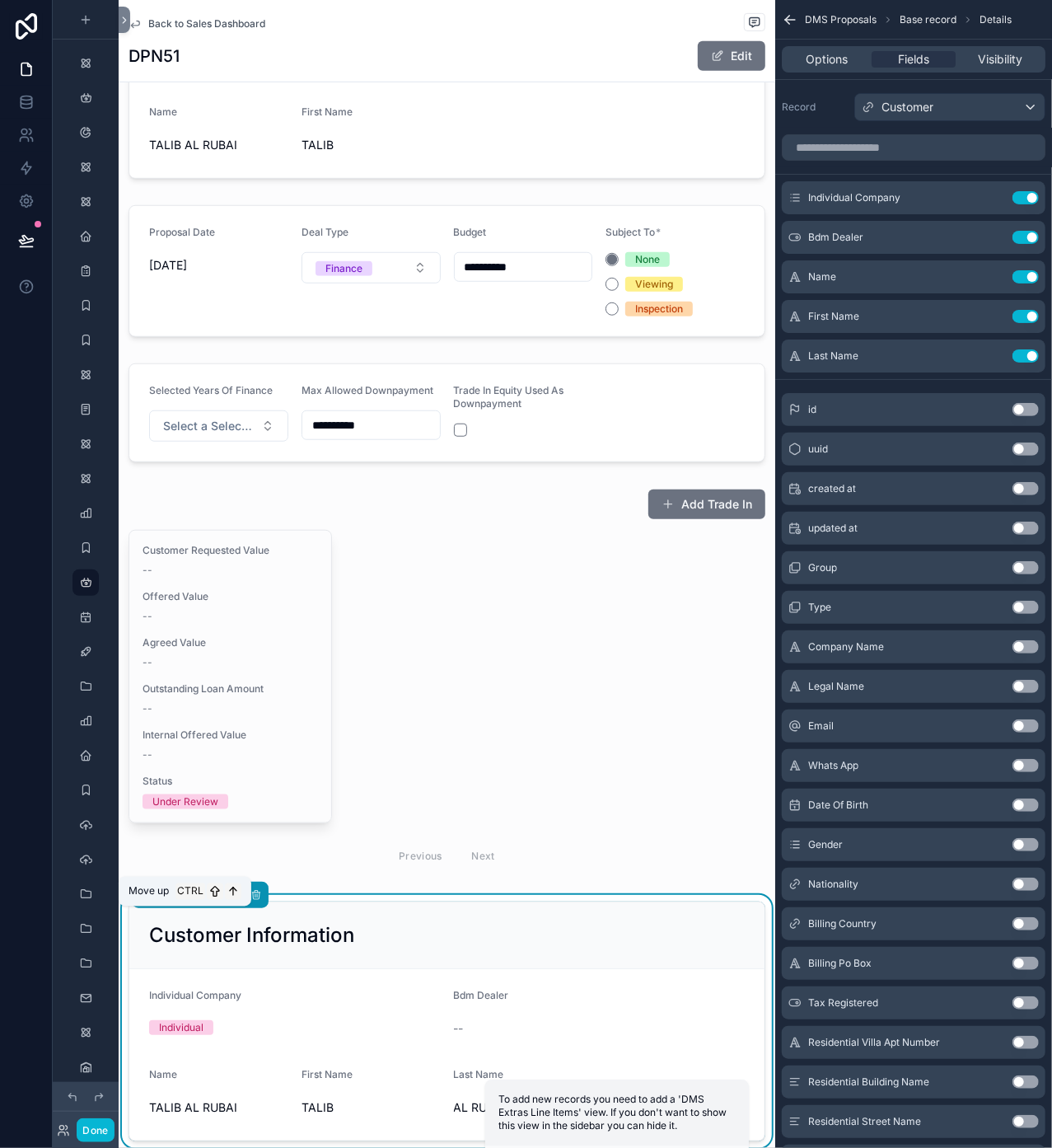
click at [173, 866] on button "scrollable content" at bounding box center [180, 895] width 18 height 18
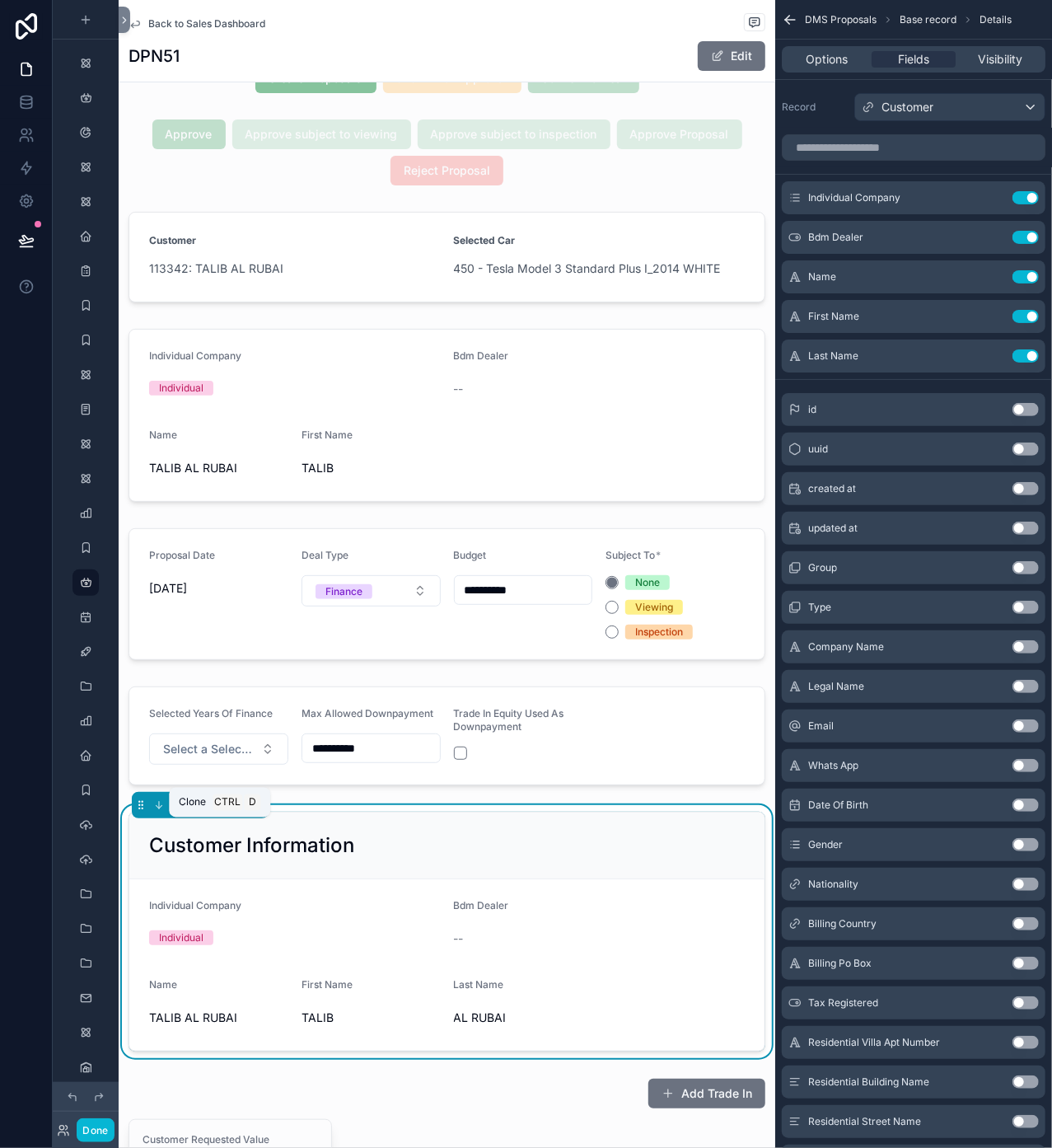
scroll to position [110, 0]
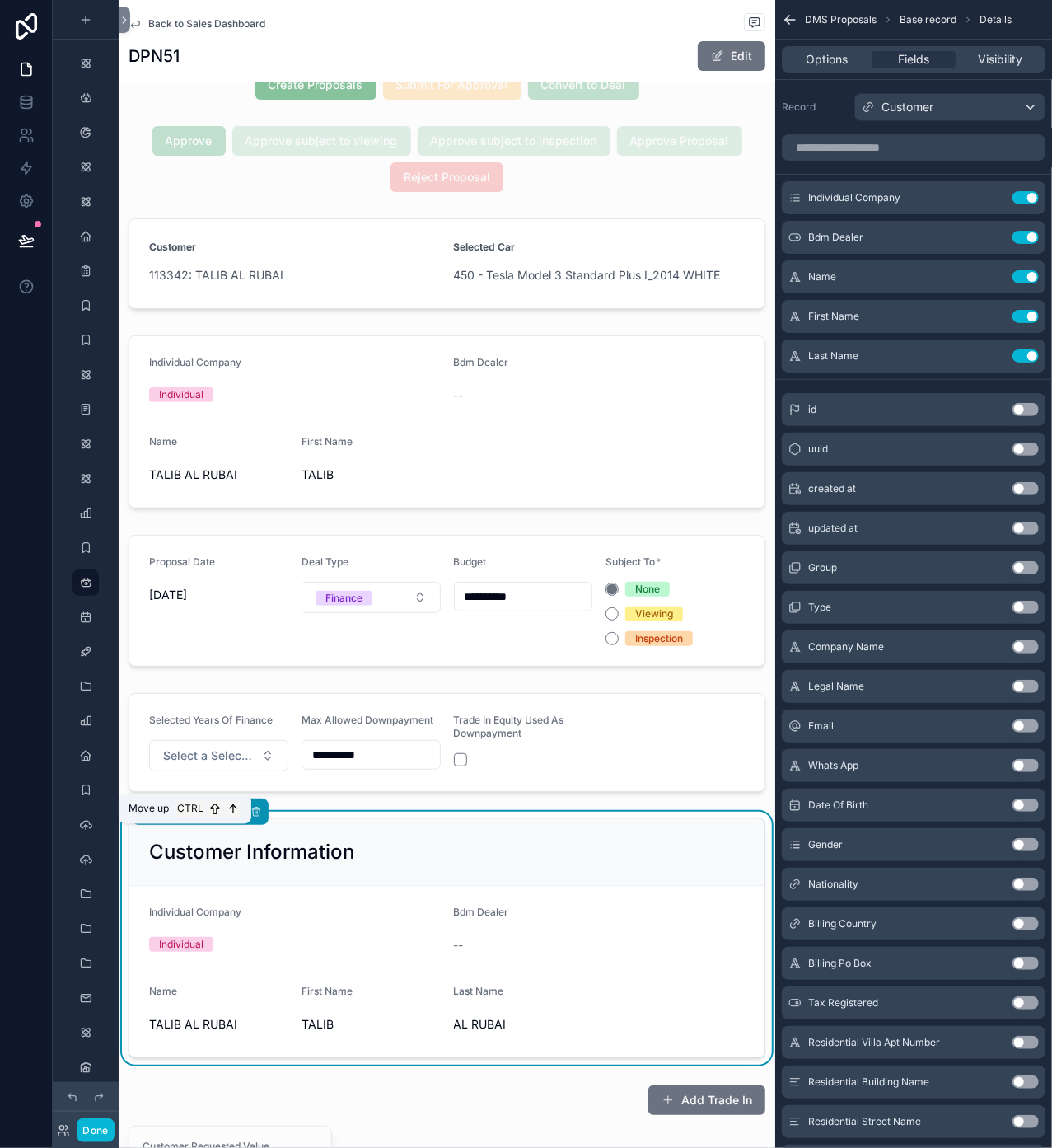
click at [176, 817] on icon "scrollable content" at bounding box center [180, 811] width 11 height 11
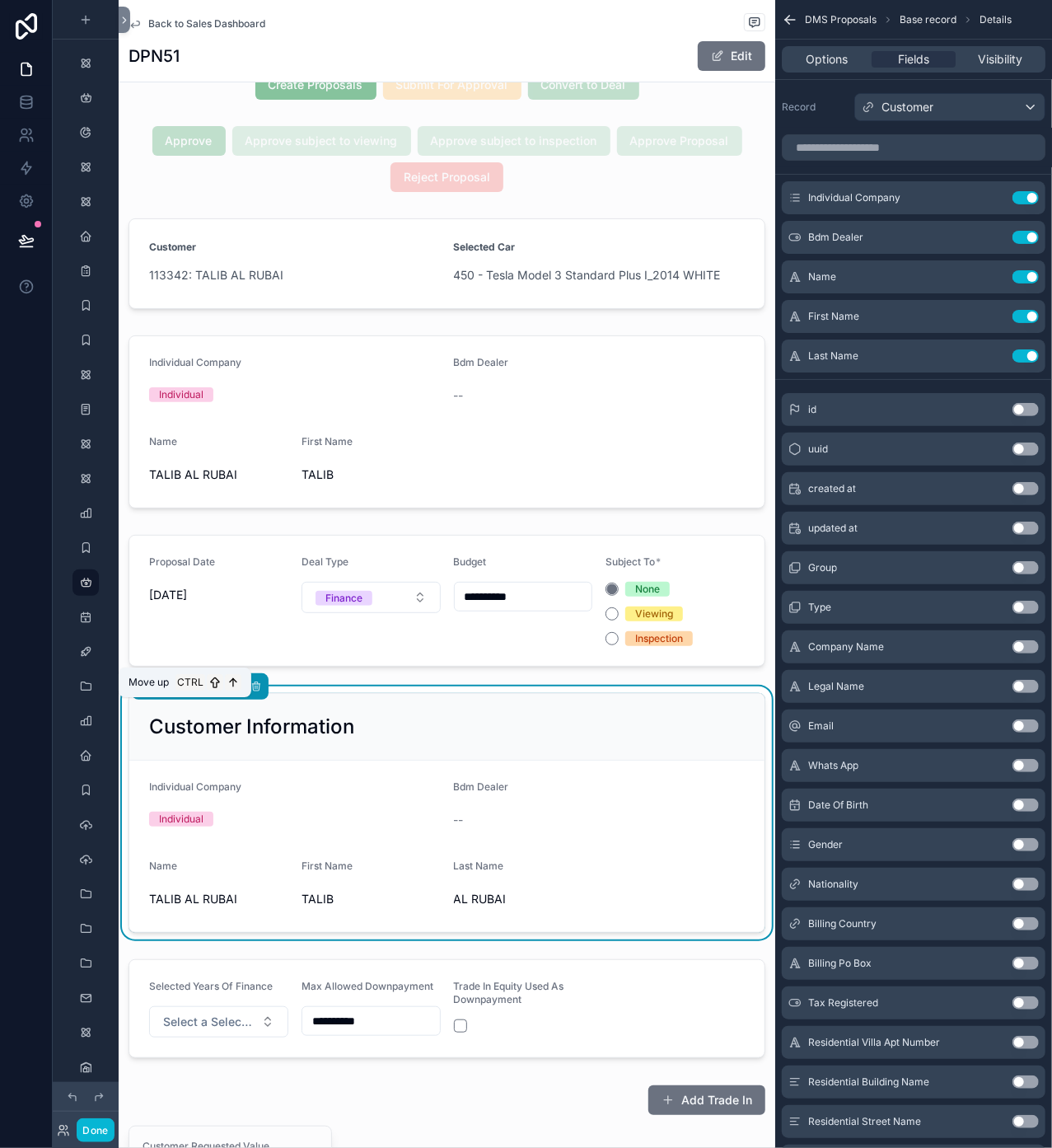
click at [179, 692] on icon "scrollable content" at bounding box center [180, 686] width 11 height 11
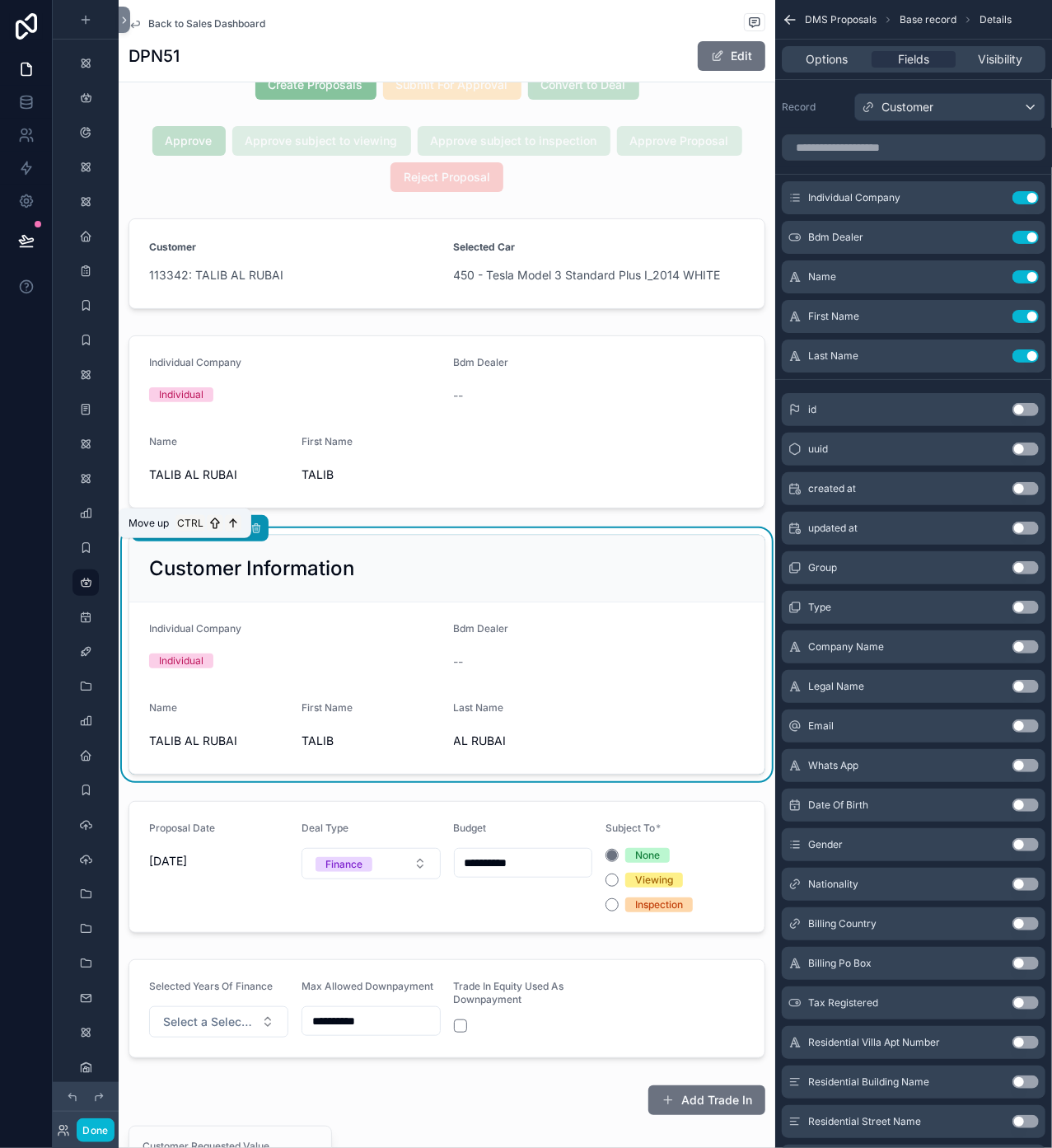
click at [181, 534] on icon "scrollable content" at bounding box center [180, 528] width 11 height 11
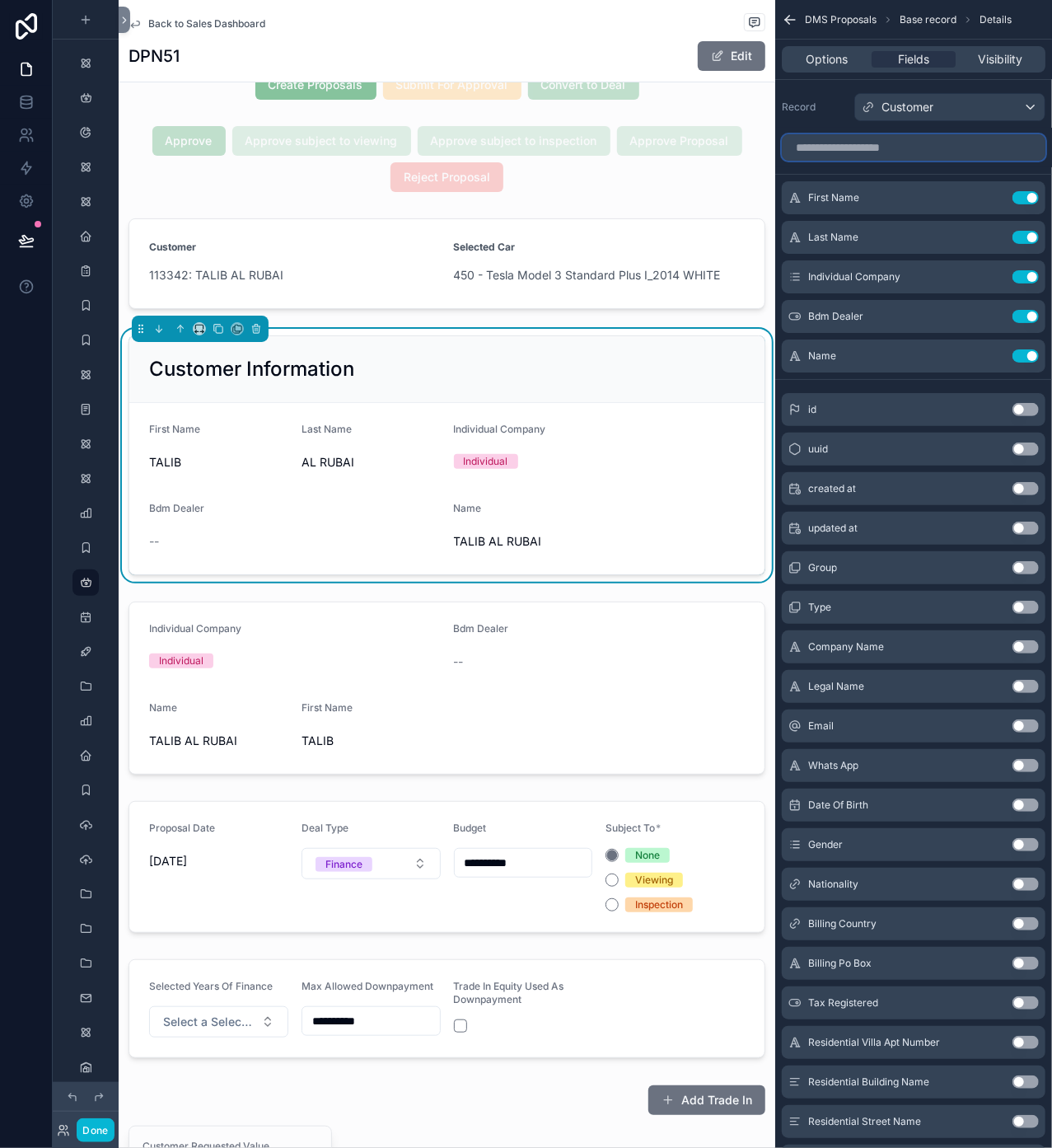
click at [880, 148] on input "scrollable content" at bounding box center [913, 147] width 264 height 26
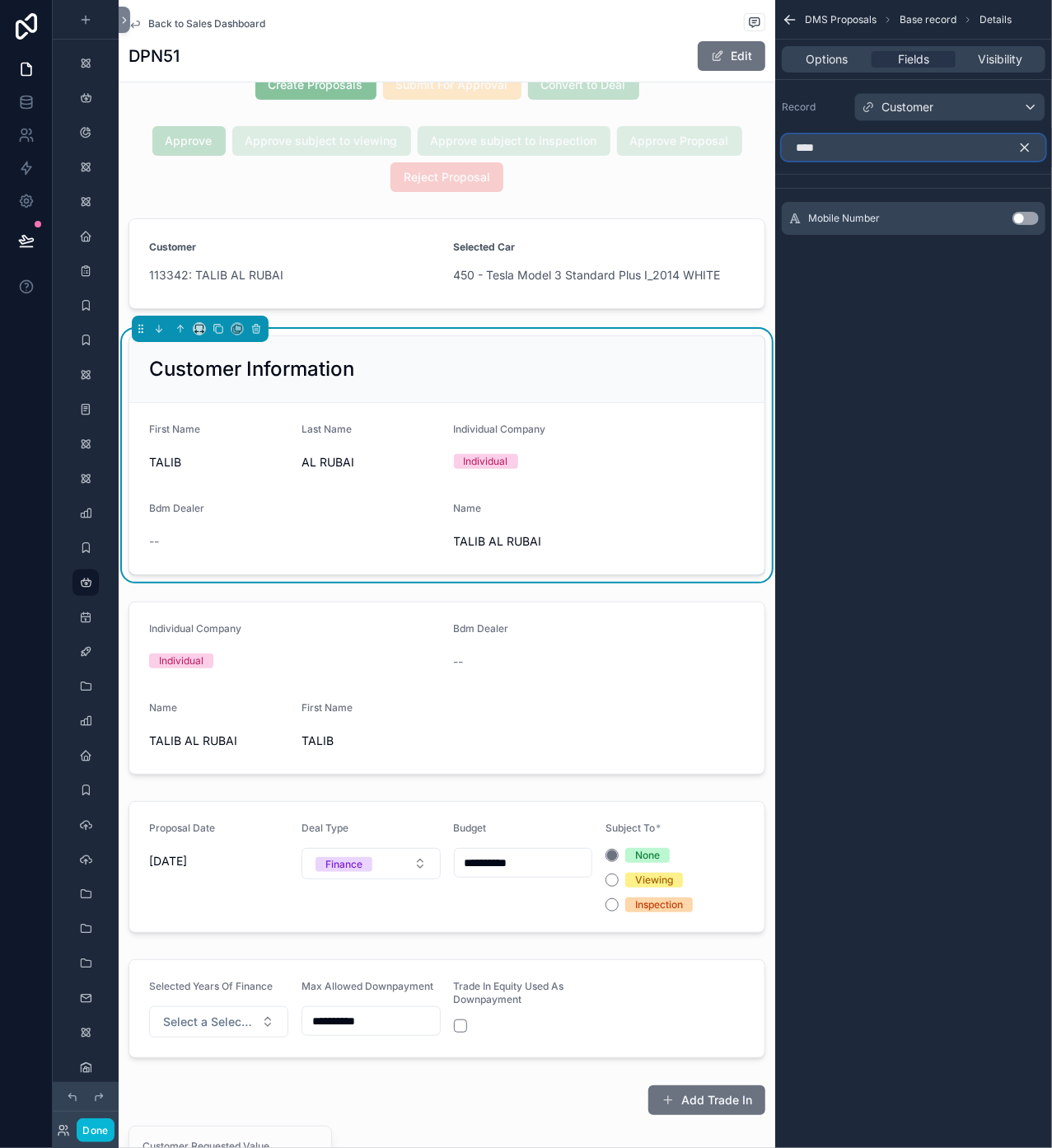
type input "****"
click at [1018, 216] on button "Use setting" at bounding box center [1026, 217] width 26 height 13
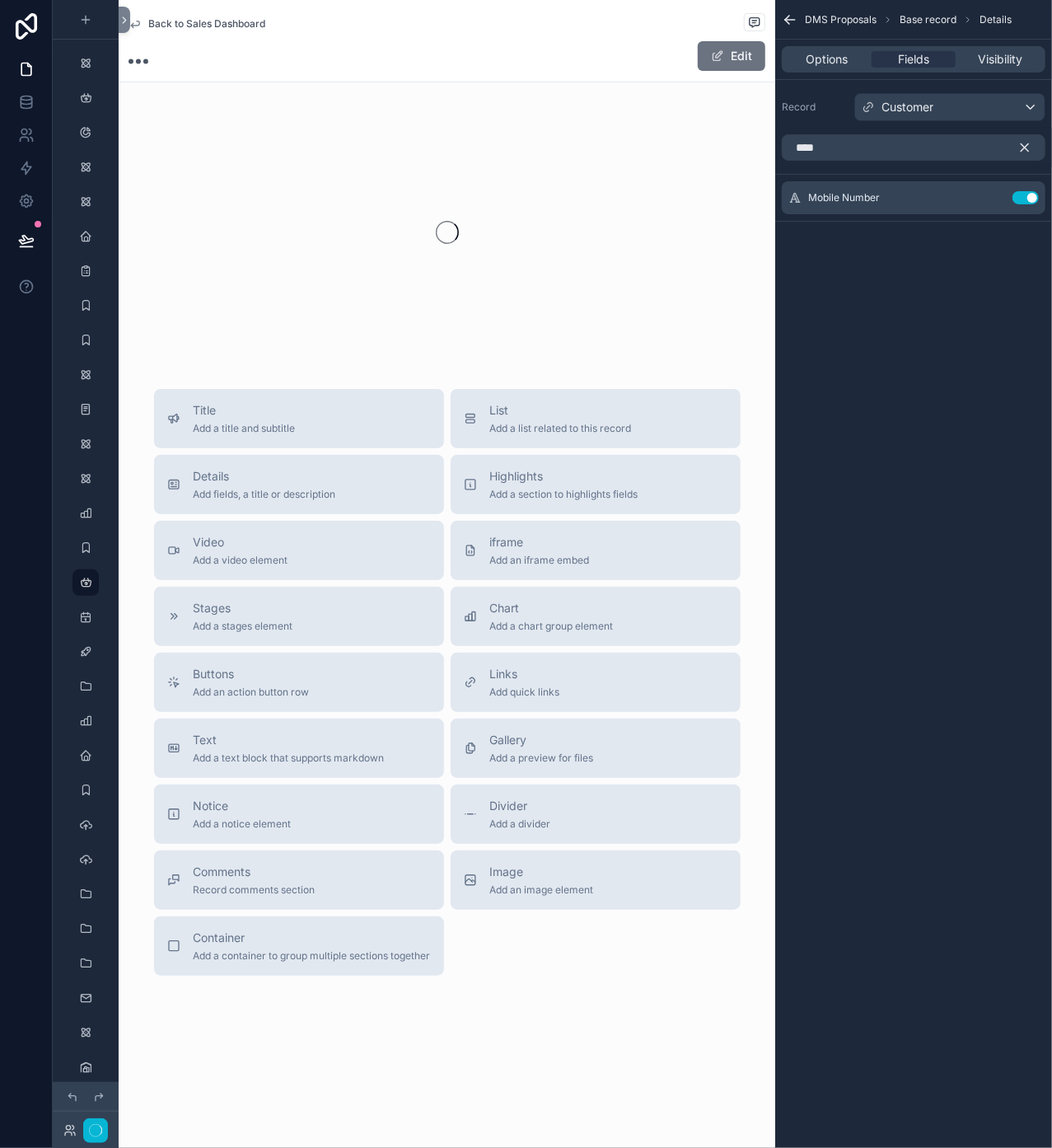
scroll to position [0, 0]
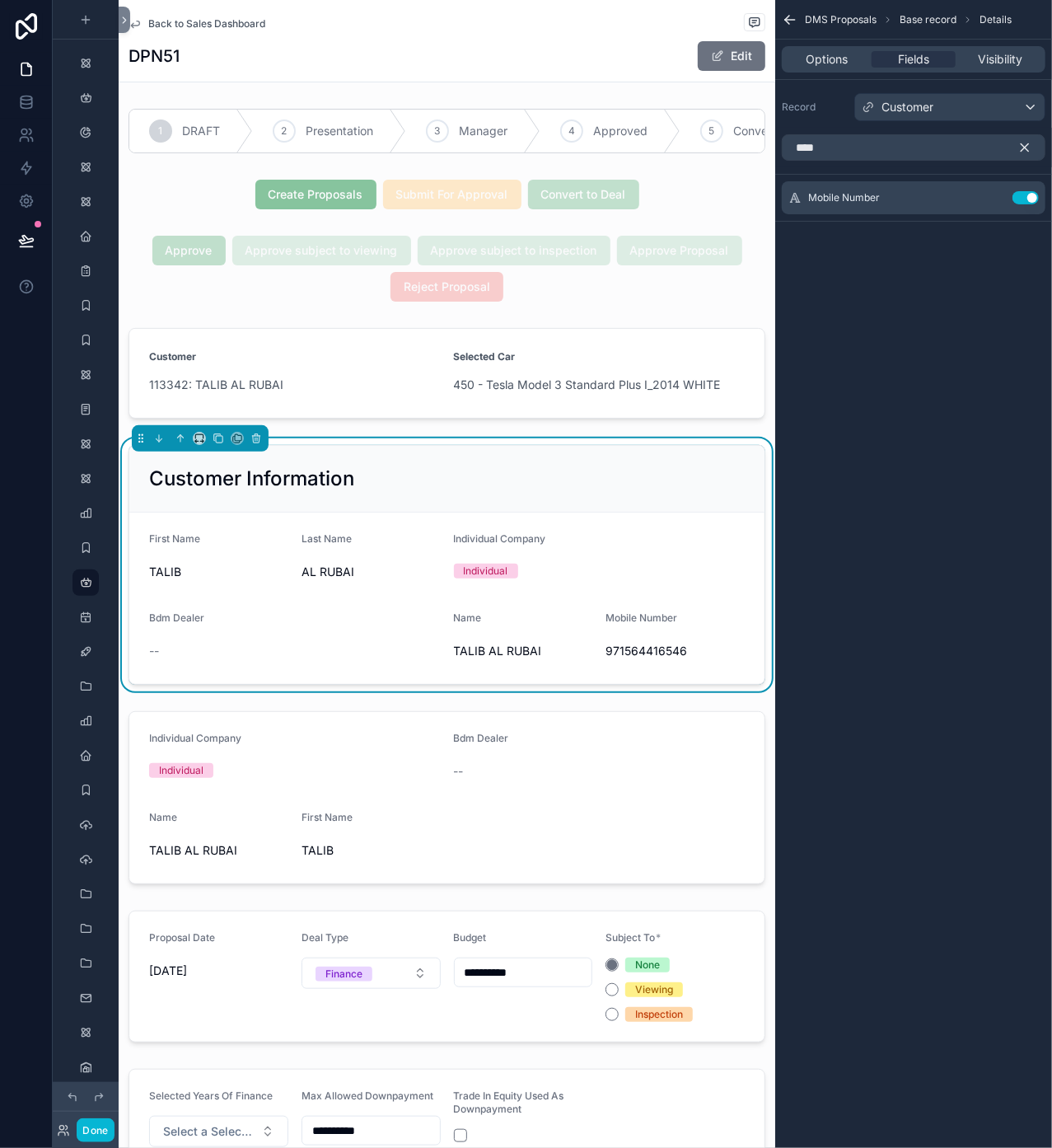
click at [1025, 146] on icon "scrollable content" at bounding box center [1025, 147] width 7 height 7
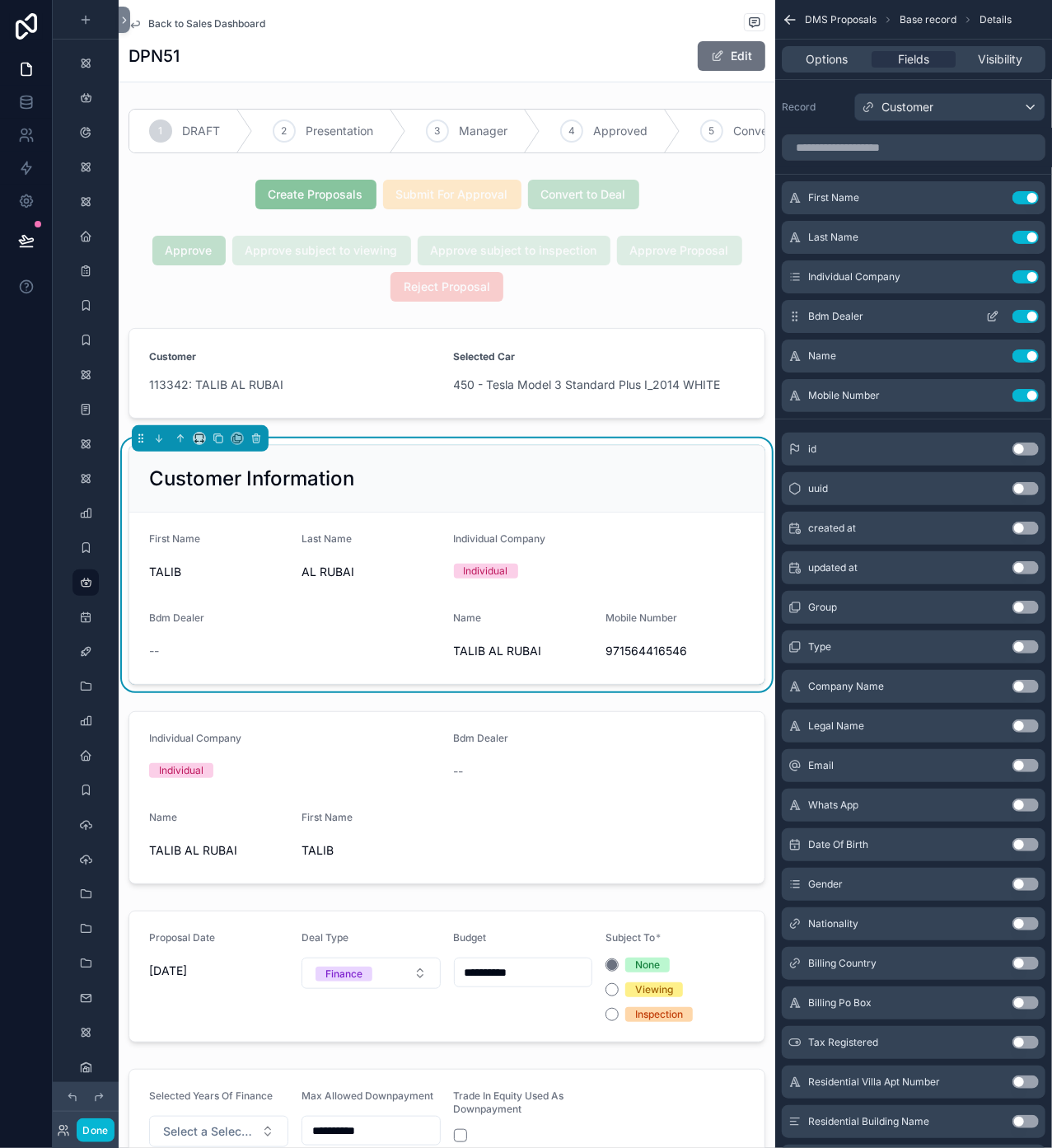
click at [1027, 317] on button "Use setting" at bounding box center [1026, 316] width 26 height 13
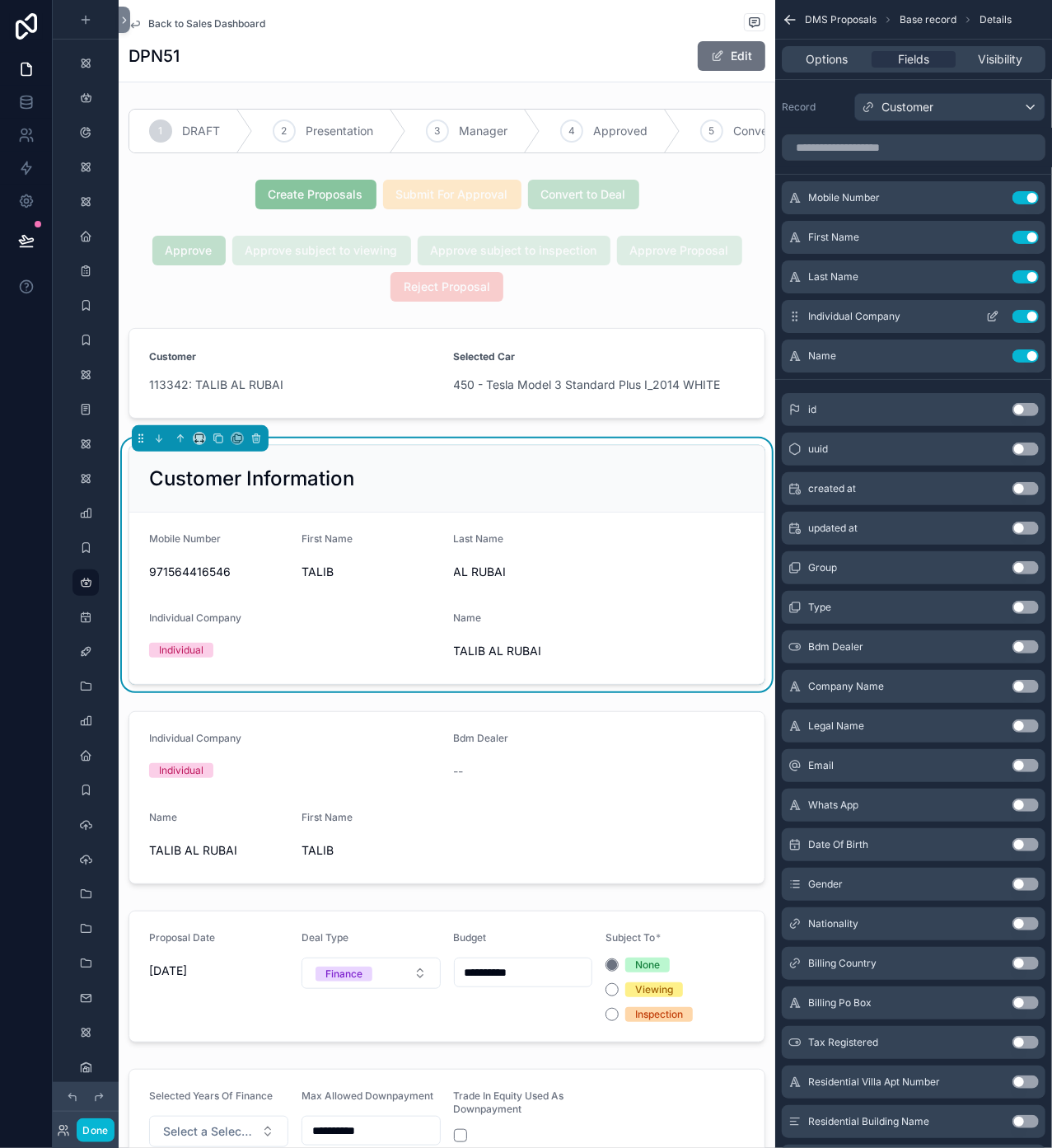
click at [1021, 314] on button "Use setting" at bounding box center [1026, 316] width 26 height 13
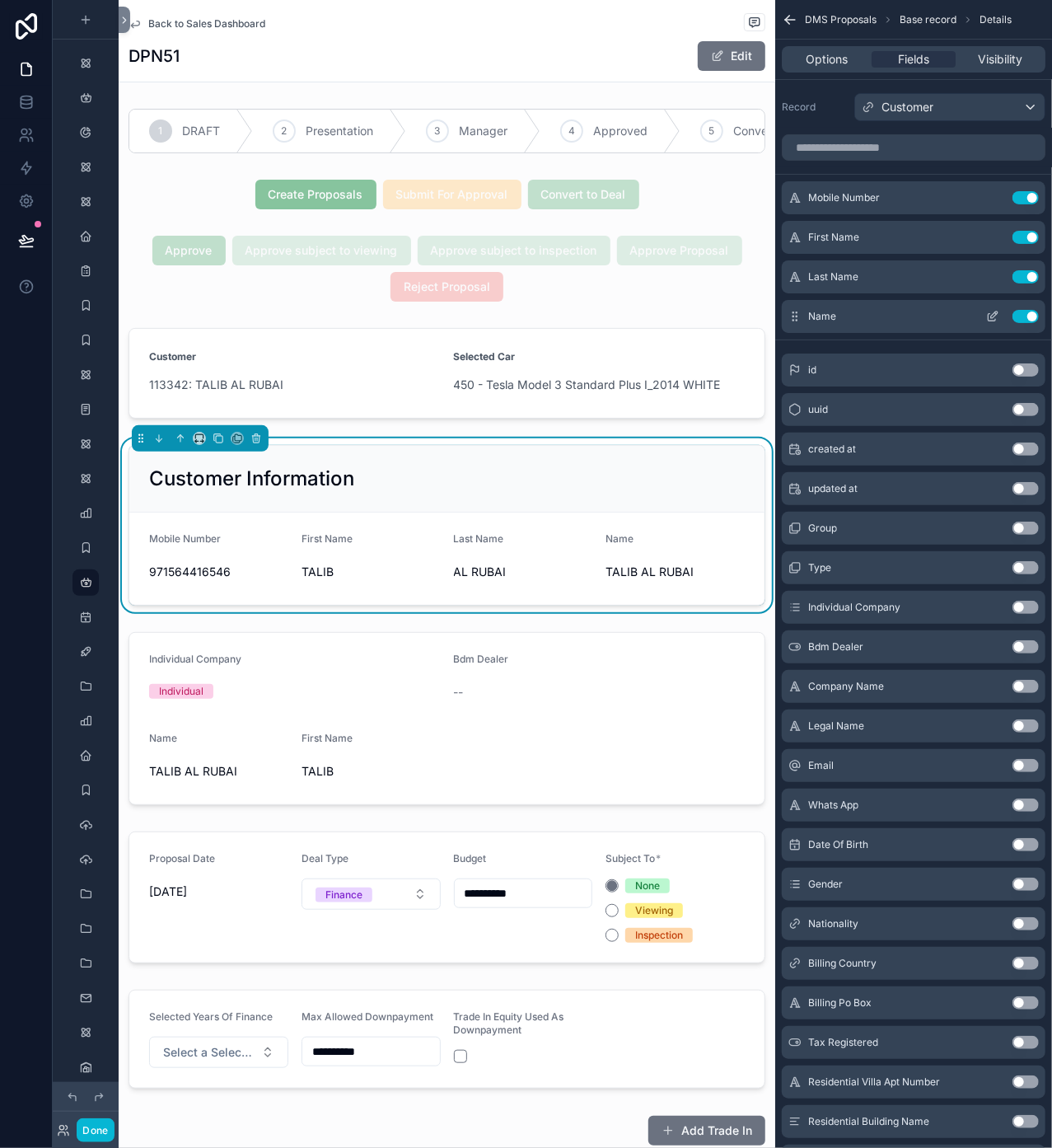
click at [1028, 315] on button "Use setting" at bounding box center [1026, 316] width 26 height 13
click at [616, 557] on form "Mobile Number 971564416546 First Name TALIB Last Name AL RUBAI" at bounding box center [447, 558] width 635 height 92
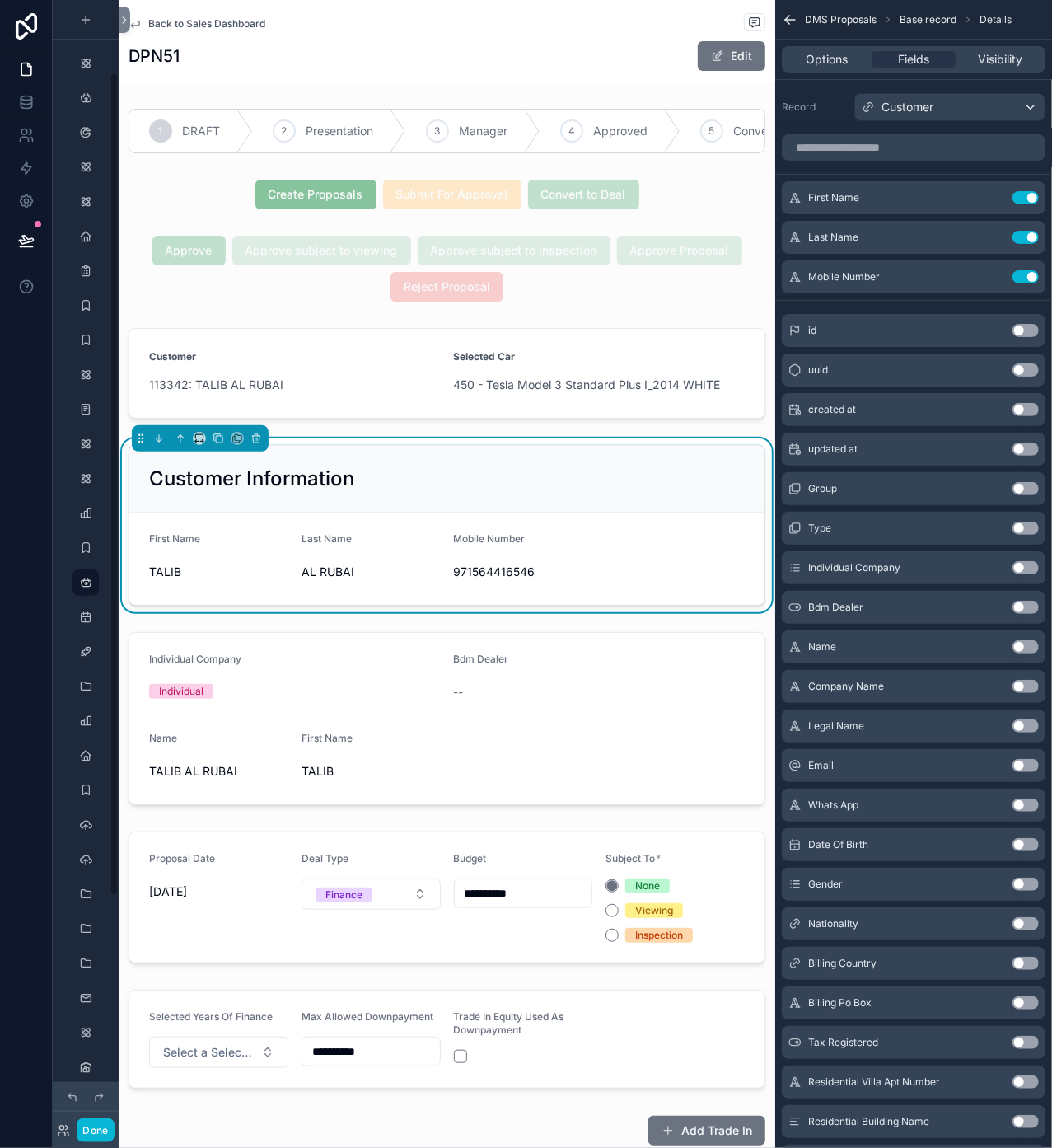
click at [636, 512] on div "Customer Information" at bounding box center [447, 479] width 635 height 67
click at [874, 153] on input "scrollable content" at bounding box center [913, 147] width 264 height 26
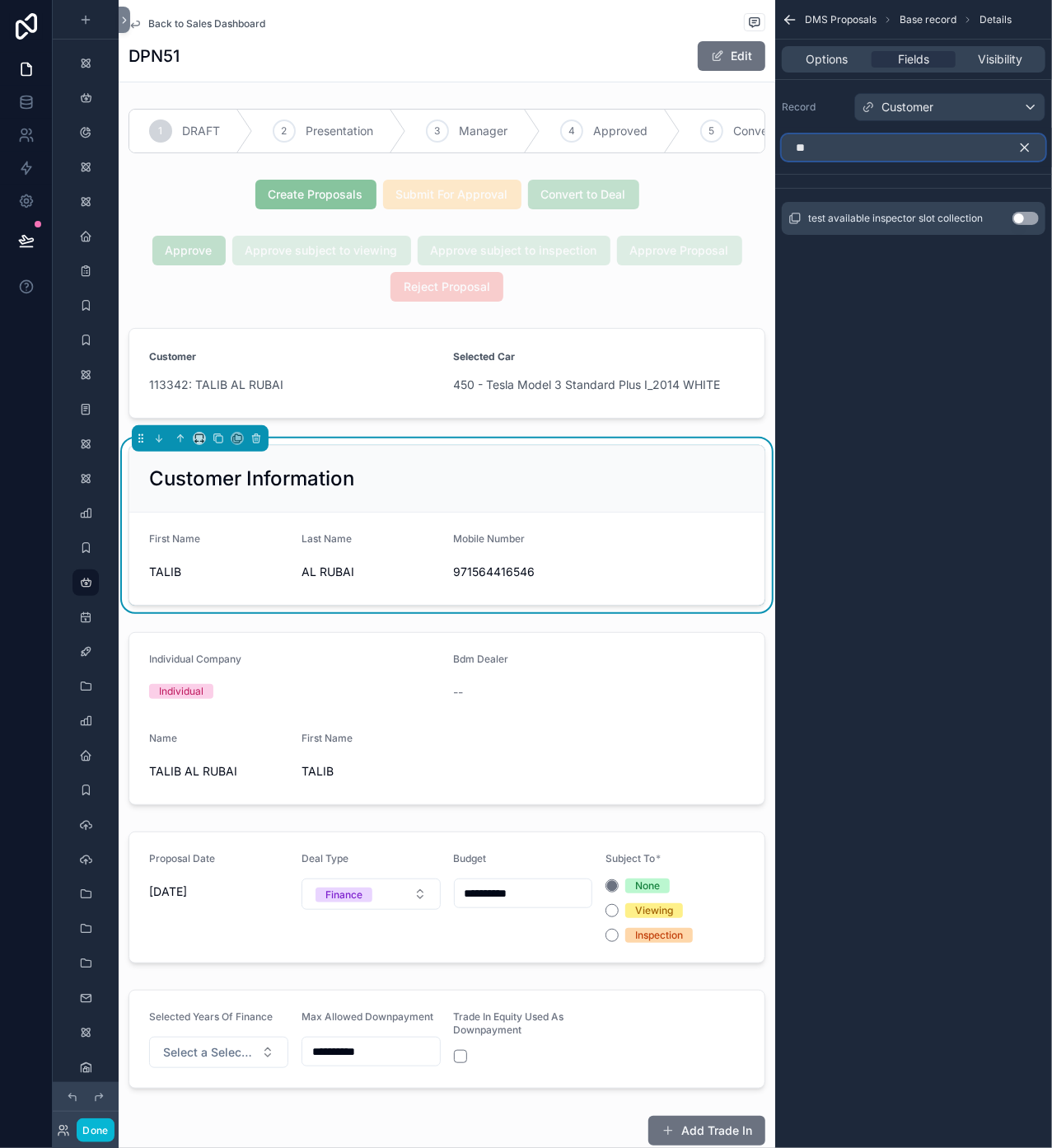
type input "*"
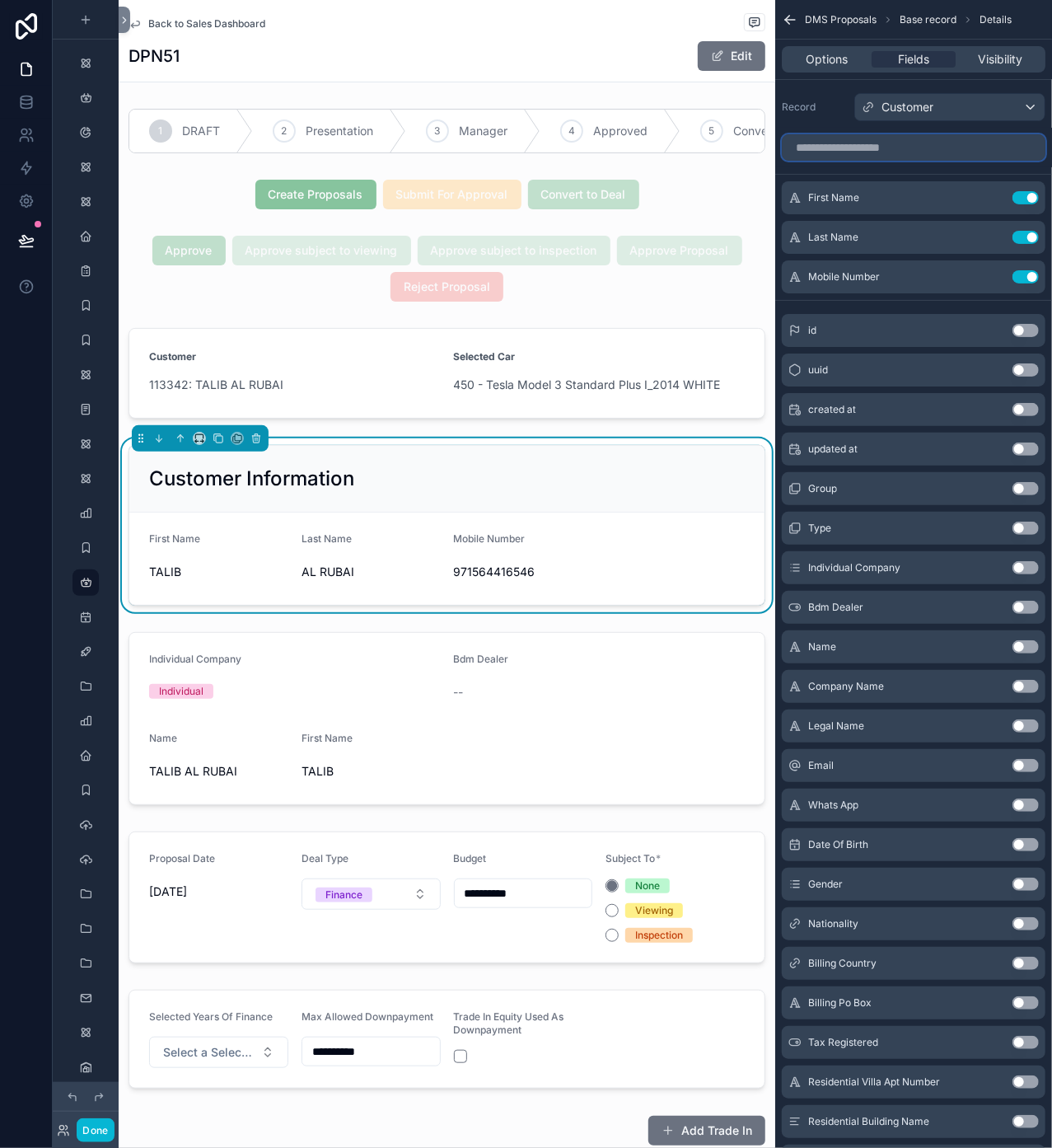
click at [873, 146] on input "scrollable content" at bounding box center [913, 147] width 264 height 26
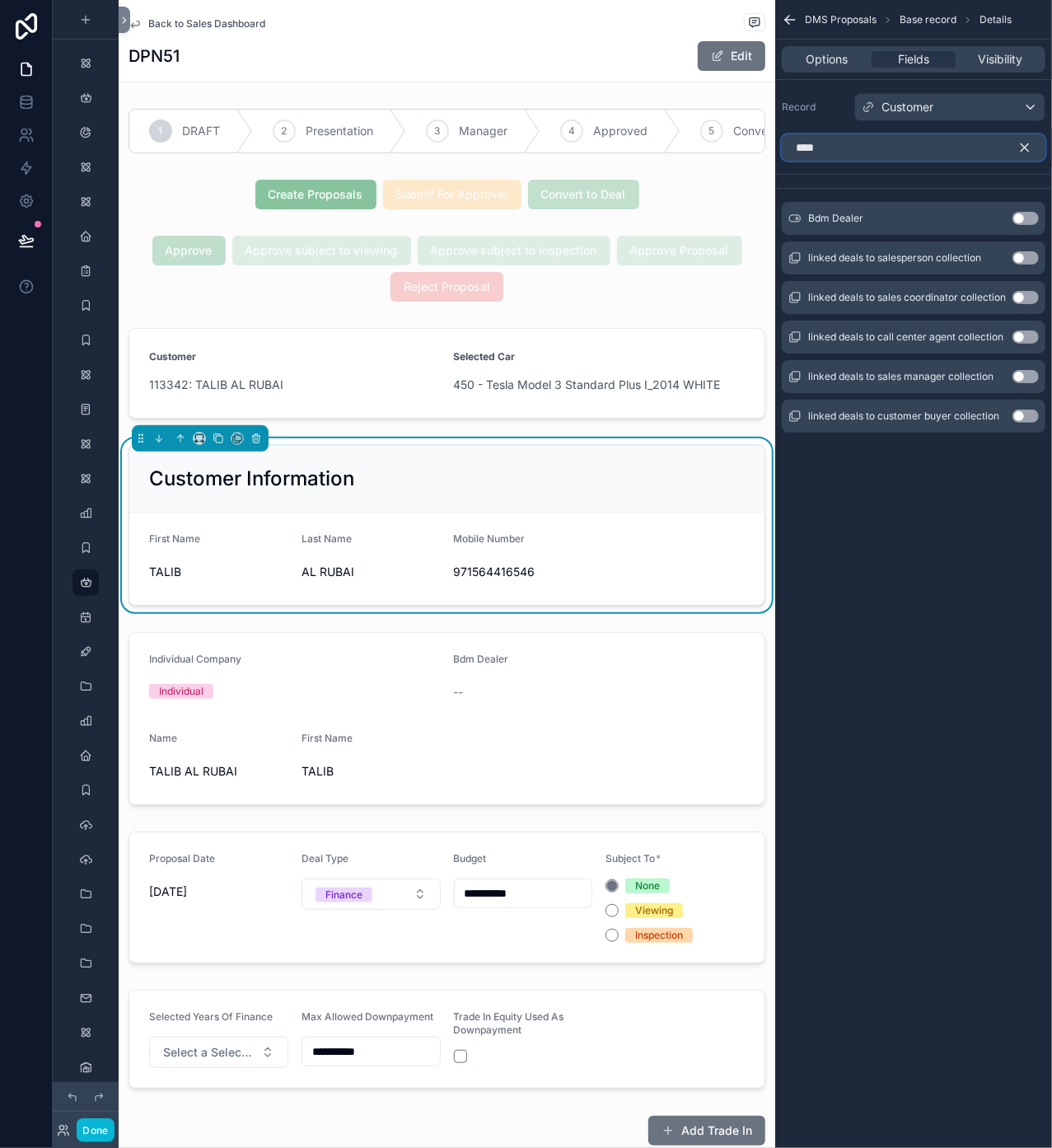
drag, startPoint x: 847, startPoint y: 149, endPoint x: 778, endPoint y: 152, distance: 69.1
click at [778, 152] on div "****" at bounding box center [913, 147] width 277 height 39
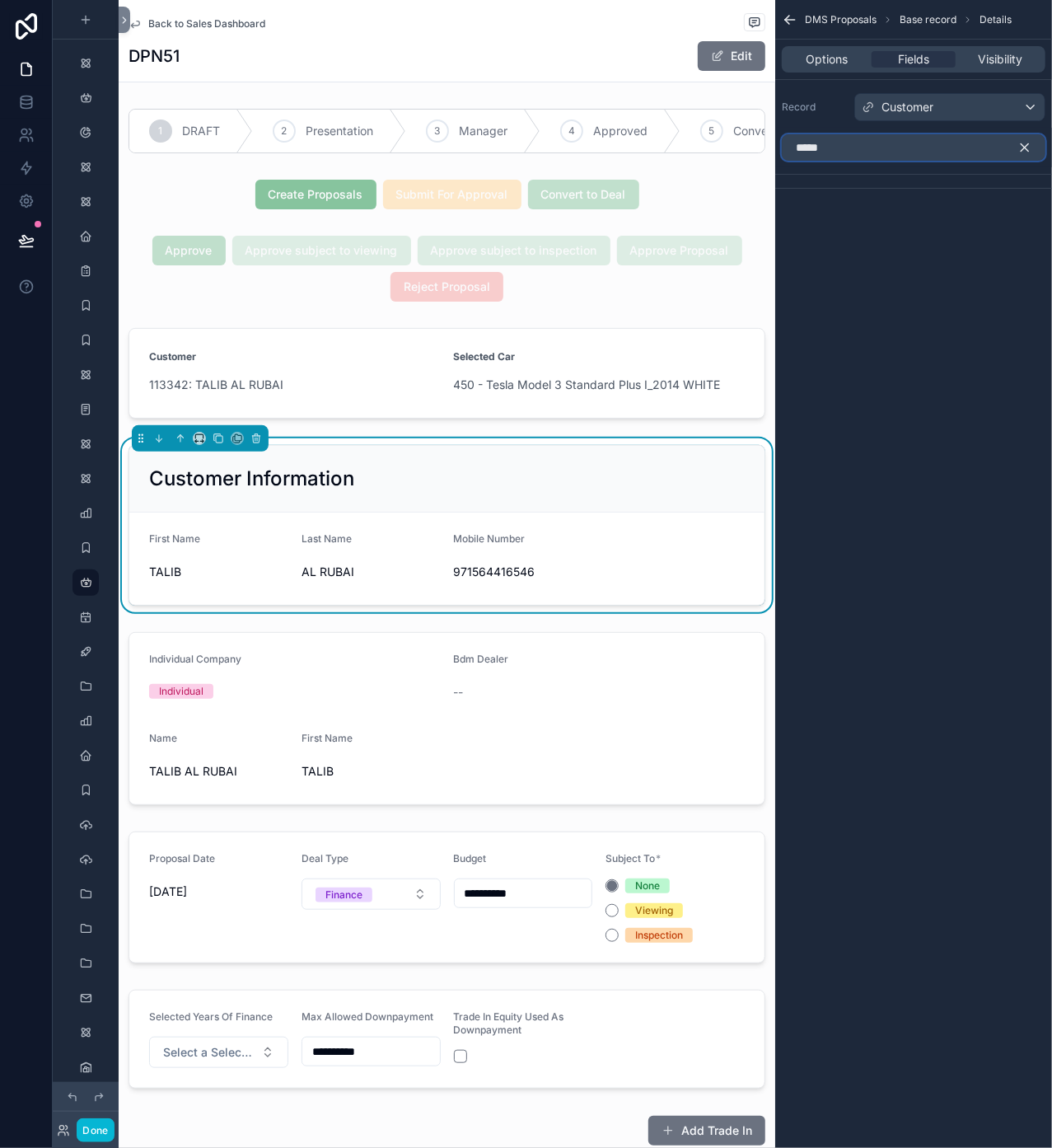
type input "*****"
click at [1022, 143] on icon "scrollable content" at bounding box center [1024, 147] width 15 height 15
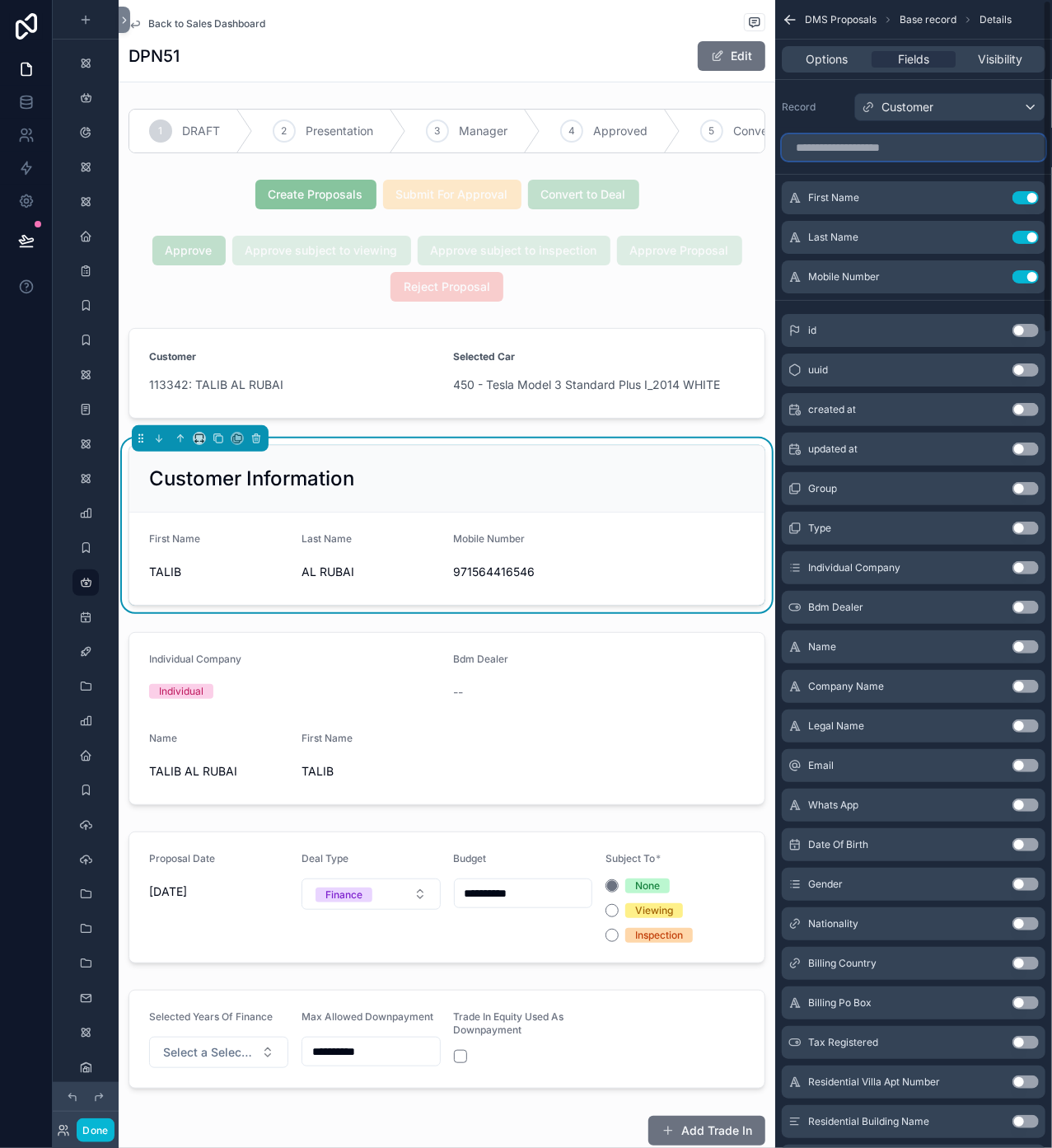
click at [893, 149] on input "scrollable content" at bounding box center [913, 147] width 264 height 26
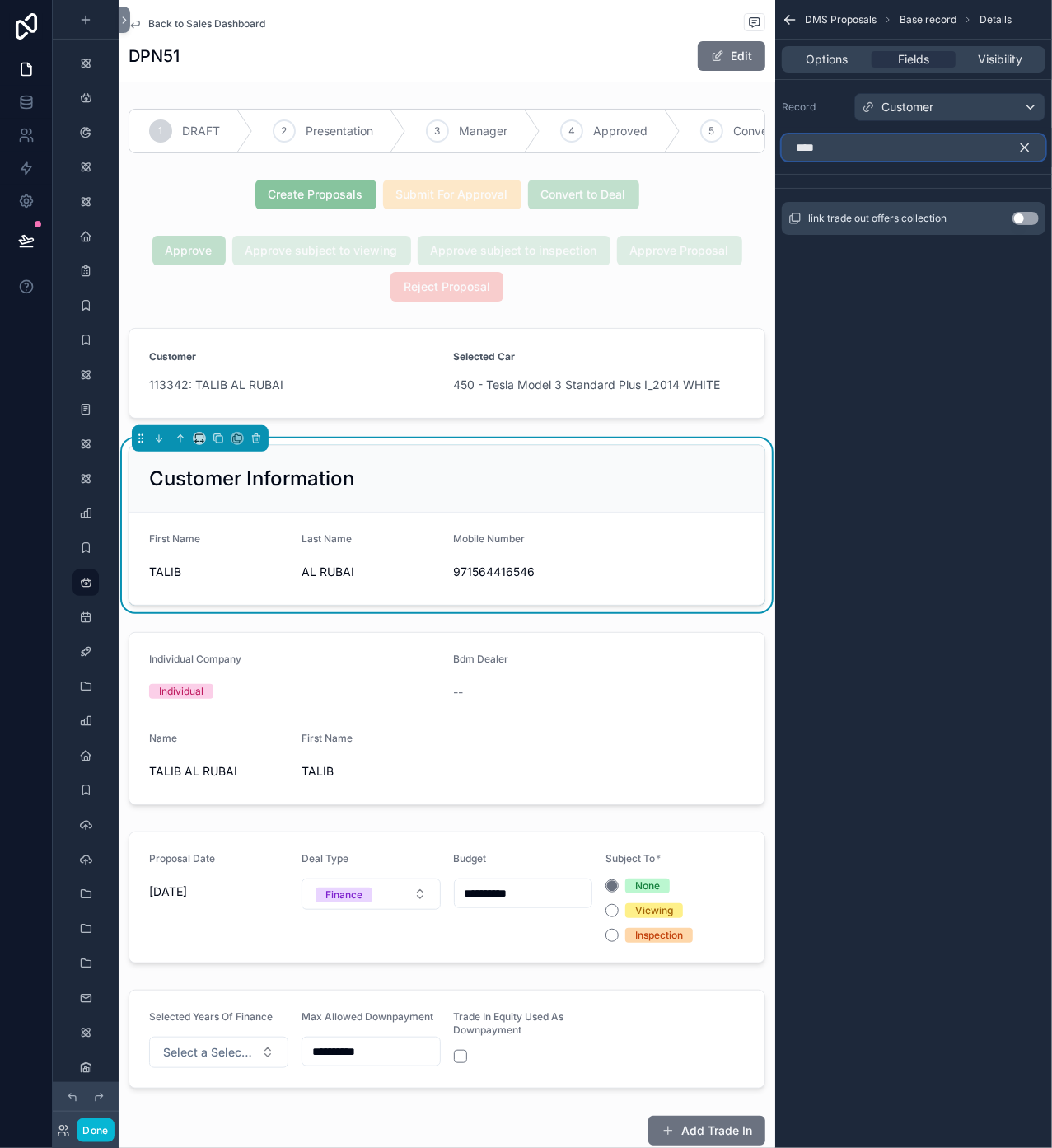
type input "****"
click at [1025, 216] on button "Use setting" at bounding box center [1026, 217] width 26 height 13
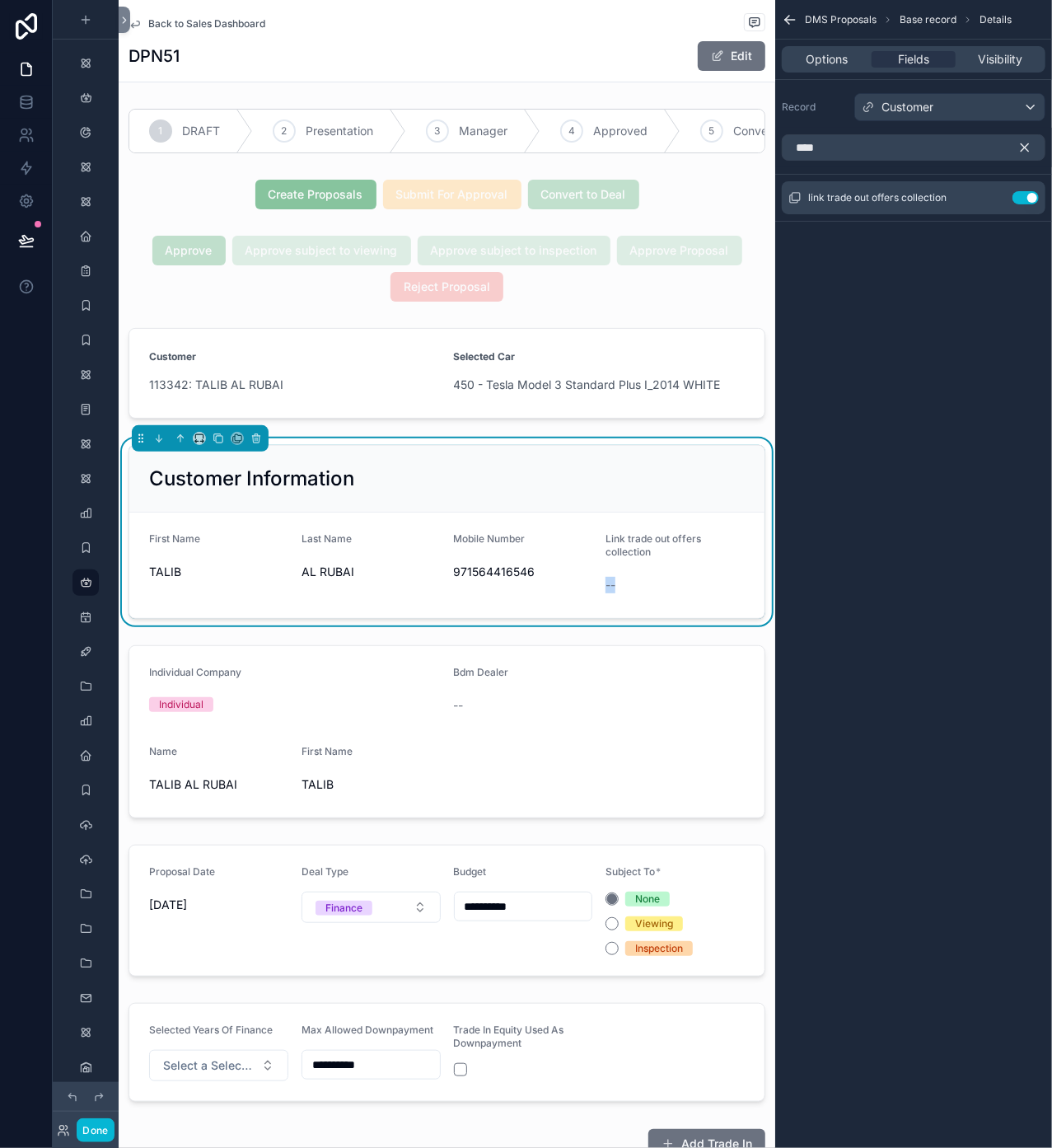
drag, startPoint x: 610, startPoint y: 607, endPoint x: 588, endPoint y: 608, distance: 22.0
click at [592, 608] on form "First Name TALIB Last Name AL RUBAI Mobile Number 971564416546 Link trade out o…" at bounding box center [447, 565] width 635 height 105
click at [621, 594] on div "--" at bounding box center [675, 585] width 139 height 17
click at [1029, 198] on button "Use setting" at bounding box center [1026, 197] width 26 height 13
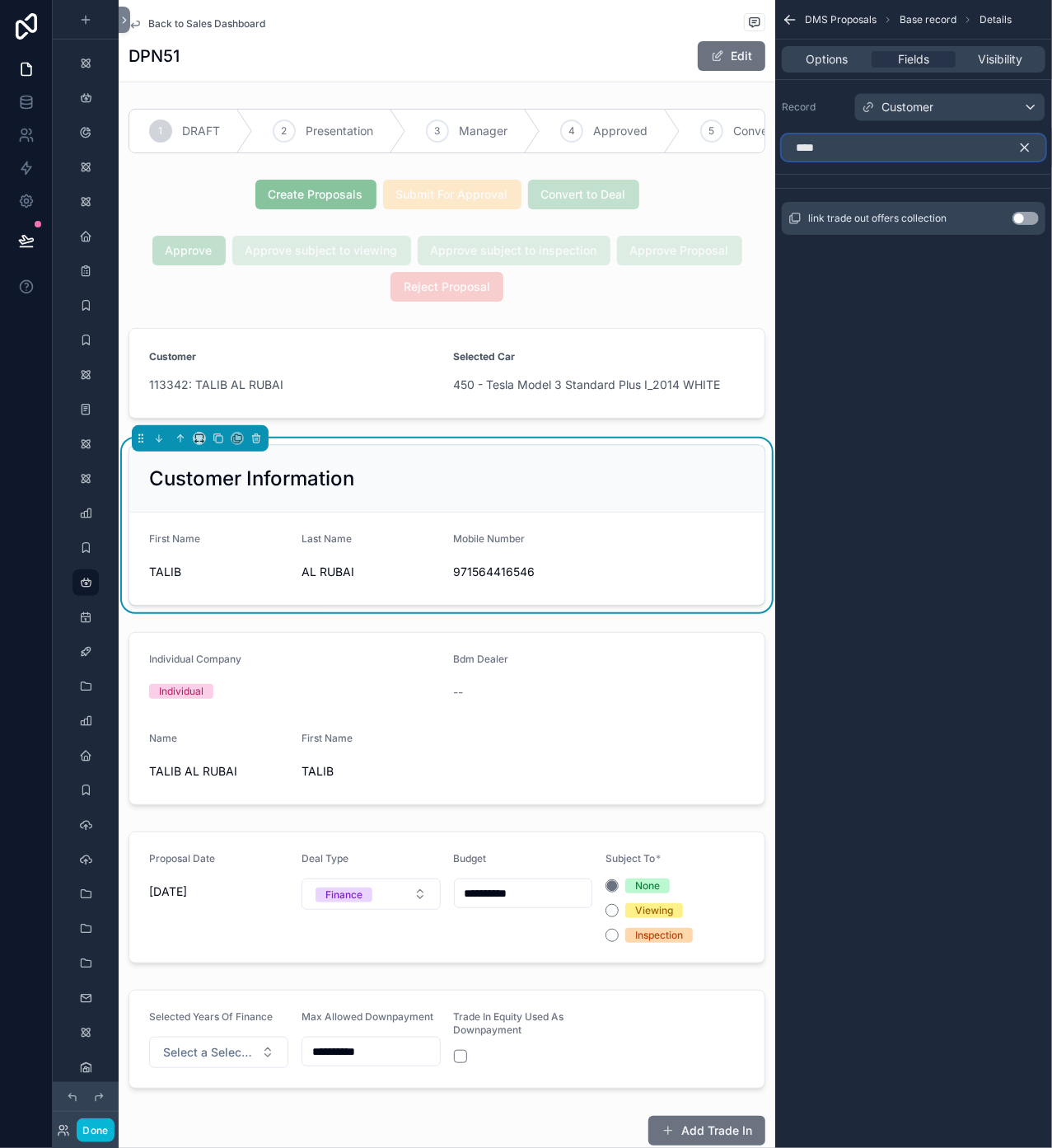
click at [868, 153] on input "****" at bounding box center [913, 147] width 264 height 26
click at [1027, 150] on icon "scrollable content" at bounding box center [1025, 147] width 7 height 7
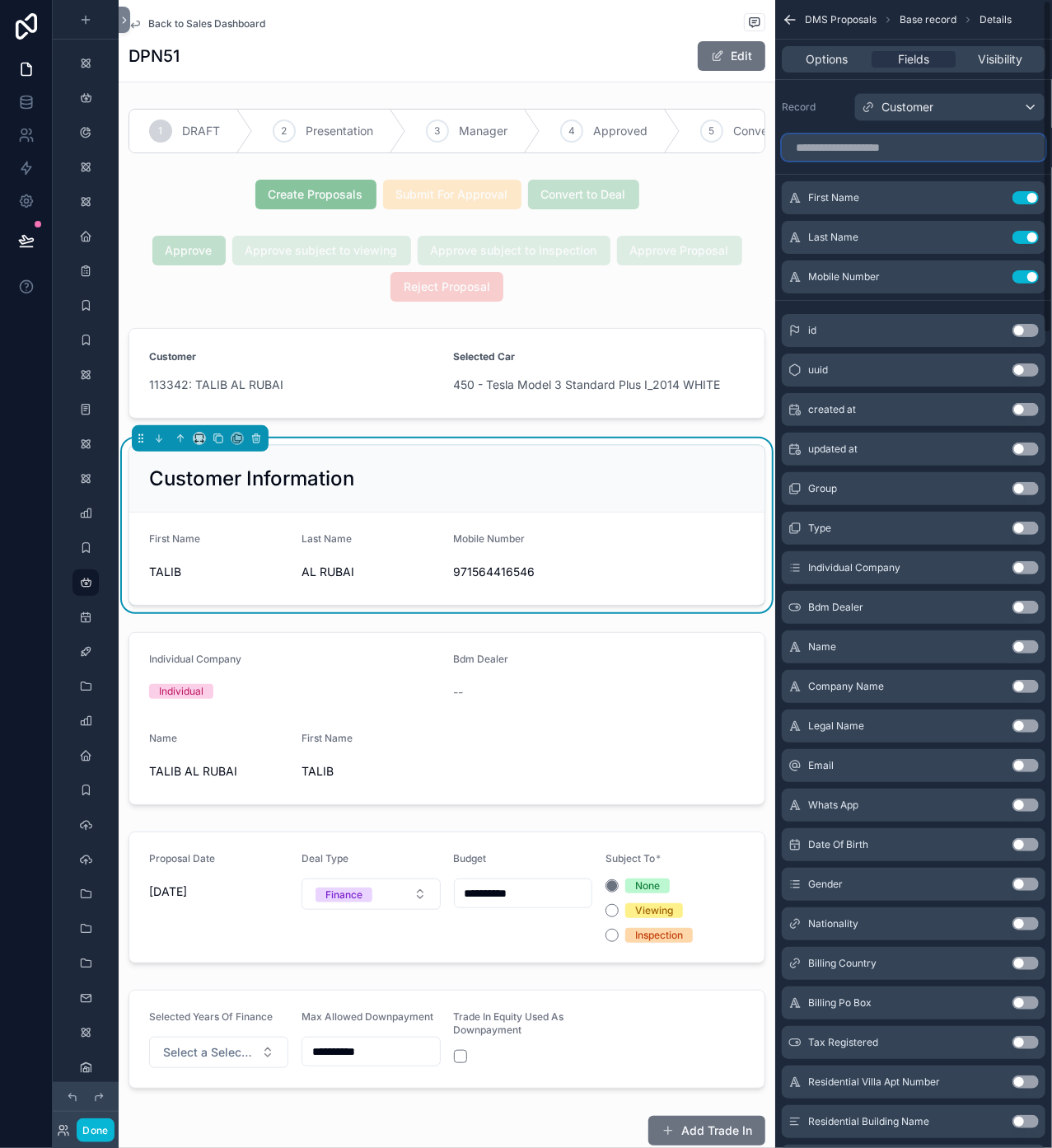
click at [929, 146] on input "scrollable content" at bounding box center [913, 147] width 264 height 26
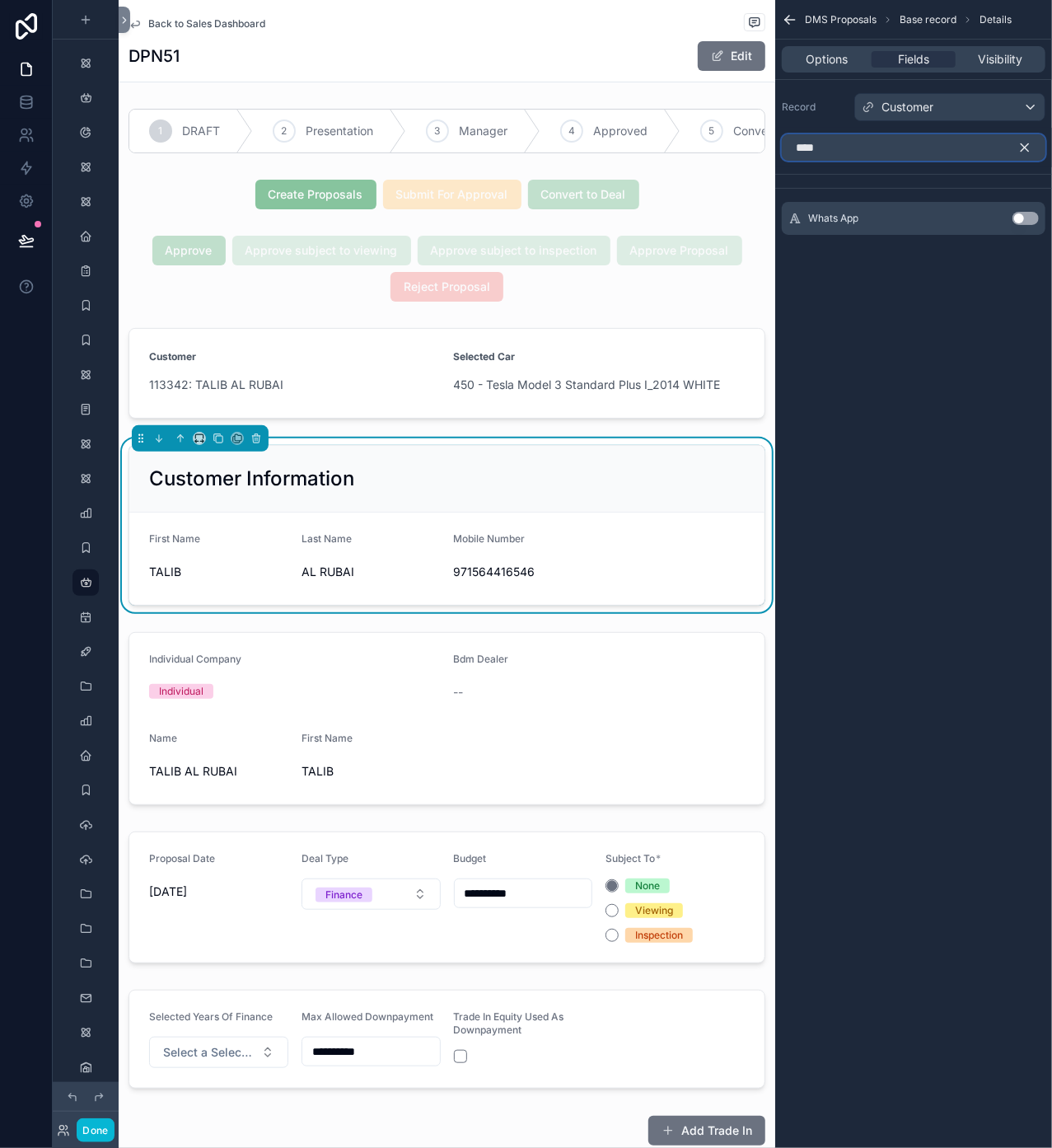
type input "****"
click at [1021, 217] on button "Use setting" at bounding box center [1026, 217] width 26 height 13
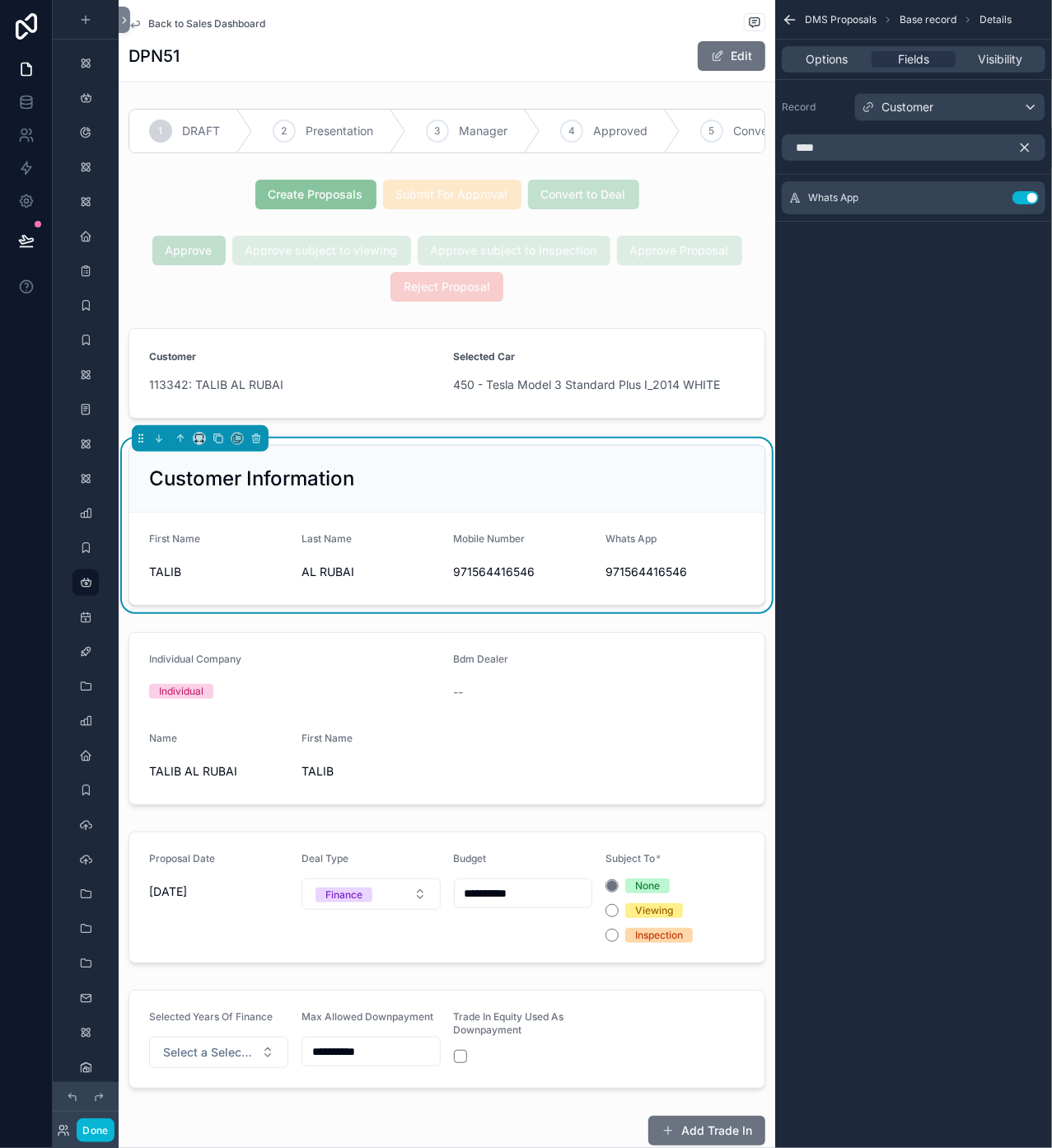
click at [1023, 149] on icon "scrollable content" at bounding box center [1025, 147] width 7 height 7
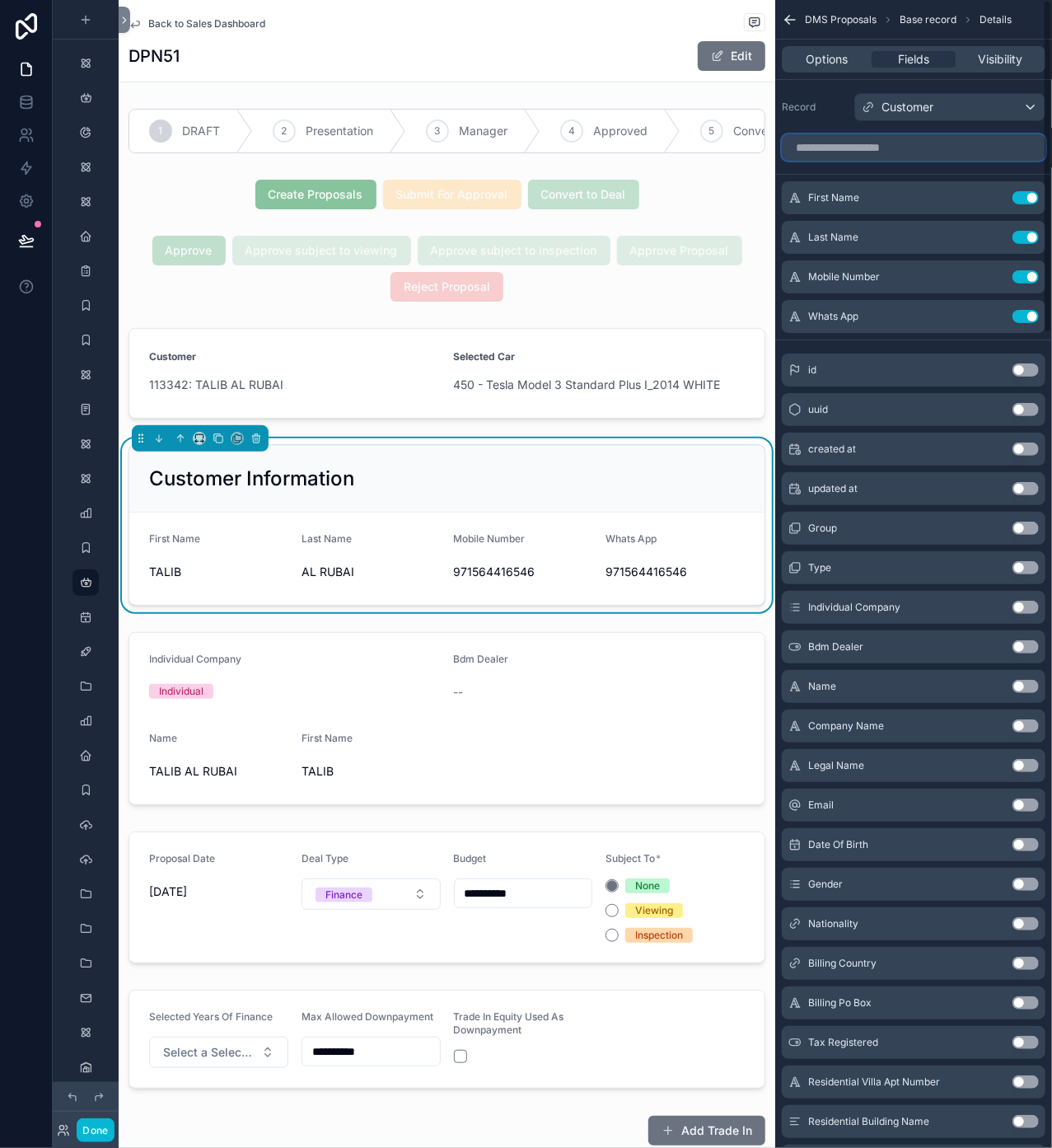
click at [904, 146] on input "scrollable content" at bounding box center [913, 147] width 264 height 26
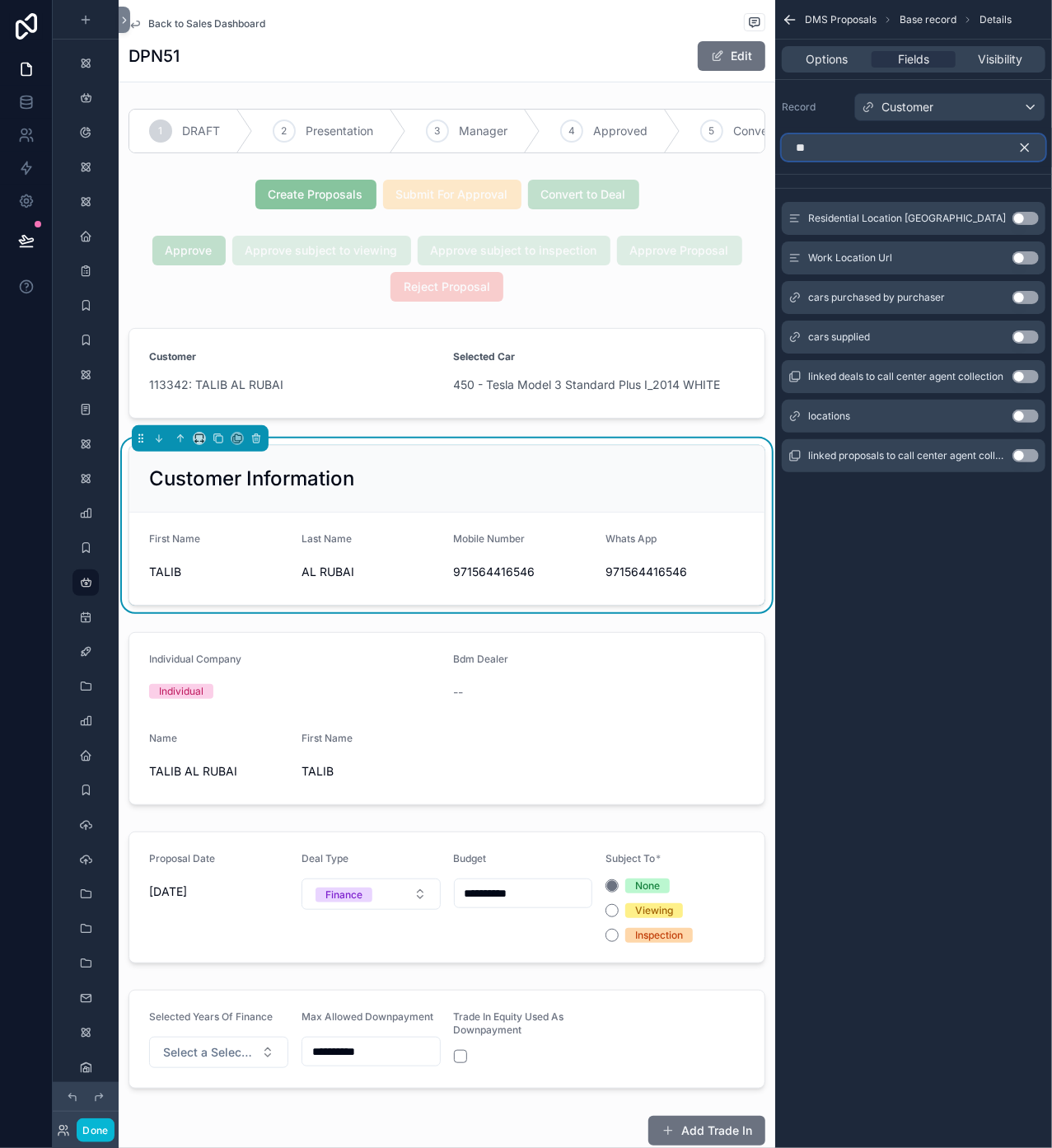
type input "*"
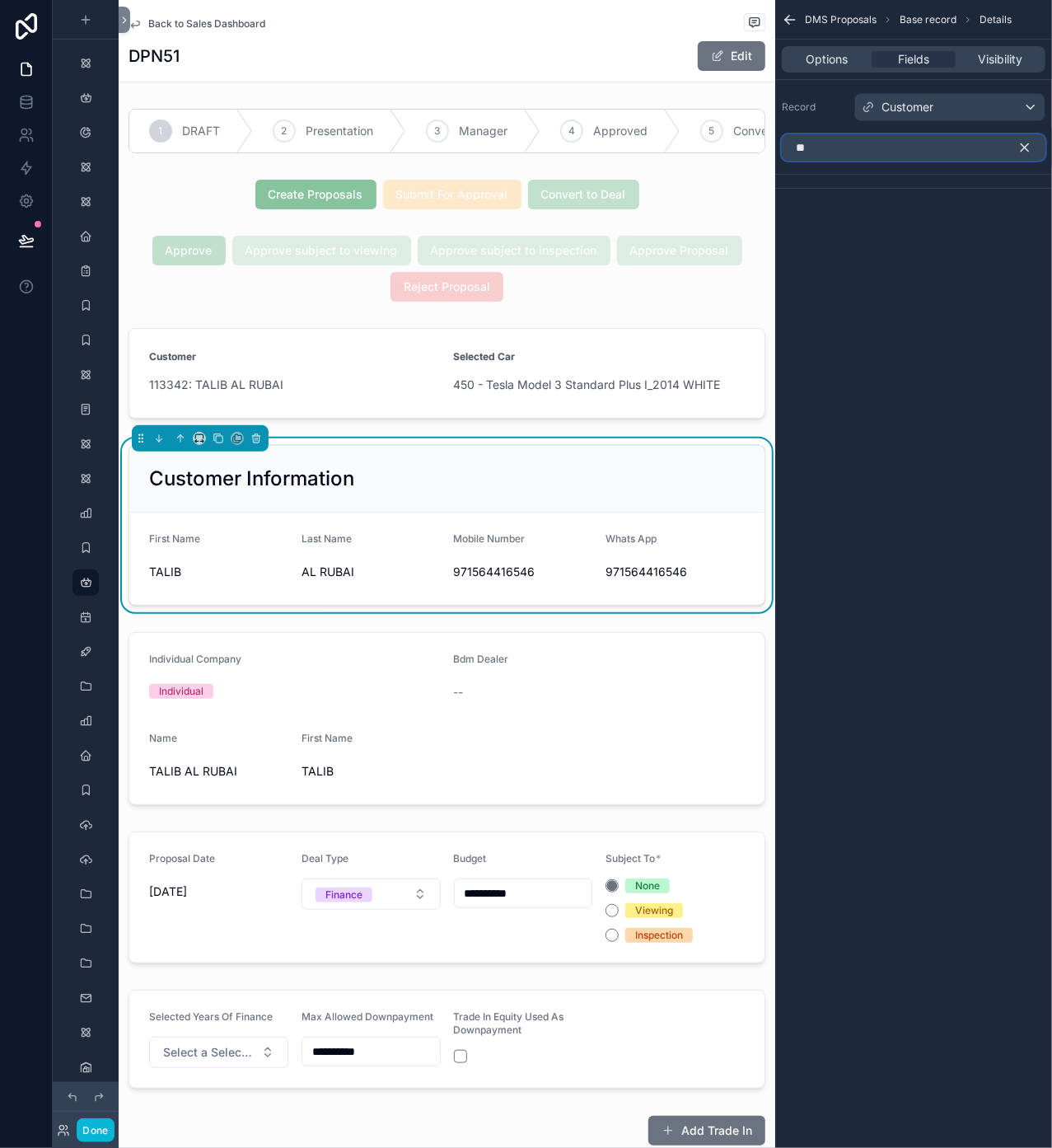
type input "*"
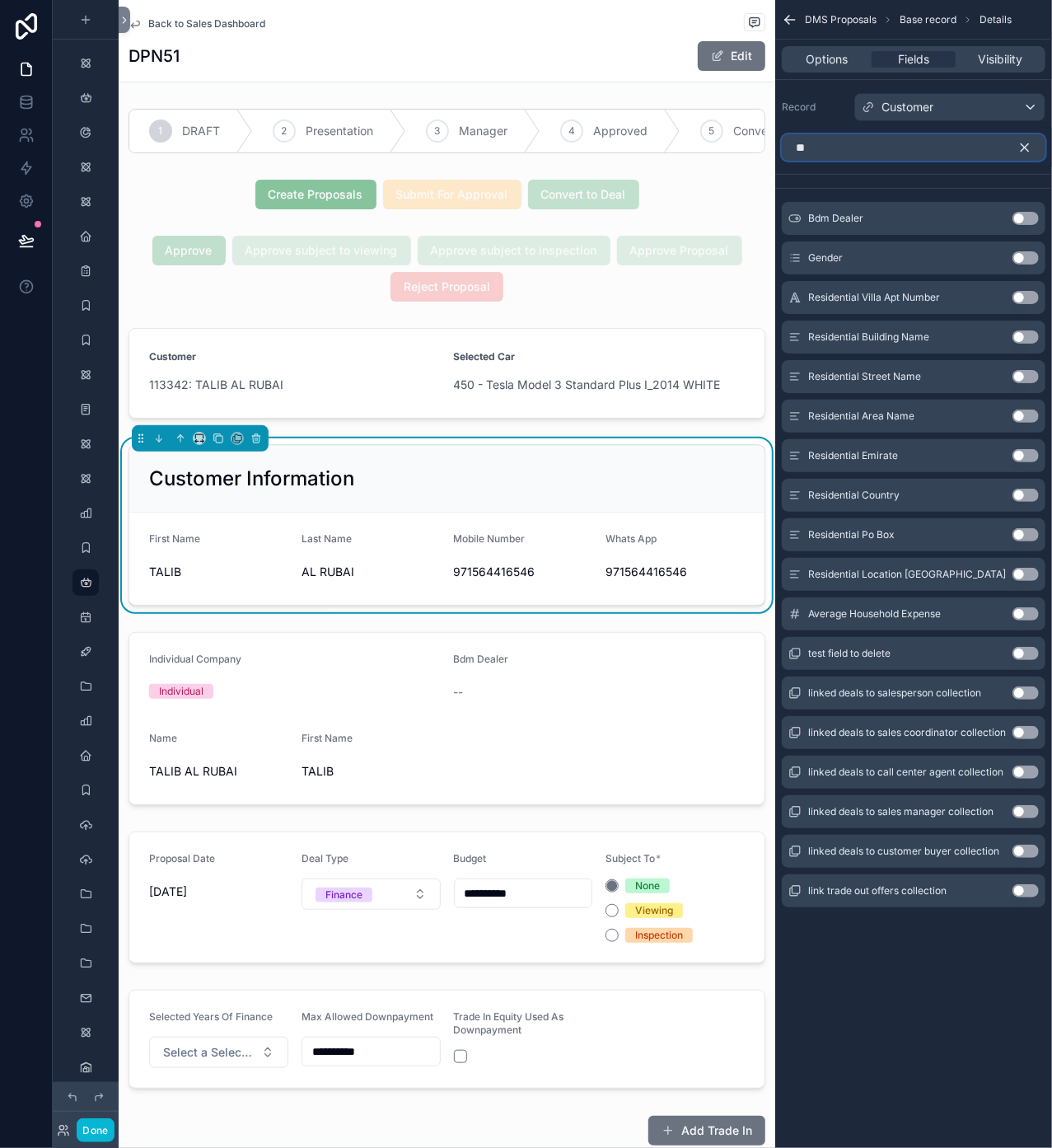
type input "*"
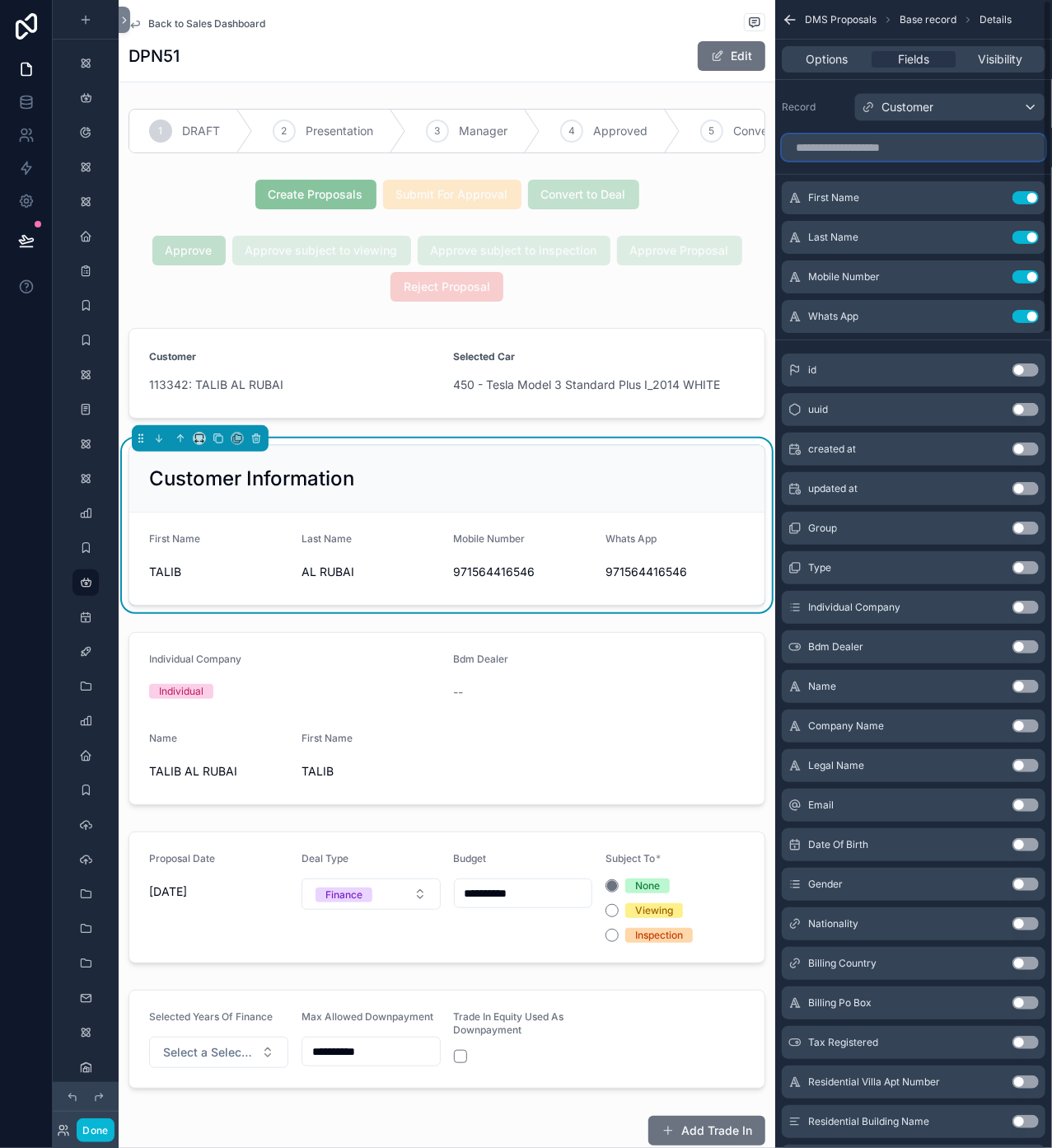
click at [913, 152] on input "scrollable content" at bounding box center [913, 147] width 264 height 26
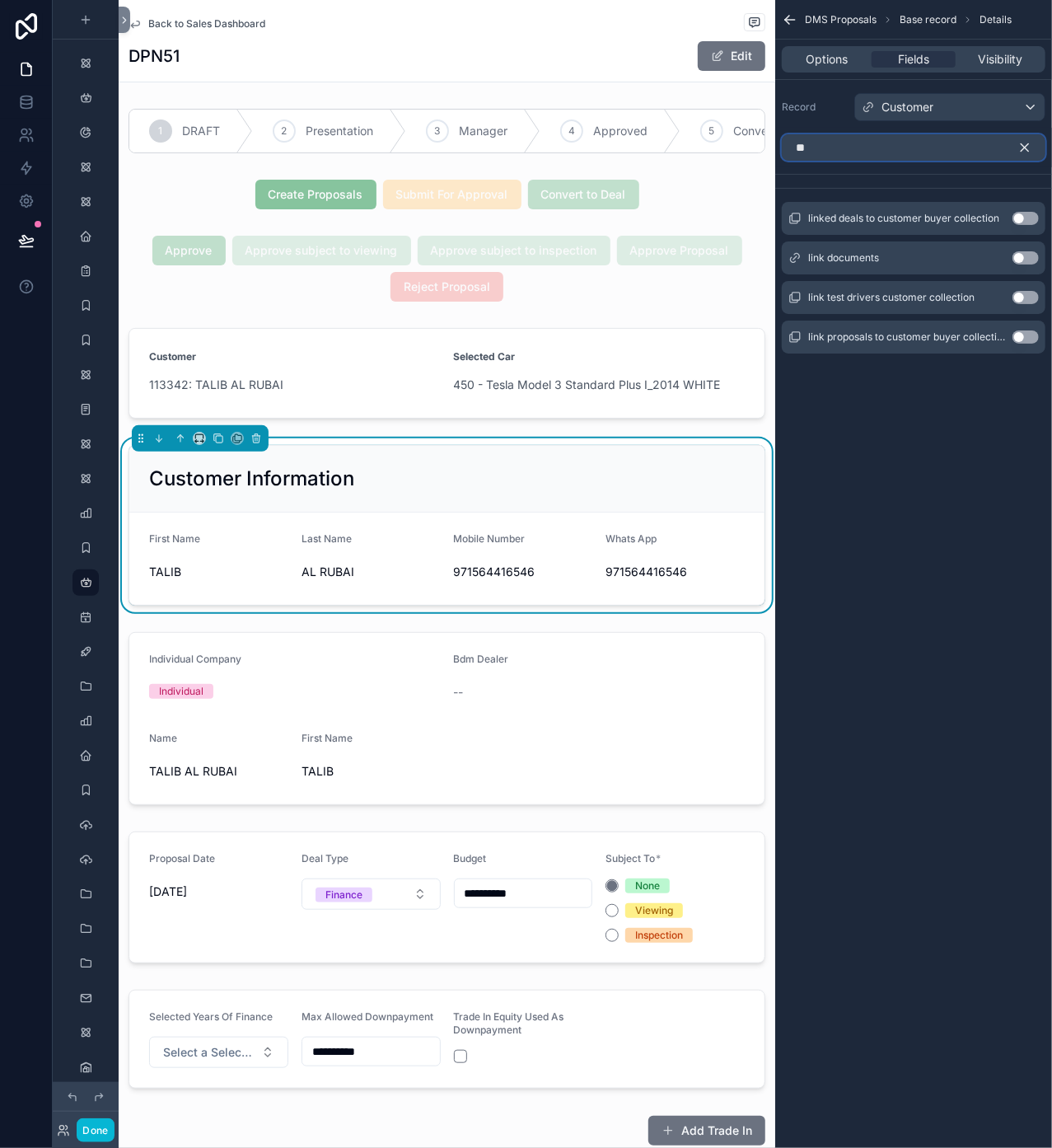
type input "*"
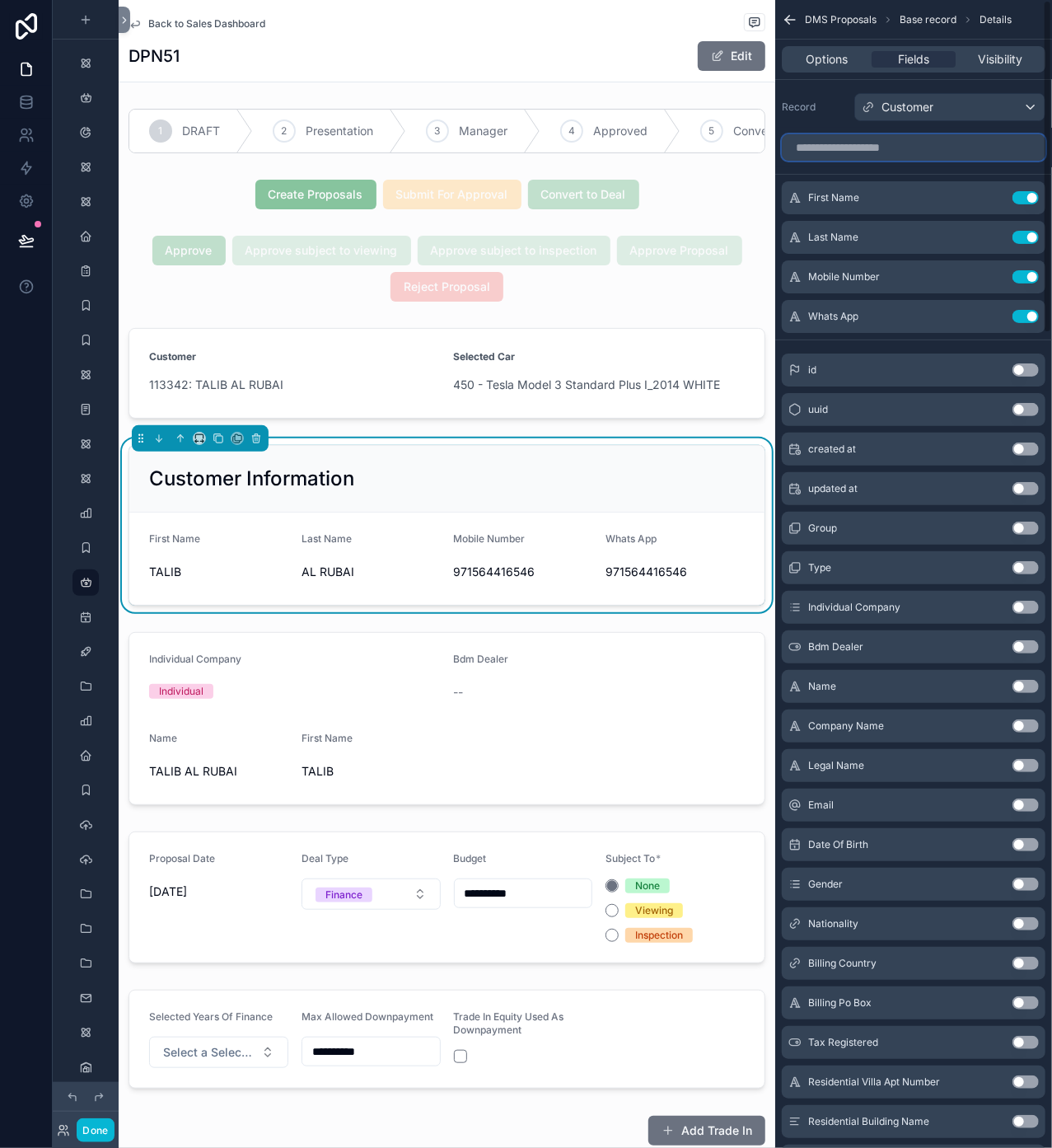
click at [894, 143] on input "scrollable content" at bounding box center [913, 147] width 264 height 26
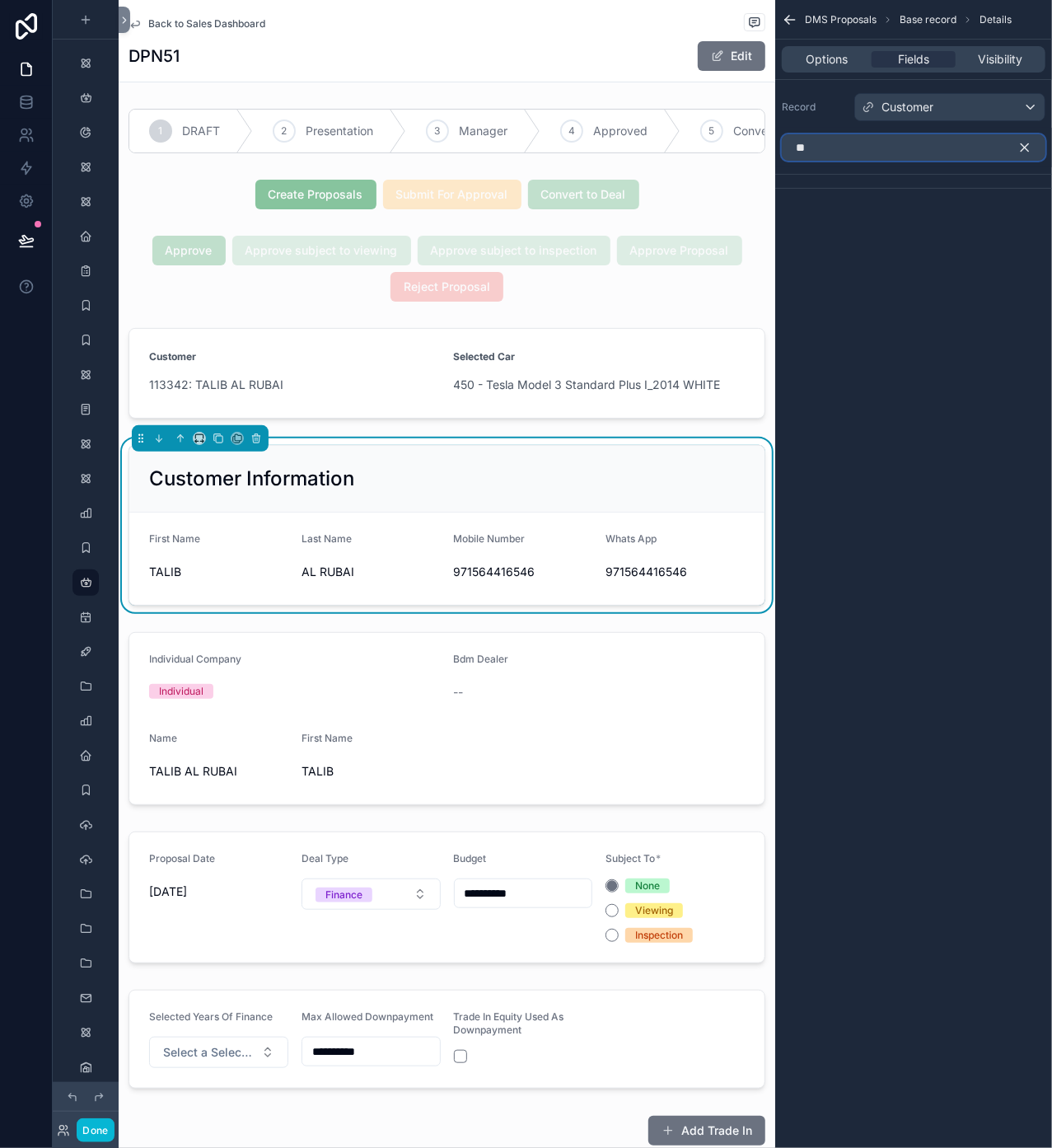
type input "*"
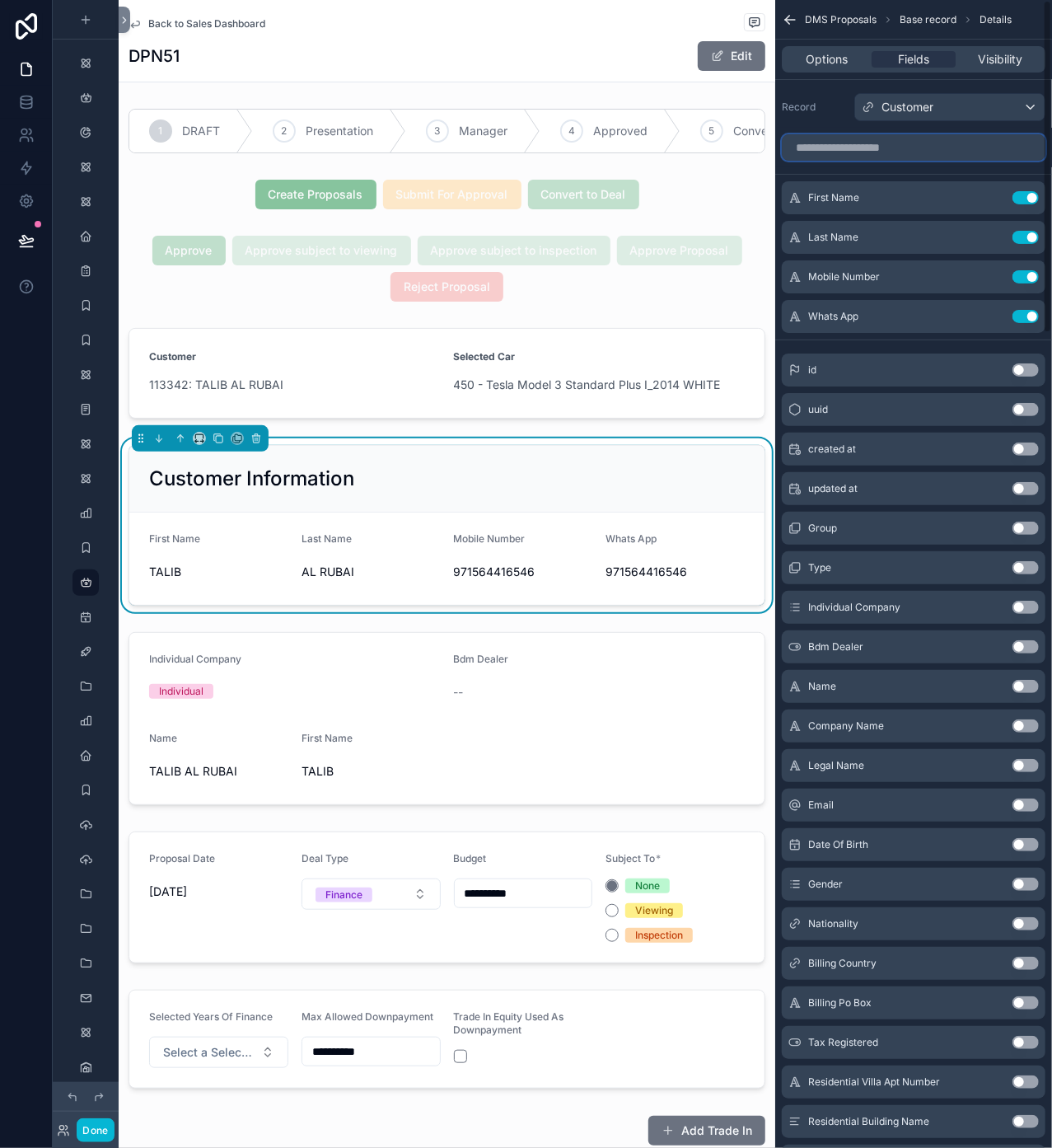
click at [914, 146] on input "scrollable content" at bounding box center [913, 147] width 264 height 26
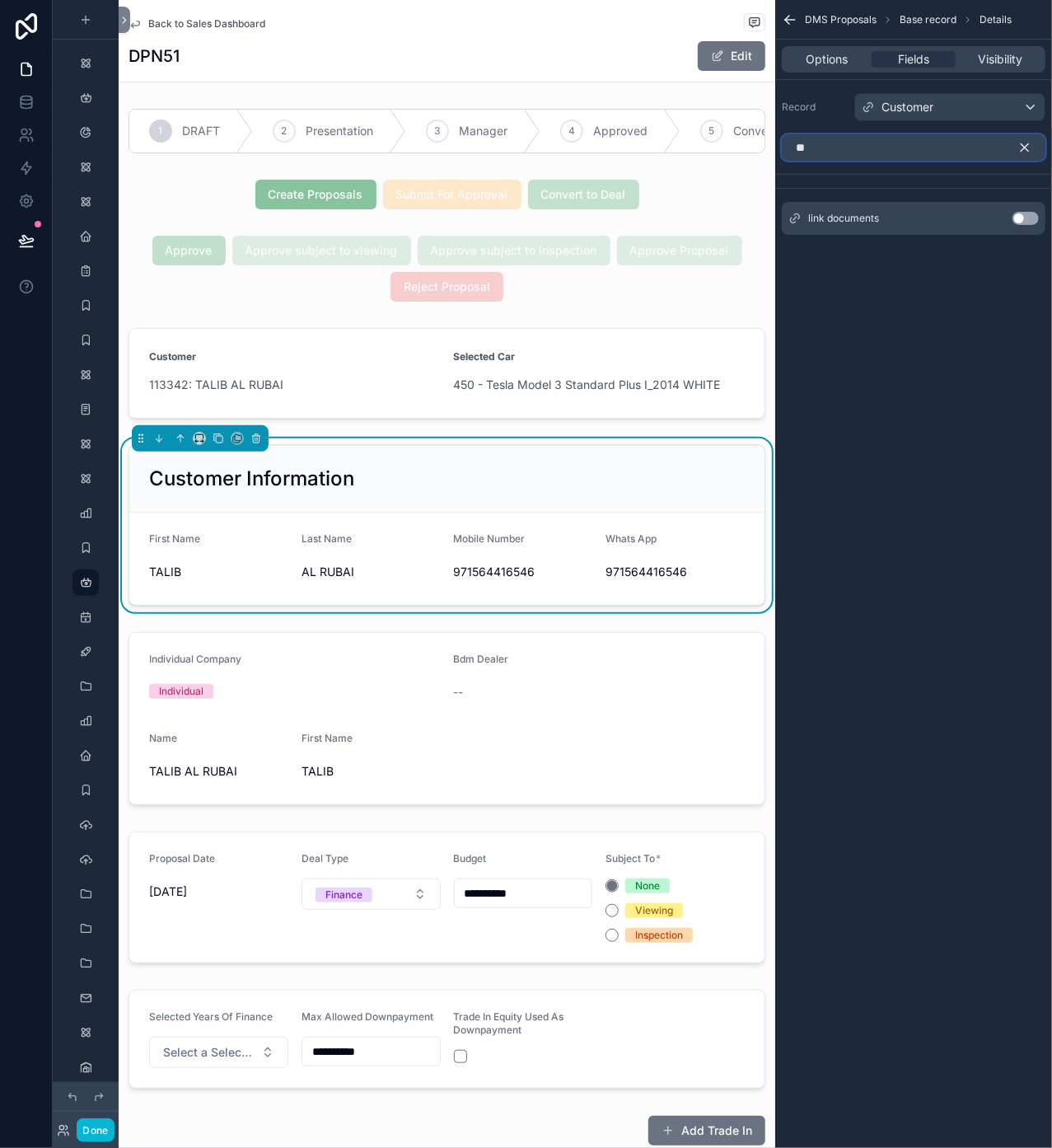
type input "*"
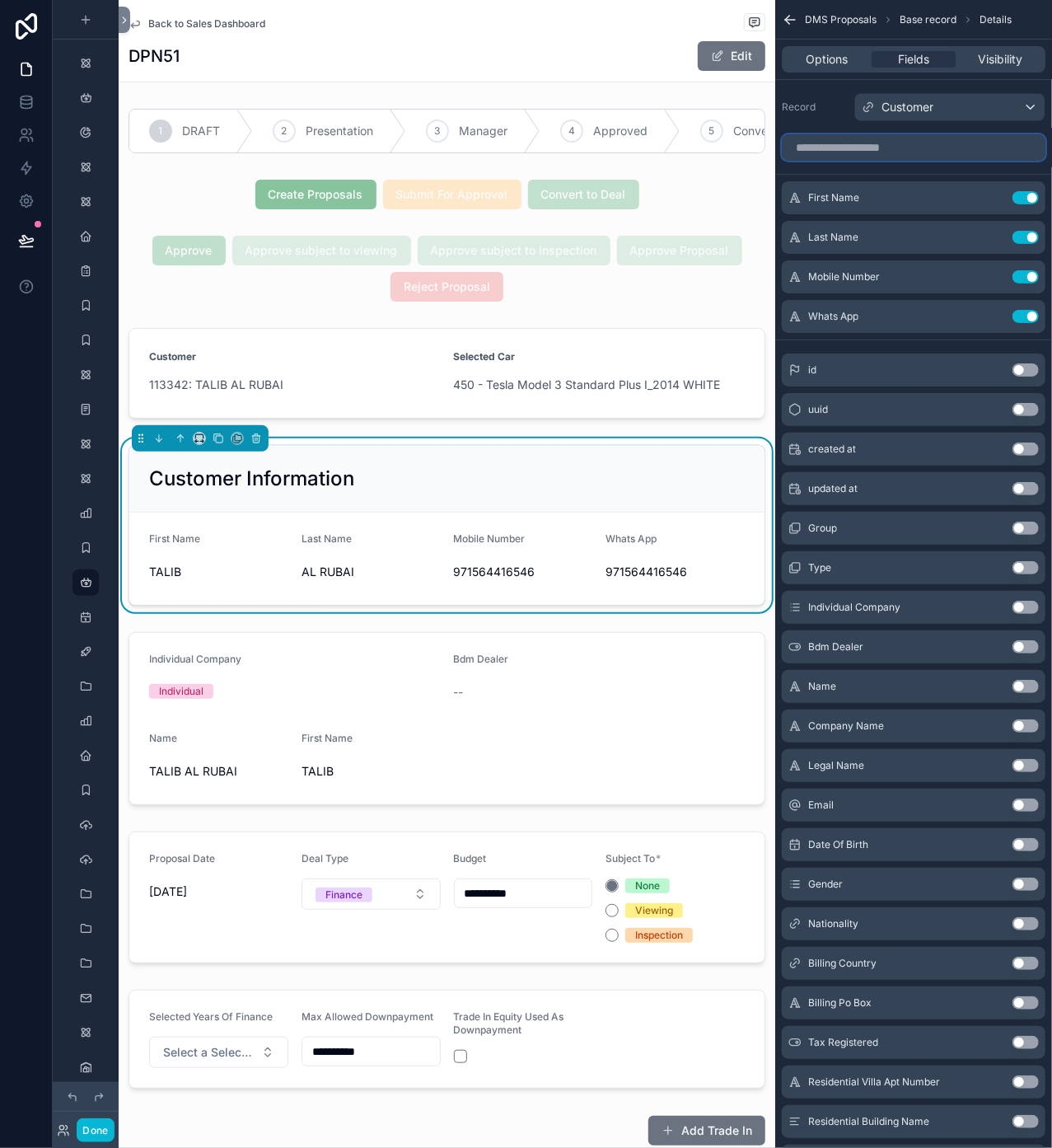
click at [888, 143] on input "scrollable content" at bounding box center [913, 147] width 264 height 26
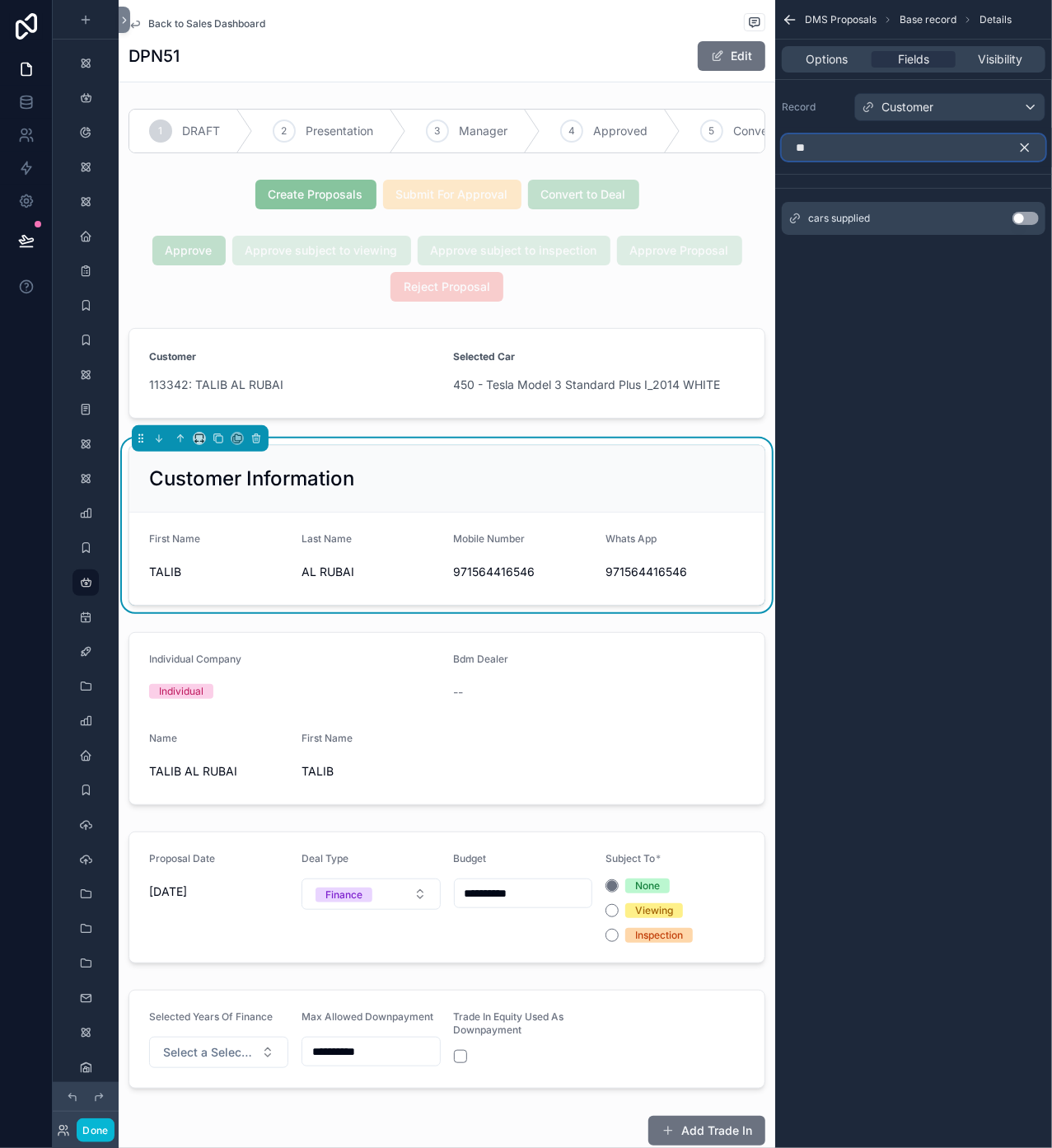
type input "*"
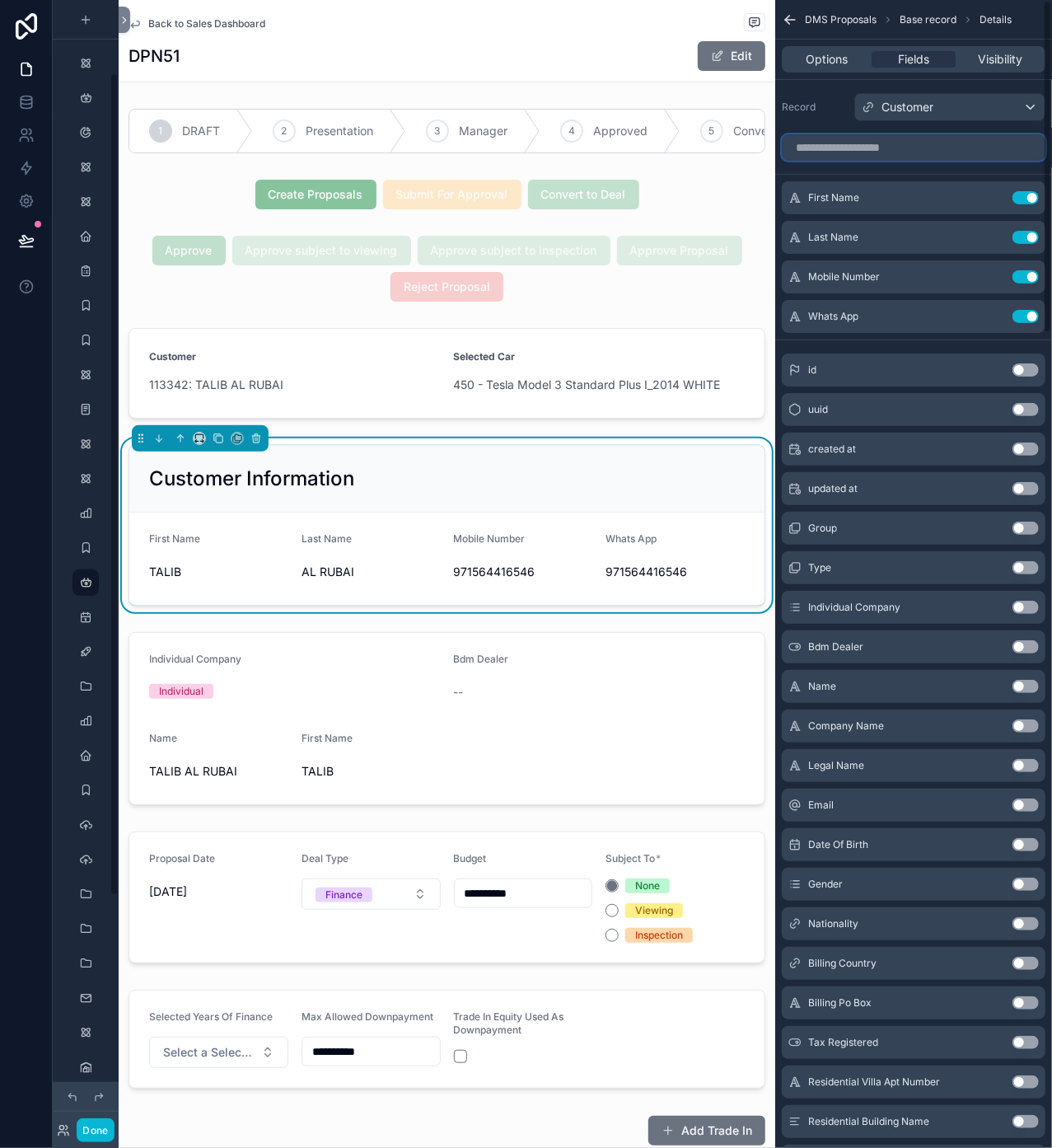
click at [853, 139] on input "scrollable content" at bounding box center [913, 147] width 264 height 26
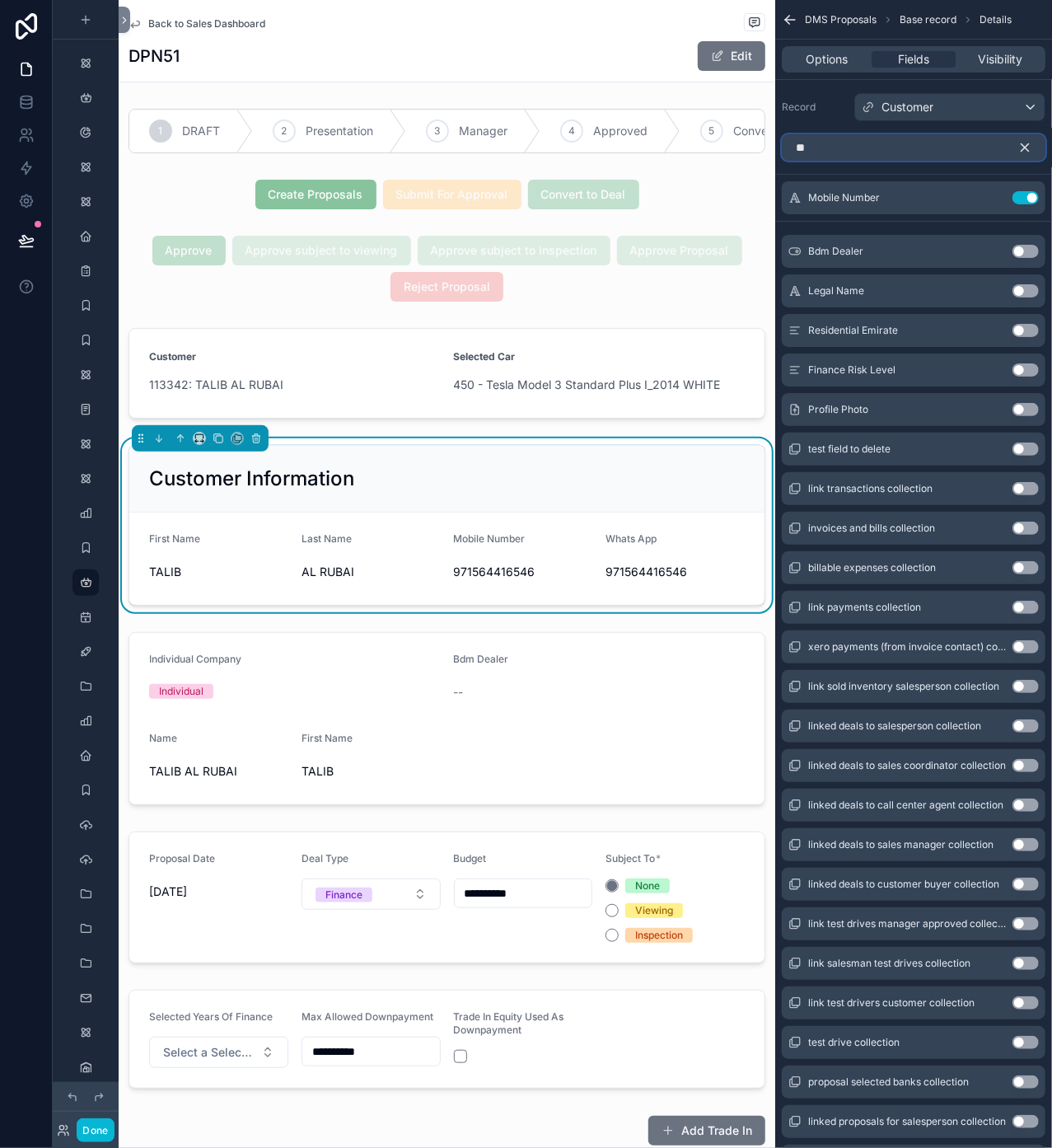
type input "*"
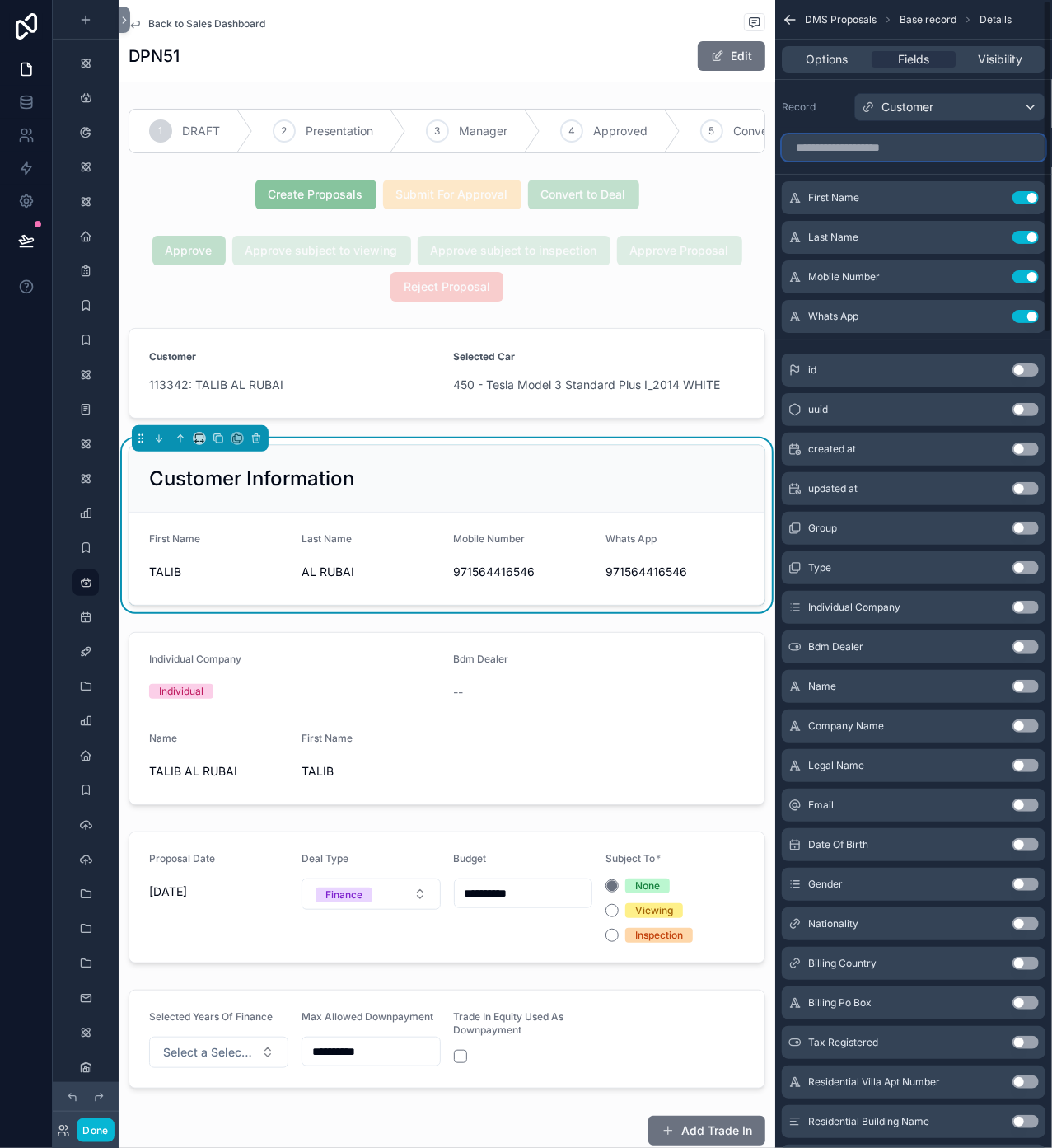
click at [909, 152] on input "scrollable content" at bounding box center [913, 147] width 264 height 26
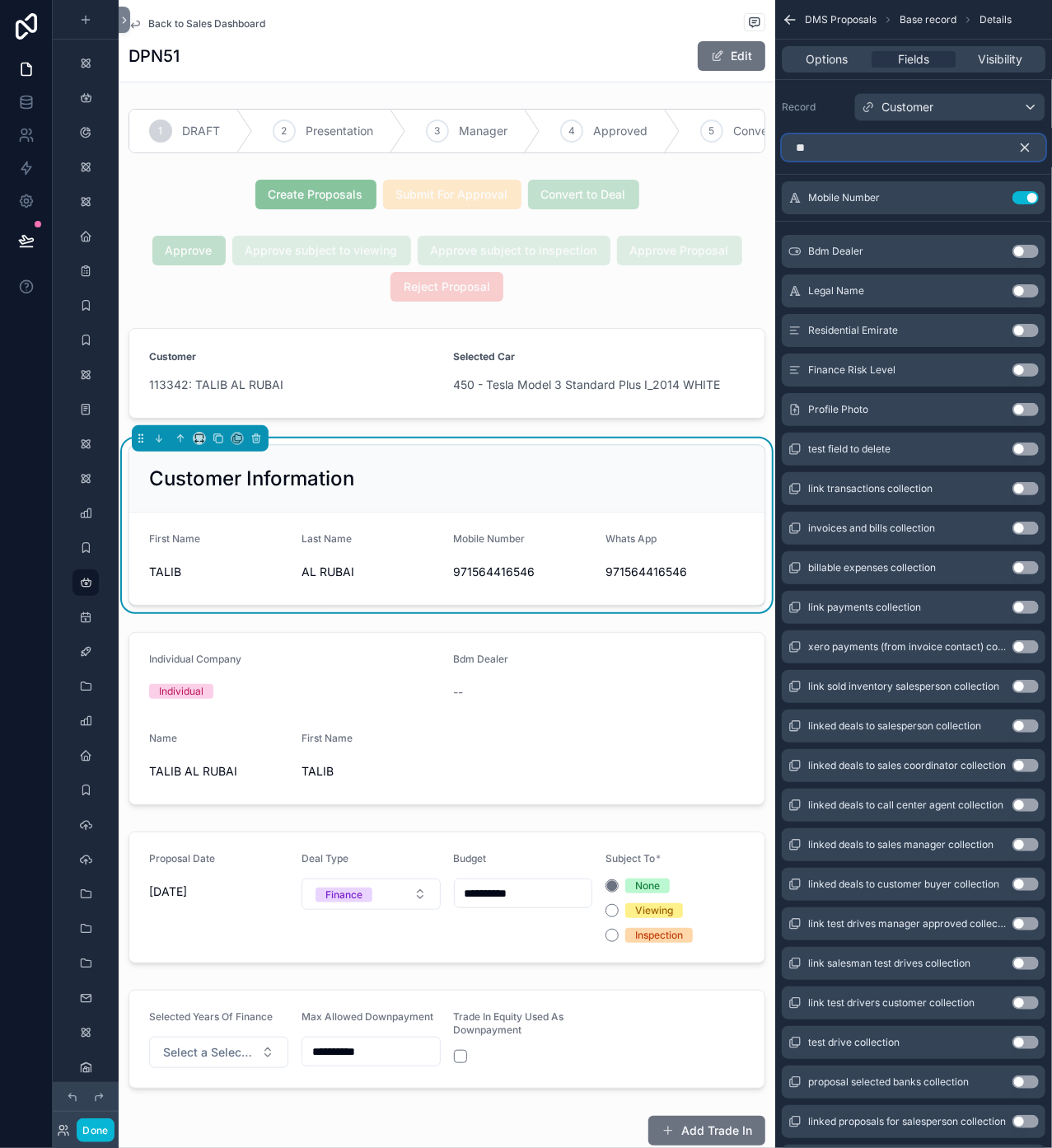
type input "*"
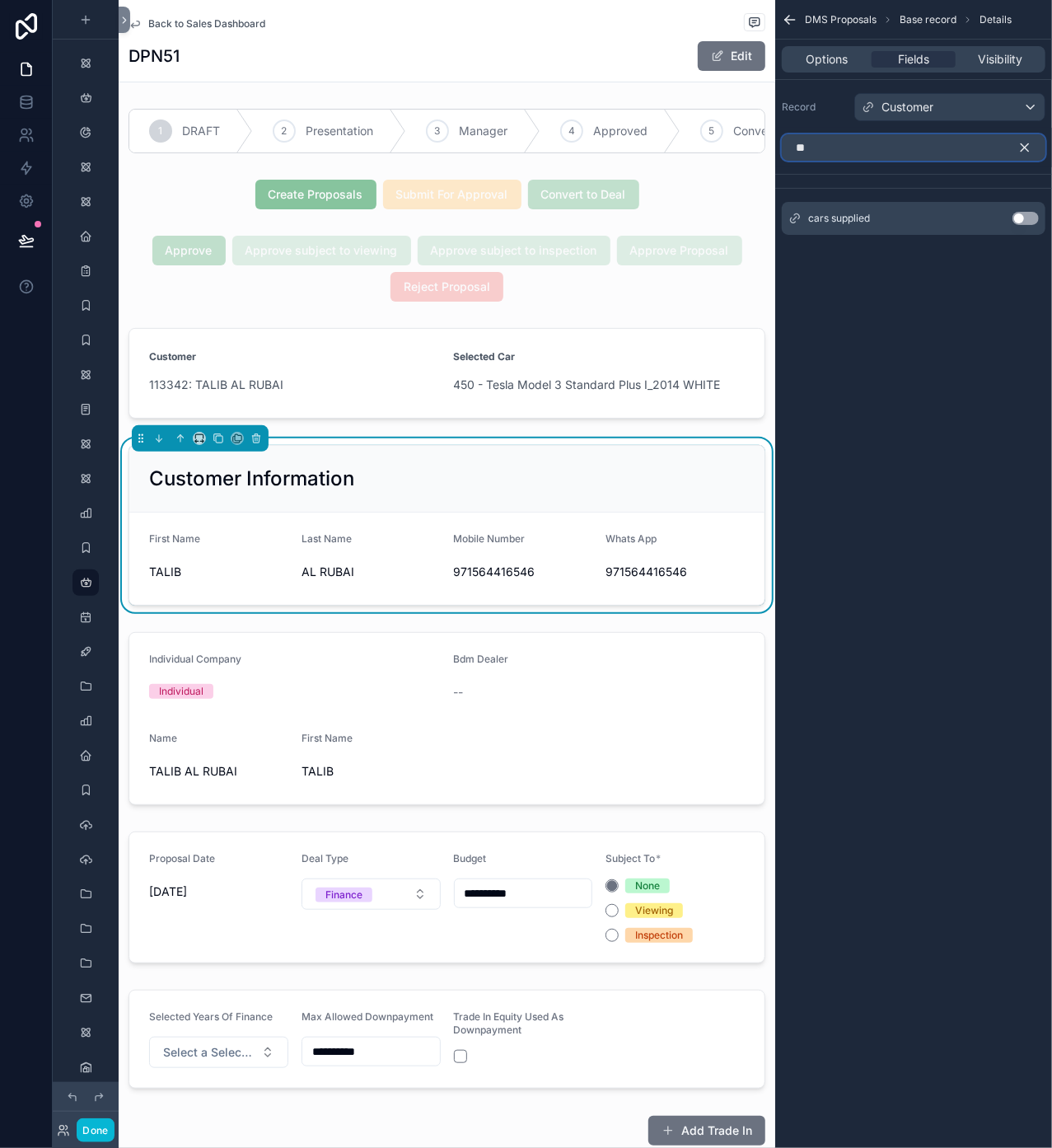
type input "*"
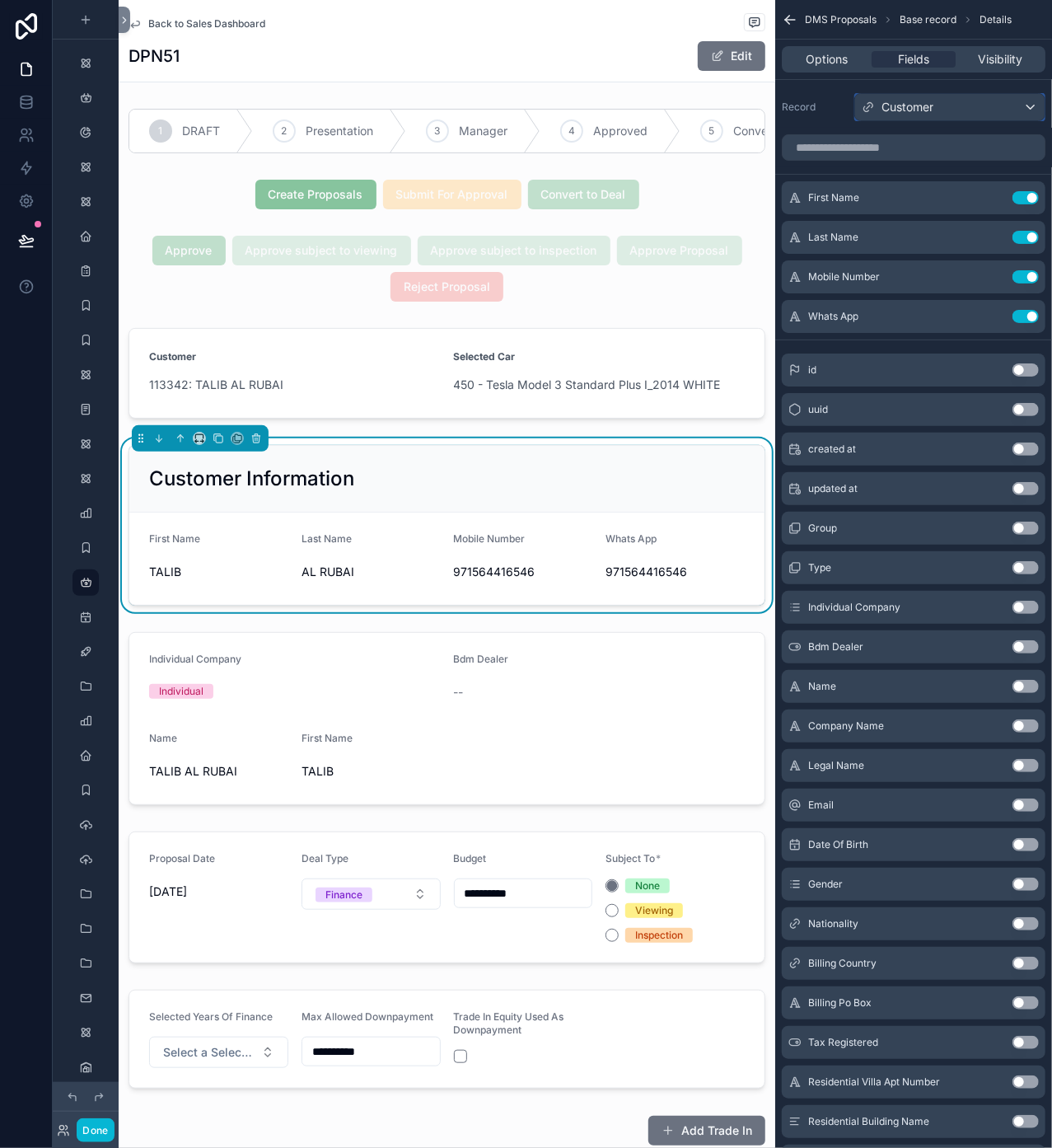
click at [940, 109] on div "Customer" at bounding box center [949, 107] width 189 height 26
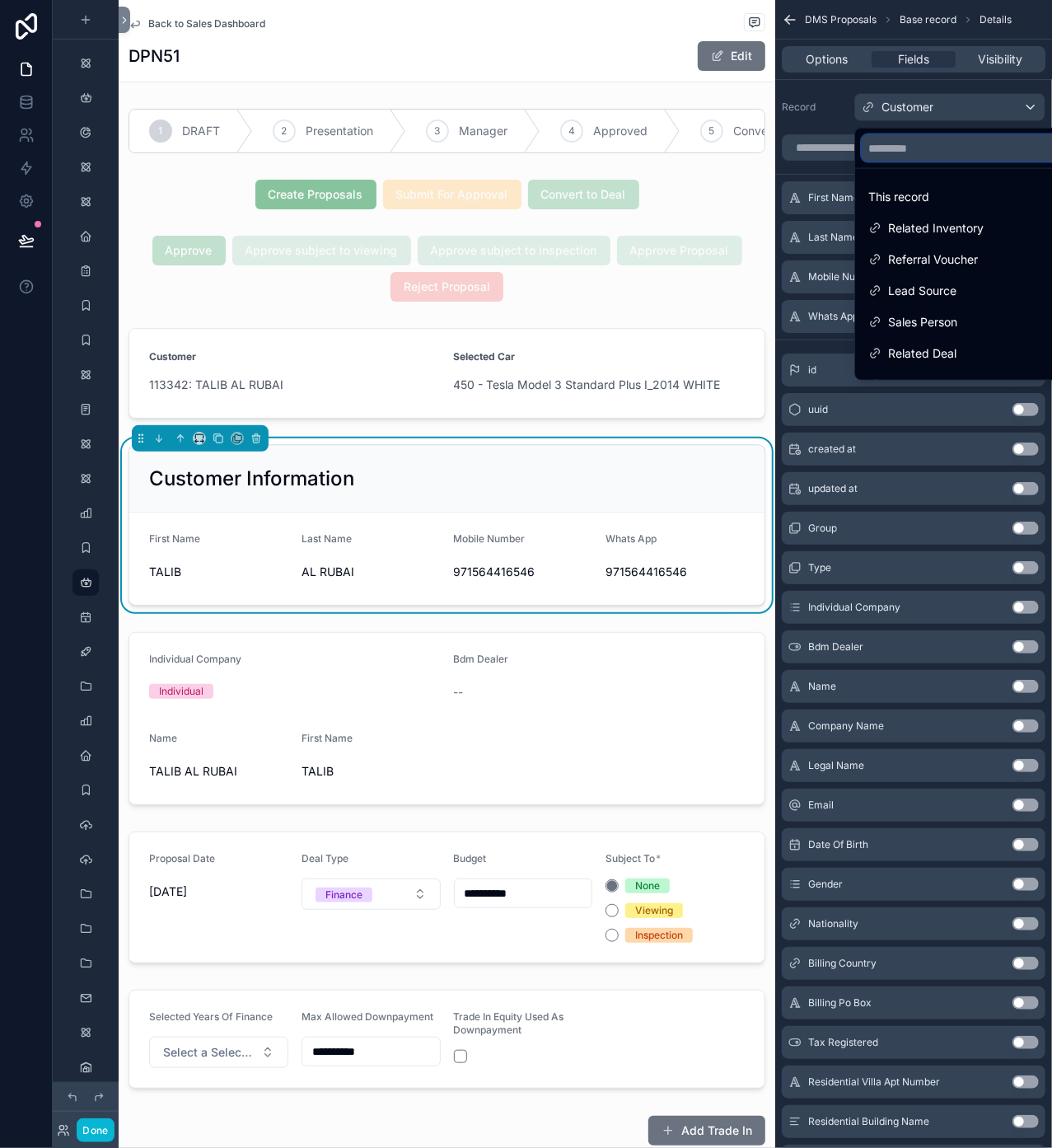
click at [920, 152] on input "text" at bounding box center [968, 148] width 213 height 26
type input "*"
click at [815, 113] on div "scrollable content" at bounding box center [526, 574] width 1052 height 1148
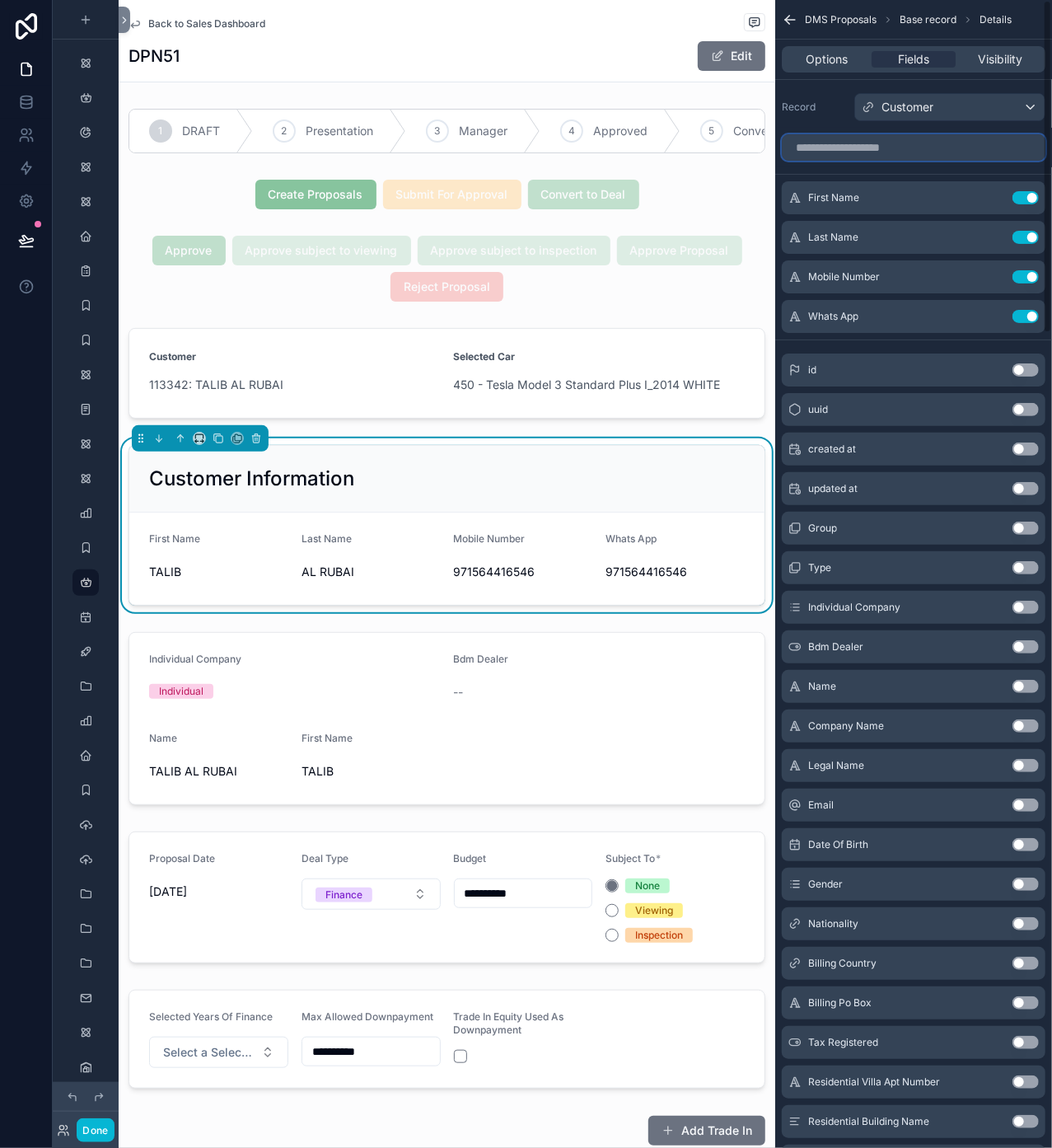
click at [917, 146] on input "scrollable content" at bounding box center [913, 147] width 264 height 26
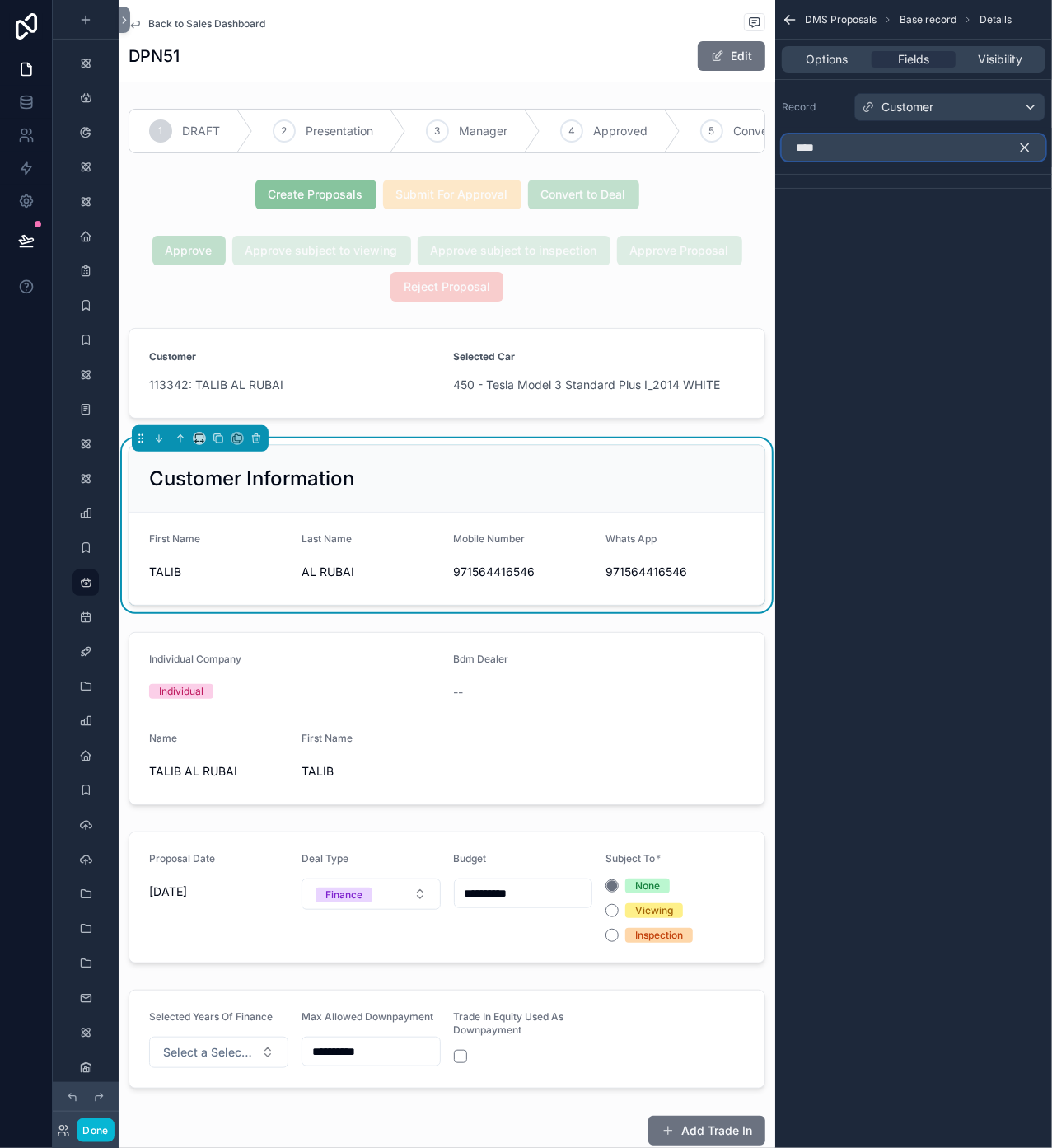
click at [851, 150] on input "****" at bounding box center [913, 147] width 264 height 26
type input "*"
type input "****"
click at [1021, 150] on icon "scrollable content" at bounding box center [1024, 147] width 15 height 15
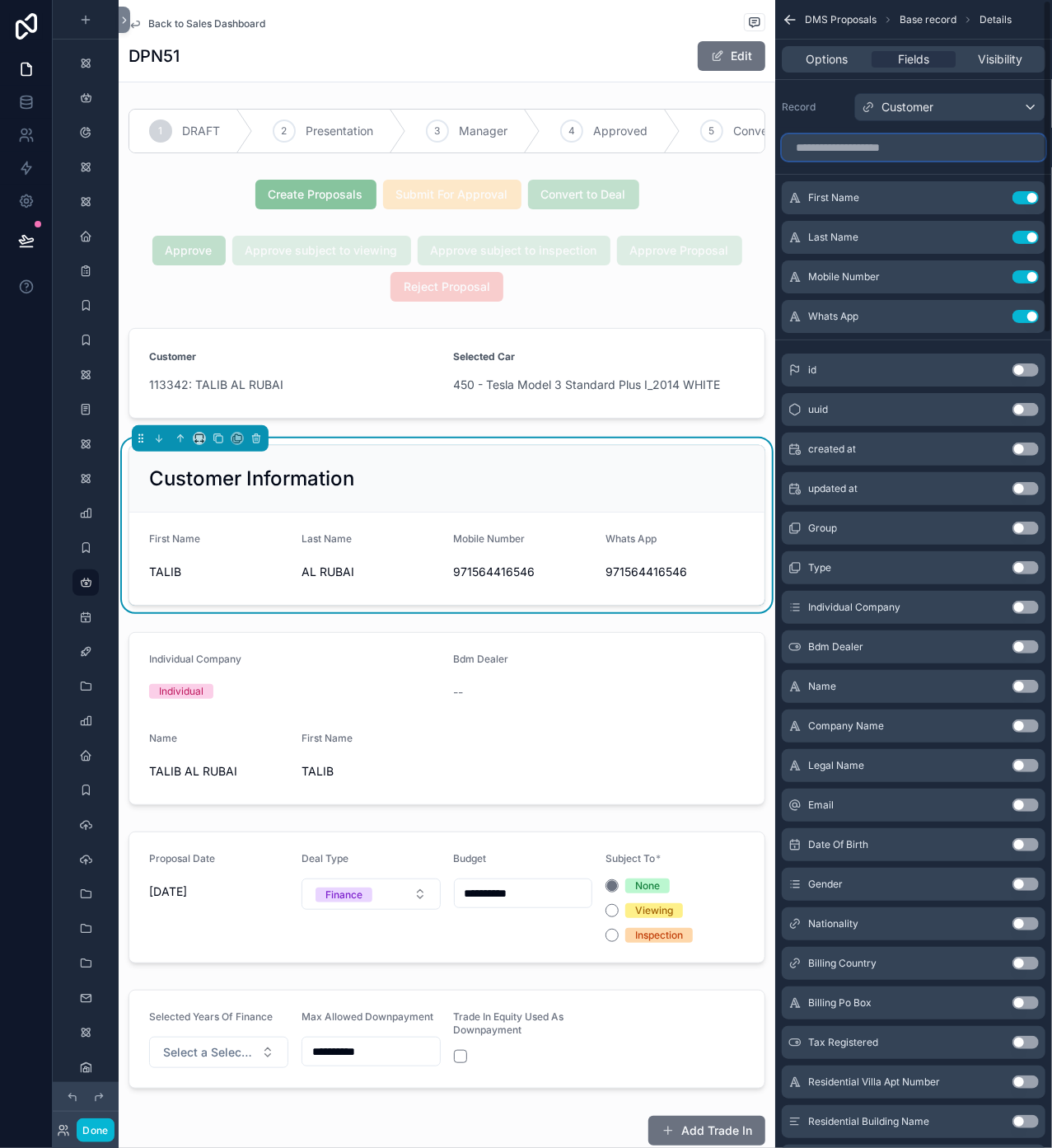
click at [880, 153] on input "scrollable content" at bounding box center [913, 147] width 264 height 26
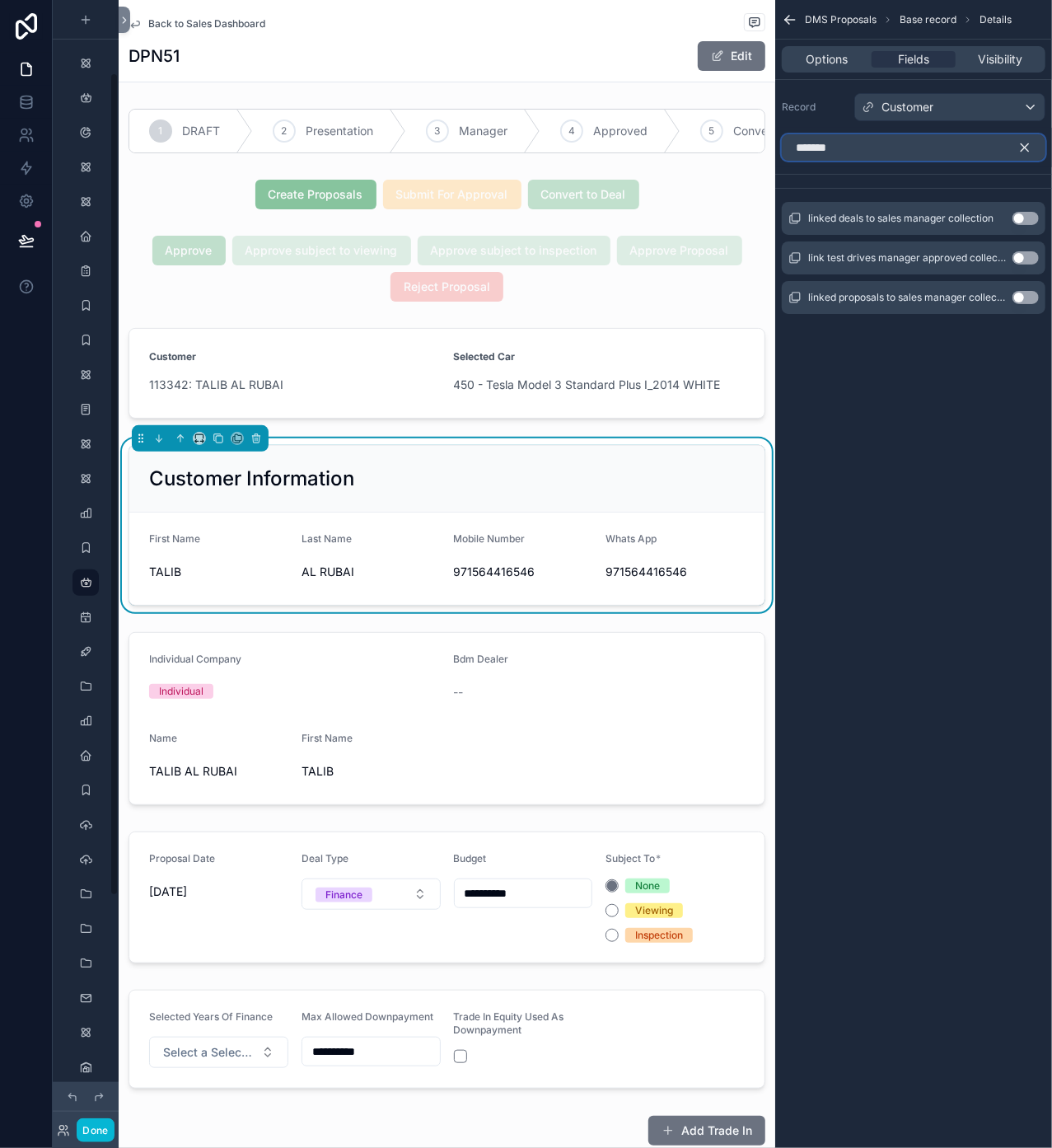
click at [907, 153] on input "*******" at bounding box center [913, 147] width 264 height 26
type input "*"
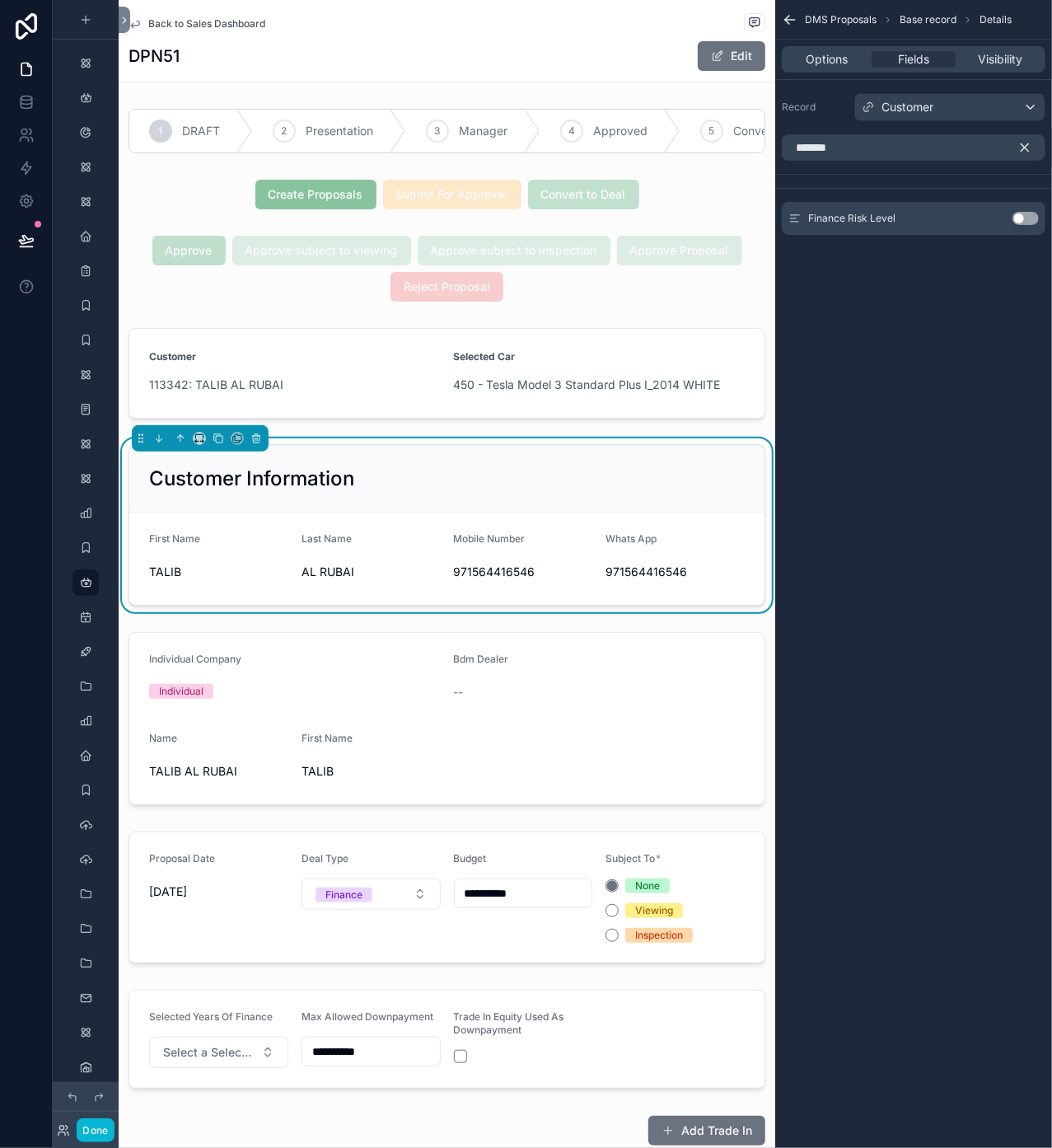
click at [1016, 222] on button "Use setting" at bounding box center [1026, 217] width 26 height 13
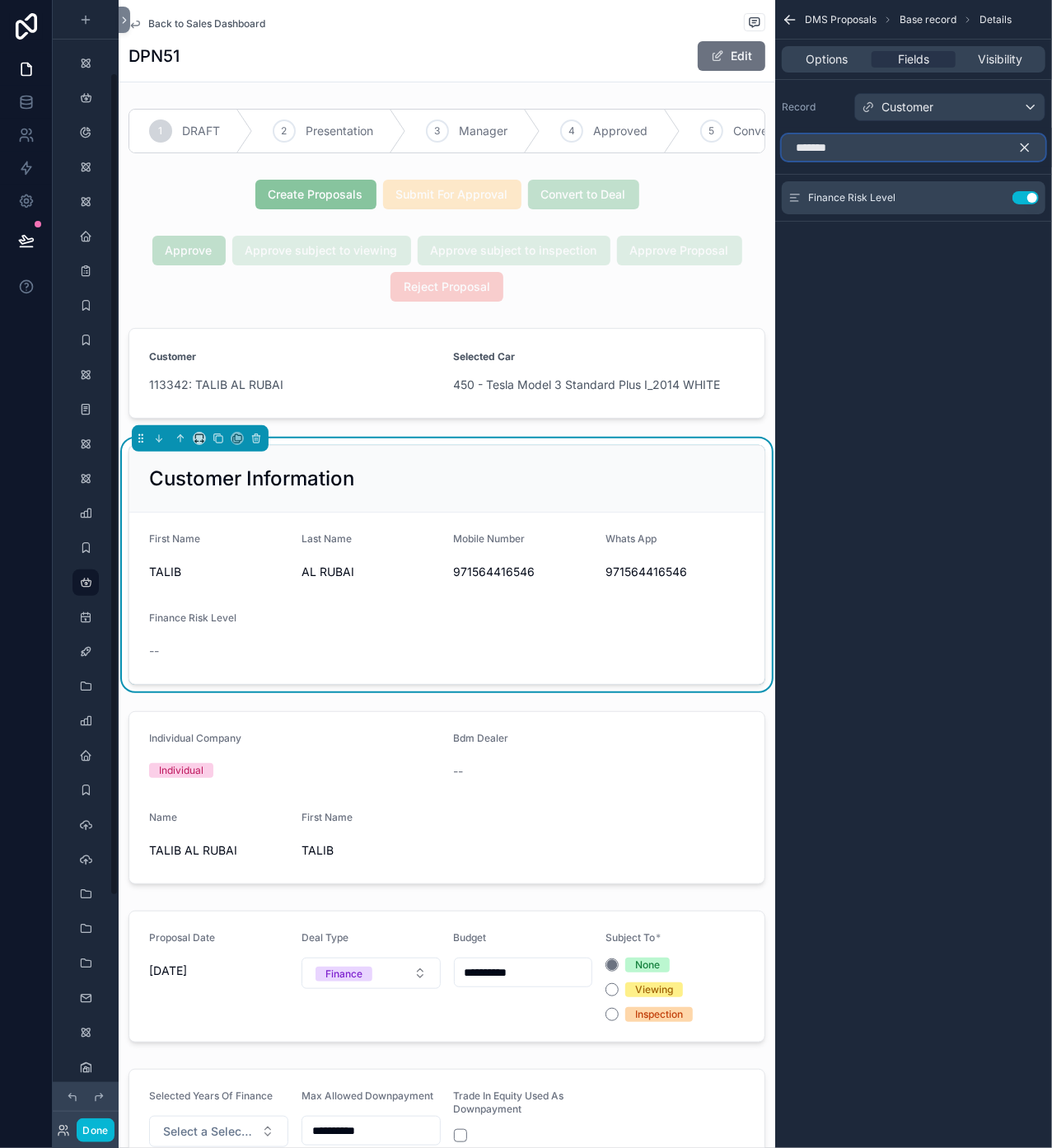
click at [918, 148] on input "*******" at bounding box center [913, 147] width 264 height 26
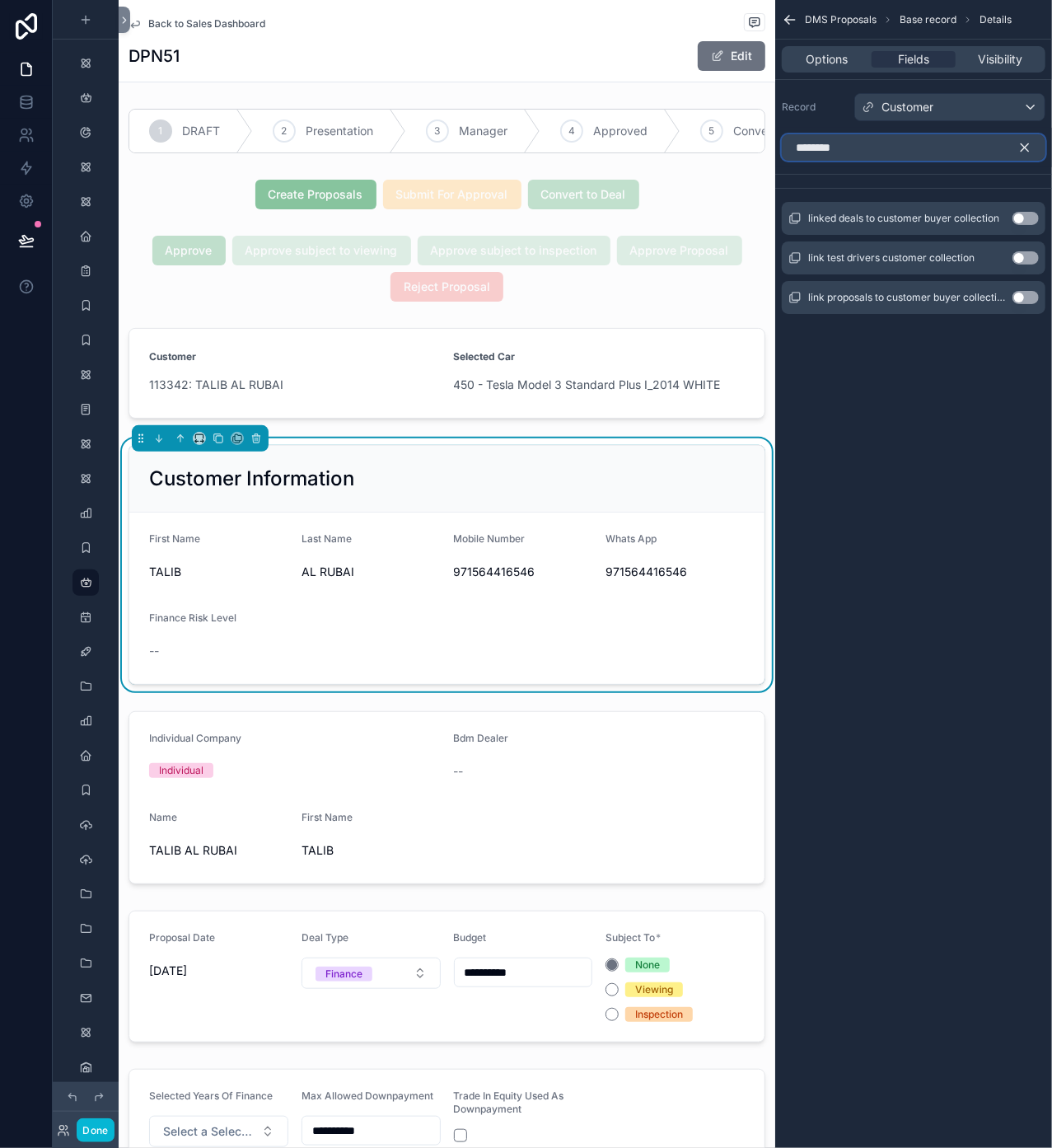
type input "********"
click at [1031, 146] on icon "scrollable content" at bounding box center [1024, 147] width 15 height 15
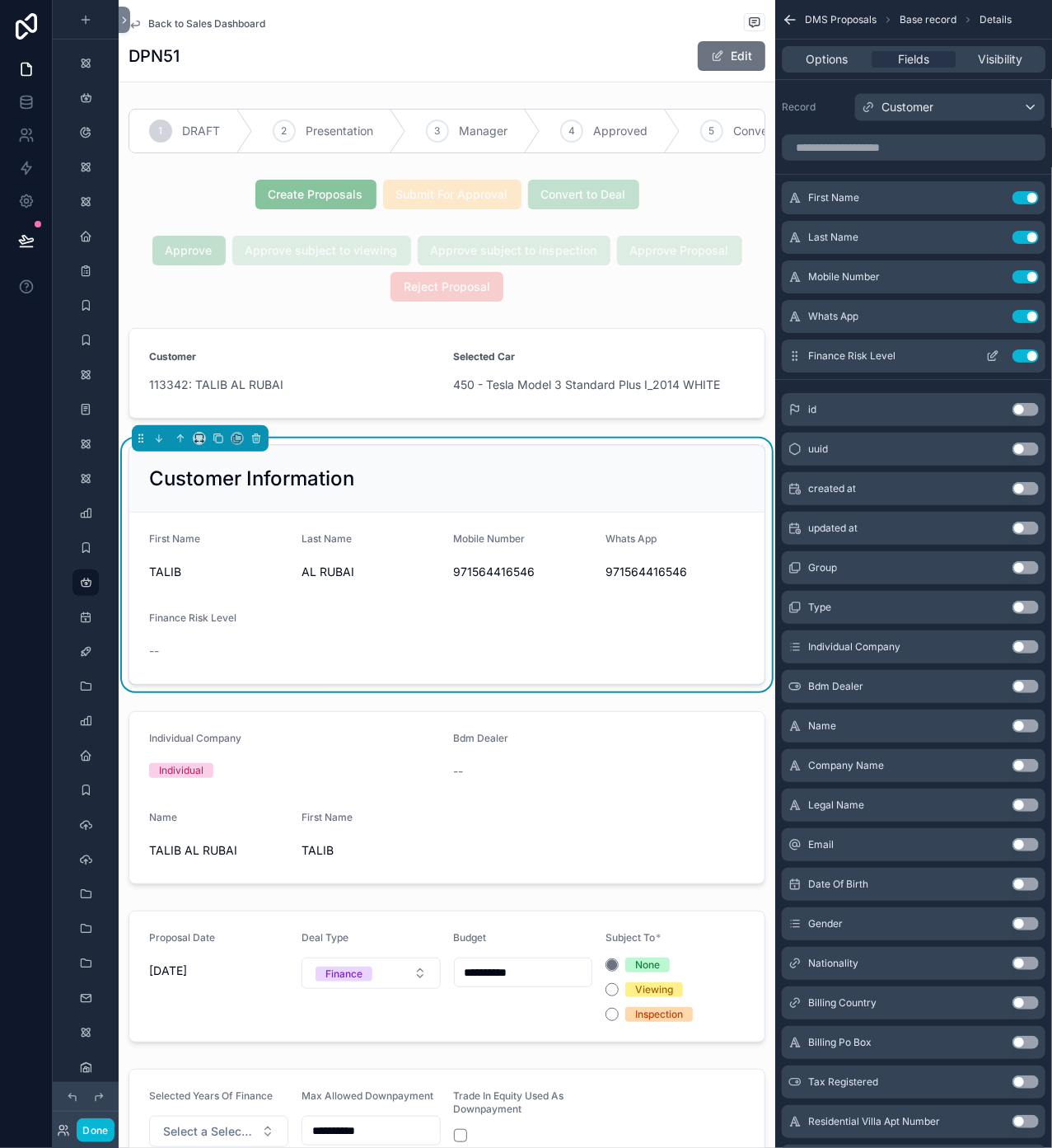
click at [1026, 356] on button "Use setting" at bounding box center [1026, 355] width 26 height 13
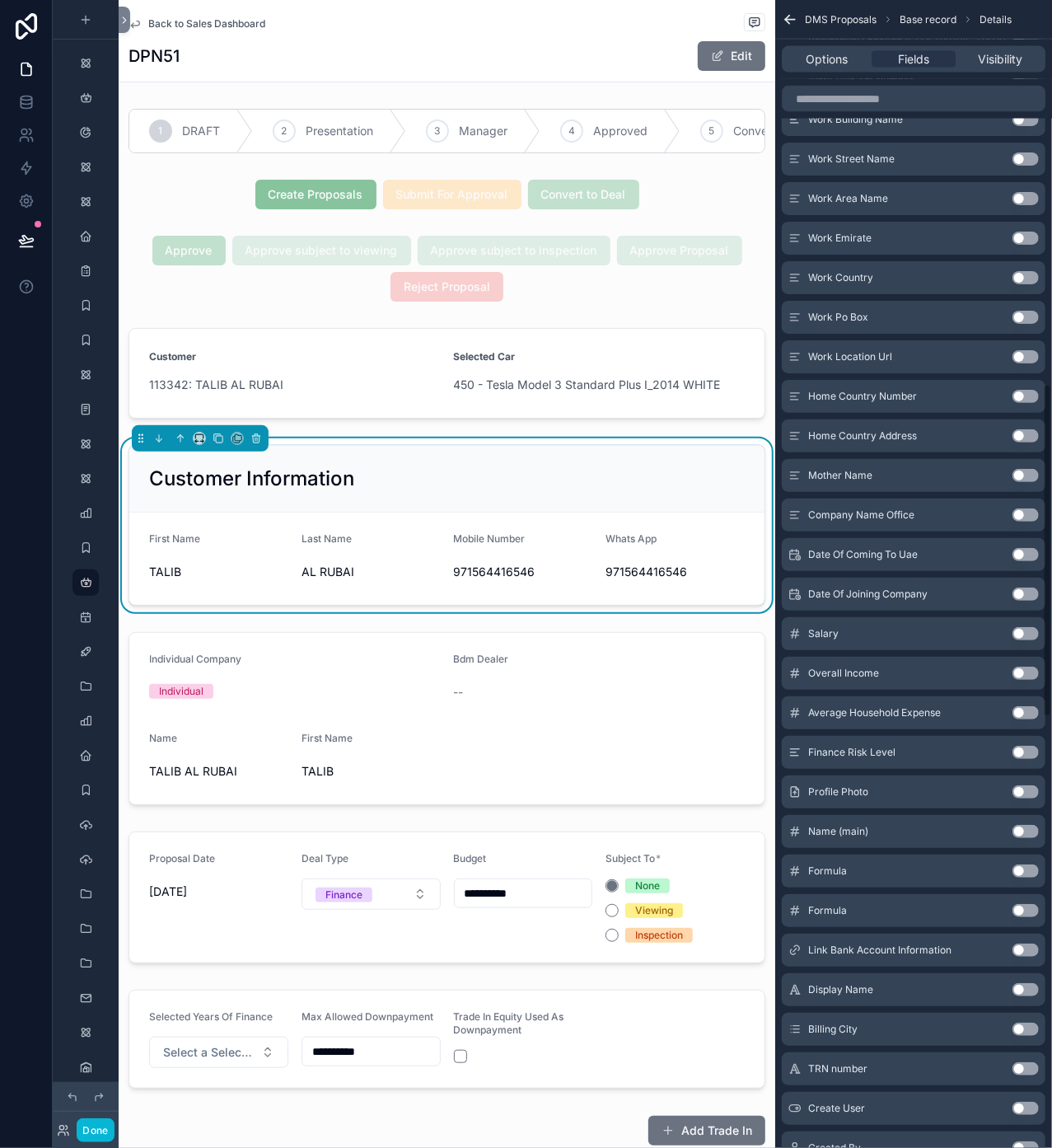
scroll to position [1428, 0]
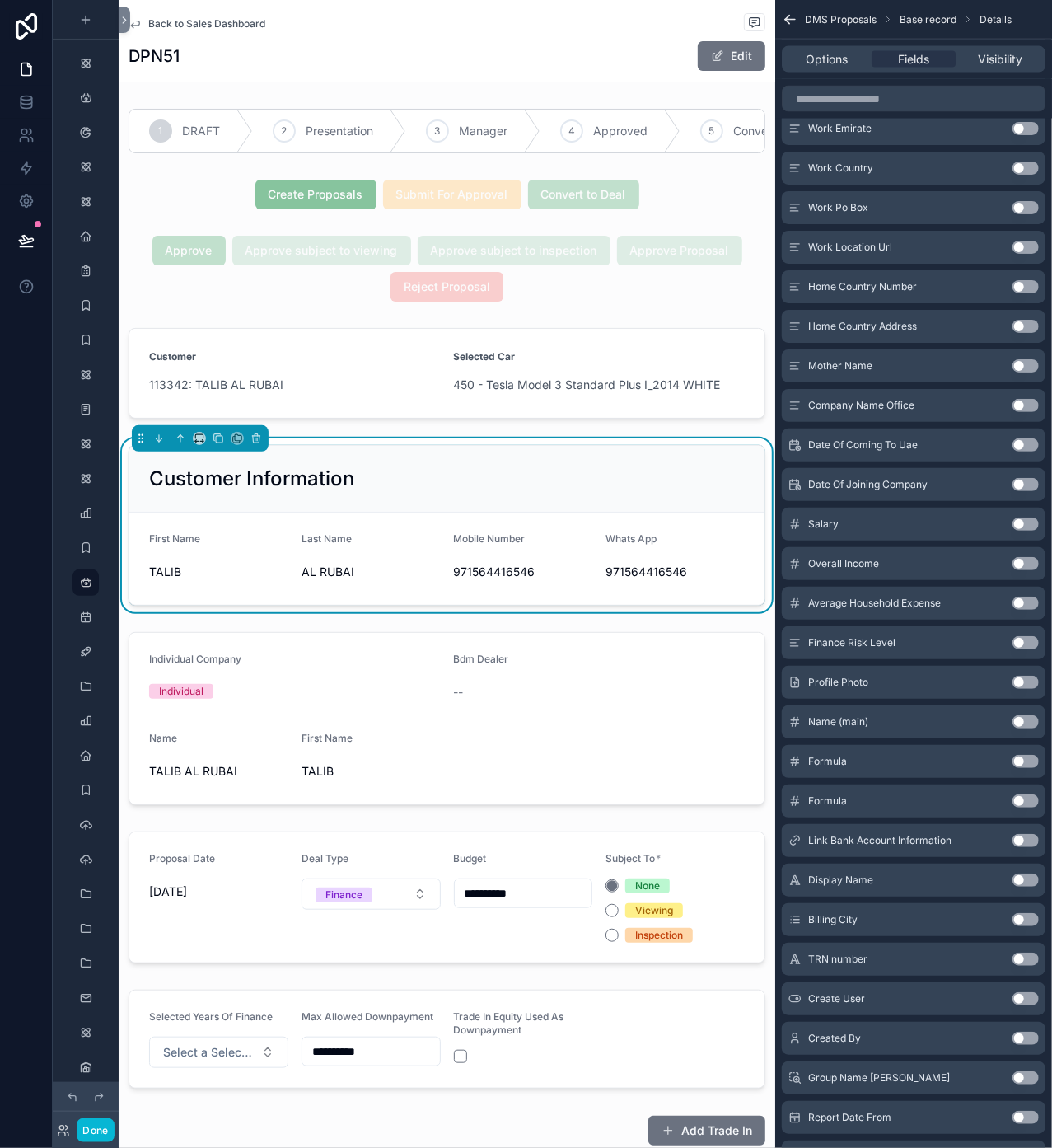
click at [502, 492] on div "Customer Information" at bounding box center [446, 479] width 595 height 26
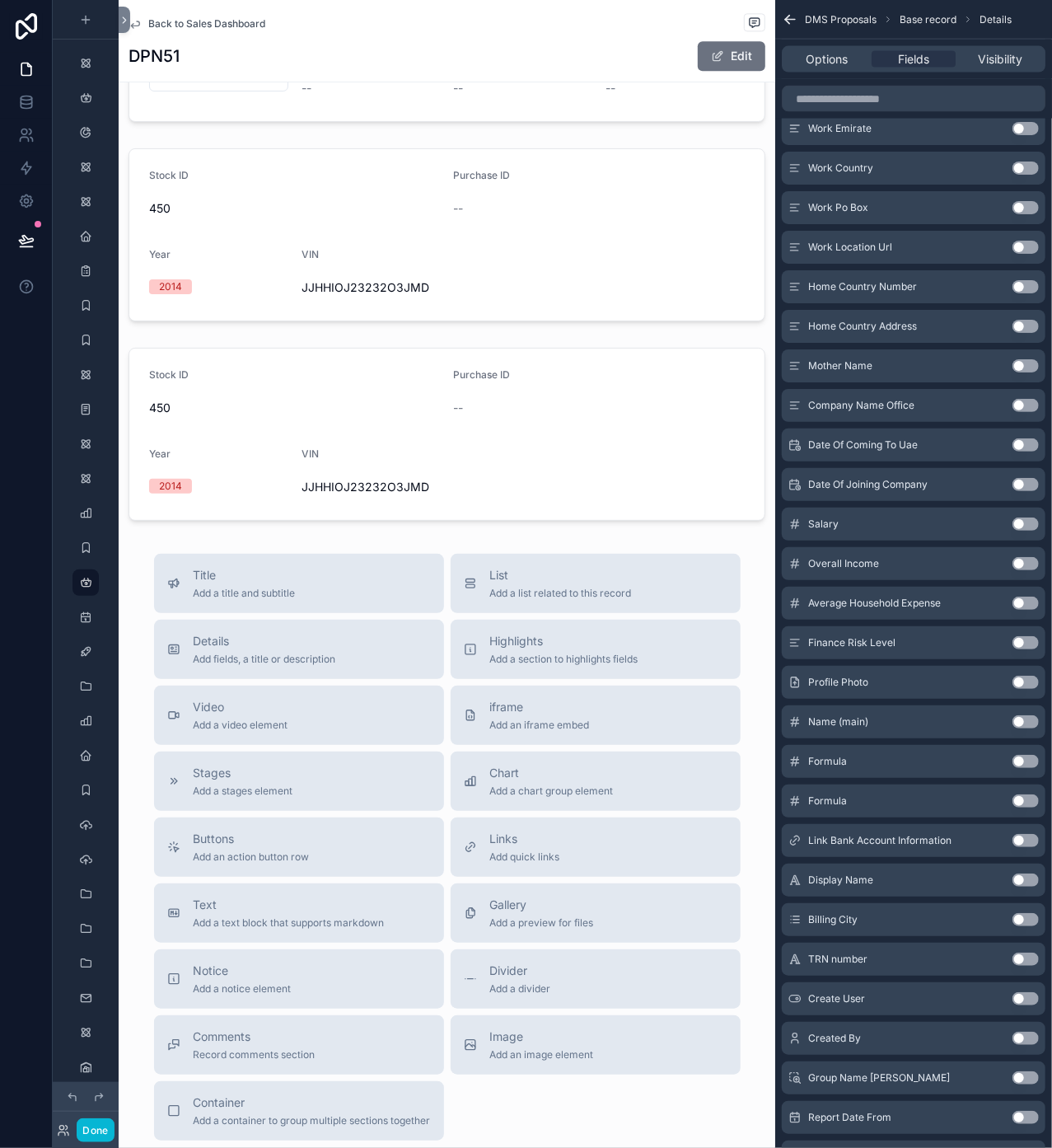
scroll to position [2235, 0]
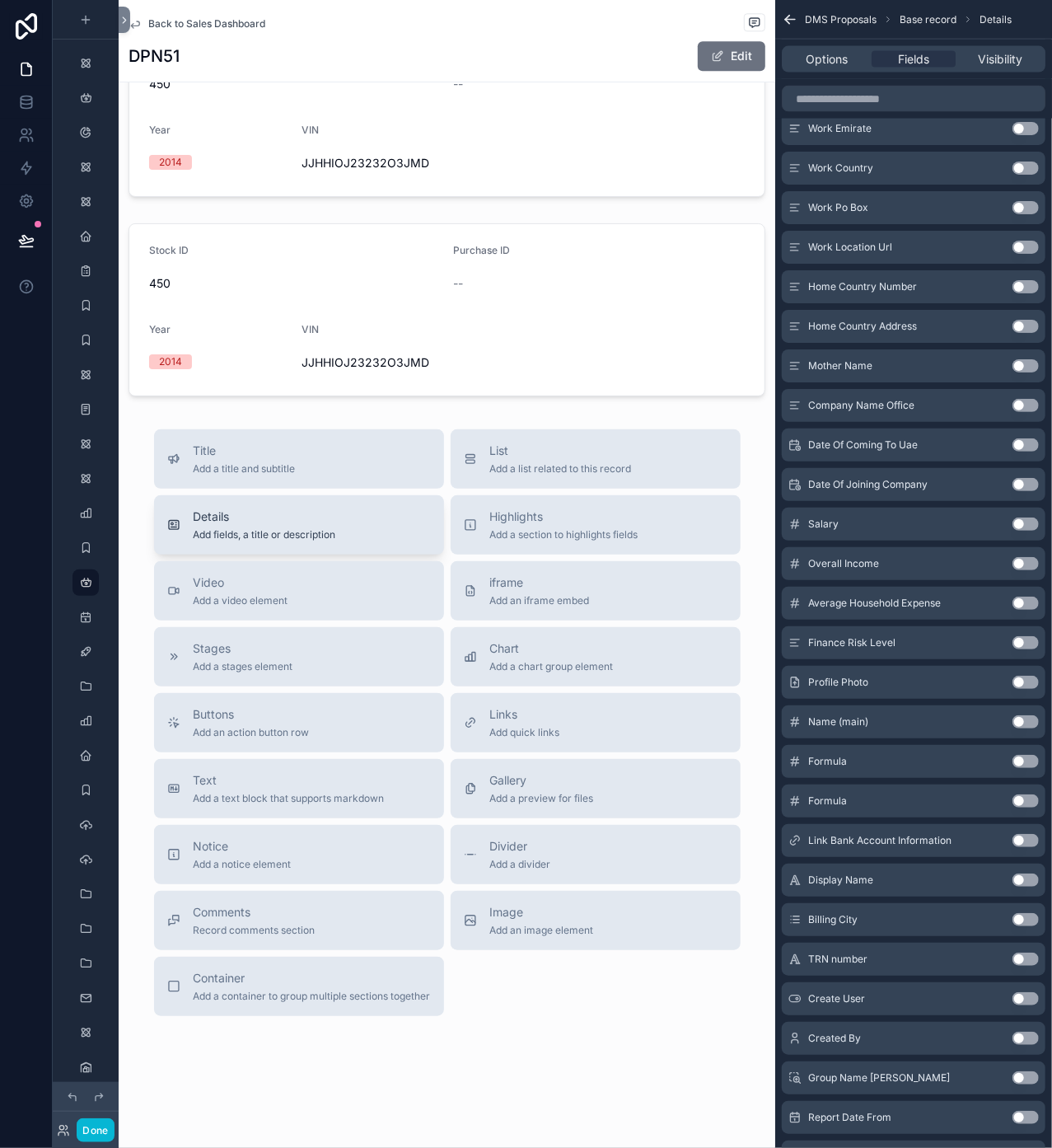
click at [275, 531] on span "Add fields, a title or description" at bounding box center [265, 534] width 143 height 13
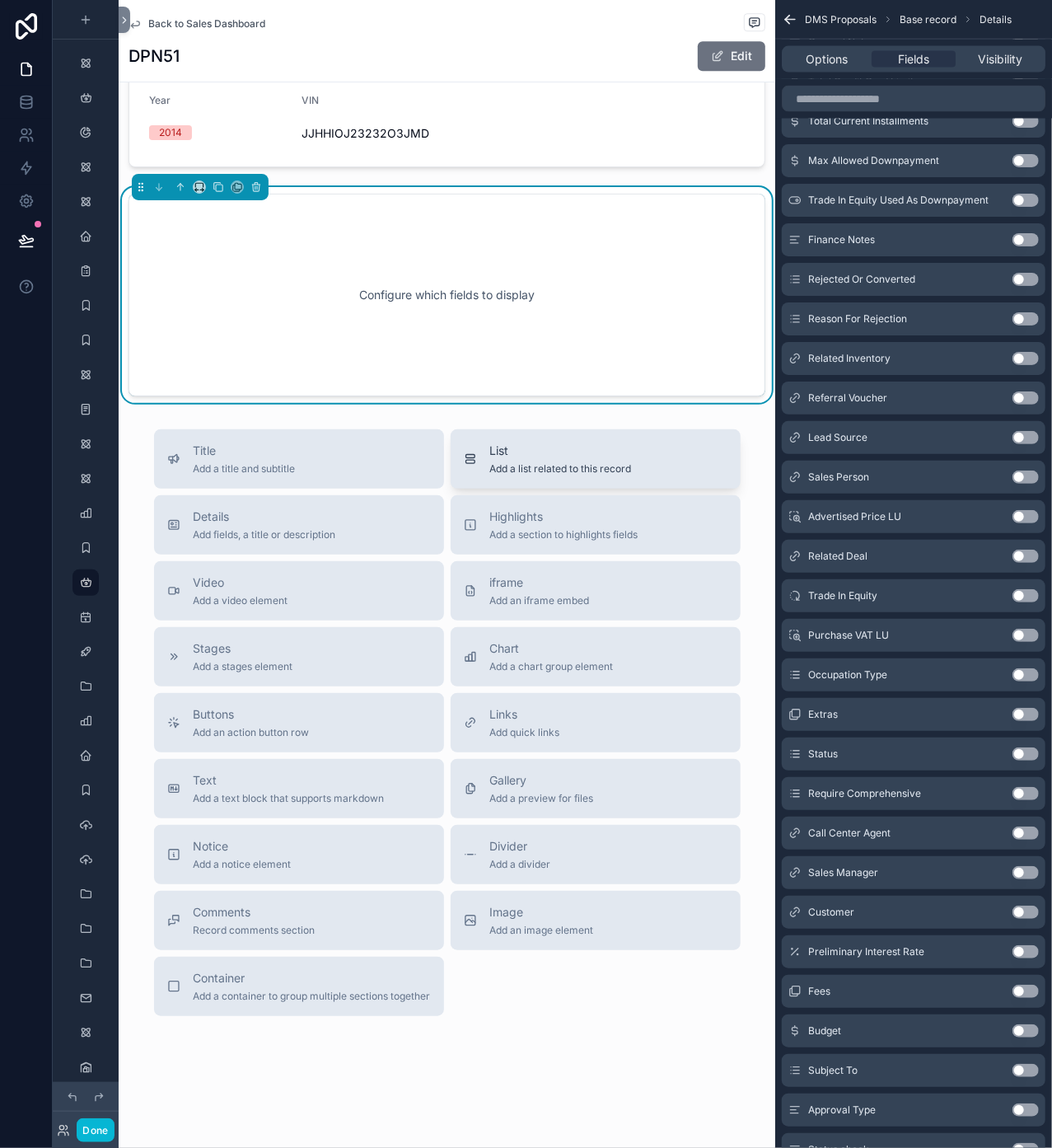
scroll to position [2464, 0]
click at [484, 267] on div "Configure which fields to display" at bounding box center [447, 295] width 582 height 148
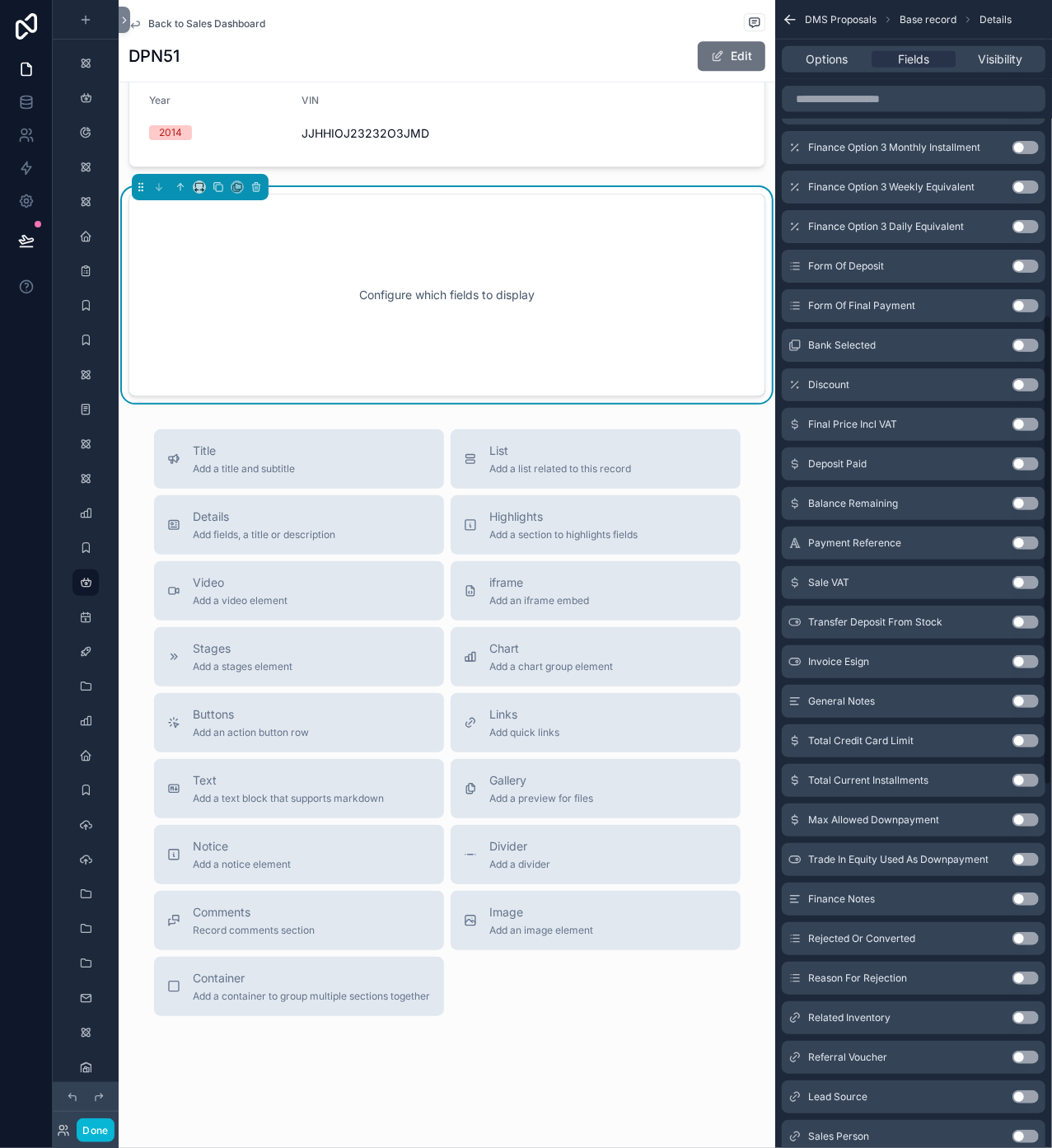
scroll to position [0, 0]
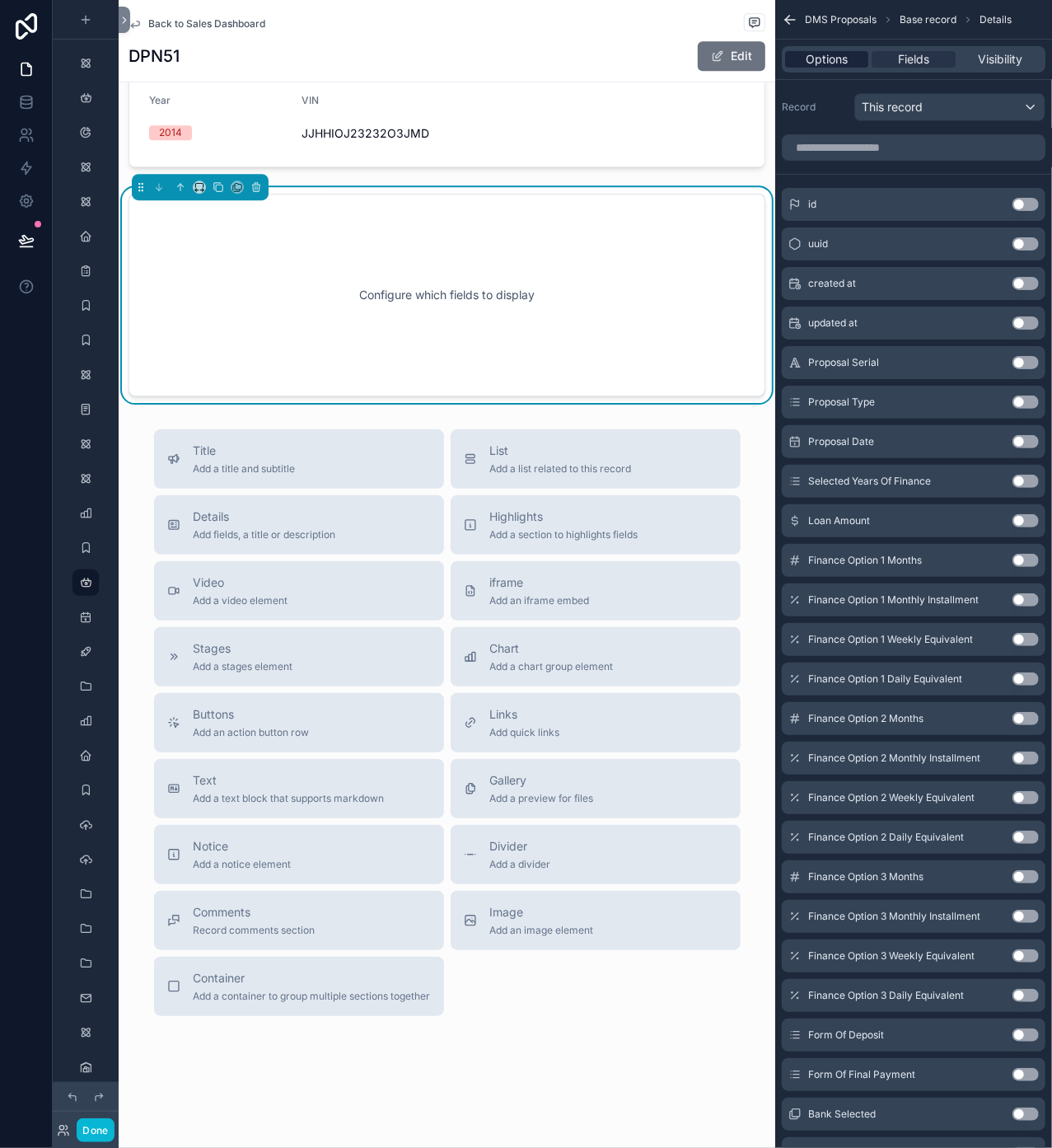
click at [843, 53] on span "Options" at bounding box center [827, 59] width 42 height 17
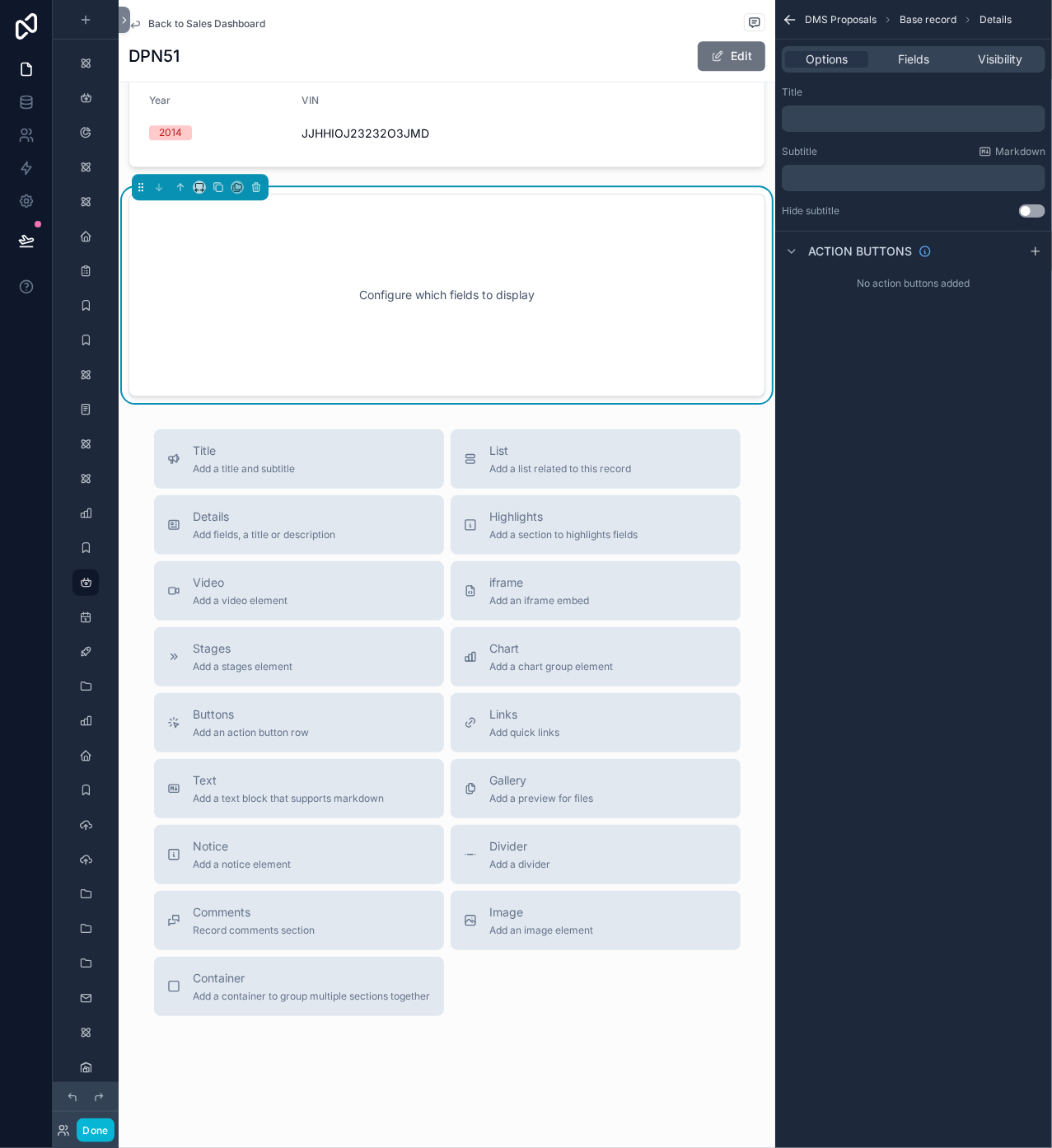
click at [791, 23] on icon "scrollable content" at bounding box center [790, 19] width 17 height 17
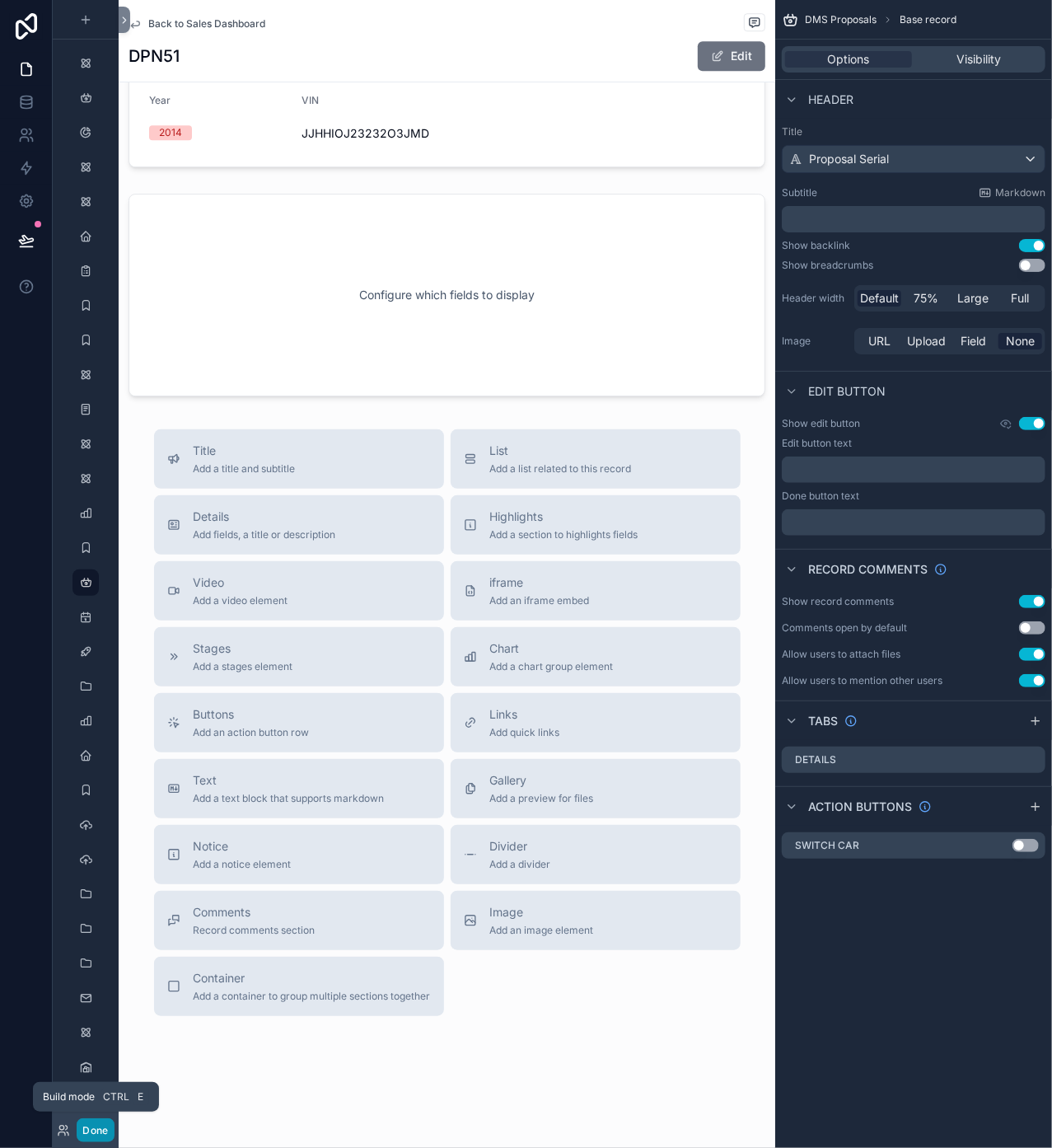
click at [101, 866] on button "Done" at bounding box center [95, 1130] width 37 height 24
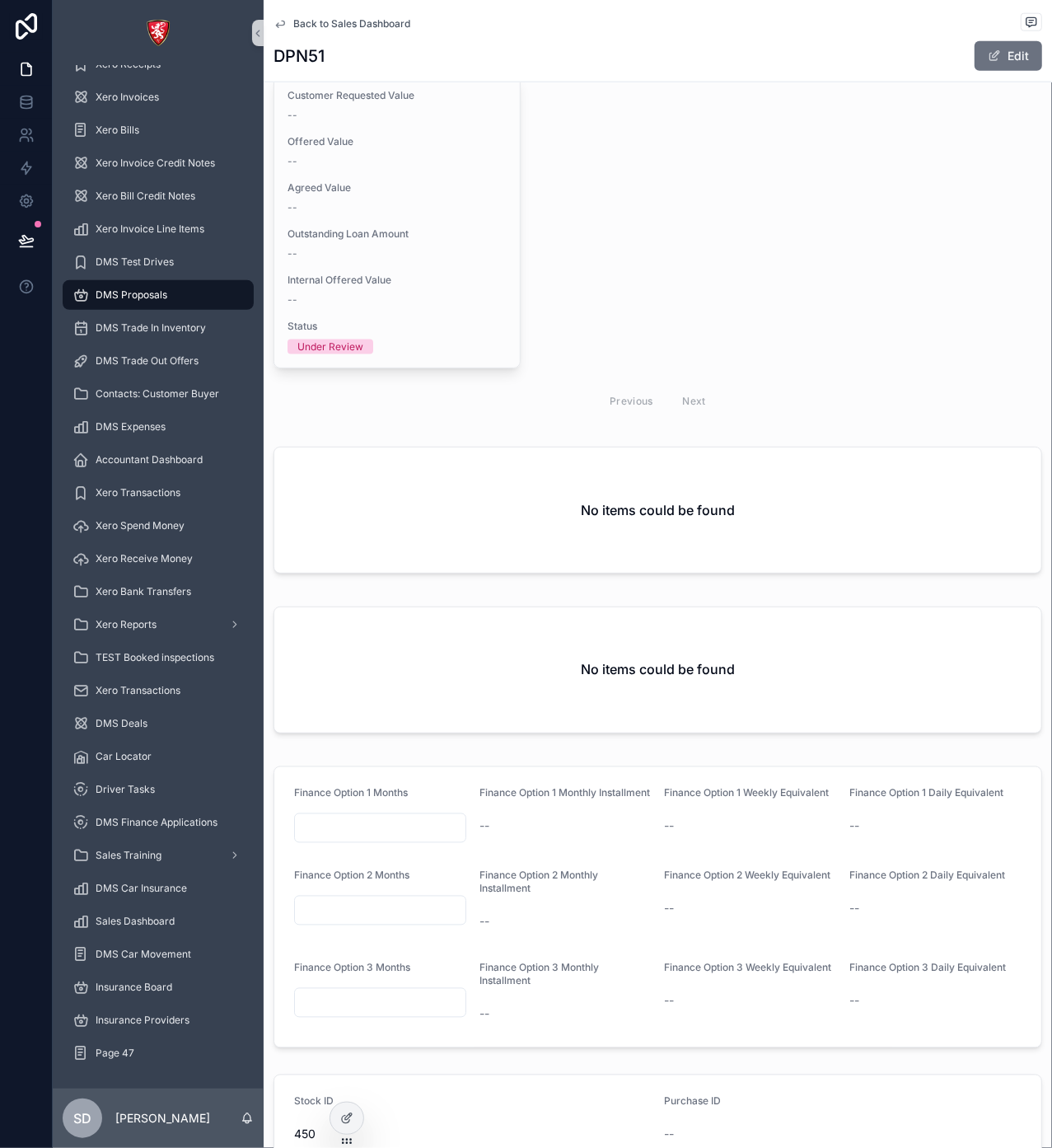
scroll to position [1444, 0]
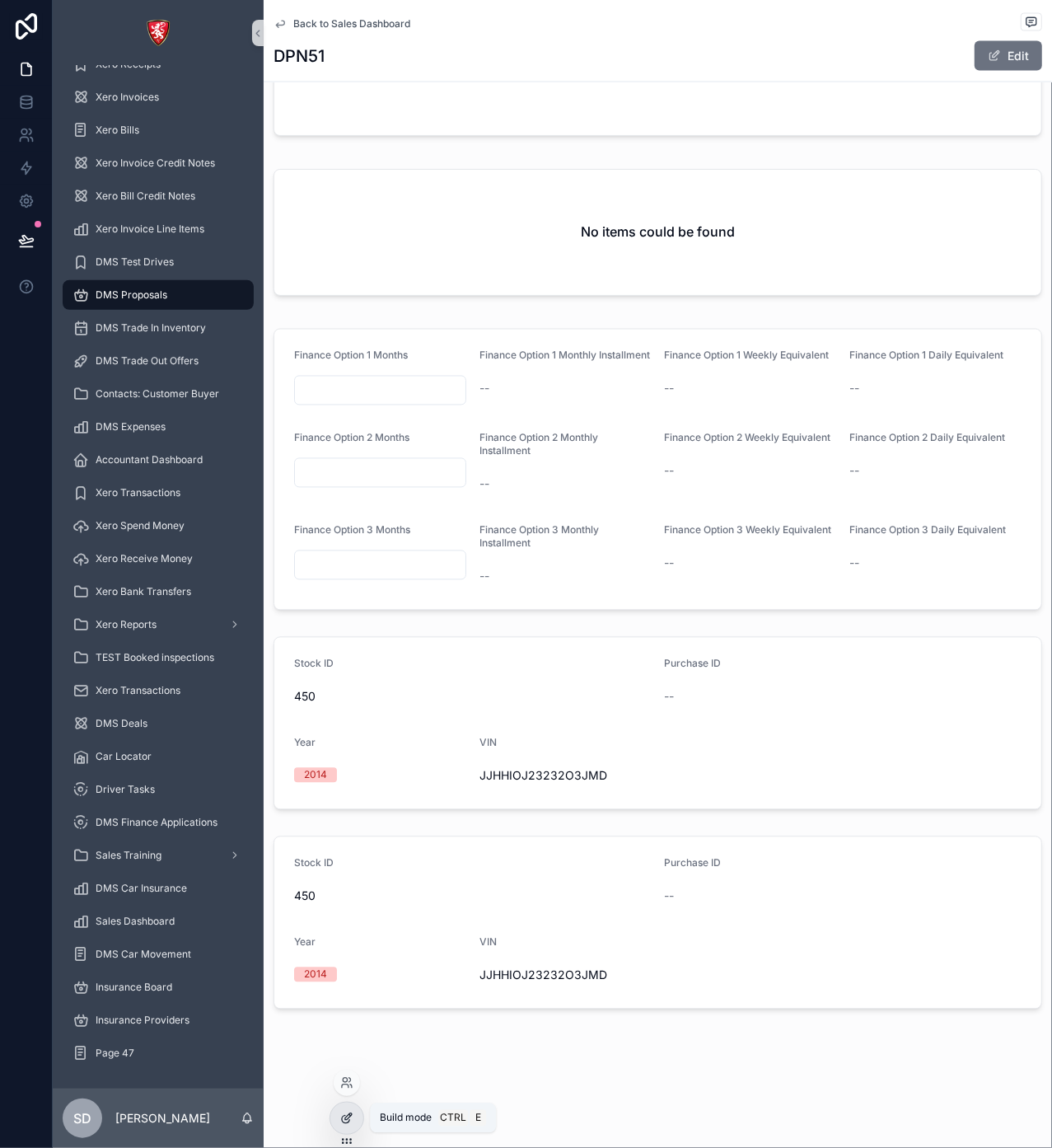
click at [351, 866] on icon at bounding box center [349, 1116] width 7 height 7
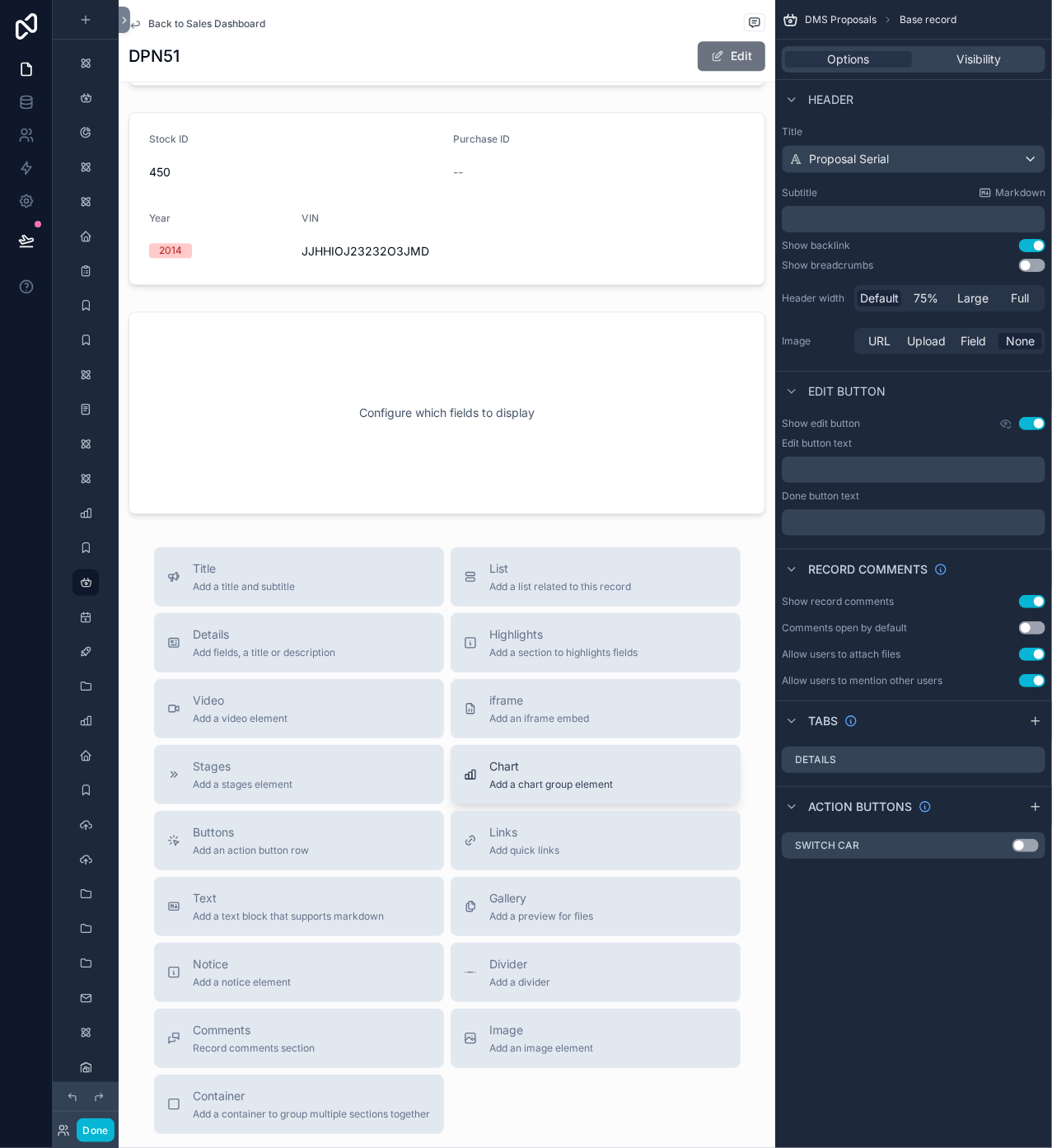
scroll to position [2464, 0]
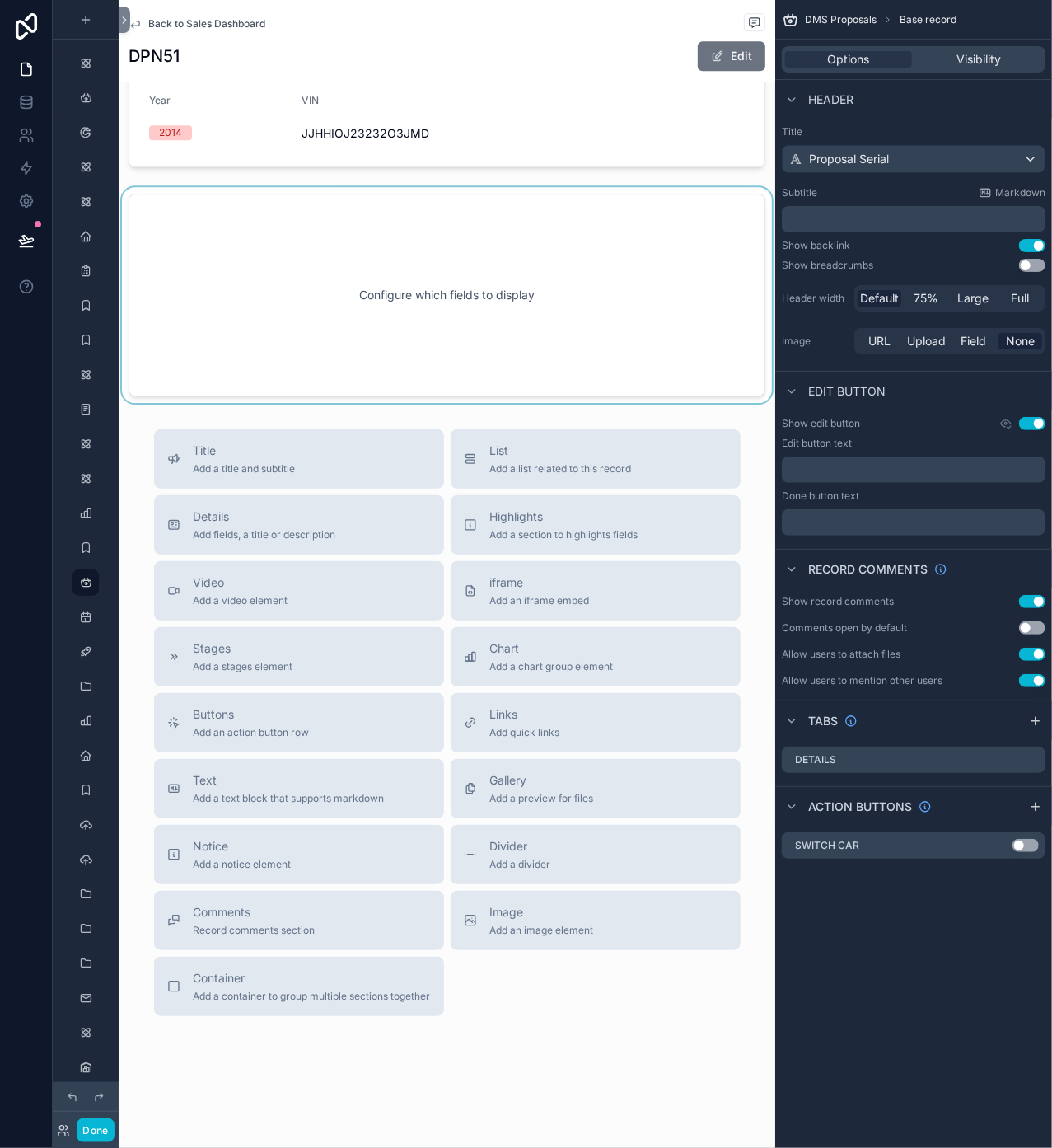
click at [450, 283] on div "scrollable content" at bounding box center [446, 295] width 657 height 216
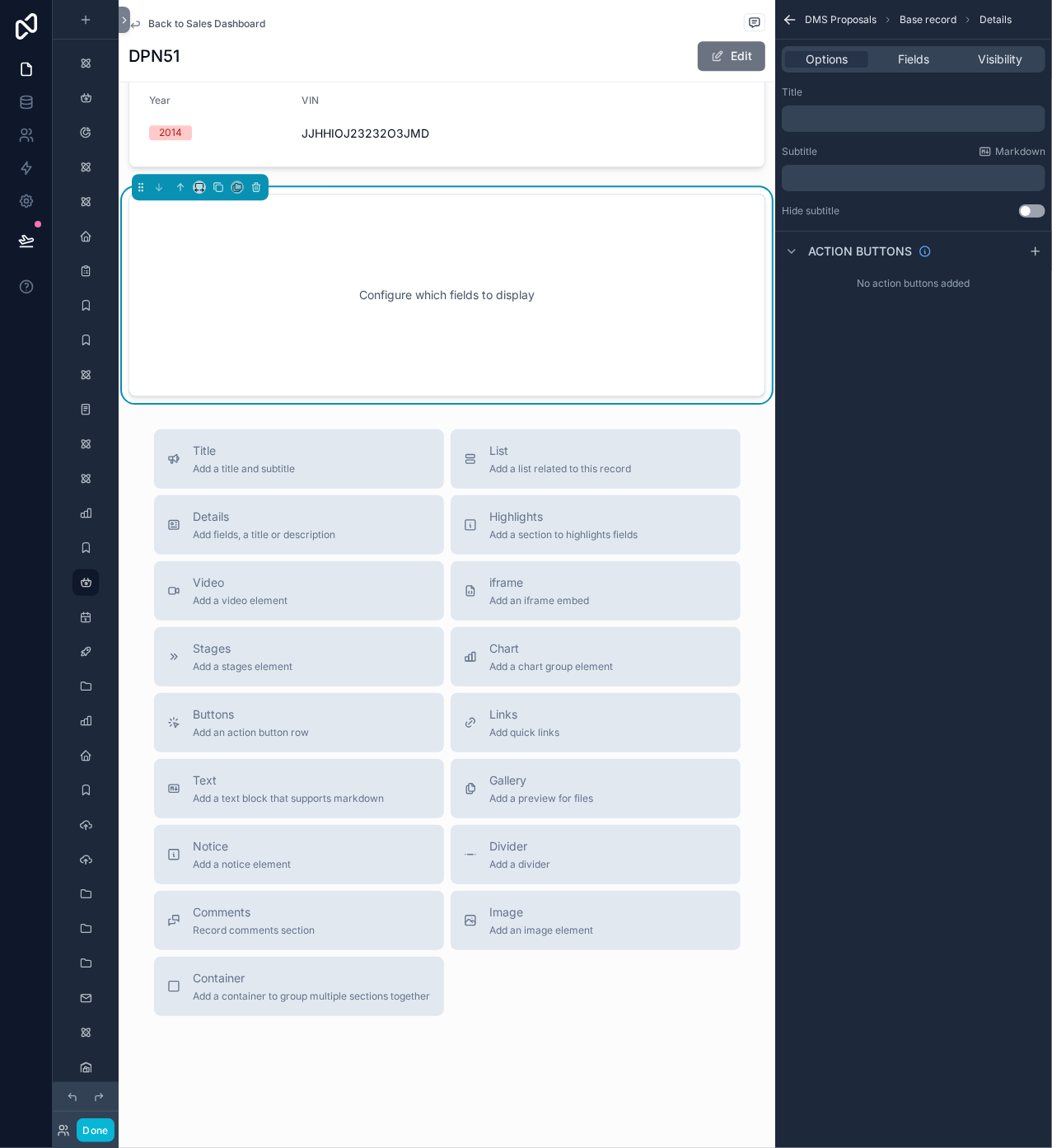
click at [835, 122] on p "﻿" at bounding box center [914, 118] width 253 height 13
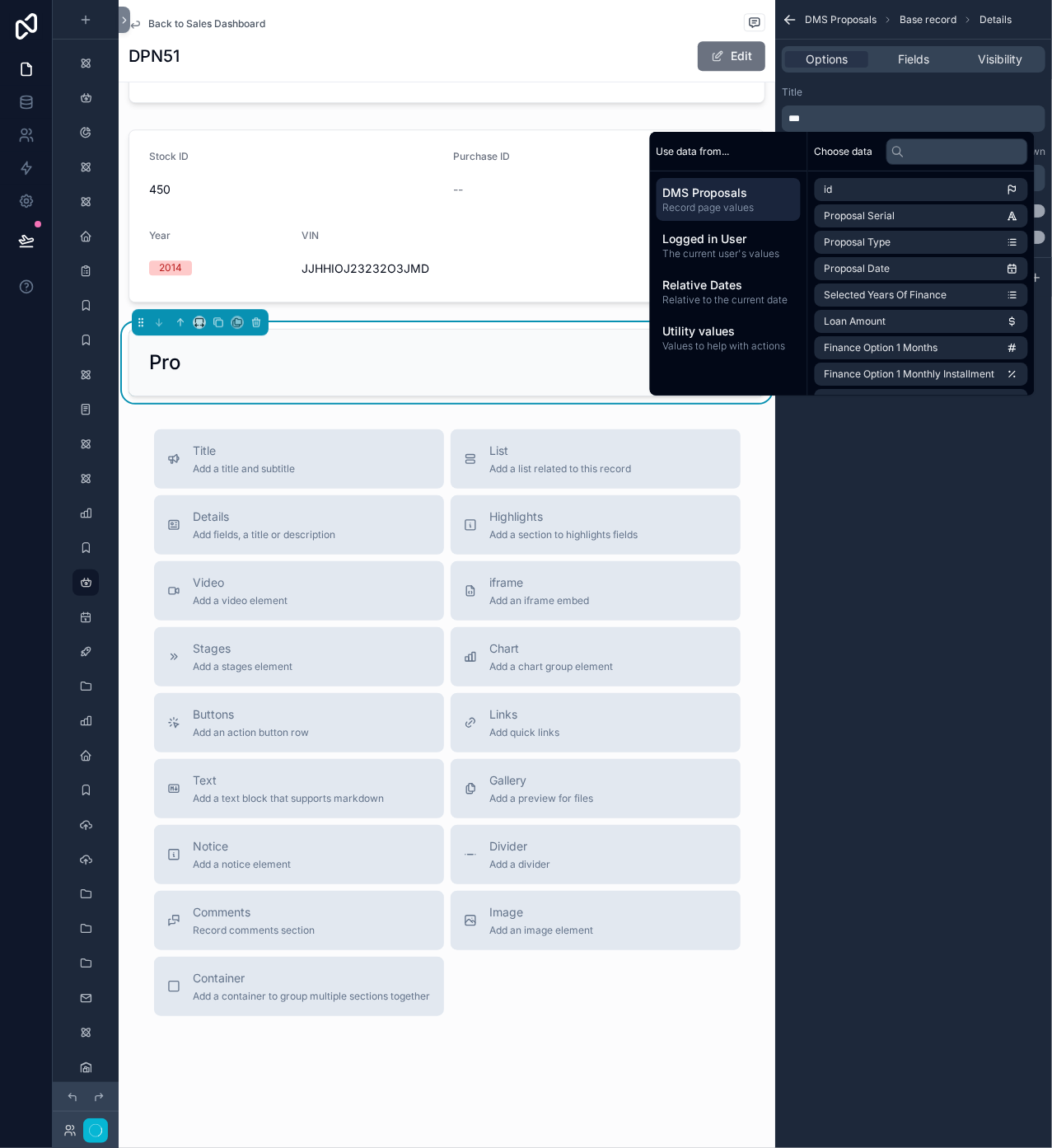
scroll to position [2328, 0]
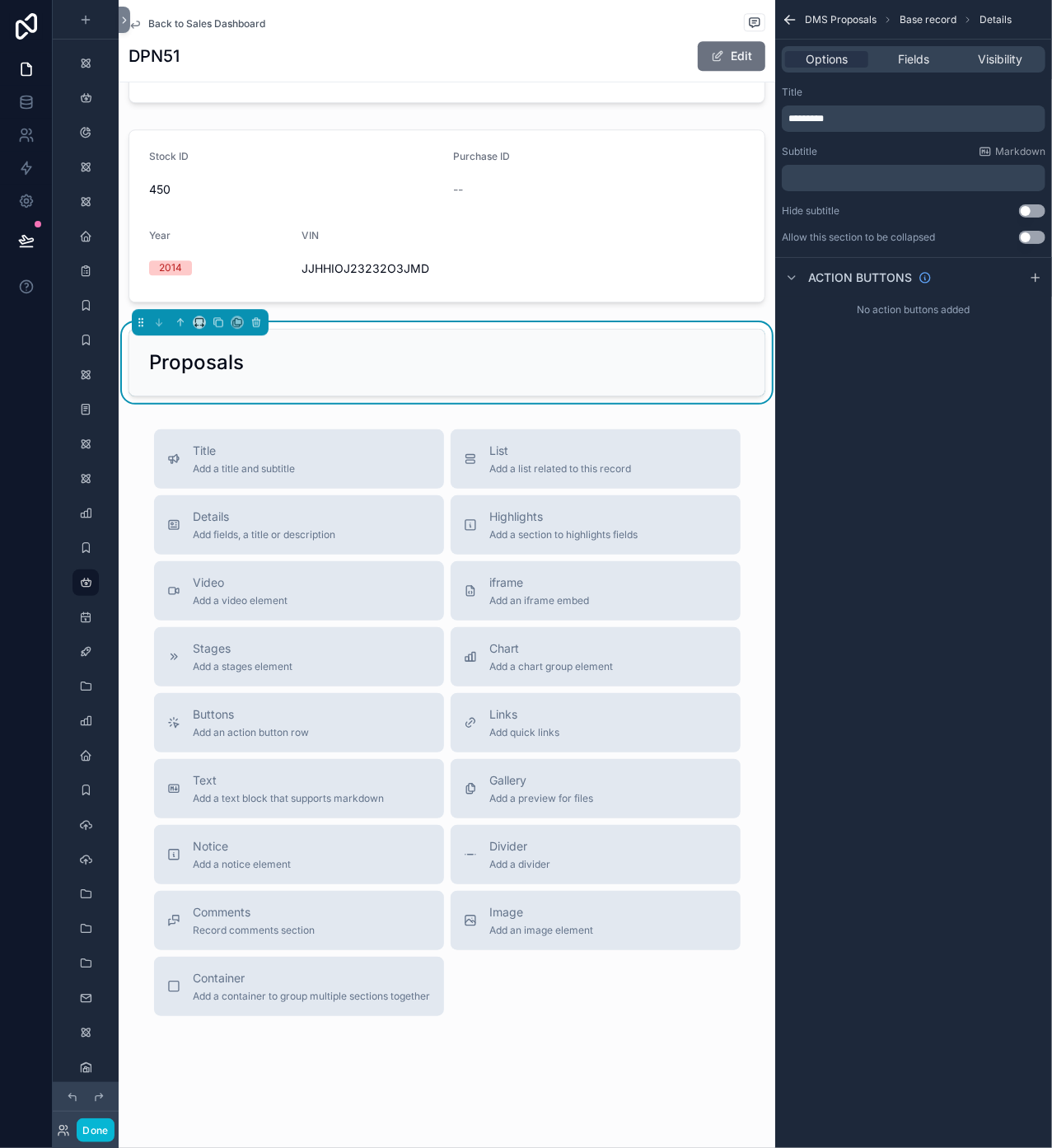
click at [294, 366] on div "Proposals" at bounding box center [446, 362] width 595 height 26
click at [851, 114] on p "*********" at bounding box center [914, 118] width 253 height 13
click at [877, 527] on div "DMS Proposals Base record Details Options Fields Visibility Title ******** Subt…" at bounding box center [913, 574] width 277 height 1148
click at [917, 62] on span "Fields" at bounding box center [913, 59] width 32 height 17
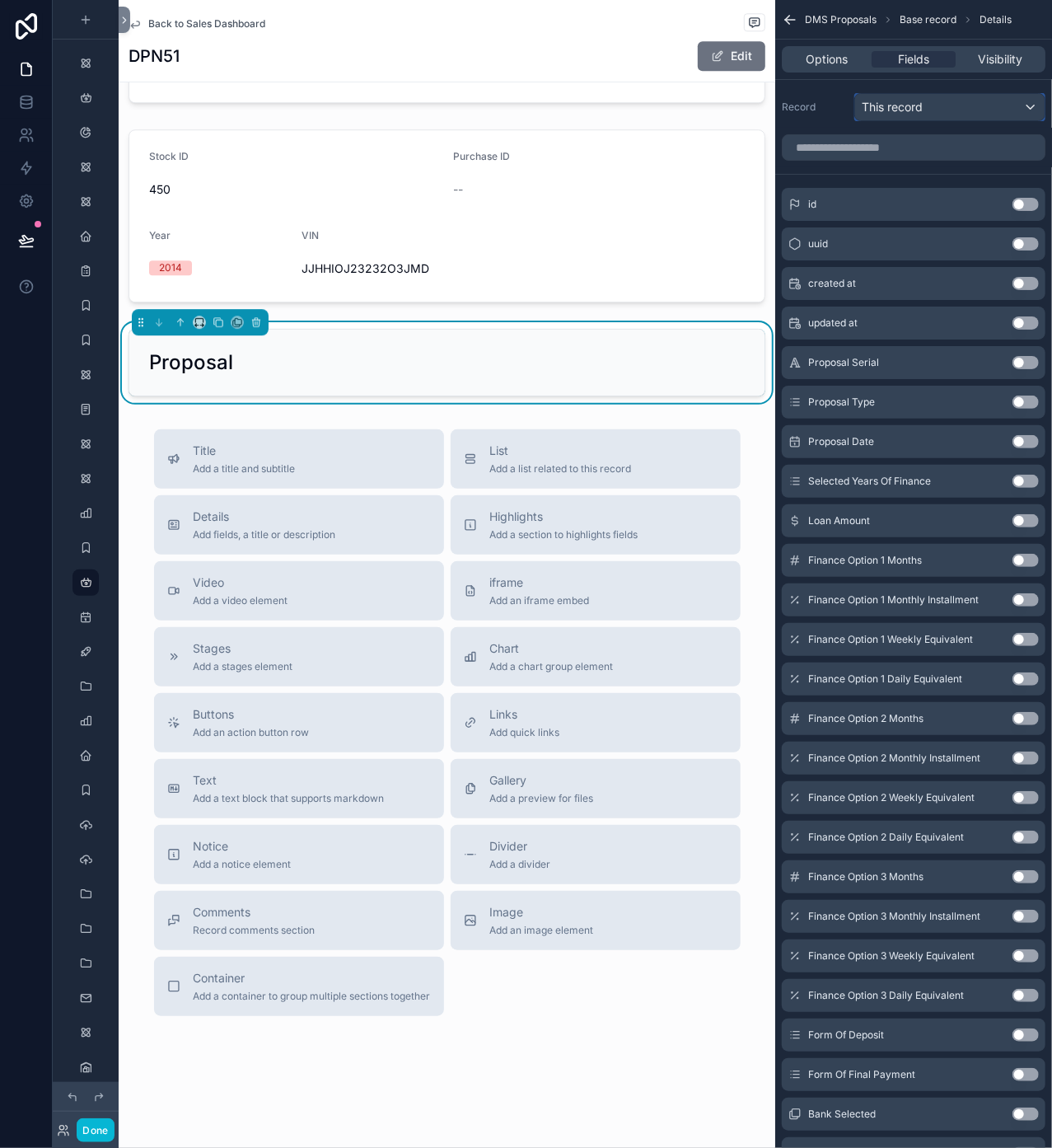
click at [934, 103] on div "This record" at bounding box center [949, 107] width 189 height 26
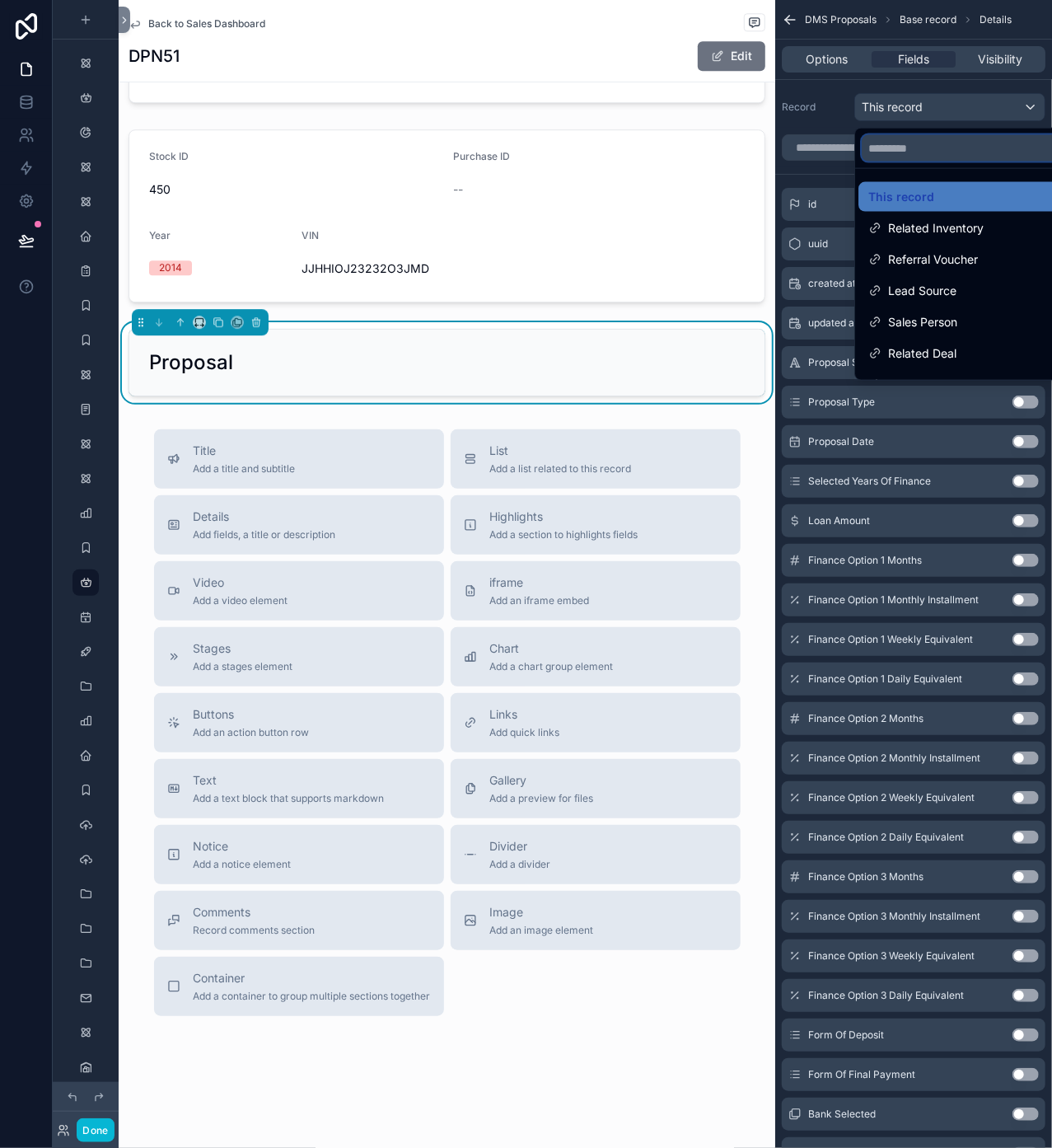
click at [961, 156] on input "text" at bounding box center [968, 148] width 213 height 26
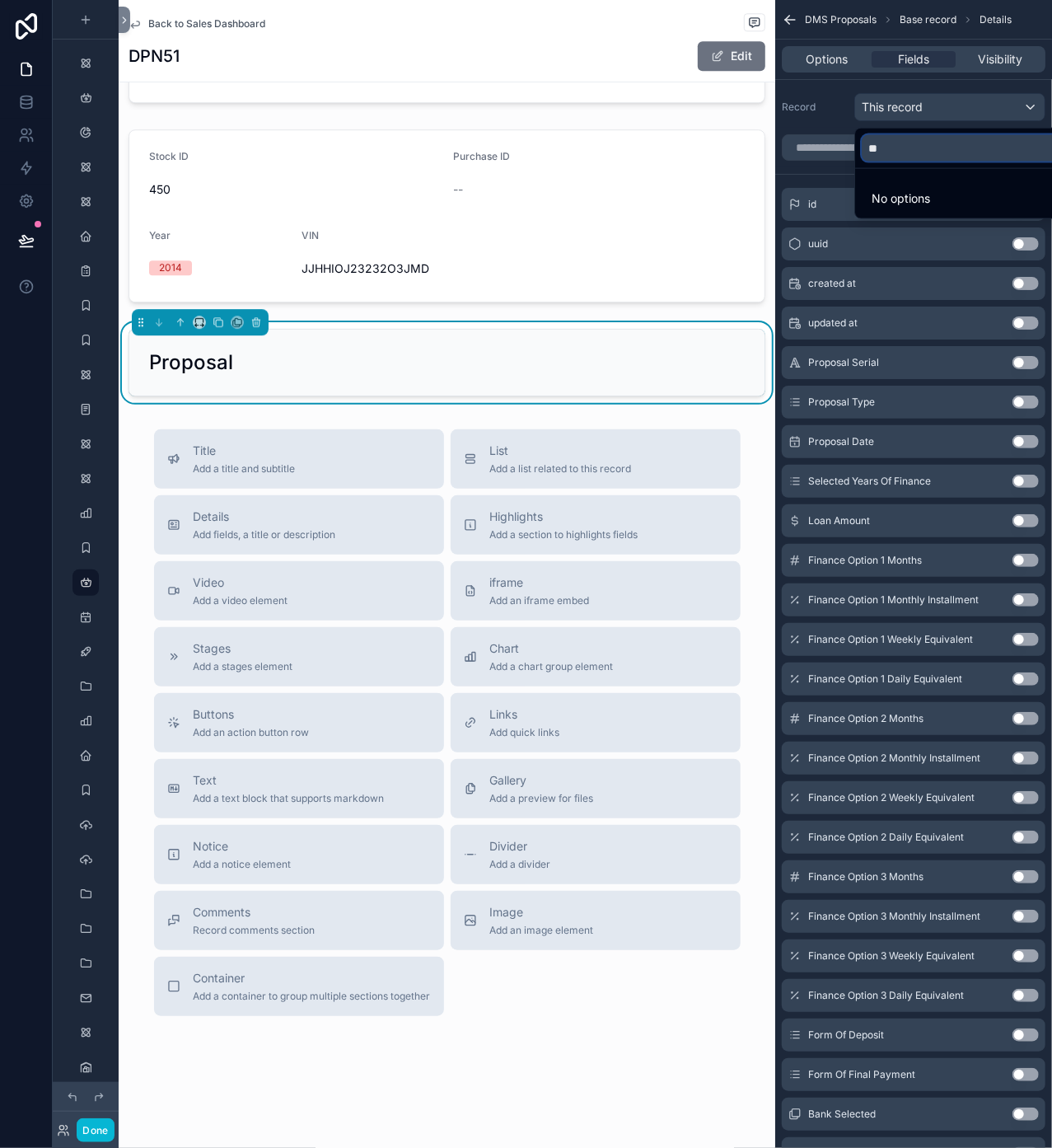
type input "*"
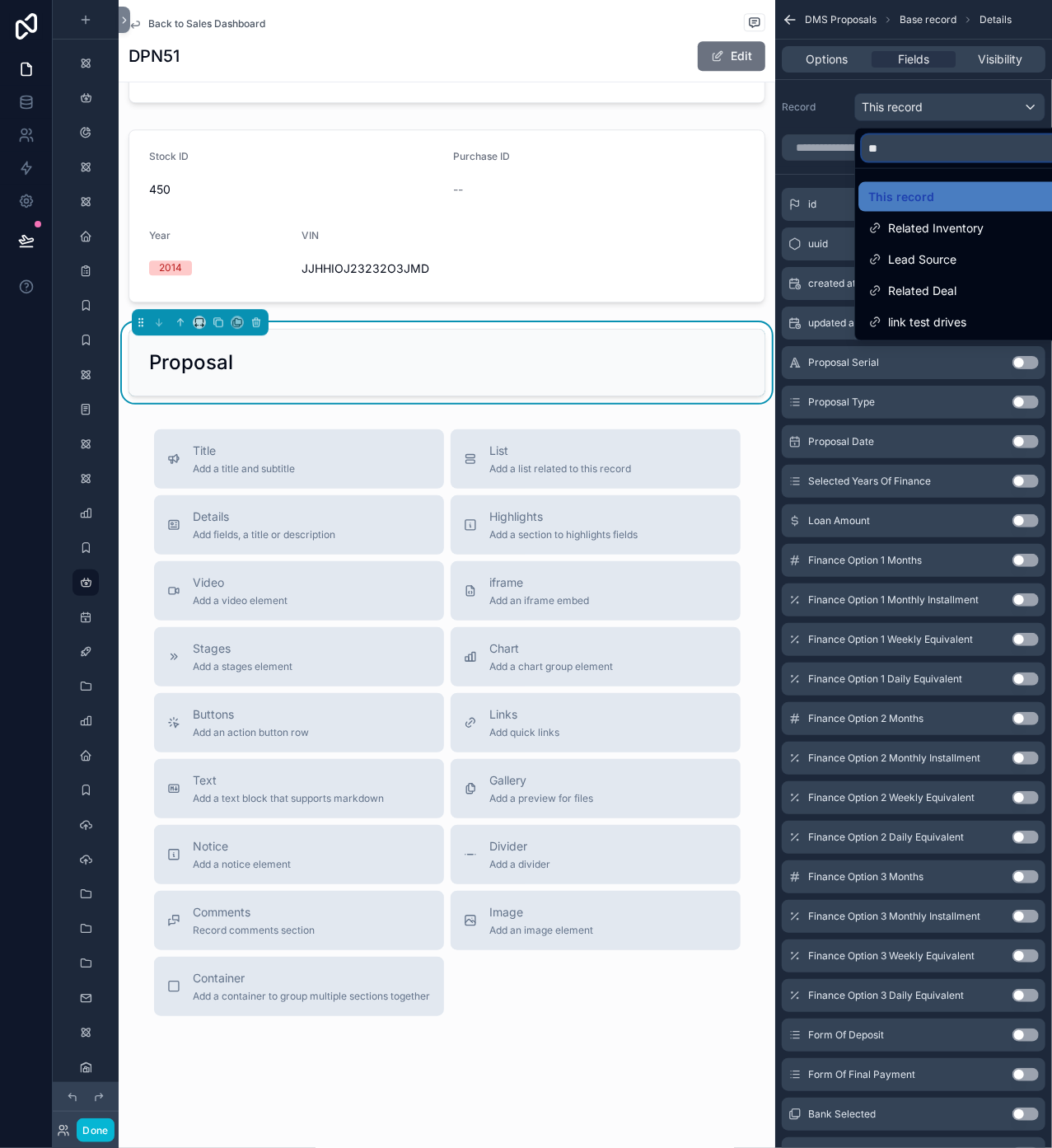
type input "*"
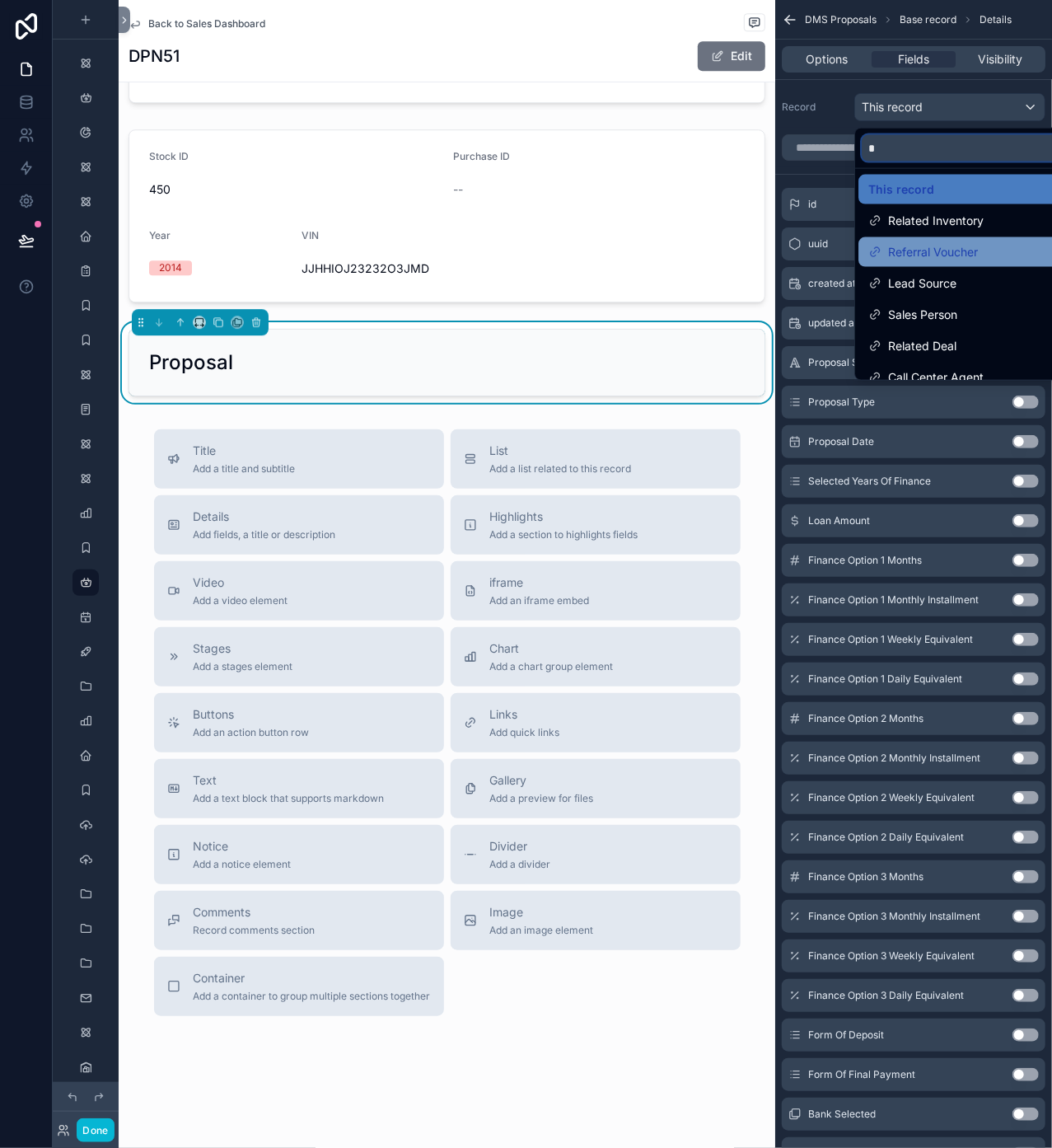
scroll to position [0, 0]
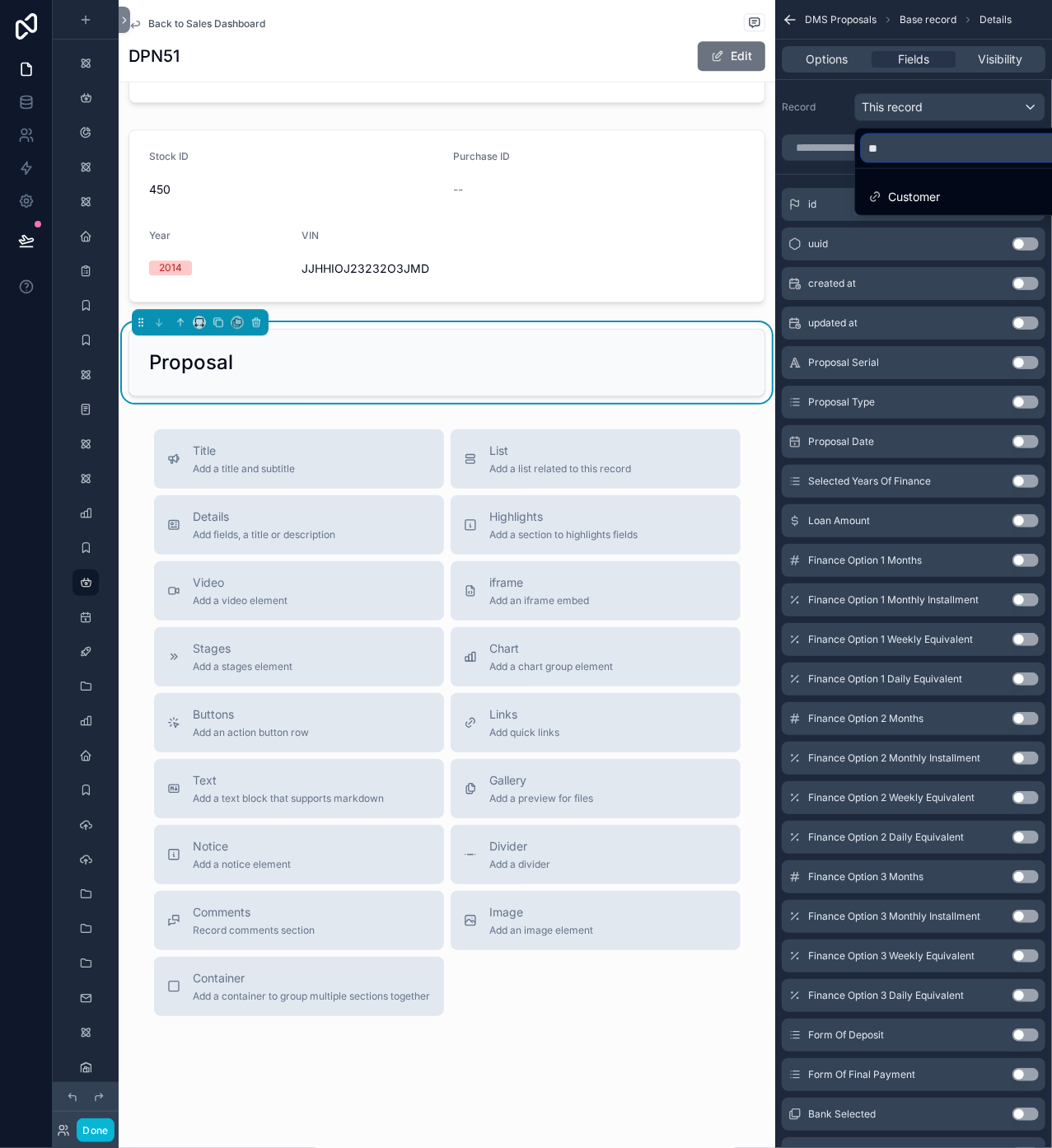
type input "*"
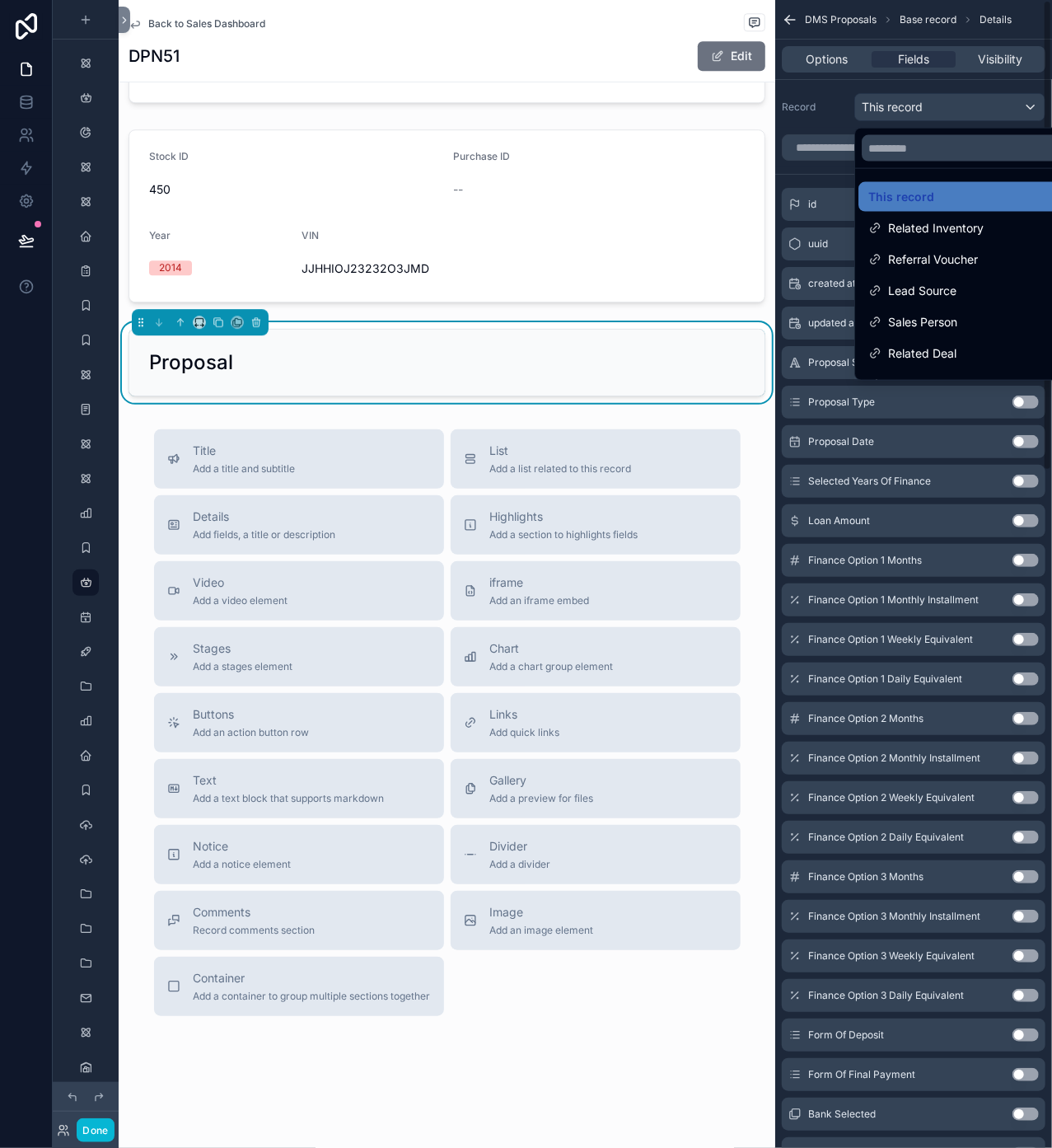
click at [824, 120] on div "scrollable content" at bounding box center [526, 574] width 1052 height 1148
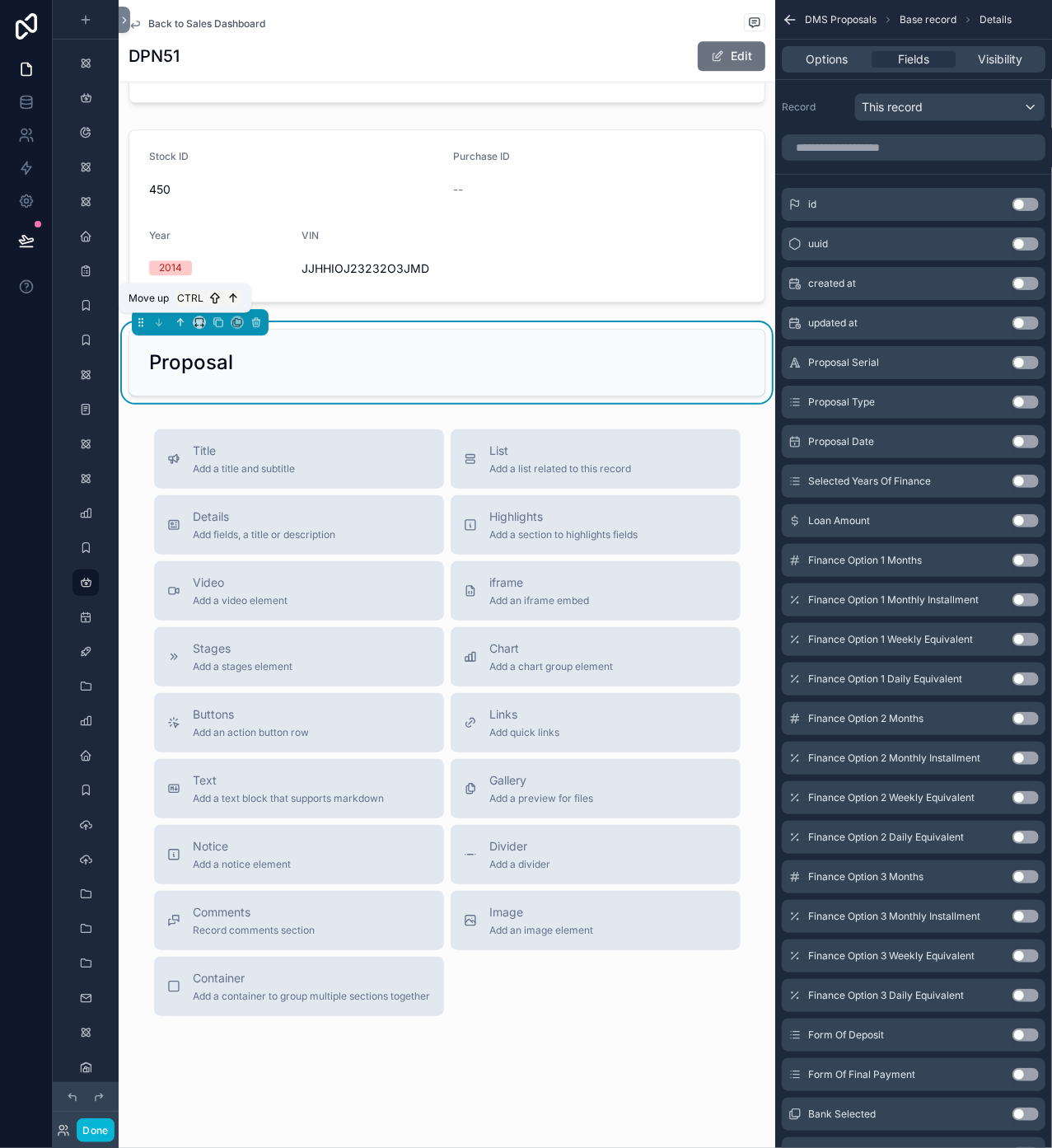
click at [176, 323] on icon "scrollable content" at bounding box center [180, 322] width 11 height 11
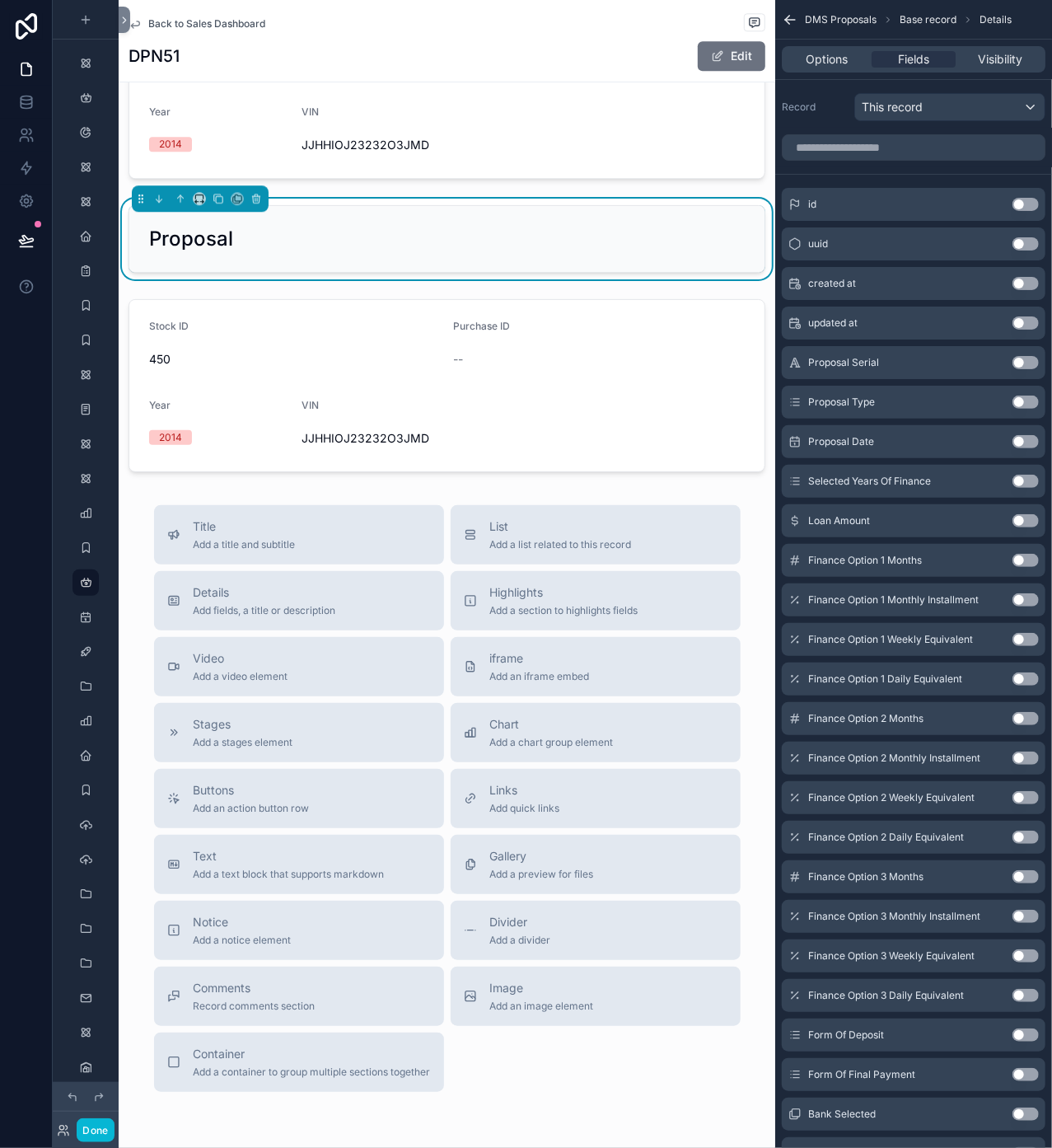
scroll to position [2109, 0]
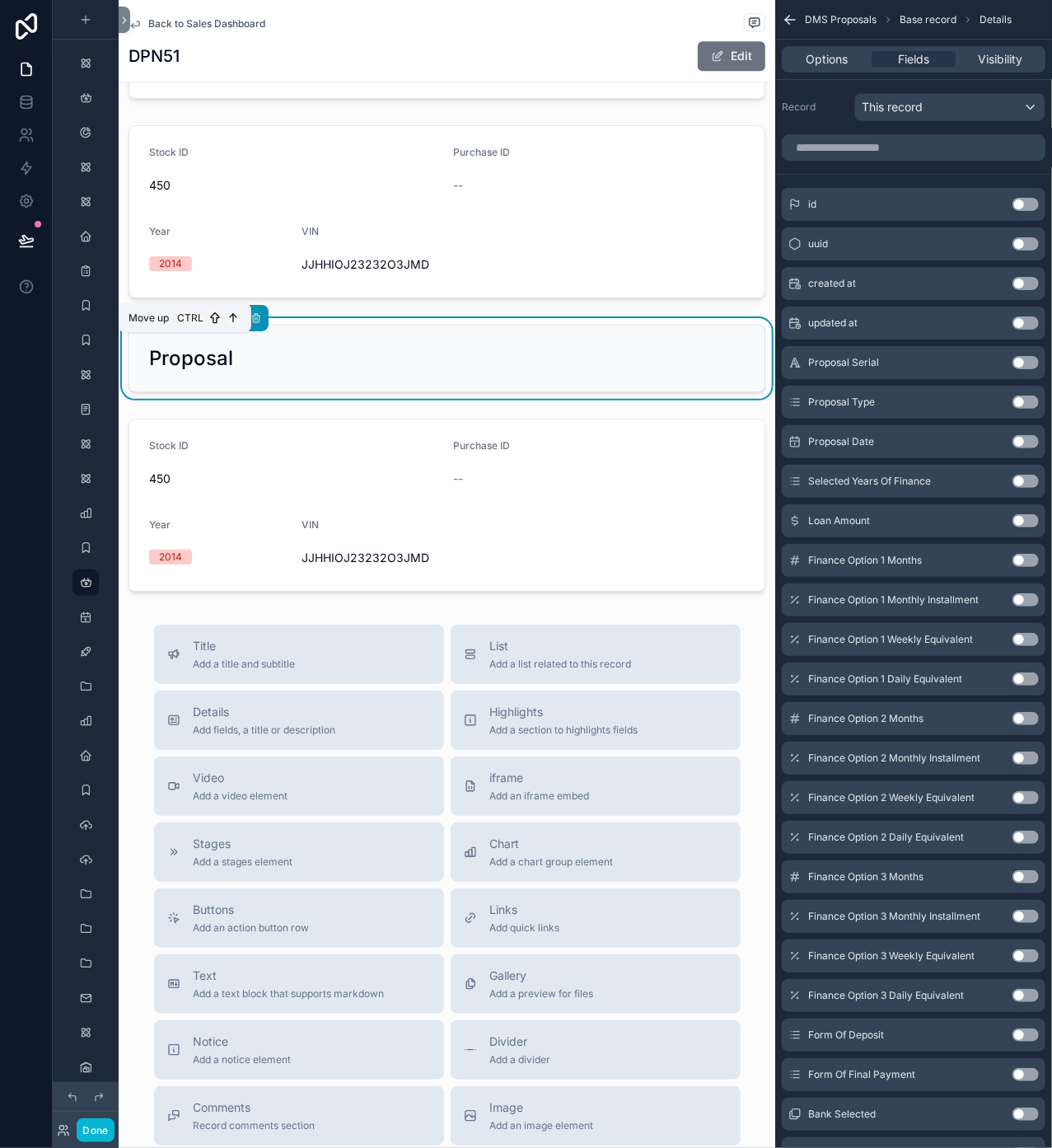
click at [182, 324] on icon "scrollable content" at bounding box center [180, 317] width 11 height 11
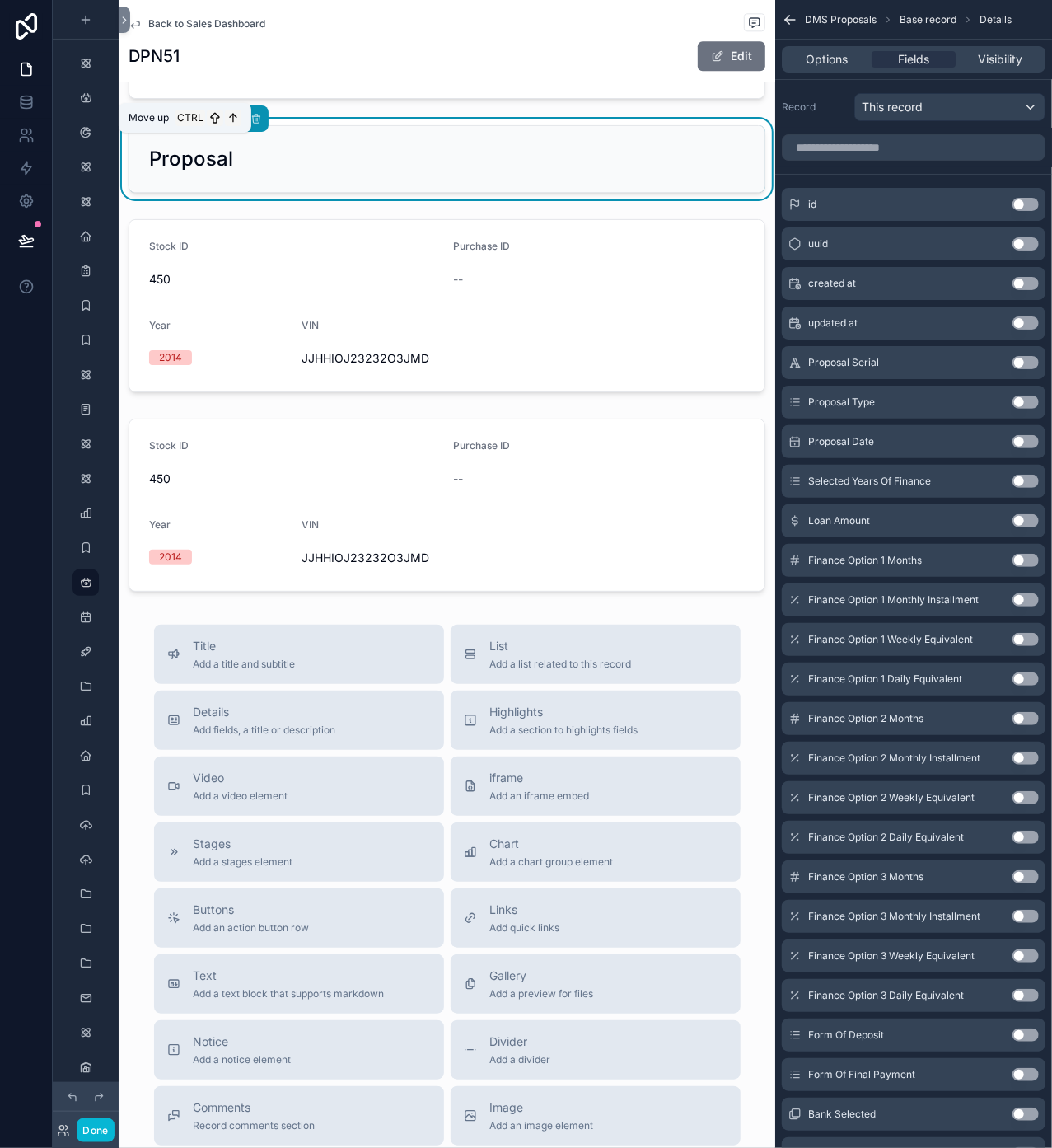
click at [181, 122] on icon "scrollable content" at bounding box center [181, 119] width 0 height 7
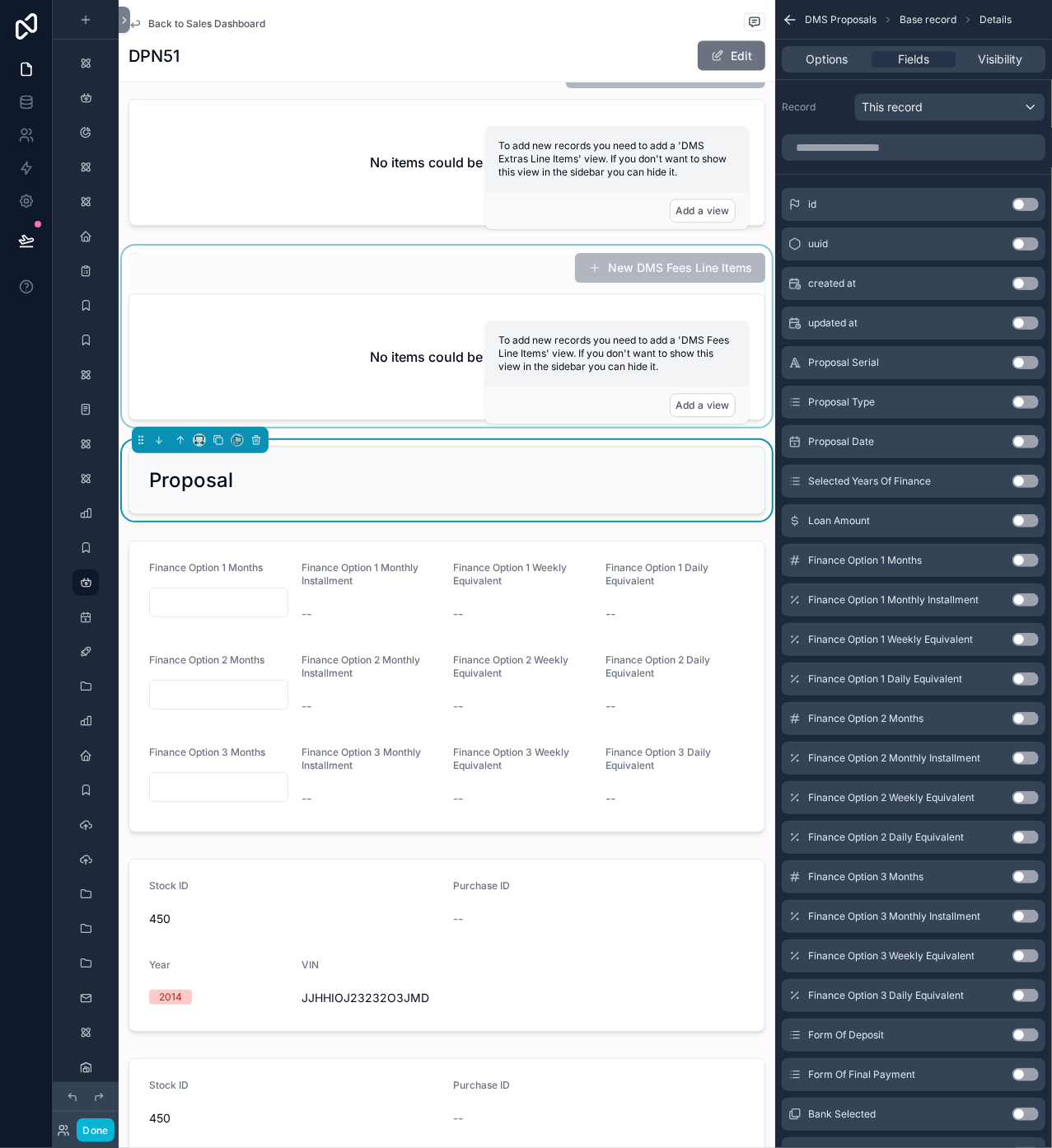
scroll to position [1451, 0]
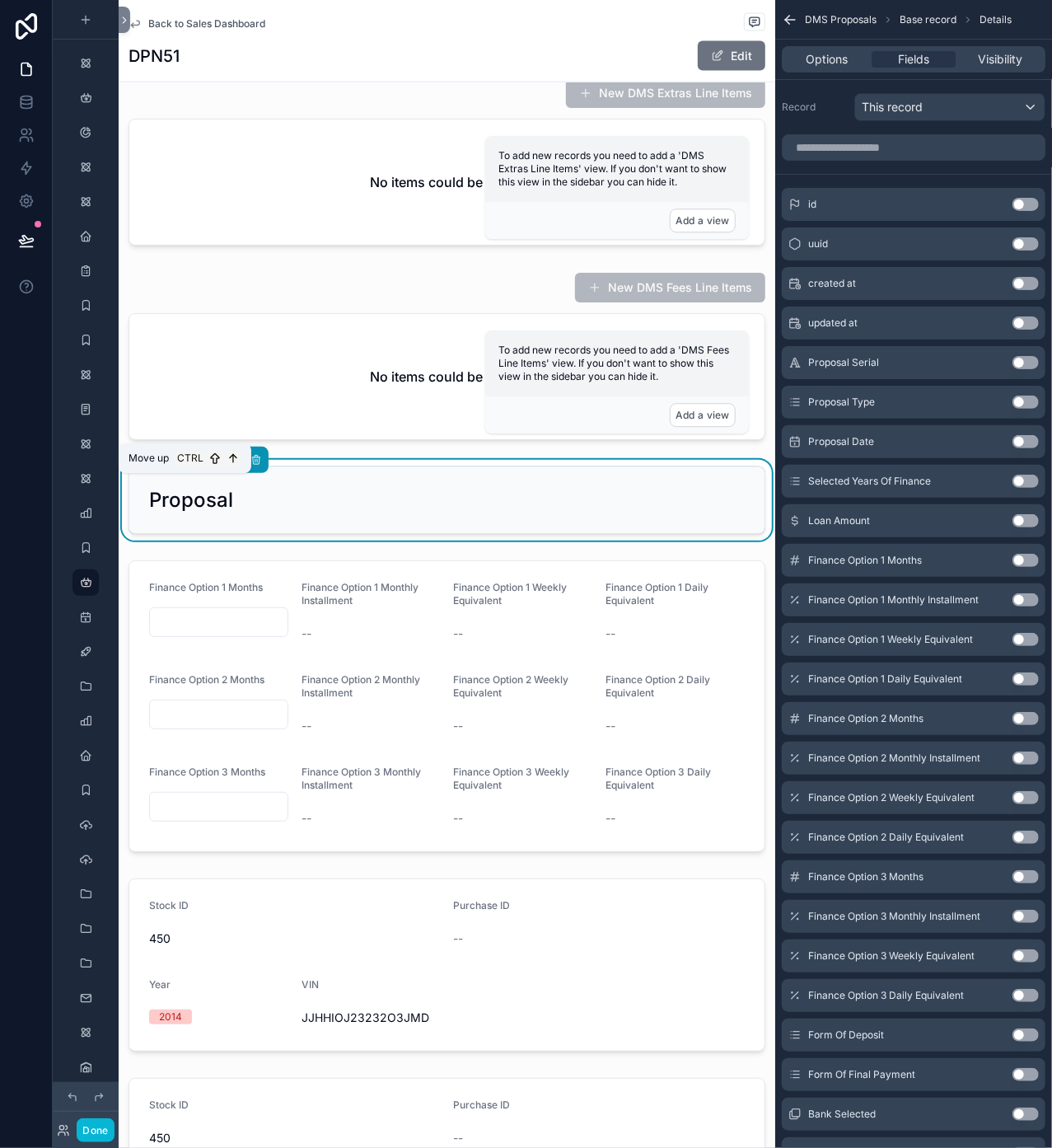
click at [182, 466] on icon "scrollable content" at bounding box center [180, 460] width 11 height 11
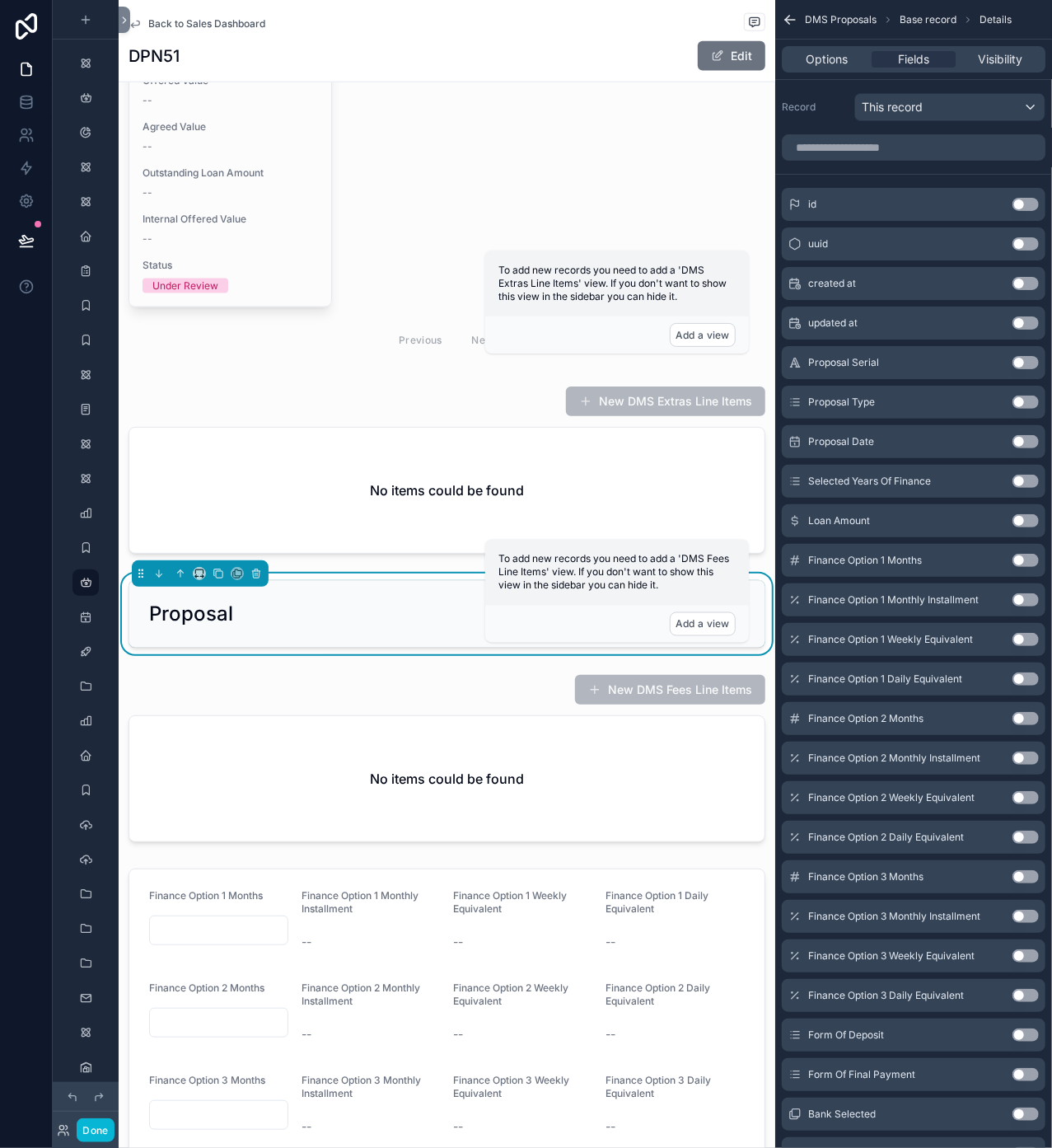
scroll to position [1121, 0]
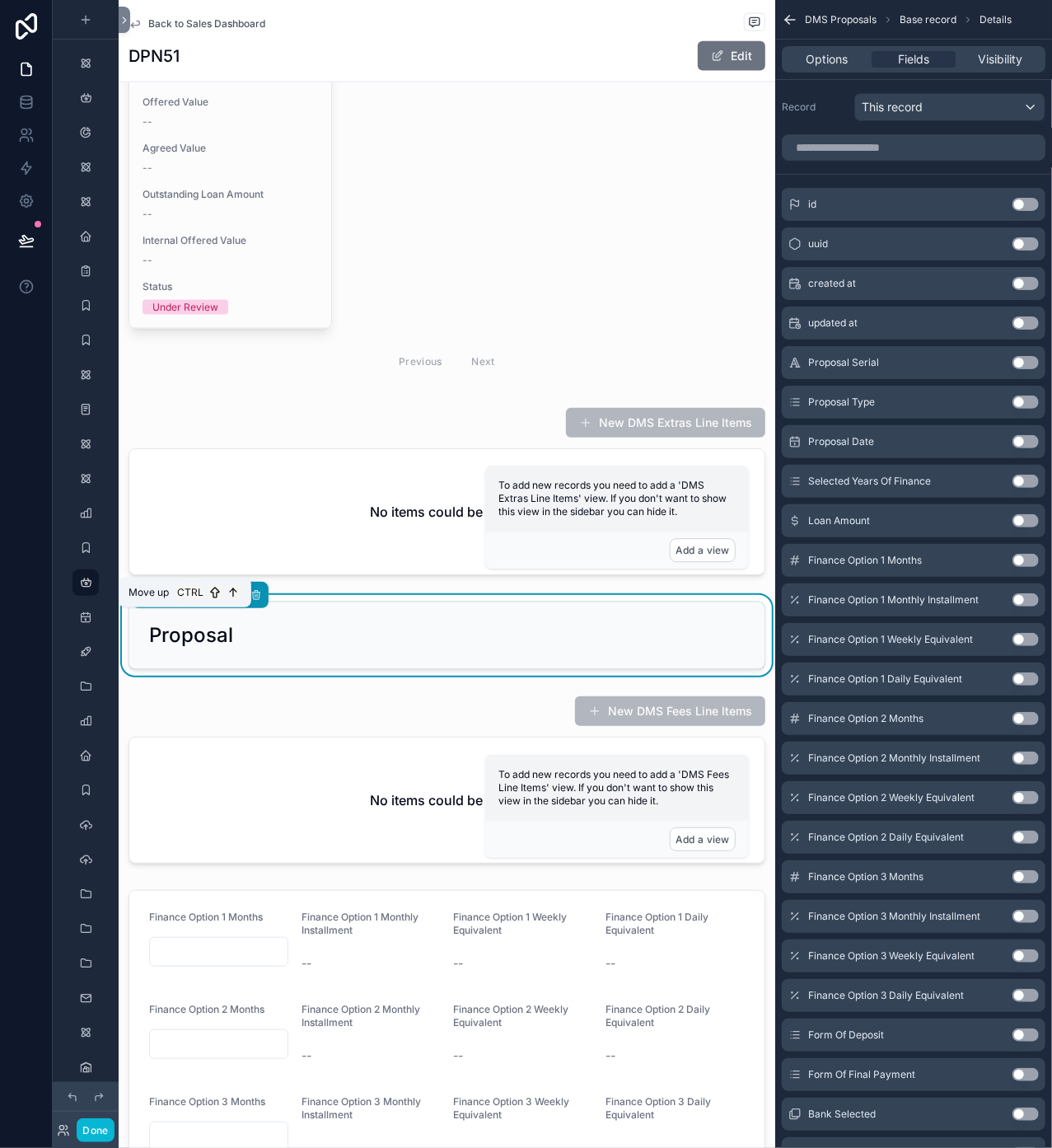
click at [179, 601] on icon "scrollable content" at bounding box center [180, 595] width 11 height 11
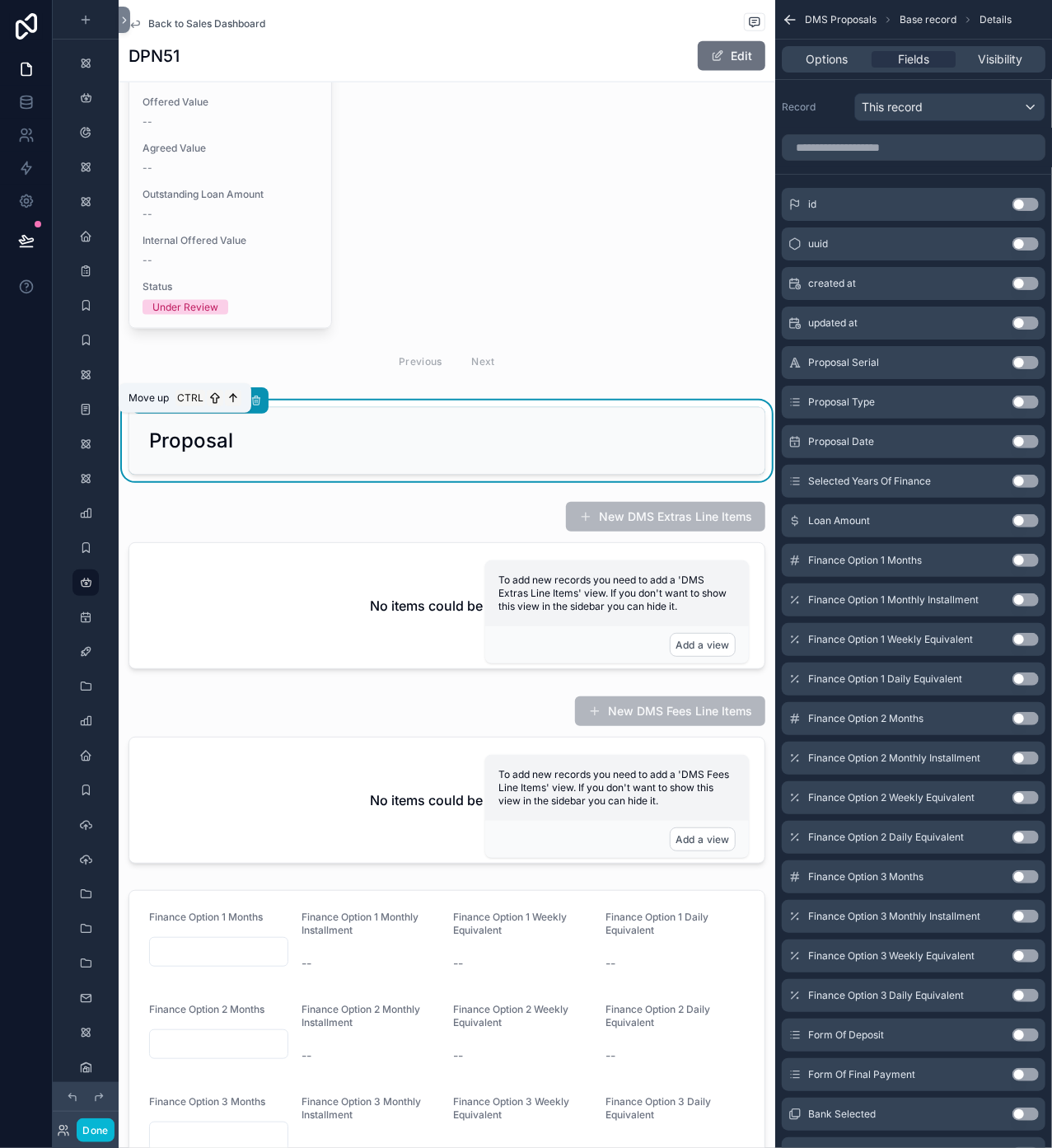
click at [181, 403] on icon "scrollable content" at bounding box center [181, 401] width 0 height 7
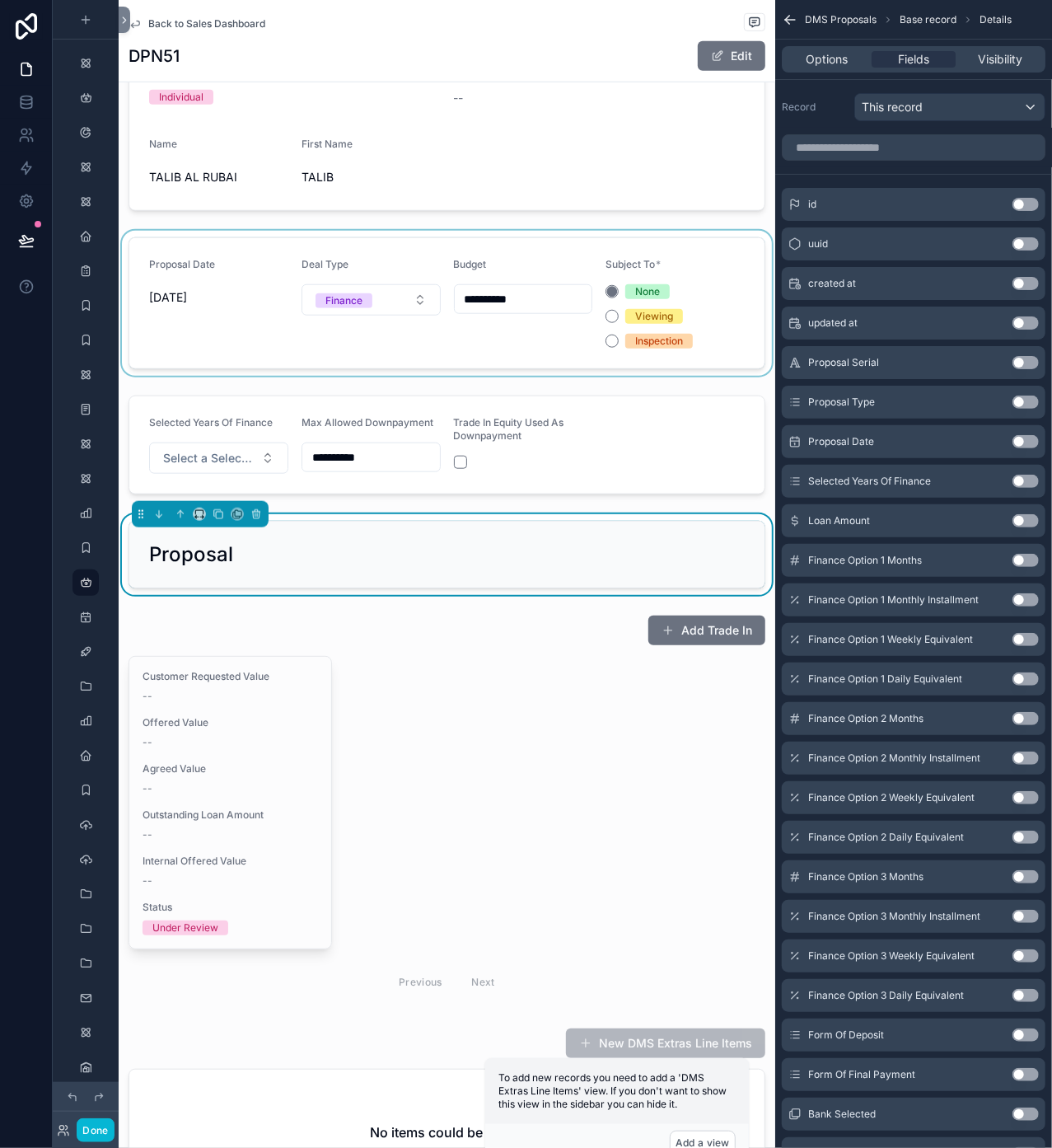
scroll to position [461, 0]
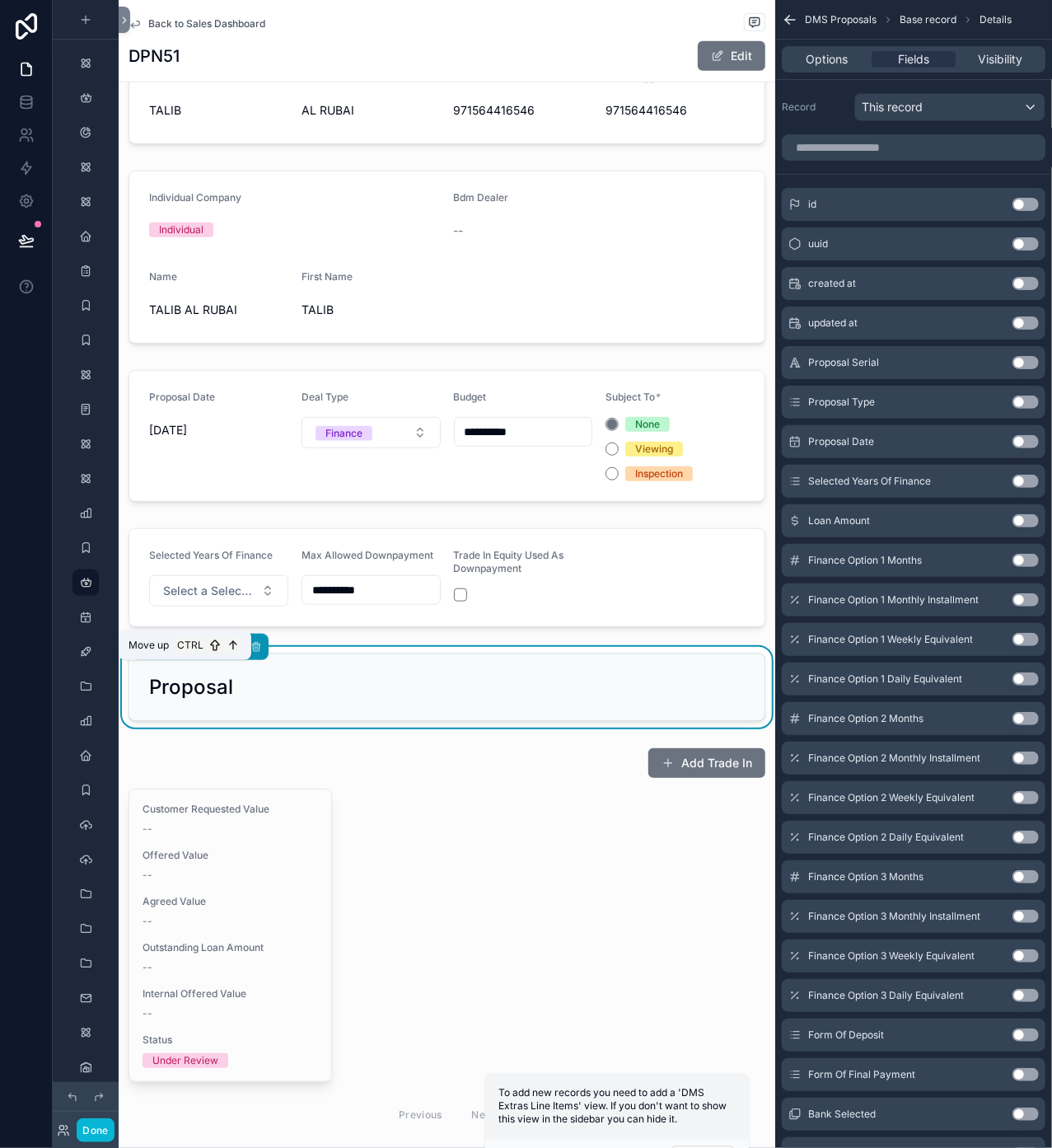
click at [181, 652] on icon "scrollable content" at bounding box center [180, 646] width 11 height 11
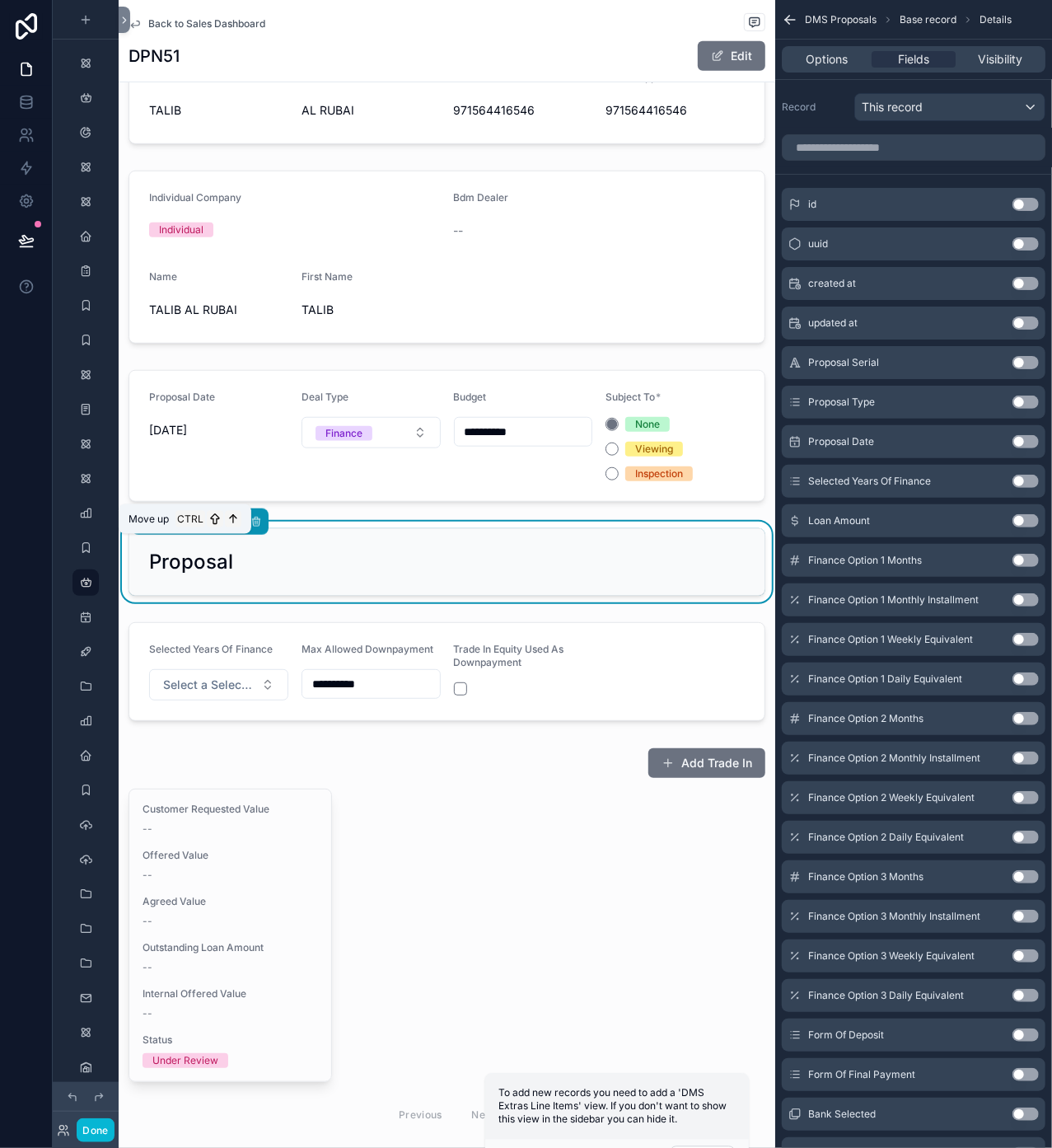
click at [179, 527] on icon "scrollable content" at bounding box center [180, 521] width 11 height 11
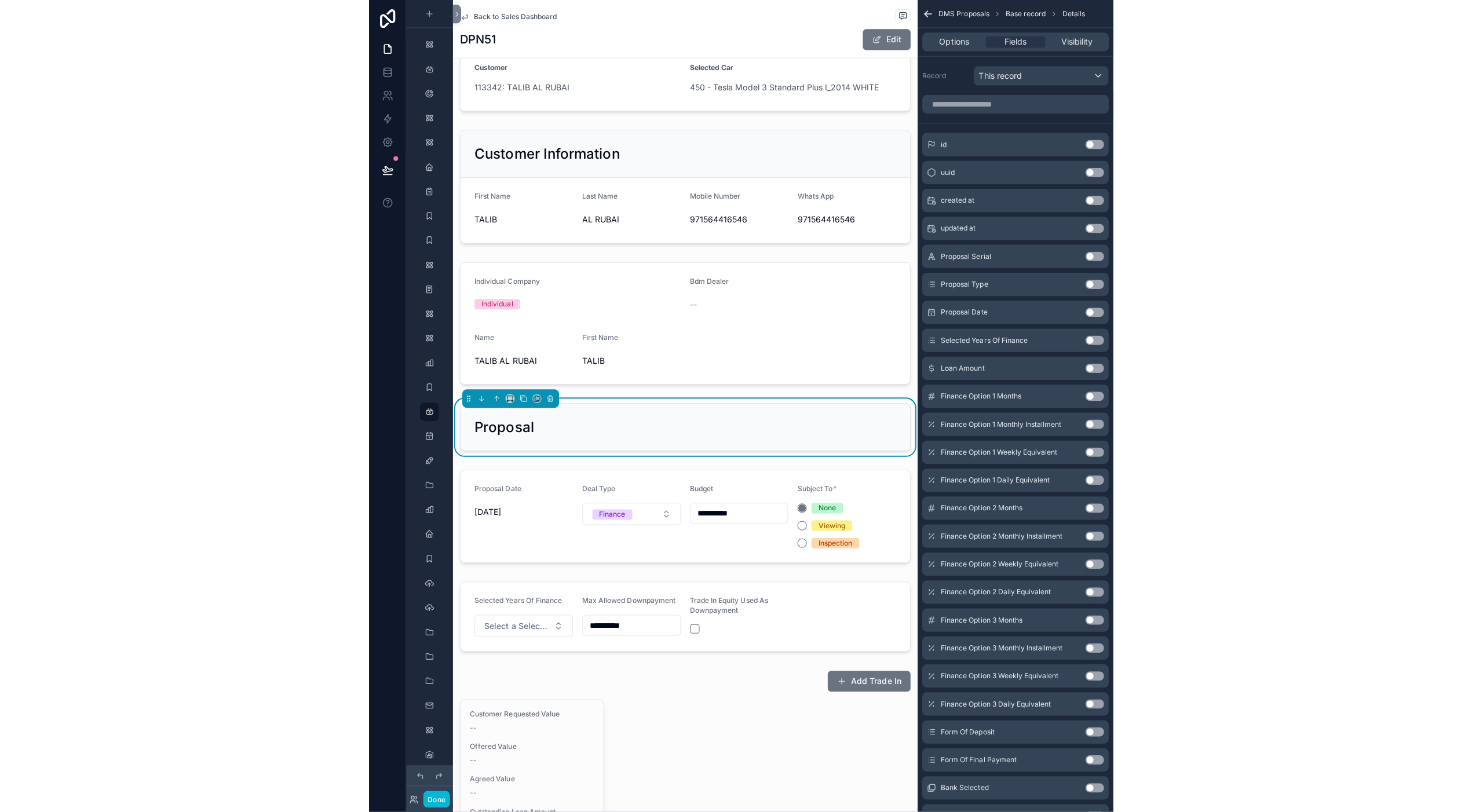
scroll to position [92, 0]
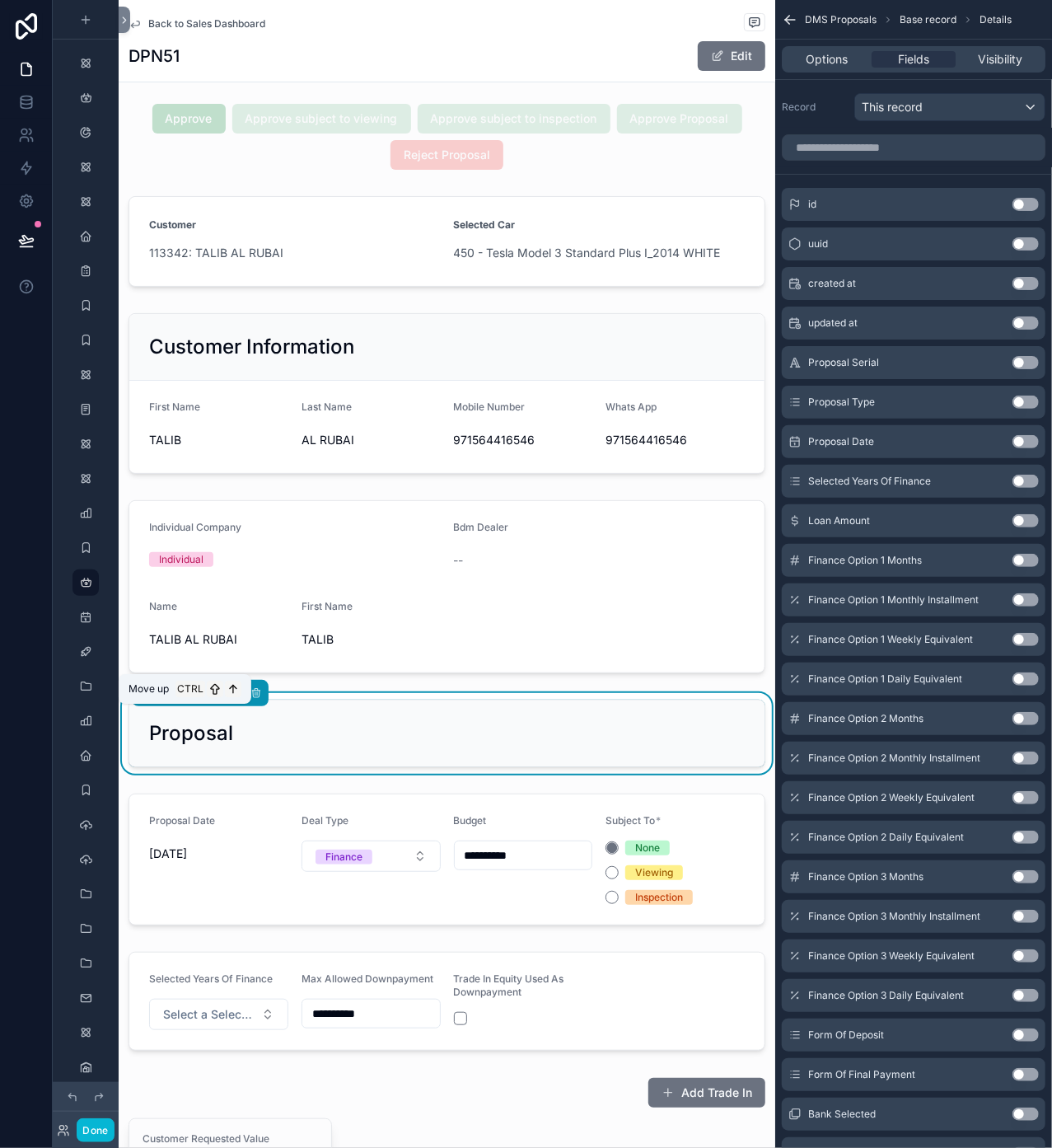
click at [180, 699] on icon "scrollable content" at bounding box center [180, 693] width 11 height 11
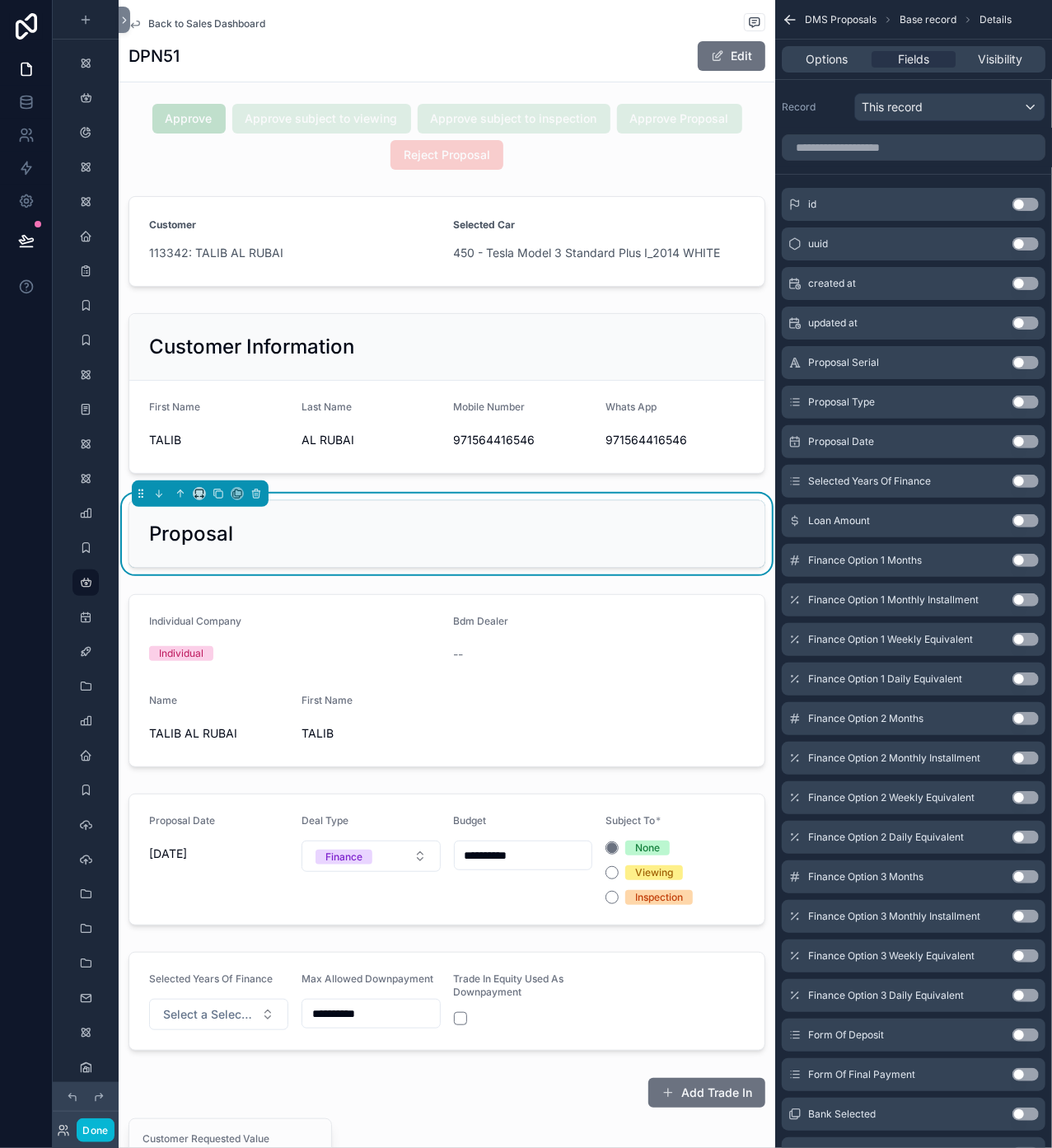
click at [397, 547] on div "Proposal" at bounding box center [446, 534] width 595 height 26
click at [321, 547] on div "Proposal" at bounding box center [446, 534] width 595 height 26
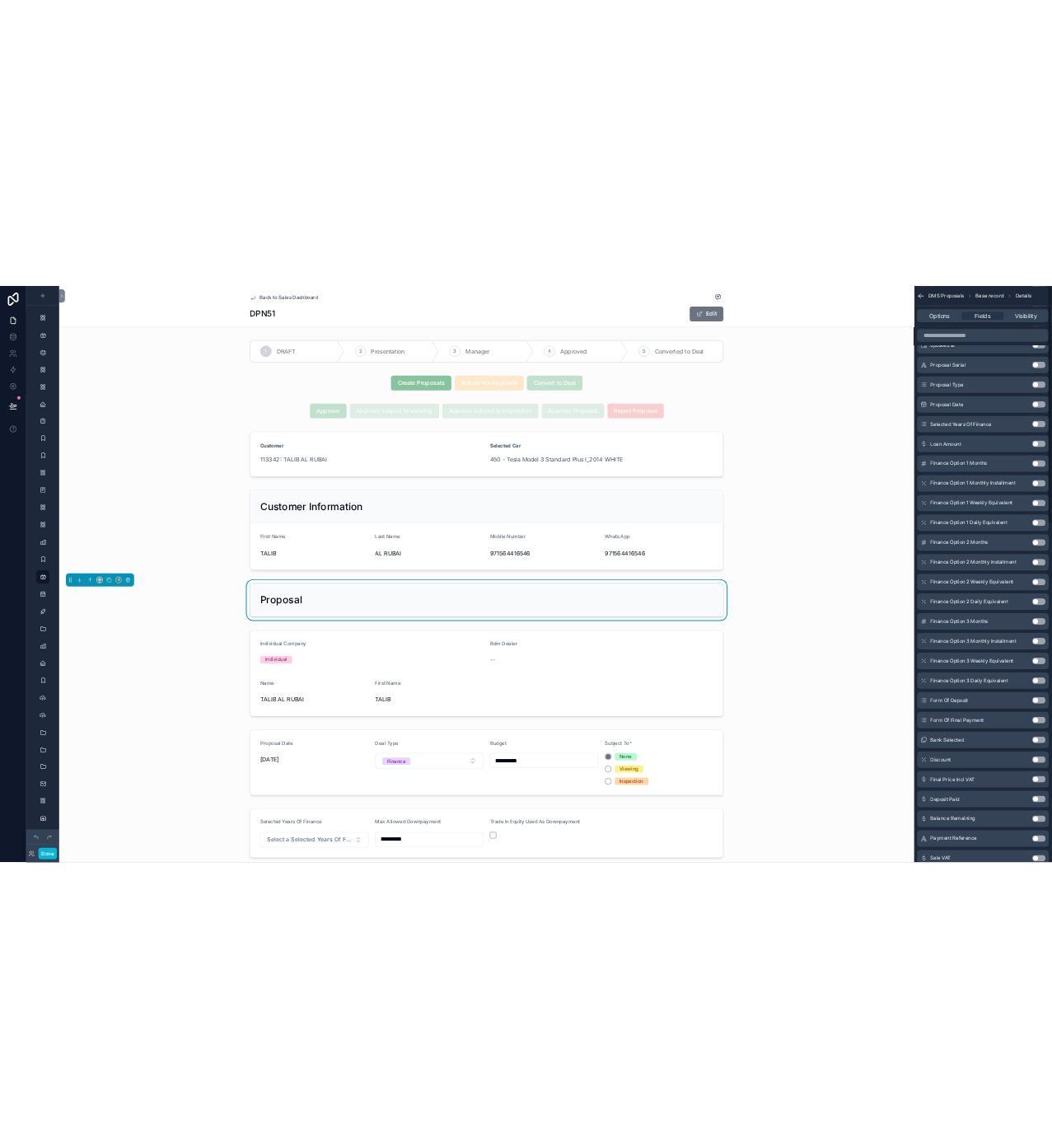
scroll to position [0, 0]
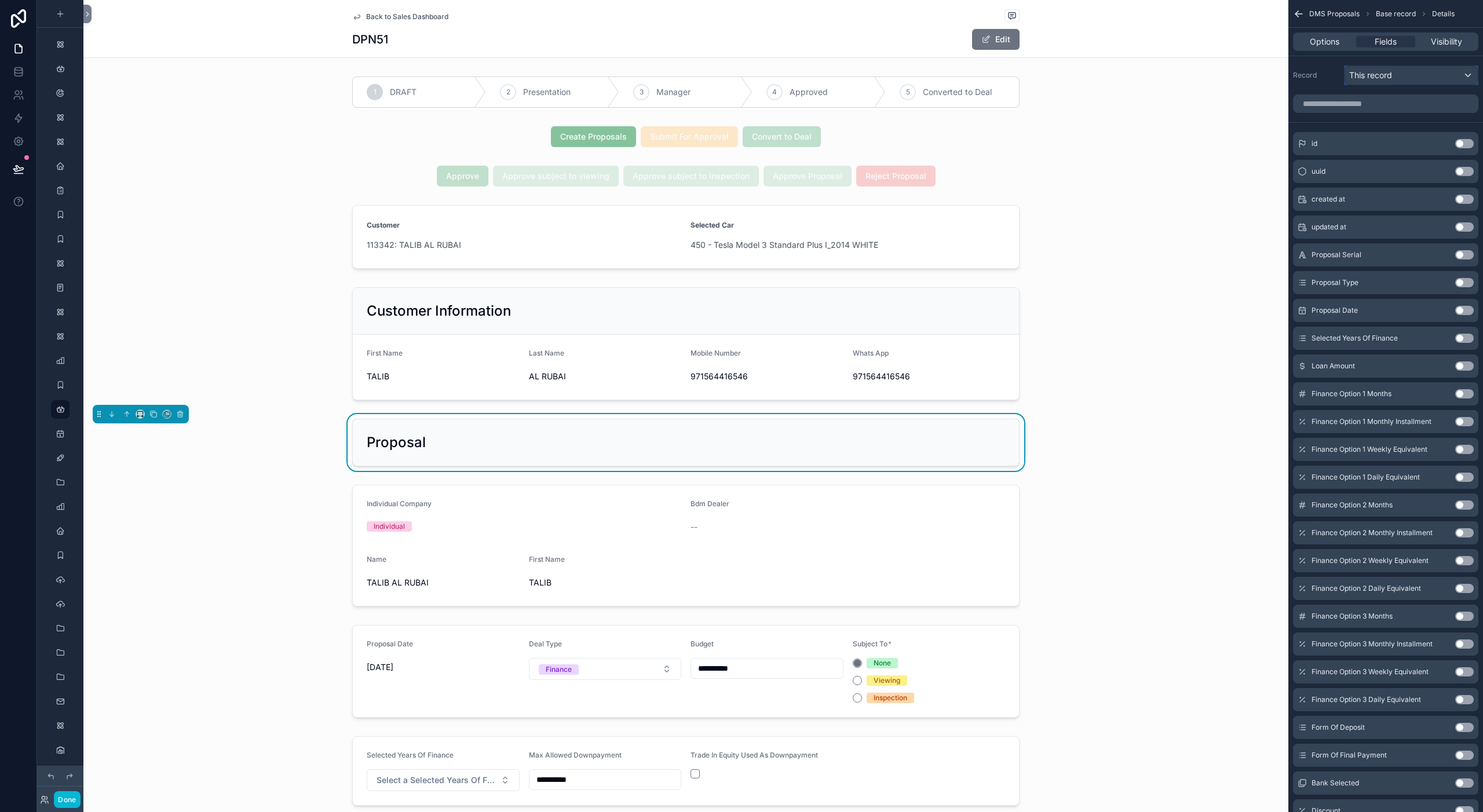
click at [1112, 75] on span "This record" at bounding box center [1371, 75] width 43 height 12
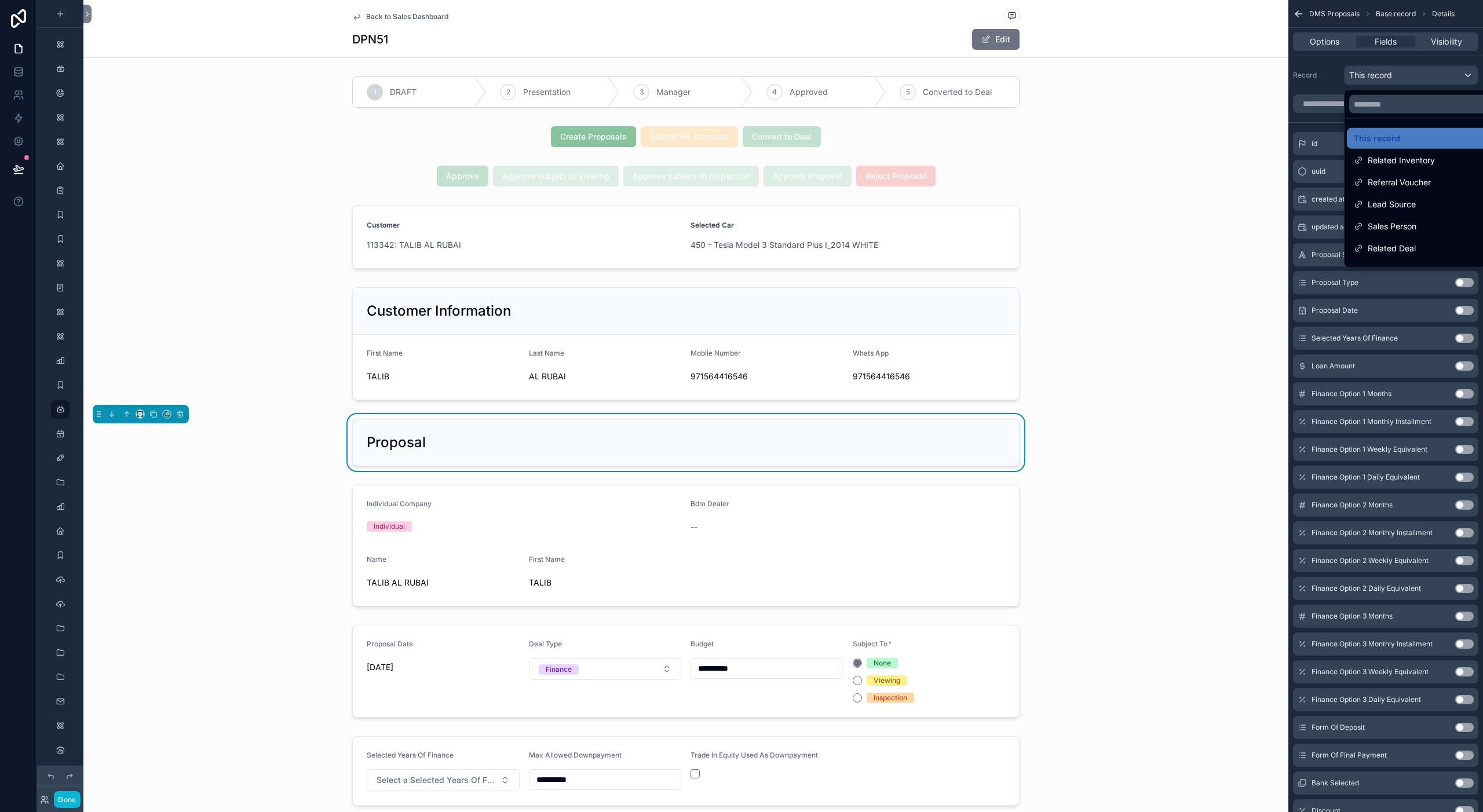
click at [1112, 75] on div "scrollable content" at bounding box center [741, 406] width 1483 height 812
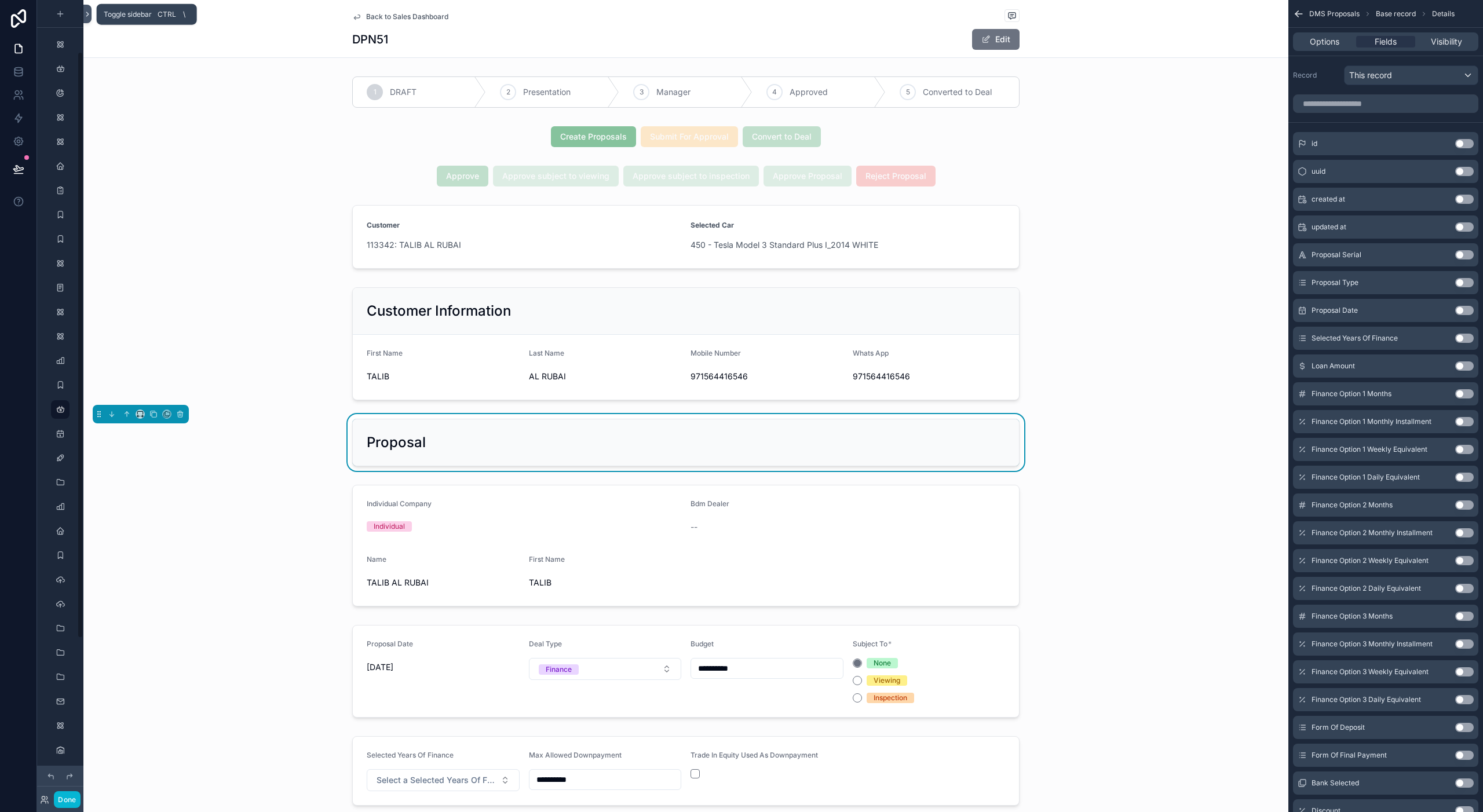
click at [87, 15] on icon at bounding box center [88, 14] width 2 height 4
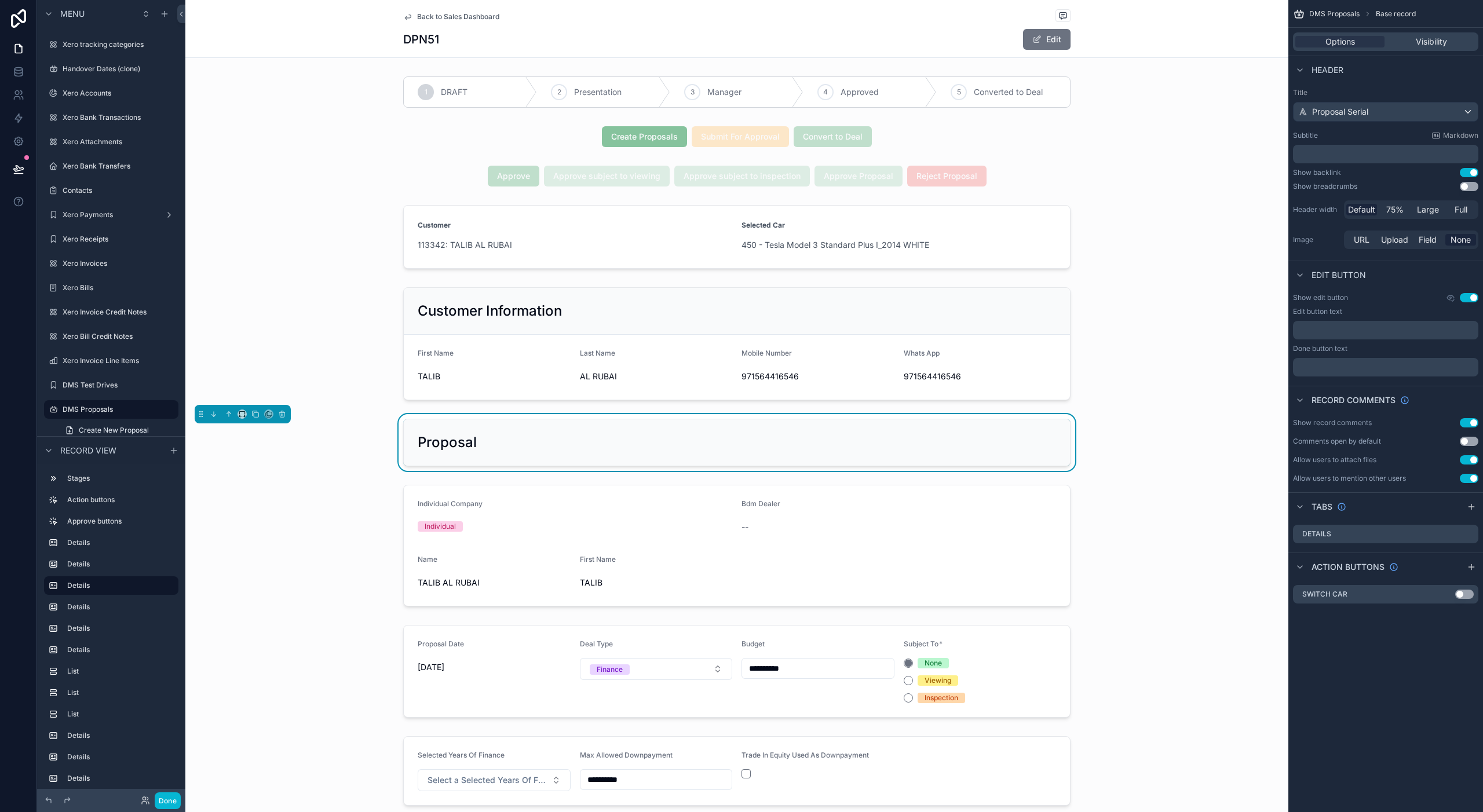
click at [642, 452] on div "Proposal" at bounding box center [736, 443] width 638 height 18
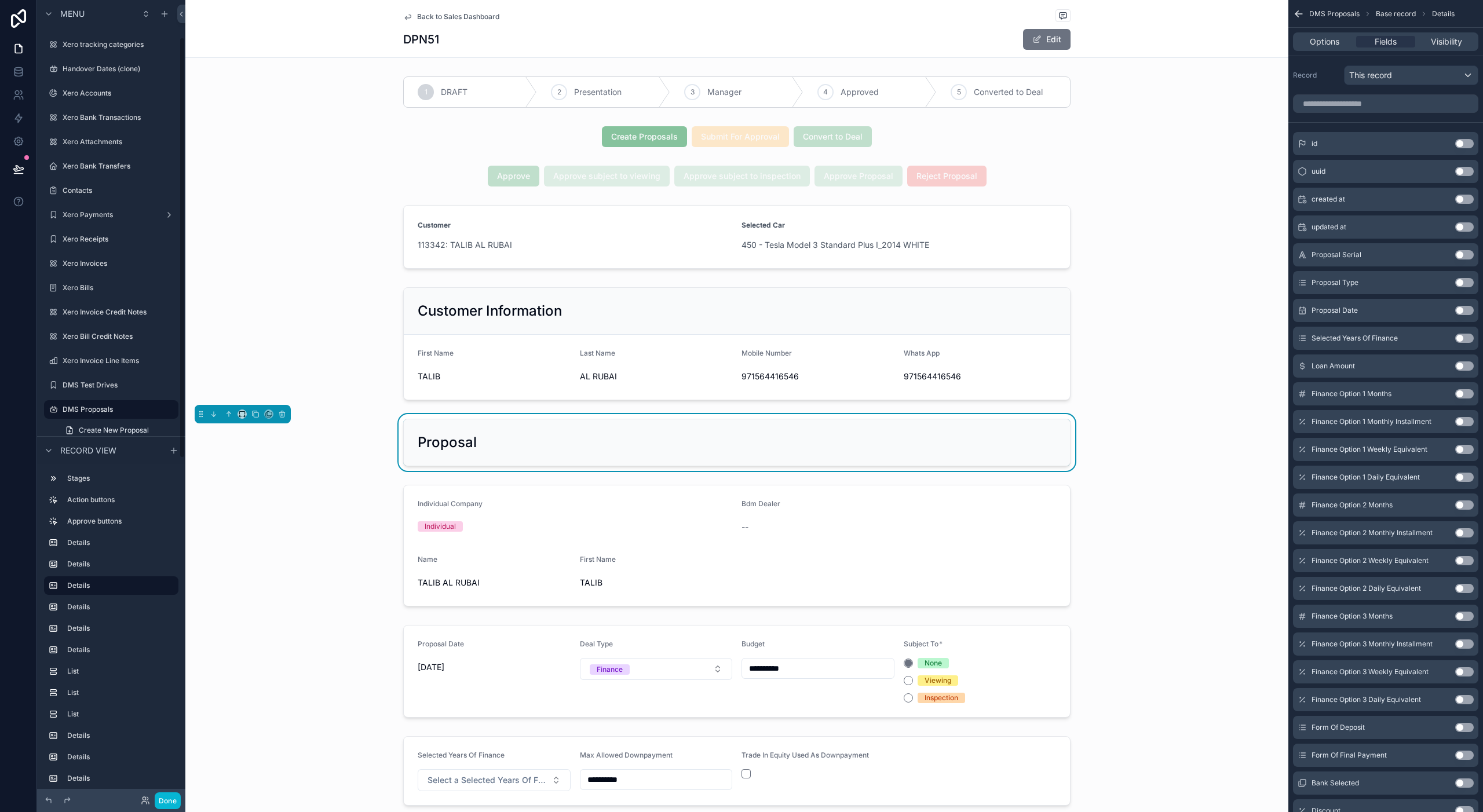
click at [557, 447] on div "Proposal" at bounding box center [736, 443] width 638 height 18
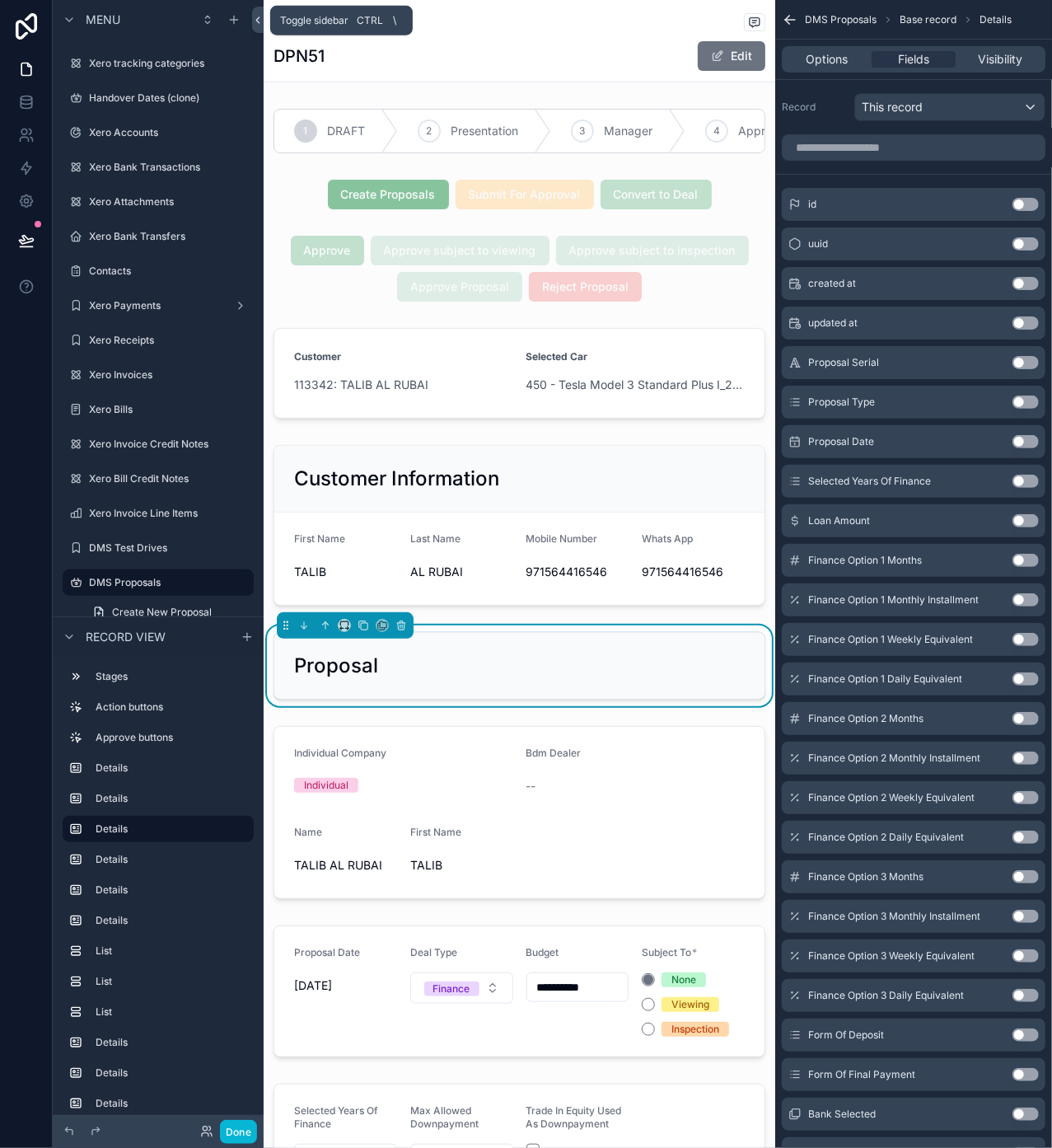
click at [257, 18] on icon at bounding box center [258, 20] width 11 height 12
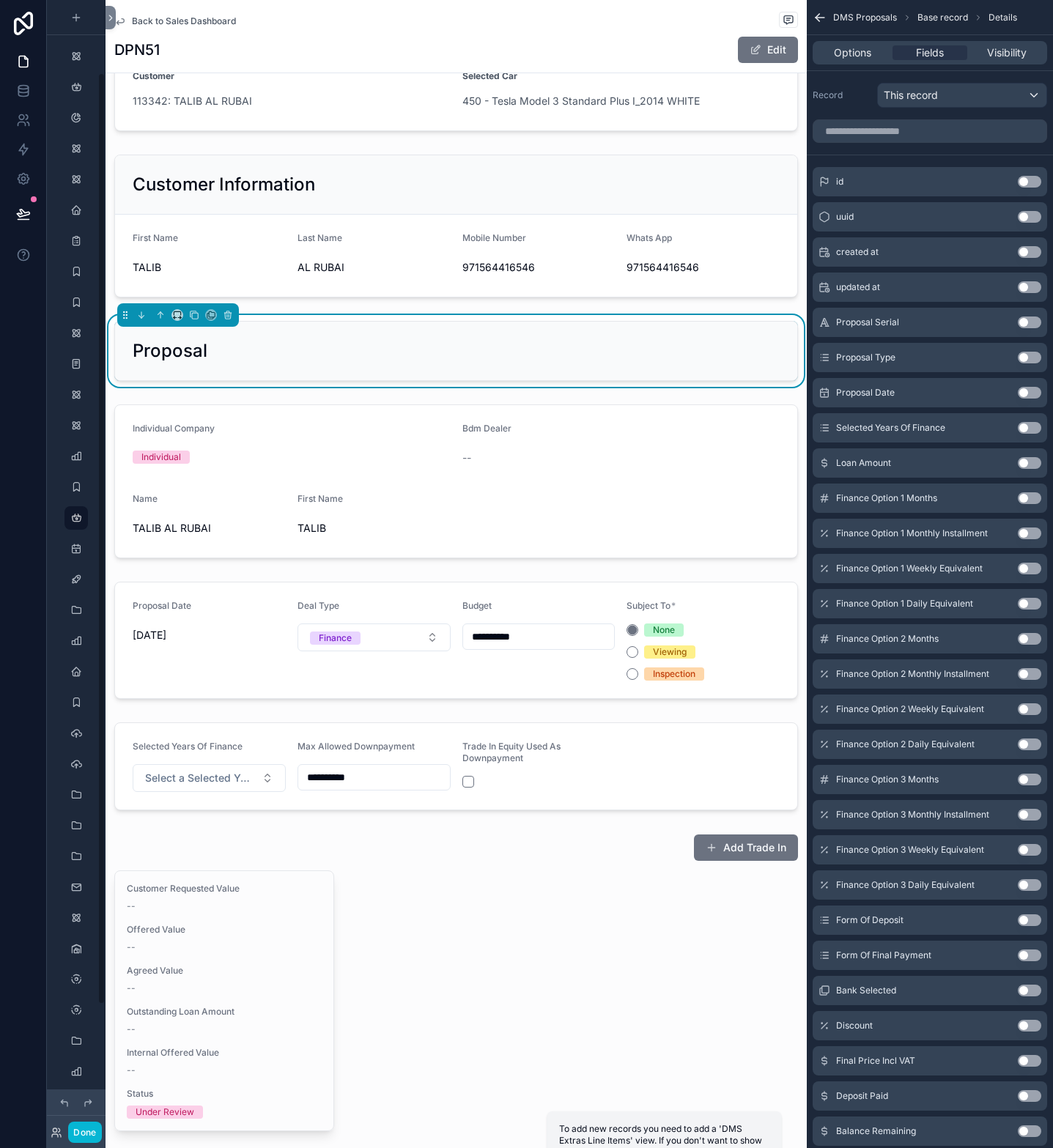
scroll to position [209, 0]
click at [321, 352] on div "Proposal" at bounding box center [456, 351] width 647 height 23
click at [921, 130] on input "scrollable content" at bounding box center [930, 131] width 235 height 23
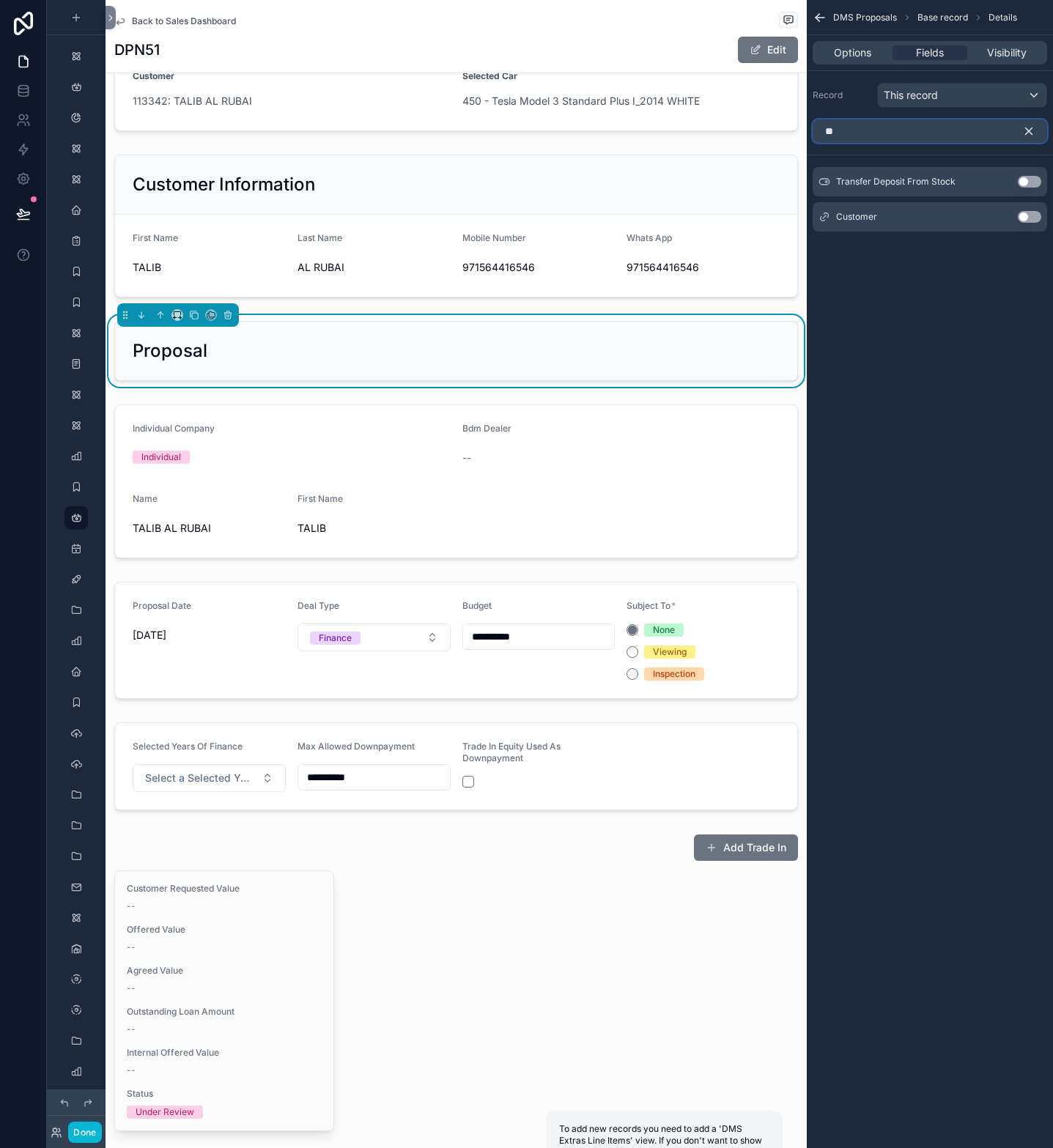
type input "*"
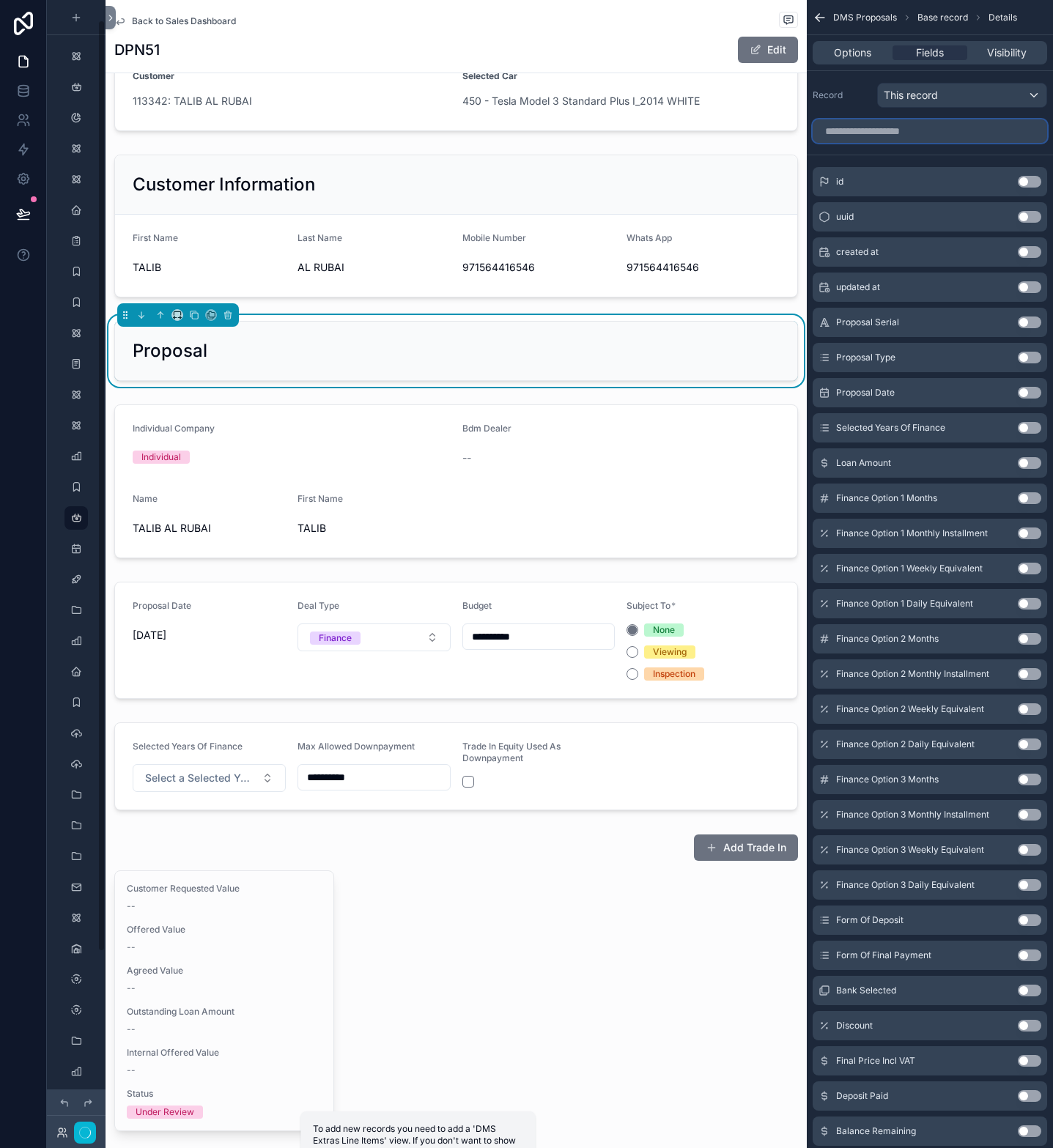
scroll to position [24, 0]
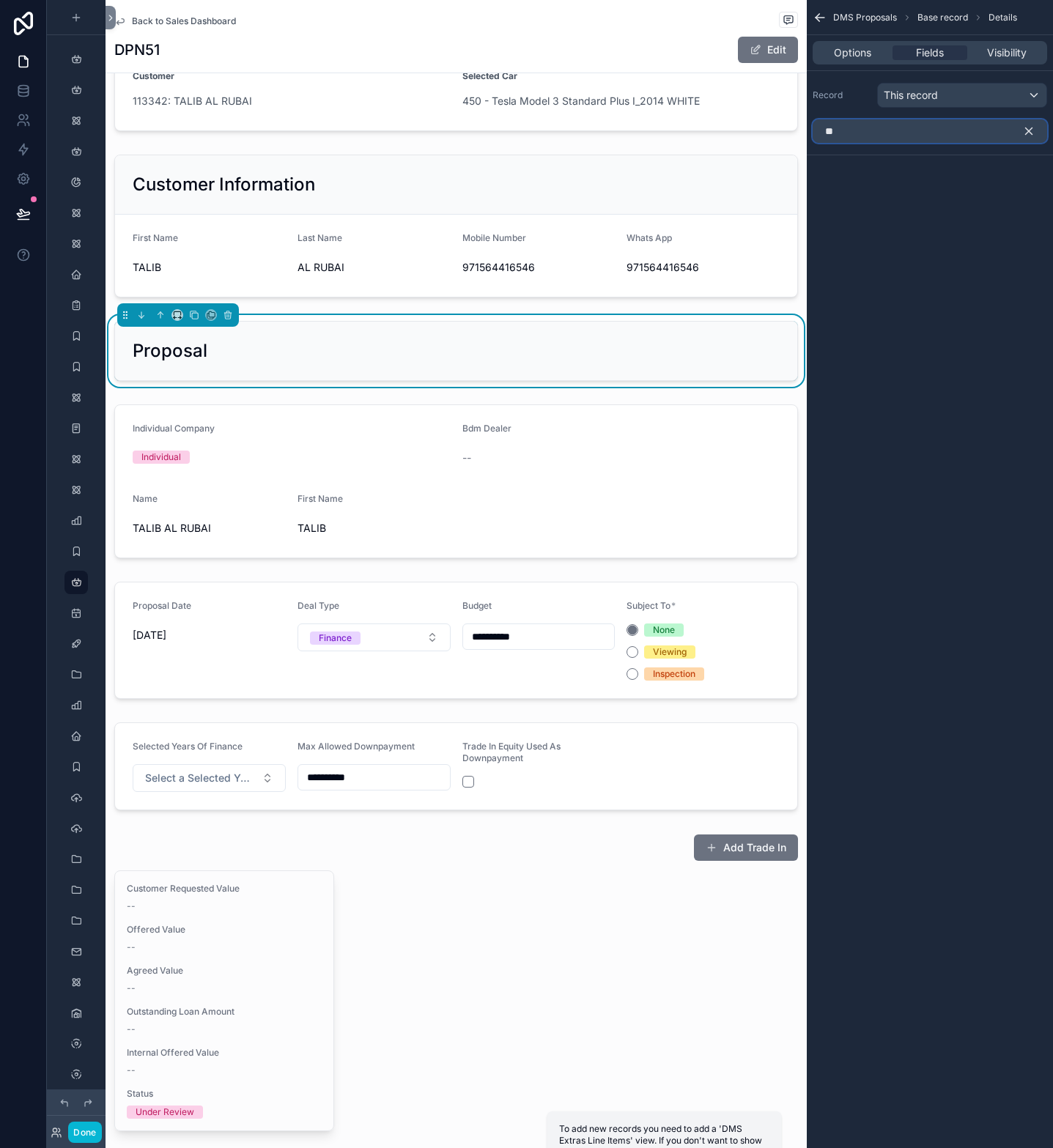
type input "*"
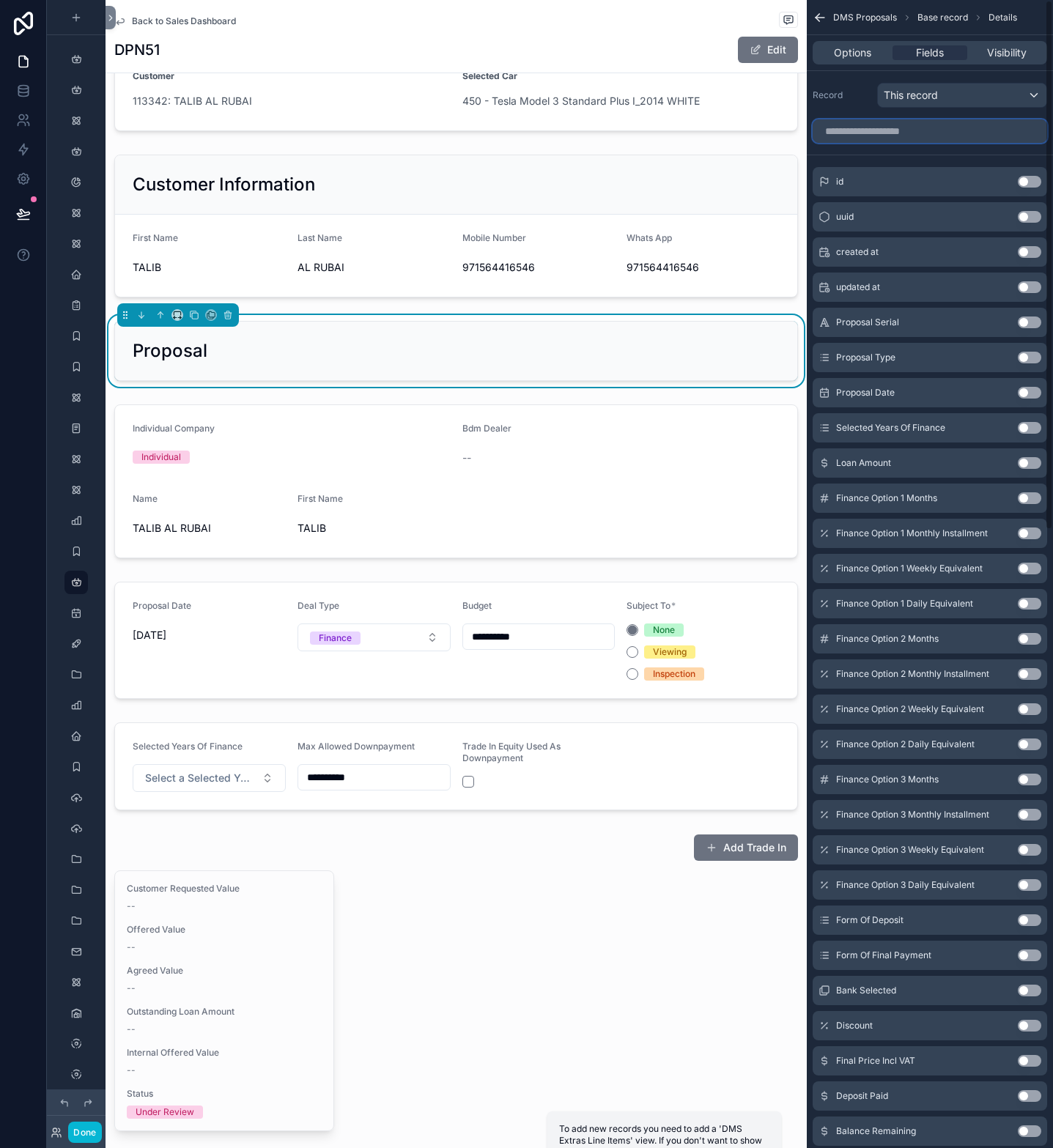
click at [938, 132] on input "scrollable content" at bounding box center [930, 131] width 235 height 23
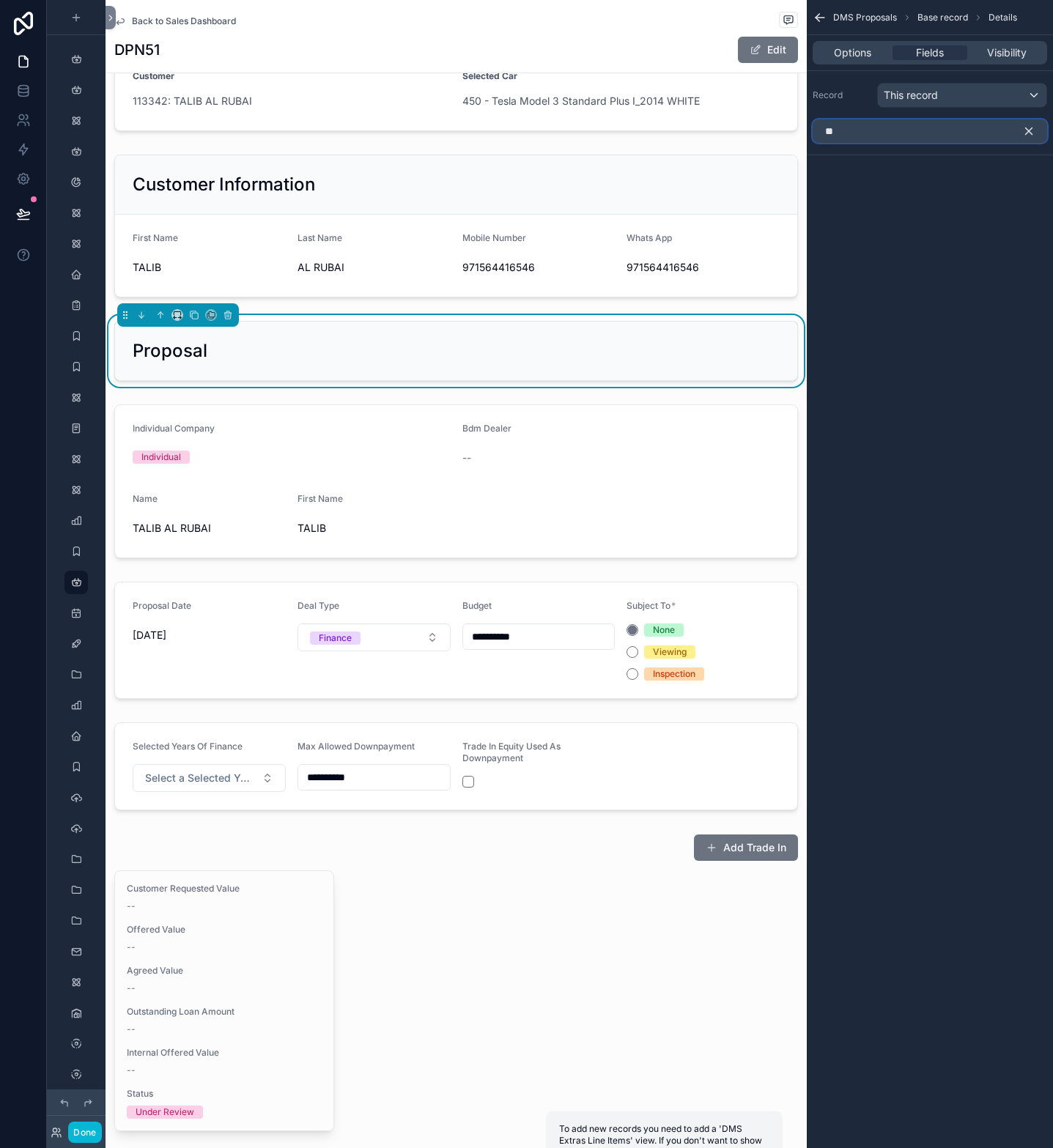
type input "*"
click at [339, 360] on div "Proposal" at bounding box center [456, 351] width 647 height 23
drag, startPoint x: 889, startPoint y: 134, endPoint x: 803, endPoint y: 127, distance: 86.3
click at [803, 127] on div "Page Stock Inventory 1,987 Handover Dates Xero tracking categories Handover Dat…" at bounding box center [579, 574] width 948 height 1148
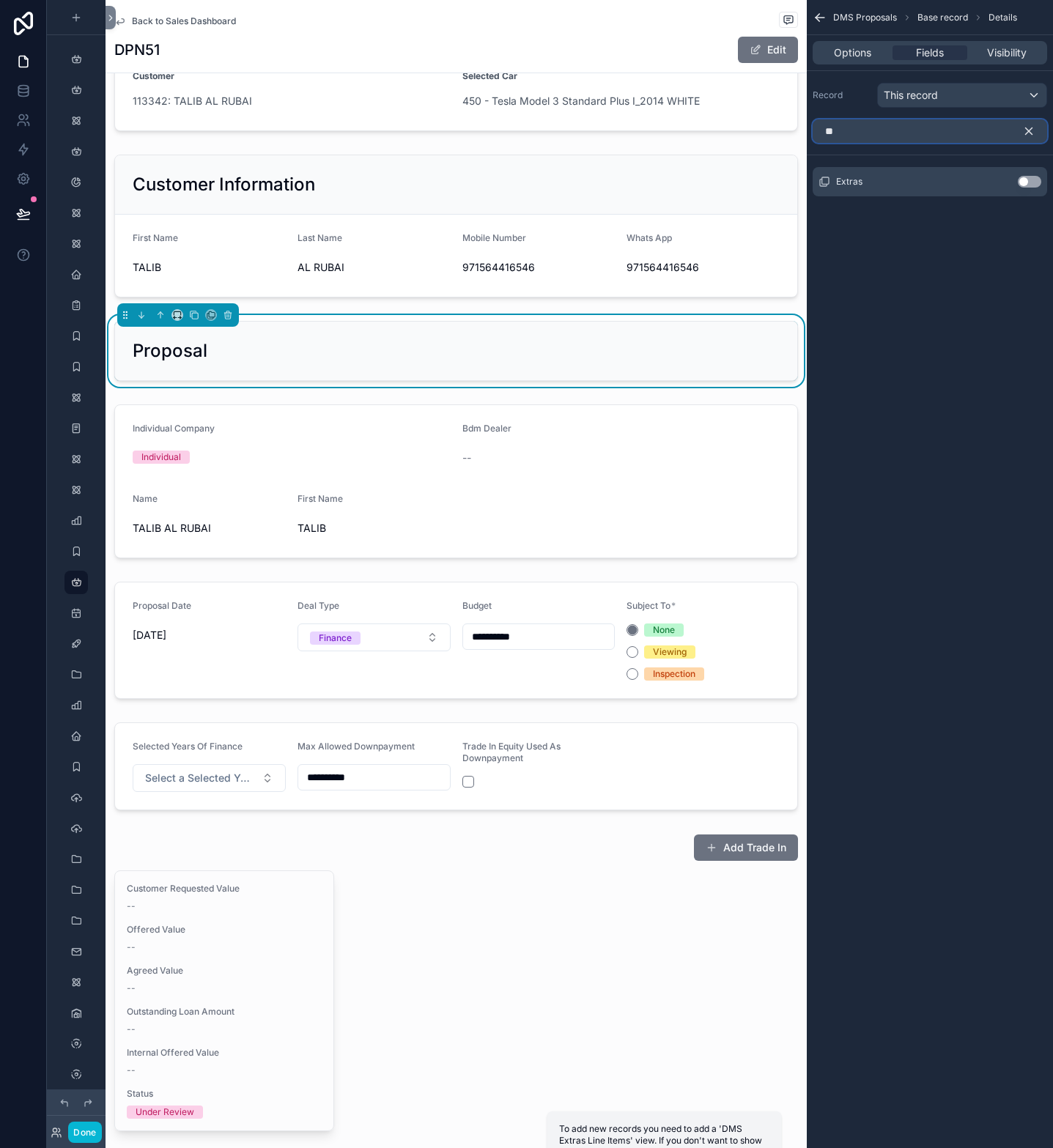
type input "*"
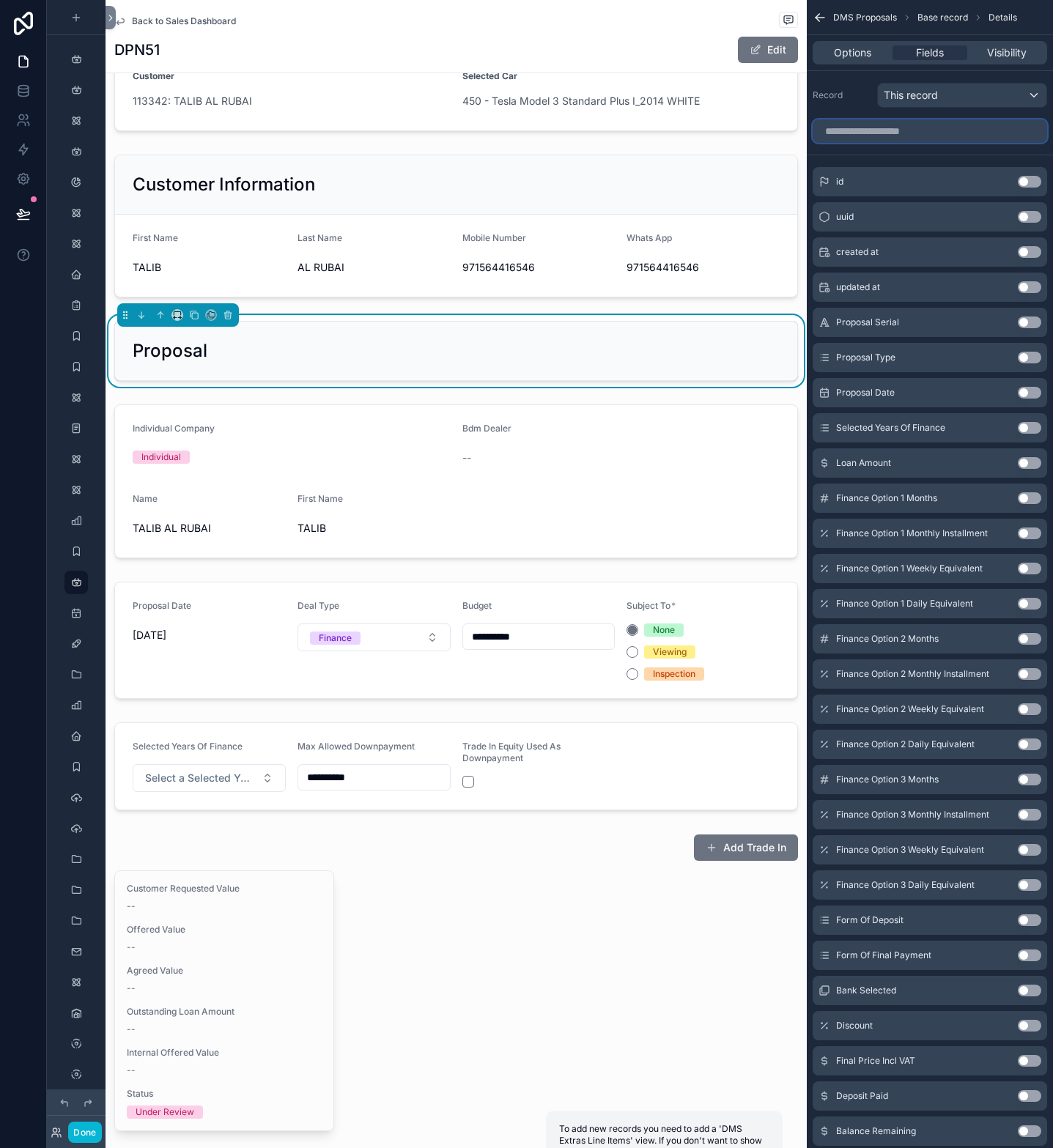
type input "*"
click at [419, 352] on div "Proposal" at bounding box center [456, 351] width 647 height 23
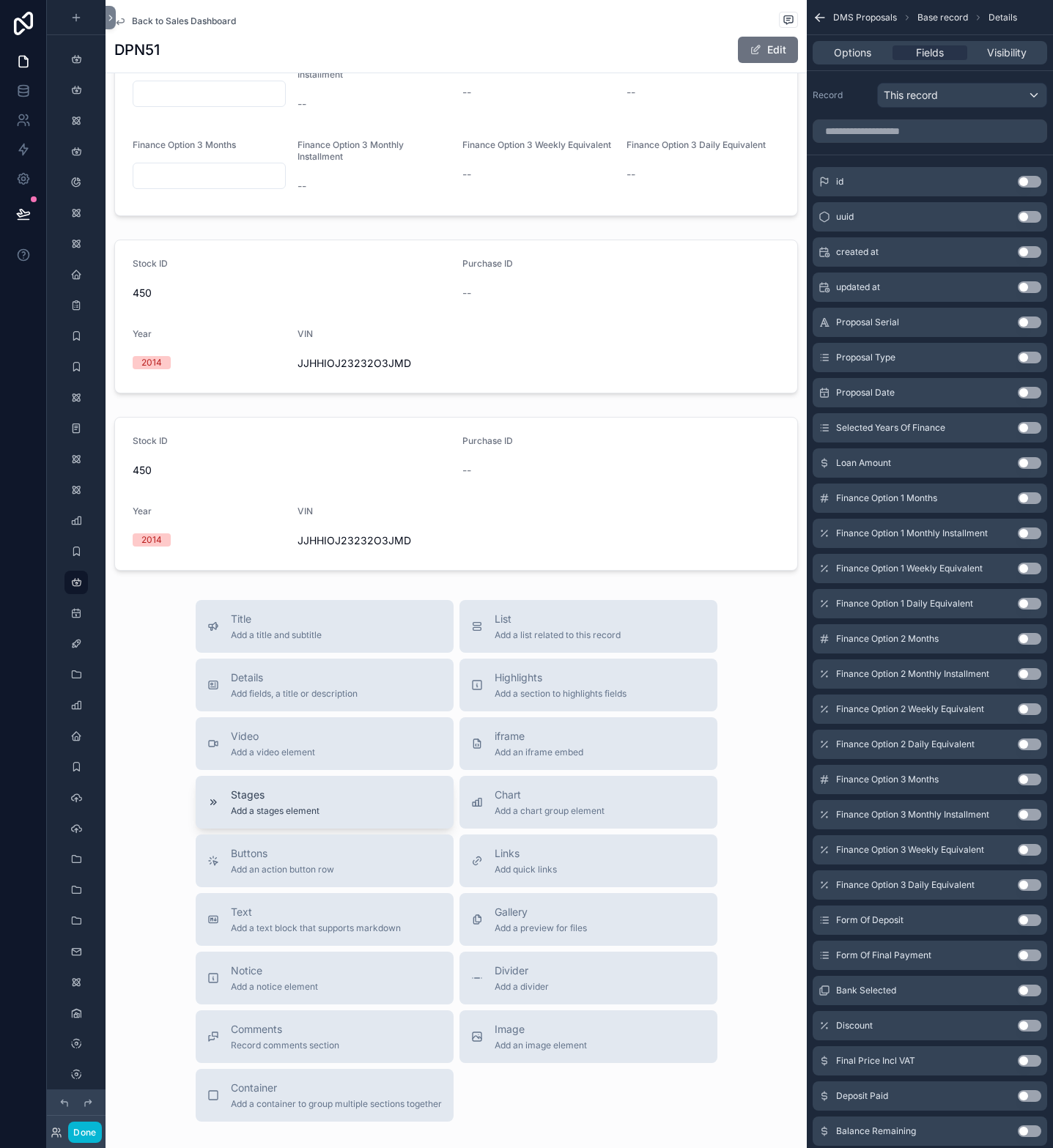
scroll to position [1900, 0]
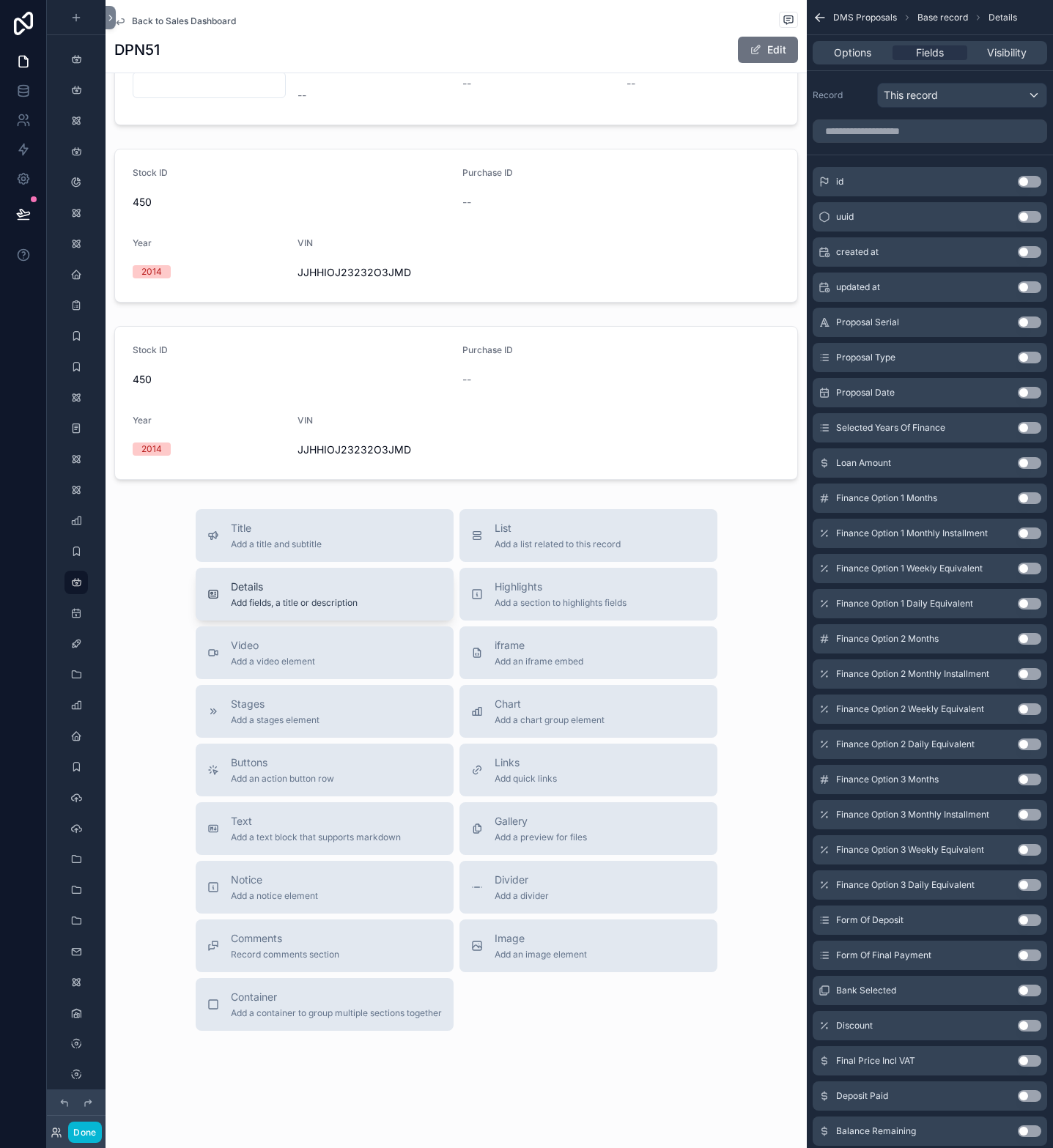
click at [273, 587] on span "Details" at bounding box center [294, 586] width 127 height 15
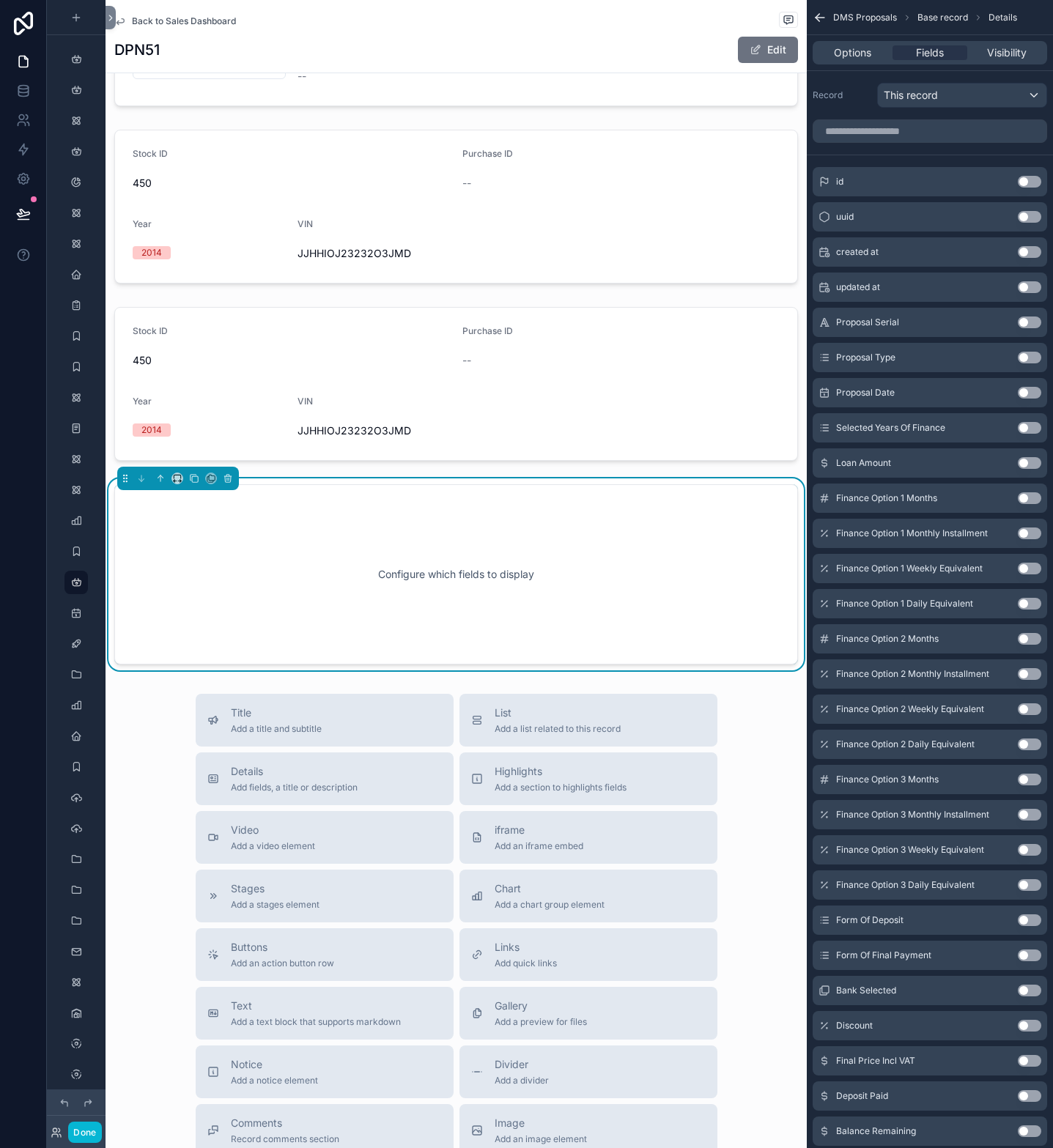
scroll to position [1920, 0]
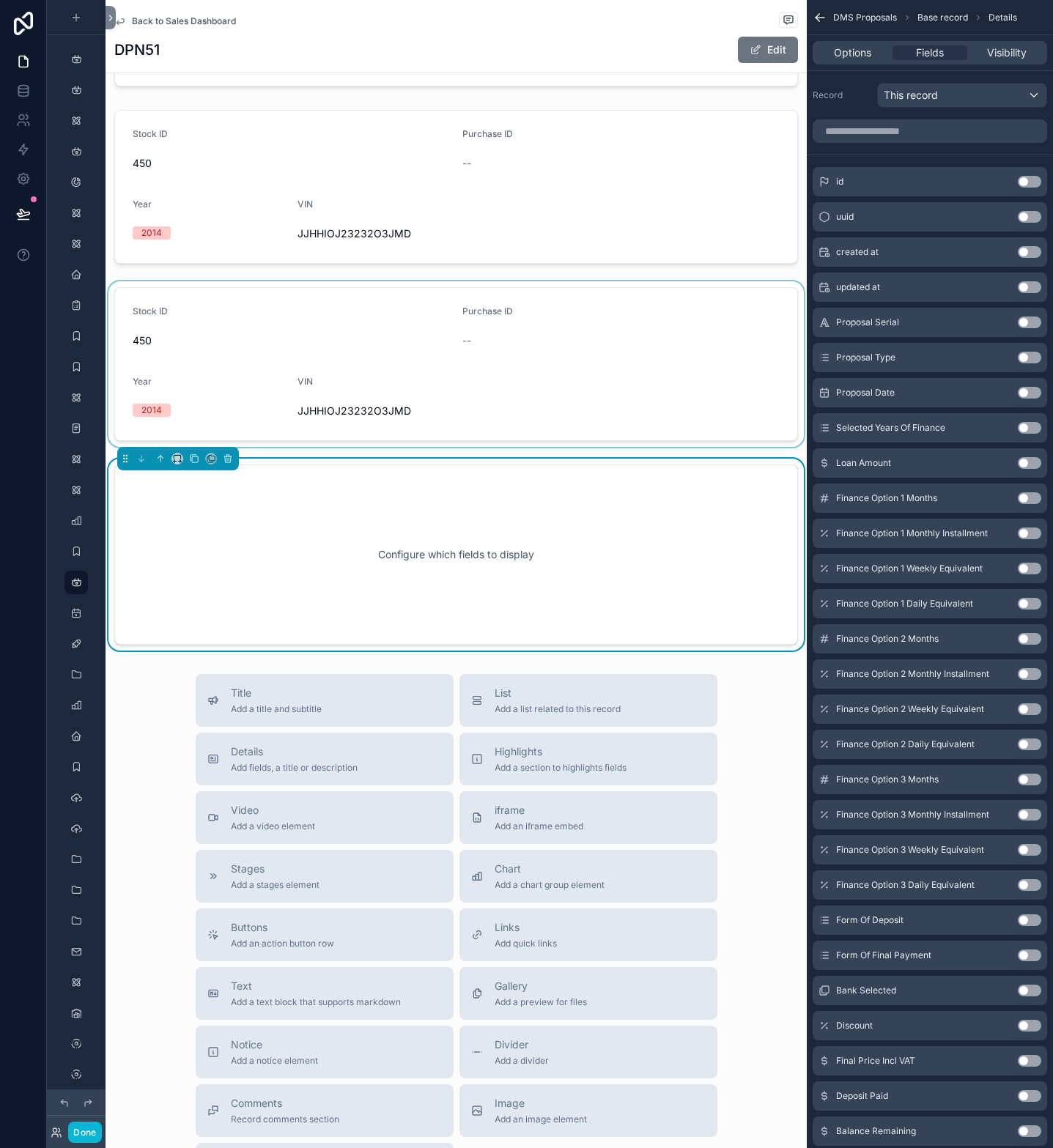
click at [414, 320] on div "scrollable content" at bounding box center [456, 364] width 701 height 165
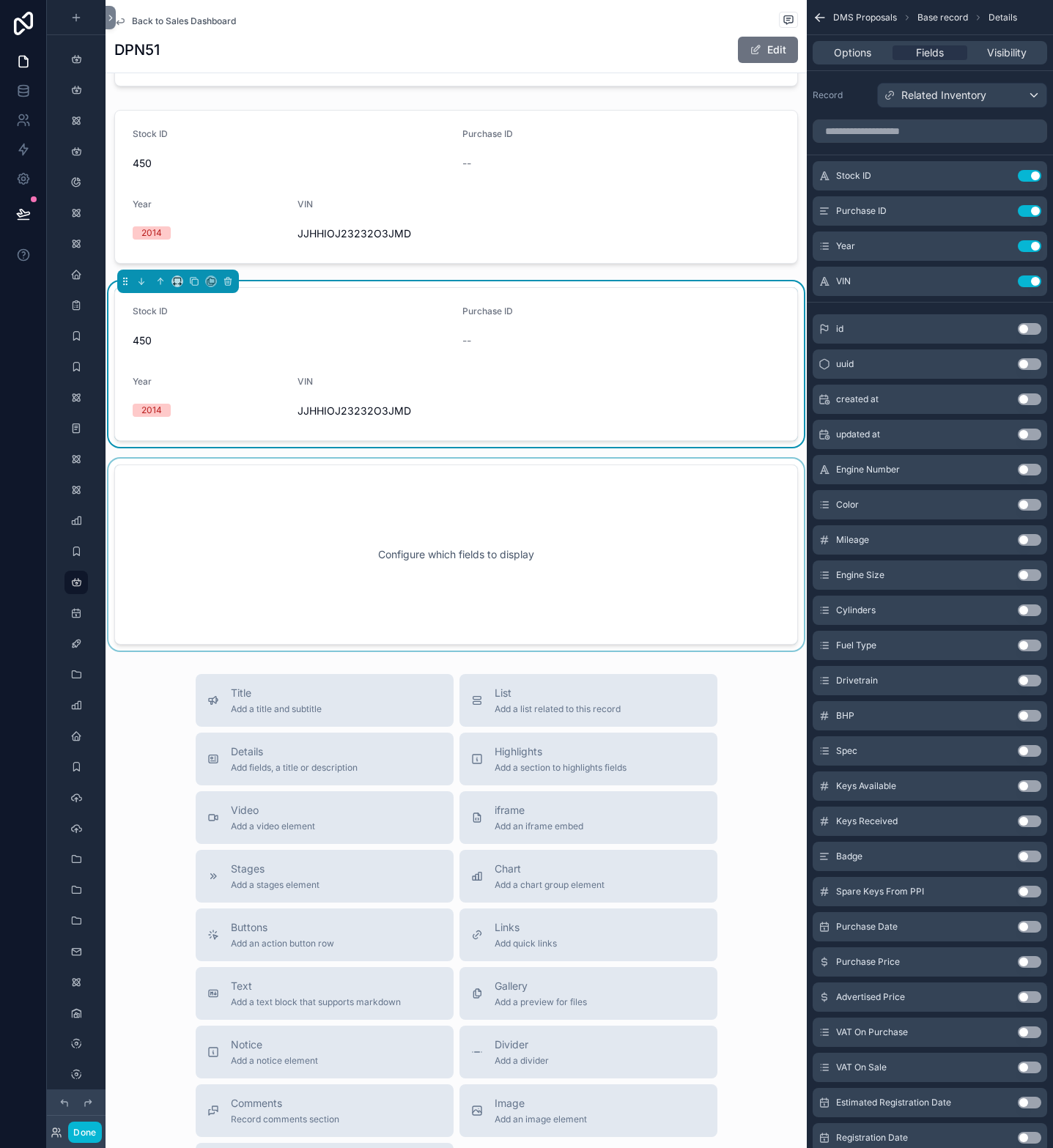
click at [368, 567] on div "scrollable content" at bounding box center [456, 555] width 701 height 192
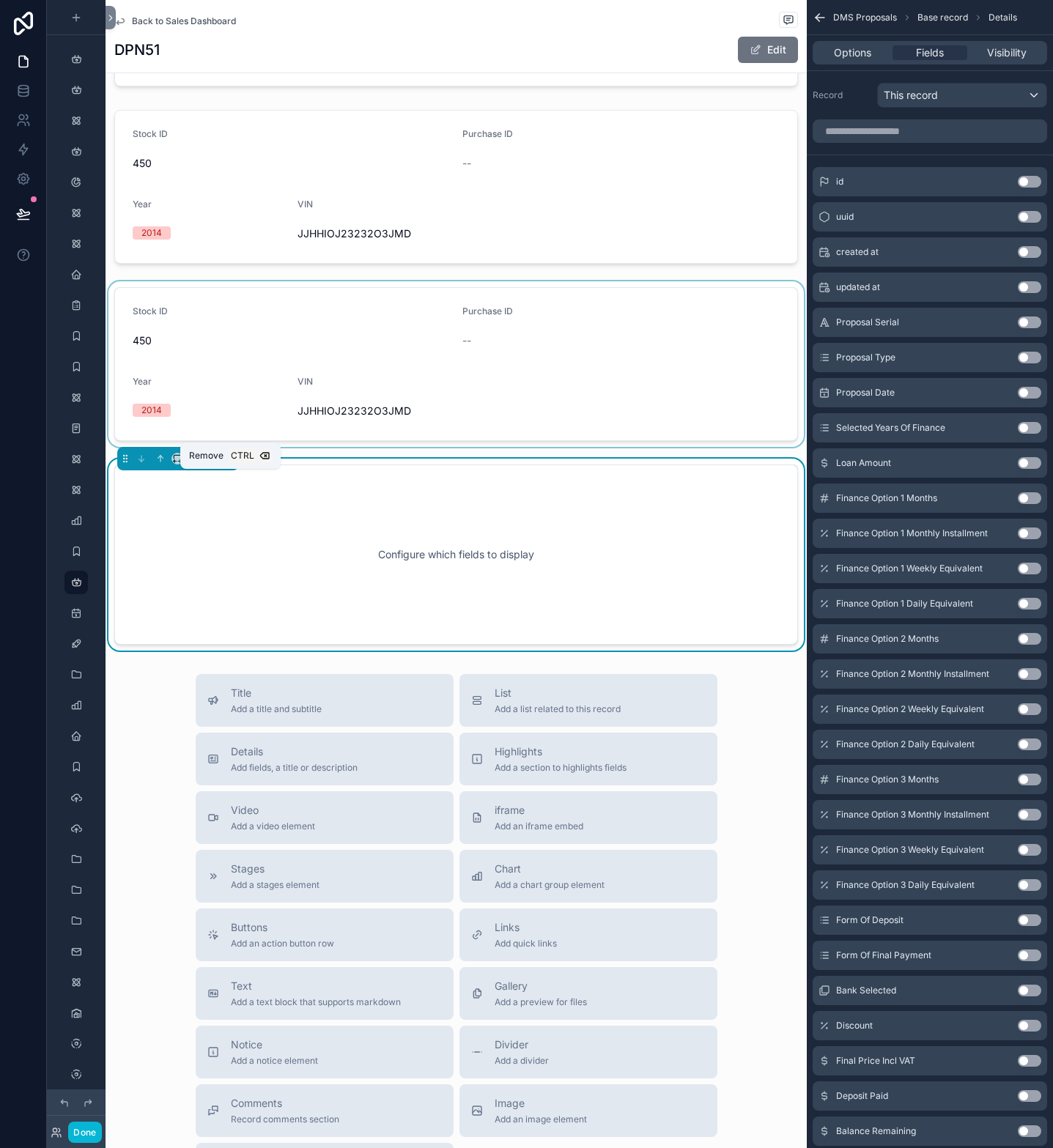
click at [226, 464] on icon "scrollable content" at bounding box center [228, 459] width 10 height 10
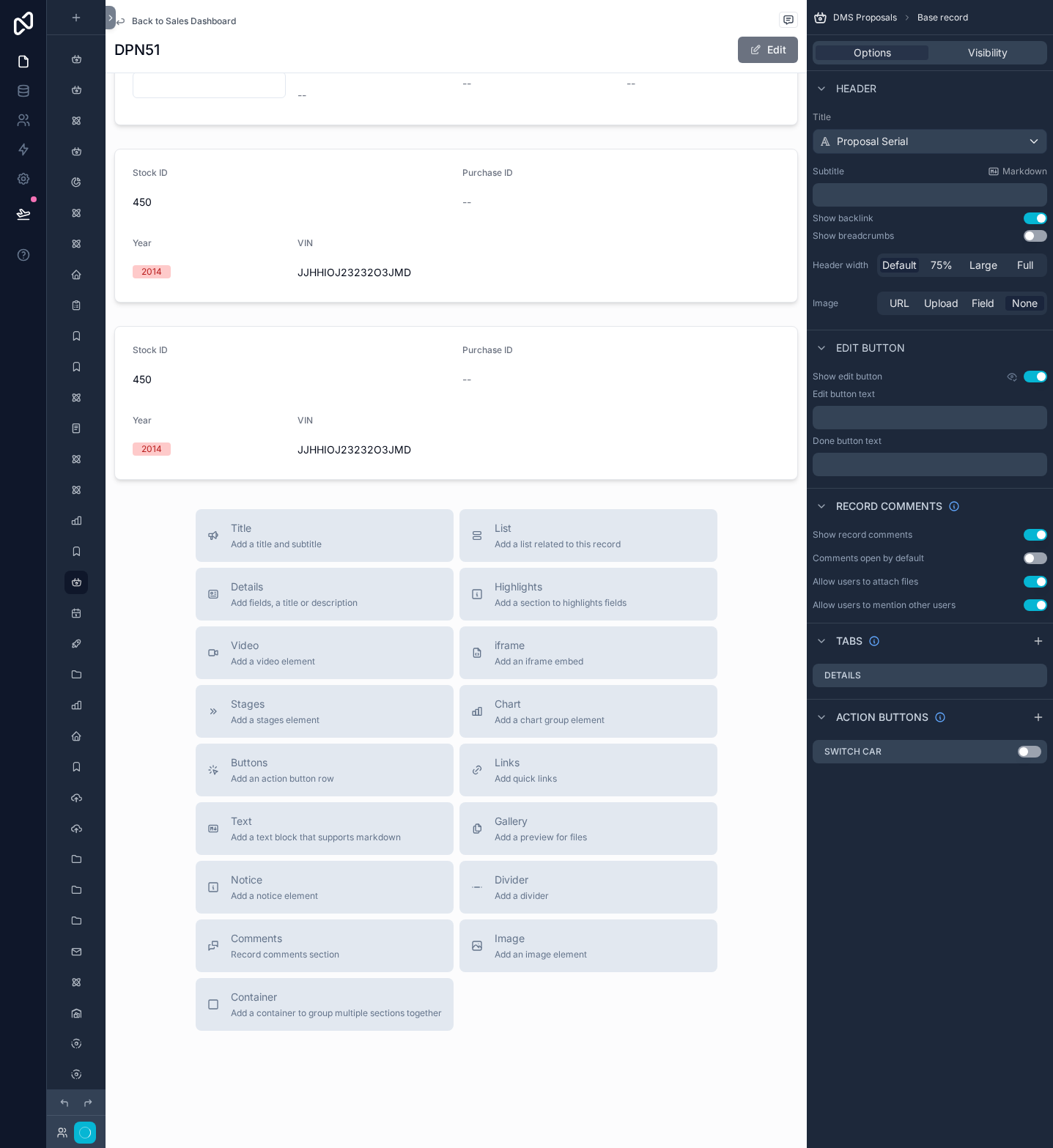
scroll to position [1900, 0]
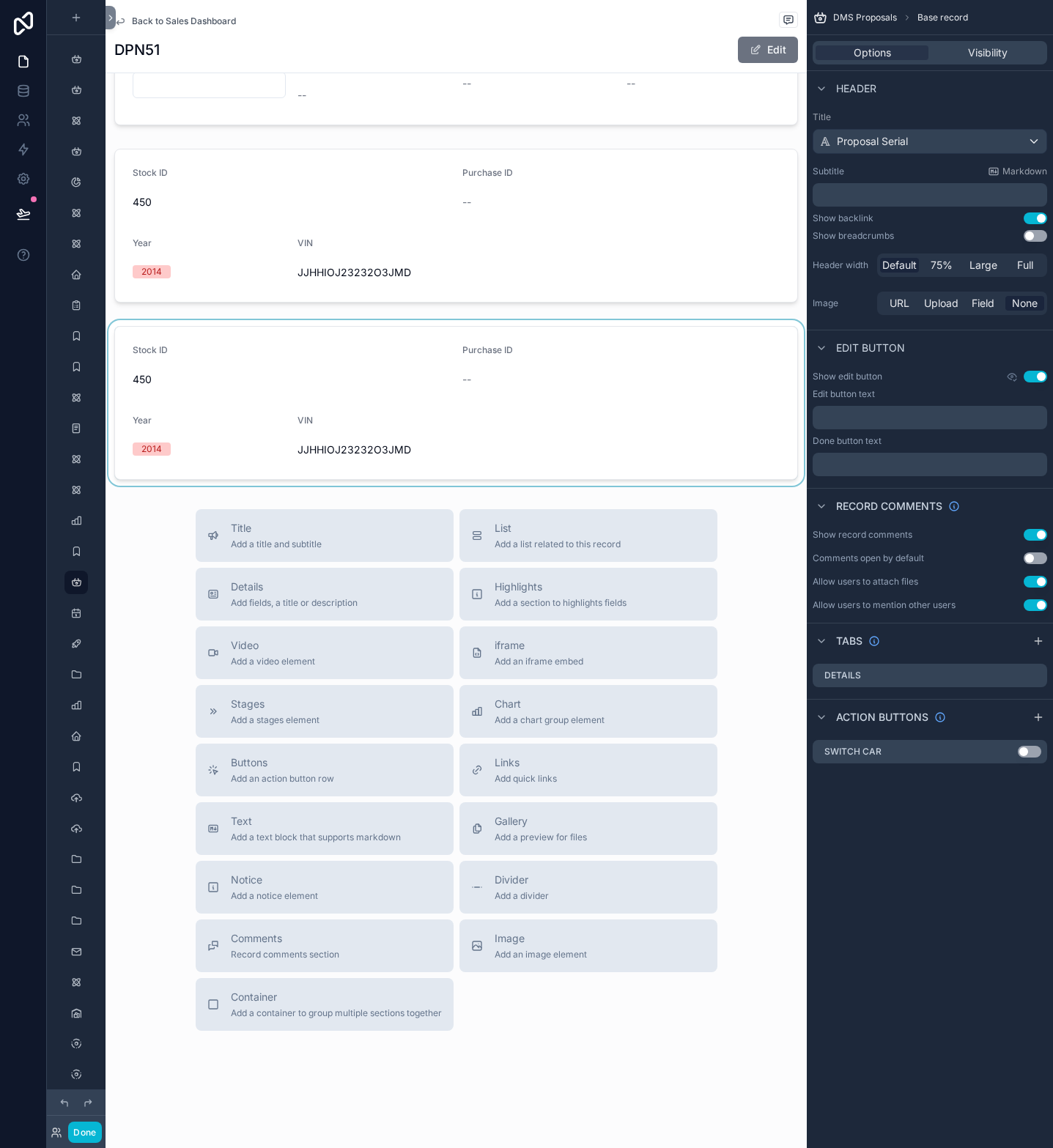
click at [410, 396] on div "scrollable content" at bounding box center [456, 403] width 701 height 165
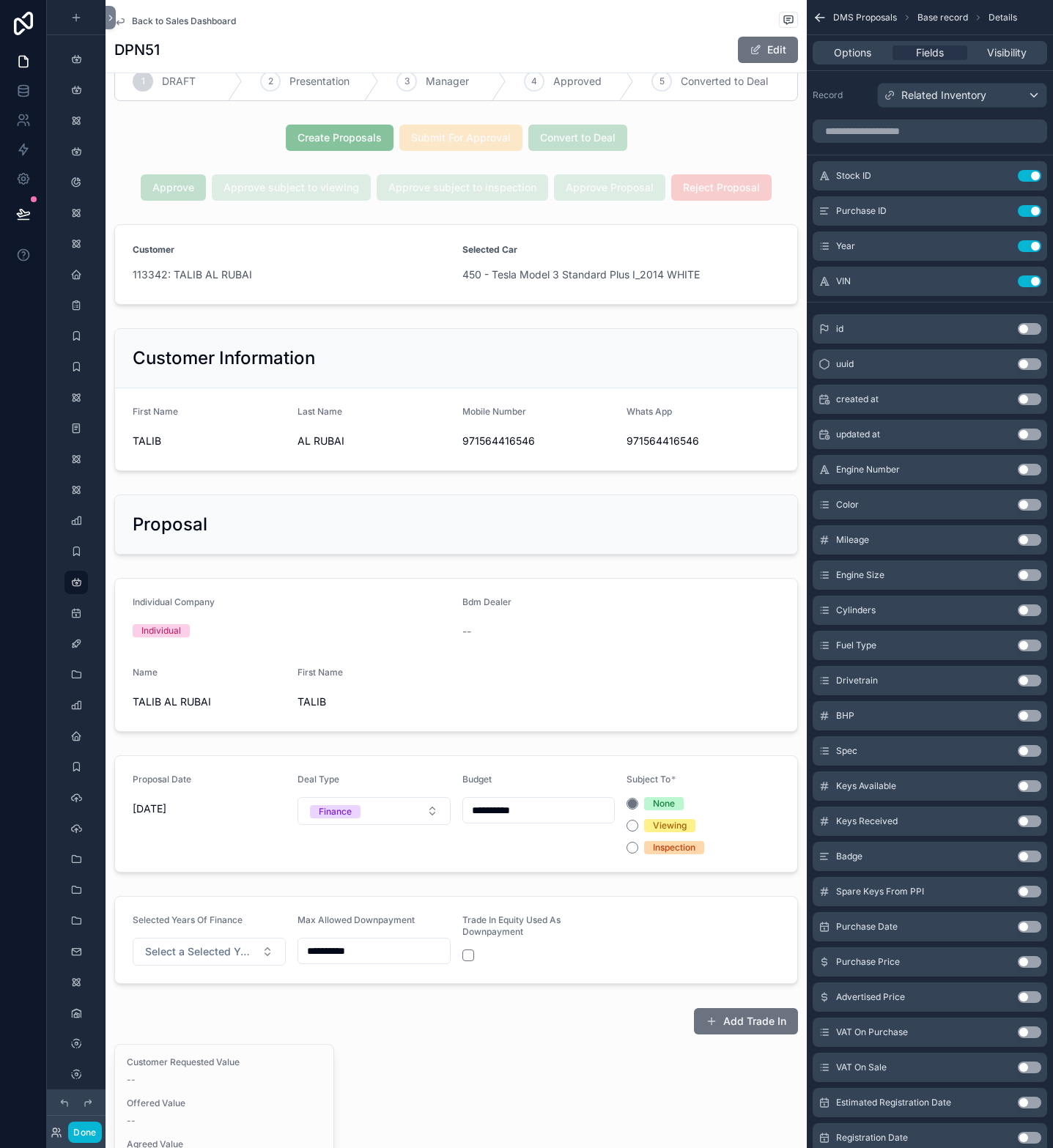
scroll to position [31, 0]
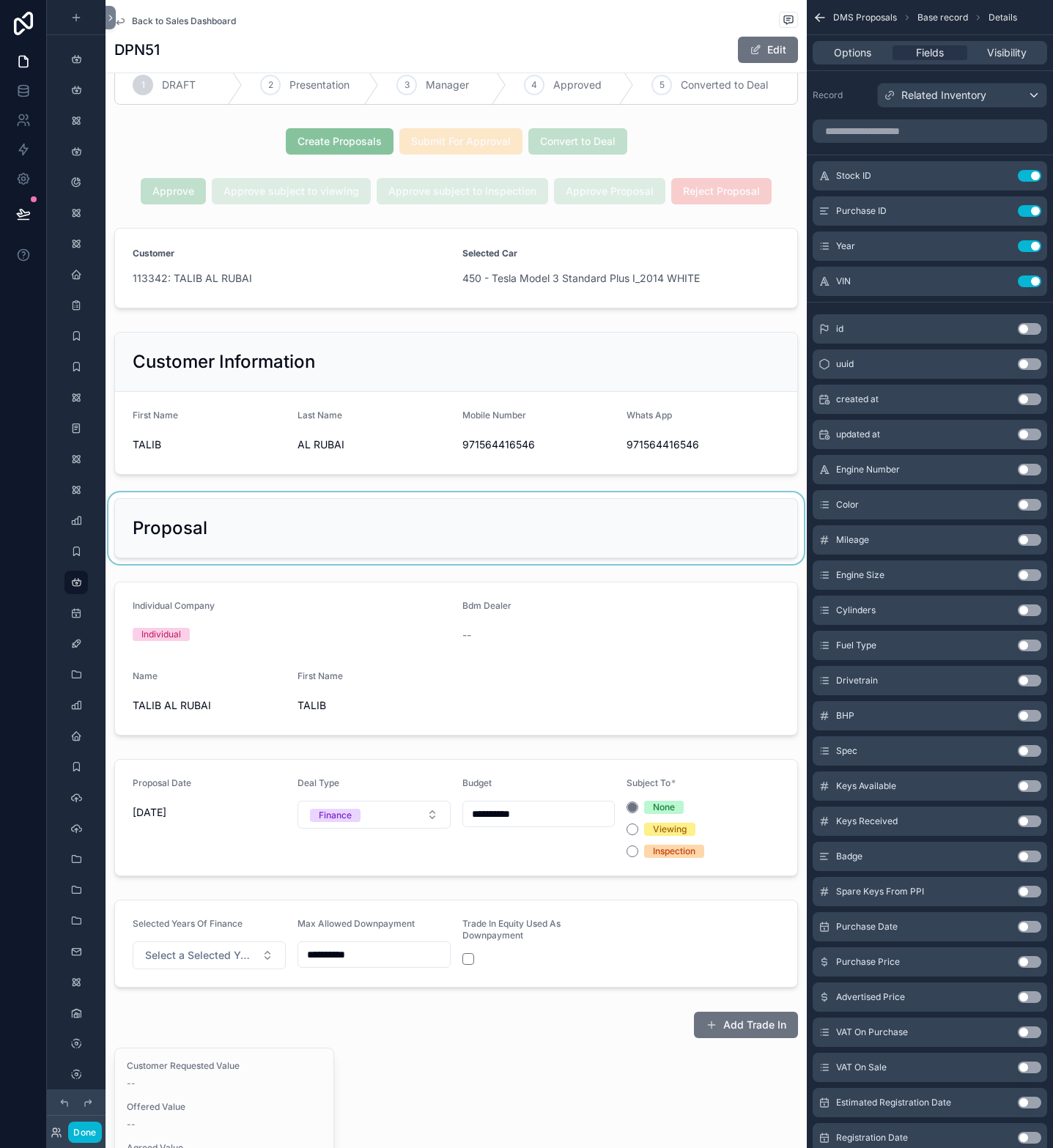
click at [200, 535] on div "scrollable content" at bounding box center [456, 528] width 701 height 72
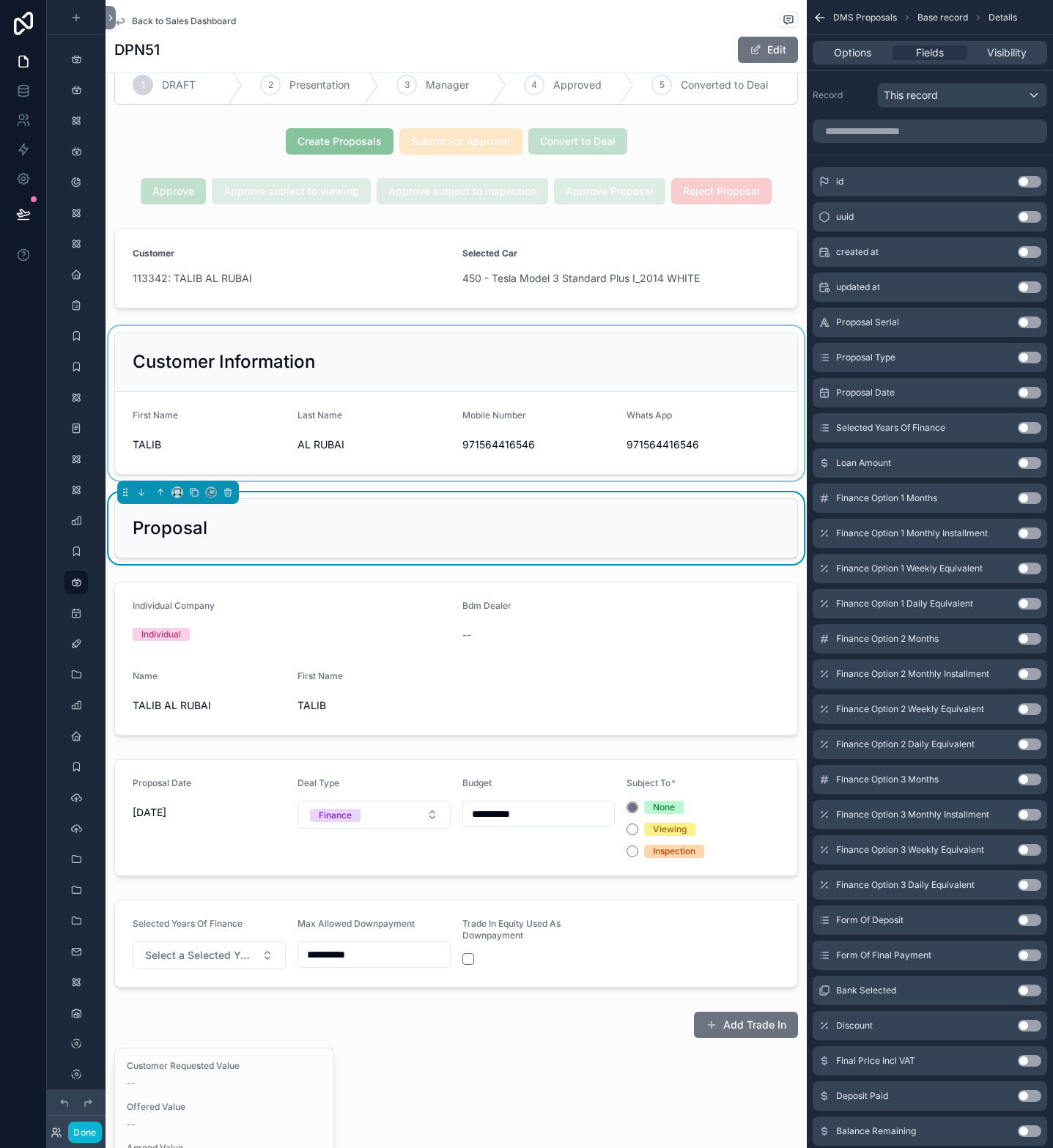
click at [278, 407] on div "scrollable content" at bounding box center [456, 403] width 701 height 154
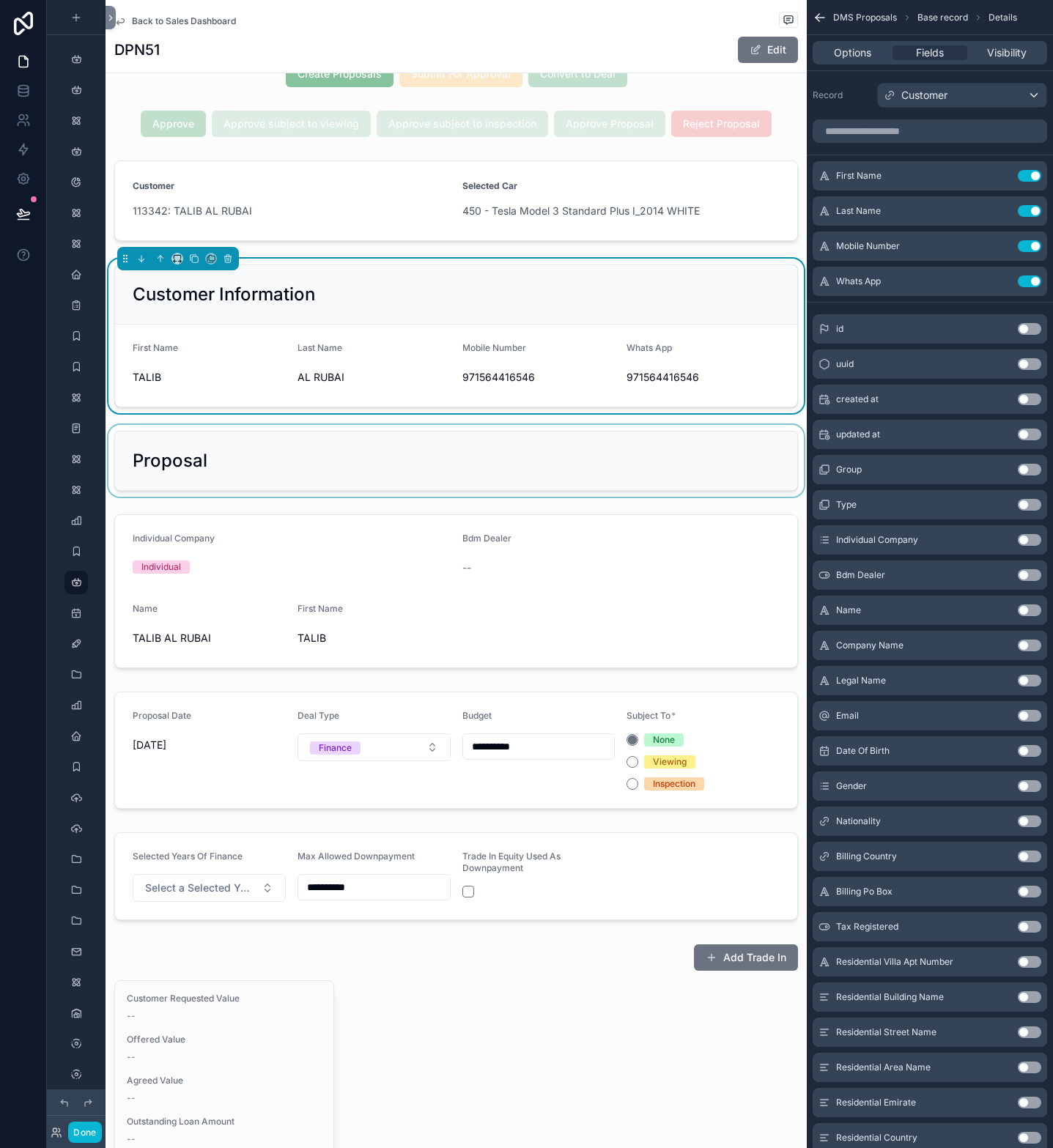
scroll to position [0, 0]
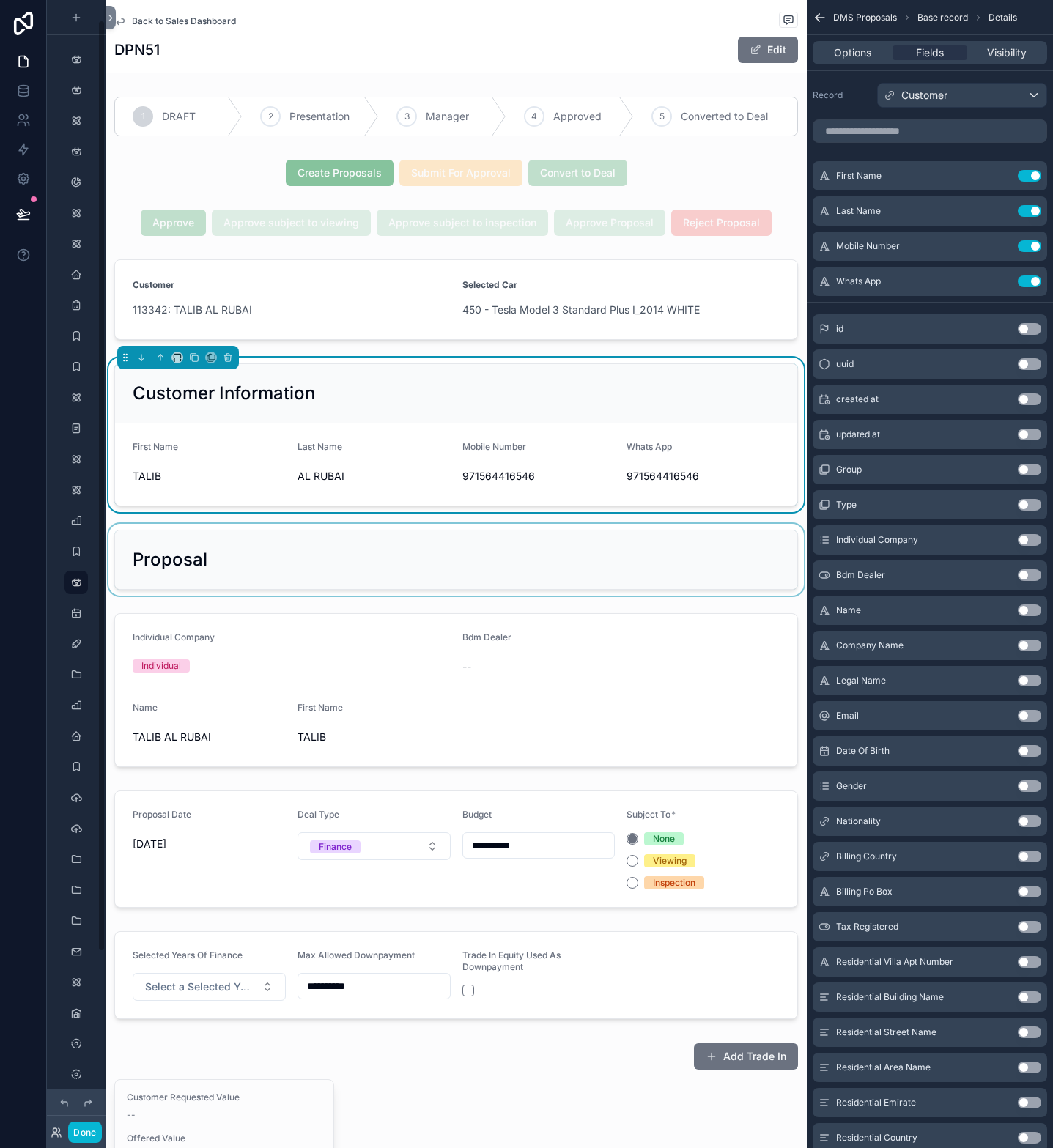
click at [302, 423] on div "Customer Information" at bounding box center [456, 394] width 682 height 59
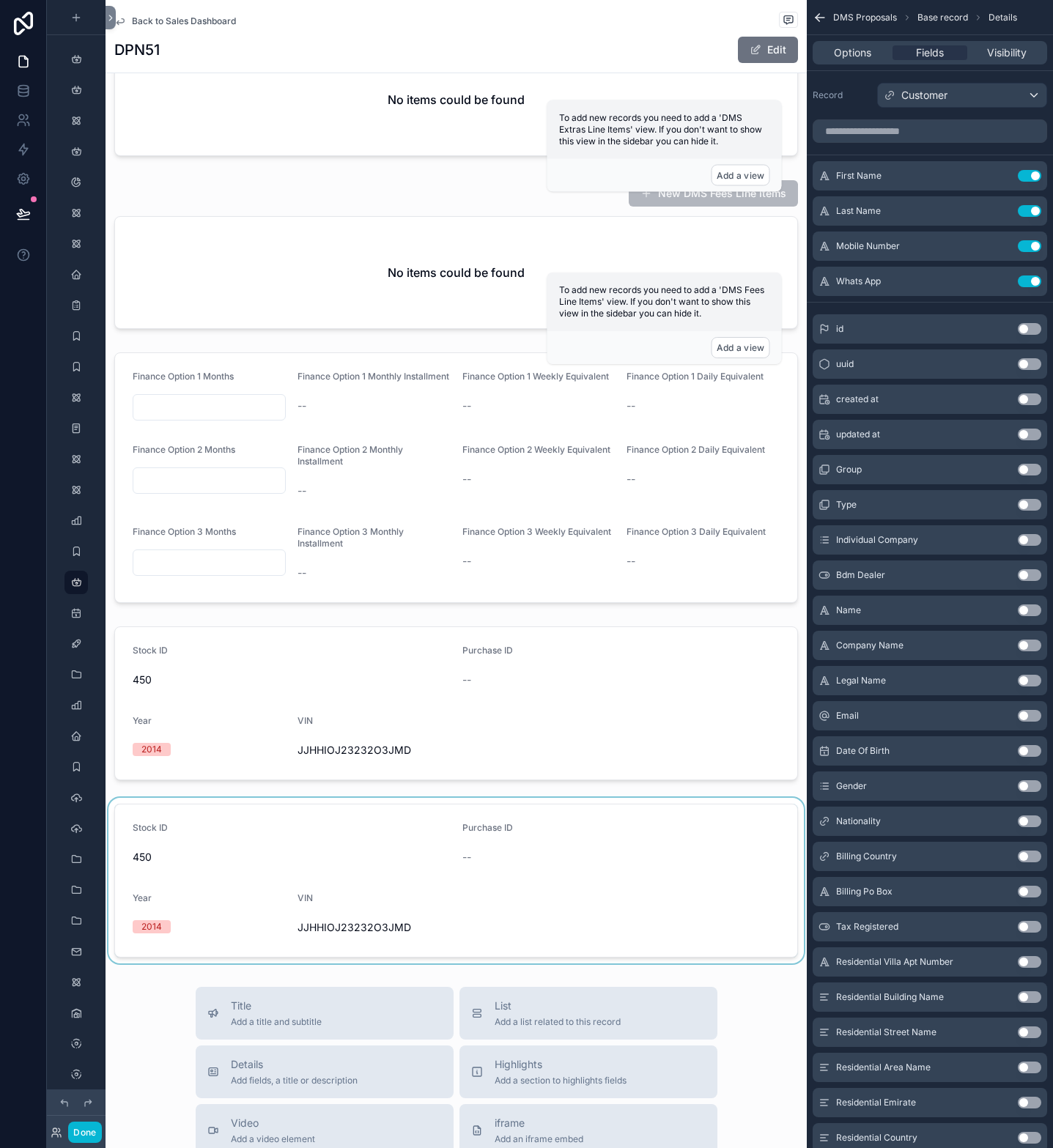
scroll to position [1351, 0]
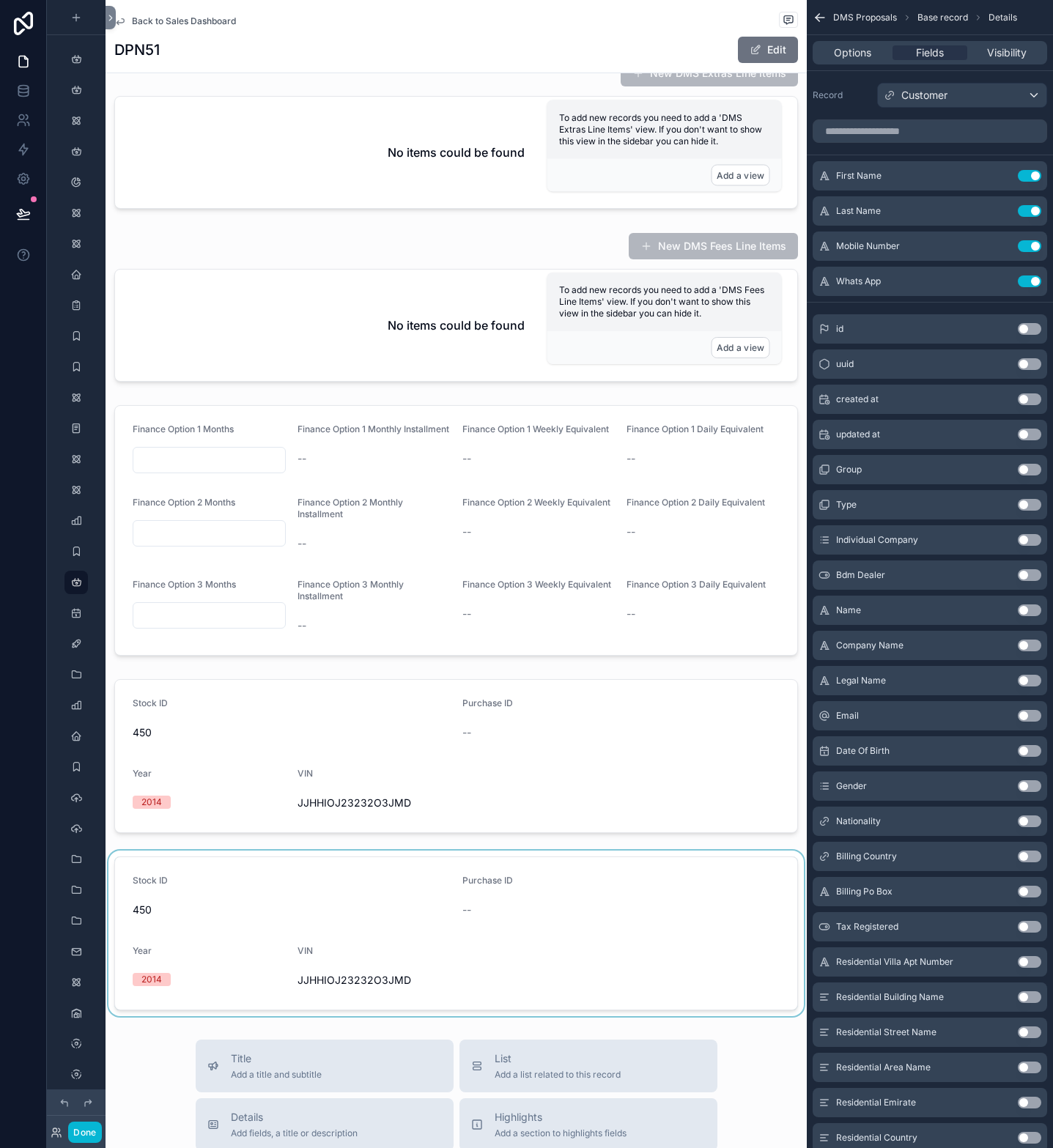
click at [141, 771] on div "scrollable content" at bounding box center [456, 934] width 701 height 165
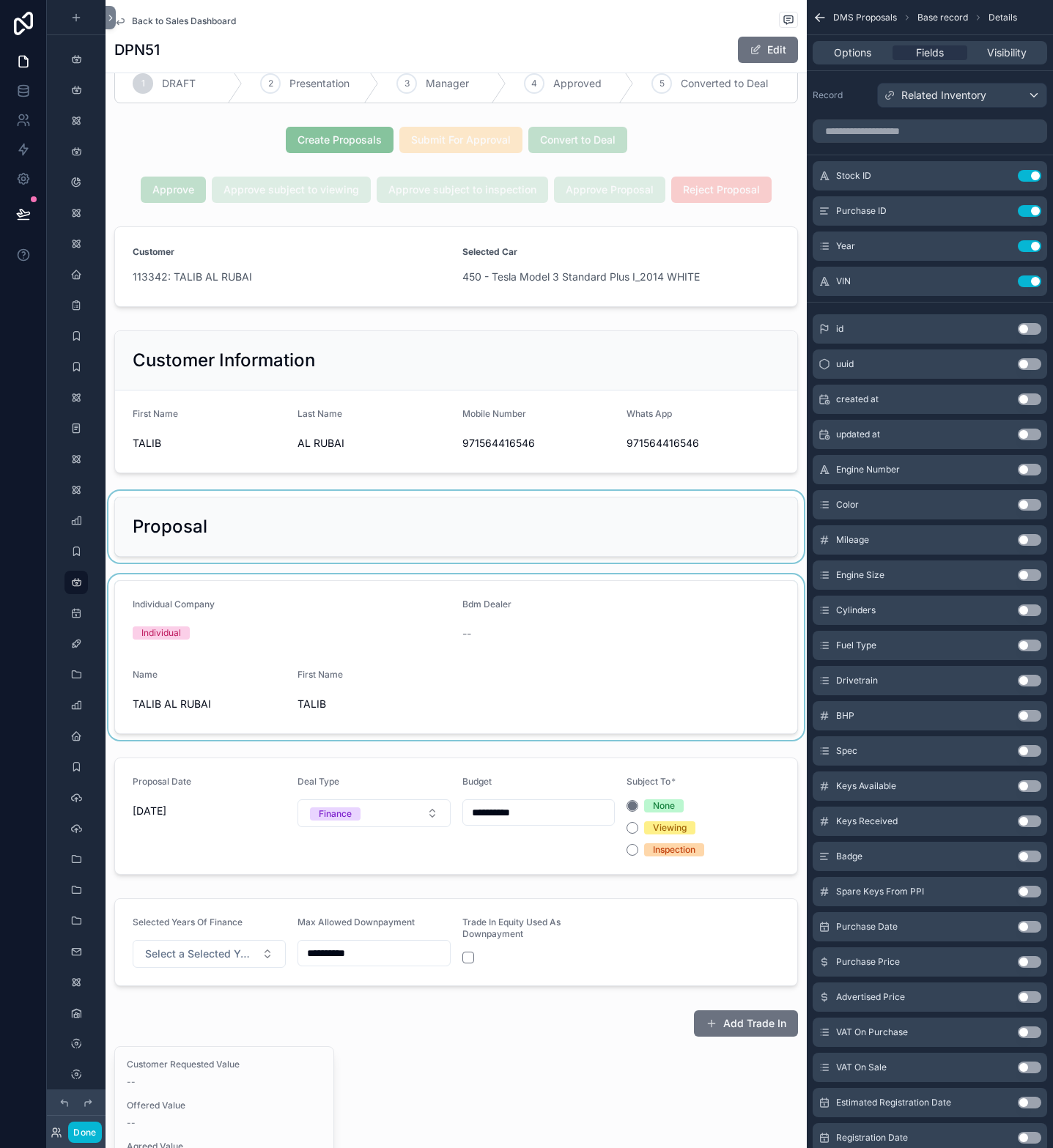
scroll to position [31, 0]
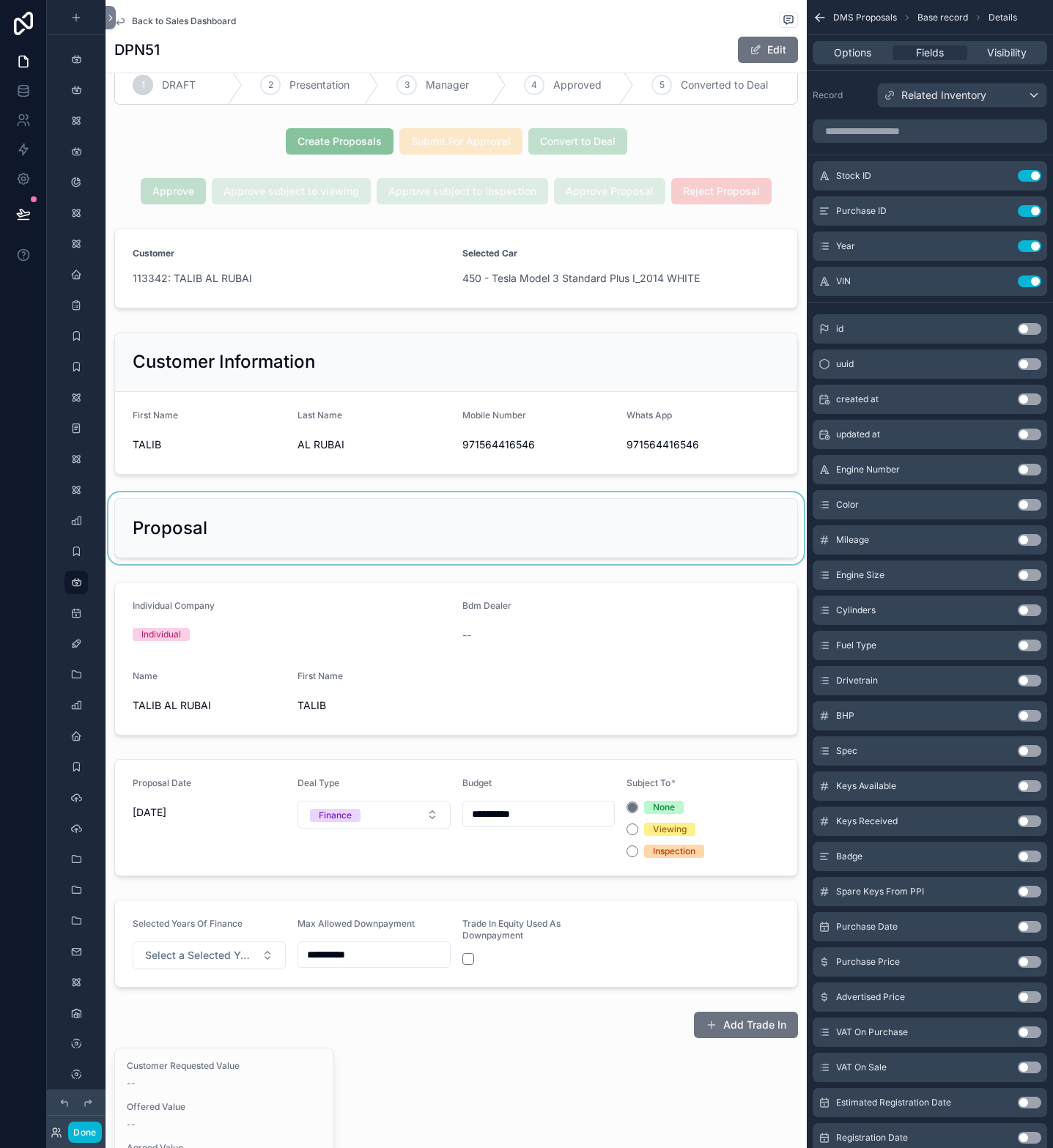
click at [310, 539] on div "scrollable content" at bounding box center [456, 528] width 701 height 72
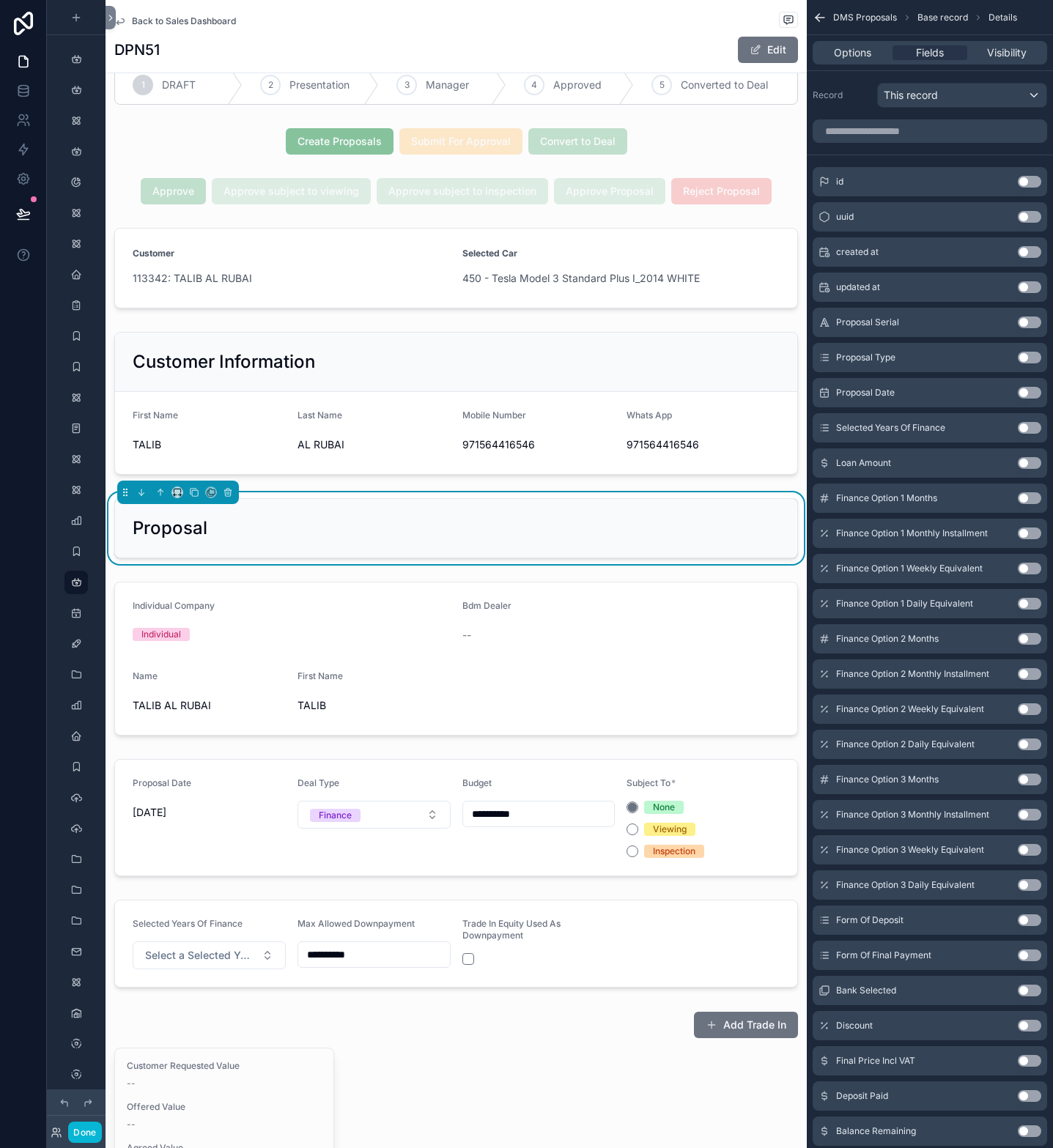
click at [344, 540] on div "Proposal" at bounding box center [456, 528] width 647 height 23
click at [892, 130] on input "scrollable content" at bounding box center [930, 131] width 235 height 23
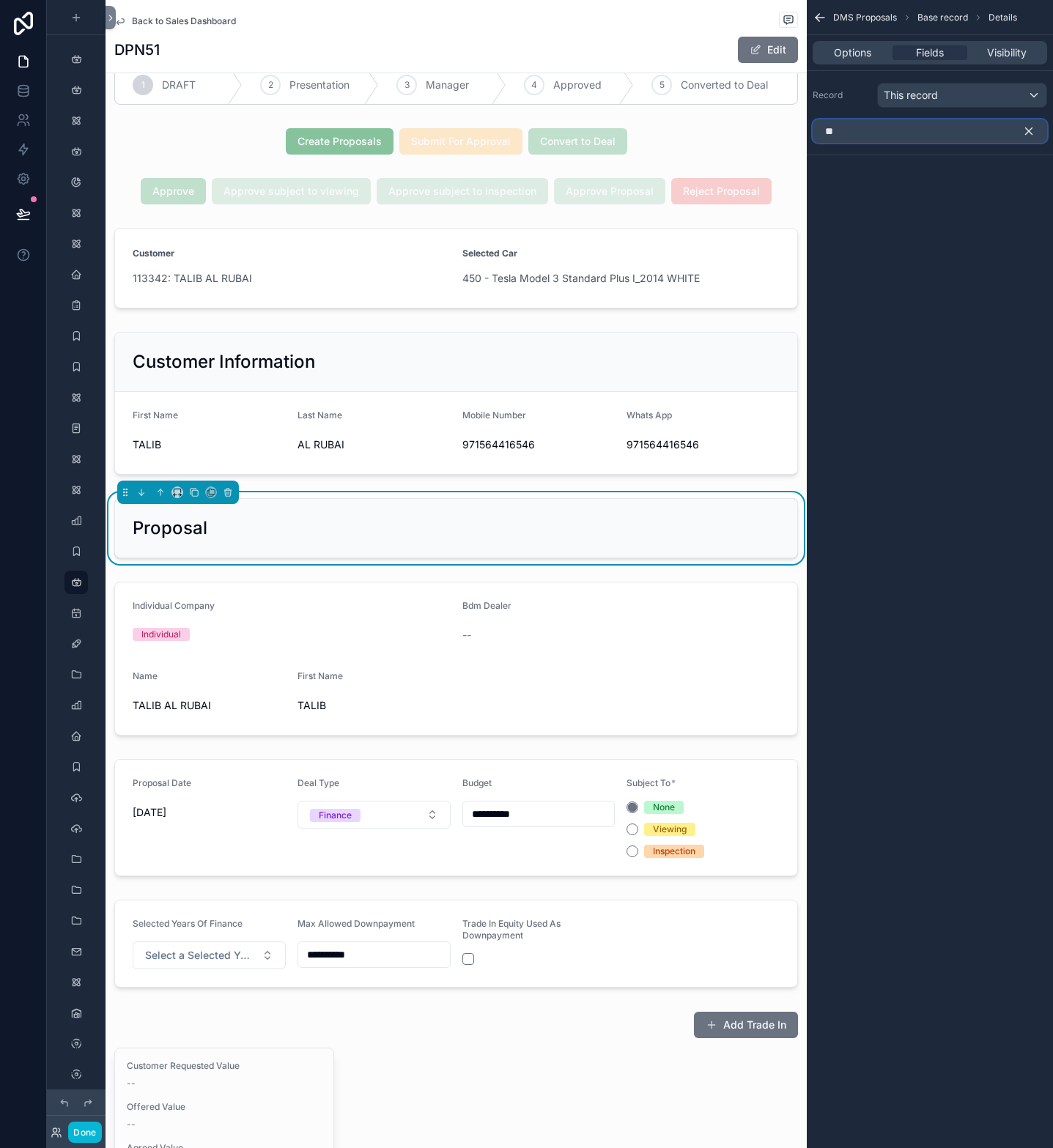
type input "*"
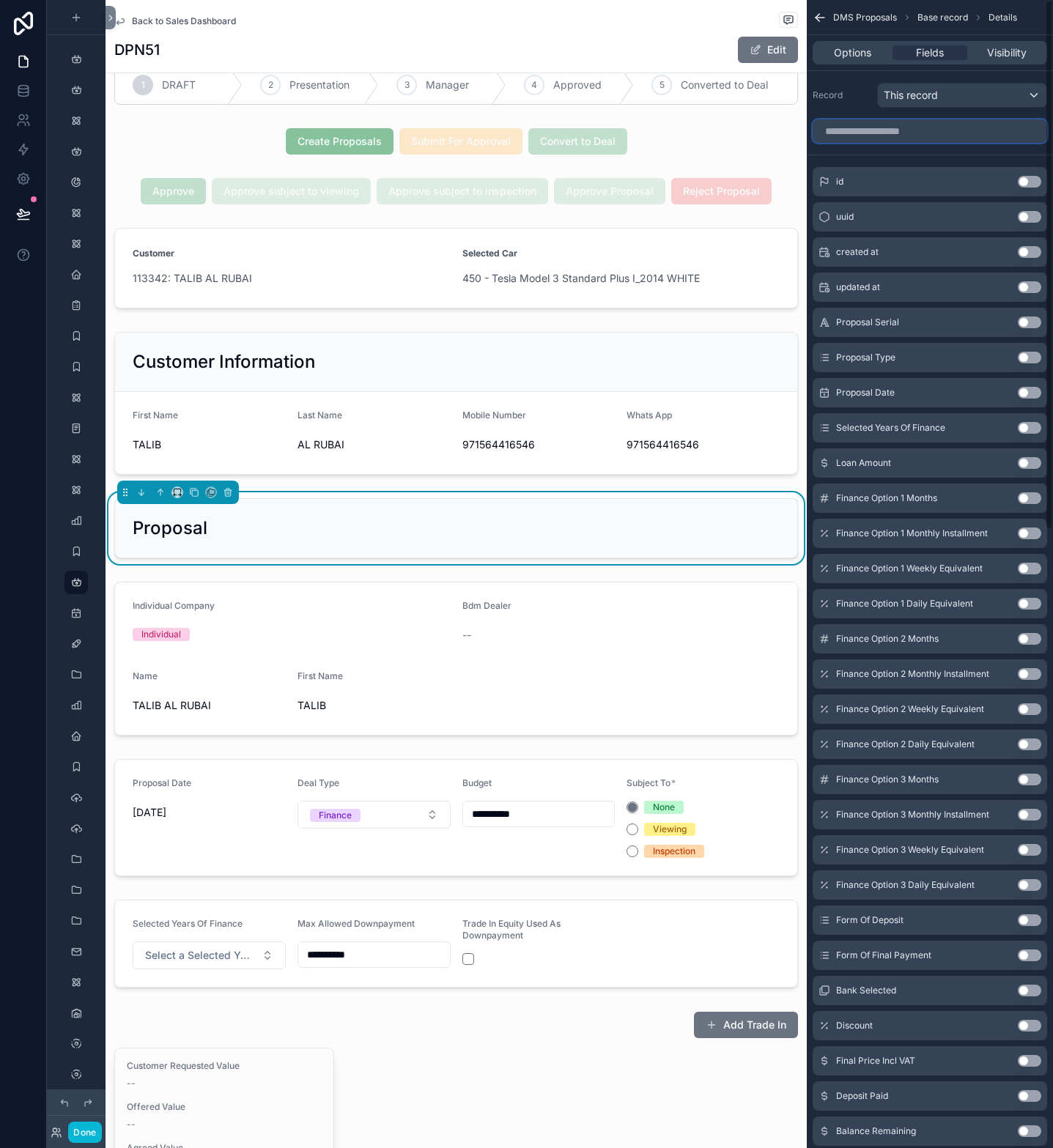
click at [920, 126] on input "scrollable content" at bounding box center [930, 131] width 235 height 23
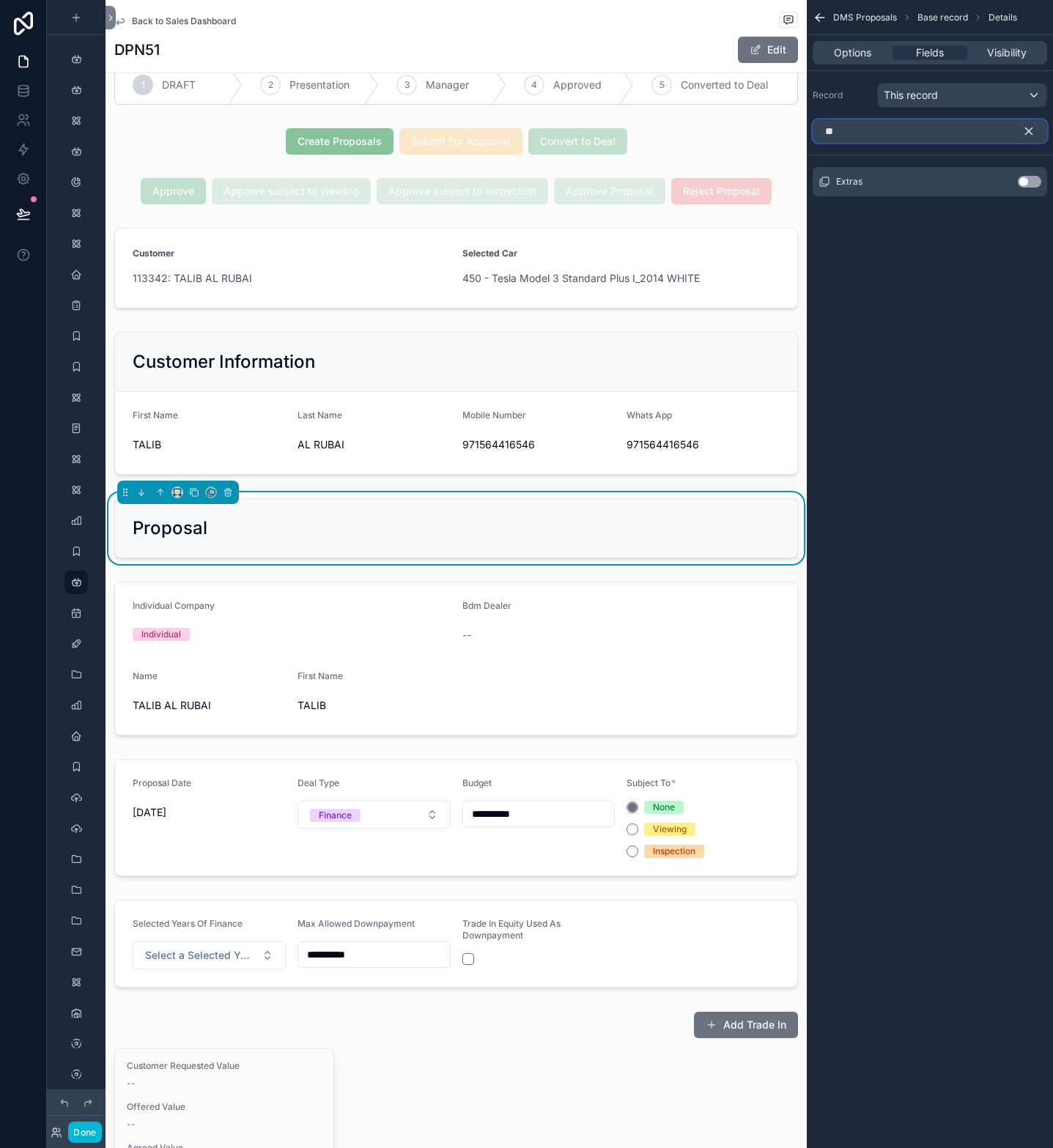
type input "*"
click at [1026, 183] on button "Use setting" at bounding box center [1030, 182] width 23 height 12
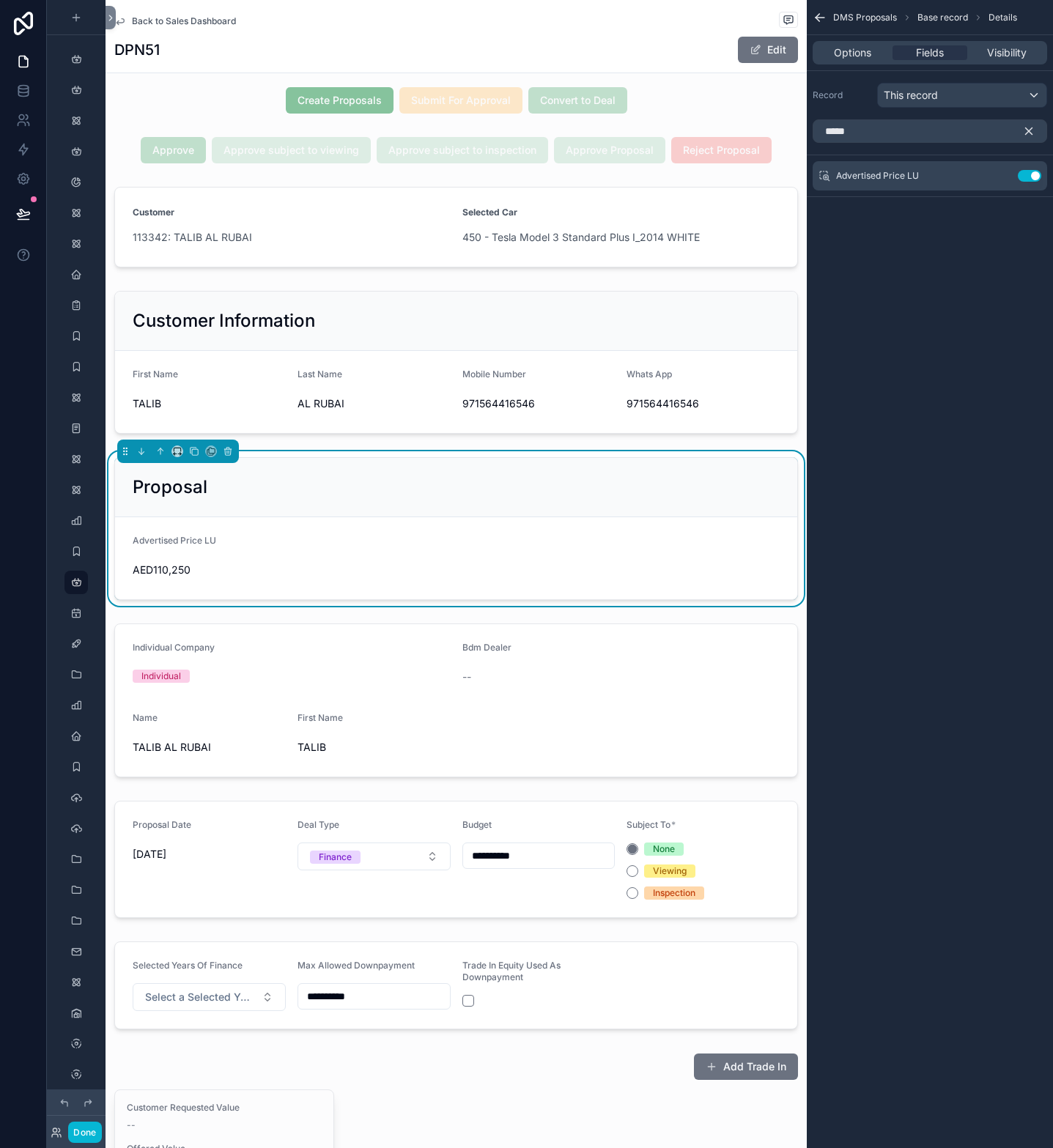
scroll to position [110, 0]
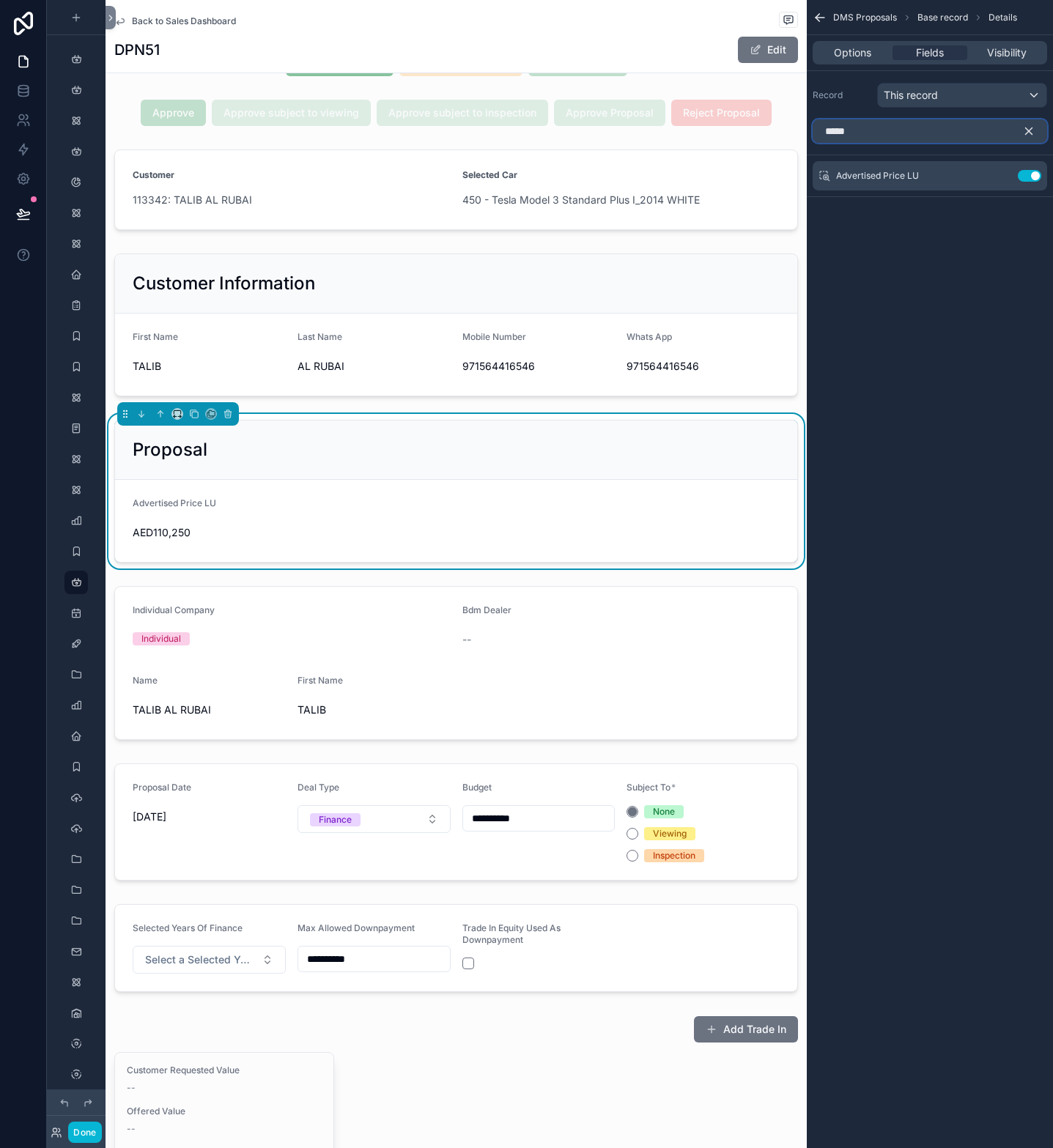
drag, startPoint x: 891, startPoint y: 130, endPoint x: 824, endPoint y: 133, distance: 67.1
click at [824, 133] on input "*****" at bounding box center [930, 131] width 235 height 23
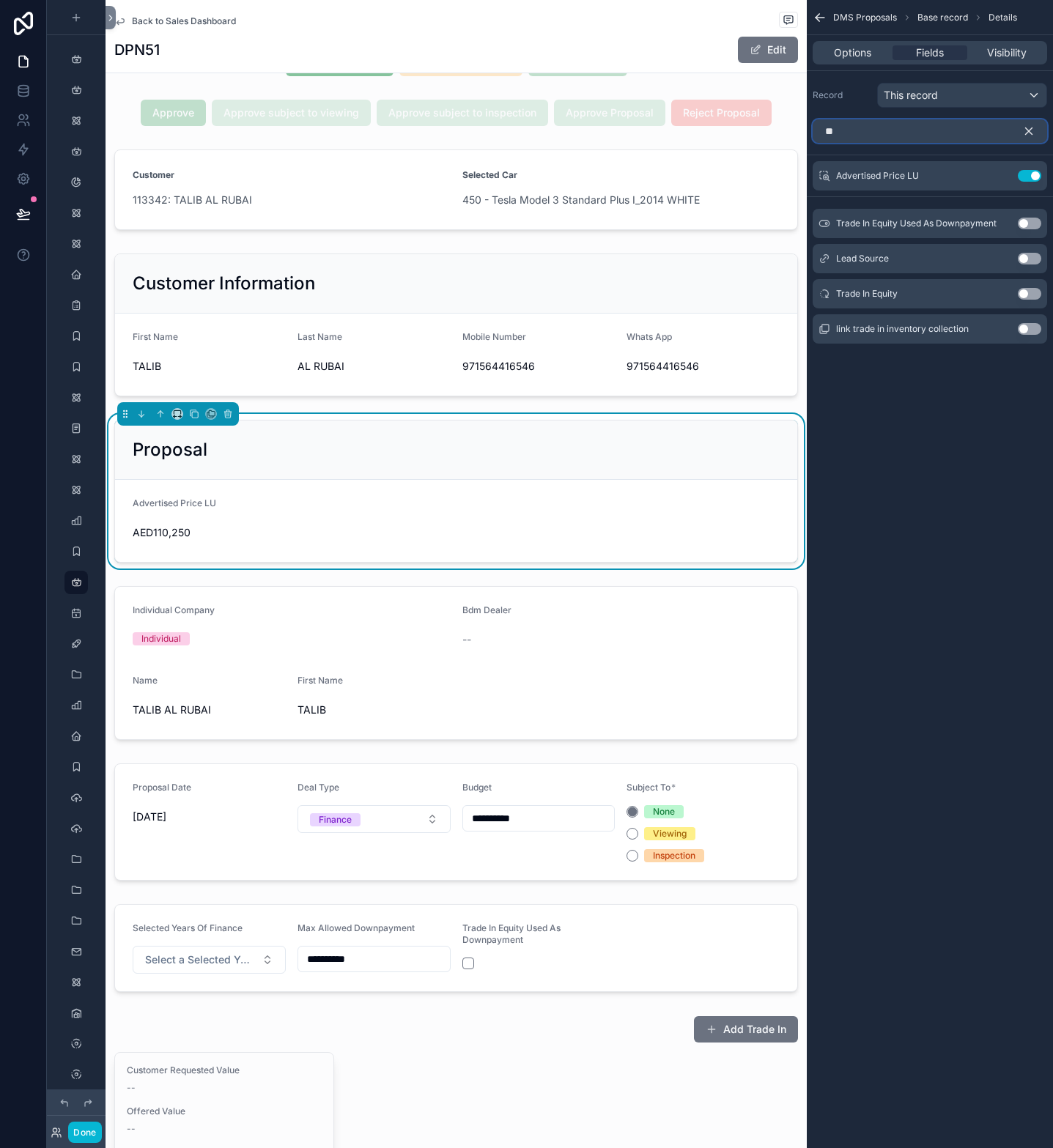
type input "*"
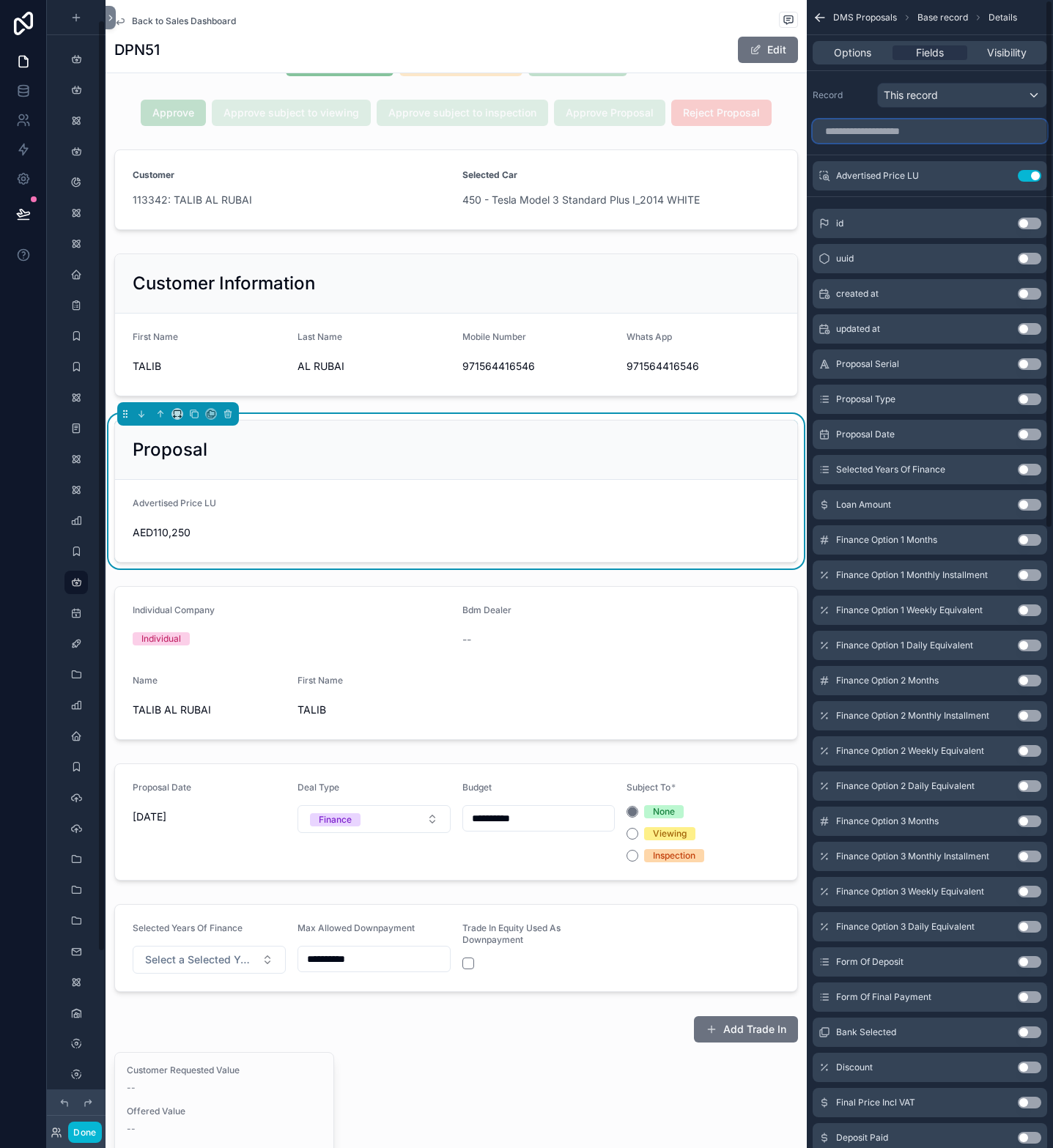
click at [943, 128] on input "scrollable content" at bounding box center [930, 131] width 235 height 23
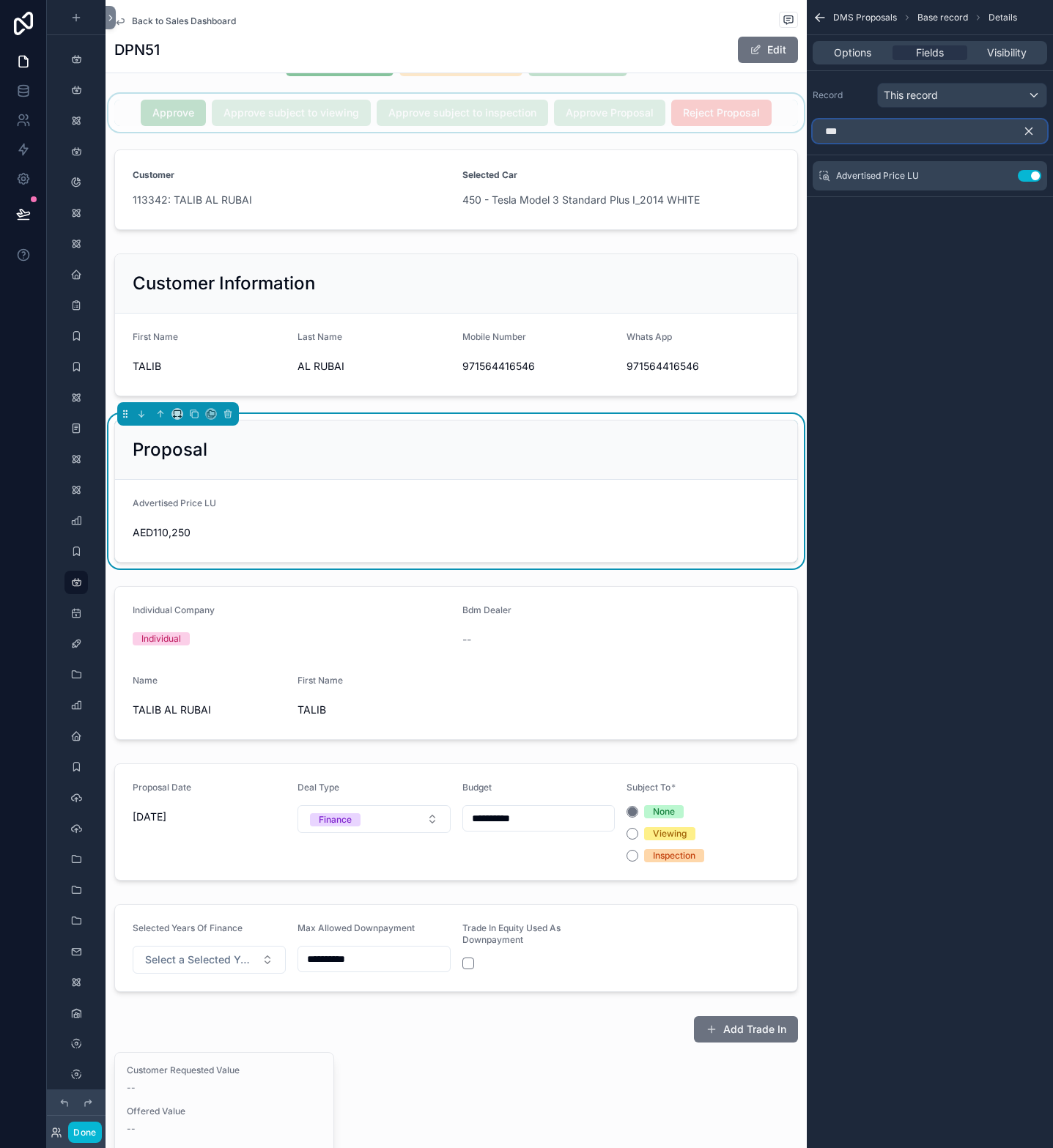
drag, startPoint x: 897, startPoint y: 130, endPoint x: 783, endPoint y: 130, distance: 114.0
click at [783, 130] on div "Page Stock Inventory 1,987 Handover Dates Xero tracking categories Handover Dat…" at bounding box center [579, 574] width 948 height 1148
type input "*"
click at [1026, 194] on button "Use setting" at bounding box center [1030, 193] width 23 height 12
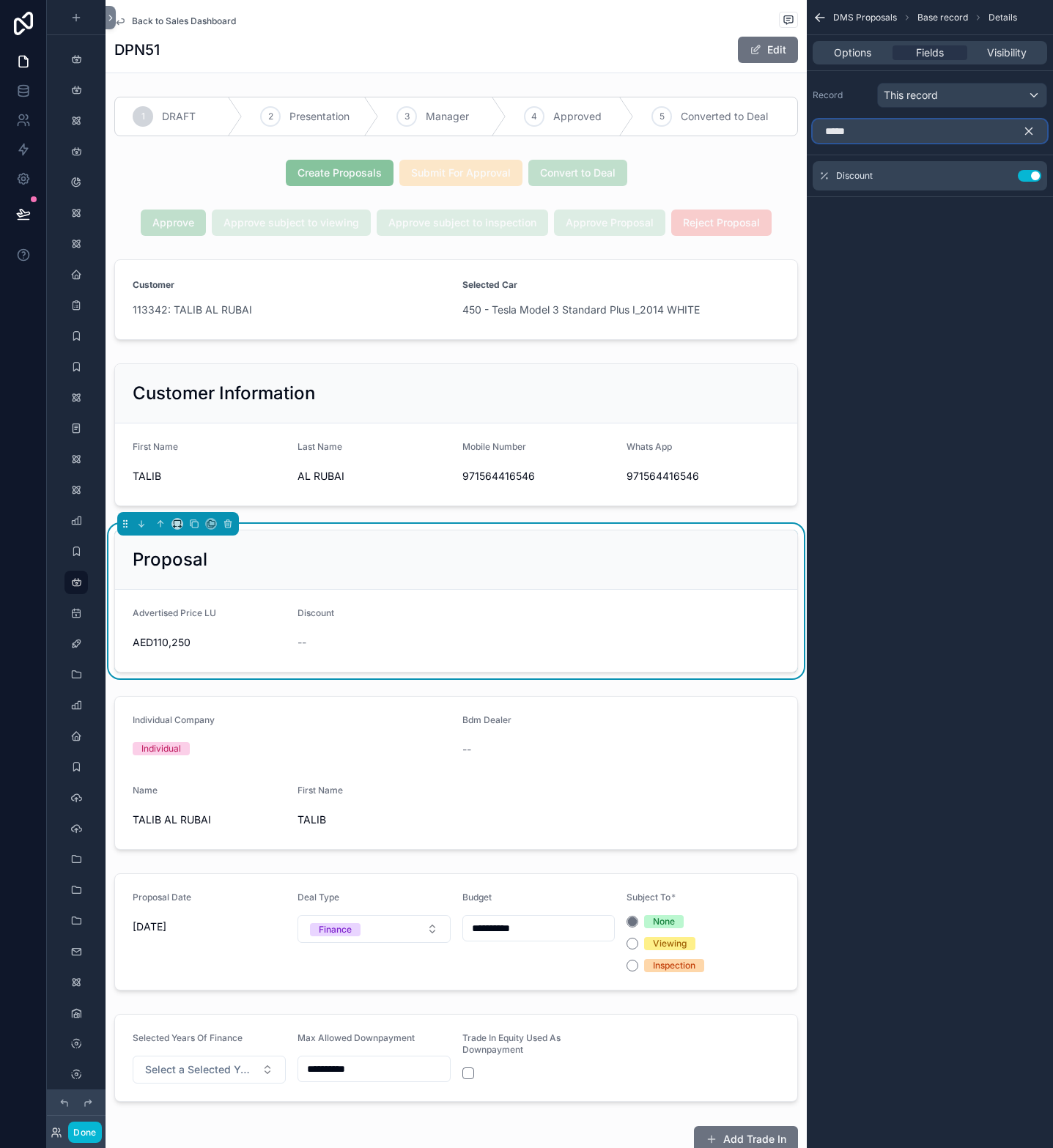
drag, startPoint x: 924, startPoint y: 126, endPoint x: 792, endPoint y: 132, distance: 132.1
click at [792, 132] on div "Page Stock Inventory 1,987 Handover Dates Xero tracking categories Handover Dat…" at bounding box center [579, 574] width 948 height 1148
click at [1027, 220] on button "Use setting" at bounding box center [1030, 223] width 23 height 12
click at [893, 133] on input "*****" at bounding box center [930, 131] width 235 height 23
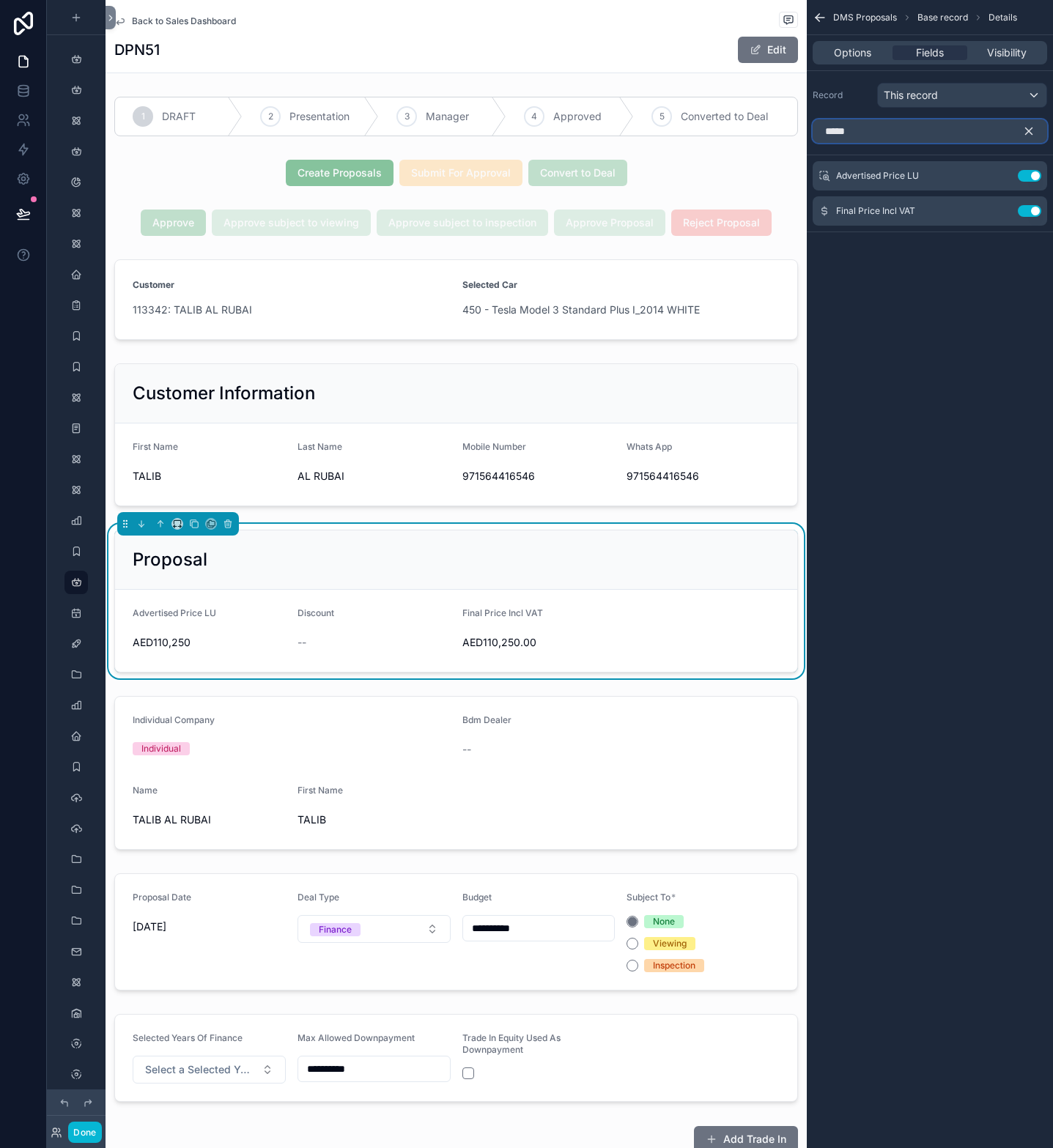
click at [893, 133] on input "*****" at bounding box center [930, 131] width 235 height 23
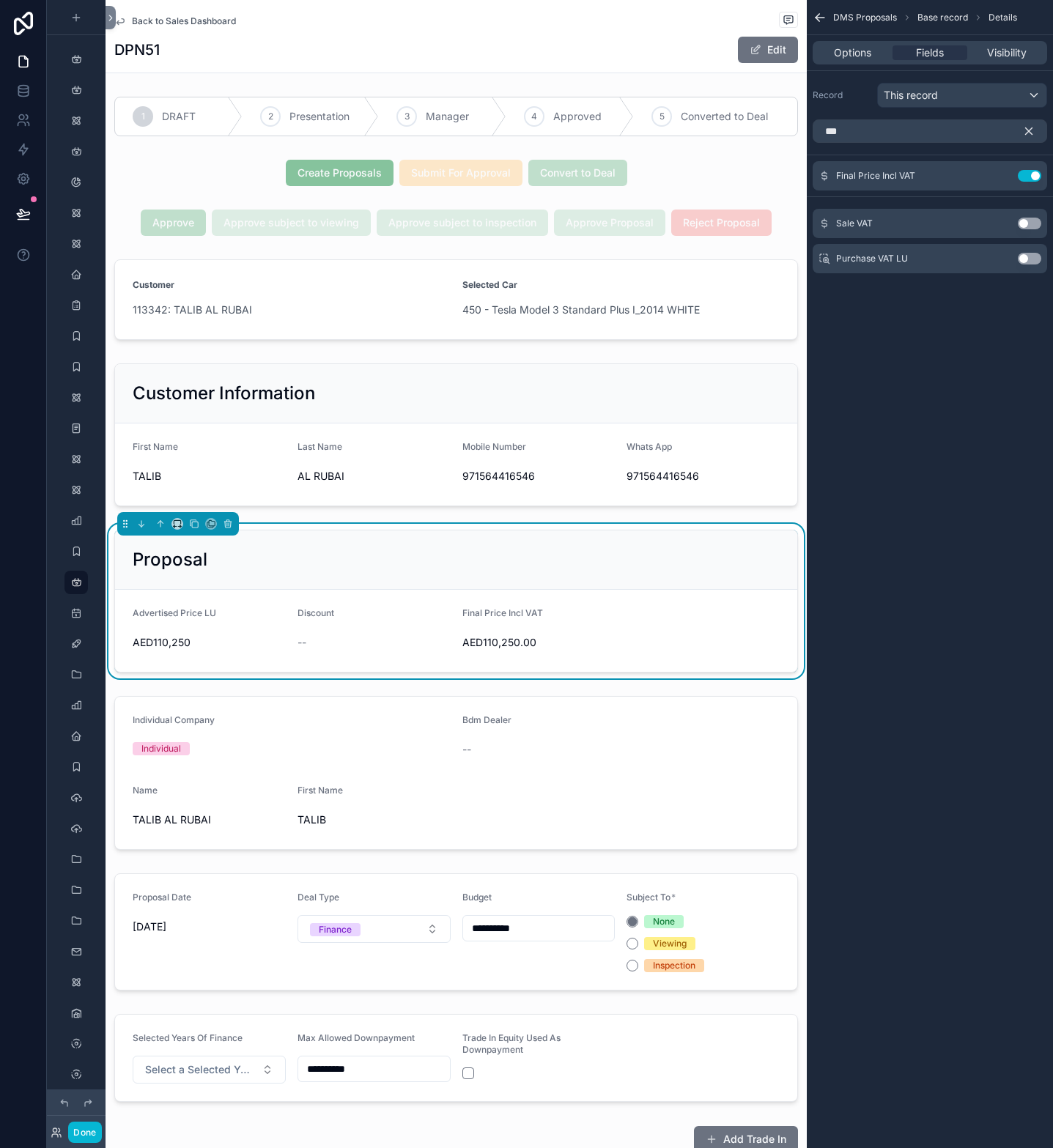
click at [1023, 258] on button "Use setting" at bounding box center [1030, 258] width 23 height 12
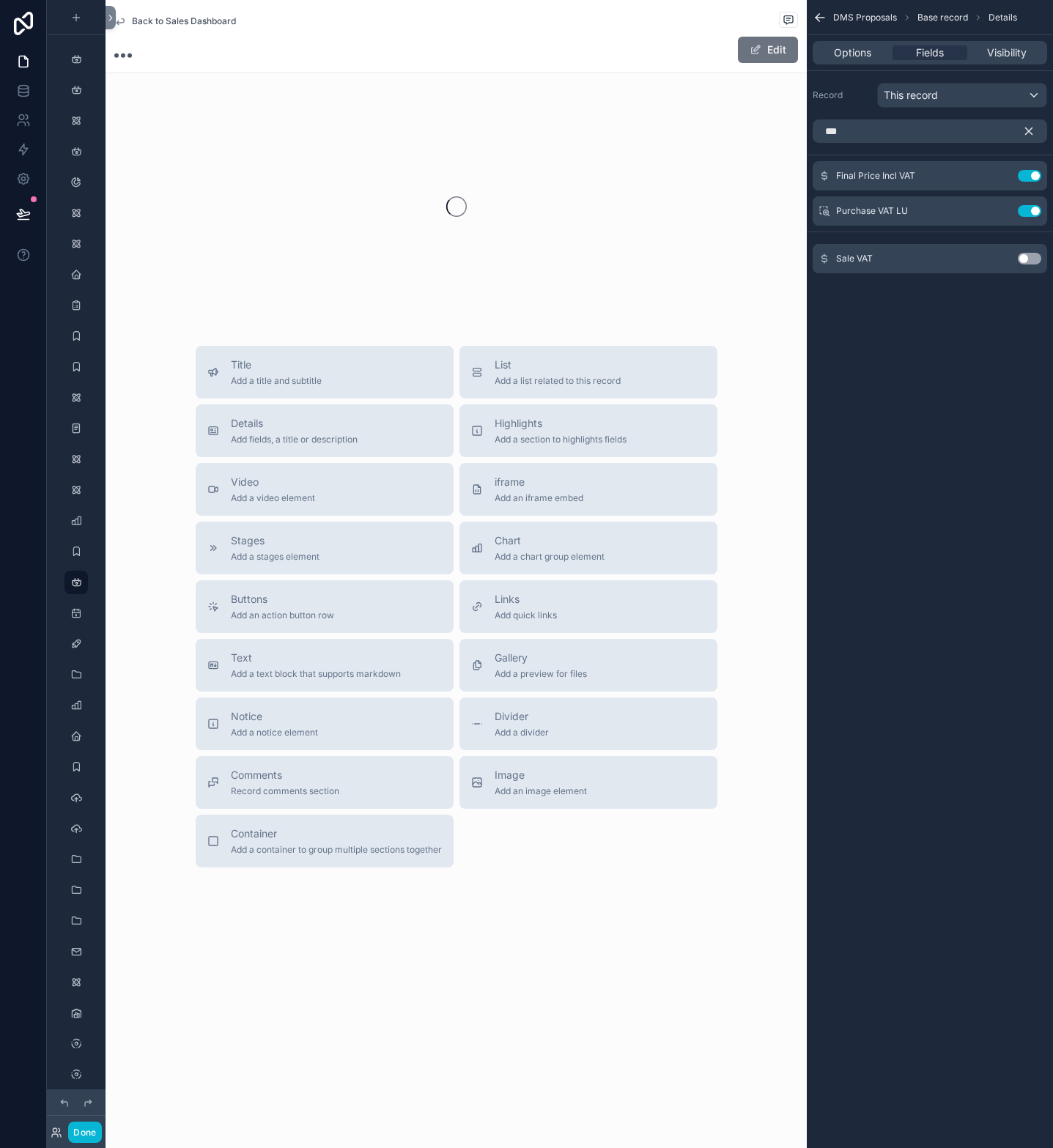
click at [1026, 260] on button "Use setting" at bounding box center [1030, 258] width 23 height 12
click at [893, 130] on input "***" at bounding box center [930, 131] width 235 height 23
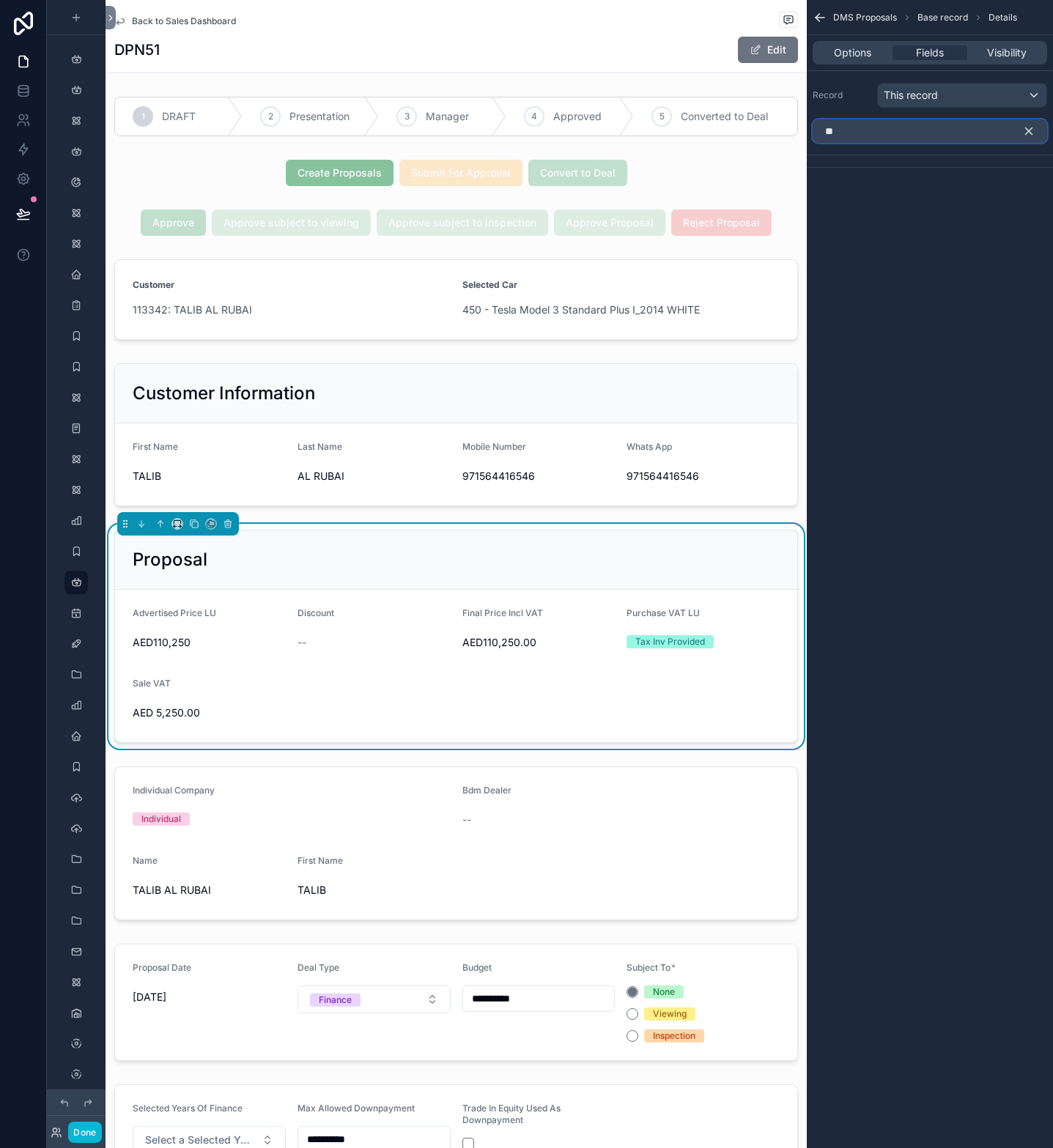
type input "*"
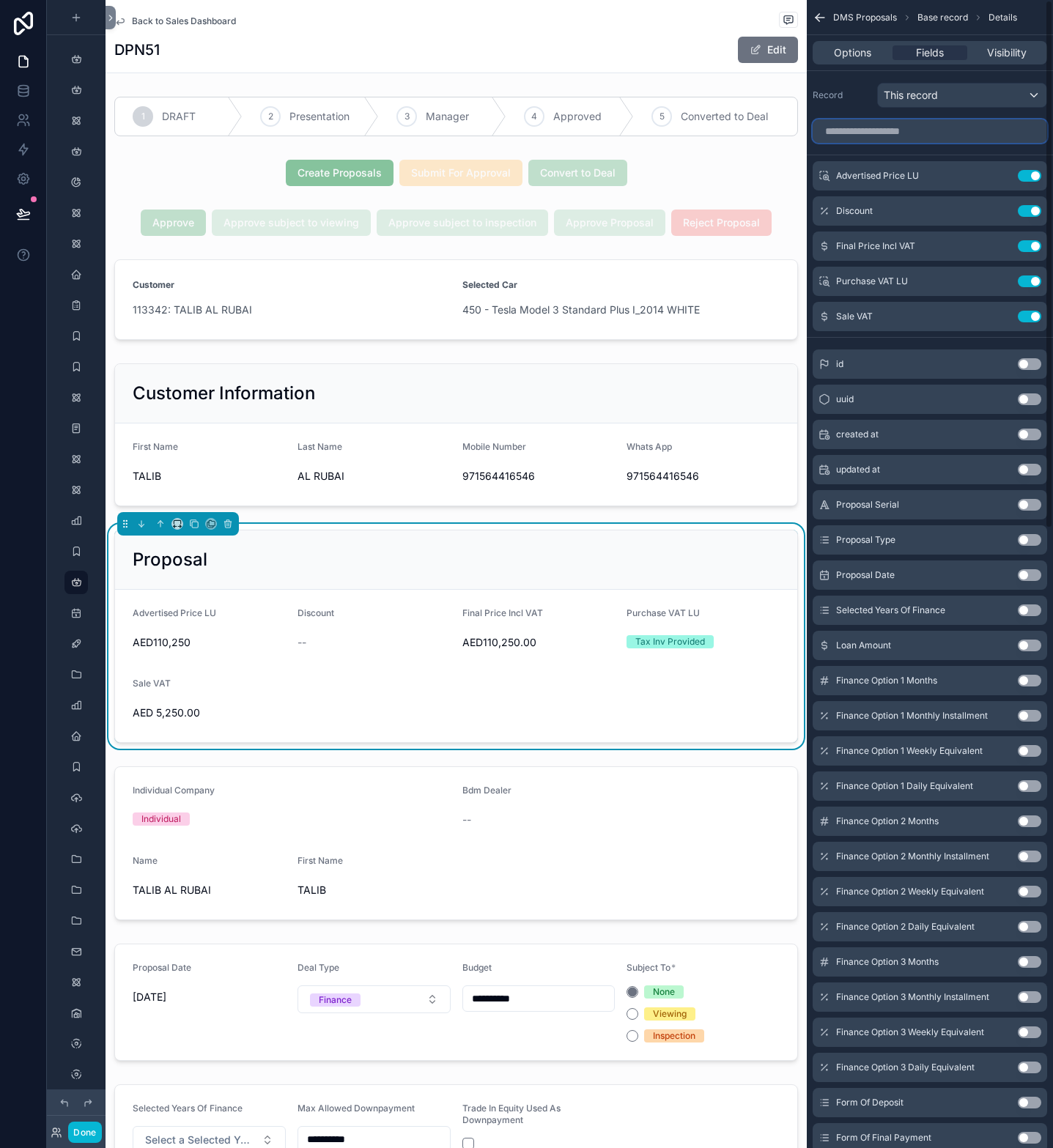
click at [909, 139] on input "scrollable content" at bounding box center [930, 131] width 235 height 23
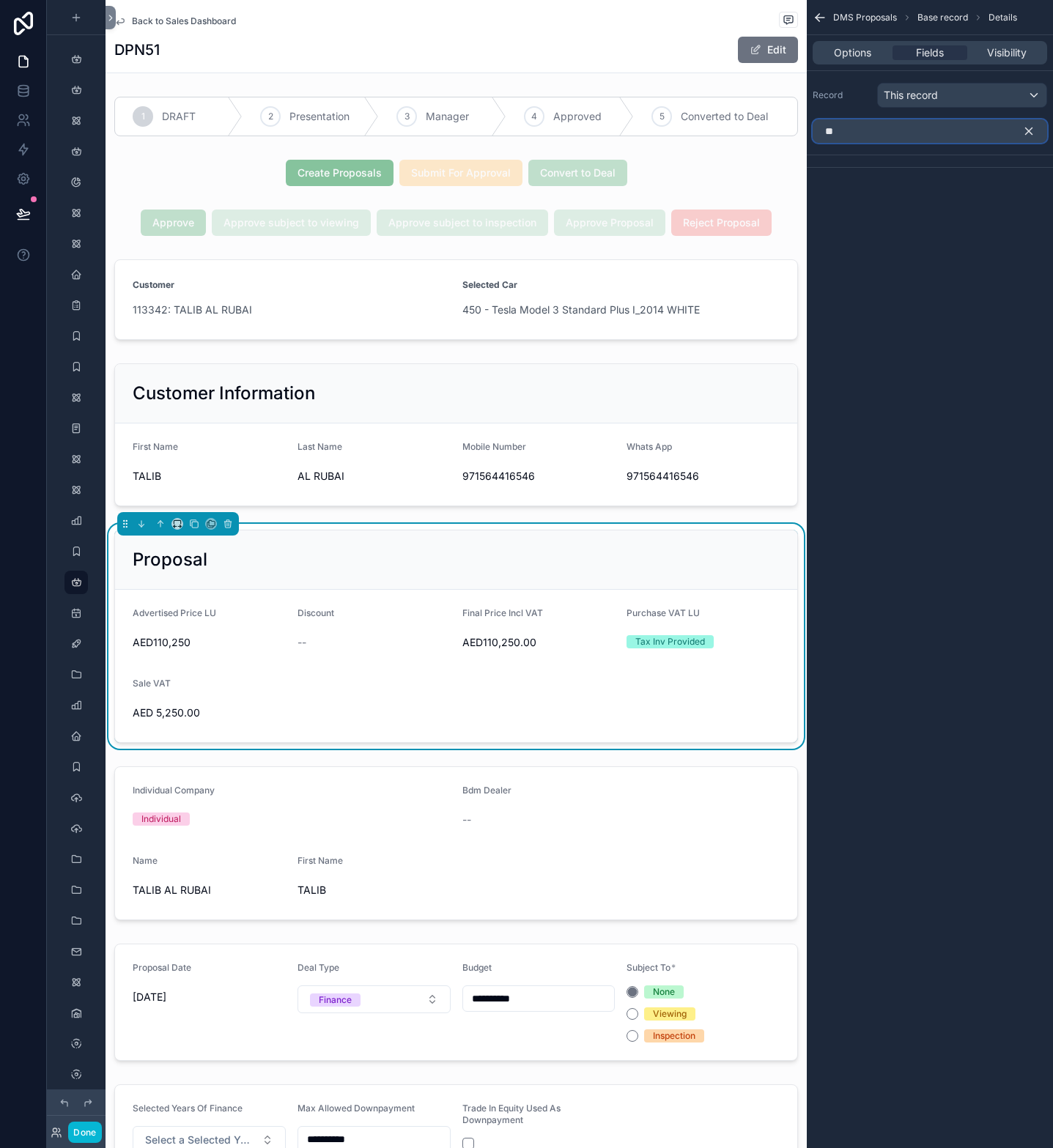
type input "*"
drag, startPoint x: 853, startPoint y: 135, endPoint x: 796, endPoint y: 128, distance: 57.4
click at [796, 128] on div "Page Stock Inventory 1,987 Handover Dates Xero tracking categories Handover Dat…" at bounding box center [579, 574] width 948 height 1148
type input "*"
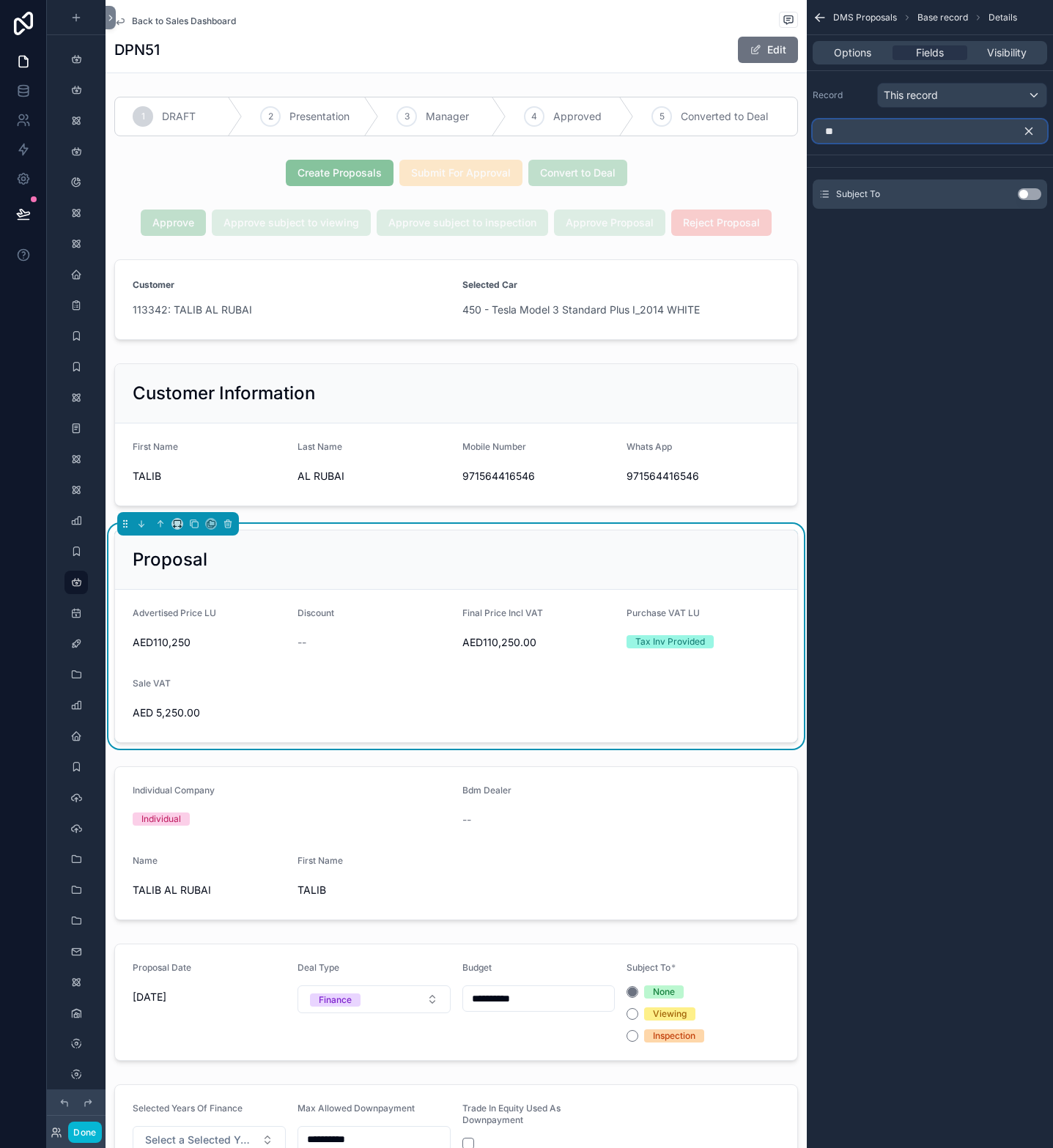
type input "**"
click at [1023, 194] on button "Use setting" at bounding box center [1030, 193] width 23 height 12
click at [1023, 176] on button "Use setting" at bounding box center [1030, 175] width 23 height 12
click at [530, 675] on form "Advertised Price LU AED110,250 Discount -- Final Price Incl VAT AED110,250.00 P…" at bounding box center [456, 665] width 682 height 152
click at [420, 666] on form "Advertised Price LU AED110,250 Discount -- Final Price Incl VAT AED110,250.00 P…" at bounding box center [456, 665] width 682 height 152
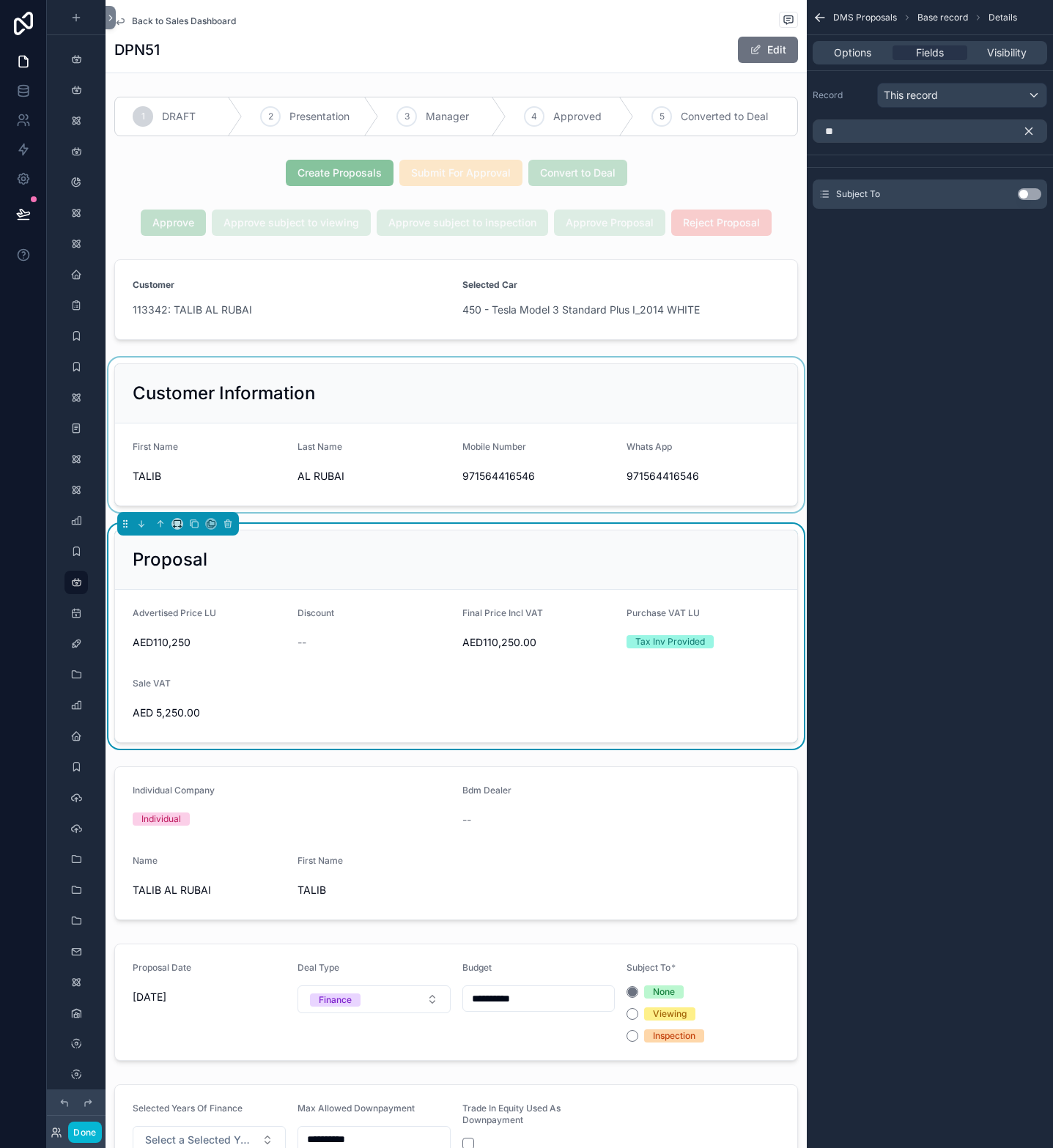
click at [347, 465] on div "scrollable content" at bounding box center [456, 435] width 701 height 154
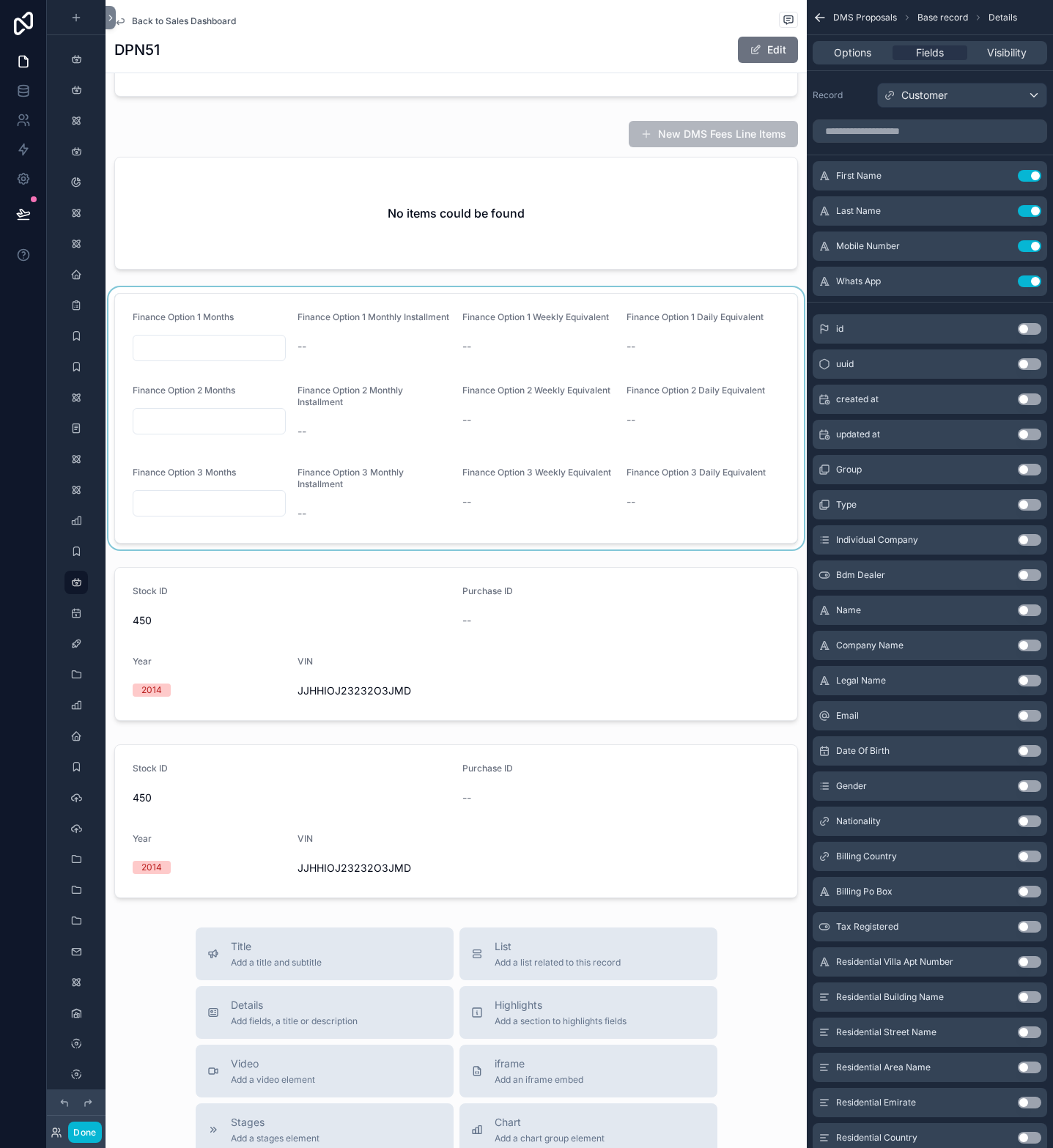
scroll to position [2053, 0]
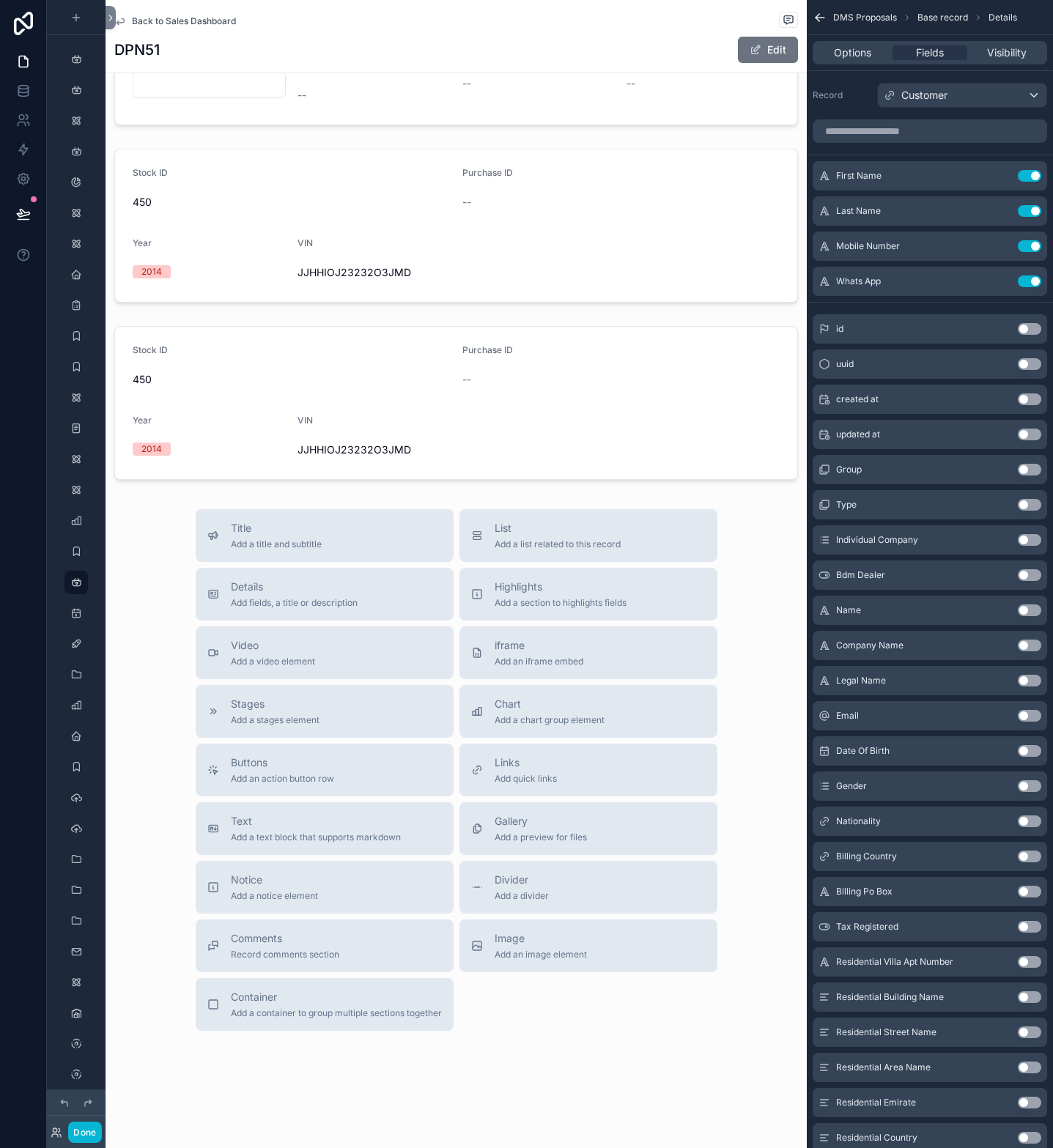
click at [141, 625] on div "Title Add a title and subtitle List Add a list related to this record Details A…" at bounding box center [456, 770] width 701 height 522
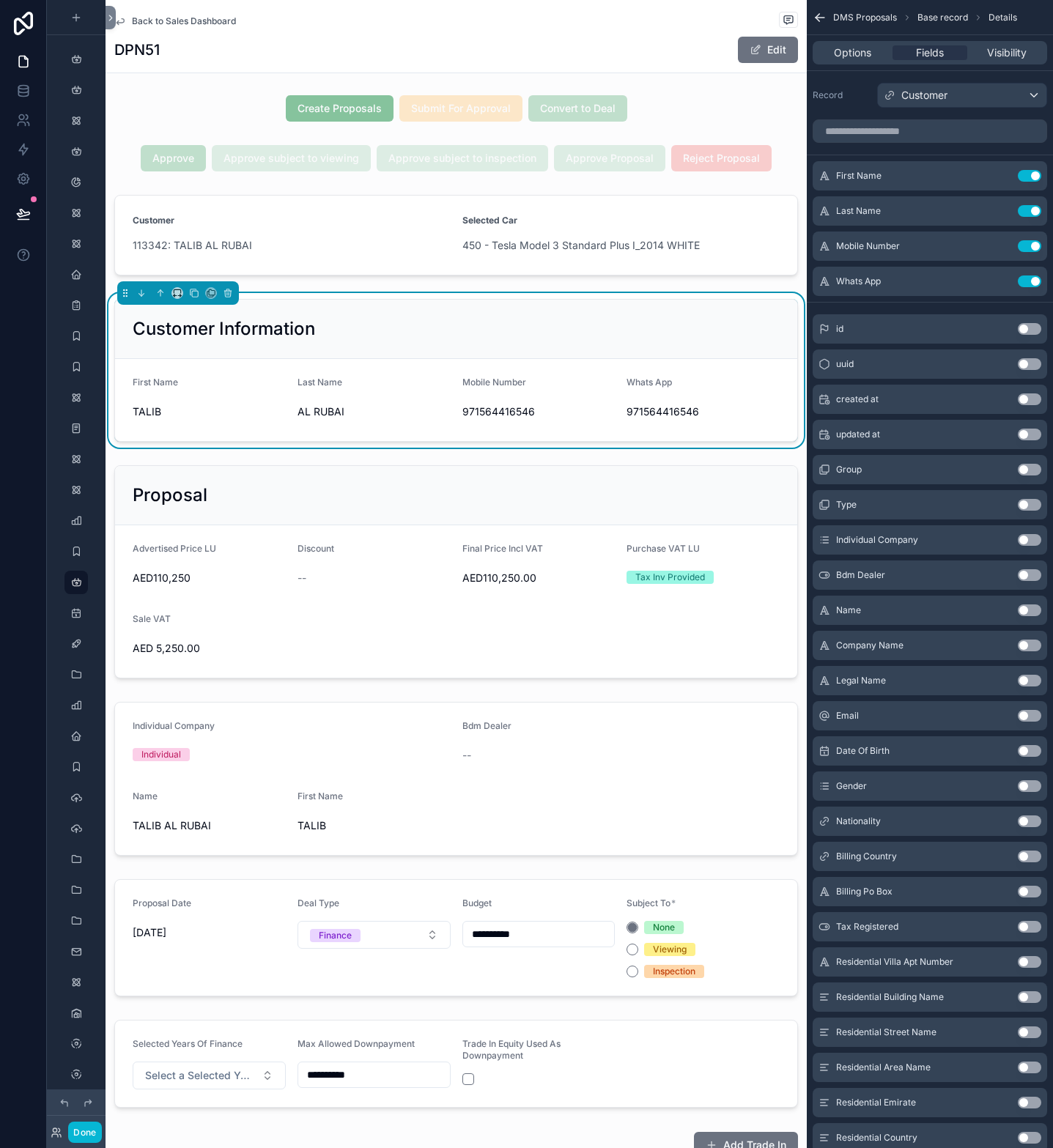
scroll to position [0, 0]
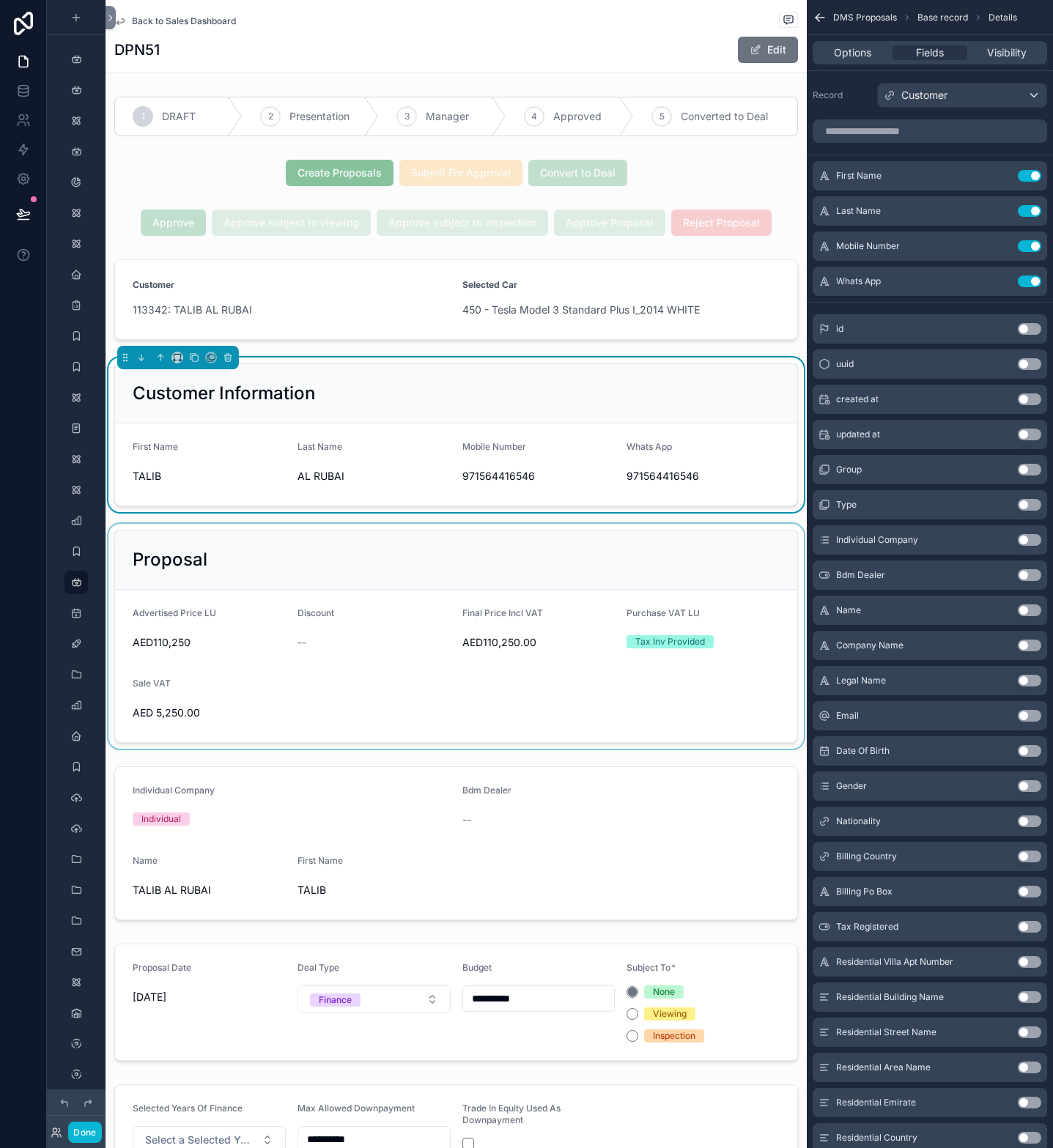
click at [319, 575] on div "scrollable content" at bounding box center [456, 636] width 701 height 225
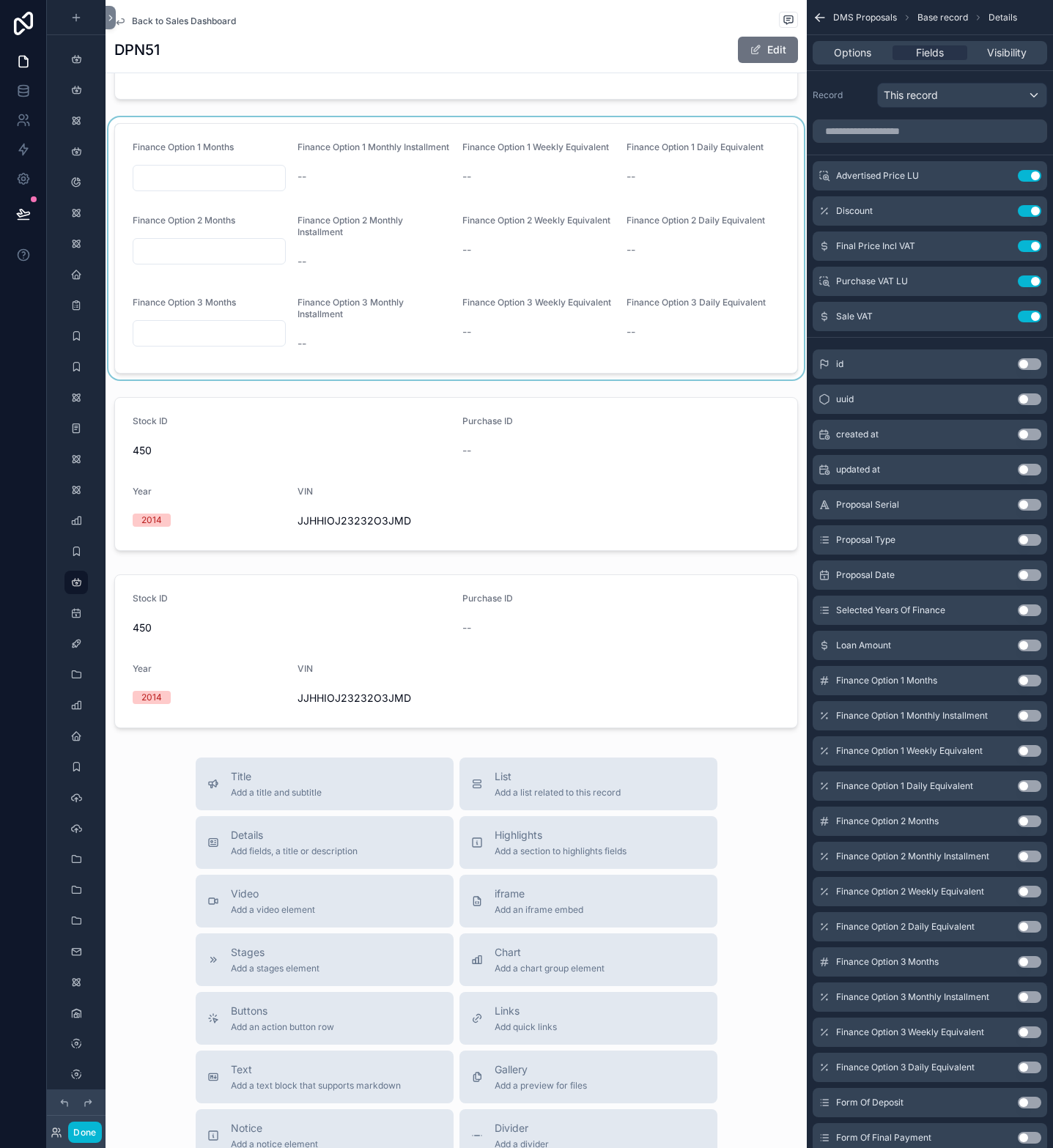
scroll to position [2053, 0]
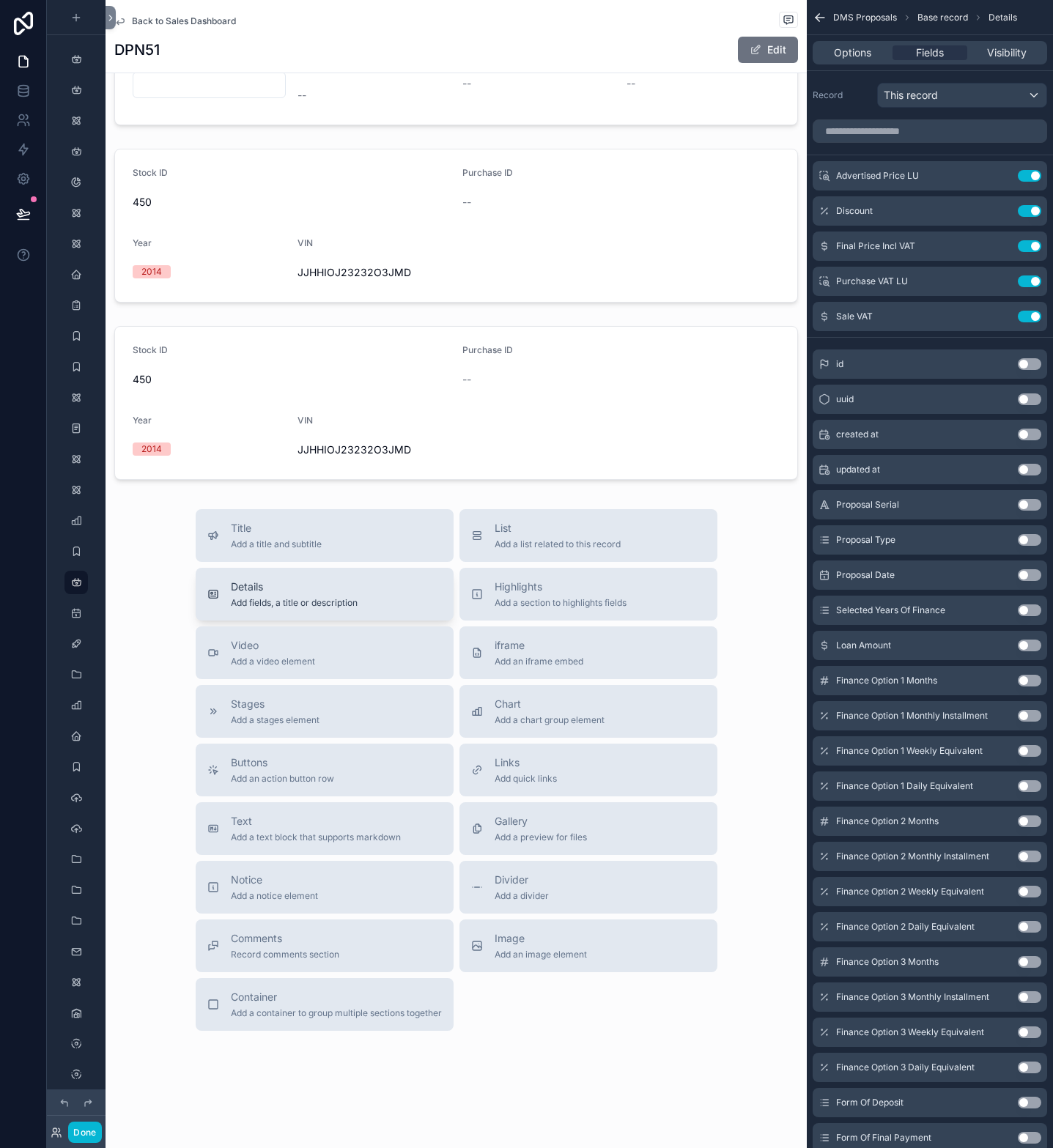
click at [279, 596] on div "Details Add fields, a title or description" at bounding box center [294, 594] width 127 height 30
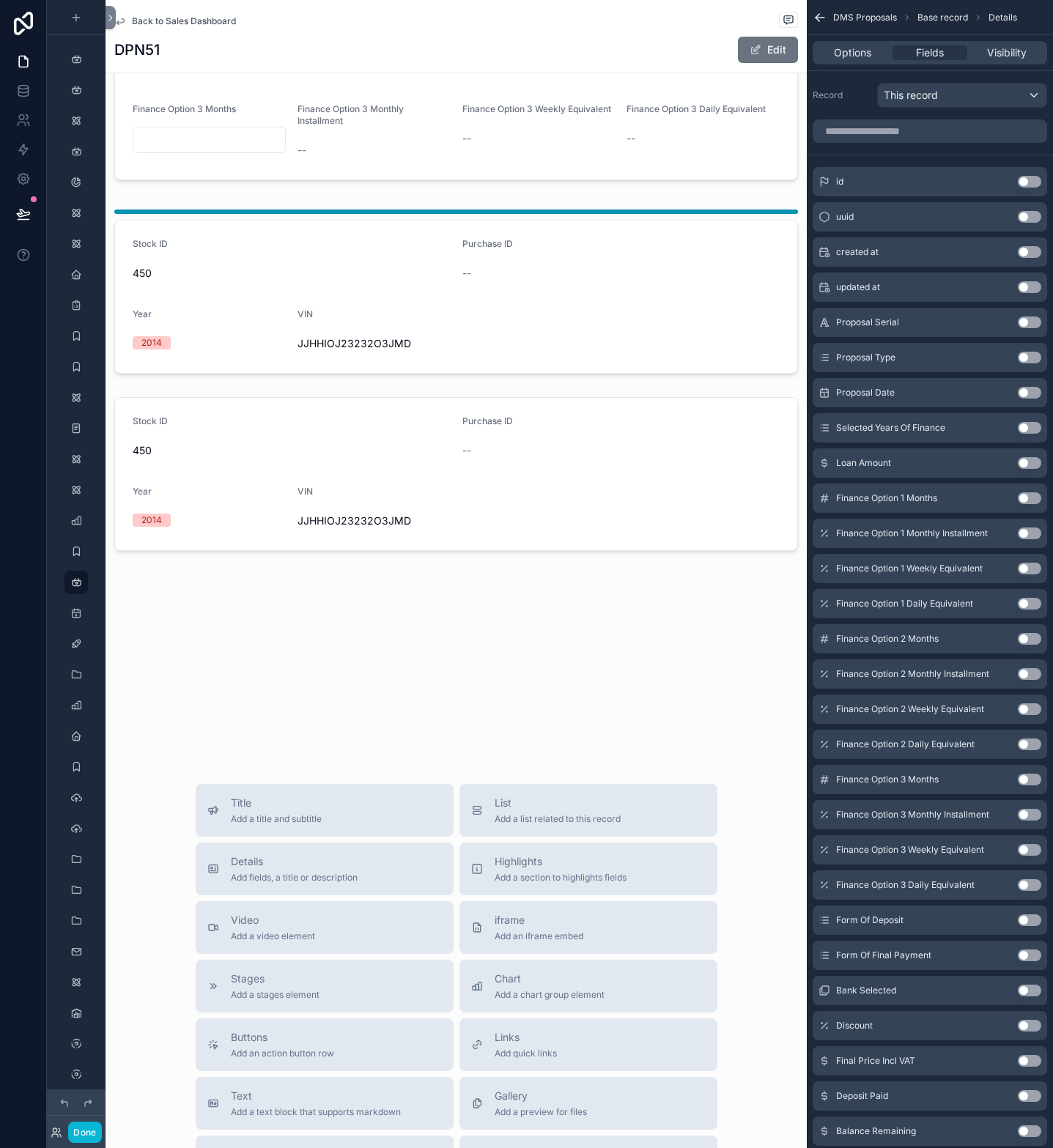
scroll to position [1964, 0]
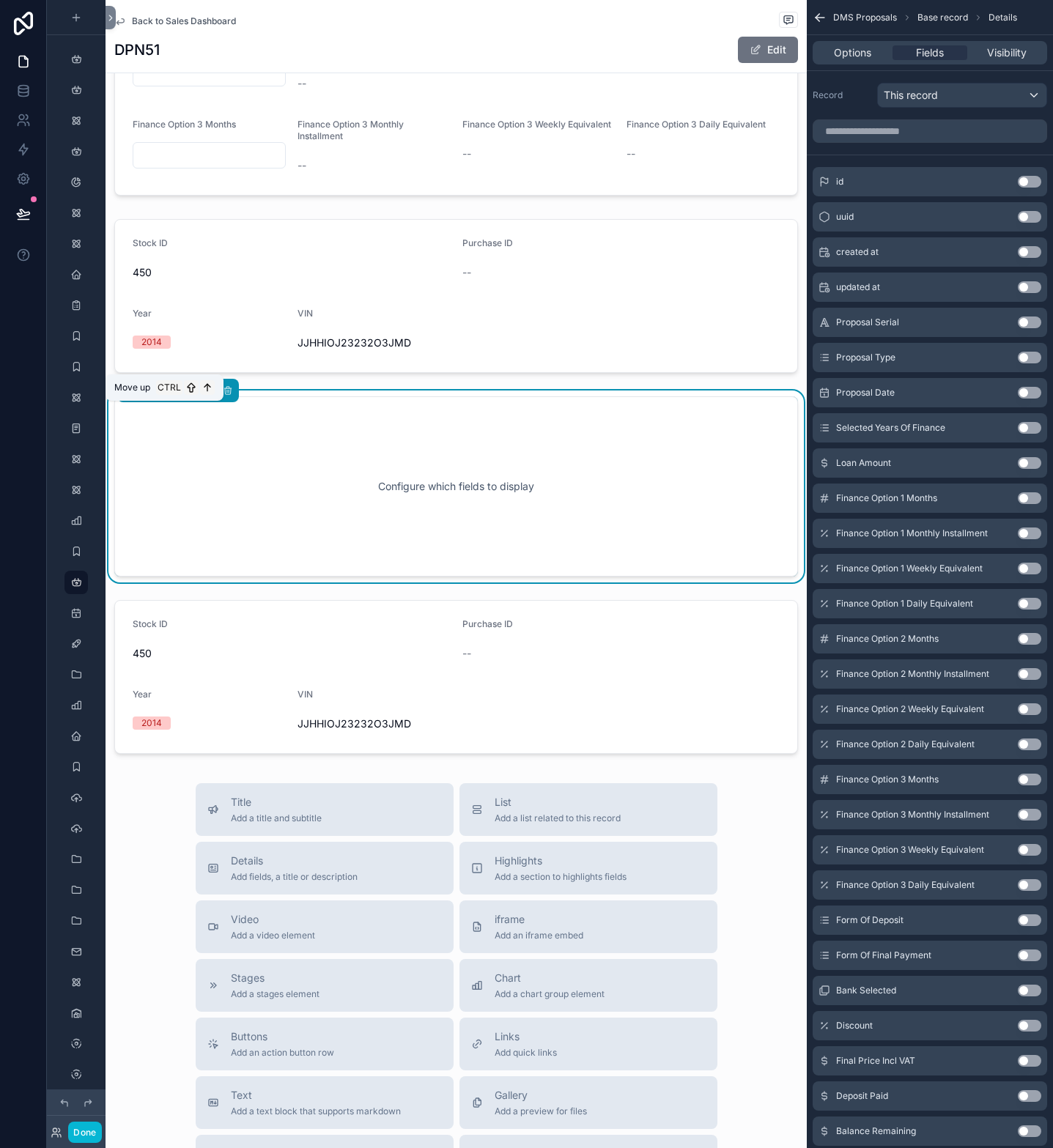
click at [159, 395] on icon "scrollable content" at bounding box center [160, 390] width 10 height 10
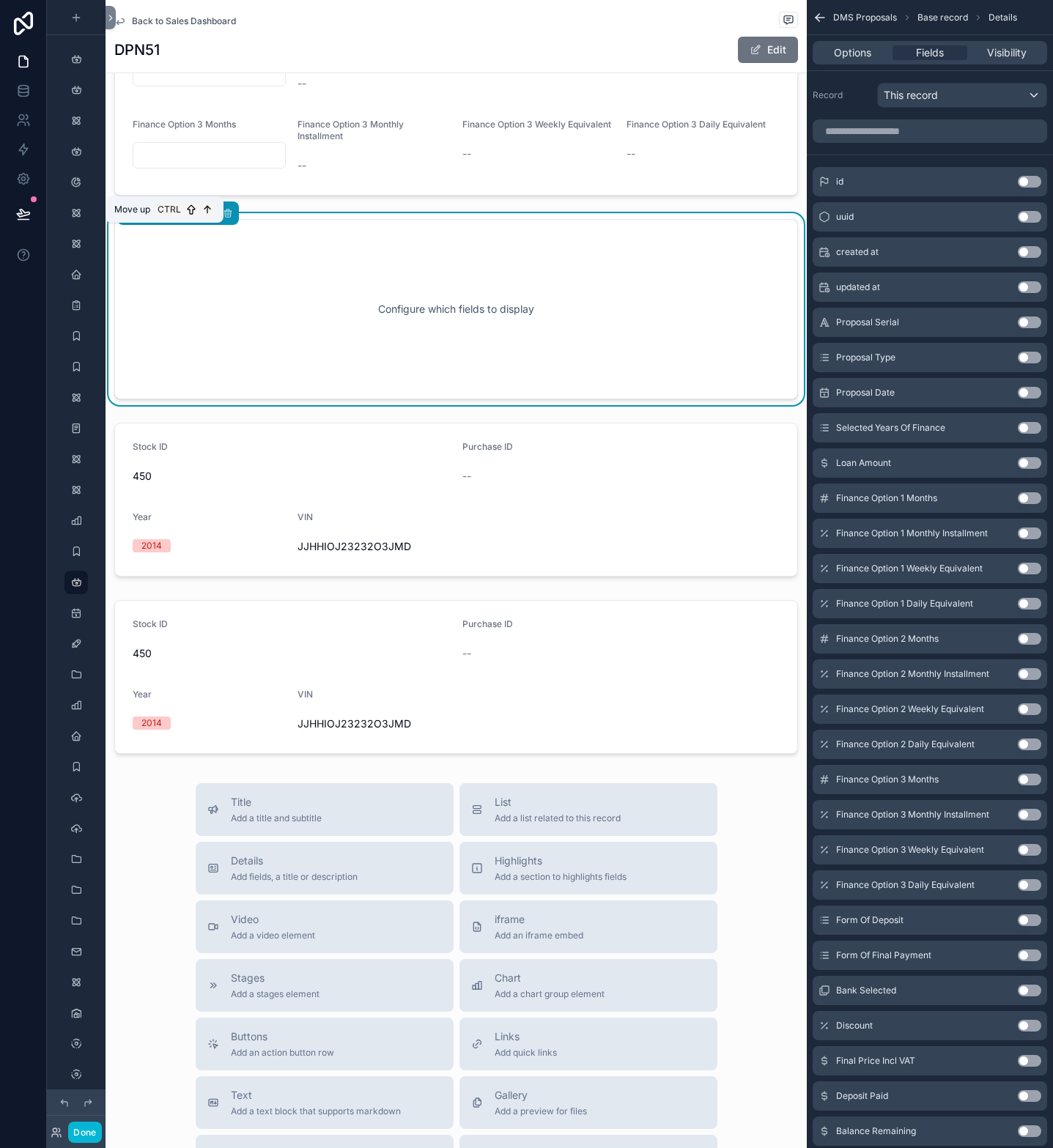
click at [159, 218] on icon "scrollable content" at bounding box center [160, 213] width 10 height 10
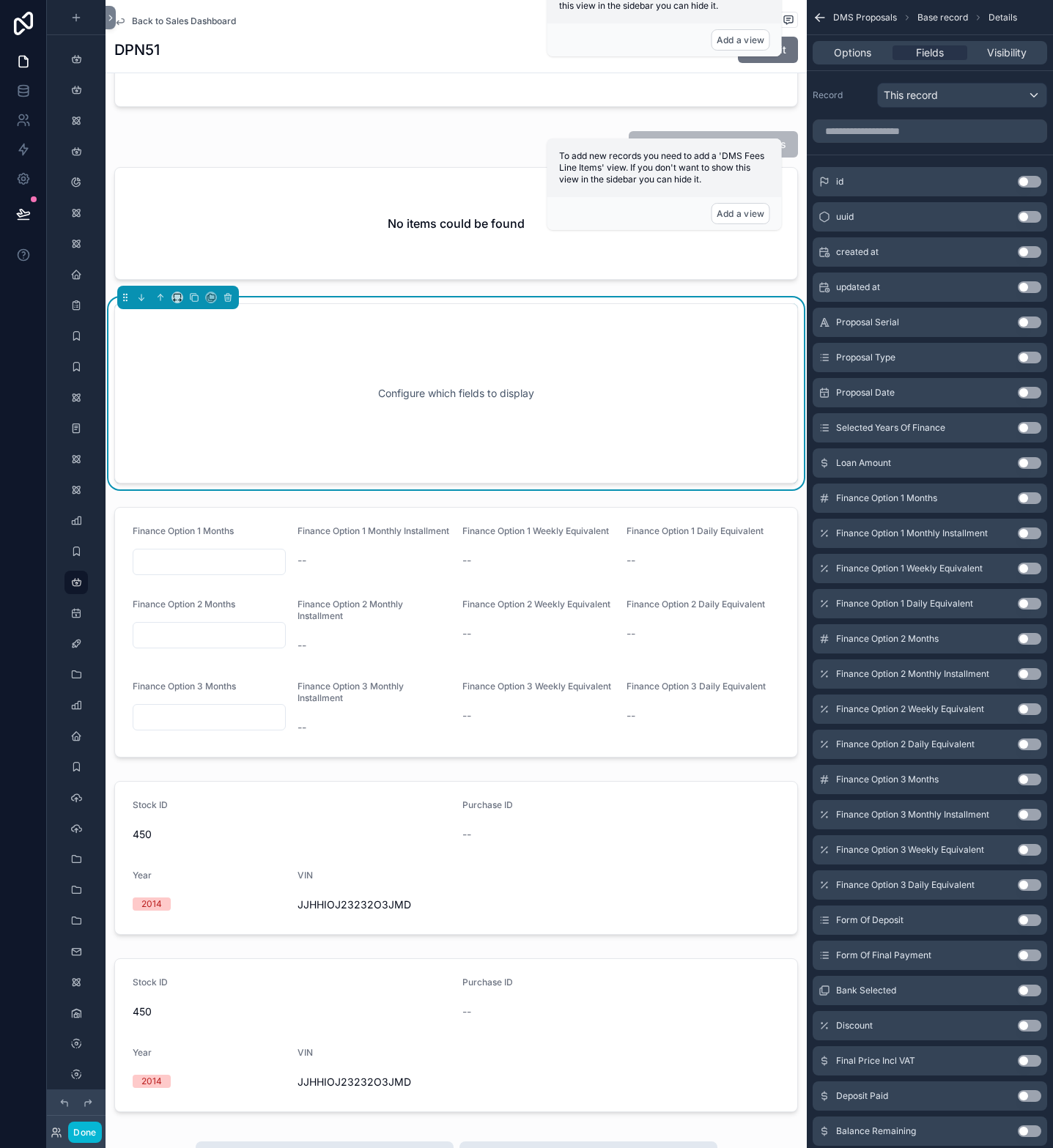
scroll to position [1524, 0]
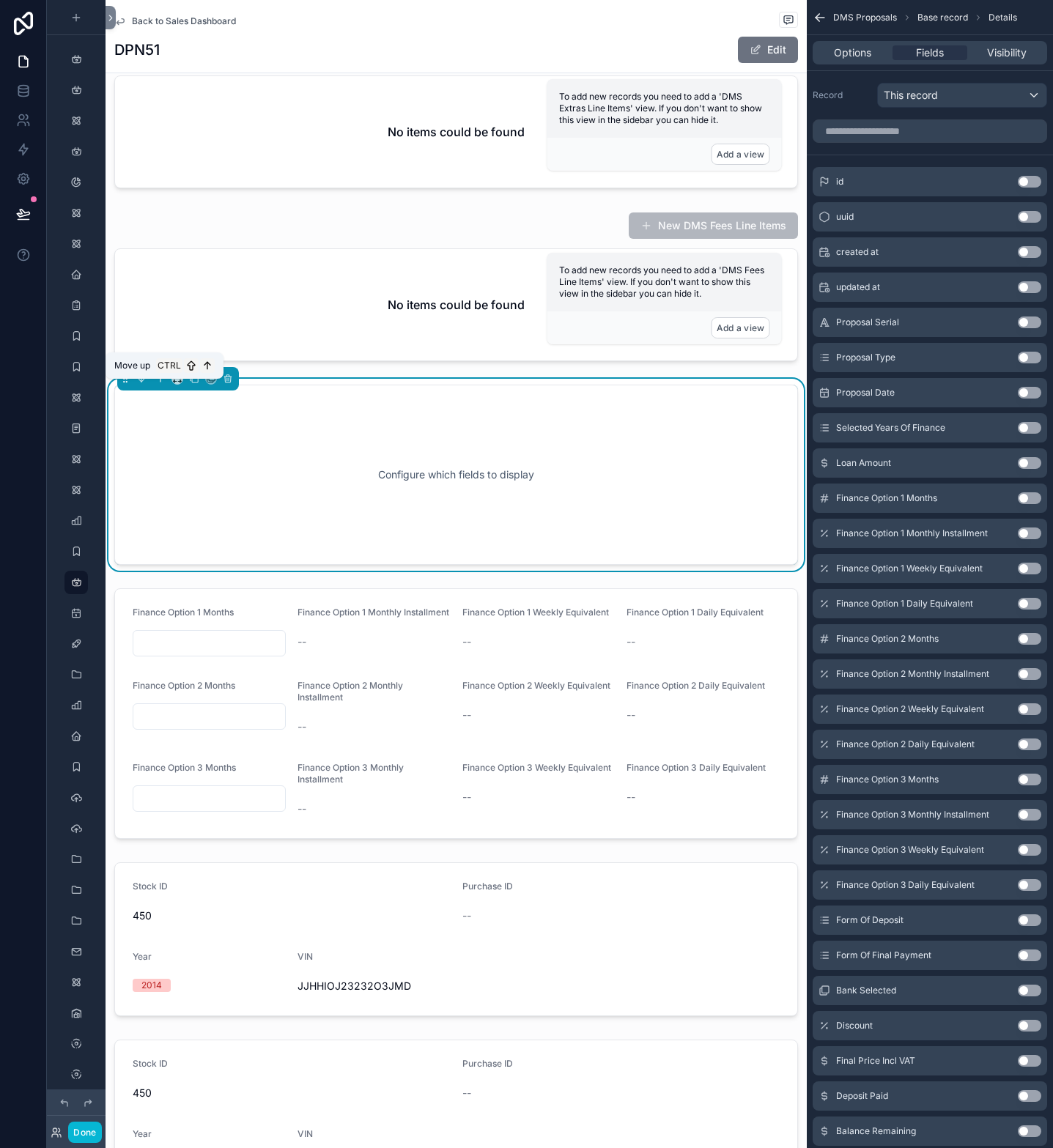
click at [164, 384] on icon "scrollable content" at bounding box center [160, 378] width 10 height 10
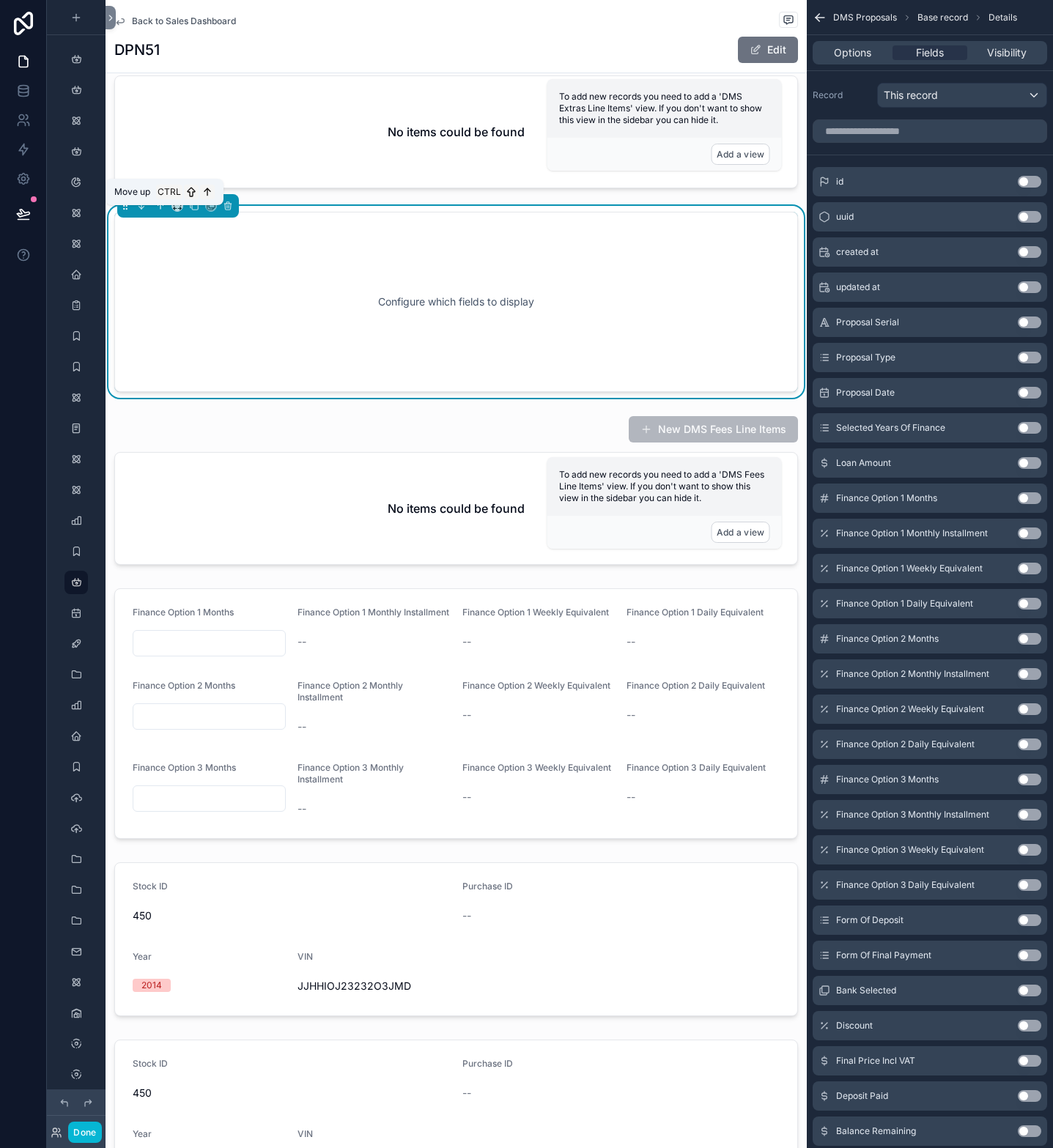
click at [161, 209] on icon "scrollable content" at bounding box center [161, 206] width 0 height 6
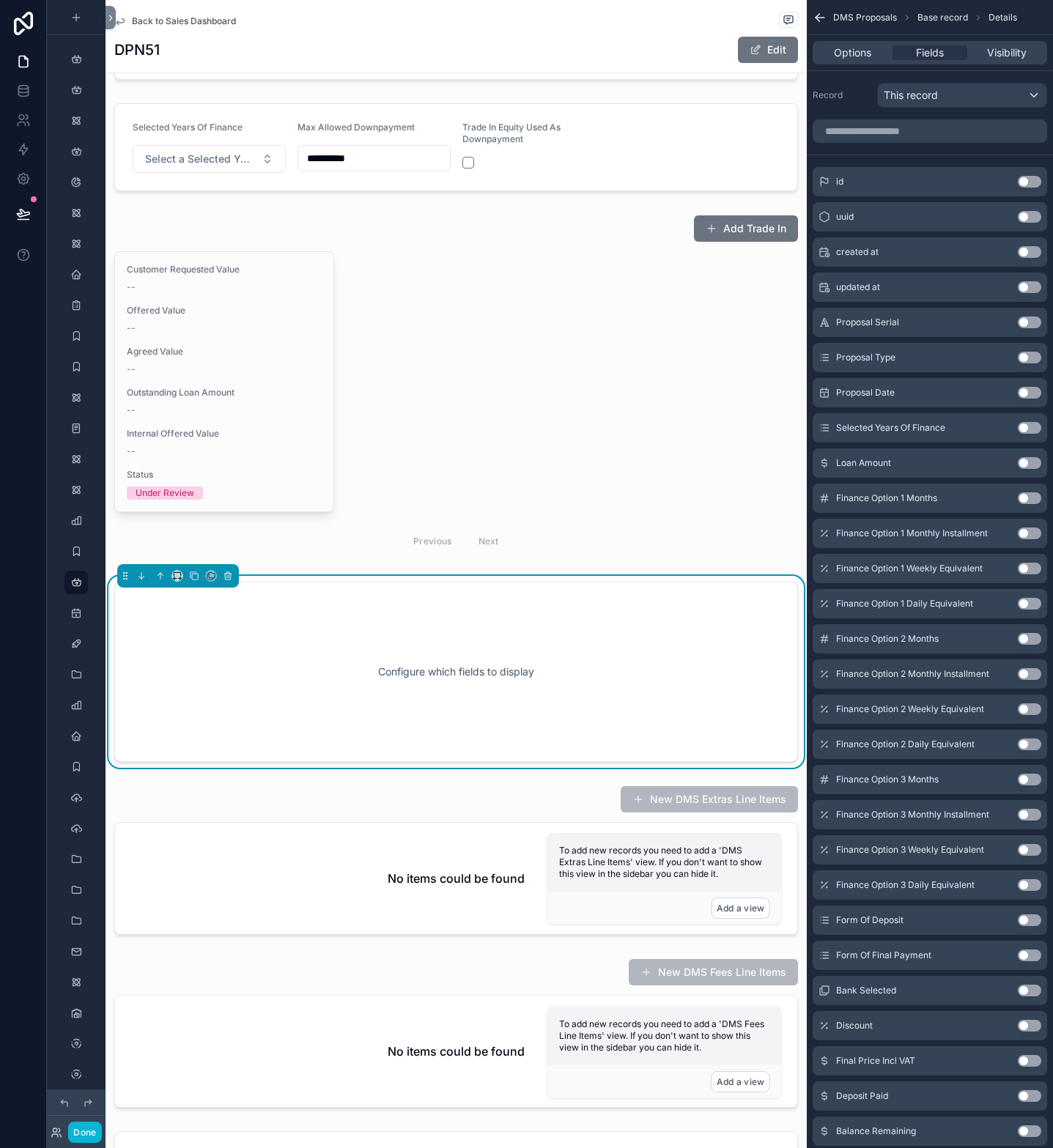
scroll to position [975, 0]
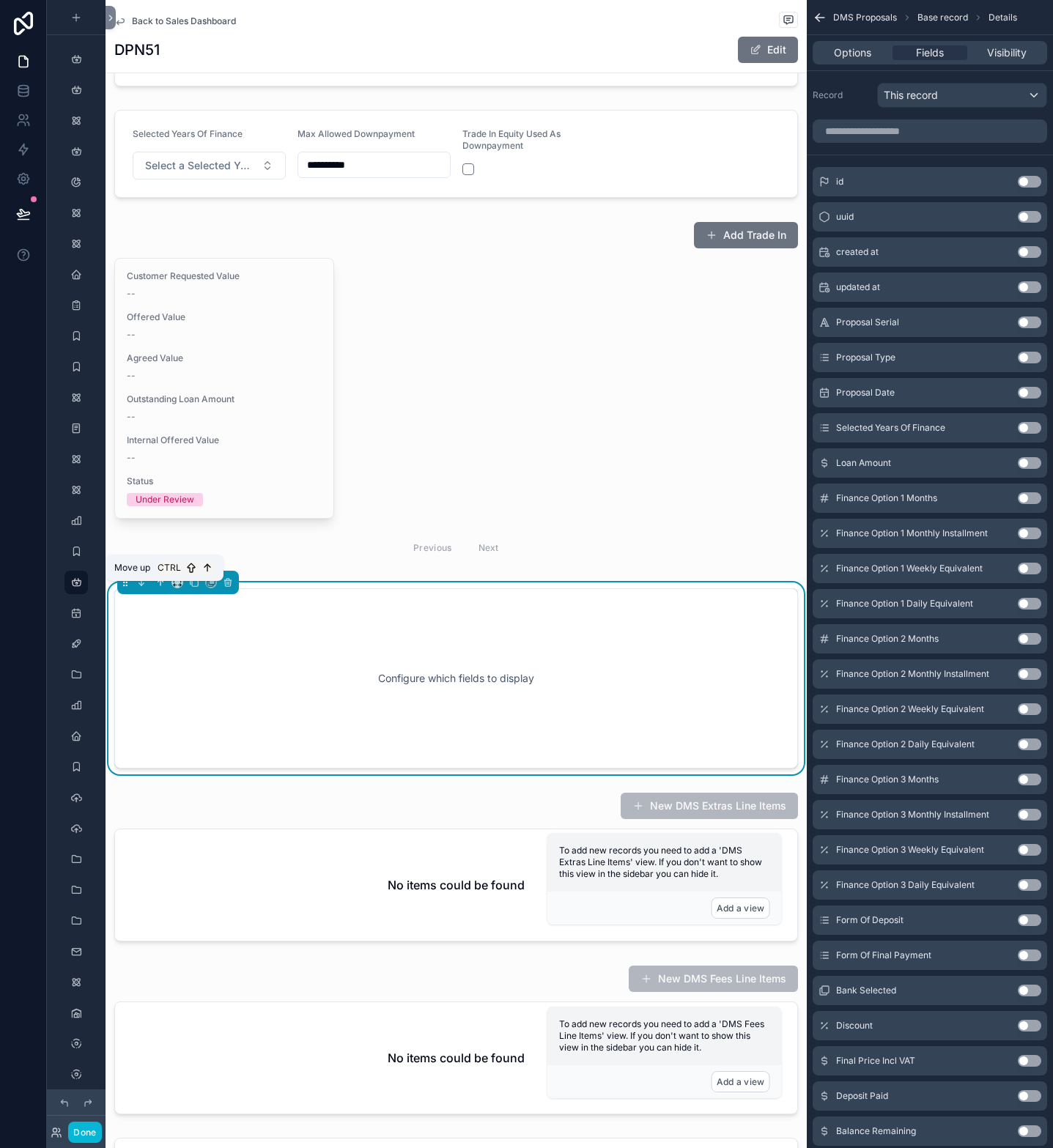
click at [161, 586] on icon "scrollable content" at bounding box center [161, 583] width 0 height 6
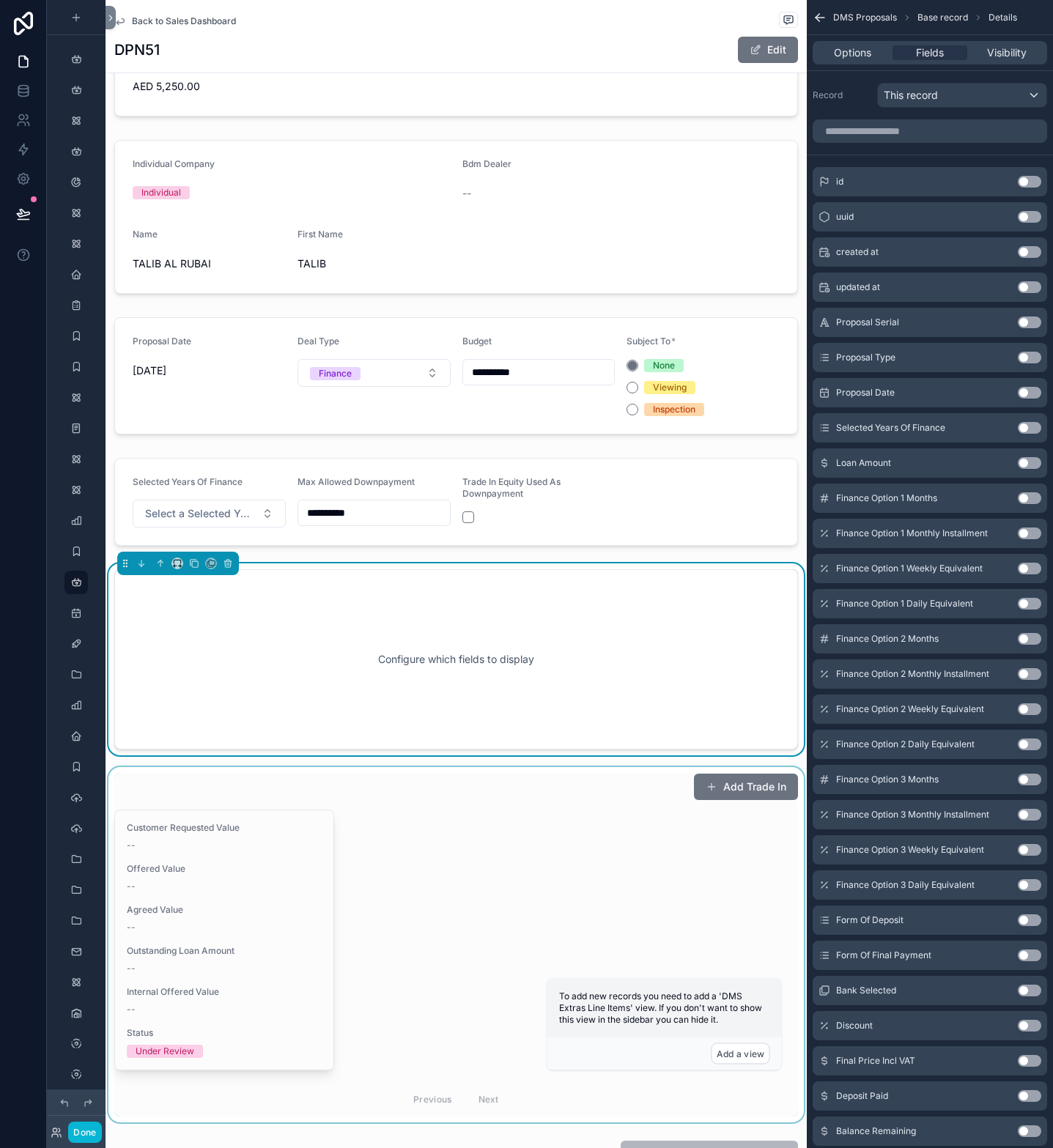
scroll to position [535, 0]
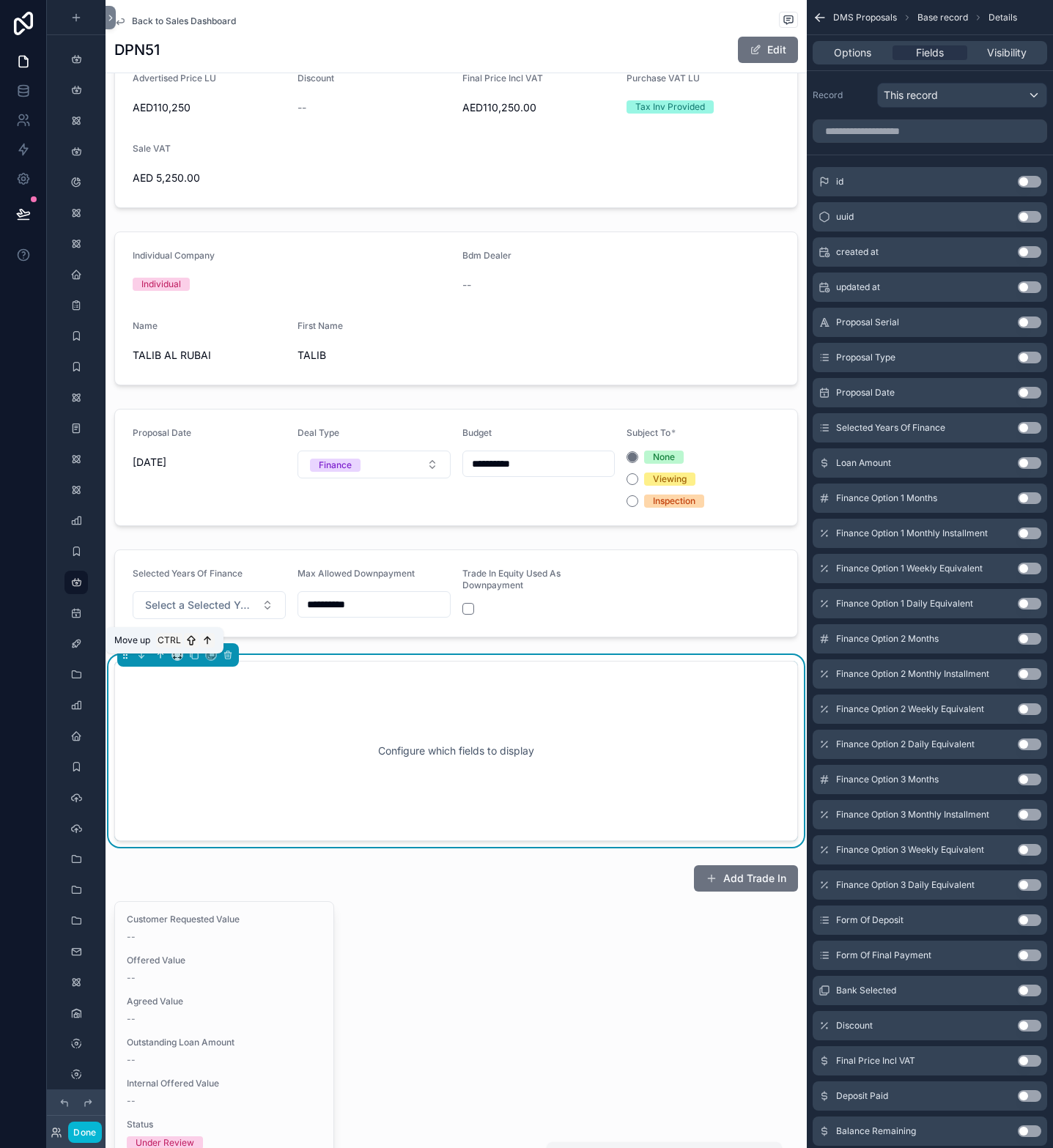
click at [161, 658] on icon "scrollable content" at bounding box center [161, 655] width 0 height 6
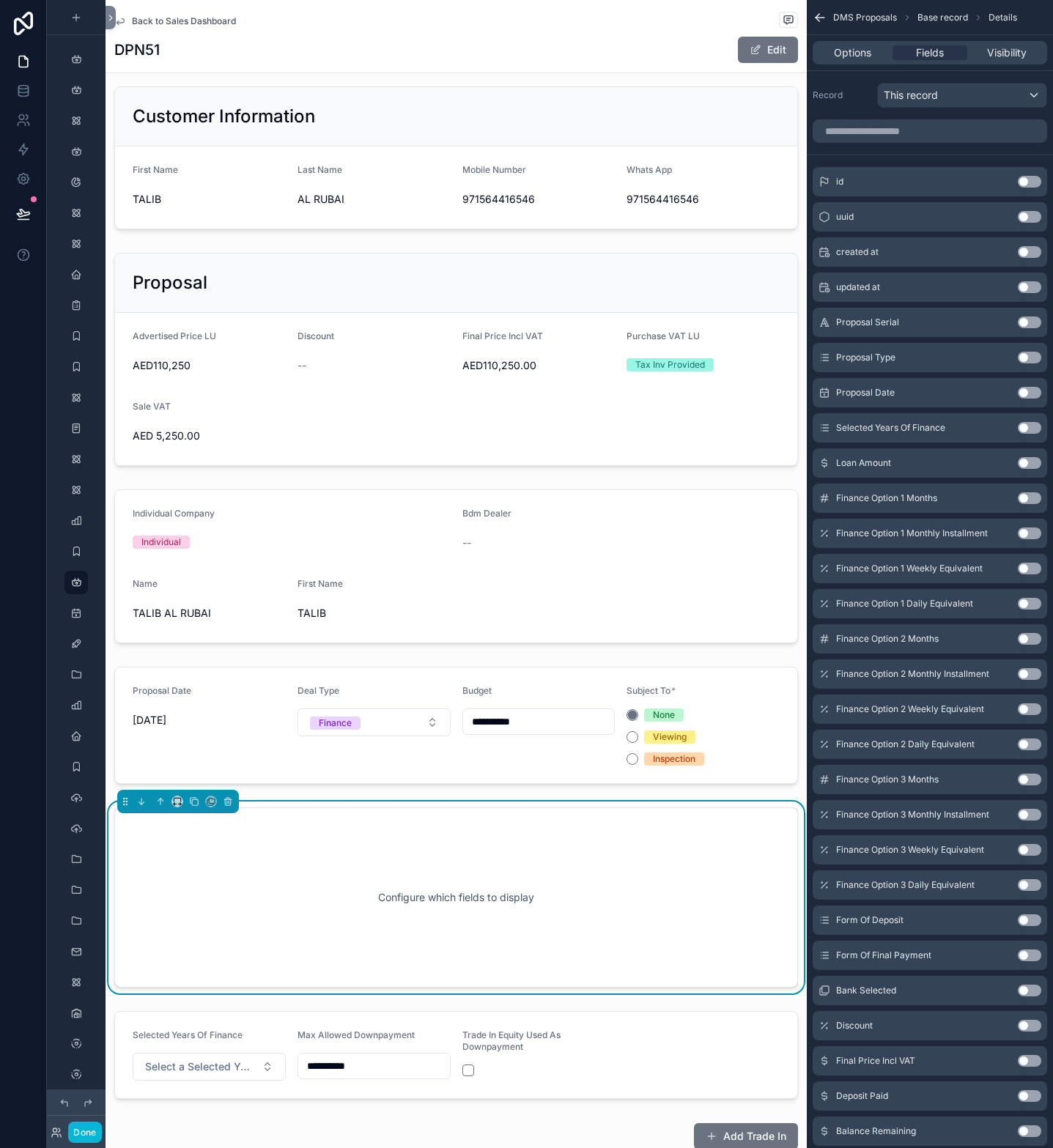
scroll to position [205, 0]
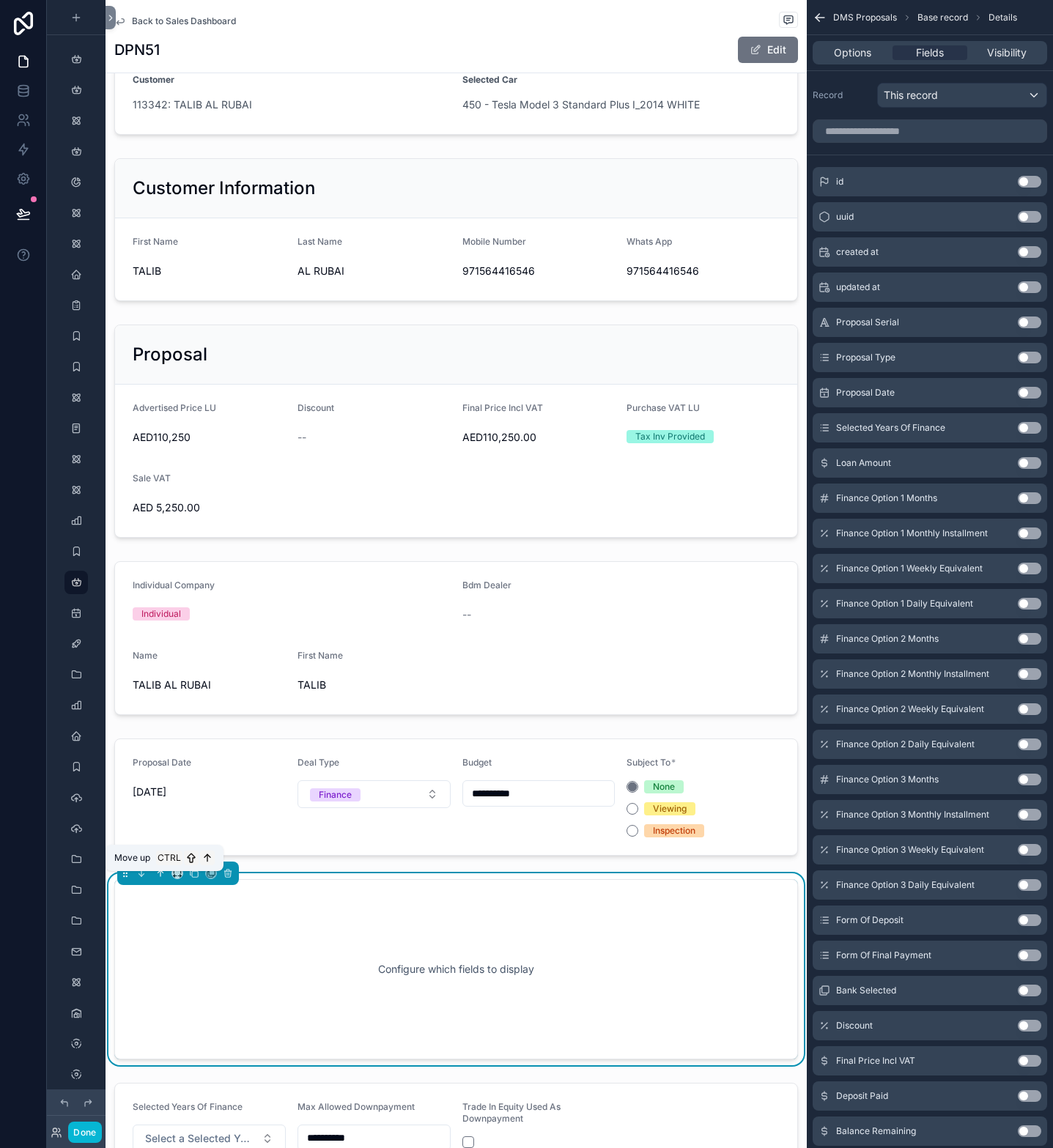
click at [159, 771] on icon "scrollable content" at bounding box center [160, 873] width 10 height 10
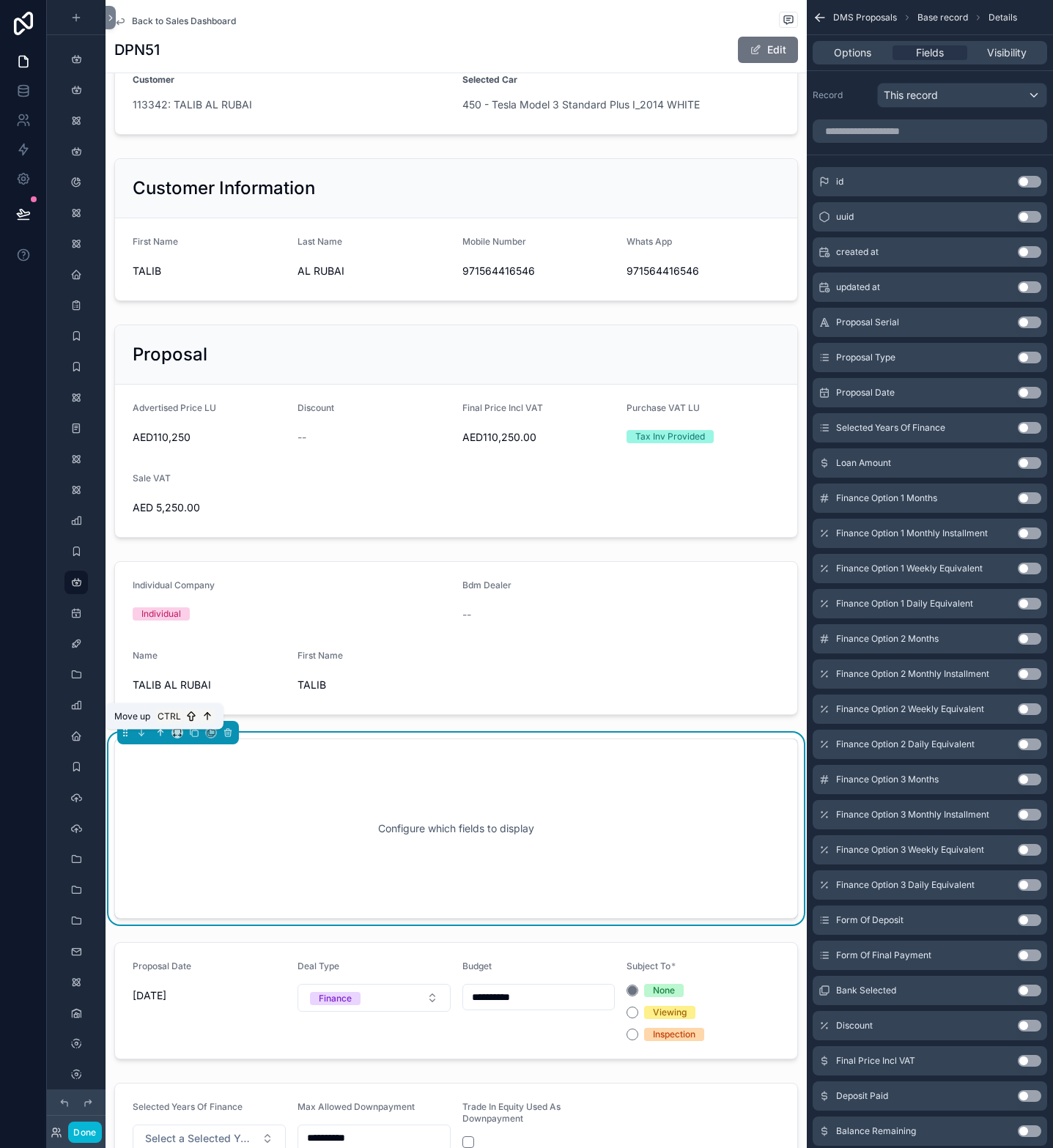
click at [156, 737] on icon "scrollable content" at bounding box center [160, 732] width 10 height 10
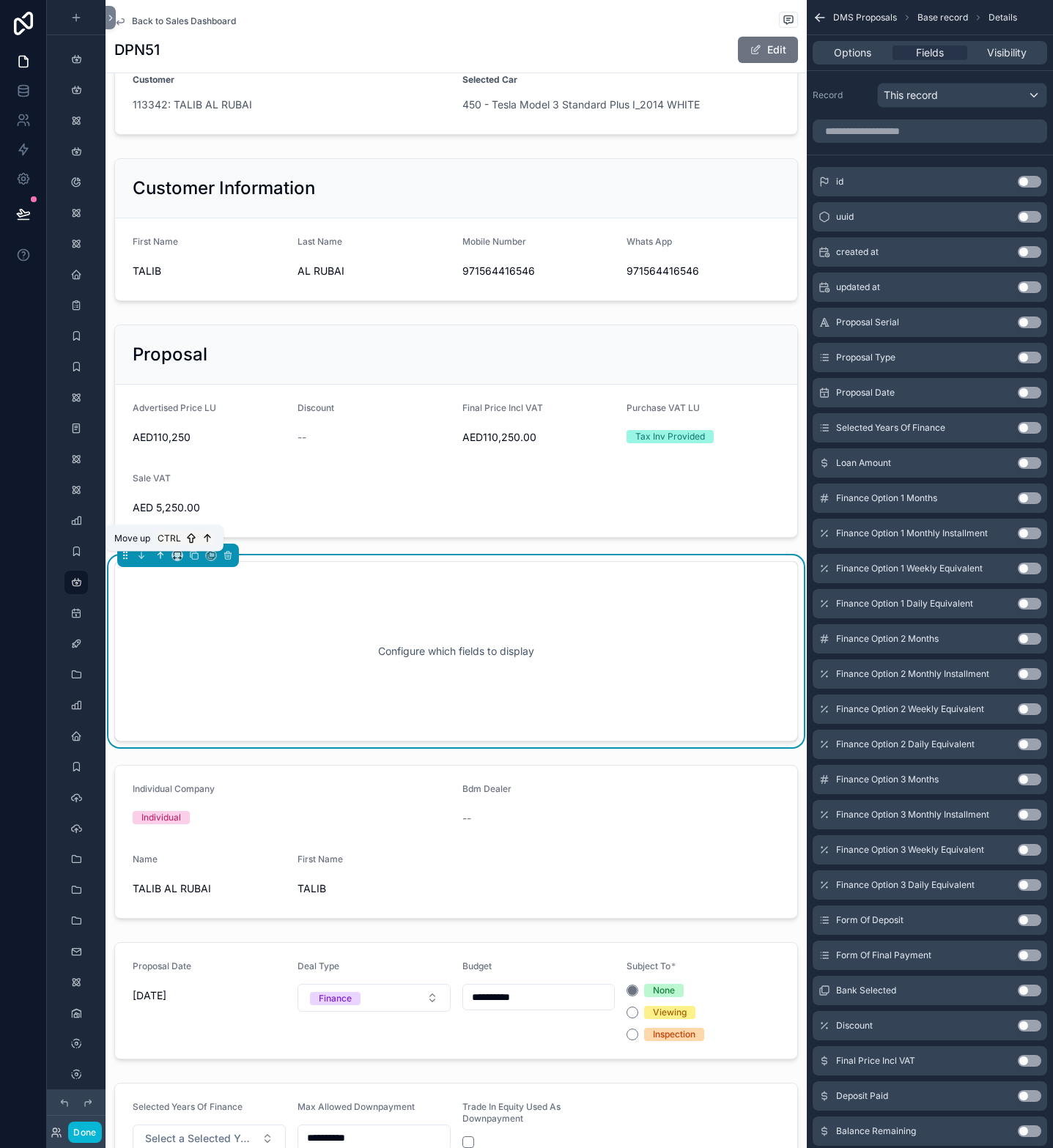
click at [152, 561] on button "scrollable content" at bounding box center [160, 555] width 16 height 16
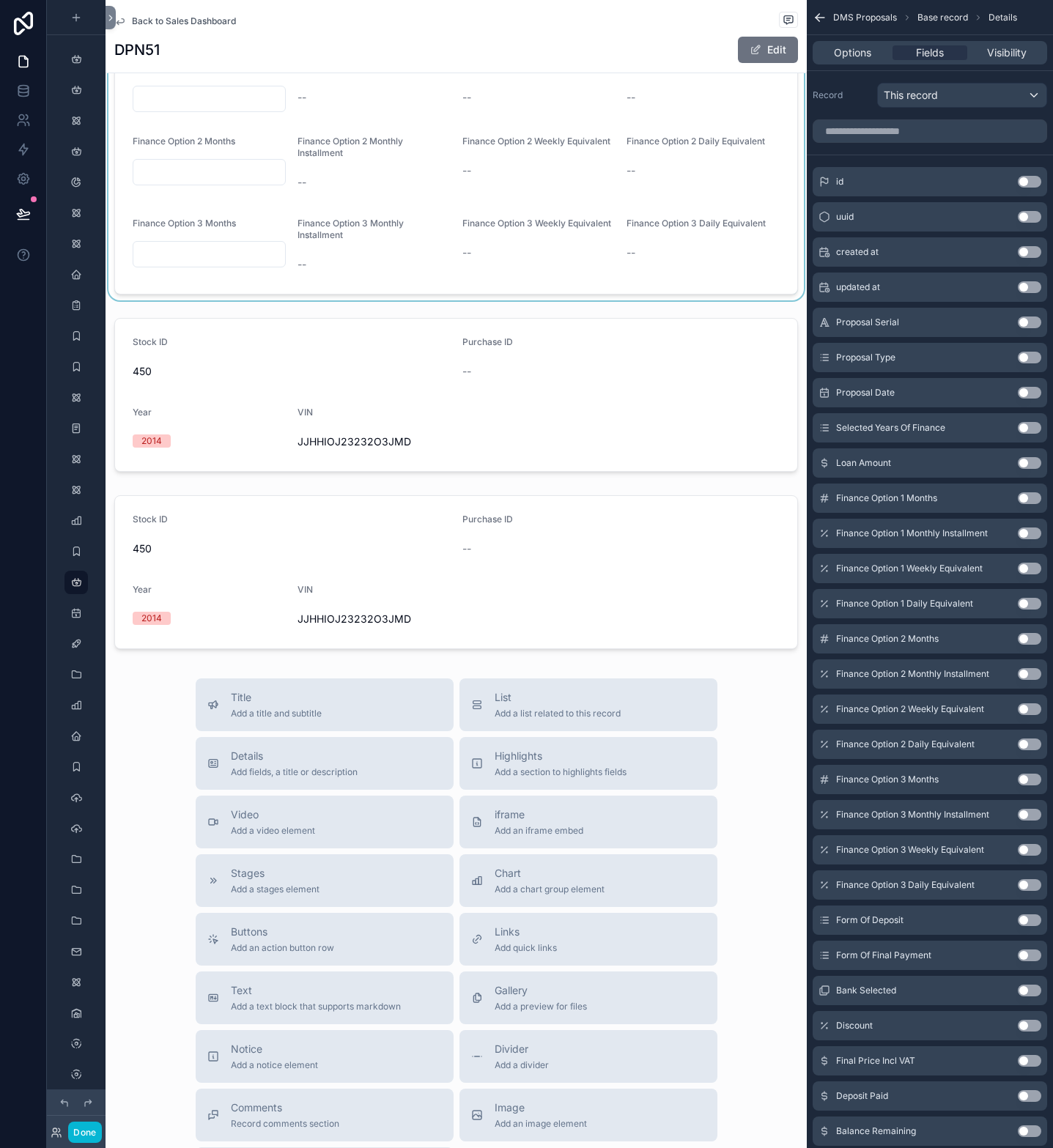
scroll to position [2258, 0]
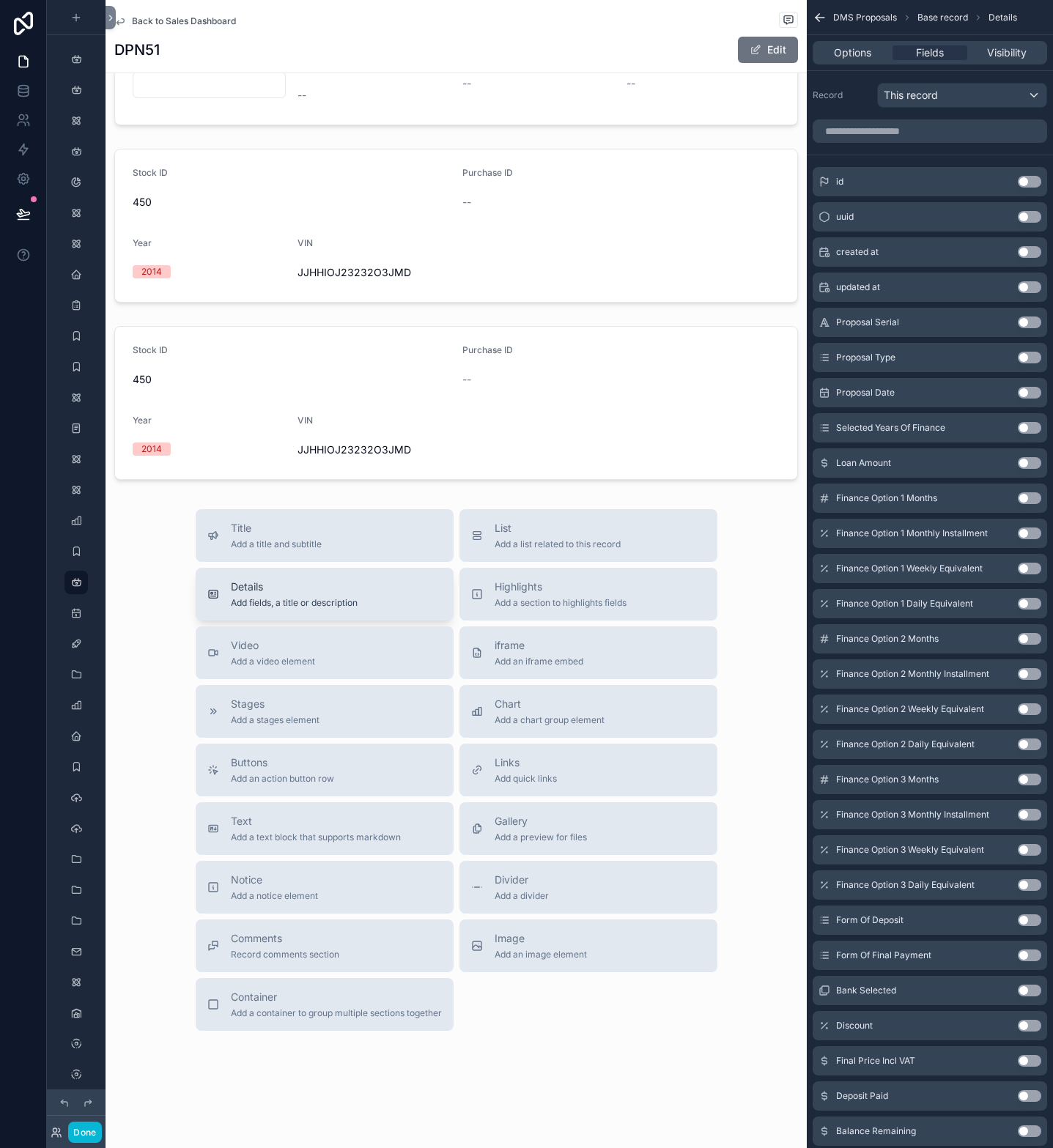
click at [271, 603] on span "Add fields, a title or description" at bounding box center [294, 603] width 127 height 12
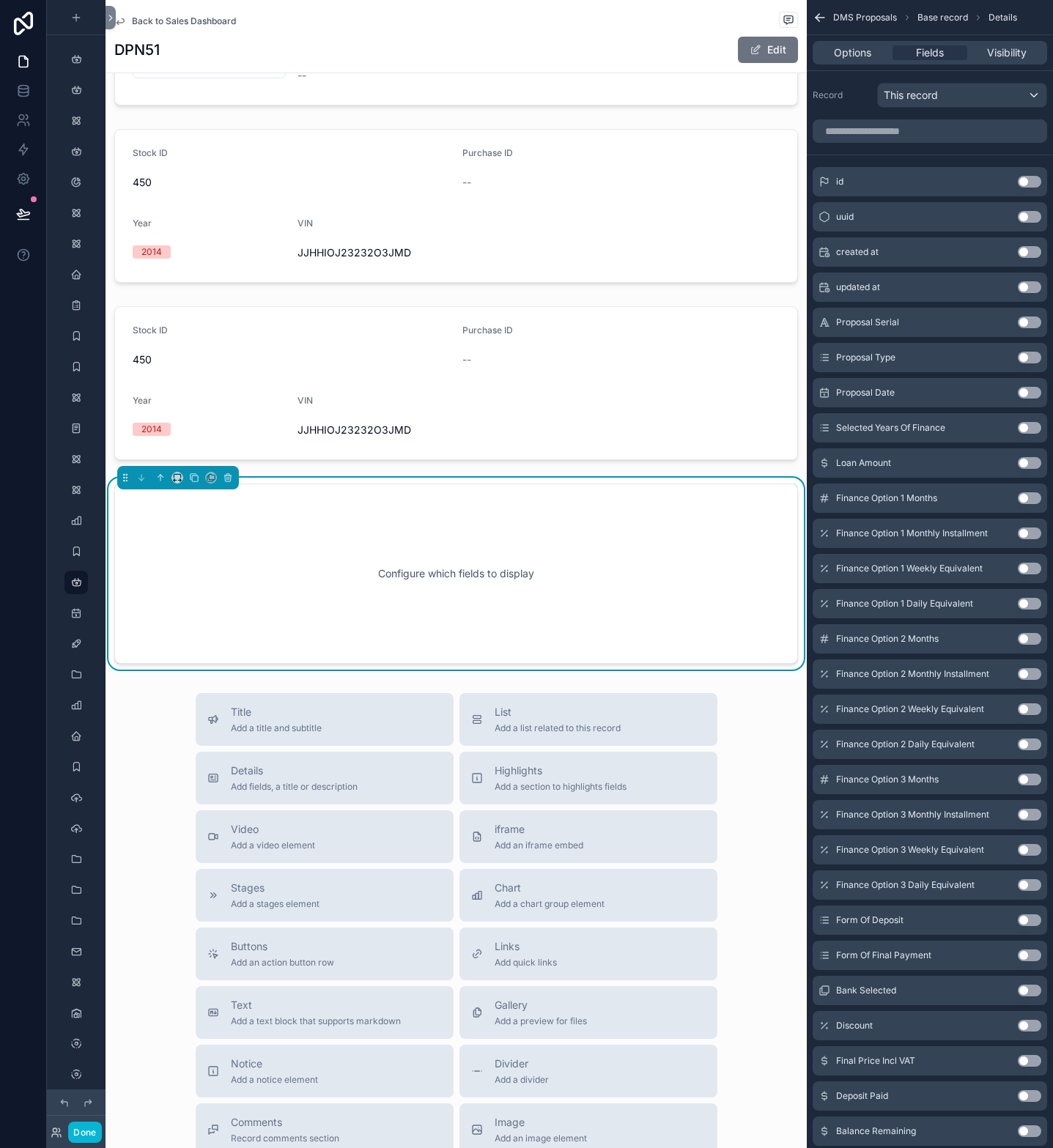
scroll to position [2278, 0]
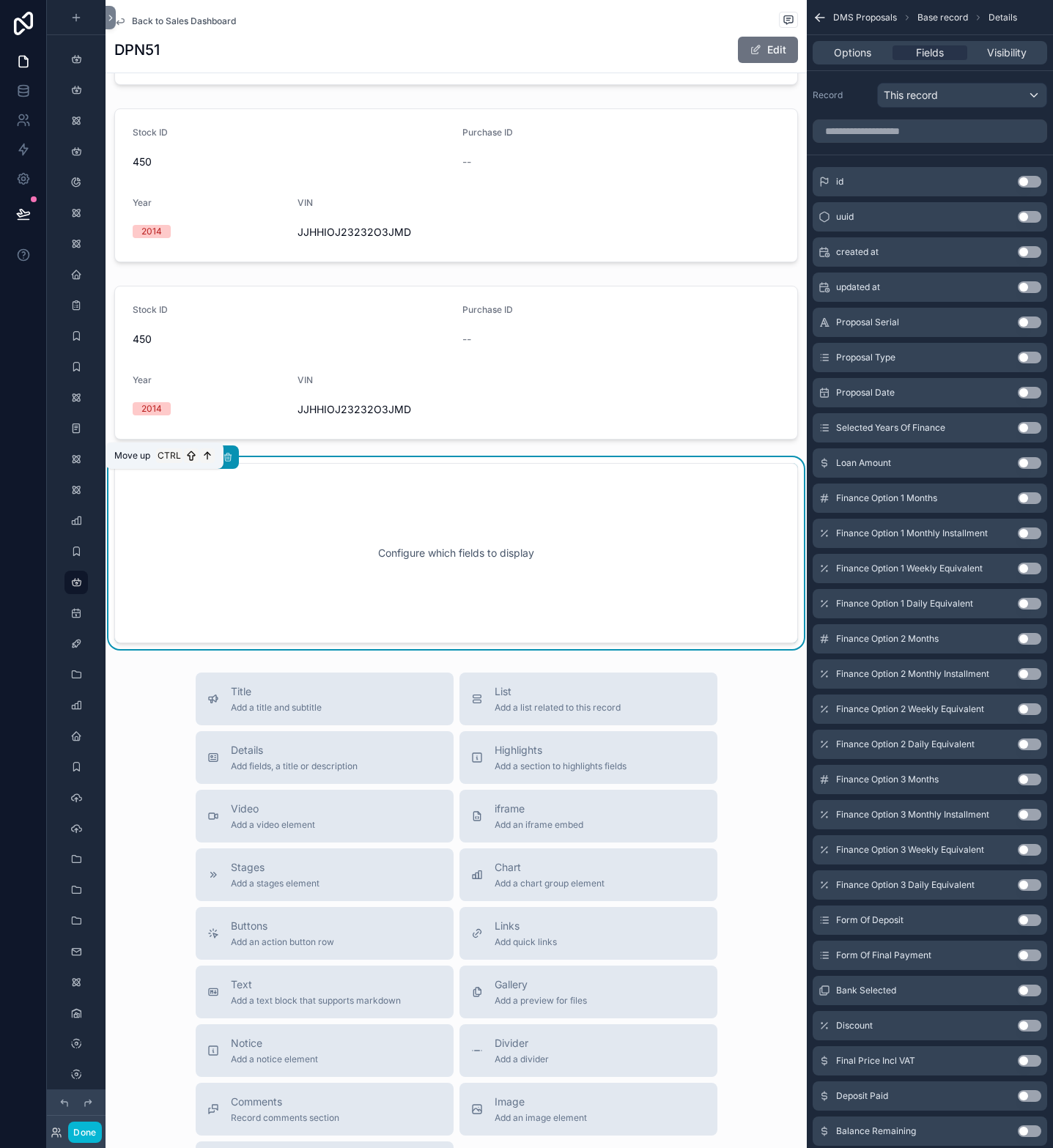
click at [158, 462] on icon "scrollable content" at bounding box center [160, 457] width 10 height 10
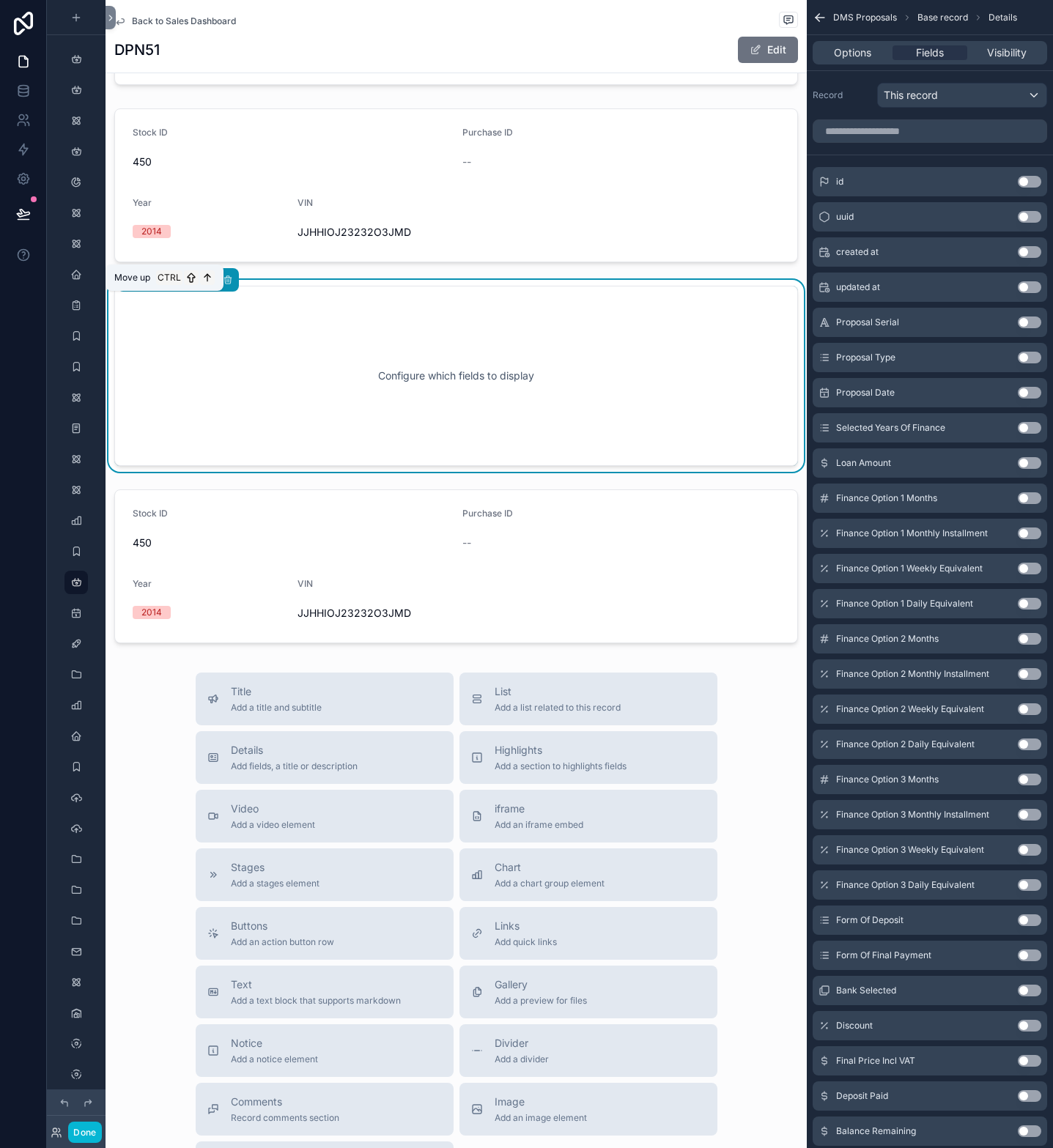
click at [161, 285] on icon "scrollable content" at bounding box center [160, 279] width 10 height 10
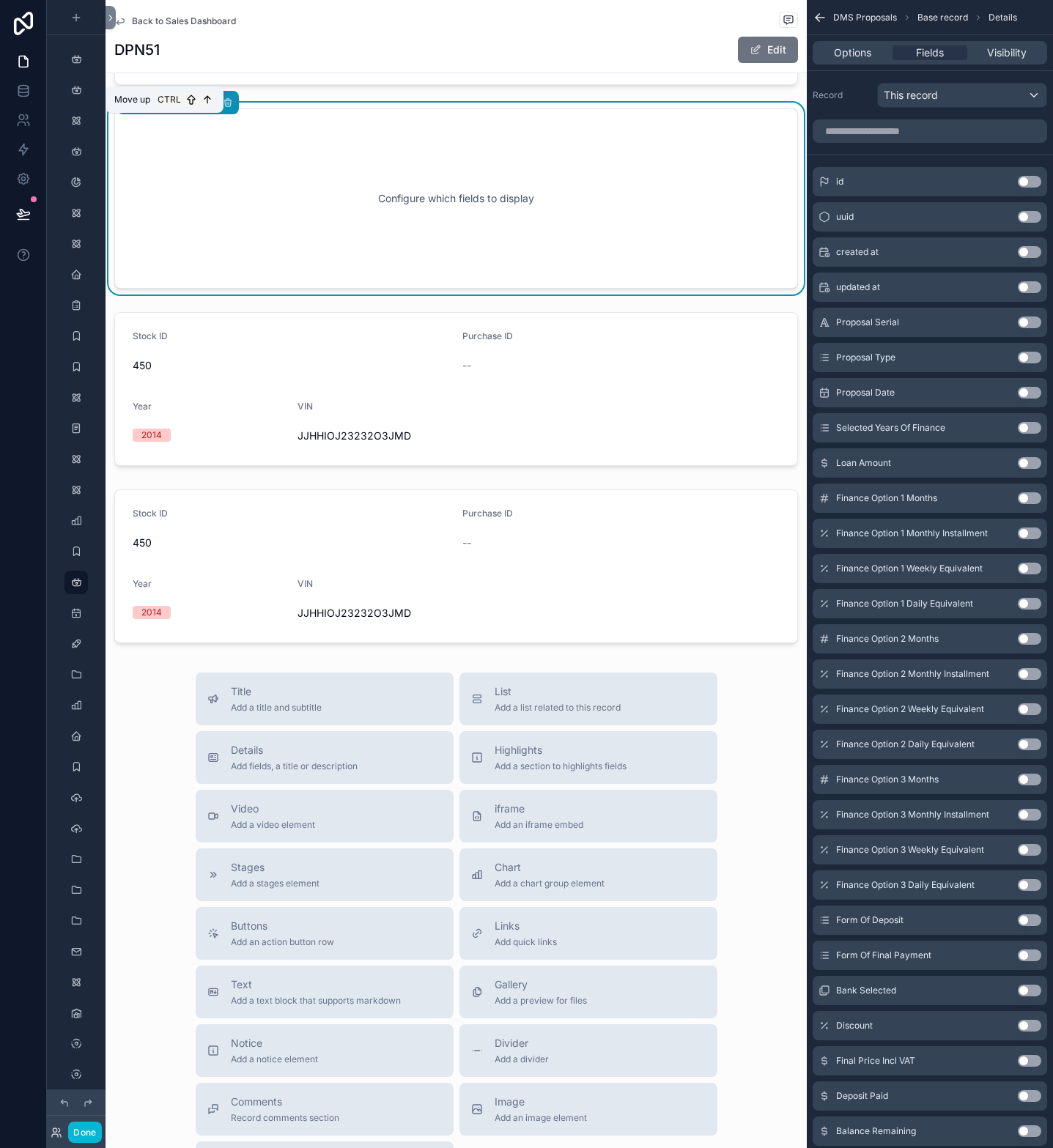
click at [155, 108] on icon "scrollable content" at bounding box center [160, 102] width 10 height 10
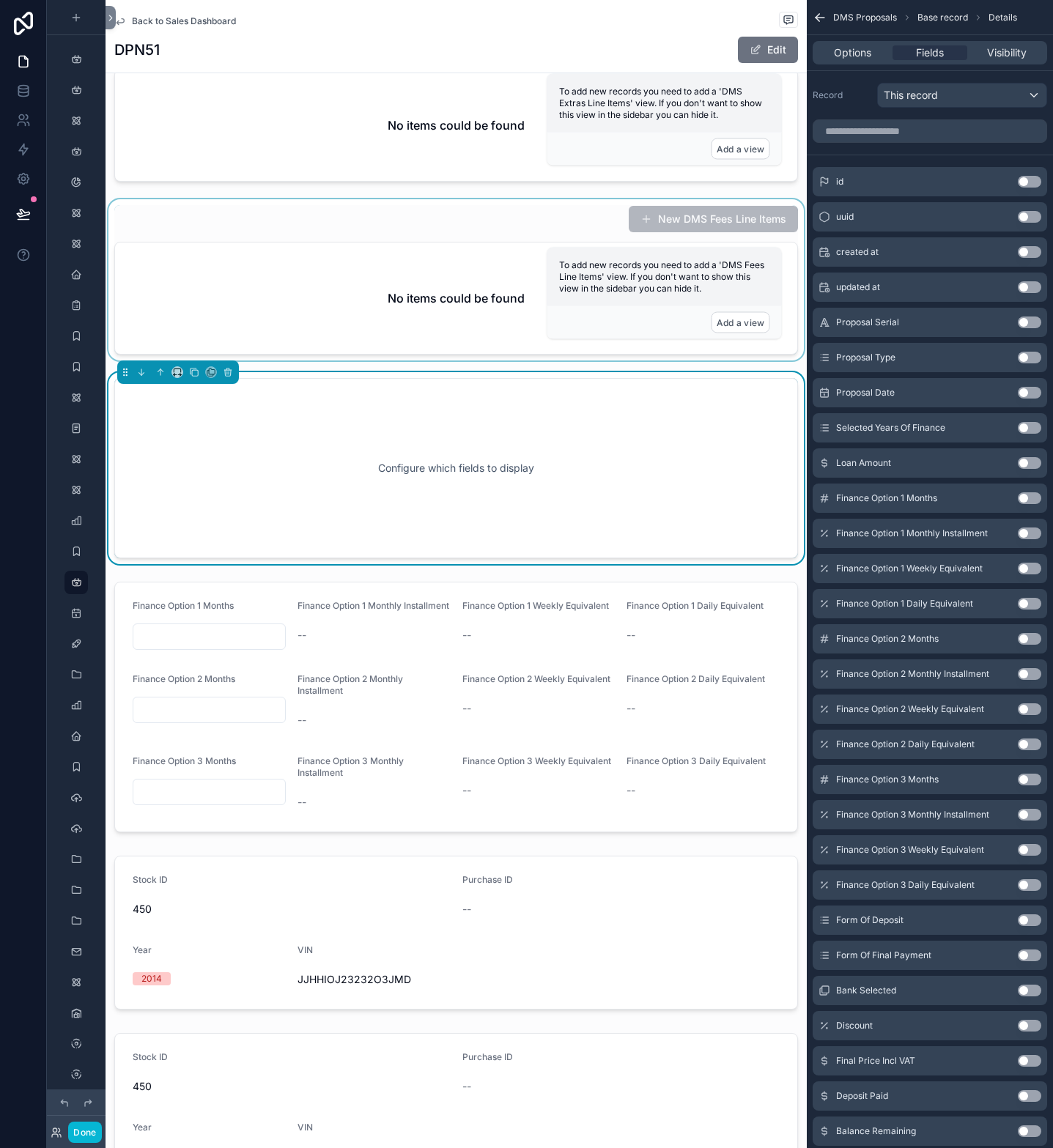
scroll to position [1729, 0]
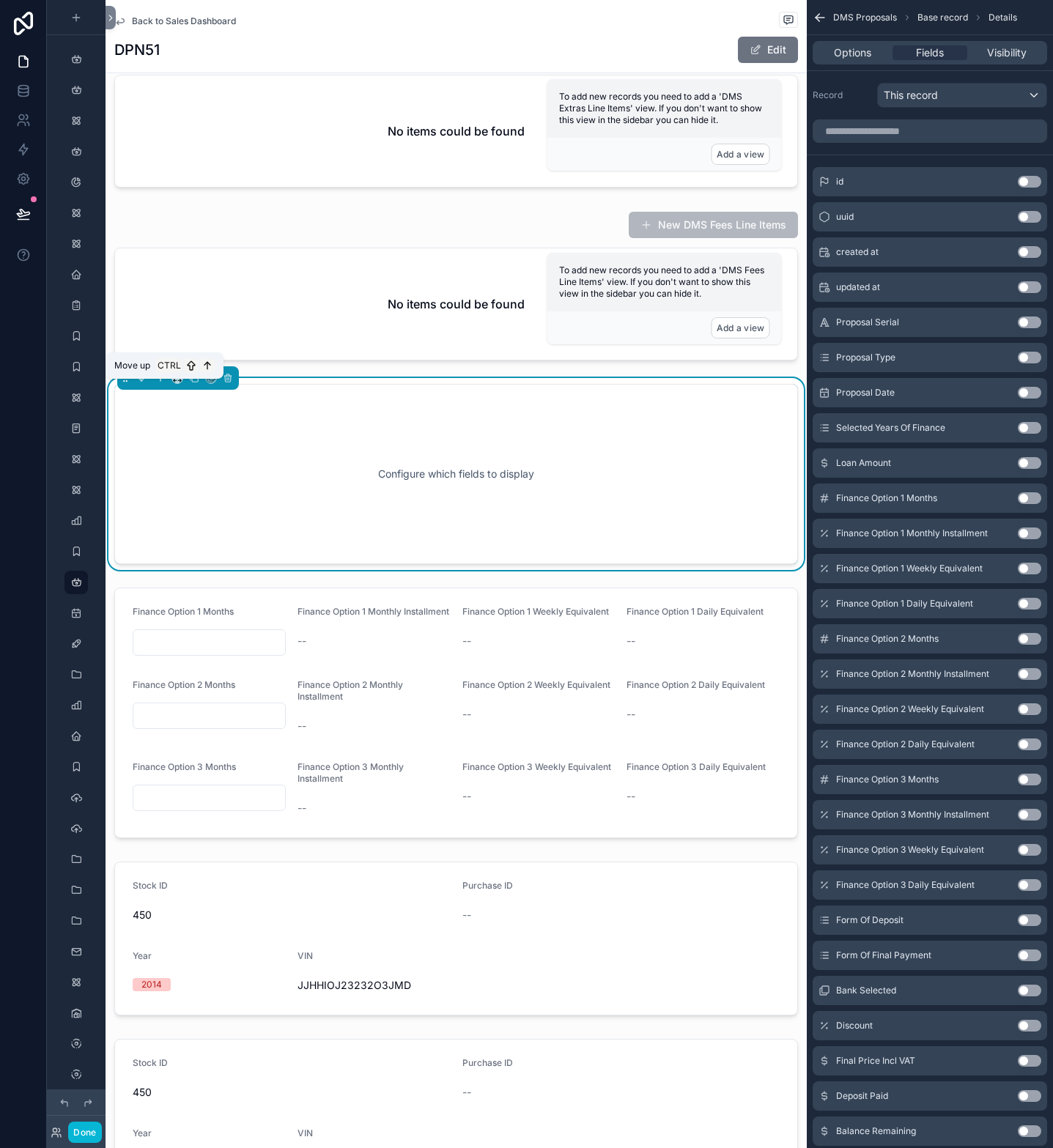
click at [159, 383] on icon "scrollable content" at bounding box center [160, 377] width 10 height 10
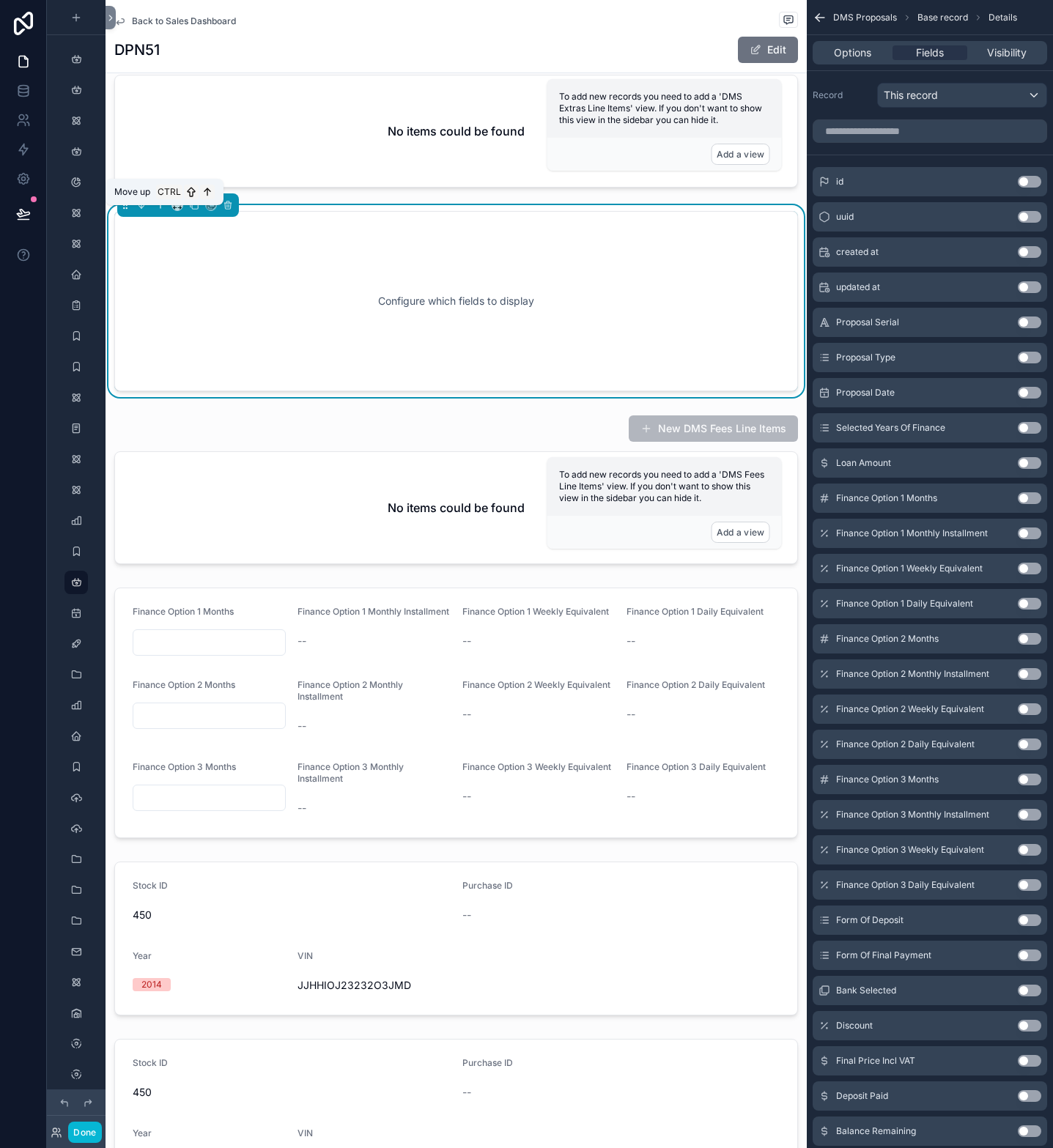
click at [154, 213] on button "scrollable content" at bounding box center [160, 205] width 16 height 16
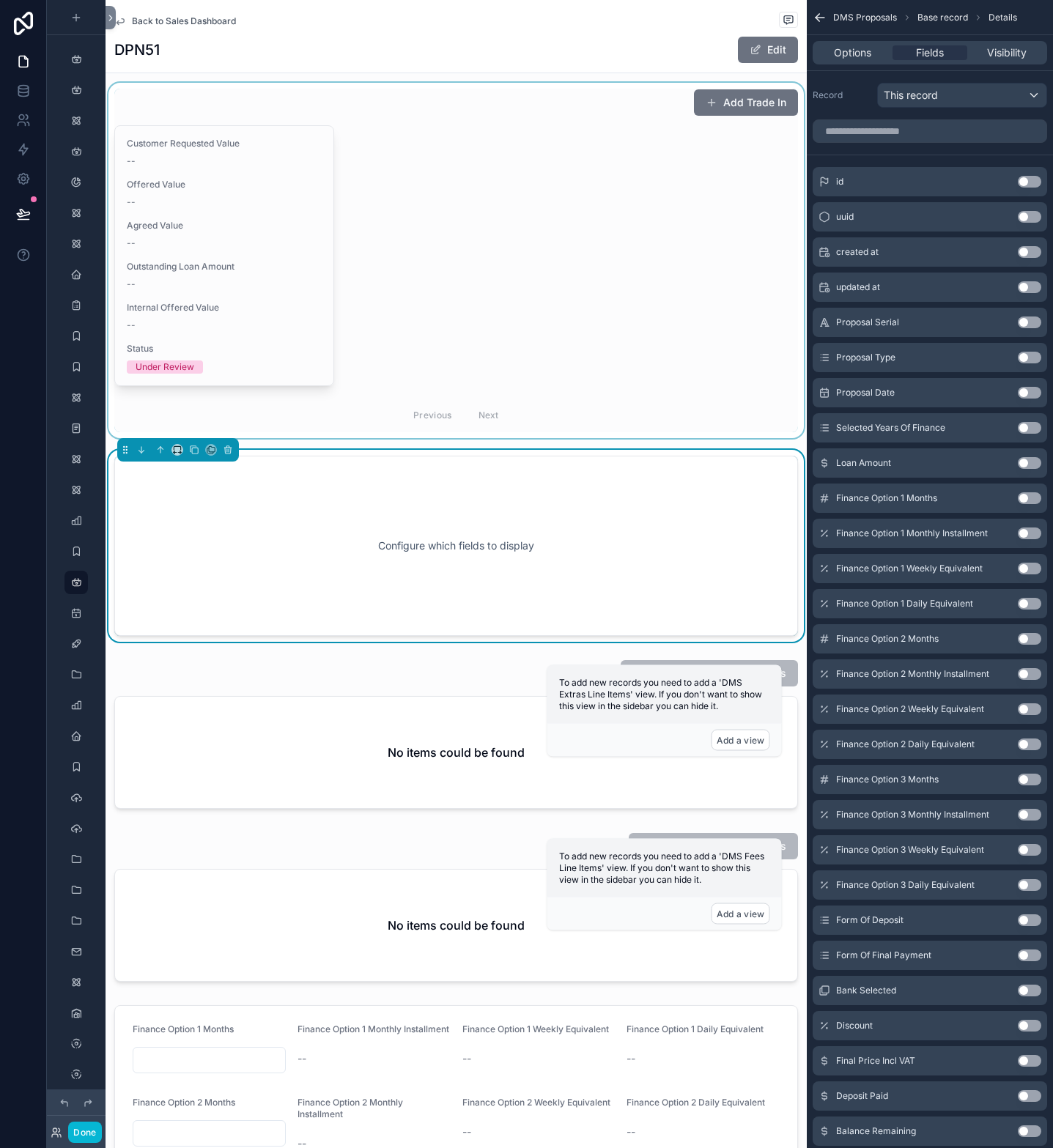
scroll to position [1289, 0]
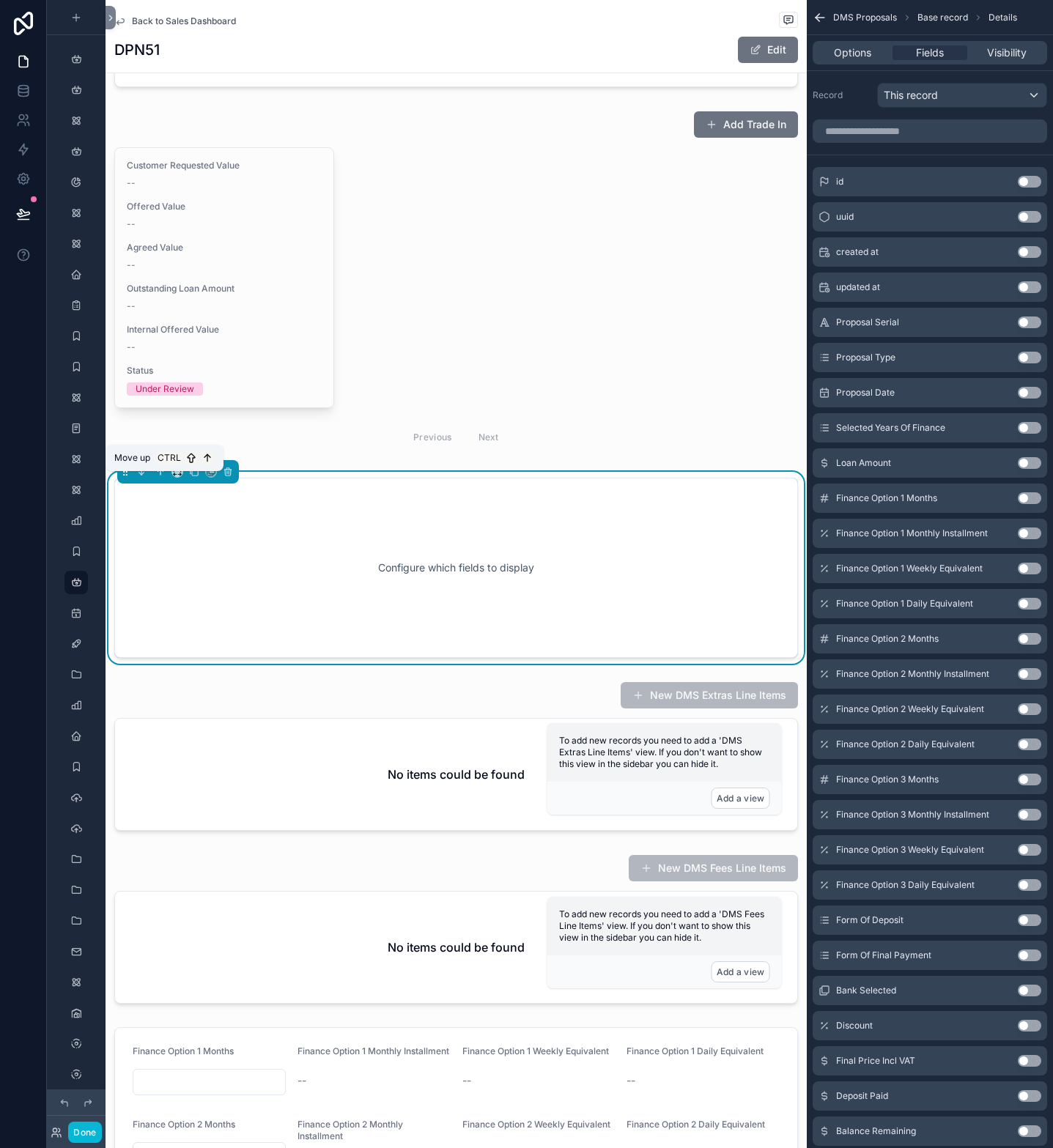
click at [155, 477] on icon "scrollable content" at bounding box center [160, 472] width 10 height 10
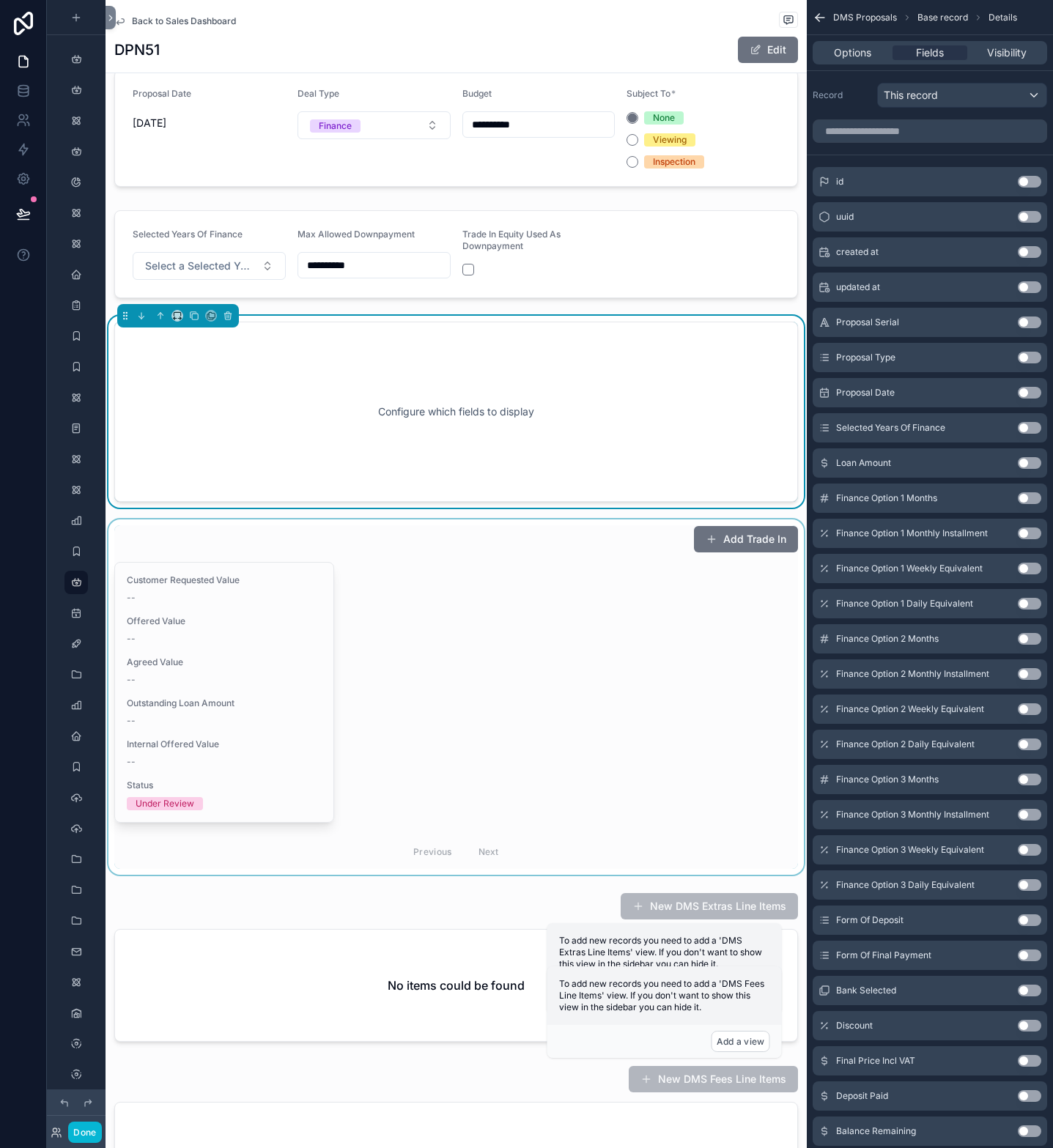
scroll to position [1069, 0]
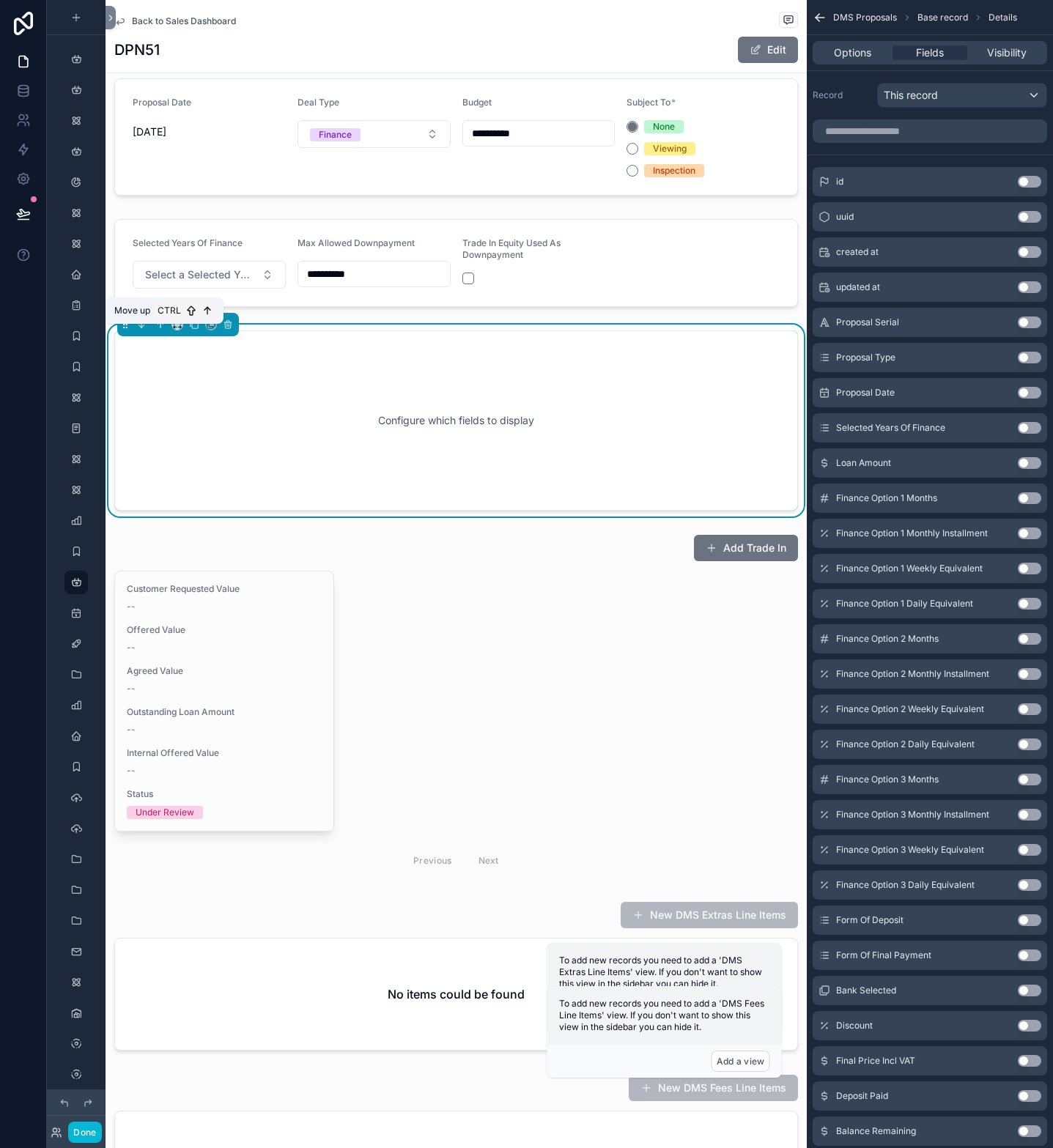
click at [161, 330] on icon "scrollable content" at bounding box center [160, 324] width 10 height 10
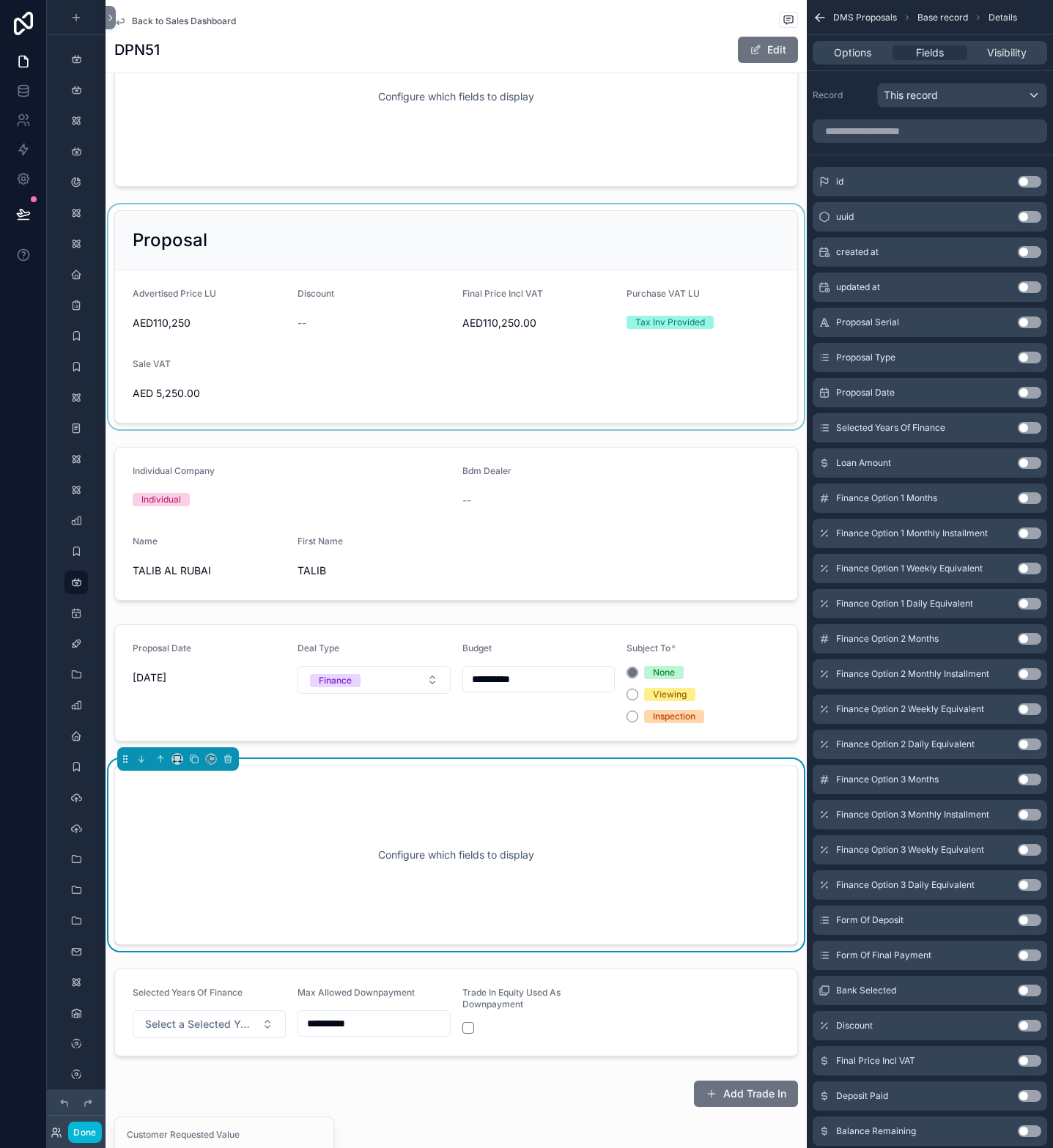
scroll to position [519, 0]
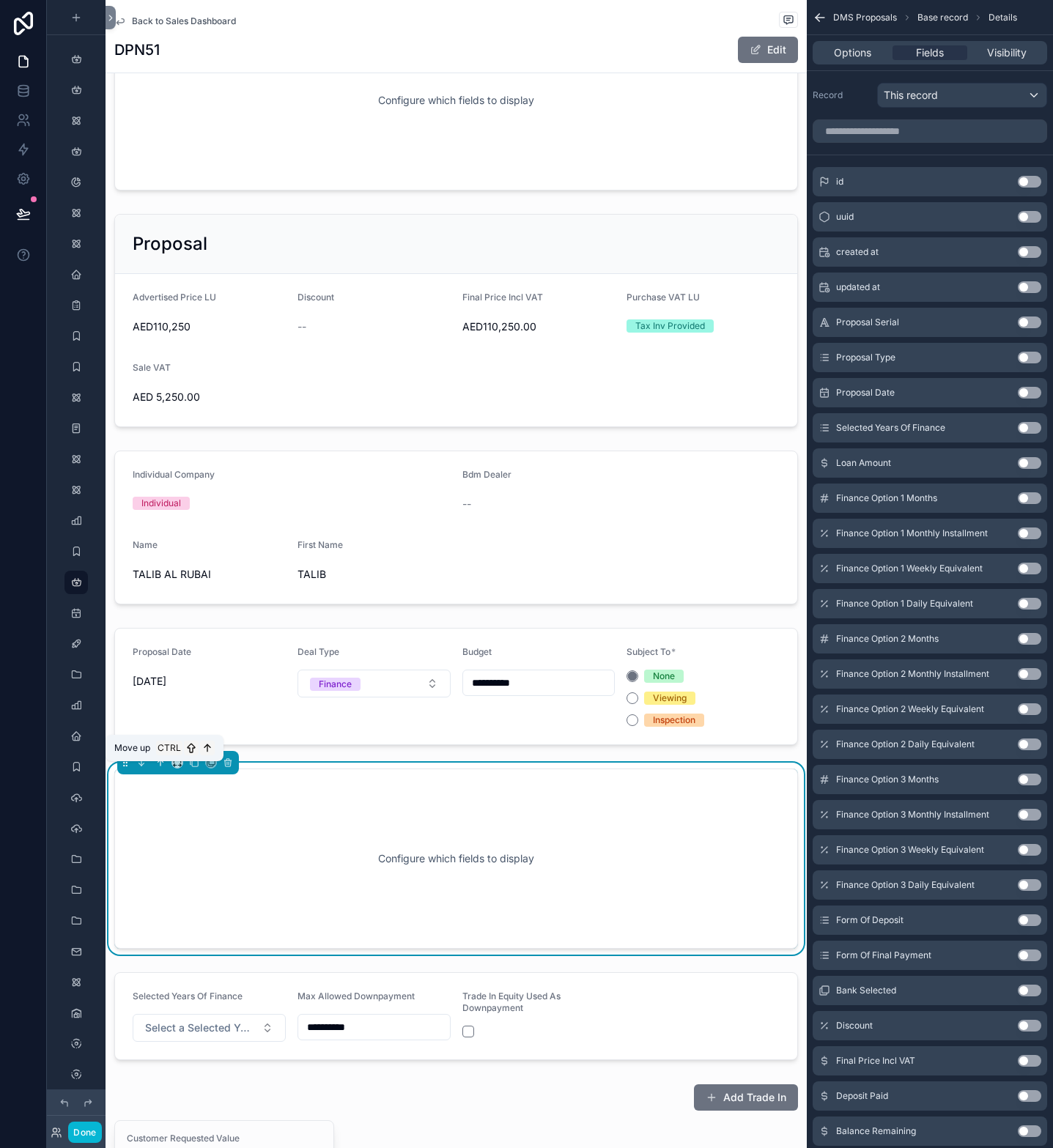
click at [157, 761] on button "scrollable content" at bounding box center [160, 763] width 16 height 16
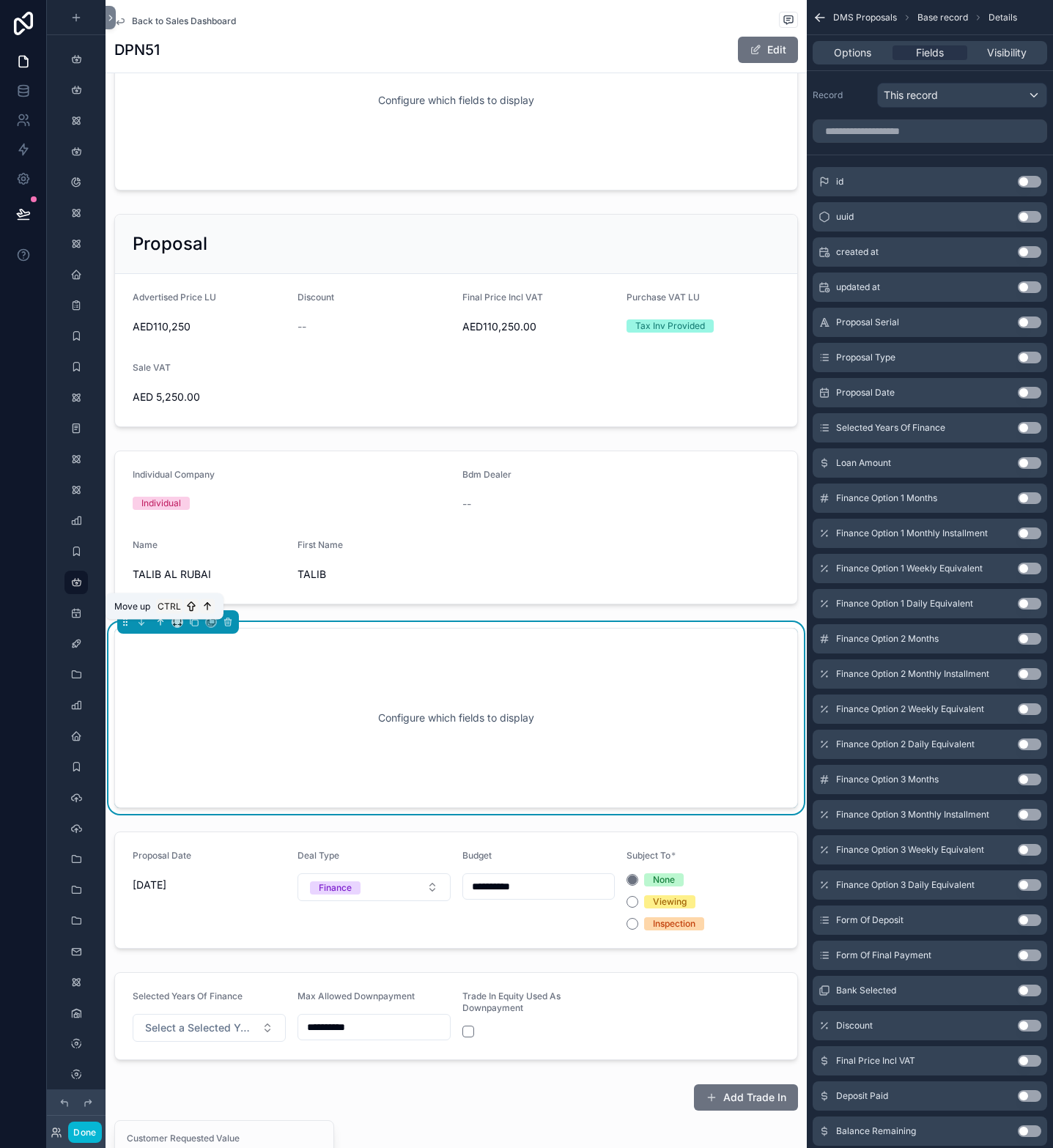
click at [163, 622] on button "scrollable content" at bounding box center [160, 622] width 16 height 16
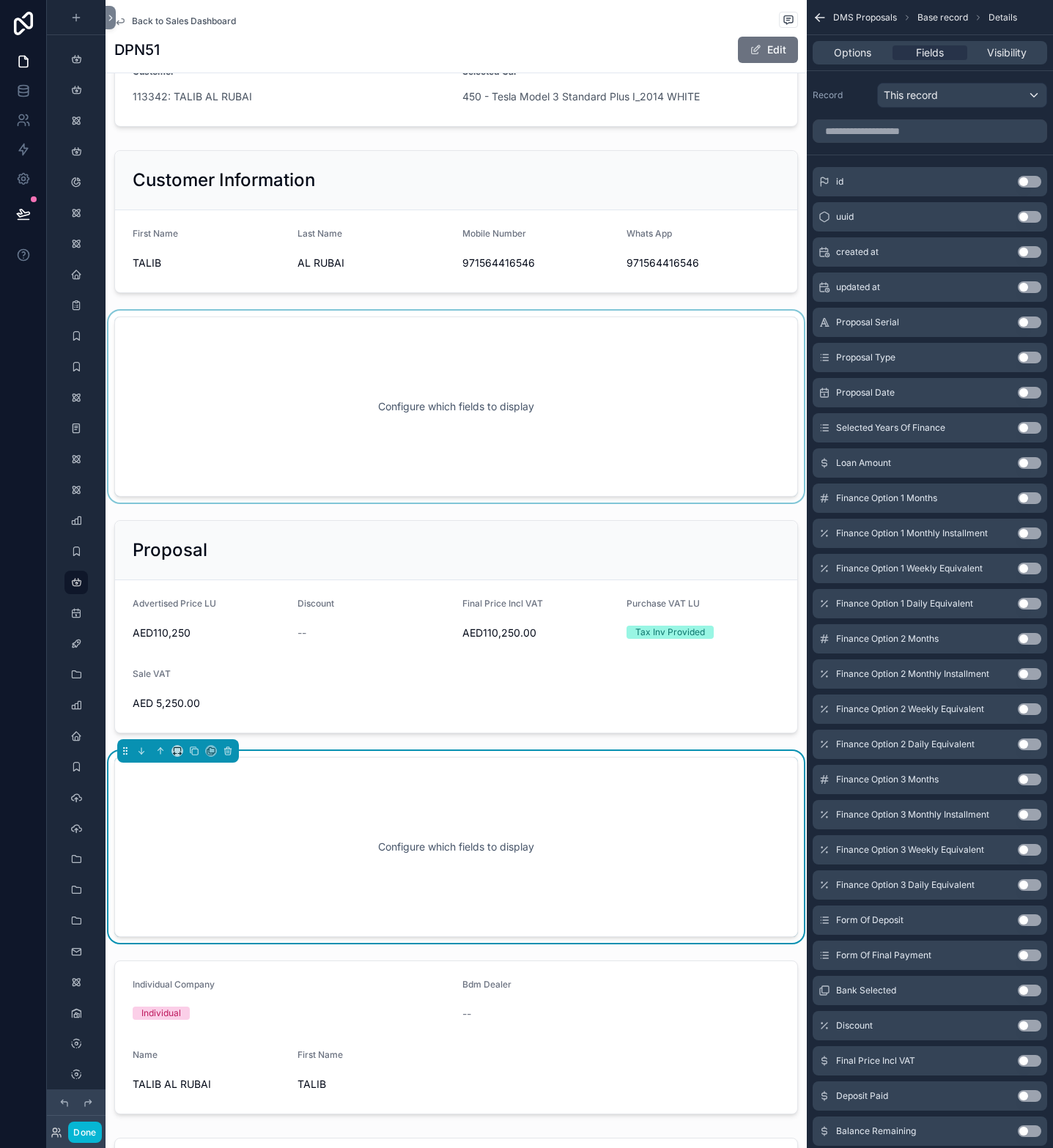
scroll to position [190, 0]
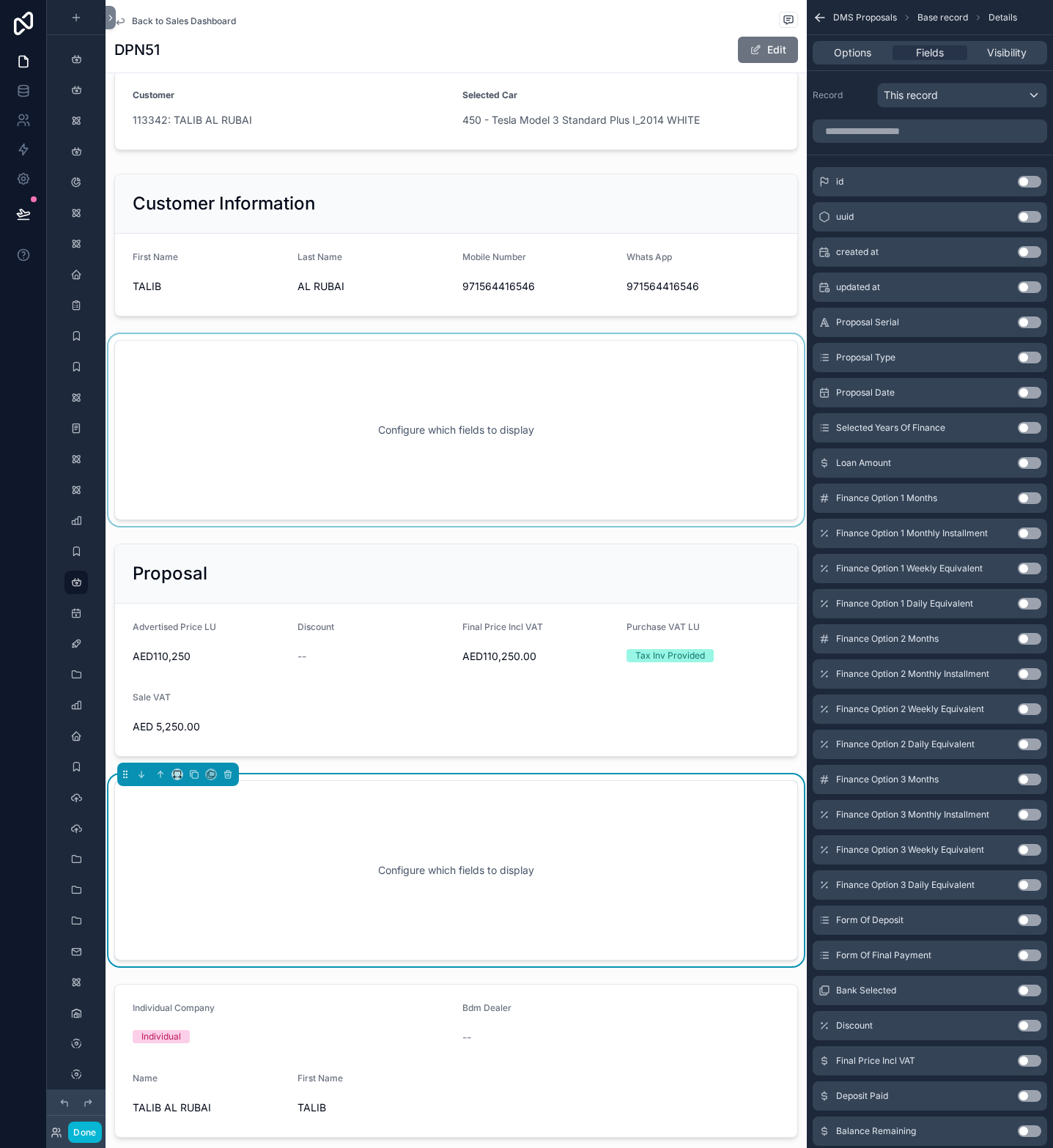
click at [385, 425] on div "scrollable content" at bounding box center [456, 430] width 701 height 192
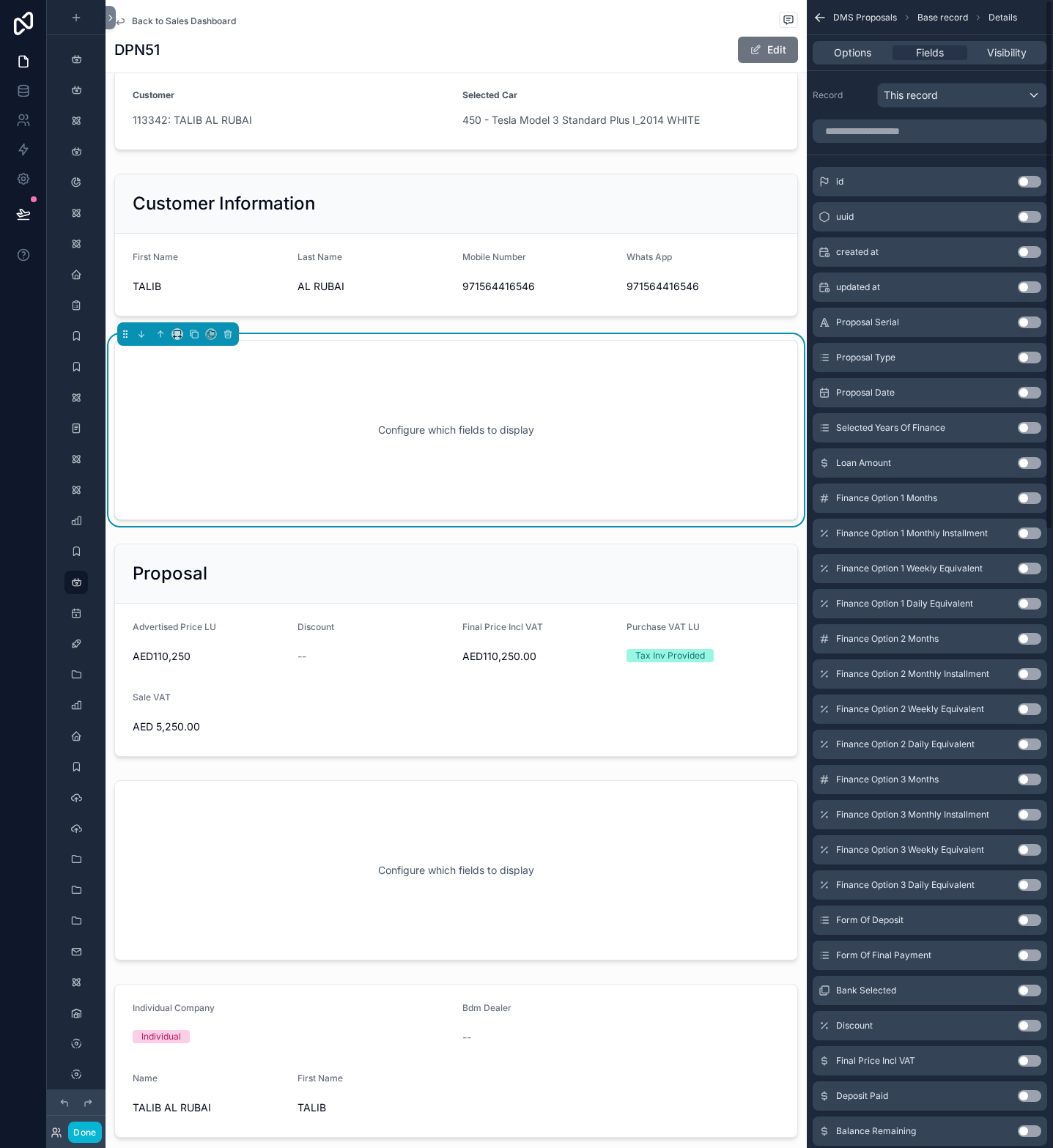
click at [268, 395] on div "Configure which fields to display" at bounding box center [456, 430] width 636 height 132
click at [932, 133] on input "scrollable content" at bounding box center [930, 131] width 235 height 23
click at [388, 269] on div "scrollable content" at bounding box center [456, 245] width 701 height 154
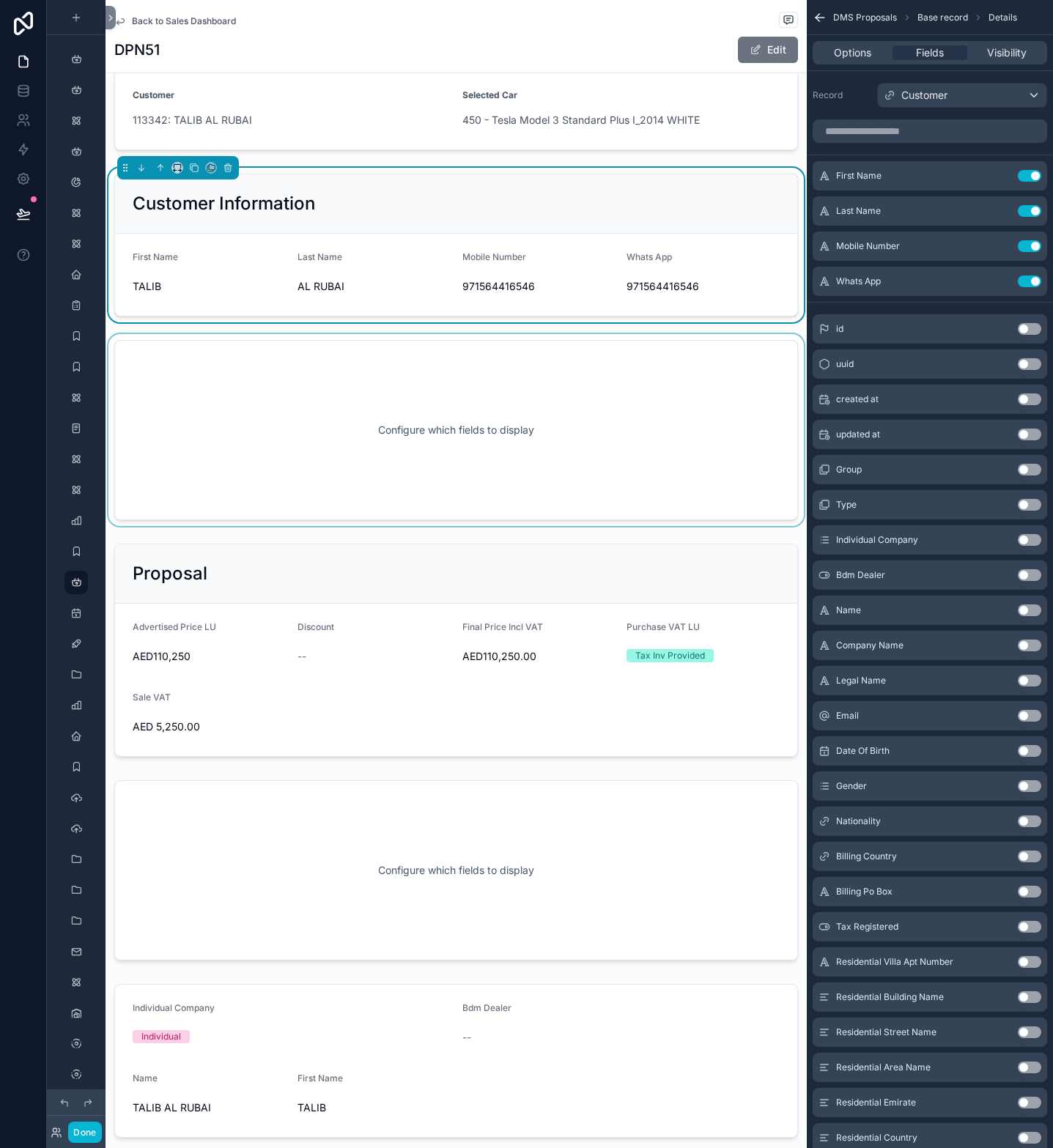
click at [409, 416] on div "scrollable content" at bounding box center [456, 430] width 701 height 192
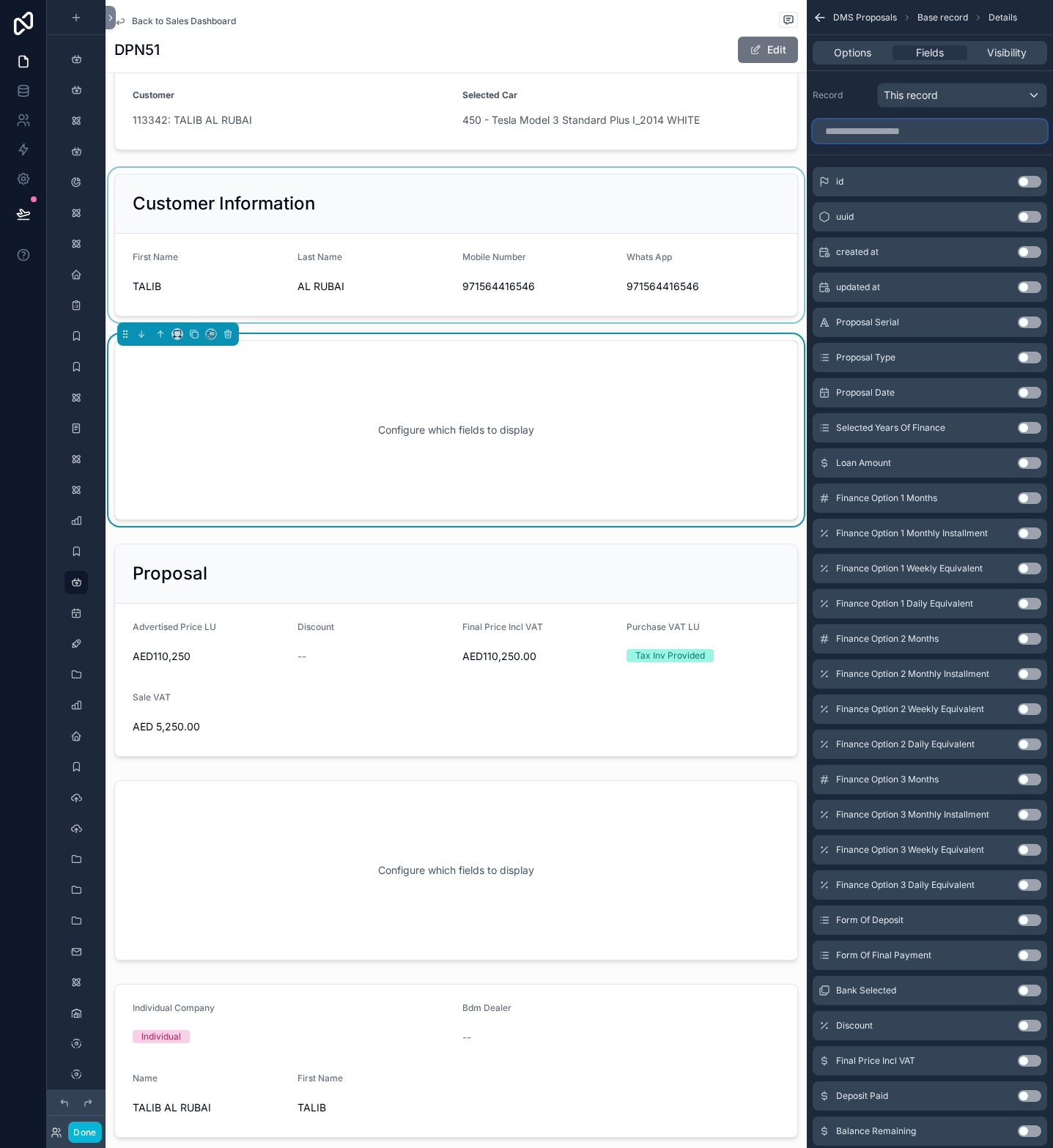
click at [926, 139] on input "scrollable content" at bounding box center [930, 131] width 235 height 23
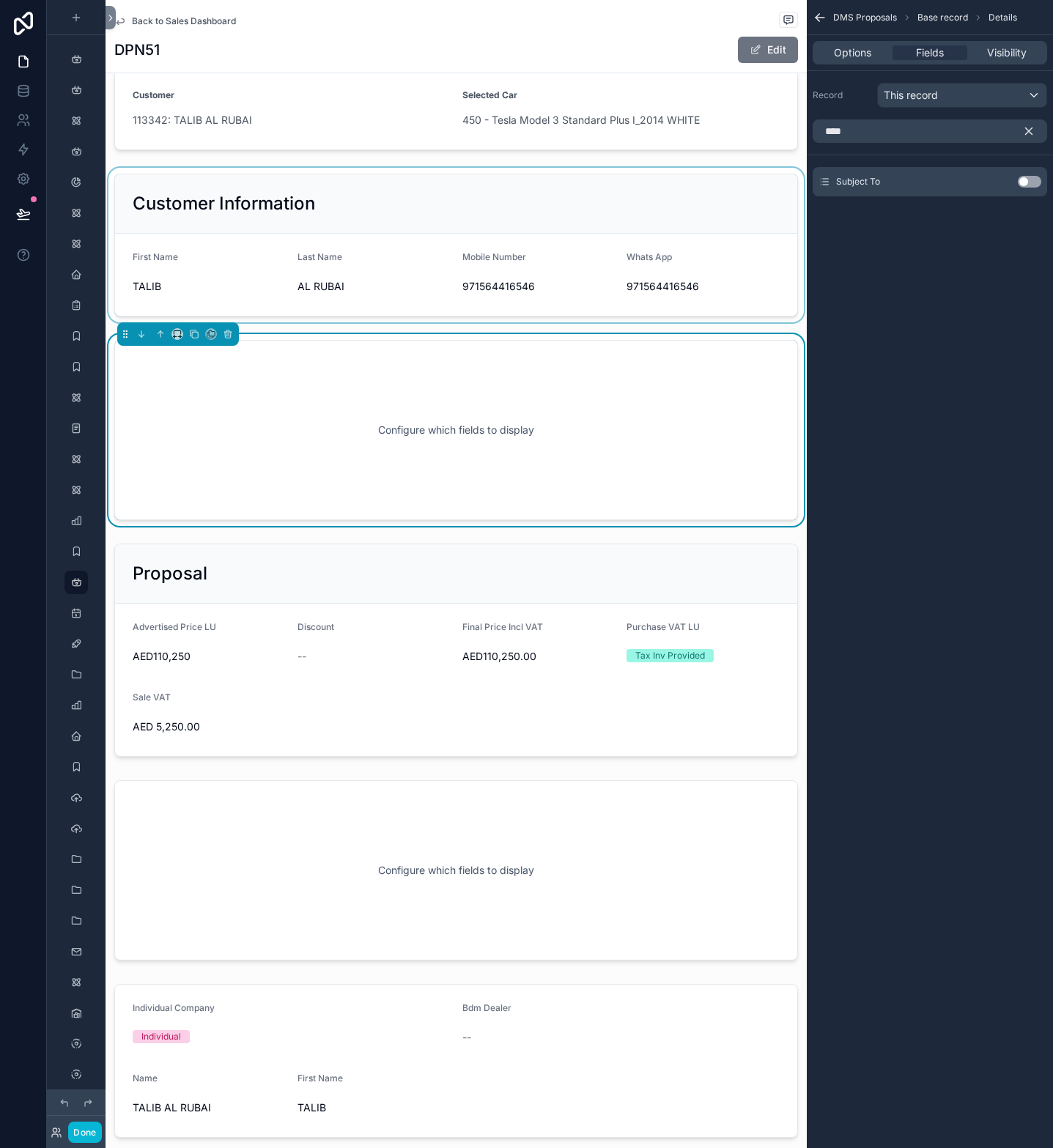
click at [1025, 179] on button "Use setting" at bounding box center [1030, 182] width 23 height 12
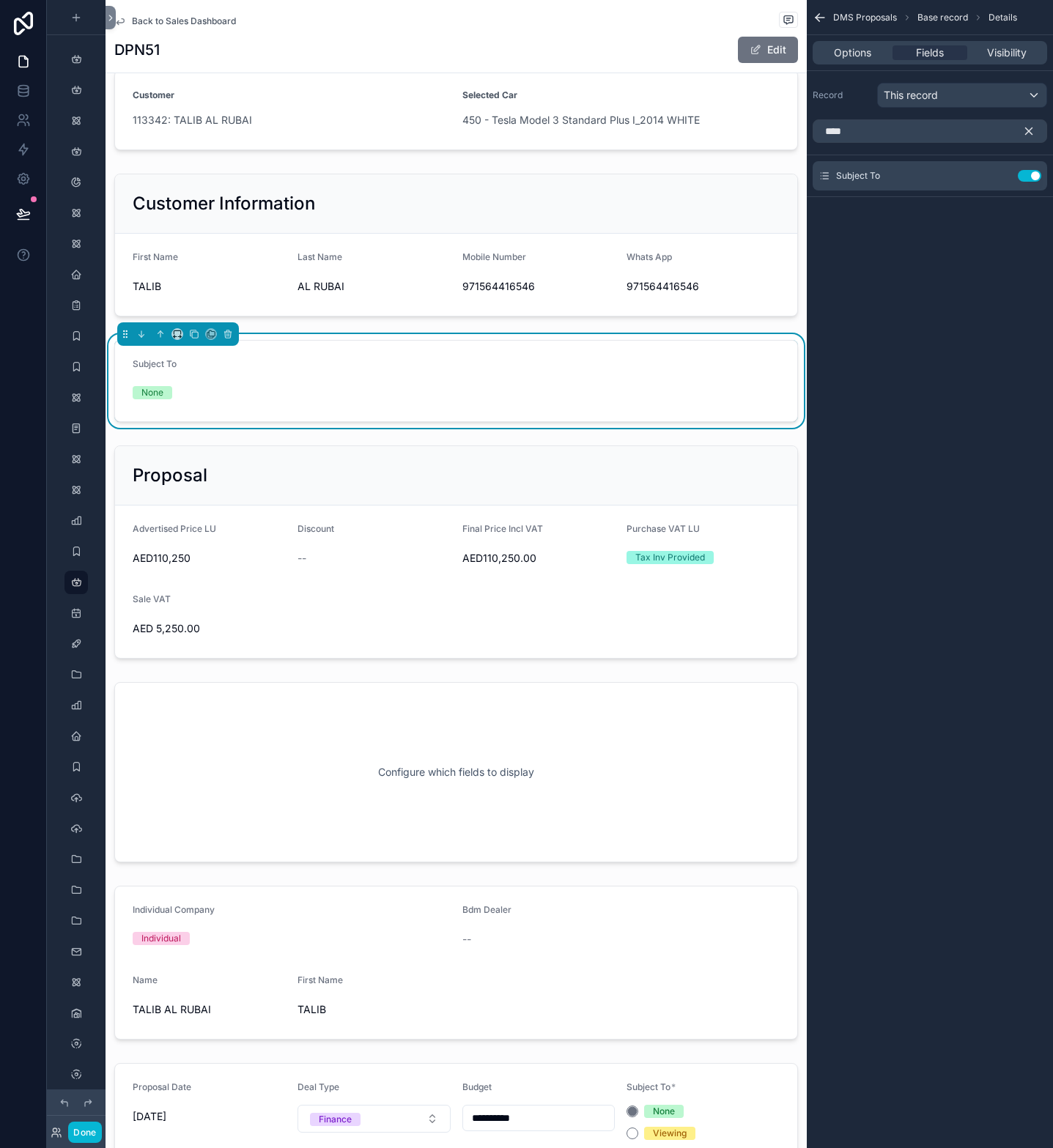
click at [356, 372] on form "Subject To None" at bounding box center [456, 381] width 682 height 80
drag, startPoint x: 817, startPoint y: 128, endPoint x: 799, endPoint y: 128, distance: 18.0
click at [799, 128] on div "Page Stock Inventory 1,987 Handover Dates Xero tracking categories Handover Dat…" at bounding box center [579, 574] width 948 height 1148
click at [1020, 192] on button "Use setting" at bounding box center [1030, 193] width 23 height 12
click at [908, 132] on input "****" at bounding box center [930, 131] width 235 height 23
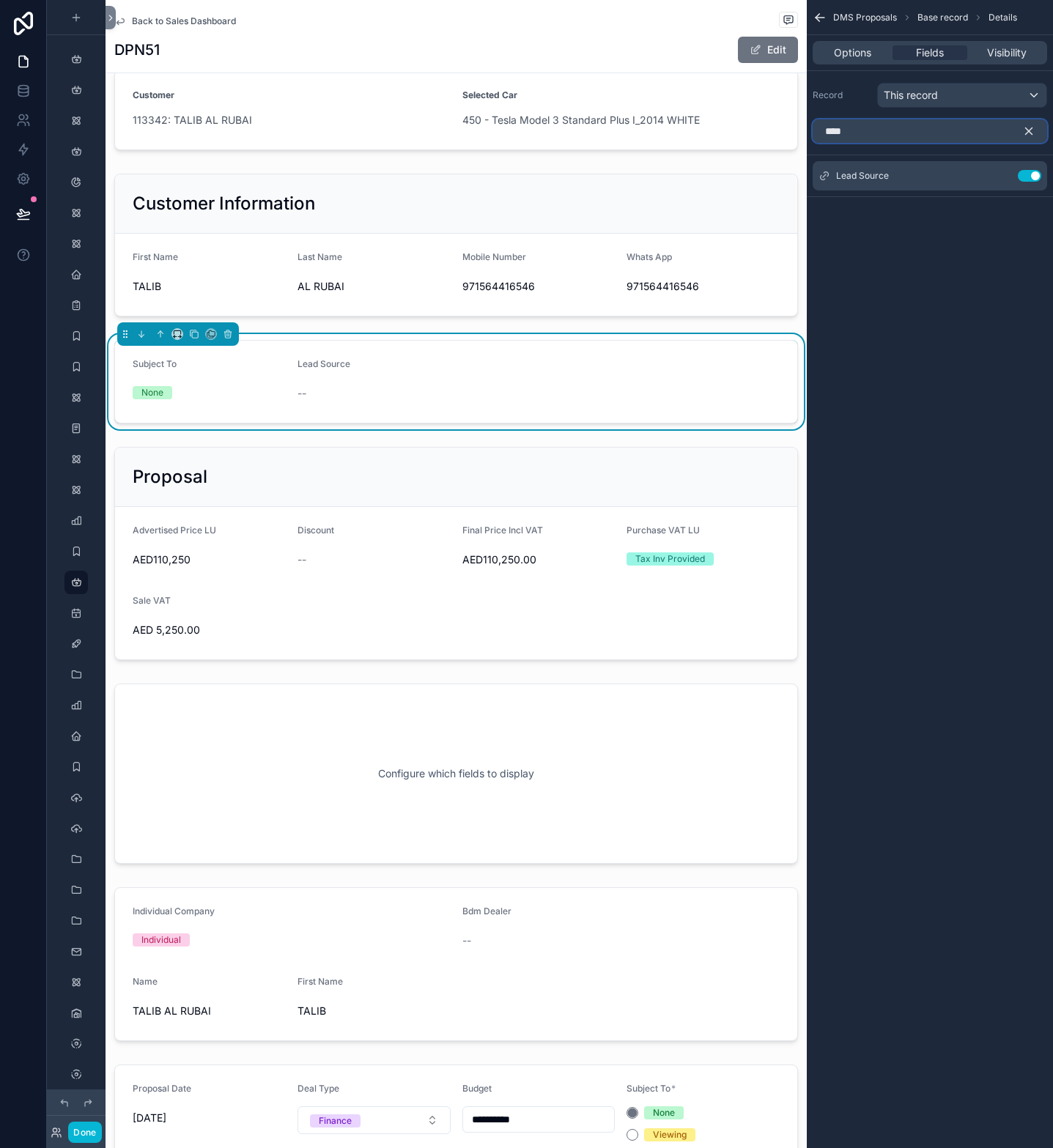
click at [908, 132] on input "****" at bounding box center [930, 131] width 235 height 23
type input "****"
click at [1027, 193] on button "Use setting" at bounding box center [1030, 193] width 23 height 12
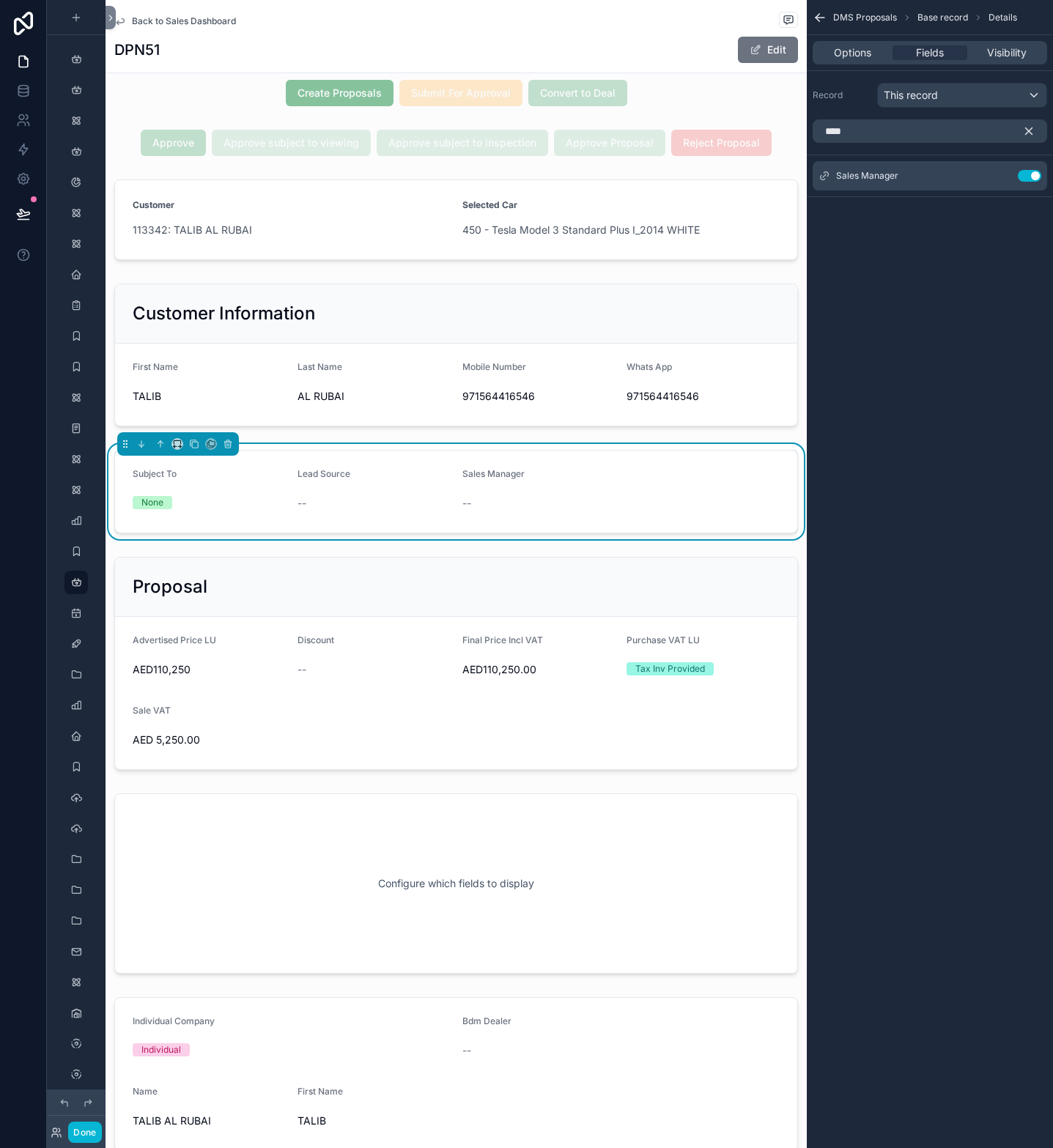
click at [974, 613] on div "DMS Proposals Base record Details Options Fields Visibility Record This record …" at bounding box center [931, 574] width 246 height 1148
click at [97, 1130] on button "Done" at bounding box center [84, 1132] width 33 height 21
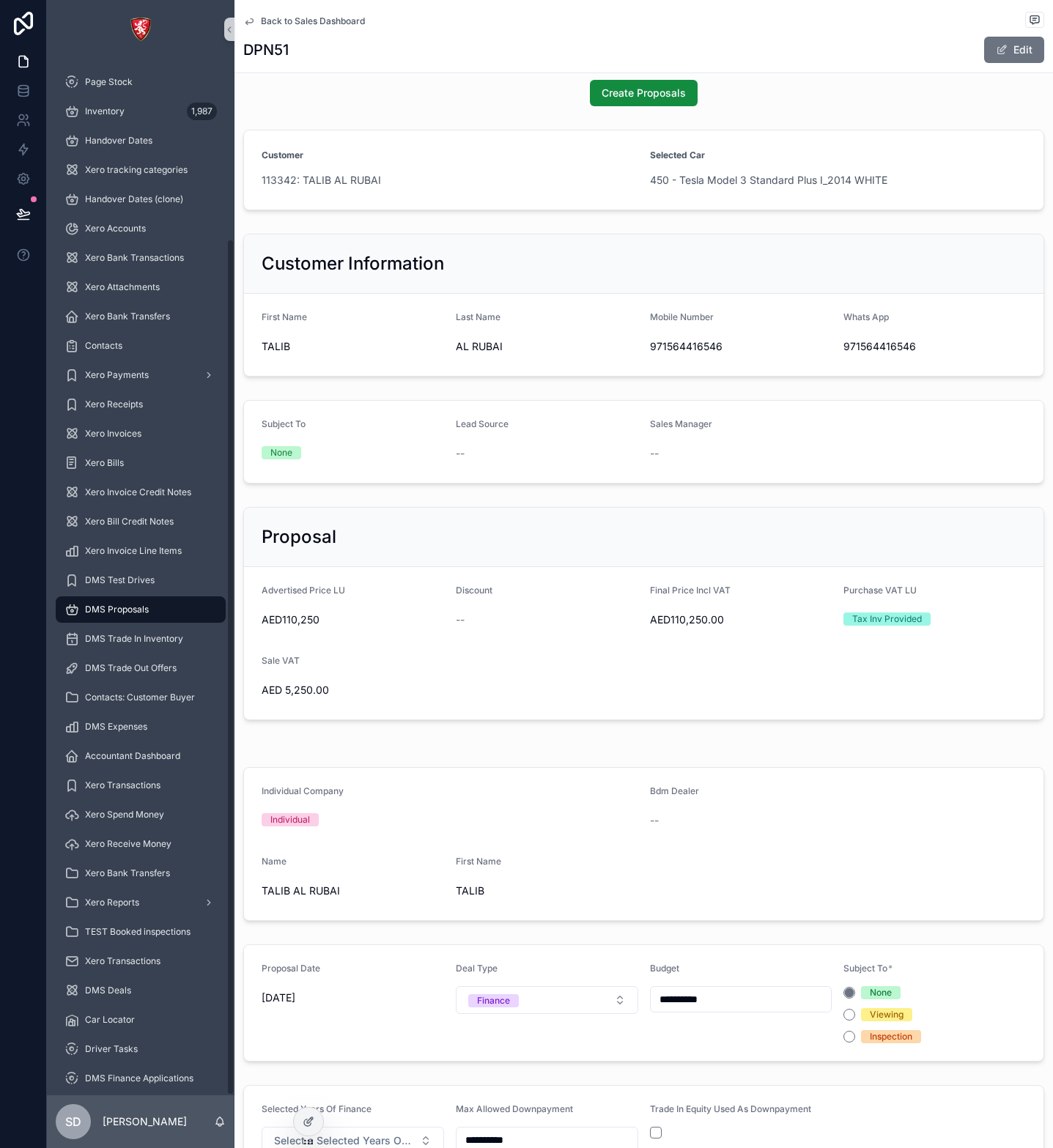
scroll to position [218, 0]
